Goal: Task Accomplishment & Management: Use online tool/utility

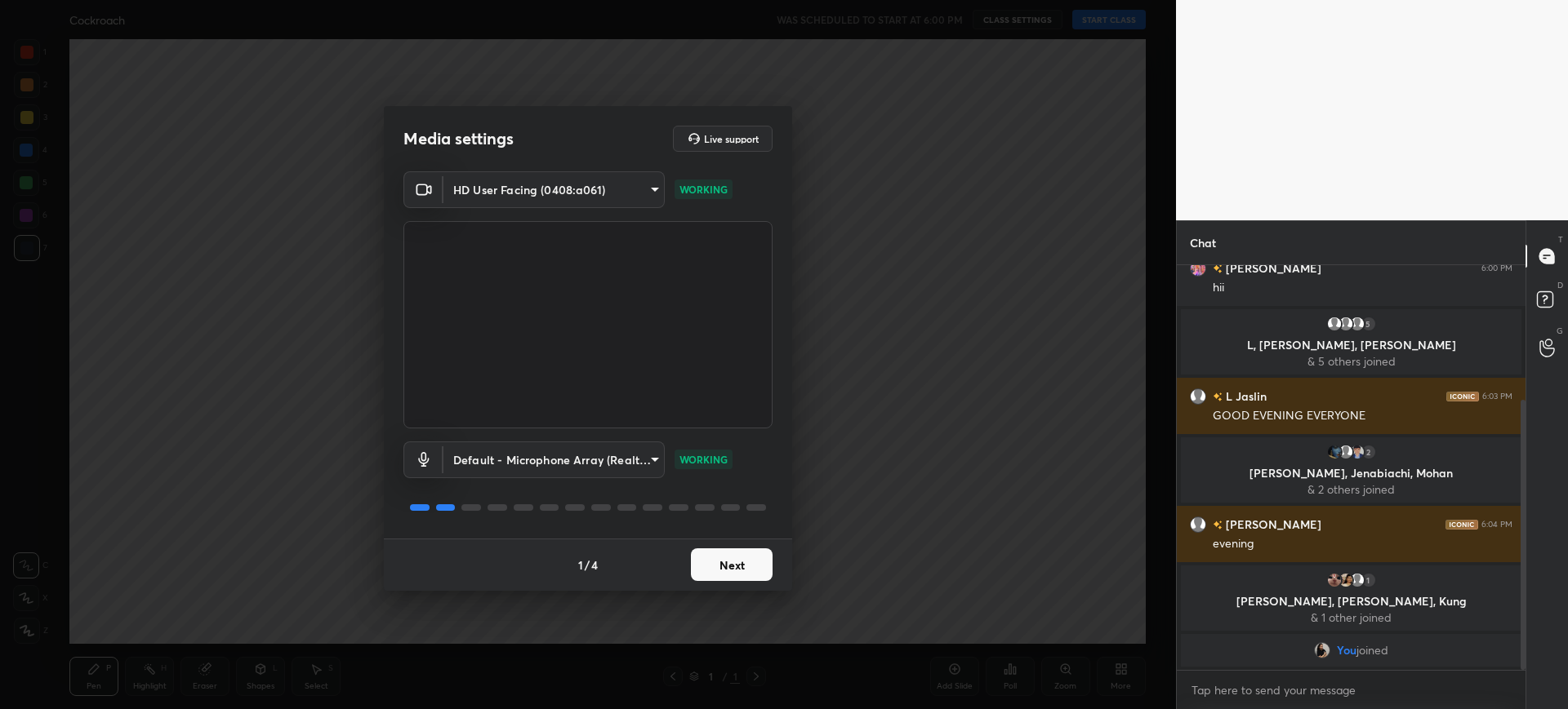
click at [755, 573] on button "Next" at bounding box center [731, 564] width 82 height 32
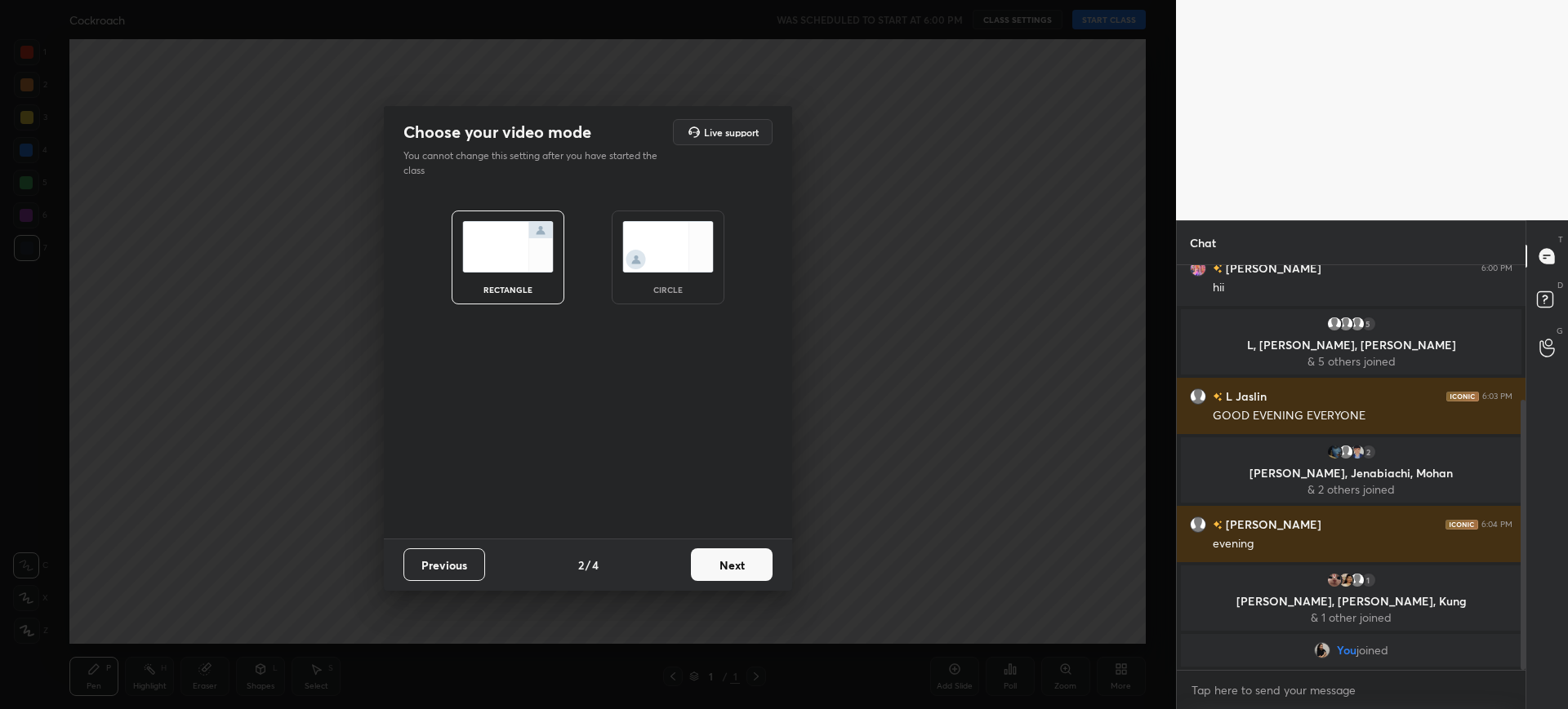
click at [759, 573] on button "Next" at bounding box center [731, 564] width 82 height 32
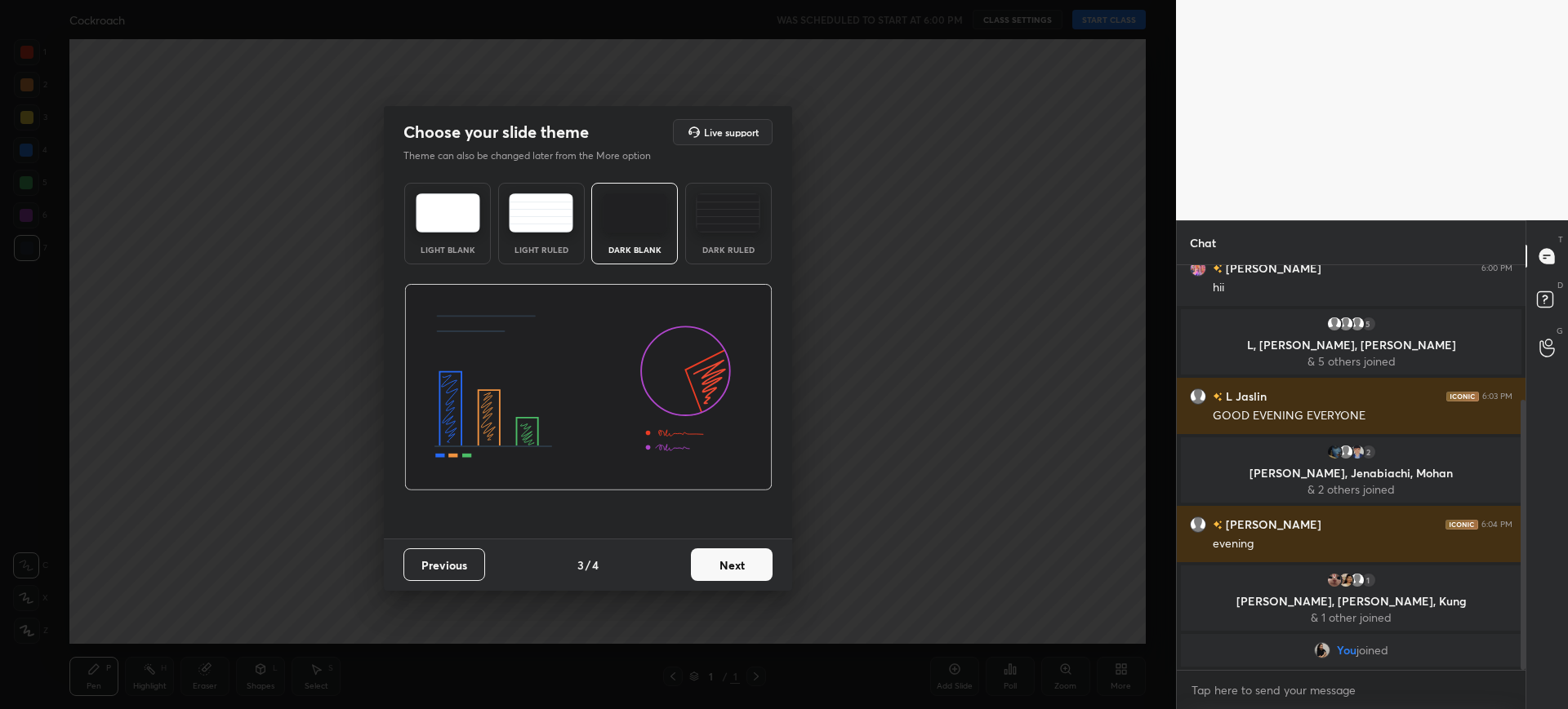
click at [766, 569] on button "Next" at bounding box center [731, 564] width 82 height 32
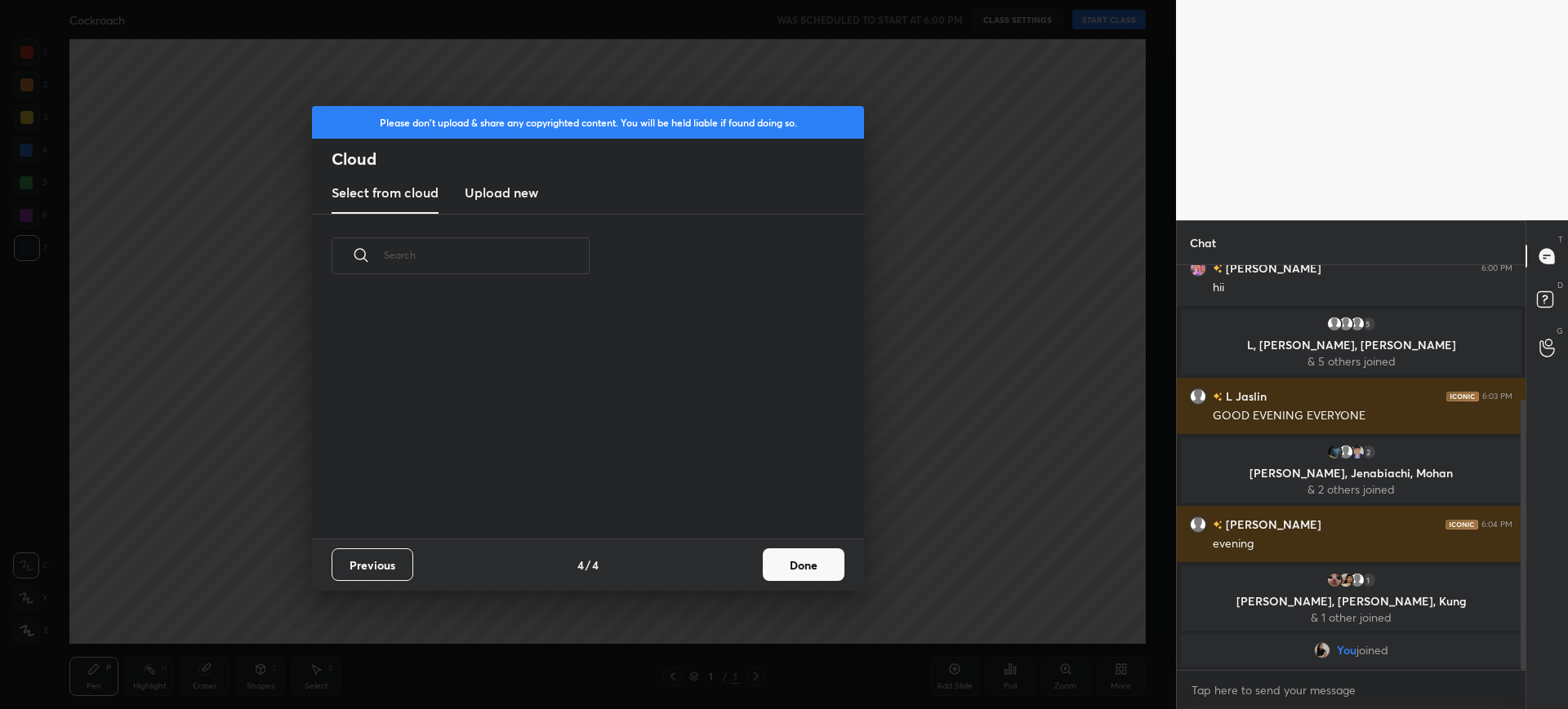
click at [797, 572] on button "Done" at bounding box center [803, 564] width 82 height 32
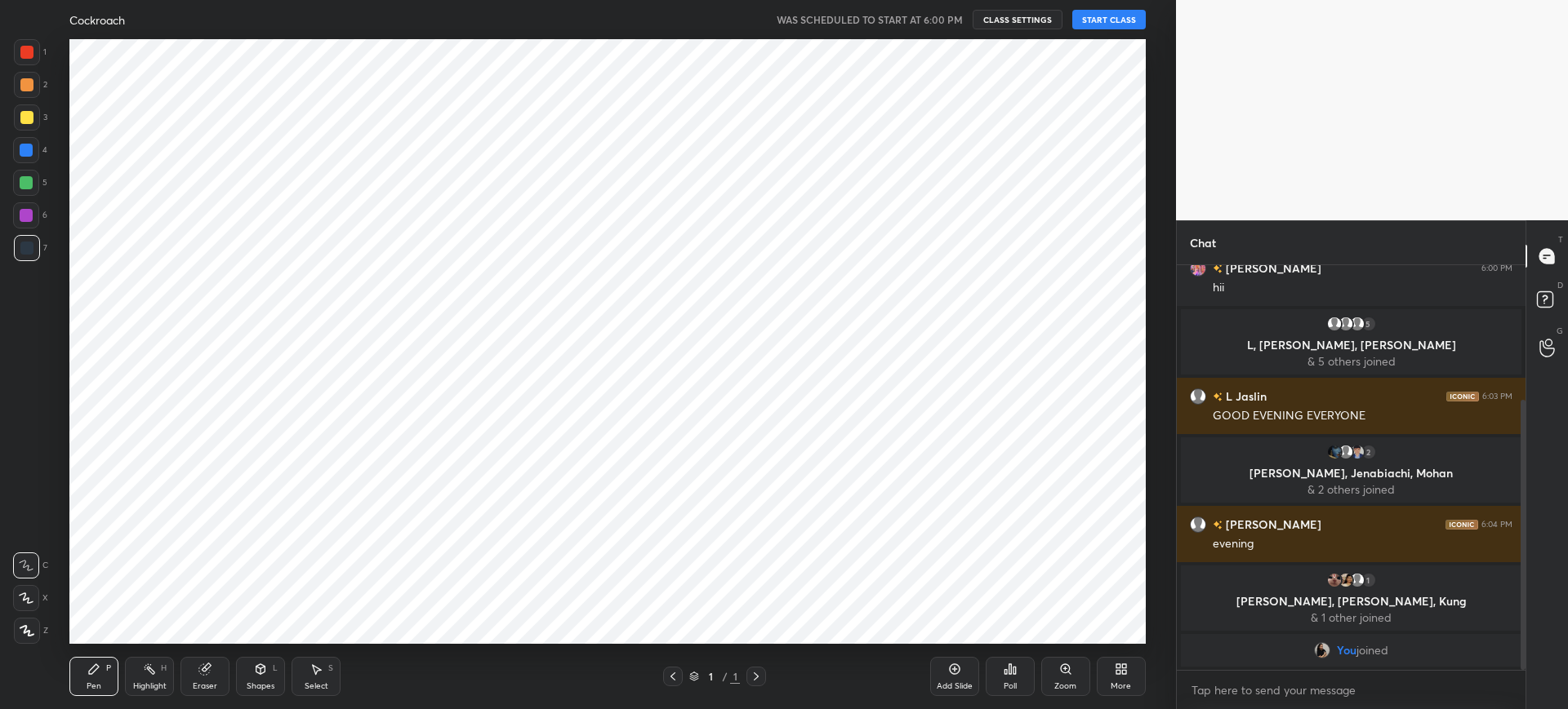
scroll to position [241, 524]
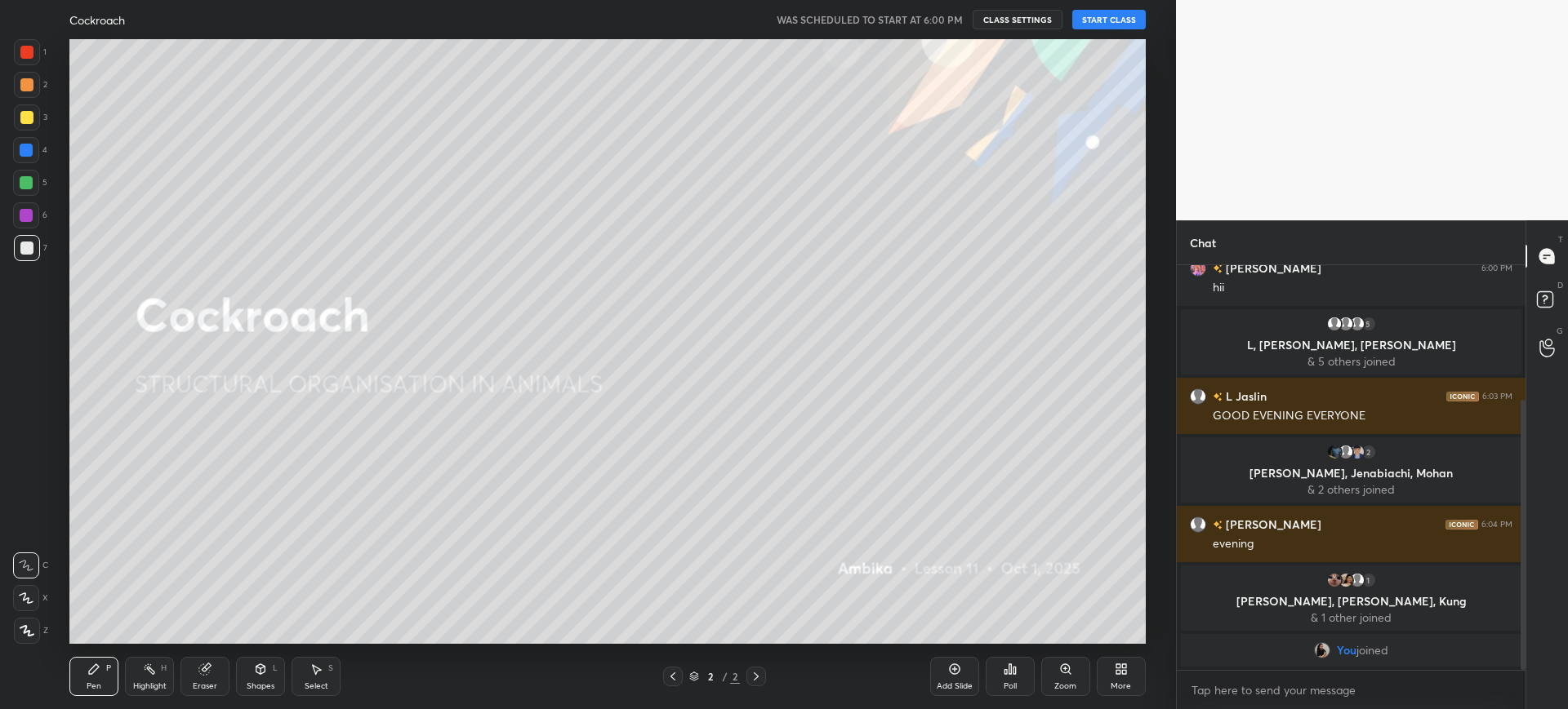
click at [1098, 16] on button "START CLASS" at bounding box center [1109, 19] width 74 height 19
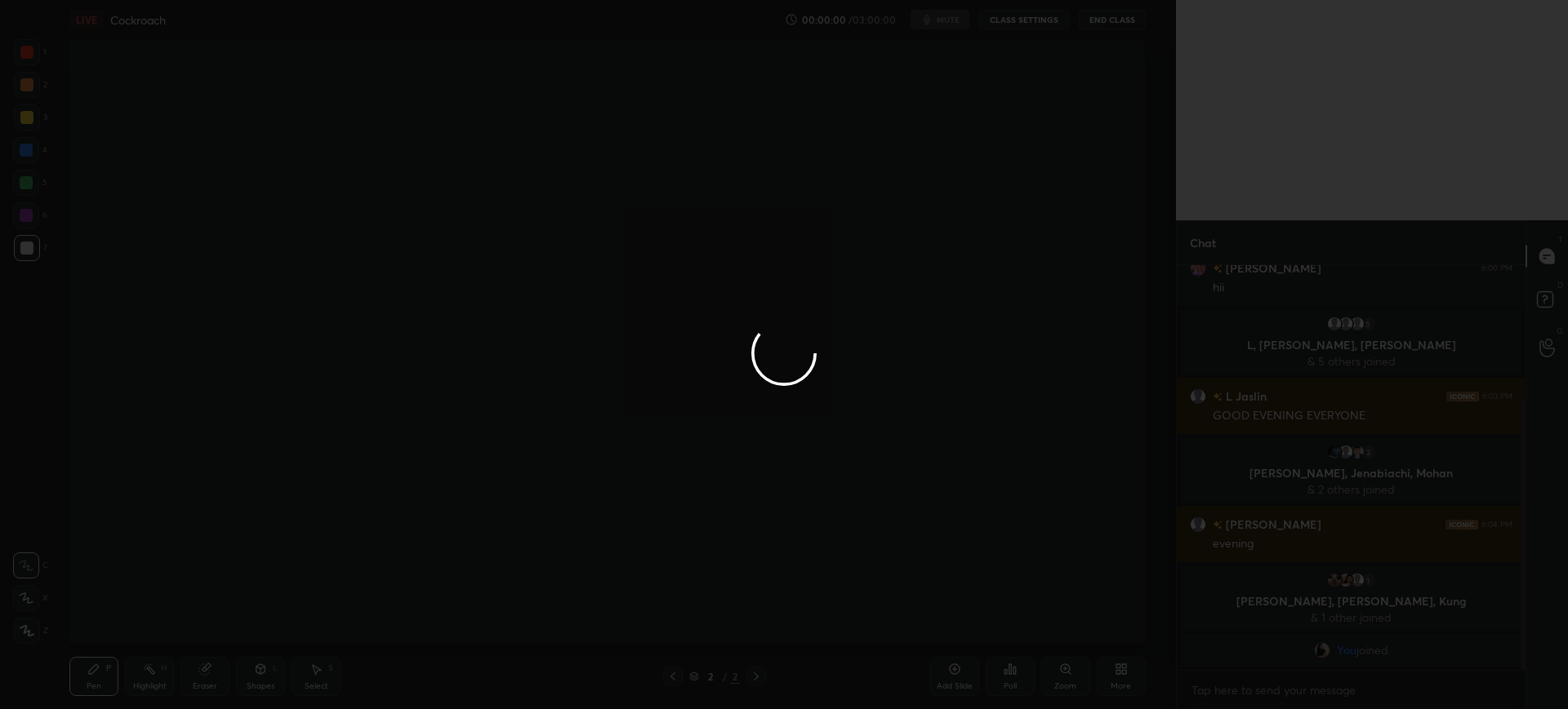
click at [1125, 686] on div at bounding box center [784, 354] width 1568 height 709
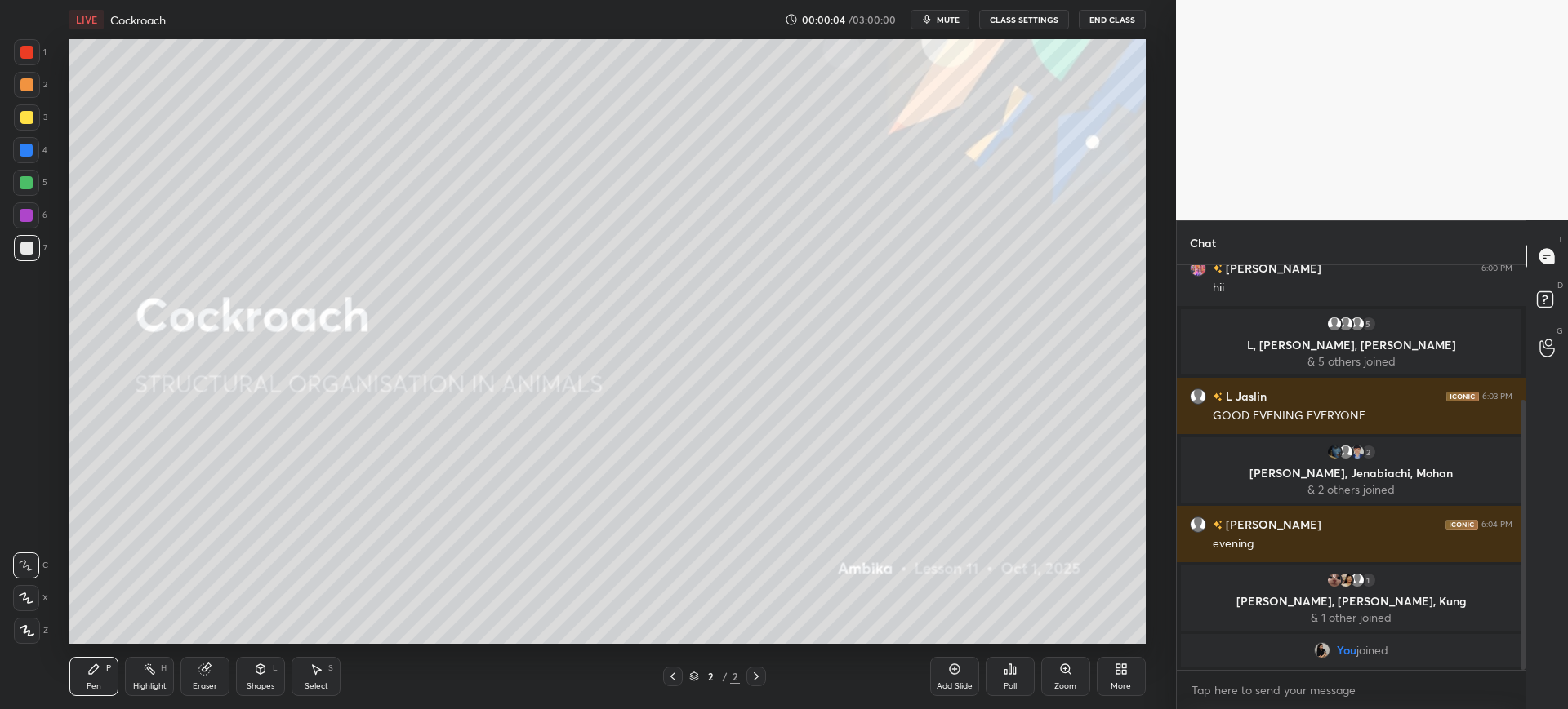
click at [1120, 668] on icon at bounding box center [1118, 666] width 4 height 4
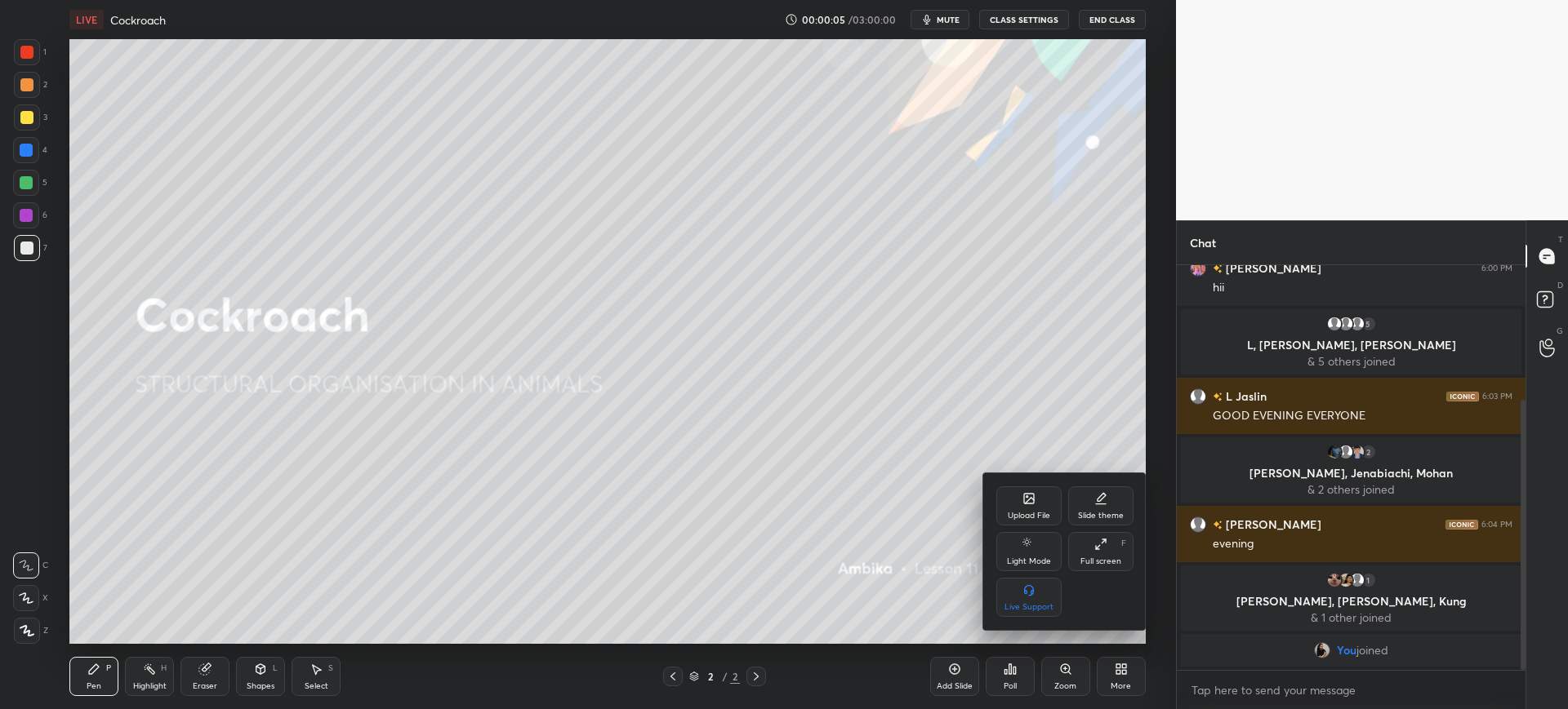
click at [1015, 493] on div "Upload File" at bounding box center [1029, 506] width 65 height 39
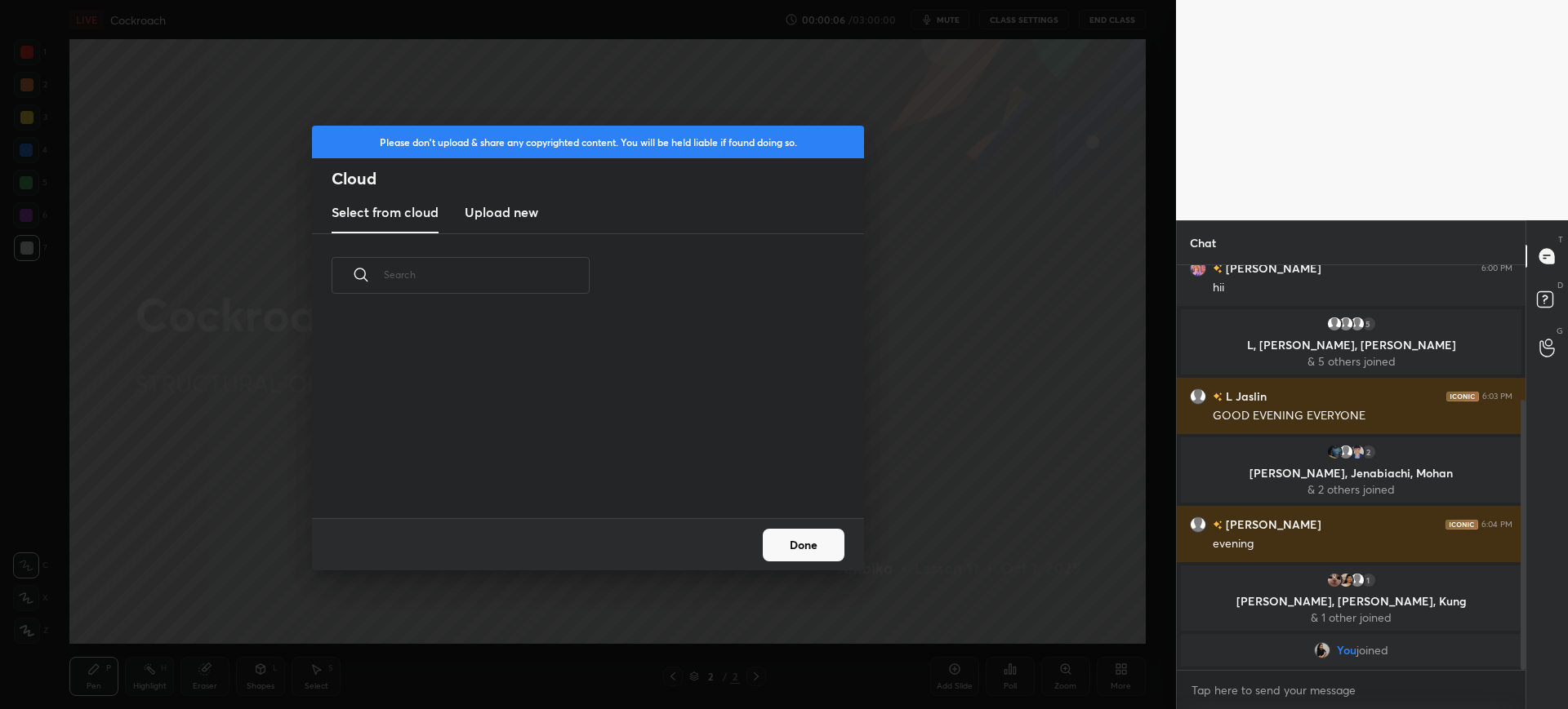
scroll to position [201, 524]
click at [491, 219] on h3 "Upload new" at bounding box center [502, 212] width 74 height 19
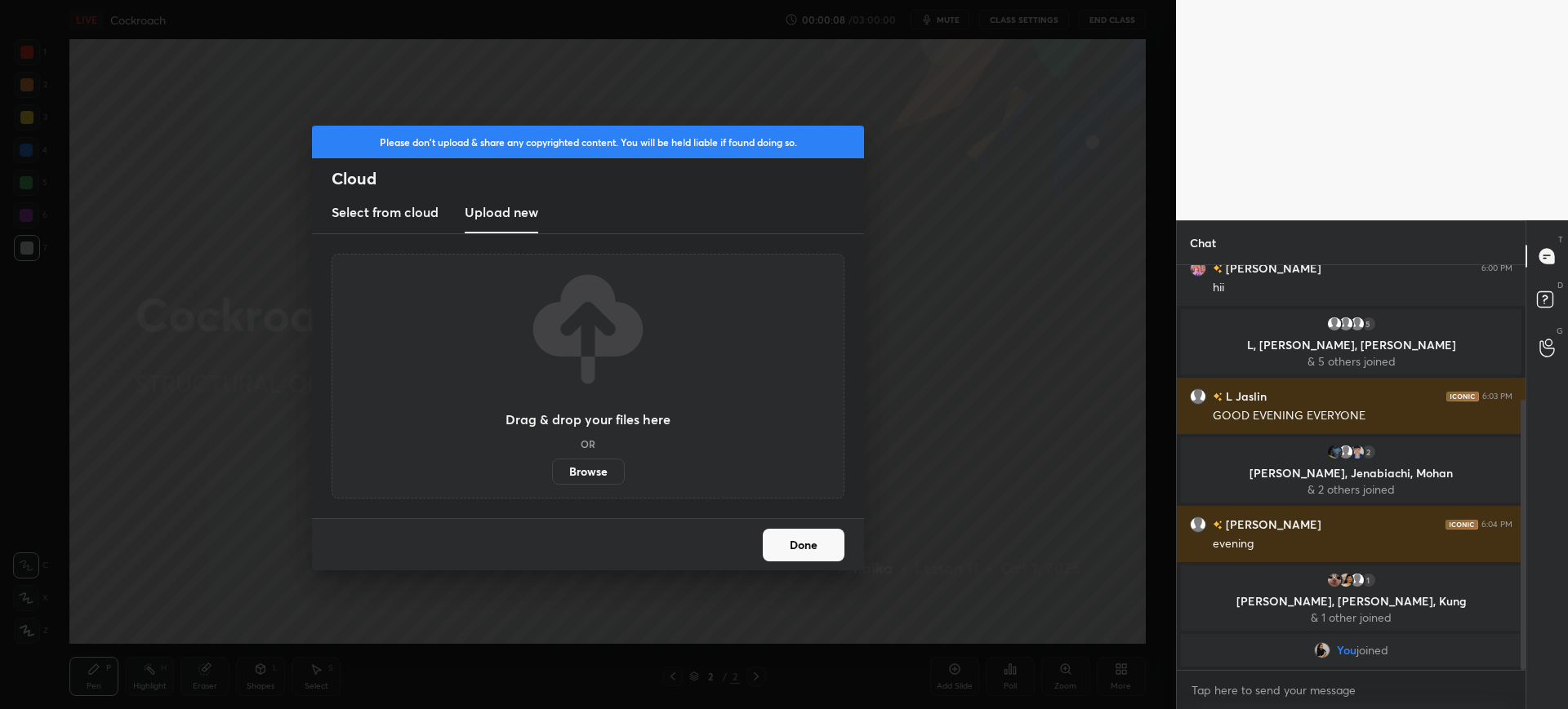
click at [597, 465] on label "Browse" at bounding box center [588, 471] width 73 height 26
click at [552, 465] on input "Browse" at bounding box center [552, 471] width 0 height 26
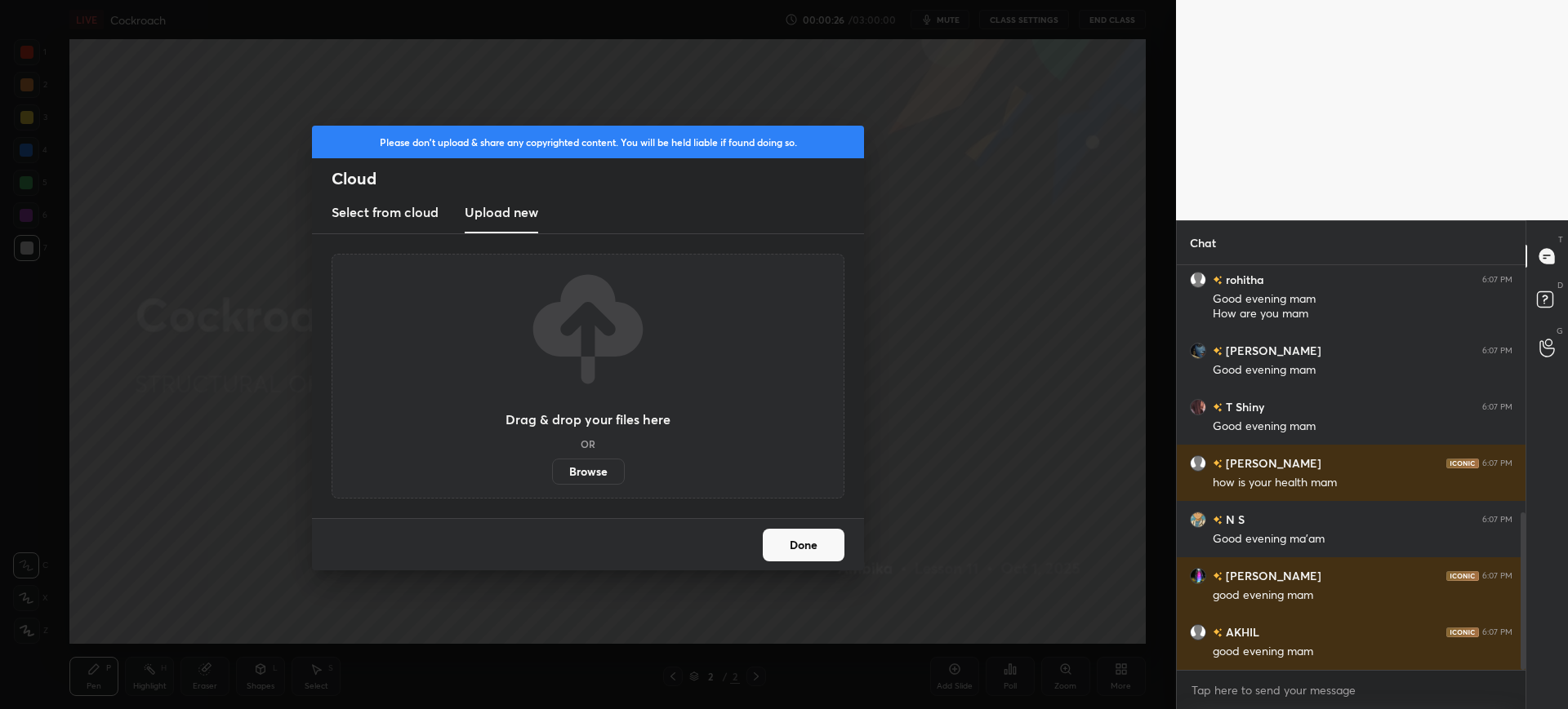
scroll to position [693, 0]
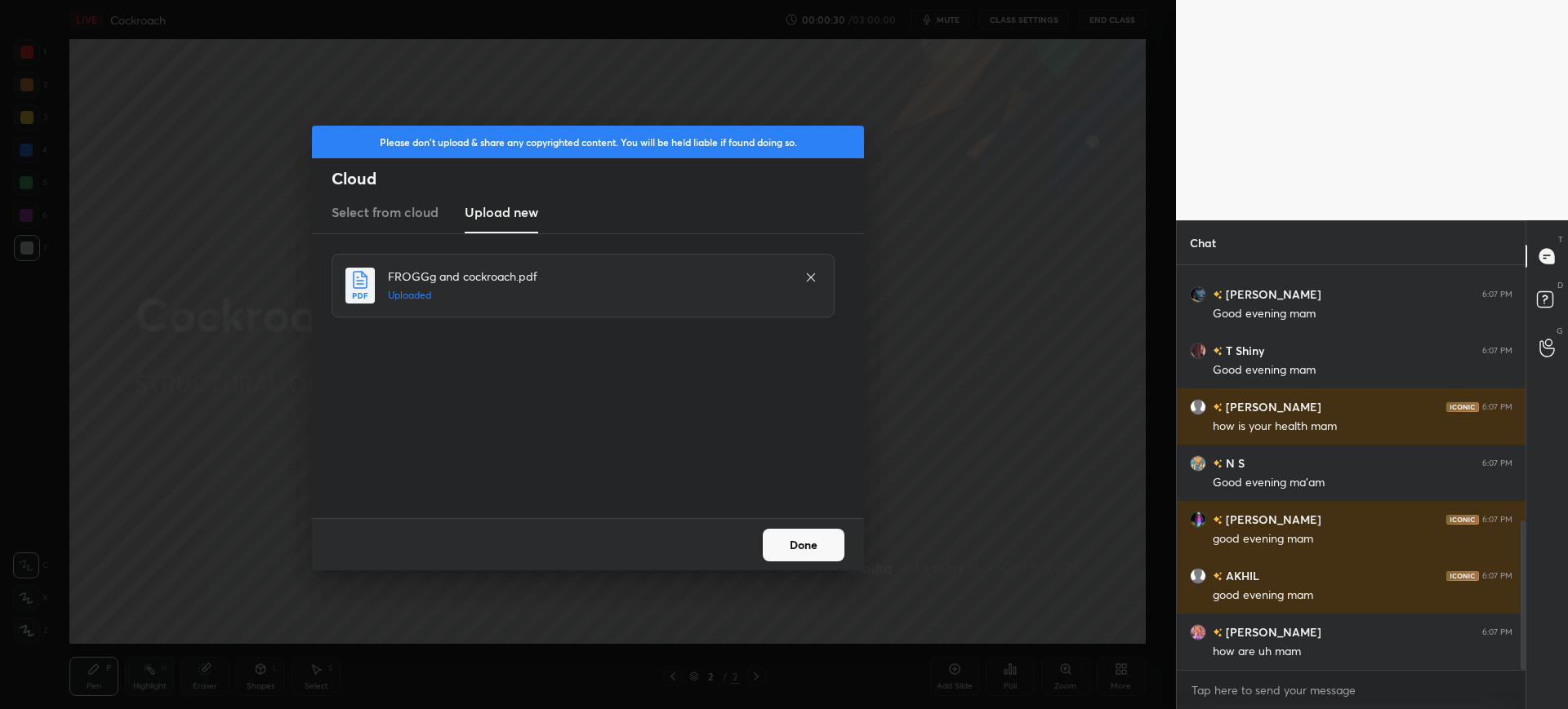
click at [814, 547] on button "Done" at bounding box center [803, 544] width 82 height 32
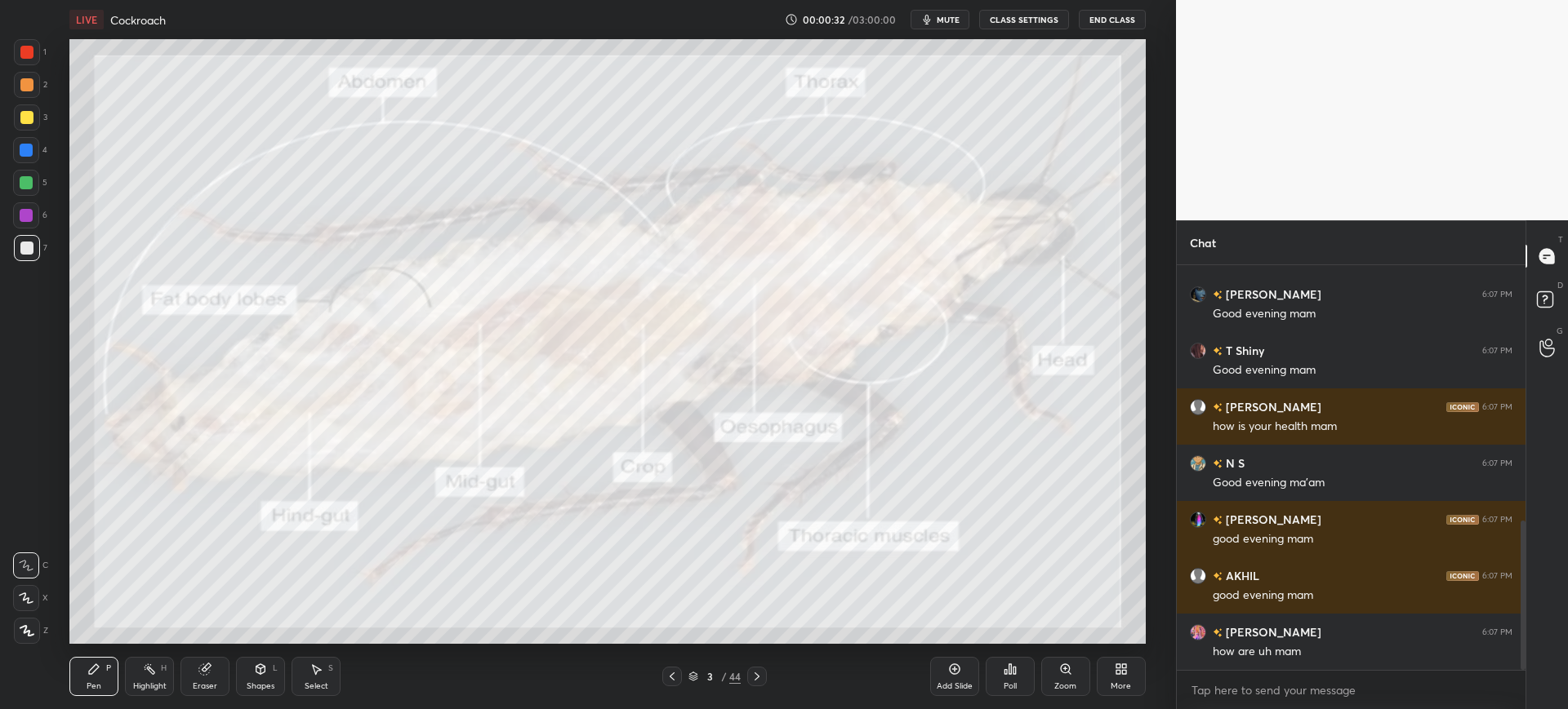
click at [949, 14] on span "mute" at bounding box center [948, 19] width 23 height 11
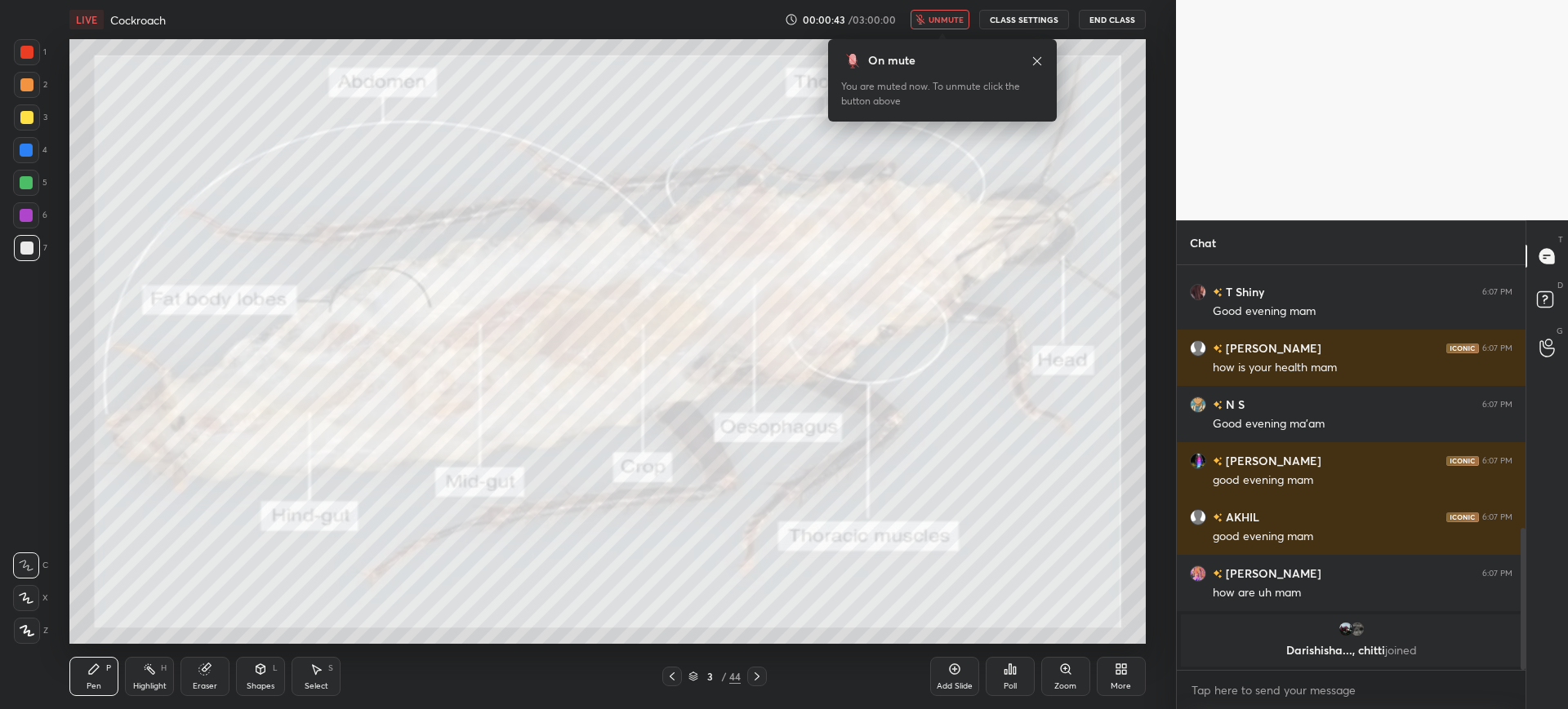
click at [37, 250] on div at bounding box center [27, 248] width 26 height 26
click at [519, 36] on div "LIVE Cockroach" at bounding box center [423, 19] width 708 height 39
click at [30, 58] on div at bounding box center [26, 52] width 13 height 13
click at [216, 668] on div "Eraser" at bounding box center [205, 677] width 49 height 39
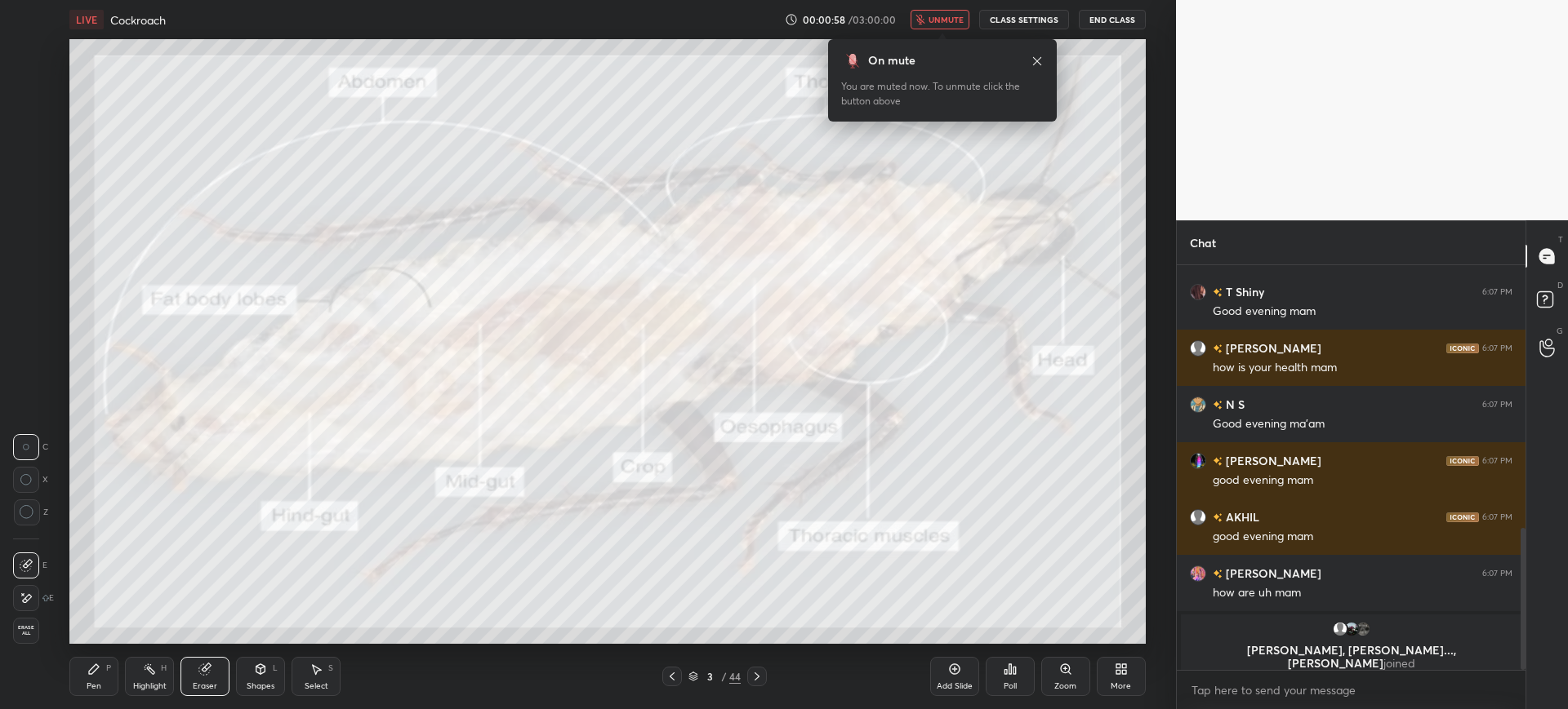
click at [48, 627] on div "E E Erase all" at bounding box center [33, 595] width 41 height 98
click at [30, 528] on div "C X Z" at bounding box center [31, 486] width 35 height 118
click at [28, 512] on icon at bounding box center [26, 512] width 15 height 15
click at [97, 663] on icon at bounding box center [94, 669] width 13 height 13
click at [18, 252] on div at bounding box center [27, 248] width 26 height 26
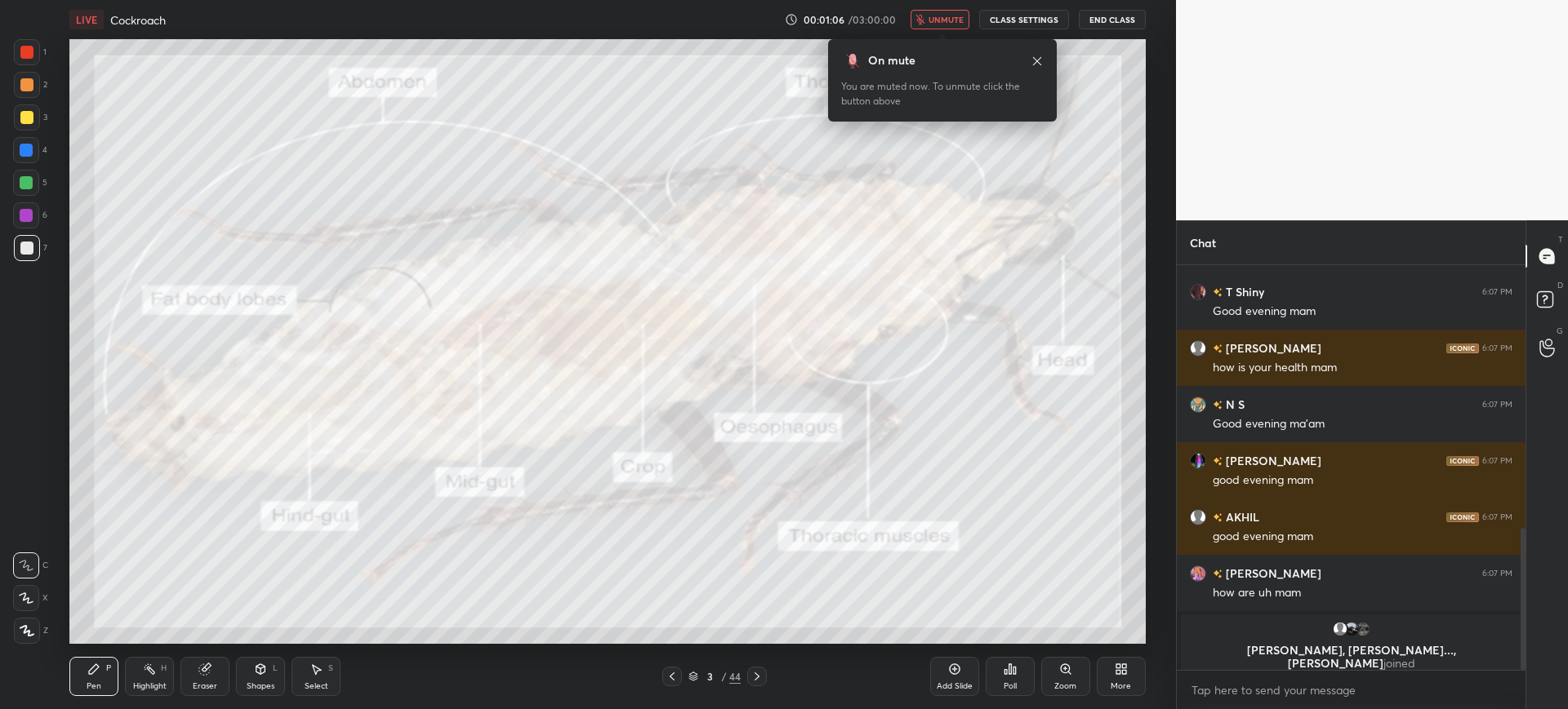
click at [351, 32] on div "LIVE Cockroach" at bounding box center [423, 19] width 708 height 39
click at [941, 7] on div "LIVE Cockroach 00:01:13 / 03:00:00 unmute CLASS SETTINGS End Class" at bounding box center [607, 19] width 1075 height 39
click at [943, 18] on span "unmute" at bounding box center [946, 19] width 35 height 11
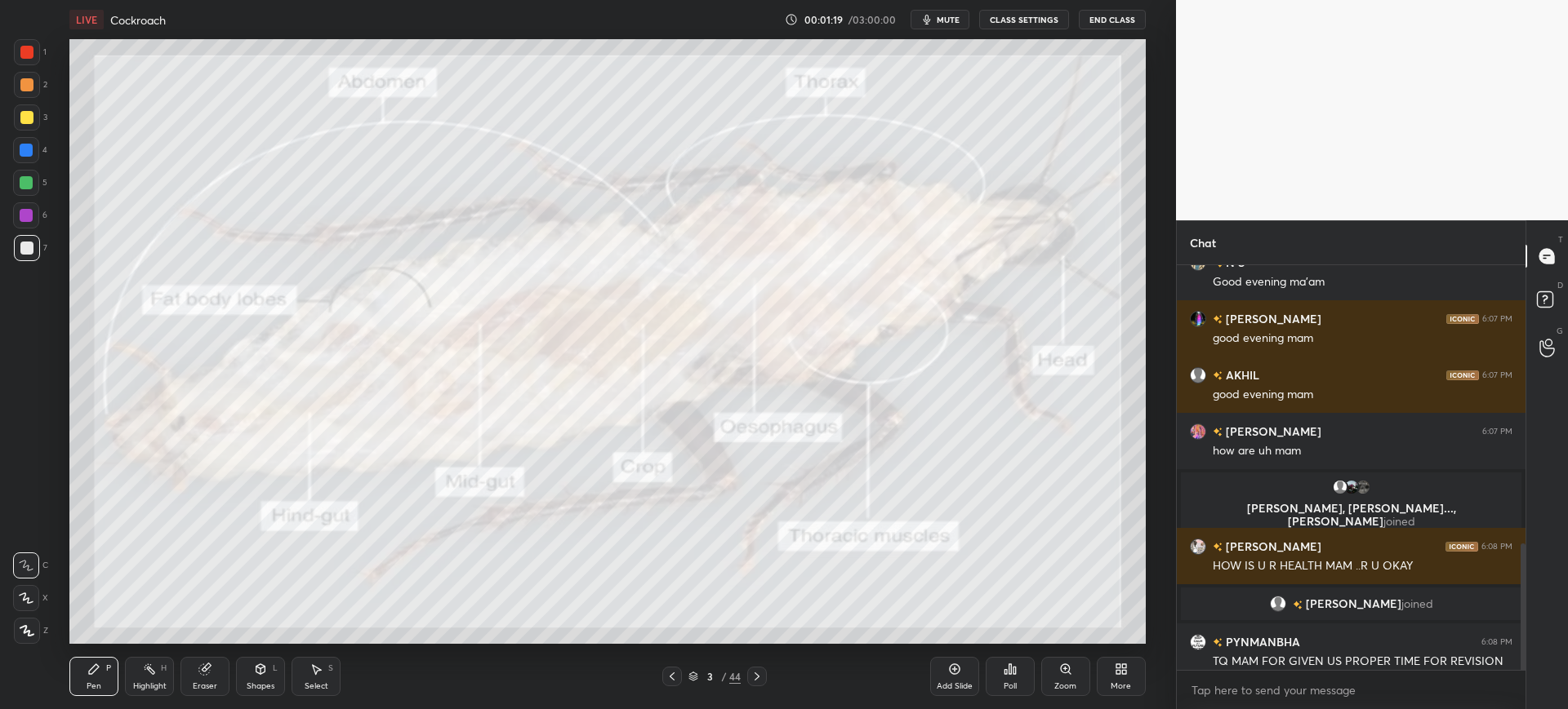
scroll to position [888, 0]
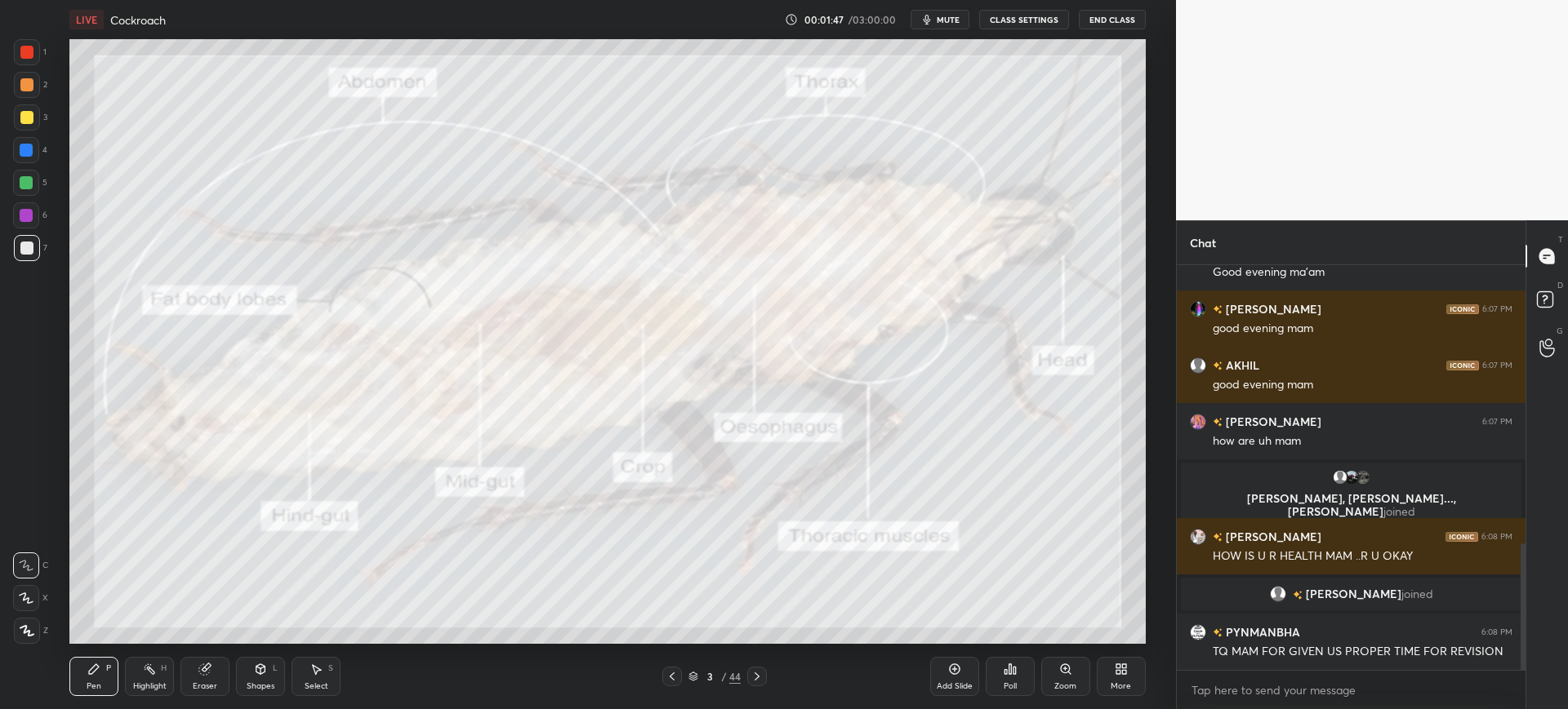
click at [24, 263] on div "7" at bounding box center [31, 251] width 33 height 32
click at [40, 115] on div "3" at bounding box center [31, 117] width 33 height 26
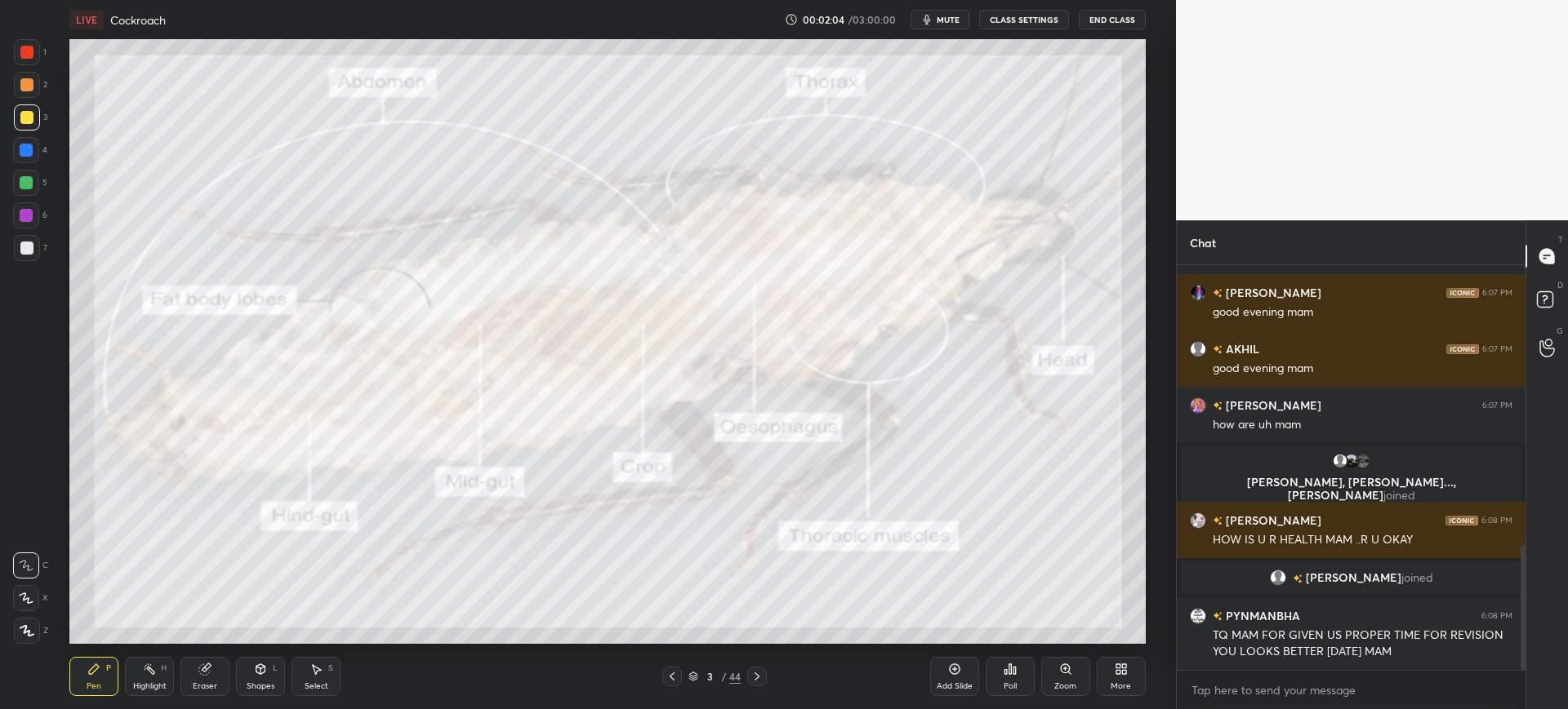
scroll to position [943, 0]
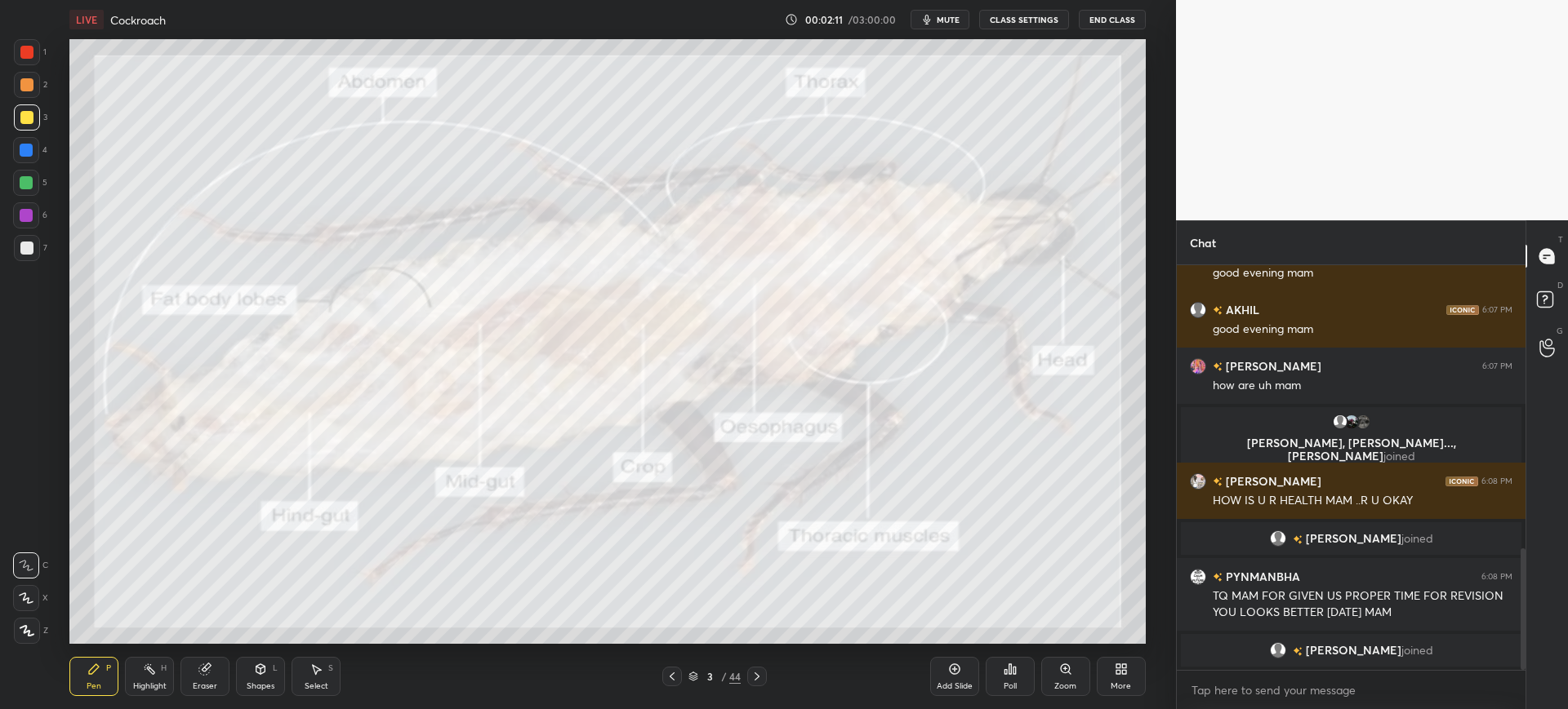
click at [46, 259] on div "7" at bounding box center [31, 248] width 33 height 26
click at [219, 672] on div "Eraser" at bounding box center [205, 677] width 49 height 39
click at [26, 620] on div "Erase all" at bounding box center [26, 631] width 26 height 26
click at [28, 632] on icon at bounding box center [26, 630] width 13 height 10
click at [928, 675] on div "3 / 44" at bounding box center [715, 677] width 431 height 19
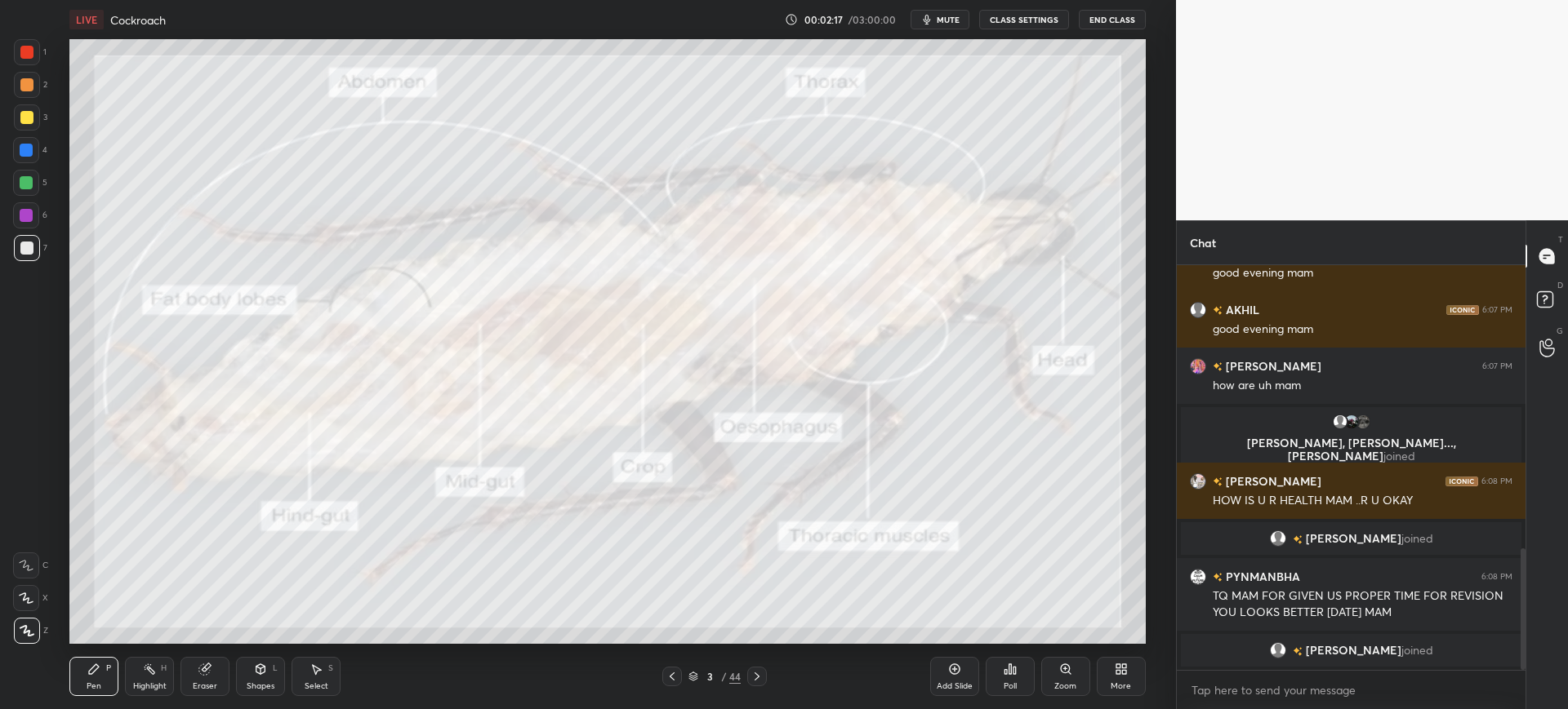
click at [933, 656] on div "Add Slide Poll Zoom More" at bounding box center [1038, 677] width 216 height 91
click at [976, 683] on div "Add Slide" at bounding box center [955, 677] width 49 height 39
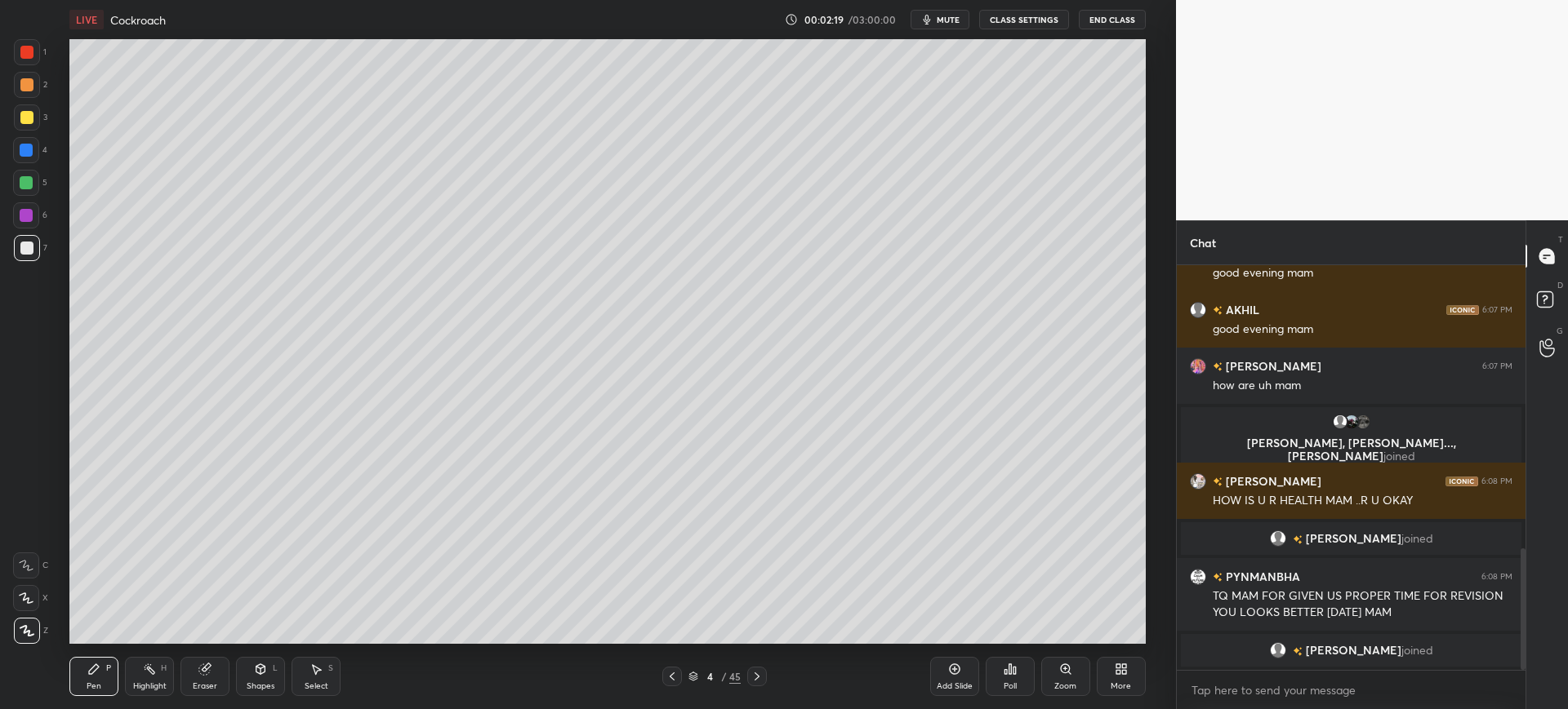
scroll to position [967, 0]
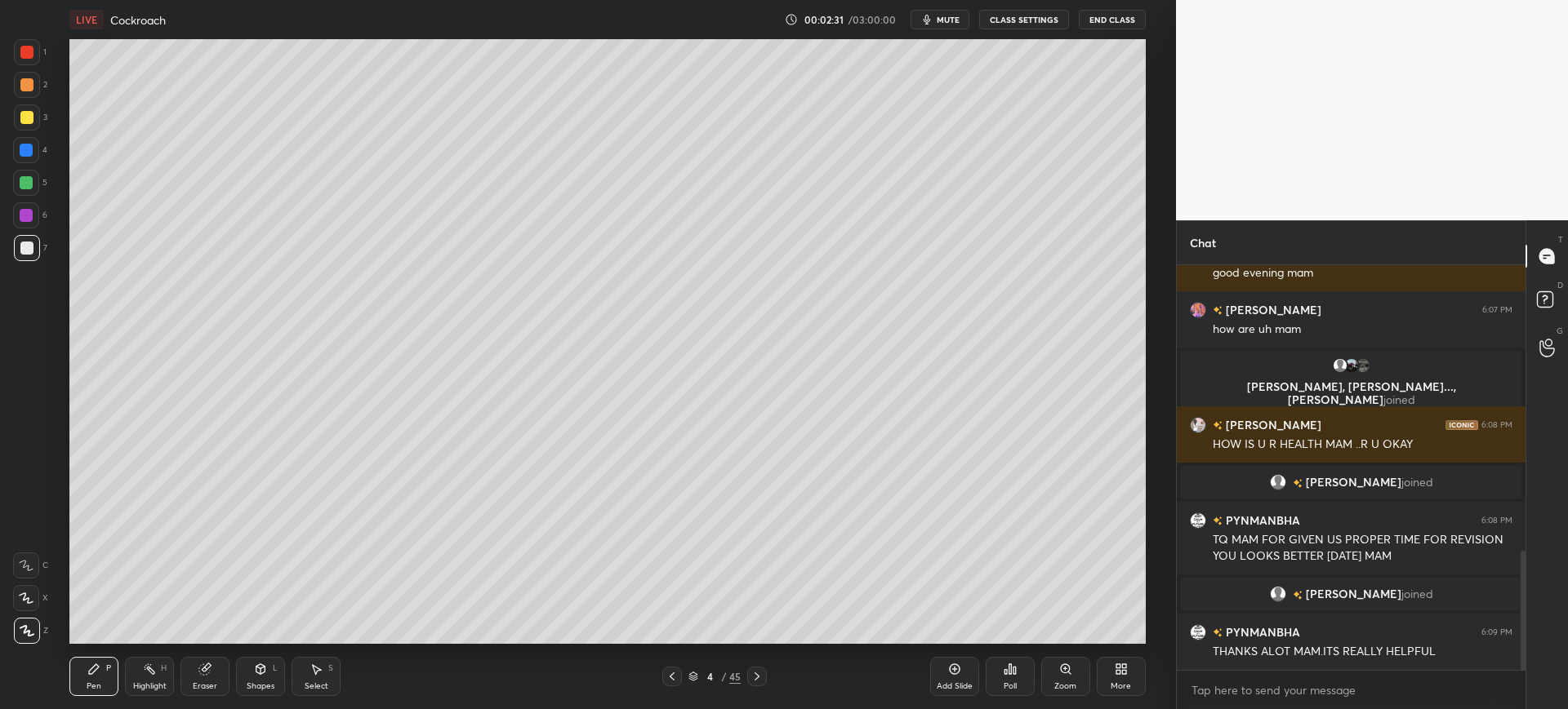
click at [194, 691] on div "Eraser" at bounding box center [205, 677] width 49 height 39
click at [50, 635] on div "E E Erase all" at bounding box center [33, 595] width 41 height 98
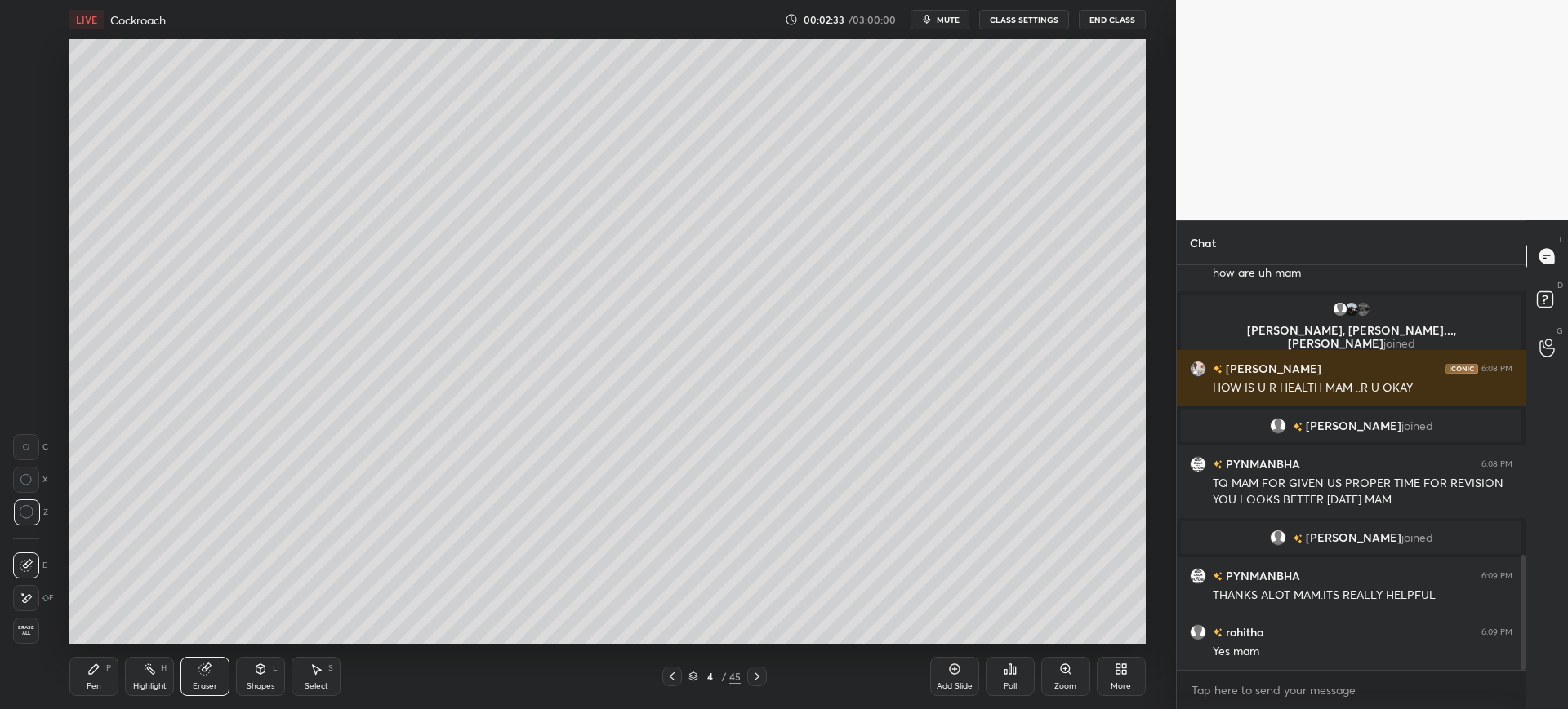
click at [43, 608] on div "E" at bounding box center [33, 599] width 41 height 26
click at [39, 611] on div "Erase all" at bounding box center [28, 627] width 30 height 32
click at [31, 120] on div at bounding box center [26, 117] width 13 height 13
click at [680, 677] on div at bounding box center [672, 677] width 19 height 19
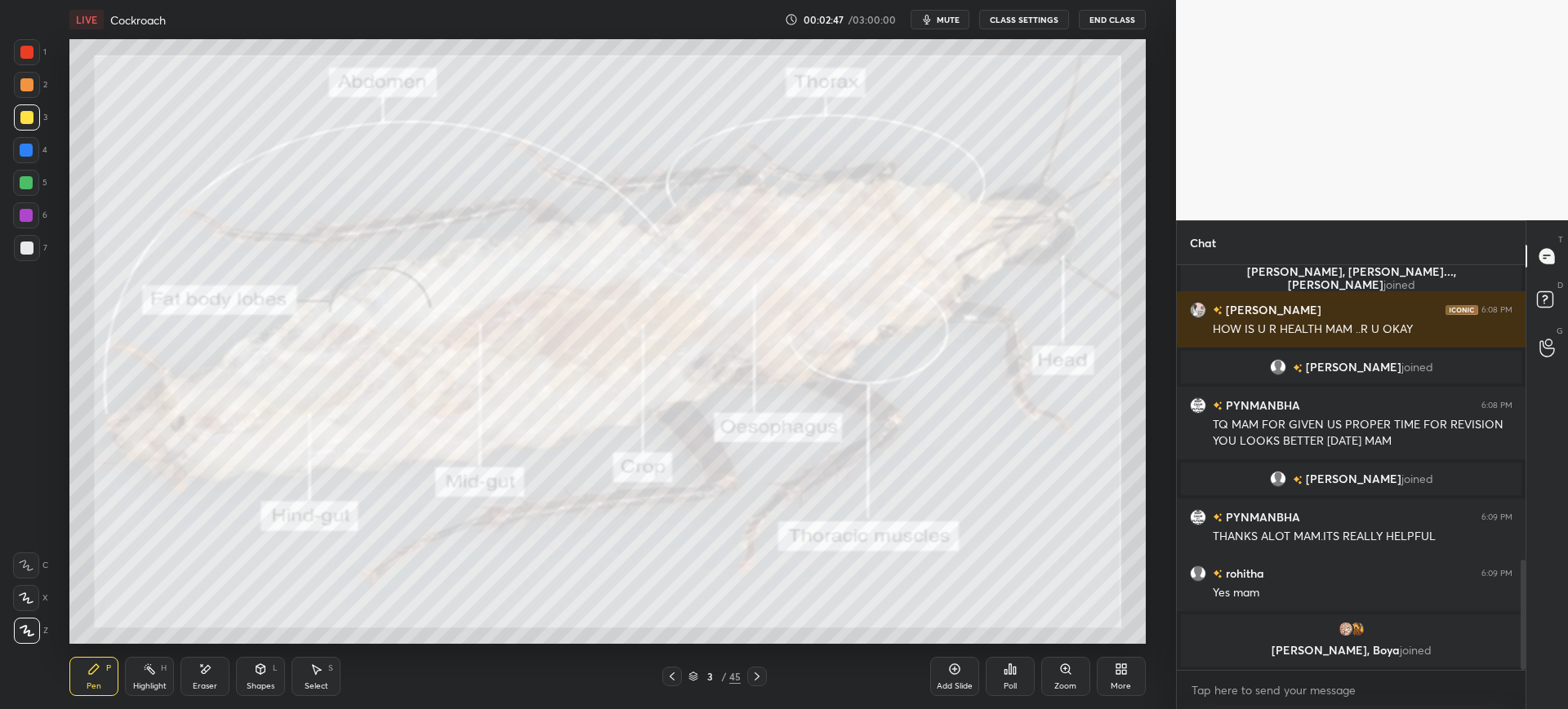
scroll to position [1060, 0]
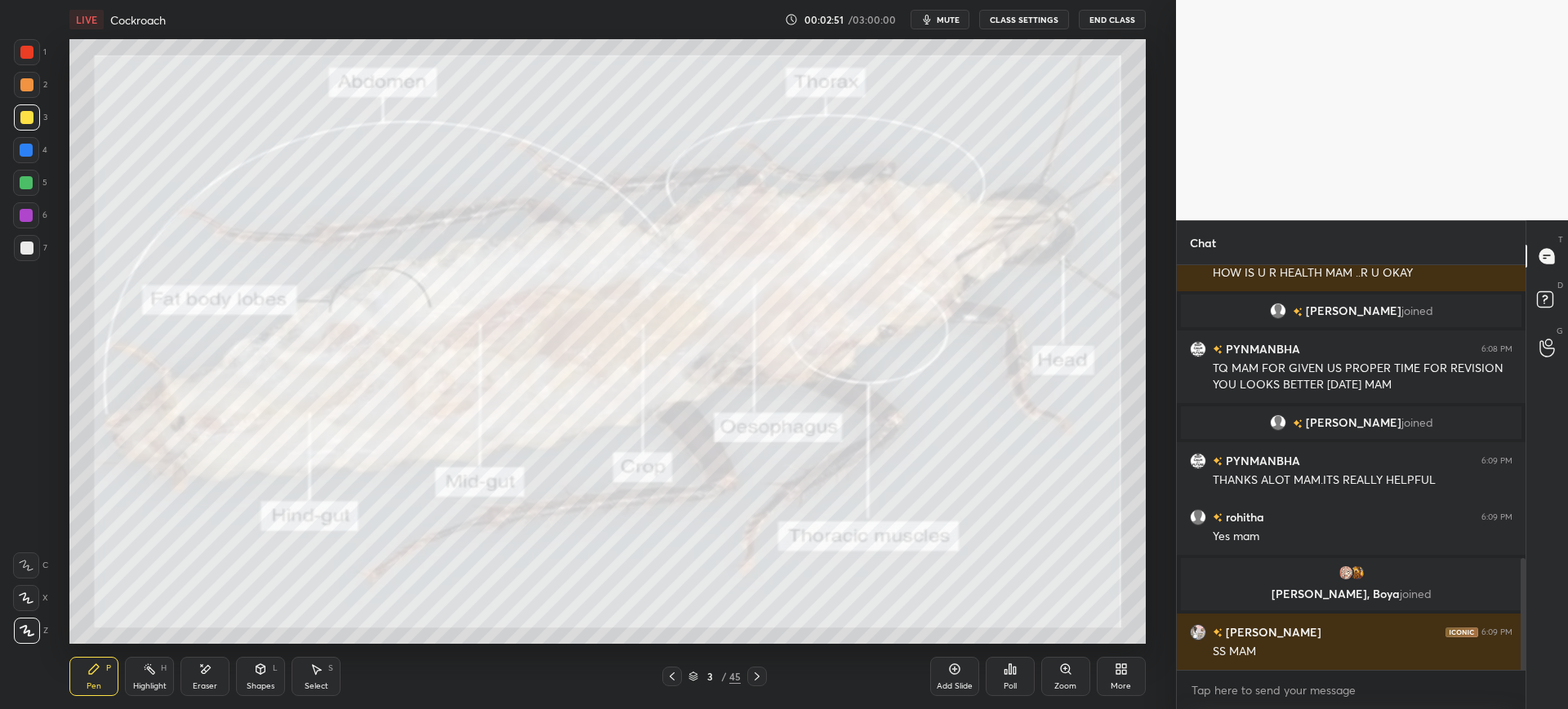
click at [9, 244] on div "1 2 3 4 5 6 7 C X Z E E Erase all H H" at bounding box center [26, 342] width 53 height 605
click at [34, 247] on div at bounding box center [27, 248] width 26 height 26
click at [33, 242] on div at bounding box center [27, 248] width 26 height 26
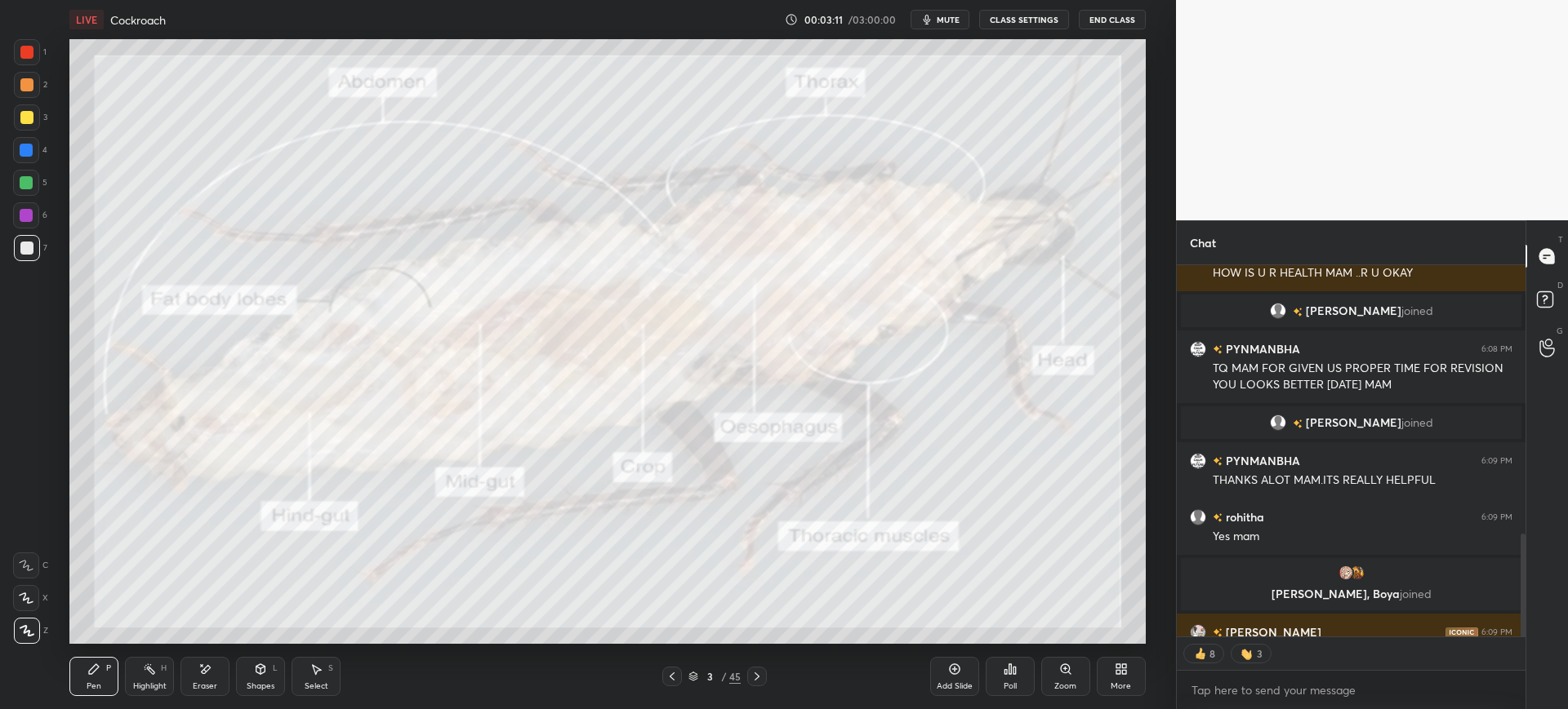
type textarea "x"
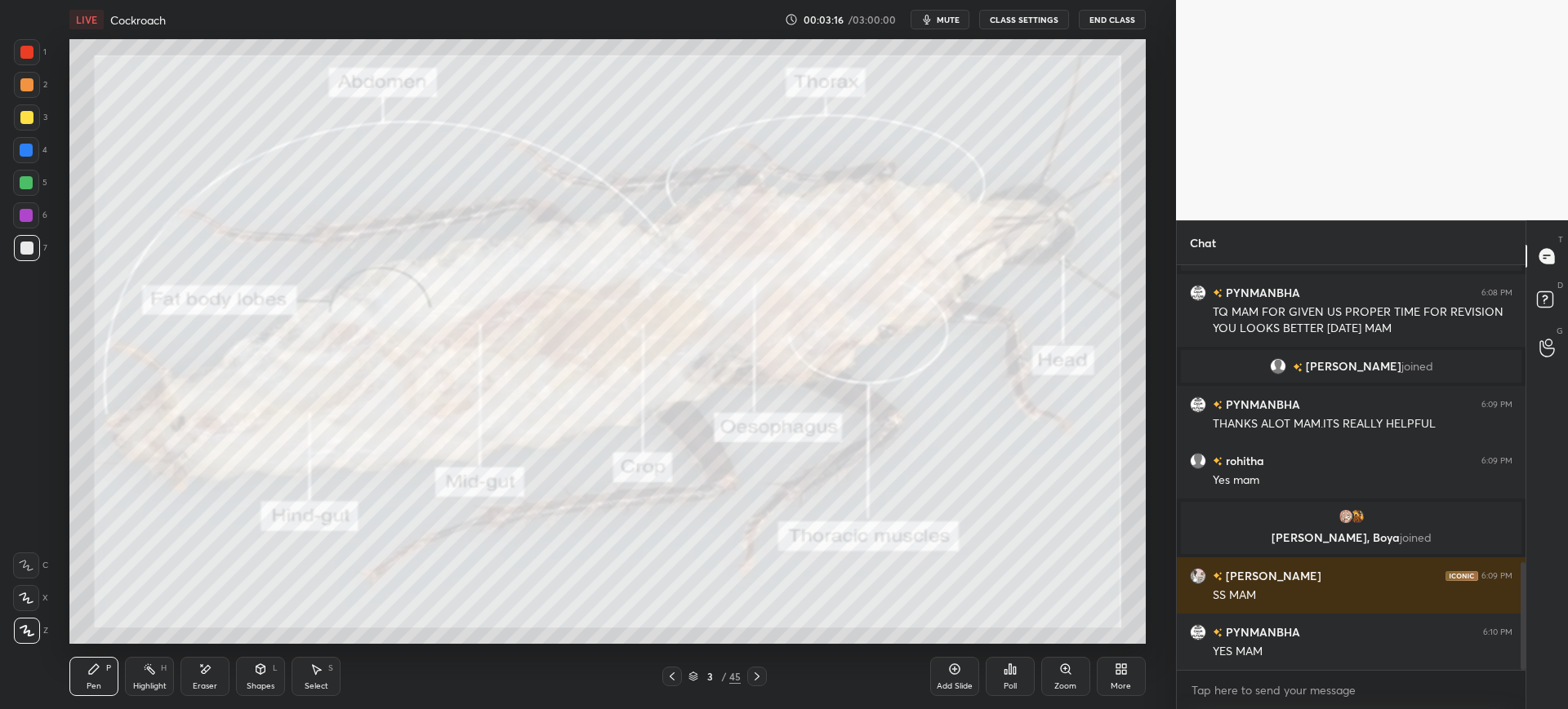
scroll to position [1156, 0]
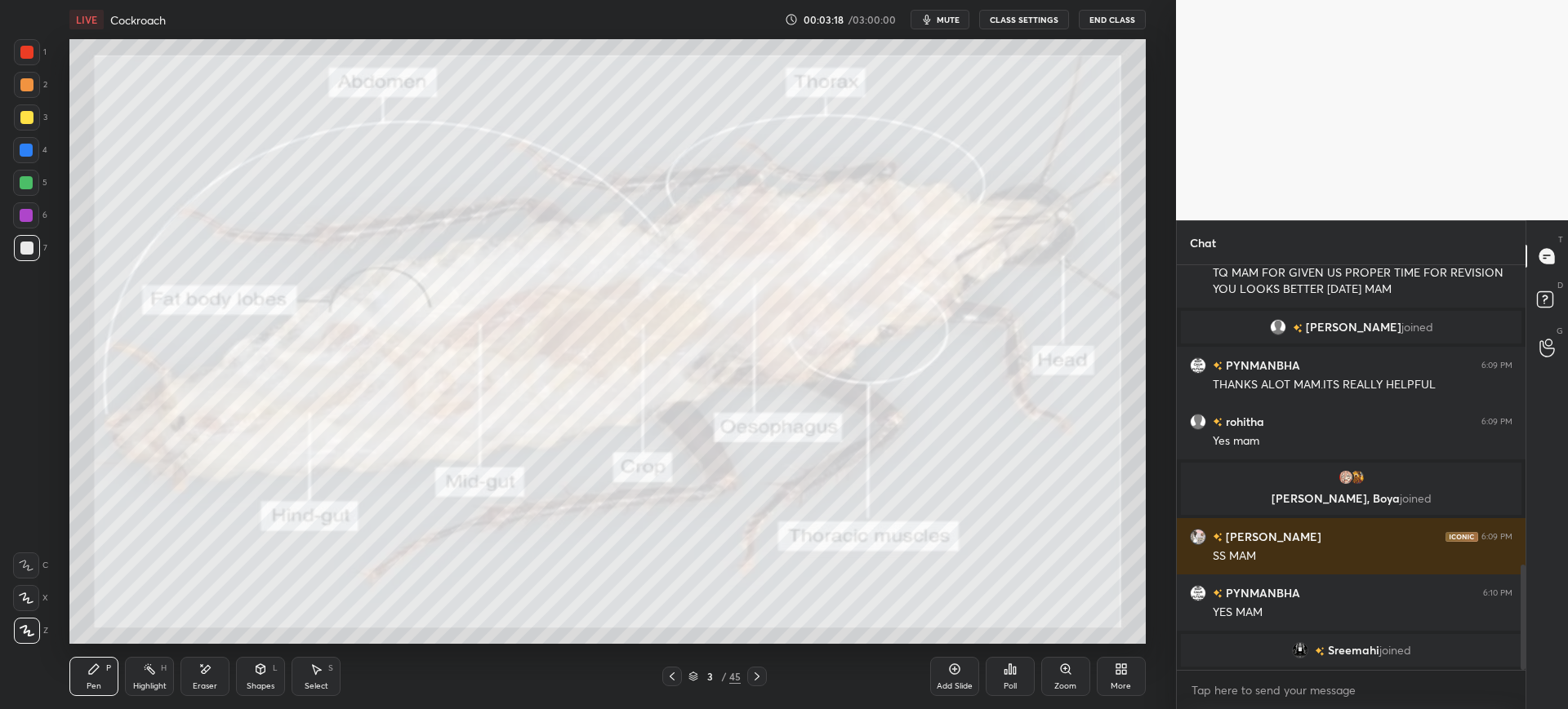
click at [32, 128] on div at bounding box center [27, 117] width 26 height 26
click at [944, 18] on span "mute" at bounding box center [948, 19] width 23 height 11
click at [956, 13] on button "unmute" at bounding box center [939, 19] width 59 height 19
click at [39, 248] on div at bounding box center [27, 248] width 26 height 26
click at [32, 563] on icon at bounding box center [25, 565] width 15 height 11
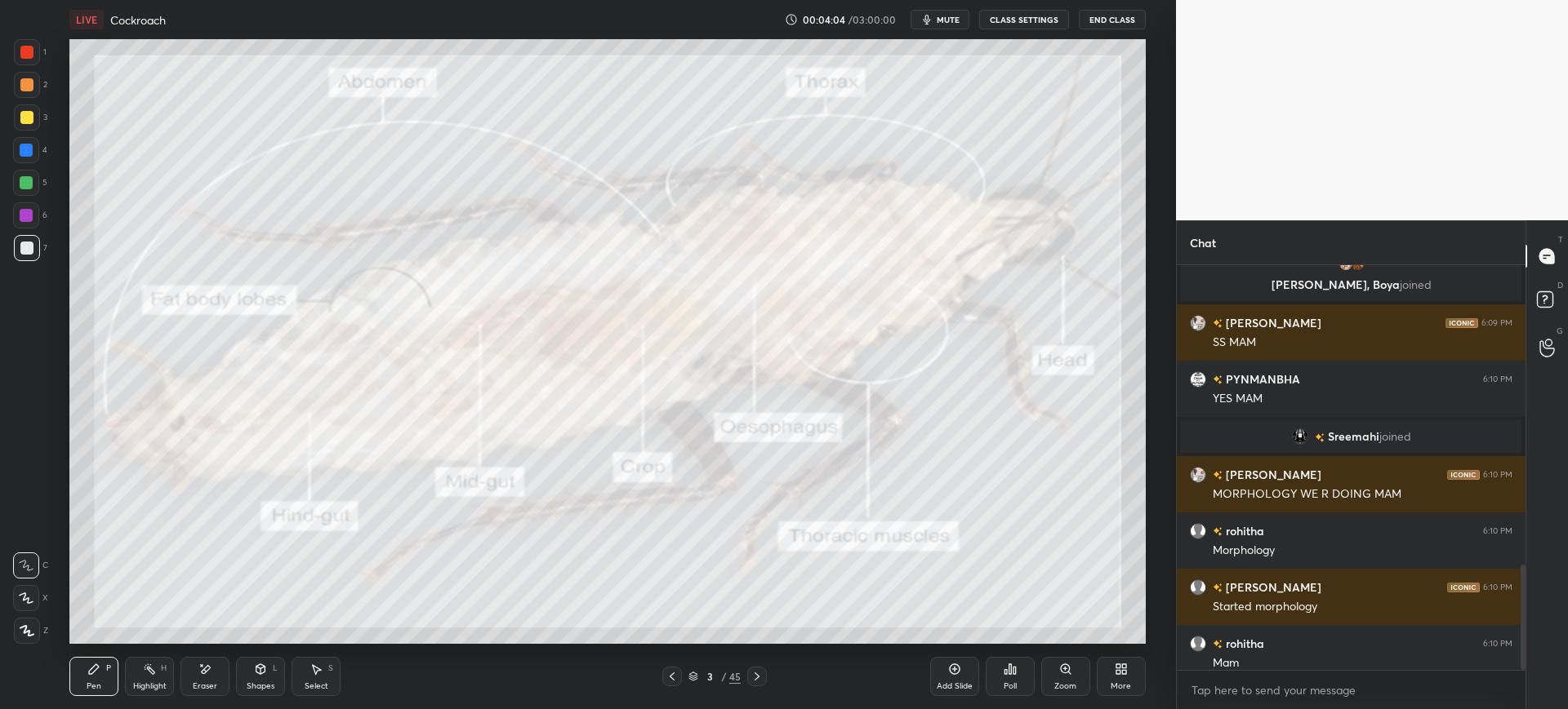
scroll to position [1167, 0]
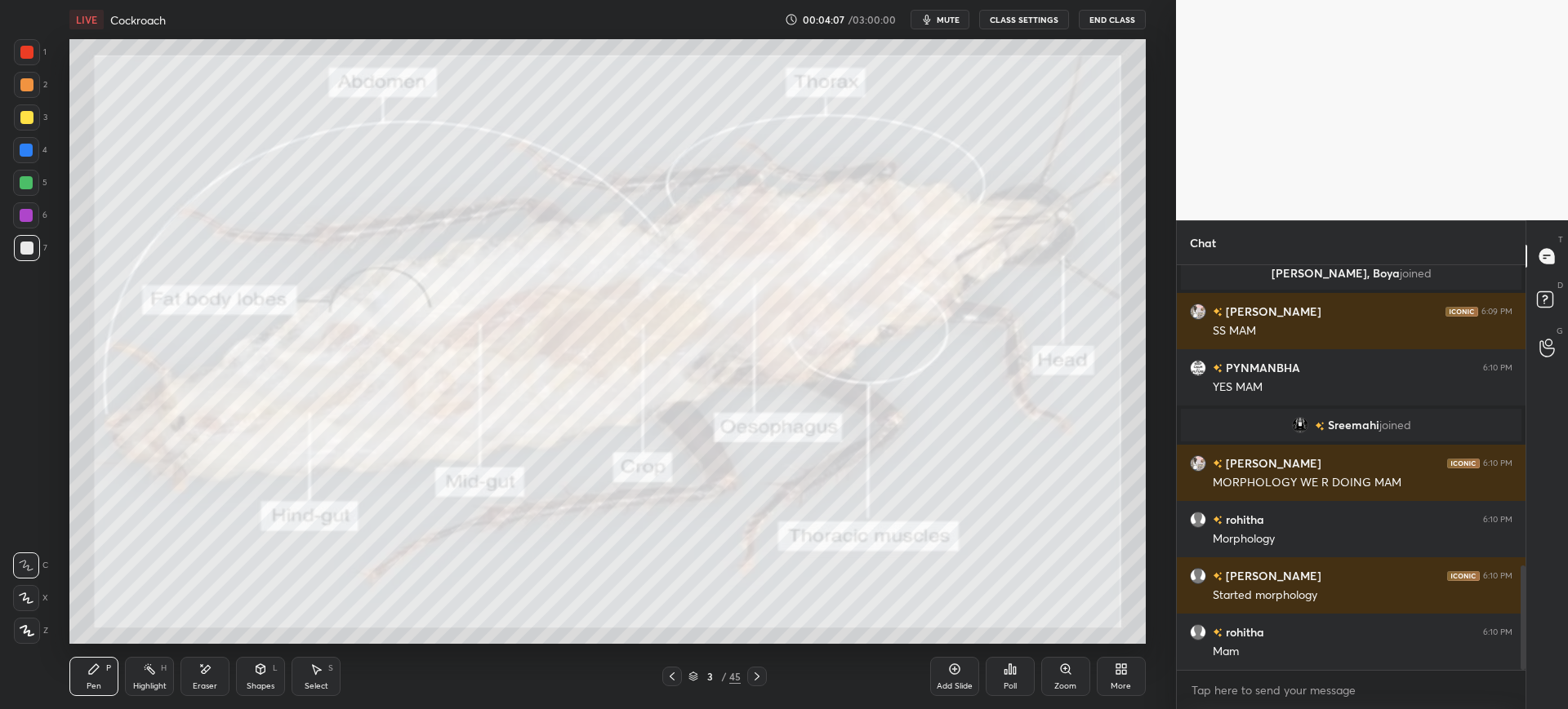
click at [944, 13] on button "mute" at bounding box center [939, 19] width 59 height 19
click at [36, 118] on div at bounding box center [27, 117] width 26 height 26
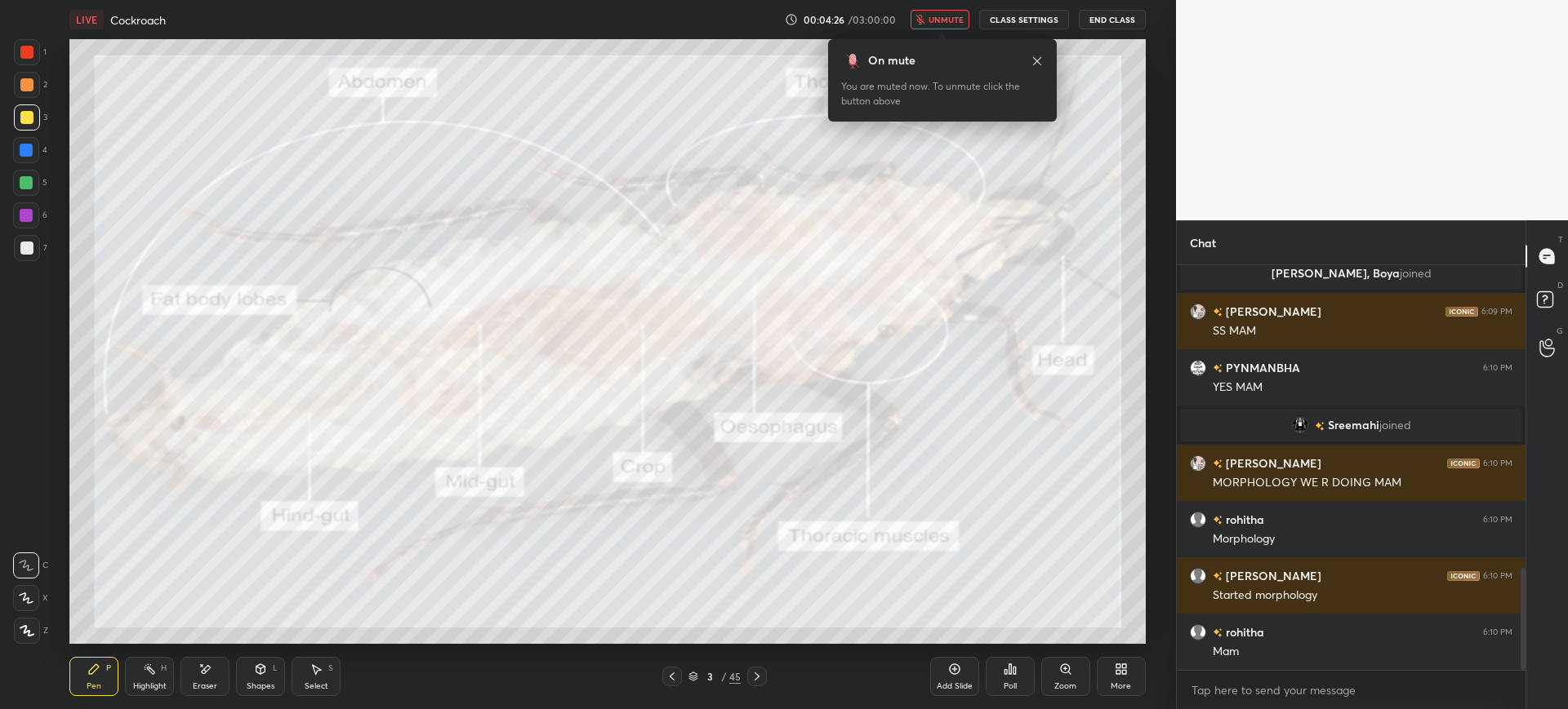
scroll to position [1206, 0]
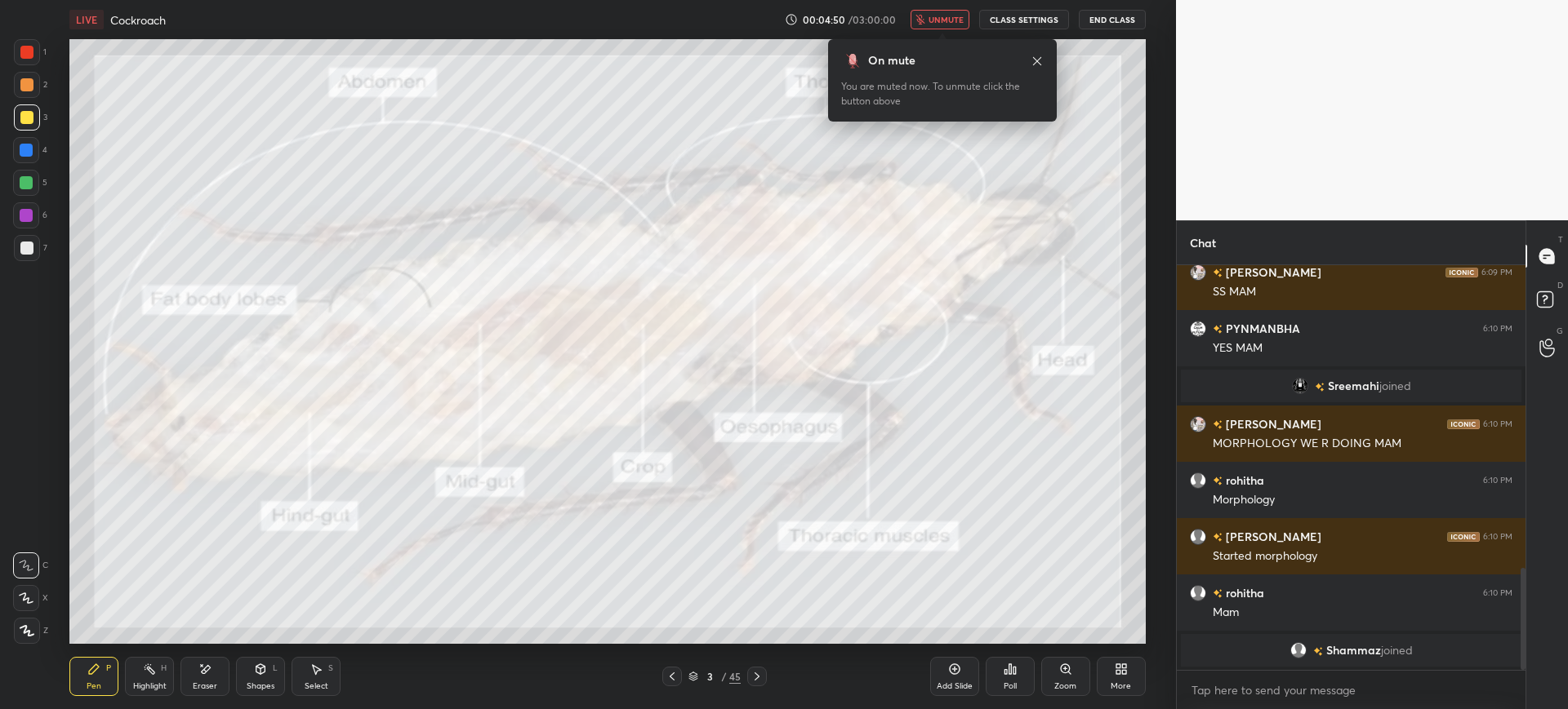
click at [949, 19] on span "unmute" at bounding box center [946, 19] width 35 height 11
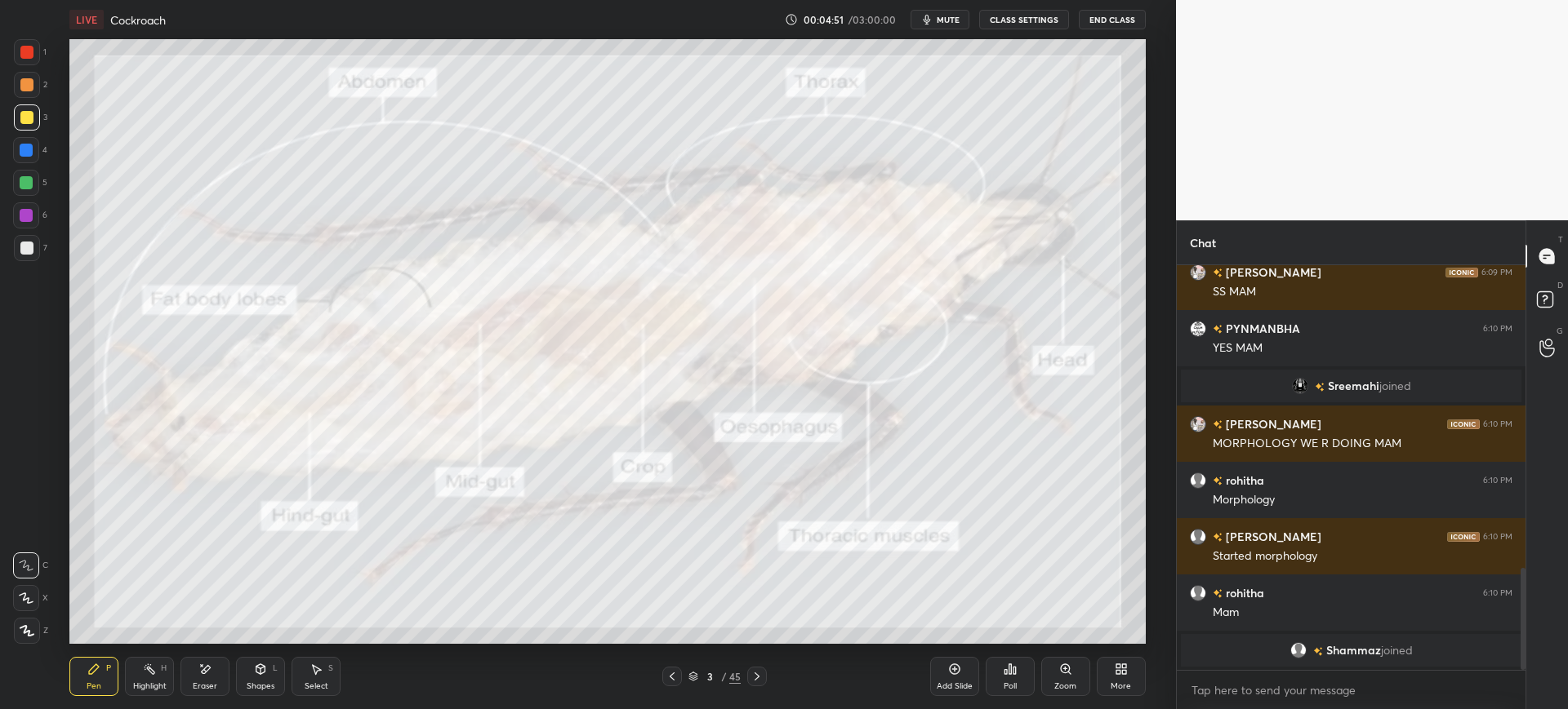
click at [16, 253] on div at bounding box center [27, 248] width 26 height 26
click at [757, 670] on icon at bounding box center [757, 677] width 13 height 13
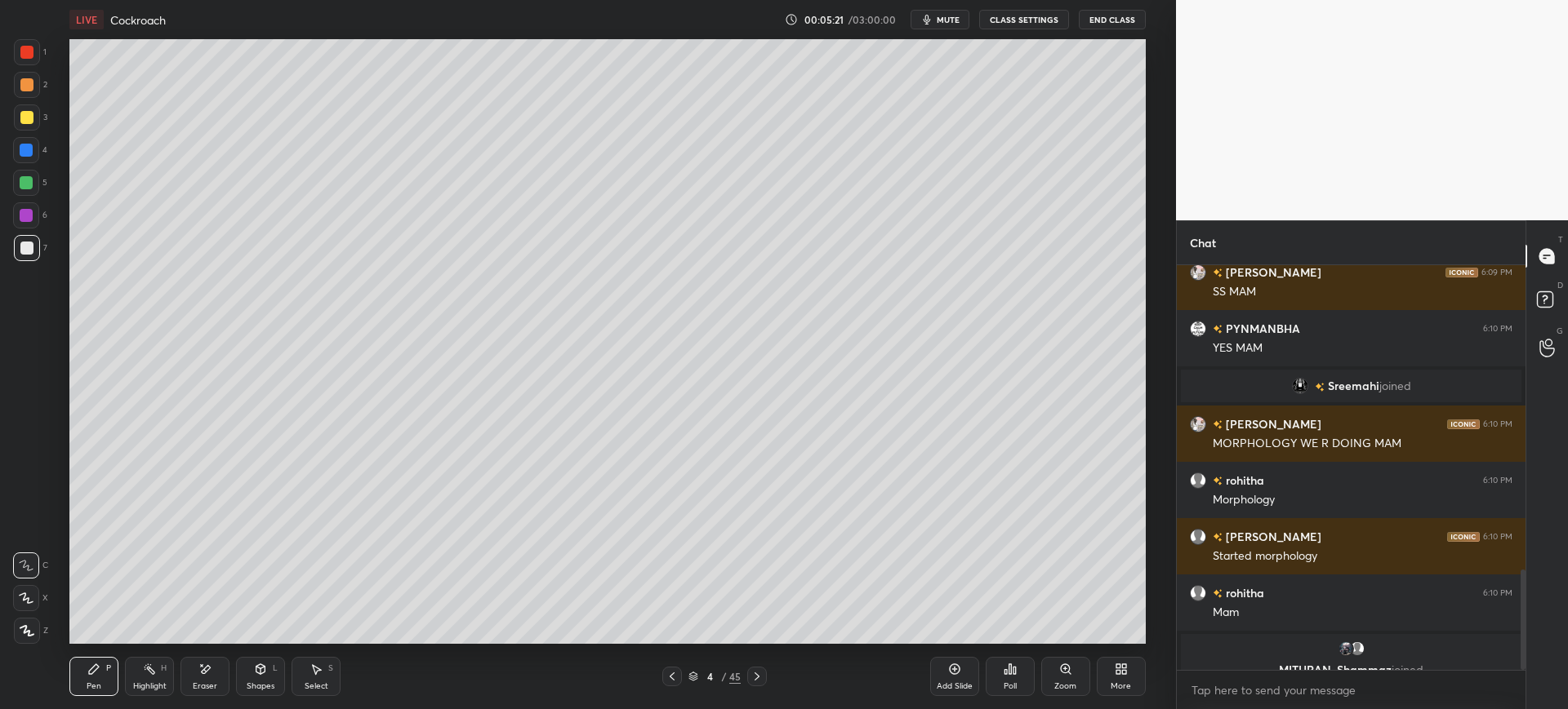
scroll to position [1226, 0]
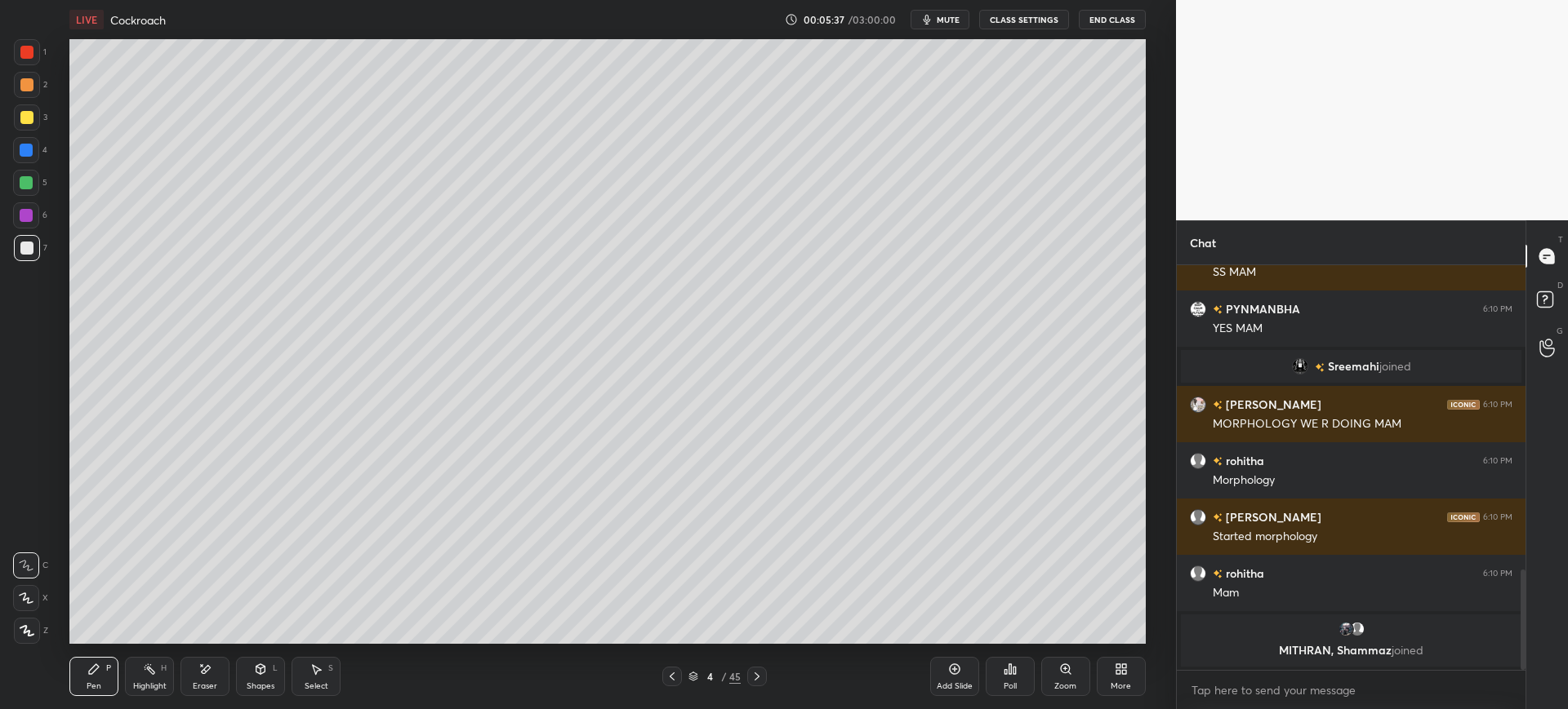
click at [242, 662] on div "Shapes L" at bounding box center [260, 677] width 49 height 39
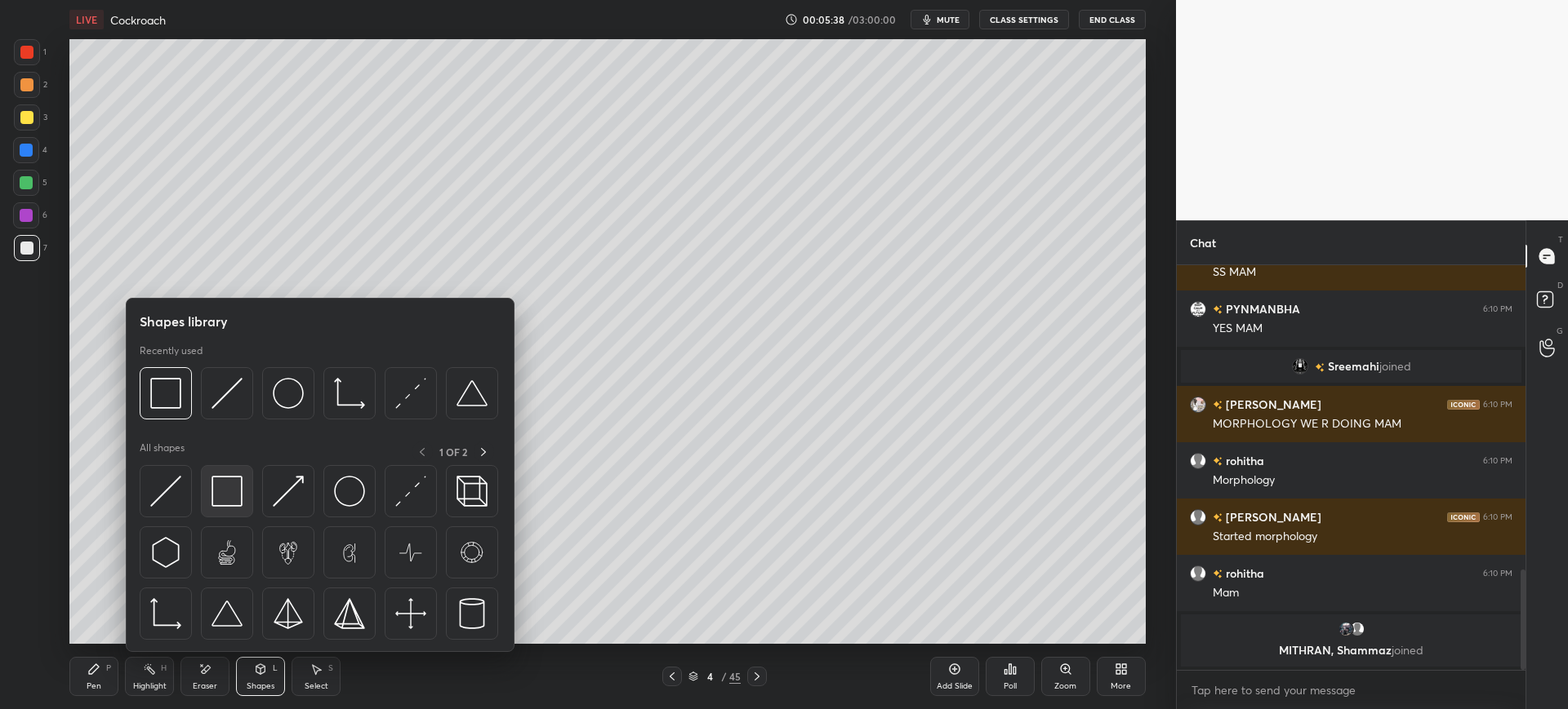
click at [232, 500] on img at bounding box center [226, 491] width 31 height 31
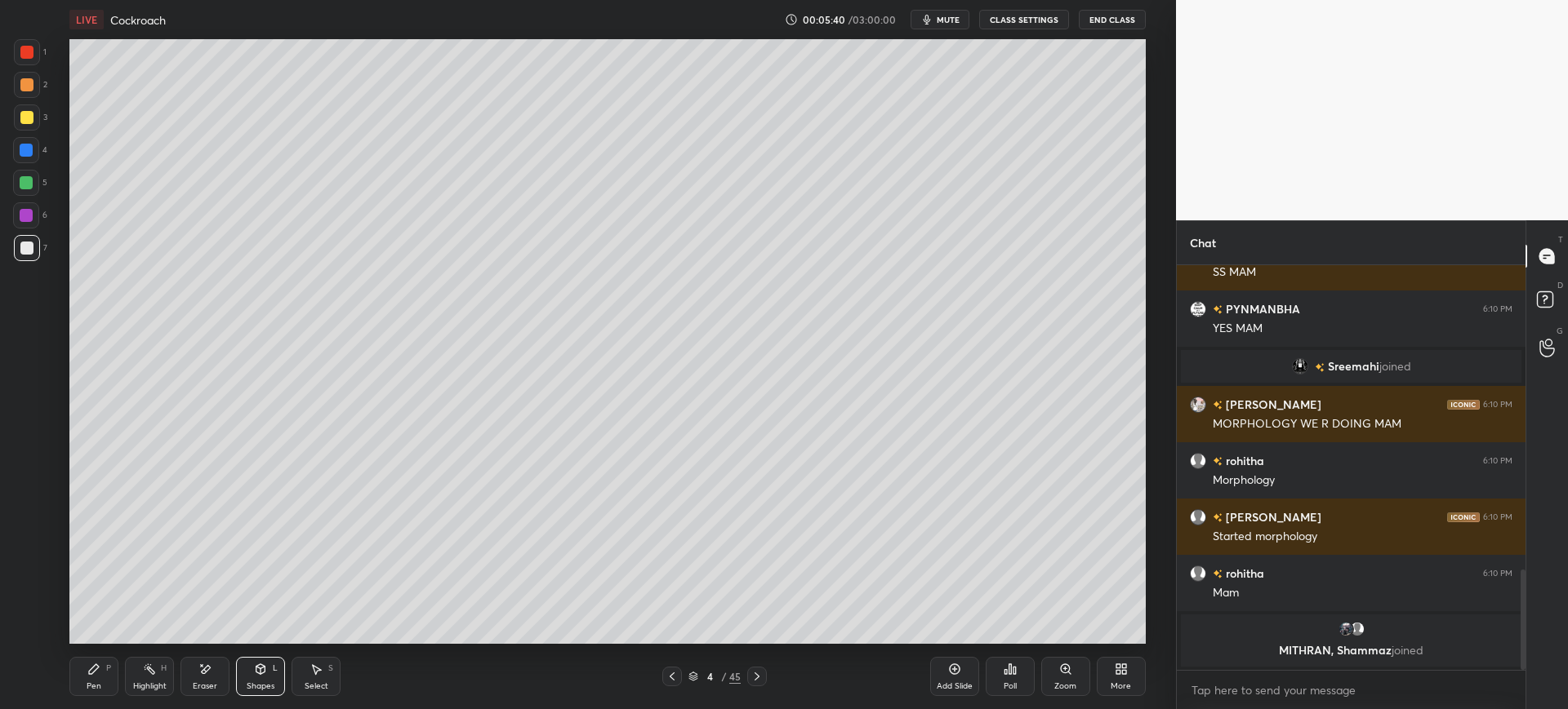
click at [269, 698] on div "Pen P Highlight H Eraser Shapes L Select S 4 / 45 Add Slide Poll Zoom More" at bounding box center [607, 677] width 1075 height 65
click at [262, 678] on div "Shapes L" at bounding box center [260, 677] width 49 height 39
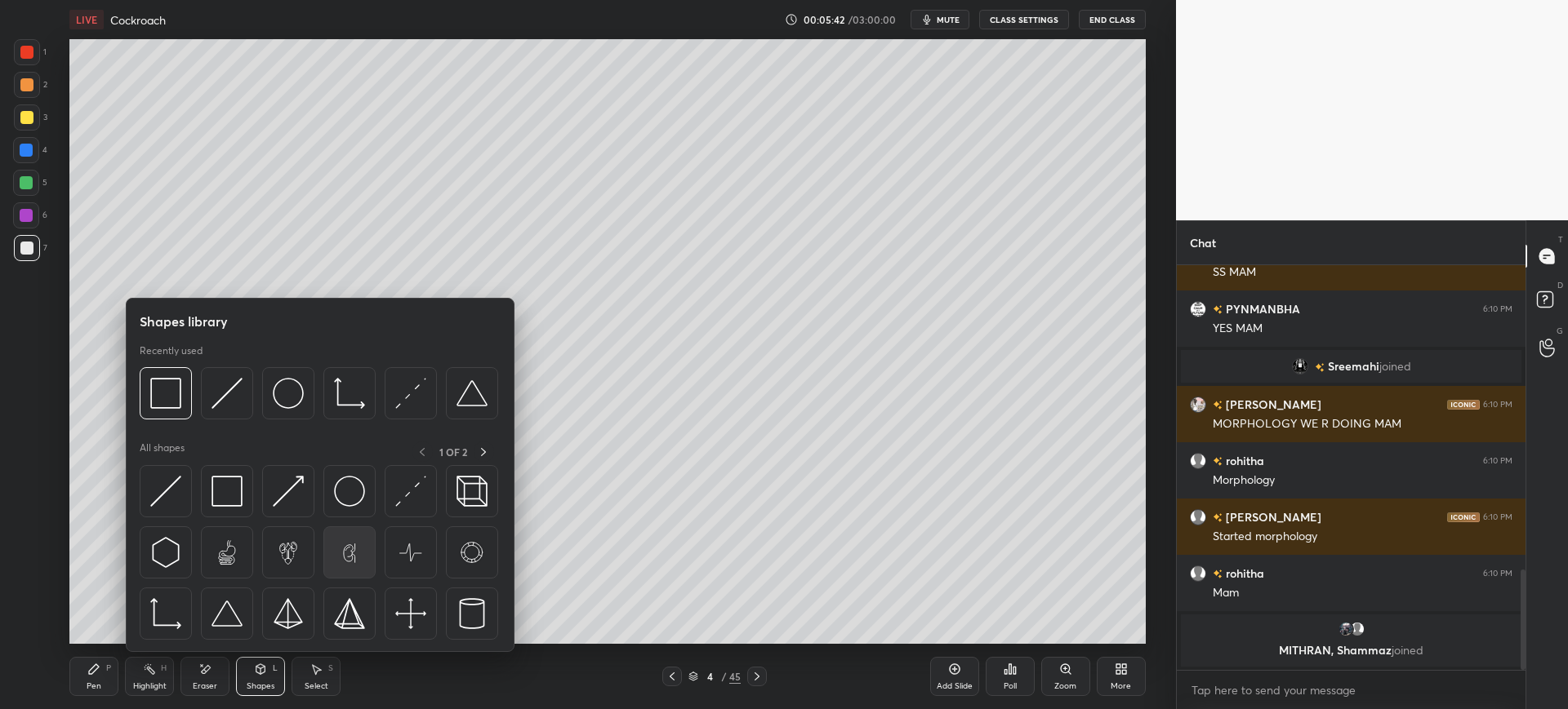
click at [355, 564] on img at bounding box center [349, 552] width 31 height 31
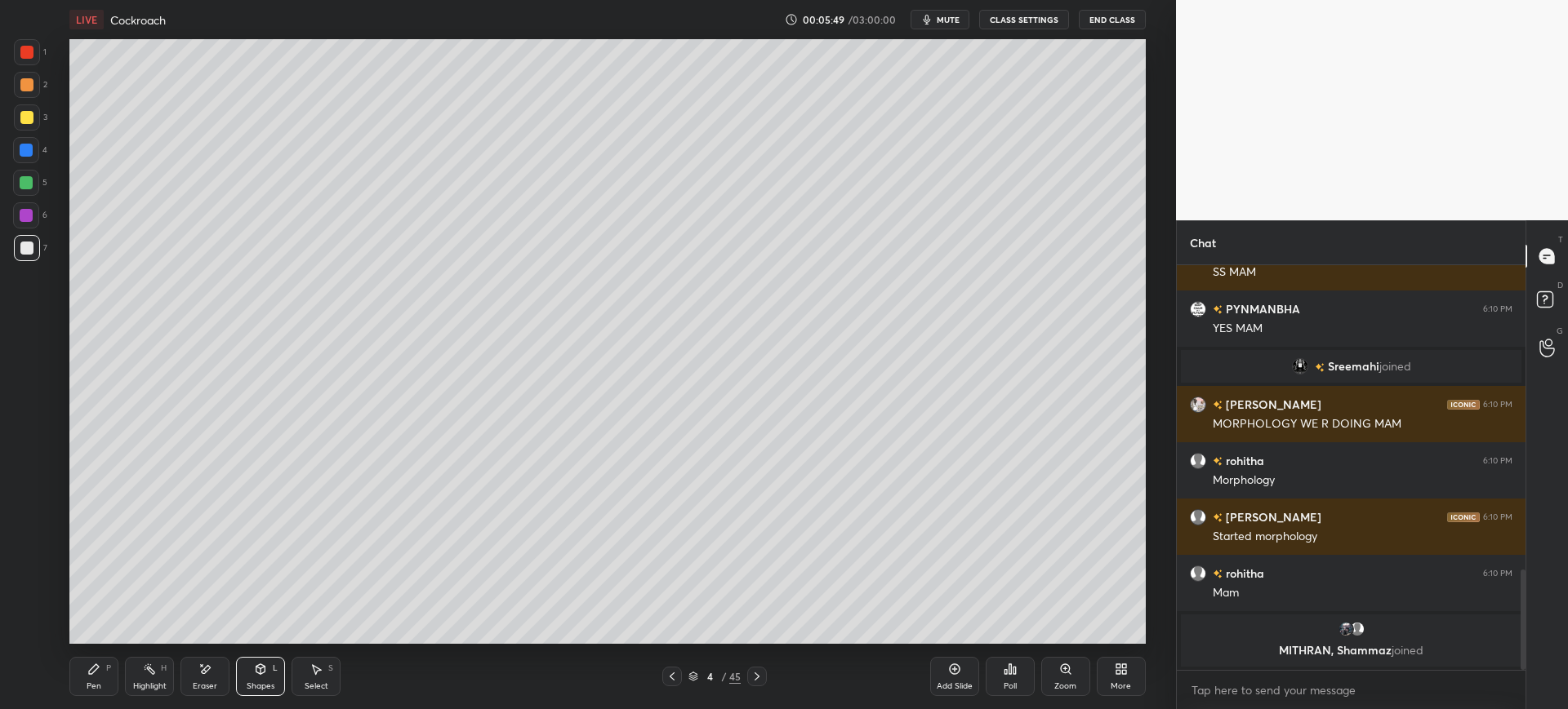
click at [267, 670] on icon at bounding box center [260, 669] width 13 height 13
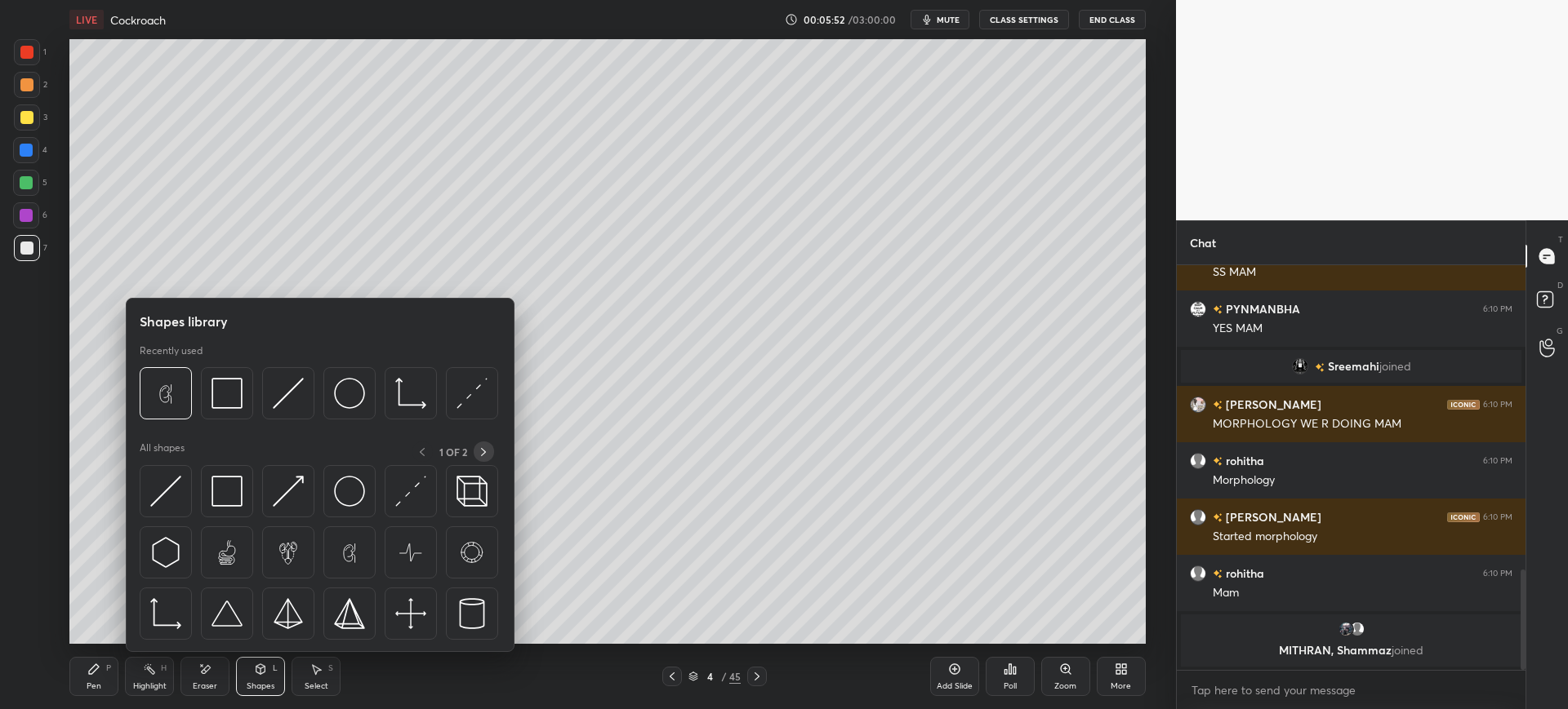
click at [478, 457] on icon at bounding box center [483, 451] width 13 height 13
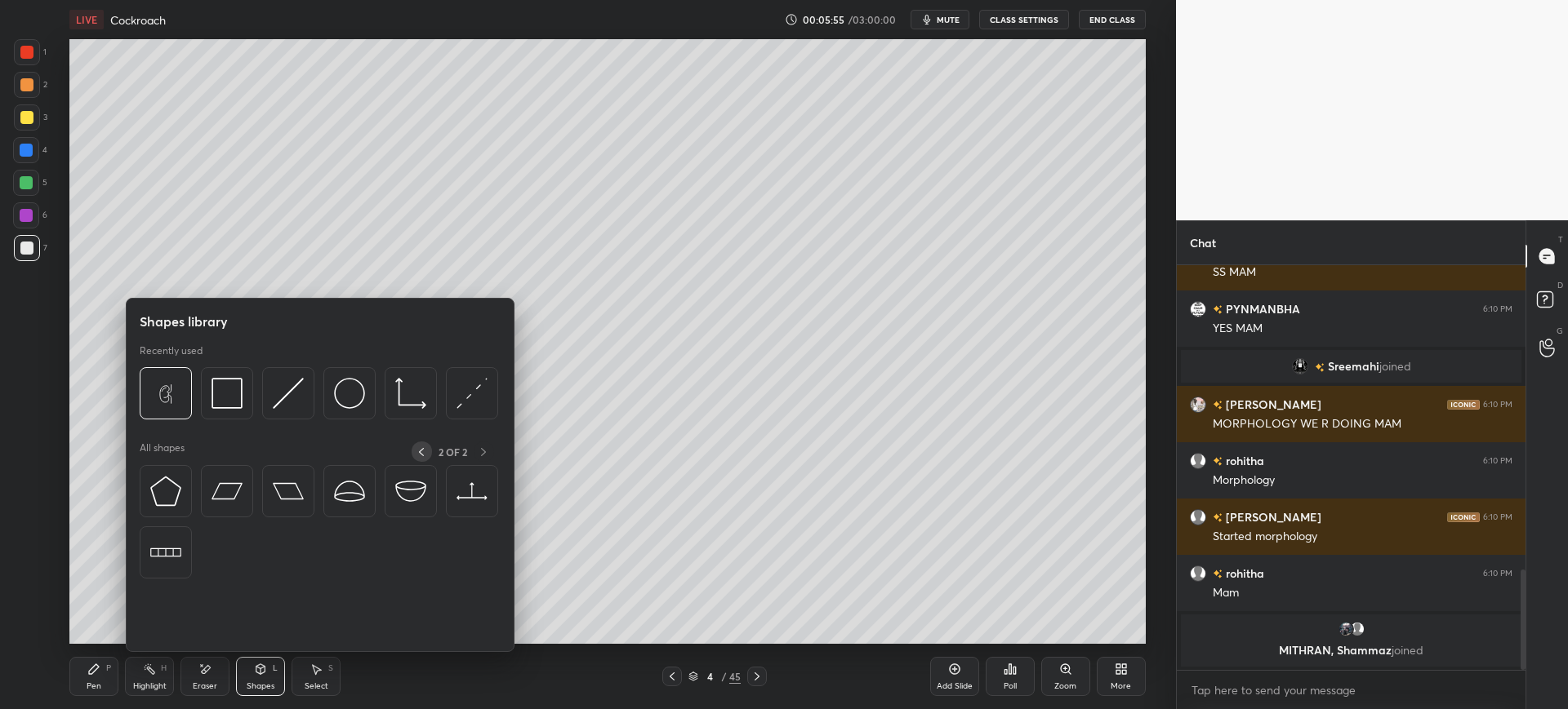
click at [425, 452] on icon at bounding box center [421, 451] width 13 height 13
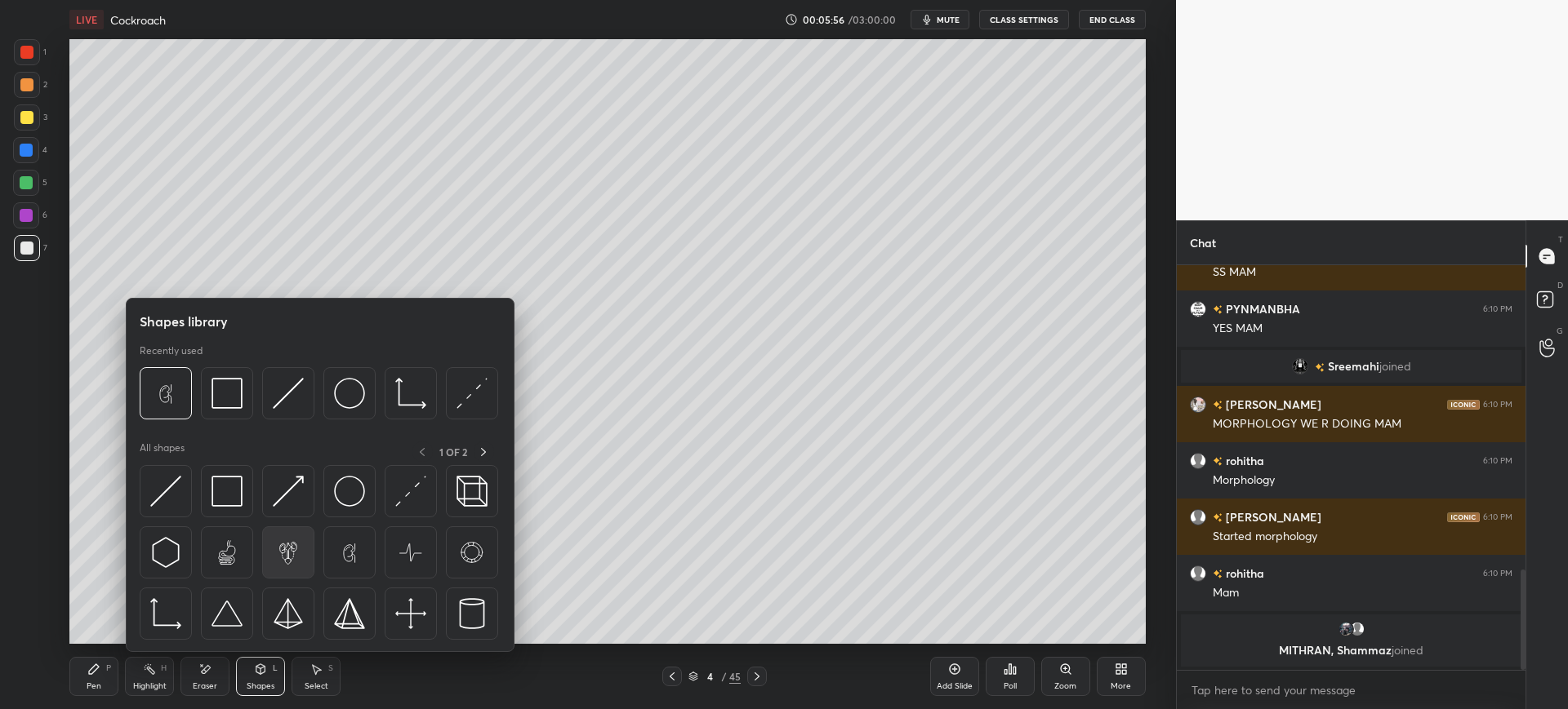
click at [296, 547] on img at bounding box center [288, 552] width 31 height 31
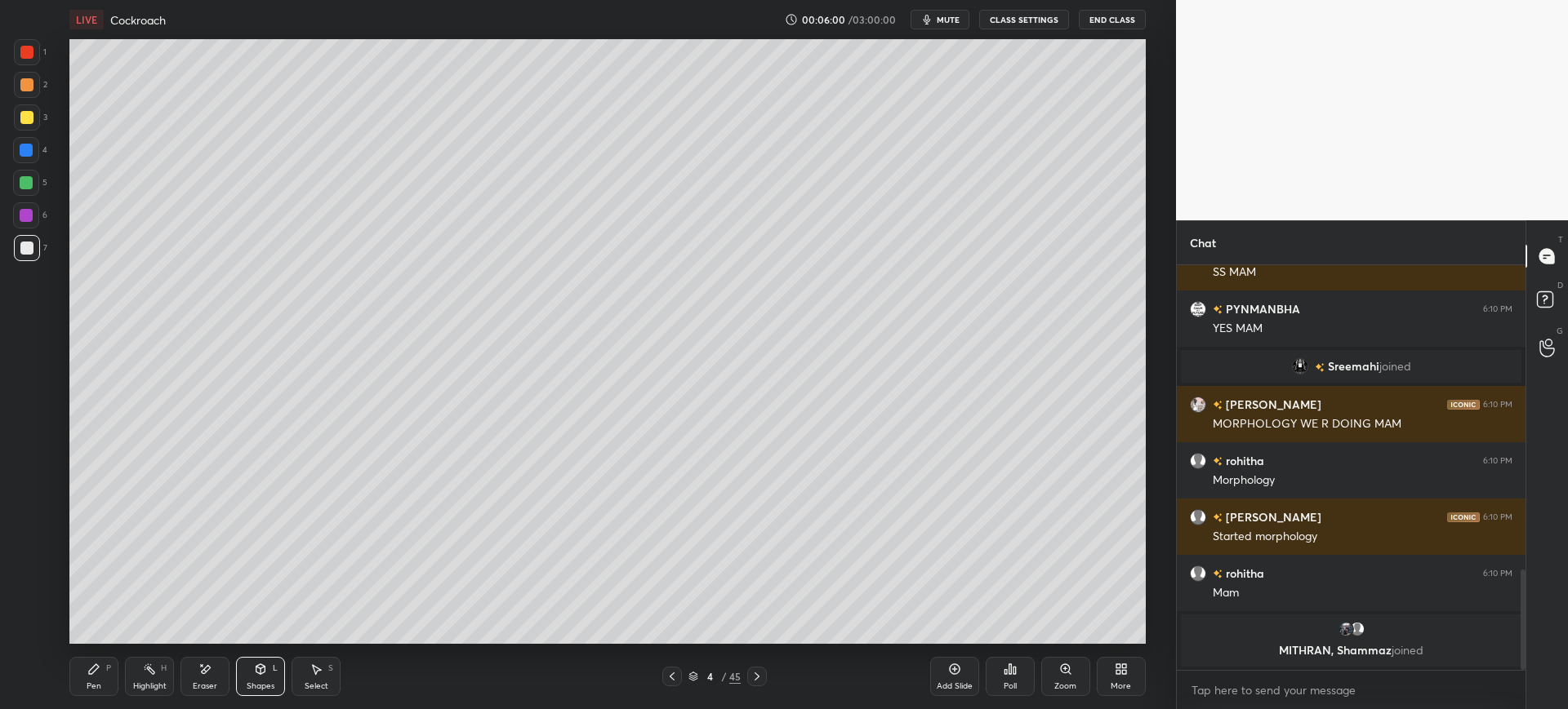
click at [272, 663] on div "Shapes L" at bounding box center [260, 677] width 49 height 39
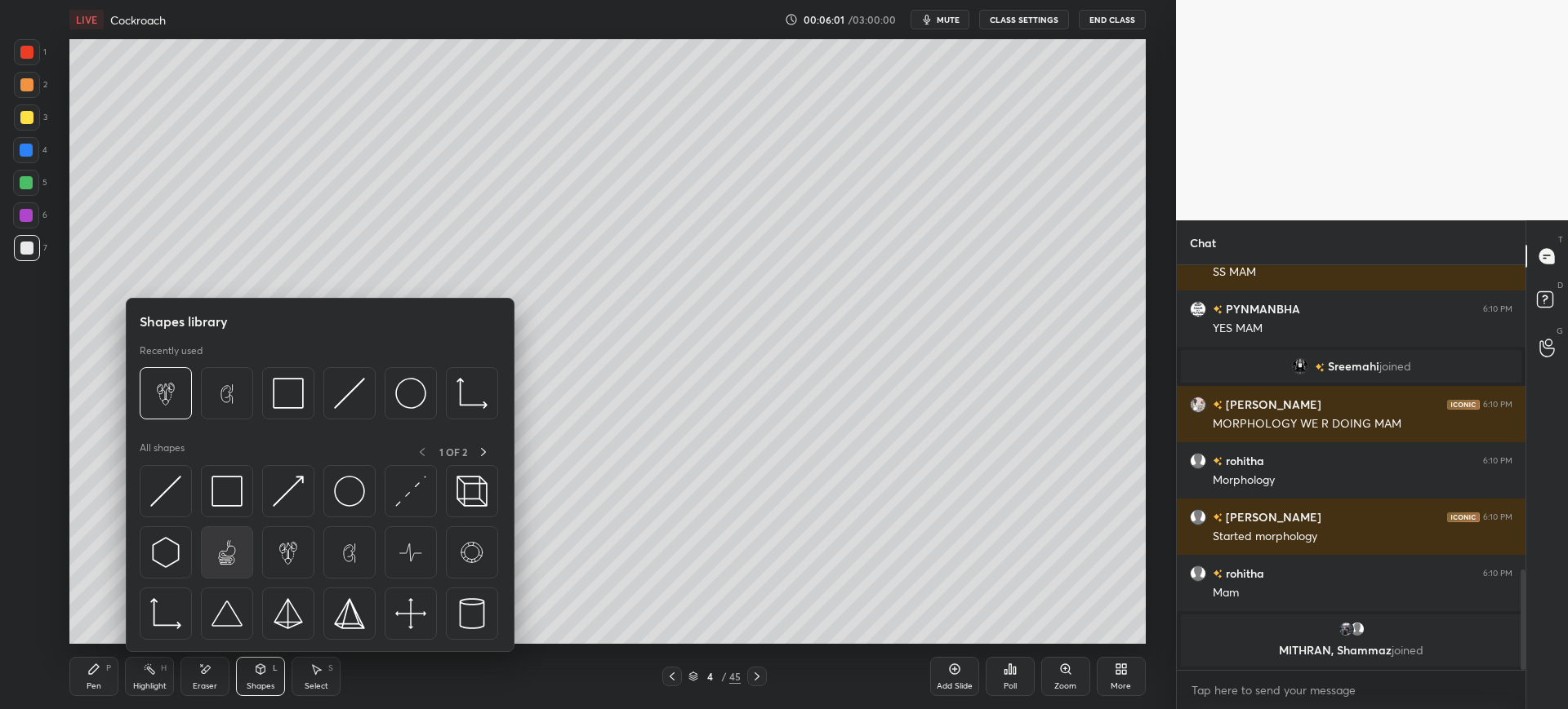
click at [232, 560] on img at bounding box center [226, 552] width 31 height 31
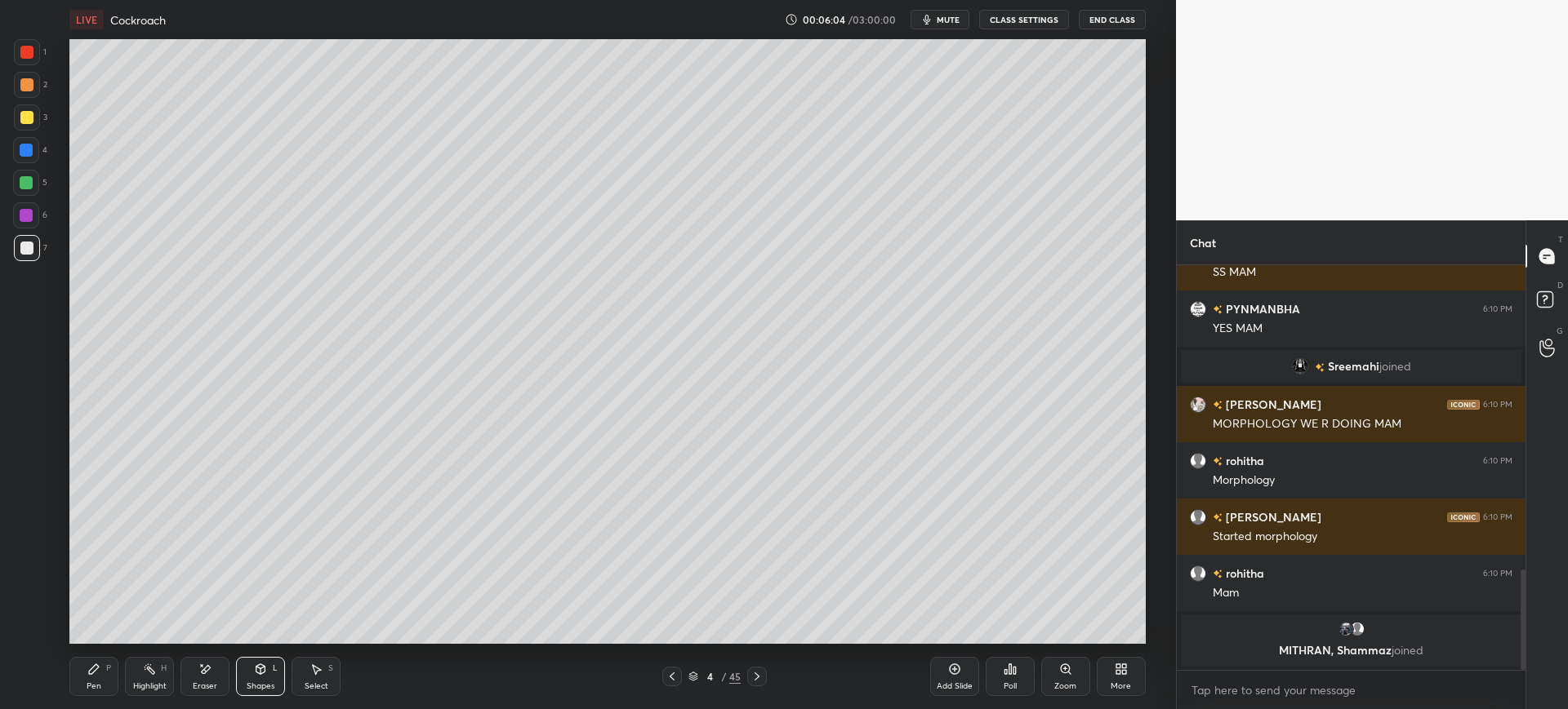
click at [267, 678] on div "Shapes L" at bounding box center [260, 677] width 49 height 39
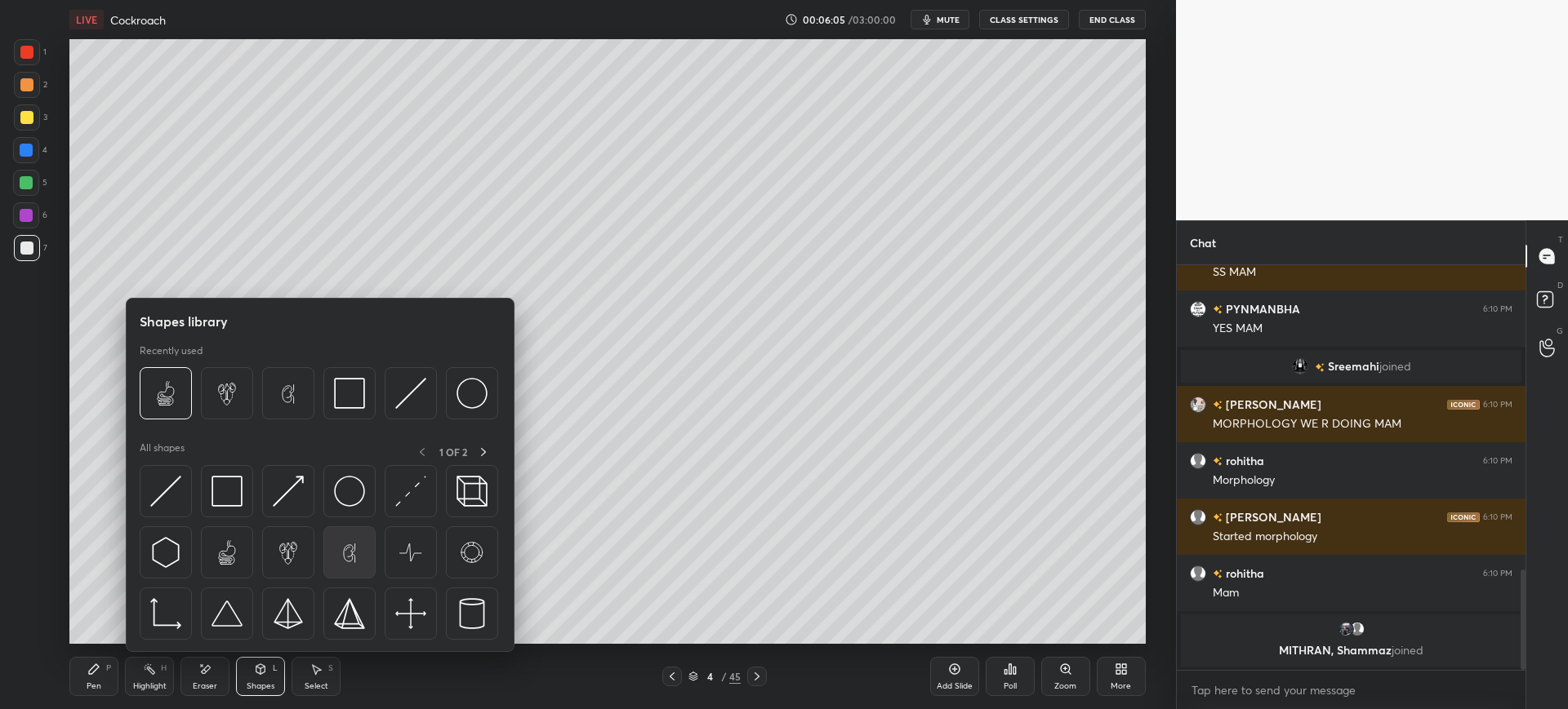
click at [350, 551] on img at bounding box center [349, 552] width 31 height 31
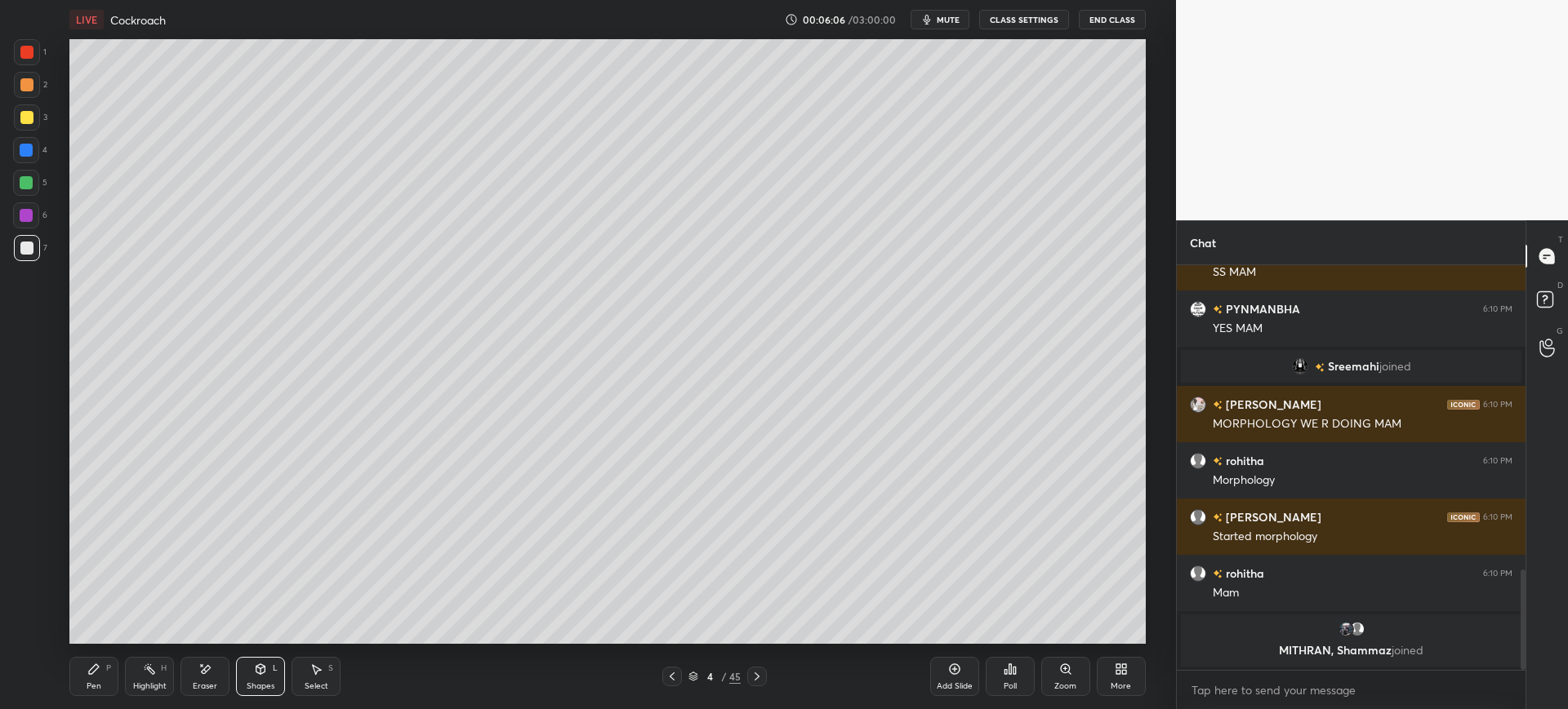
scroll to position [1346, 0]
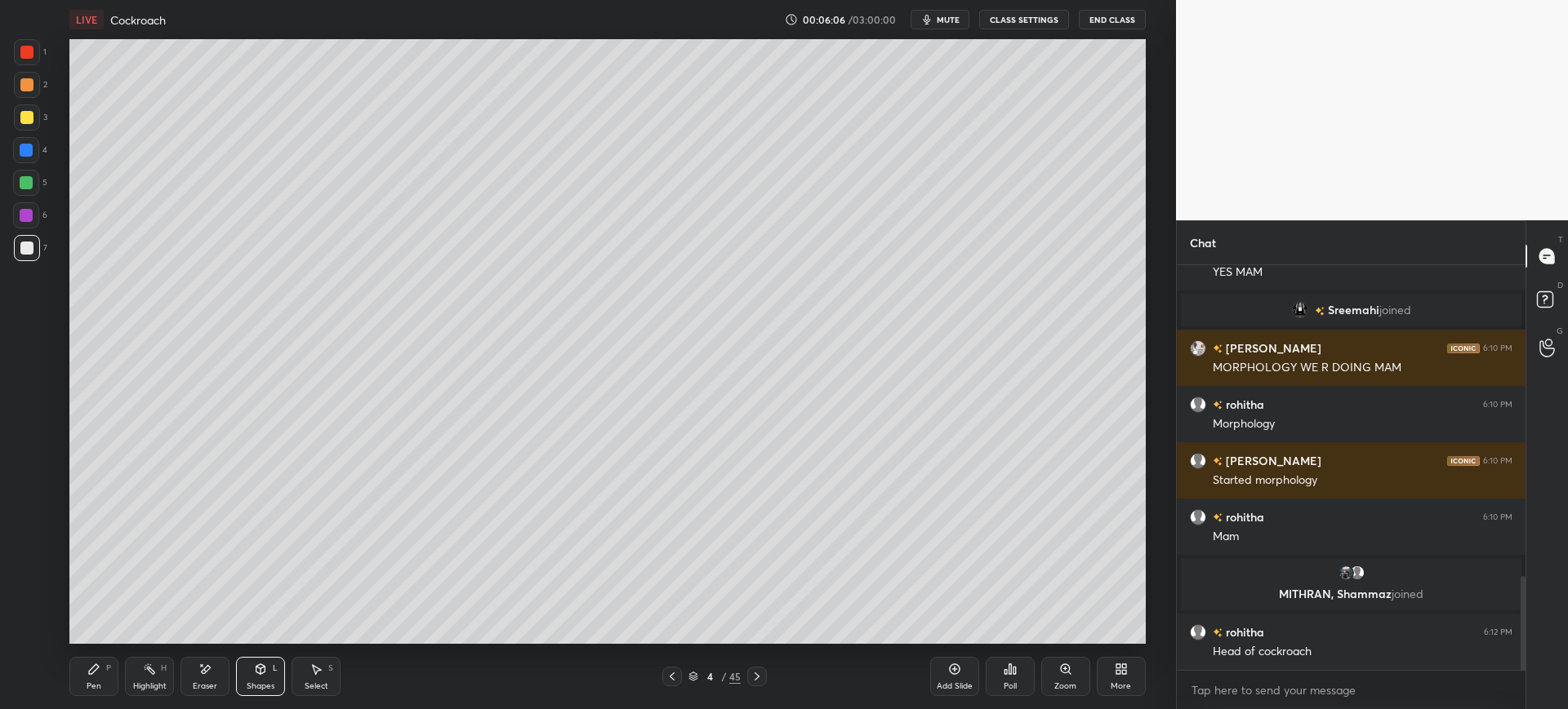
click at [269, 685] on div "Shapes" at bounding box center [260, 685] width 28 height 8
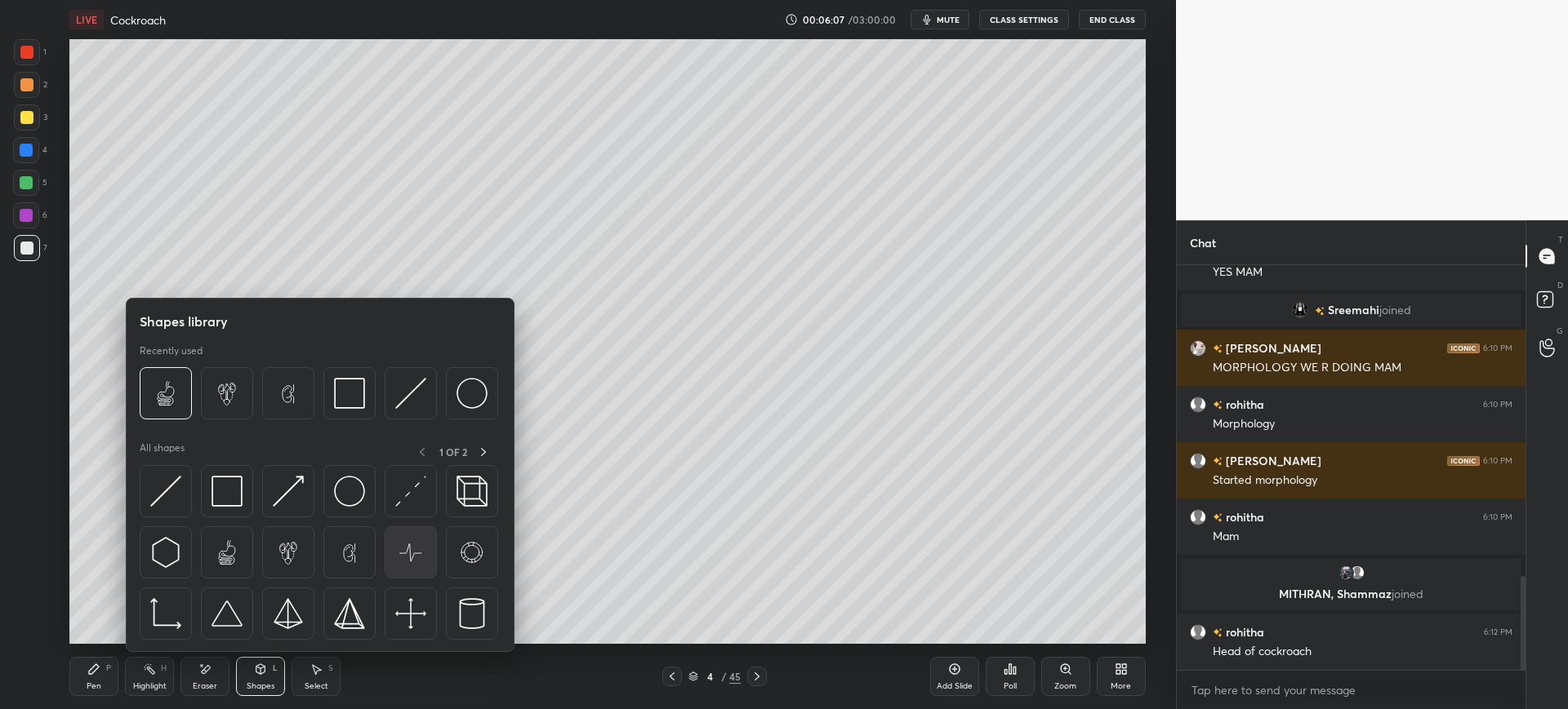
click at [415, 553] on img at bounding box center [410, 552] width 31 height 31
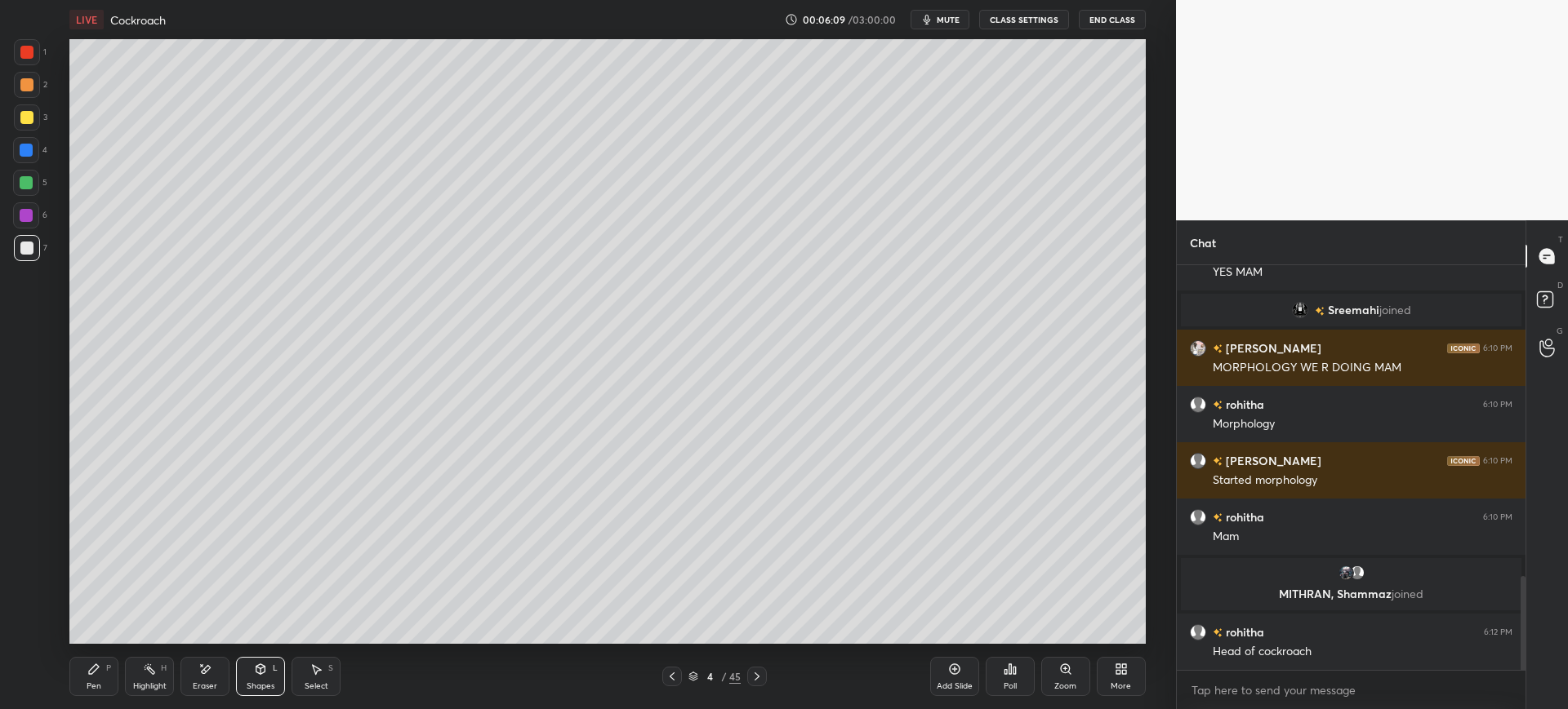
click at [267, 684] on div "Shapes" at bounding box center [260, 685] width 28 height 8
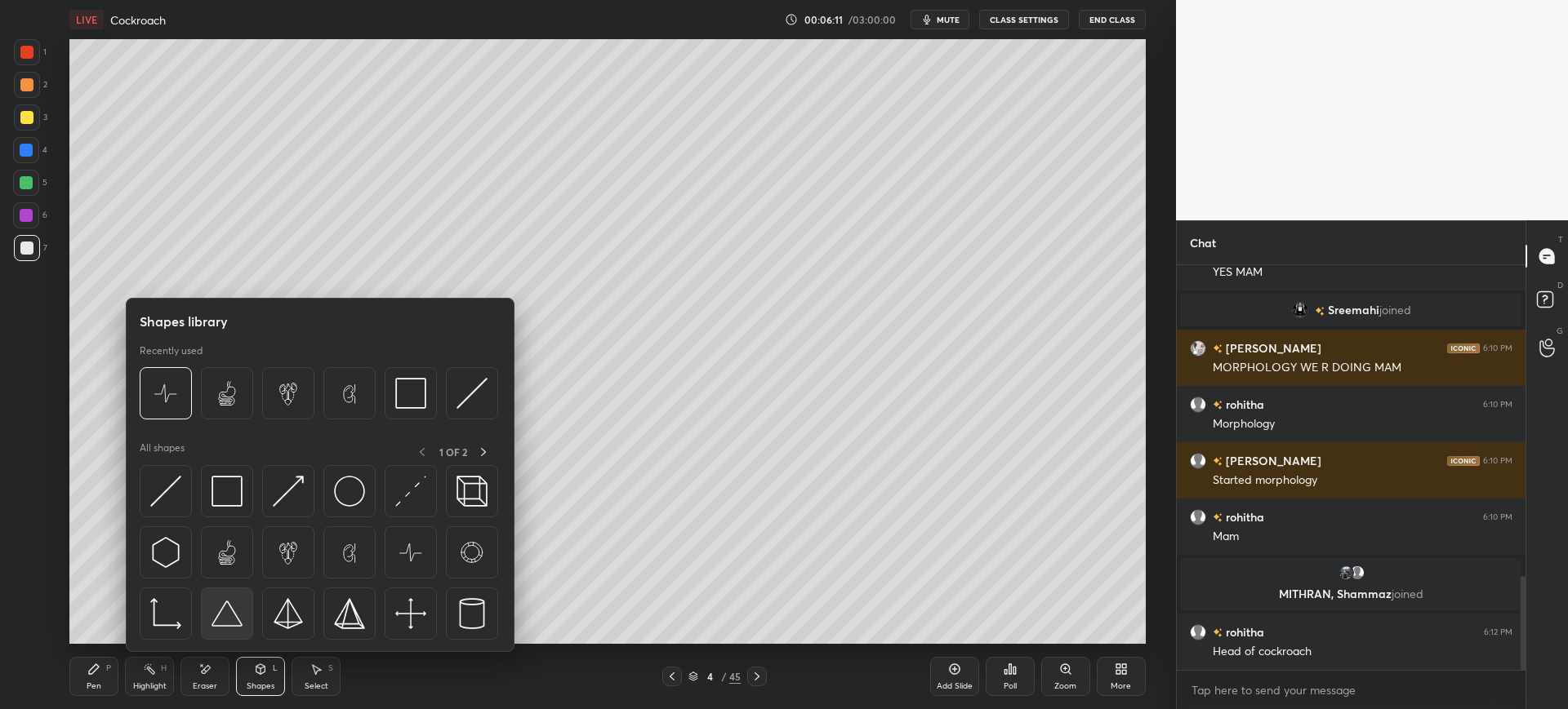
scroll to position [1403, 0]
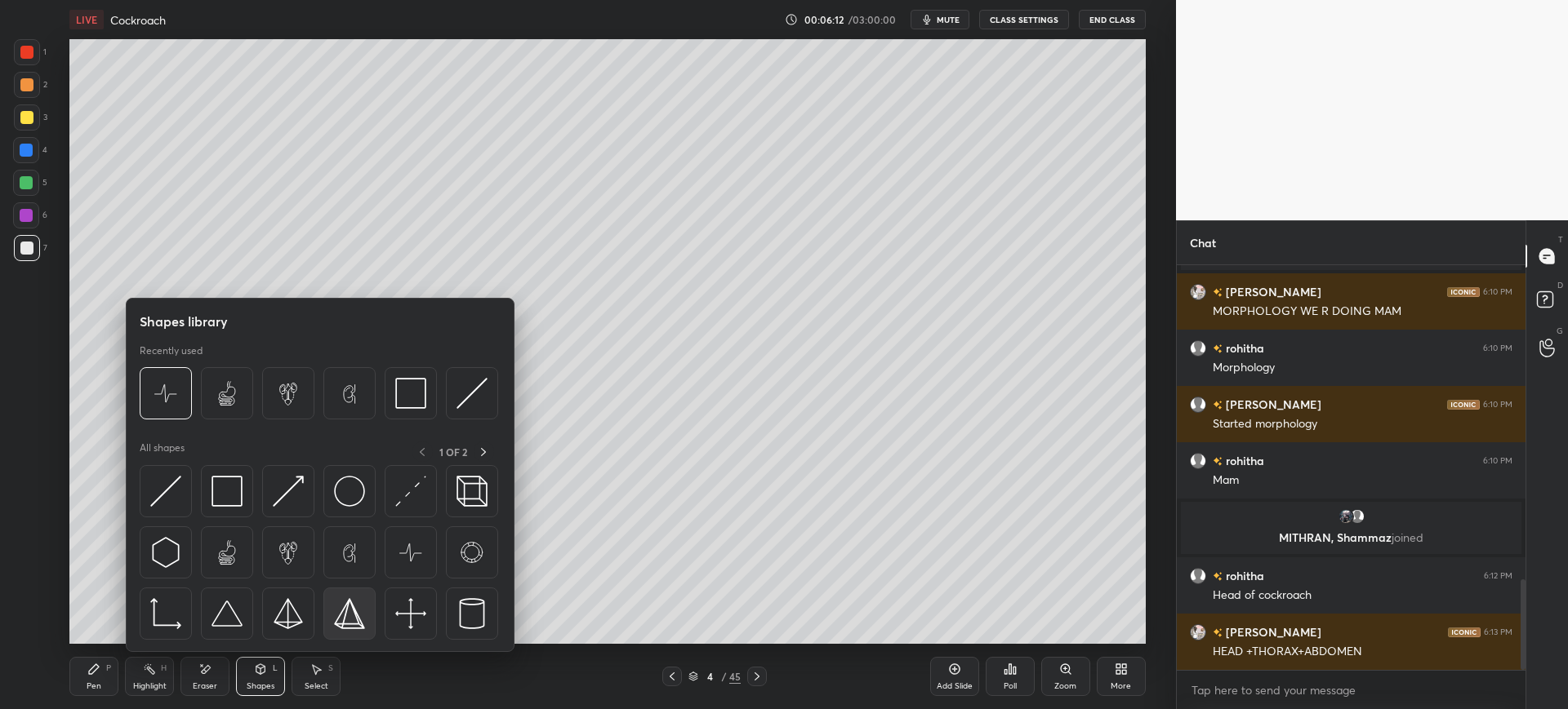
click at [356, 616] on img at bounding box center [349, 613] width 31 height 31
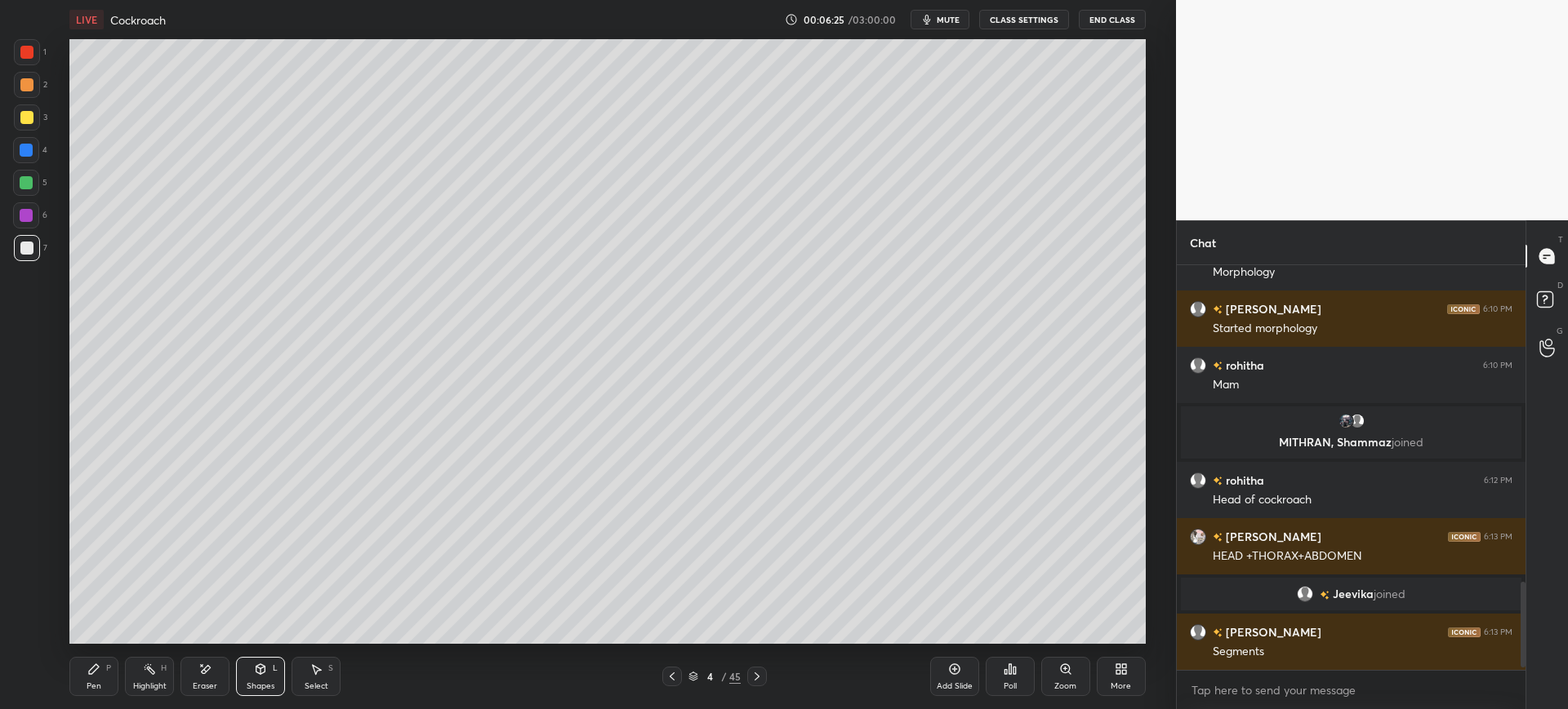
scroll to position [1508, 0]
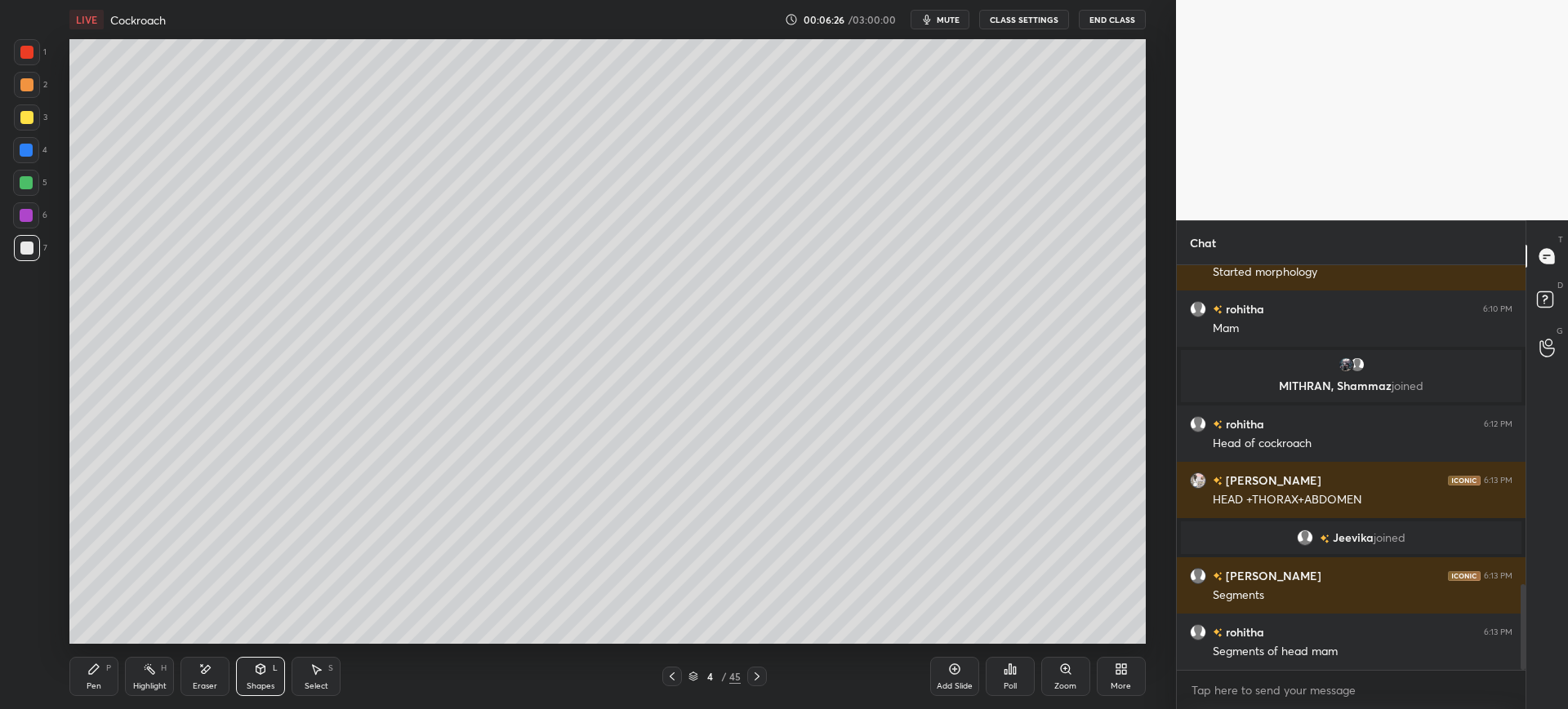
click at [961, 655] on div "Add Slide Poll Zoom More" at bounding box center [1038, 677] width 216 height 91
click at [959, 670] on icon at bounding box center [954, 670] width 11 height 11
click at [18, 110] on div at bounding box center [27, 117] width 26 height 26
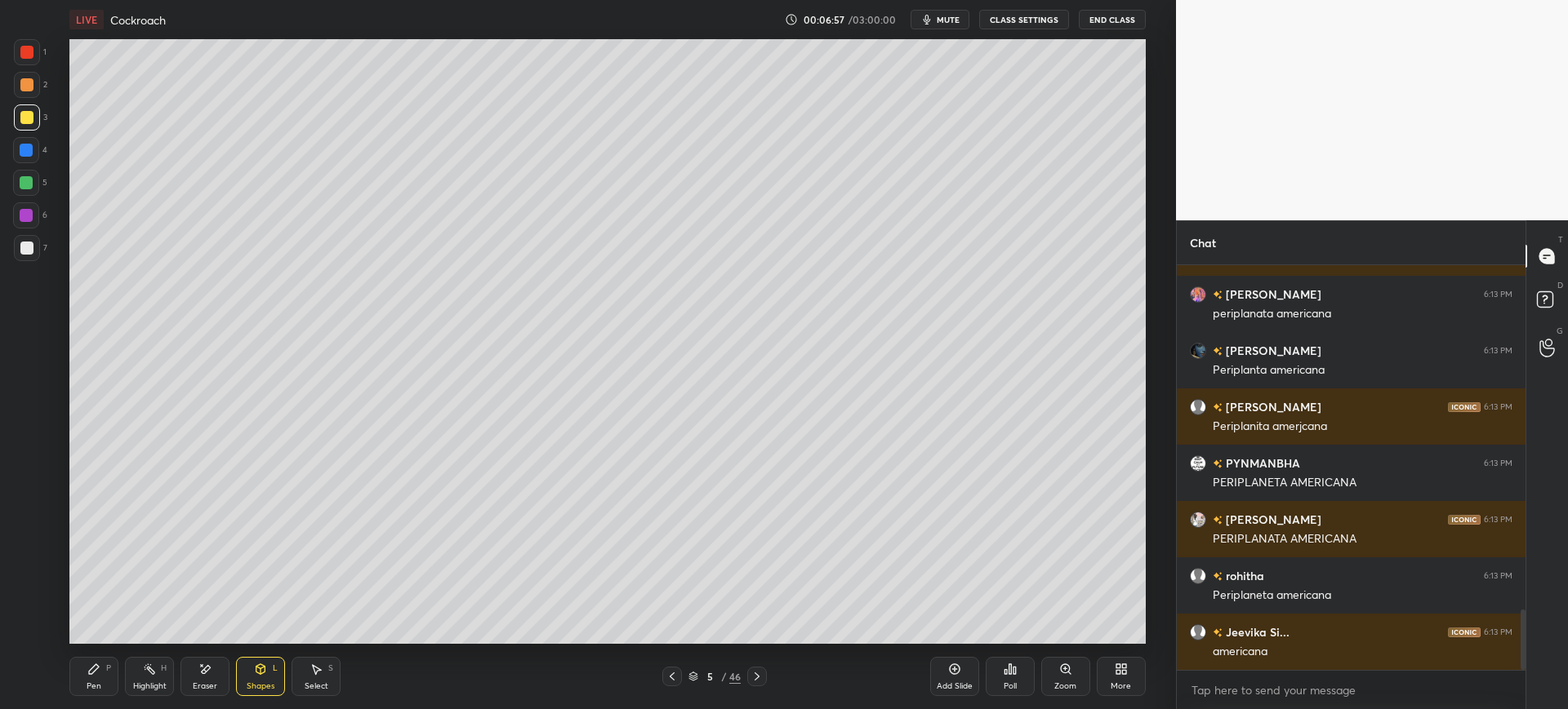
scroll to position [2372, 0]
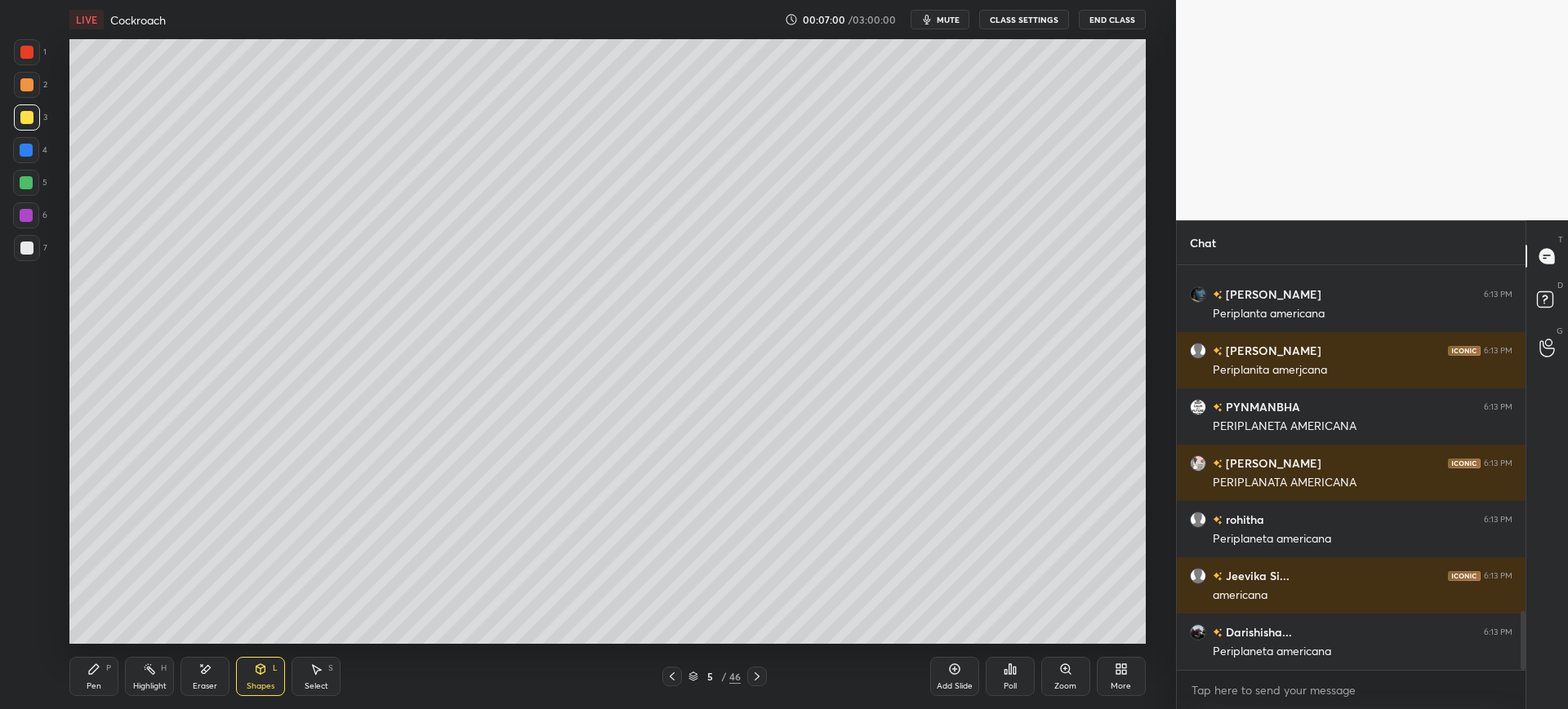
click at [18, 254] on div at bounding box center [27, 248] width 26 height 26
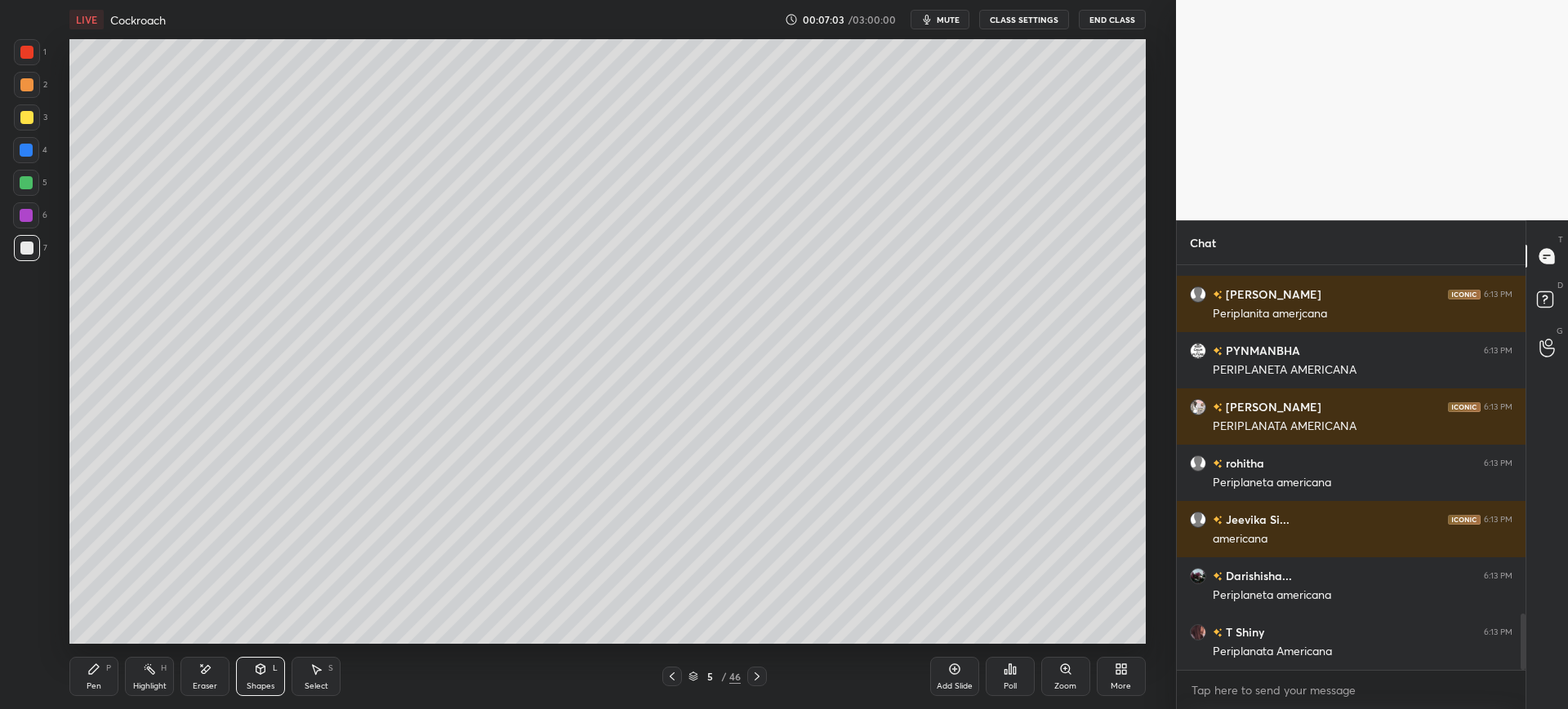
scroll to position [2485, 0]
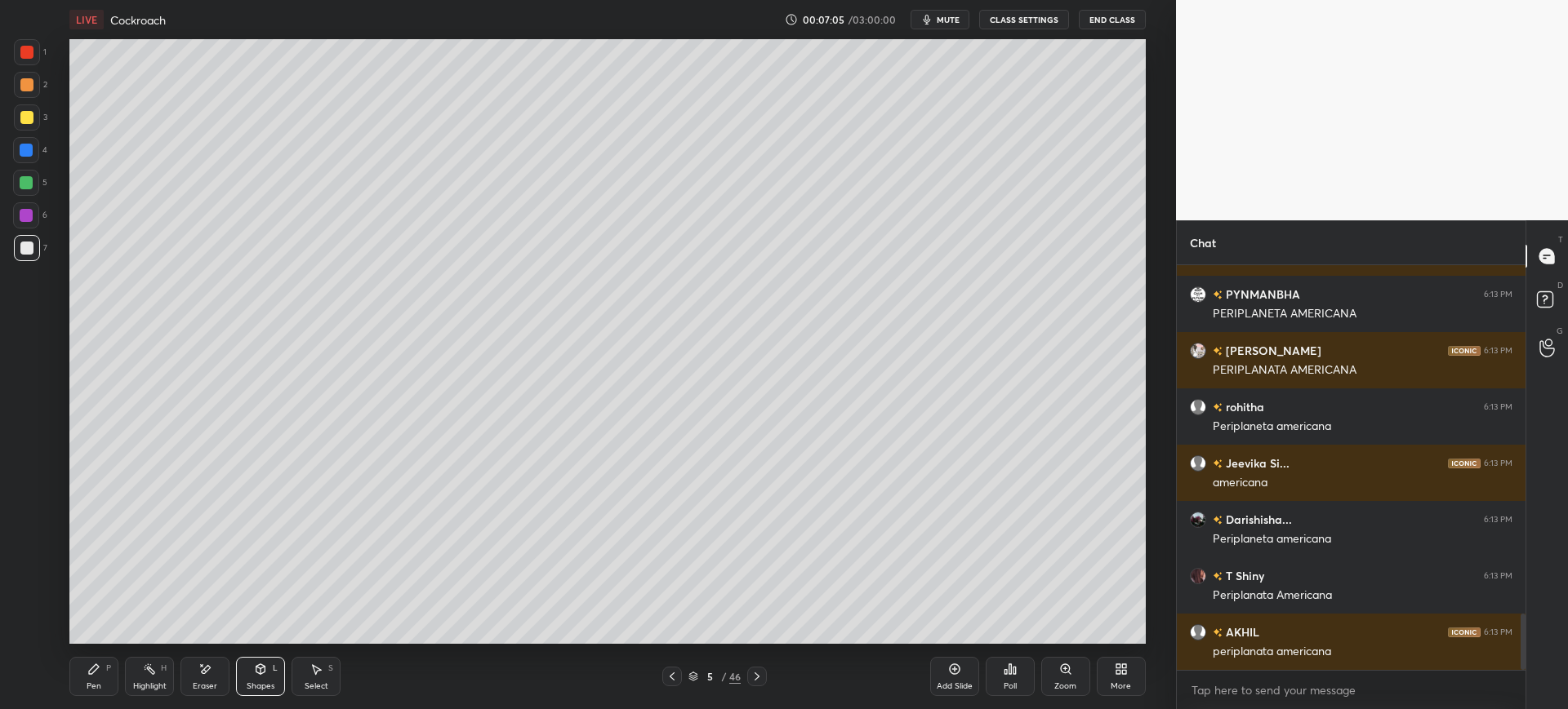
click at [28, 238] on div at bounding box center [27, 248] width 26 height 26
click at [118, 671] on div "Pen P" at bounding box center [94, 677] width 49 height 39
click at [41, 628] on div "Z" at bounding box center [31, 631] width 34 height 26
click at [30, 584] on div "X" at bounding box center [31, 594] width 35 height 32
click at [33, 122] on div at bounding box center [27, 117] width 26 height 26
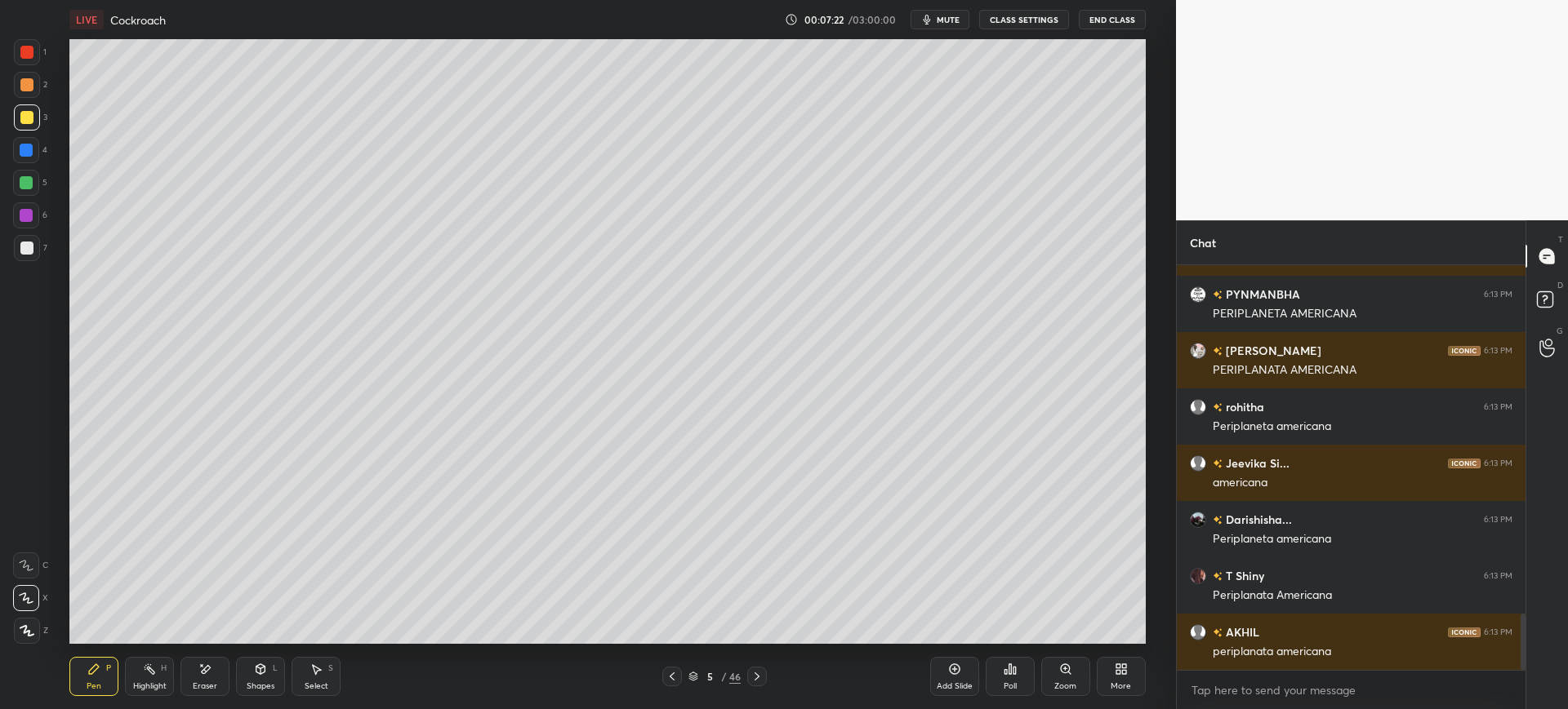
click at [29, 253] on div at bounding box center [26, 248] width 13 height 13
click at [26, 143] on div at bounding box center [26, 150] width 26 height 26
click at [32, 243] on div at bounding box center [27, 248] width 26 height 26
click at [35, 122] on div at bounding box center [27, 117] width 26 height 26
click at [25, 571] on div at bounding box center [26, 565] width 26 height 26
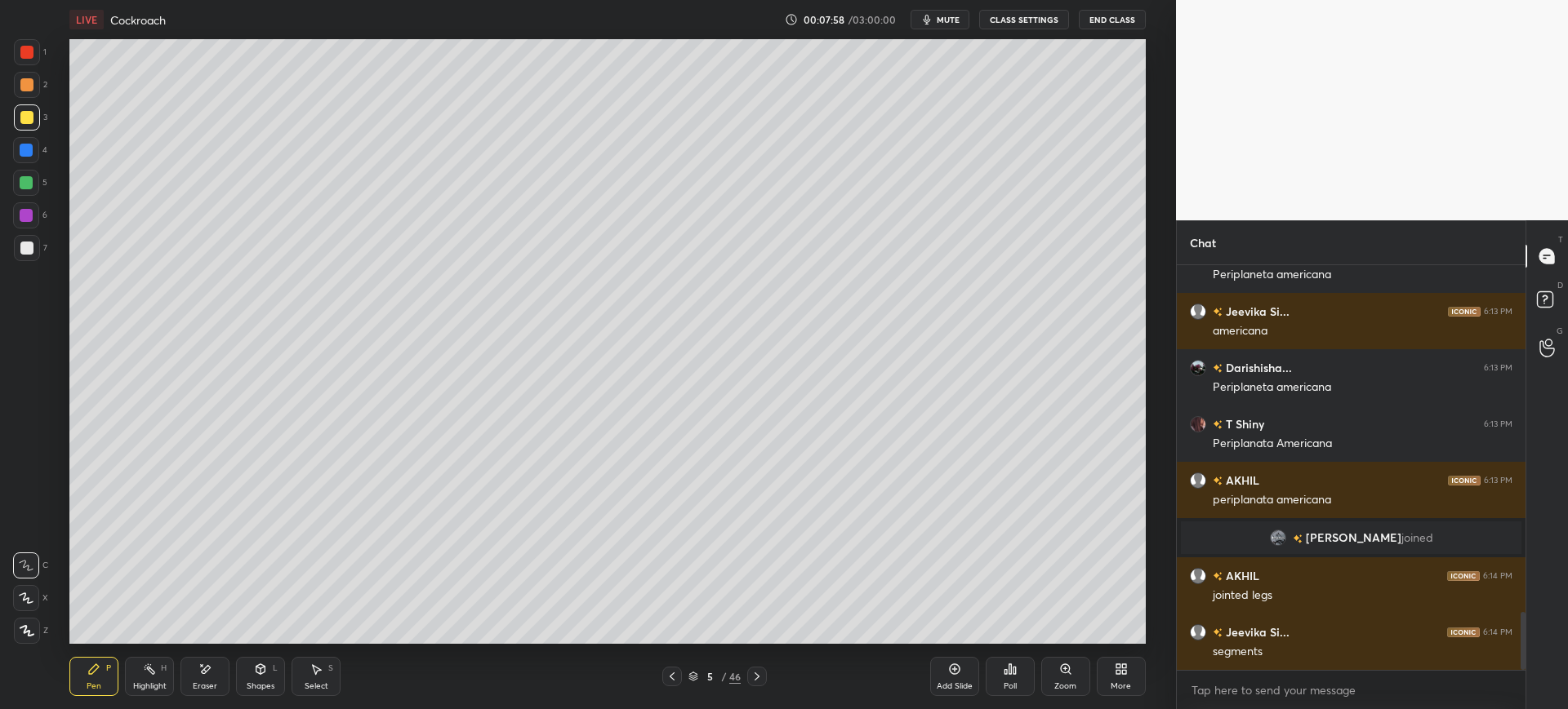
scroll to position [2473, 0]
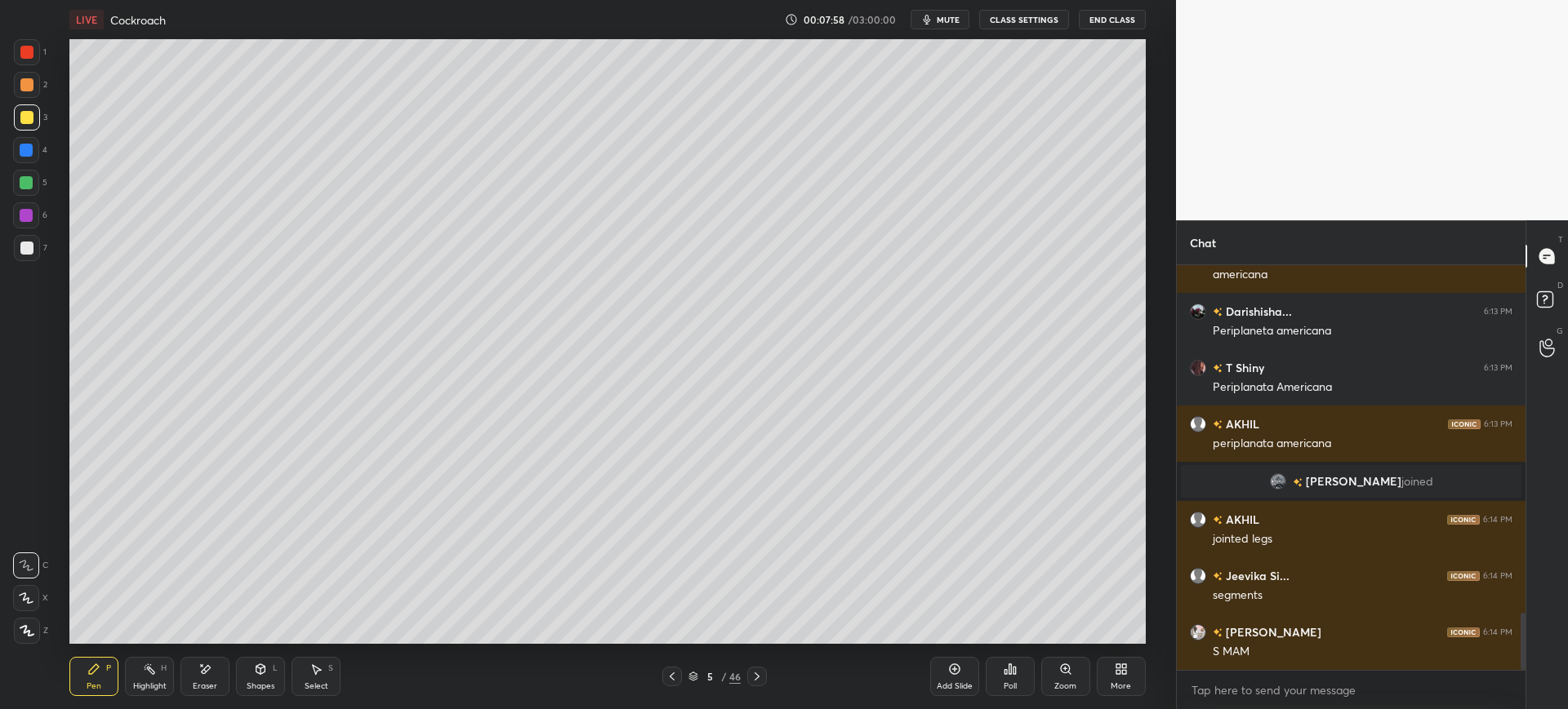
click at [208, 680] on div "Eraser" at bounding box center [205, 677] width 49 height 39
click at [76, 686] on div "Pen P" at bounding box center [94, 677] width 49 height 39
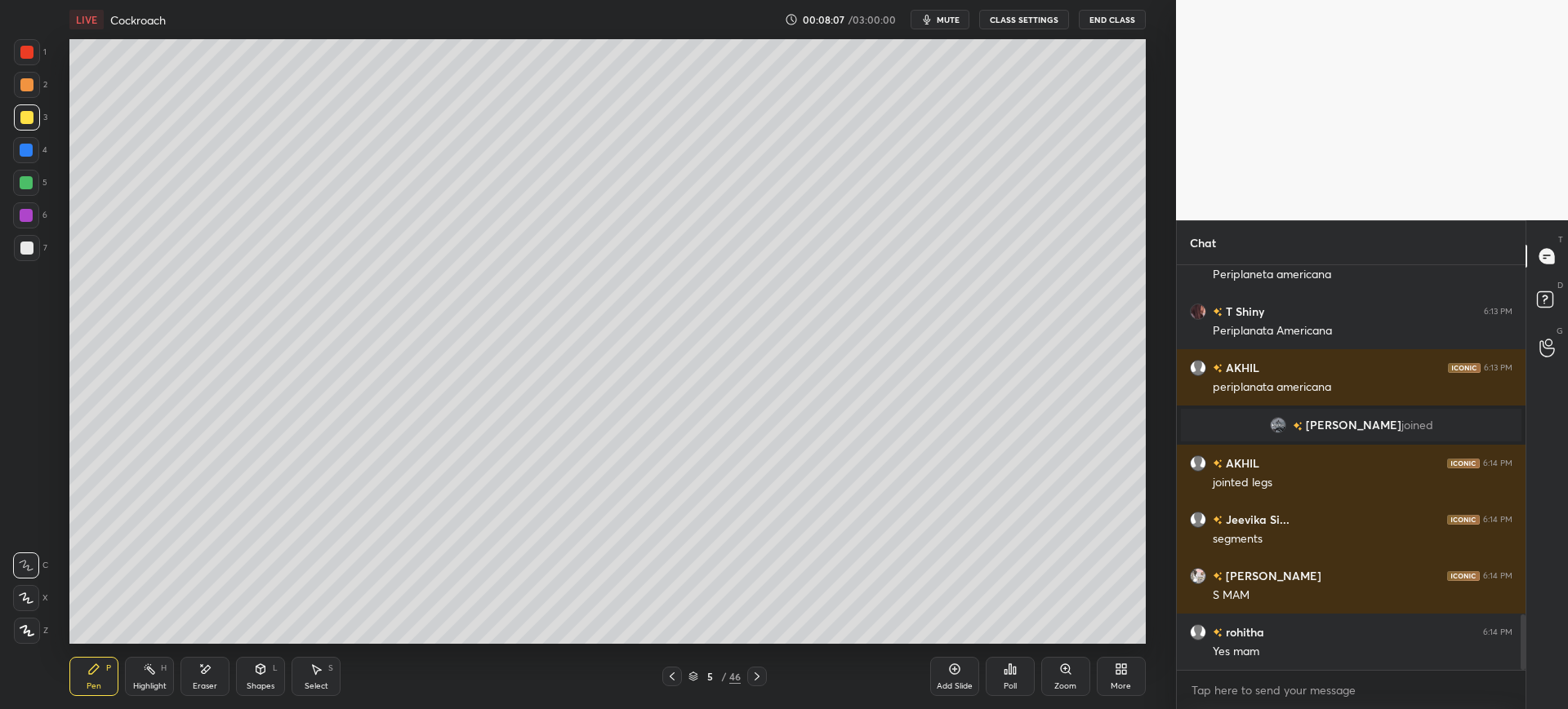
click at [36, 183] on div at bounding box center [26, 183] width 26 height 26
click at [33, 246] on div at bounding box center [27, 248] width 26 height 26
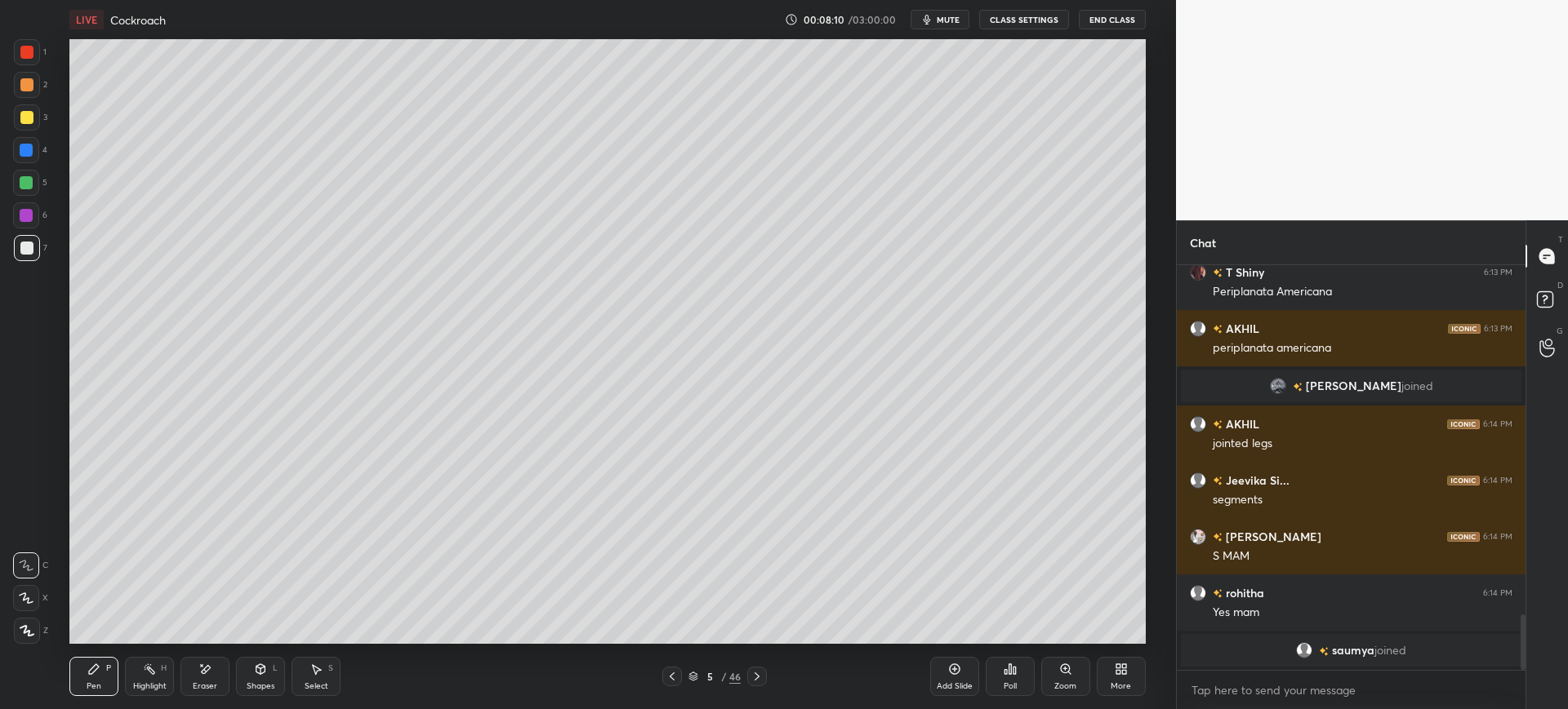
click at [39, 127] on div "3" at bounding box center [31, 117] width 33 height 26
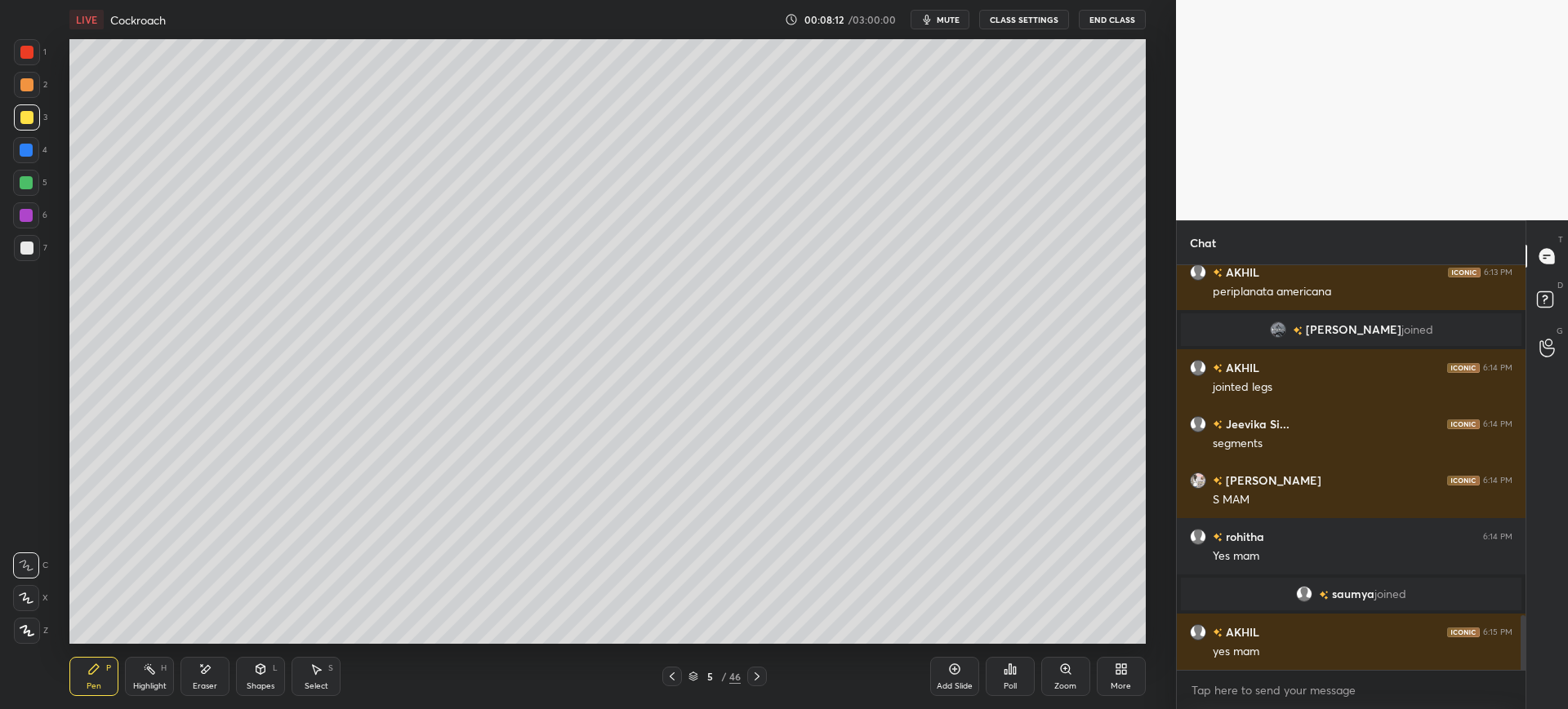
click at [217, 672] on div "Eraser" at bounding box center [205, 677] width 49 height 39
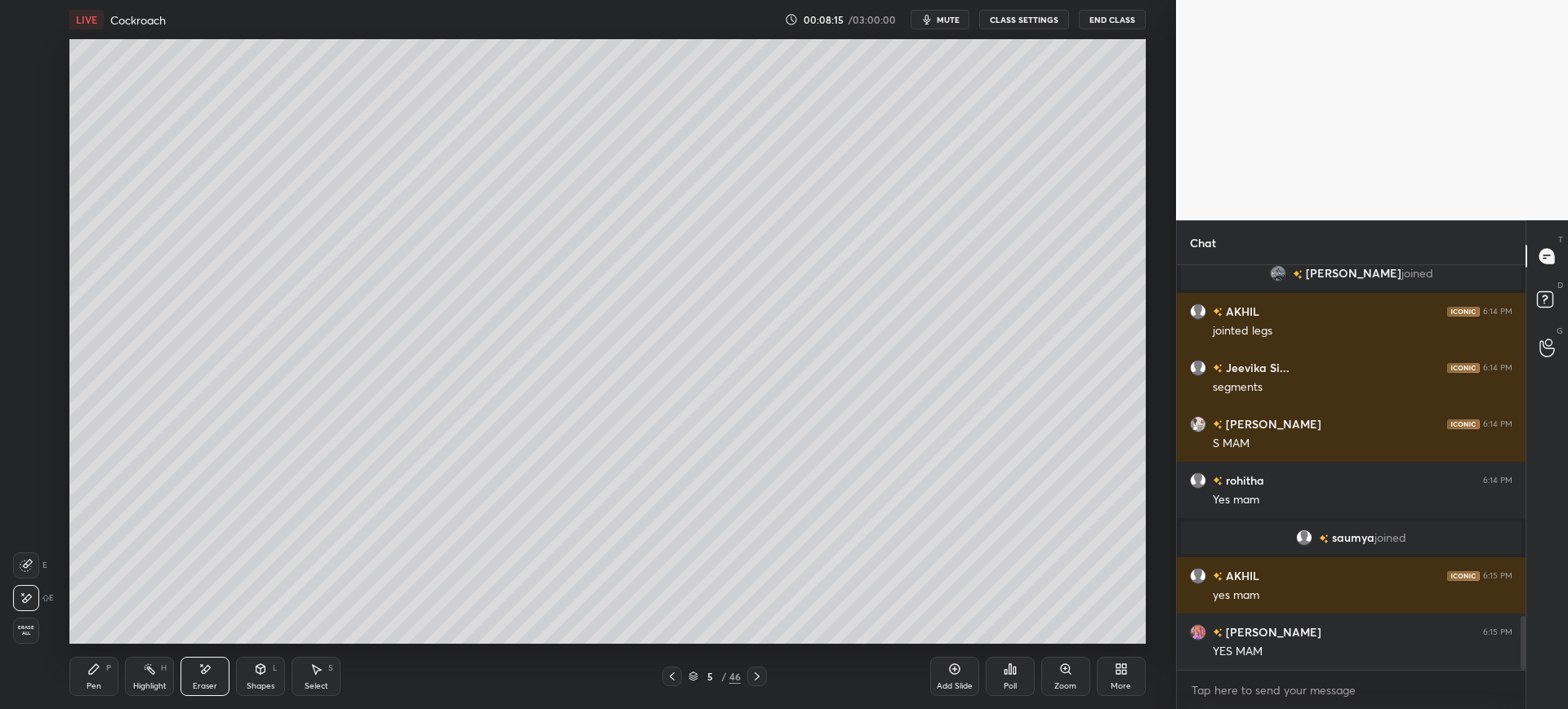
click at [96, 677] on div "Pen P" at bounding box center [94, 677] width 49 height 39
click at [29, 152] on div at bounding box center [25, 150] width 13 height 13
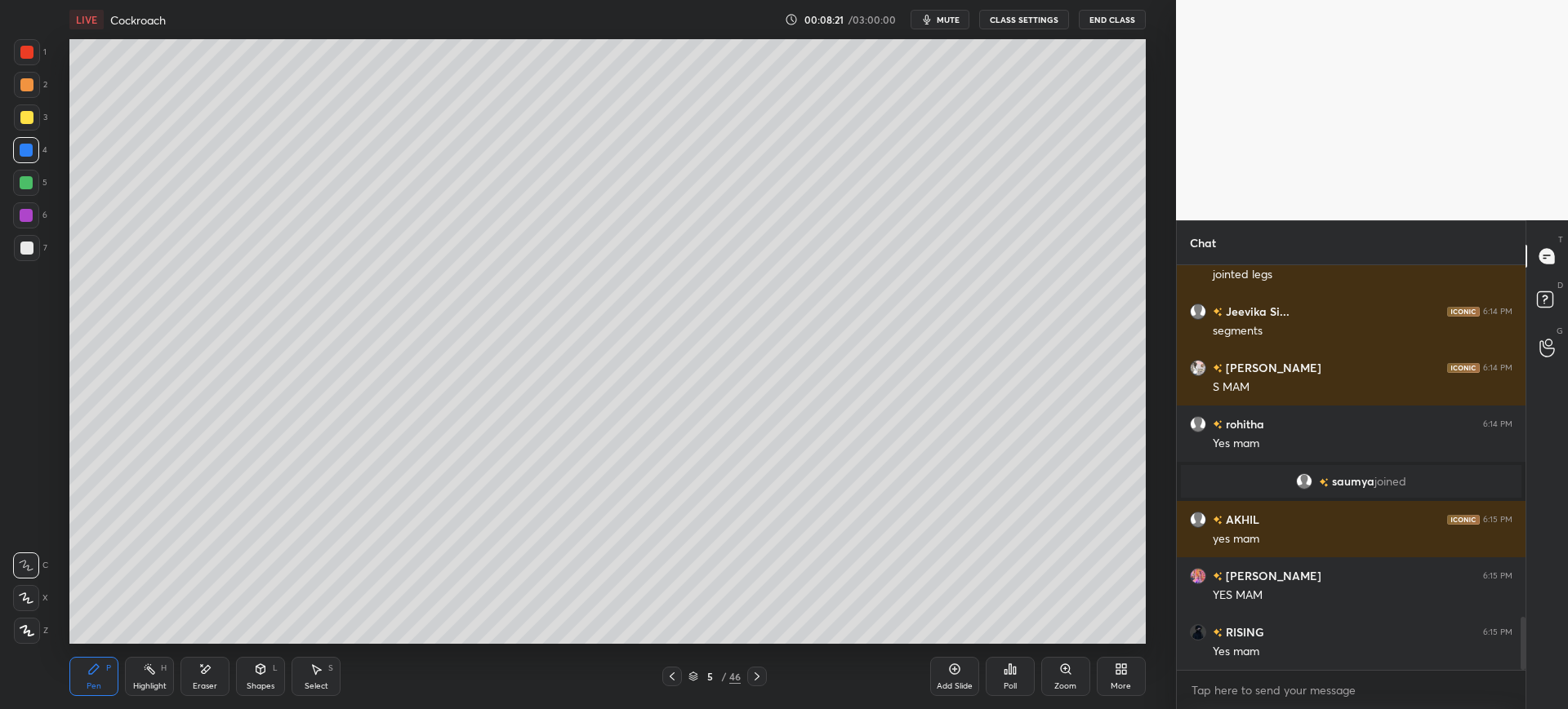
click at [32, 181] on div at bounding box center [25, 182] width 13 height 13
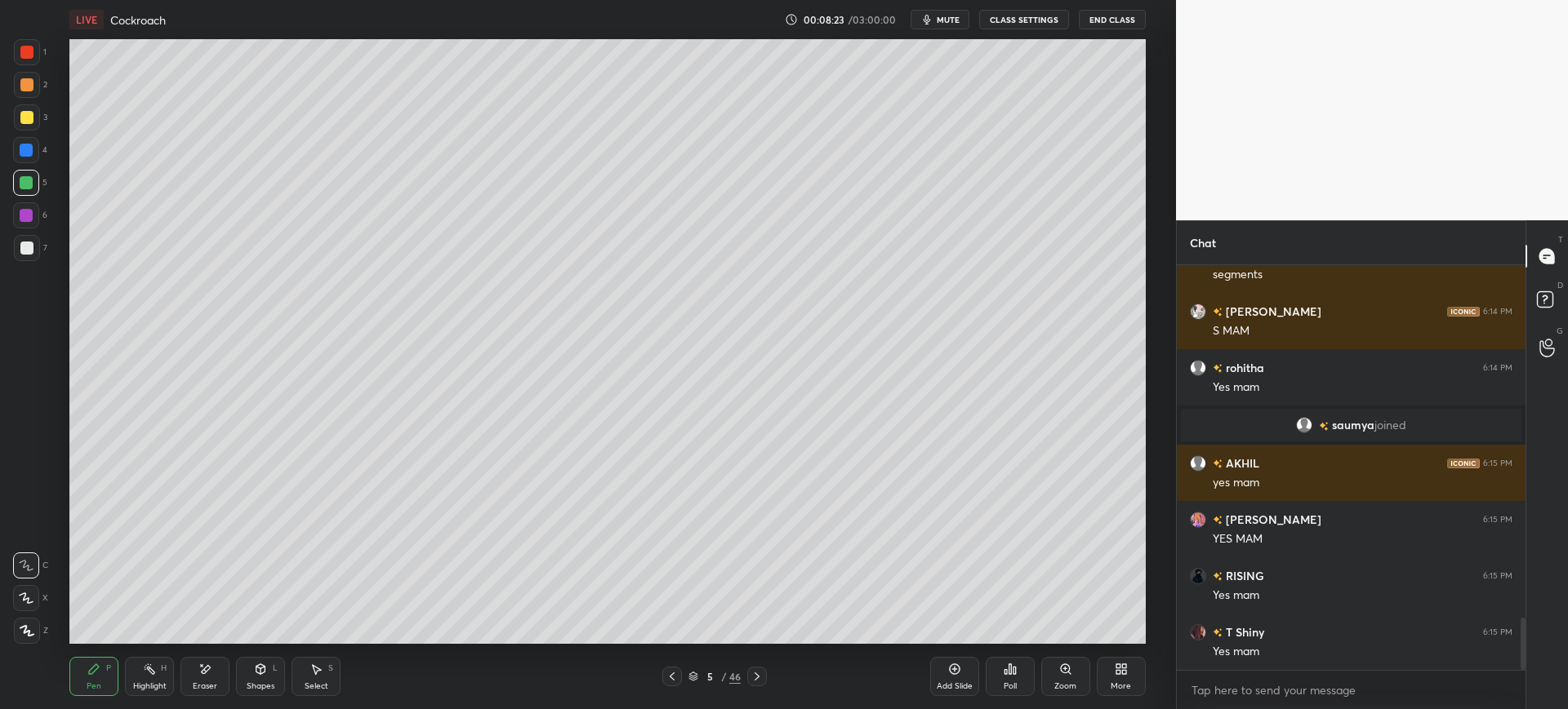
click at [39, 115] on div at bounding box center [27, 117] width 26 height 26
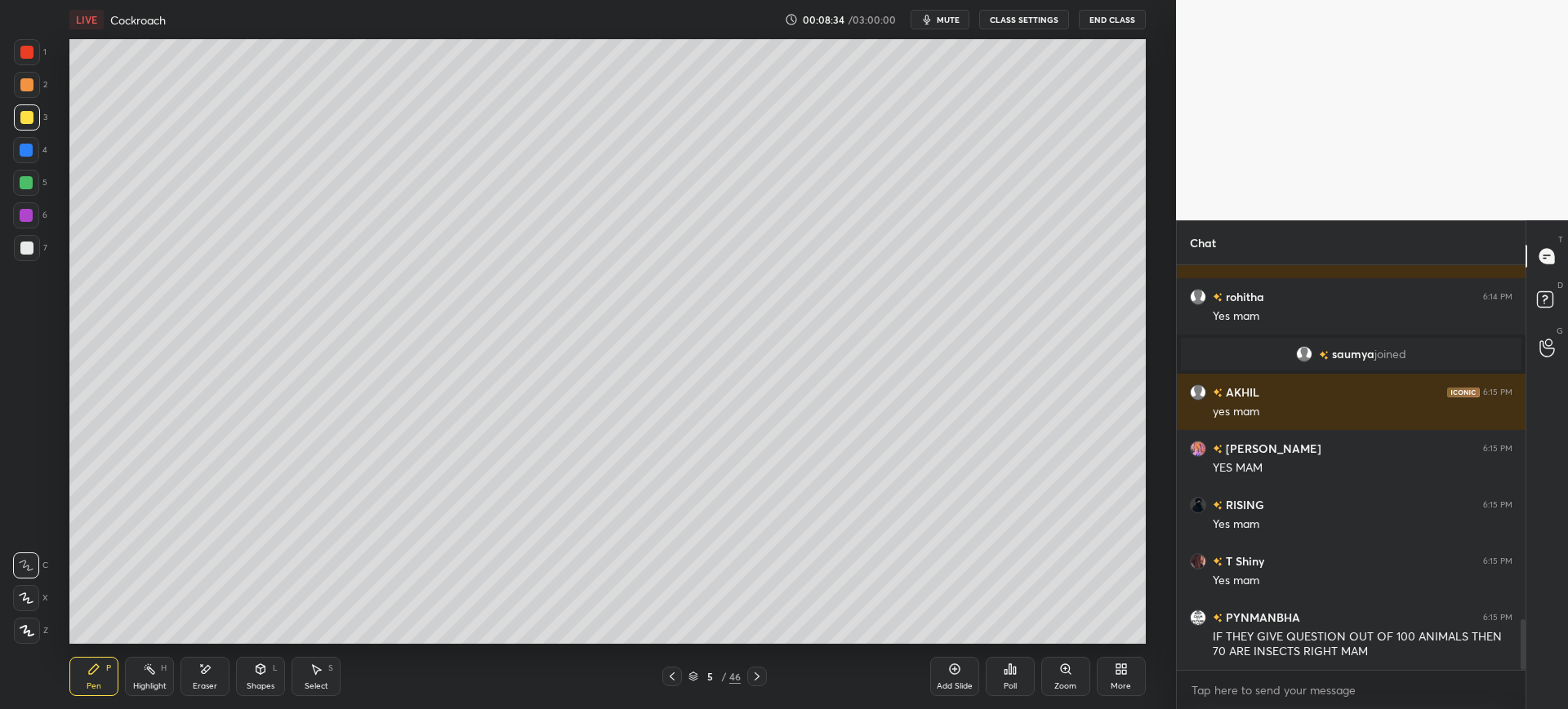
scroll to position [2859, 0]
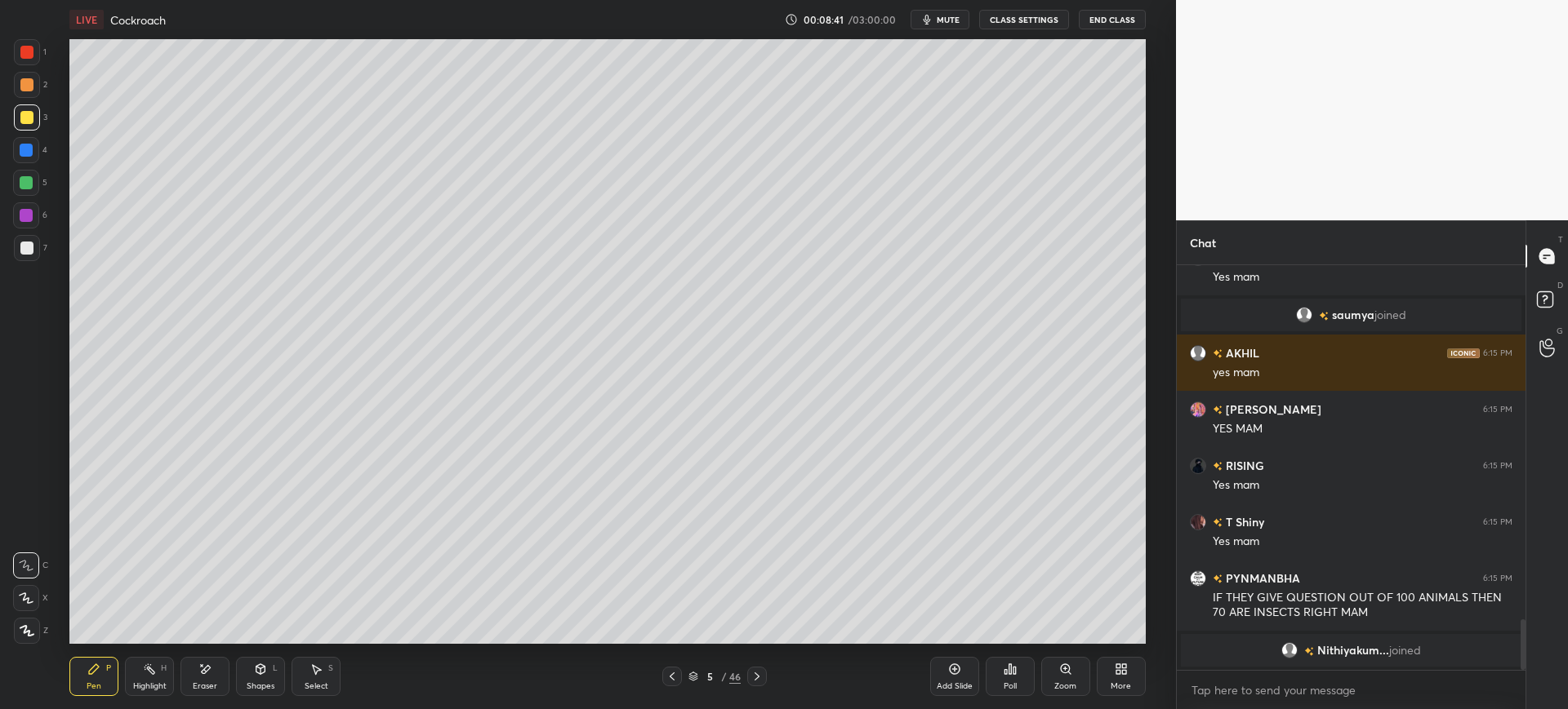
click at [207, 672] on icon at bounding box center [204, 670] width 13 height 14
click at [77, 690] on div "Pen P" at bounding box center [94, 677] width 49 height 39
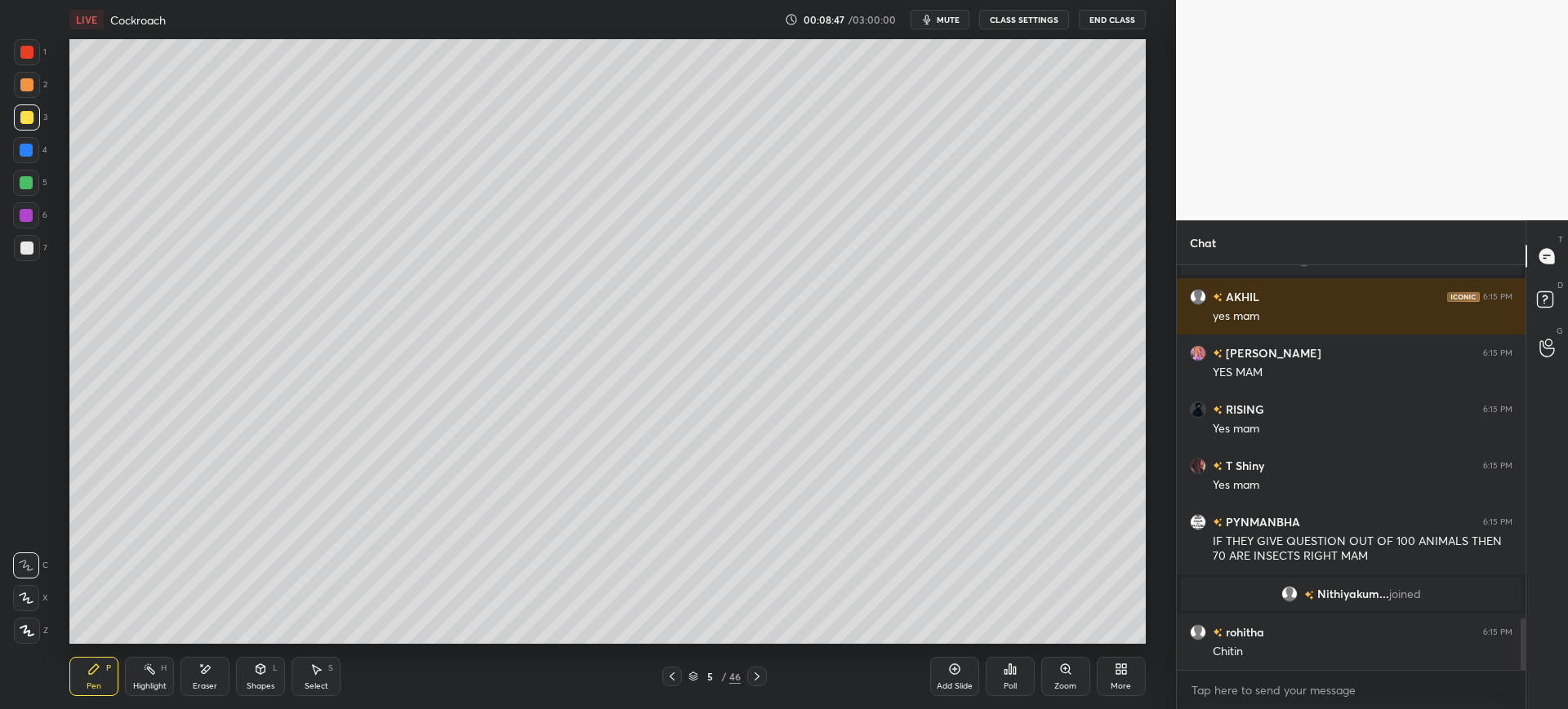
click at [20, 259] on div at bounding box center [27, 248] width 26 height 26
click at [18, 112] on div at bounding box center [27, 117] width 26 height 26
click at [29, 247] on div at bounding box center [26, 248] width 13 height 13
click at [241, 677] on div "Shapes L" at bounding box center [260, 677] width 49 height 39
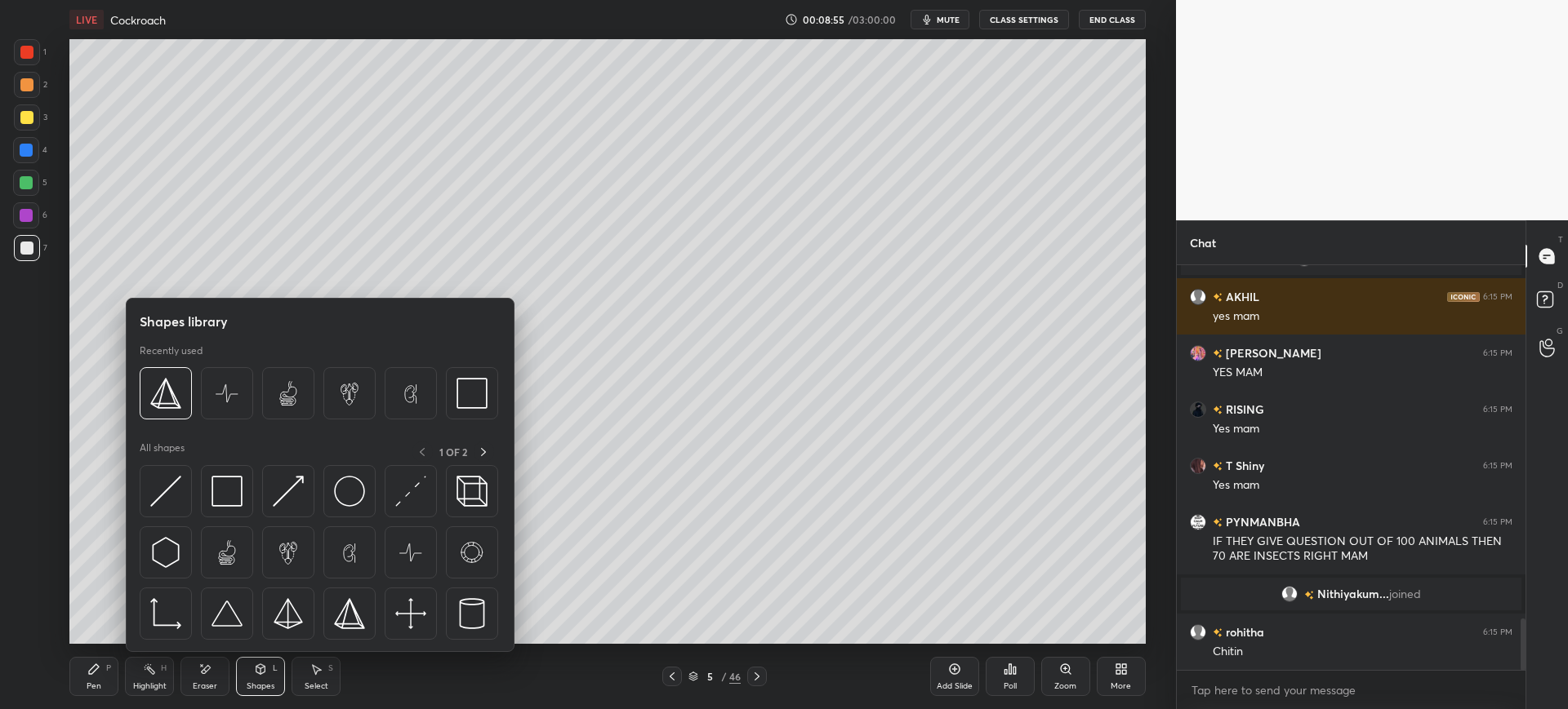
click at [89, 672] on icon at bounding box center [94, 669] width 10 height 10
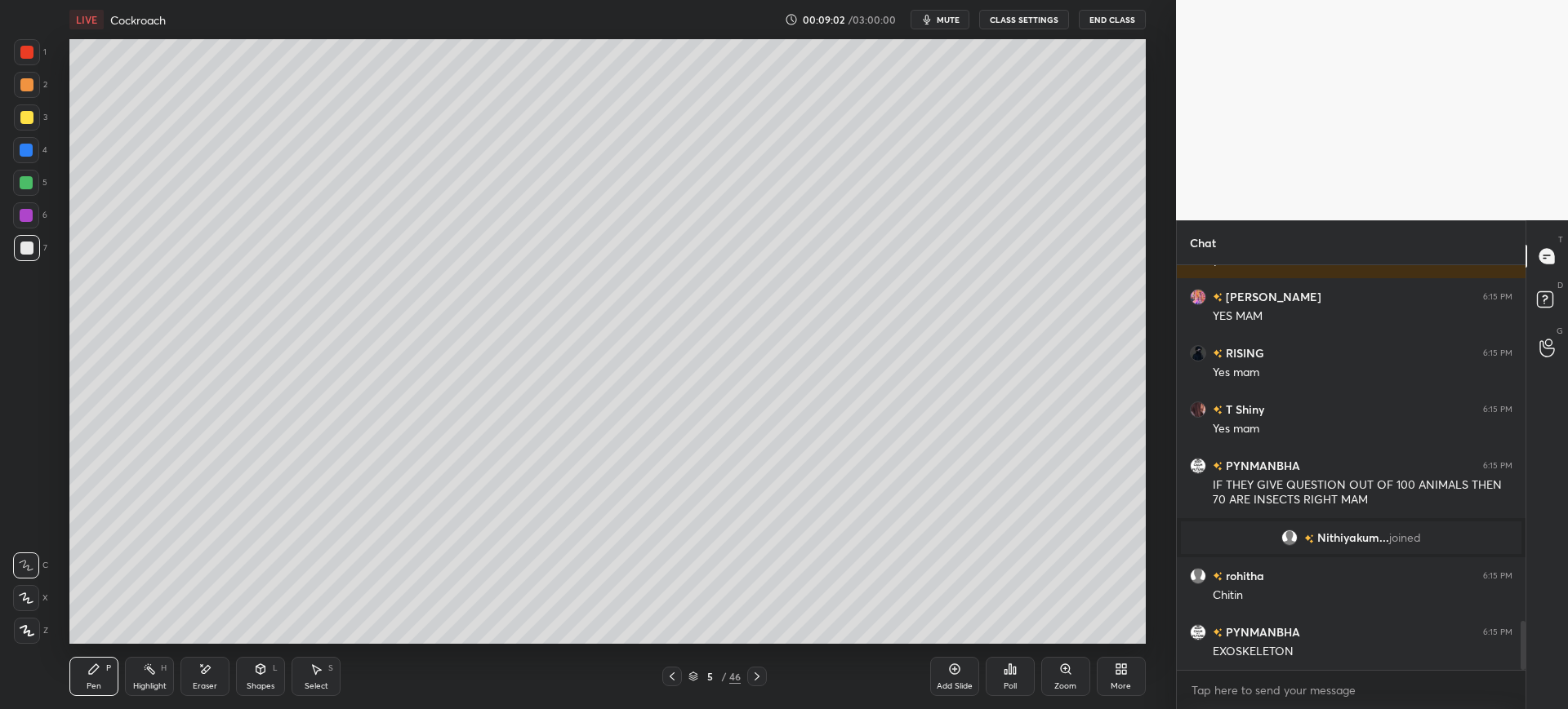
scroll to position [2919, 0]
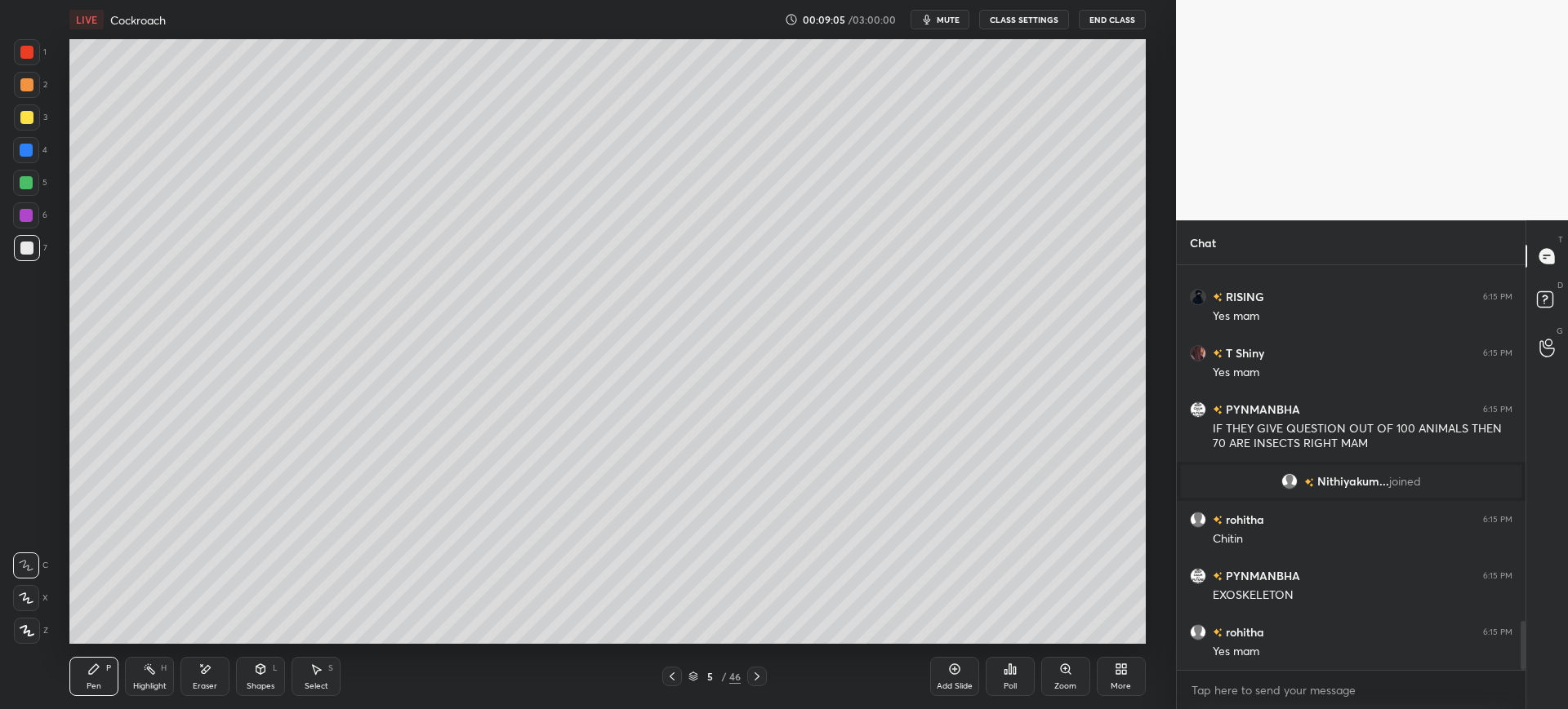
click at [14, 148] on div at bounding box center [26, 150] width 26 height 26
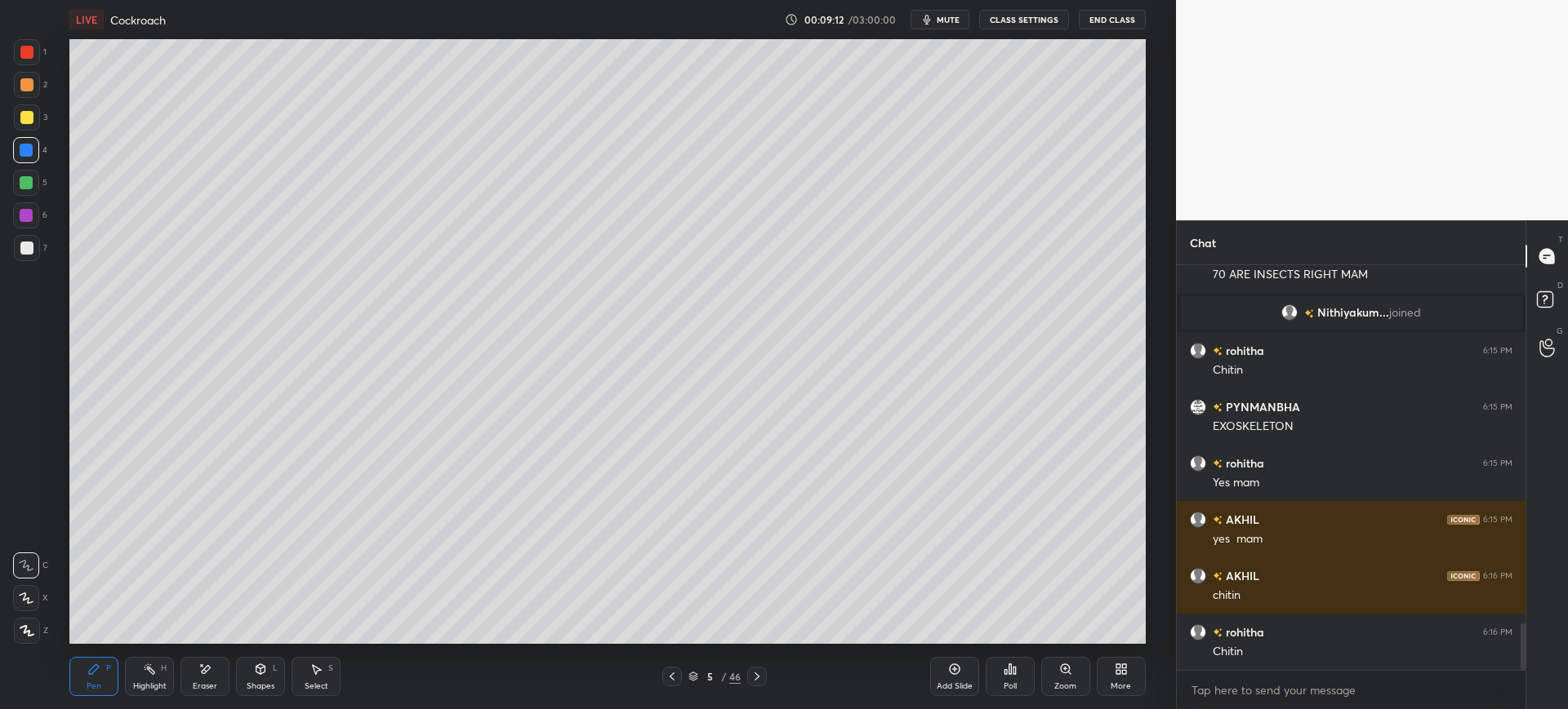
scroll to position [3201, 0]
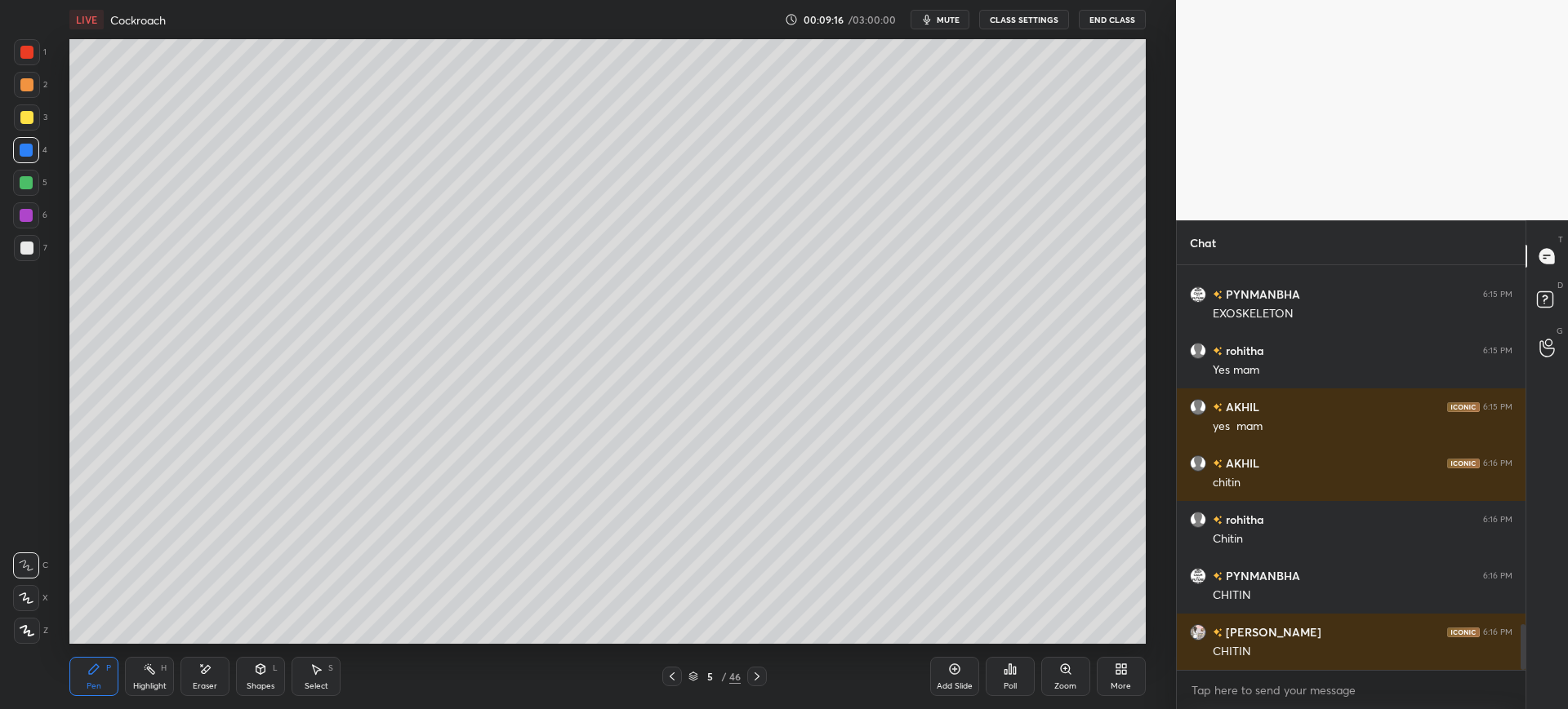
click at [27, 251] on div at bounding box center [26, 248] width 13 height 13
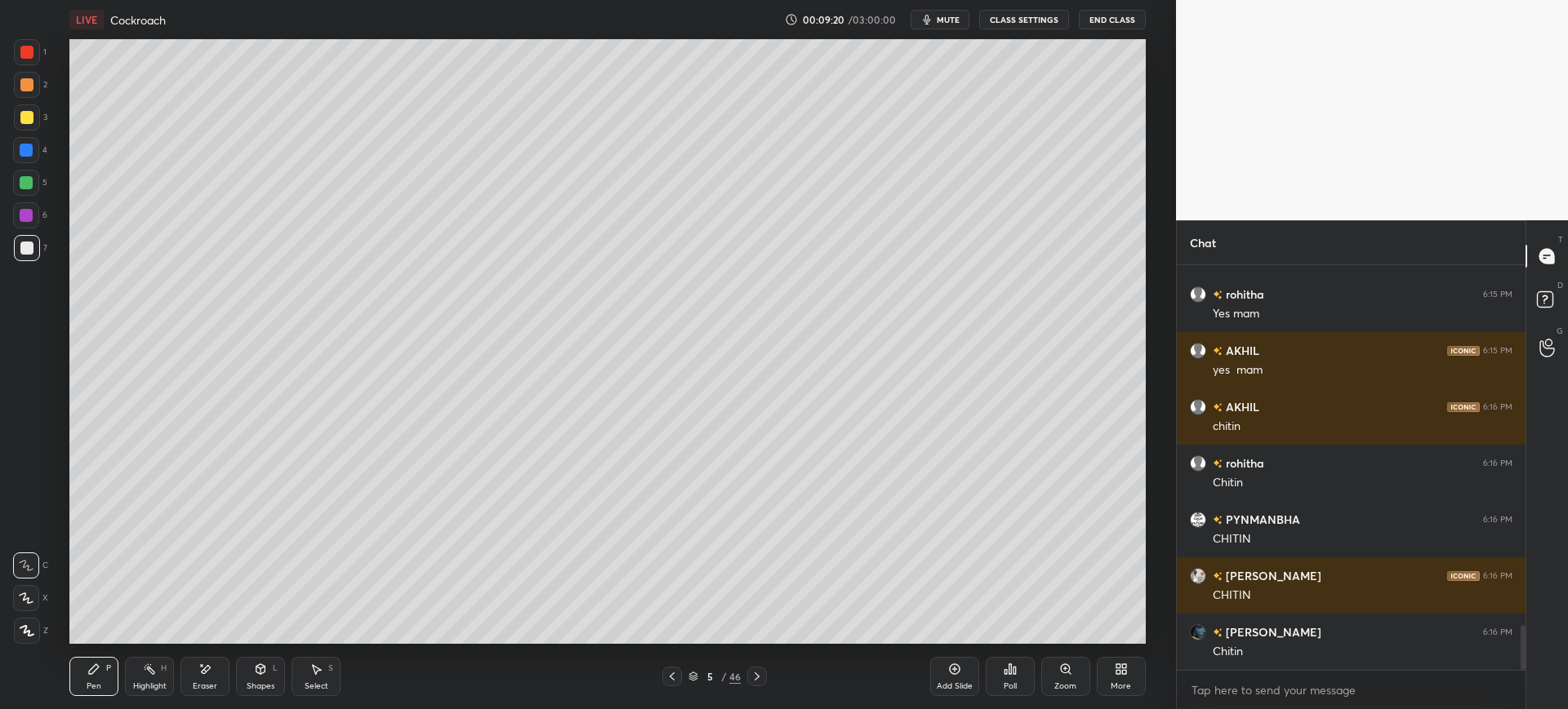
click at [226, 682] on div "Eraser" at bounding box center [205, 677] width 49 height 39
click at [108, 670] on div "P" at bounding box center [109, 668] width 5 height 8
click at [24, 117] on div at bounding box center [26, 117] width 13 height 13
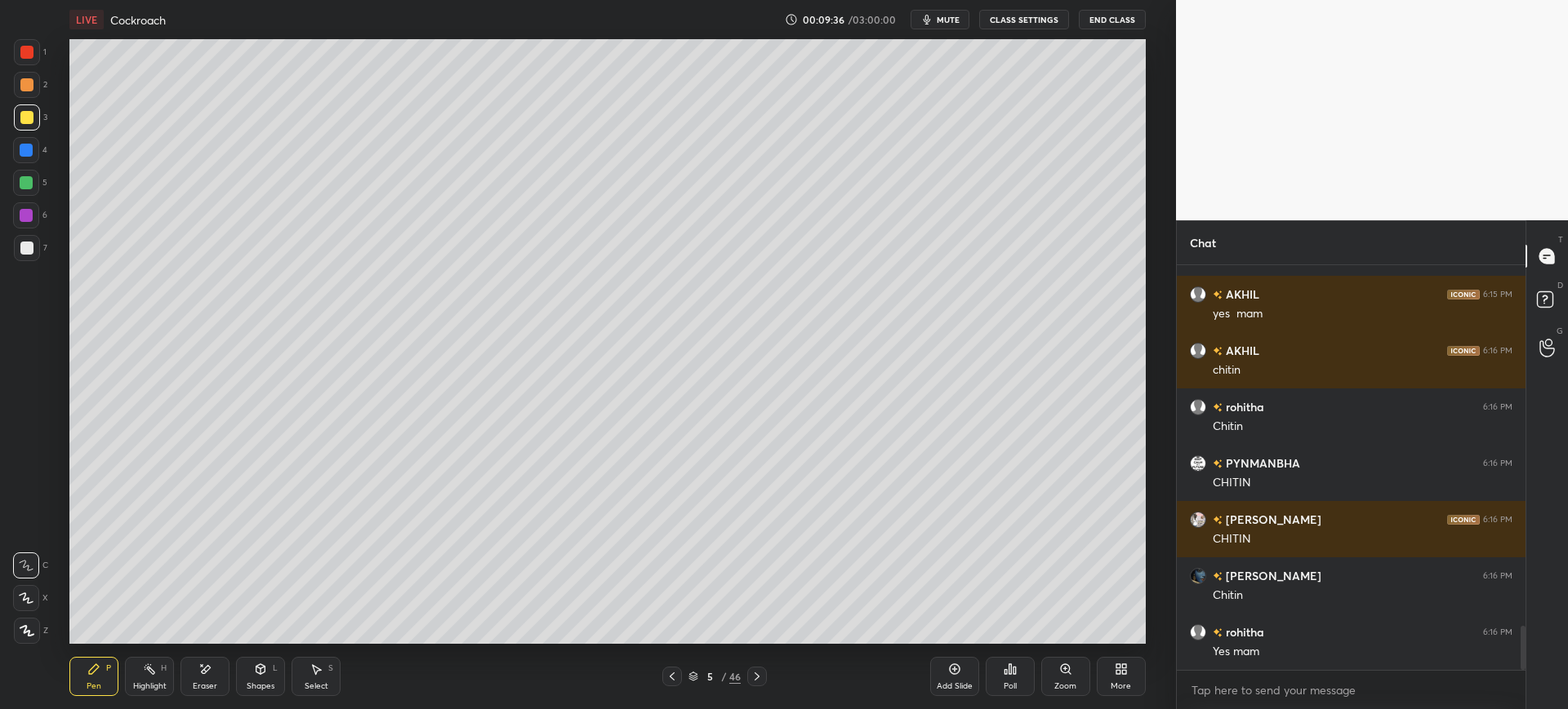
click at [18, 247] on div at bounding box center [27, 248] width 26 height 26
click at [23, 129] on div at bounding box center [27, 117] width 26 height 26
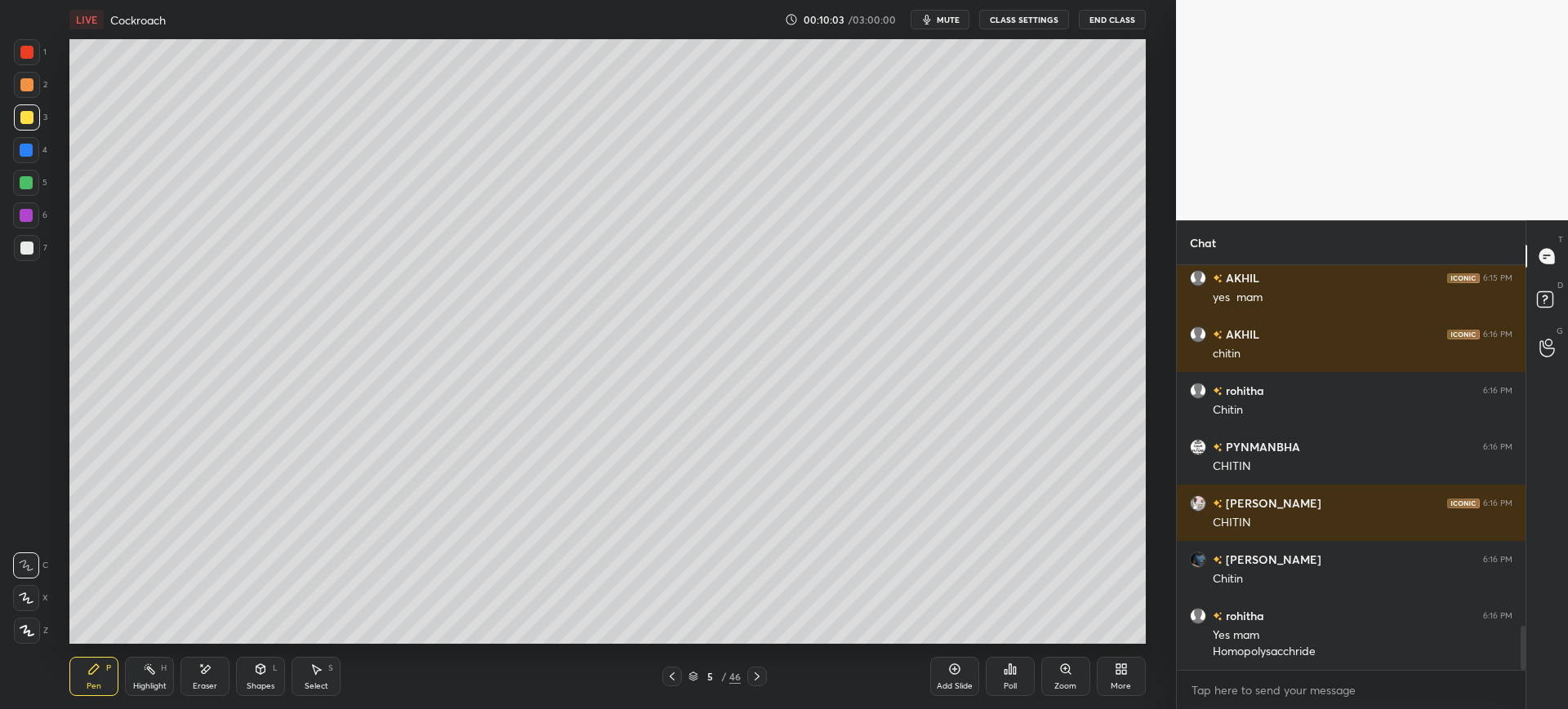
scroll to position [3346, 0]
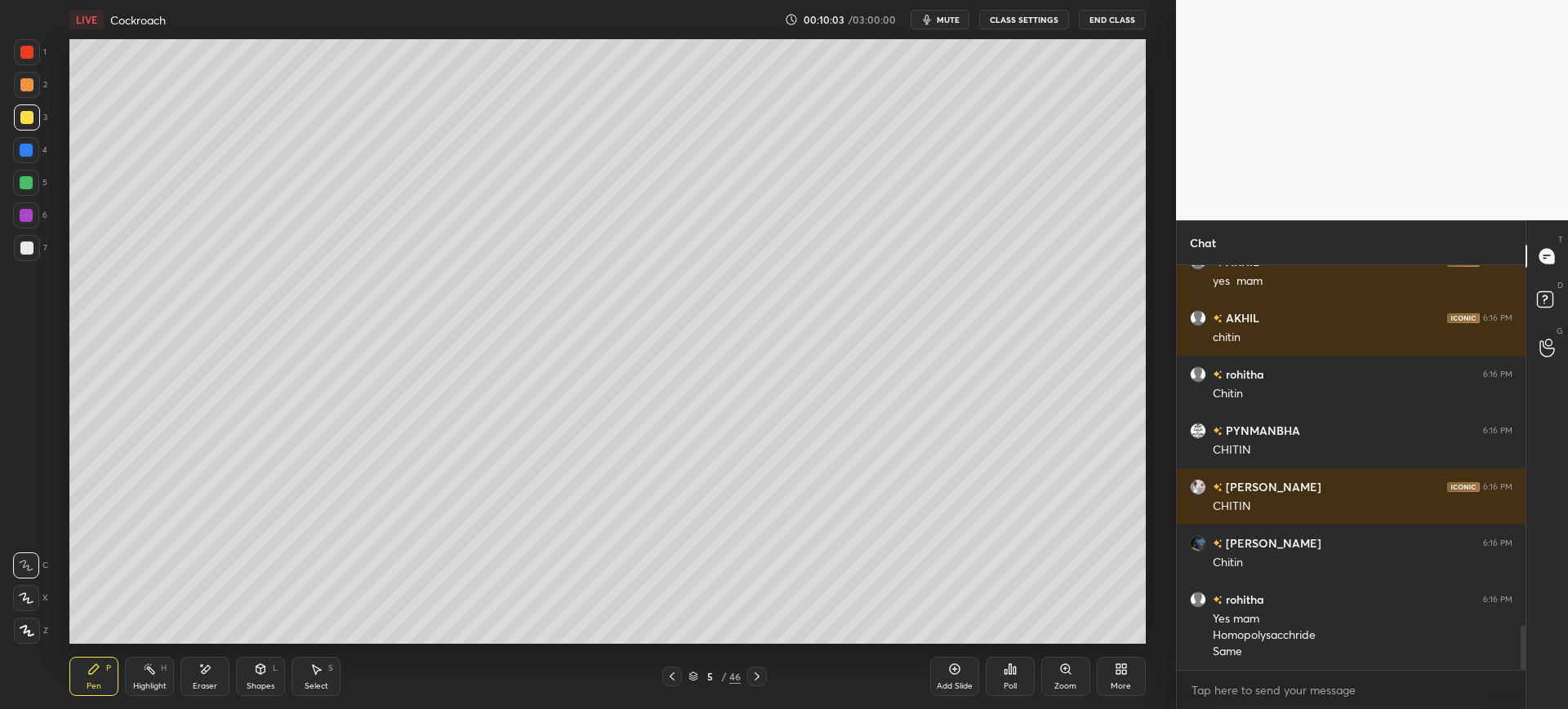
click at [35, 178] on div at bounding box center [26, 183] width 26 height 26
click at [39, 156] on div at bounding box center [26, 150] width 26 height 26
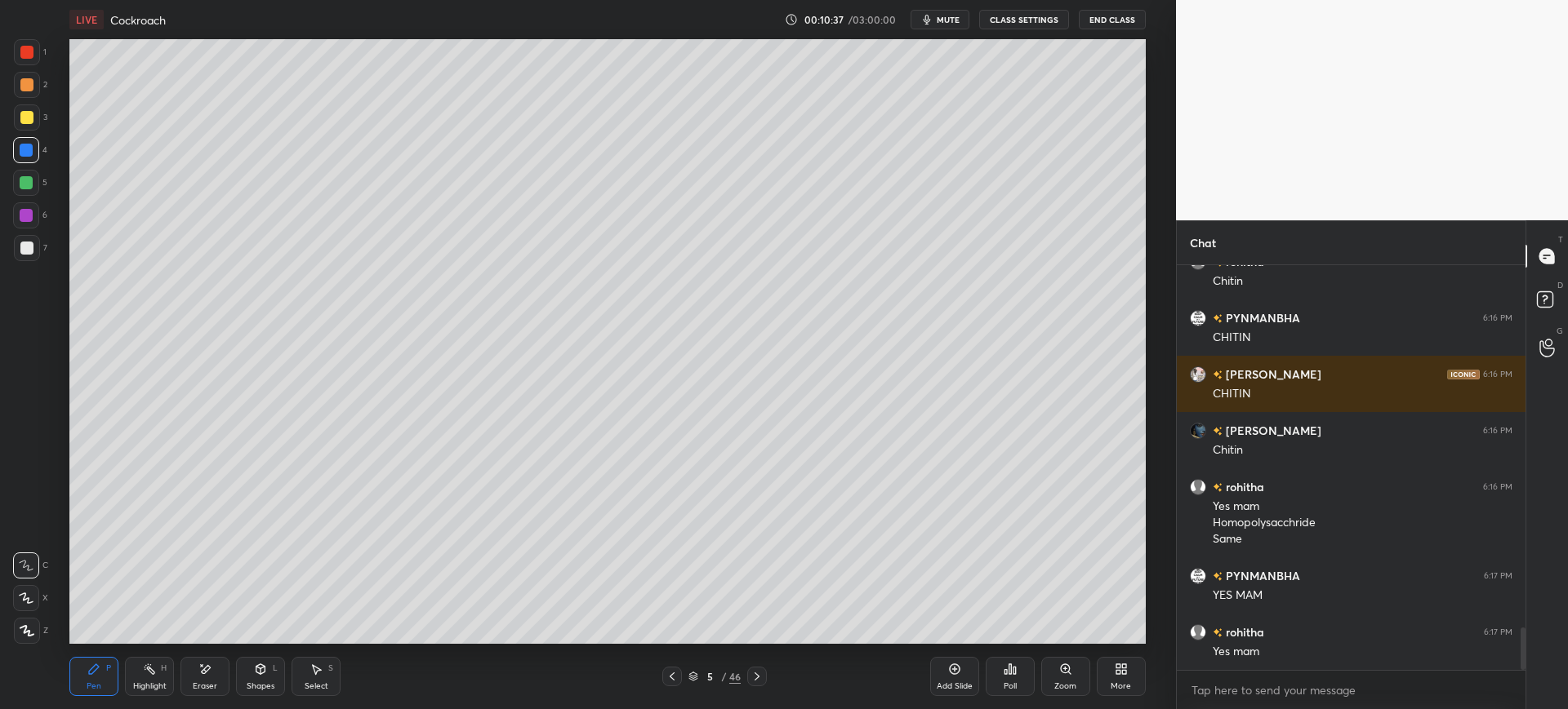
scroll to position [3515, 0]
click at [20, 252] on div at bounding box center [26, 248] width 13 height 13
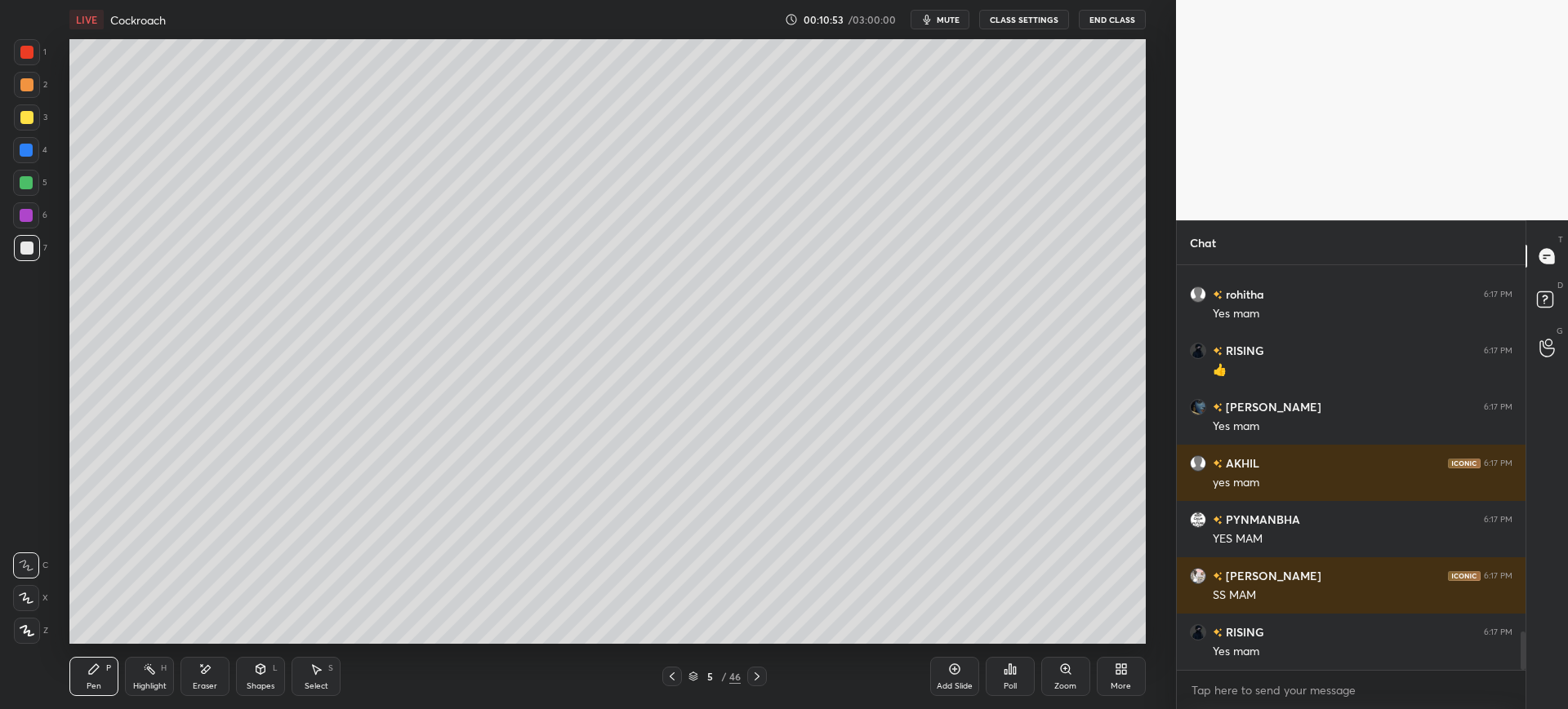
scroll to position [3853, 0]
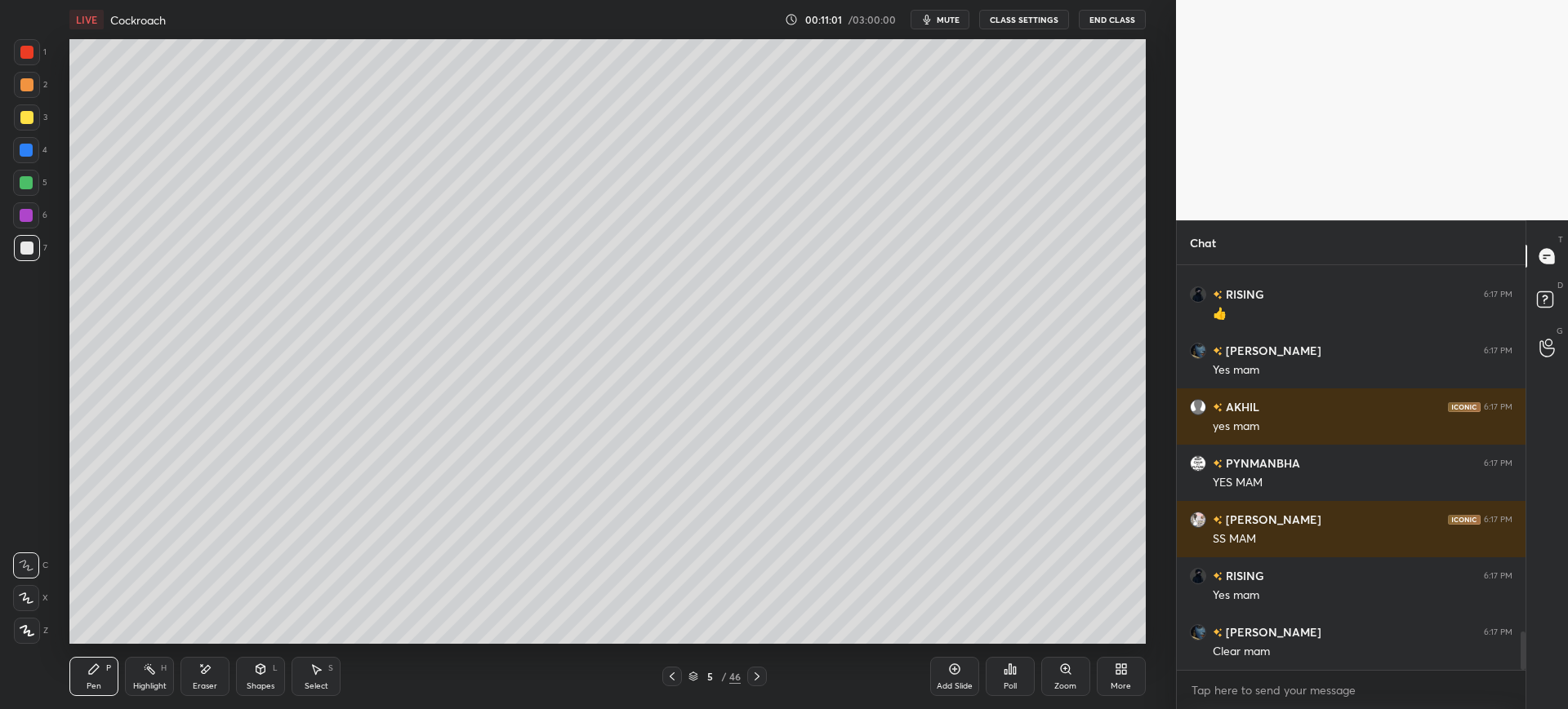
click at [16, 154] on div at bounding box center [26, 150] width 26 height 26
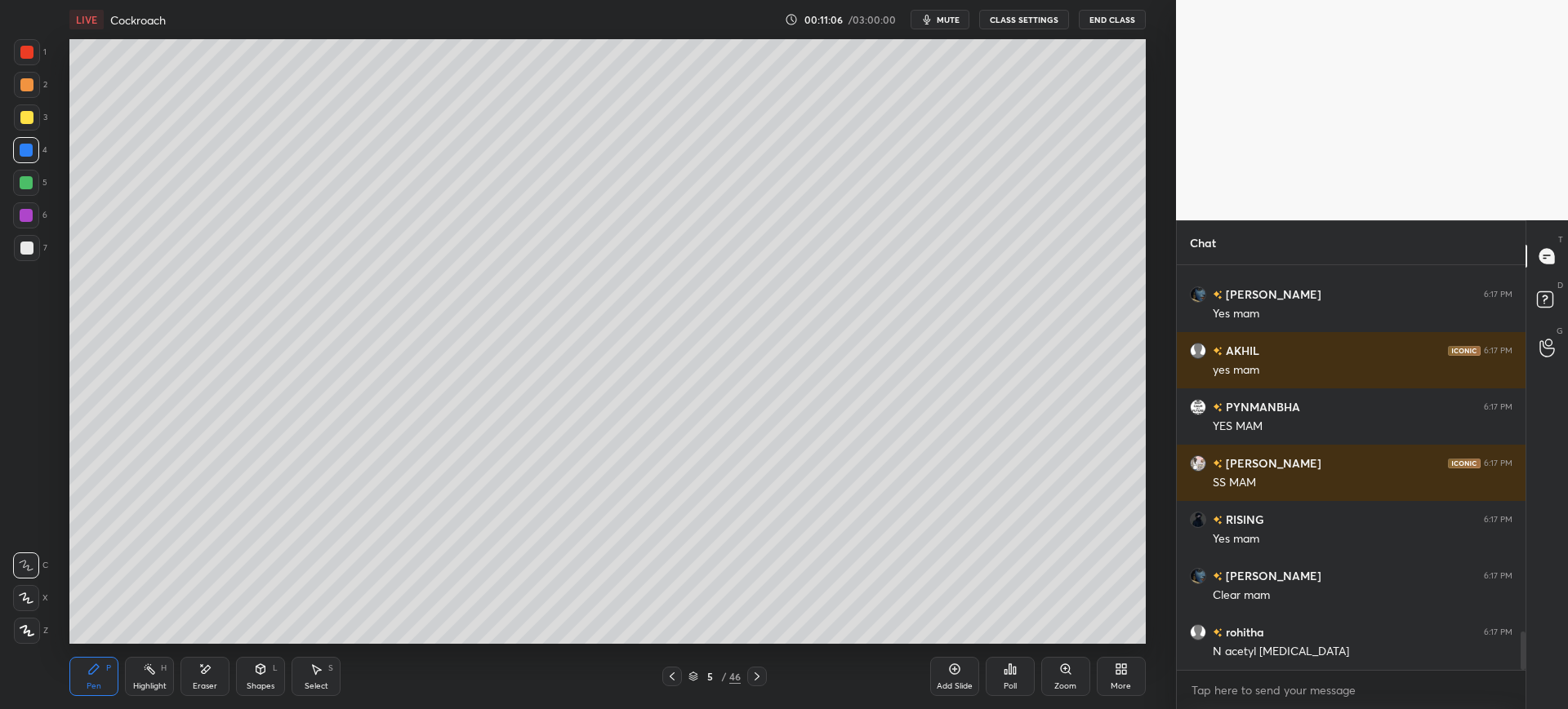
click at [43, 243] on div "7" at bounding box center [31, 248] width 33 height 26
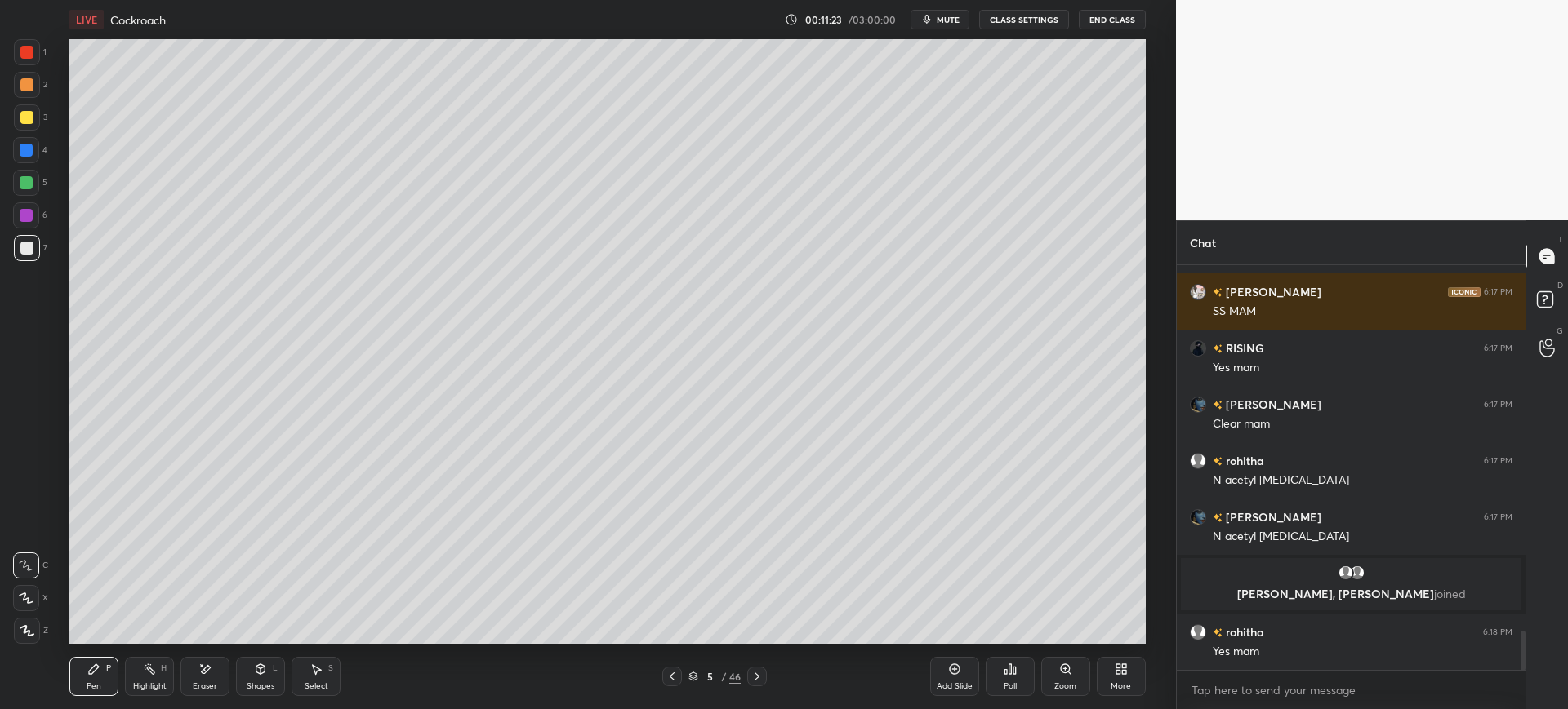
scroll to position [3791, 0]
click at [41, 58] on div "1" at bounding box center [30, 53] width 32 height 26
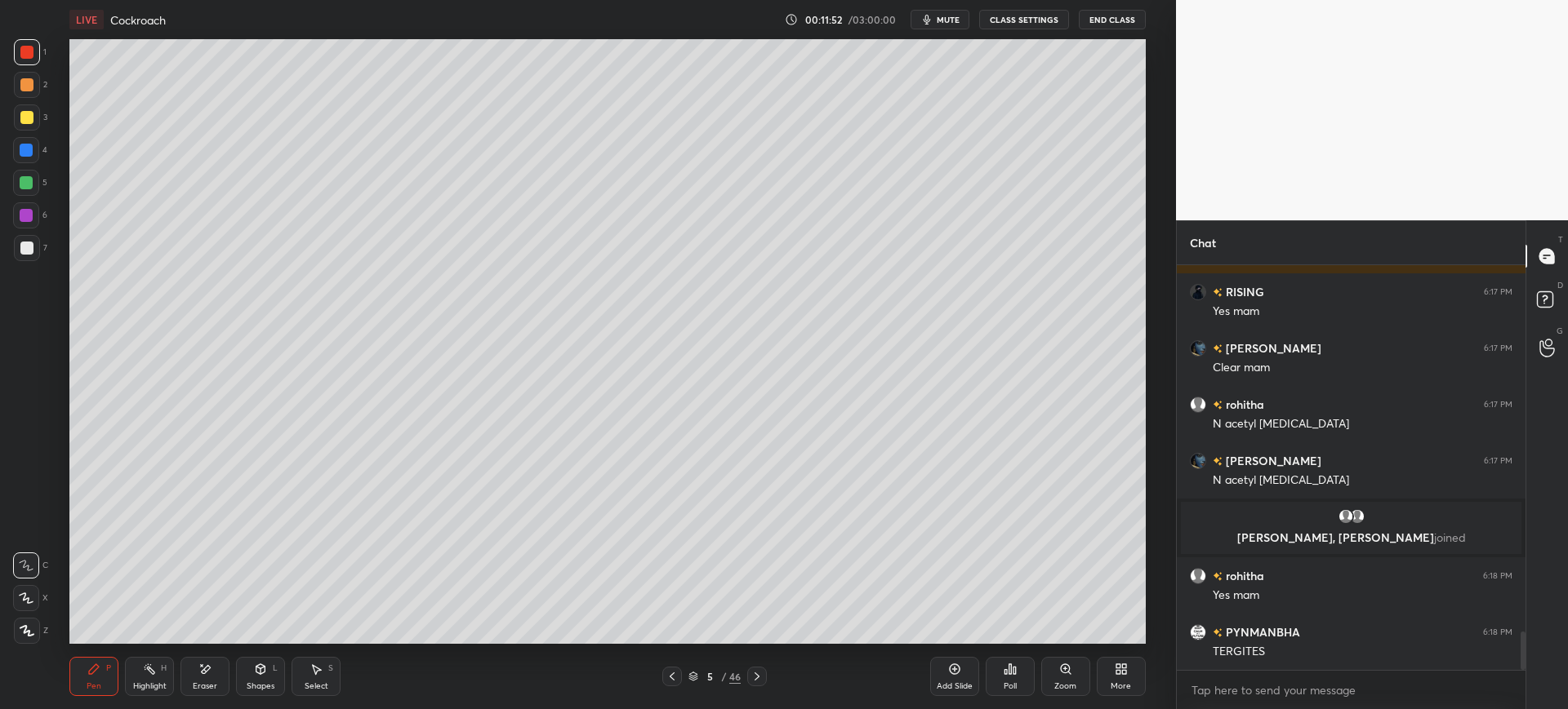
click at [26, 143] on div at bounding box center [26, 150] width 26 height 26
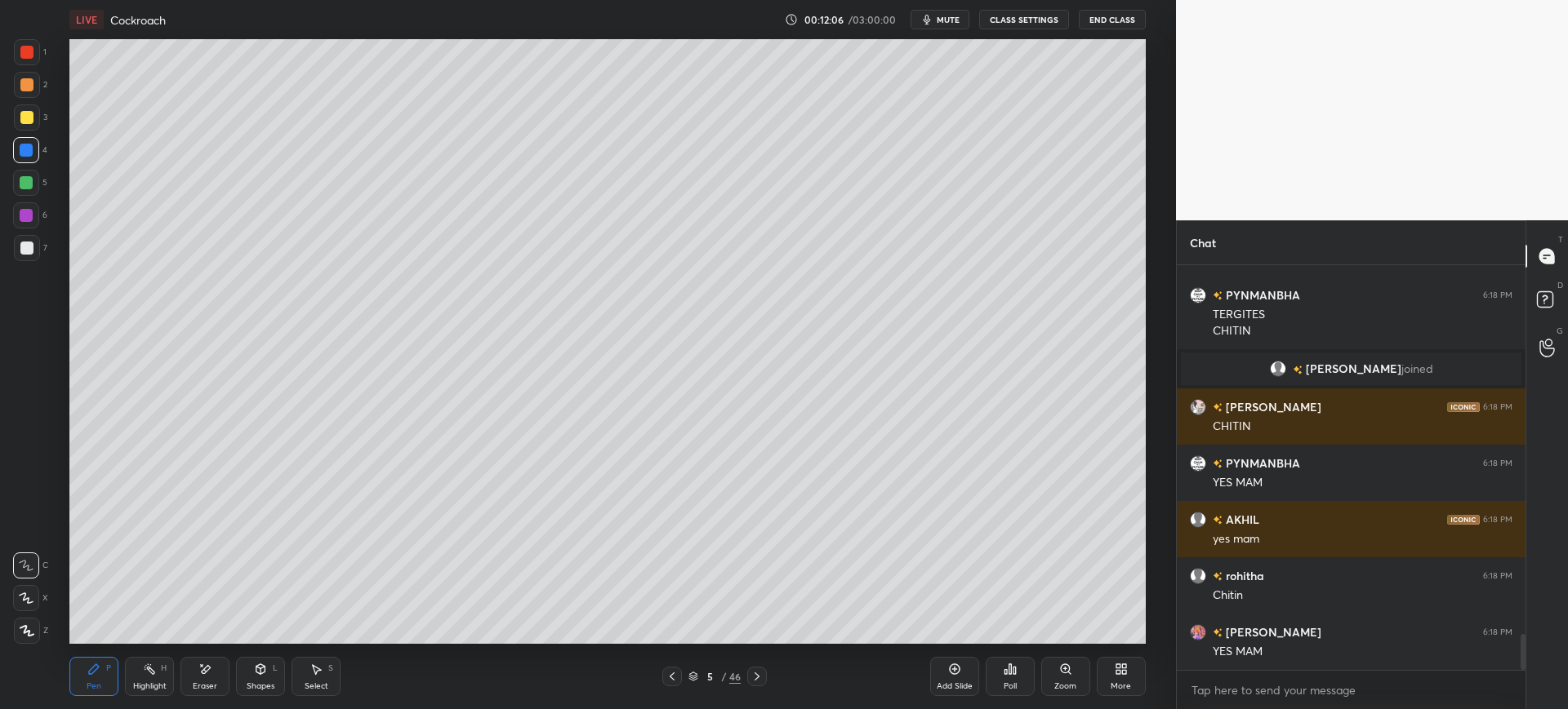
scroll to position [4194, 0]
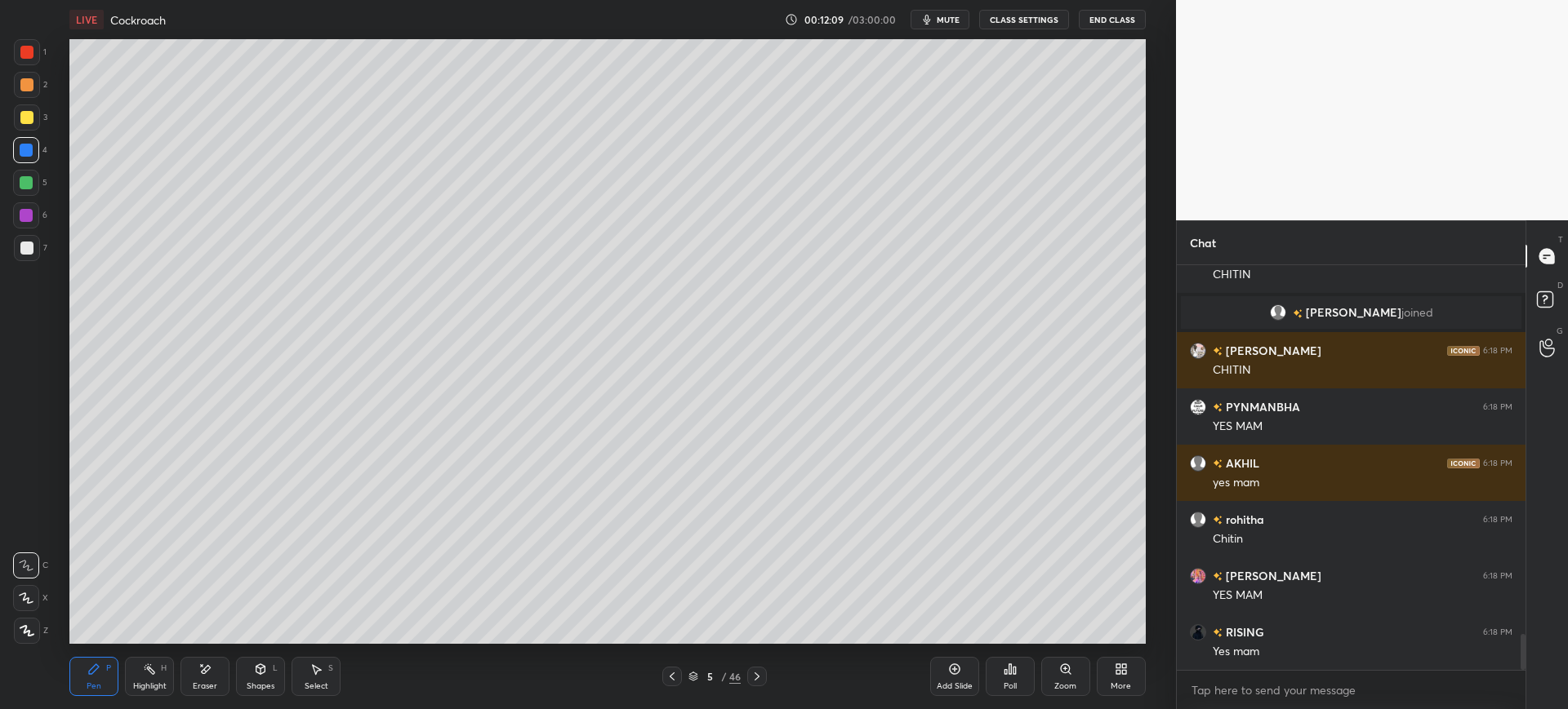
click at [33, 268] on div "1 2 3 4 5 6 7 C X Z E E Erase all H H" at bounding box center [26, 342] width 53 height 605
click at [29, 251] on div at bounding box center [26, 248] width 13 height 13
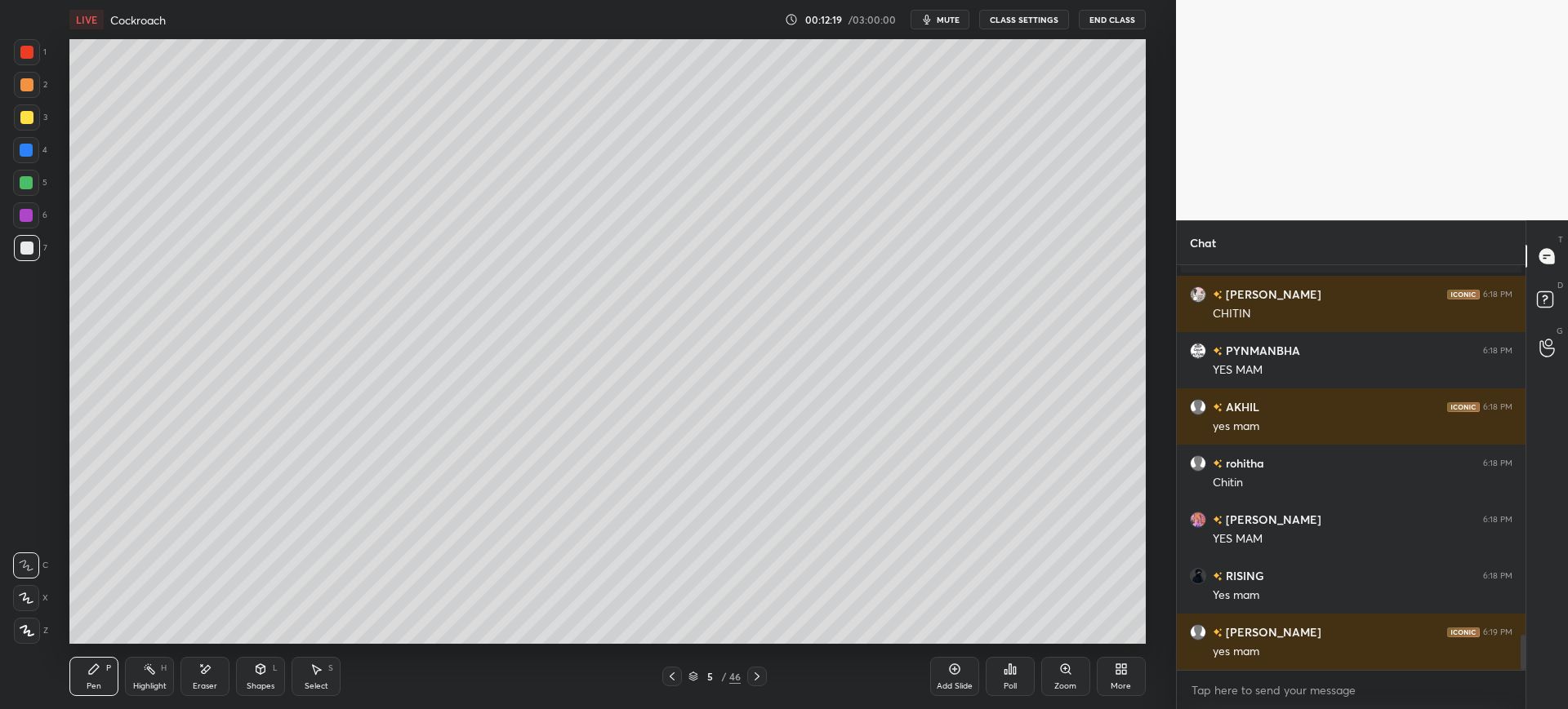
click at [26, 152] on div at bounding box center [25, 150] width 13 height 13
click at [197, 682] on div "Eraser" at bounding box center [205, 685] width 25 height 8
click at [77, 679] on div "Pen P" at bounding box center [94, 677] width 49 height 39
click at [962, 682] on div "Add Slide" at bounding box center [954, 685] width 36 height 8
click at [33, 252] on div at bounding box center [27, 248] width 26 height 26
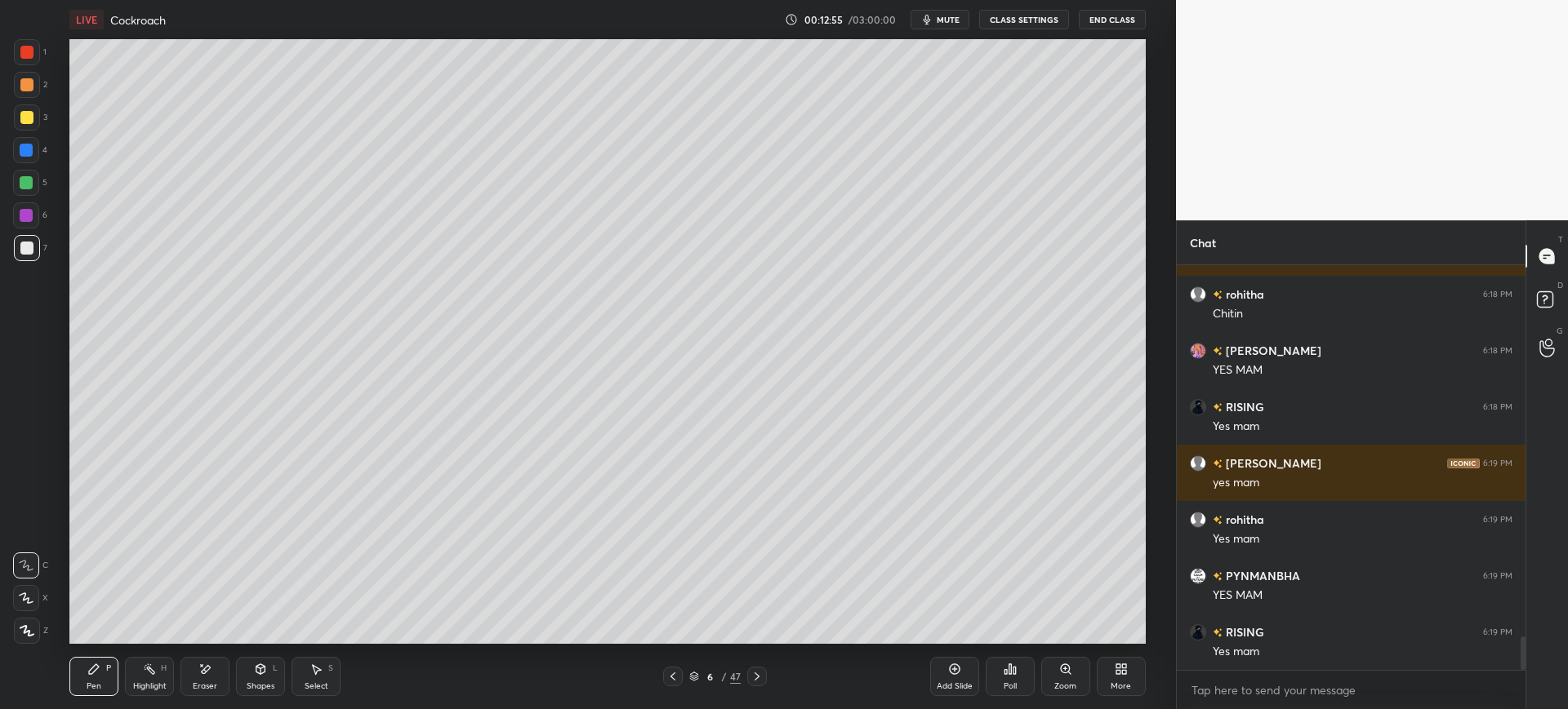
scroll to position [4477, 0]
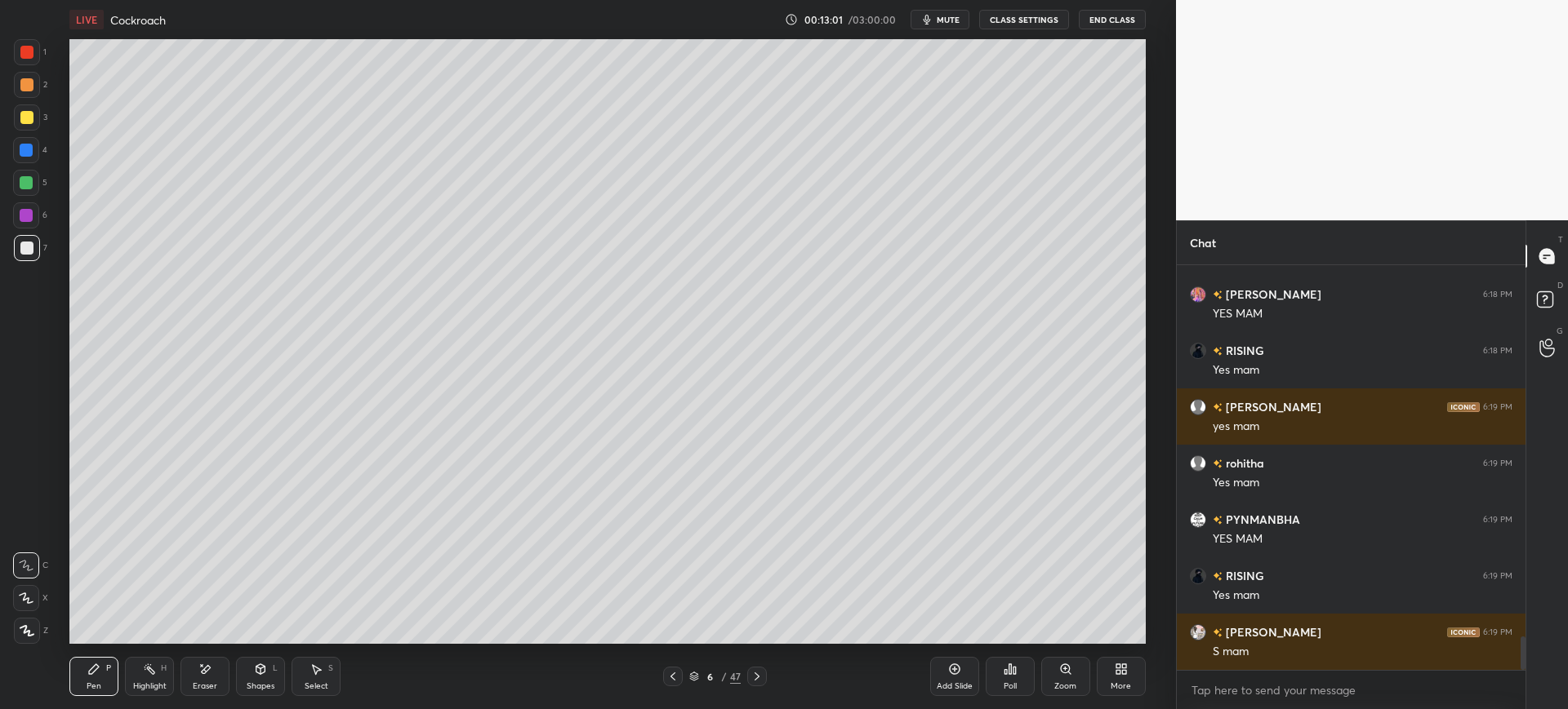
click at [32, 116] on div at bounding box center [26, 117] width 13 height 13
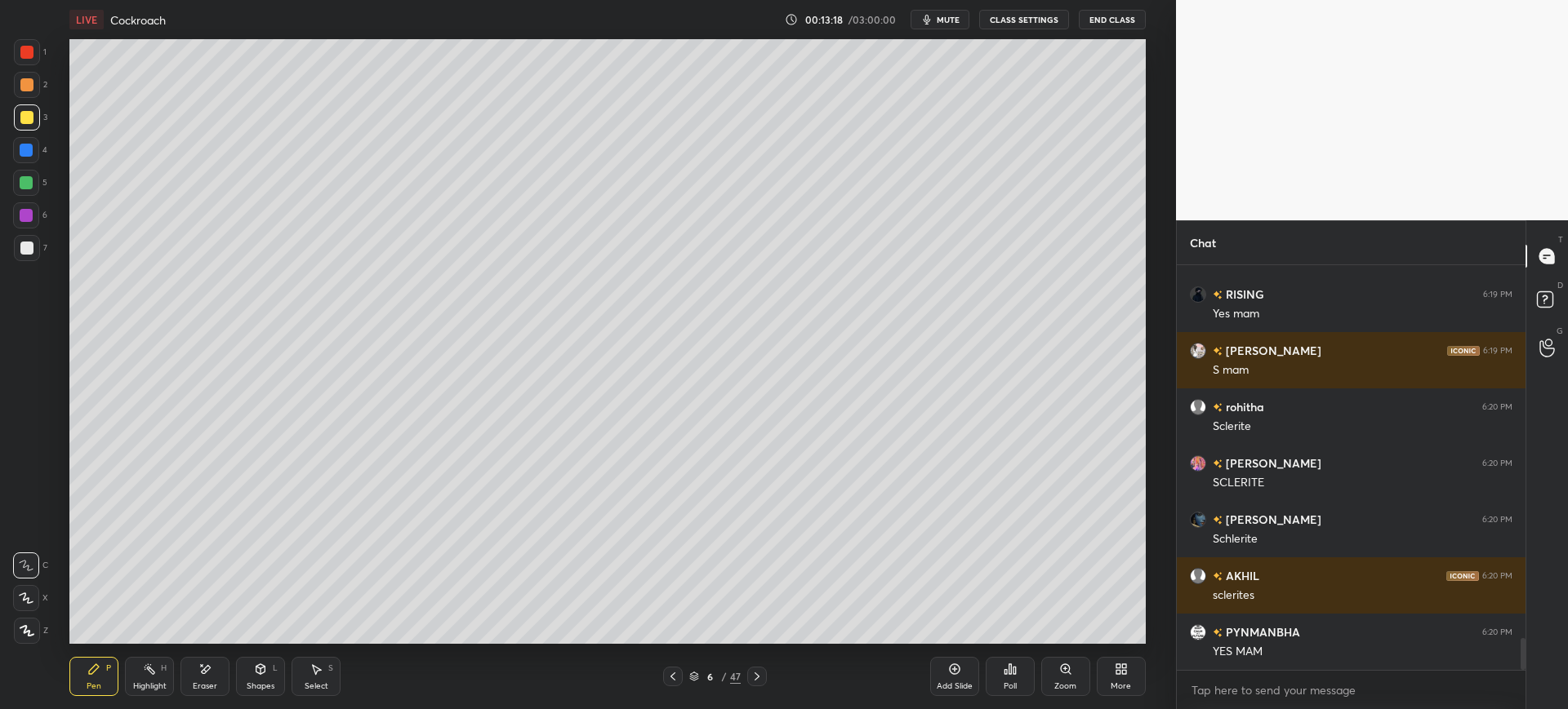
scroll to position [4814, 0]
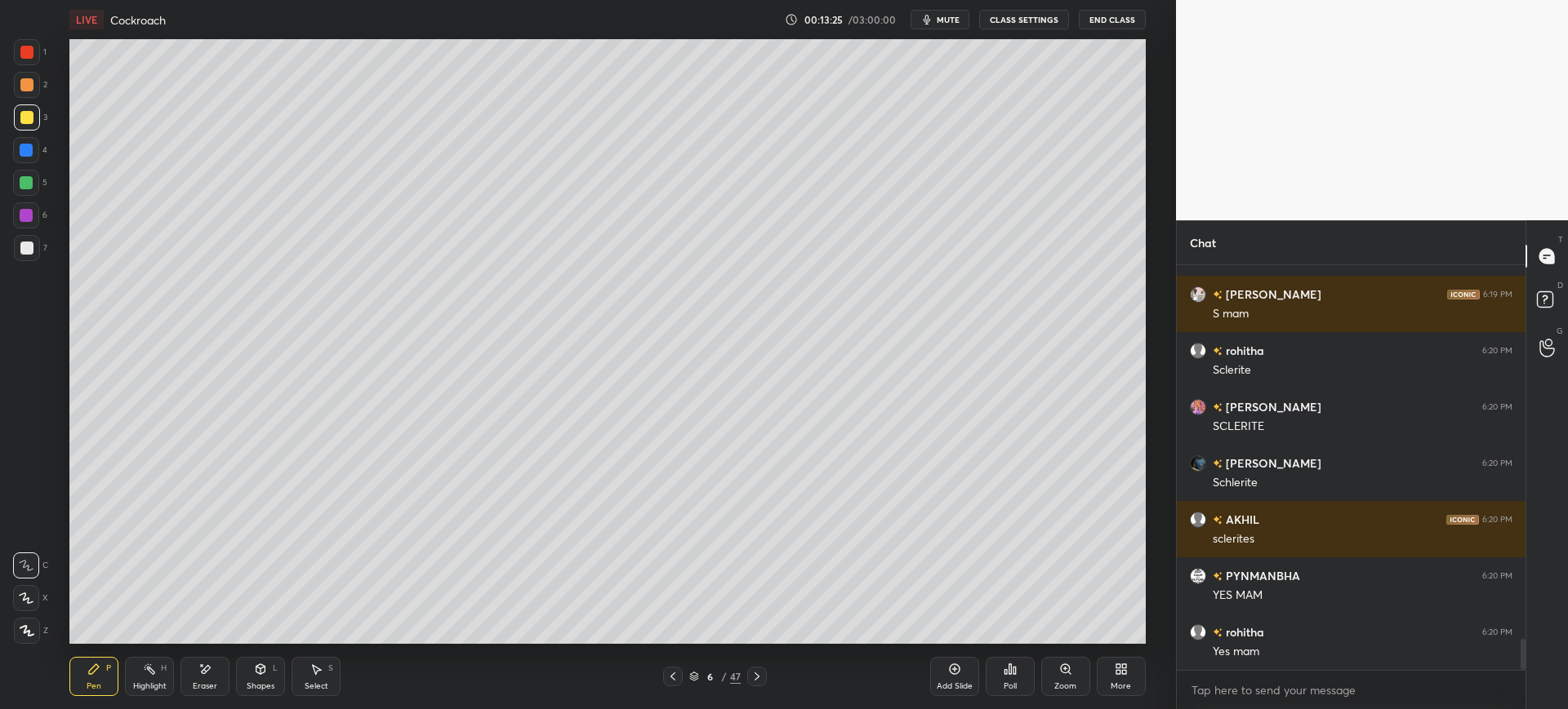
click at [28, 257] on div at bounding box center [27, 248] width 26 height 26
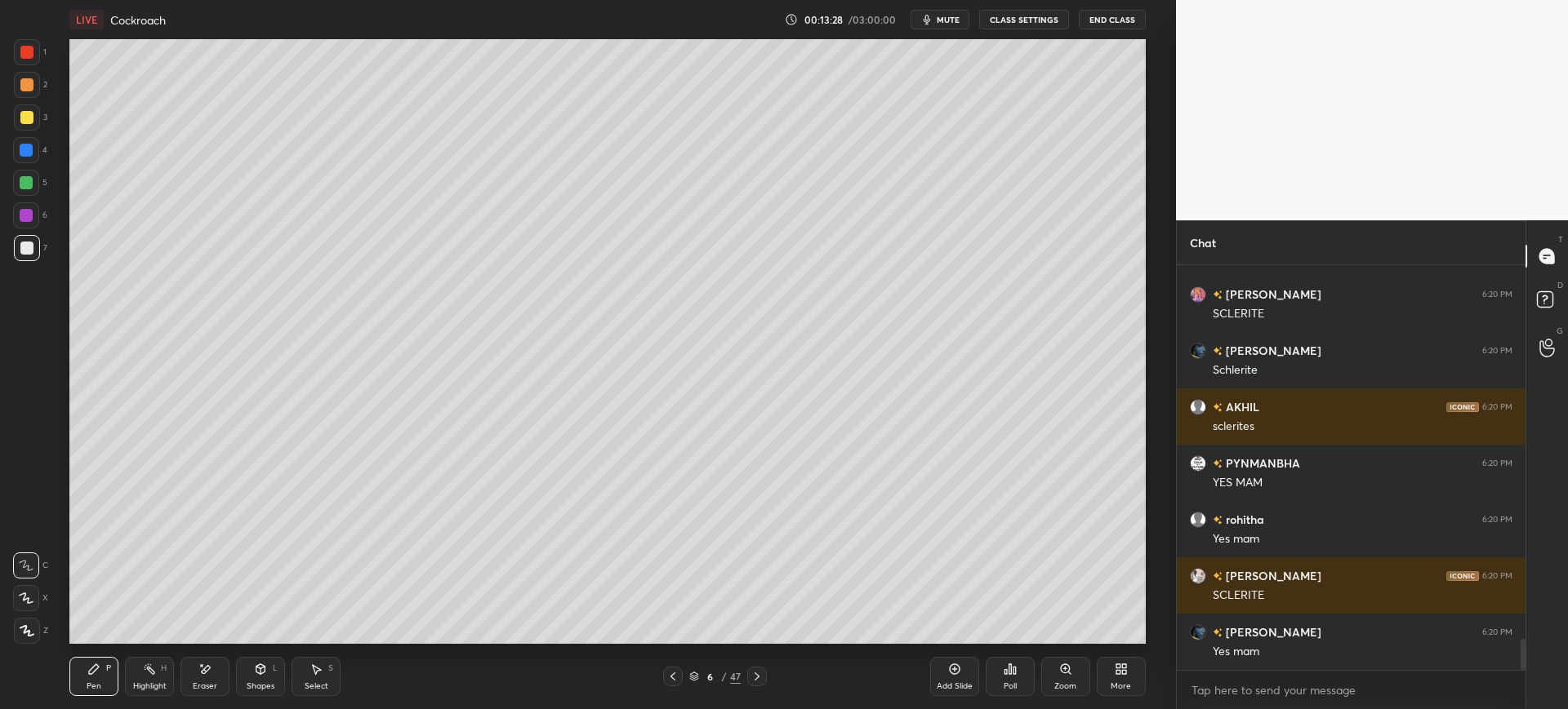
scroll to position [4983, 0]
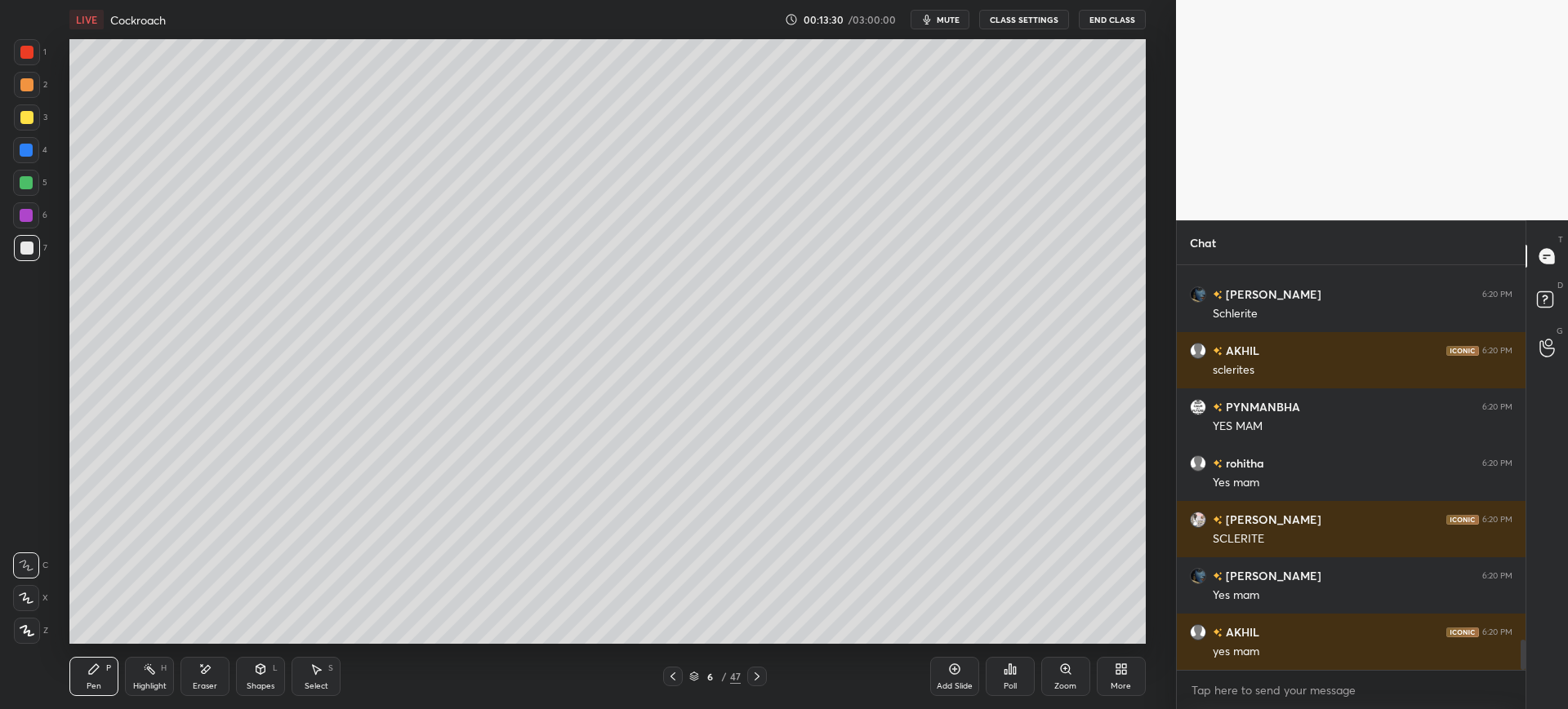
click at [28, 154] on div at bounding box center [25, 150] width 13 height 13
click at [21, 244] on div at bounding box center [26, 248] width 13 height 13
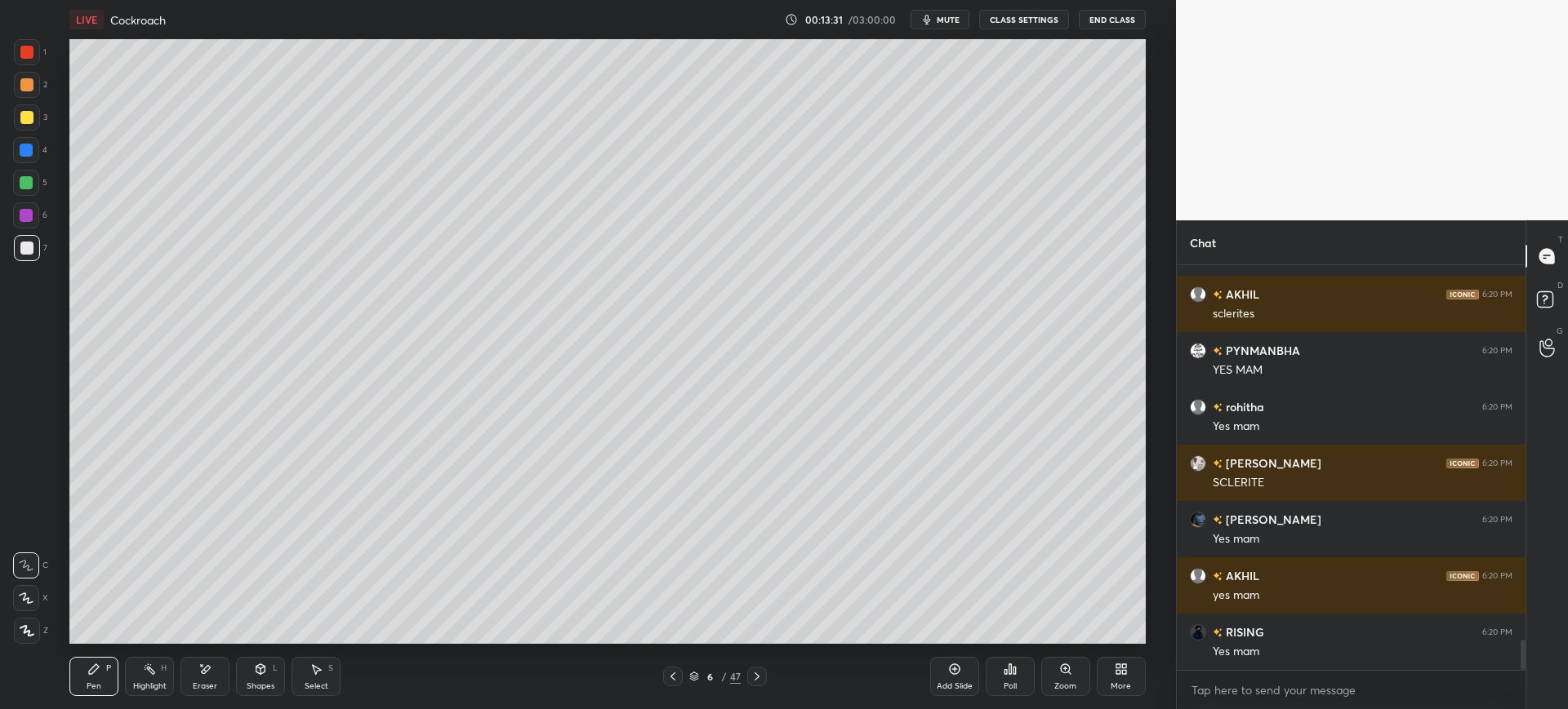
click at [28, 183] on div at bounding box center [25, 182] width 13 height 13
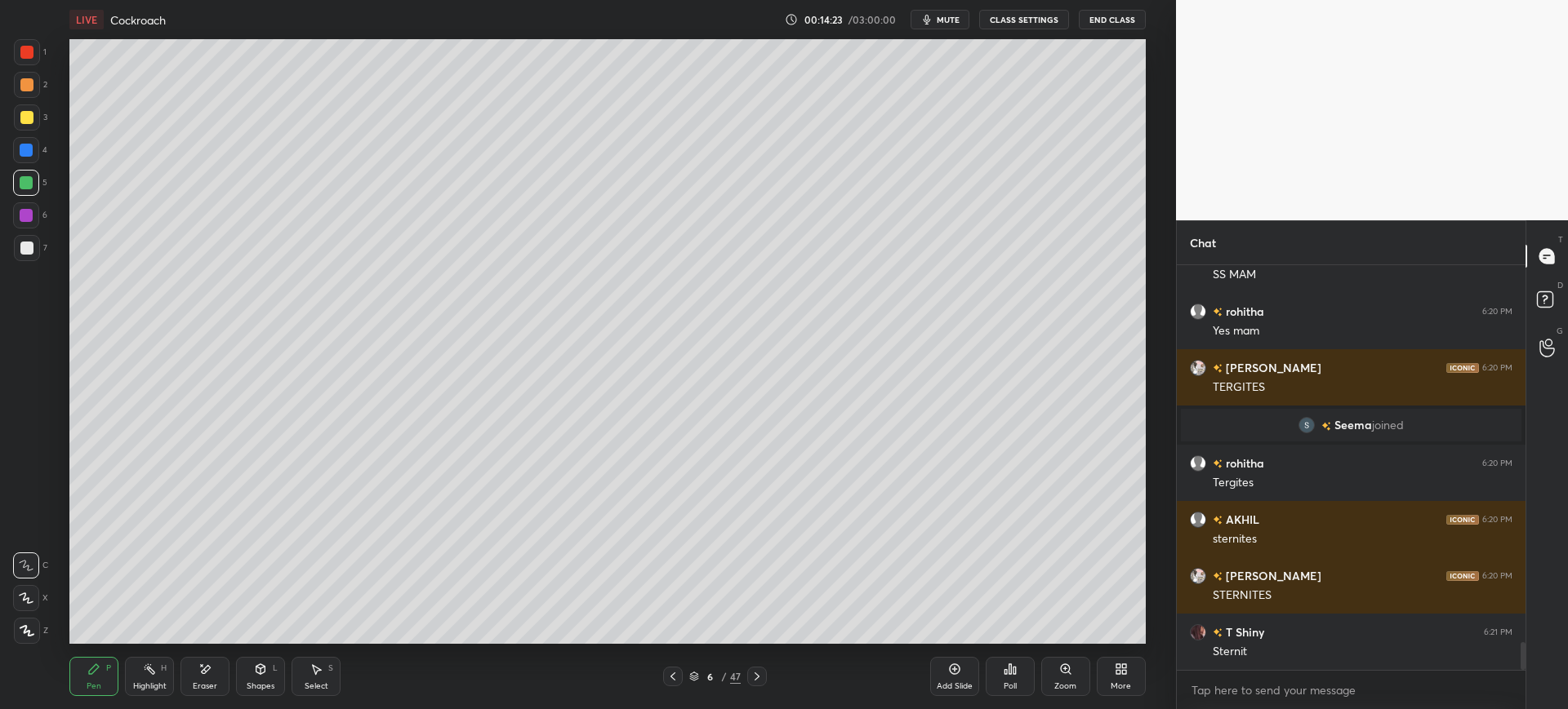
scroll to position [5641, 0]
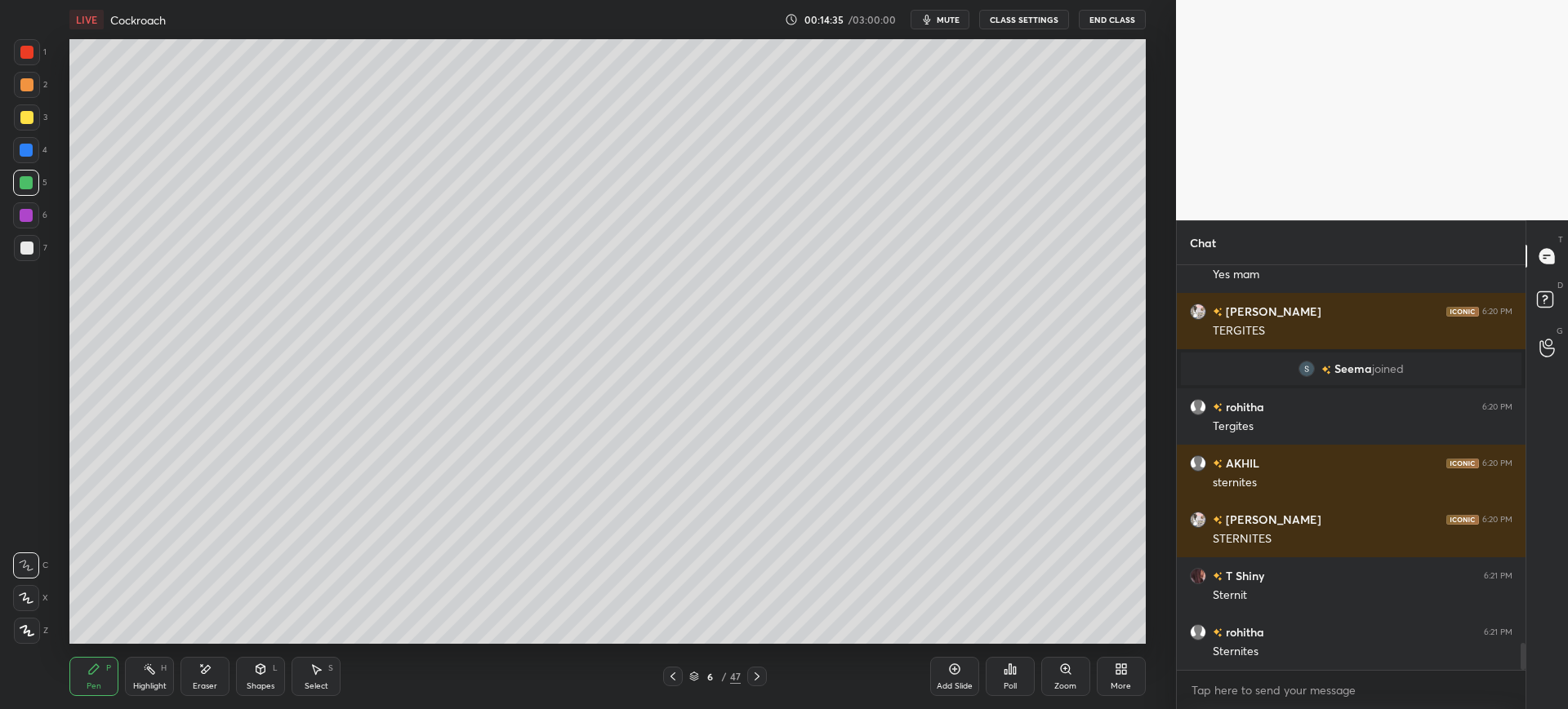
click at [1, 252] on div "1 2 3 4 5 6 7 C X Z E E Erase all H H" at bounding box center [26, 342] width 53 height 605
click at [26, 248] on div at bounding box center [26, 248] width 13 height 13
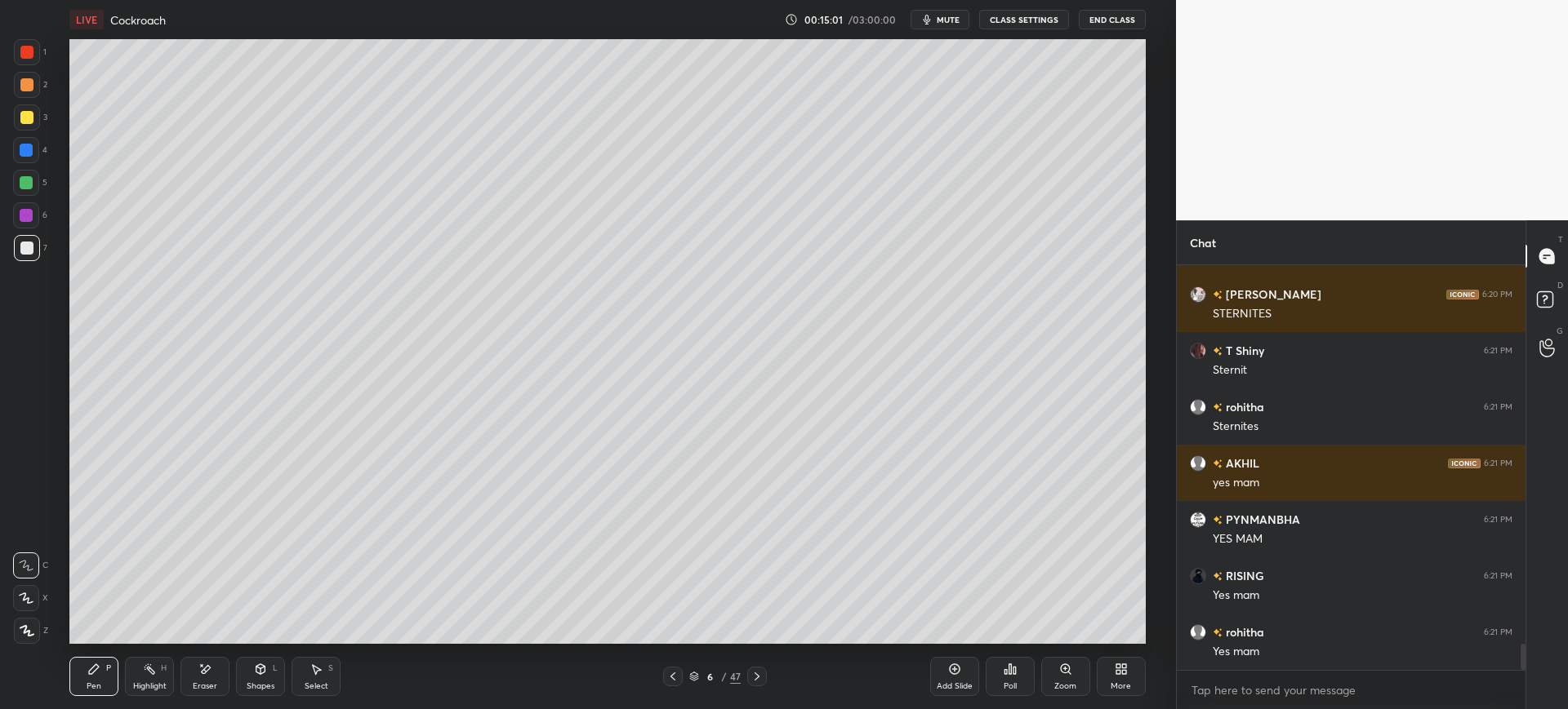
scroll to position [5906, 0]
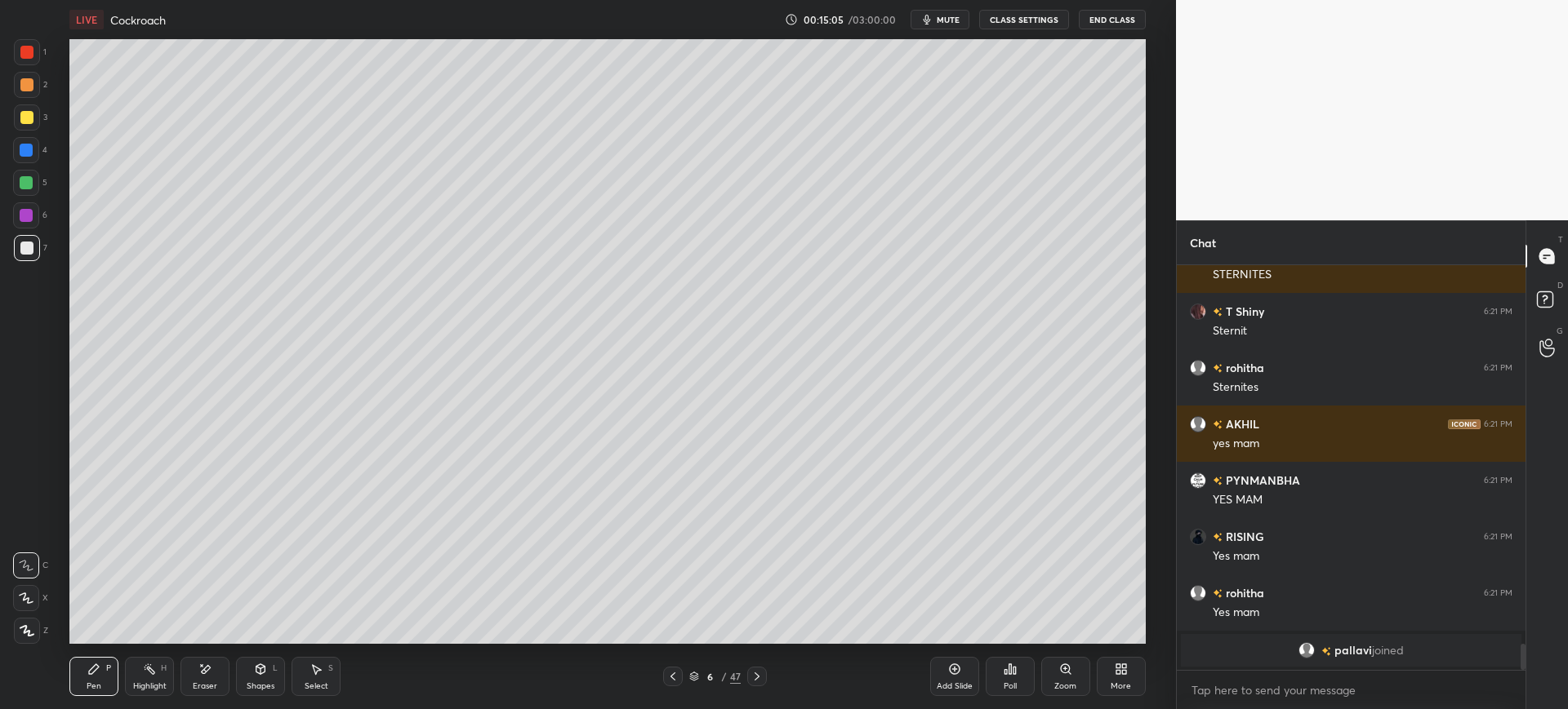
click at [32, 108] on div at bounding box center [27, 117] width 26 height 26
click at [44, 111] on div "3" at bounding box center [31, 117] width 33 height 26
click at [41, 47] on div "1" at bounding box center [30, 53] width 32 height 26
click at [8, 169] on div "1 2 3 4 5 6 7 C X Z E E Erase all H H" at bounding box center [26, 342] width 53 height 605
click at [18, 146] on div at bounding box center [26, 150] width 26 height 26
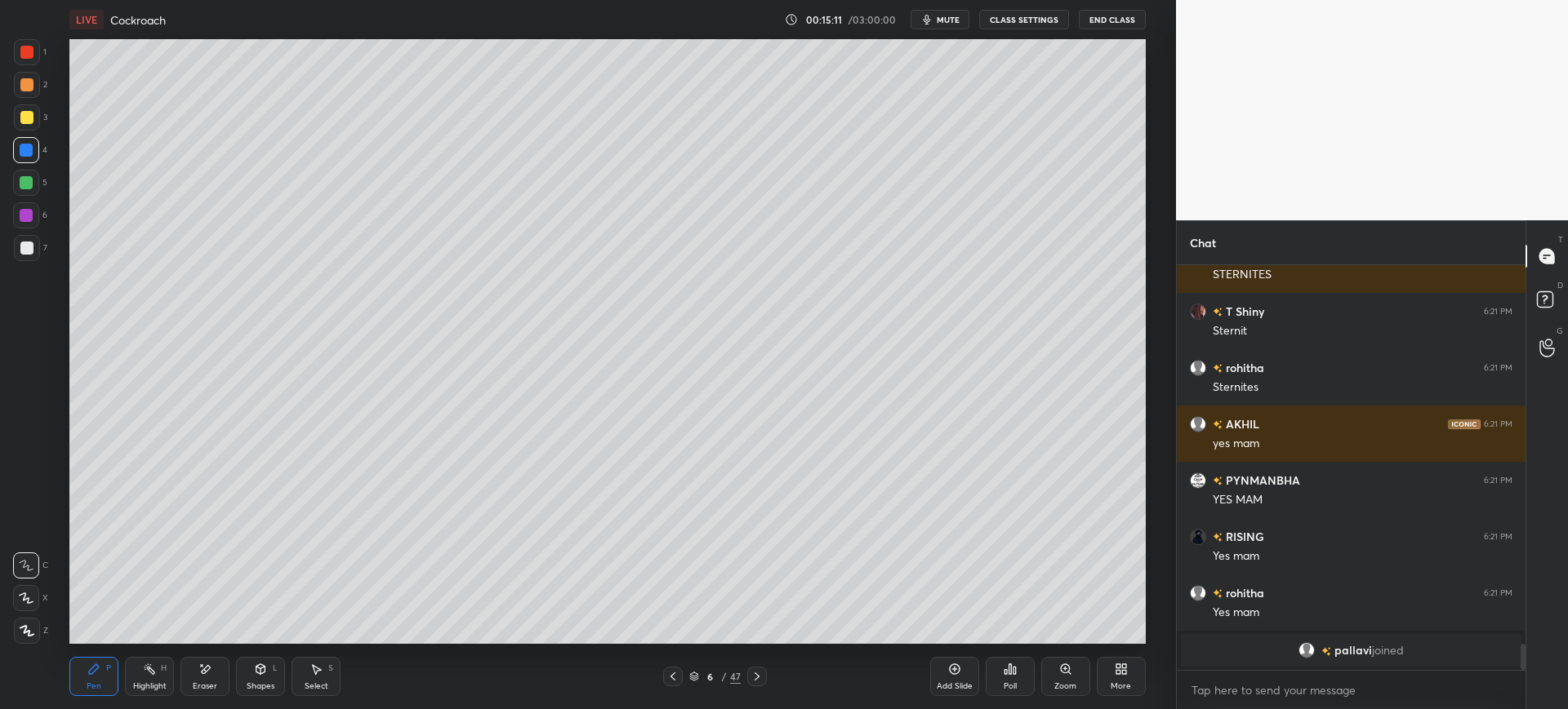
click at [31, 642] on div at bounding box center [27, 631] width 26 height 26
click at [32, 594] on icon at bounding box center [25, 598] width 15 height 11
click at [22, 250] on div at bounding box center [26, 248] width 13 height 13
click at [30, 623] on div at bounding box center [27, 631] width 26 height 26
click at [22, 183] on div at bounding box center [25, 182] width 13 height 13
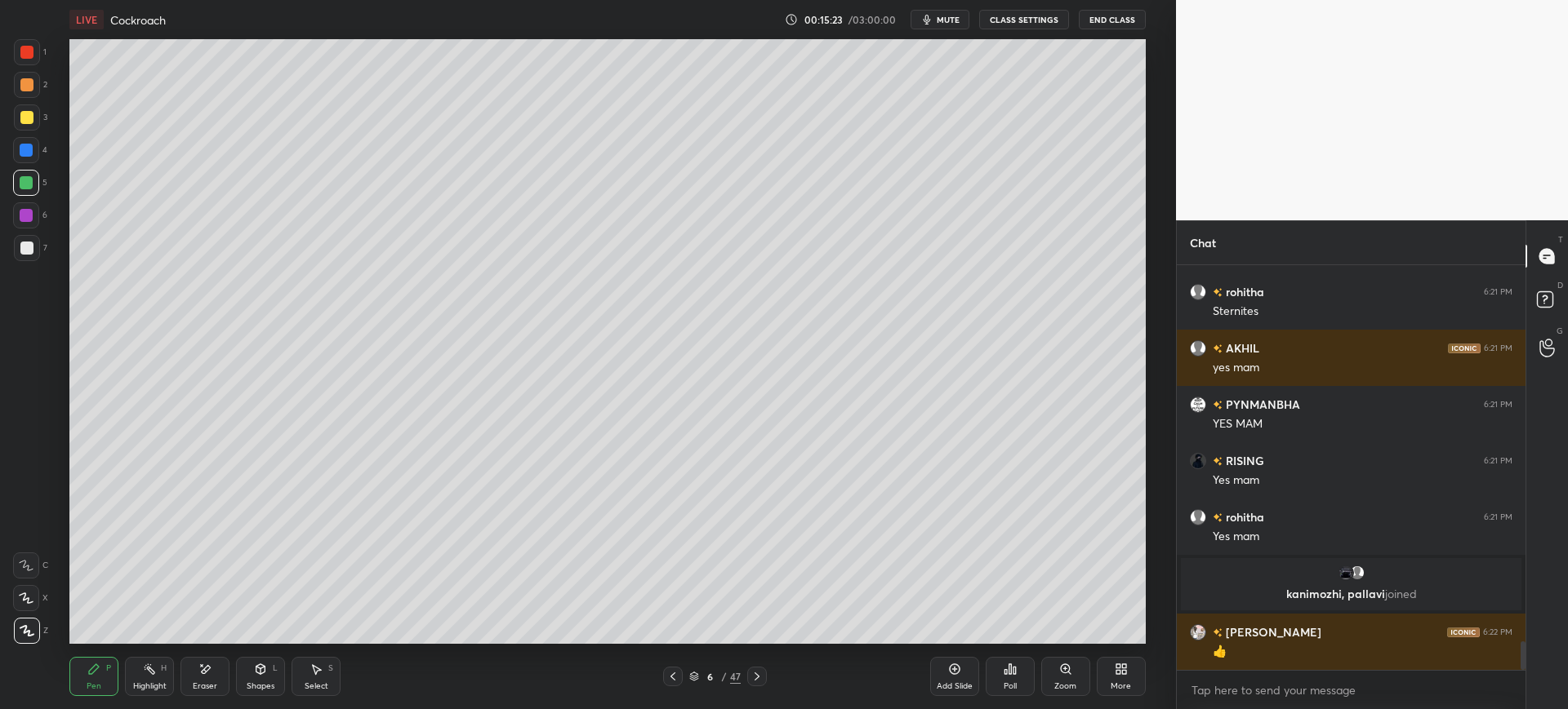
scroll to position [5358, 0]
click at [22, 253] on div at bounding box center [26, 248] width 13 height 13
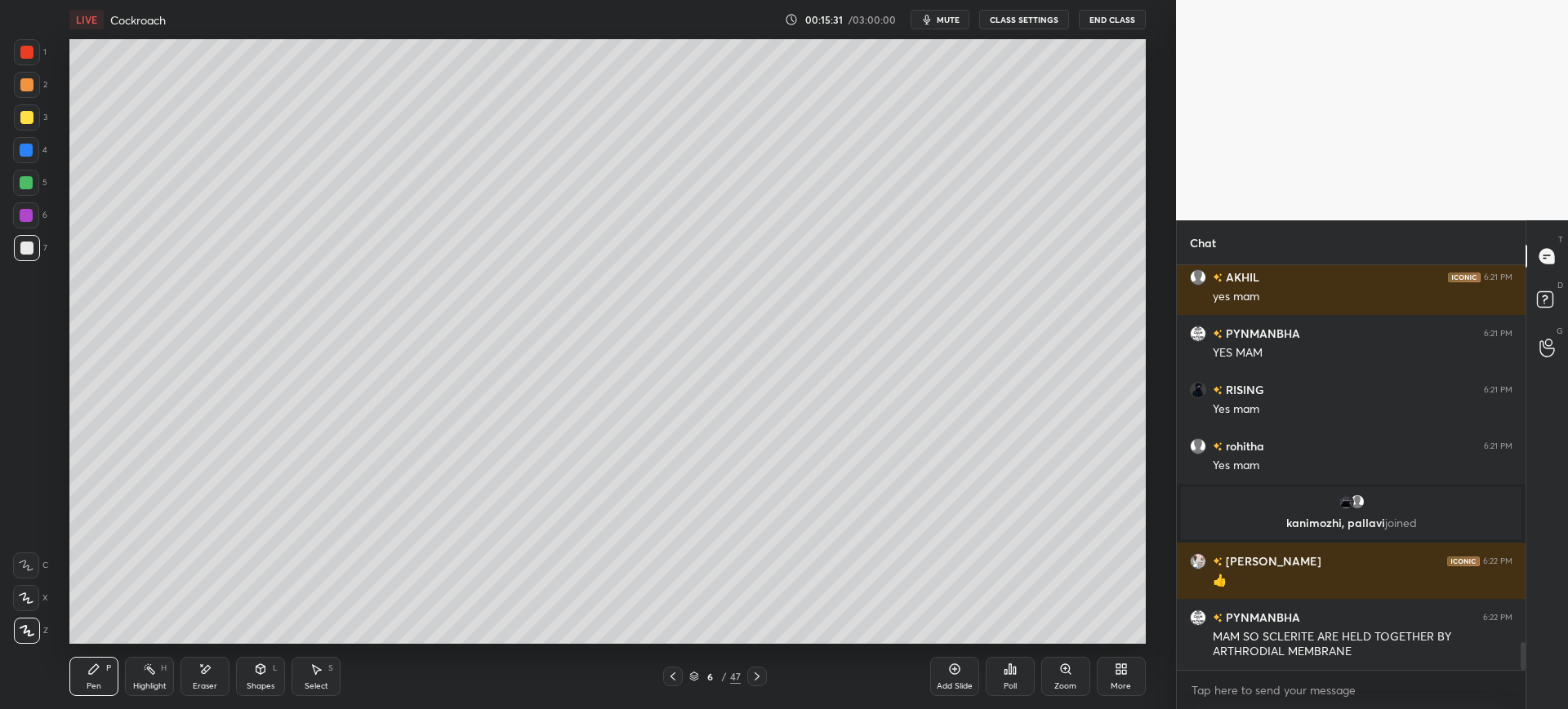
click at [671, 677] on icon at bounding box center [674, 676] width 5 height 8
click at [730, 672] on div "47" at bounding box center [735, 677] width 11 height 15
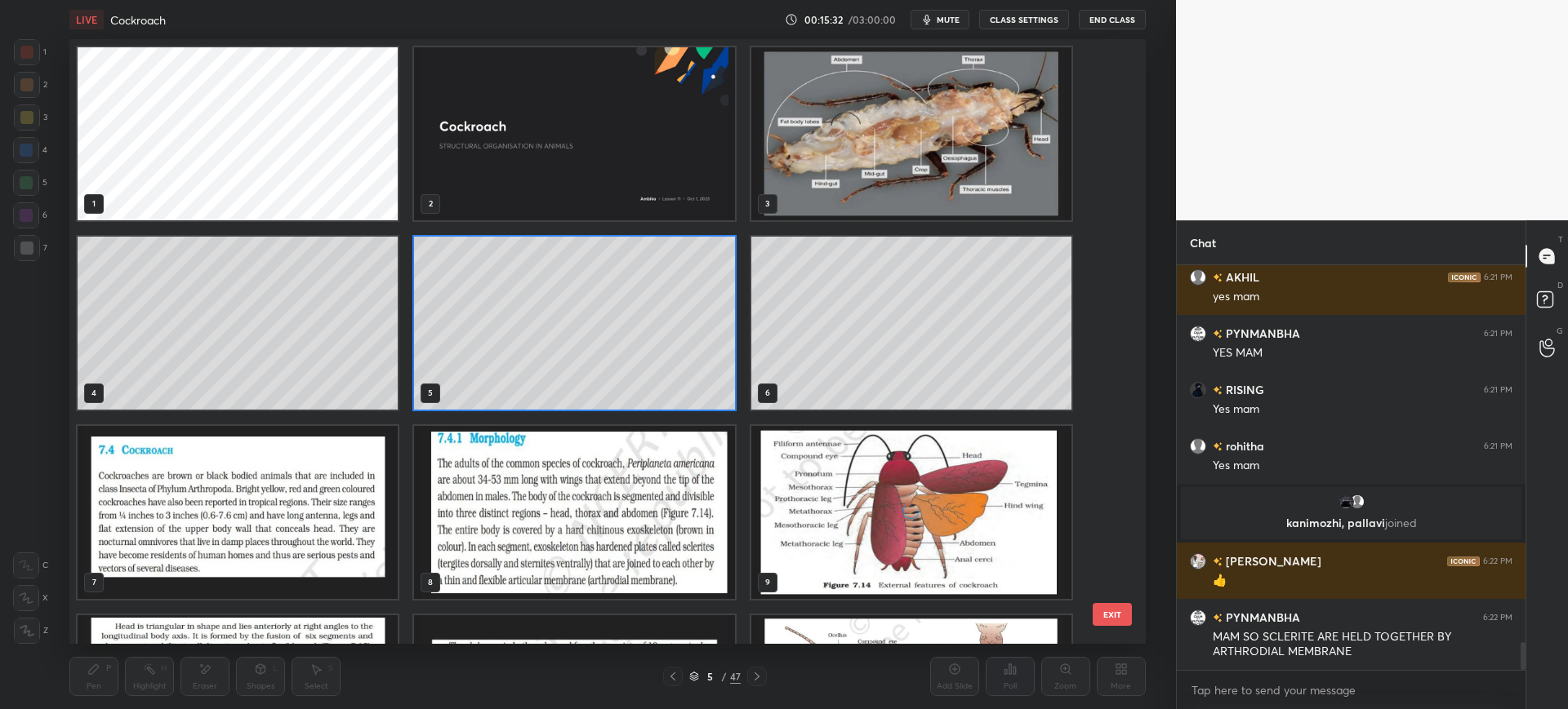
scroll to position [599, 1068]
click at [598, 590] on img "grid" at bounding box center [574, 512] width 320 height 173
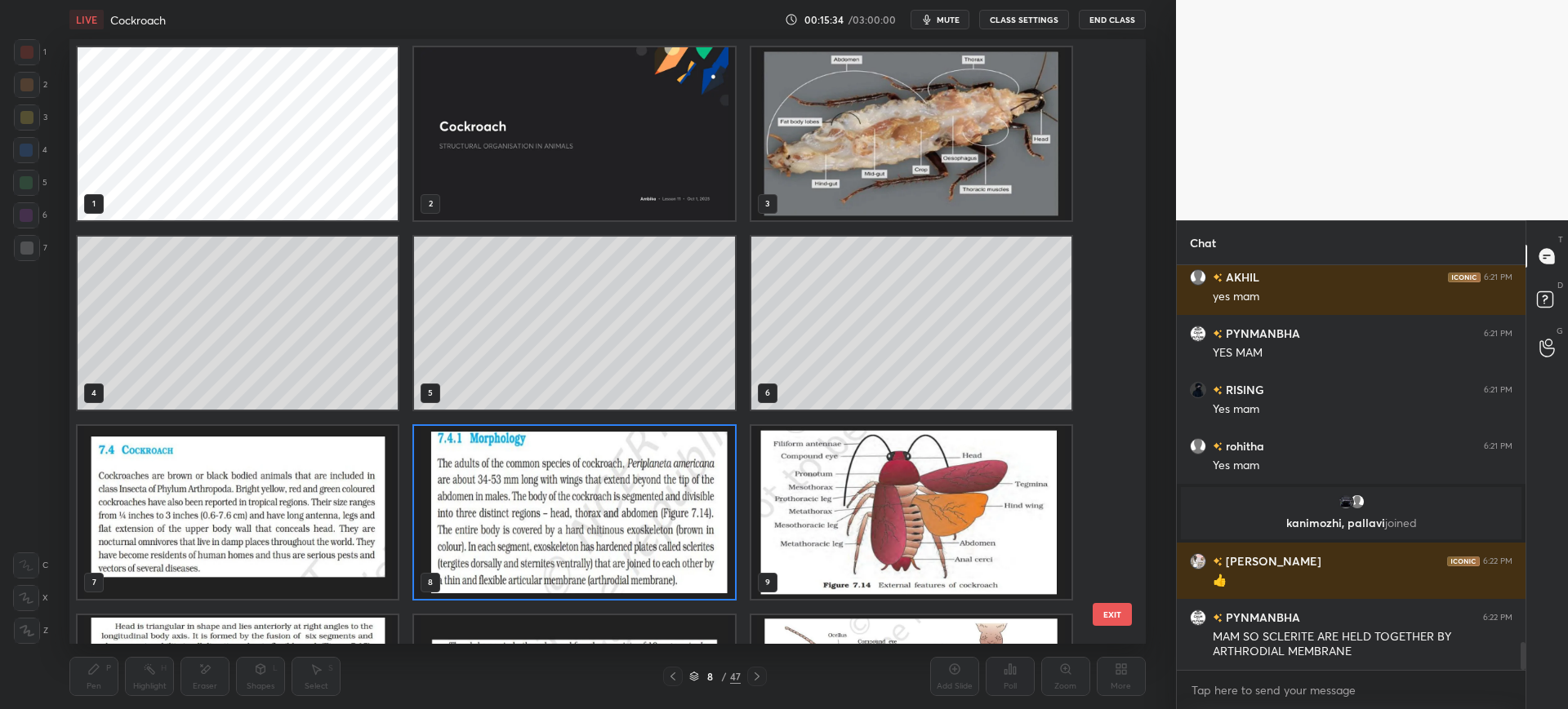
click at [367, 557] on img "grid" at bounding box center [237, 512] width 320 height 173
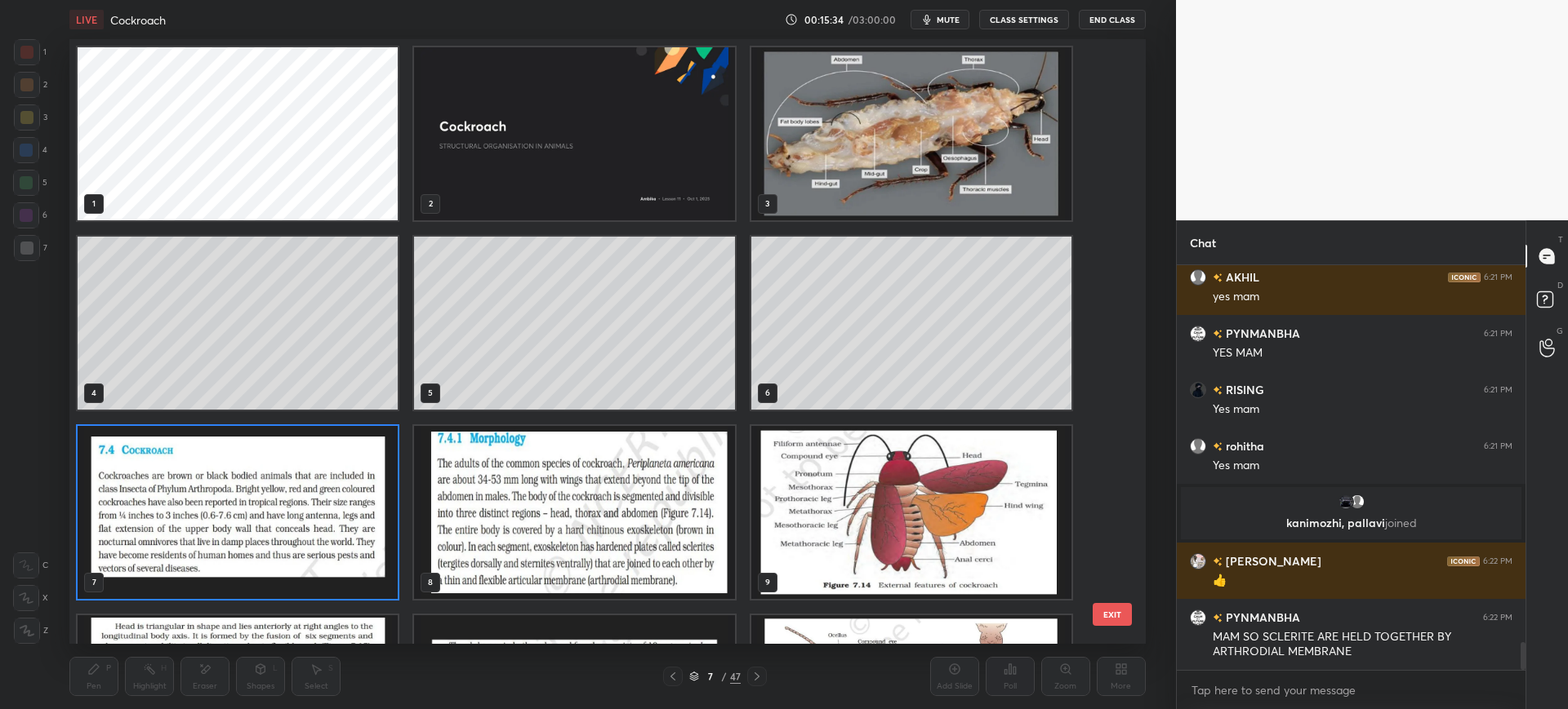
click at [1145, 616] on div "1 2 3 4 5 6 7 8 9 10 11 12 13 14 15 EXIT" at bounding box center [607, 342] width 1075 height 605
click at [1102, 627] on div "1 2 3 4 5 6 7 8 9 10 11 12 13 14 15" at bounding box center [593, 342] width 1047 height 605
click at [1101, 611] on button "EXIT" at bounding box center [1112, 614] width 39 height 23
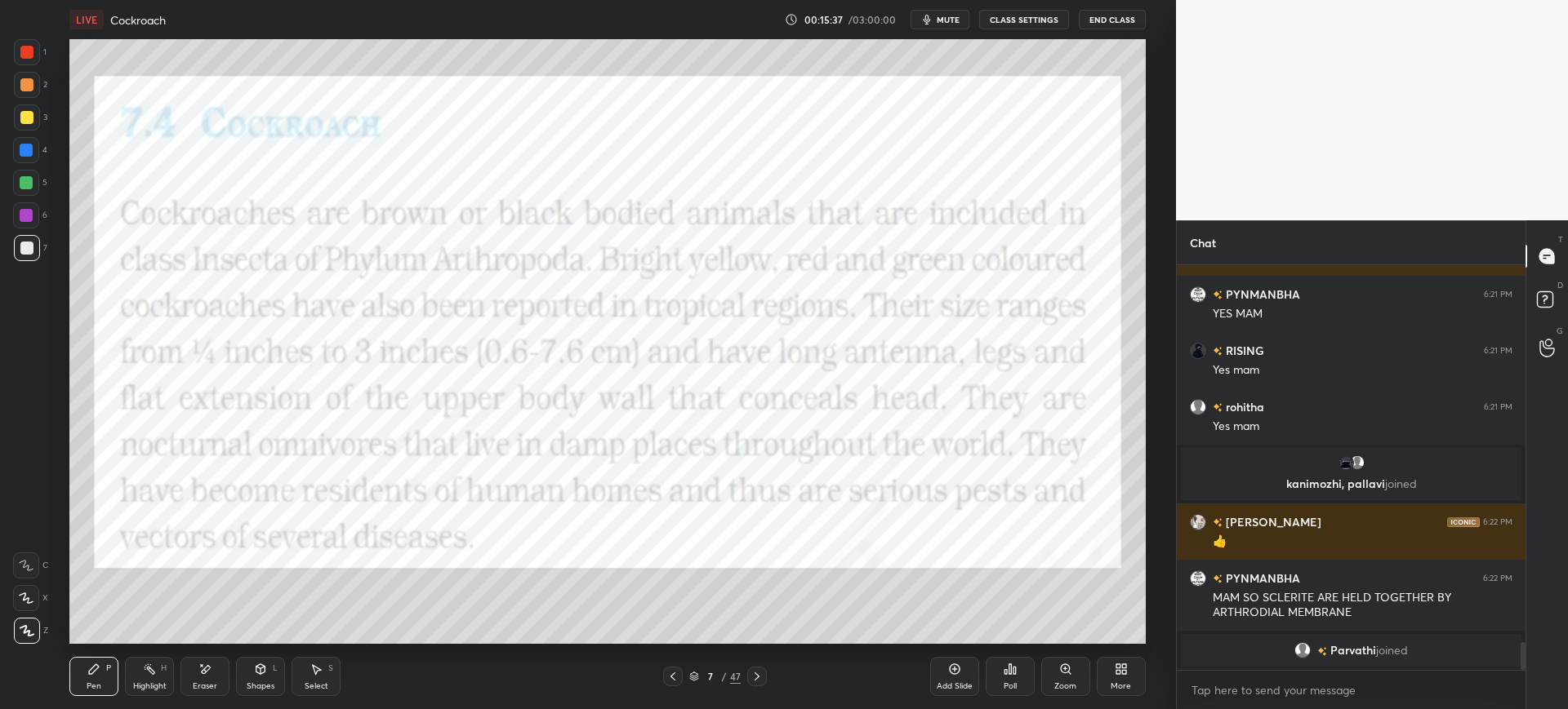
click at [766, 672] on div at bounding box center [757, 677] width 19 height 19
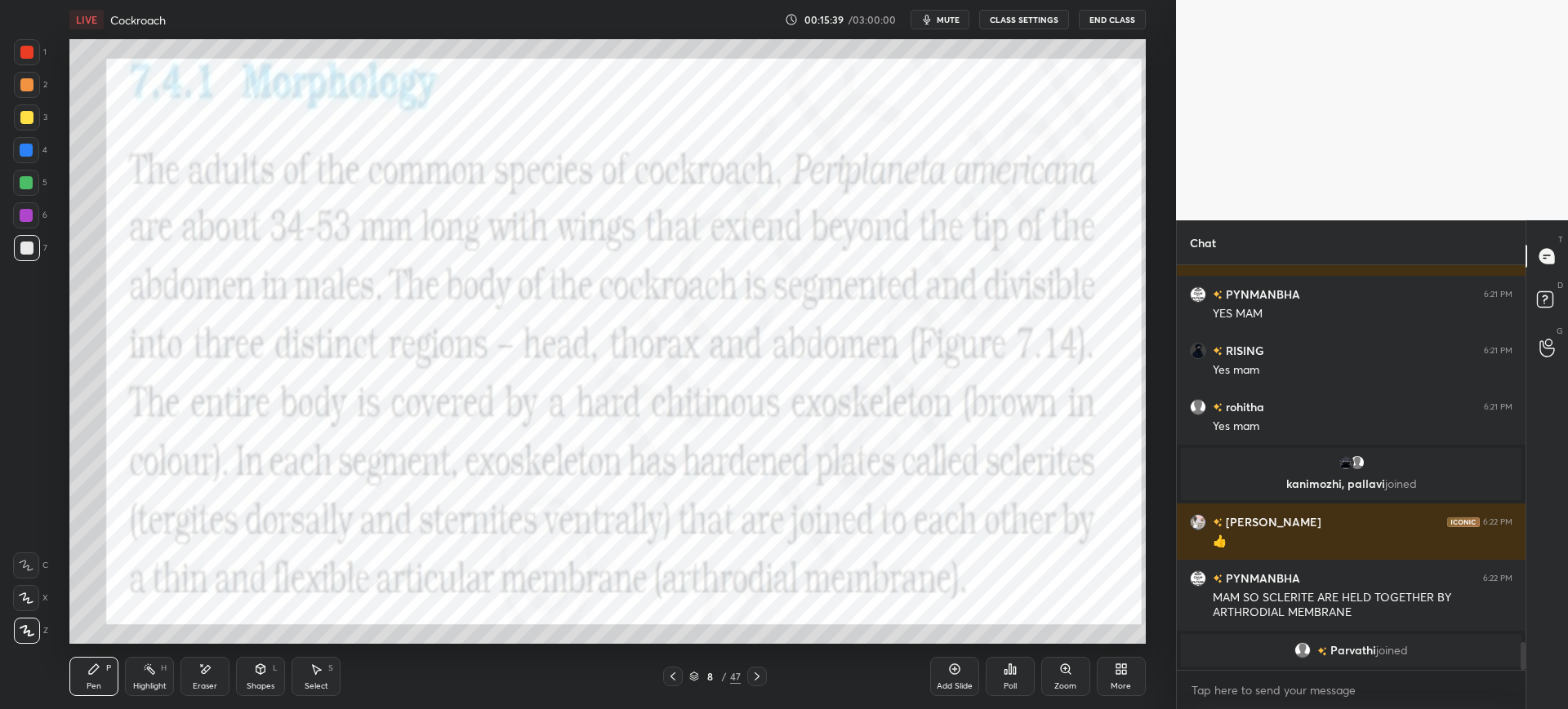
click at [764, 669] on div at bounding box center [757, 677] width 19 height 19
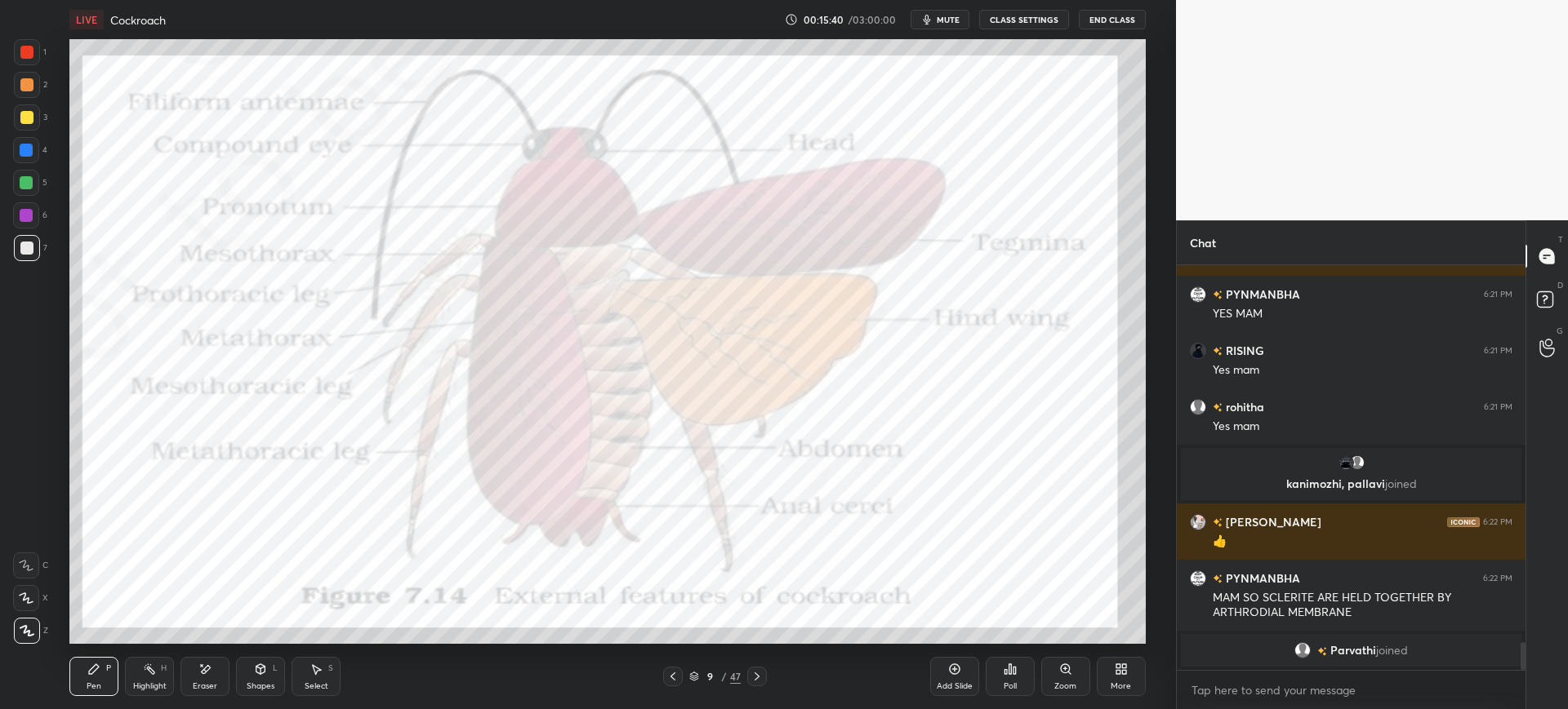
click at [758, 670] on icon at bounding box center [757, 677] width 13 height 13
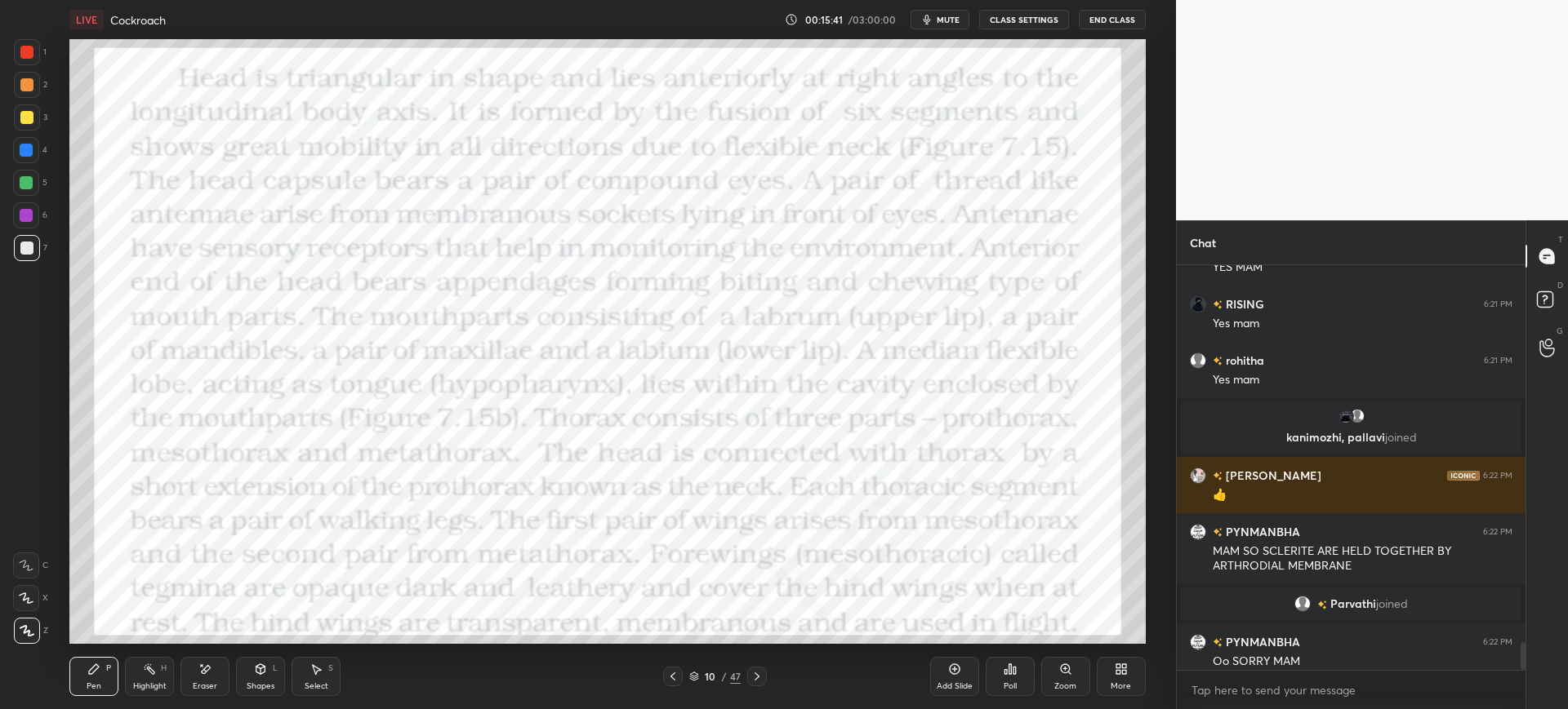
scroll to position [5478, 0]
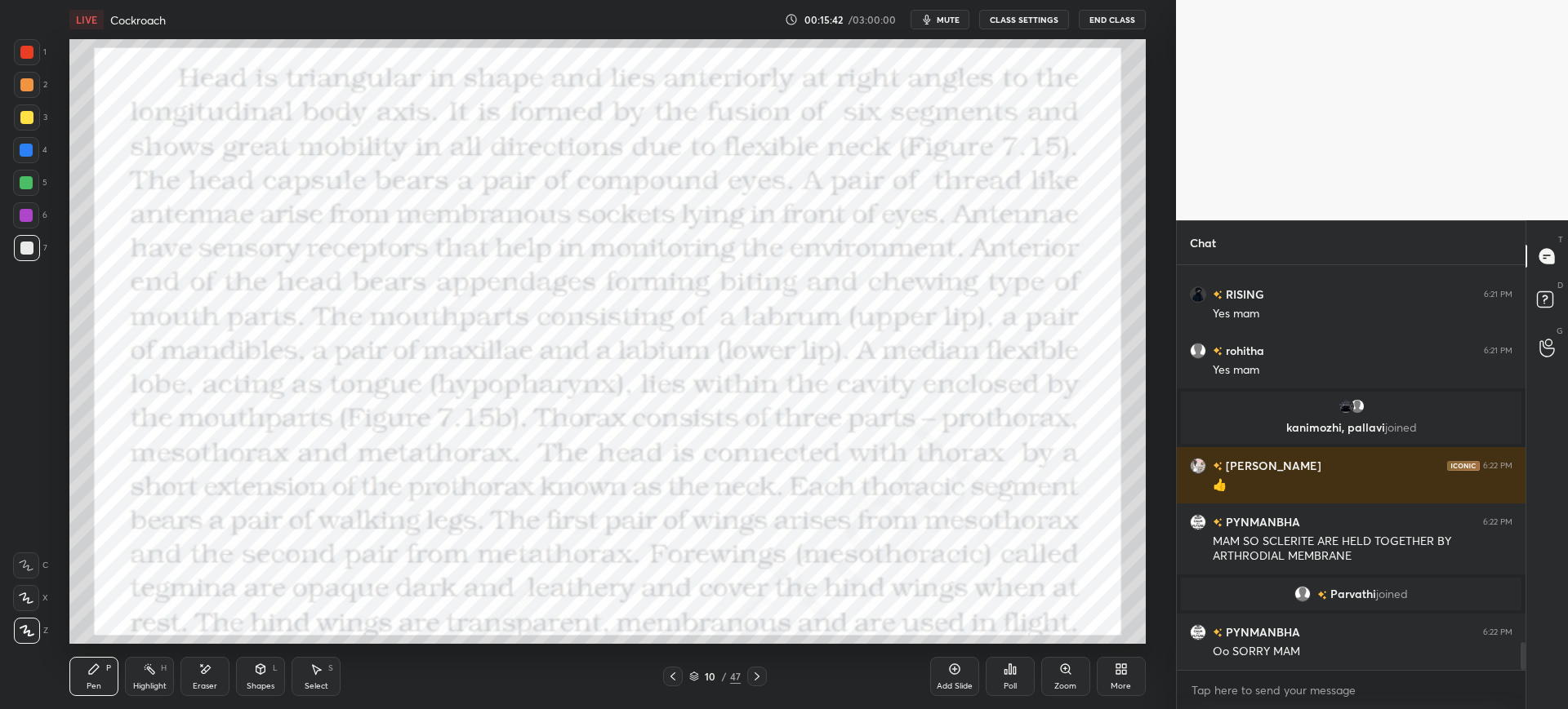
click at [663, 683] on div at bounding box center [673, 677] width 19 height 19
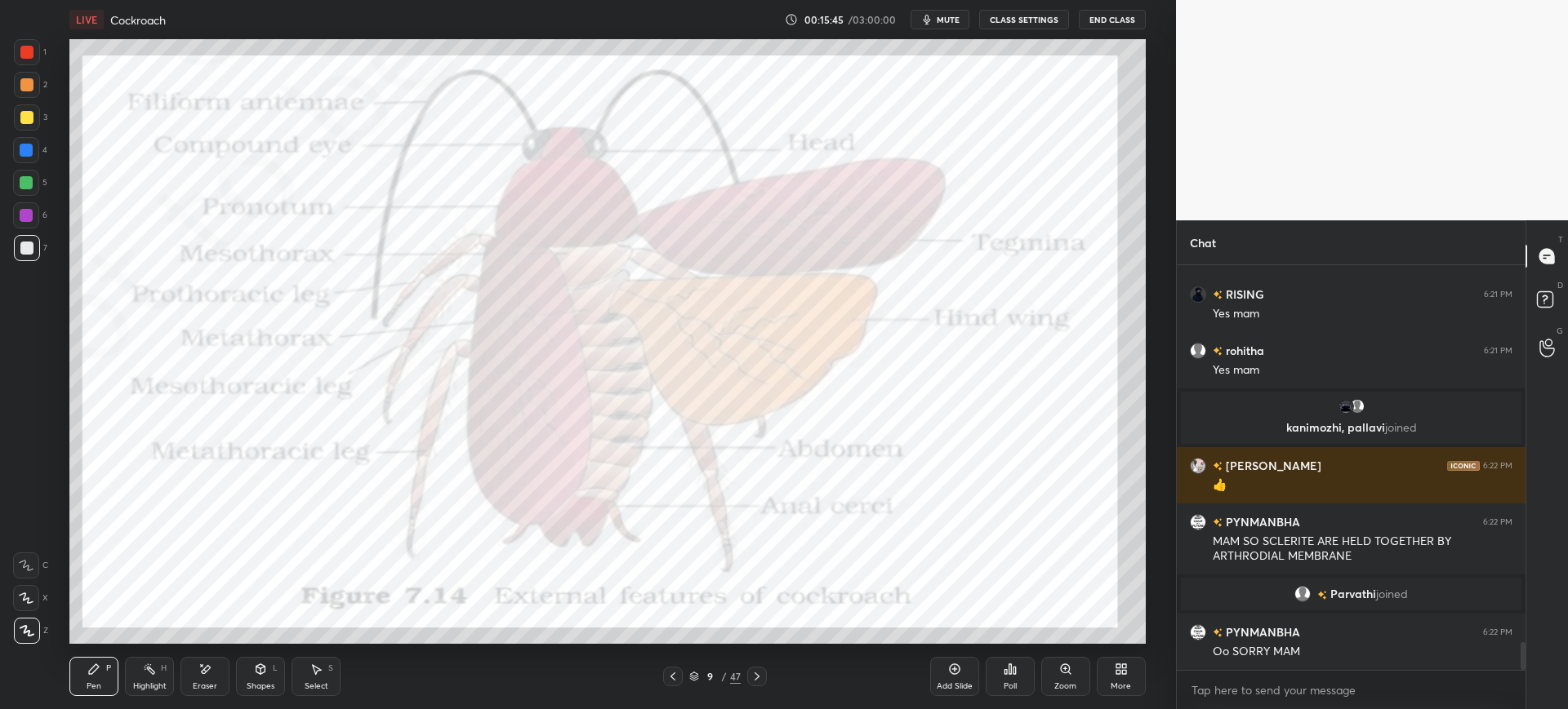
click at [20, 140] on div at bounding box center [26, 150] width 26 height 26
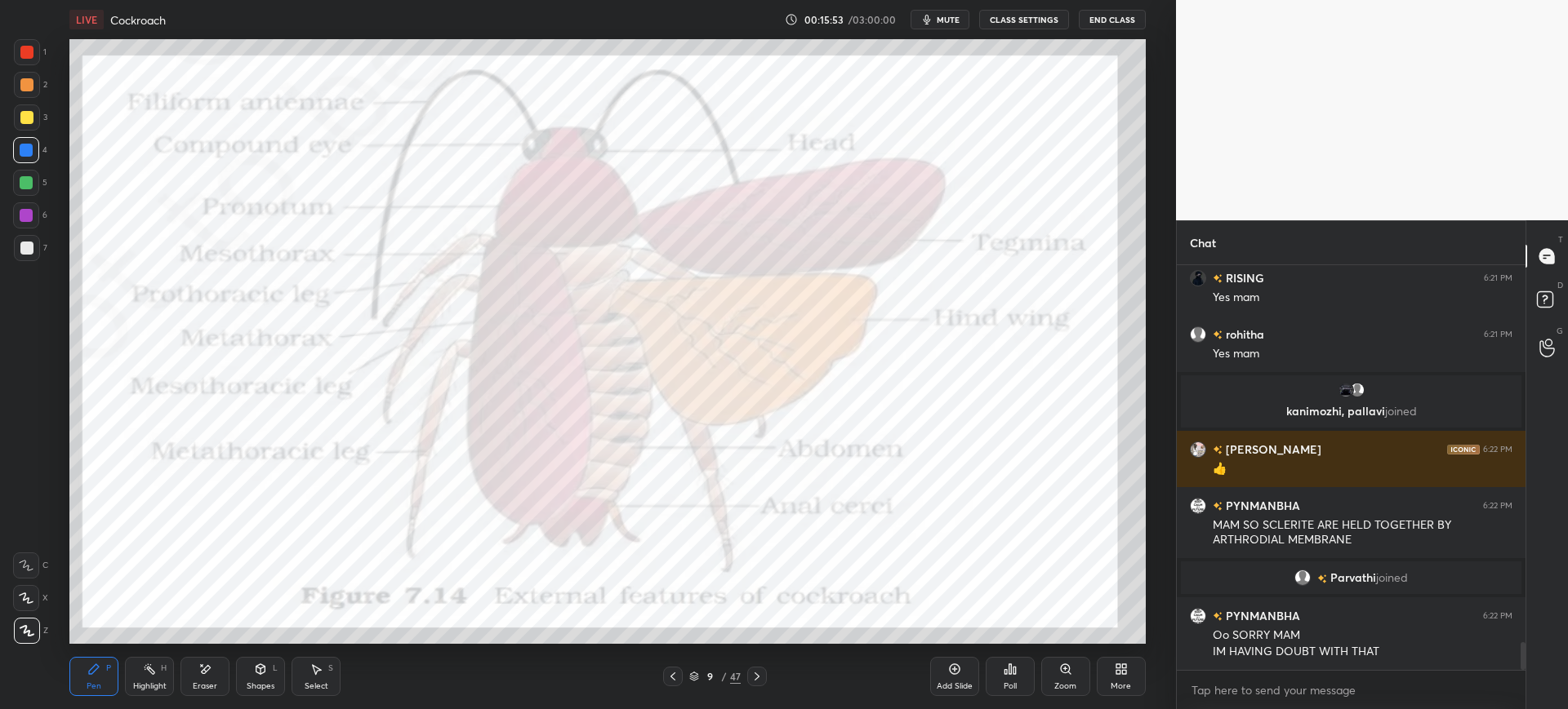
scroll to position [5551, 0]
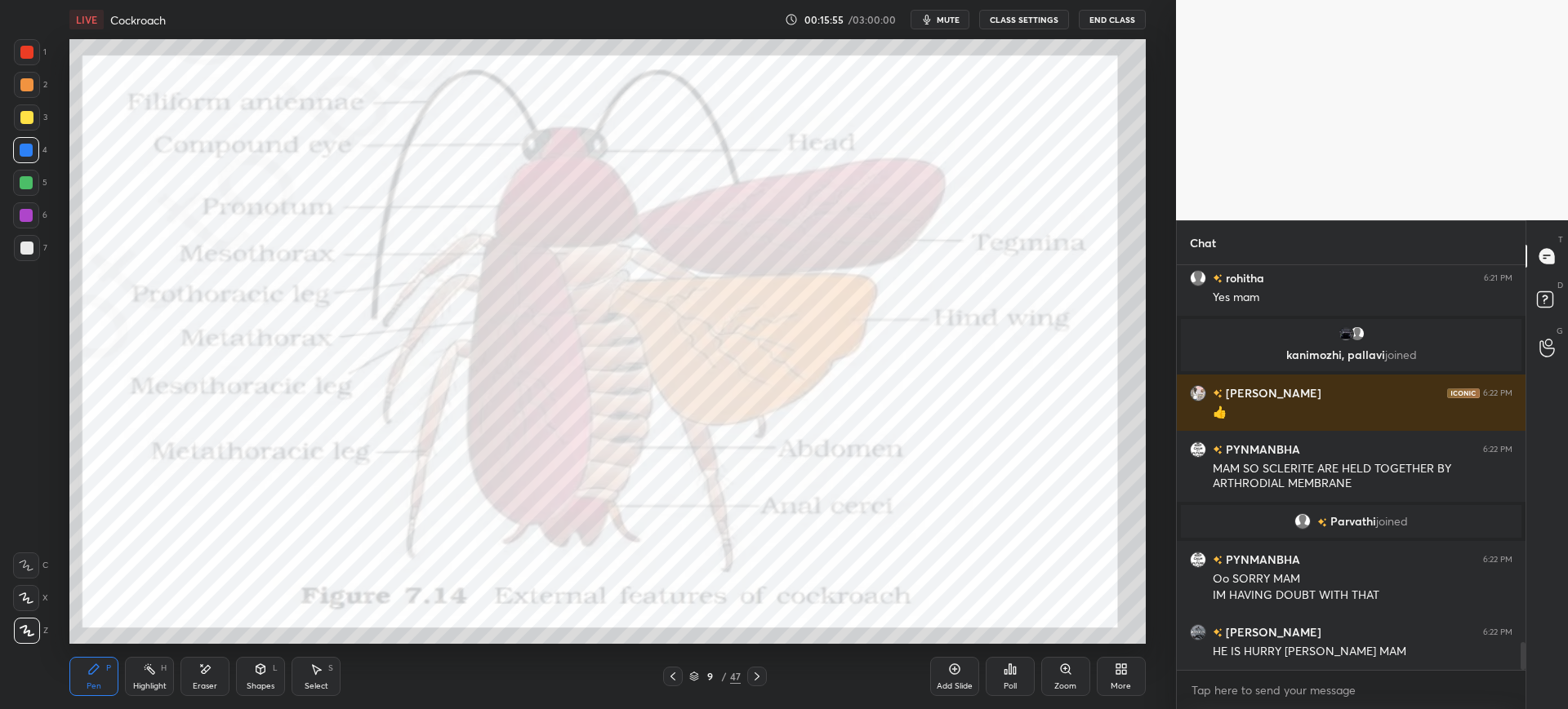
click at [25, 209] on div at bounding box center [25, 215] width 13 height 13
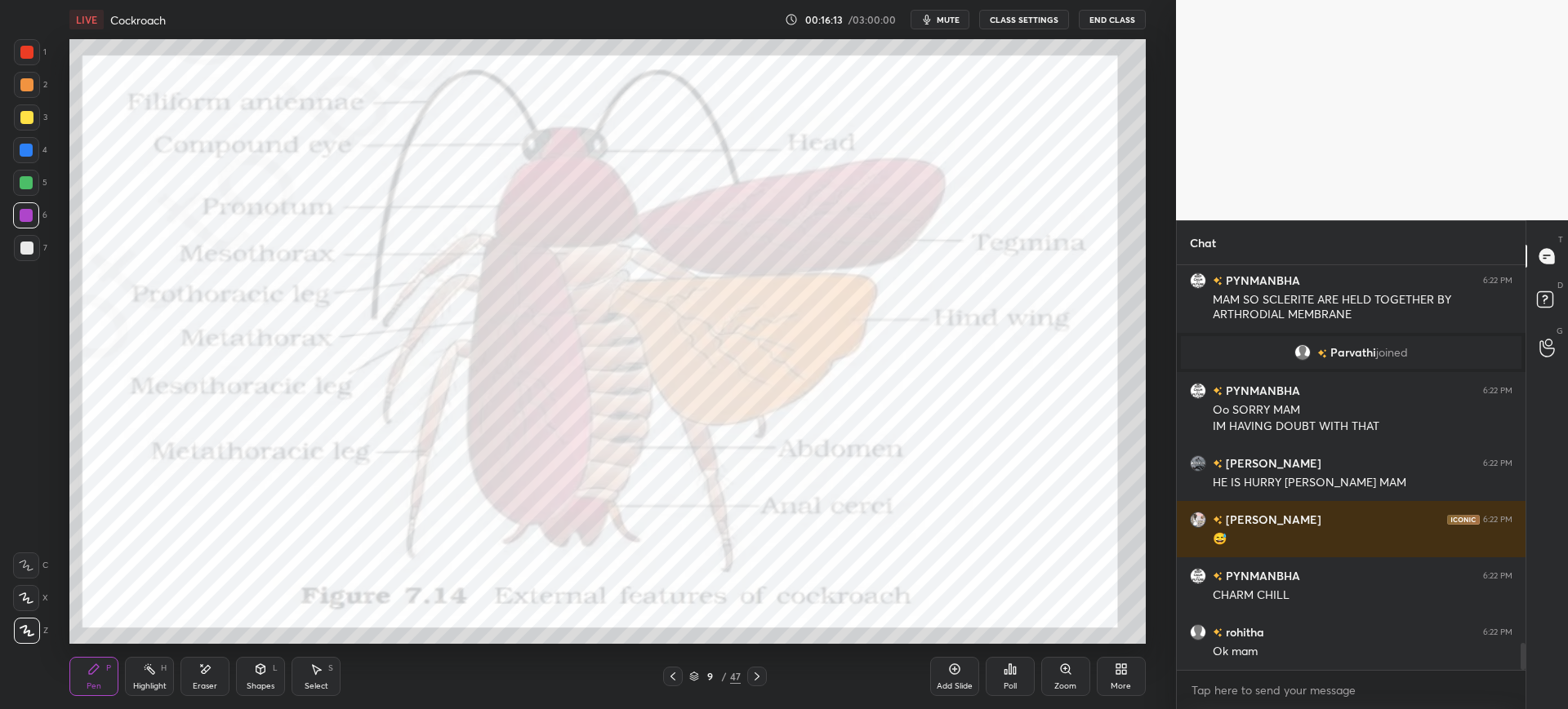
scroll to position [5760, 0]
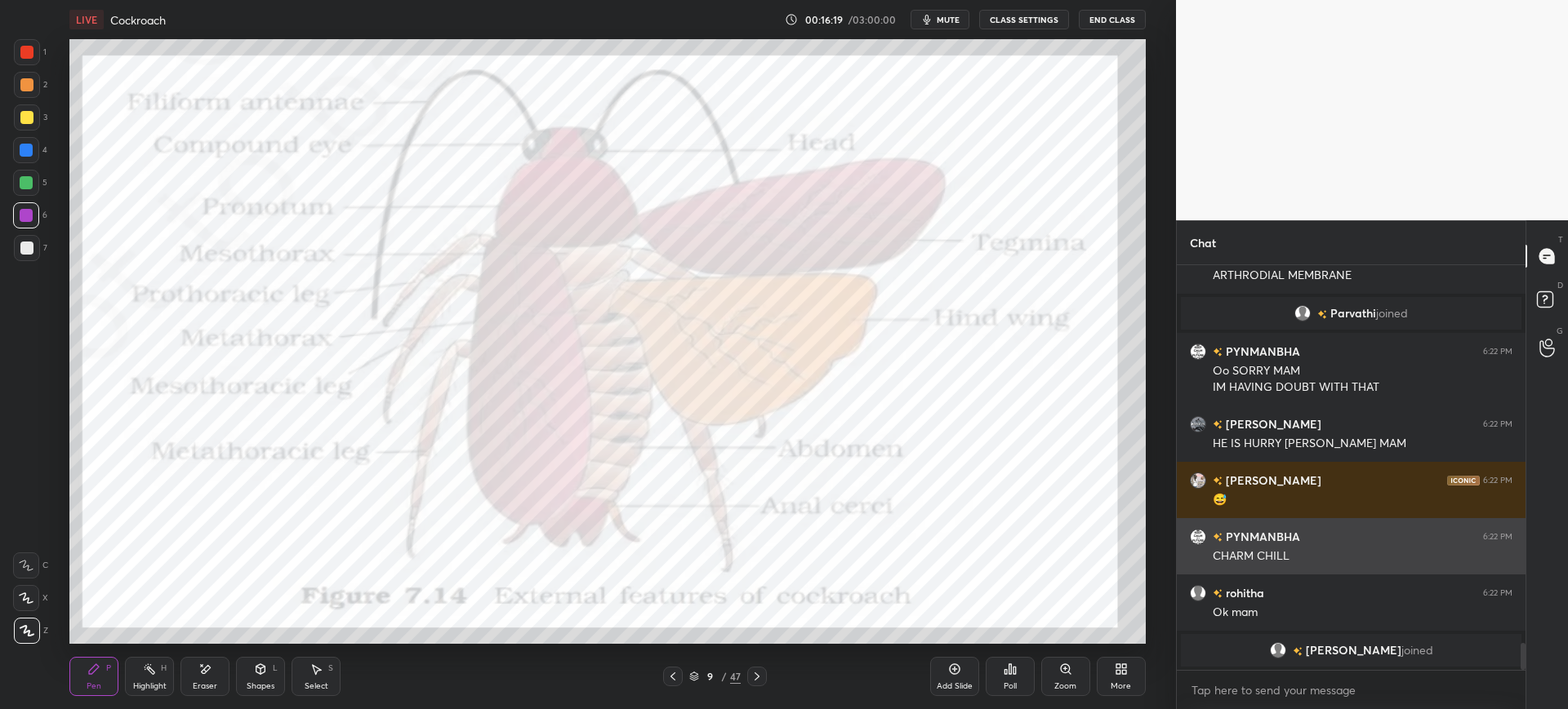
click at [1258, 557] on div "CHARM CHILL" at bounding box center [1363, 557] width 300 height 17
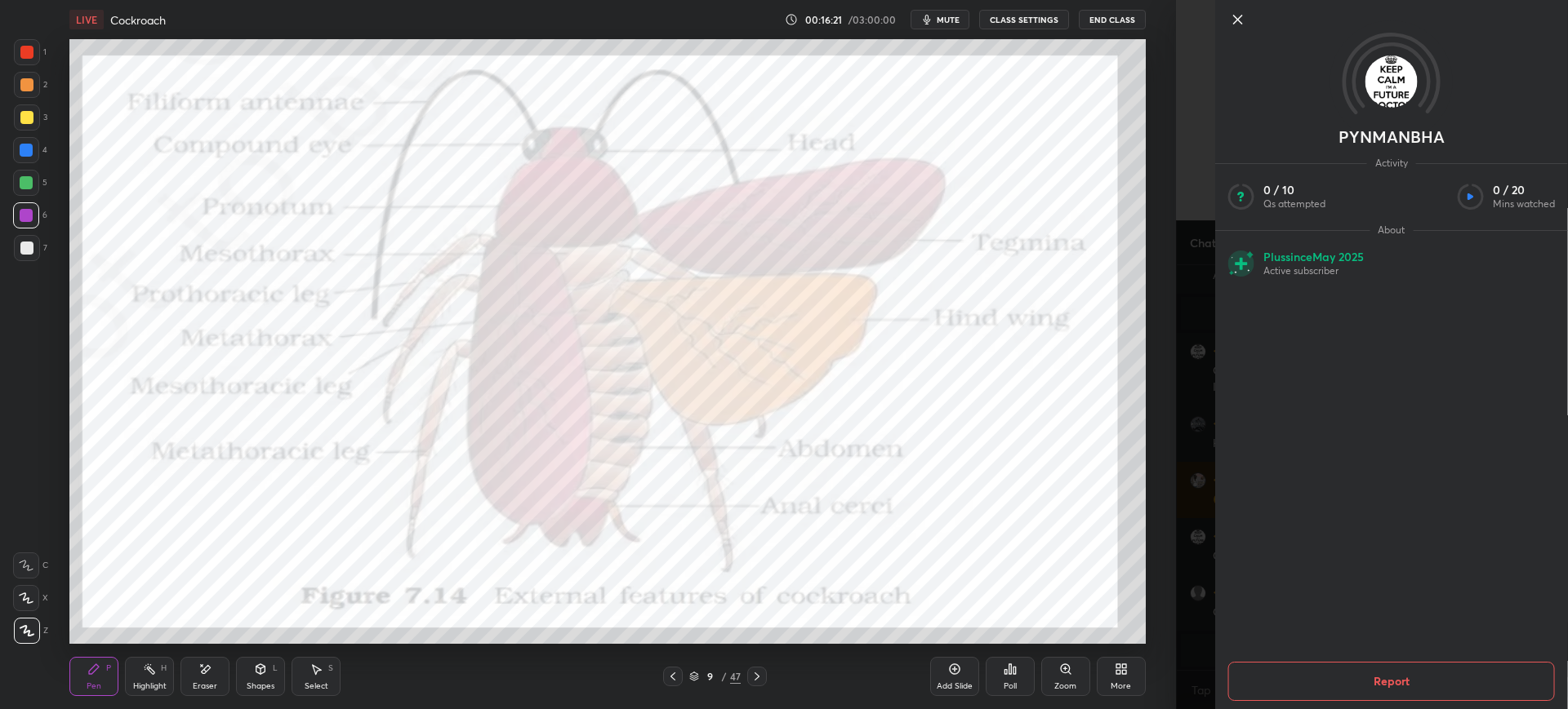
click at [1232, 24] on icon at bounding box center [1238, 19] width 19 height 19
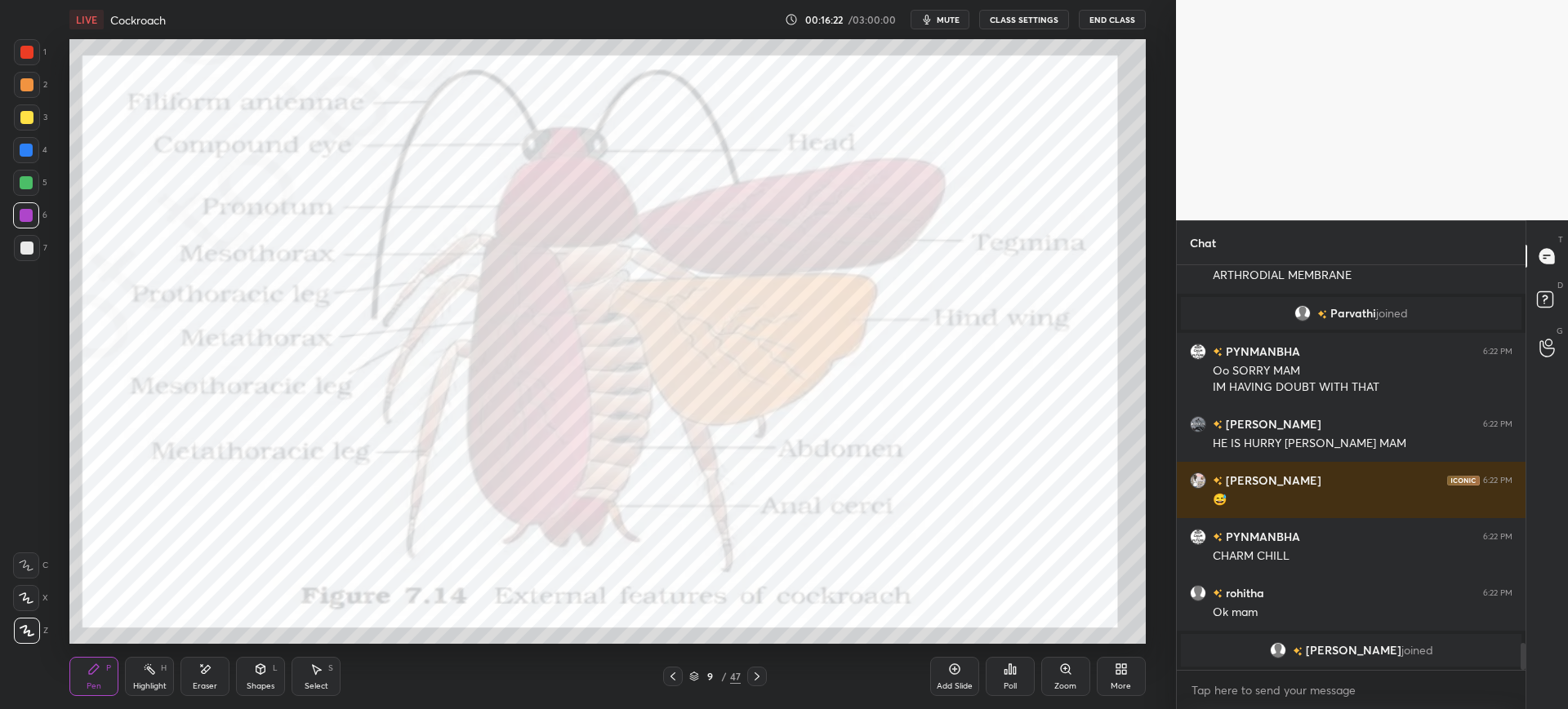
scroll to position [366, 344]
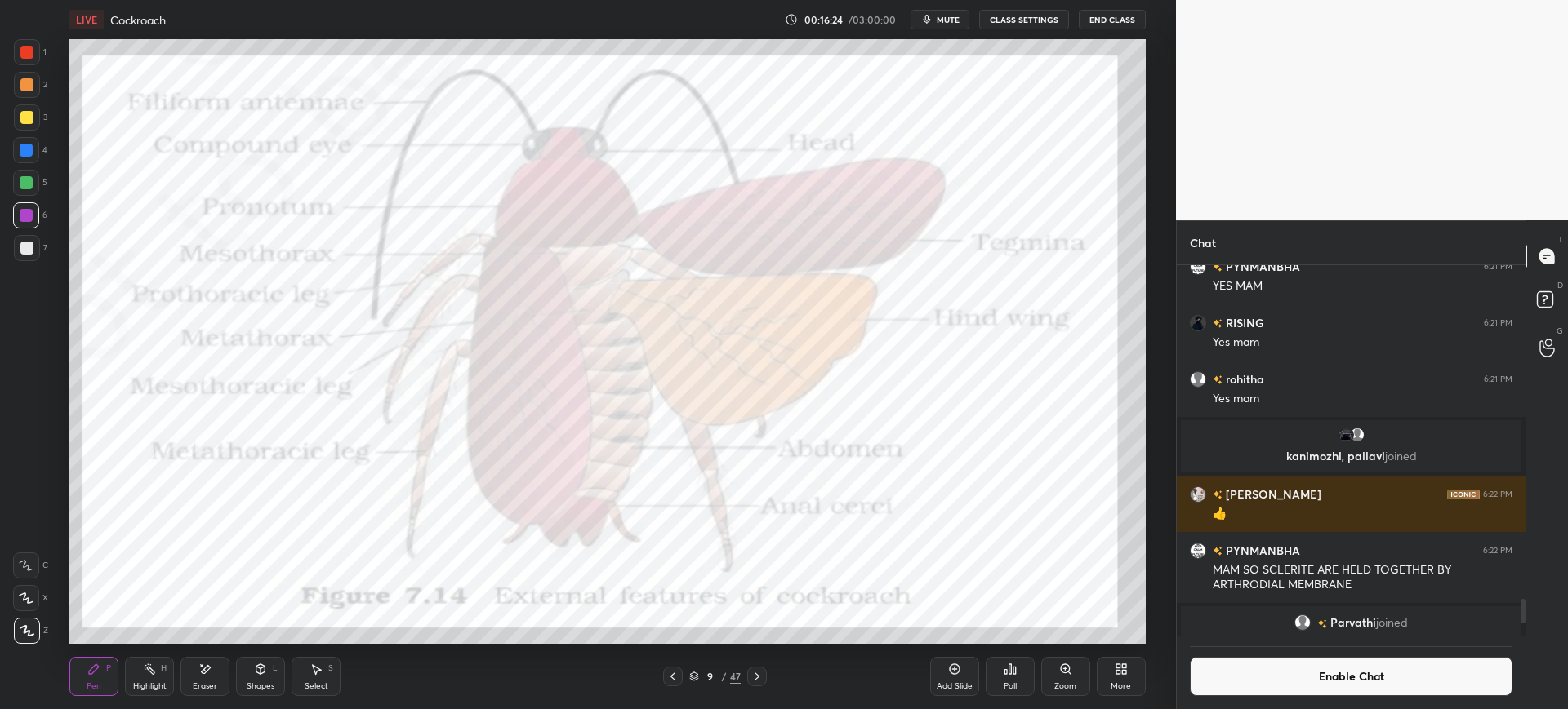
click at [37, 126] on div at bounding box center [27, 117] width 26 height 26
click at [53, 236] on div "Setting up your live class Poll for secs No correct answer Start poll" at bounding box center [608, 342] width 1110 height 605
click at [40, 253] on div "7" at bounding box center [31, 248] width 33 height 26
click at [42, 207] on div "6" at bounding box center [30, 216] width 34 height 26
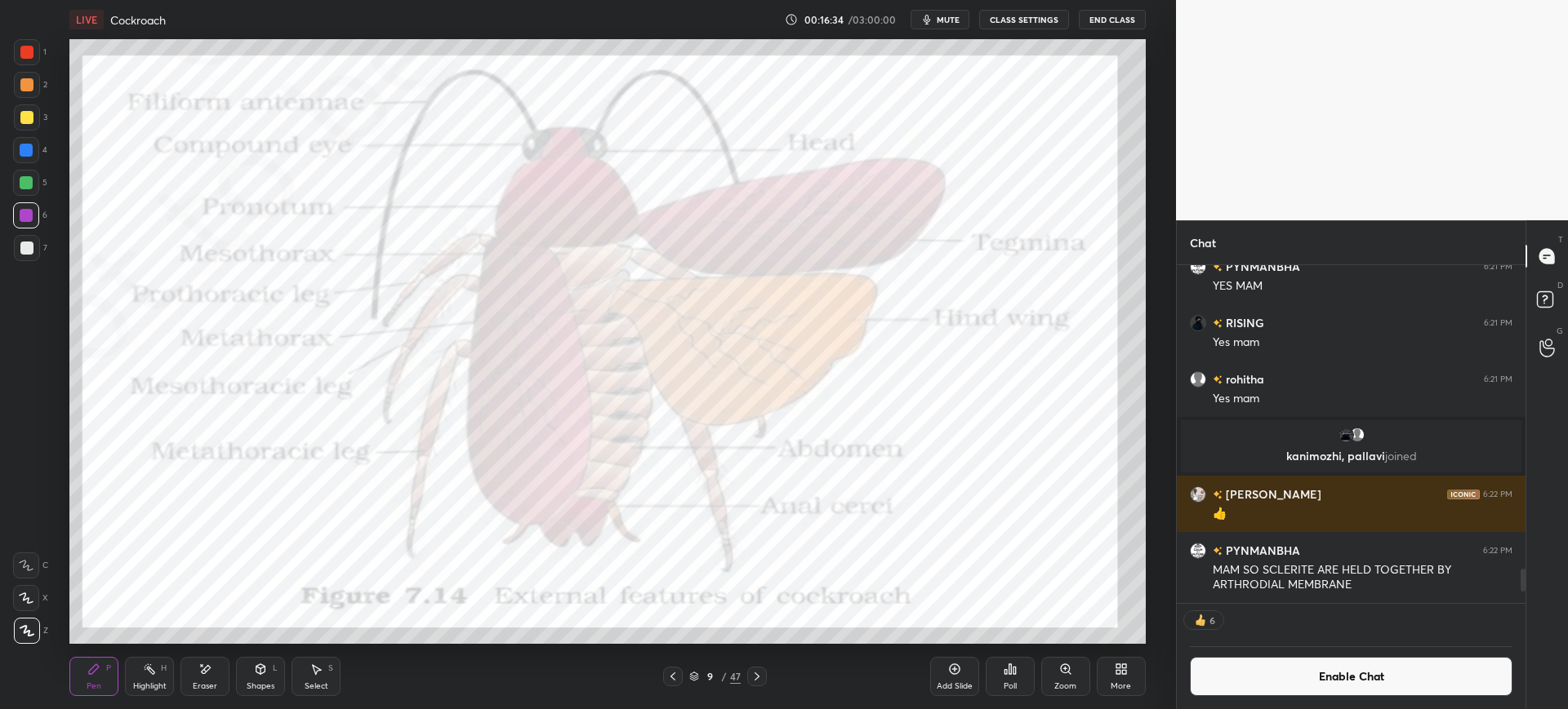
click at [16, 142] on div at bounding box center [26, 150] width 26 height 26
click at [1013, 679] on div "Poll" at bounding box center [1010, 677] width 49 height 39
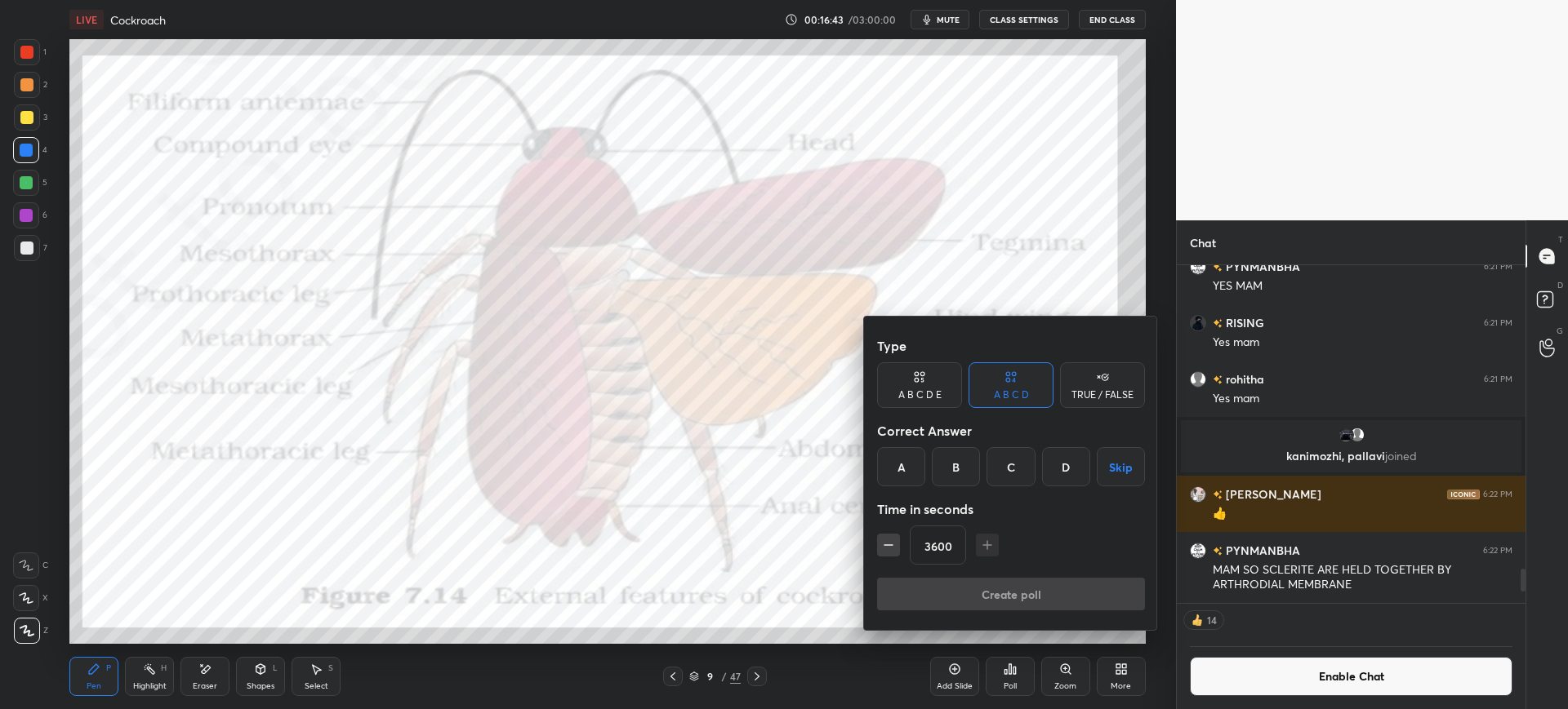
click at [896, 454] on div "A" at bounding box center [901, 466] width 48 height 39
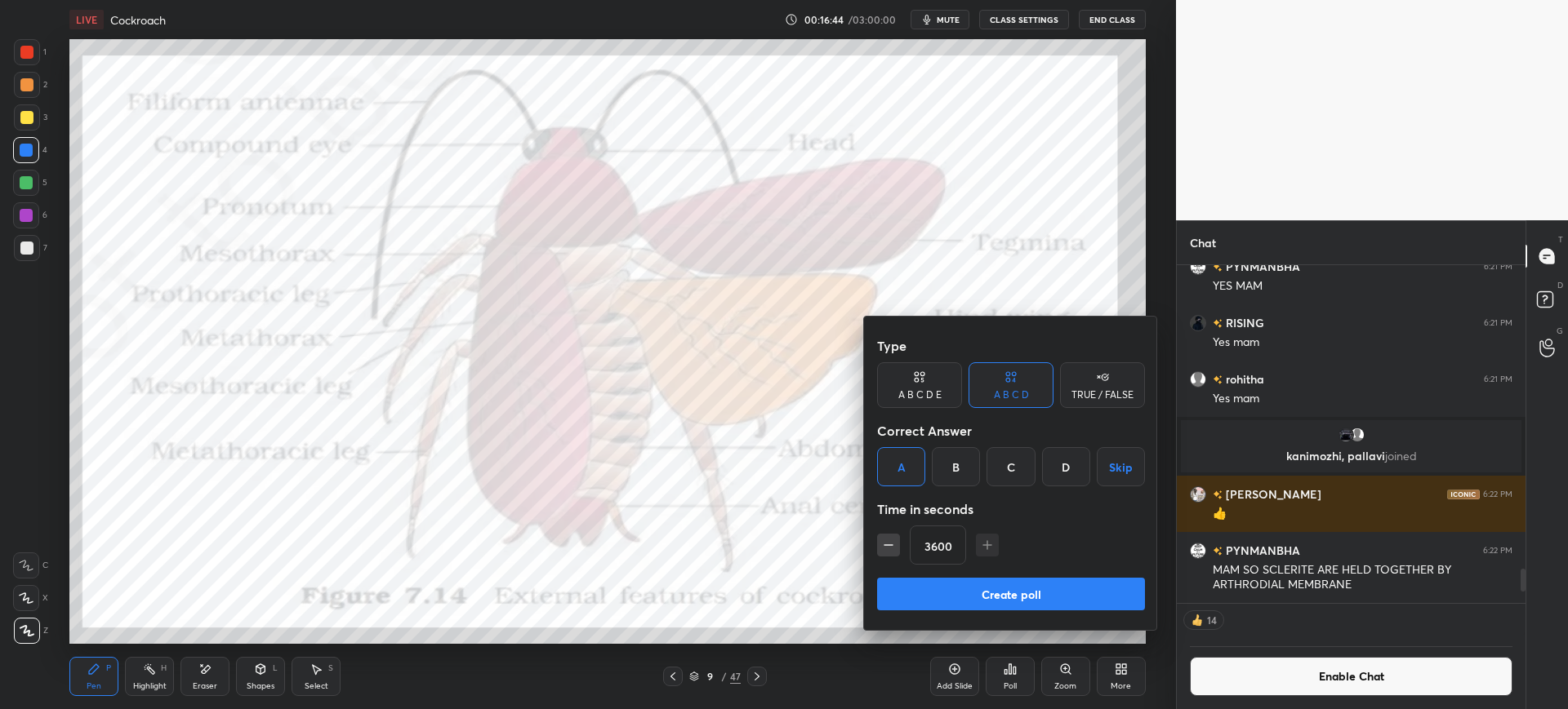
click at [1016, 588] on button "Create poll" at bounding box center [1010, 593] width 267 height 32
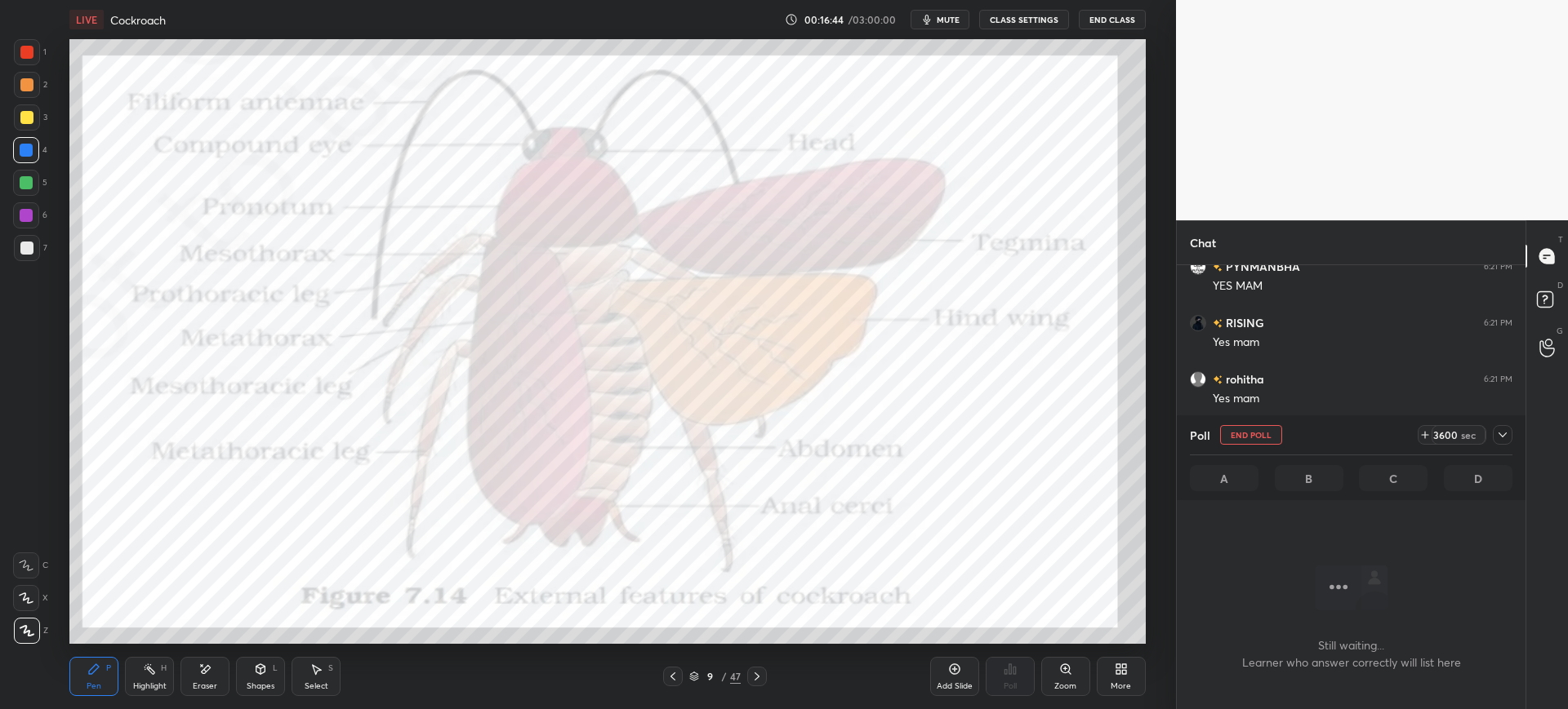
scroll to position [354, 344]
click at [939, 19] on span "mute" at bounding box center [948, 19] width 23 height 11
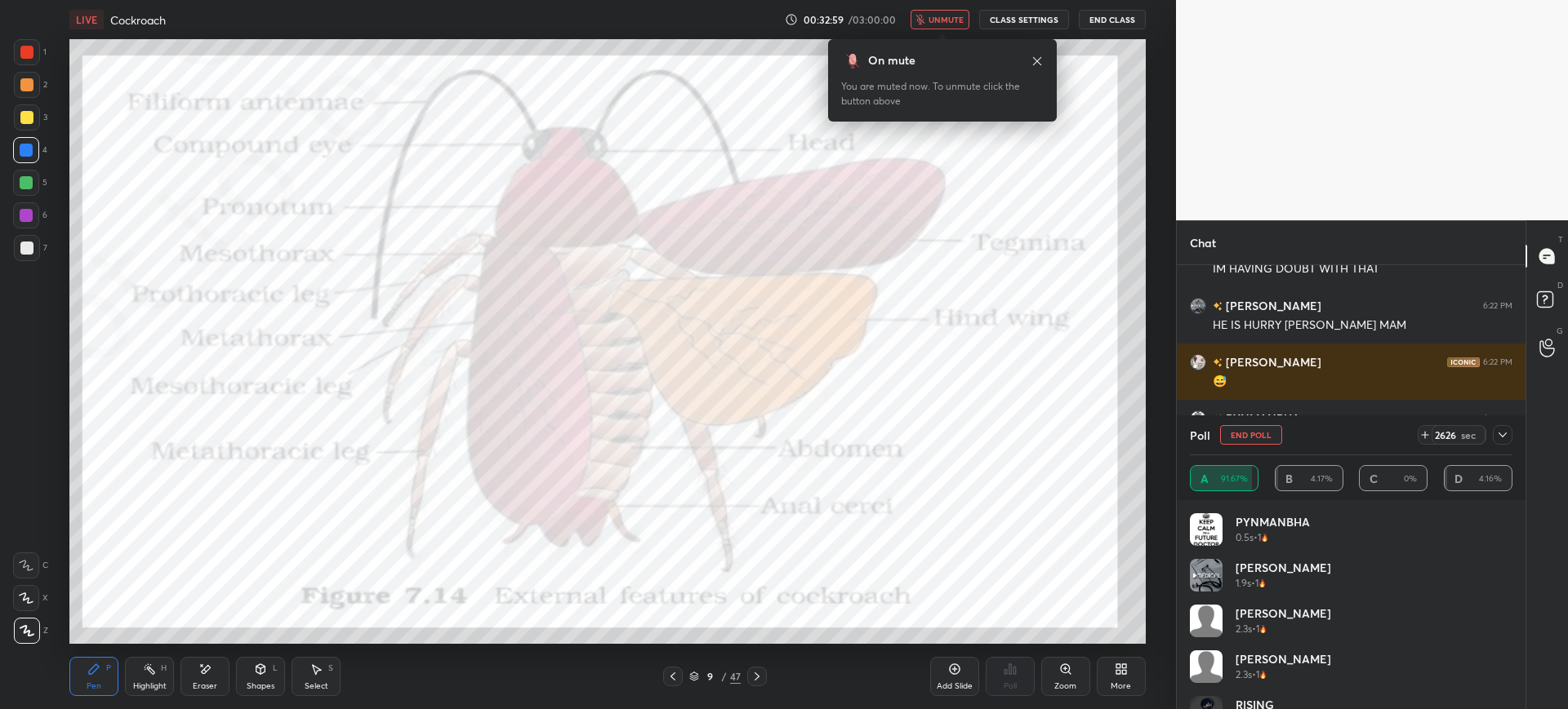
scroll to position [5846, 0]
click at [945, 18] on span "unmute" at bounding box center [946, 19] width 35 height 11
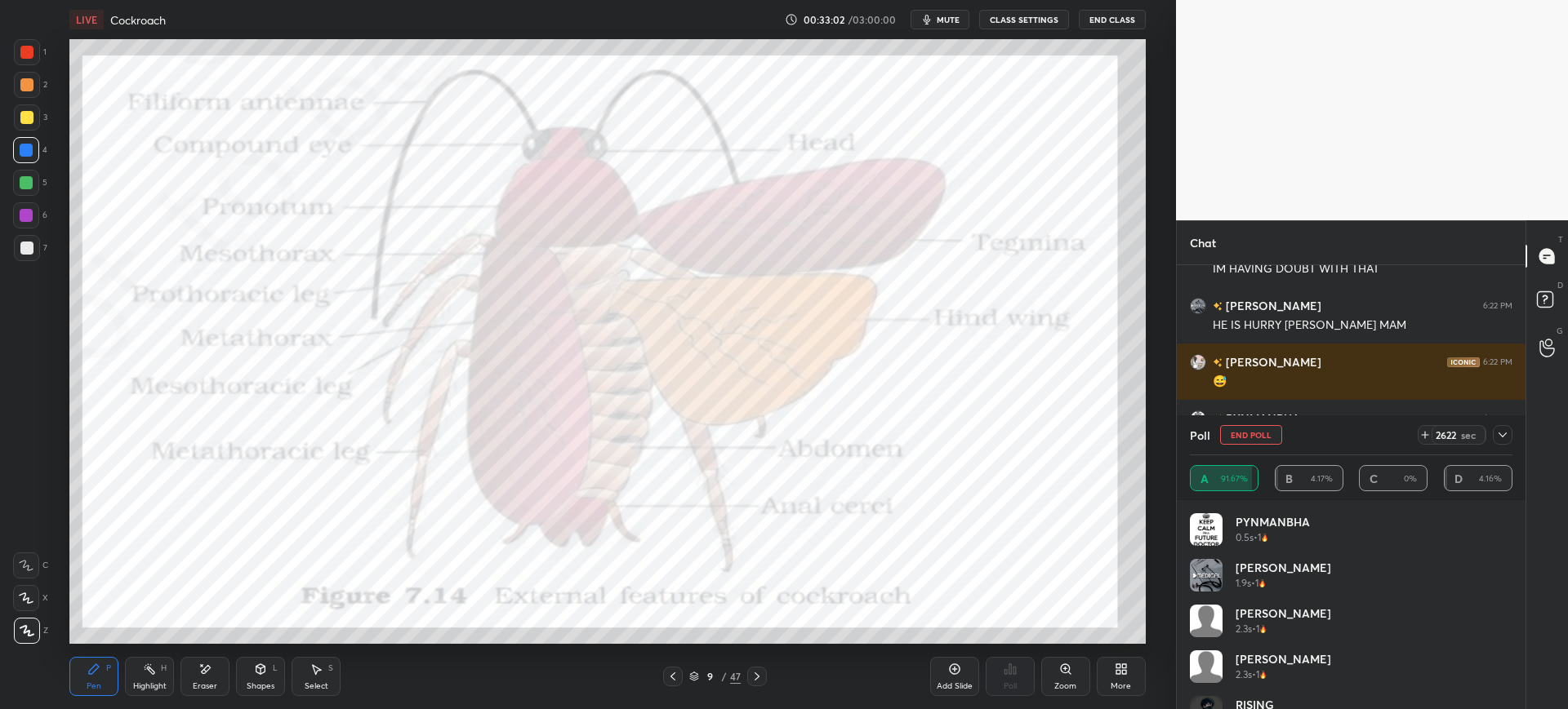
click at [1266, 430] on button "End Poll" at bounding box center [1251, 435] width 62 height 19
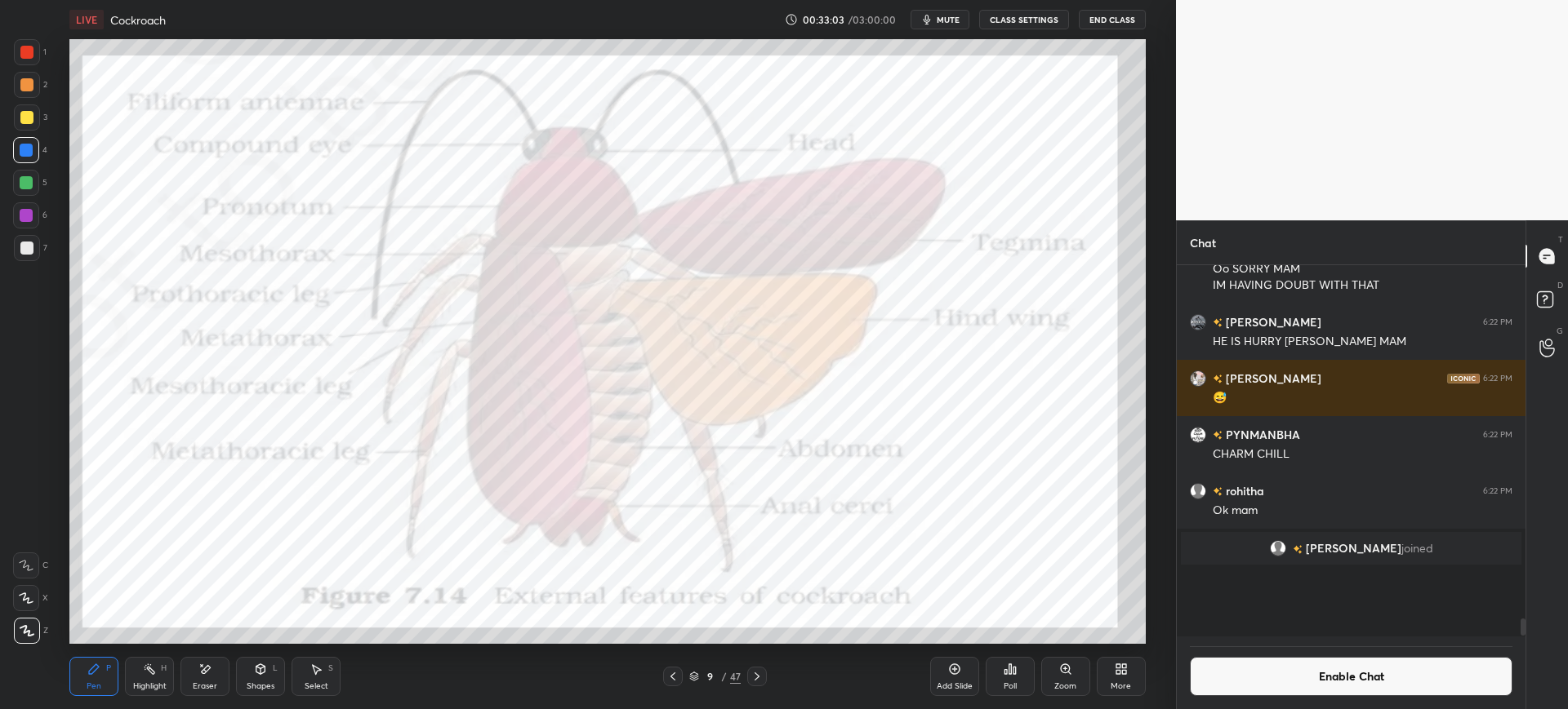
scroll to position [5796, 0]
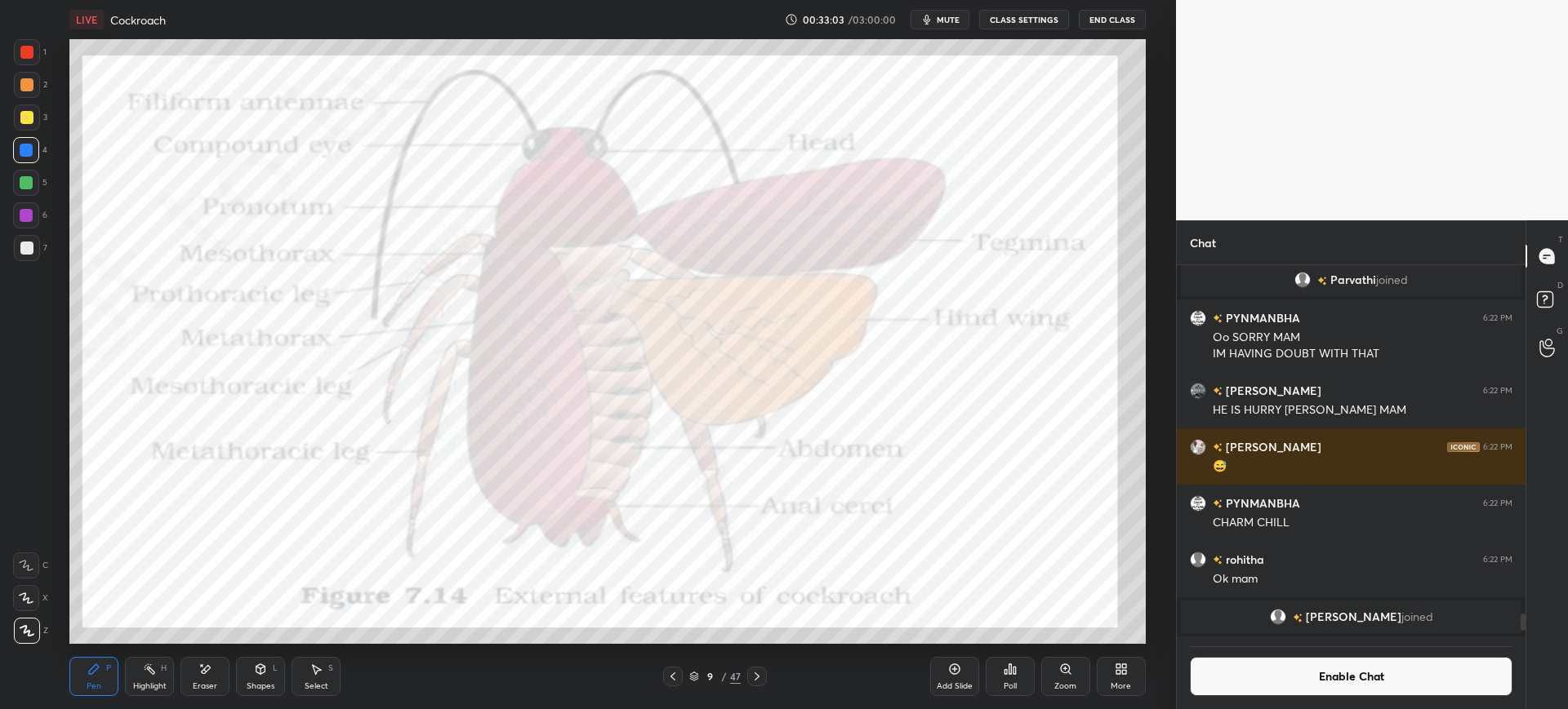
click at [1327, 681] on button "Enable Chat" at bounding box center [1351, 677] width 323 height 39
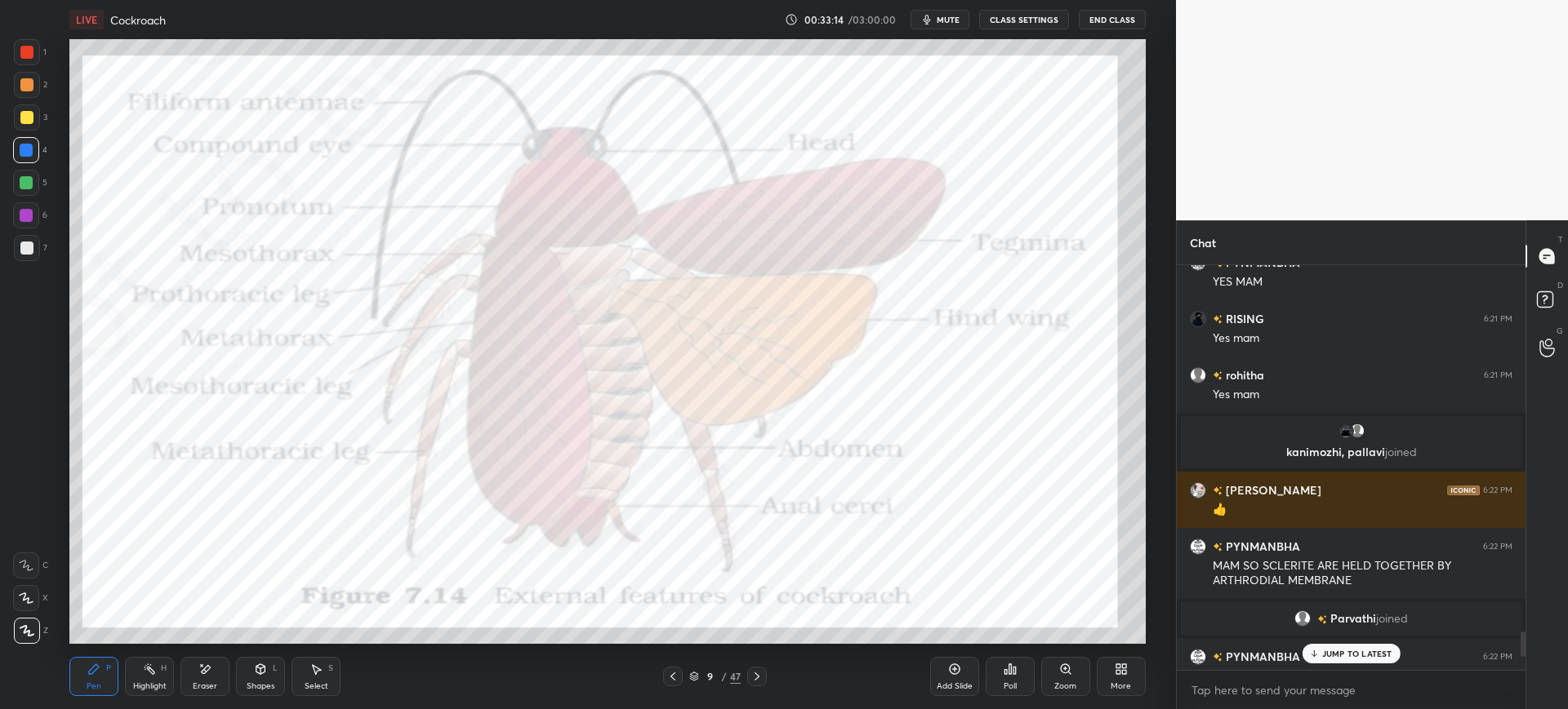
click at [1370, 647] on div "JUMP TO LATEST" at bounding box center [1351, 654] width 98 height 19
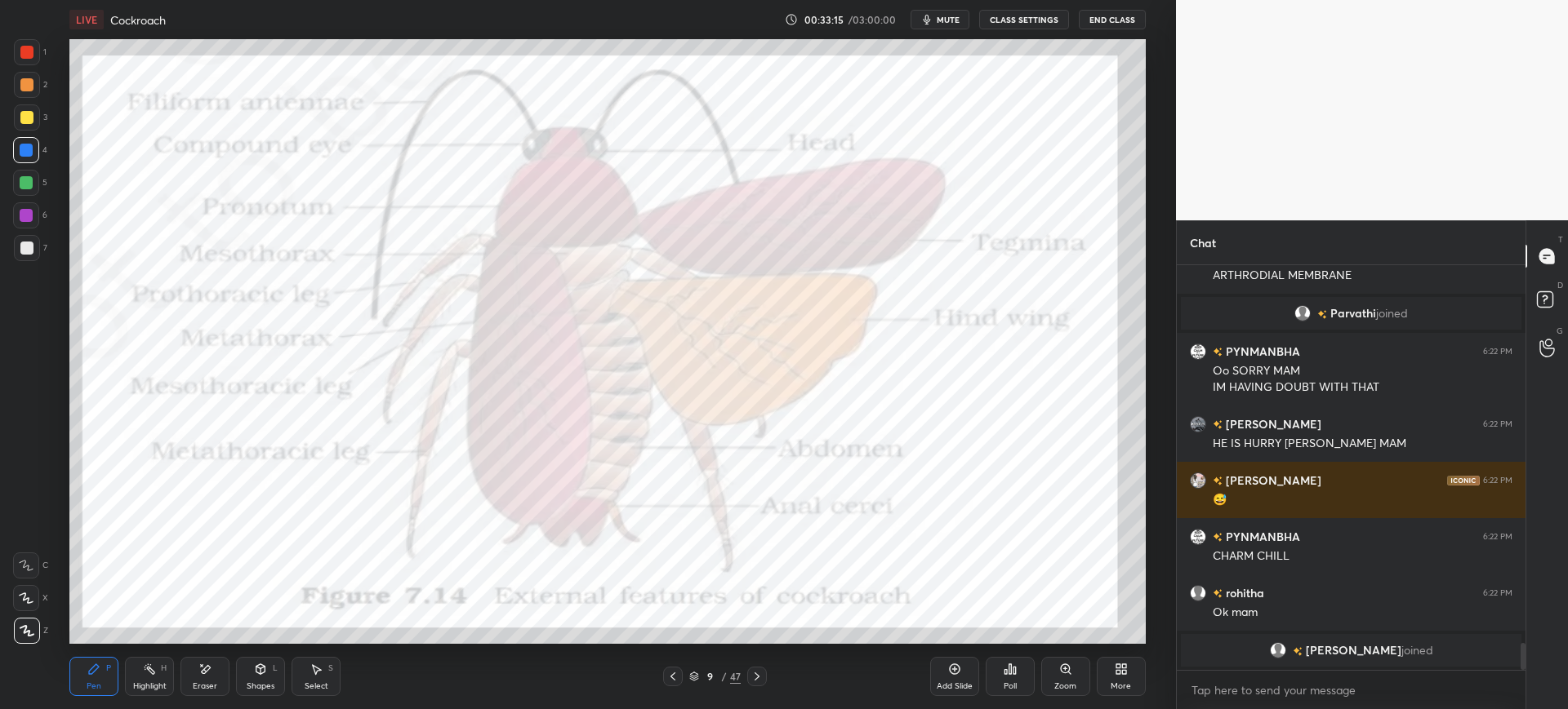
scroll to position [5784, 0]
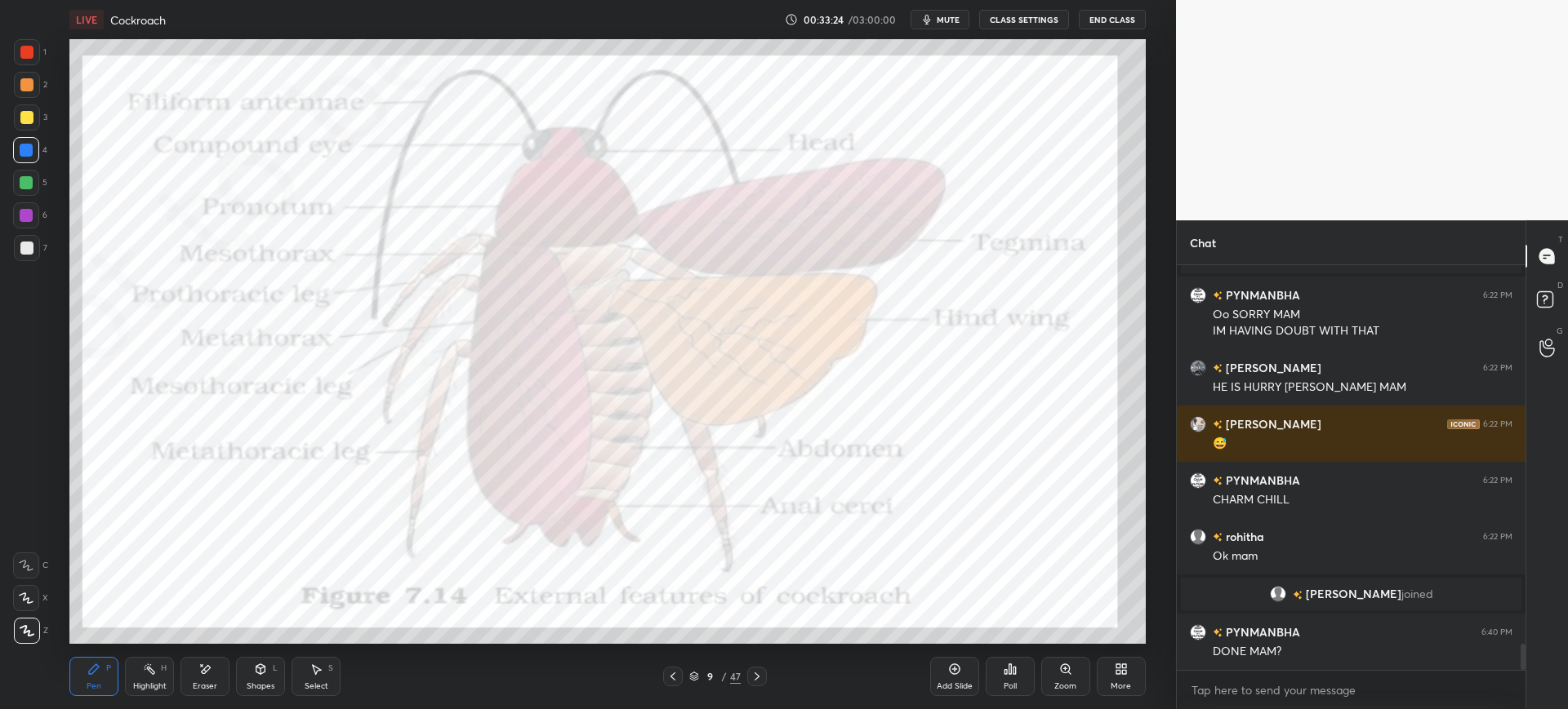
click at [682, 677] on div at bounding box center [673, 677] width 19 height 19
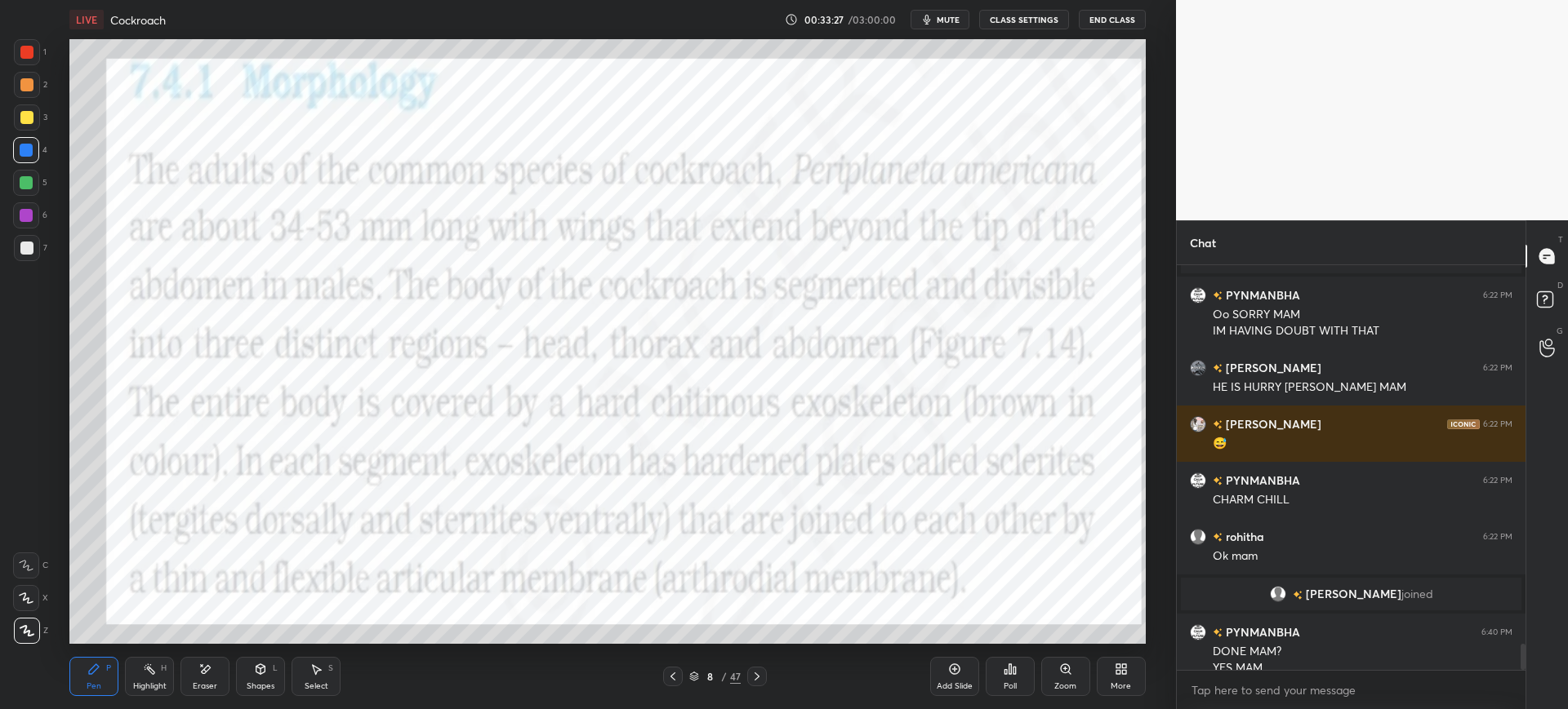
scroll to position [5801, 0]
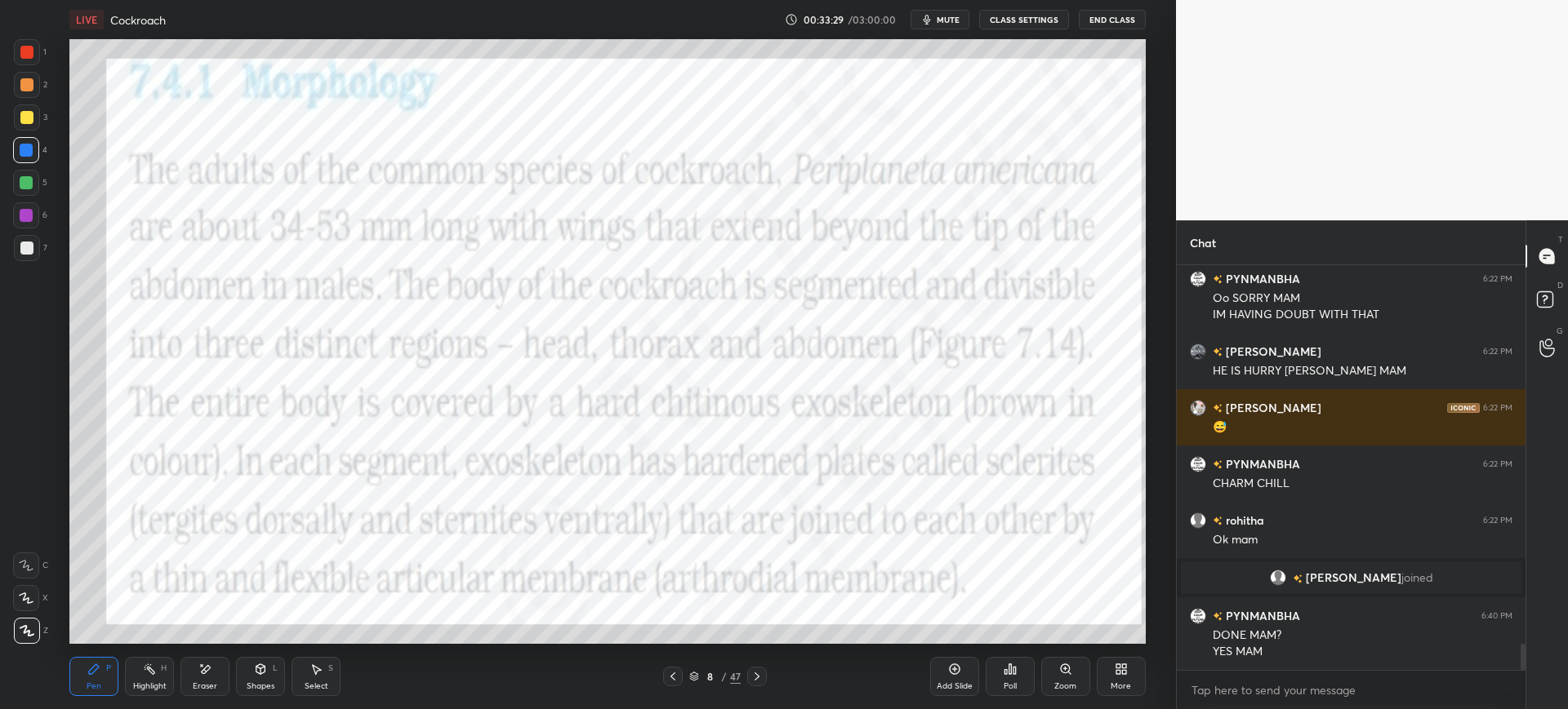
click at [663, 679] on div at bounding box center [673, 677] width 19 height 19
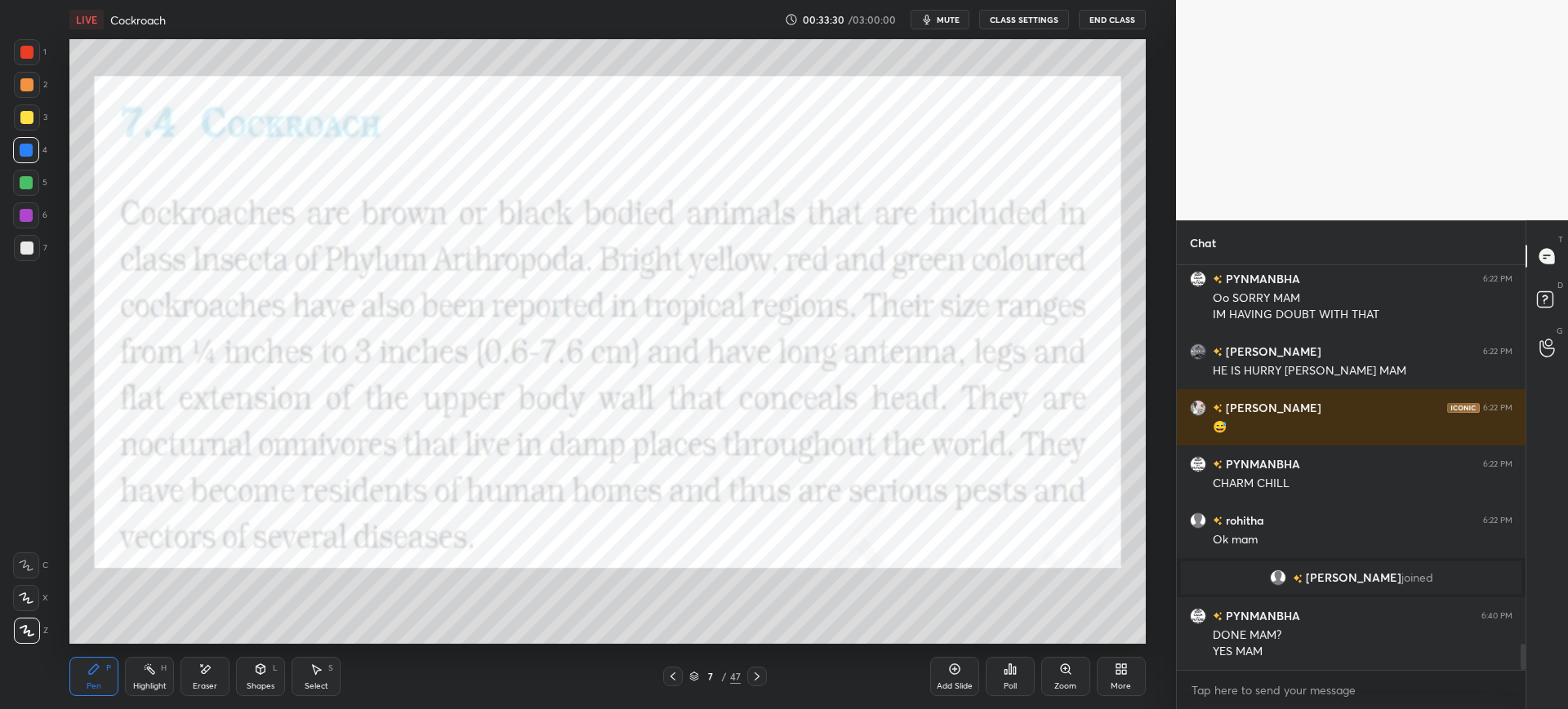
click at [960, 679] on div "Add Slide" at bounding box center [955, 677] width 49 height 39
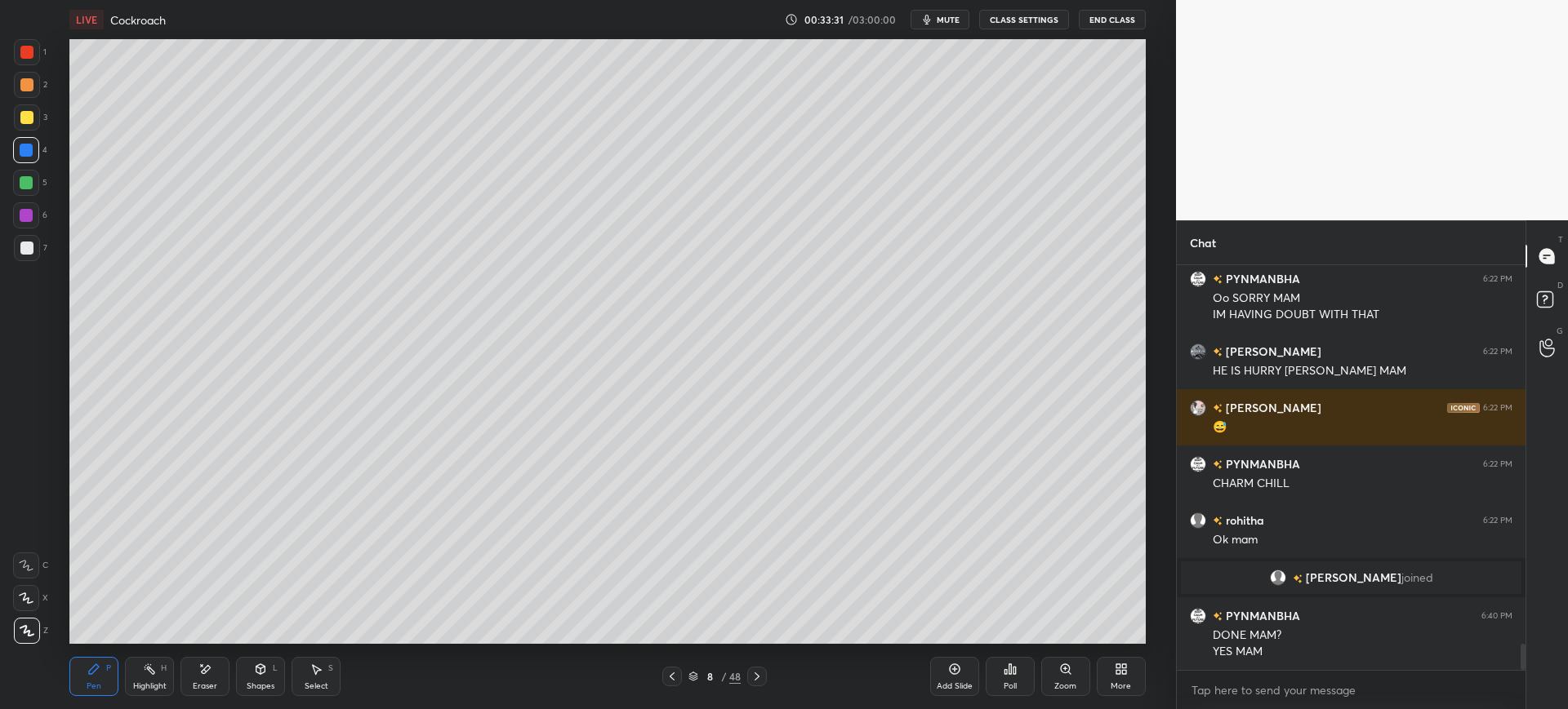
click at [25, 258] on div at bounding box center [27, 248] width 26 height 26
click at [259, 682] on div "Shapes" at bounding box center [260, 685] width 28 height 8
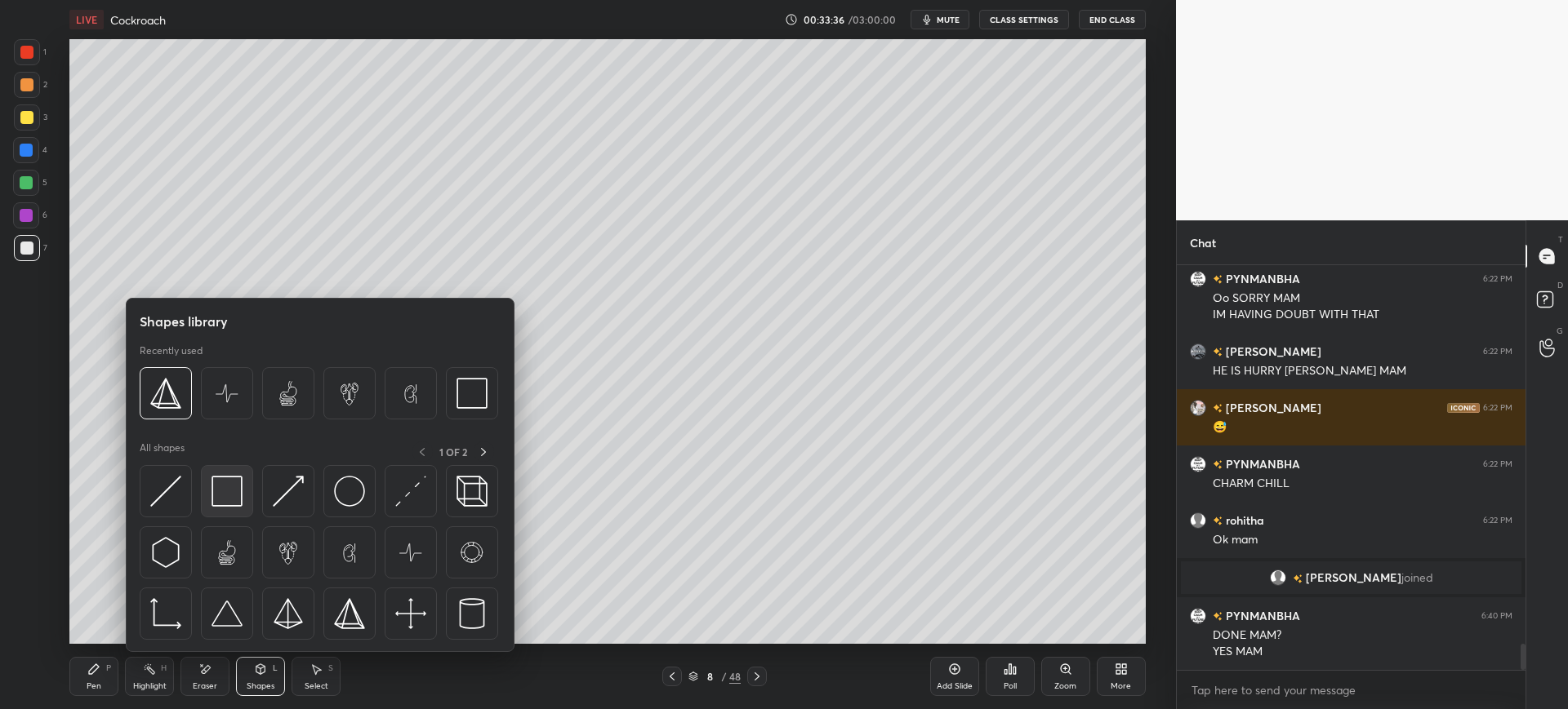
click at [230, 494] on img at bounding box center [226, 491] width 31 height 31
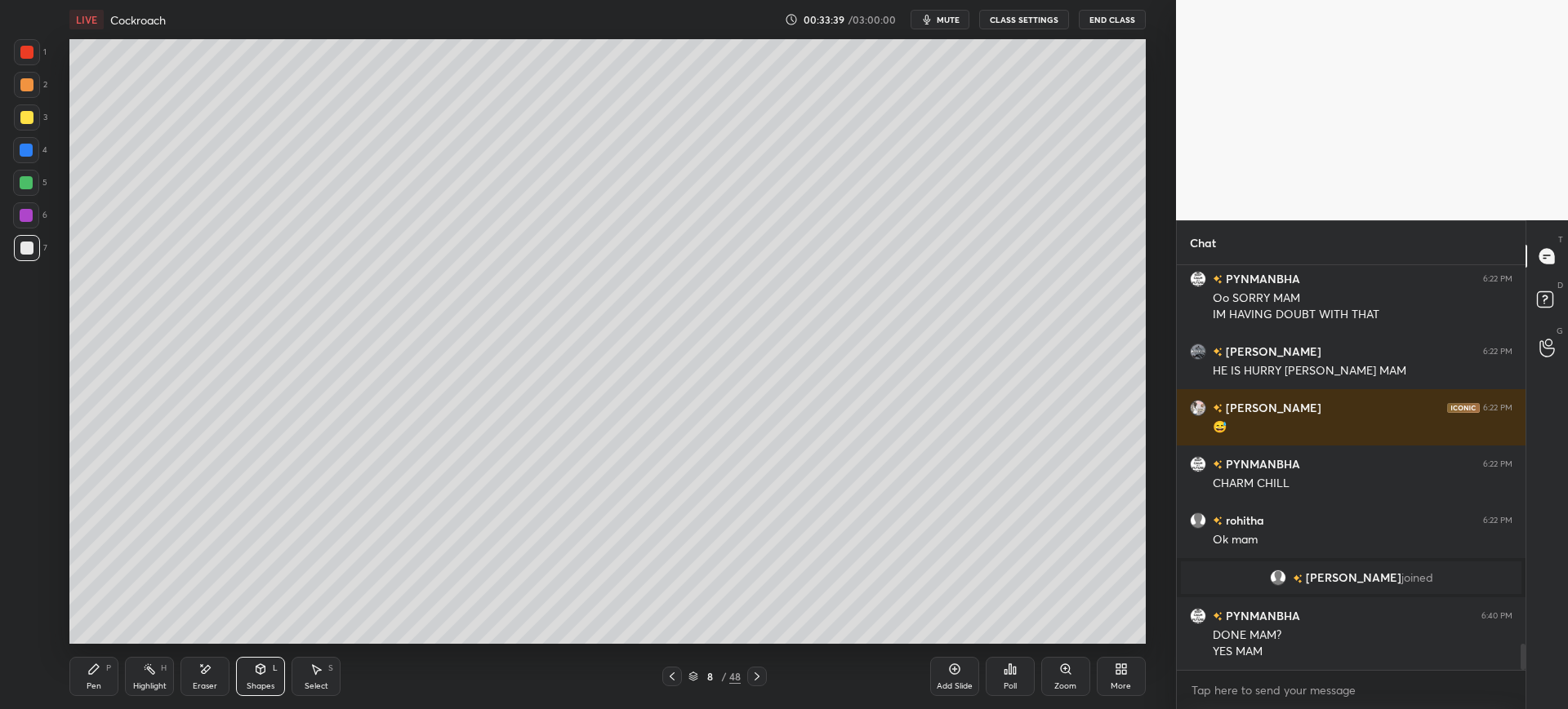
click at [101, 685] on div "Pen" at bounding box center [94, 685] width 15 height 8
click at [23, 148] on div at bounding box center [25, 150] width 13 height 13
click at [30, 113] on div at bounding box center [26, 117] width 13 height 13
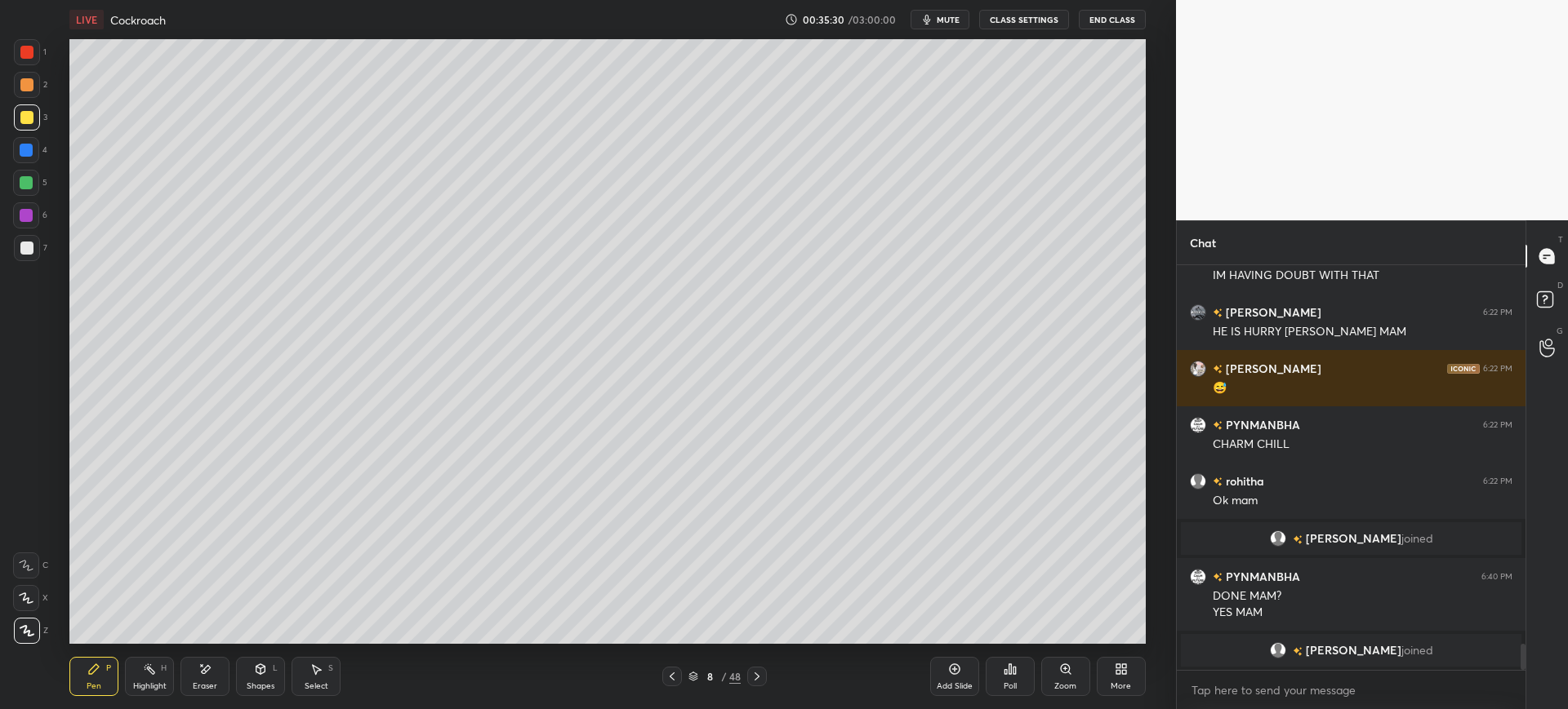
click at [41, 247] on div "7" at bounding box center [31, 248] width 33 height 26
click at [52, 587] on div "1 2 3 4 5 6 7 C X Z E E Erase all H H" at bounding box center [26, 342] width 53 height 605
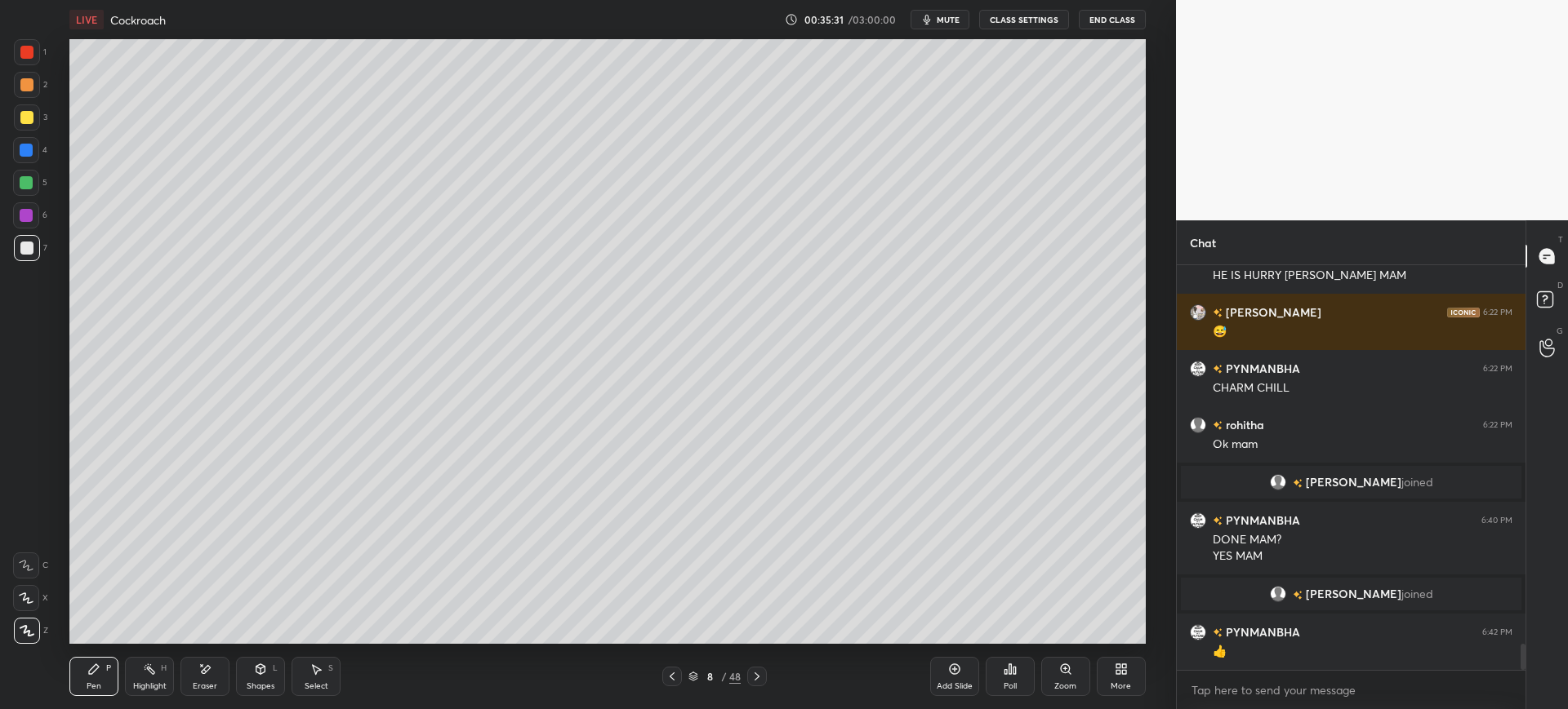
click at [32, 598] on icon at bounding box center [25, 598] width 15 height 11
click at [218, 668] on div "Eraser" at bounding box center [205, 677] width 49 height 39
click at [99, 677] on div "Pen P" at bounding box center [94, 677] width 49 height 39
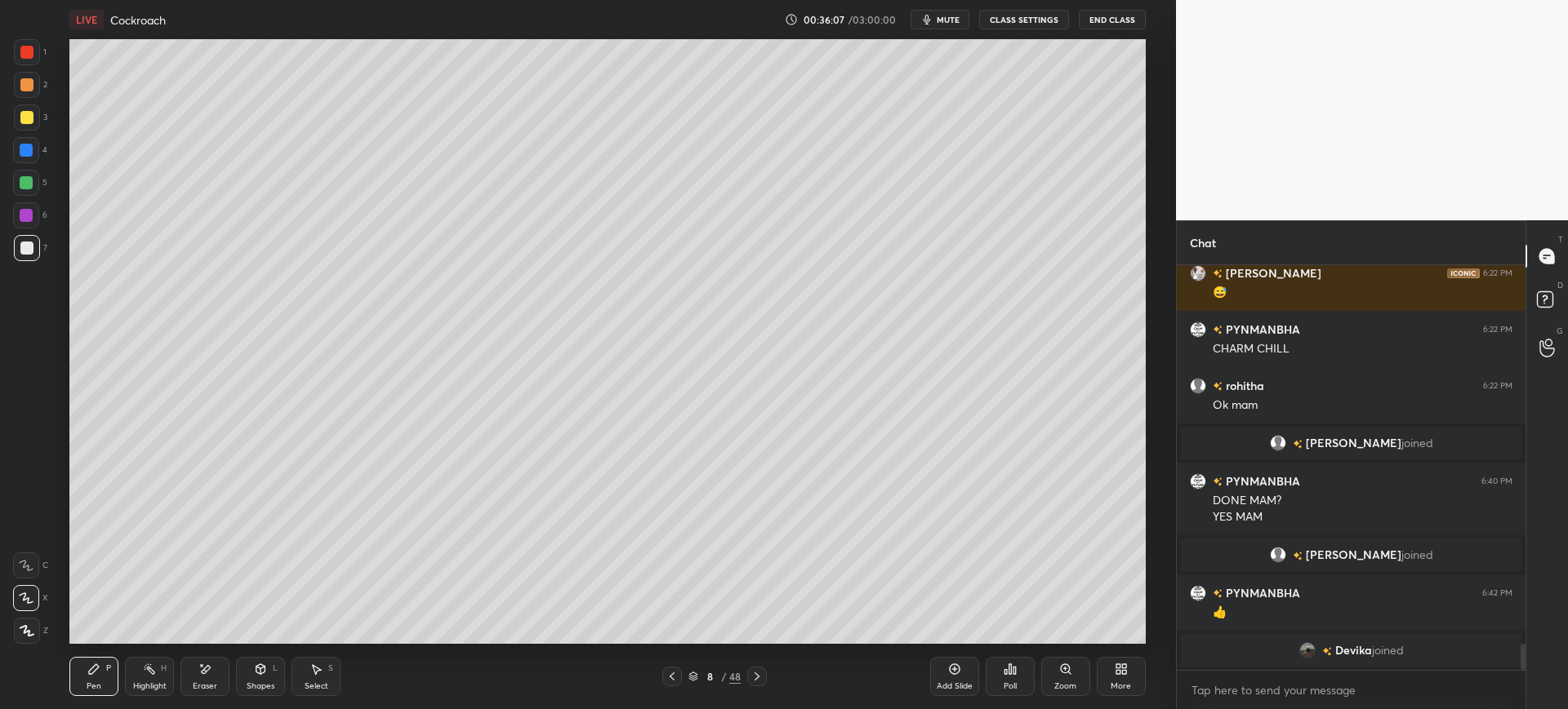
click at [17, 130] on div at bounding box center [27, 117] width 26 height 26
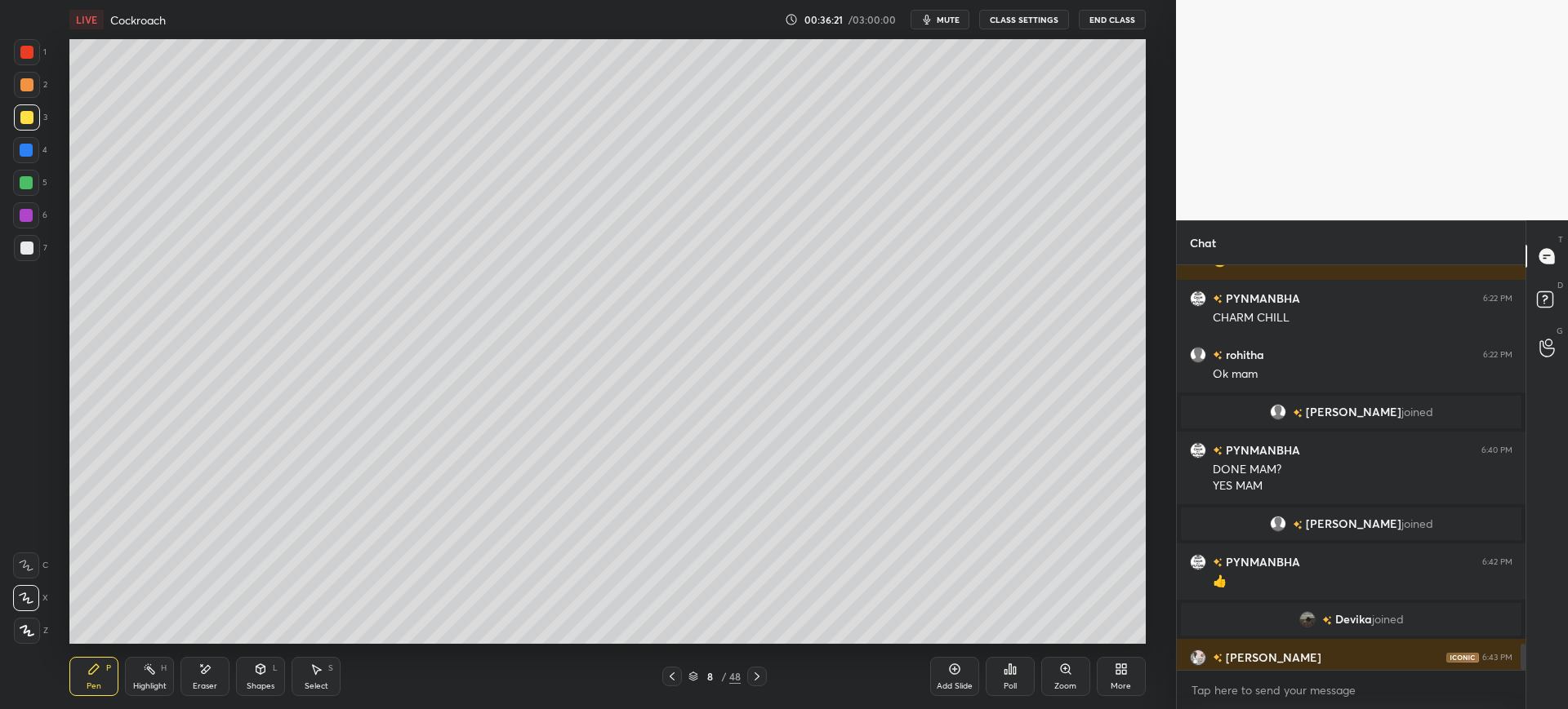
scroll to position [5901, 0]
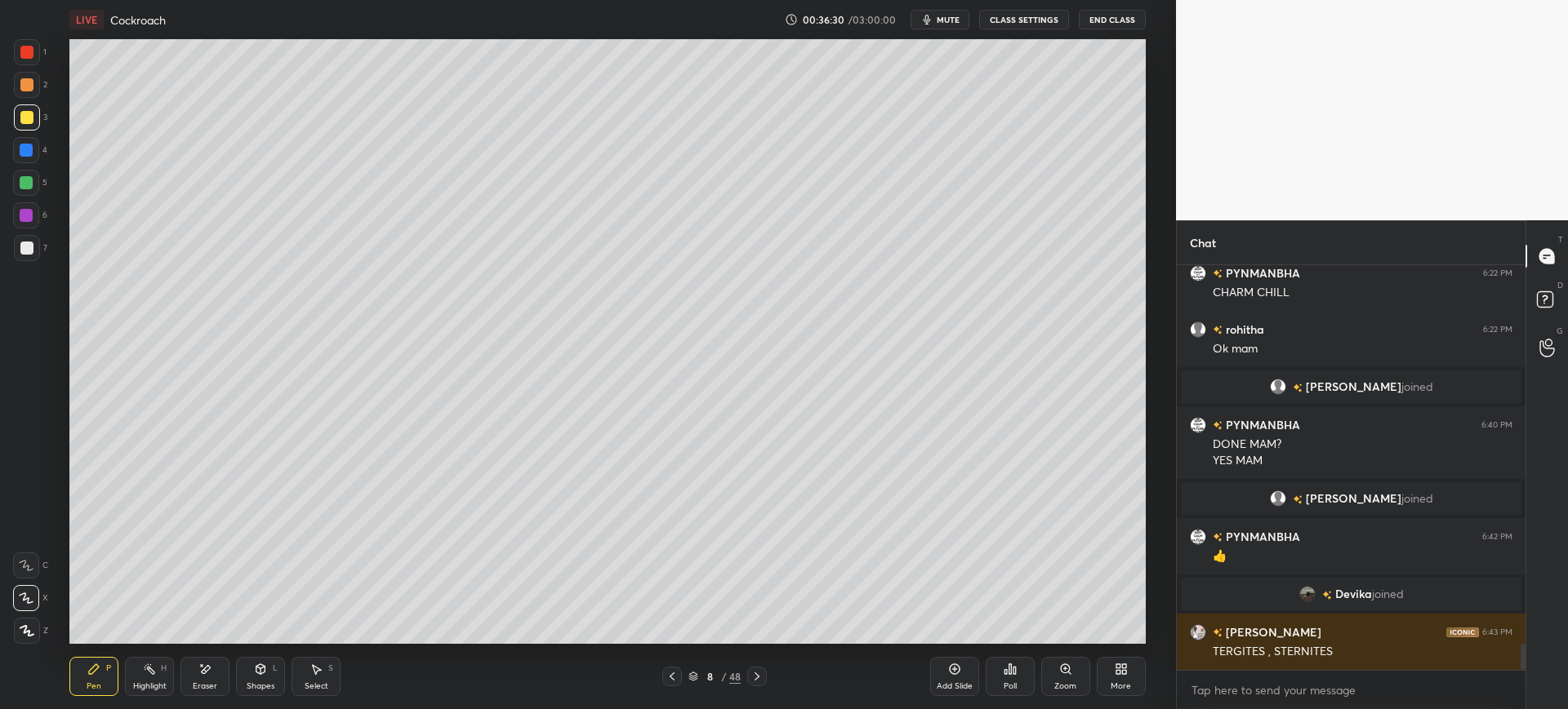
click at [1159, 549] on div "Setting up your live class Poll for secs No correct answer Start poll" at bounding box center [608, 342] width 1110 height 605
click at [18, 242] on div at bounding box center [27, 248] width 26 height 26
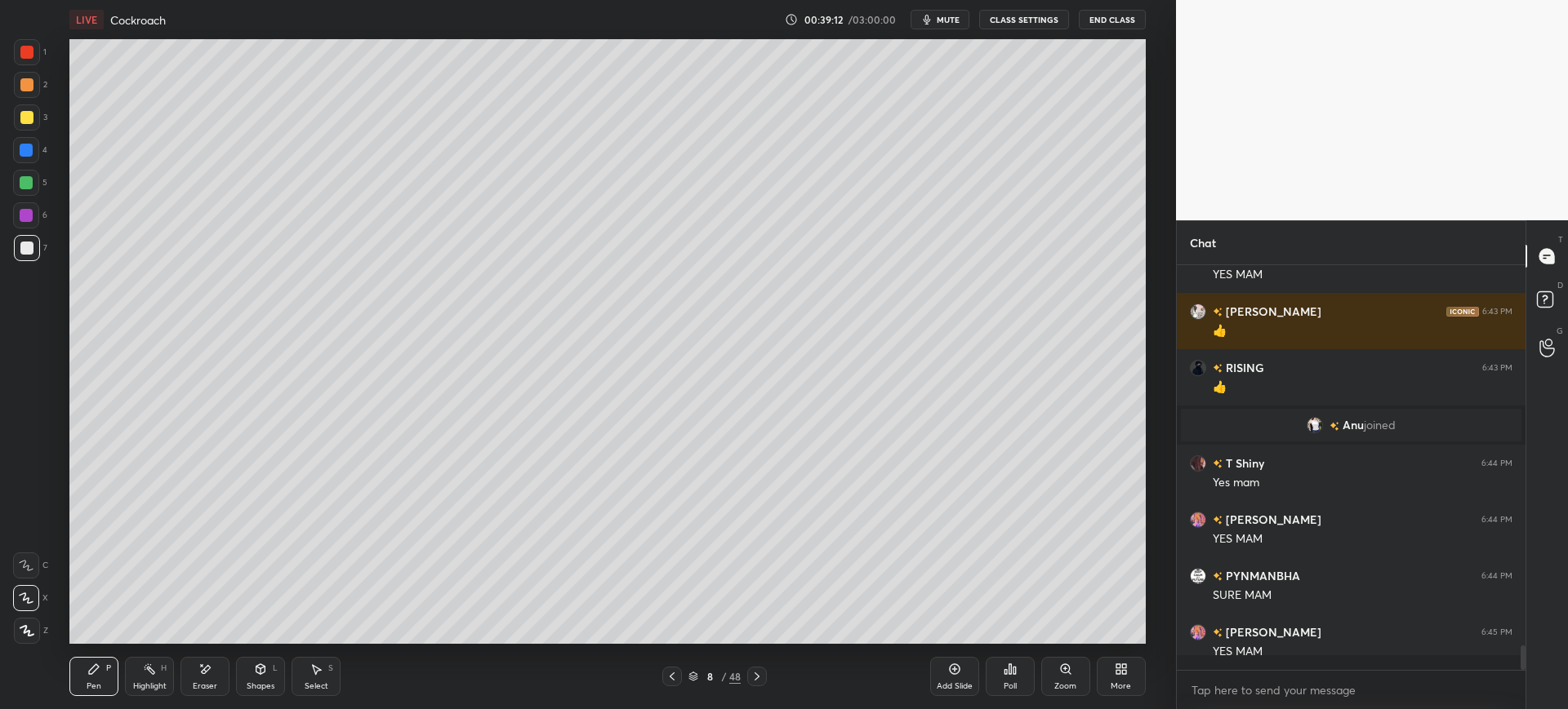
scroll to position [6271, 0]
click at [29, 123] on div at bounding box center [26, 117] width 13 height 13
click at [23, 254] on div at bounding box center [26, 248] width 13 height 13
click at [959, 682] on div "Add Slide" at bounding box center [954, 685] width 36 height 8
click at [267, 670] on icon at bounding box center [260, 669] width 13 height 13
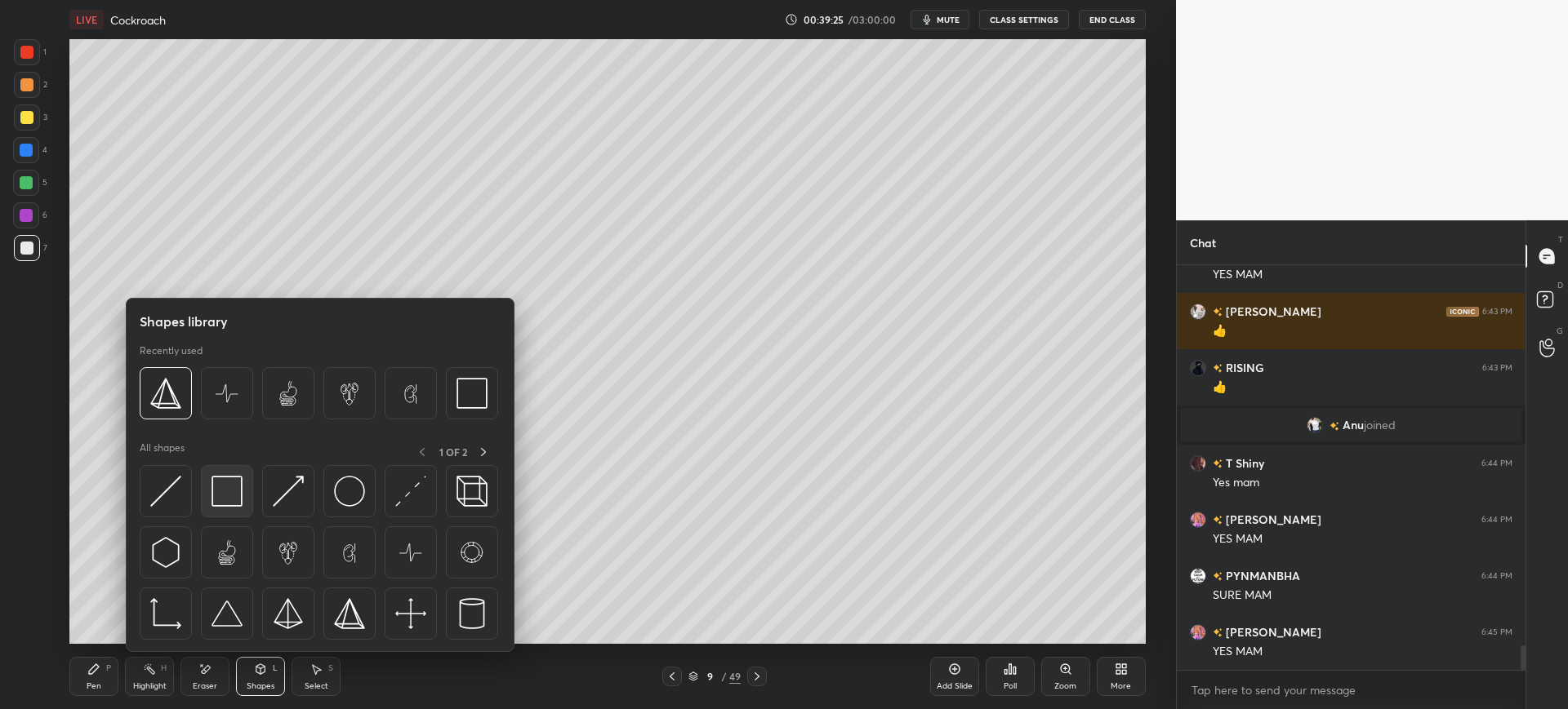
click at [239, 476] on img at bounding box center [226, 491] width 31 height 31
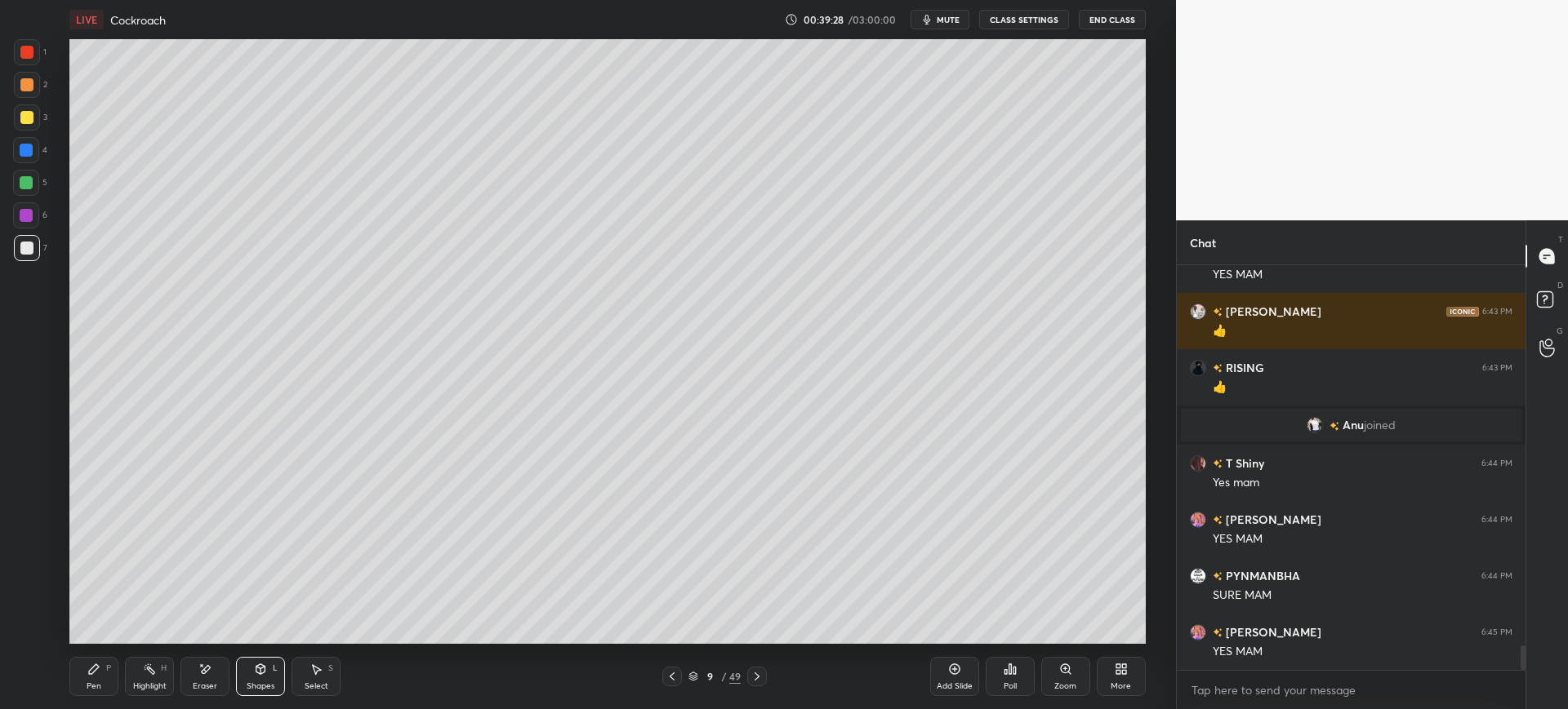
click at [89, 673] on icon at bounding box center [94, 669] width 13 height 13
click at [267, 685] on div "Shapes" at bounding box center [260, 685] width 28 height 8
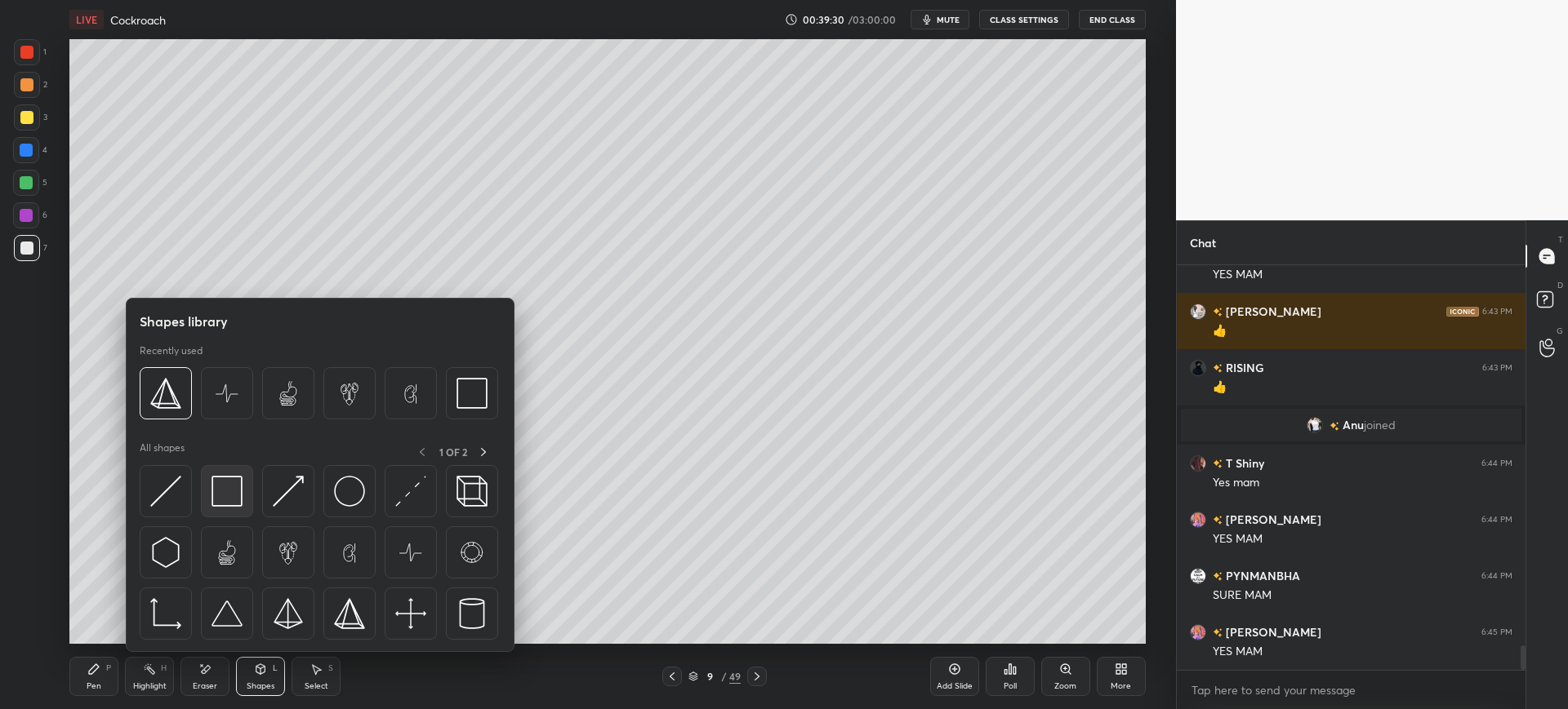
click at [236, 485] on img at bounding box center [226, 491] width 31 height 31
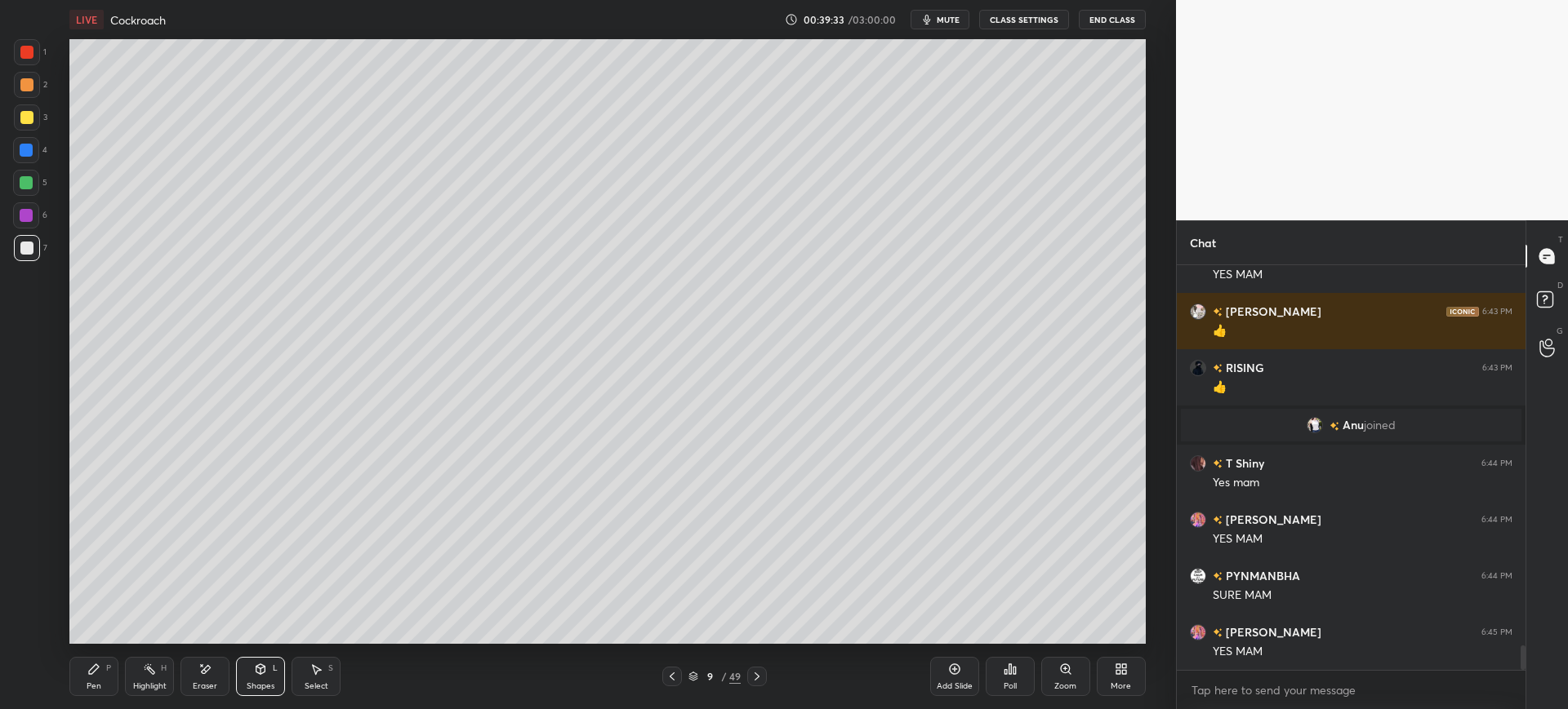
click at [77, 680] on div "Pen P" at bounding box center [94, 677] width 49 height 39
click at [36, 153] on div at bounding box center [26, 150] width 26 height 26
click at [33, 264] on div "7" at bounding box center [31, 251] width 33 height 32
click at [667, 679] on icon at bounding box center [672, 677] width 13 height 13
click at [759, 678] on icon at bounding box center [757, 677] width 13 height 13
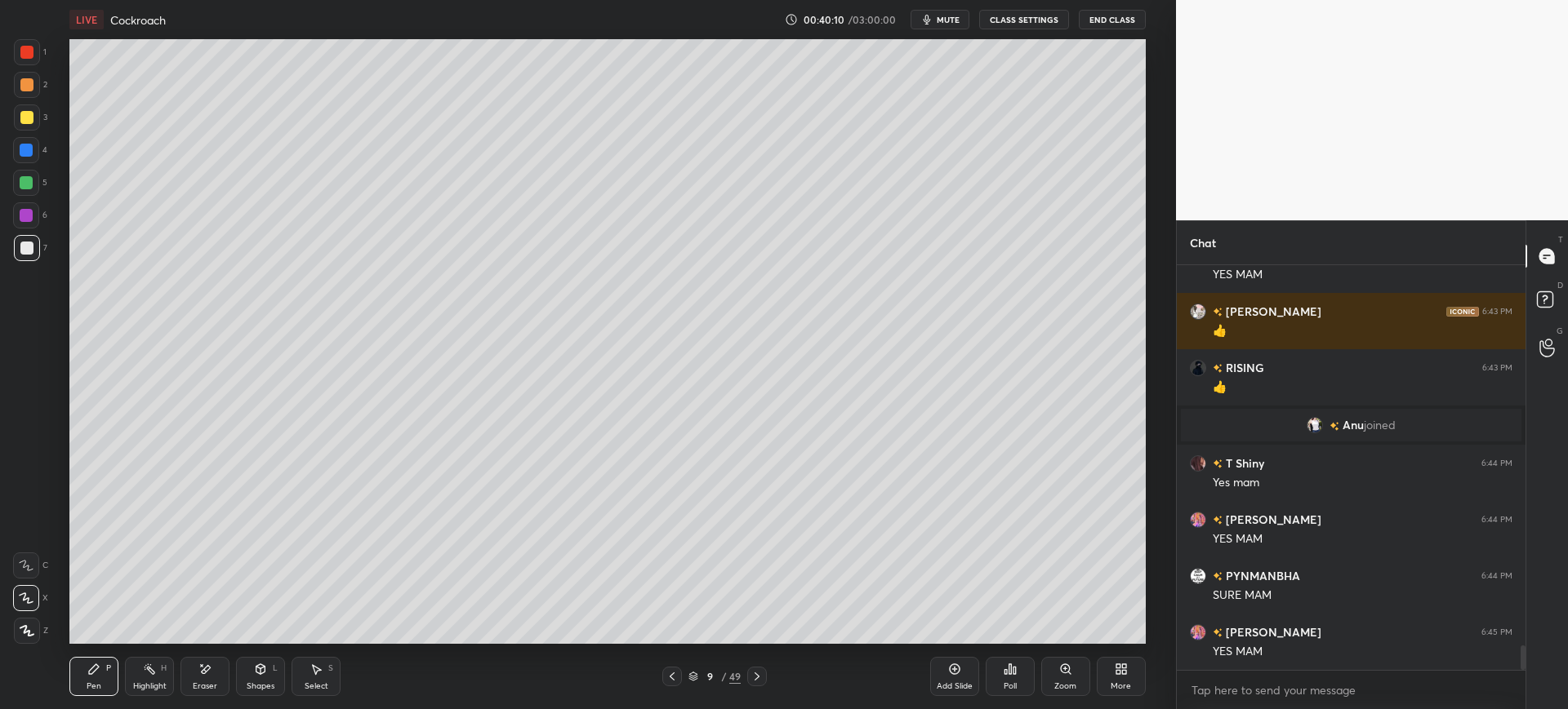
click at [30, 123] on div at bounding box center [26, 117] width 13 height 13
click at [32, 258] on div at bounding box center [27, 248] width 26 height 26
click at [206, 678] on div "Eraser" at bounding box center [205, 677] width 49 height 39
click at [84, 686] on div "Pen P" at bounding box center [94, 677] width 49 height 39
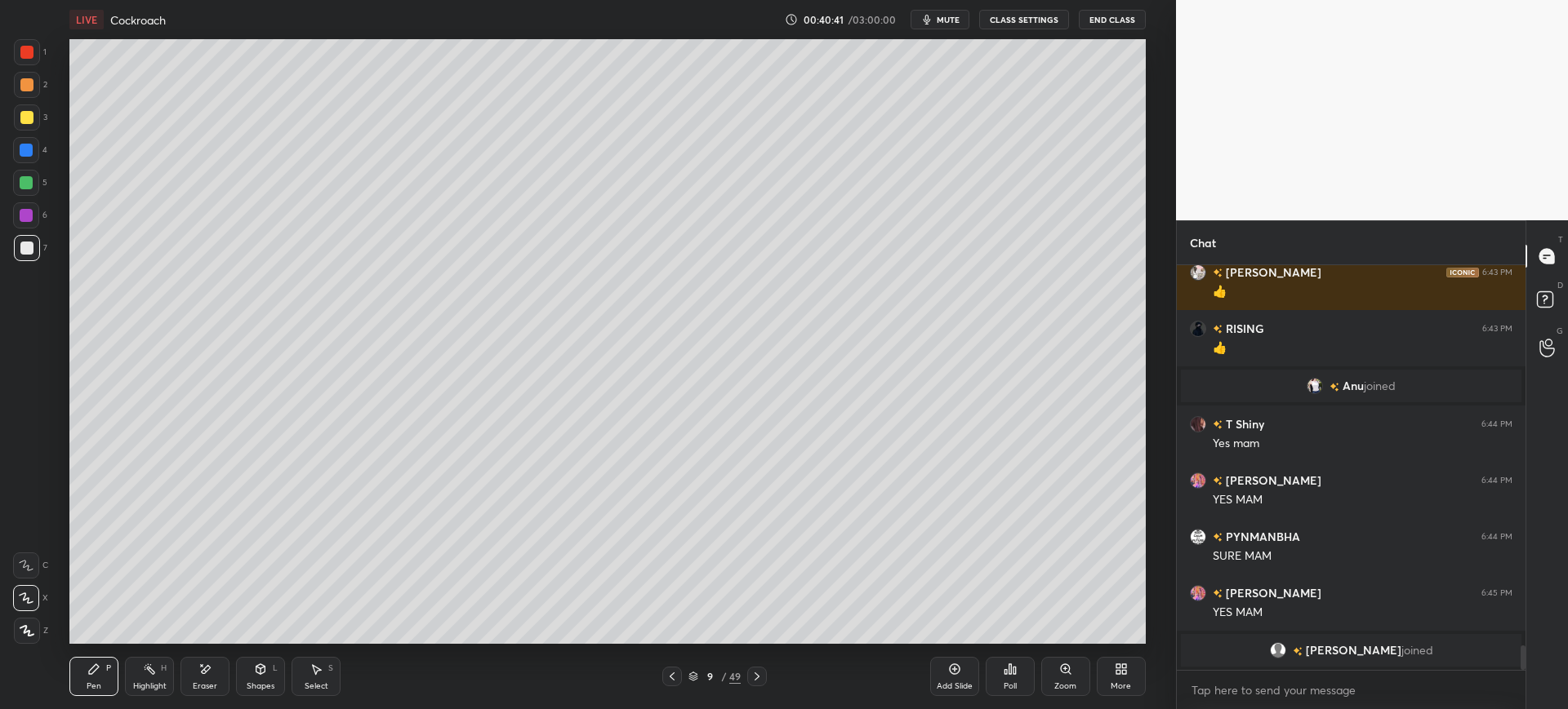
click at [21, 131] on div "3" at bounding box center [31, 120] width 33 height 32
click at [214, 670] on div "Eraser" at bounding box center [205, 677] width 49 height 39
click at [95, 705] on div "Pen P Highlight H Eraser Shapes L Select S 9 / 49 Add Slide Poll Zoom More" at bounding box center [607, 677] width 1075 height 65
click at [94, 682] on div "Pen" at bounding box center [94, 685] width 15 height 8
click at [26, 248] on div at bounding box center [26, 248] width 13 height 13
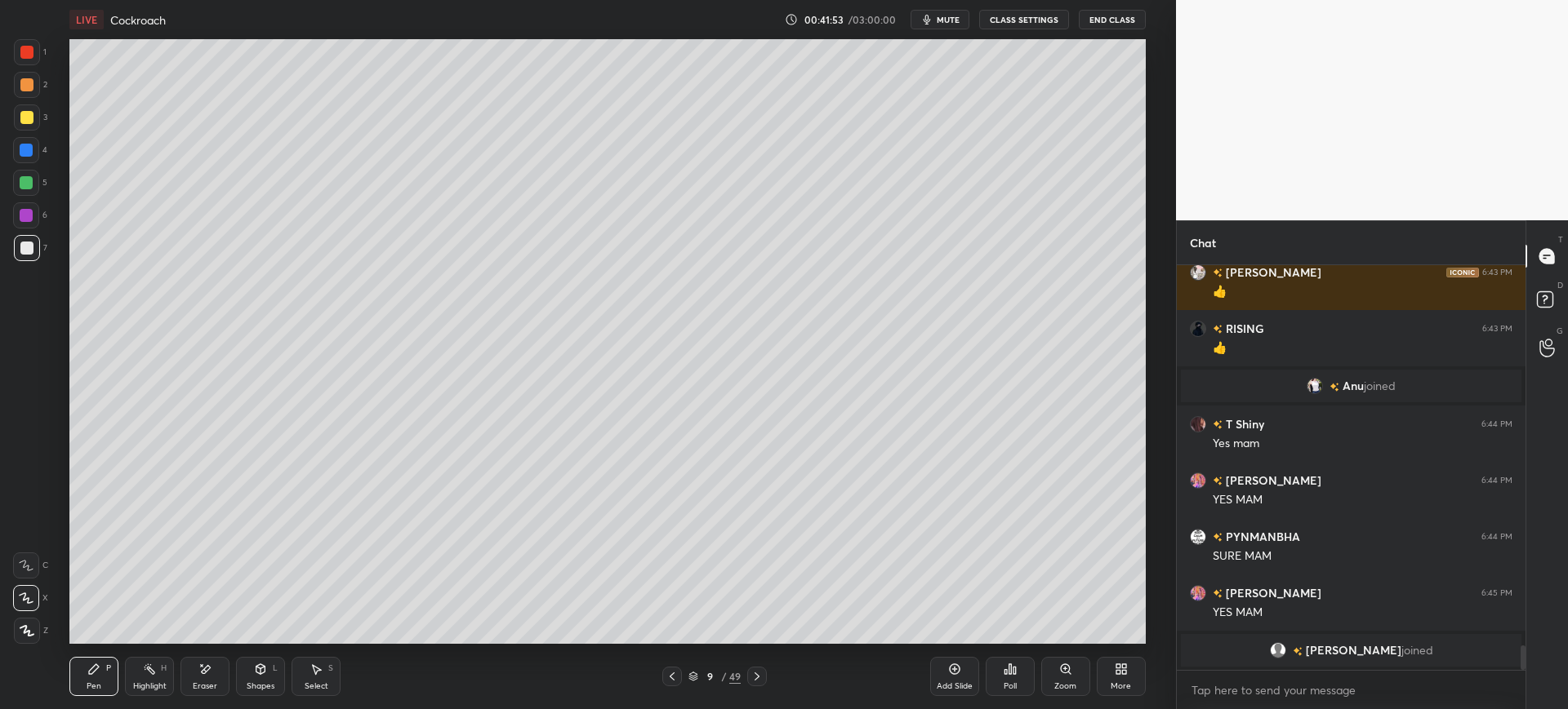
click at [22, 116] on div at bounding box center [26, 117] width 13 height 13
click at [39, 150] on div at bounding box center [26, 150] width 26 height 26
click at [28, 175] on div at bounding box center [26, 183] width 26 height 26
click at [20, 152] on div at bounding box center [25, 150] width 13 height 13
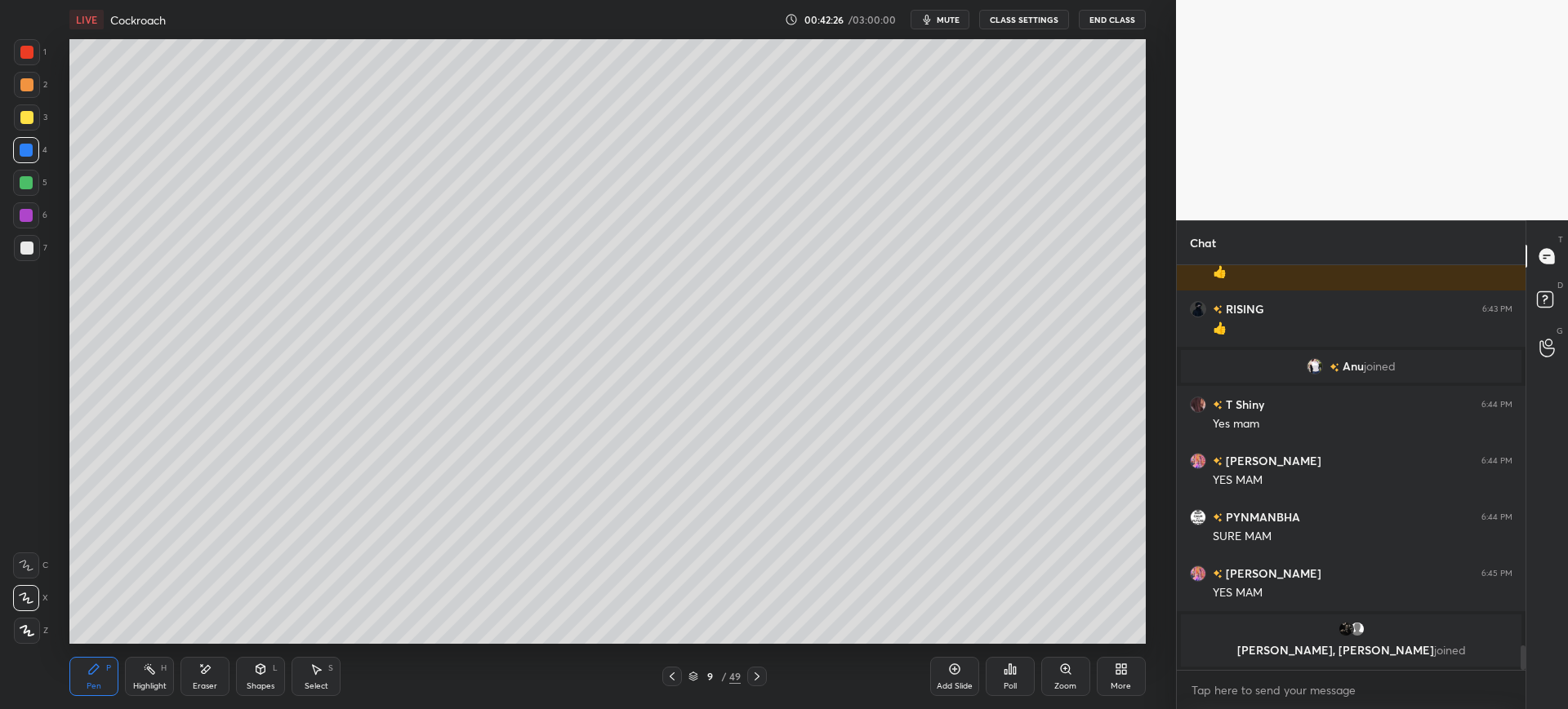
click at [33, 254] on div at bounding box center [27, 248] width 26 height 26
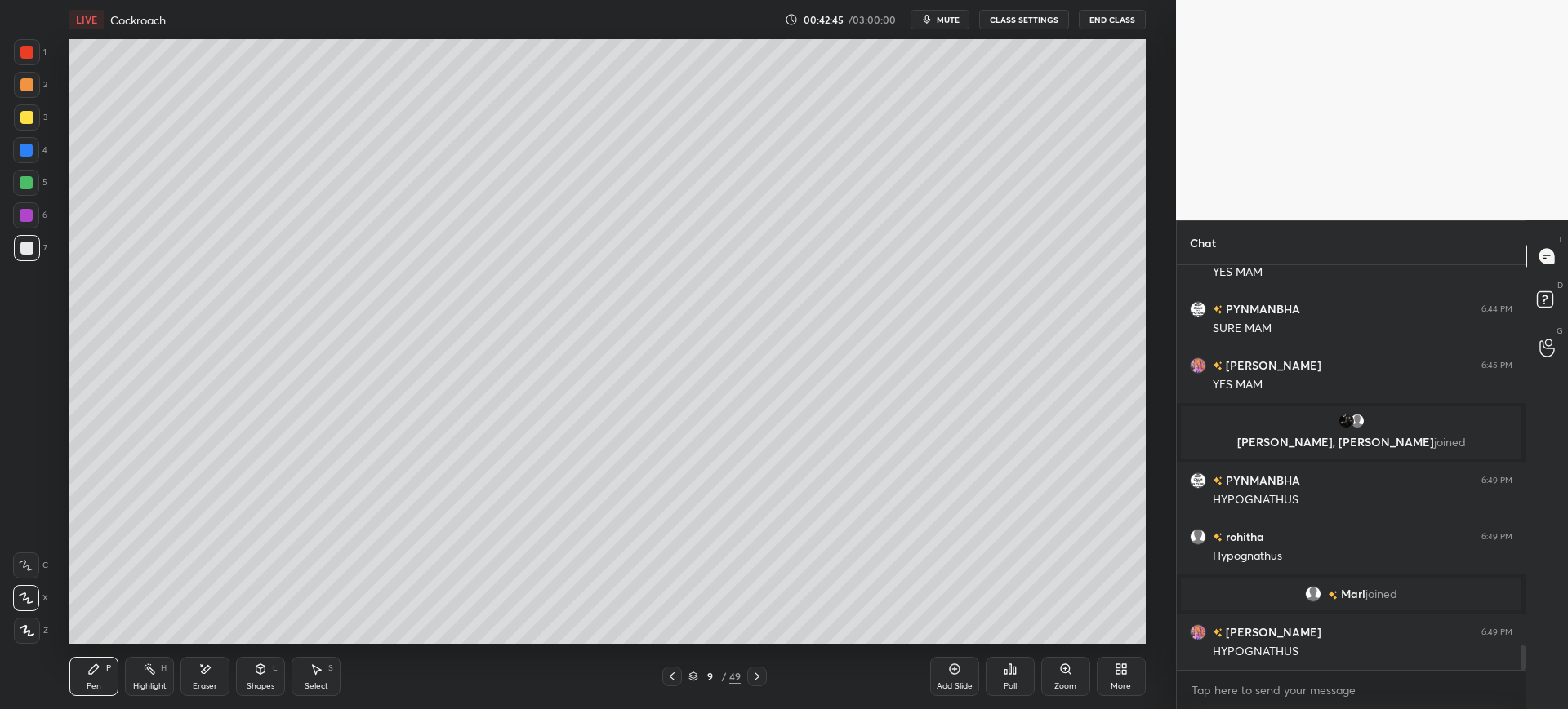
scroll to position [6424, 0]
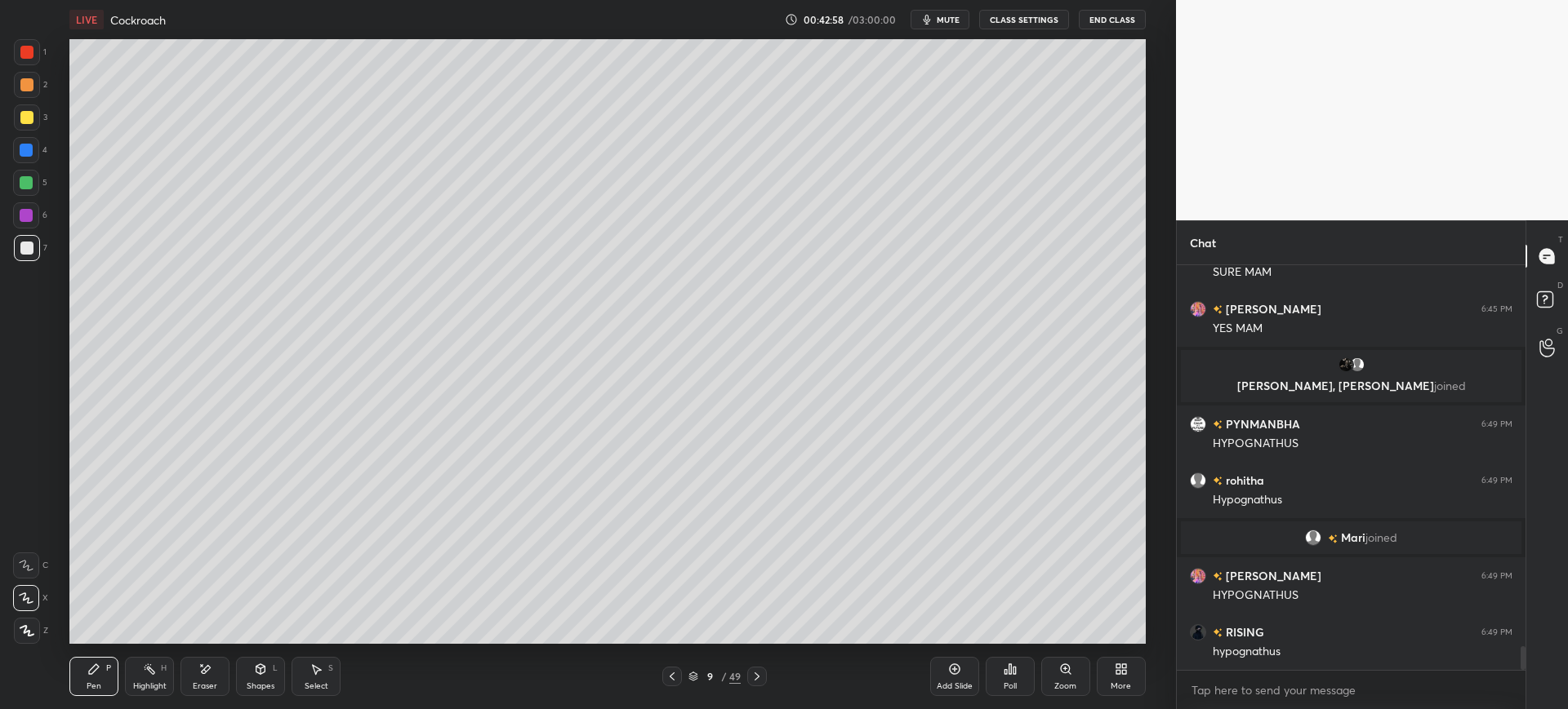
click at [28, 160] on div at bounding box center [26, 150] width 26 height 26
click at [19, 188] on div at bounding box center [26, 183] width 26 height 26
click at [36, 642] on div at bounding box center [27, 631] width 26 height 26
click at [17, 130] on div at bounding box center [27, 117] width 26 height 26
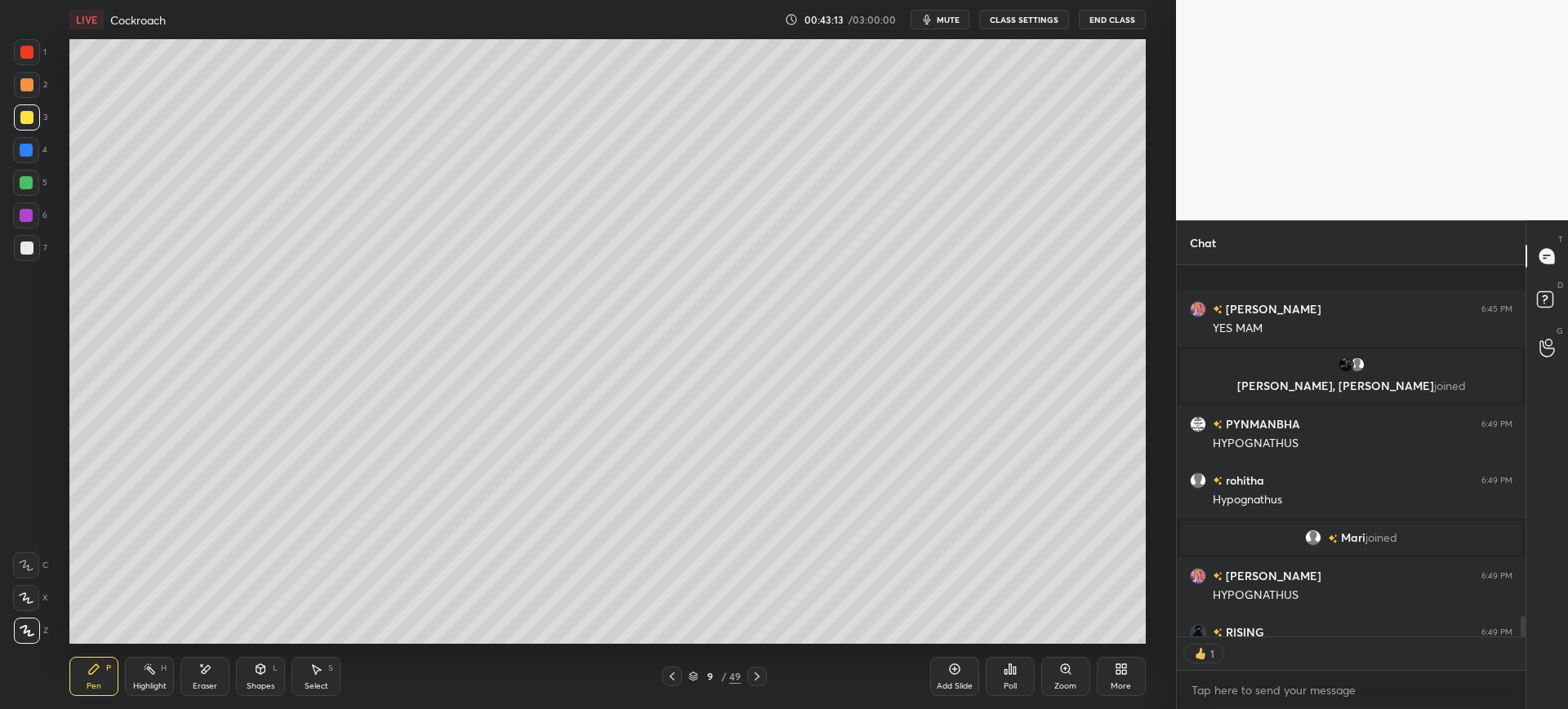
scroll to position [6513, 0]
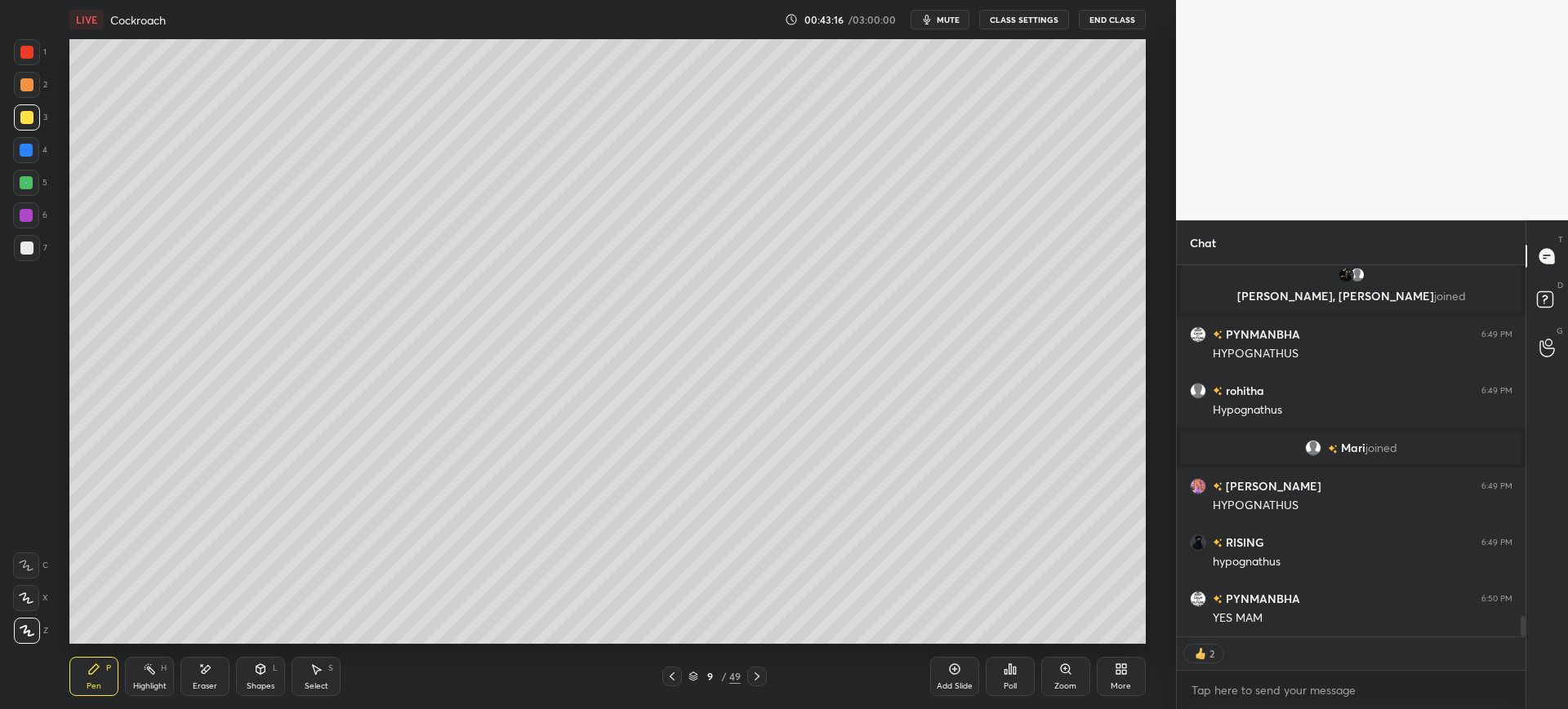
click at [19, 178] on div at bounding box center [25, 182] width 13 height 13
click at [27, 143] on div at bounding box center [26, 150] width 26 height 26
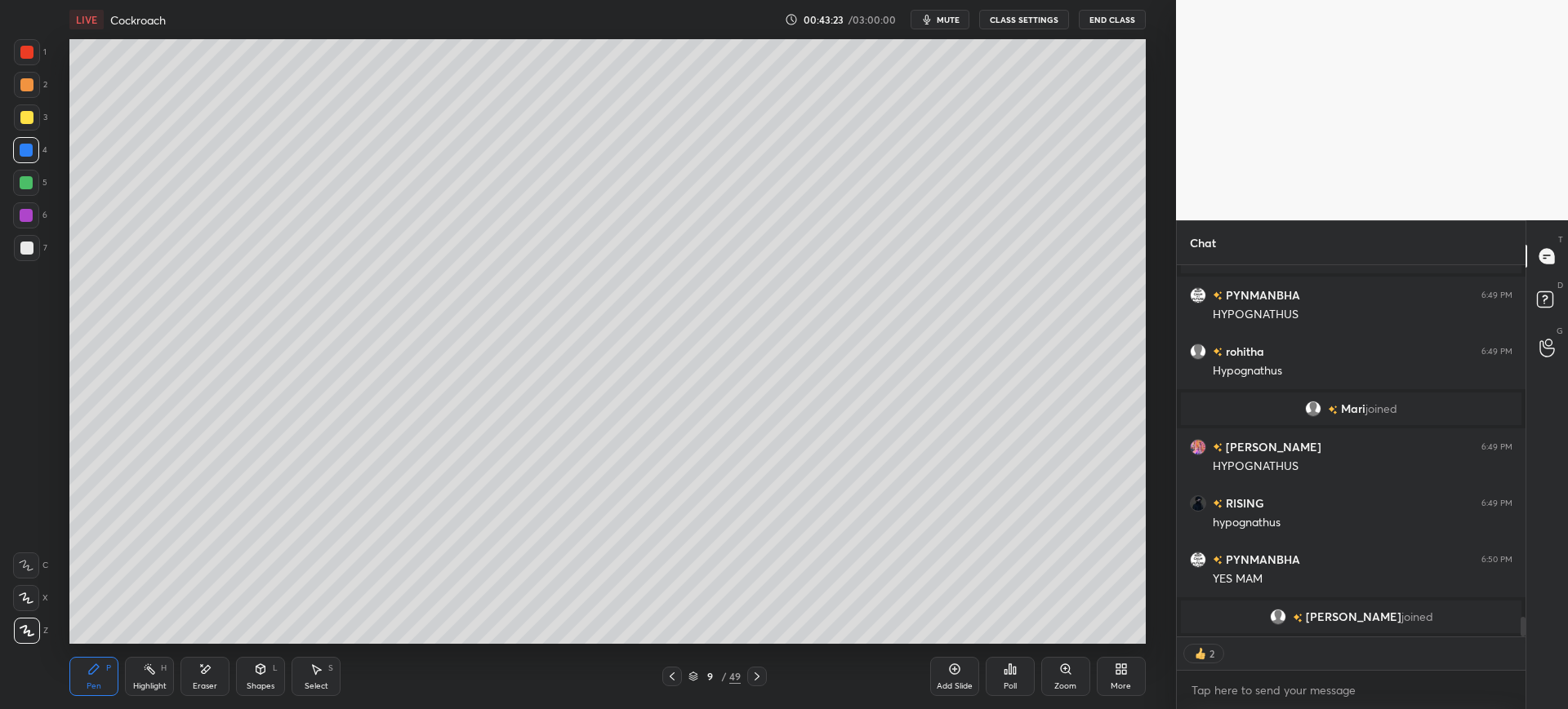
click at [33, 220] on div at bounding box center [26, 216] width 26 height 26
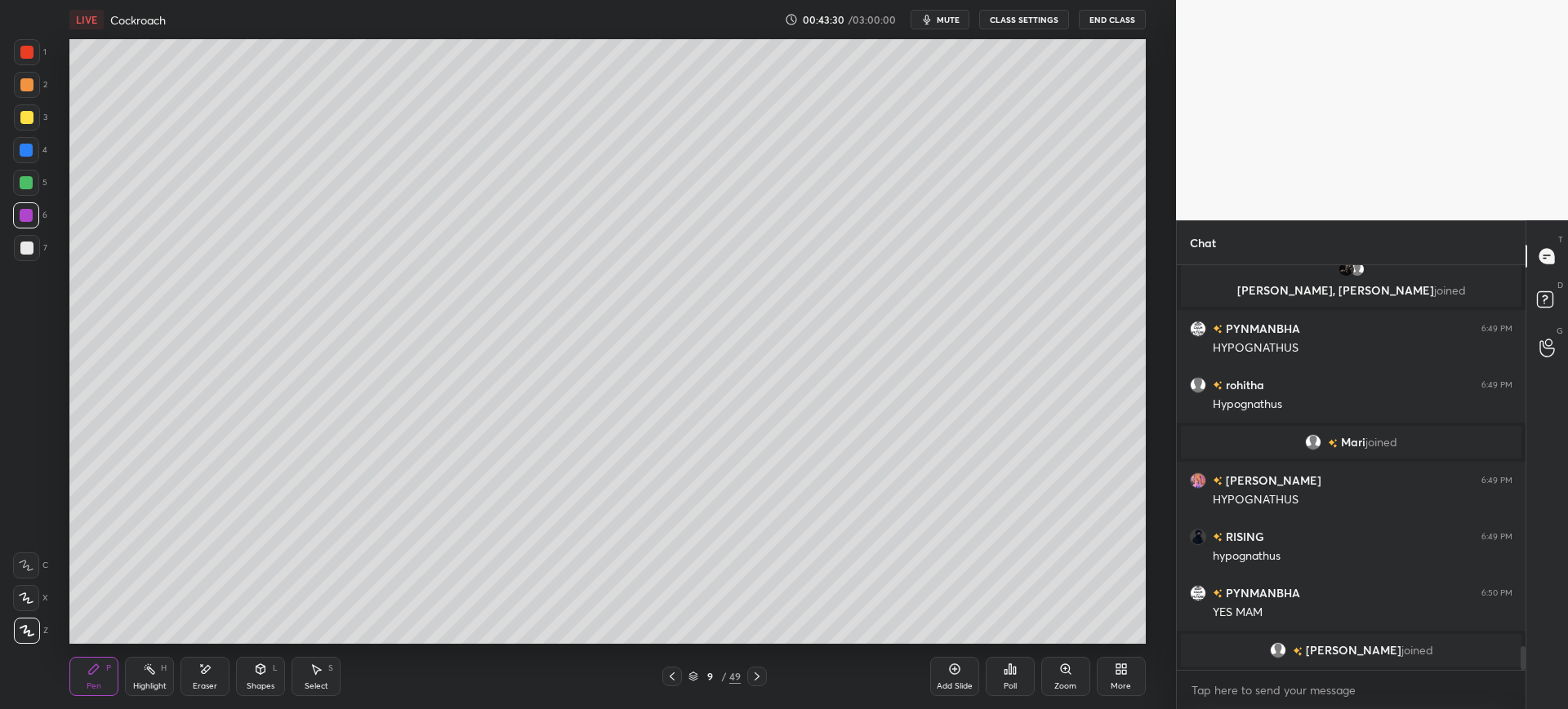
click at [197, 683] on div "Eraser" at bounding box center [205, 685] width 25 height 8
click at [89, 678] on div "Pen P" at bounding box center [94, 677] width 49 height 39
click at [30, 262] on div "7" at bounding box center [31, 251] width 33 height 32
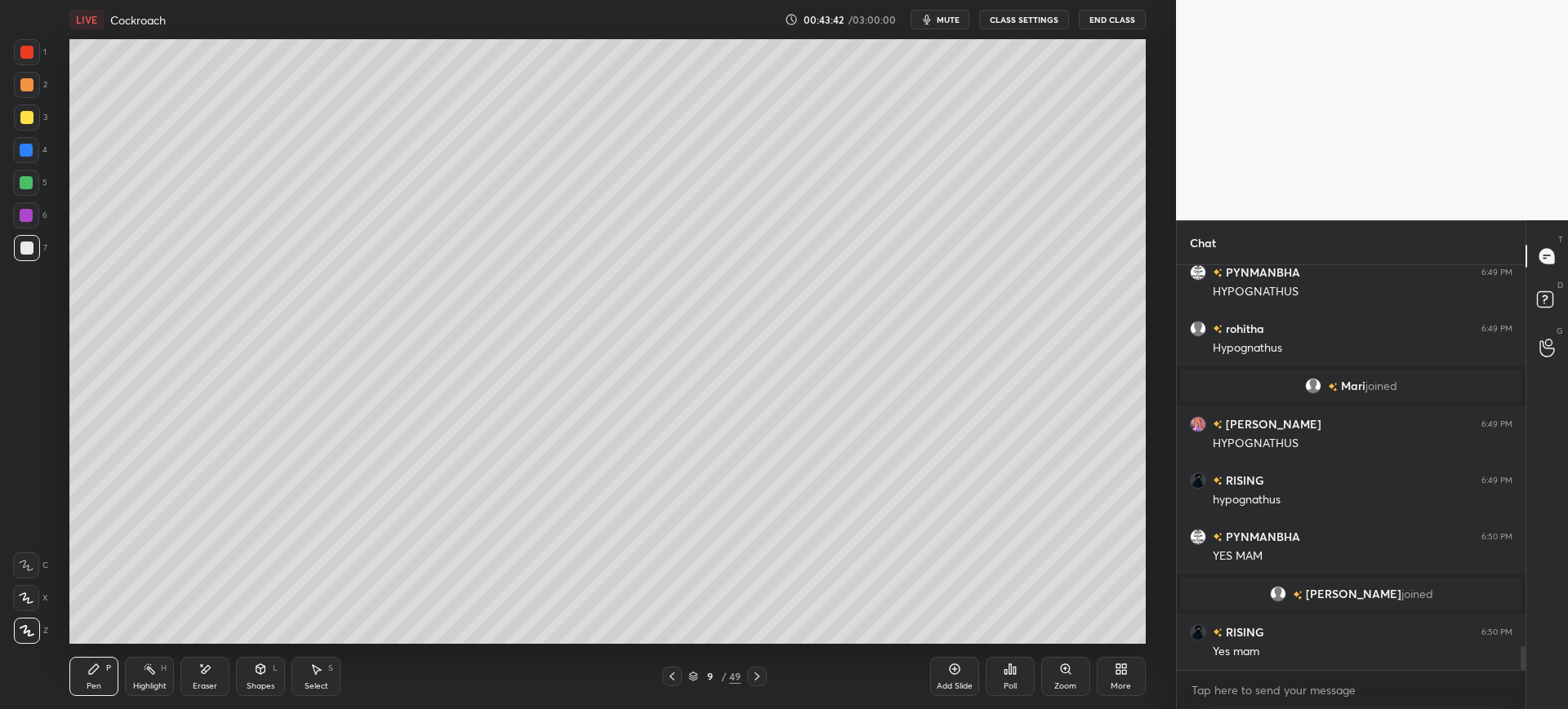
scroll to position [6516, 0]
click at [28, 126] on div at bounding box center [27, 117] width 26 height 26
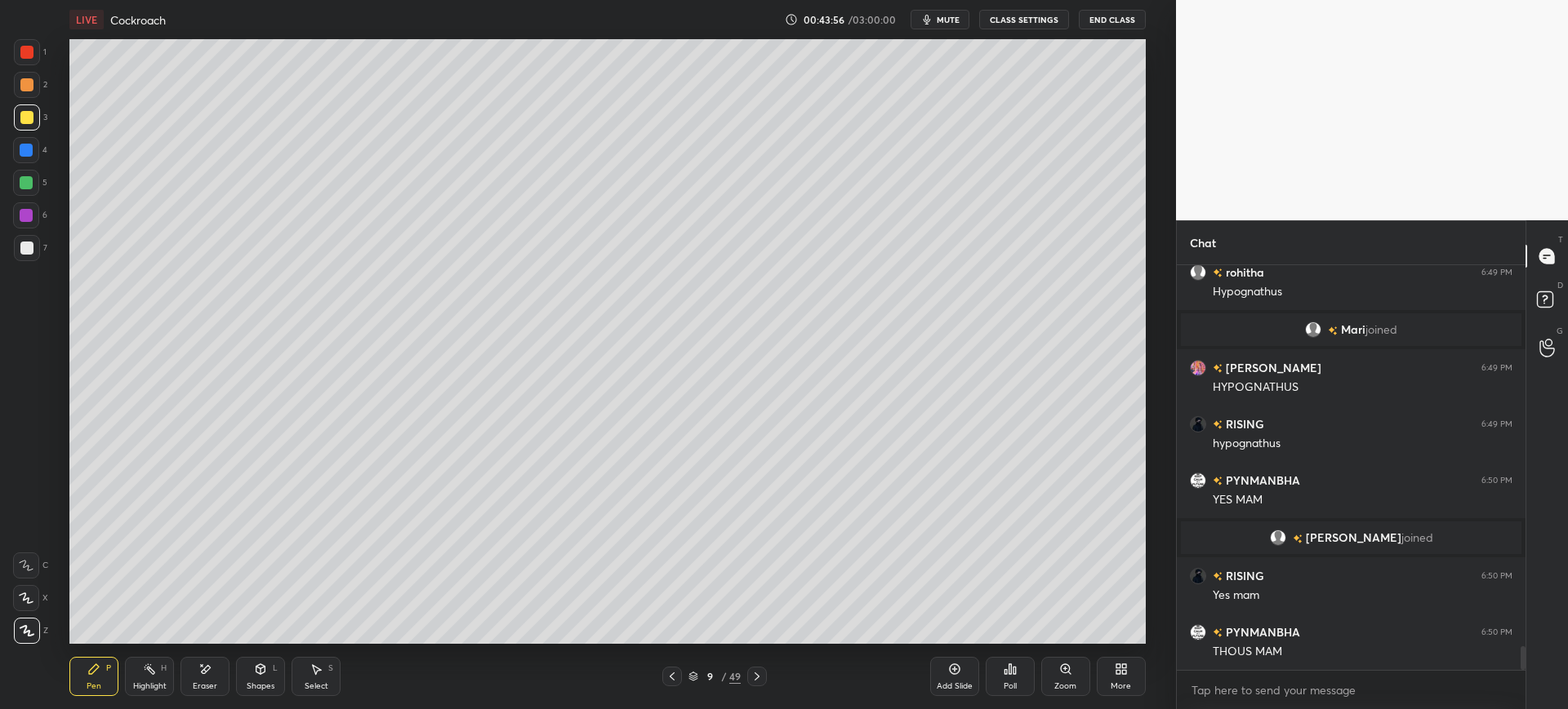
scroll to position [6611, 0]
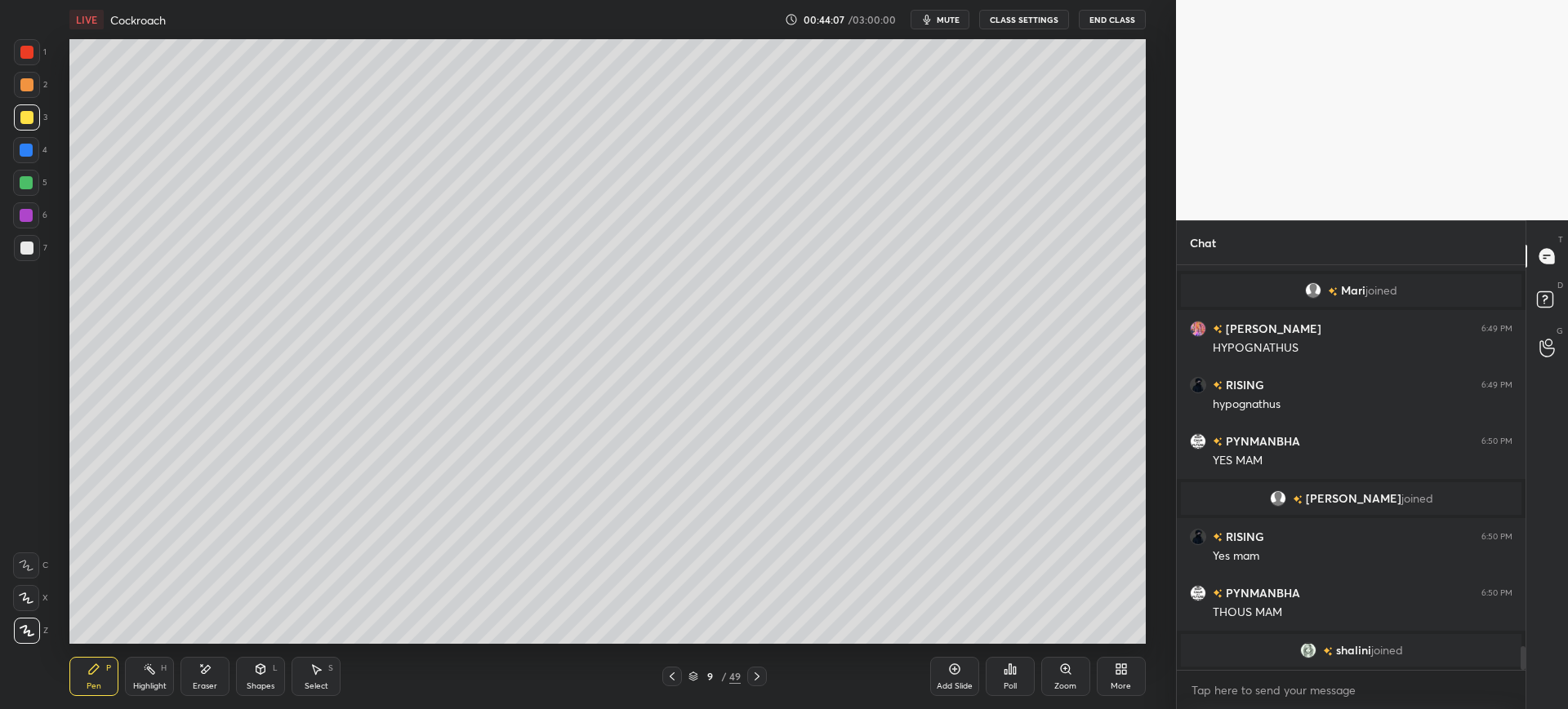
click at [203, 676] on icon at bounding box center [204, 670] width 13 height 14
click at [75, 686] on div "Pen P" at bounding box center [94, 677] width 49 height 39
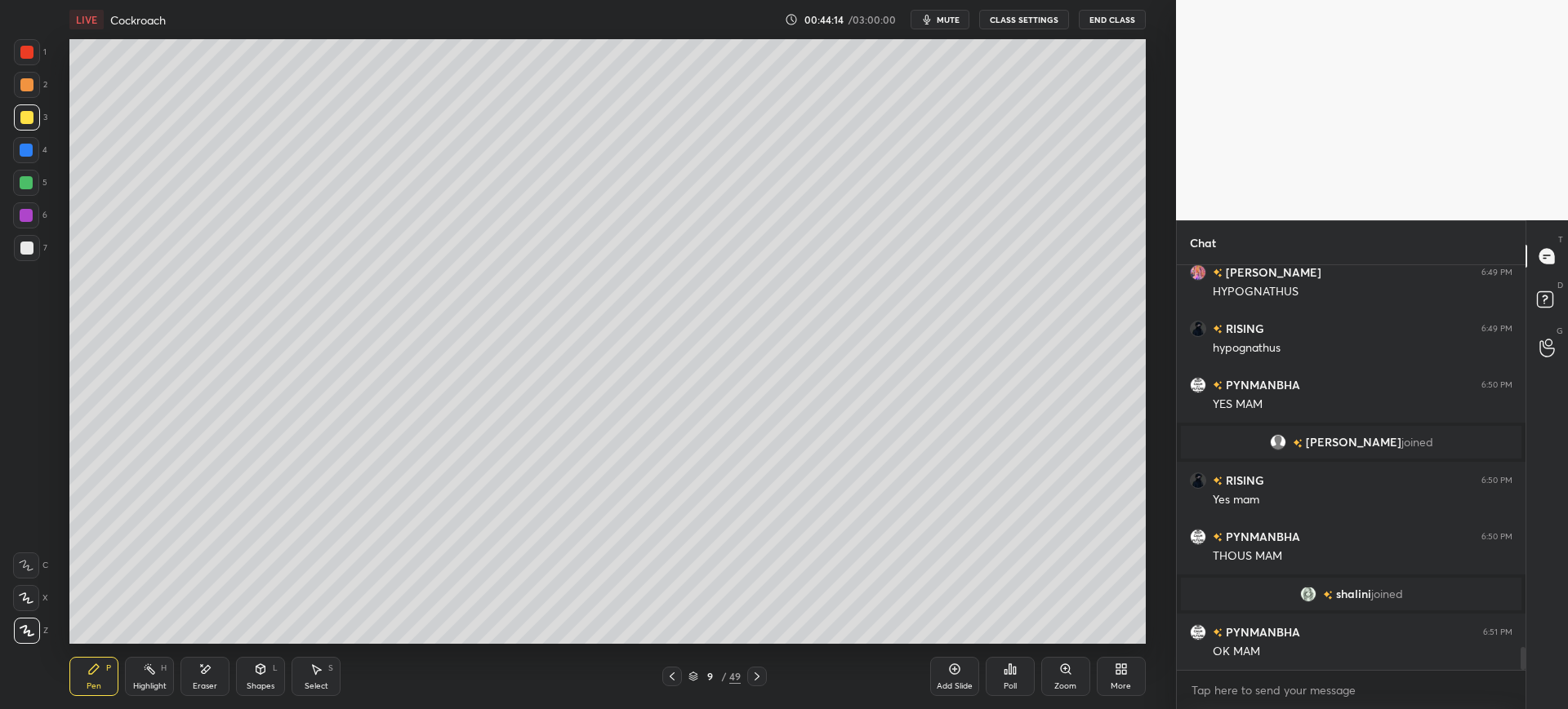
click at [36, 248] on div at bounding box center [27, 248] width 26 height 26
click at [35, 598] on div at bounding box center [26, 599] width 26 height 26
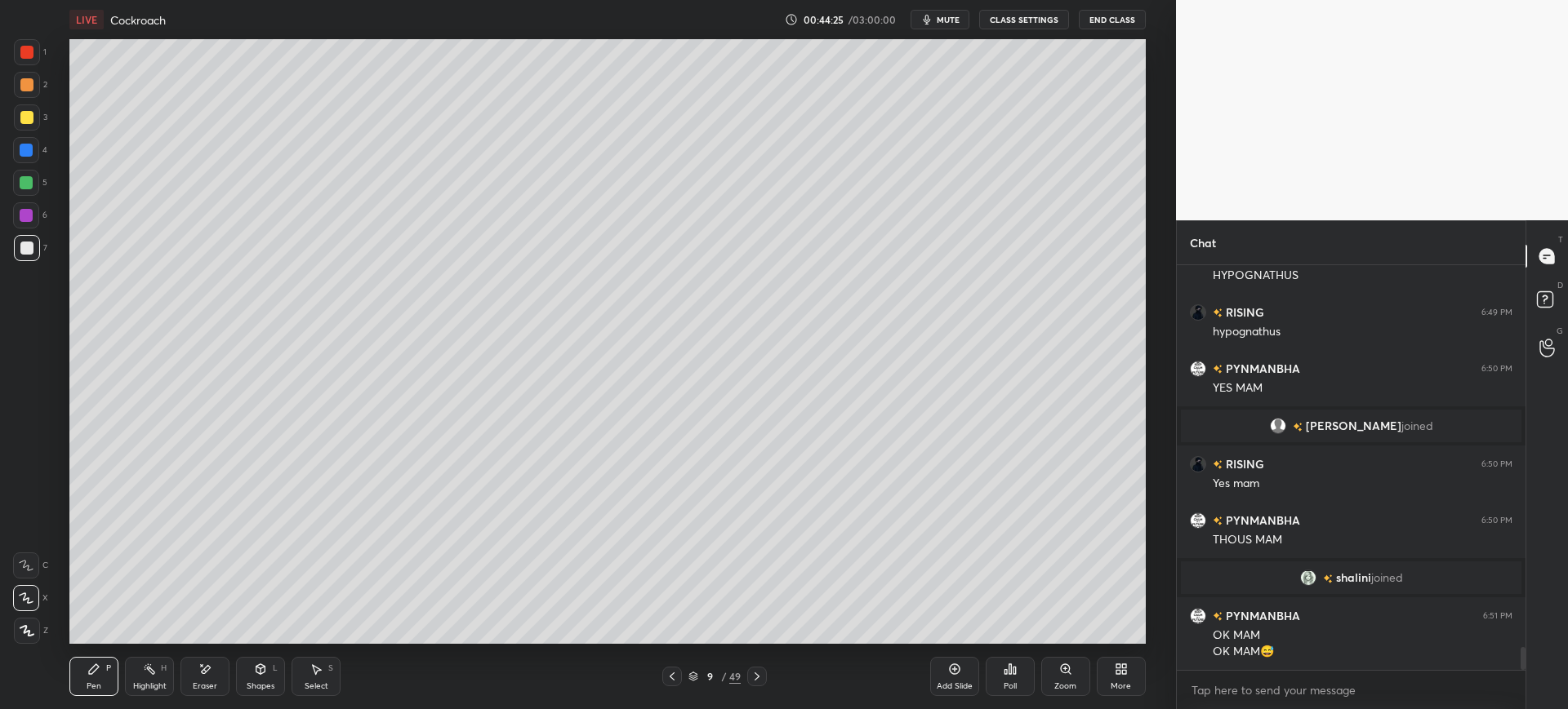
click at [30, 158] on div at bounding box center [26, 150] width 26 height 26
click at [30, 184] on div at bounding box center [25, 182] width 13 height 13
click at [41, 250] on div "7" at bounding box center [31, 248] width 33 height 26
click at [31, 132] on div "3" at bounding box center [31, 120] width 33 height 32
click at [30, 65] on div at bounding box center [27, 53] width 26 height 26
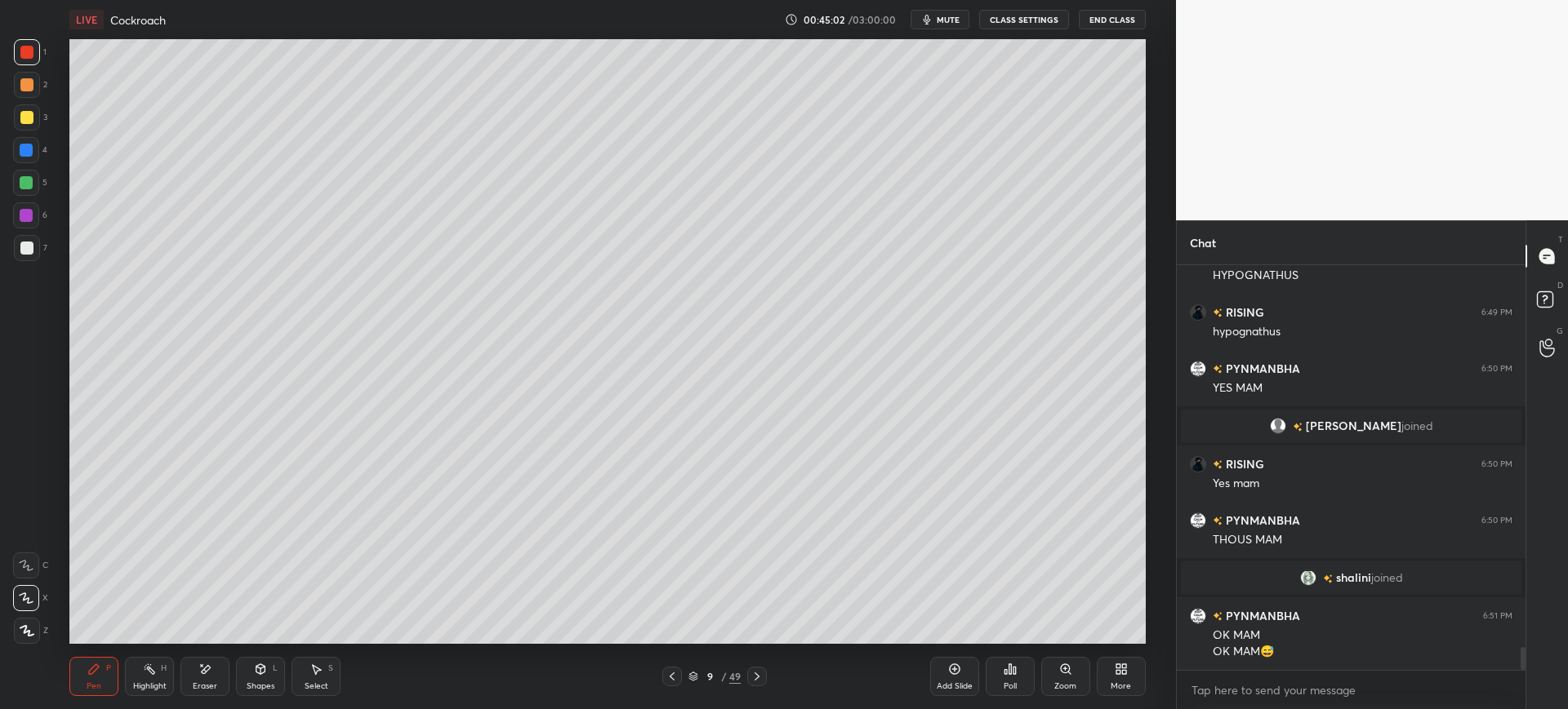
click at [26, 254] on div at bounding box center [26, 248] width 13 height 13
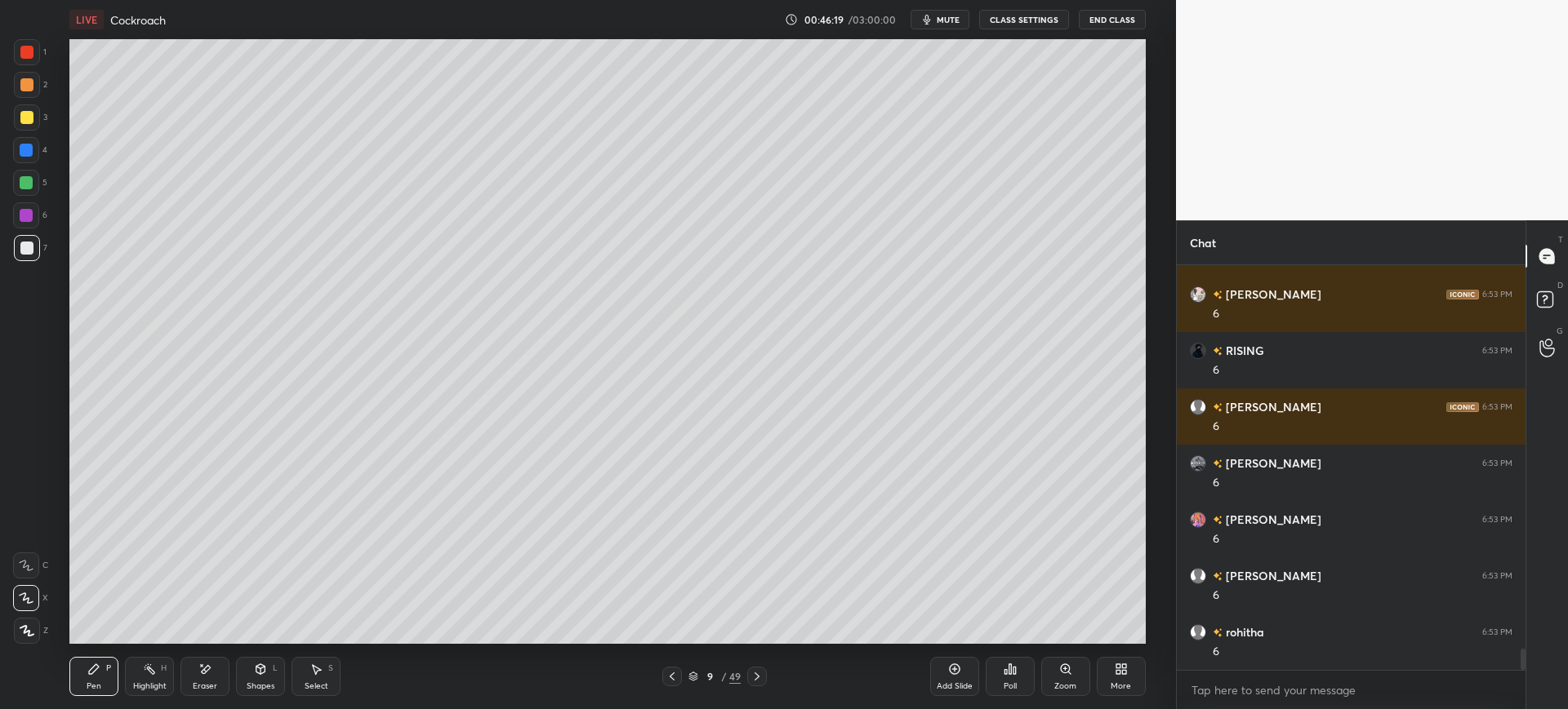
scroll to position [7434, 0]
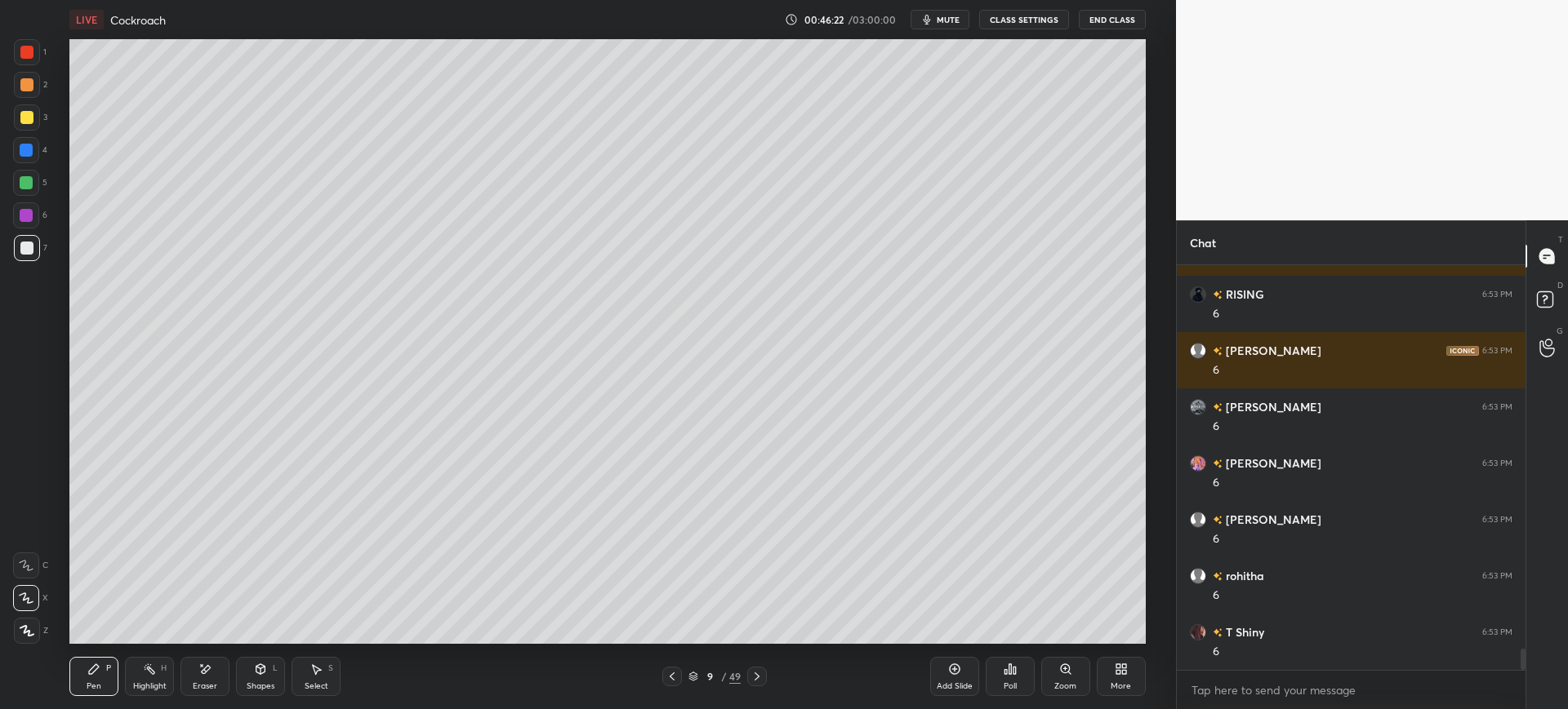
click at [24, 131] on div "3" at bounding box center [31, 120] width 33 height 32
click at [35, 148] on div at bounding box center [26, 150] width 26 height 26
click at [42, 243] on div "7" at bounding box center [31, 248] width 33 height 26
click at [17, 127] on div at bounding box center [27, 117] width 26 height 26
click at [39, 148] on div at bounding box center [26, 150] width 26 height 26
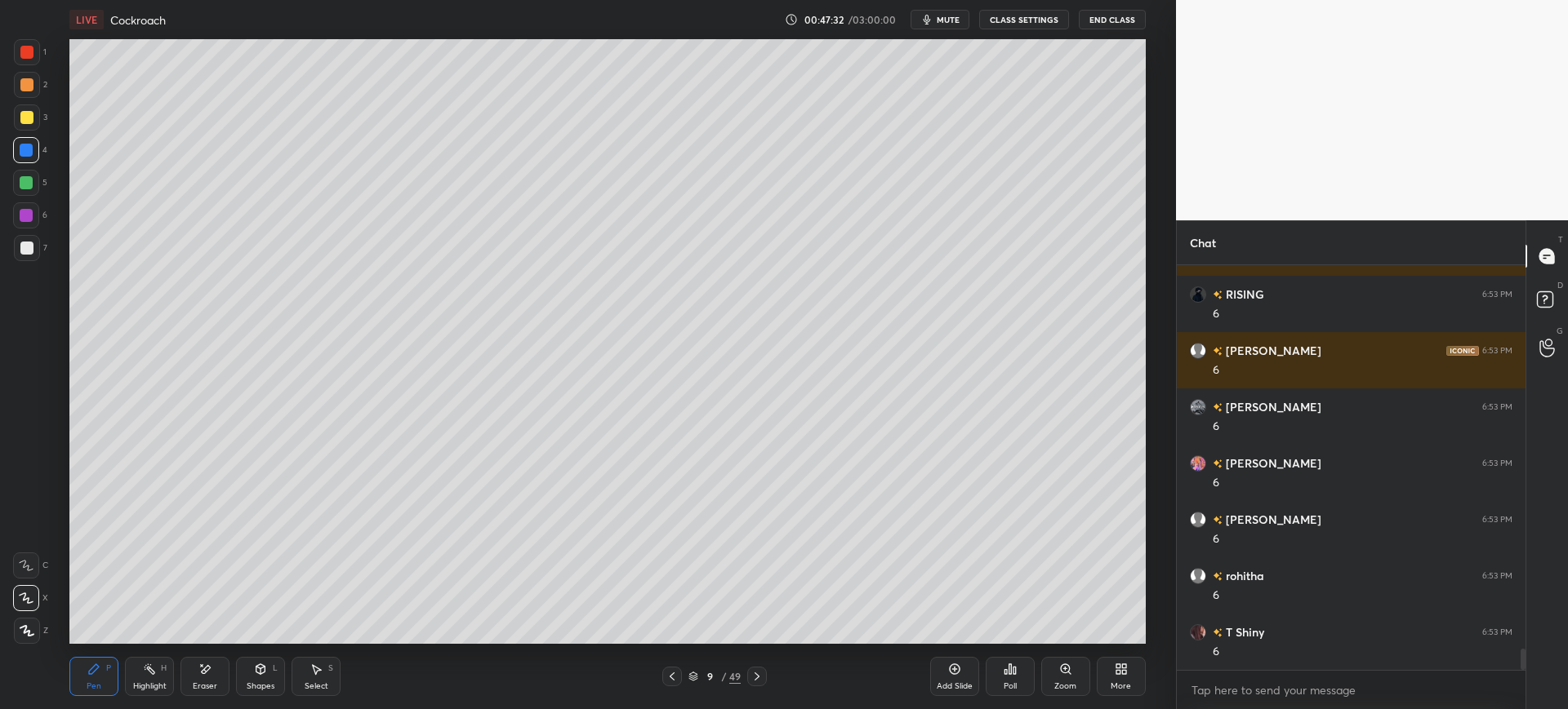
click at [25, 239] on div at bounding box center [27, 248] width 26 height 26
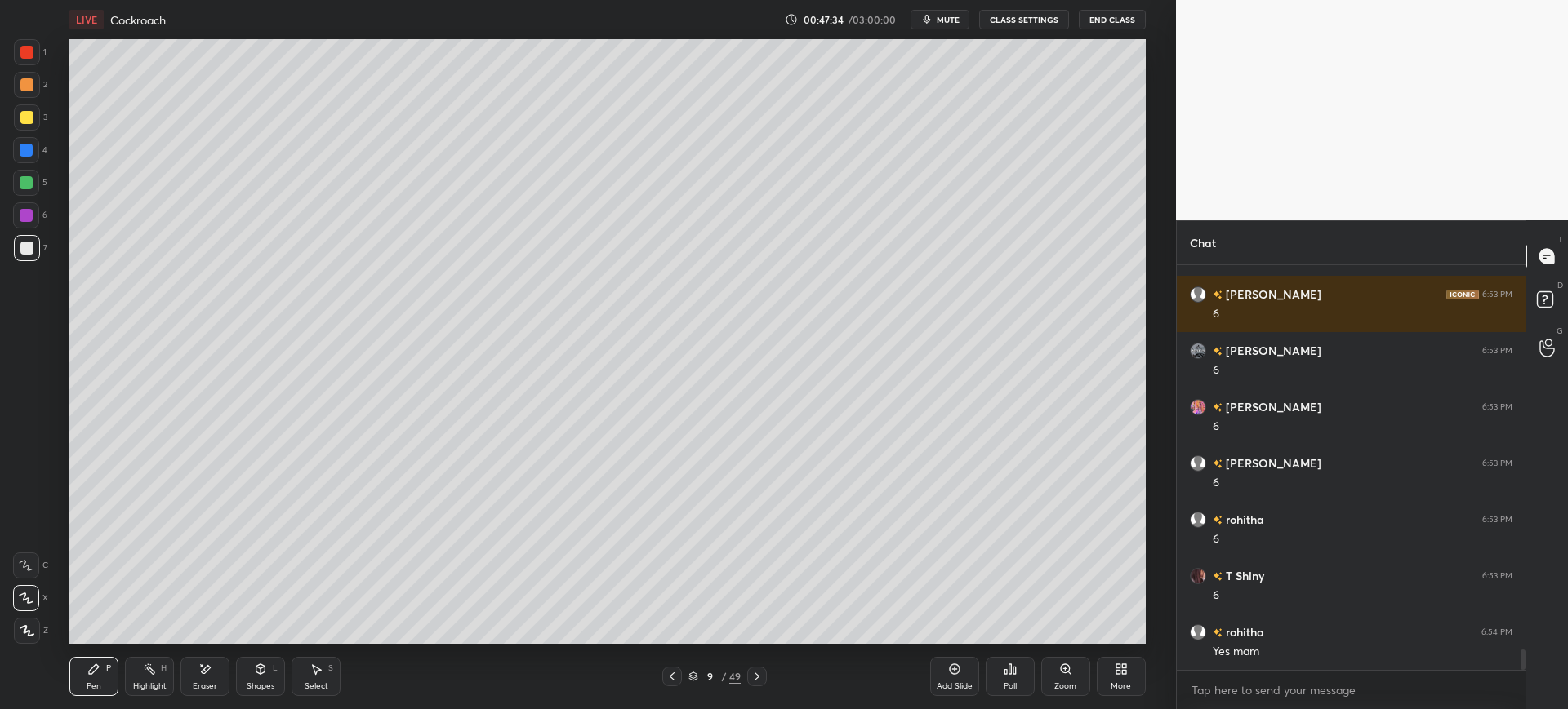
scroll to position [7547, 0]
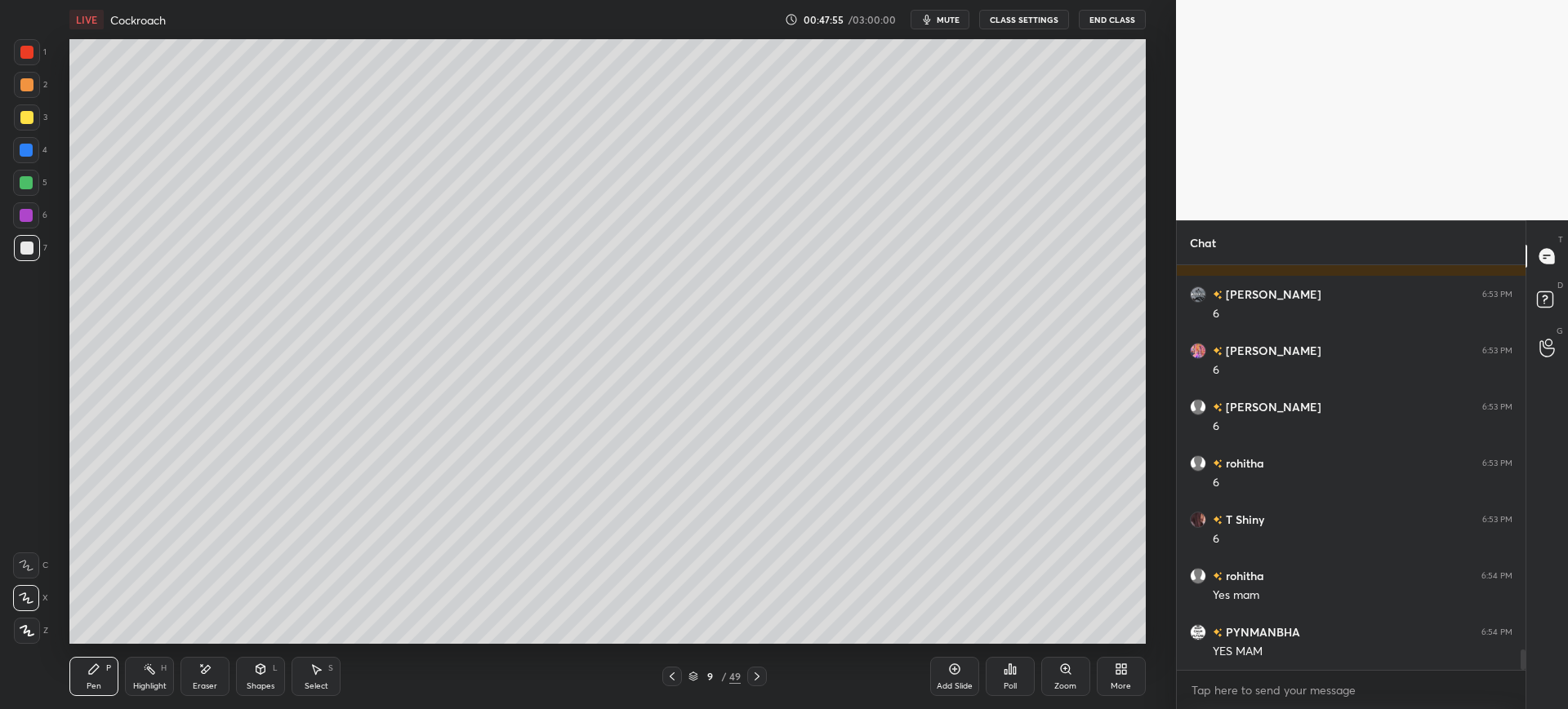
click at [30, 114] on div at bounding box center [26, 117] width 13 height 13
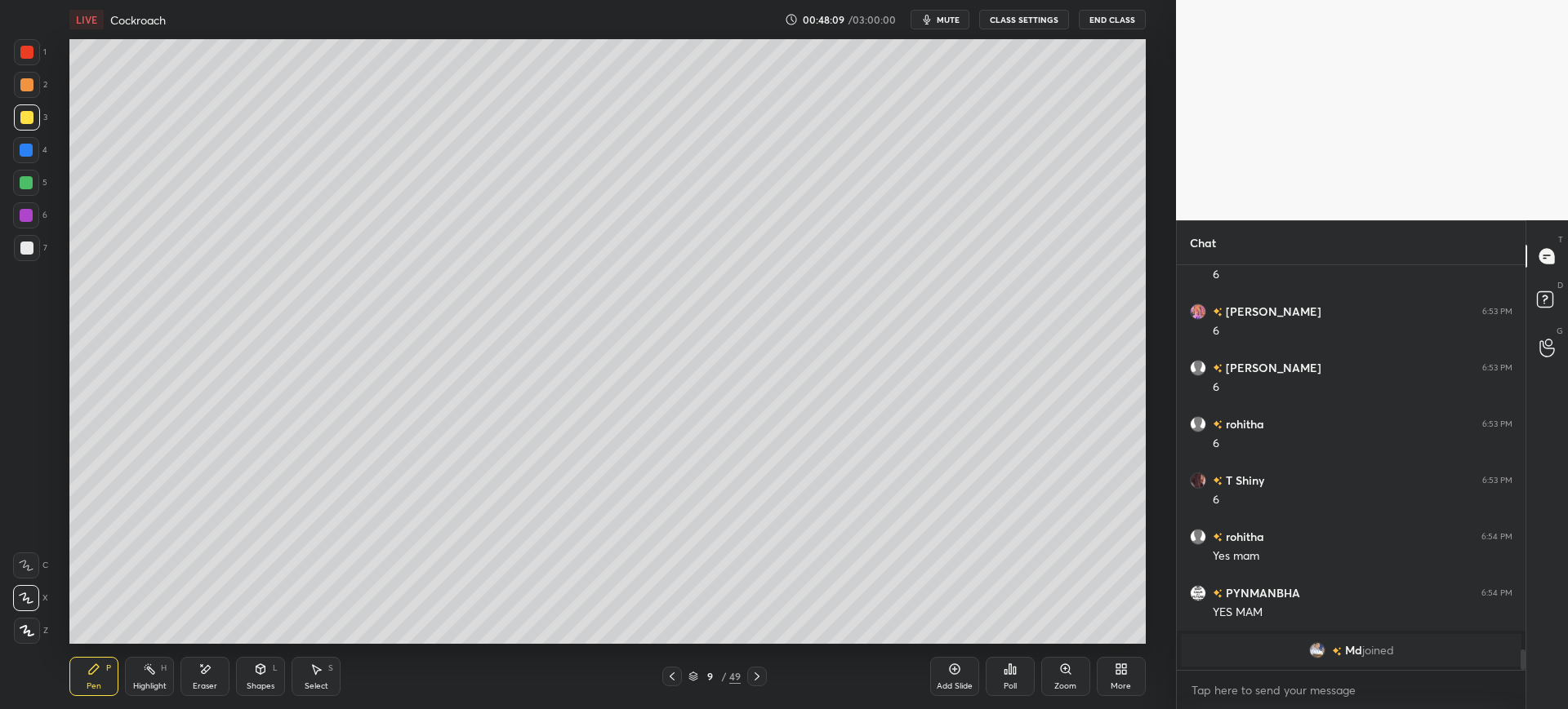
click at [964, 680] on div "Add Slide" at bounding box center [955, 677] width 49 height 39
click at [247, 672] on div "Shapes L" at bounding box center [260, 677] width 49 height 39
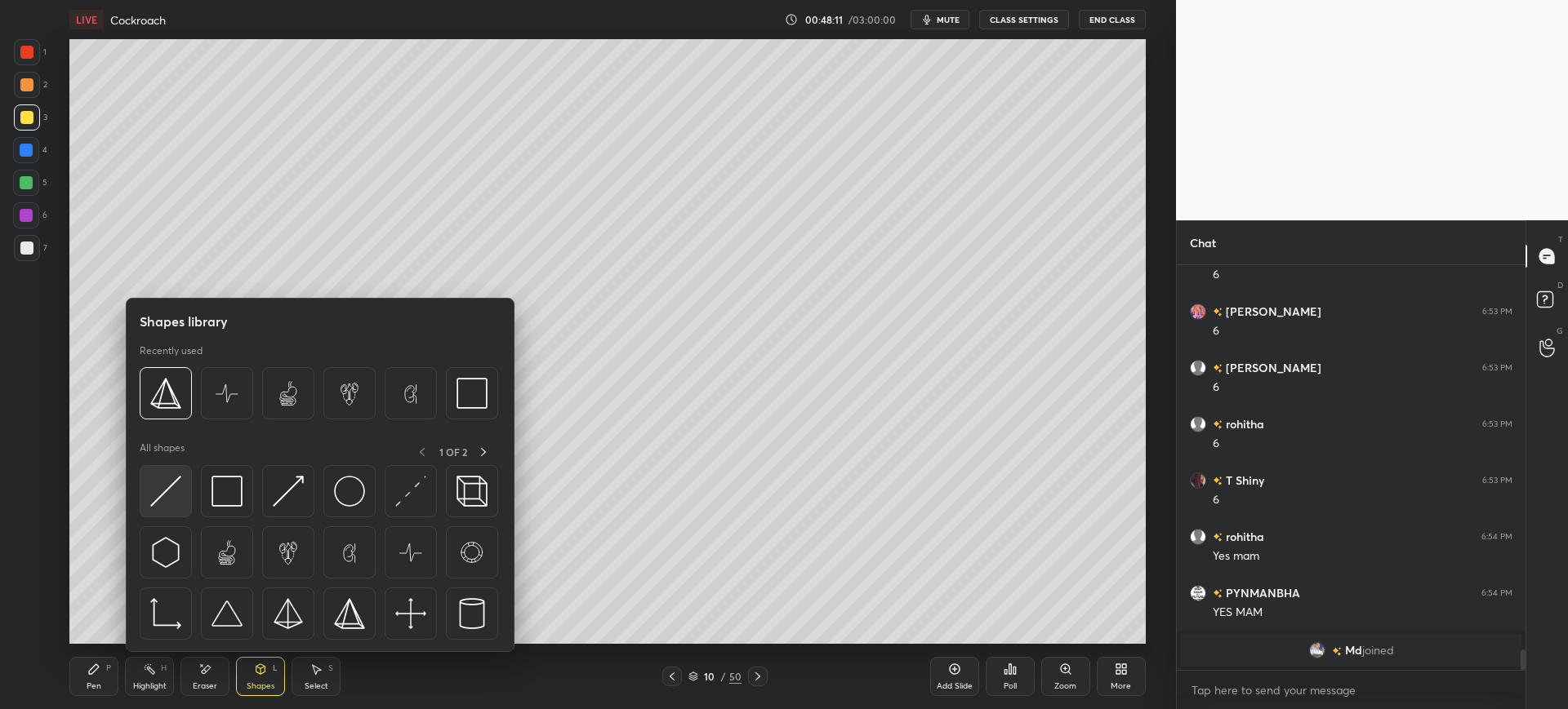
click at [177, 484] on img at bounding box center [165, 491] width 31 height 31
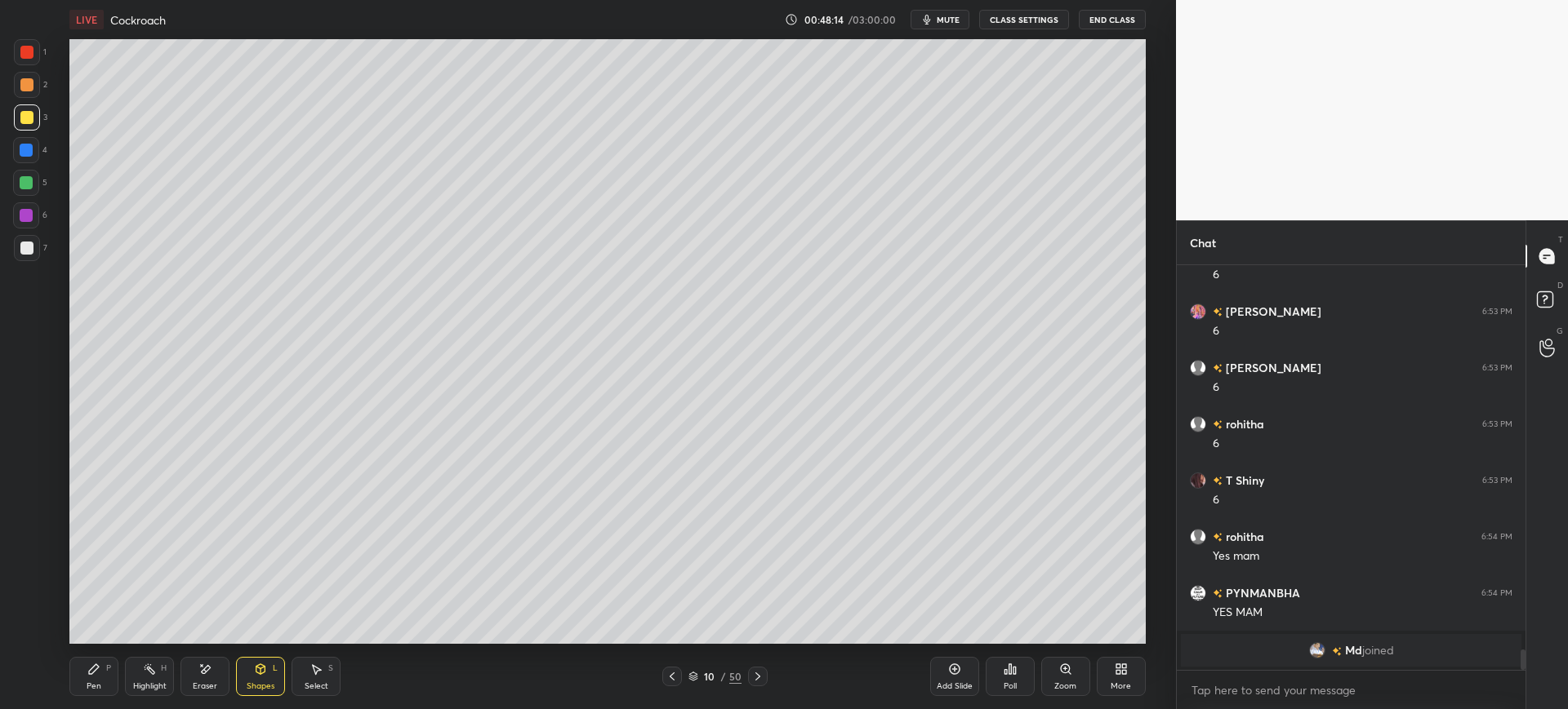
click at [101, 671] on div "Pen P" at bounding box center [94, 677] width 49 height 39
click at [15, 263] on div "7" at bounding box center [31, 251] width 33 height 32
click at [18, 551] on div "C" at bounding box center [31, 562] width 35 height 32
click at [22, 136] on div "3" at bounding box center [31, 120] width 33 height 32
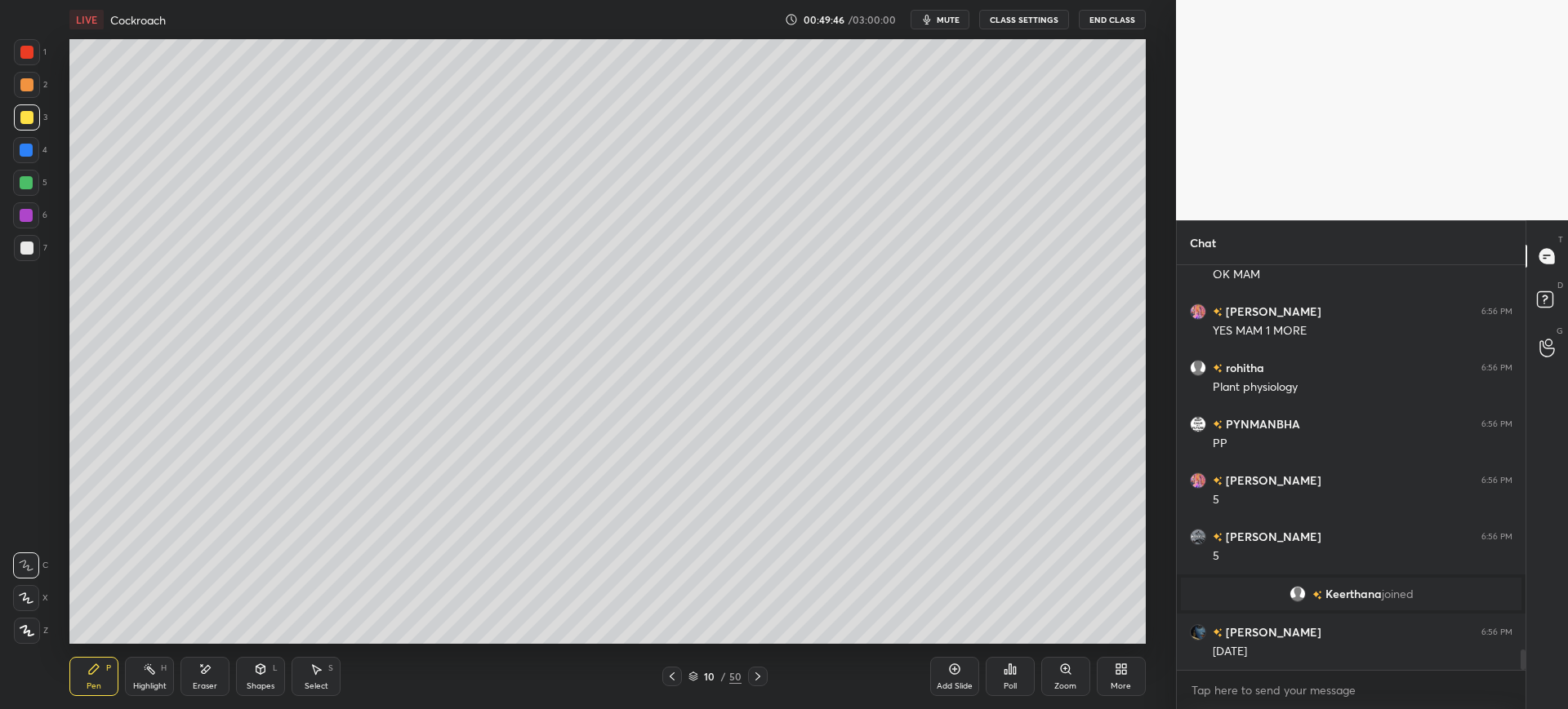
scroll to position [7762, 0]
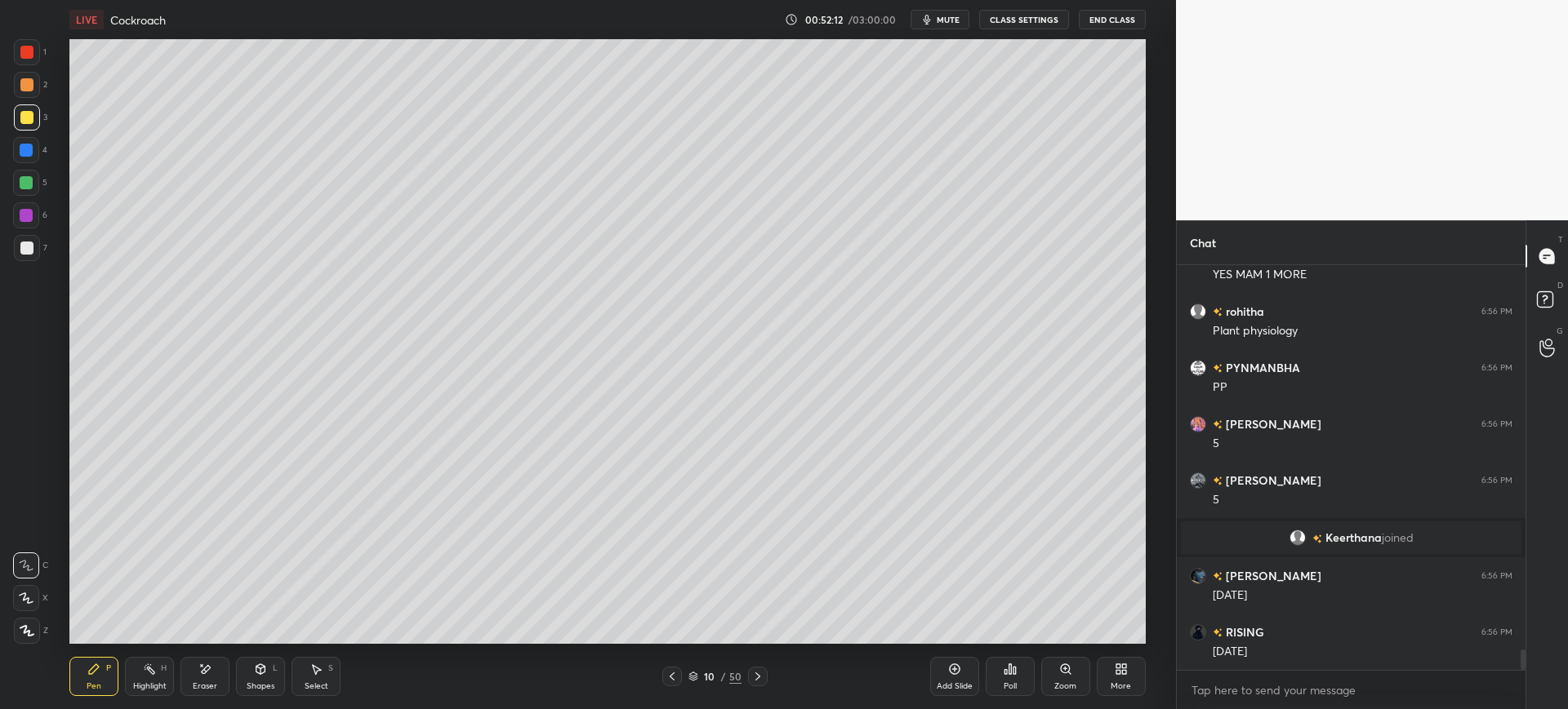
click at [24, 155] on div at bounding box center [25, 150] width 13 height 13
click at [25, 251] on div at bounding box center [26, 248] width 13 height 13
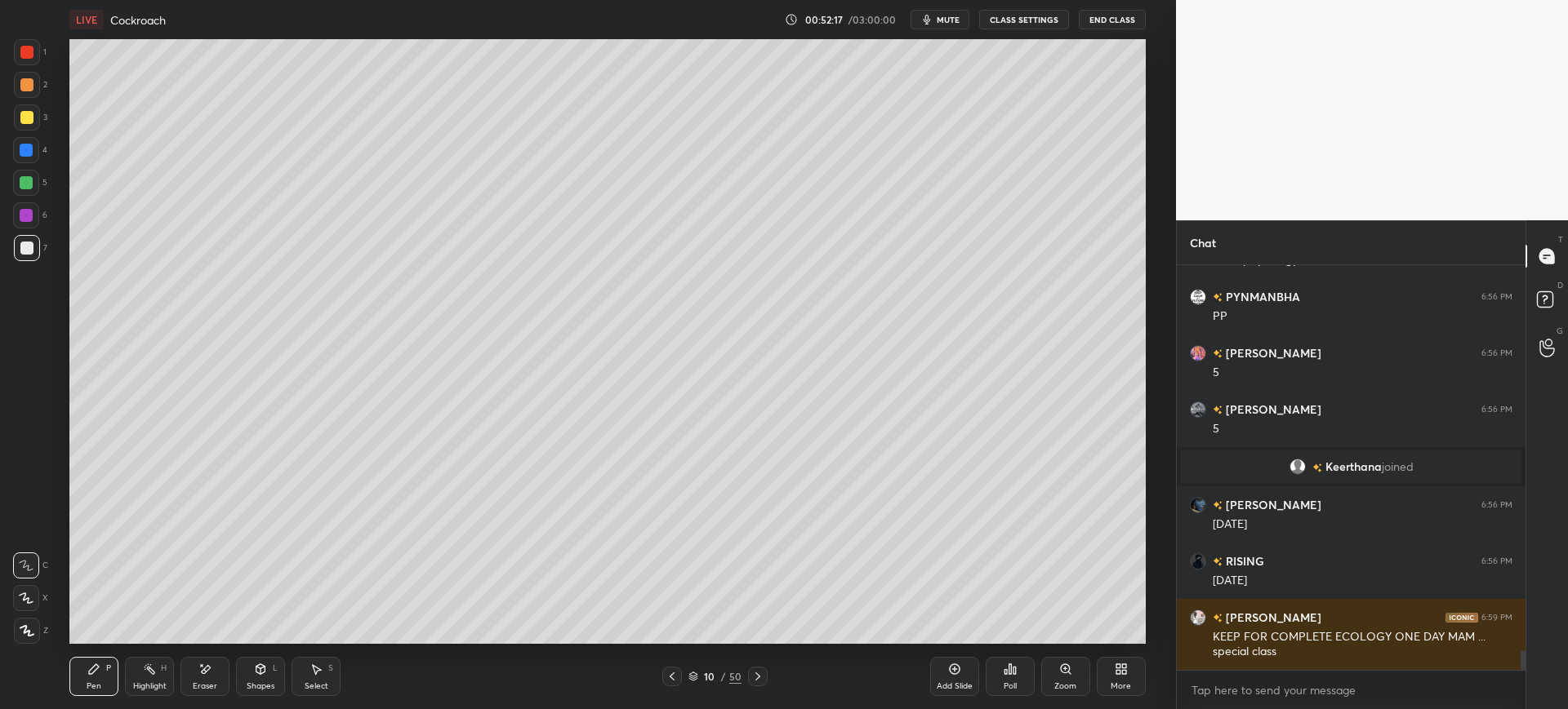
click at [18, 128] on div at bounding box center [27, 117] width 26 height 26
click at [29, 245] on div at bounding box center [26, 248] width 13 height 13
click at [15, 122] on div at bounding box center [27, 117] width 26 height 26
click at [23, 229] on div "6" at bounding box center [30, 218] width 34 height 32
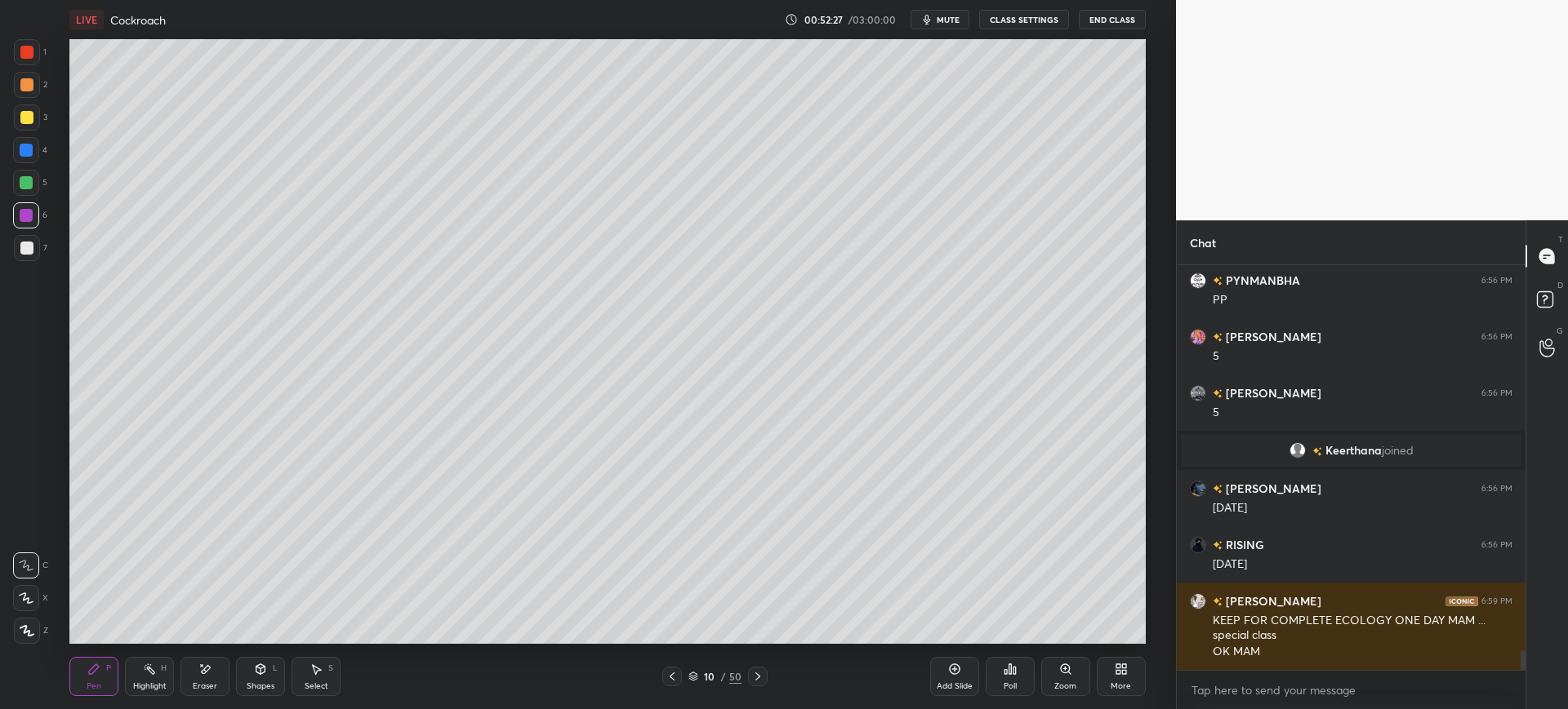
click at [41, 239] on div "7" at bounding box center [31, 248] width 33 height 26
click at [35, 146] on div at bounding box center [26, 150] width 26 height 26
click at [20, 246] on div at bounding box center [26, 248] width 13 height 13
click at [22, 112] on div at bounding box center [26, 117] width 13 height 13
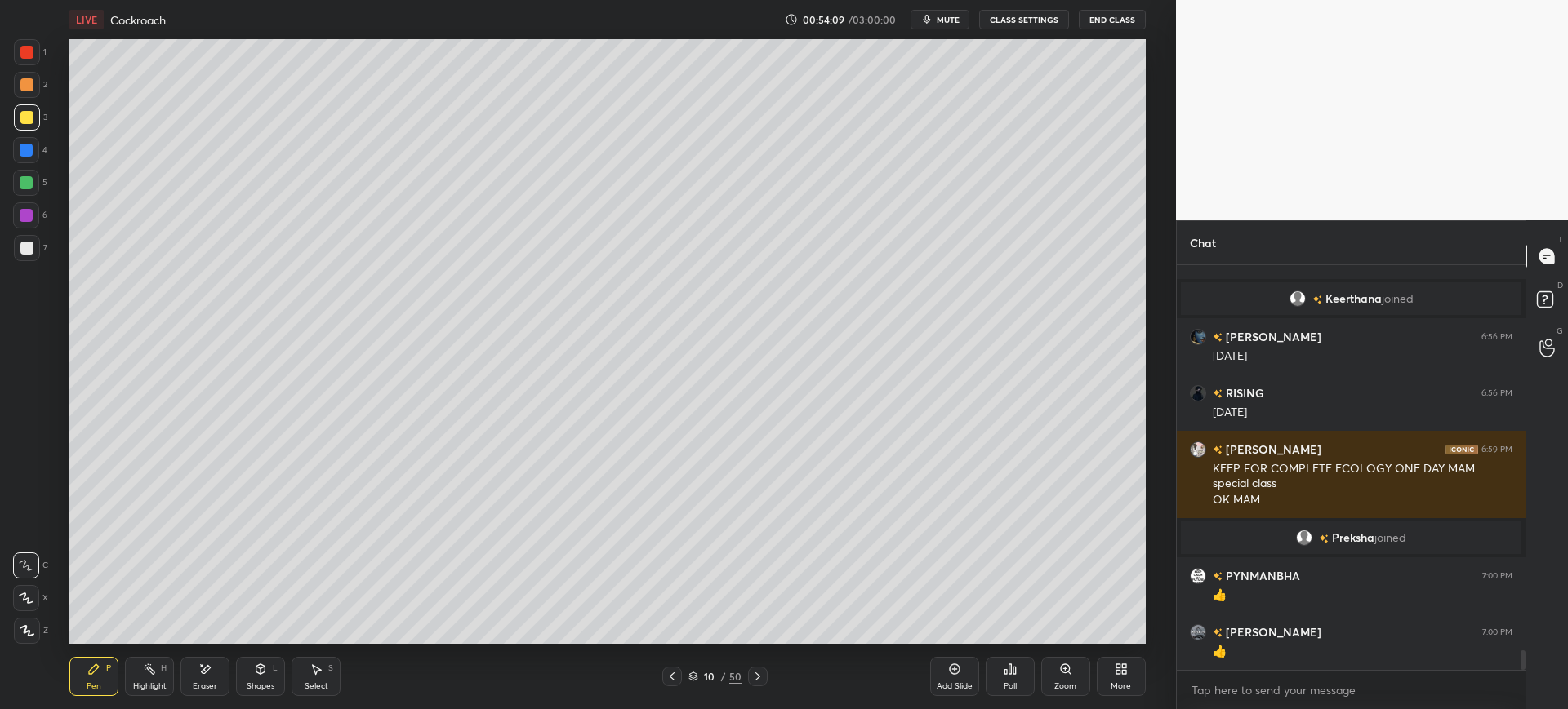
scroll to position [7995, 0]
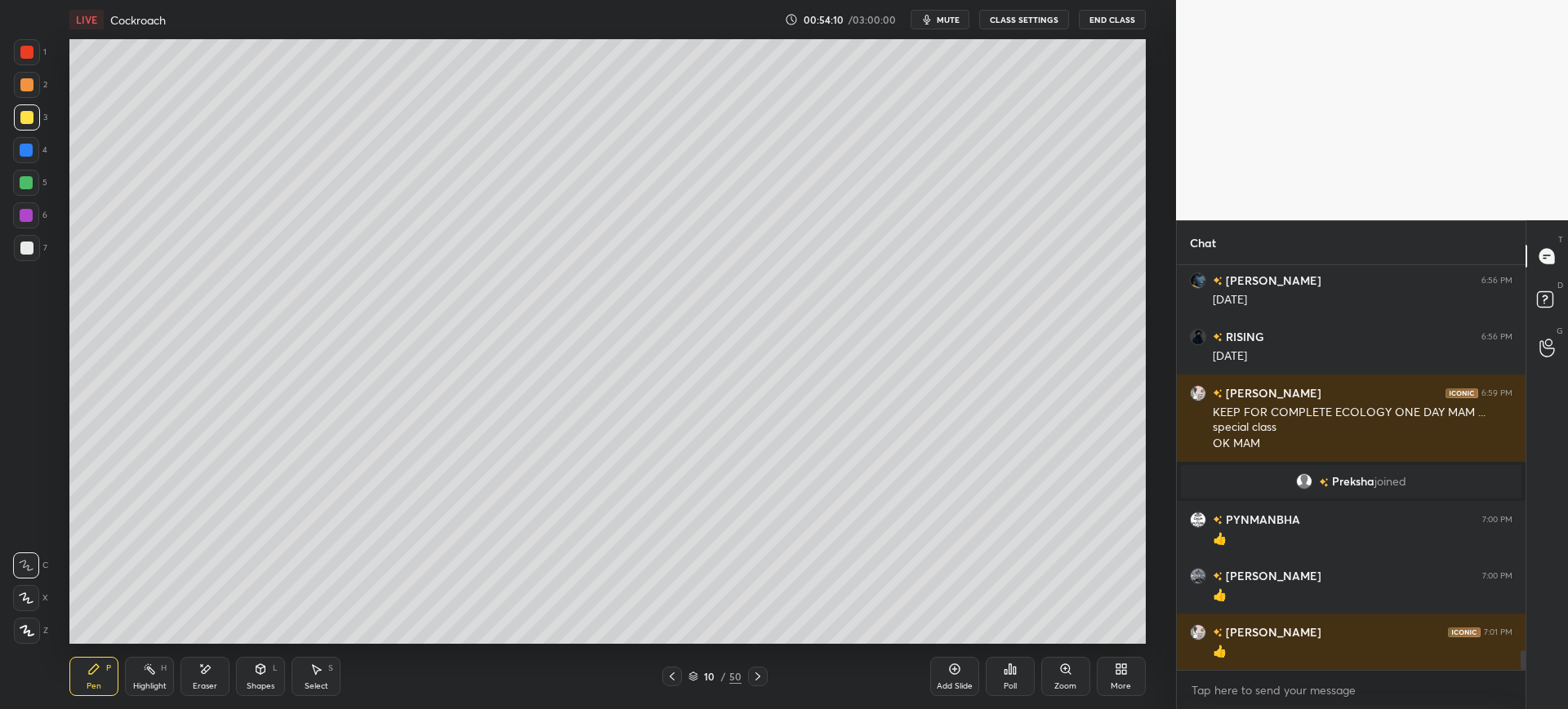
click at [715, 683] on div "10 / 50" at bounding box center [715, 677] width 53 height 15
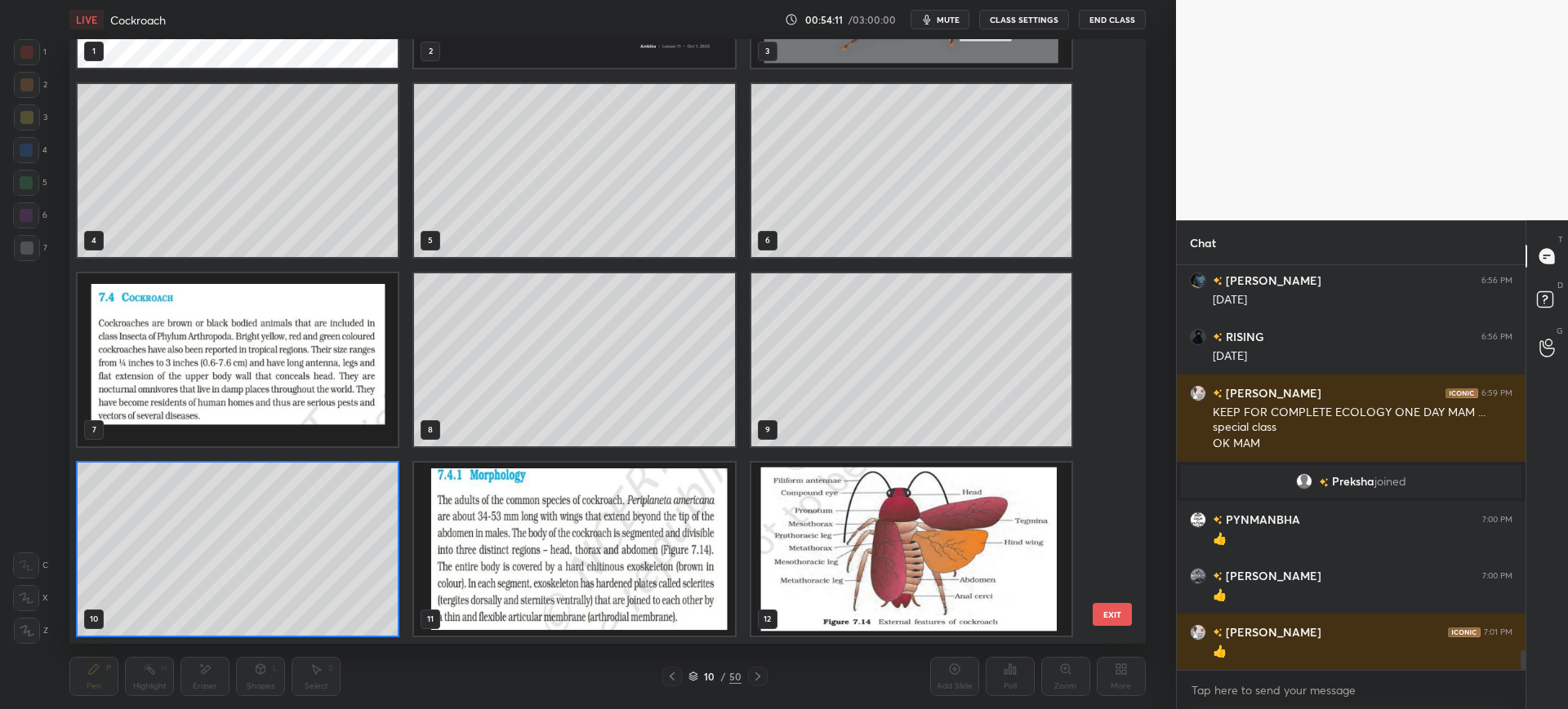
scroll to position [682, 0]
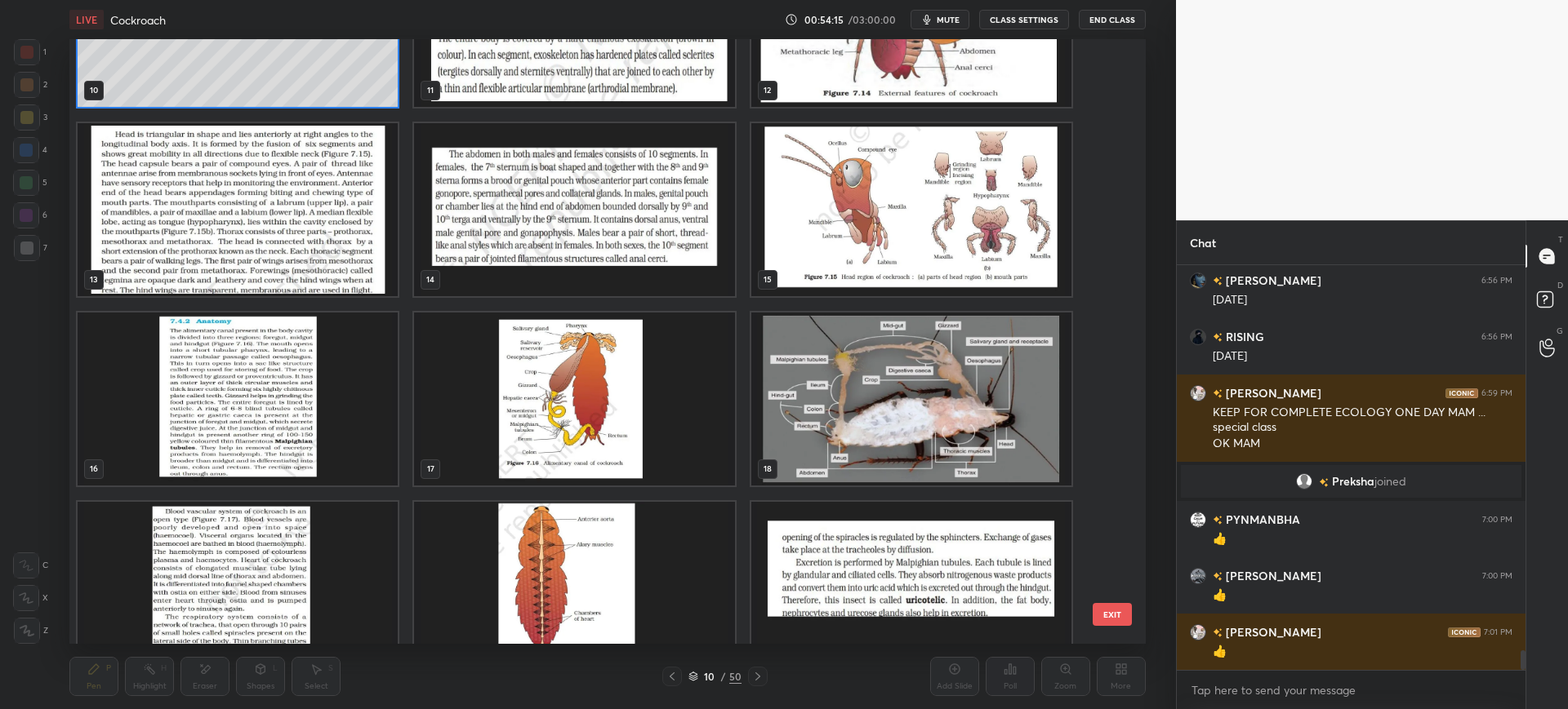
click at [1071, 461] on img "grid" at bounding box center [911, 399] width 320 height 173
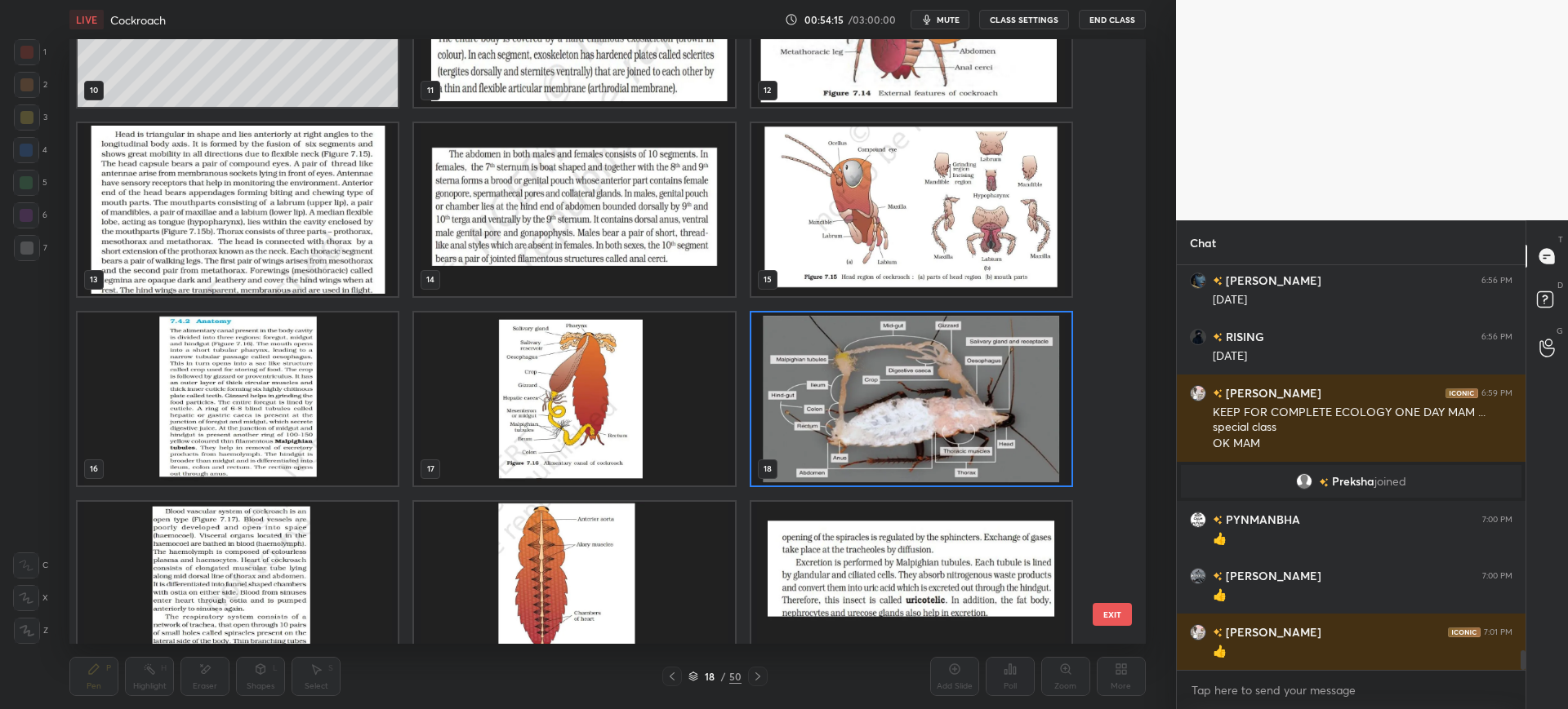
scroll to position [1211, 0]
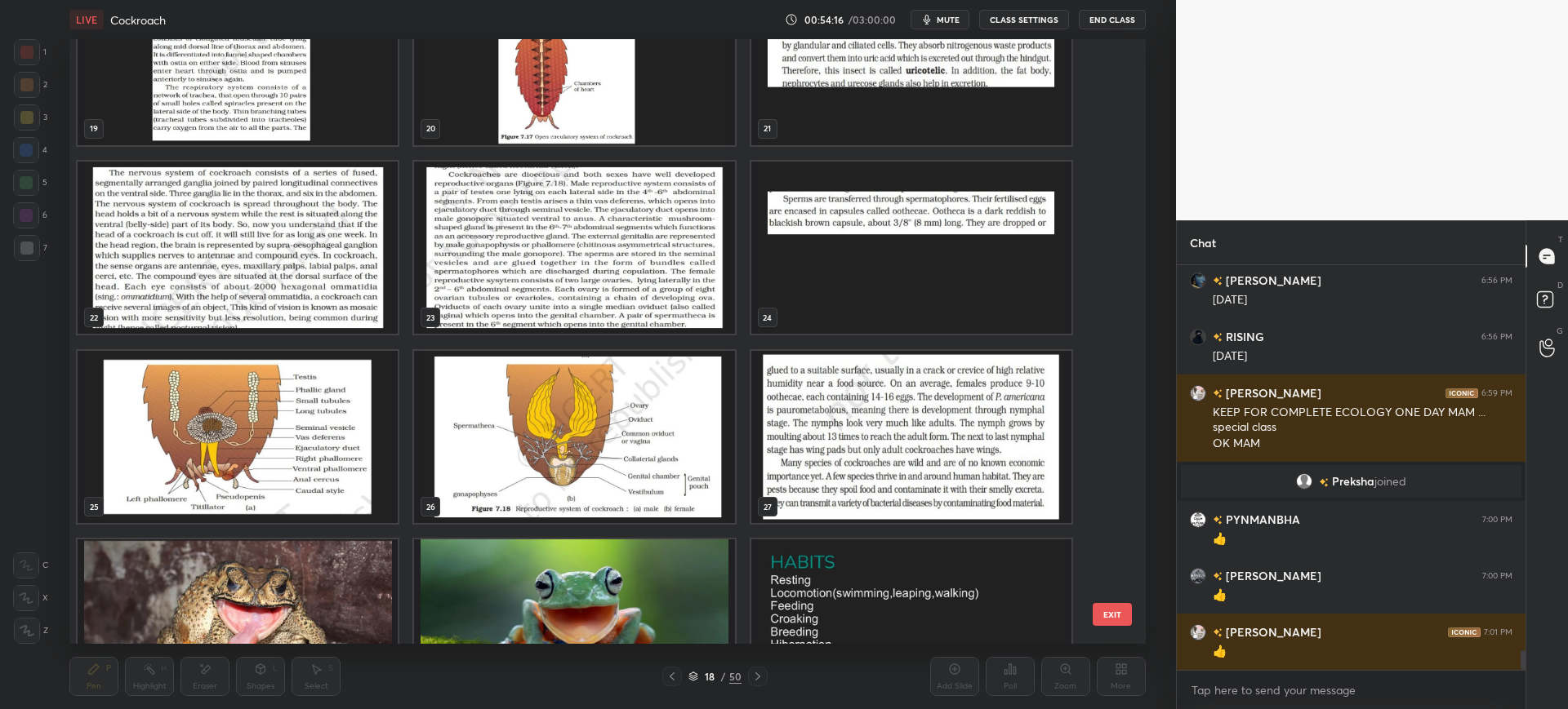
click at [1121, 620] on button "EXIT" at bounding box center [1112, 614] width 39 height 23
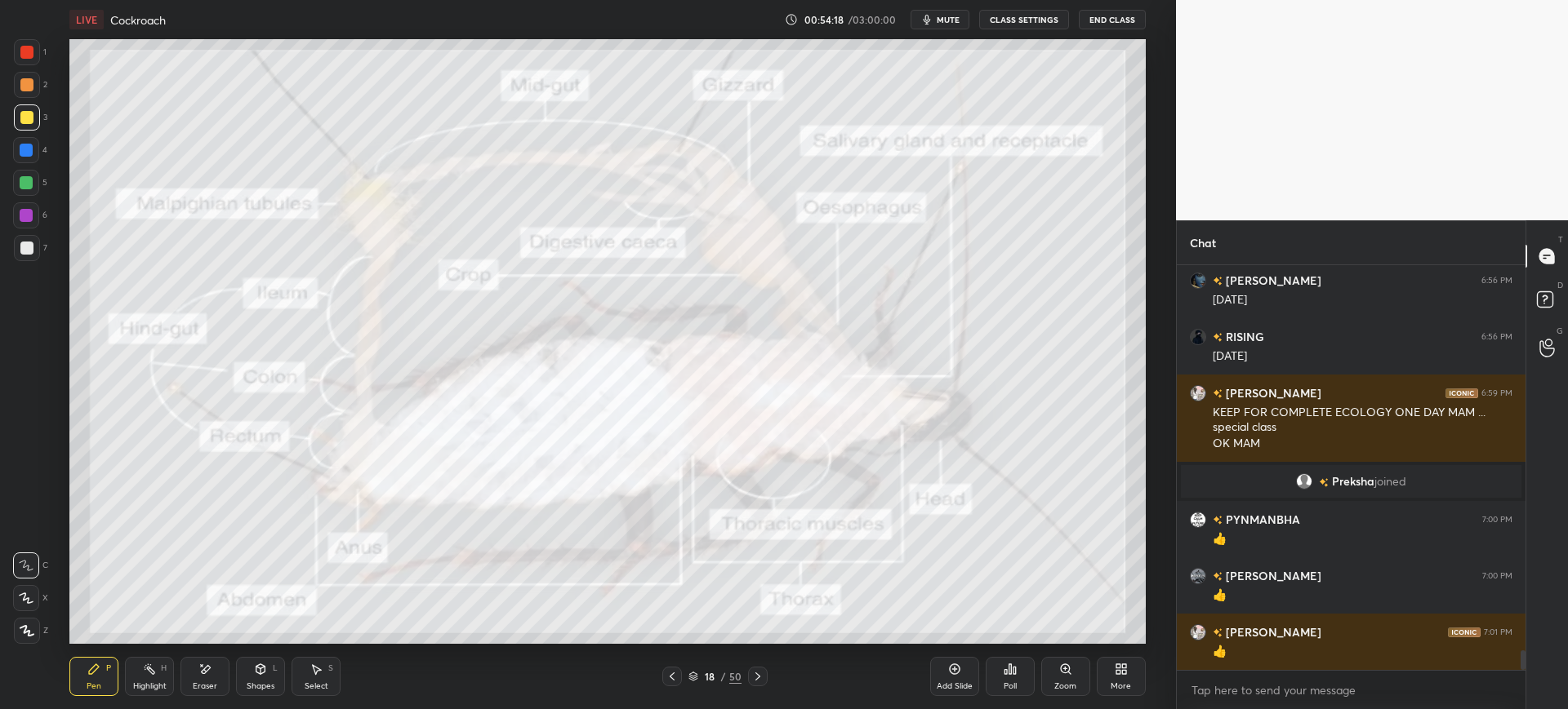
click at [753, 675] on icon at bounding box center [758, 677] width 13 height 13
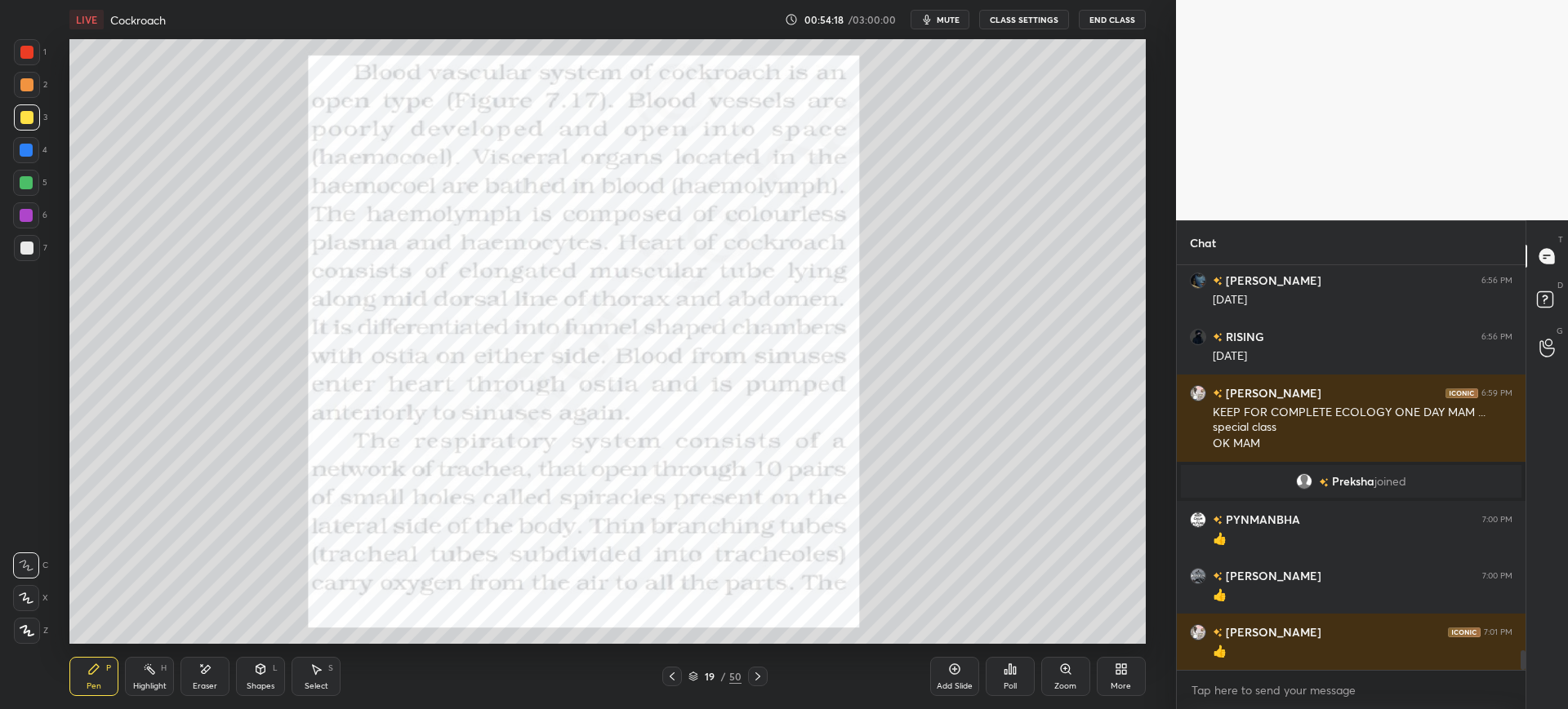
click at [755, 673] on icon at bounding box center [758, 676] width 5 height 8
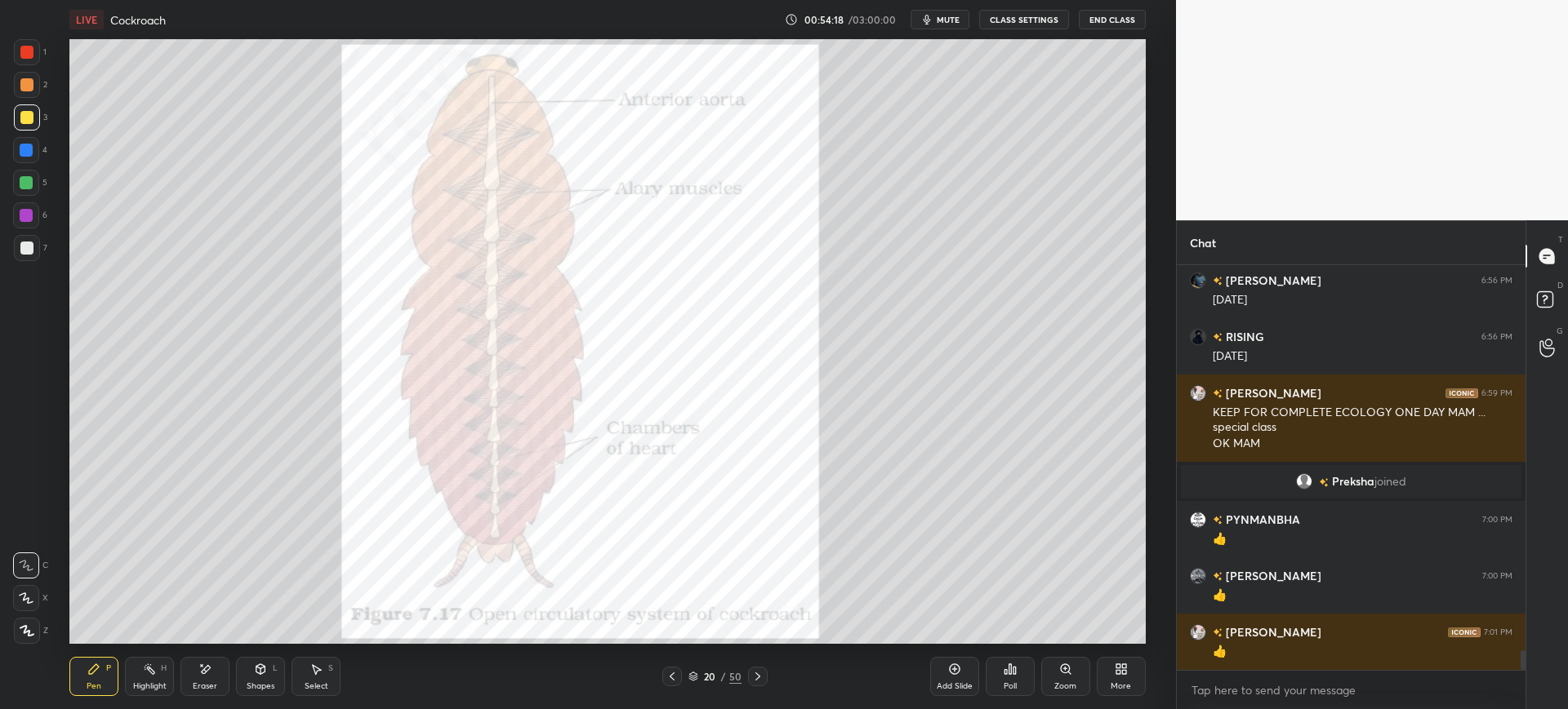
click at [757, 670] on icon at bounding box center [758, 677] width 13 height 13
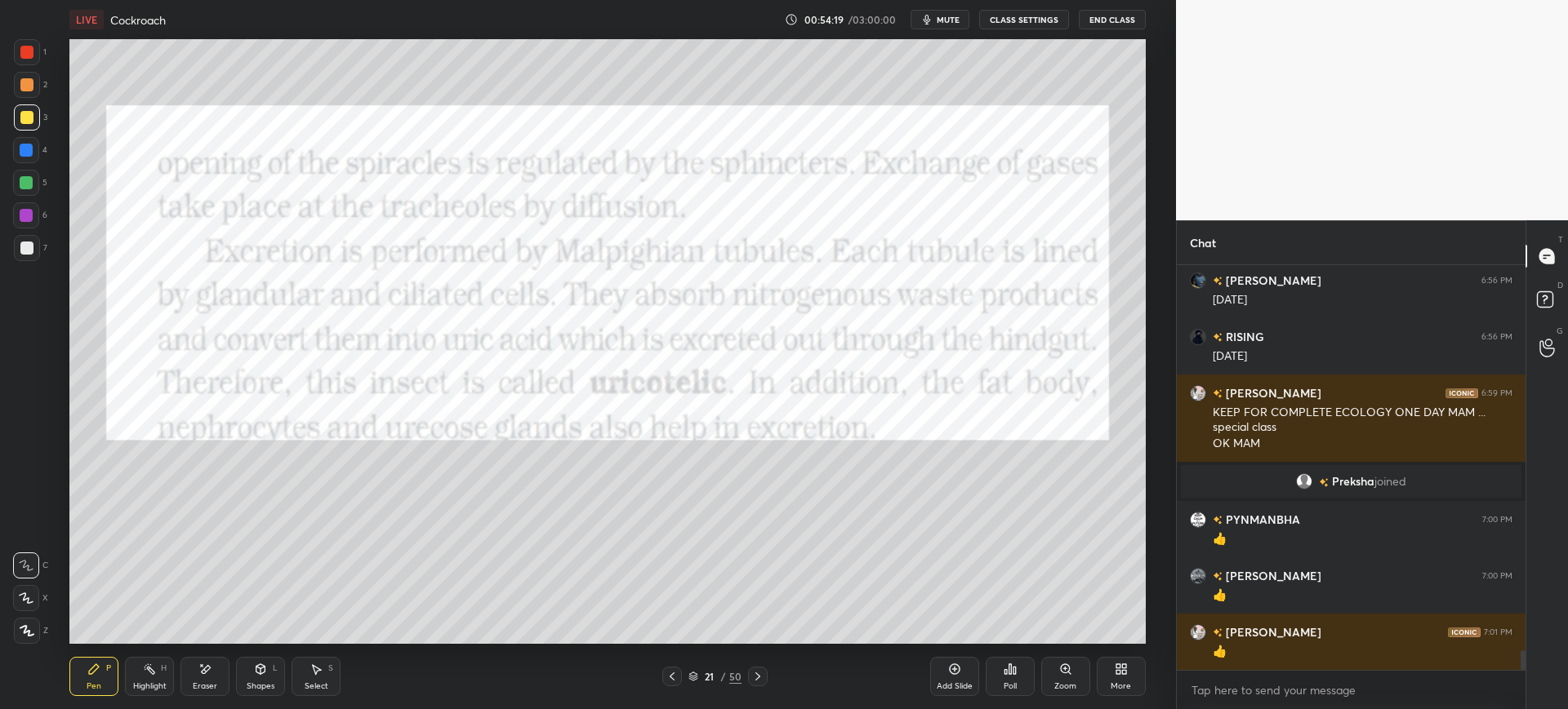
click at [756, 671] on icon at bounding box center [758, 677] width 13 height 13
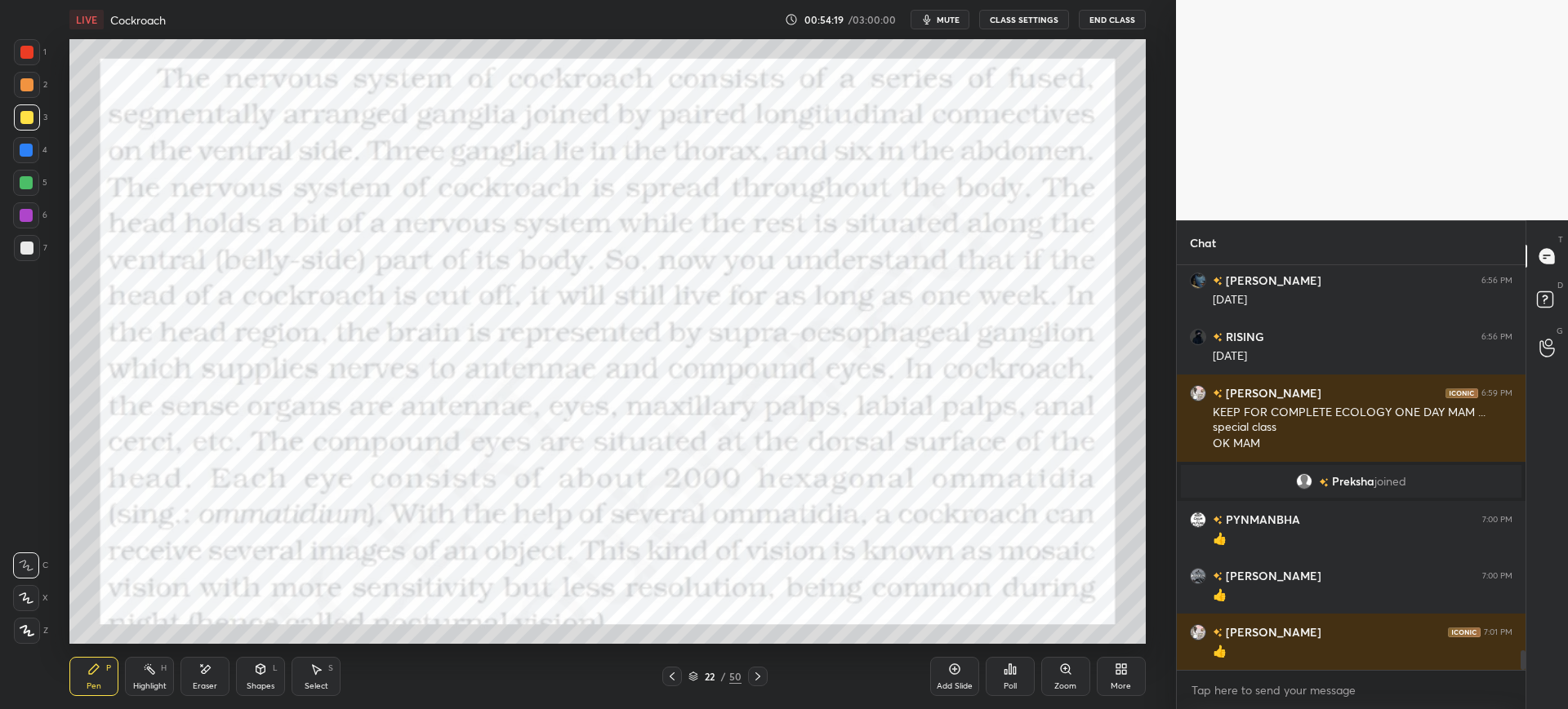
click at [754, 677] on icon at bounding box center [758, 677] width 13 height 13
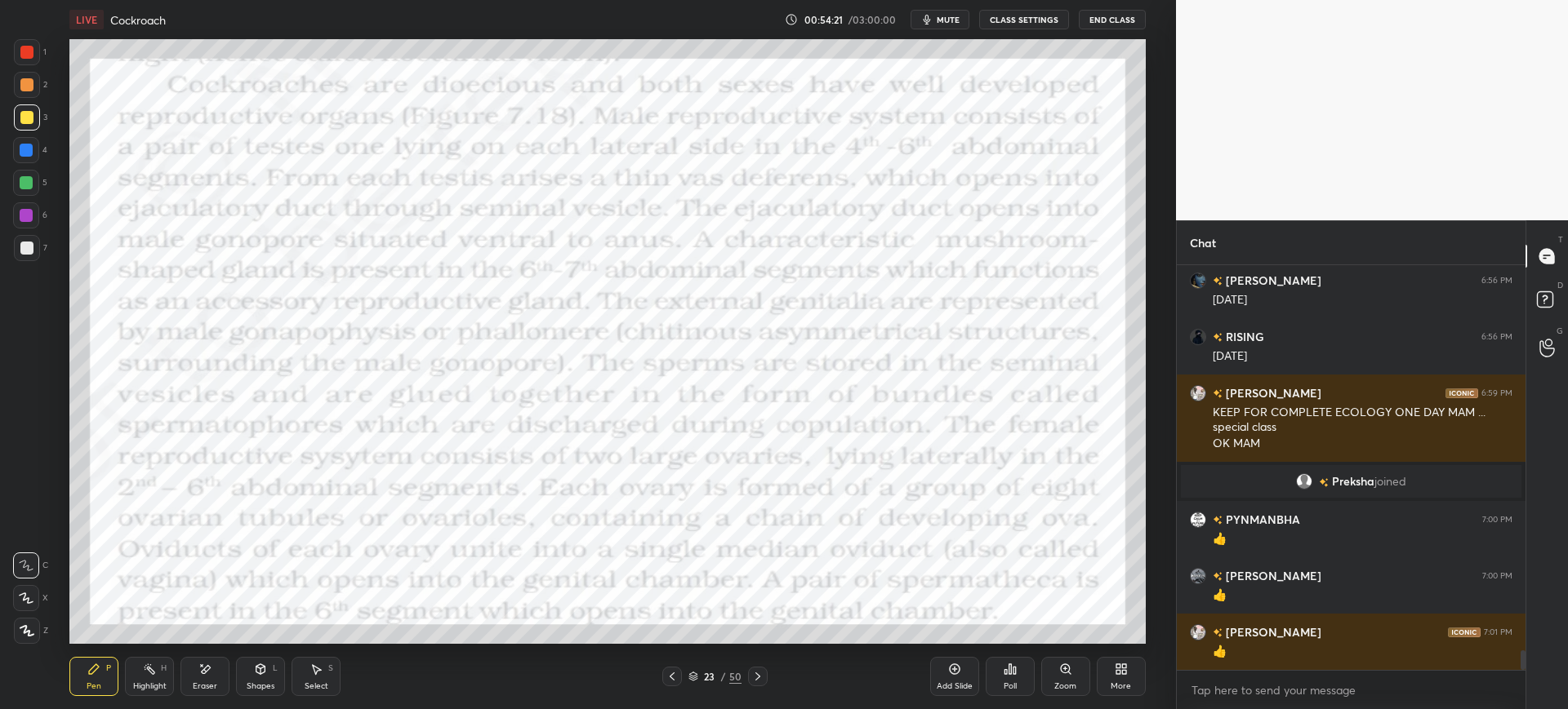
click at [749, 677] on div at bounding box center [758, 677] width 19 height 19
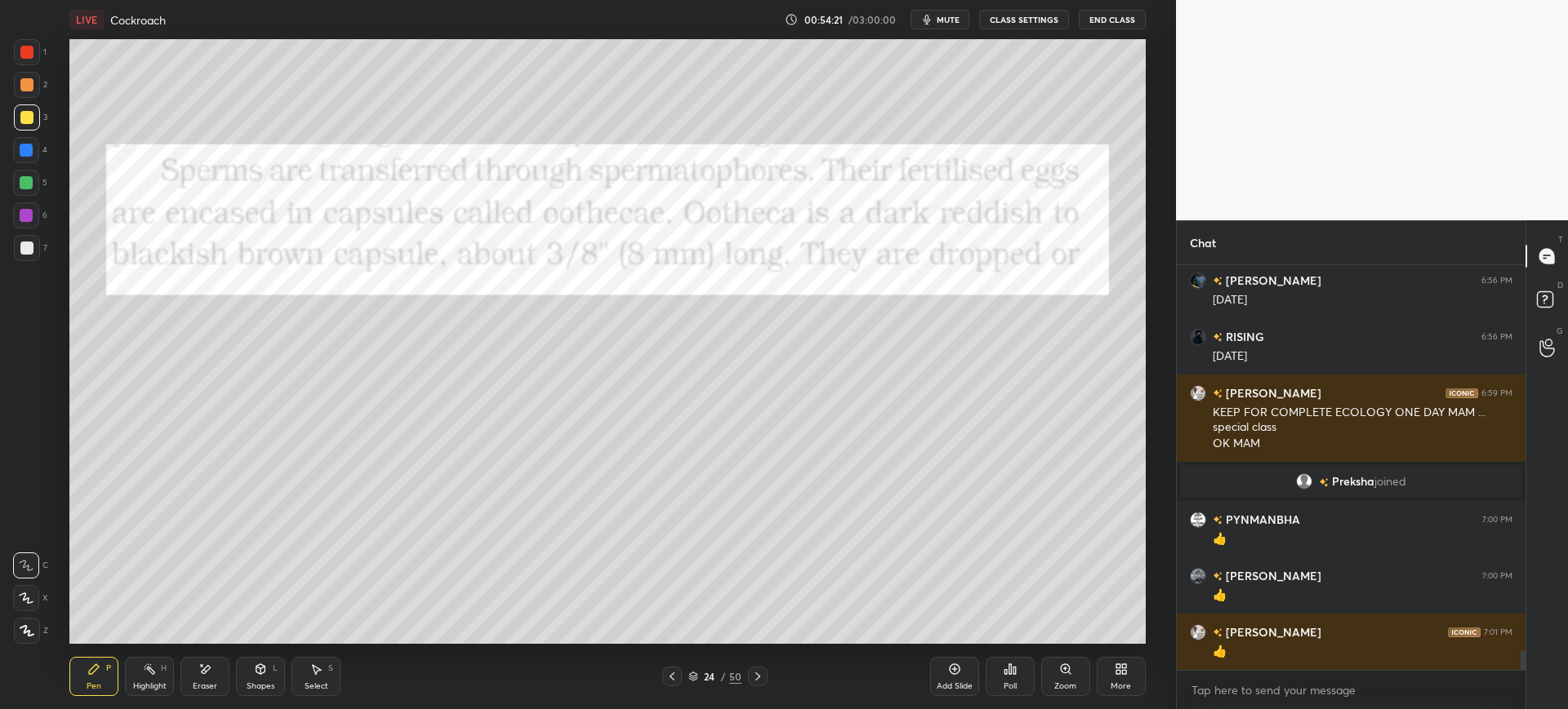
click at [758, 673] on icon at bounding box center [758, 677] width 13 height 13
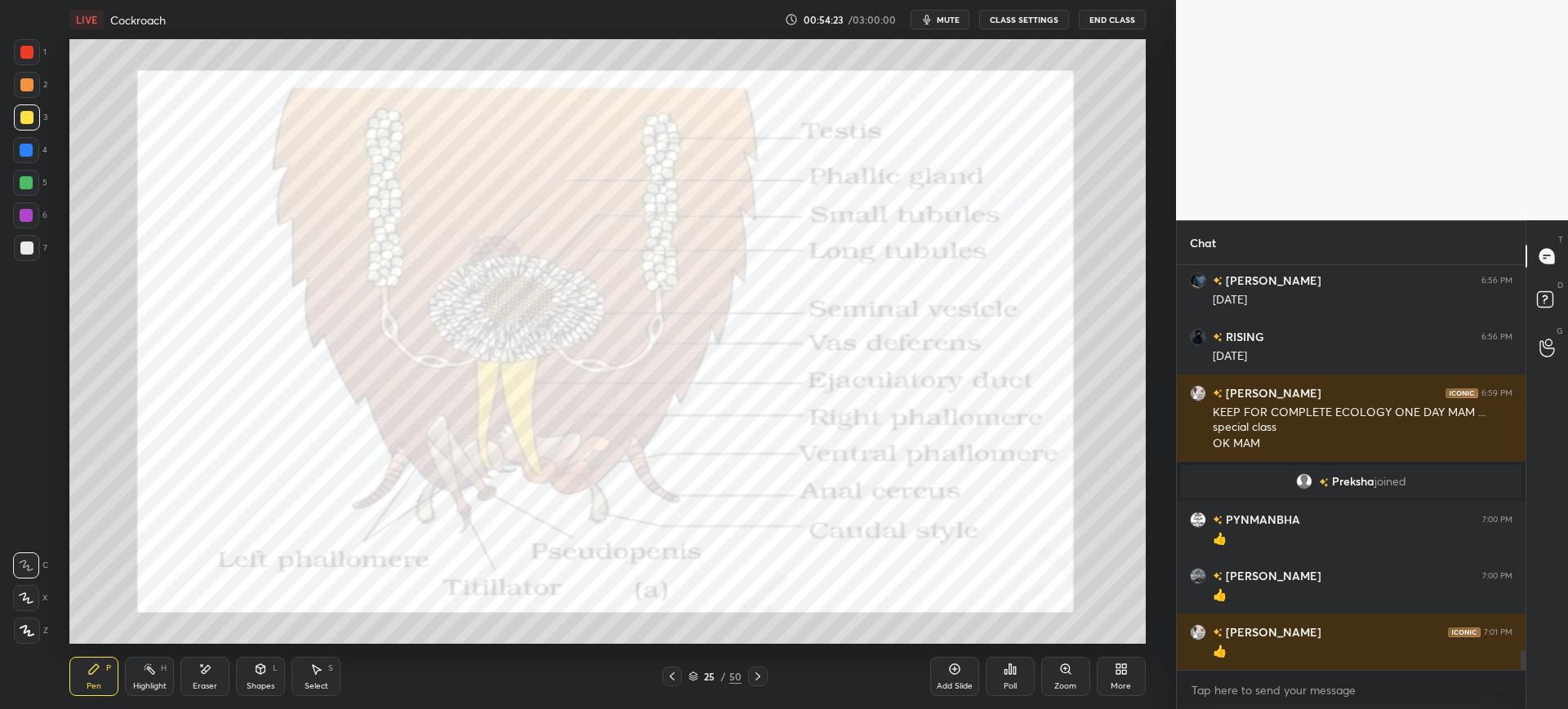
click at [713, 680] on div "25" at bounding box center [709, 676] width 17 height 10
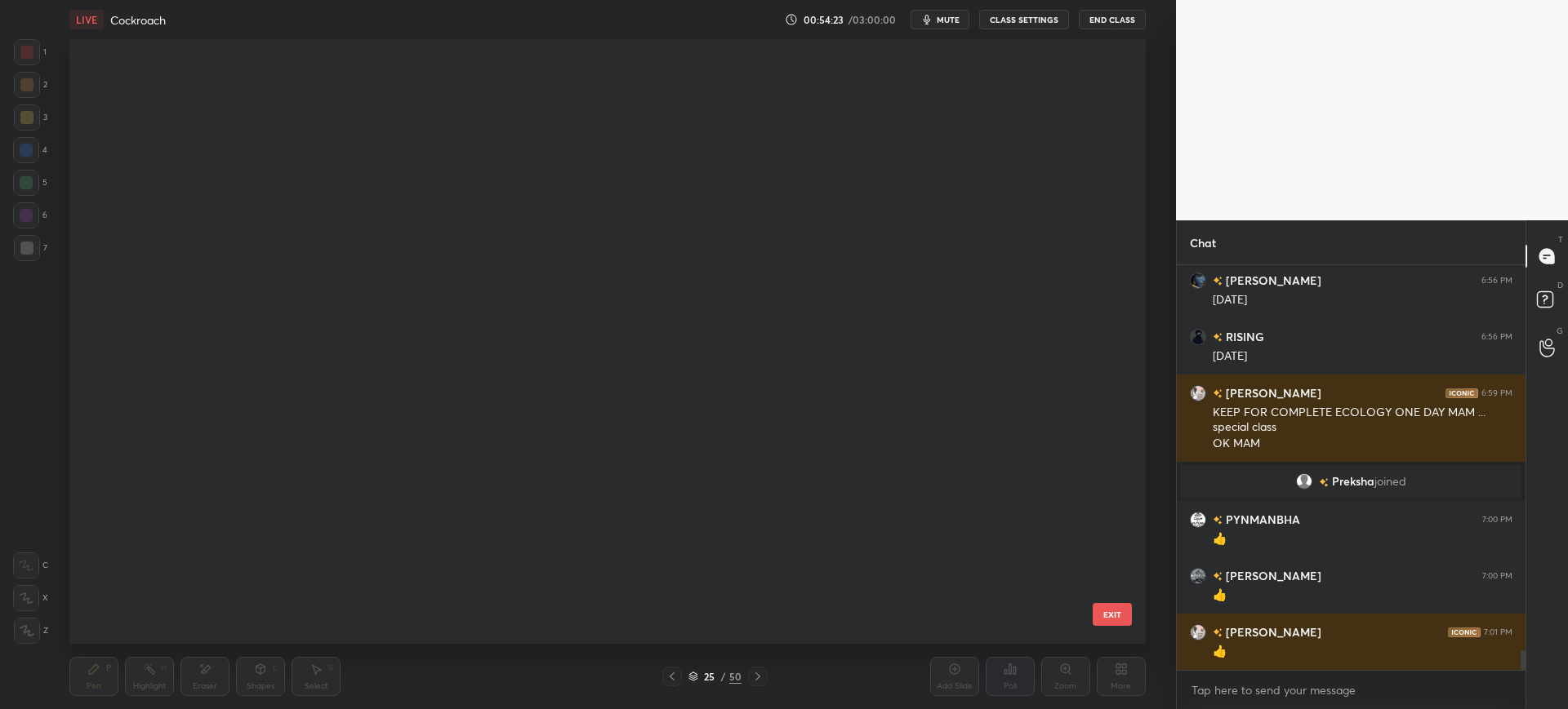
scroll to position [599, 1068]
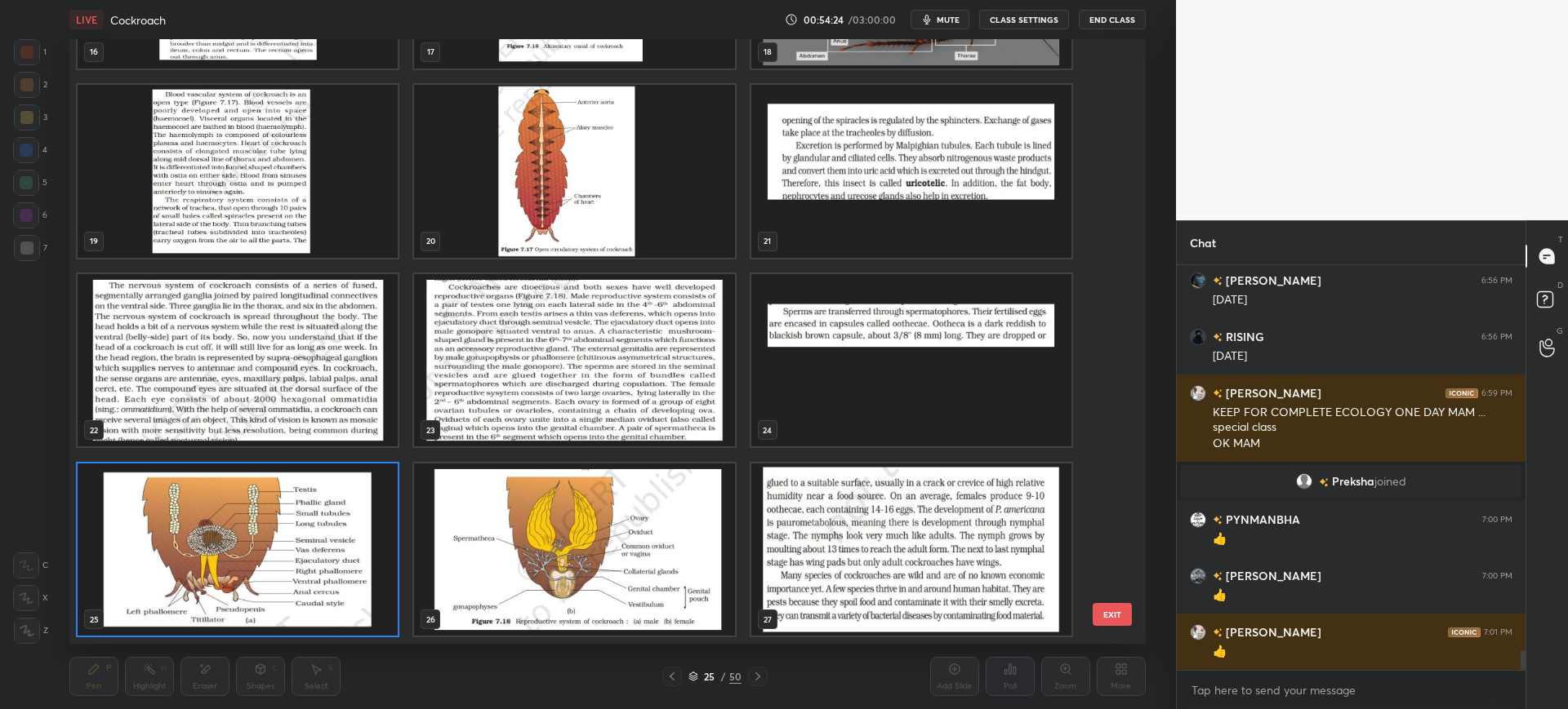
click at [1103, 107] on div "13 14 15 16 17 18 19 20 21 22 23 24 25 26 27" at bounding box center [593, 342] width 1047 height 605
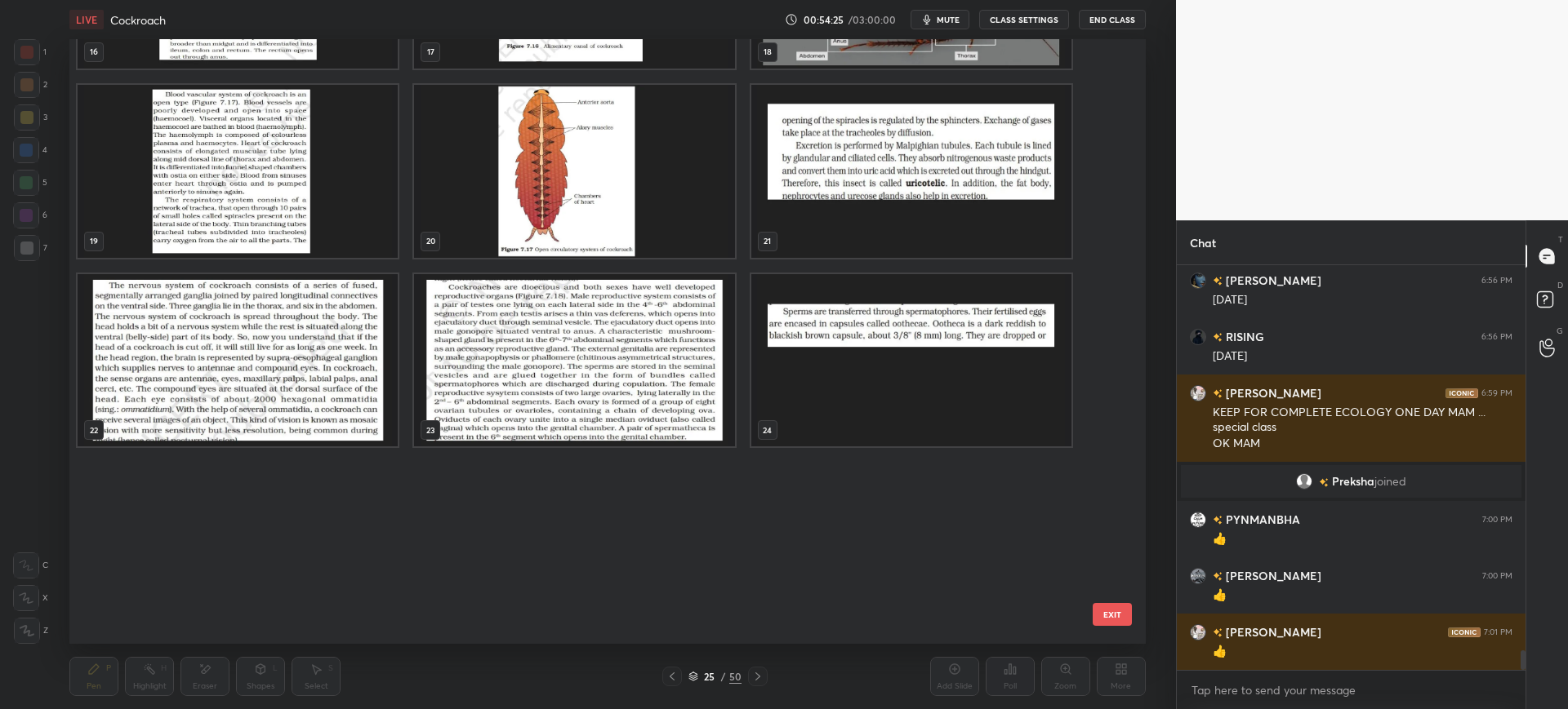
scroll to position [570, 0]
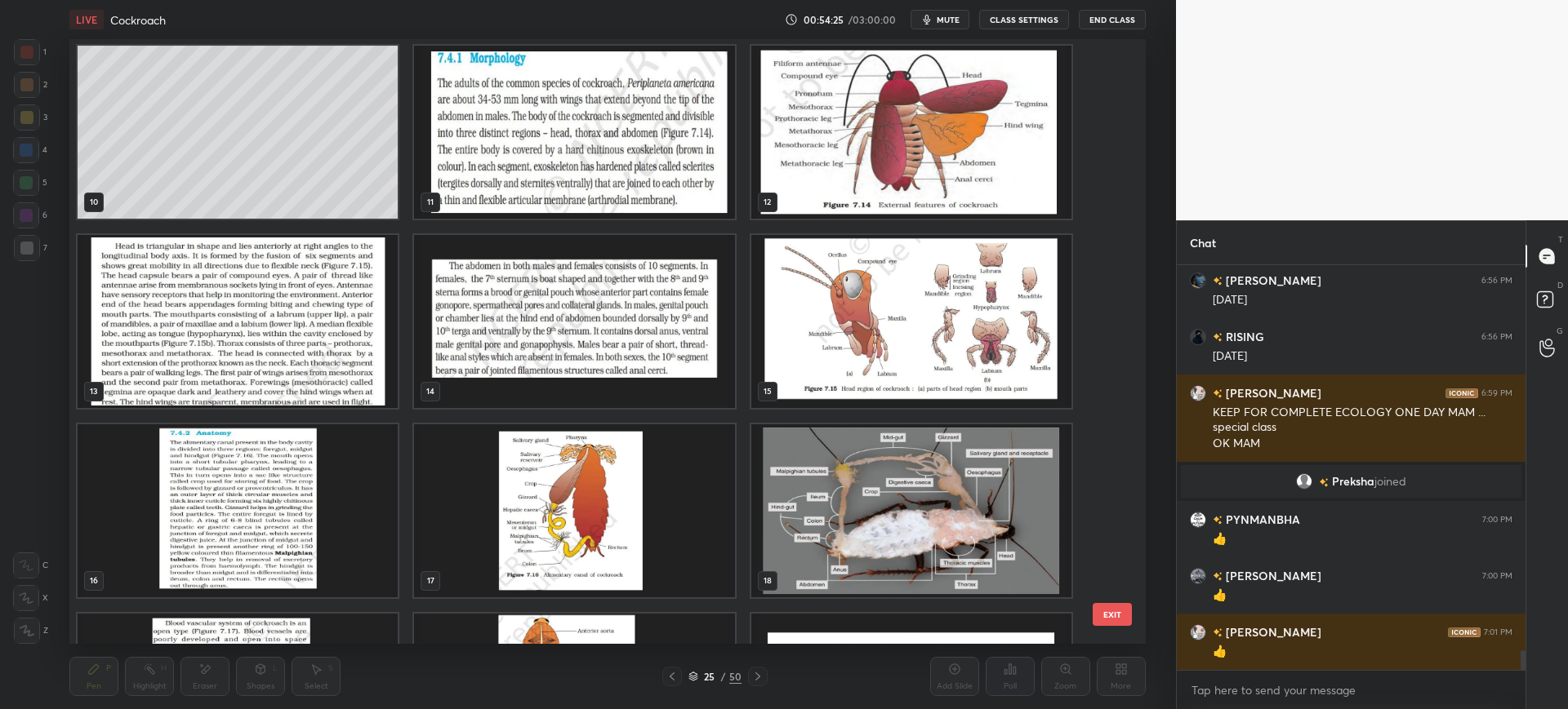
click at [1014, 285] on img "grid" at bounding box center [911, 321] width 320 height 173
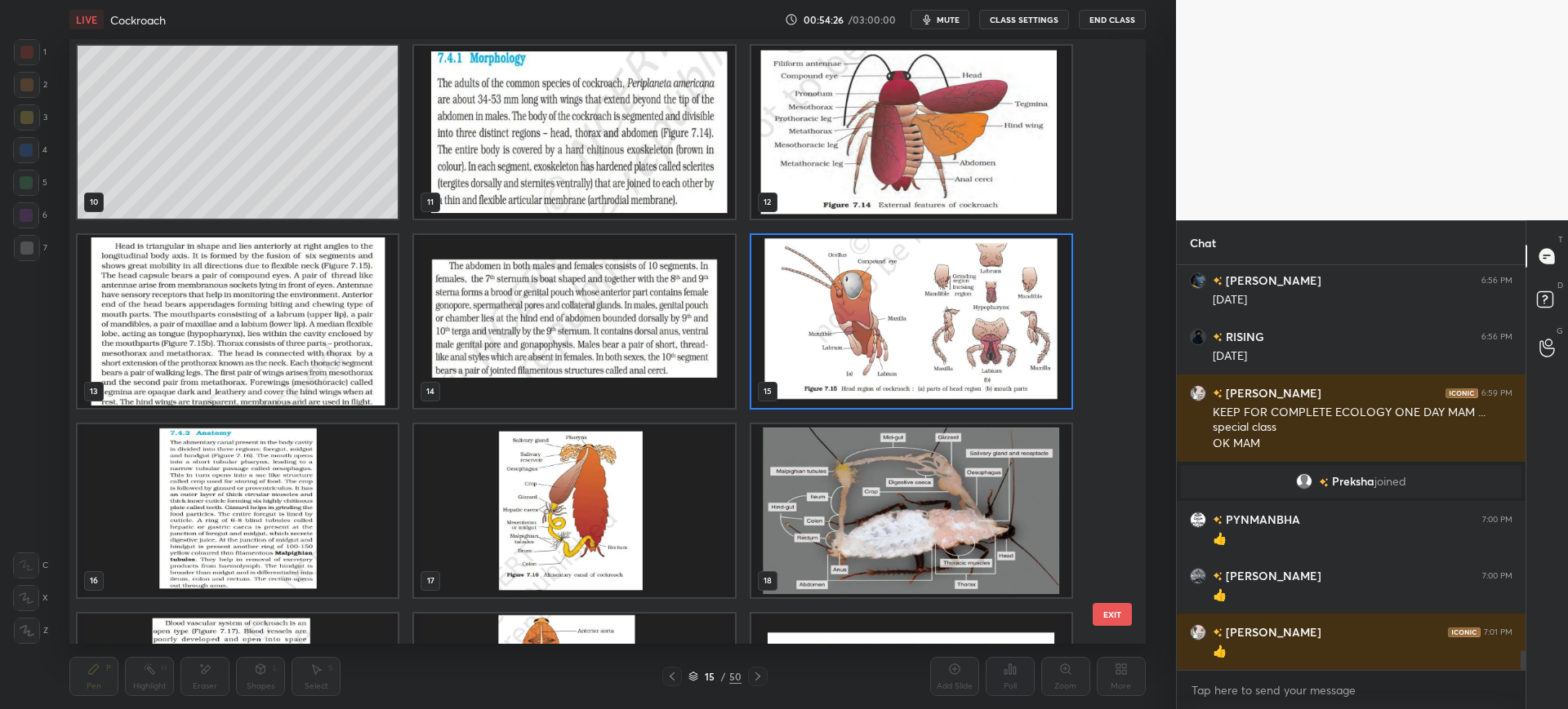
click at [1115, 606] on button "EXIT" at bounding box center [1112, 614] width 39 height 23
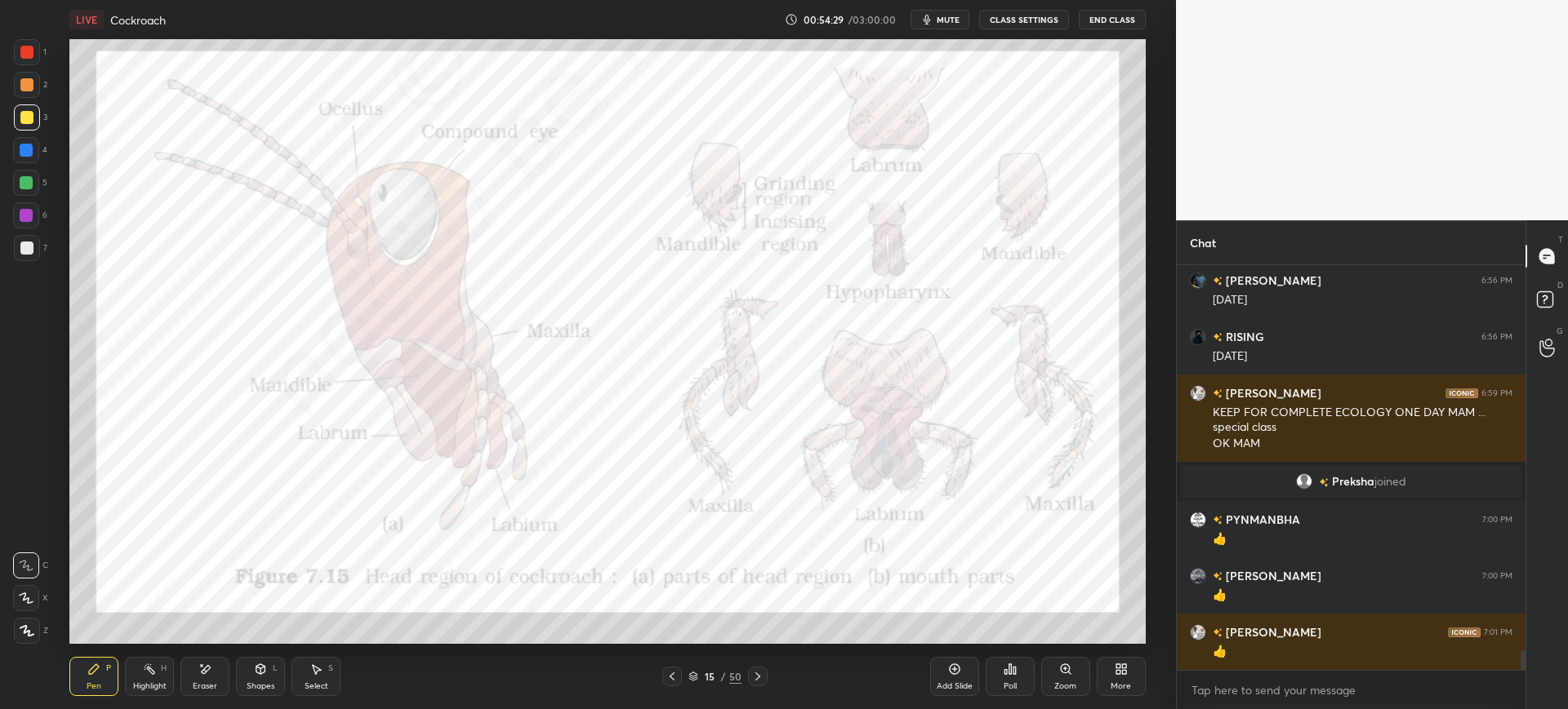
click at [1117, 674] on icon at bounding box center [1121, 669] width 13 height 13
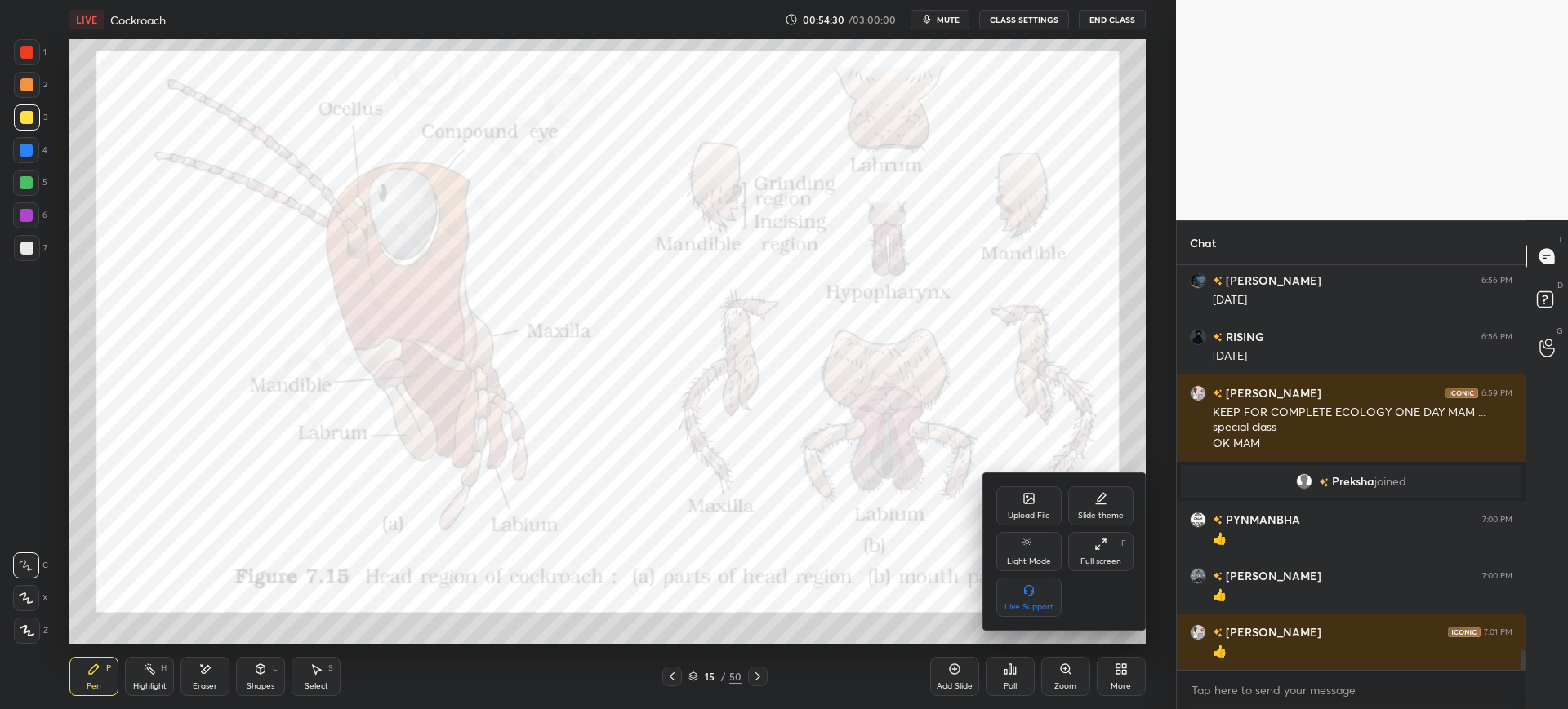
click at [1030, 507] on div "Upload File" at bounding box center [1029, 506] width 65 height 39
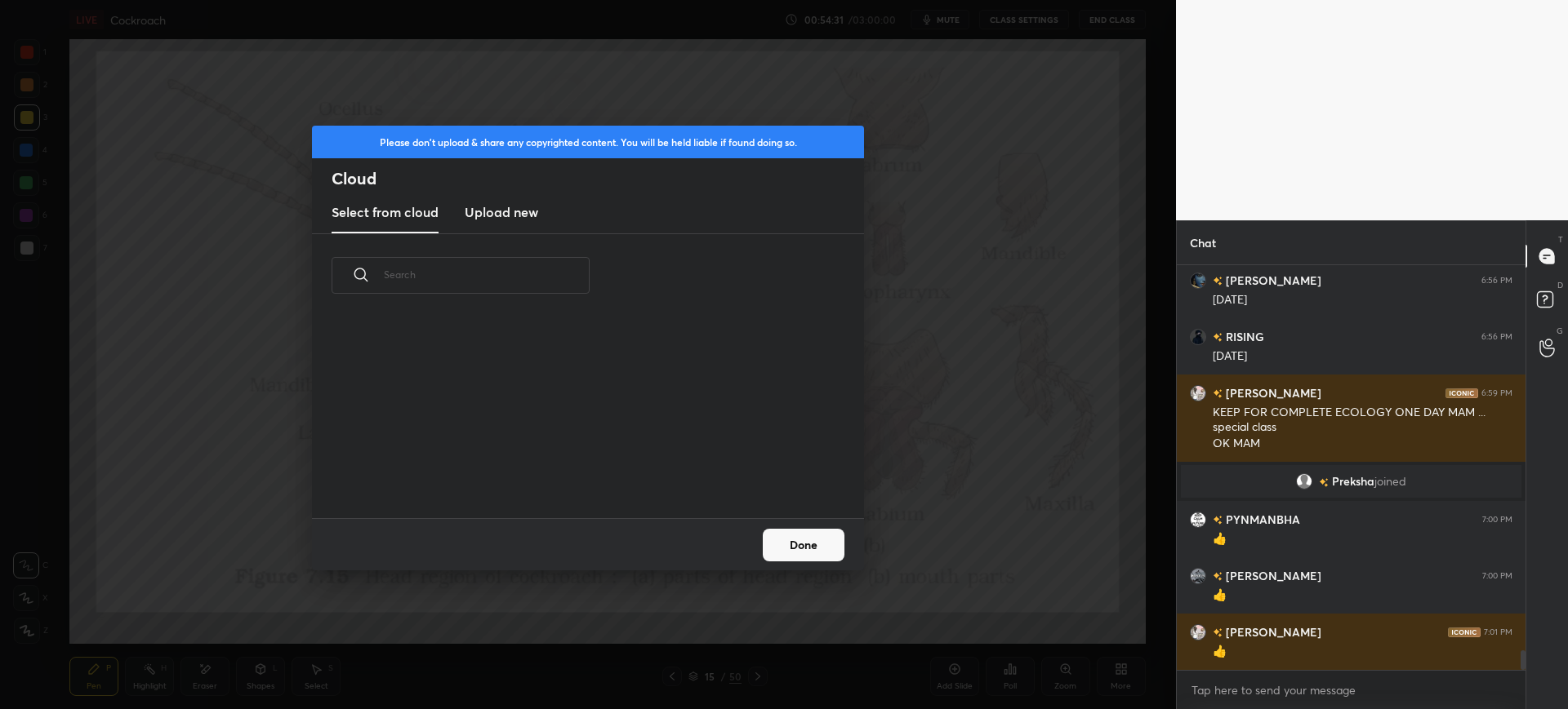
scroll to position [201, 524]
click at [495, 211] on h3 "Upload new" at bounding box center [502, 212] width 74 height 19
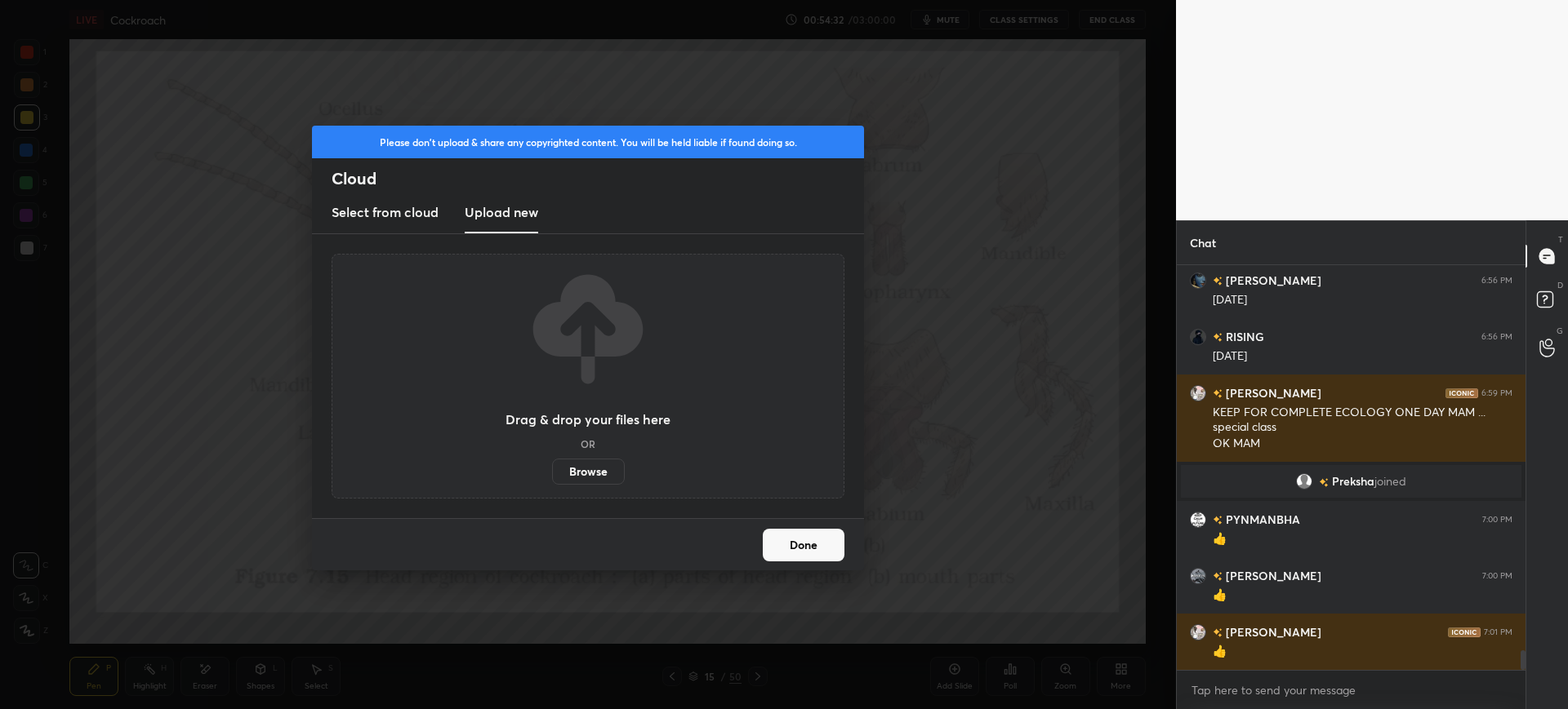
scroll to position [8051, 0]
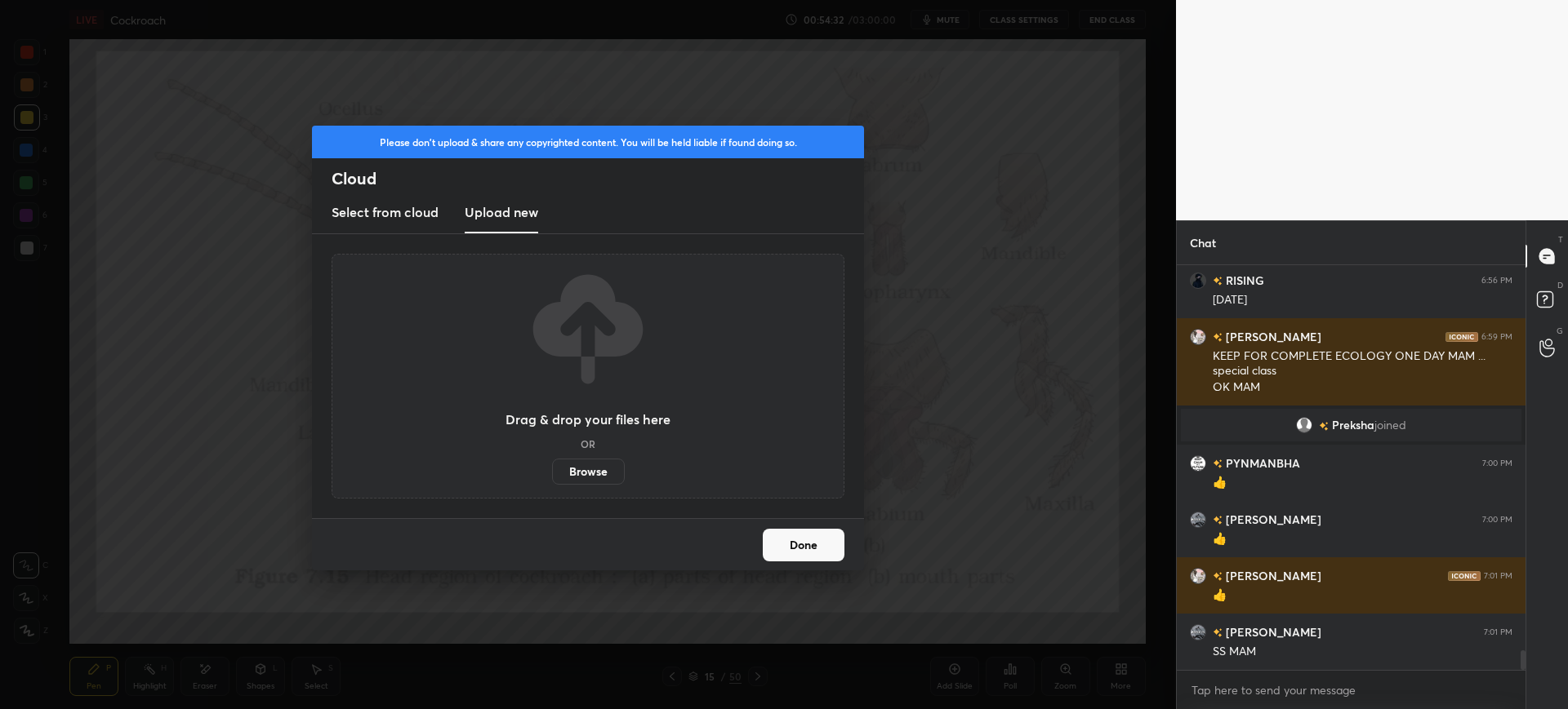
click at [569, 479] on label "Browse" at bounding box center [588, 471] width 73 height 26
click at [552, 479] on input "Browse" at bounding box center [552, 471] width 0 height 26
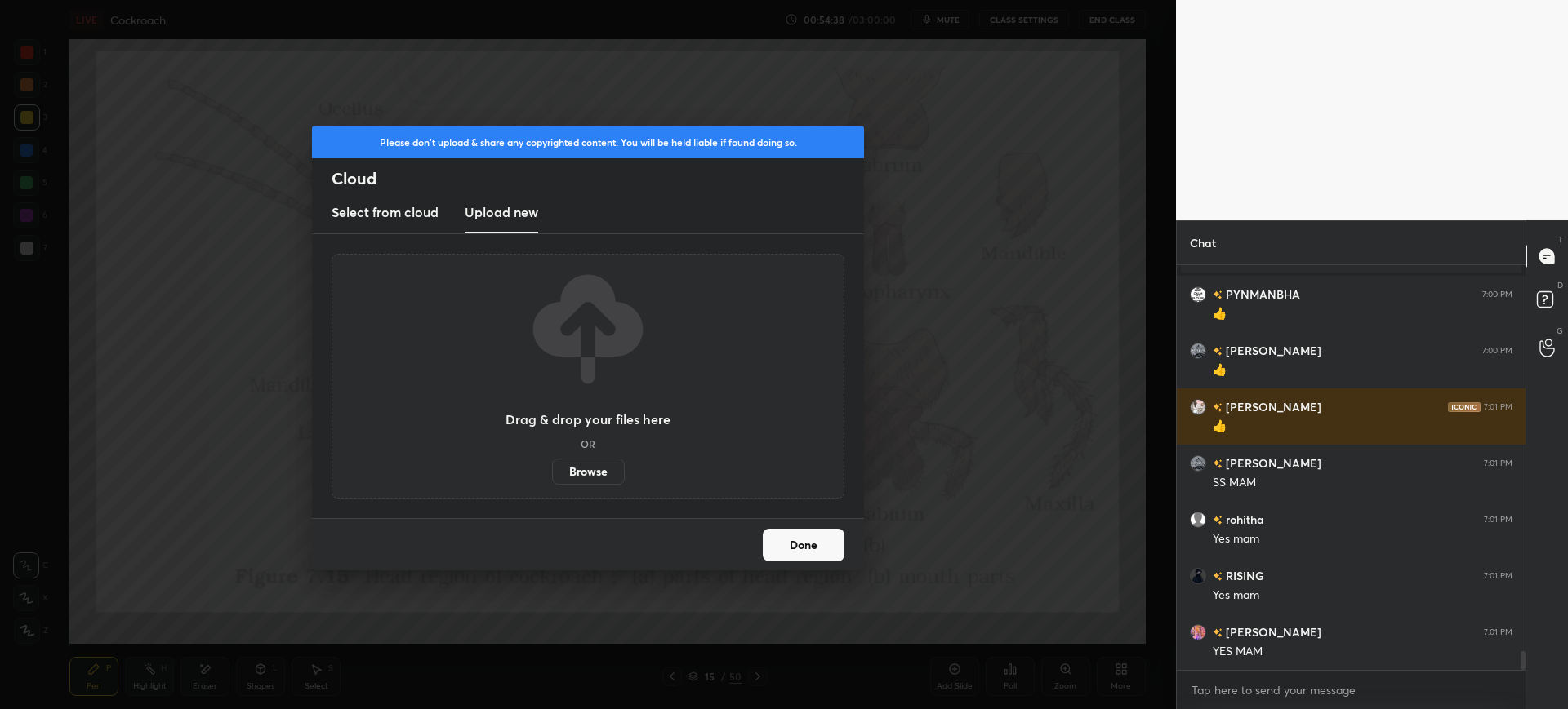
scroll to position [8277, 0]
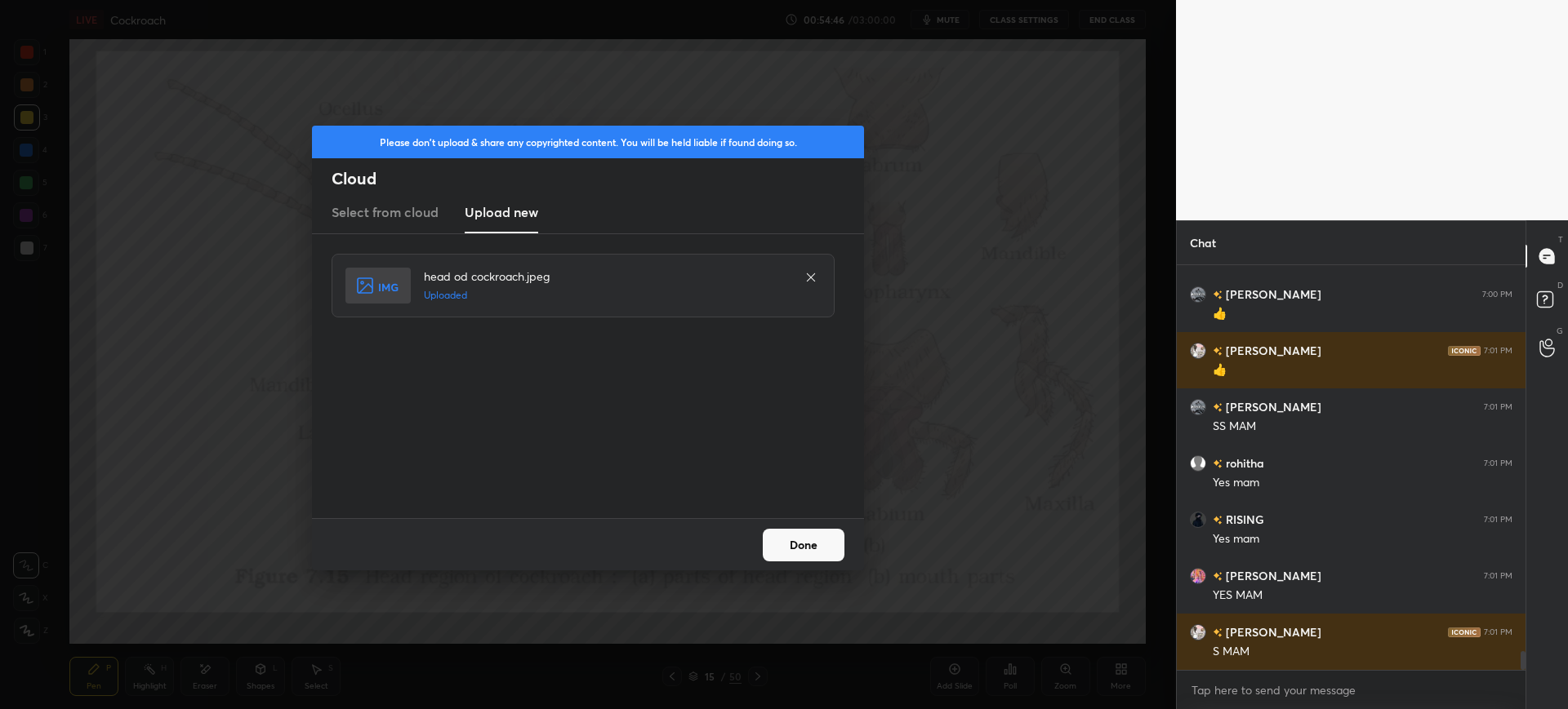
click at [819, 572] on div "Please don't upload & share any copyrighted content. You will be held liable if…" at bounding box center [588, 354] width 1176 height 709
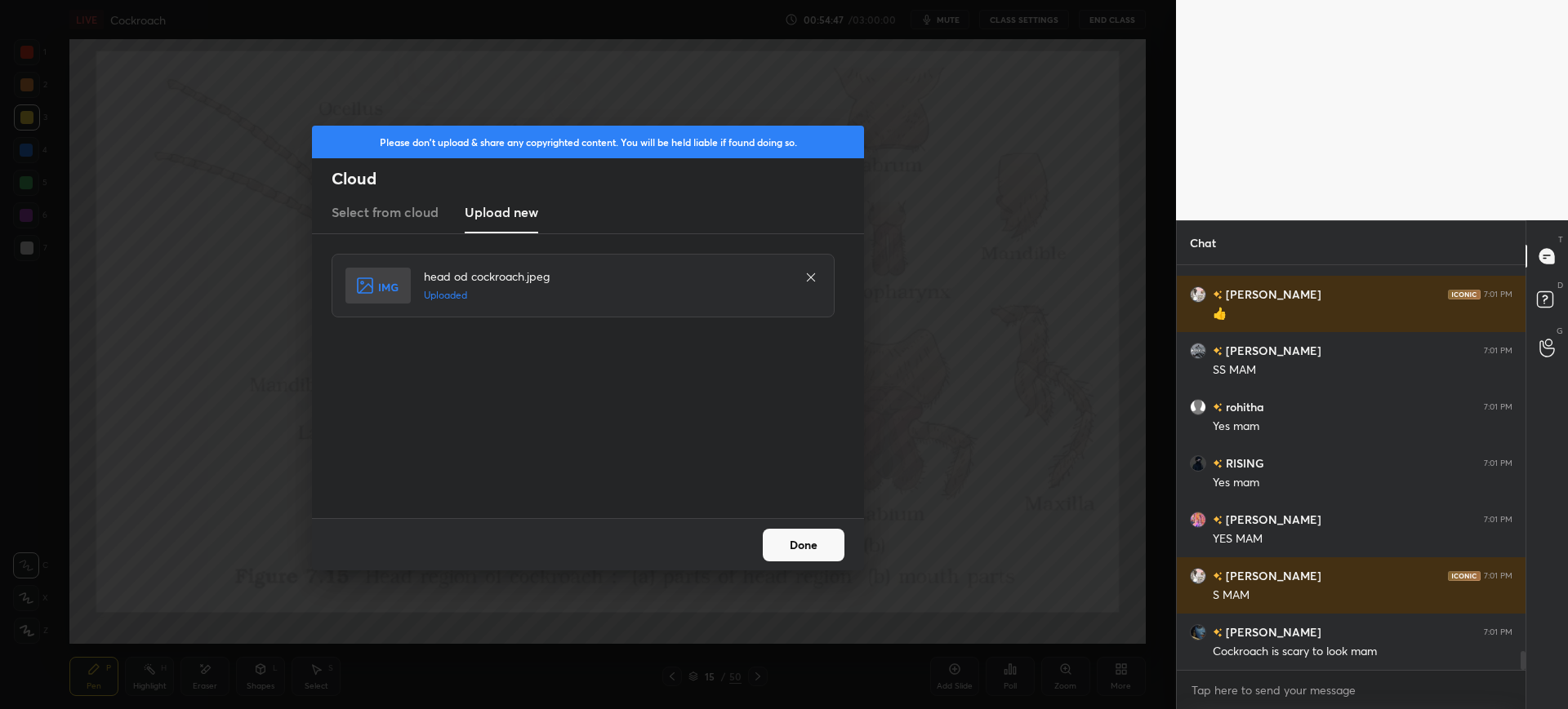
drag, startPoint x: 819, startPoint y: 567, endPoint x: 820, endPoint y: 540, distance: 27.0
click at [820, 540] on div "Done" at bounding box center [588, 544] width 552 height 53
click at [820, 540] on button "Done" at bounding box center [803, 544] width 82 height 32
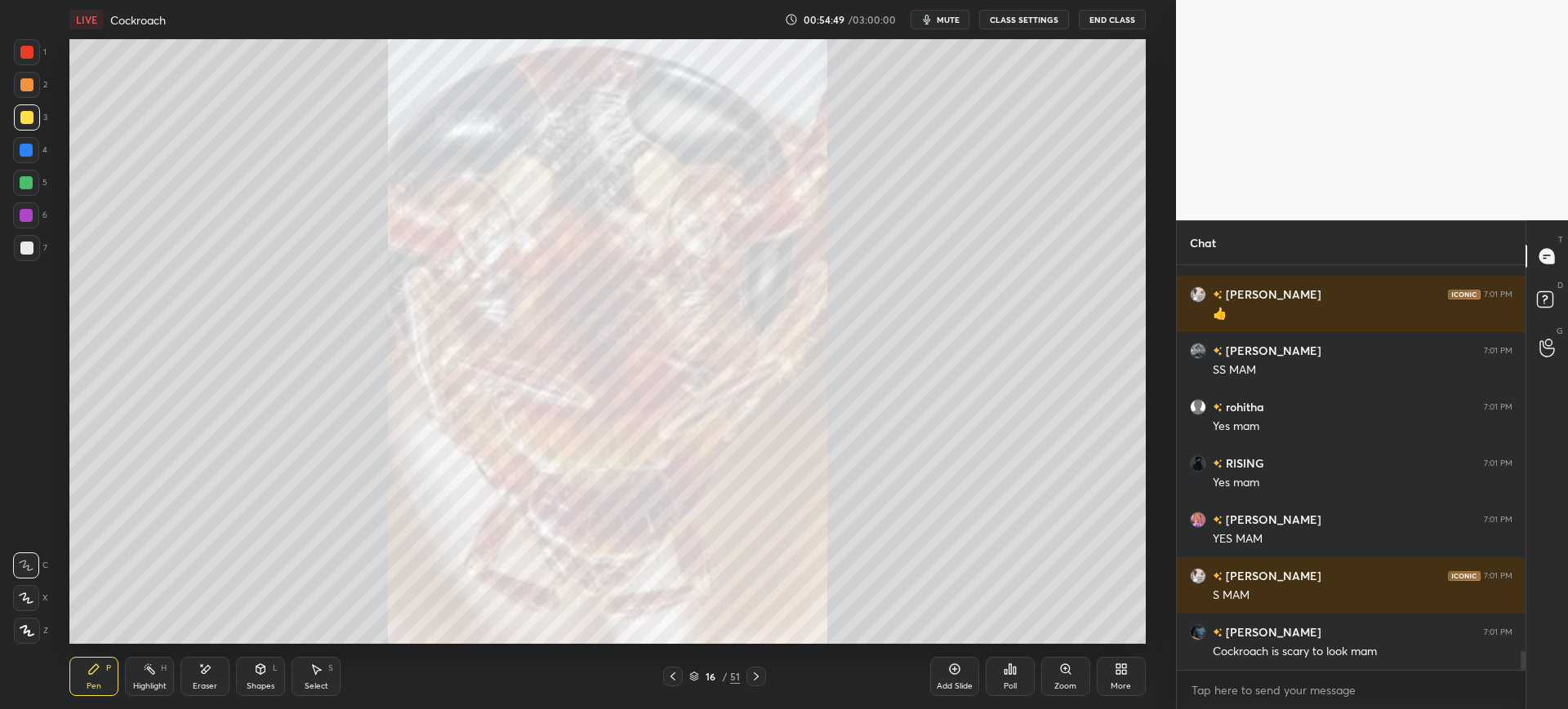
click at [1115, 682] on div "More" at bounding box center [1120, 685] width 20 height 8
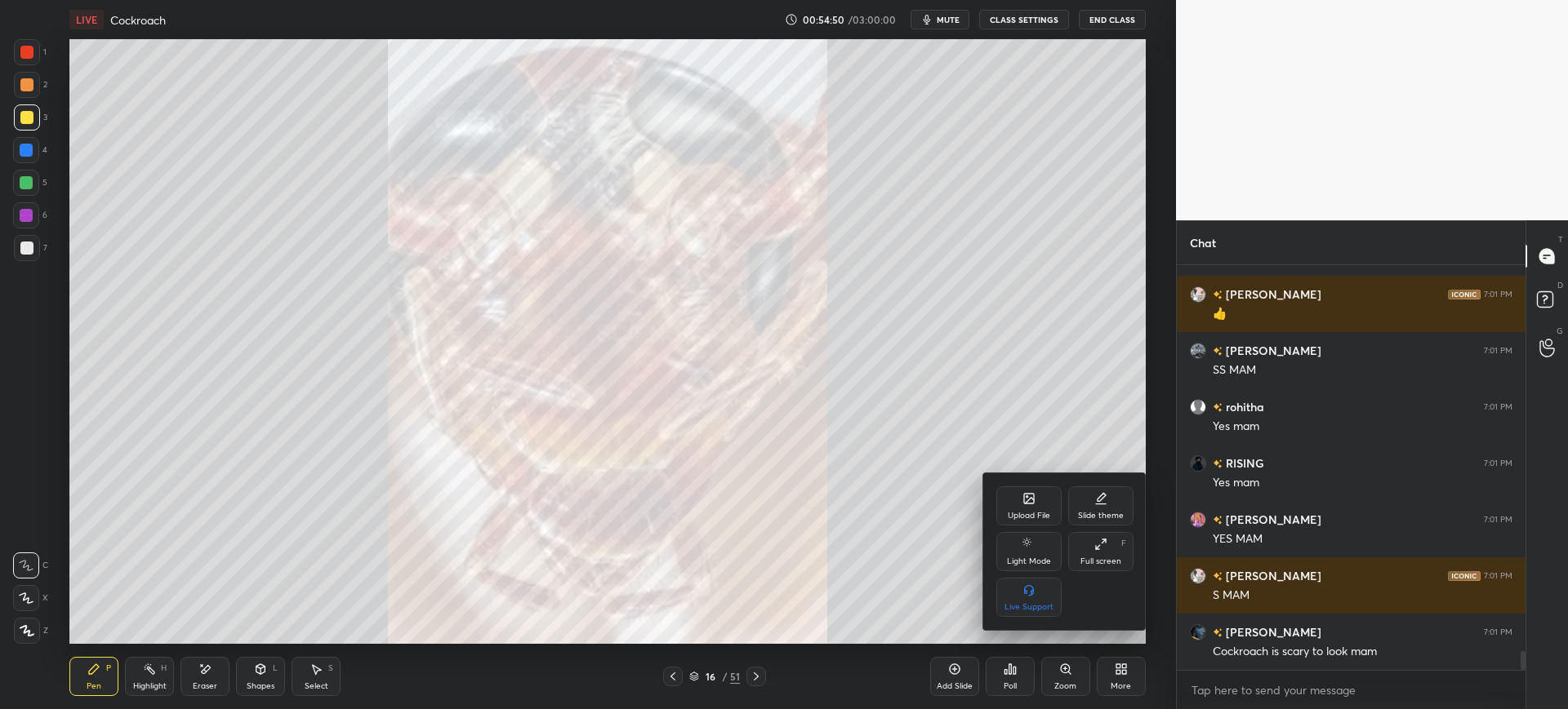
click at [1027, 514] on div "Upload File" at bounding box center [1029, 515] width 42 height 8
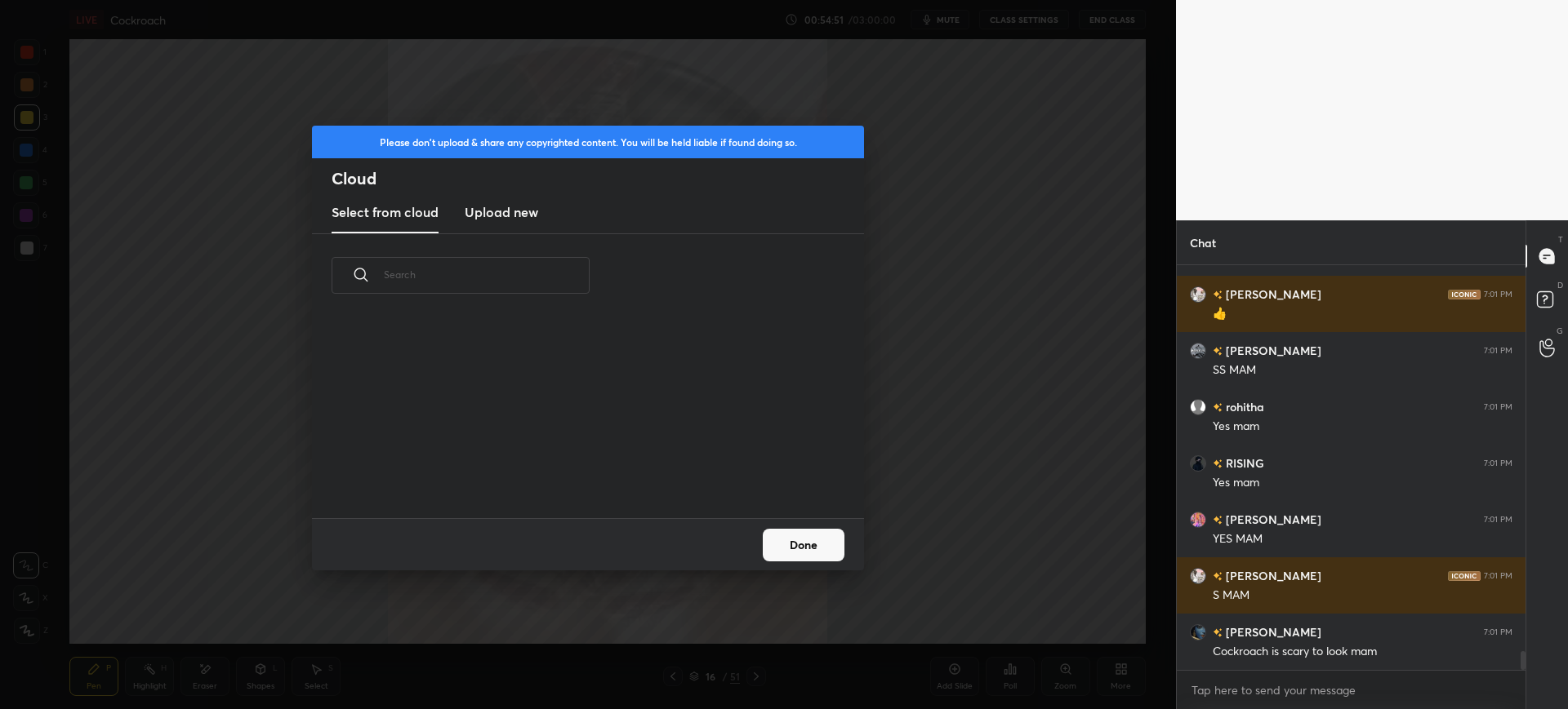
scroll to position [201, 524]
click at [510, 202] on h3 "Upload new" at bounding box center [502, 212] width 74 height 19
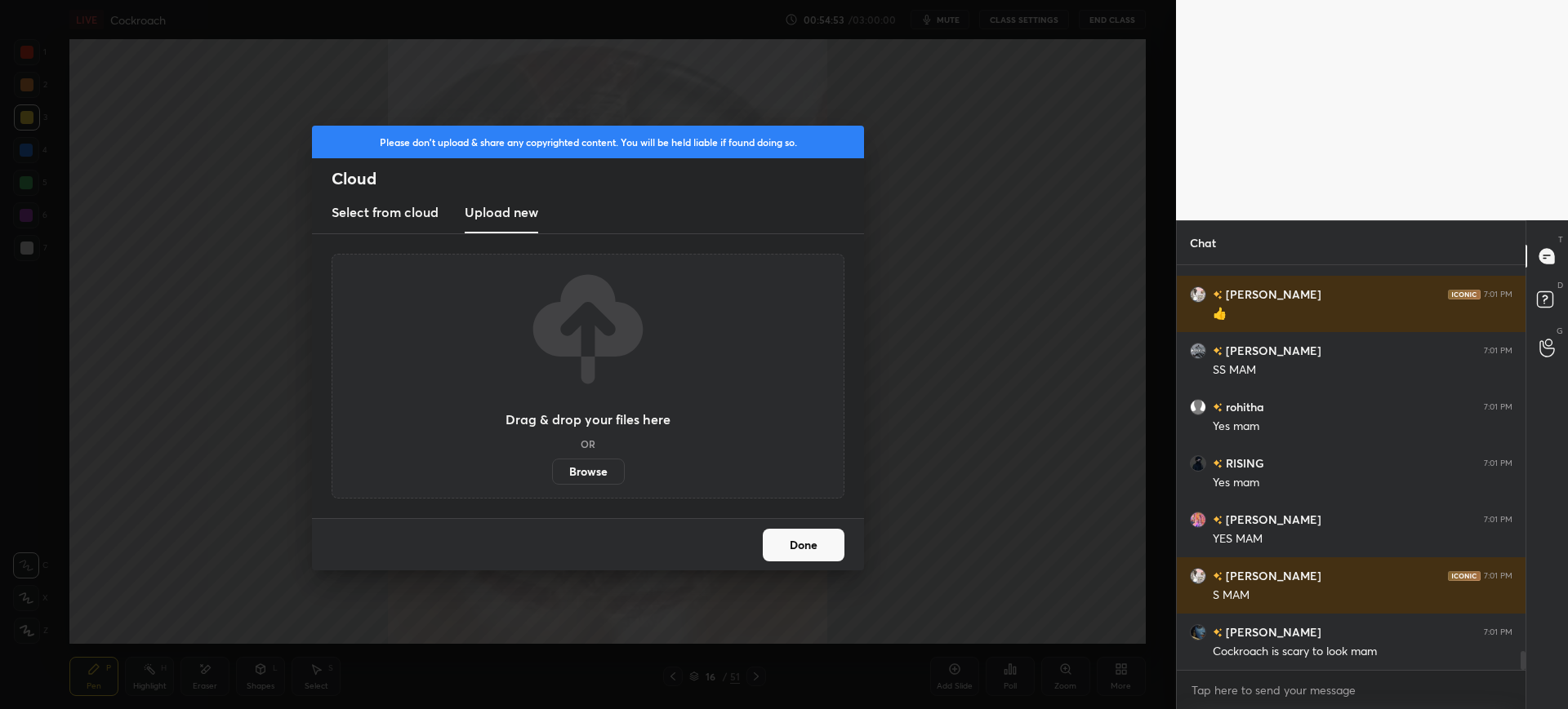
click at [596, 468] on label "Browse" at bounding box center [588, 471] width 73 height 26
click at [552, 468] on input "Browse" at bounding box center [552, 471] width 0 height 26
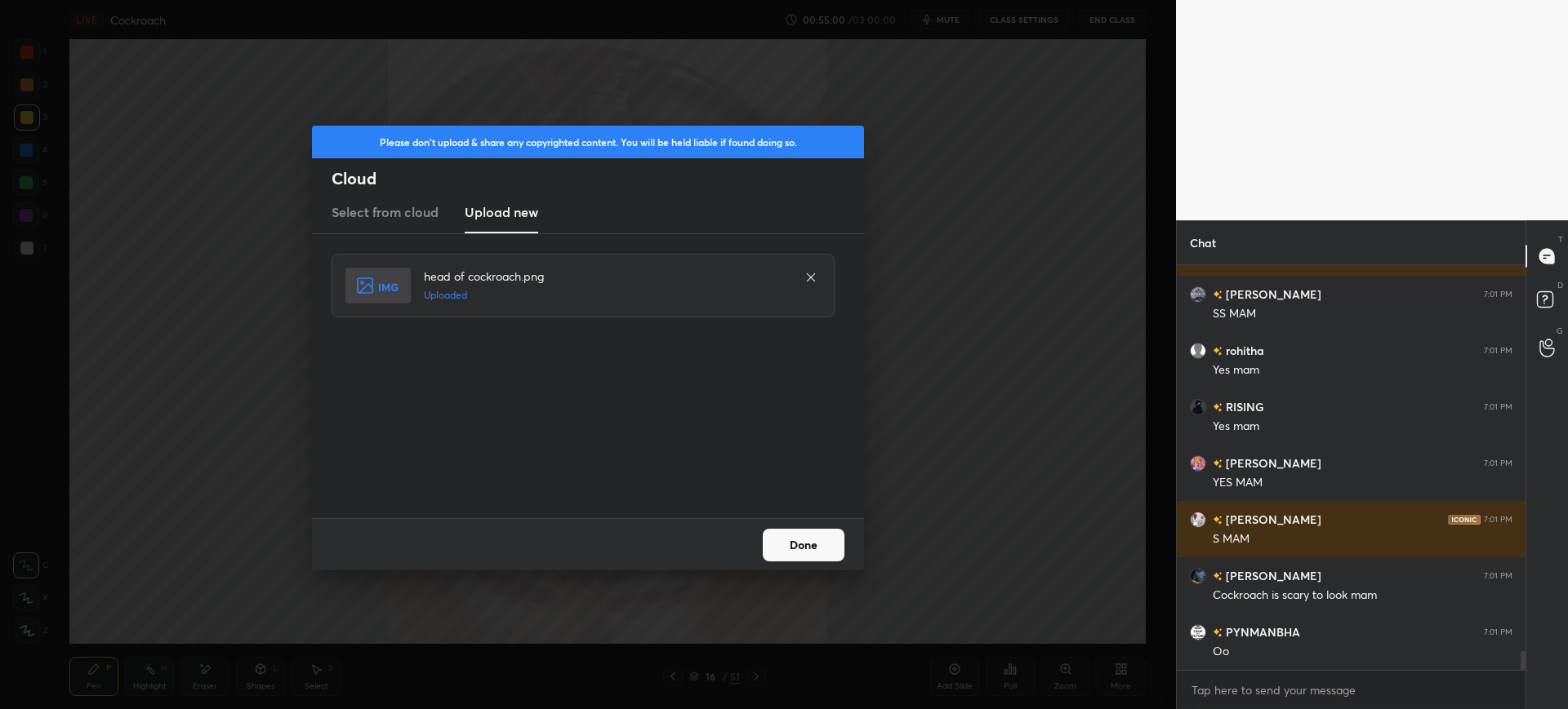
click at [794, 541] on button "Done" at bounding box center [803, 544] width 82 height 32
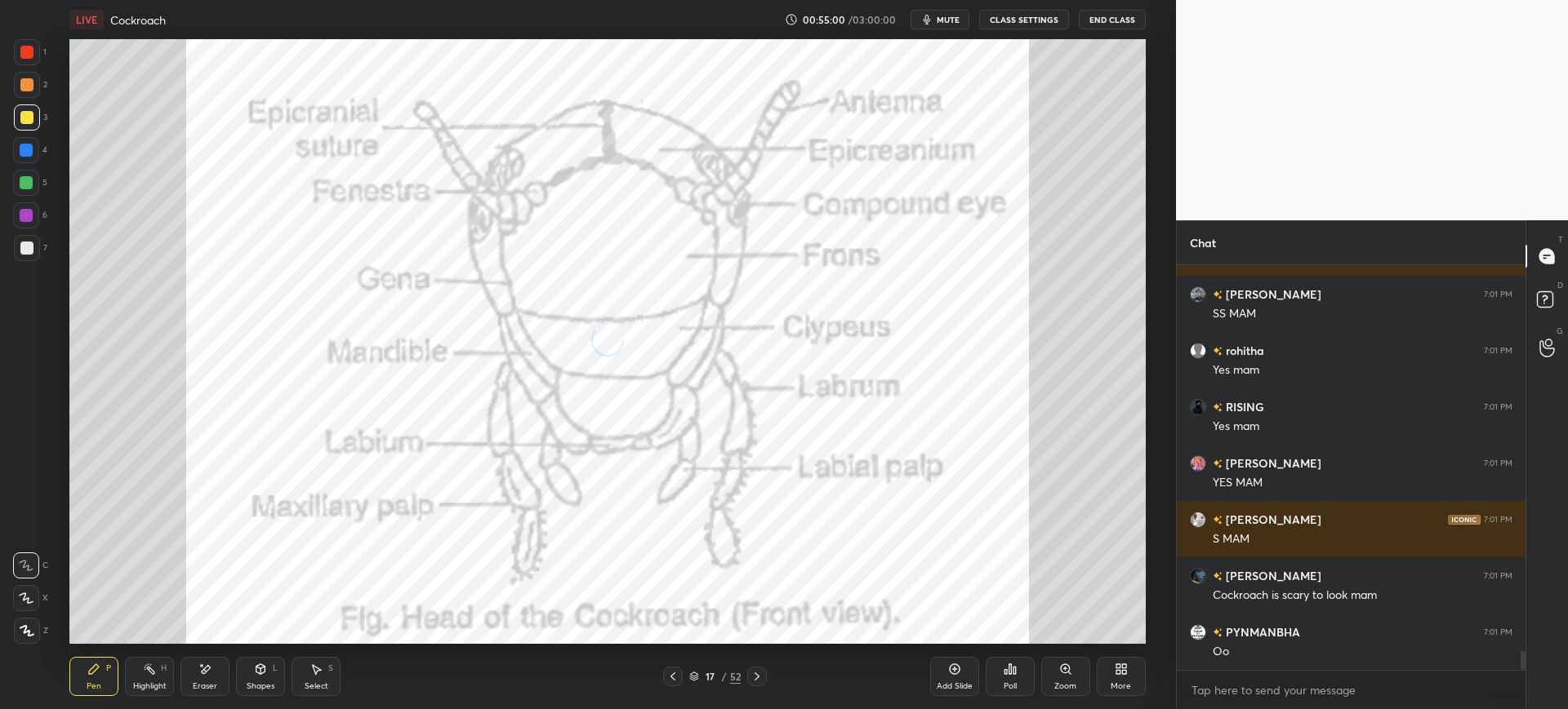
scroll to position [8446, 0]
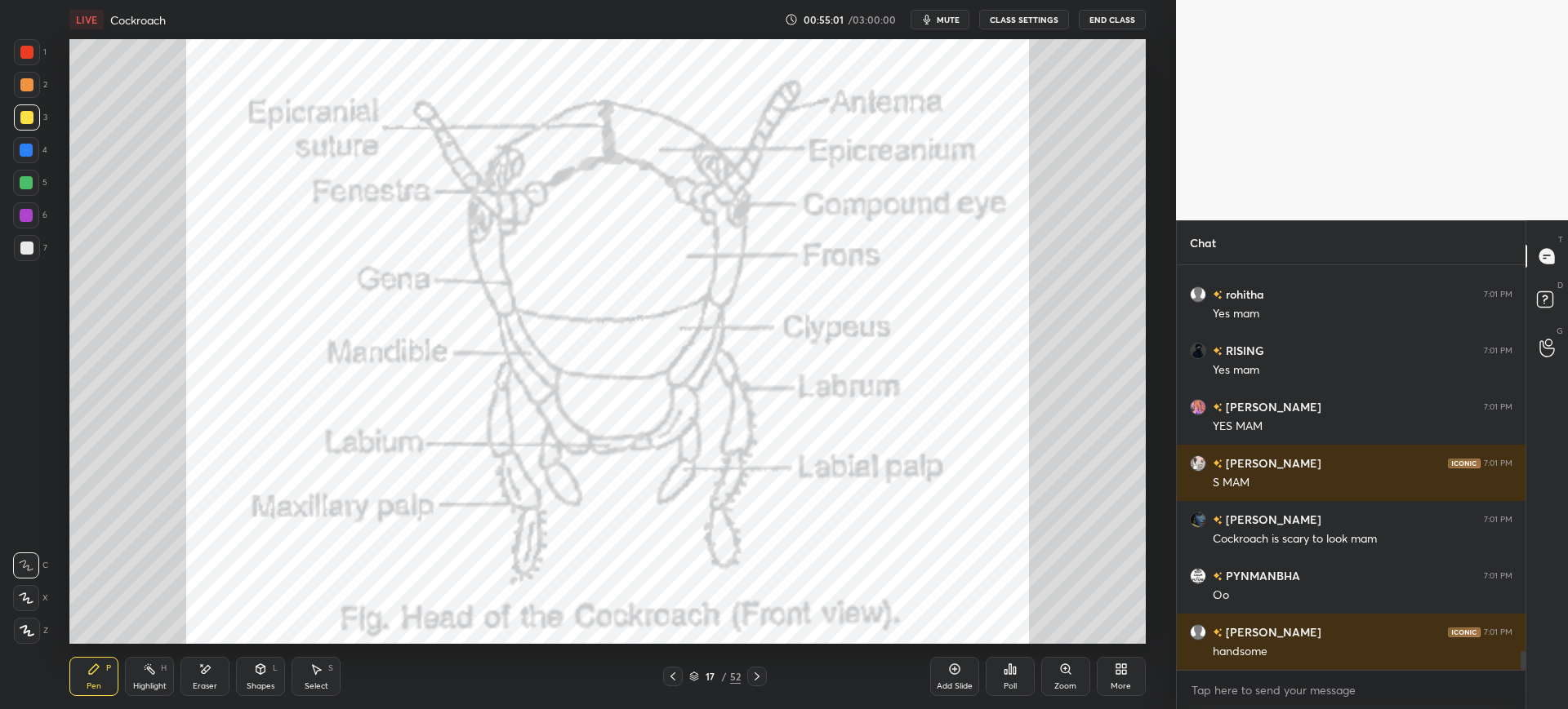
click at [1123, 670] on icon at bounding box center [1123, 672] width 4 height 4
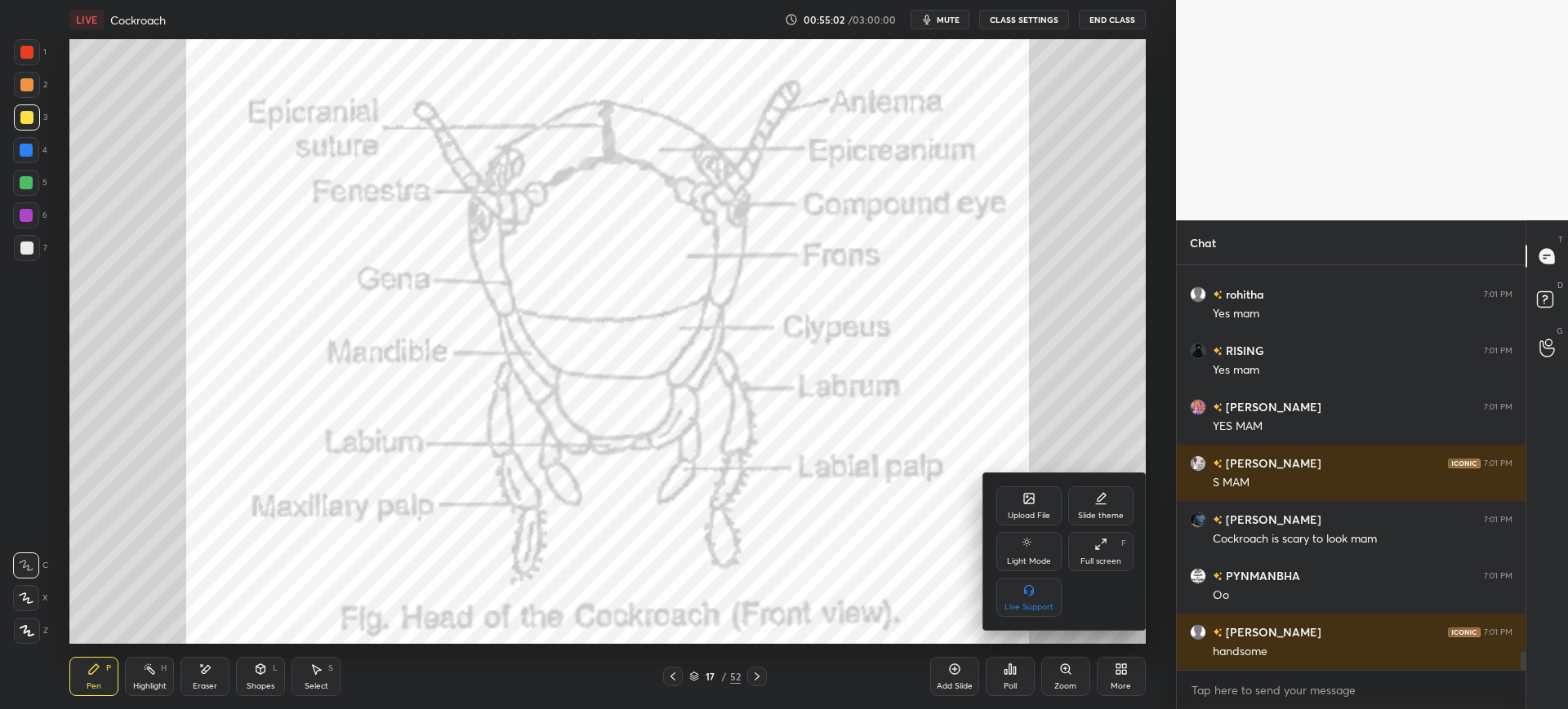
click at [1041, 500] on div "Upload File" at bounding box center [1029, 506] width 65 height 39
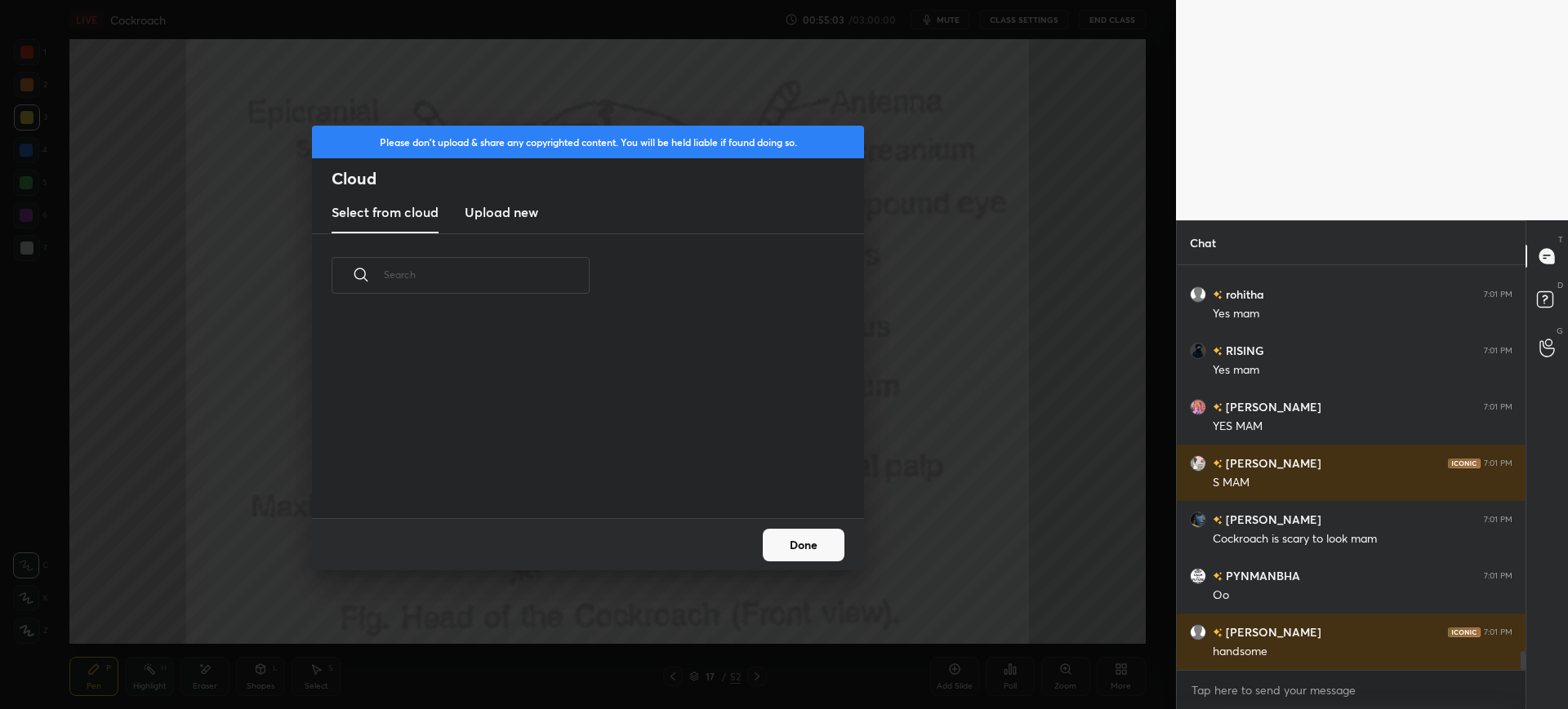
scroll to position [201, 524]
click at [520, 210] on h3 "Upload new" at bounding box center [502, 212] width 74 height 19
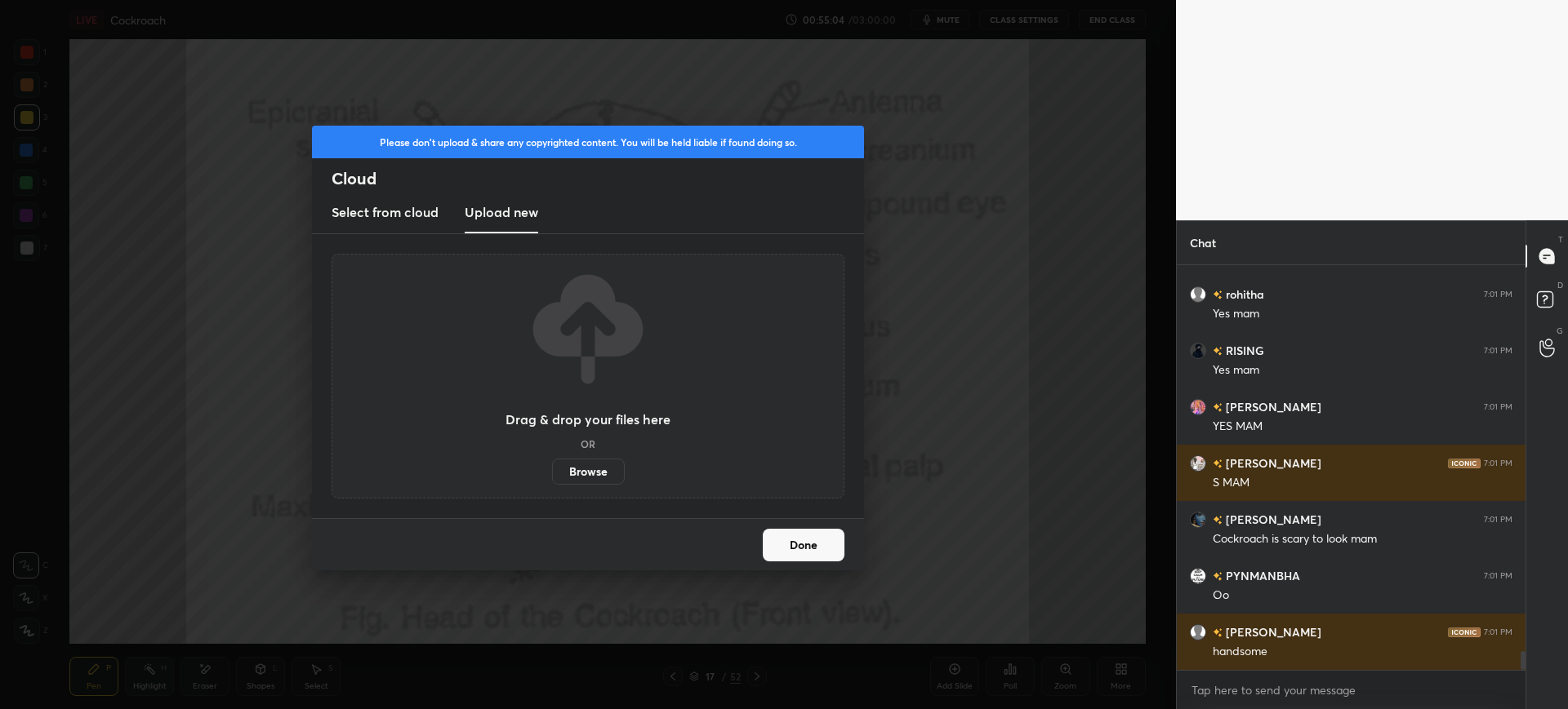
click at [571, 470] on label "Browse" at bounding box center [588, 471] width 73 height 26
click at [552, 470] on input "Browse" at bounding box center [552, 471] width 0 height 26
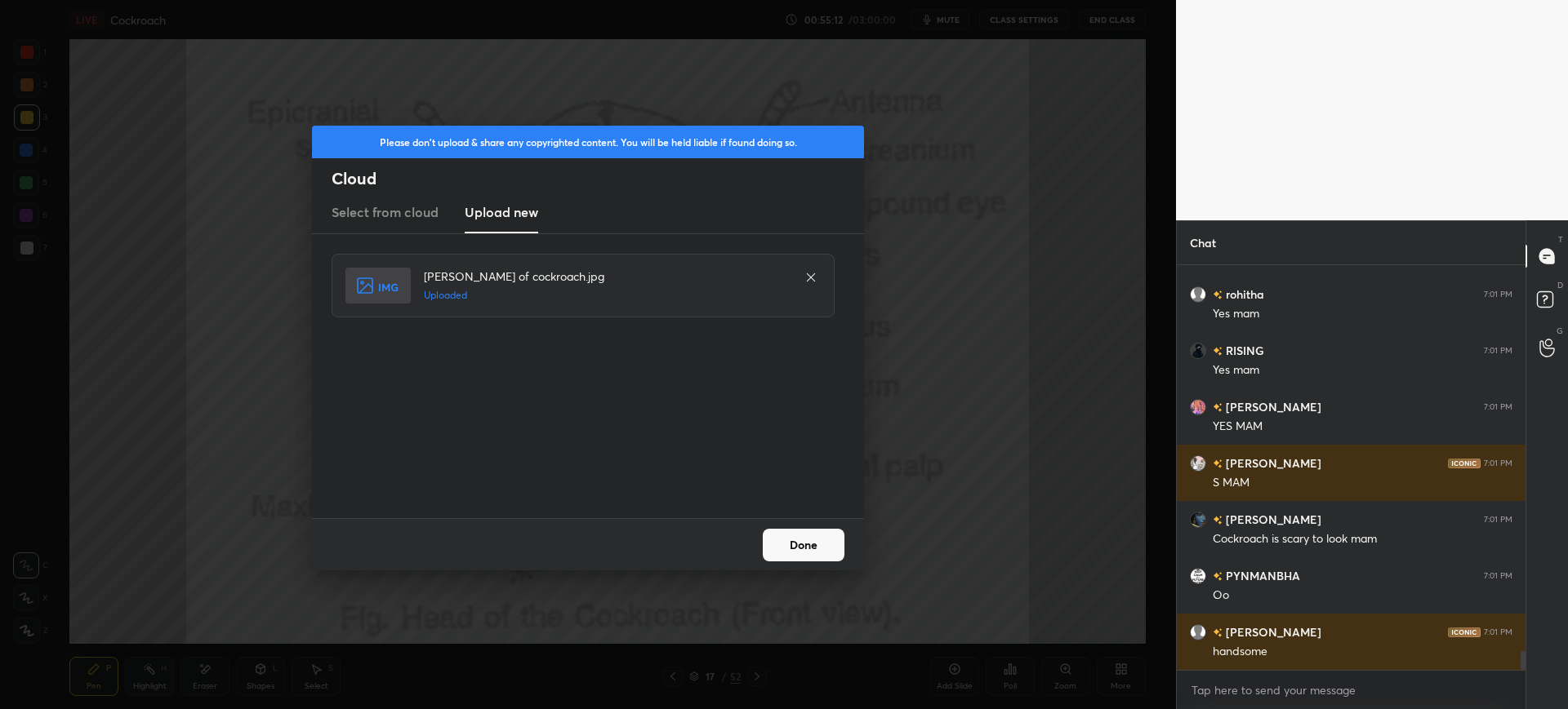
click at [826, 539] on div "Done" at bounding box center [588, 544] width 552 height 53
click at [826, 539] on button "Done" at bounding box center [803, 544] width 82 height 32
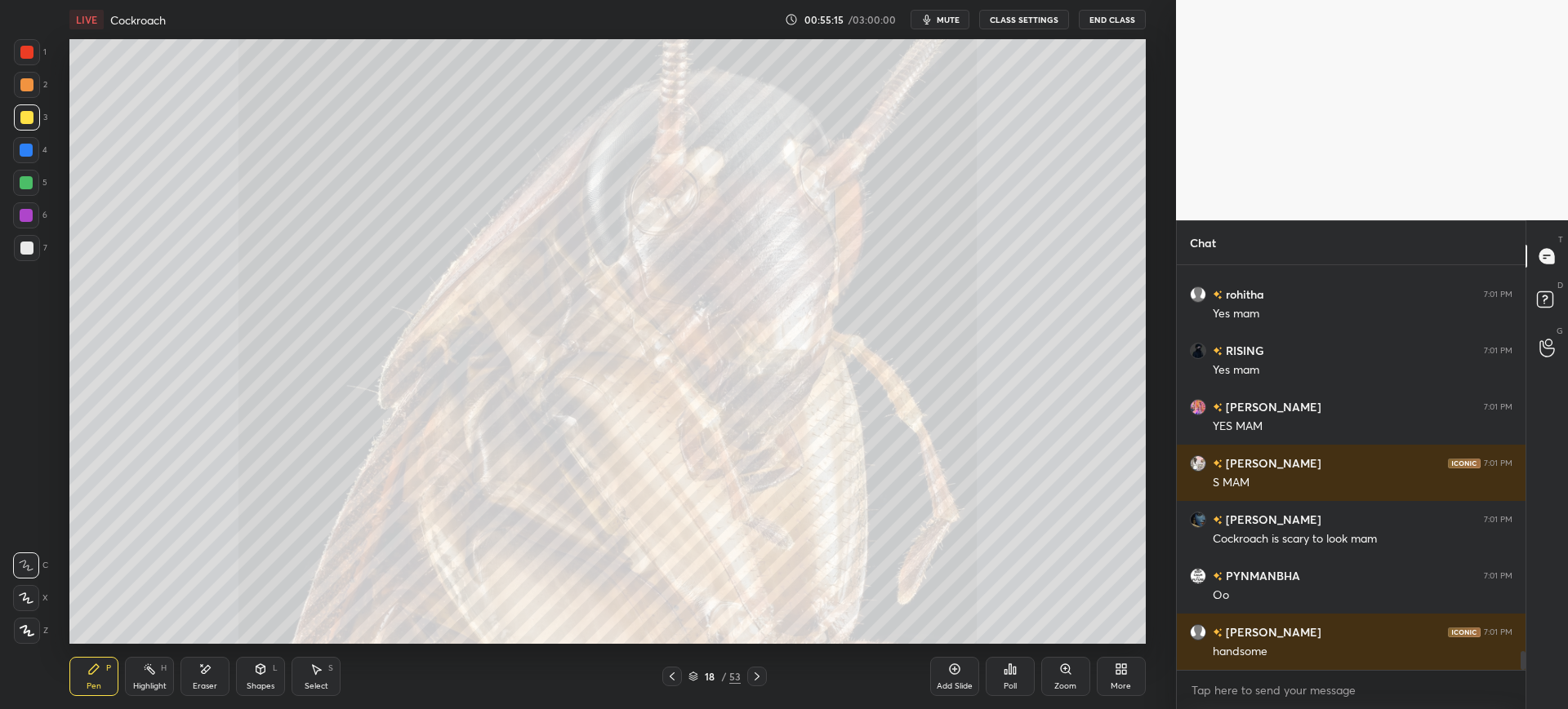
click at [18, 62] on div at bounding box center [27, 53] width 26 height 26
click at [32, 246] on div at bounding box center [26, 248] width 13 height 13
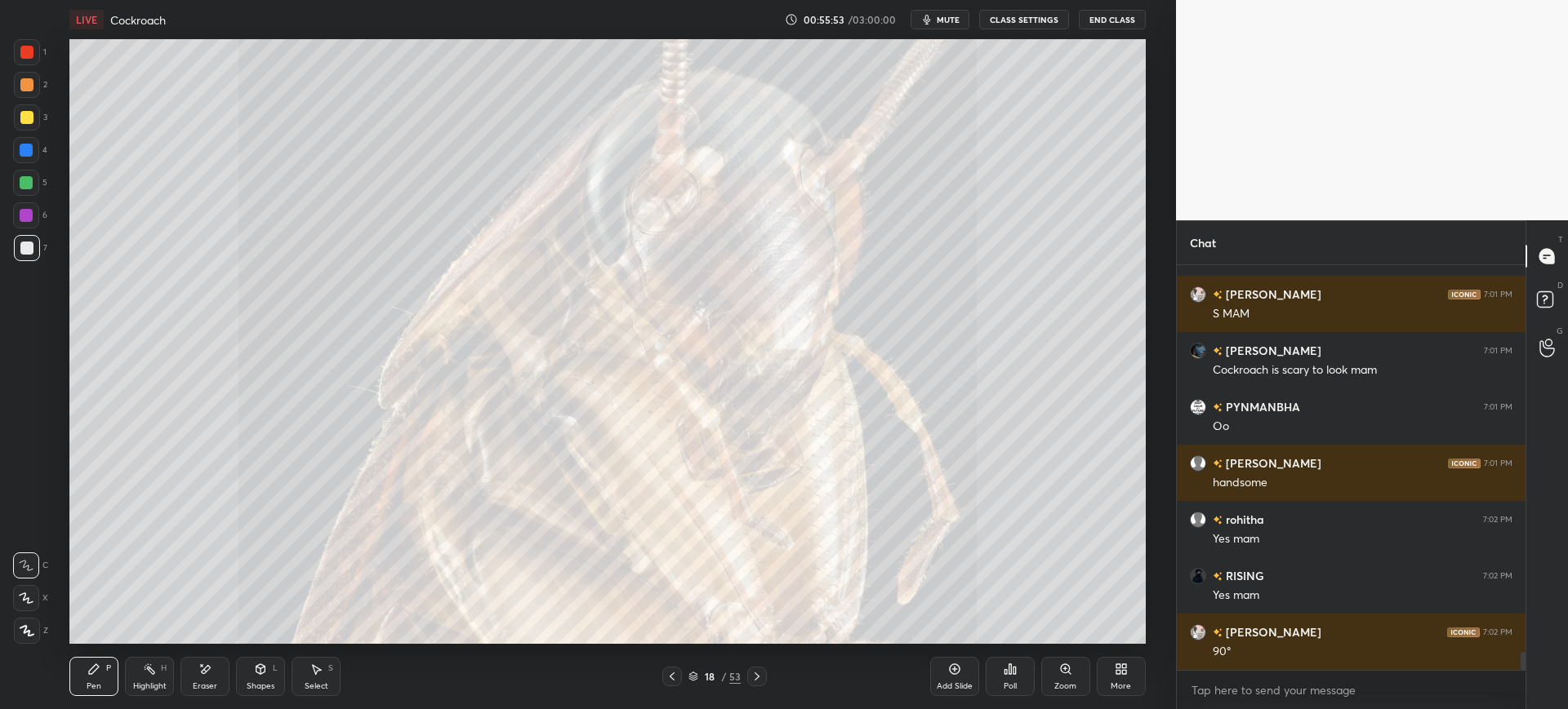
scroll to position [8671, 0]
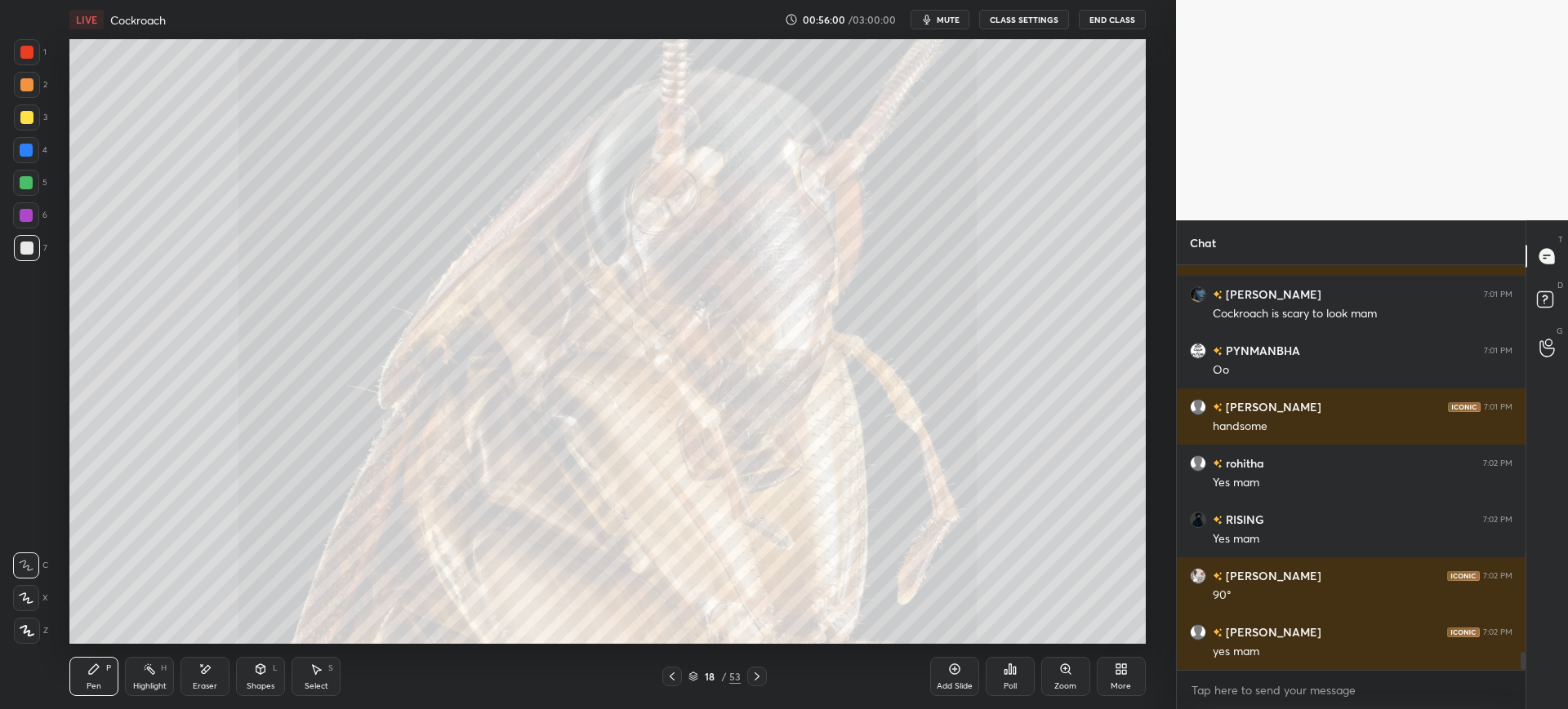
click at [209, 680] on div "Eraser" at bounding box center [205, 677] width 49 height 39
click at [82, 680] on div "Pen P" at bounding box center [94, 677] width 49 height 39
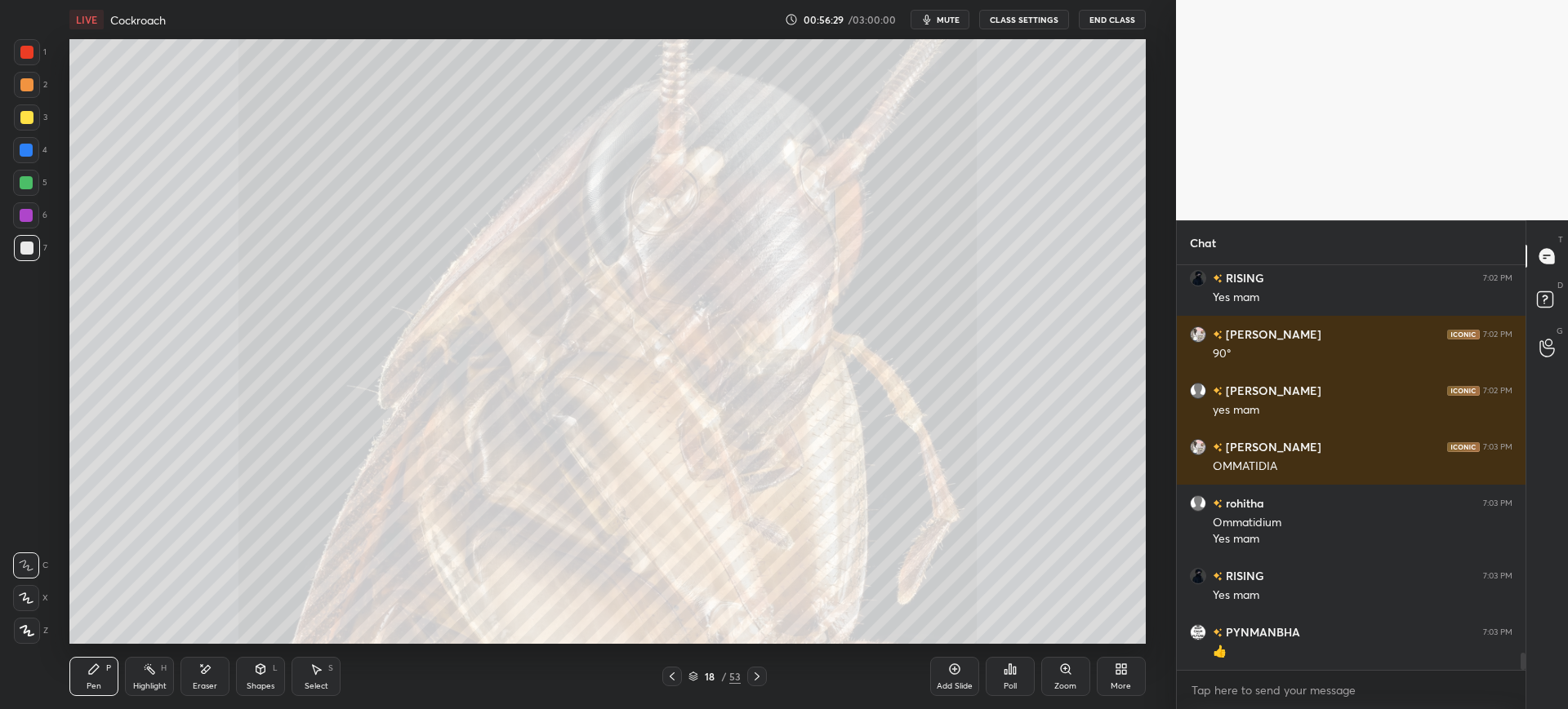
scroll to position [8969, 0]
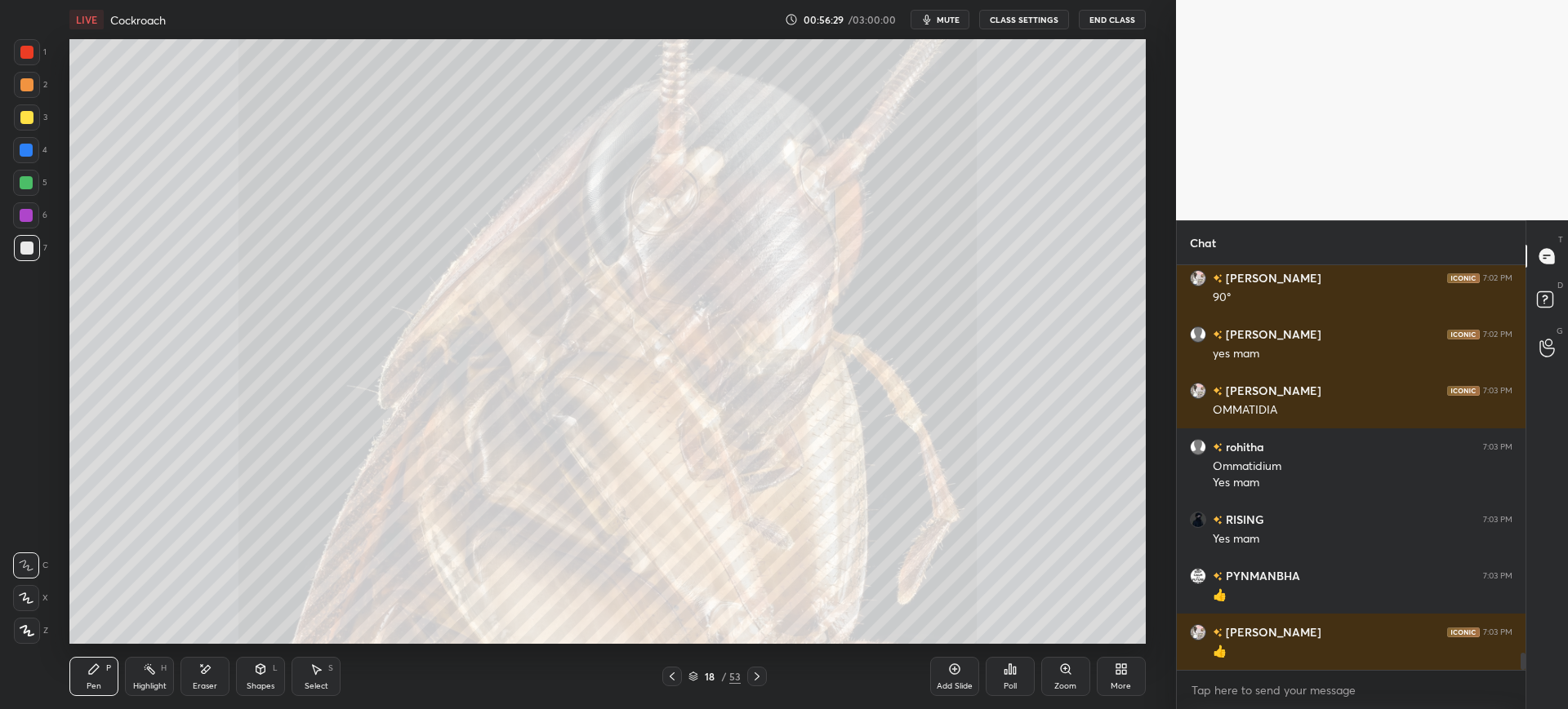
click at [23, 254] on div at bounding box center [26, 248] width 13 height 13
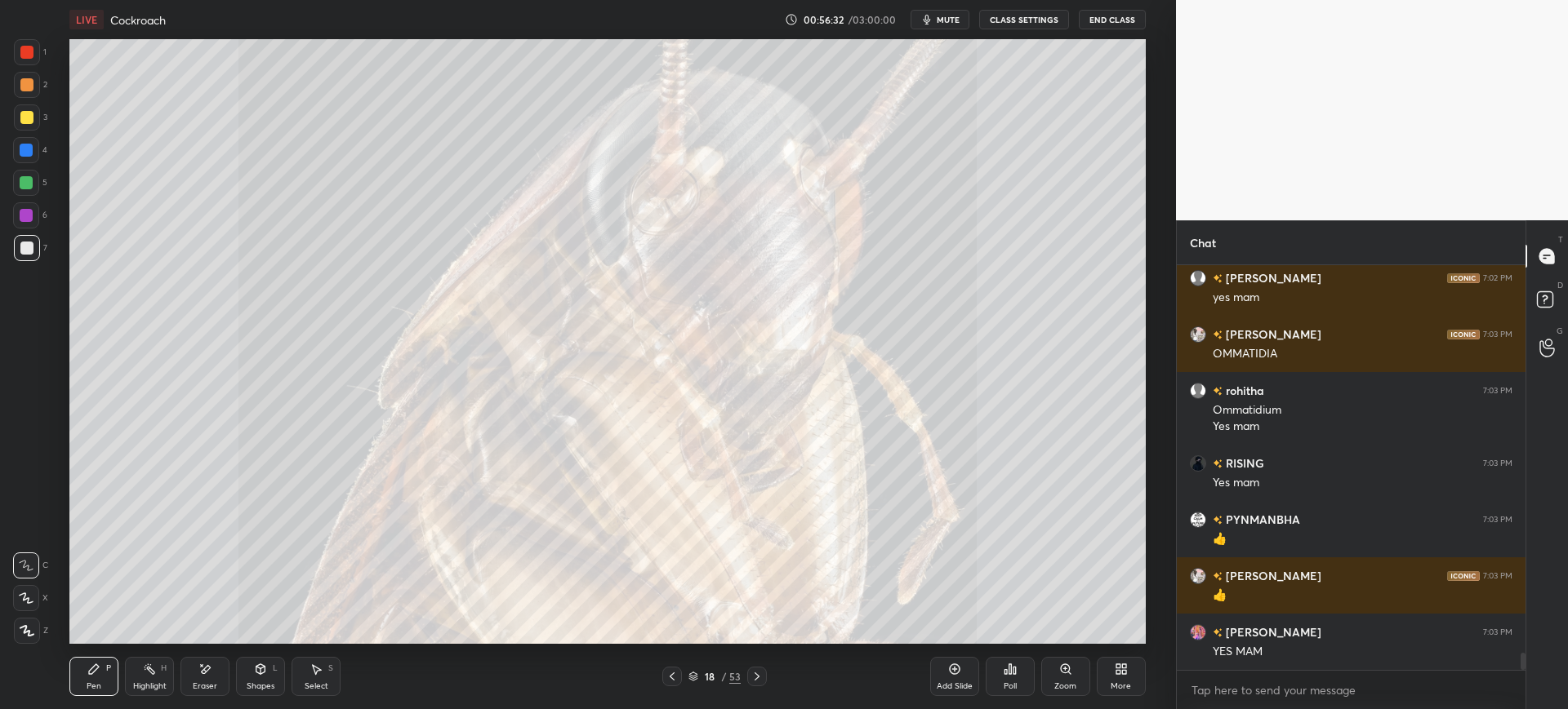
click at [35, 124] on div at bounding box center [27, 117] width 26 height 26
click at [42, 245] on div "7" at bounding box center [31, 248] width 33 height 26
click at [25, 124] on div at bounding box center [27, 117] width 26 height 26
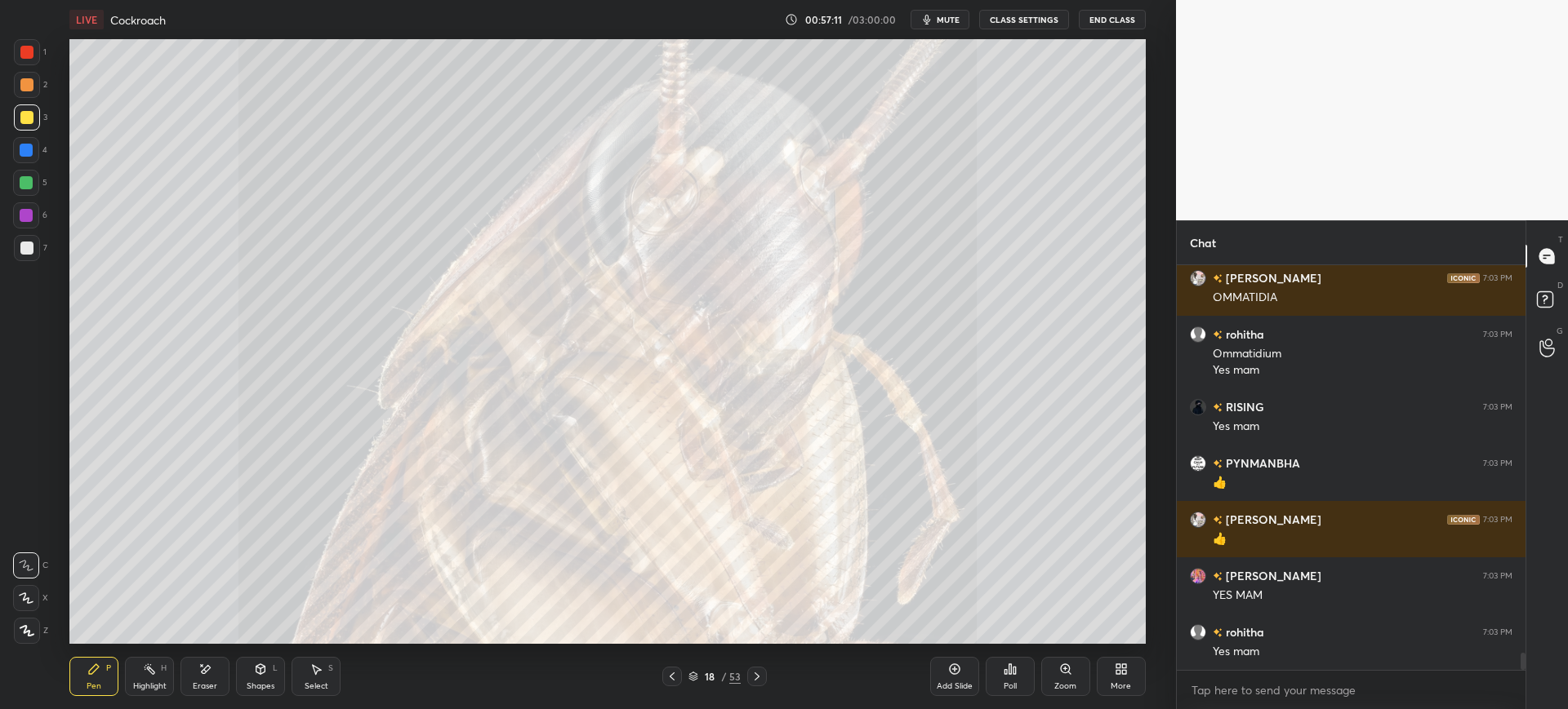
scroll to position [9138, 0]
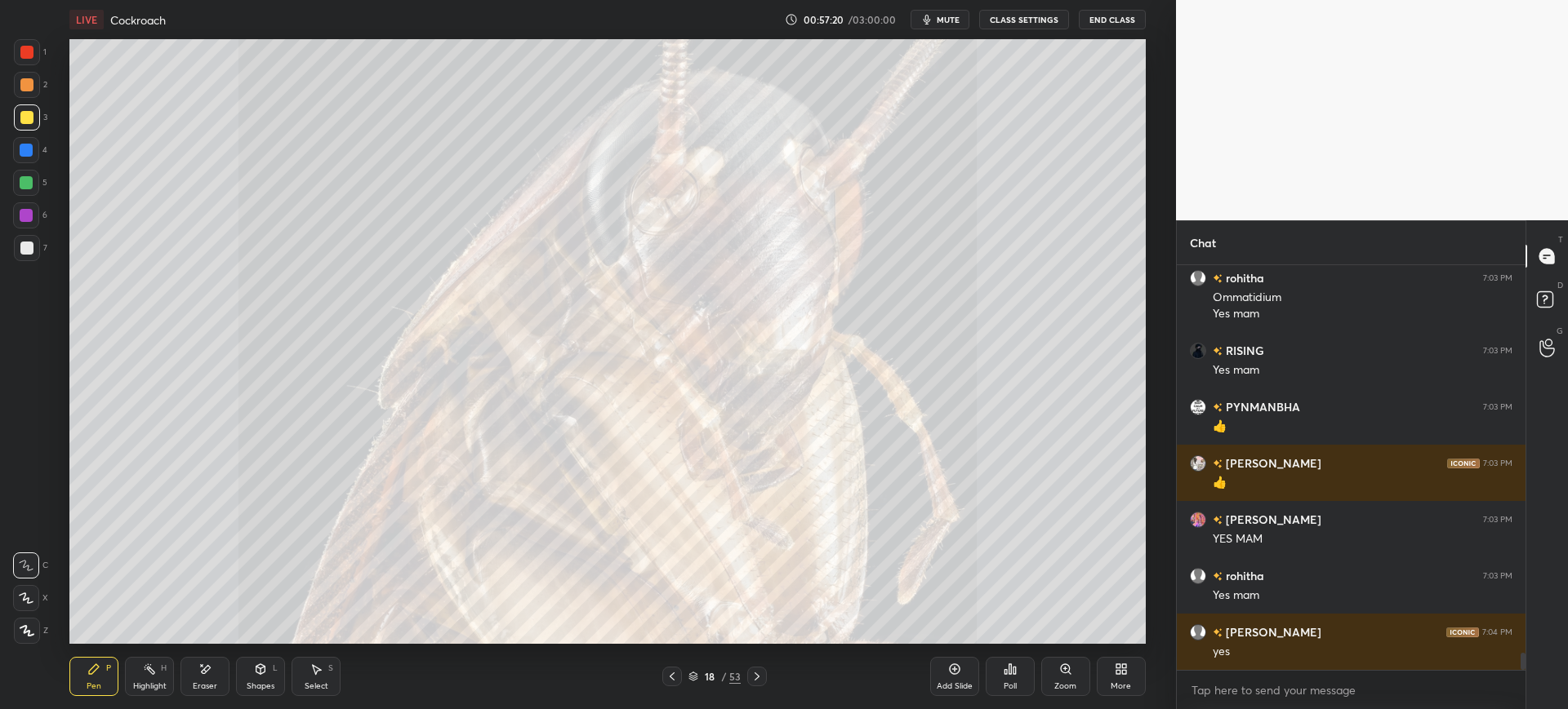
click at [1, 247] on div "1 2 3 4 5 6 7 C X Z E E Erase all H H" at bounding box center [26, 342] width 53 height 605
click at [1, 255] on div "1 2 3 4 5 6 7 C X Z E E Erase all H H" at bounding box center [26, 342] width 53 height 605
click at [17, 251] on div at bounding box center [27, 248] width 26 height 26
click at [42, 120] on div "3" at bounding box center [31, 117] width 33 height 26
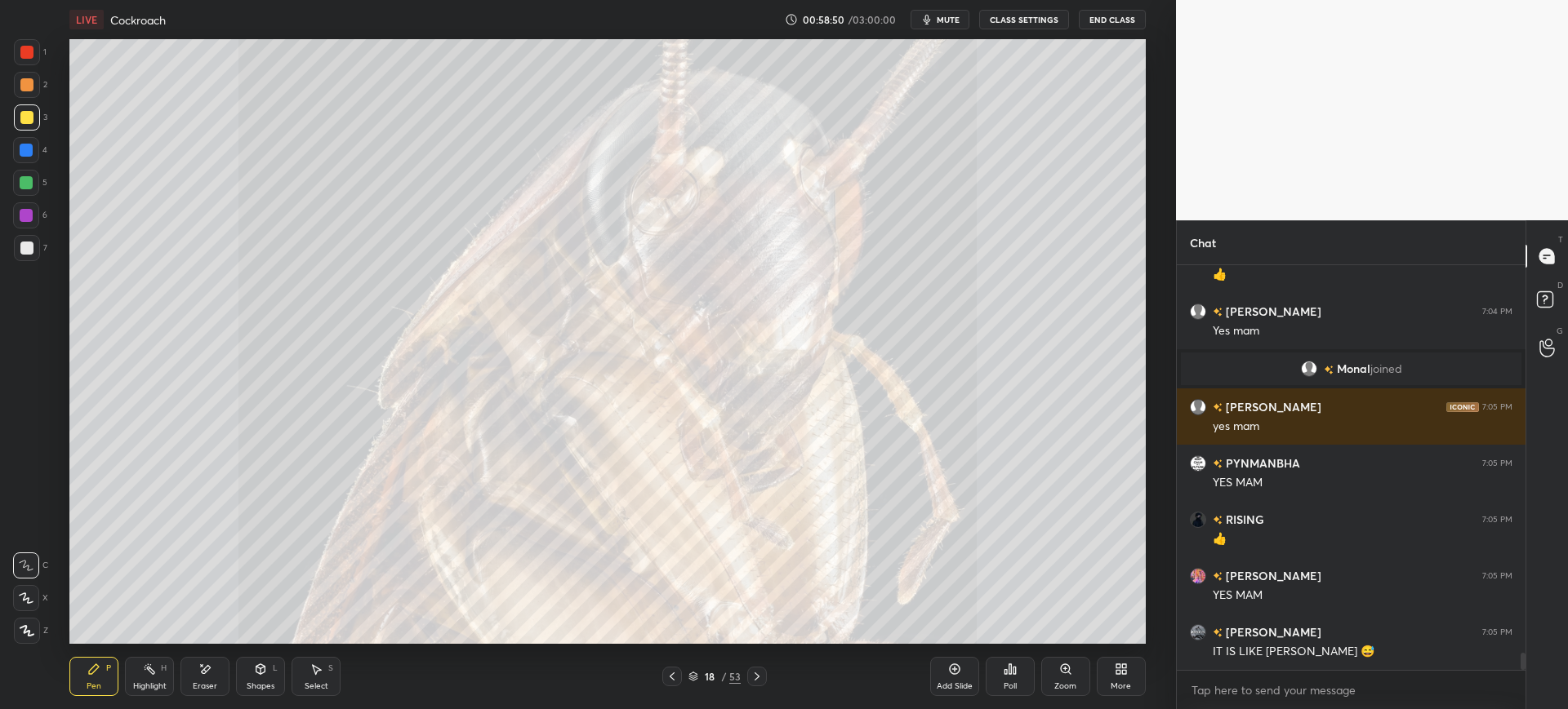
scroll to position [9406, 0]
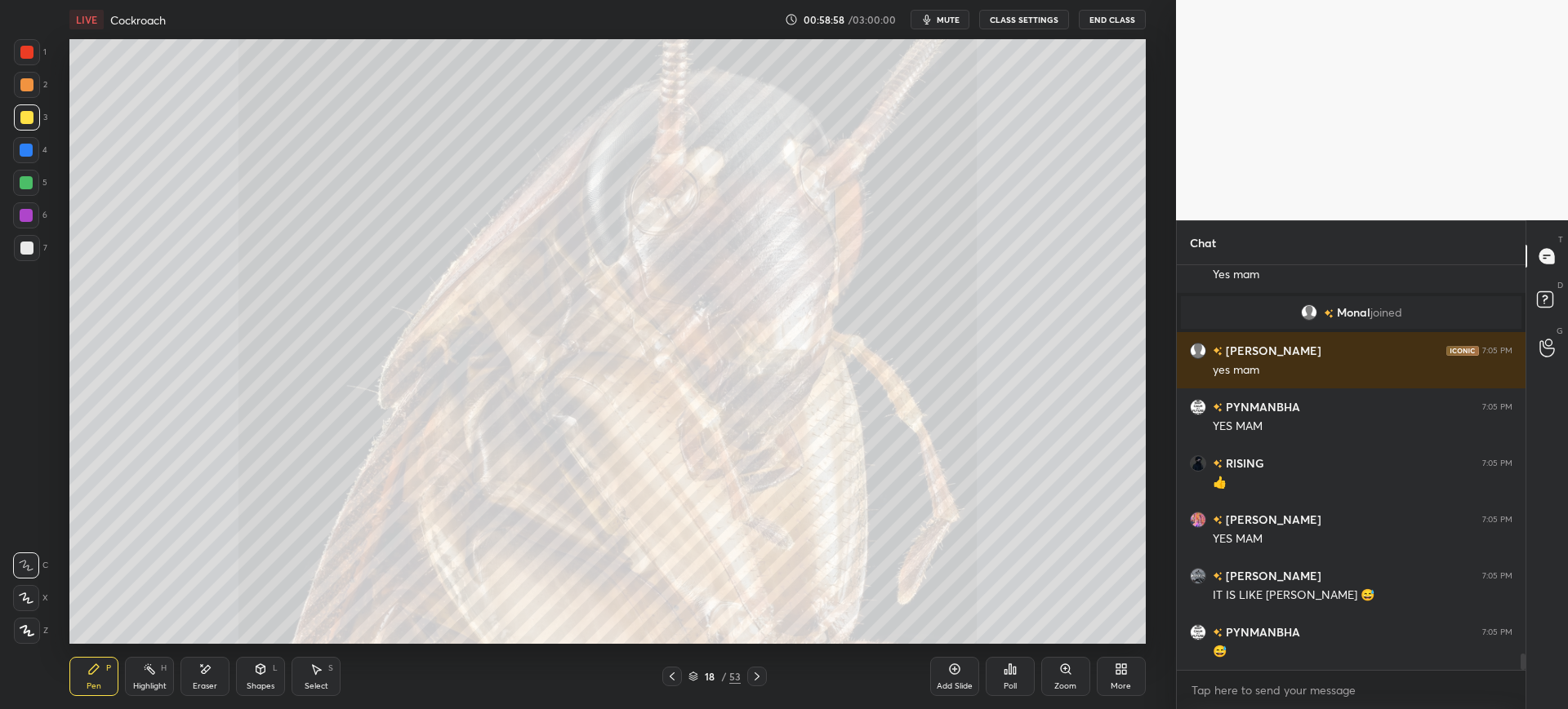
click at [930, 16] on icon "button" at bounding box center [926, 19] width 7 height 10
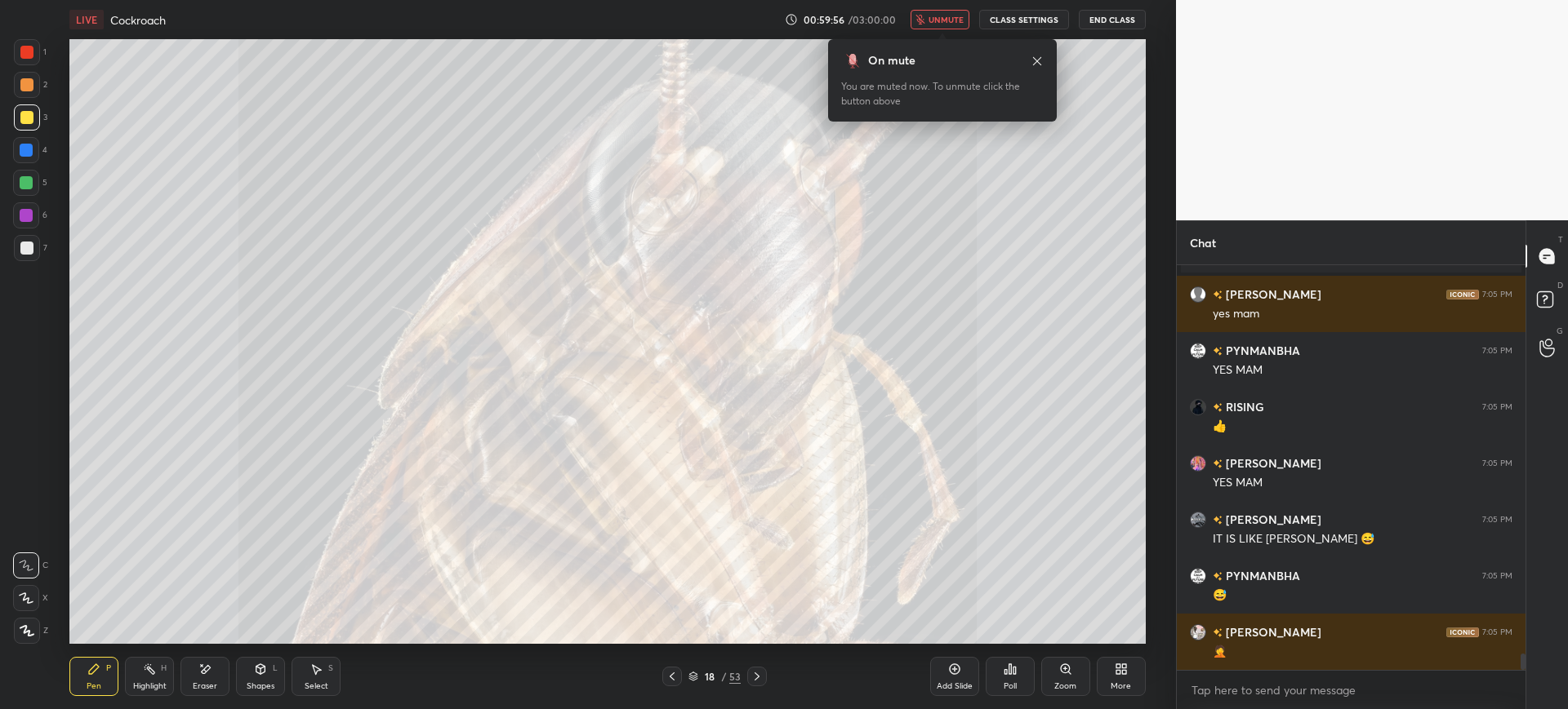
scroll to position [9519, 0]
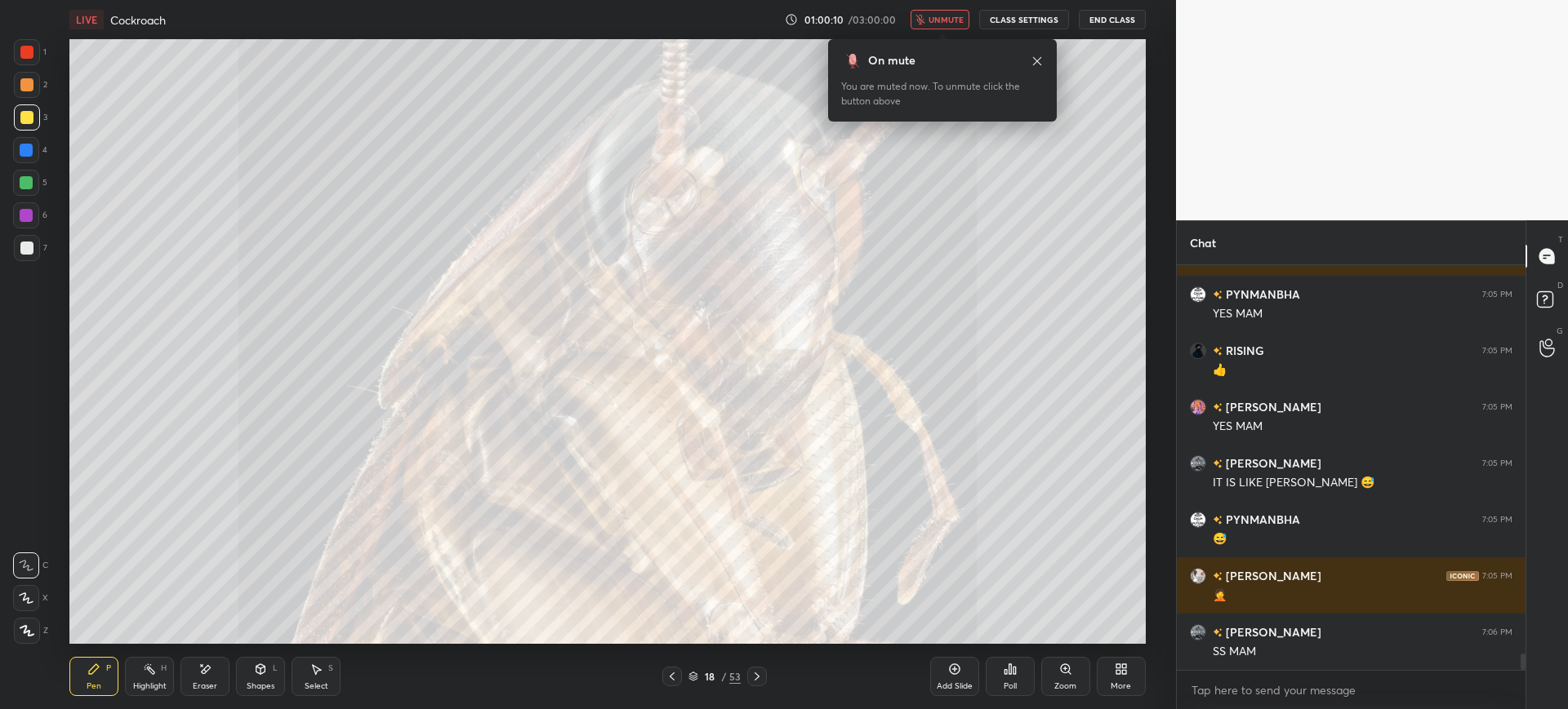
click at [954, 18] on span "unmute" at bounding box center [946, 19] width 35 height 11
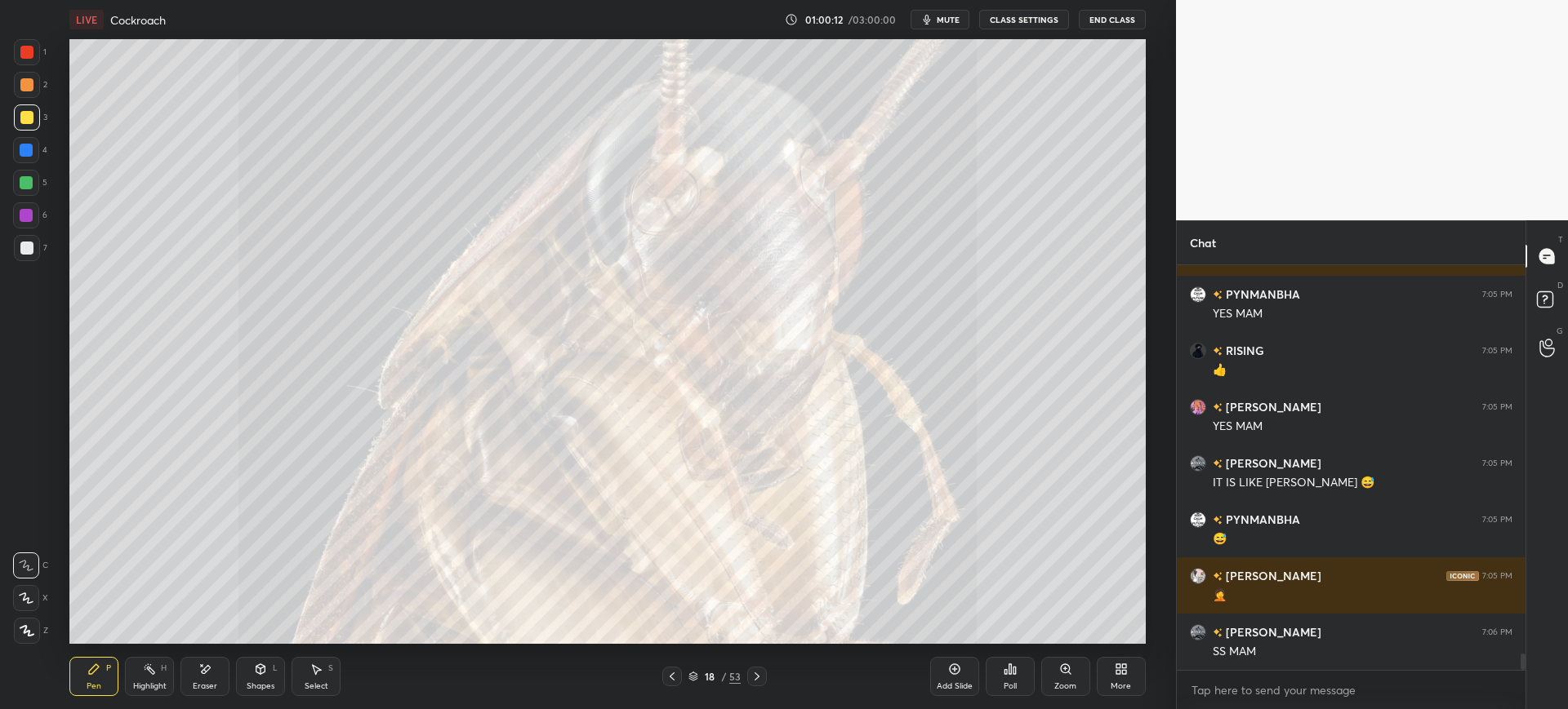
click at [33, 252] on div at bounding box center [27, 248] width 26 height 26
click at [25, 126] on div at bounding box center [27, 117] width 26 height 26
click at [39, 249] on div at bounding box center [27, 248] width 26 height 26
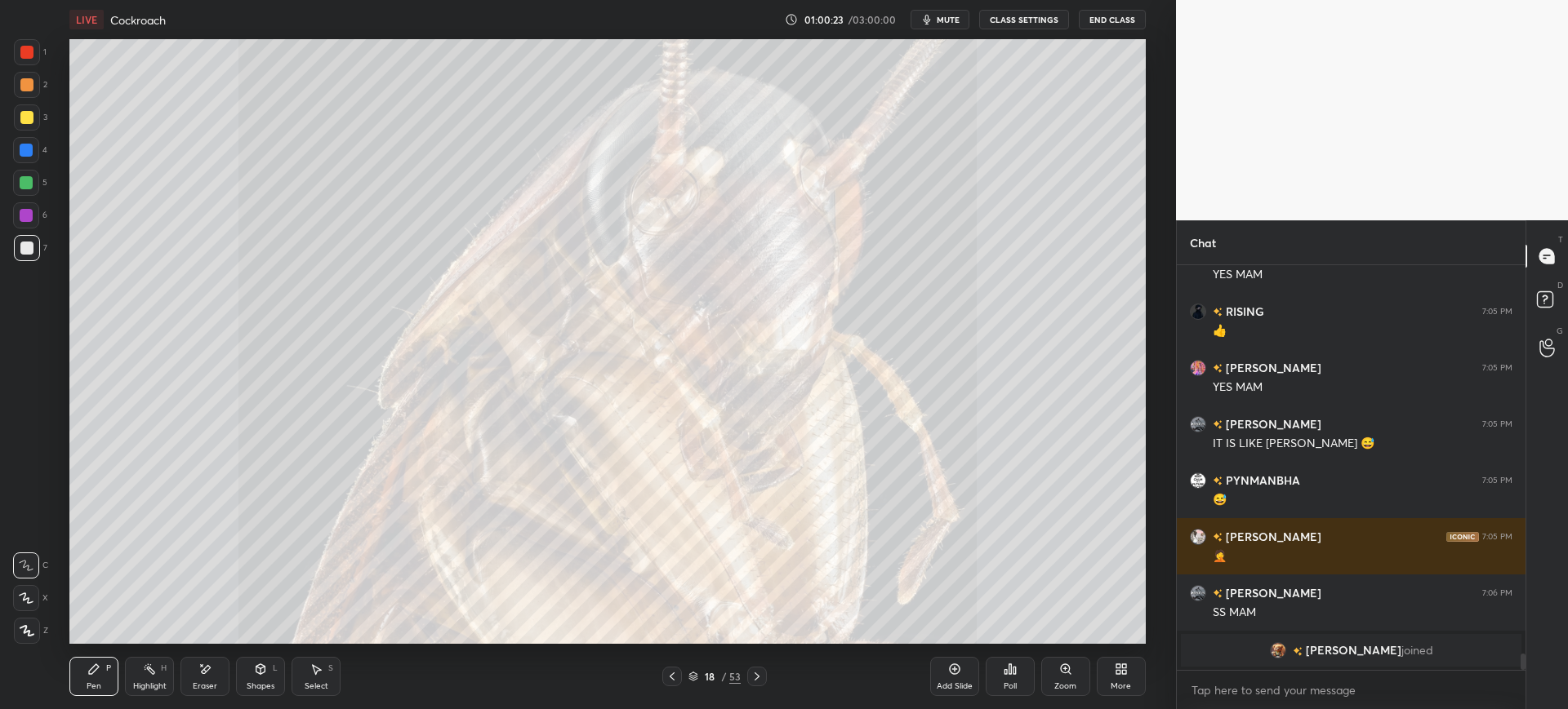
click at [1133, 672] on div "More" at bounding box center [1122, 677] width 49 height 39
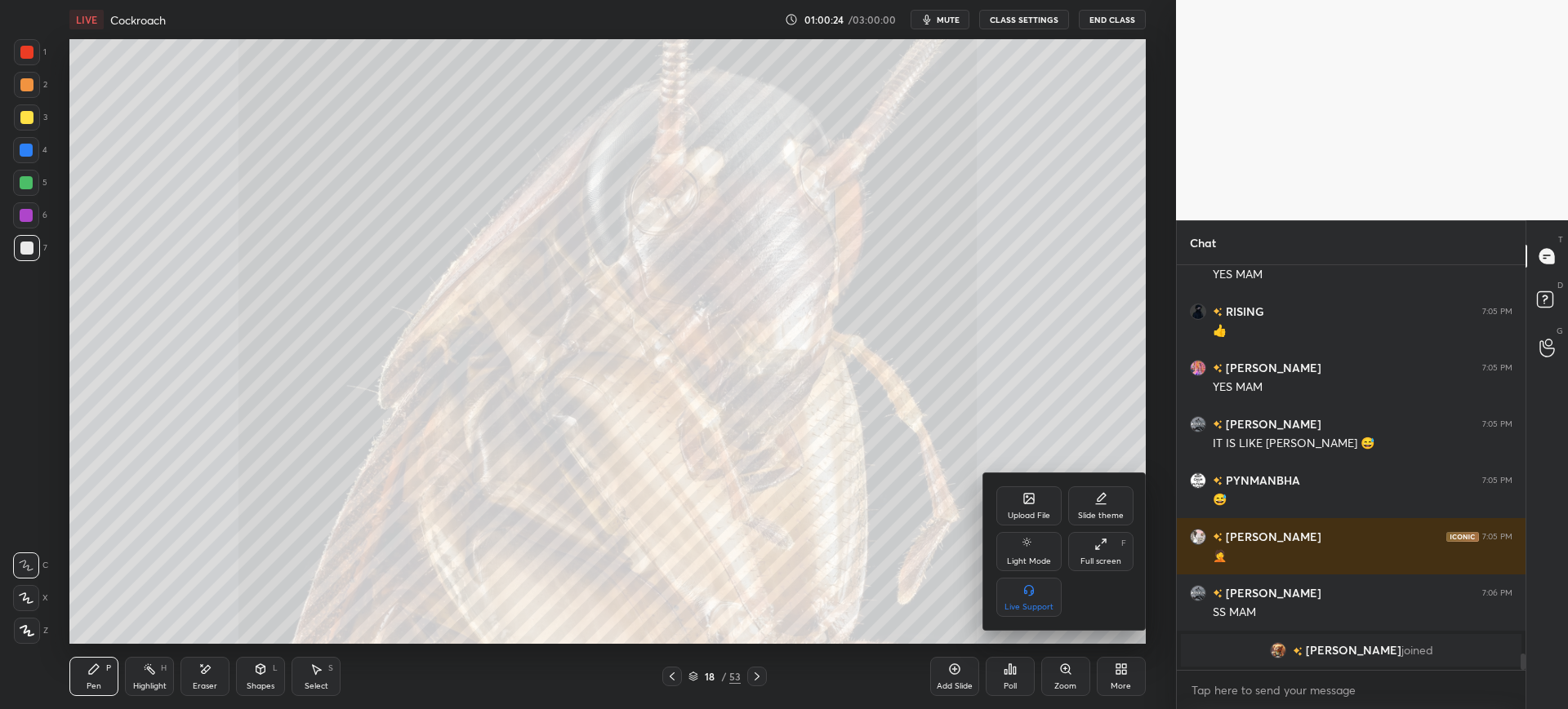
click at [1029, 507] on div "Upload File" at bounding box center [1029, 506] width 65 height 39
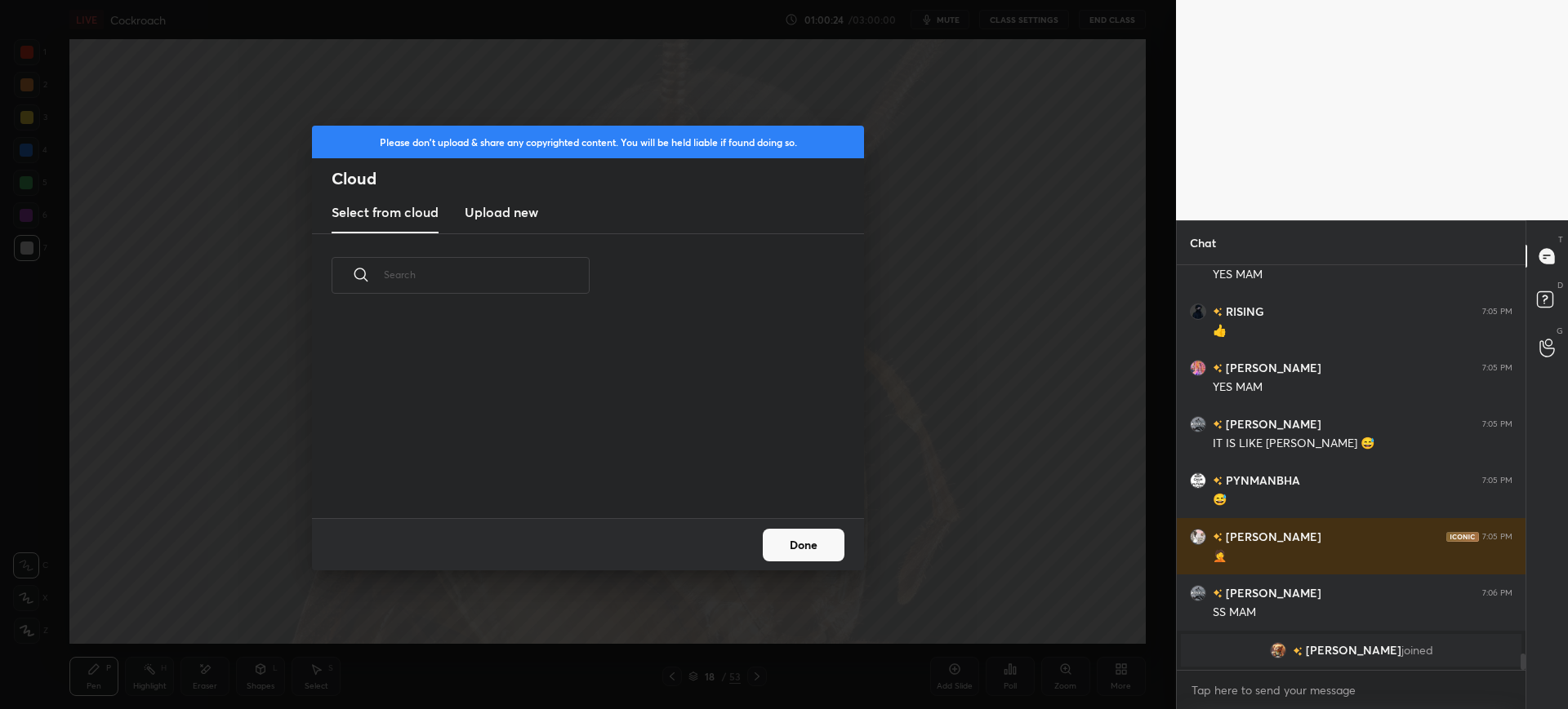
scroll to position [201, 524]
click at [518, 217] on h3 "Upload new" at bounding box center [502, 212] width 74 height 19
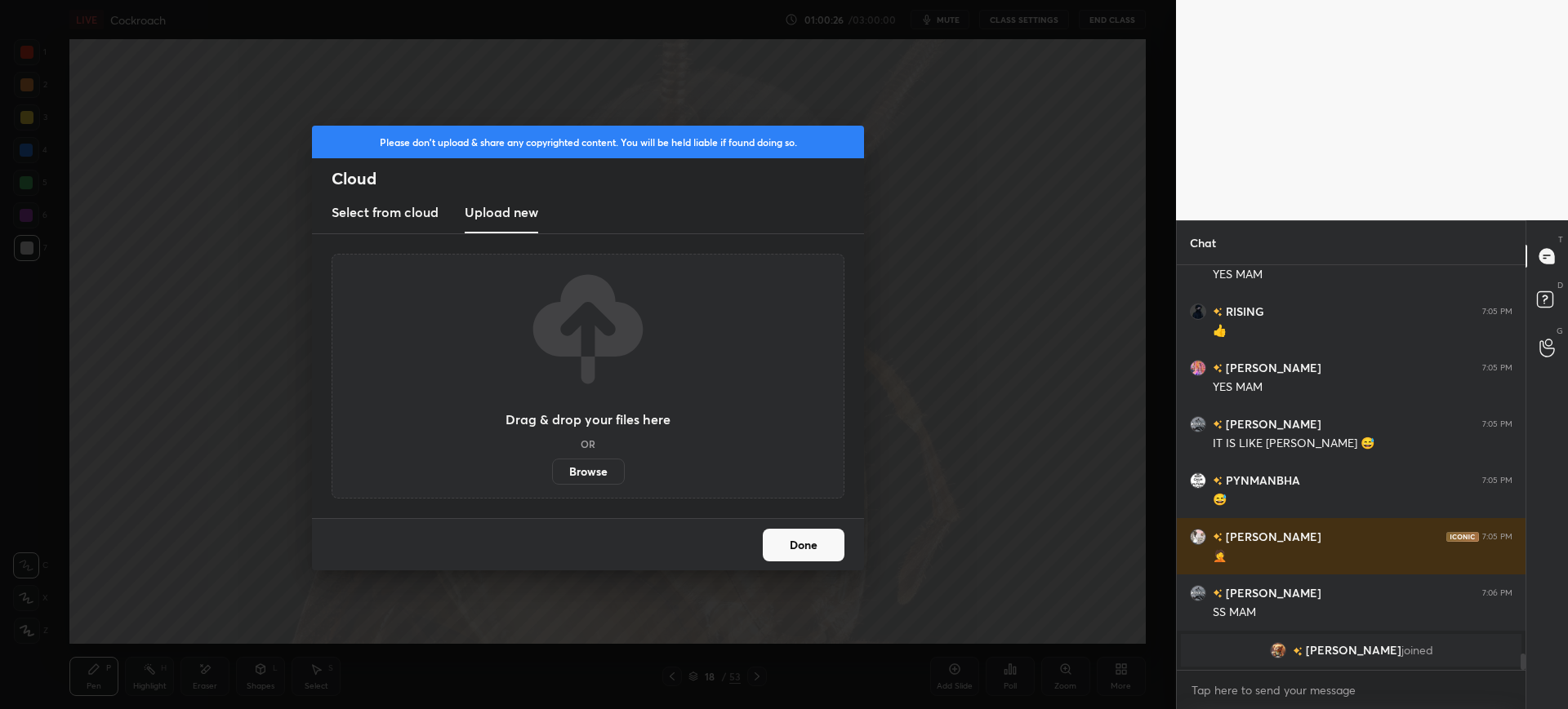
click at [570, 476] on label "Browse" at bounding box center [588, 471] width 73 height 26
click at [552, 476] on input "Browse" at bounding box center [552, 471] width 0 height 26
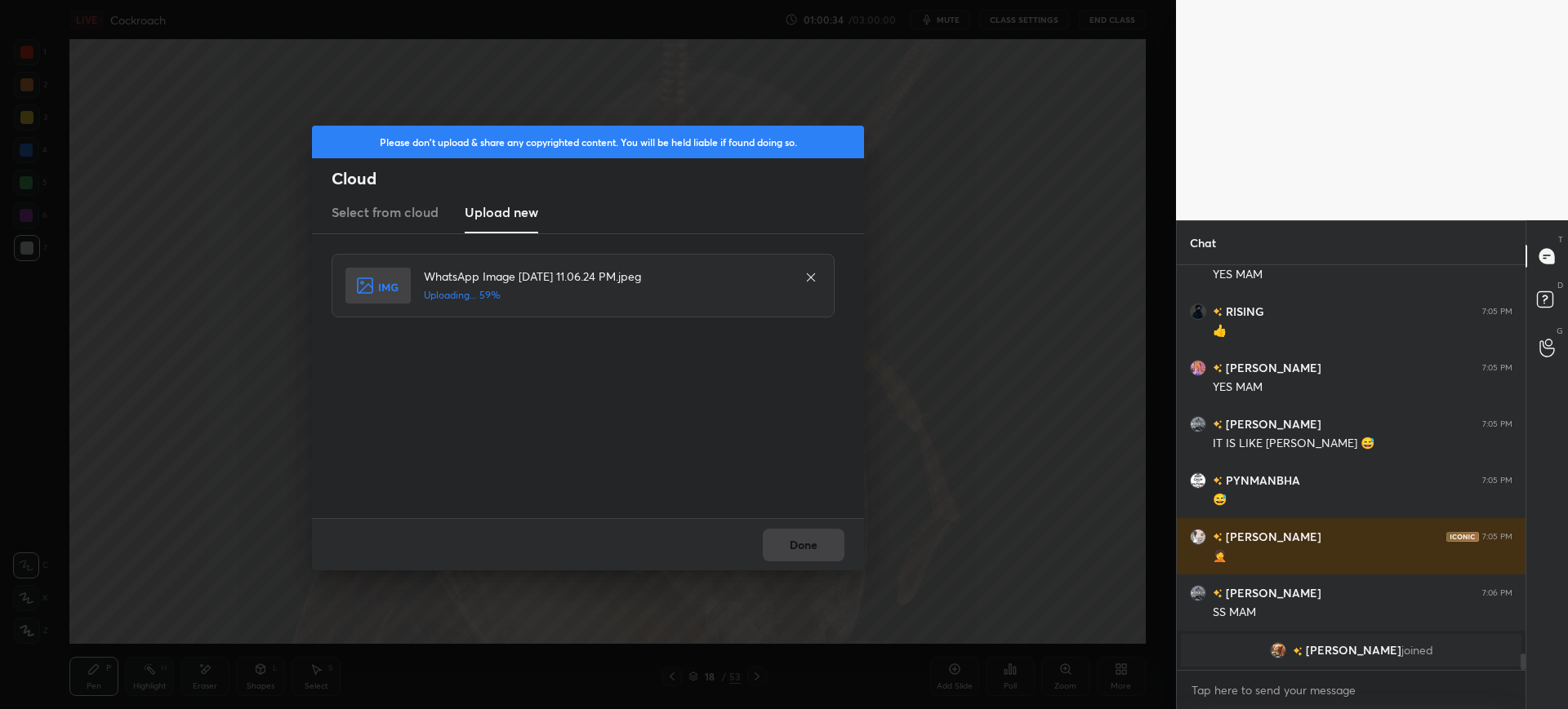
click at [809, 277] on icon at bounding box center [810, 277] width 13 height 13
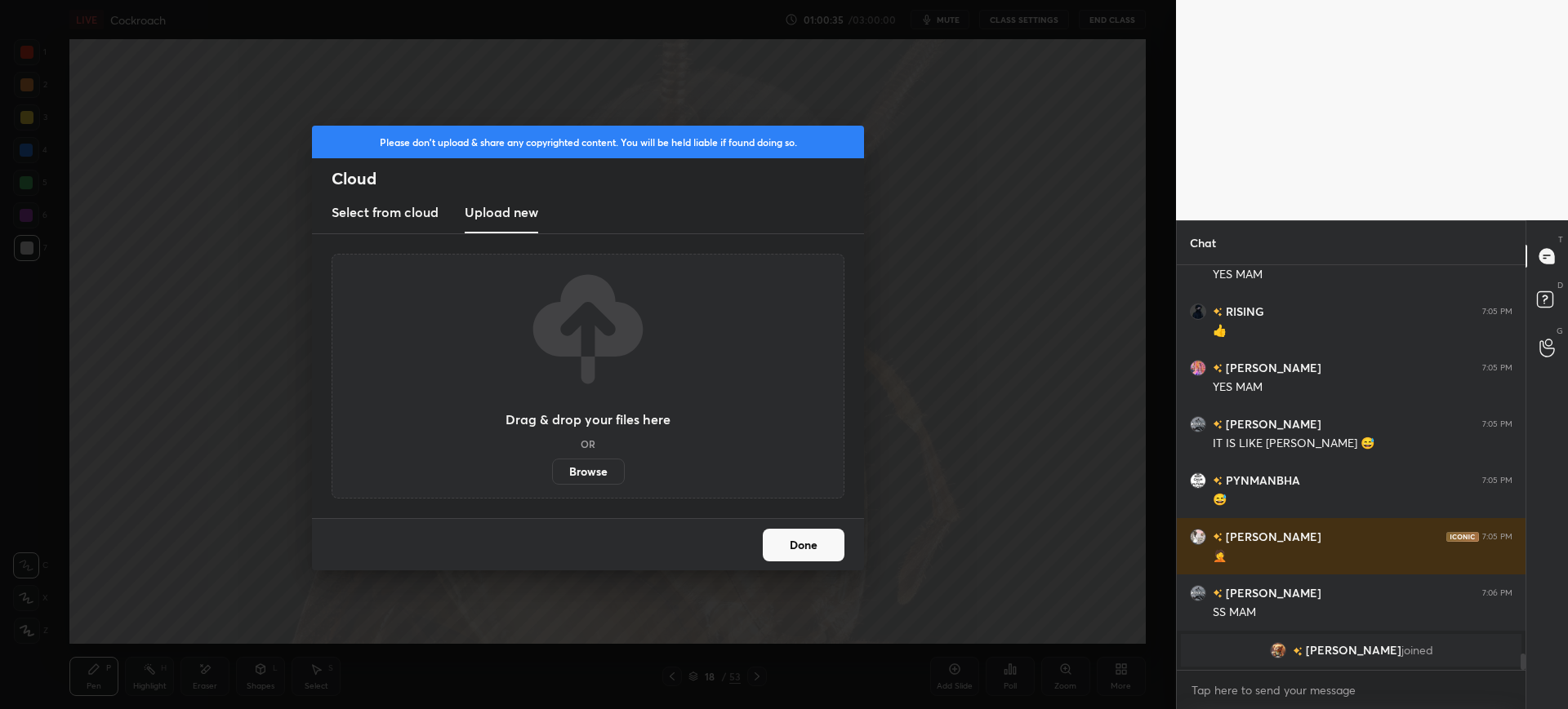
click at [584, 459] on label "Browse" at bounding box center [588, 471] width 73 height 26
click at [552, 459] on input "Browse" at bounding box center [552, 471] width 0 height 26
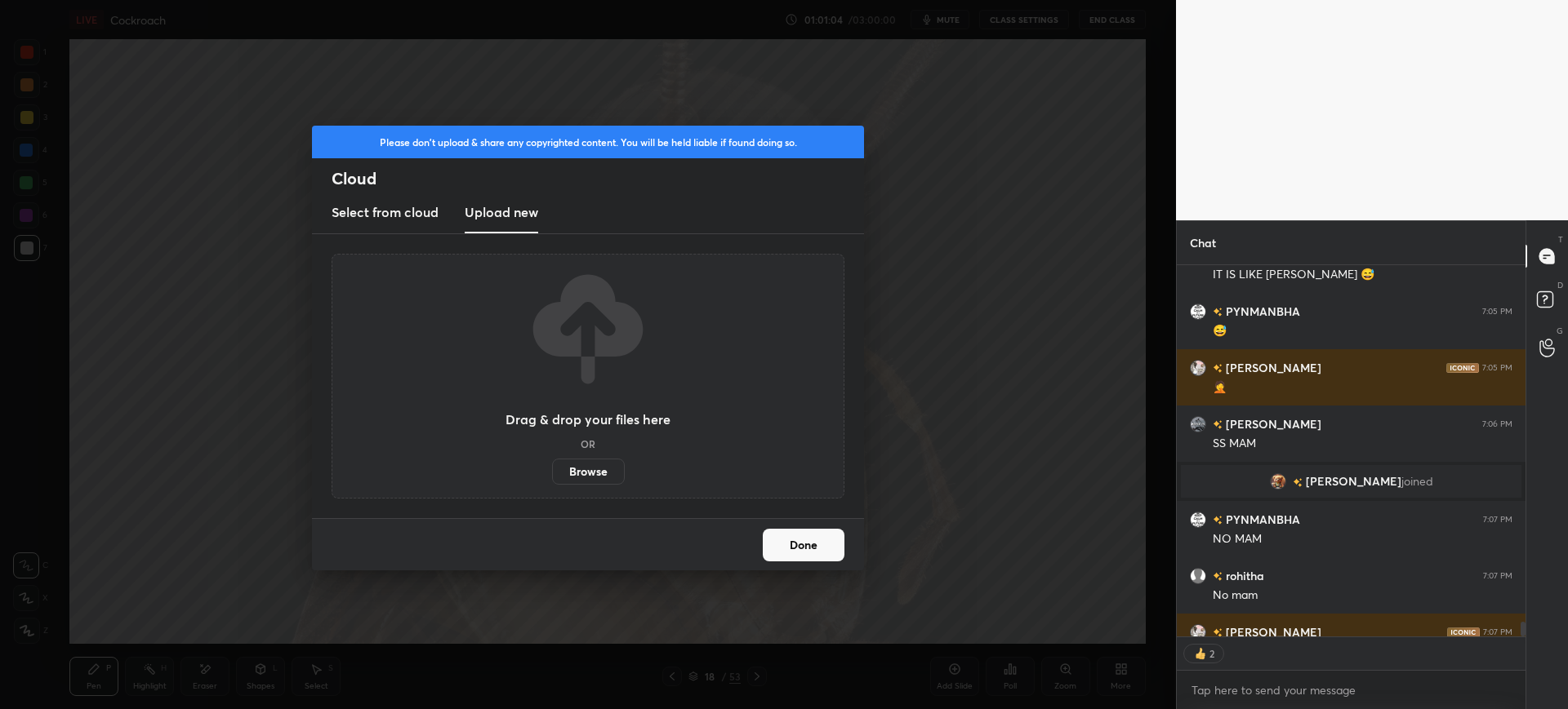
scroll to position [9646, 0]
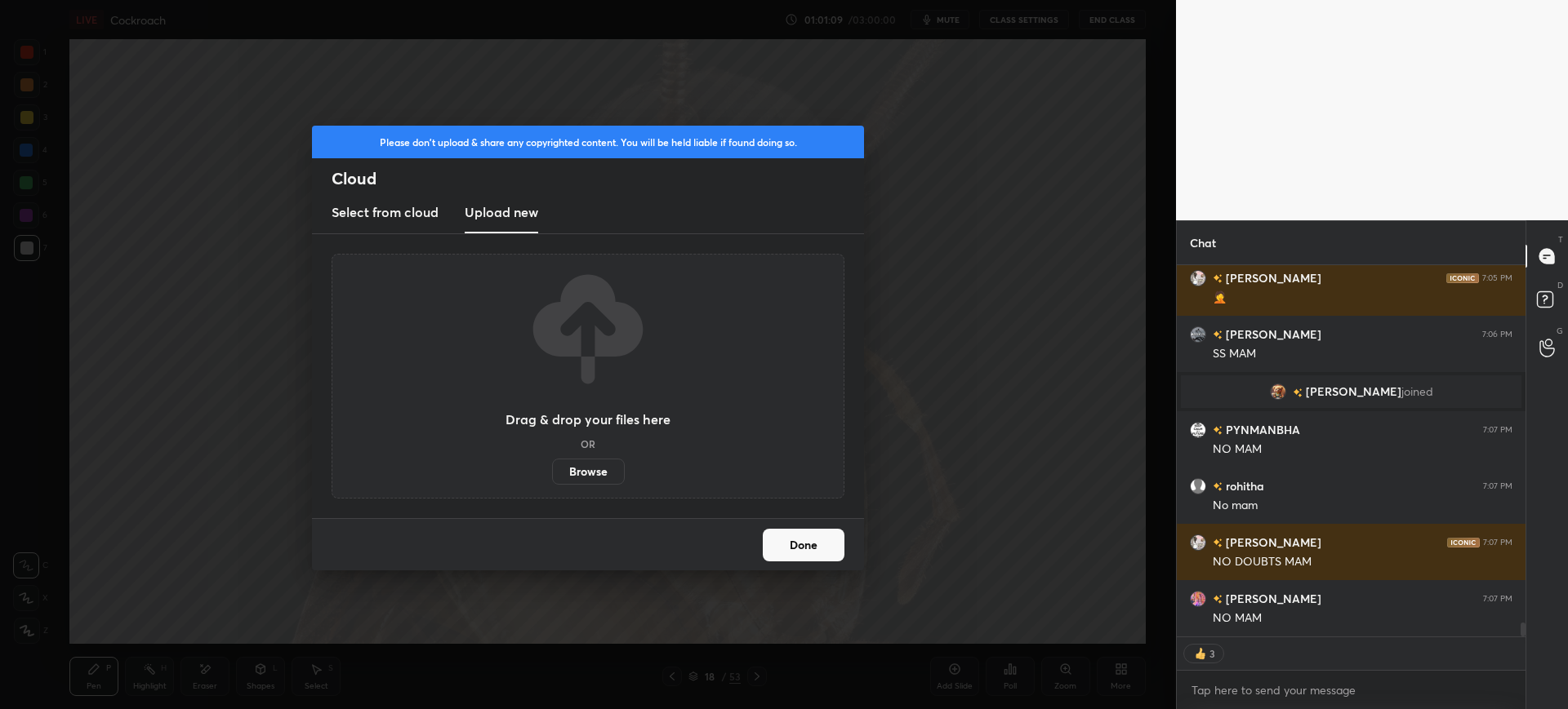
click at [825, 549] on button "Done" at bounding box center [803, 544] width 82 height 32
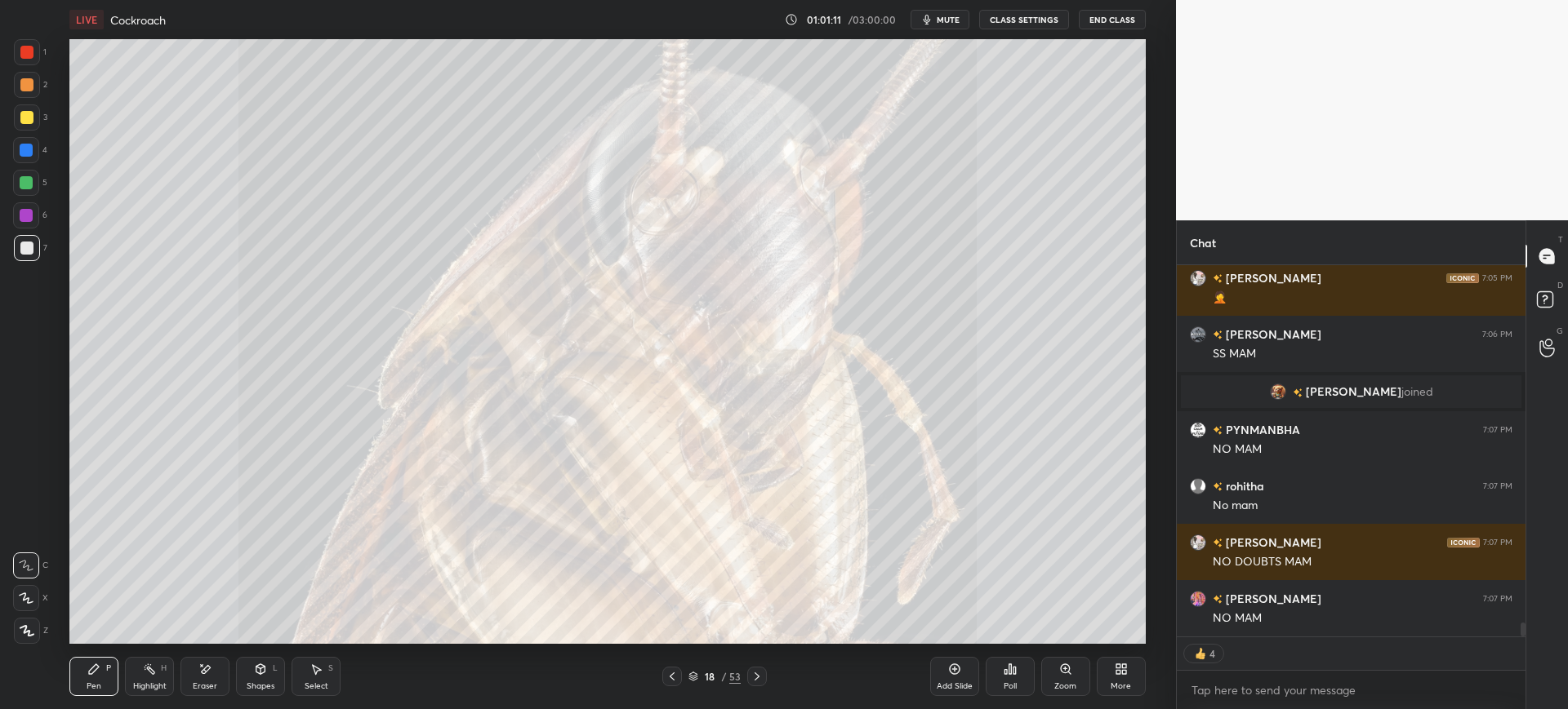
click at [676, 679] on icon at bounding box center [672, 677] width 13 height 13
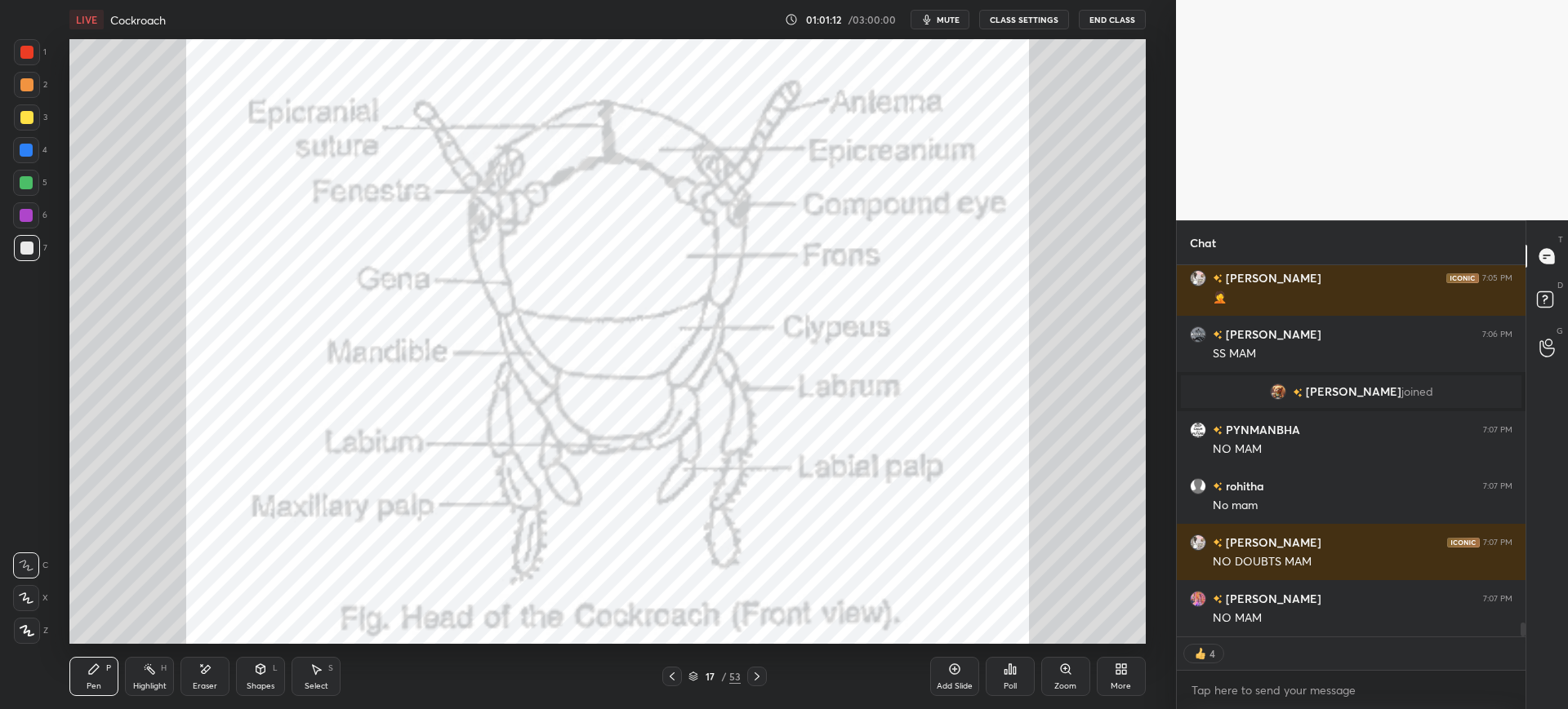
click at [34, 57] on div at bounding box center [27, 53] width 26 height 26
click at [21, 172] on div at bounding box center [26, 183] width 26 height 26
click at [27, 160] on div at bounding box center [26, 150] width 26 height 26
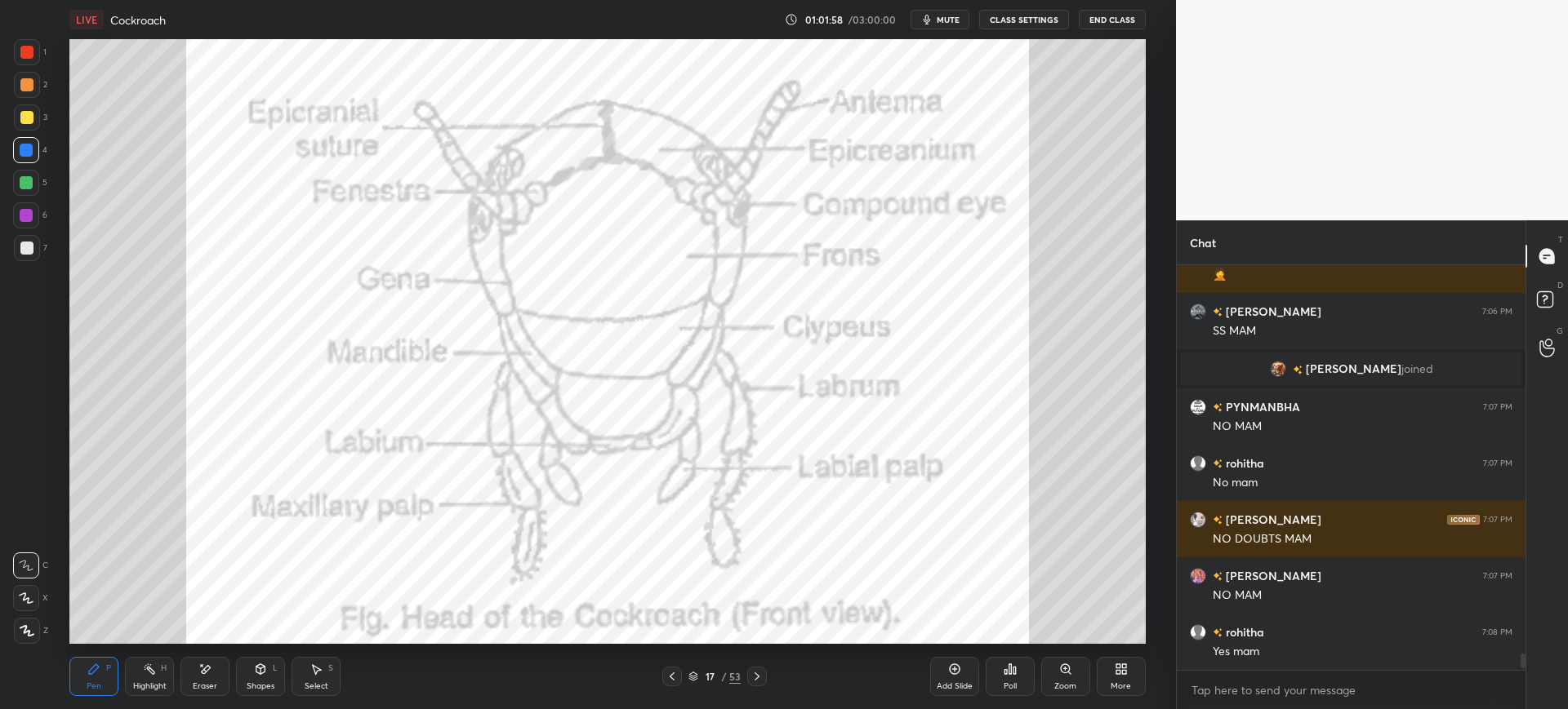
click at [30, 226] on div at bounding box center [26, 216] width 26 height 26
click at [960, 676] on div "Add Slide" at bounding box center [955, 677] width 49 height 39
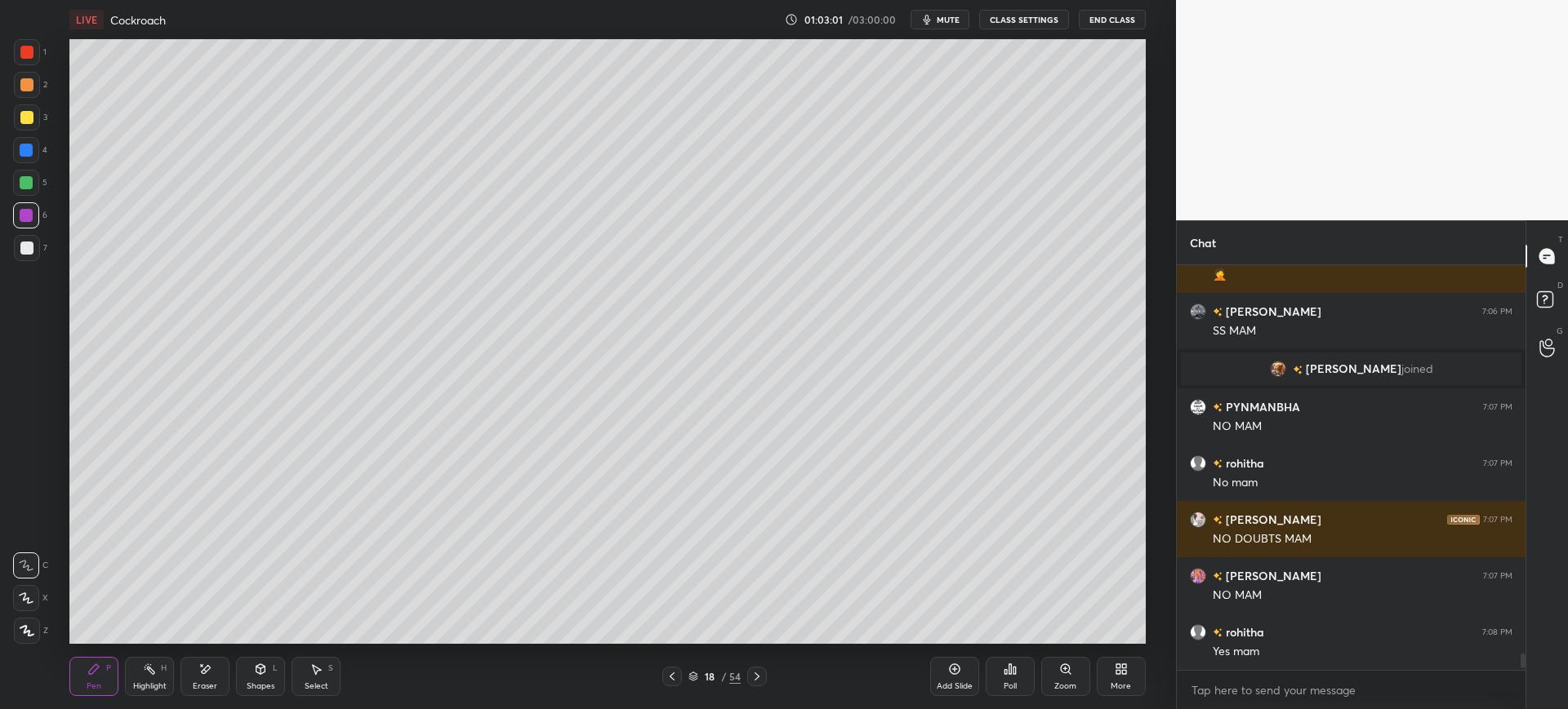
click at [27, 160] on div at bounding box center [26, 150] width 26 height 26
click at [45, 233] on div "6" at bounding box center [30, 218] width 34 height 32
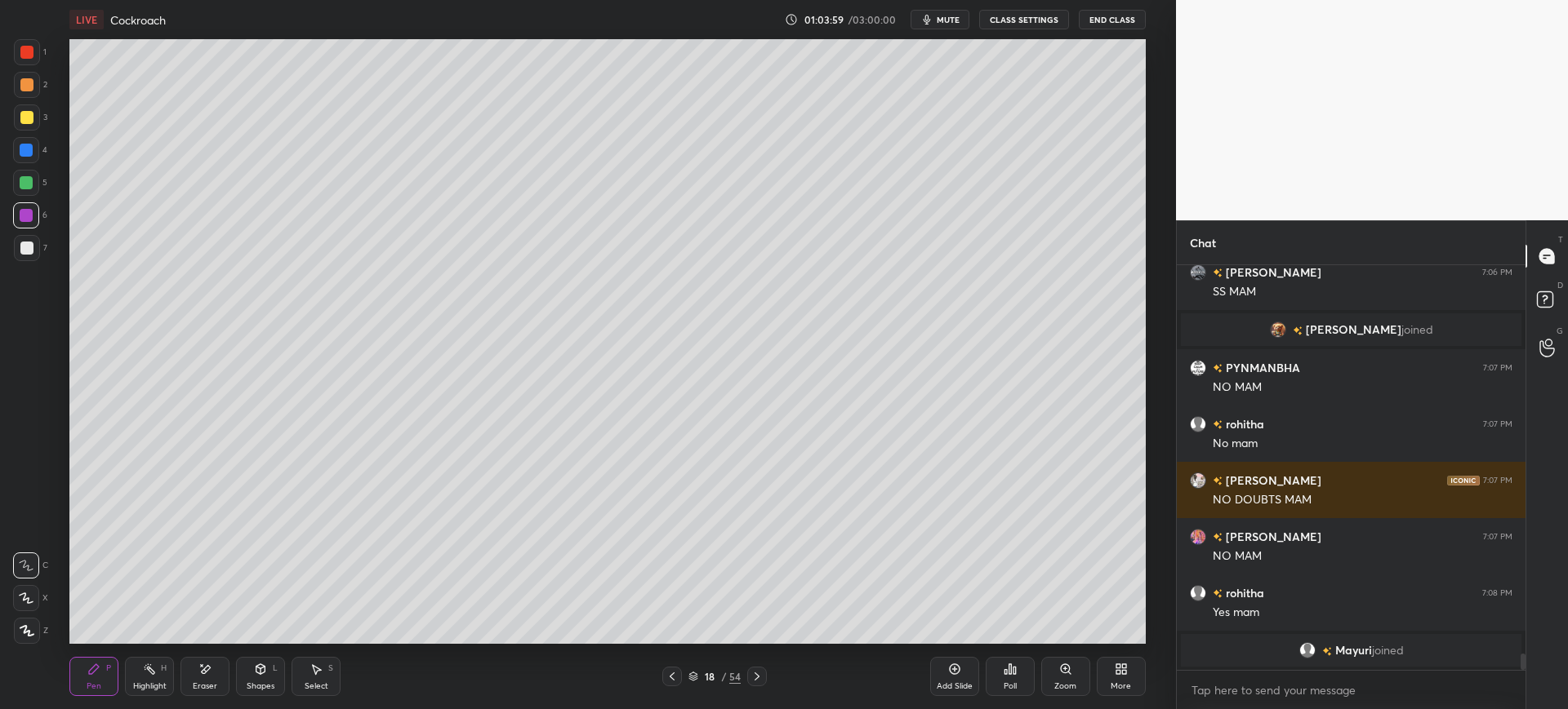
click at [31, 254] on div at bounding box center [26, 248] width 13 height 13
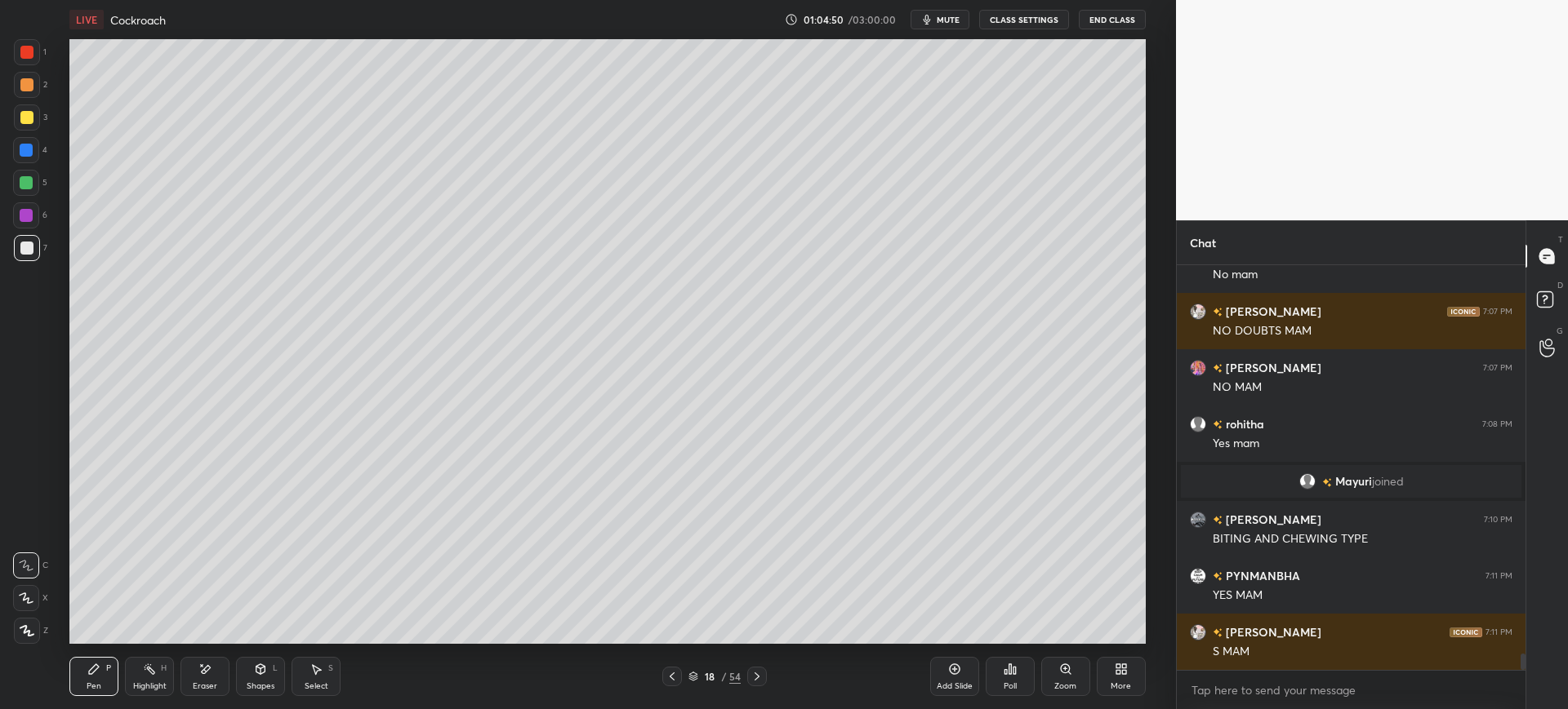
scroll to position [9840, 0]
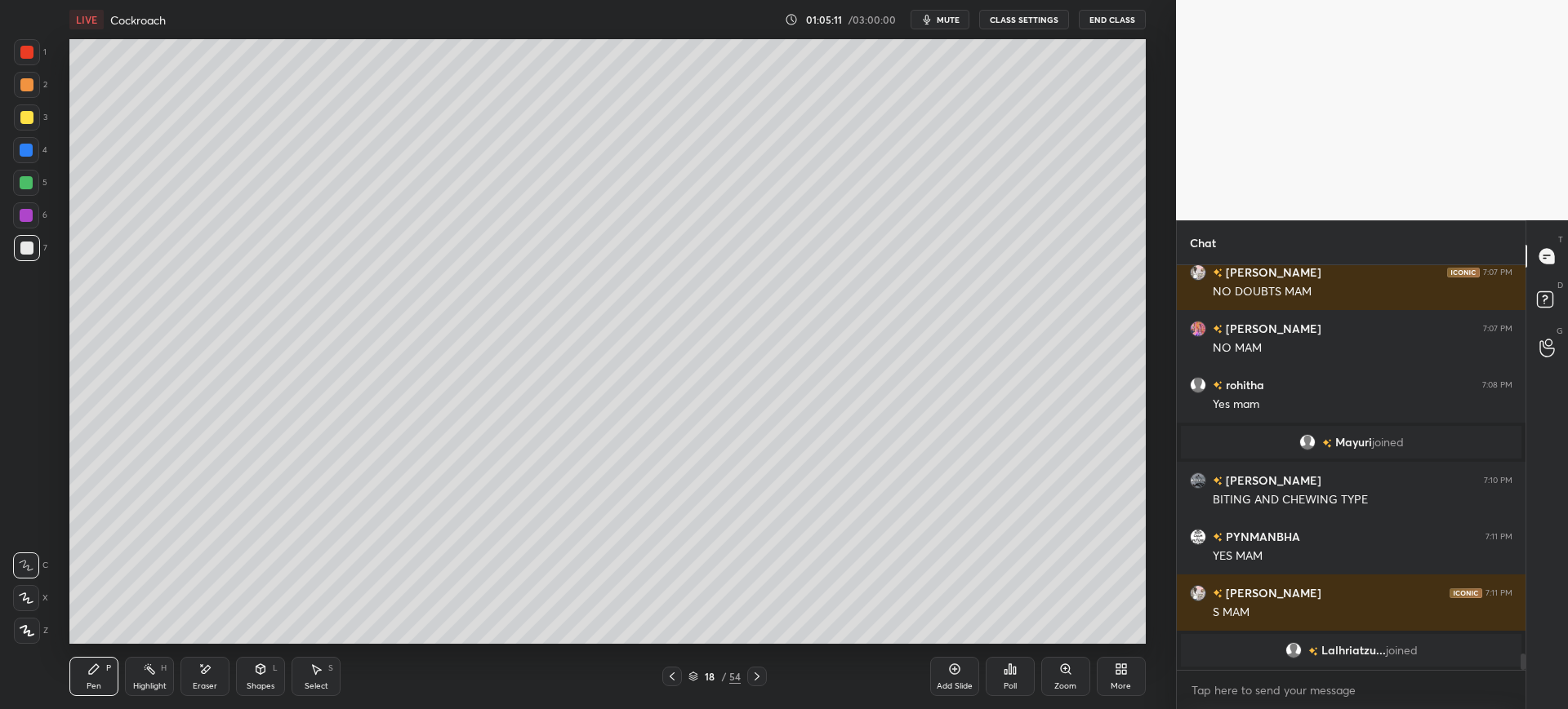
click at [38, 152] on div at bounding box center [26, 150] width 26 height 26
click at [32, 246] on div at bounding box center [26, 248] width 13 height 13
click at [34, 143] on div at bounding box center [26, 150] width 26 height 26
click at [27, 251] on div at bounding box center [26, 248] width 13 height 13
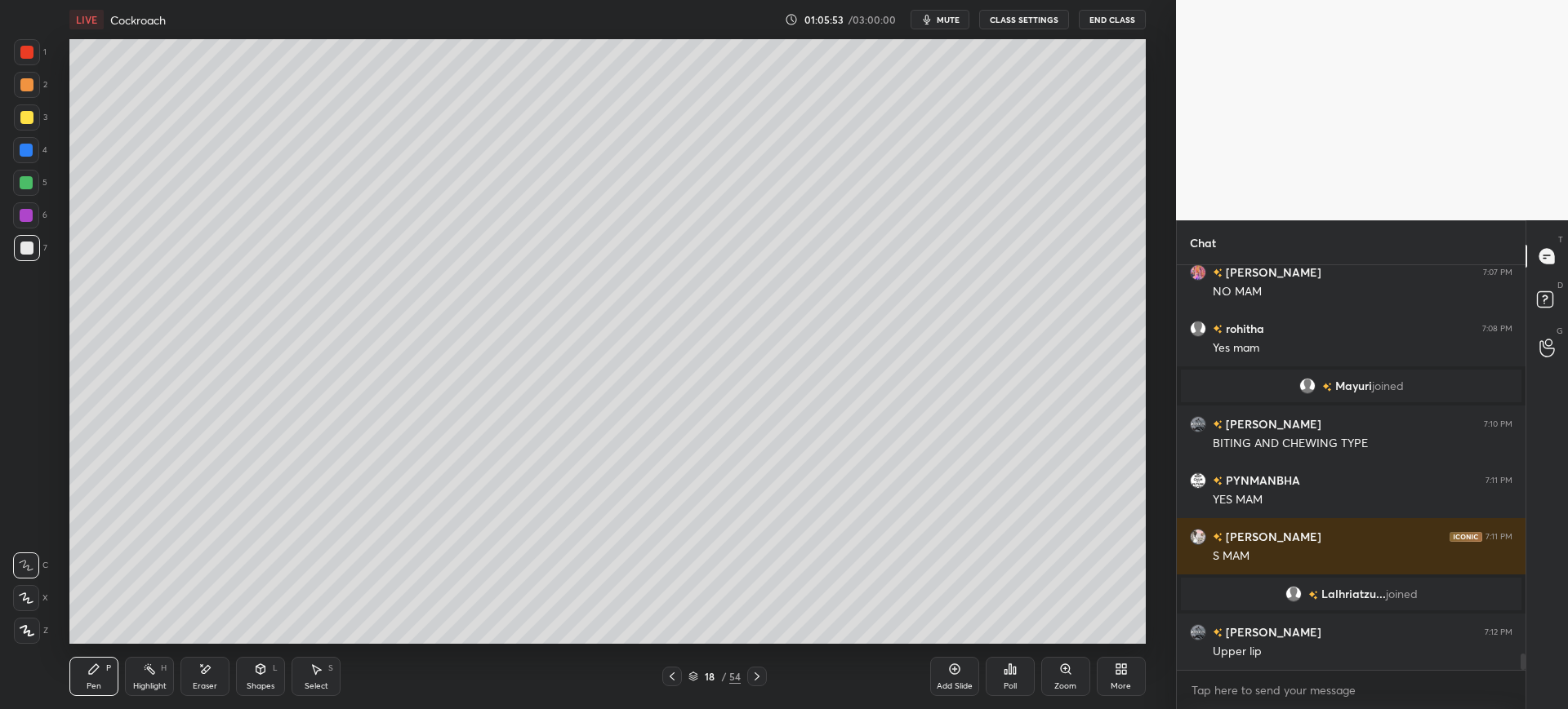
click at [213, 669] on div "Eraser" at bounding box center [205, 677] width 49 height 39
click at [114, 682] on div "Pen P" at bounding box center [94, 677] width 49 height 39
click at [33, 105] on div at bounding box center [27, 117] width 26 height 26
click at [1045, 636] on div "Add Slide Poll Zoom More" at bounding box center [1038, 677] width 216 height 91
click at [1060, 641] on div "Add Slide Poll Zoom More" at bounding box center [1038, 677] width 216 height 91
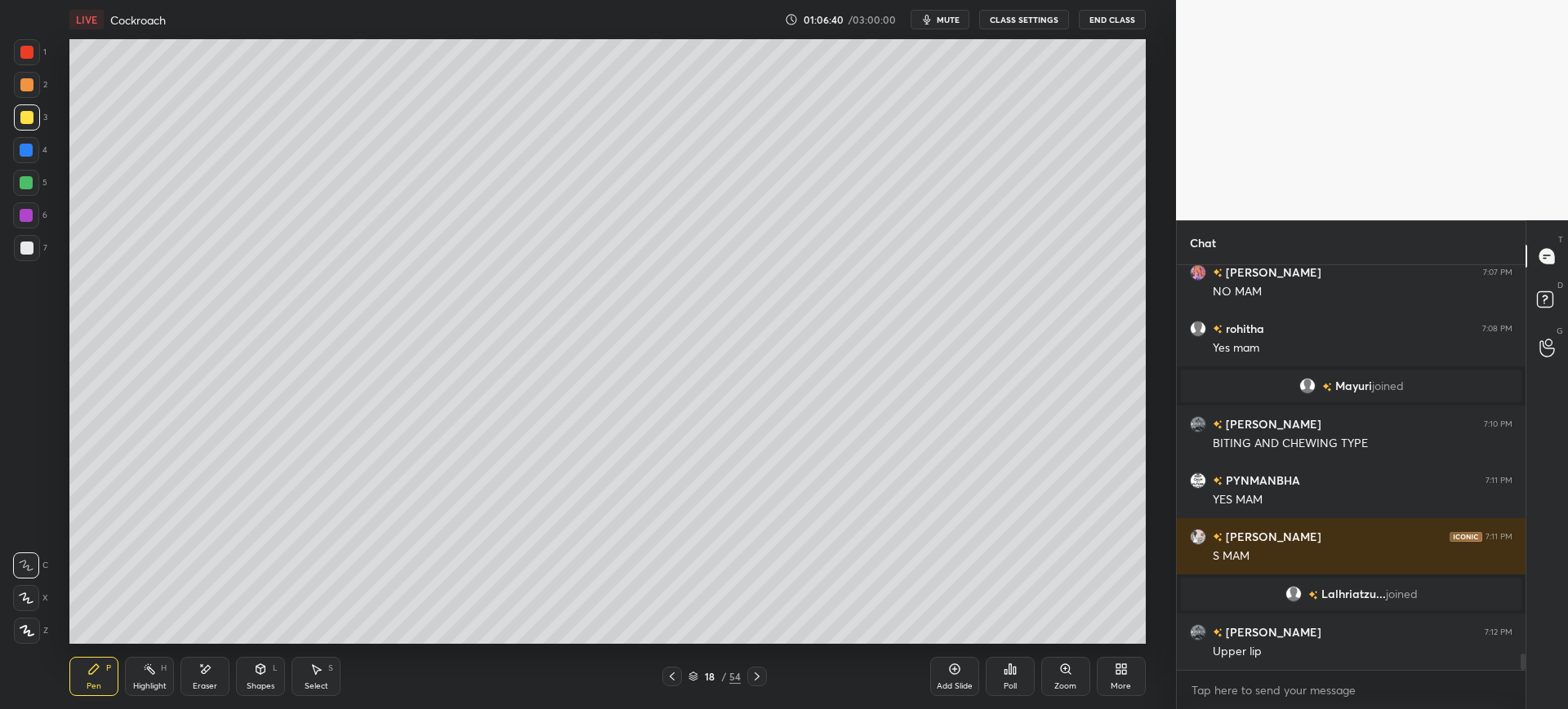
click at [1048, 631] on div "Add Slide Poll Zoom More" at bounding box center [1038, 677] width 216 height 91
click at [1059, 635] on div "Add Slide Poll Zoom More" at bounding box center [1038, 677] width 216 height 91
click at [1107, 635] on div "Add Slide Poll Zoom More" at bounding box center [1038, 677] width 216 height 91
click at [1113, 633] on div "Add Slide Poll Zoom More" at bounding box center [1038, 677] width 216 height 91
click at [1132, 631] on div "Add Slide Poll Zoom More" at bounding box center [1038, 677] width 216 height 91
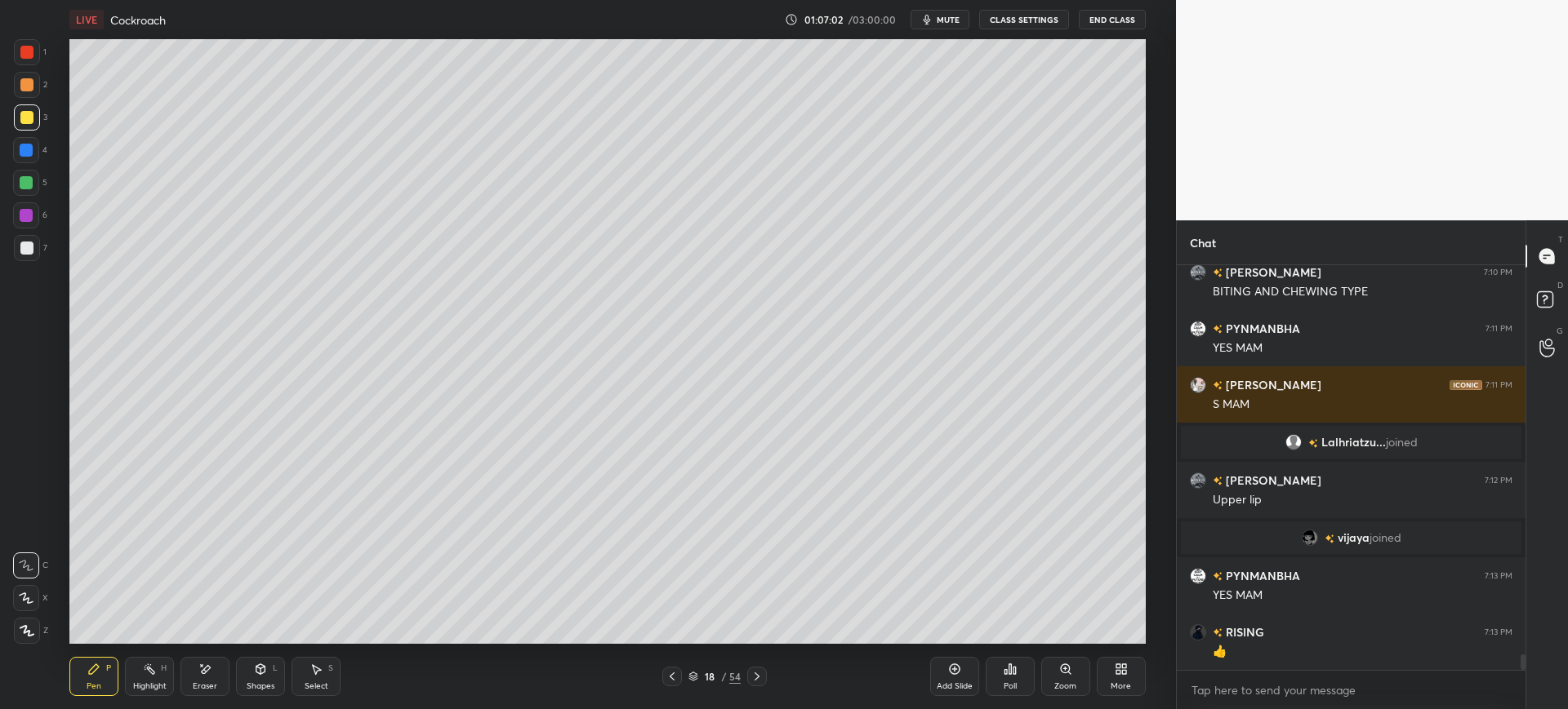
scroll to position [366, 344]
type textarea "x"
click at [32, 86] on div at bounding box center [26, 84] width 13 height 13
click at [44, 258] on div "7" at bounding box center [31, 248] width 33 height 26
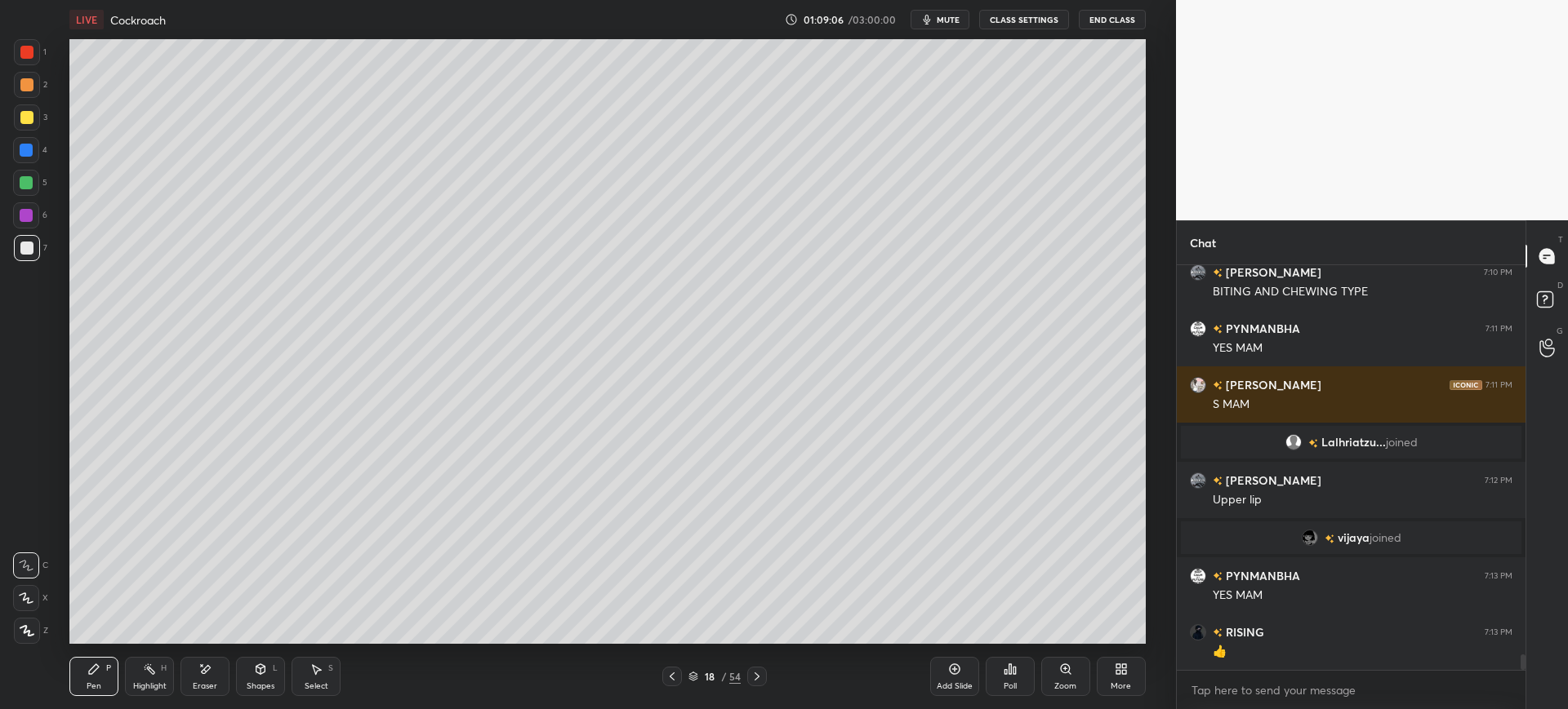
click at [36, 130] on div "3" at bounding box center [31, 117] width 33 height 26
click at [758, 678] on icon at bounding box center [757, 676] width 5 height 8
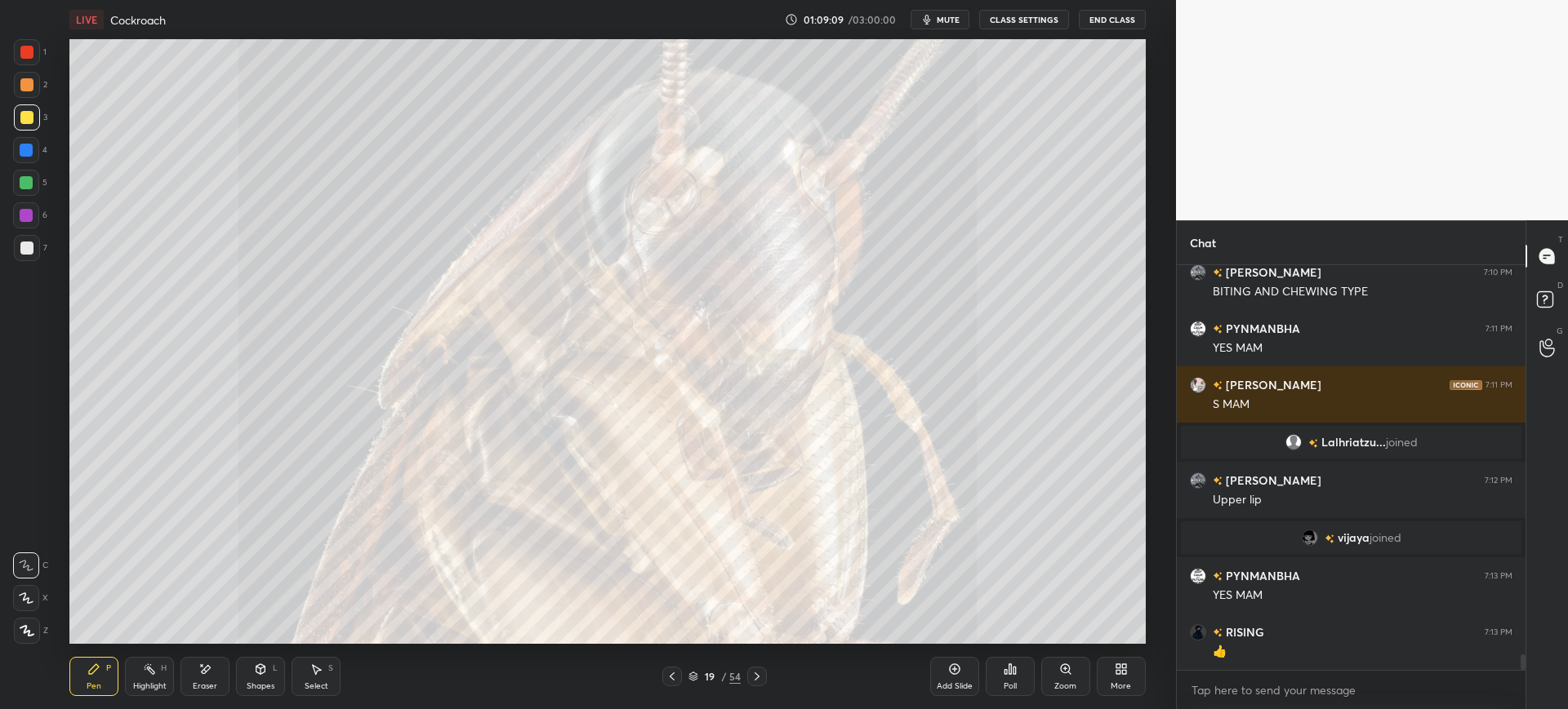
click at [667, 684] on div at bounding box center [672, 677] width 19 height 19
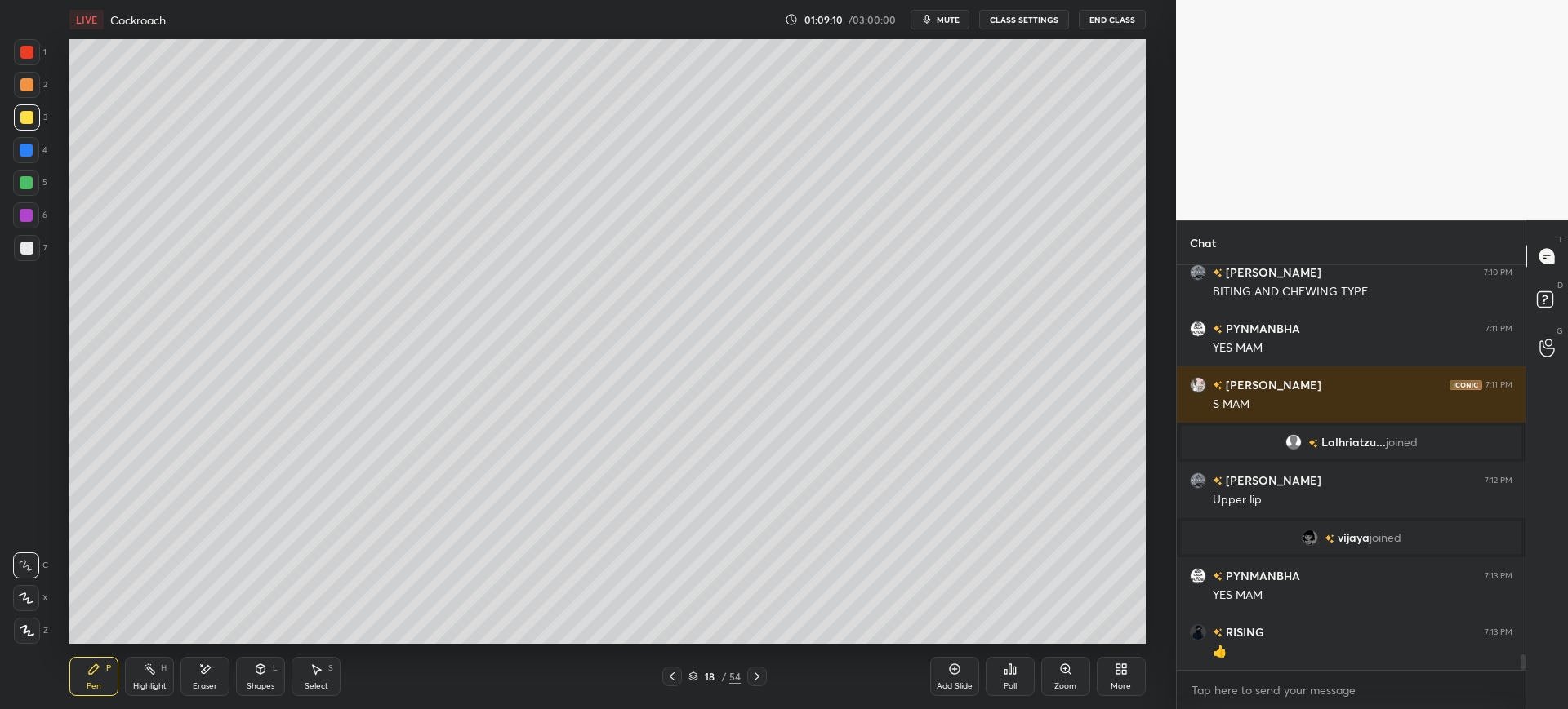
click at [973, 678] on div "Add Slide" at bounding box center [955, 677] width 49 height 39
click at [30, 248] on div at bounding box center [26, 248] width 13 height 13
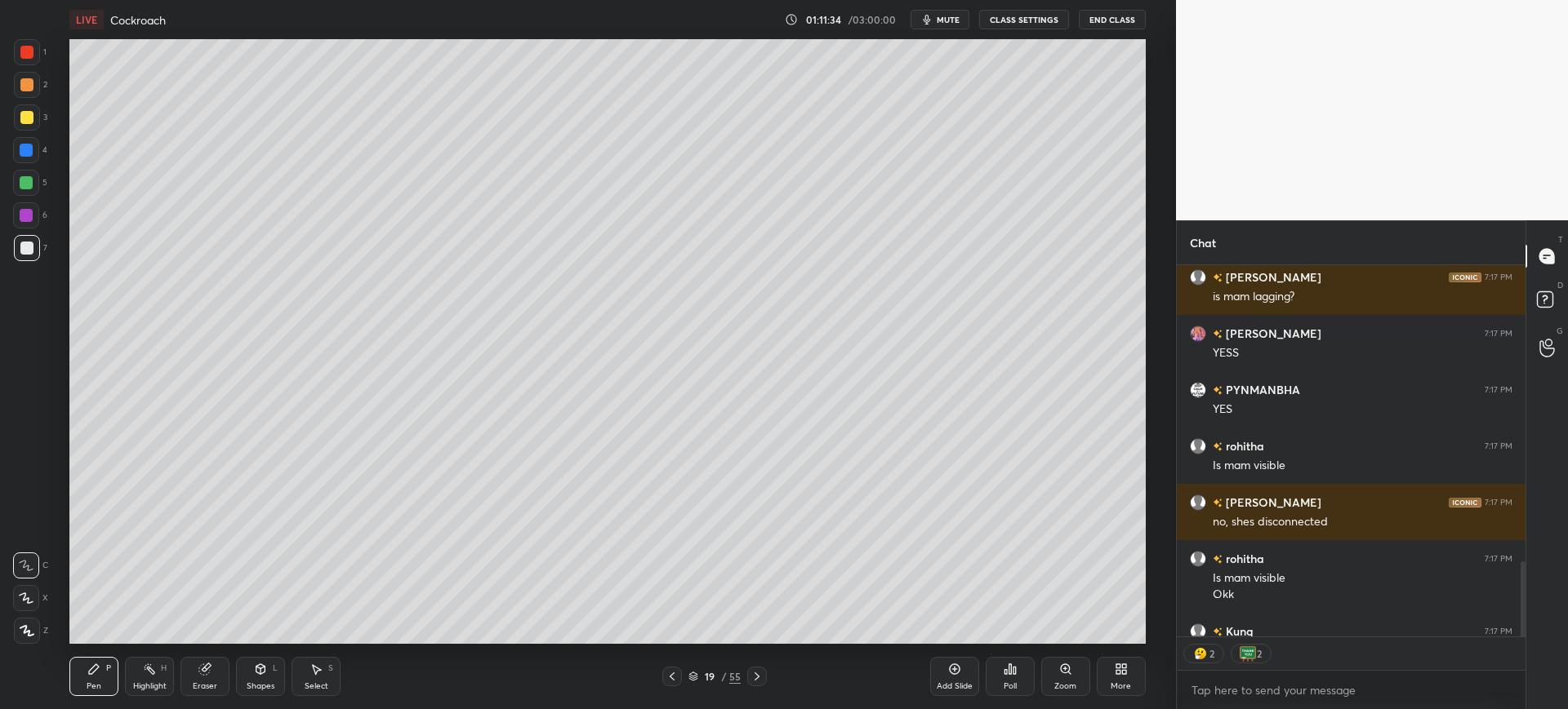
scroll to position [81005, 80552]
click at [20, 135] on div "3" at bounding box center [31, 120] width 33 height 32
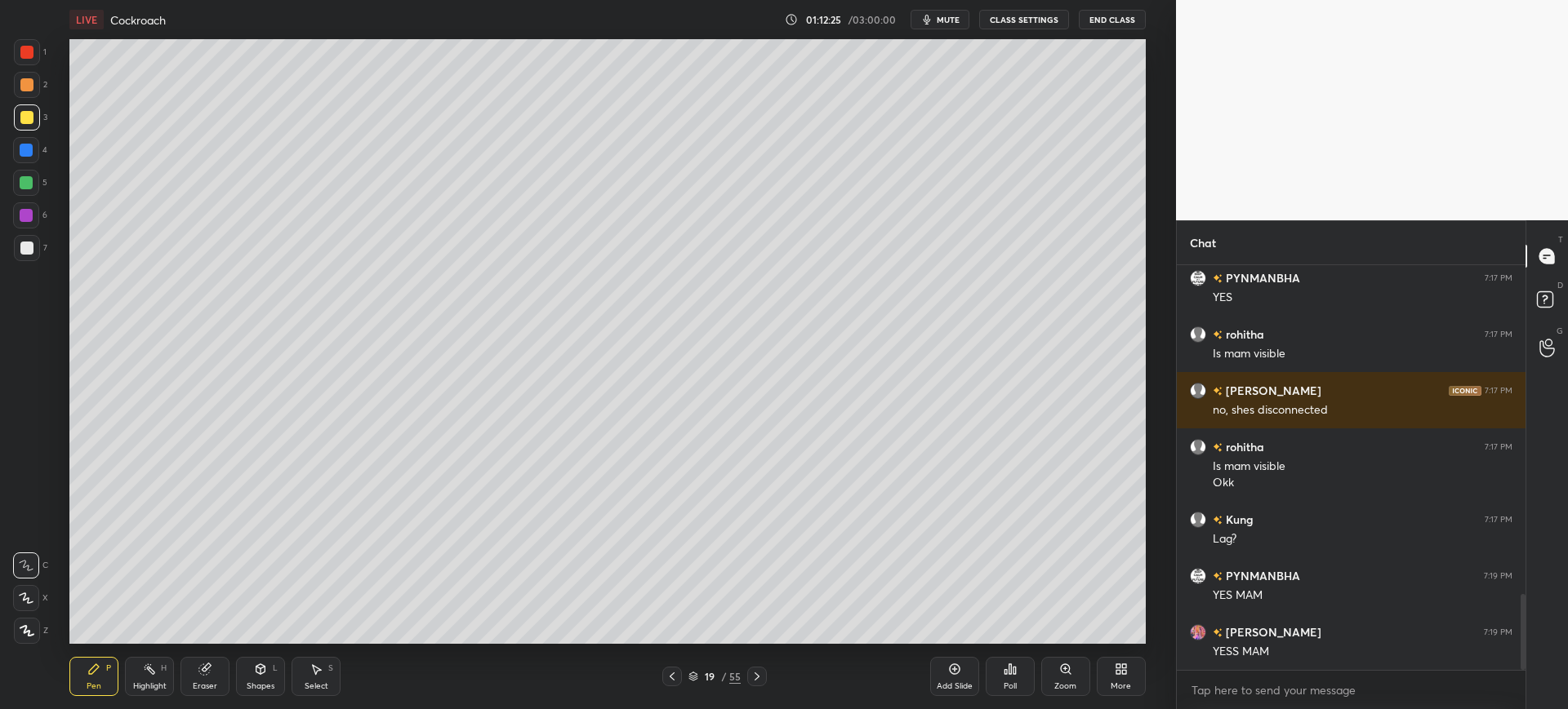
scroll to position [1800, 0]
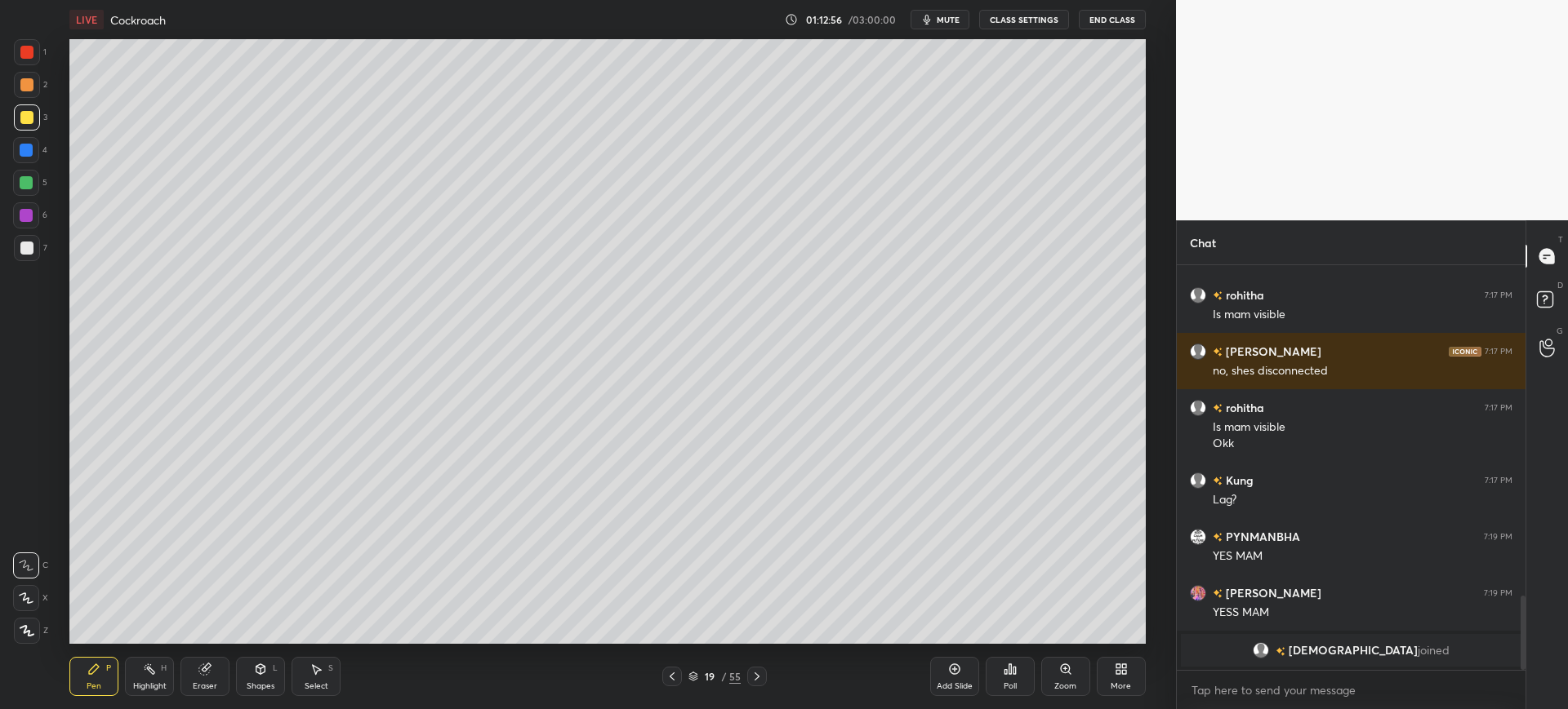
click at [48, 241] on div "1 2 3 4 5 6 7 C X Z C X Z E E Erase all H H" at bounding box center [26, 342] width 53 height 605
click at [18, 255] on div at bounding box center [27, 248] width 26 height 26
click at [28, 157] on div at bounding box center [26, 150] width 26 height 26
click at [18, 255] on div at bounding box center [27, 248] width 26 height 26
click at [213, 672] on div "Eraser" at bounding box center [205, 677] width 49 height 39
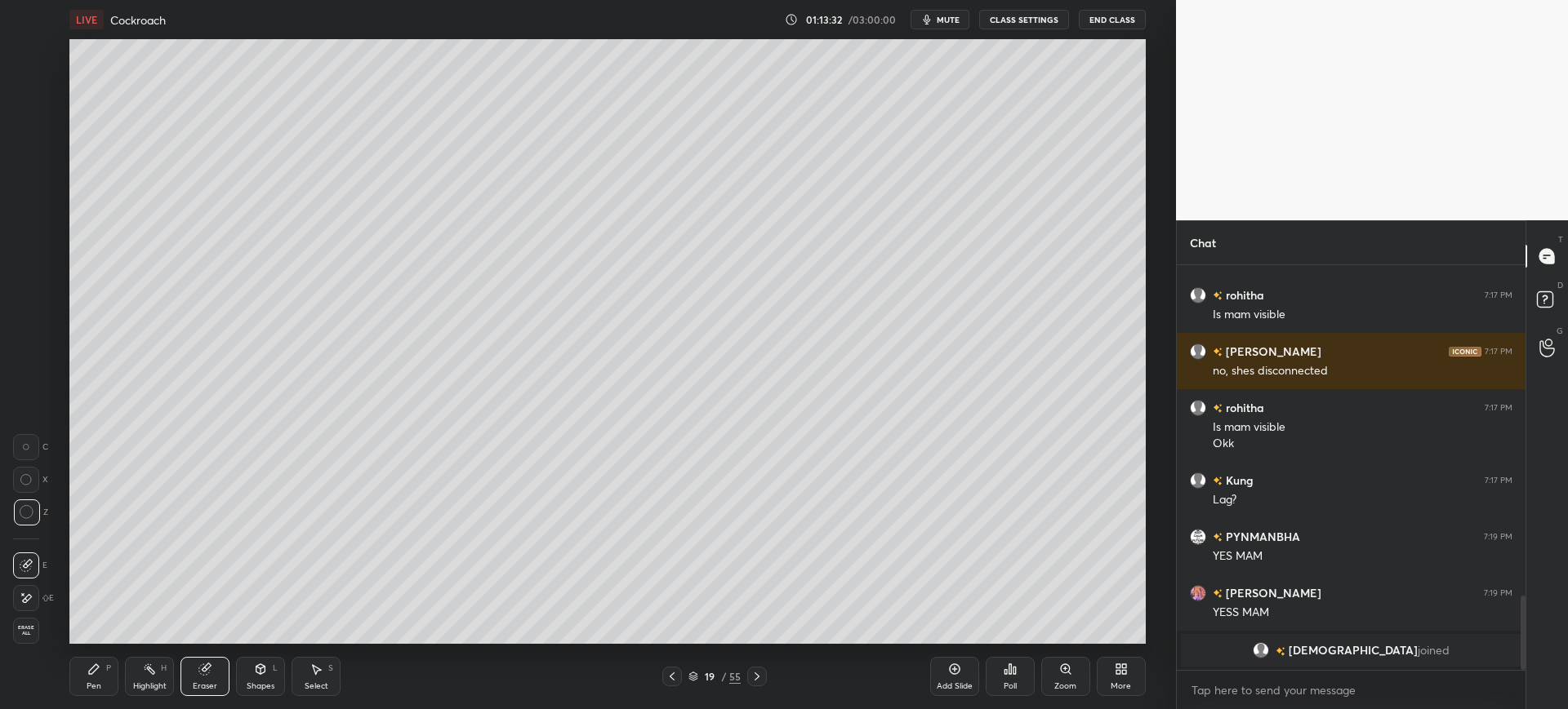
click at [90, 664] on icon at bounding box center [94, 669] width 13 height 13
click at [21, 123] on div at bounding box center [26, 117] width 13 height 13
click at [33, 244] on div at bounding box center [27, 248] width 26 height 26
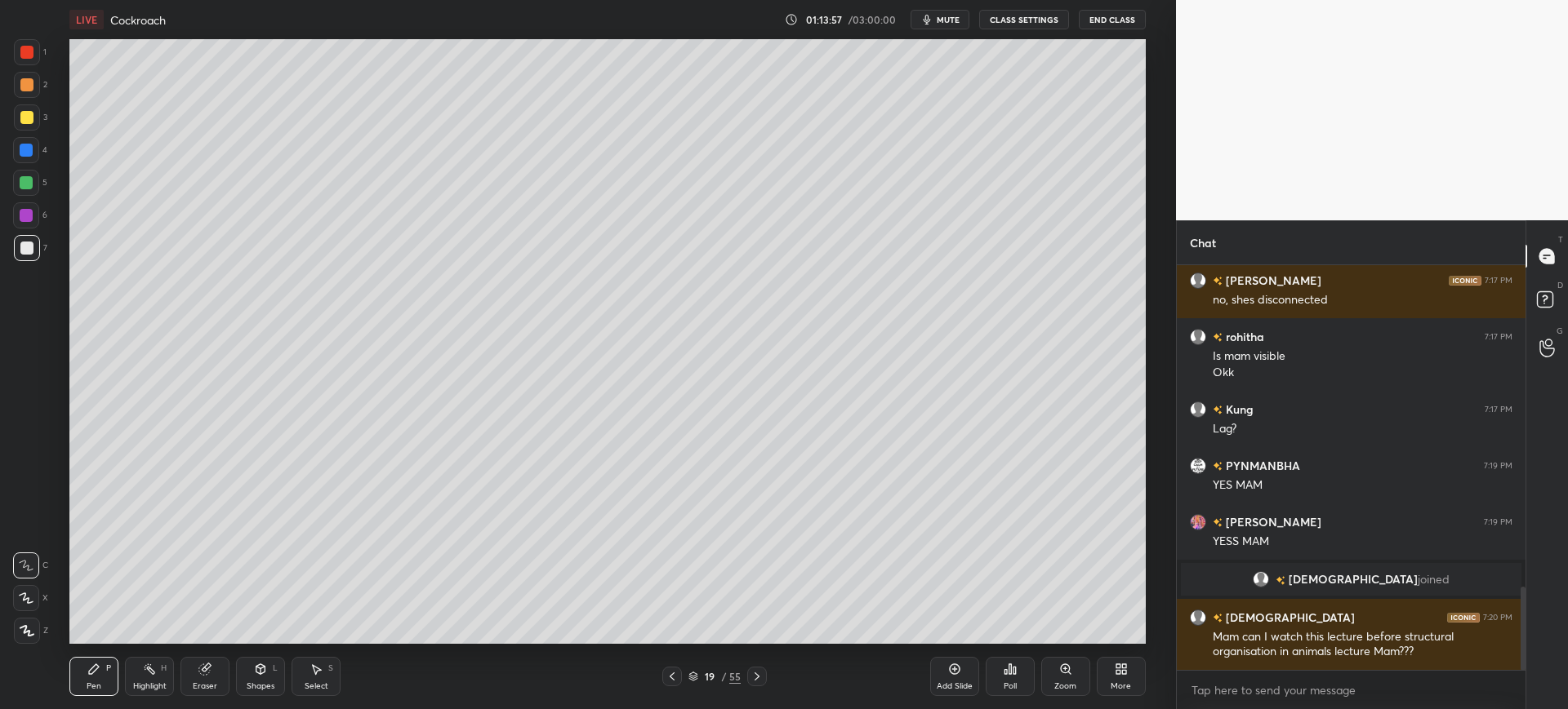
scroll to position [1566, 0]
click at [43, 145] on div "4" at bounding box center [30, 150] width 34 height 26
click at [34, 238] on div at bounding box center [27, 248] width 26 height 26
click at [21, 69] on div "1" at bounding box center [30, 55] width 32 height 32
click at [27, 181] on div at bounding box center [25, 182] width 13 height 13
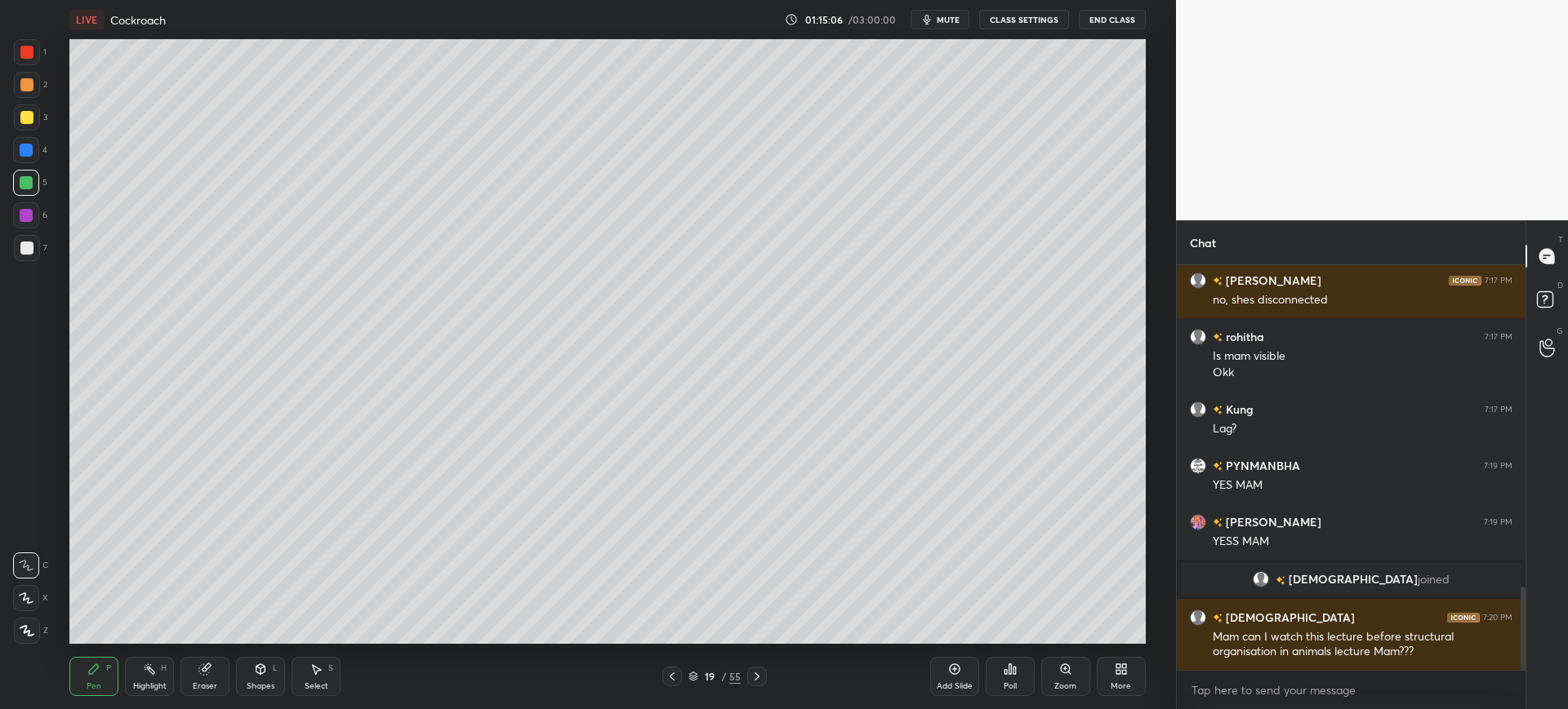
click at [32, 218] on div at bounding box center [26, 216] width 26 height 26
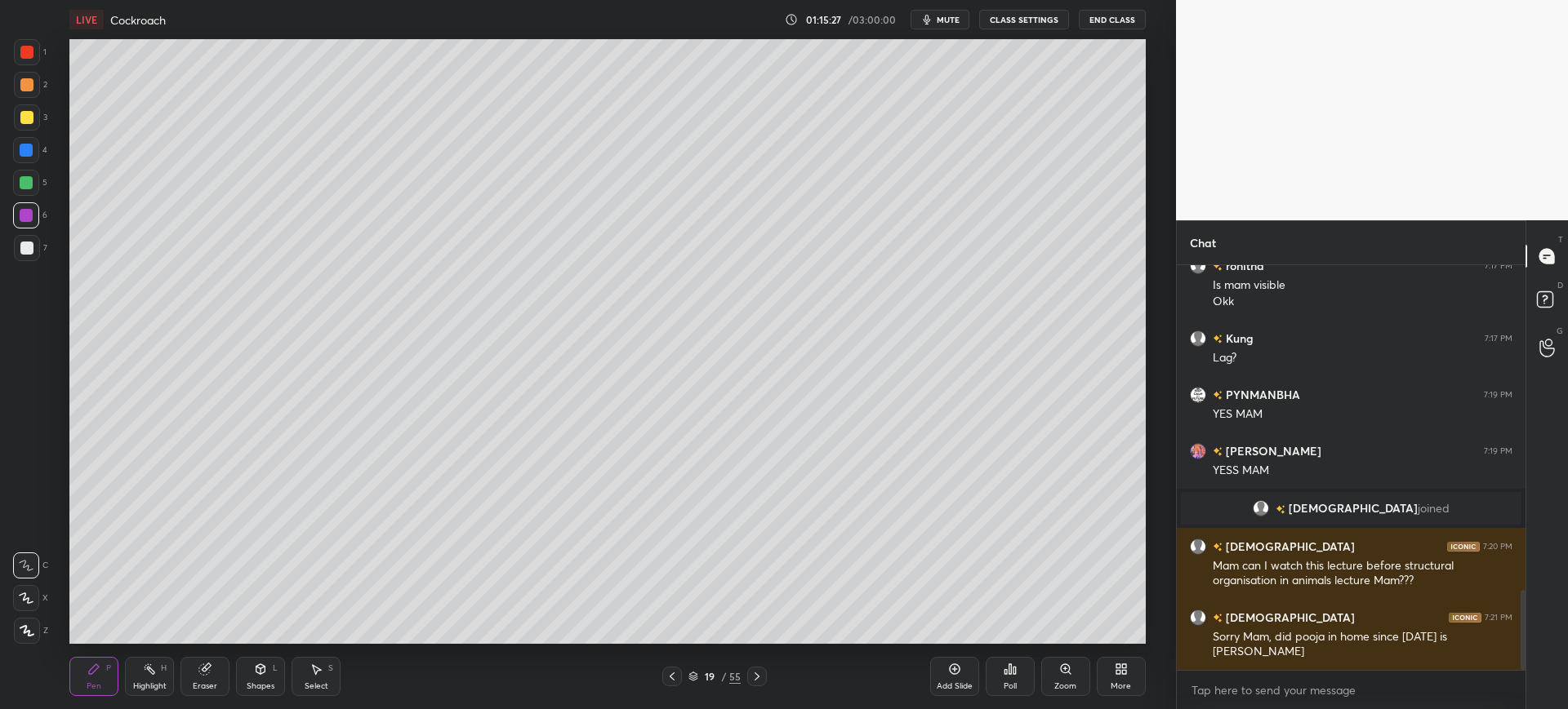
click at [27, 254] on div at bounding box center [26, 248] width 13 height 13
click at [983, 633] on div "Add Slide Poll Zoom More" at bounding box center [1038, 677] width 216 height 91
click at [1049, 631] on div "Add Slide Poll Zoom More" at bounding box center [1038, 677] width 216 height 91
click at [1067, 631] on div "Add Slide Poll Zoom More" at bounding box center [1038, 677] width 216 height 91
click at [52, 153] on div "1 2 3 4 5 6 7 C X Z C X Z E E Erase all H H" at bounding box center [26, 342] width 53 height 605
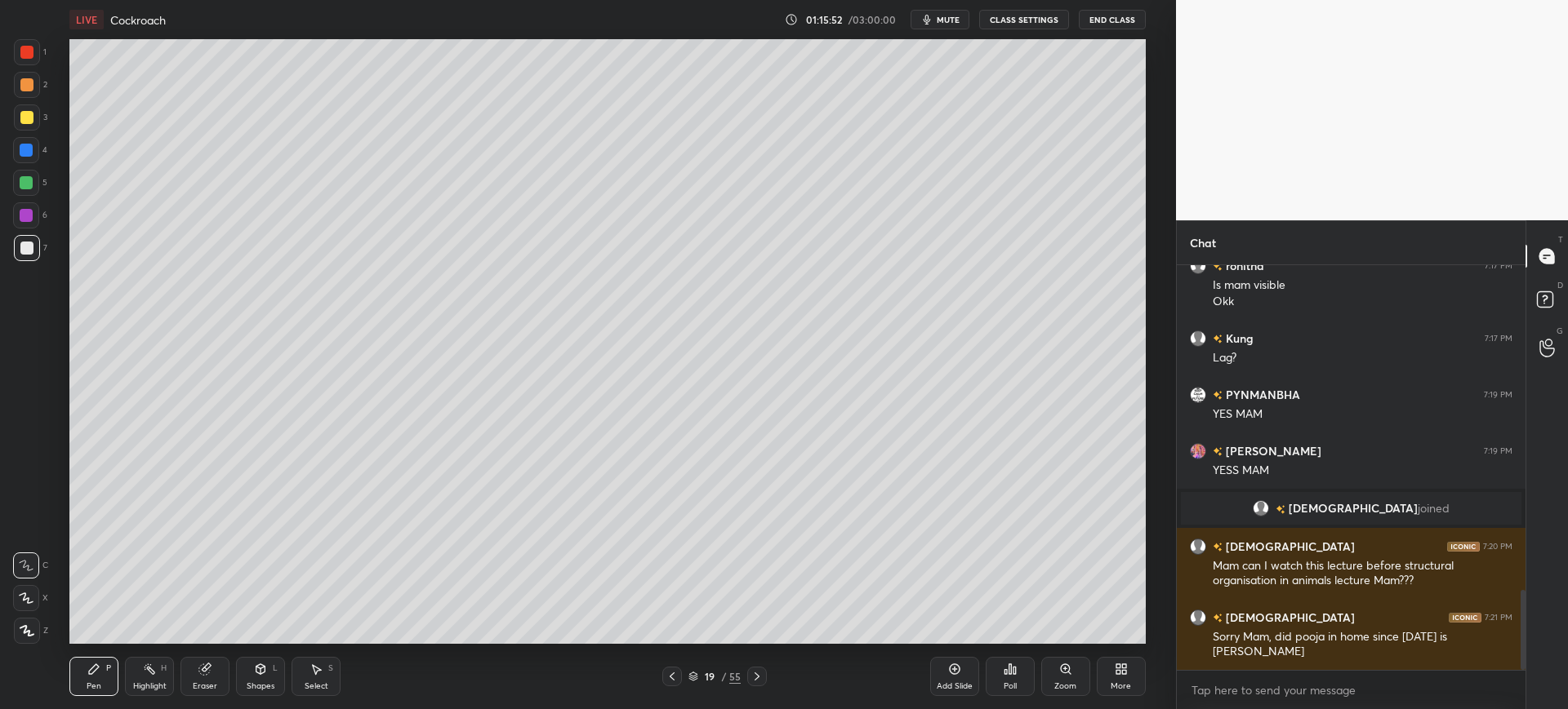
click at [41, 145] on div "4" at bounding box center [30, 150] width 34 height 26
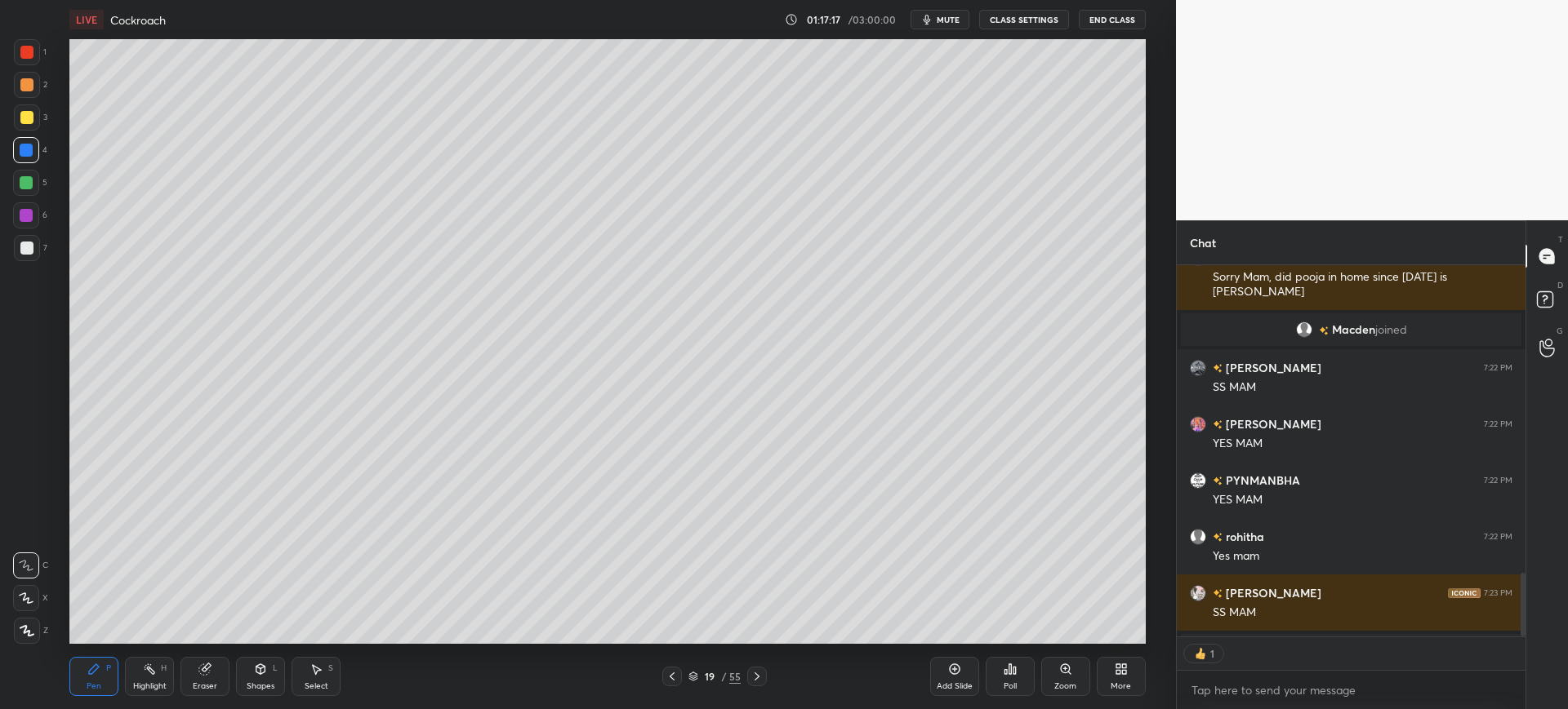
scroll to position [366, 344]
click at [959, 675] on icon at bounding box center [954, 669] width 13 height 13
click at [20, 252] on div at bounding box center [26, 248] width 13 height 13
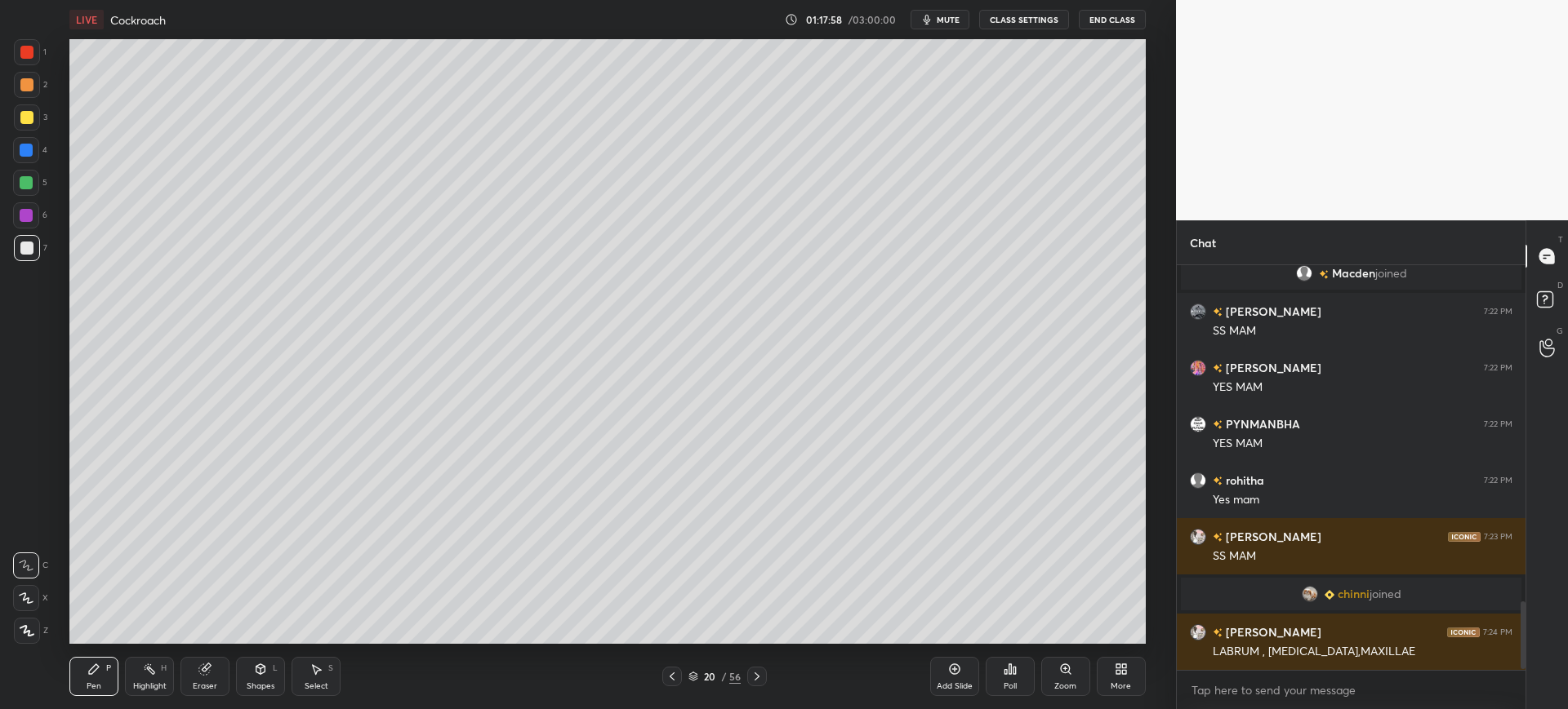
scroll to position [2037, 0]
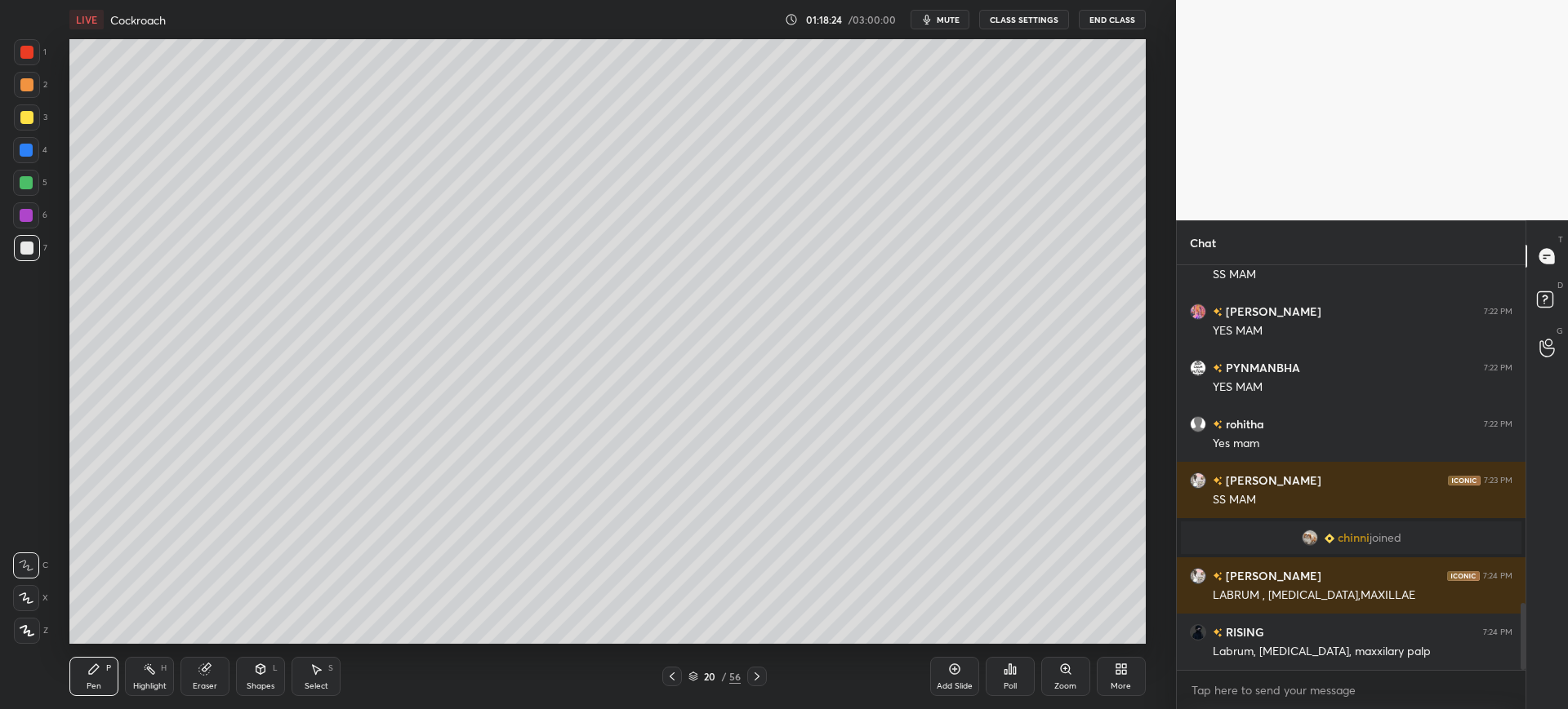
click at [30, 139] on div at bounding box center [26, 150] width 26 height 26
click at [26, 251] on div at bounding box center [26, 248] width 13 height 13
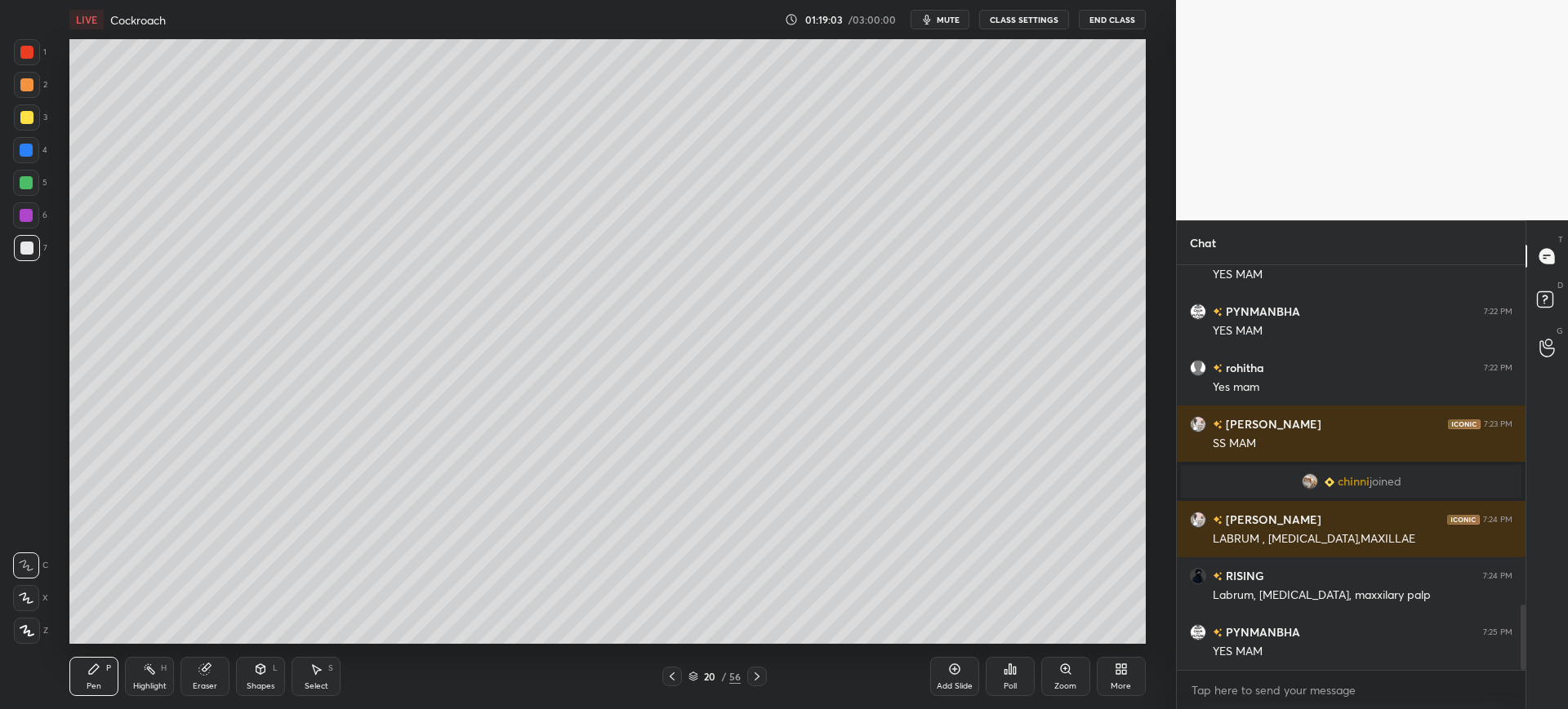
click at [36, 122] on div at bounding box center [27, 117] width 26 height 26
click at [210, 667] on icon at bounding box center [207, 667] width 9 height 8
click at [95, 685] on div "Pen" at bounding box center [94, 685] width 15 height 8
click at [34, 253] on div at bounding box center [27, 248] width 26 height 26
click at [25, 125] on div at bounding box center [27, 117] width 26 height 26
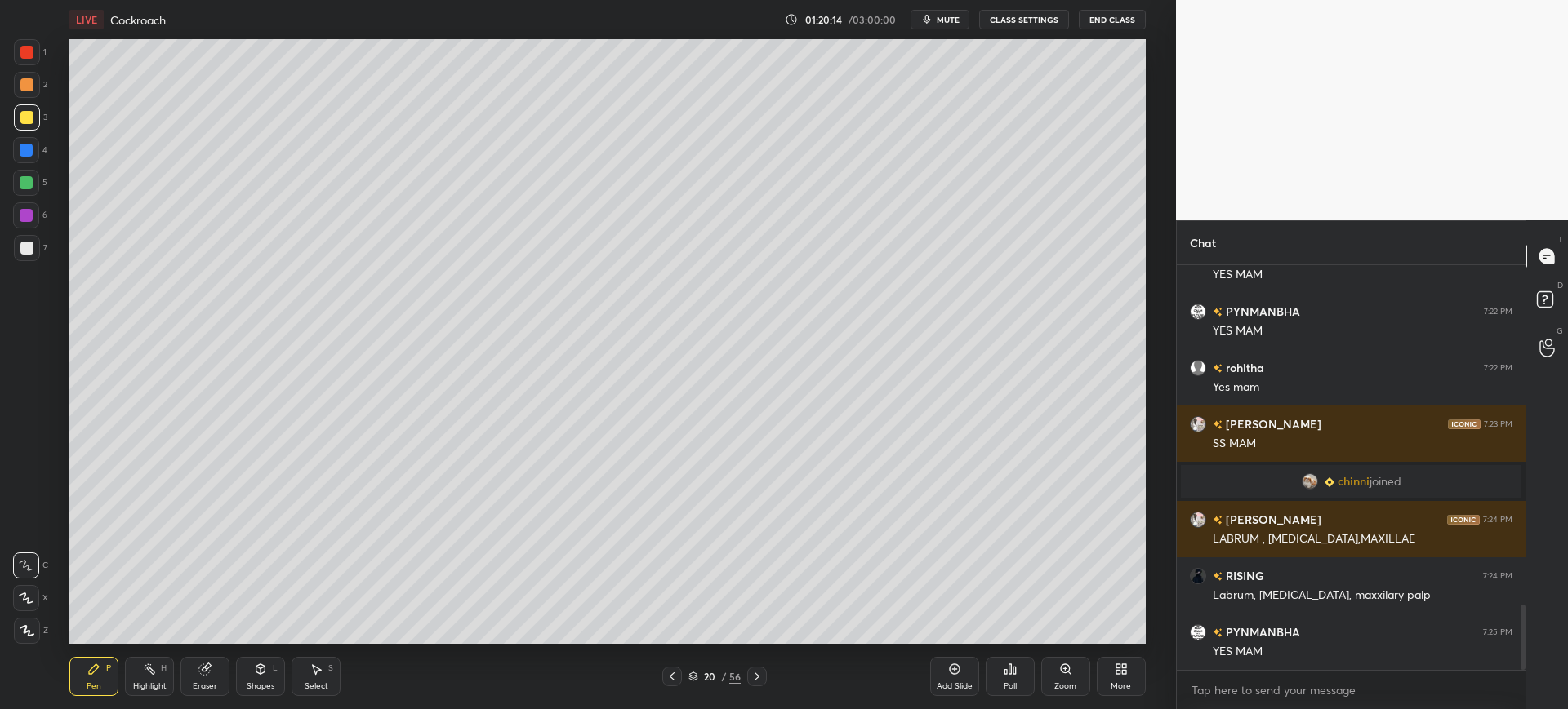
scroll to position [2150, 0]
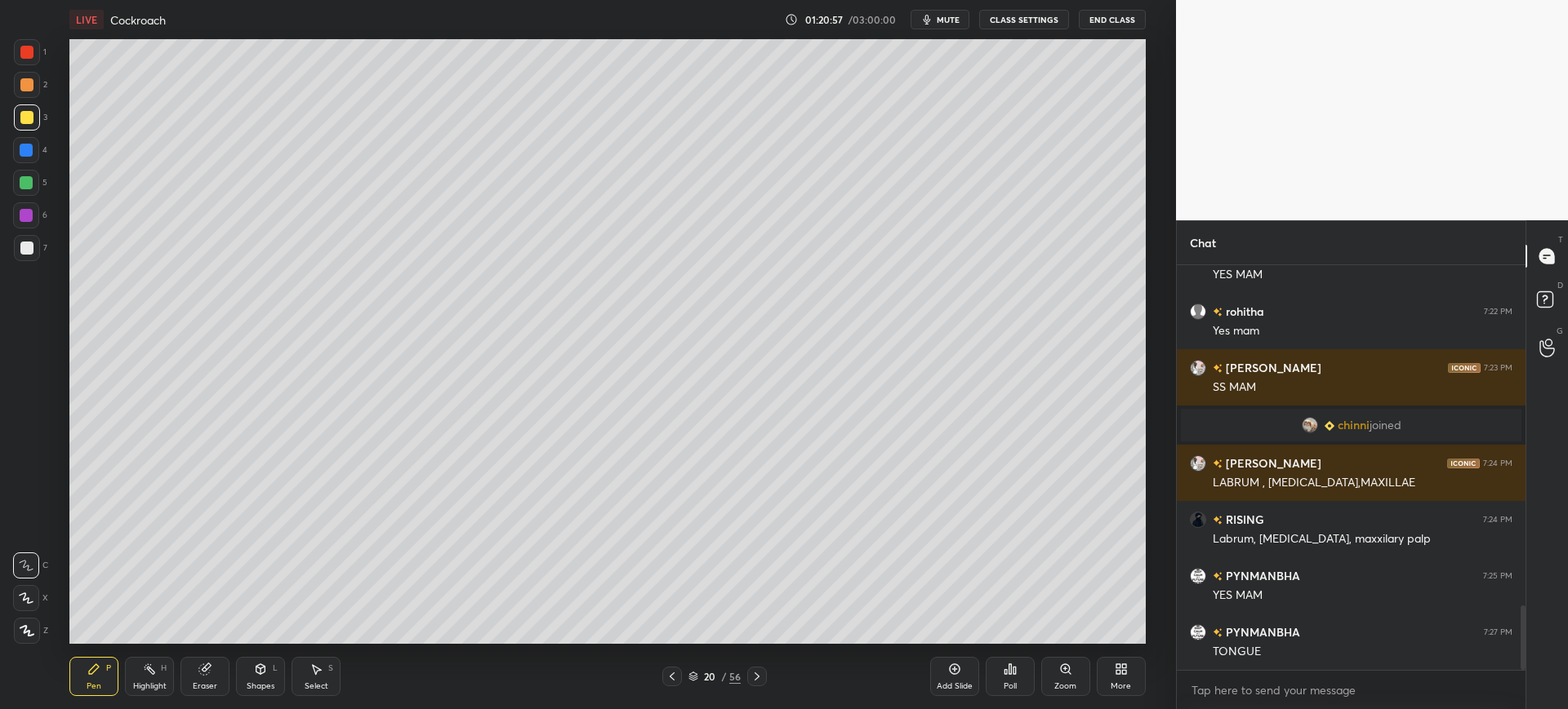
click at [1001, 633] on div "Poll" at bounding box center [1010, 677] width 49 height 91
click at [1009, 631] on div "Poll" at bounding box center [1010, 677] width 49 height 91
click at [1100, 633] on div "Add Slide Poll Zoom More" at bounding box center [1038, 677] width 216 height 91
click at [967, 682] on div "Add Slide" at bounding box center [954, 685] width 36 height 8
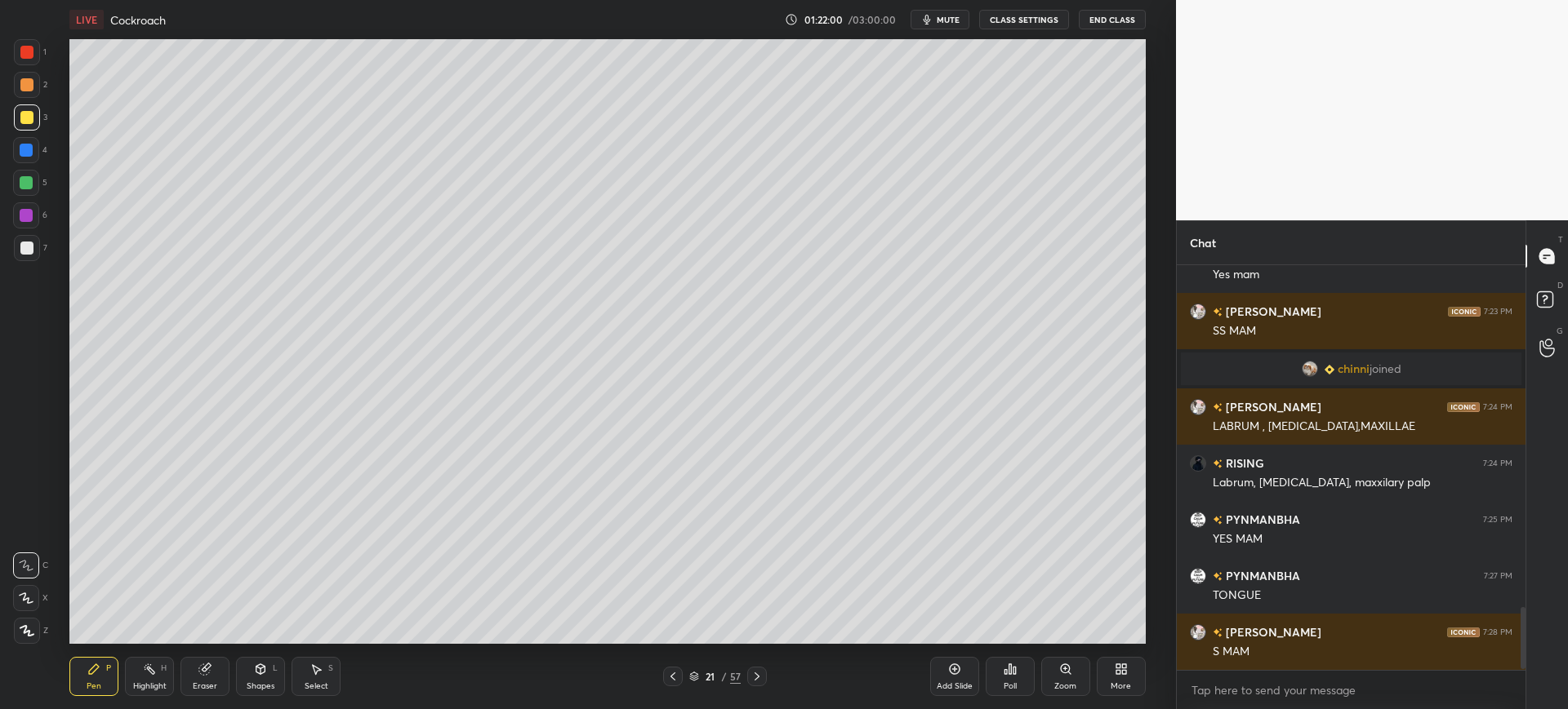
scroll to position [2262, 0]
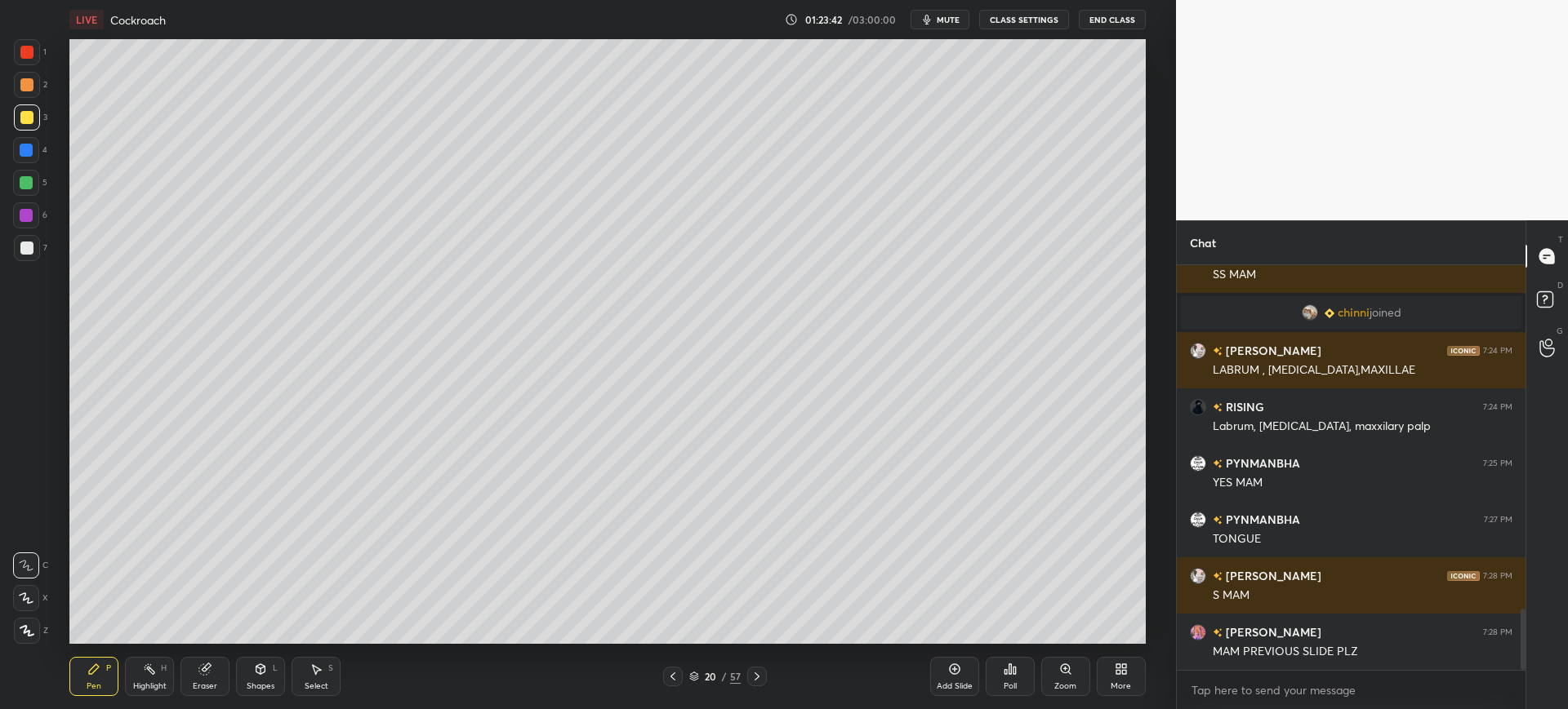
click at [937, 20] on button "mute" at bounding box center [939, 19] width 59 height 19
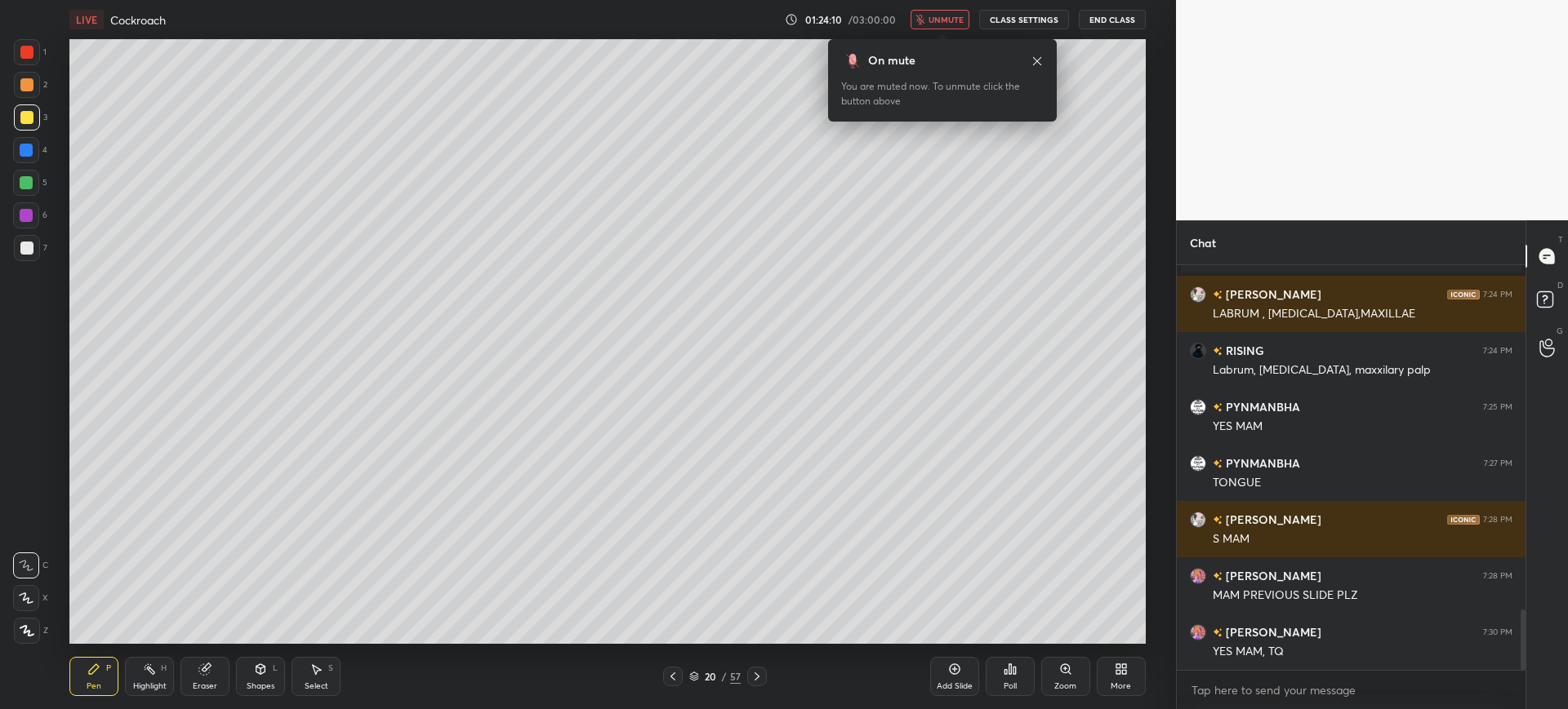
click at [951, 13] on button "unmute" at bounding box center [939, 19] width 59 height 19
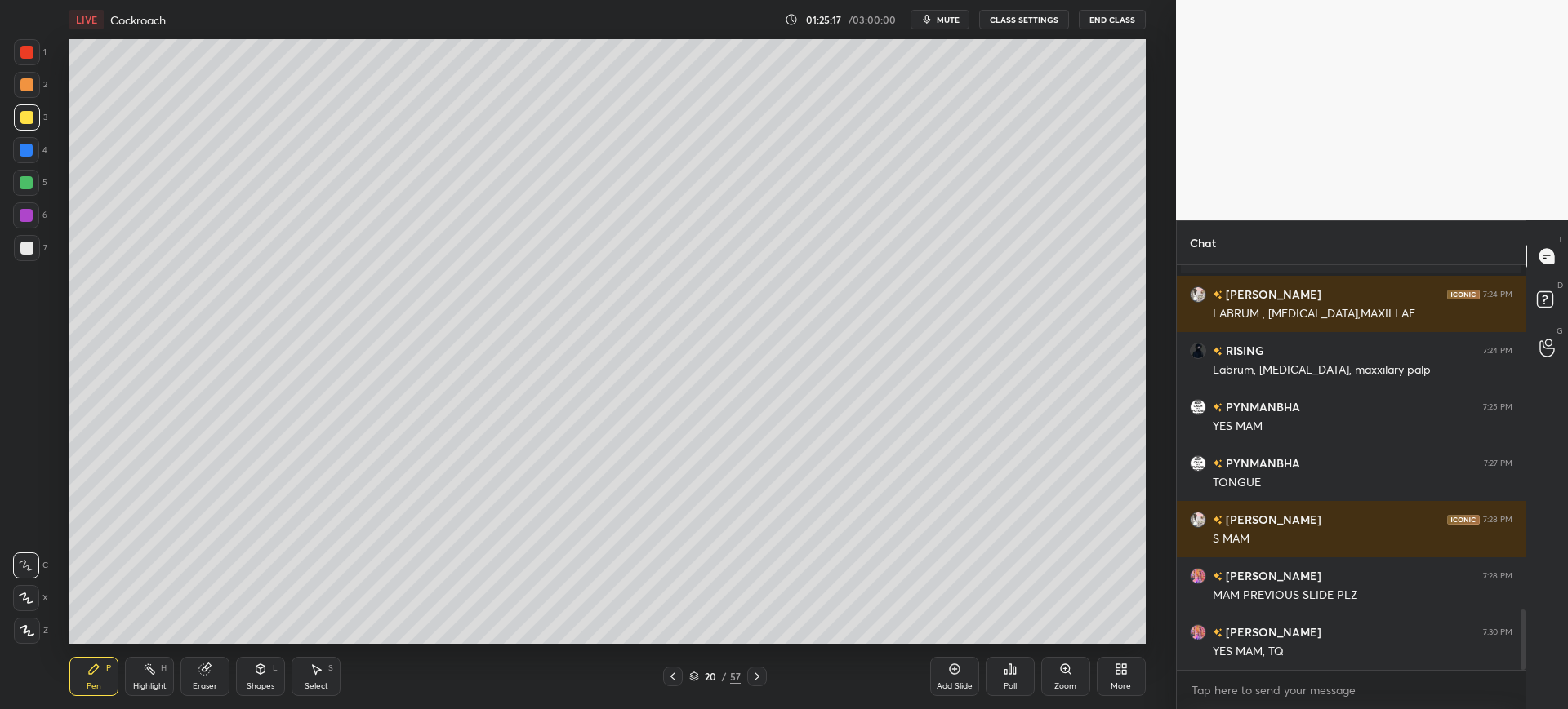
click at [759, 673] on icon at bounding box center [757, 677] width 13 height 13
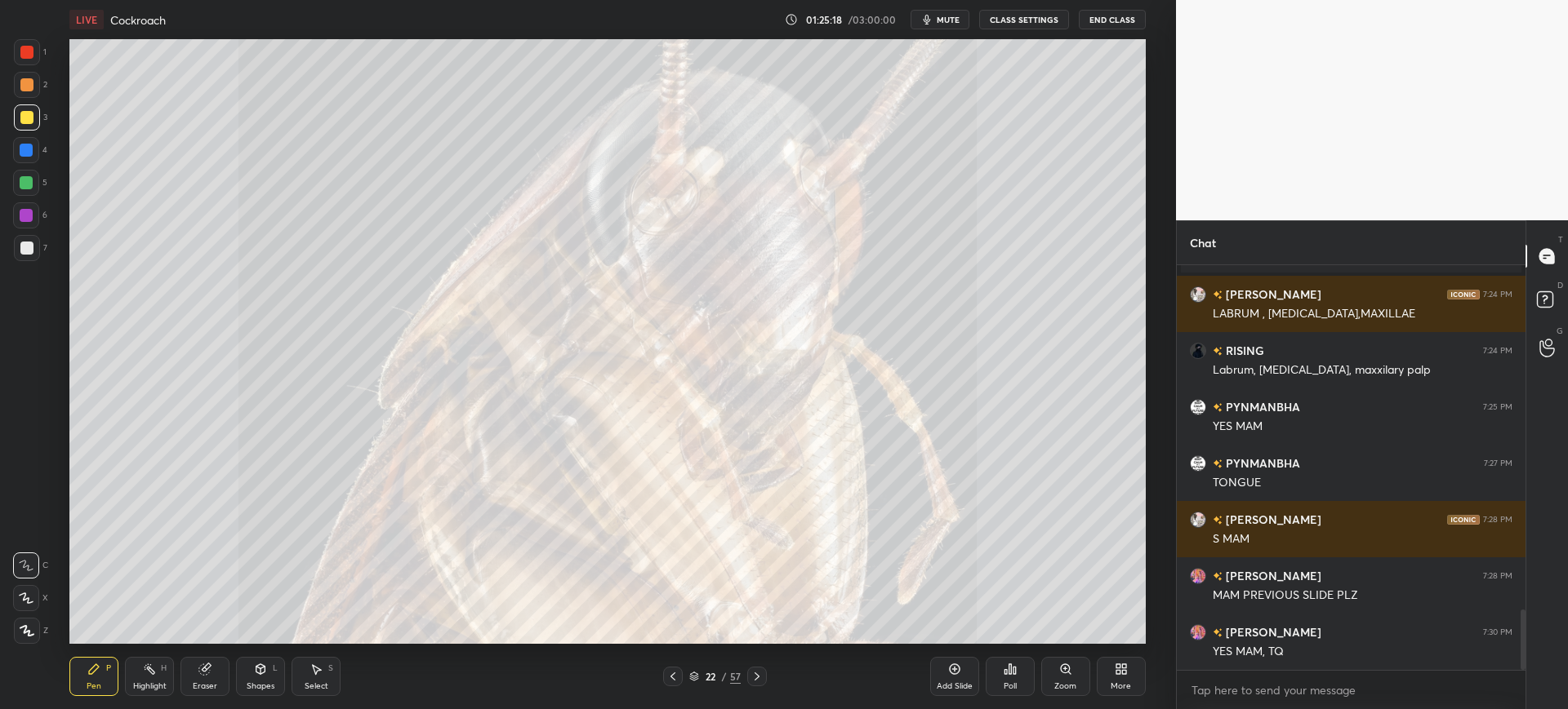
click at [759, 673] on icon at bounding box center [757, 677] width 13 height 13
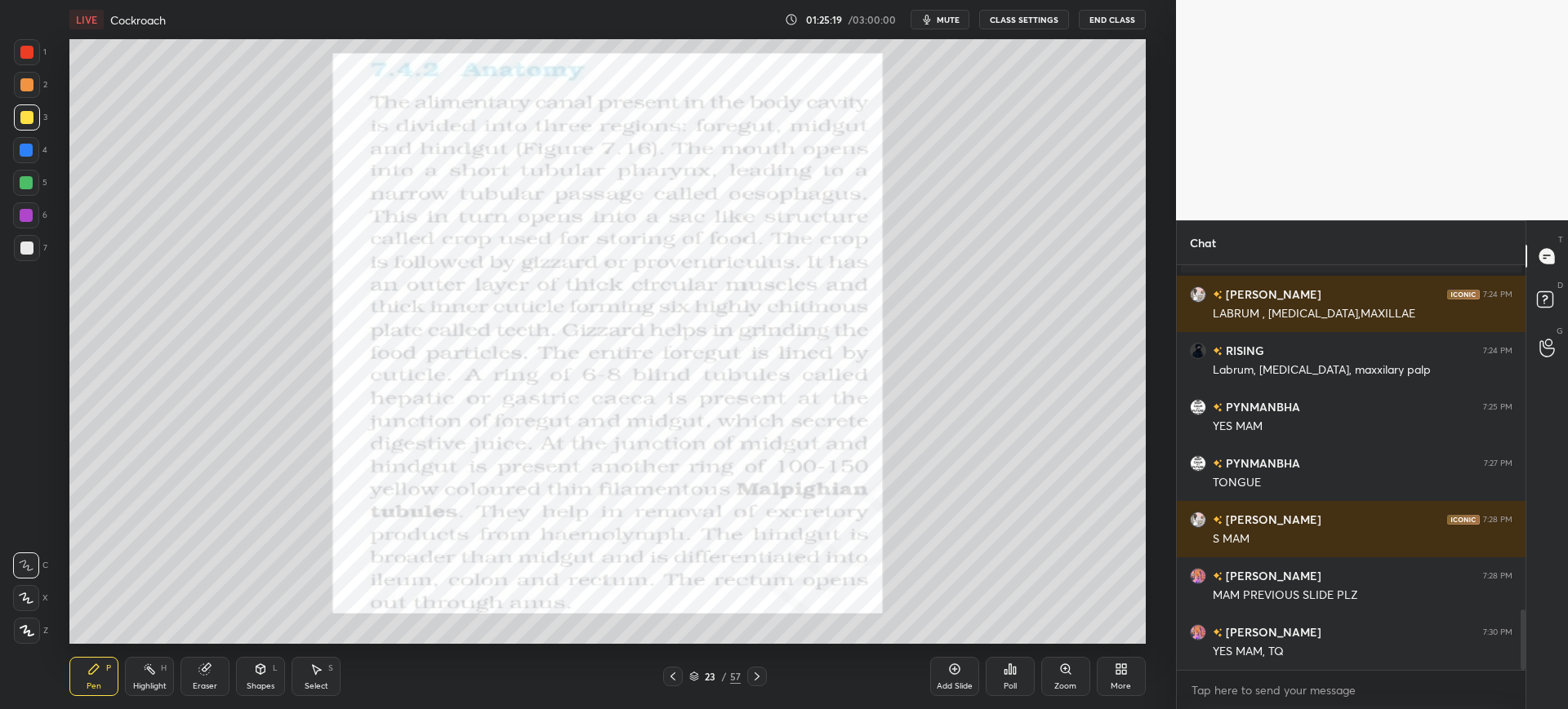
click at [759, 673] on icon at bounding box center [757, 677] width 13 height 13
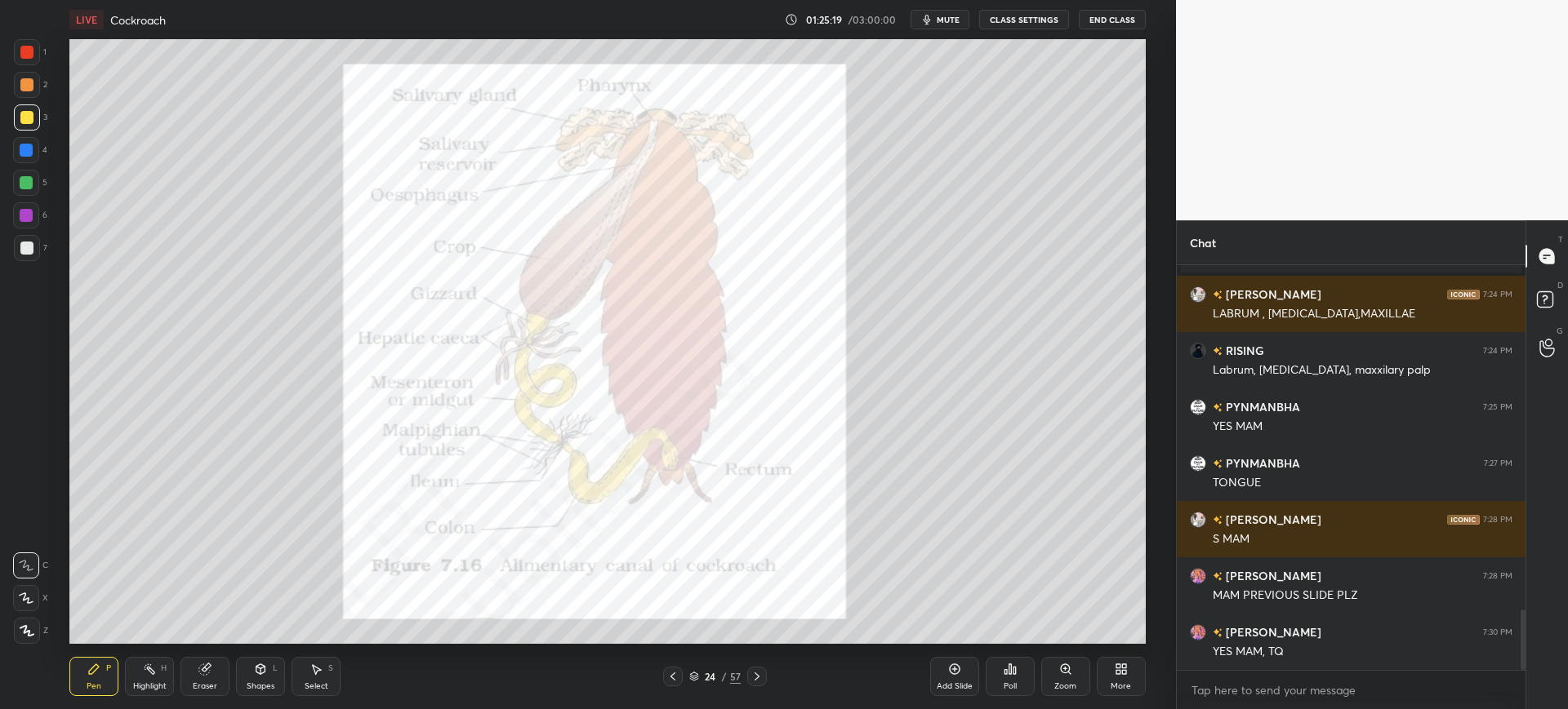
click at [759, 673] on icon at bounding box center [757, 677] width 13 height 13
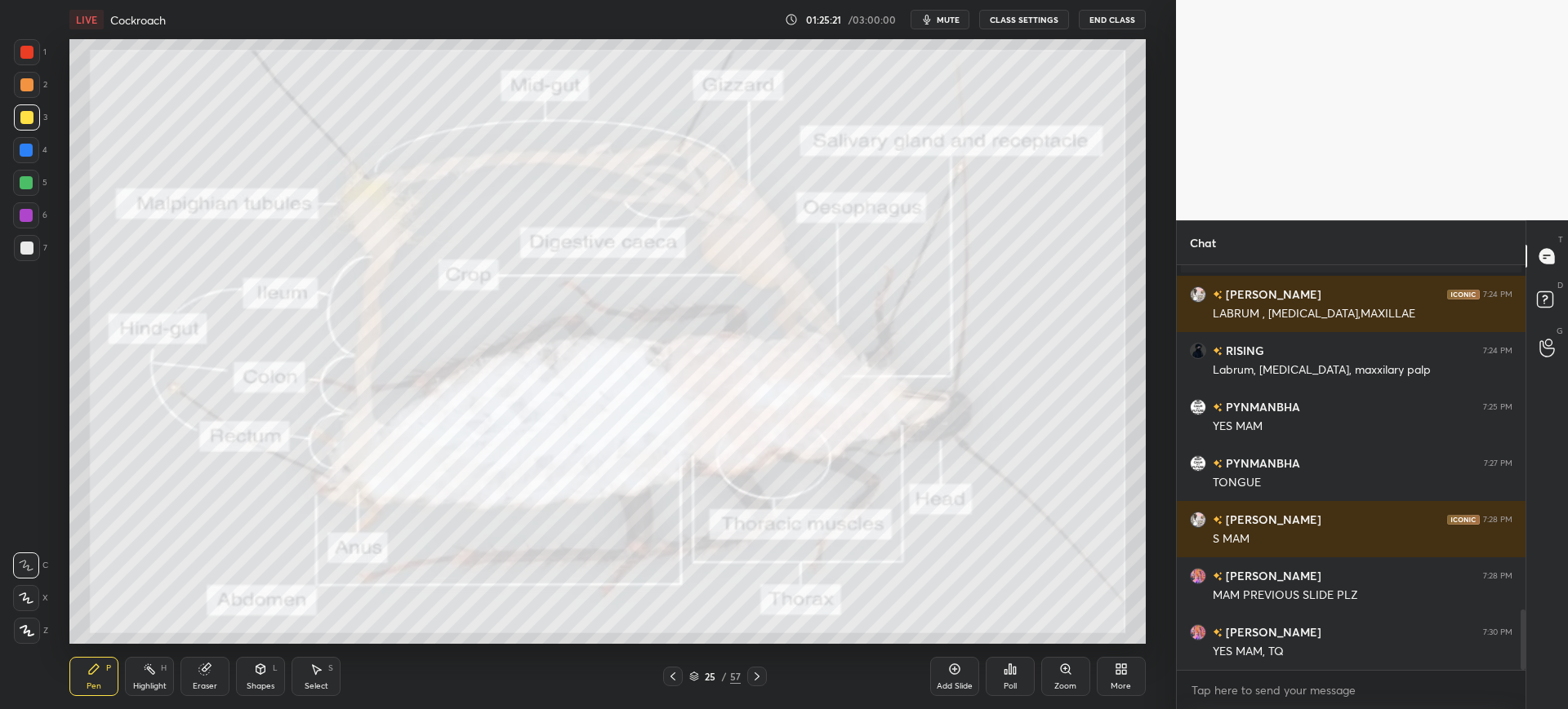
click at [733, 674] on div "57" at bounding box center [735, 677] width 11 height 15
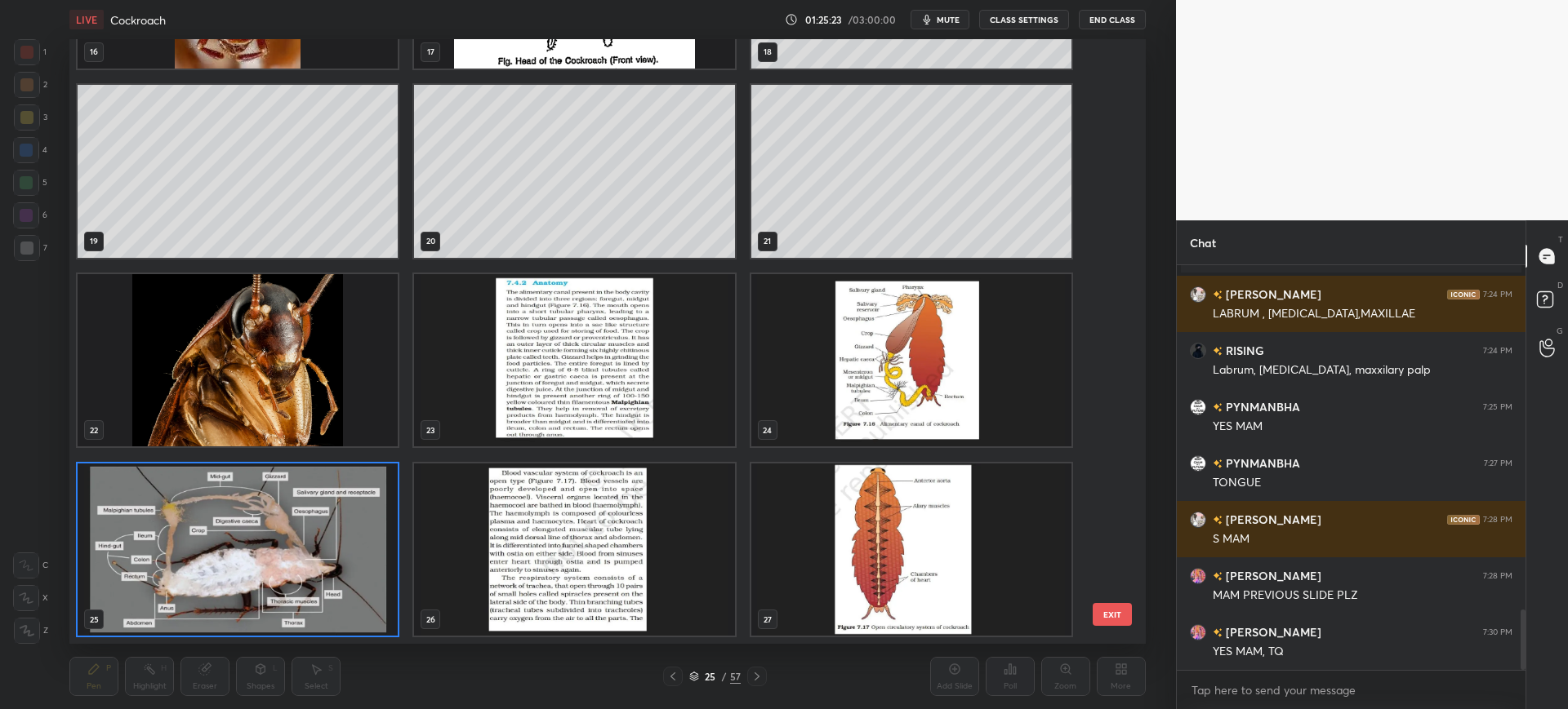
scroll to position [570, 0]
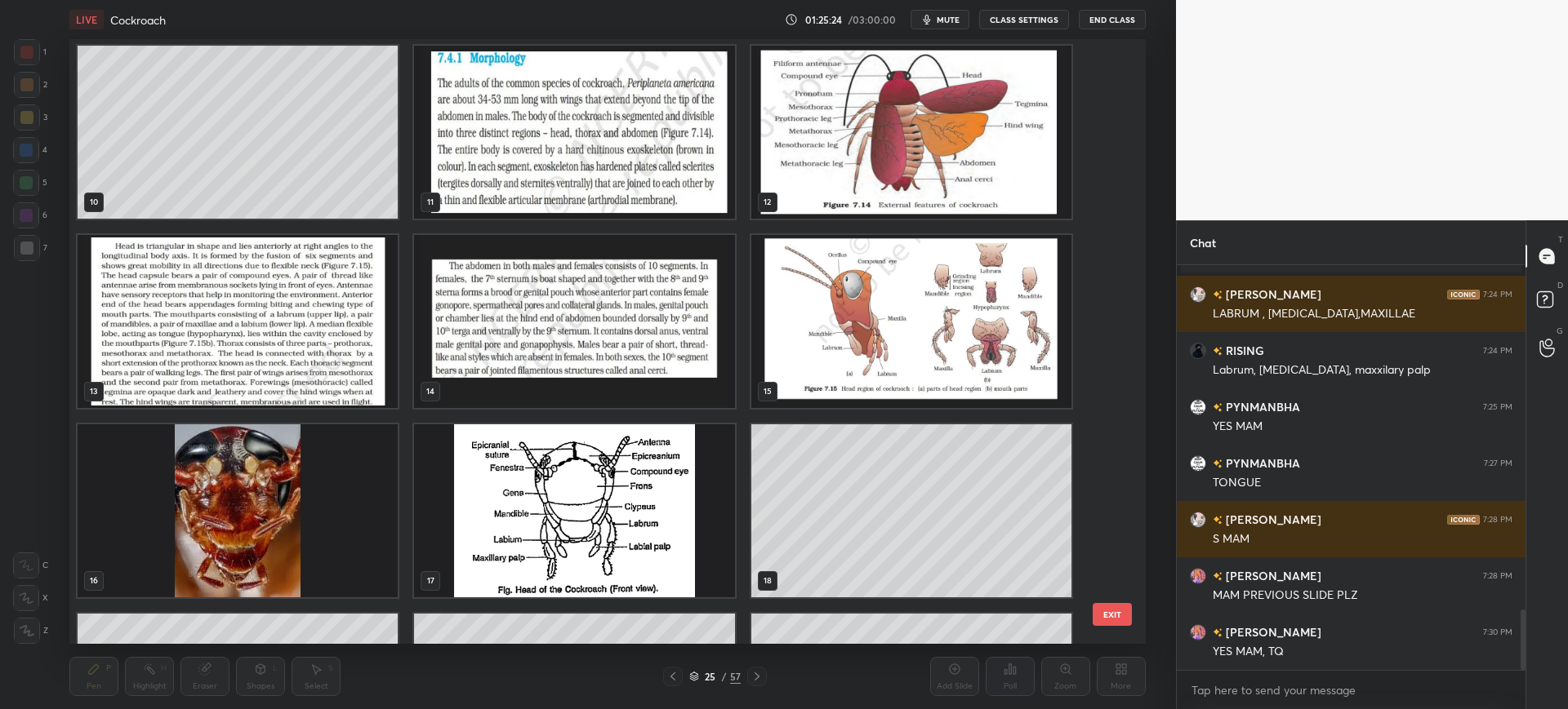
click at [963, 351] on img "grid" at bounding box center [911, 321] width 320 height 173
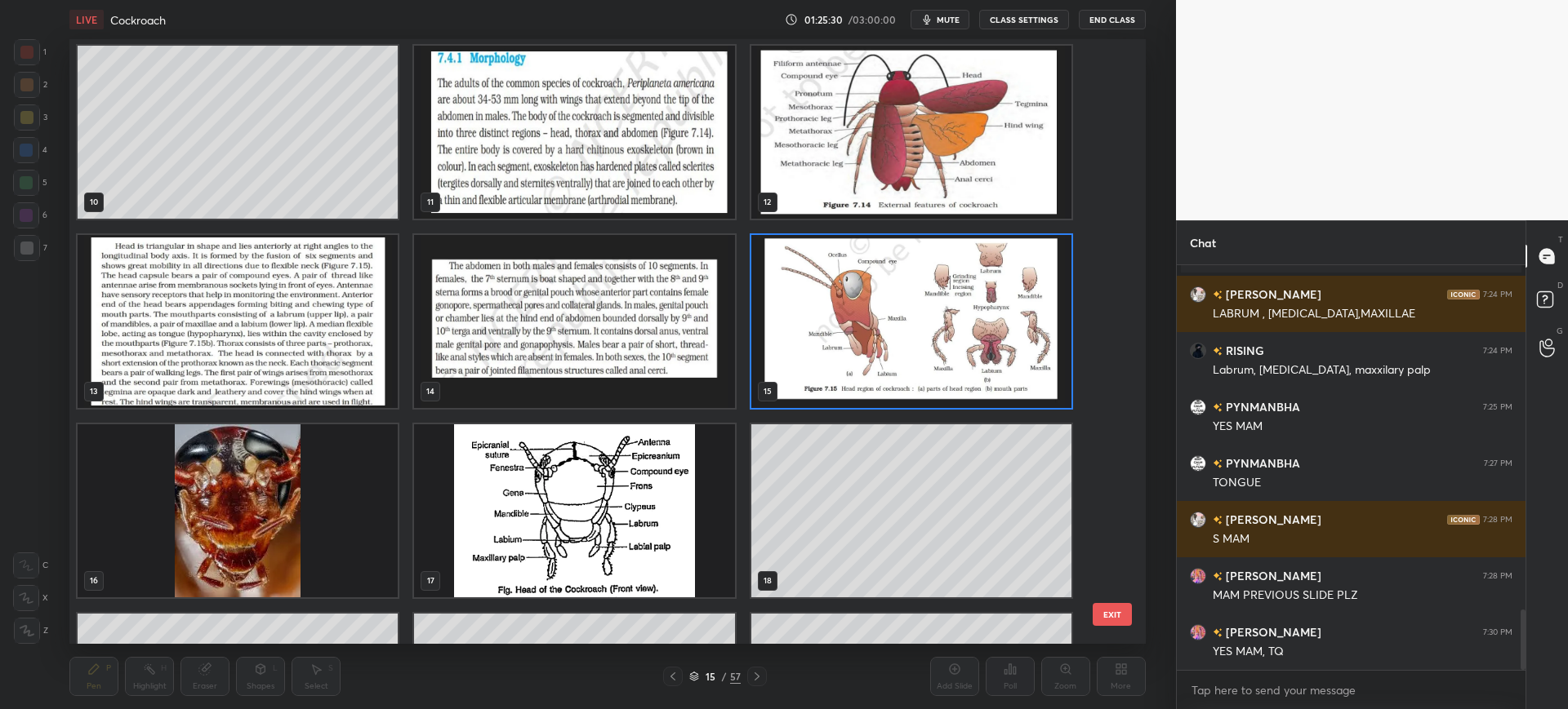
click at [1108, 612] on button "EXIT" at bounding box center [1112, 614] width 39 height 23
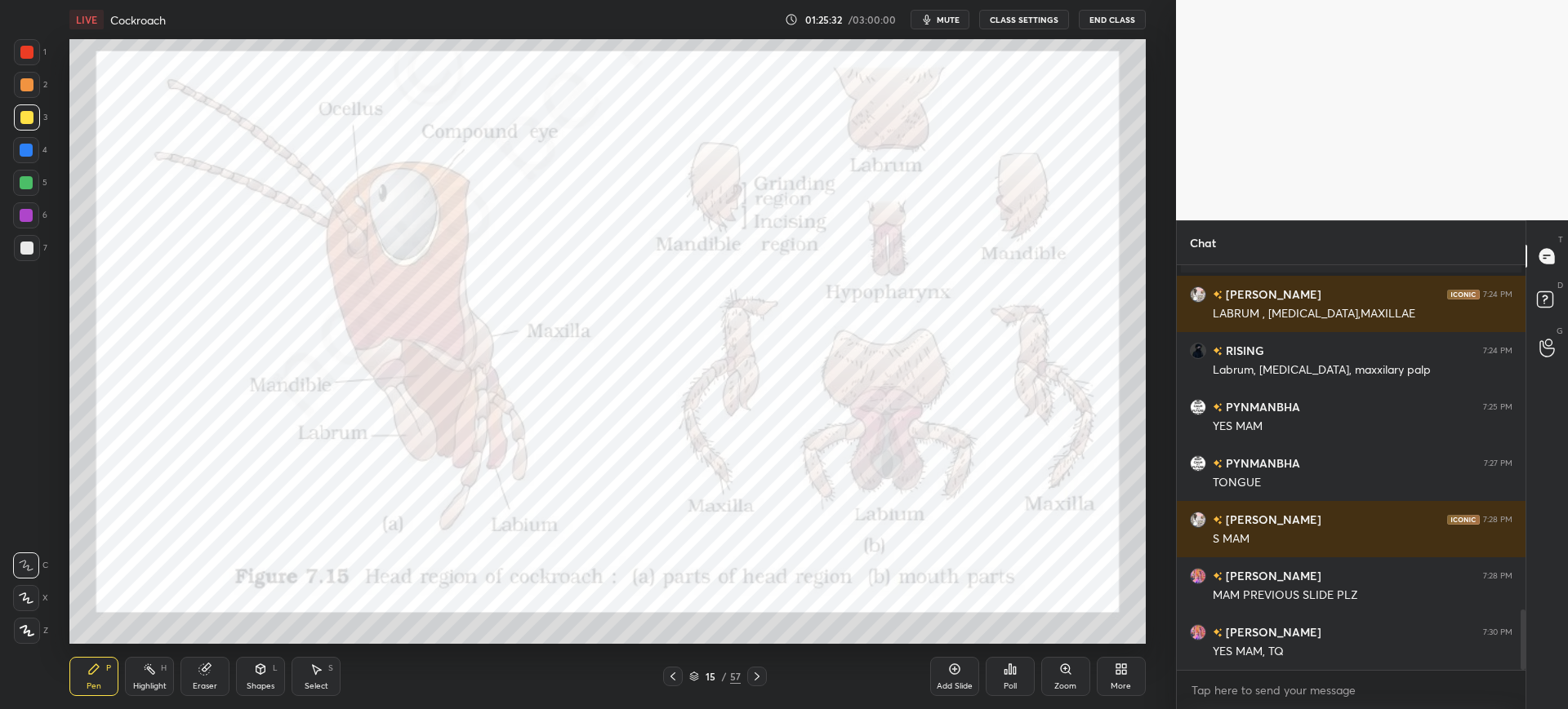
click at [18, 60] on div at bounding box center [27, 53] width 26 height 26
click at [25, 146] on div at bounding box center [25, 150] width 13 height 13
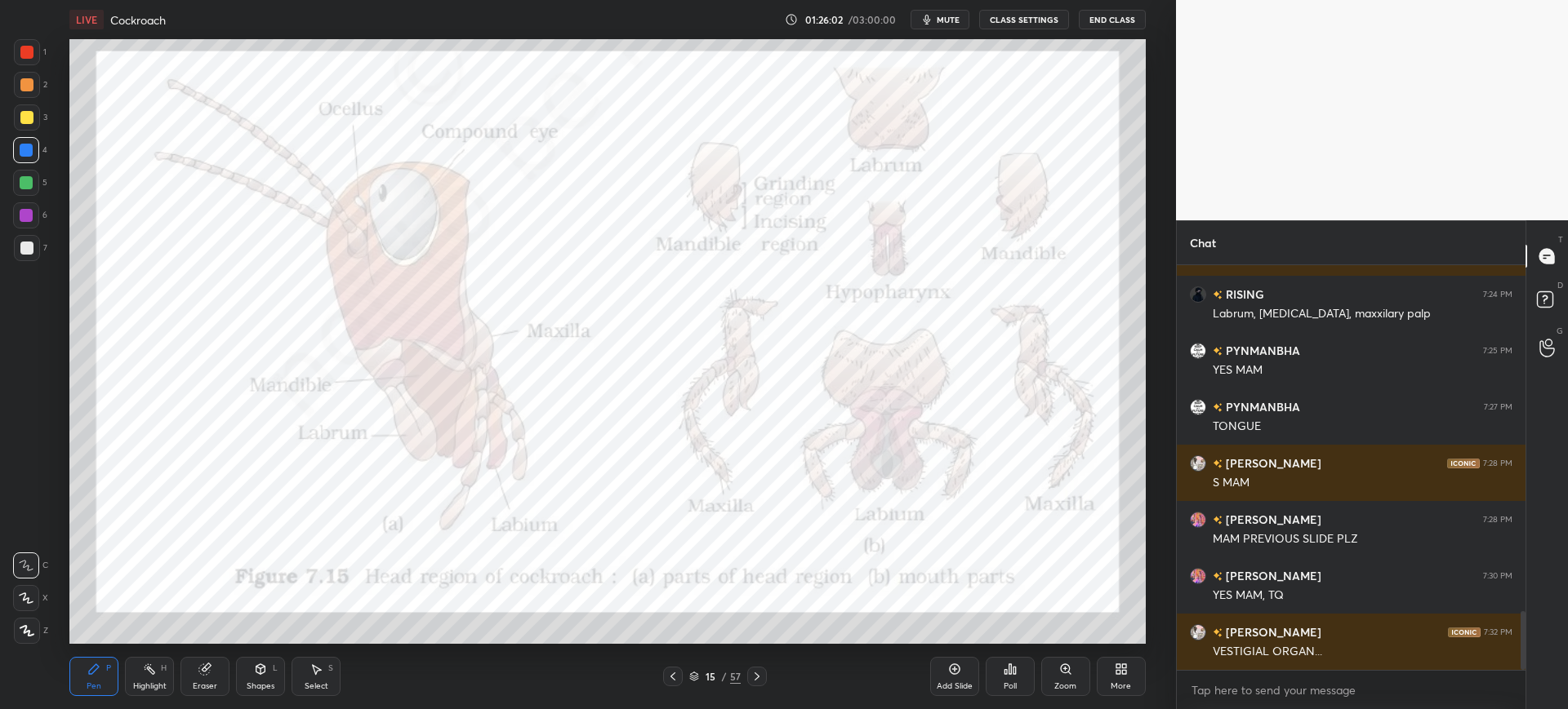
click at [31, 217] on div at bounding box center [25, 215] width 13 height 13
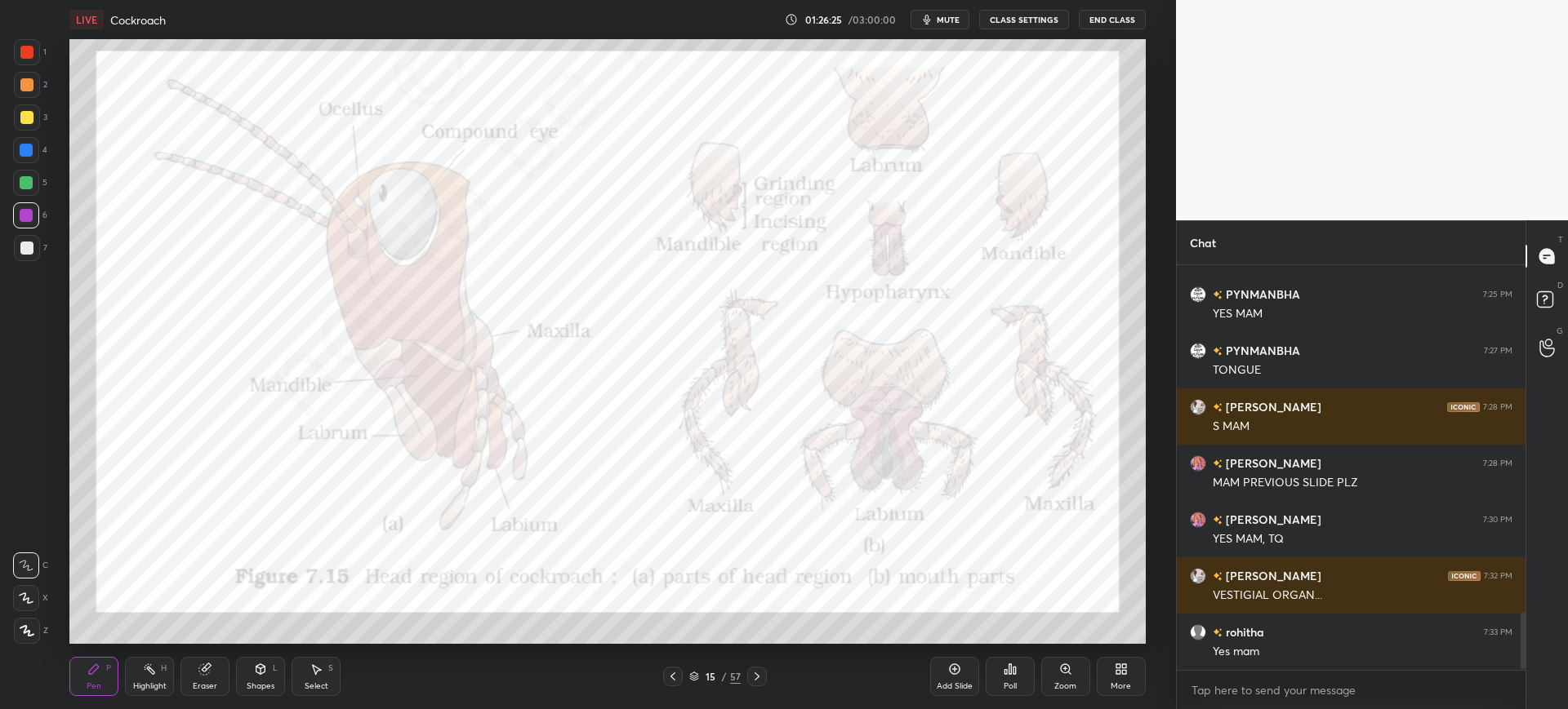
scroll to position [2487, 0]
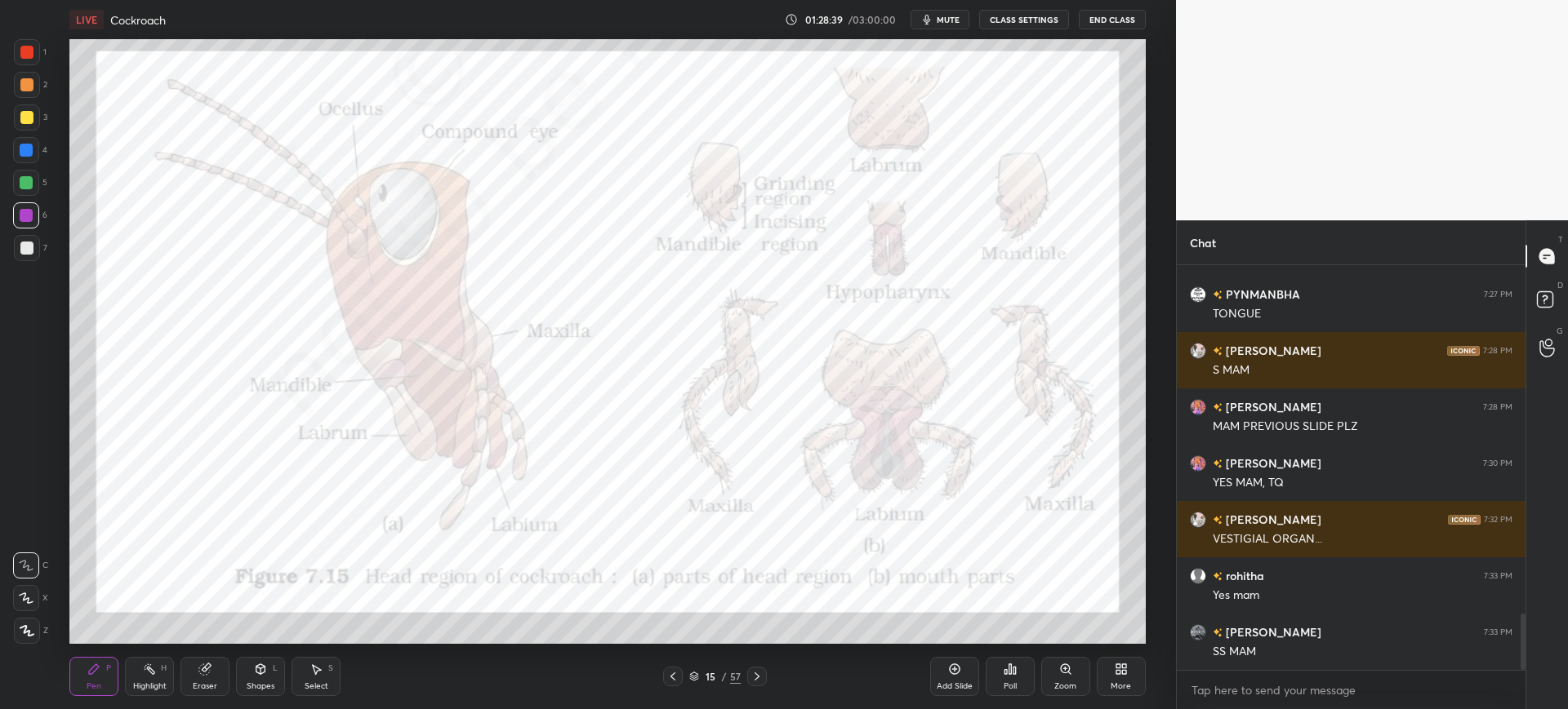
click at [970, 679] on div "Add Slide" at bounding box center [955, 677] width 49 height 39
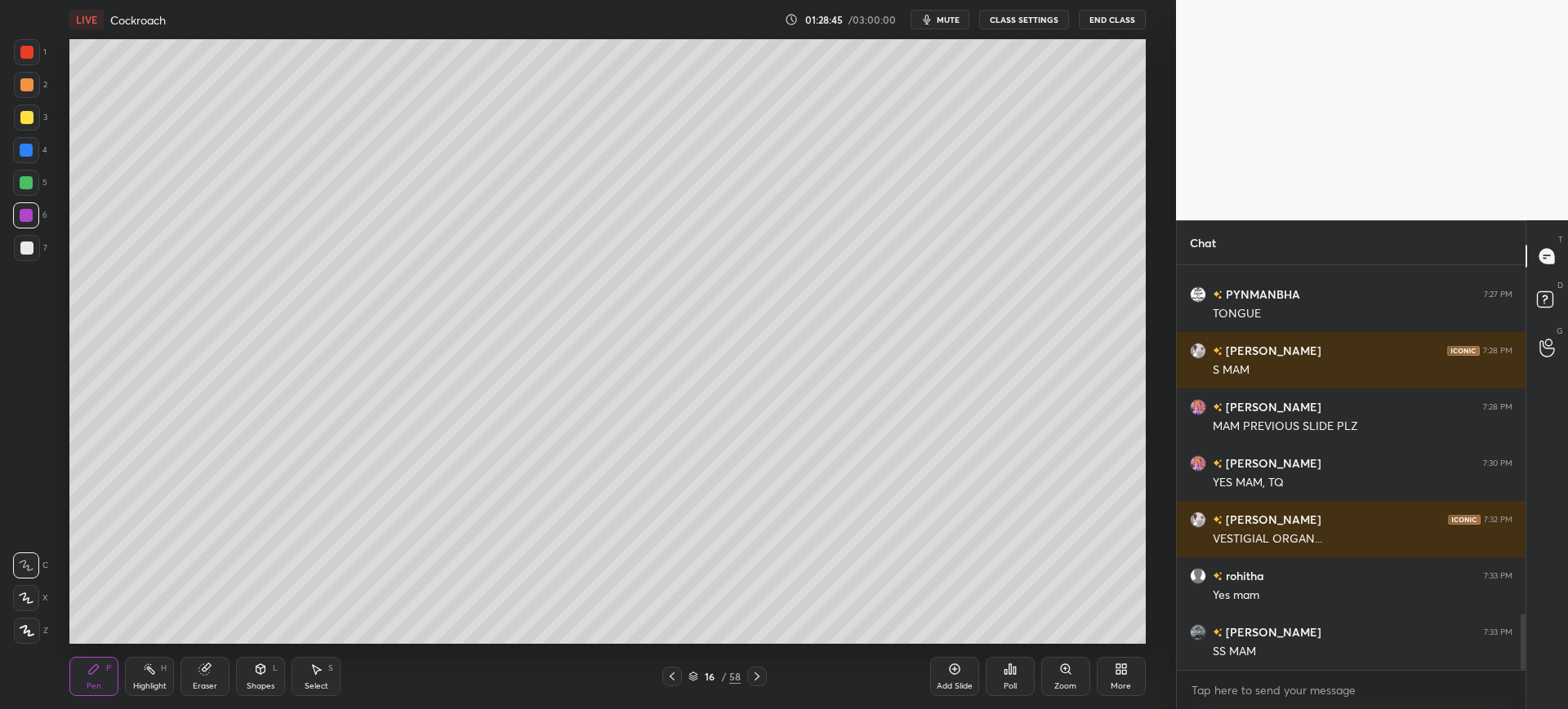
click at [26, 253] on div at bounding box center [26, 248] width 13 height 13
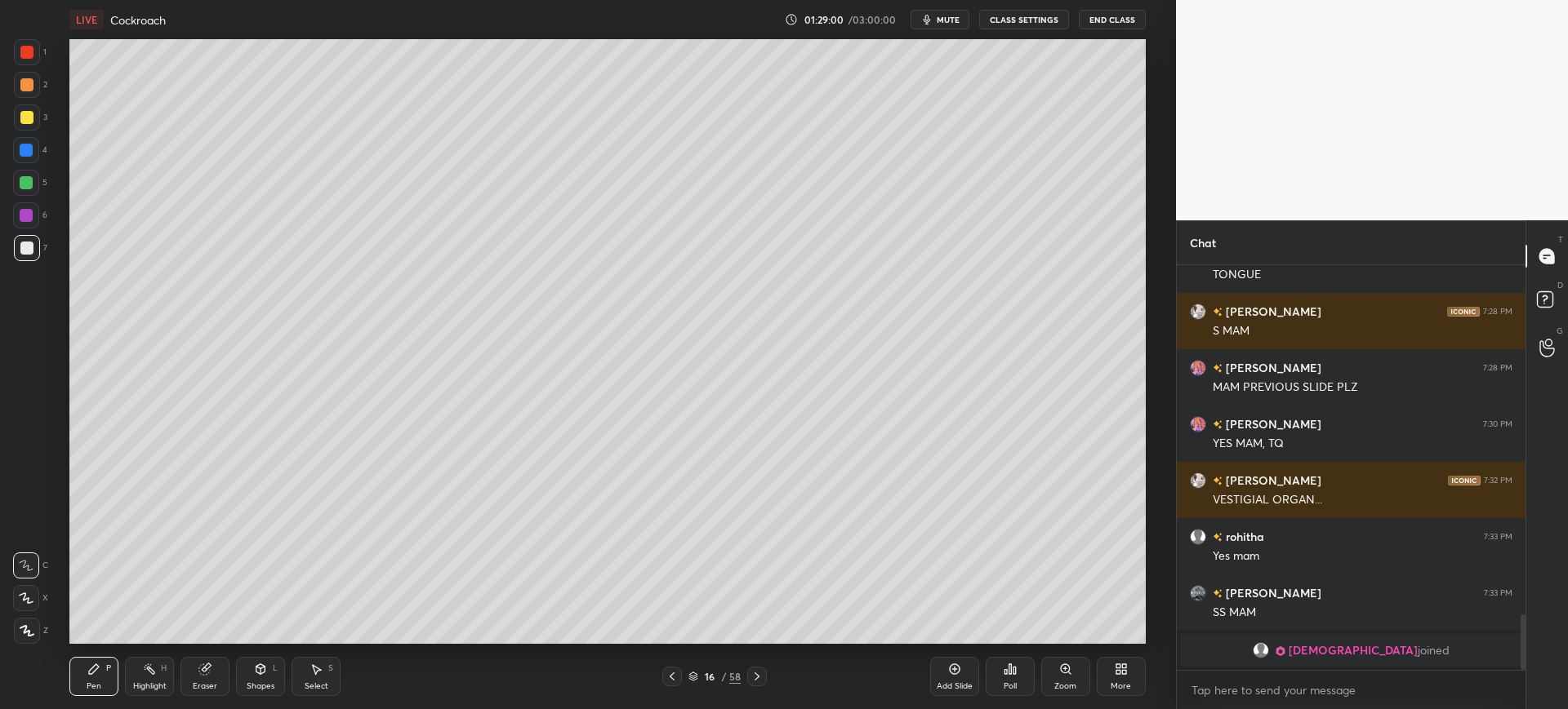
click at [38, 123] on div at bounding box center [27, 117] width 26 height 26
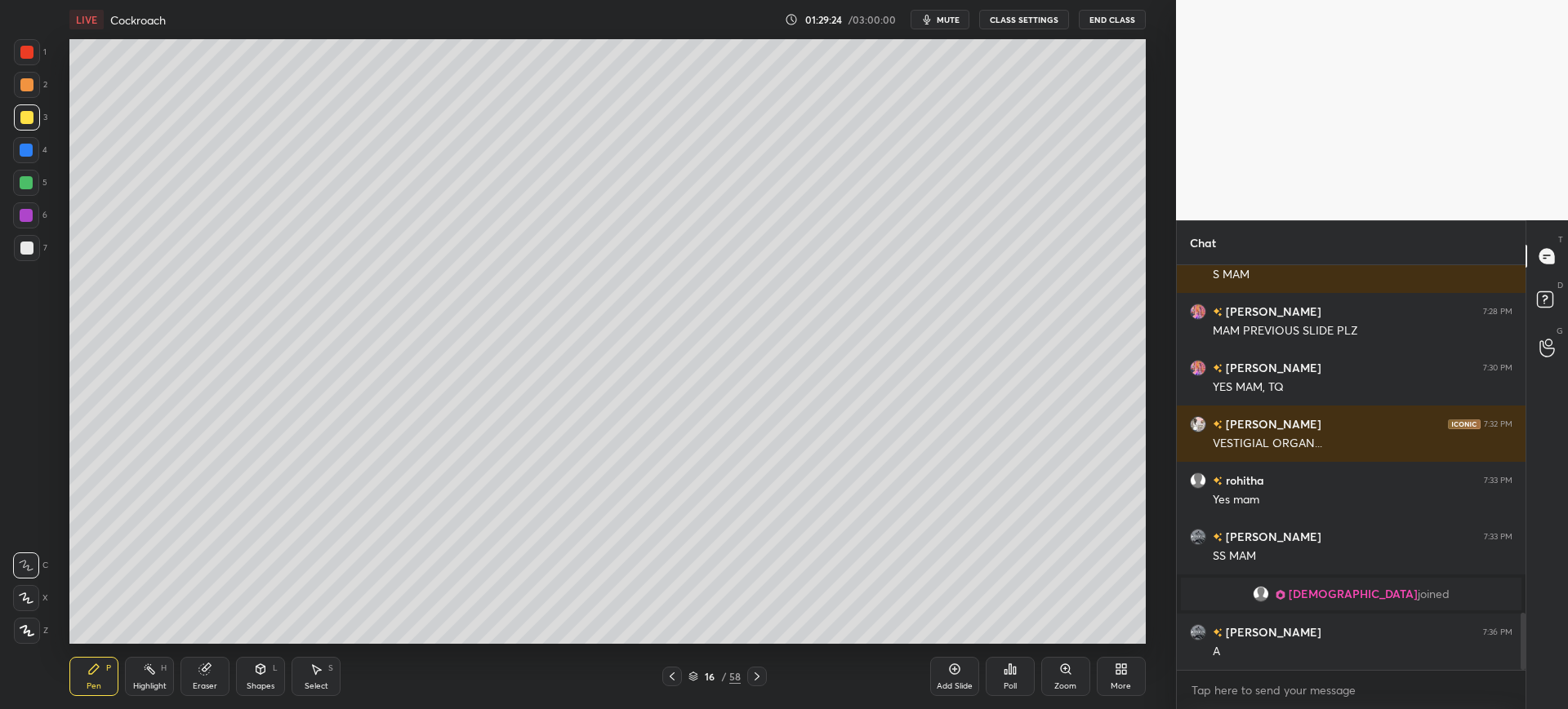
scroll to position [2455, 0]
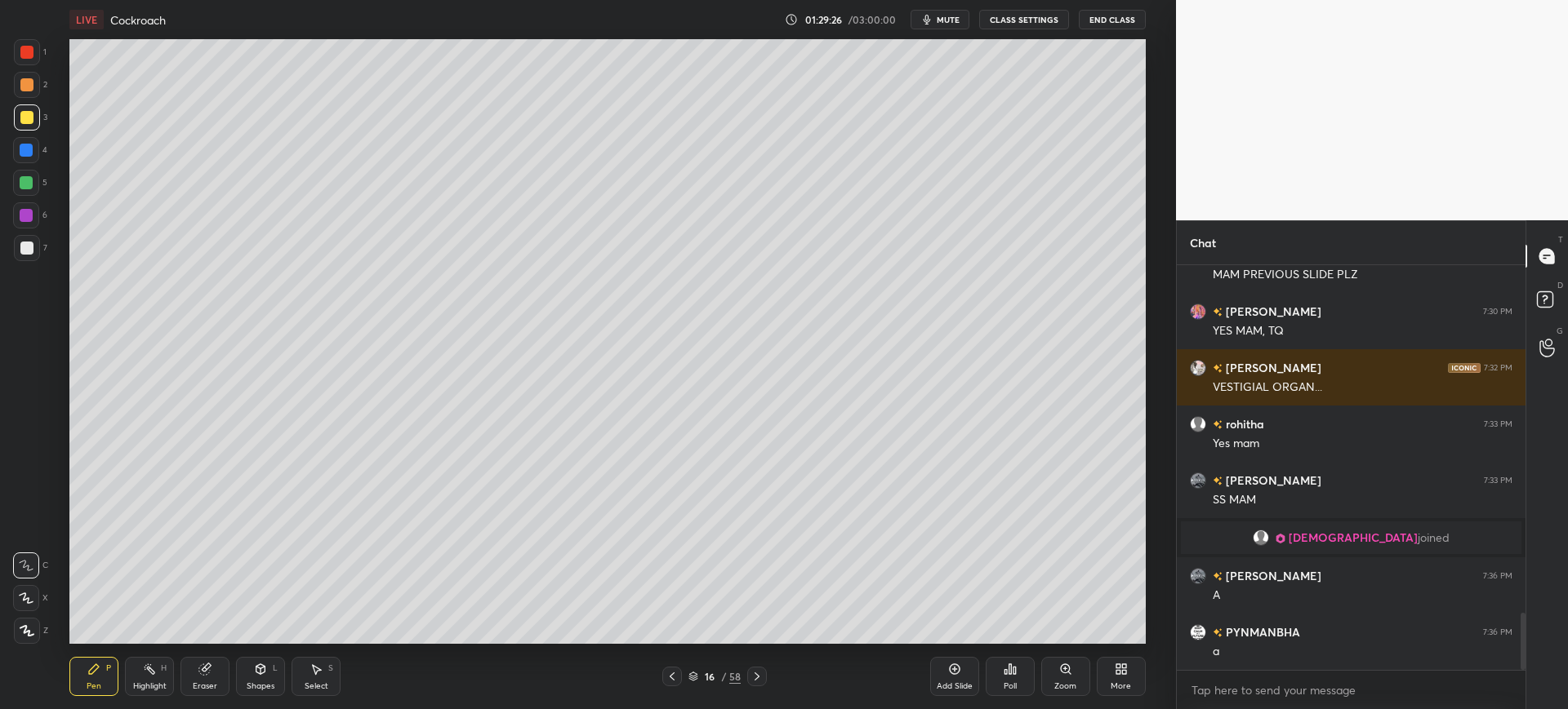
click at [19, 238] on div at bounding box center [27, 248] width 26 height 26
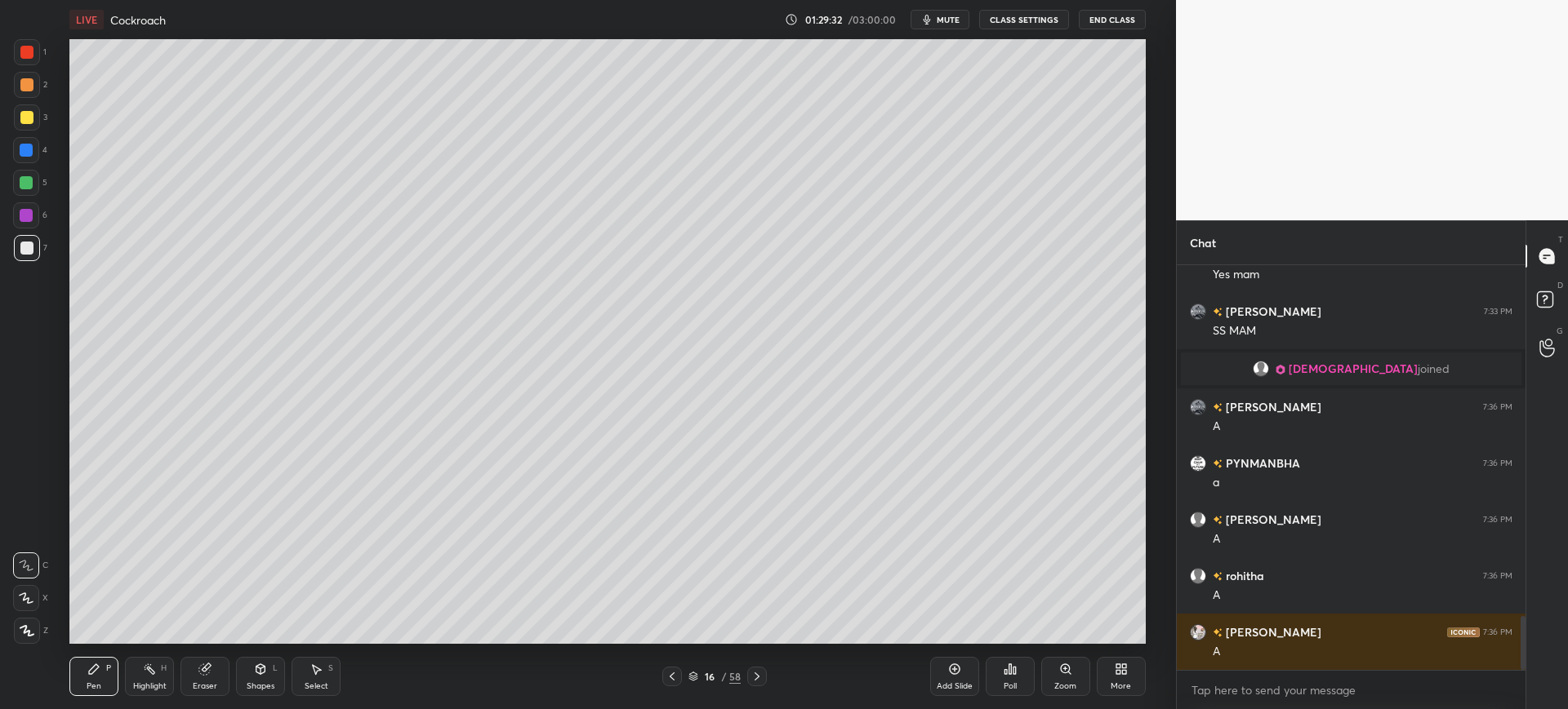
scroll to position [2680, 0]
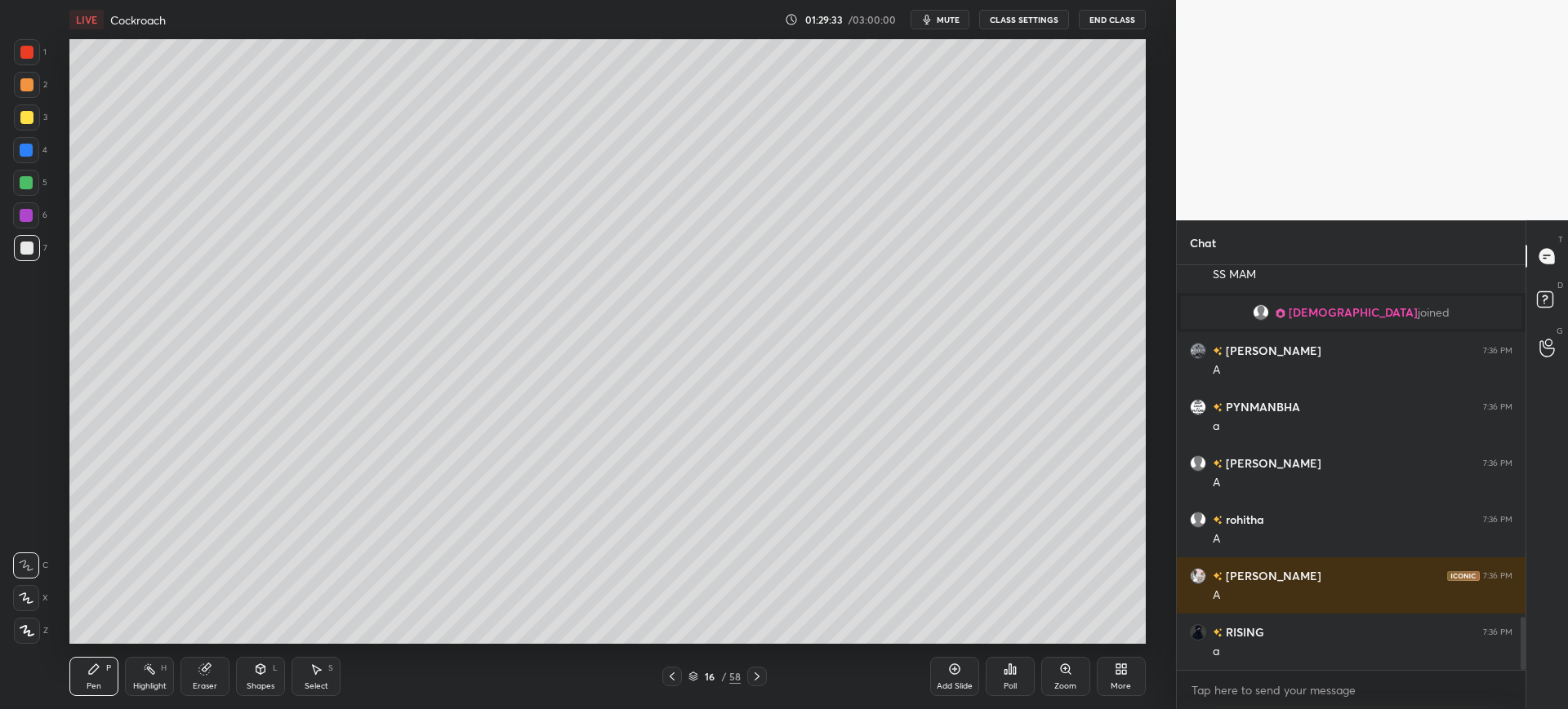
click at [32, 159] on div at bounding box center [26, 150] width 26 height 26
click at [219, 677] on div "Eraser" at bounding box center [205, 677] width 49 height 39
click at [89, 671] on icon at bounding box center [94, 669] width 10 height 10
click at [21, 252] on div at bounding box center [26, 248] width 13 height 13
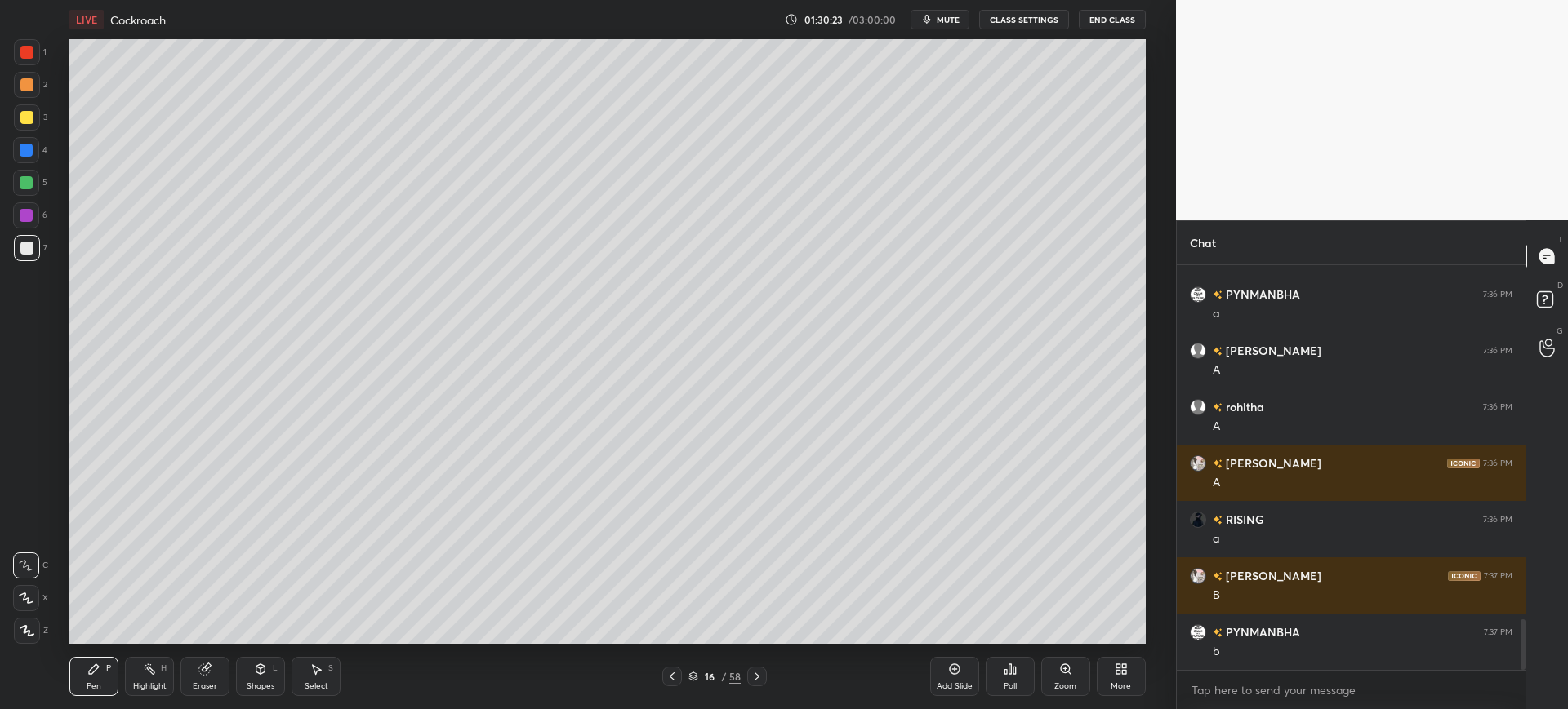
scroll to position [2849, 0]
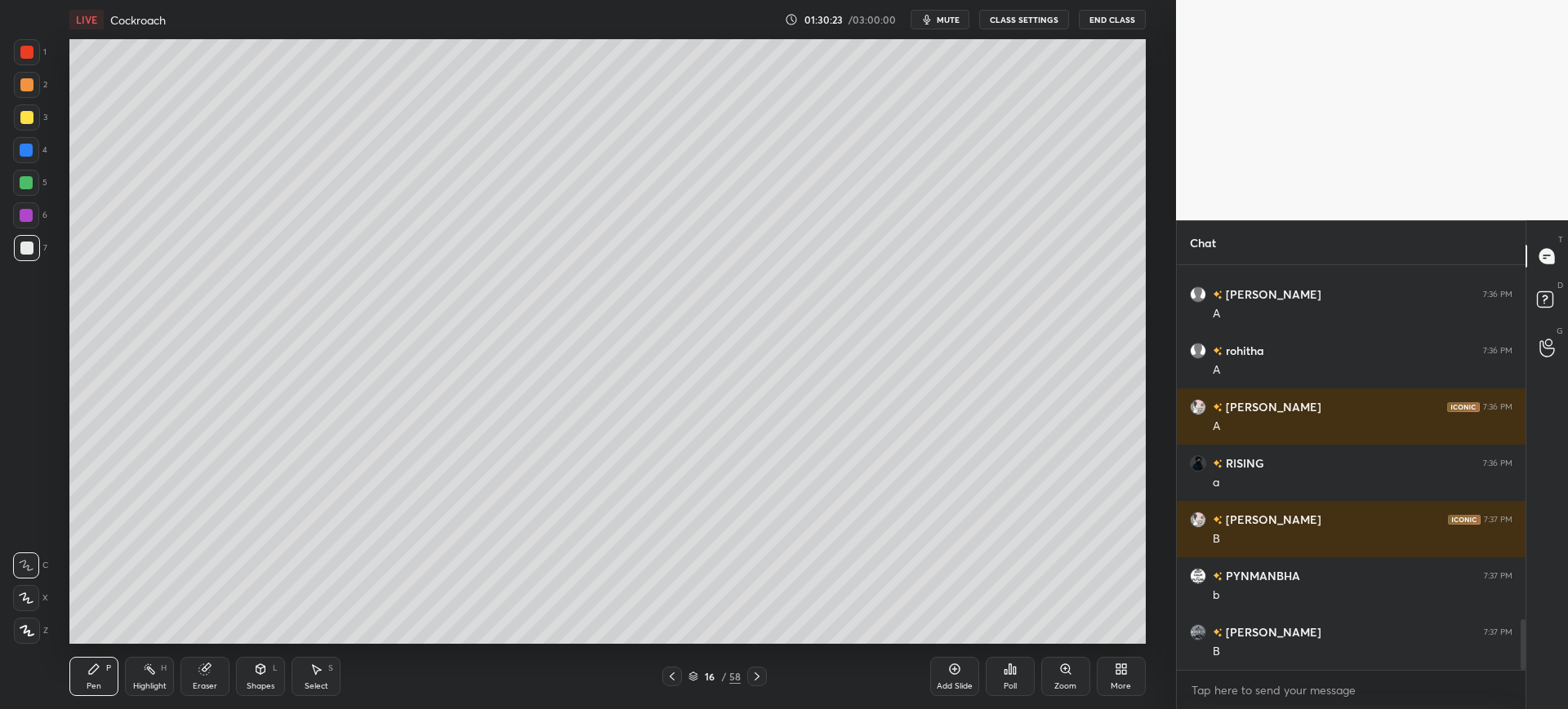
click at [34, 117] on div at bounding box center [27, 117] width 26 height 26
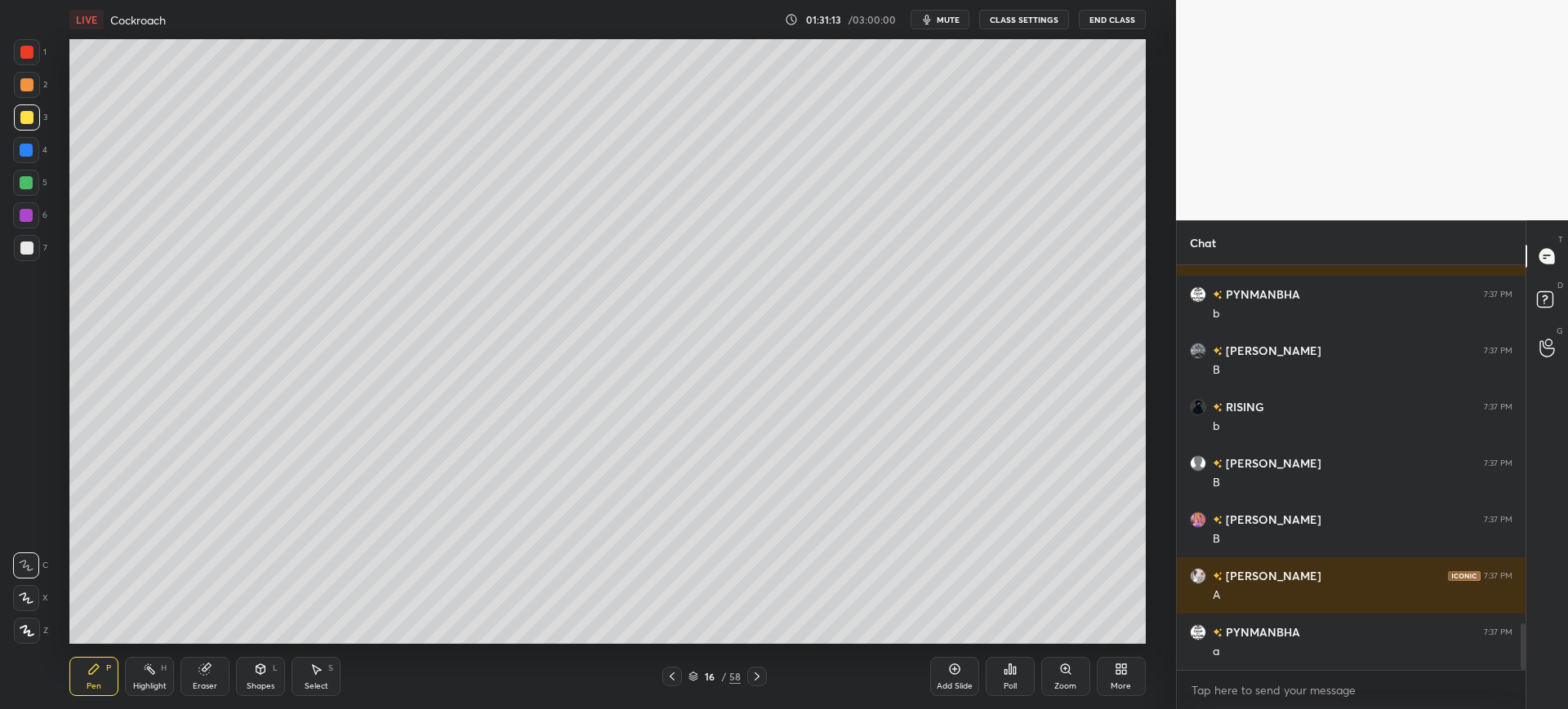
scroll to position [3187, 0]
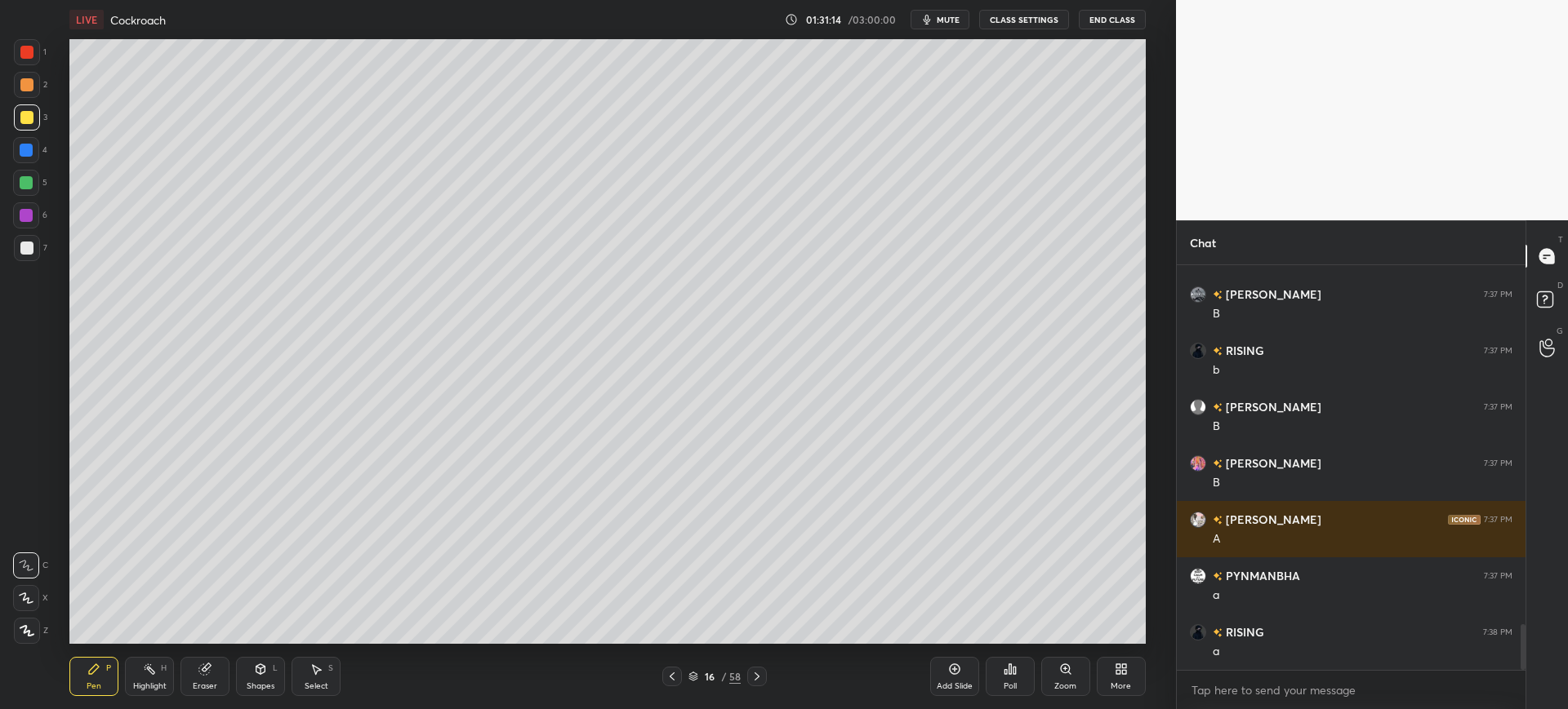
click at [36, 252] on div at bounding box center [27, 248] width 26 height 26
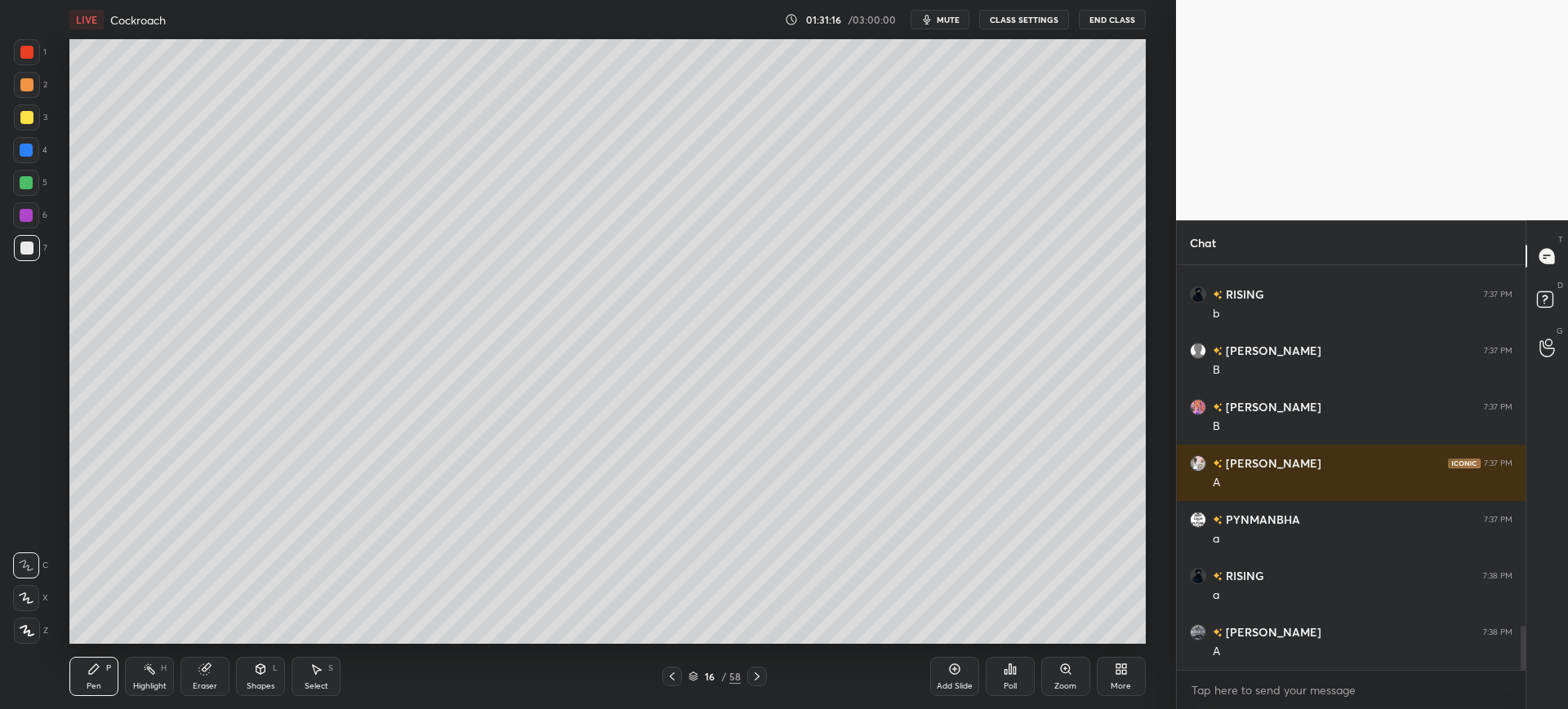
scroll to position [3300, 0]
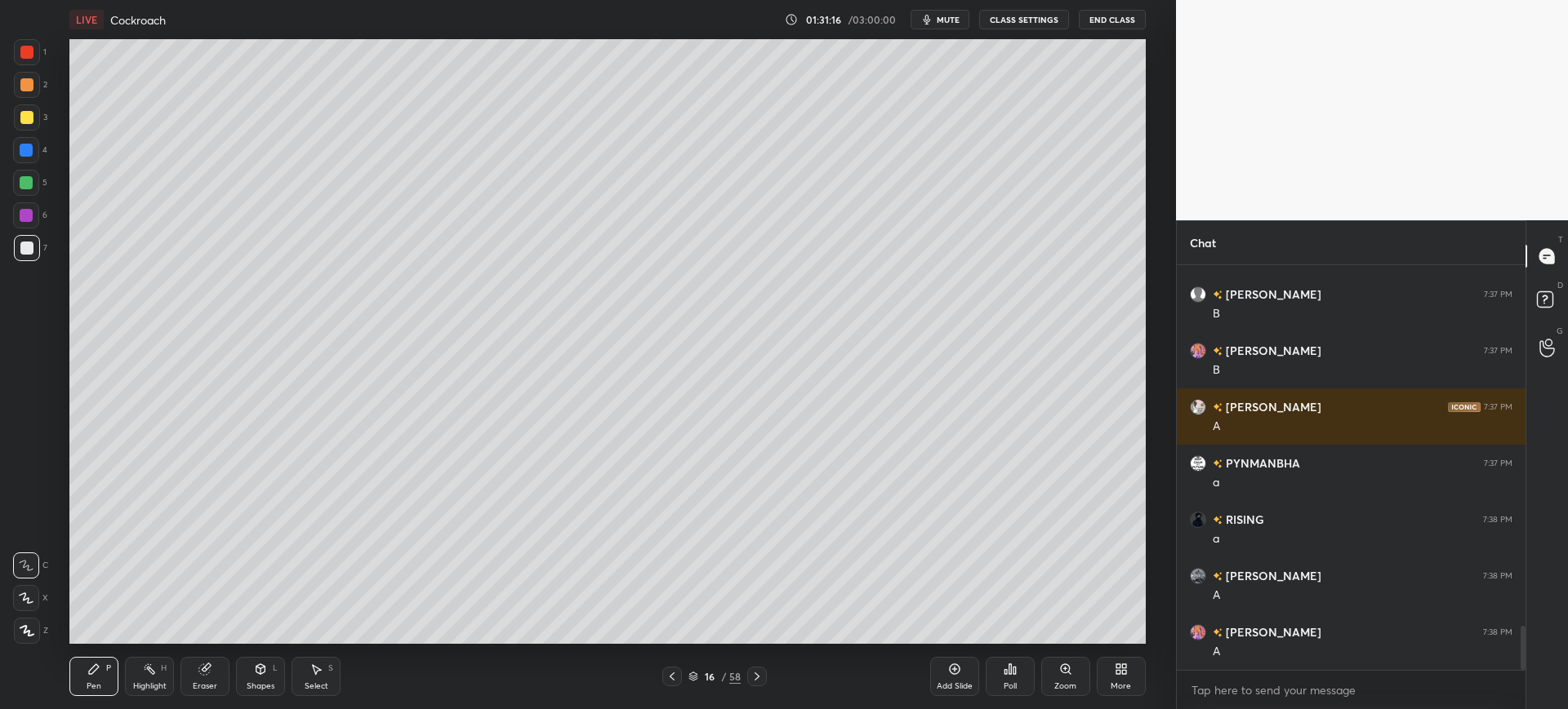
click at [31, 123] on div at bounding box center [26, 117] width 13 height 13
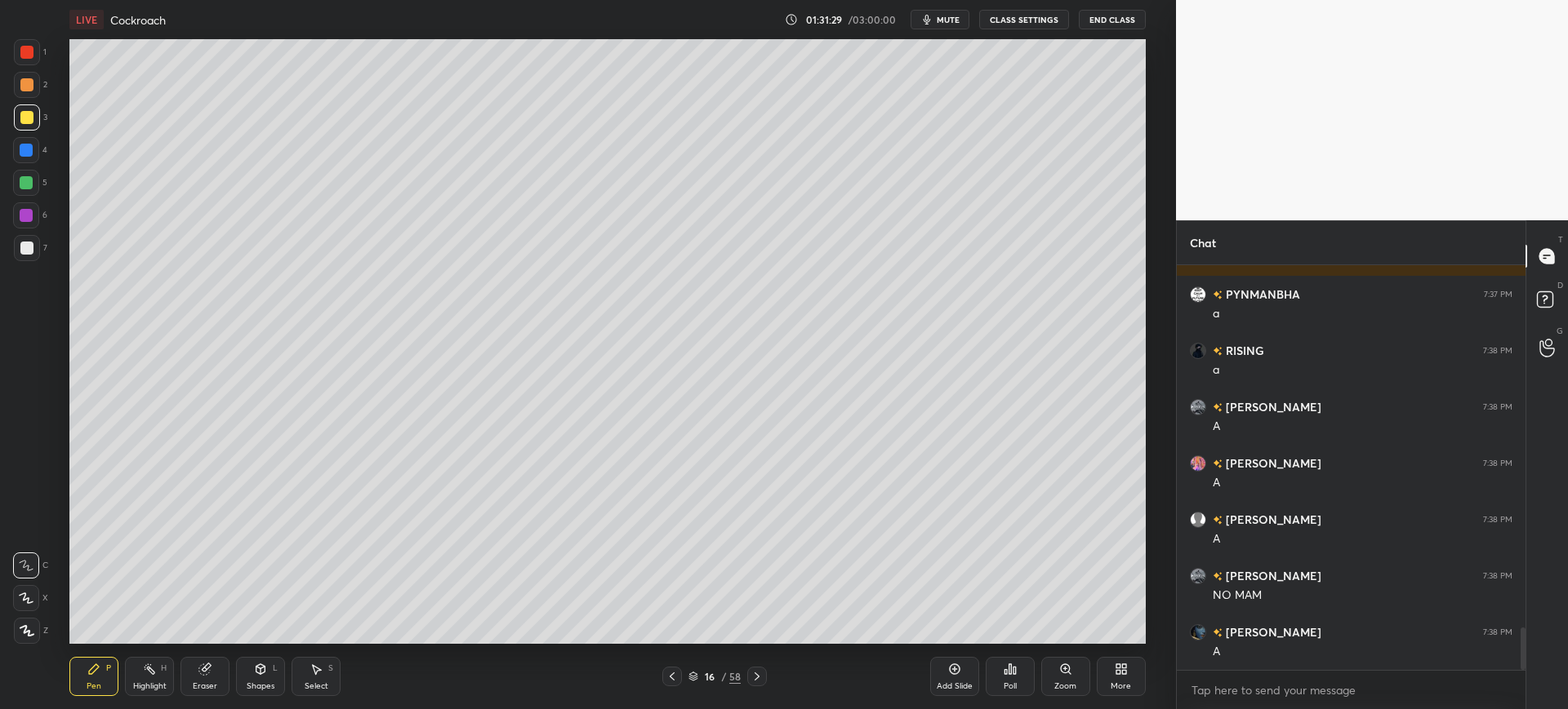
scroll to position [3525, 0]
click at [22, 159] on div at bounding box center [26, 150] width 26 height 26
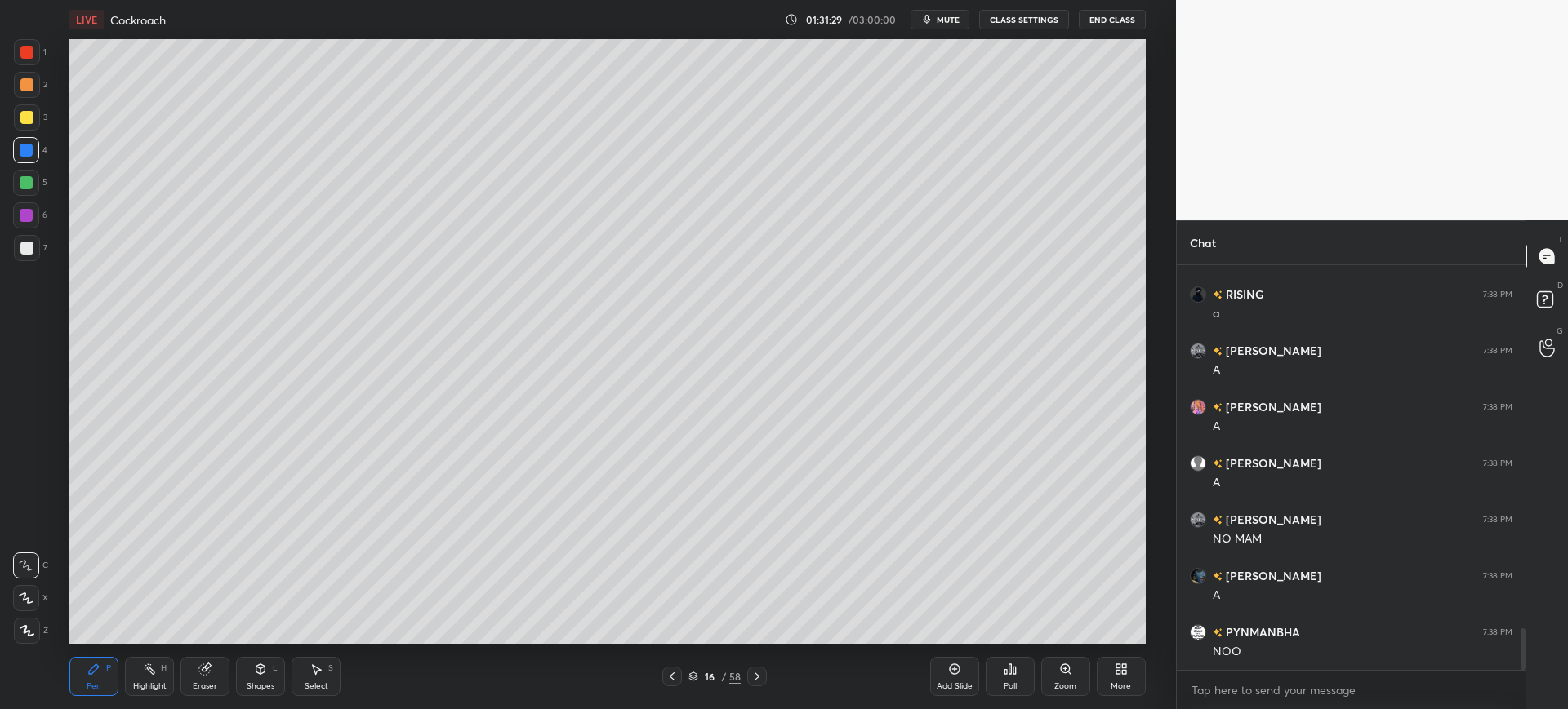
click at [37, 263] on div "7" at bounding box center [31, 251] width 33 height 32
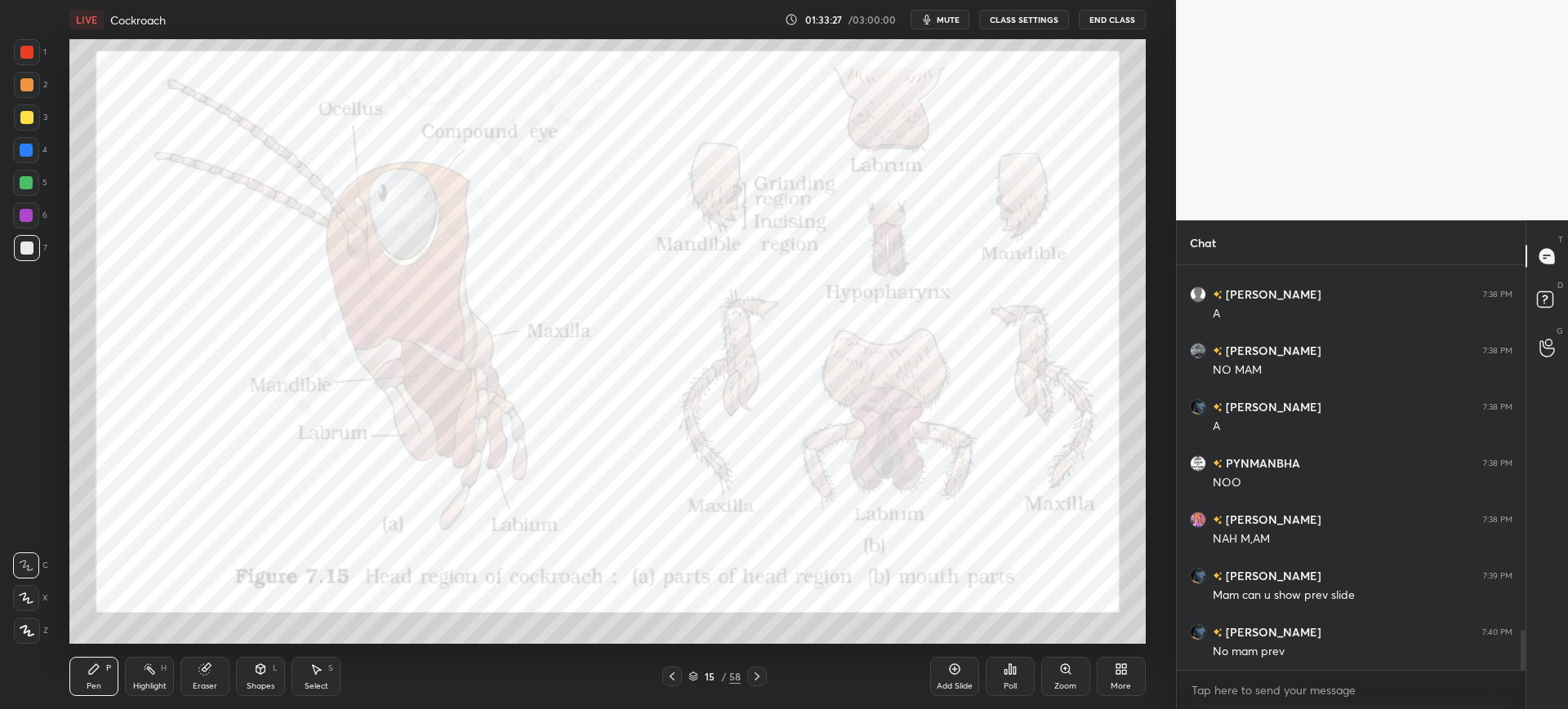
scroll to position [3733, 0]
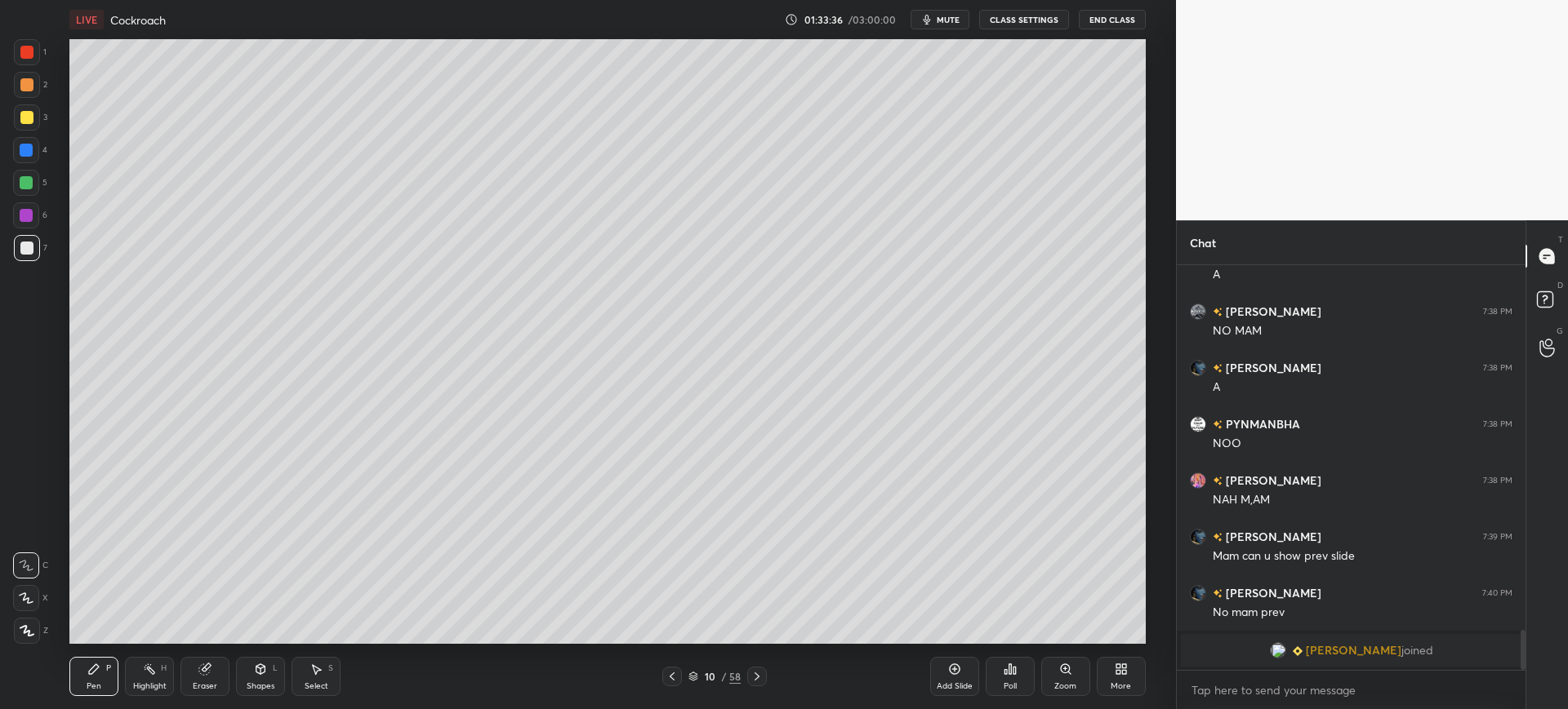
click at [739, 670] on div "58" at bounding box center [735, 677] width 11 height 15
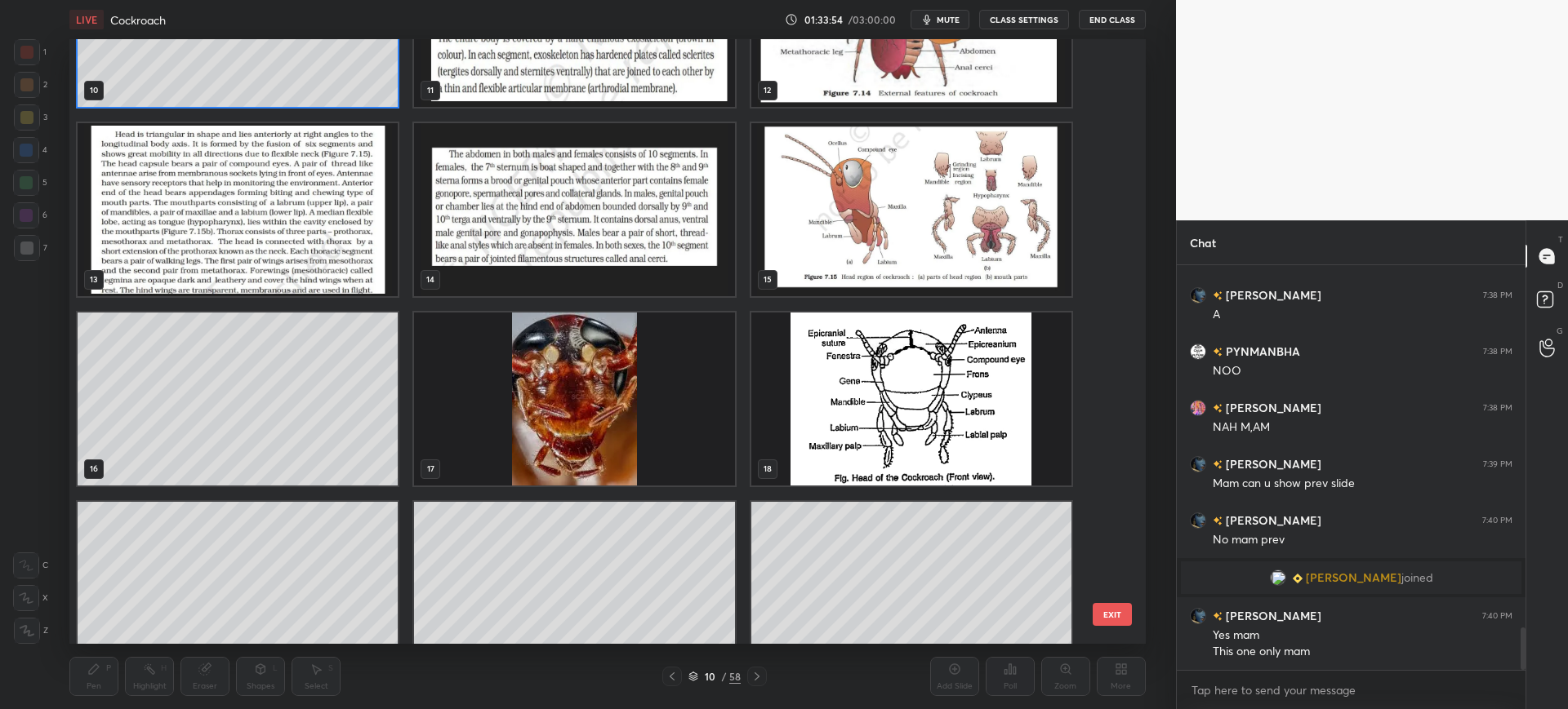
scroll to position [152, 0]
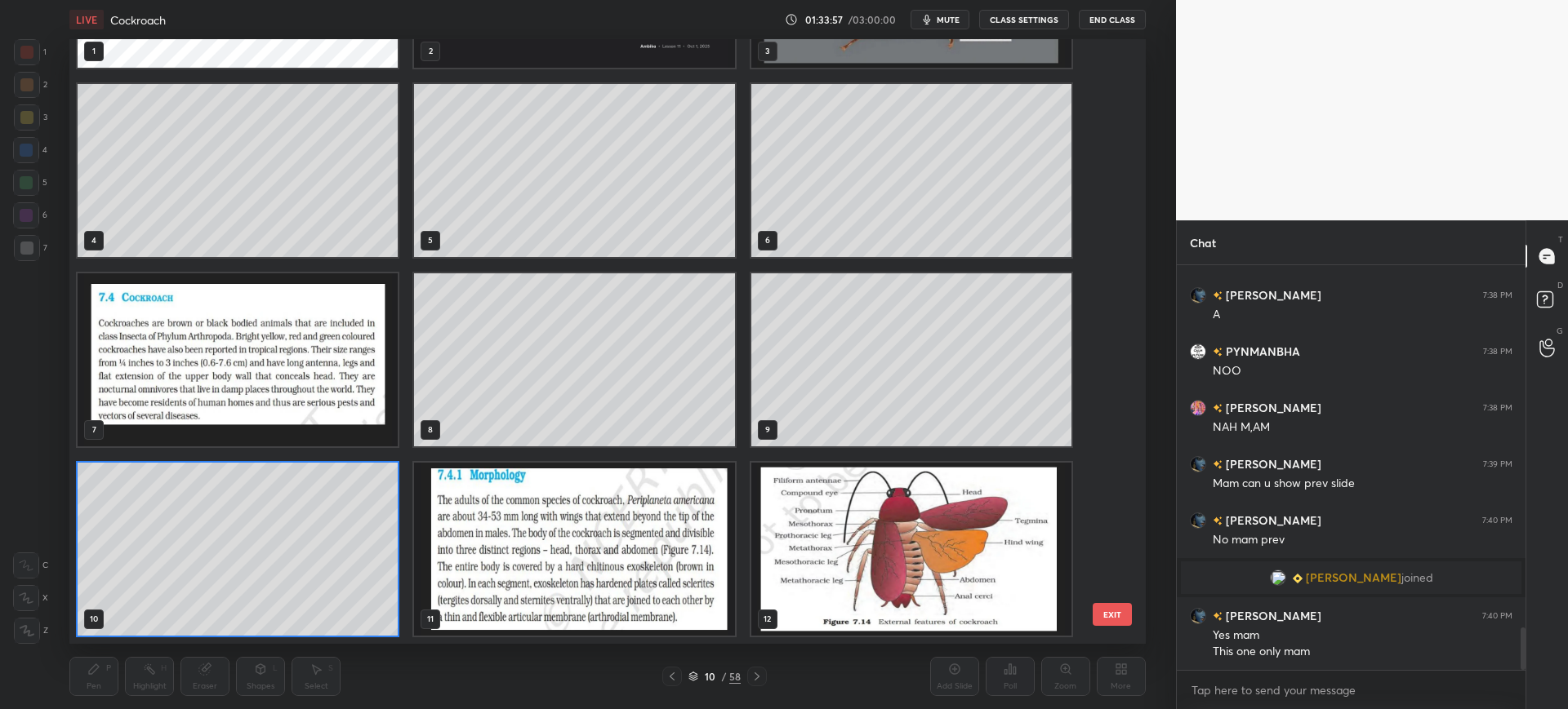
click at [1132, 608] on div "1 2 3 4 5 6 7 8 9 10 11 12 13 14 15 EXIT" at bounding box center [607, 342] width 1075 height 605
click at [1116, 618] on button "EXIT" at bounding box center [1112, 614] width 39 height 23
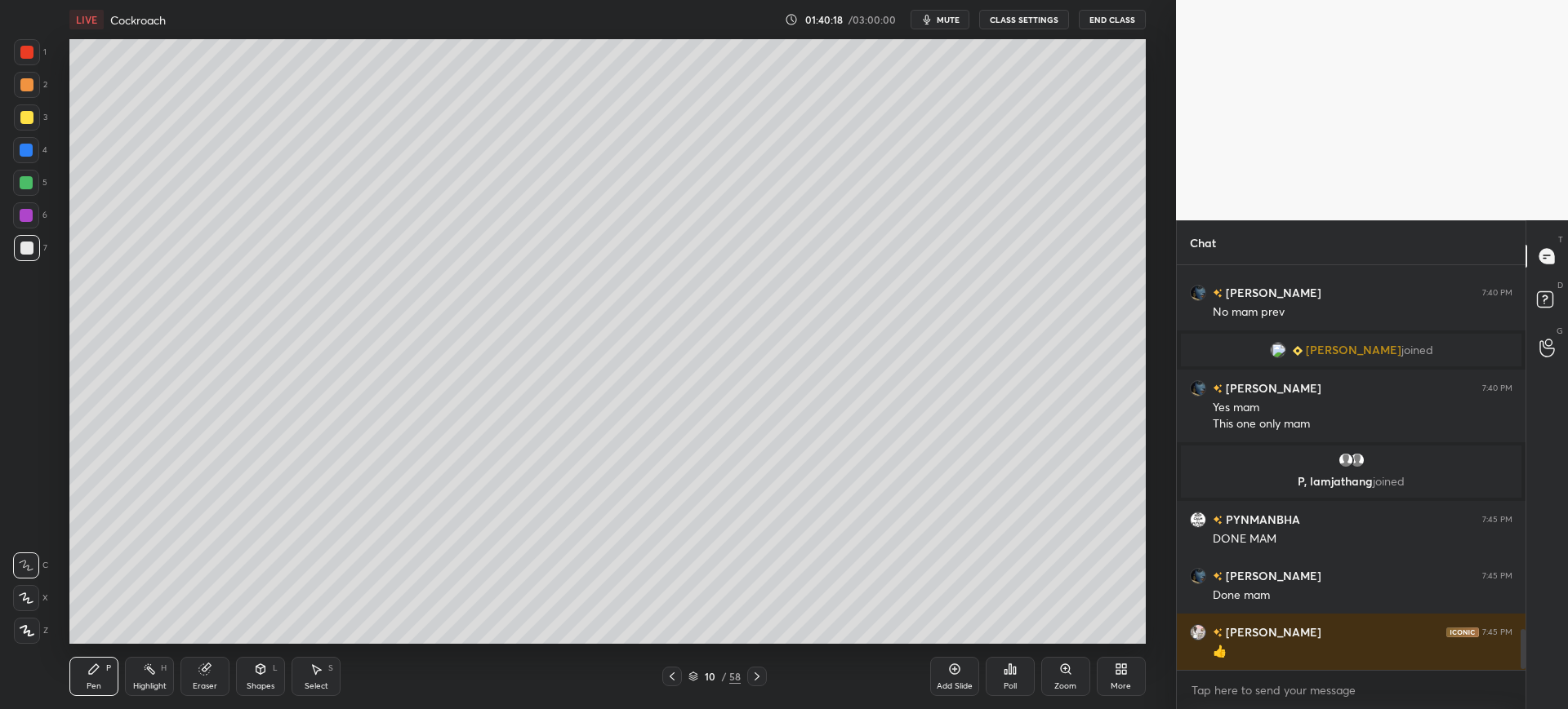
scroll to position [3692, 0]
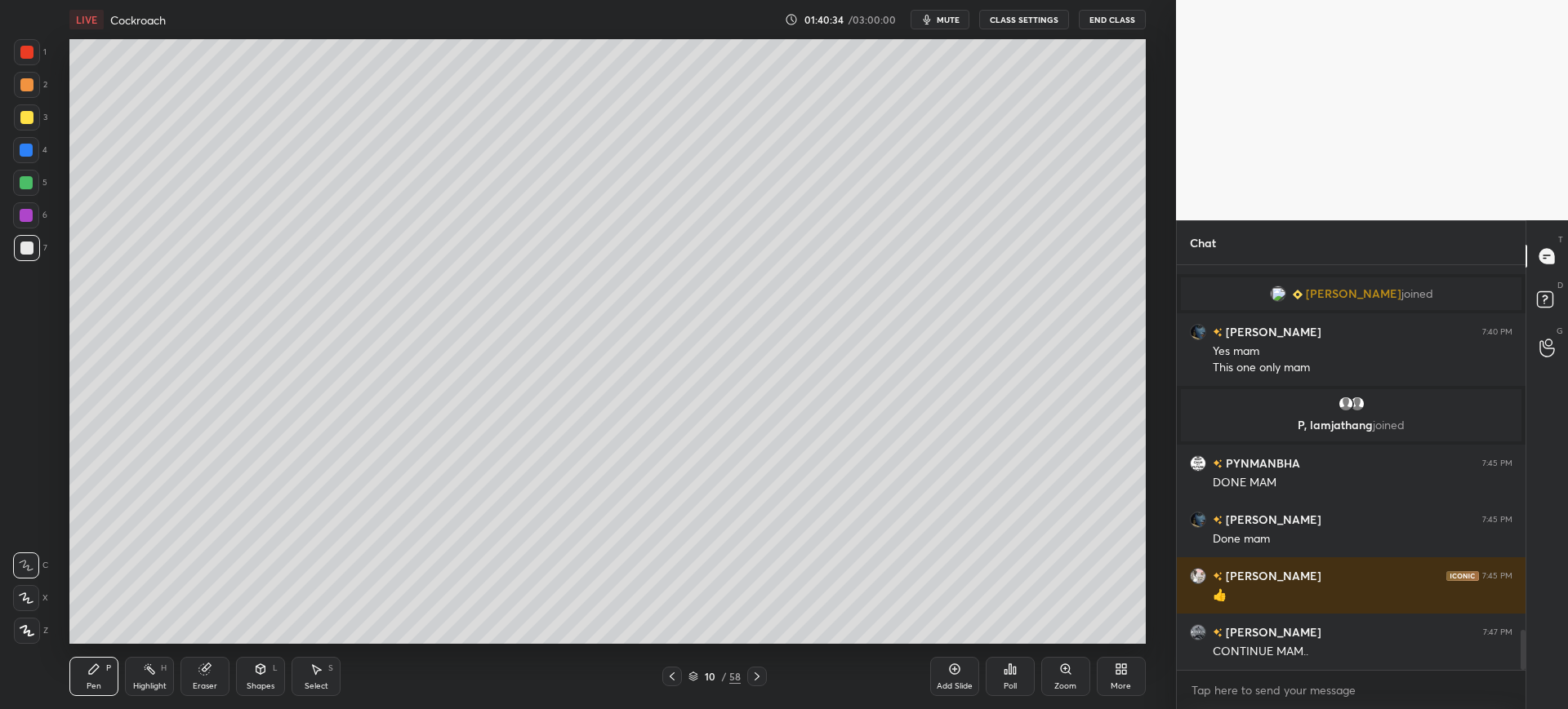
click at [758, 678] on icon at bounding box center [757, 676] width 5 height 8
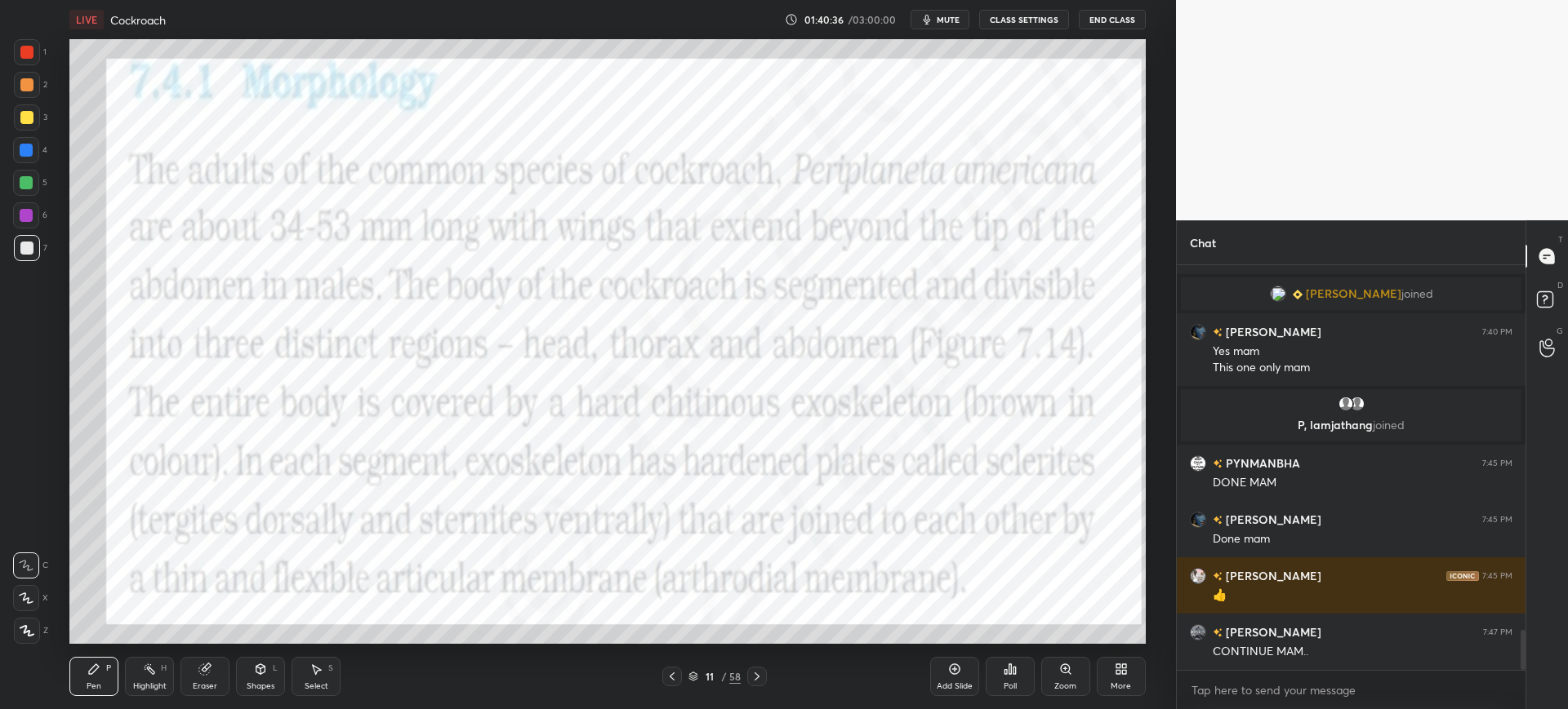
click at [753, 680] on icon at bounding box center [757, 677] width 13 height 13
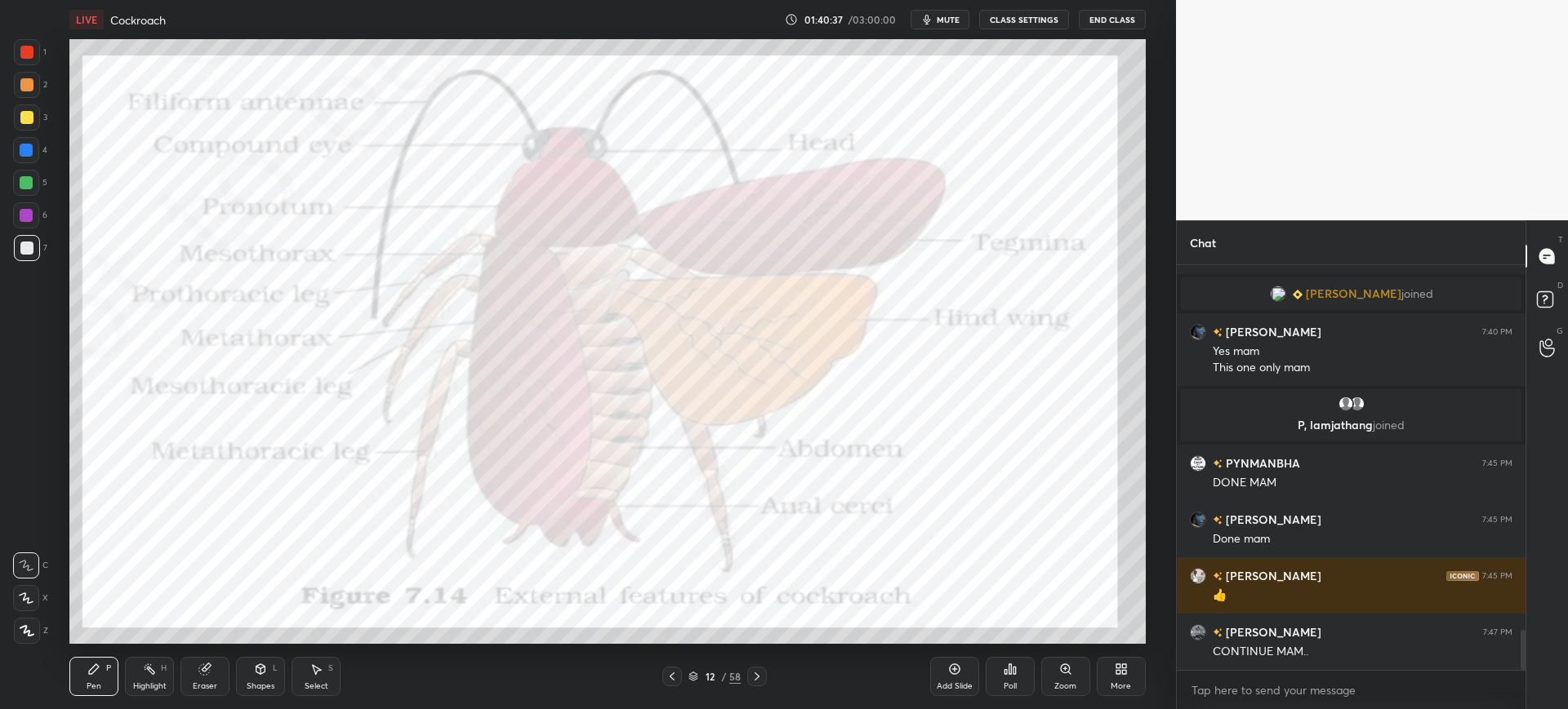
click at [757, 678] on icon at bounding box center [757, 676] width 5 height 8
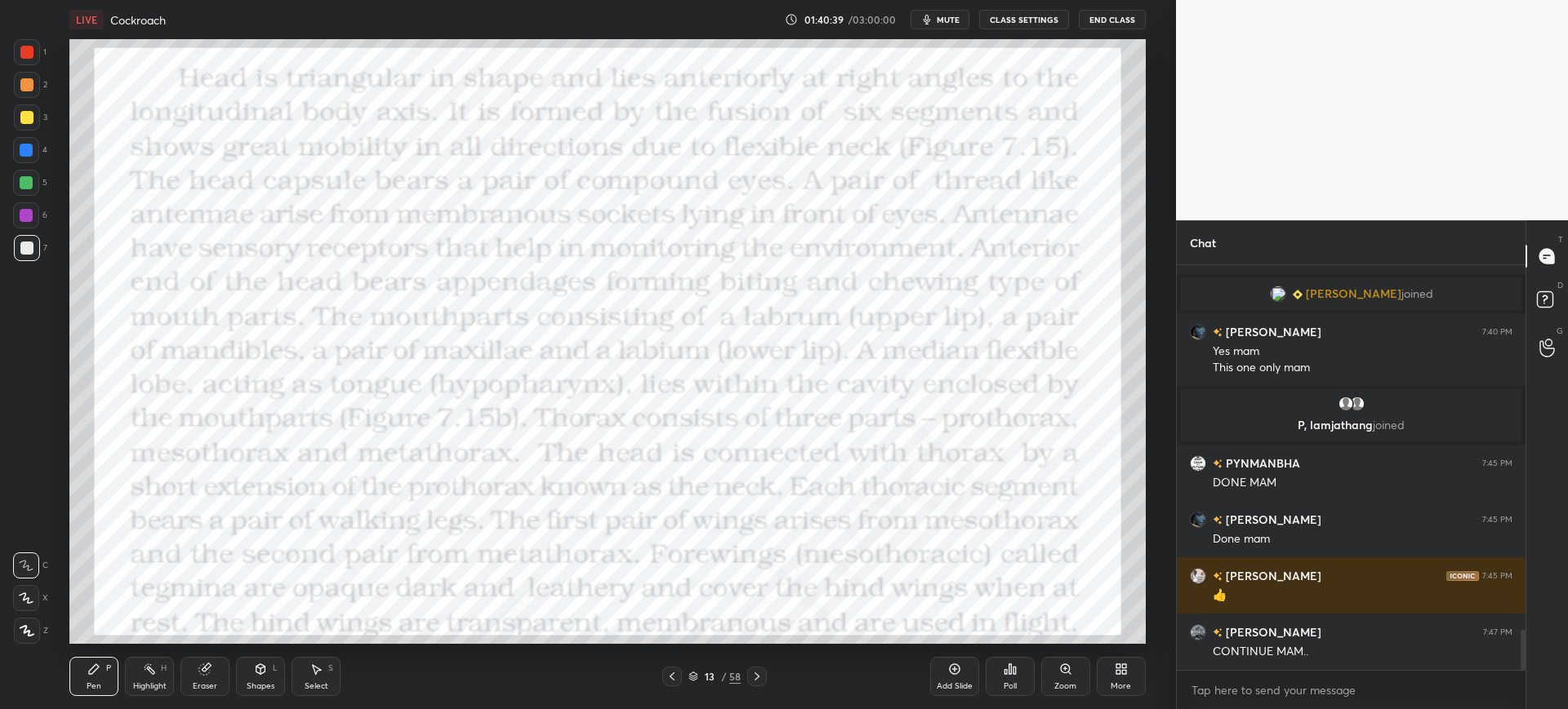
click at [674, 674] on icon at bounding box center [672, 677] width 13 height 13
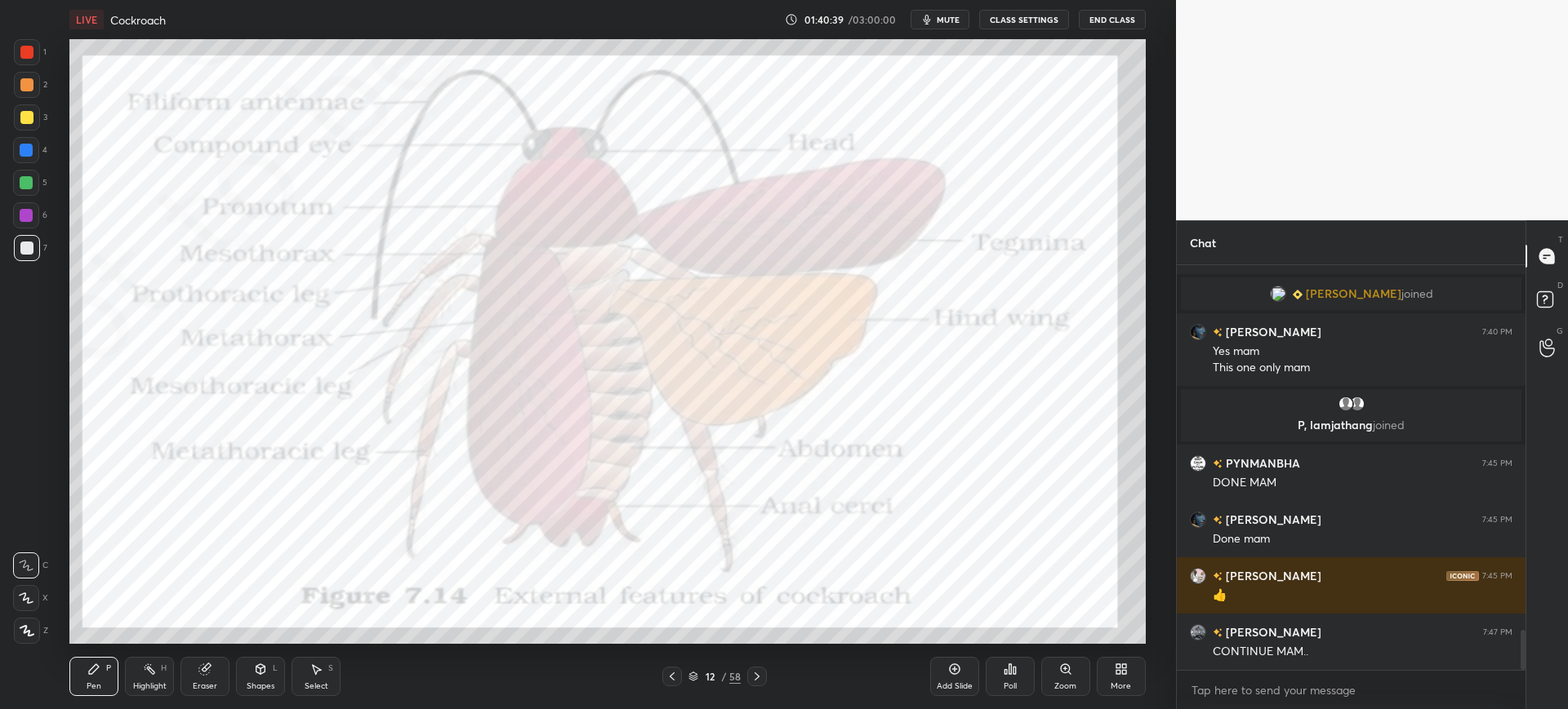
click at [944, 675] on div "Add Slide" at bounding box center [955, 677] width 49 height 39
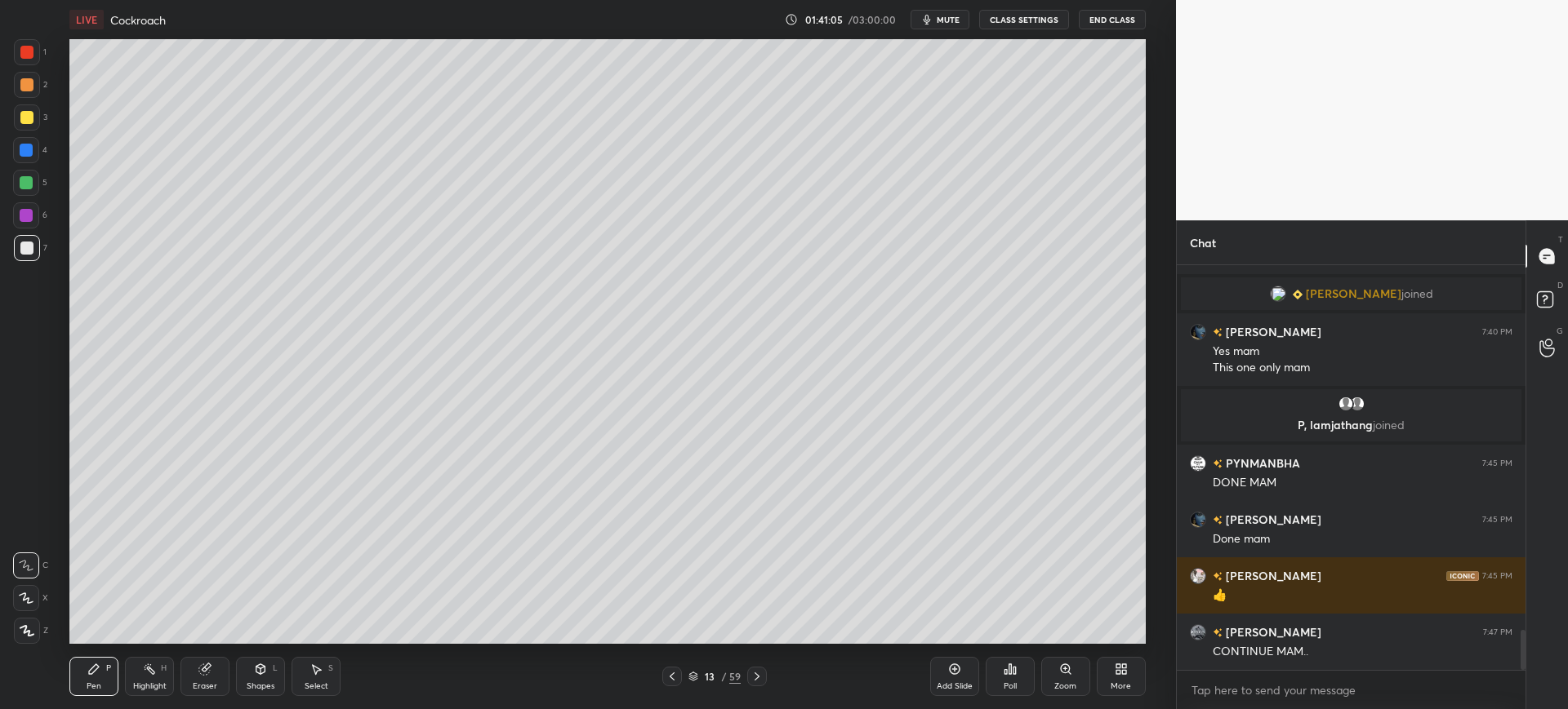
click at [32, 113] on div at bounding box center [26, 117] width 13 height 13
click at [18, 46] on div at bounding box center [27, 53] width 26 height 26
click at [31, 259] on div at bounding box center [27, 248] width 26 height 26
click at [33, 149] on div at bounding box center [26, 150] width 26 height 26
click at [32, 256] on div at bounding box center [27, 248] width 26 height 26
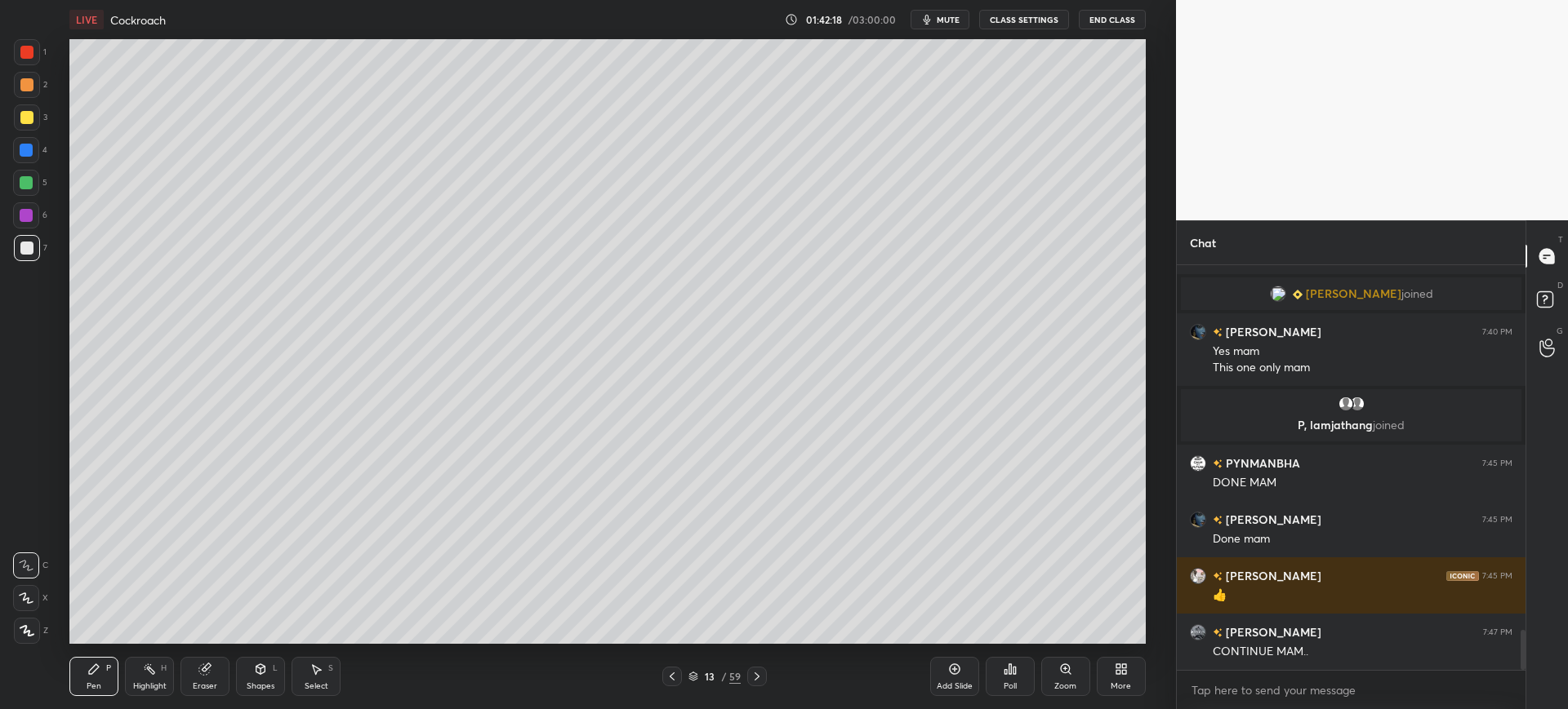
click at [42, 175] on div "5" at bounding box center [30, 183] width 34 height 26
click at [247, 669] on div "Shapes L" at bounding box center [260, 677] width 49 height 39
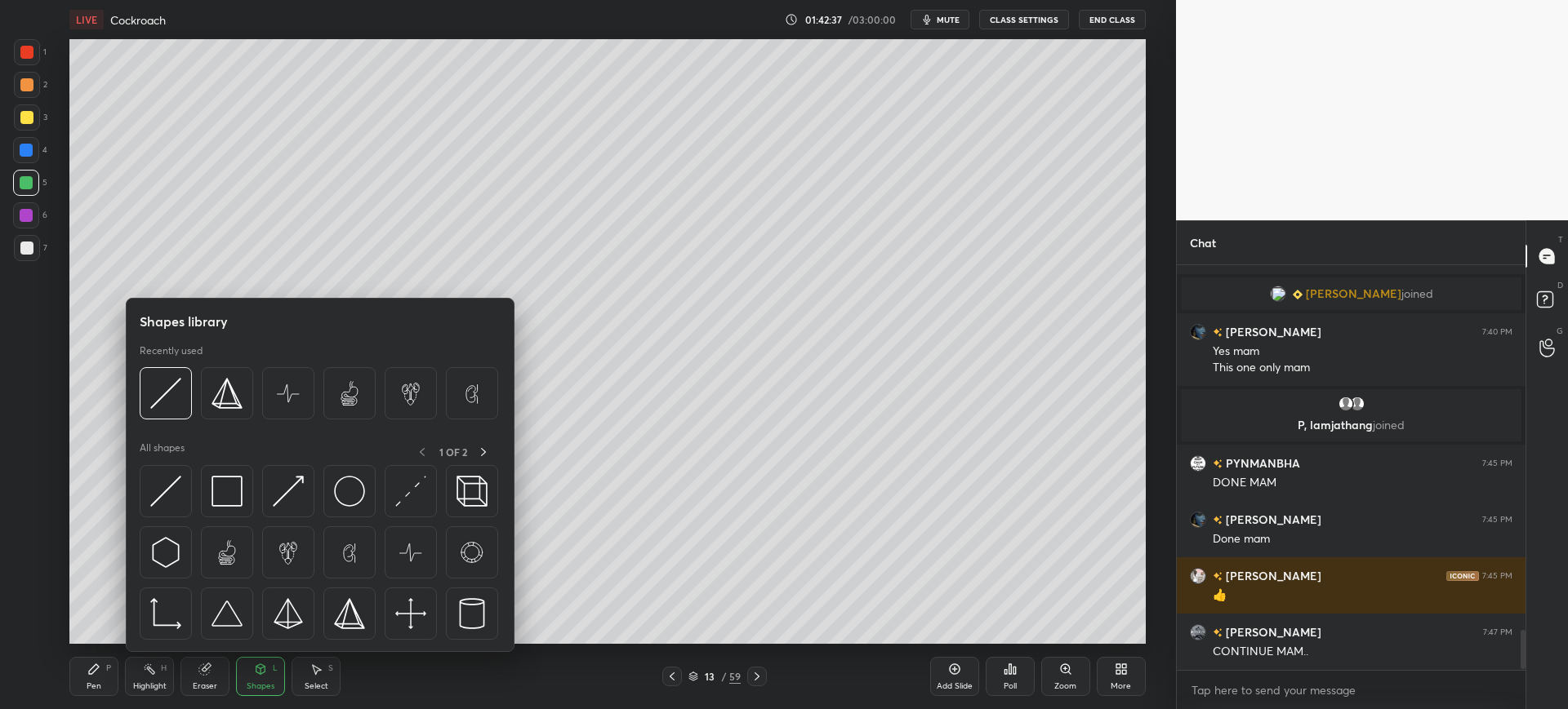
click at [210, 675] on icon at bounding box center [204, 669] width 13 height 13
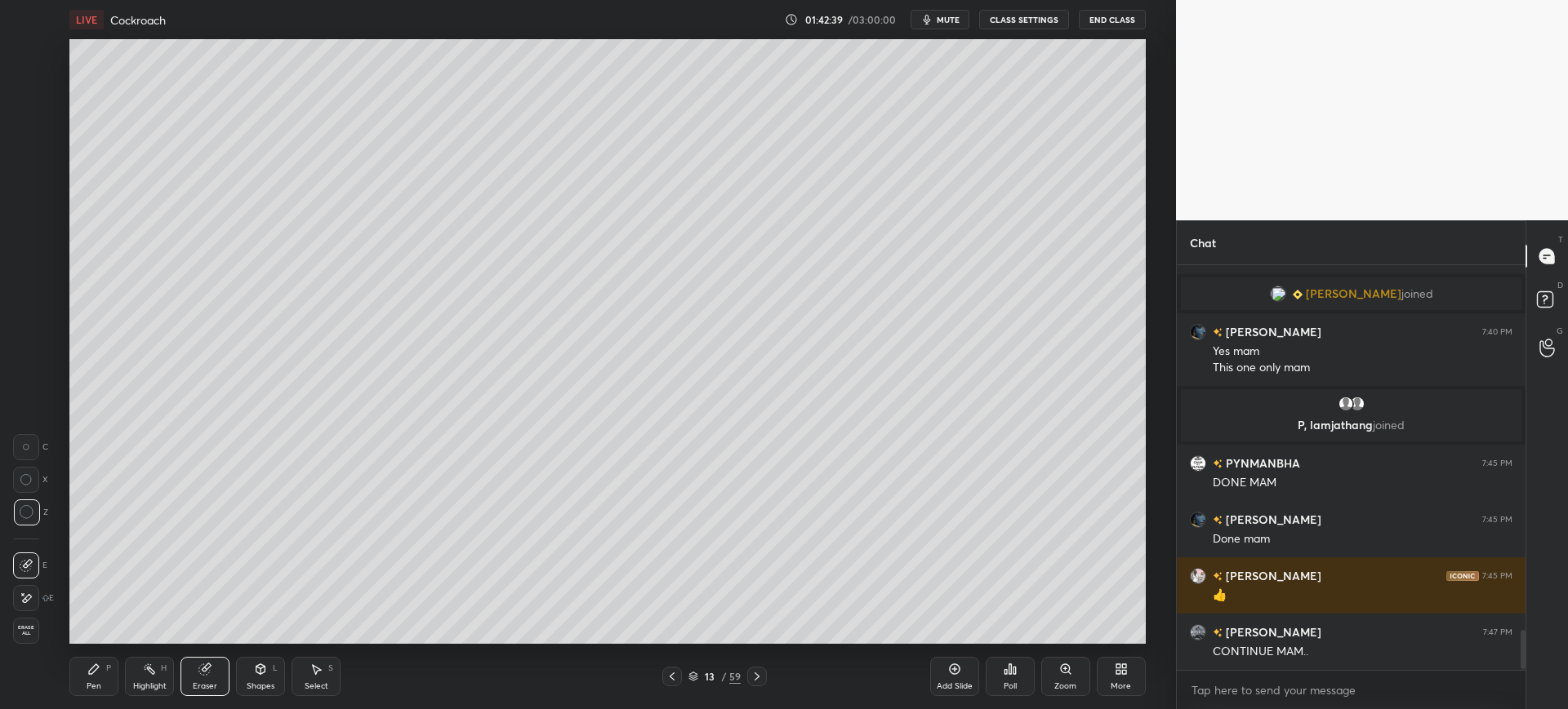
click at [99, 670] on icon at bounding box center [94, 669] width 13 height 13
click at [29, 250] on div at bounding box center [26, 248] width 13 height 13
click at [30, 151] on div at bounding box center [25, 150] width 13 height 13
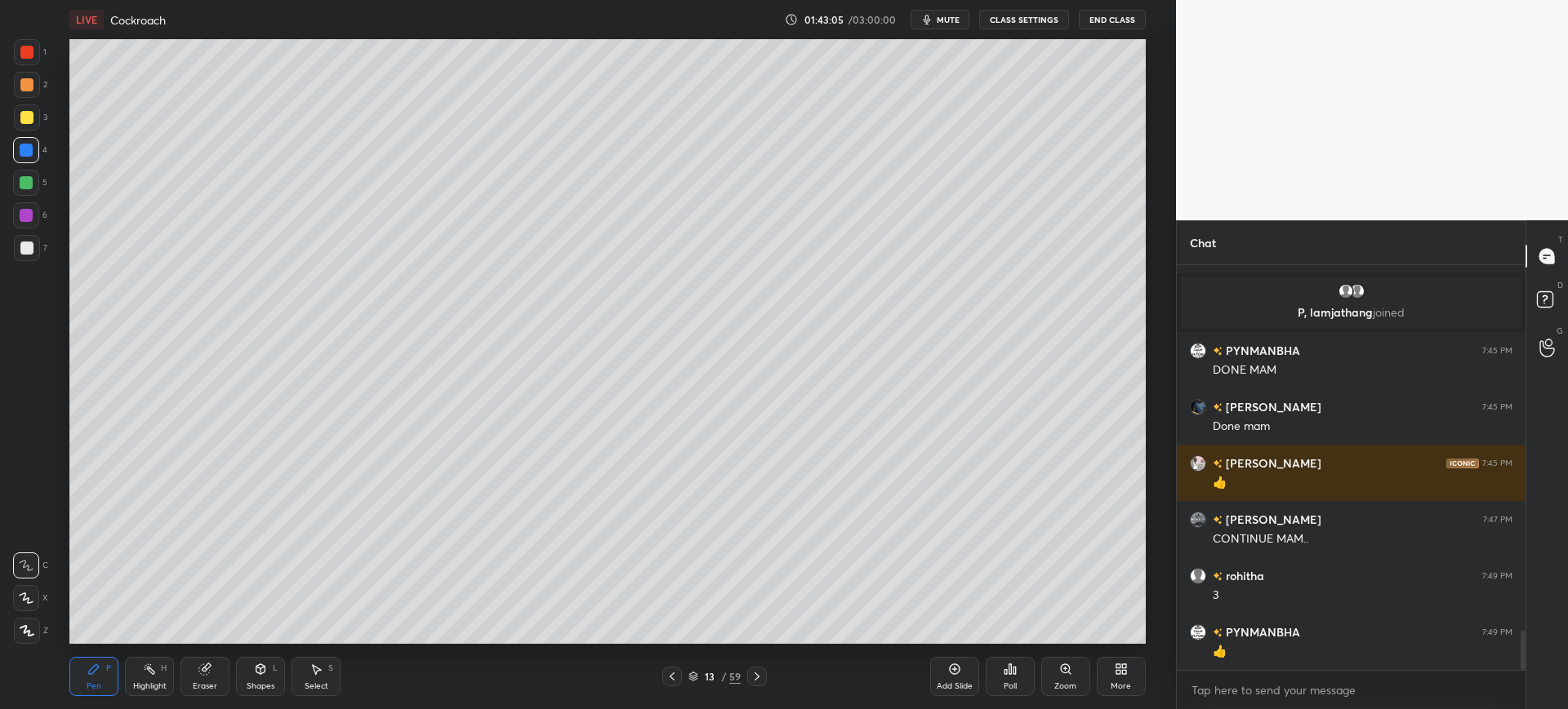
scroll to position [3861, 0]
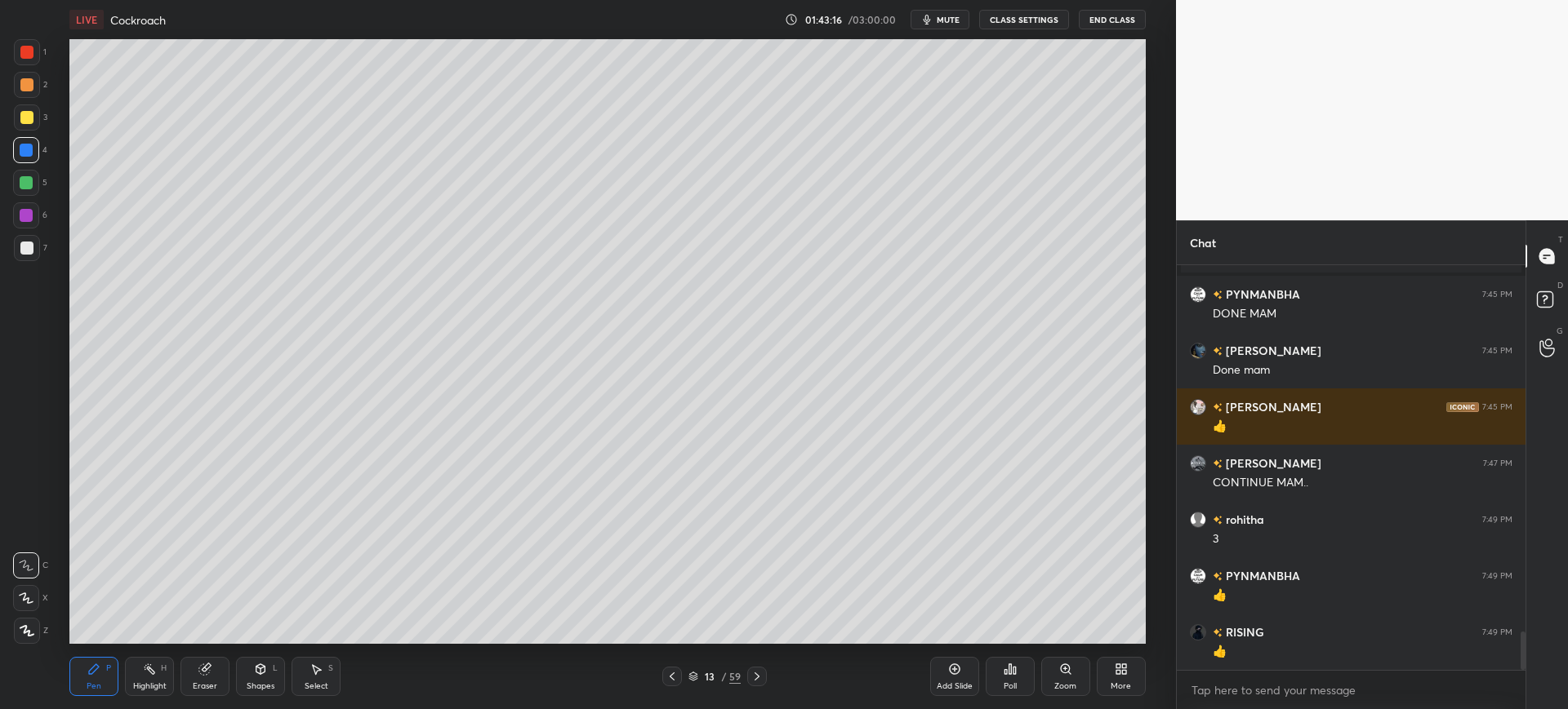
click at [30, 245] on div at bounding box center [26, 248] width 13 height 13
click at [39, 117] on div at bounding box center [27, 117] width 26 height 26
click at [219, 673] on div "Eraser" at bounding box center [205, 677] width 49 height 39
click at [961, 682] on div "Add Slide" at bounding box center [954, 685] width 36 height 8
click at [91, 699] on div "Pen P Highlight H Eraser Shapes L Select S 14 / 60 Add Slide Poll Zoom More" at bounding box center [607, 677] width 1075 height 65
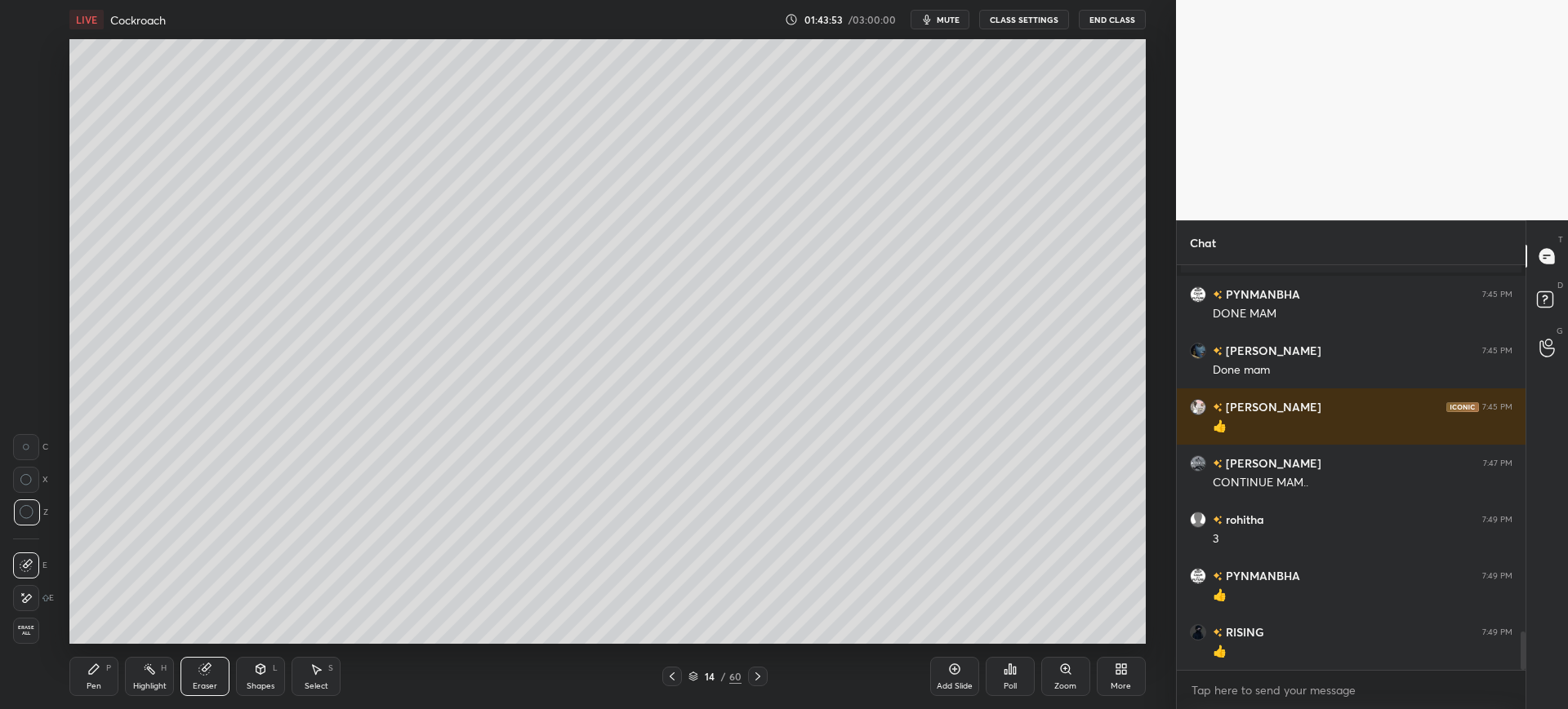
click at [95, 677] on div "Pen P" at bounding box center [94, 677] width 49 height 39
click at [27, 251] on div at bounding box center [26, 248] width 13 height 13
click at [25, 120] on div at bounding box center [26, 117] width 13 height 13
click at [34, 251] on div at bounding box center [27, 248] width 26 height 26
click at [29, 119] on div at bounding box center [26, 117] width 13 height 13
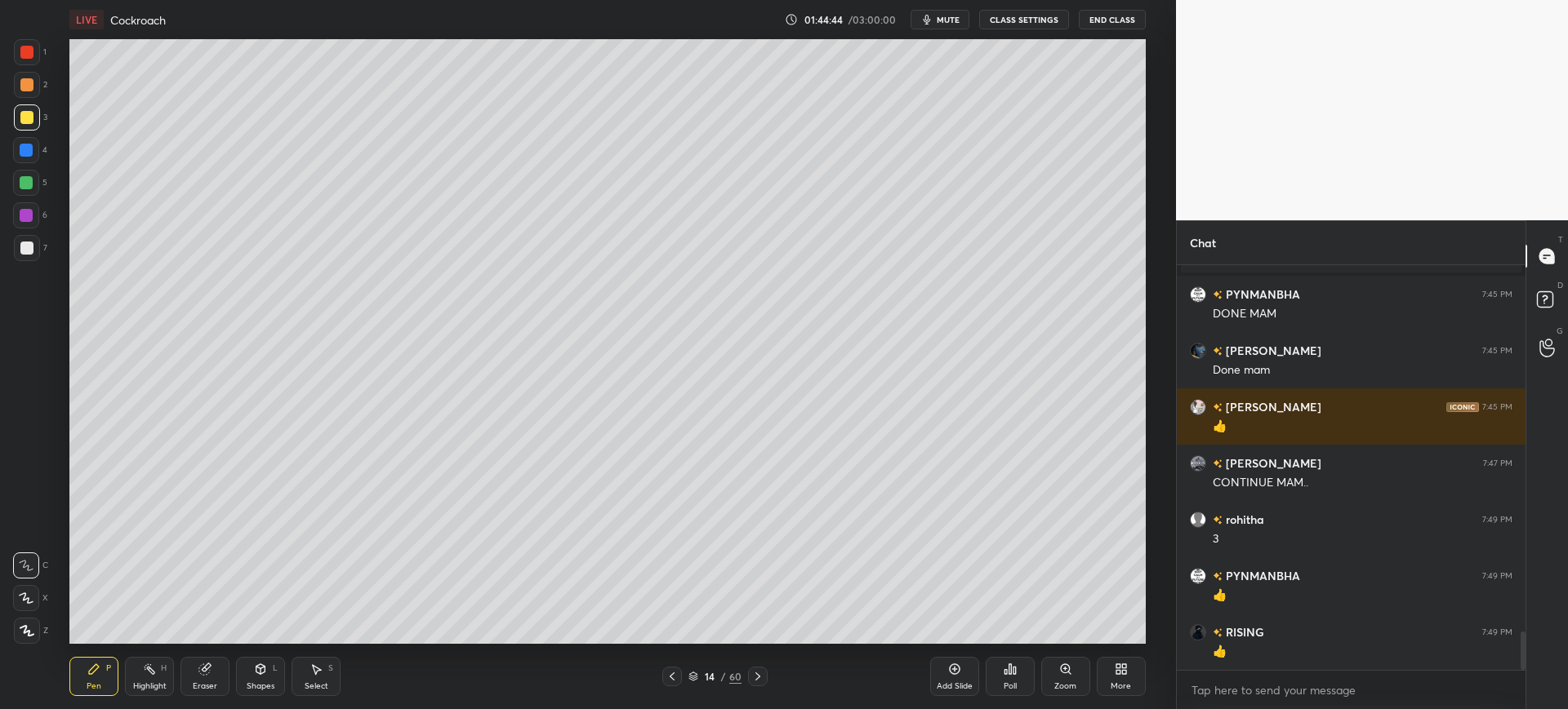
click at [30, 239] on div at bounding box center [27, 248] width 26 height 26
click at [34, 128] on div at bounding box center [27, 117] width 26 height 26
click at [41, 250] on div "7" at bounding box center [31, 248] width 33 height 26
click at [30, 117] on div at bounding box center [26, 117] width 13 height 13
click at [45, 248] on div "7" at bounding box center [31, 248] width 33 height 26
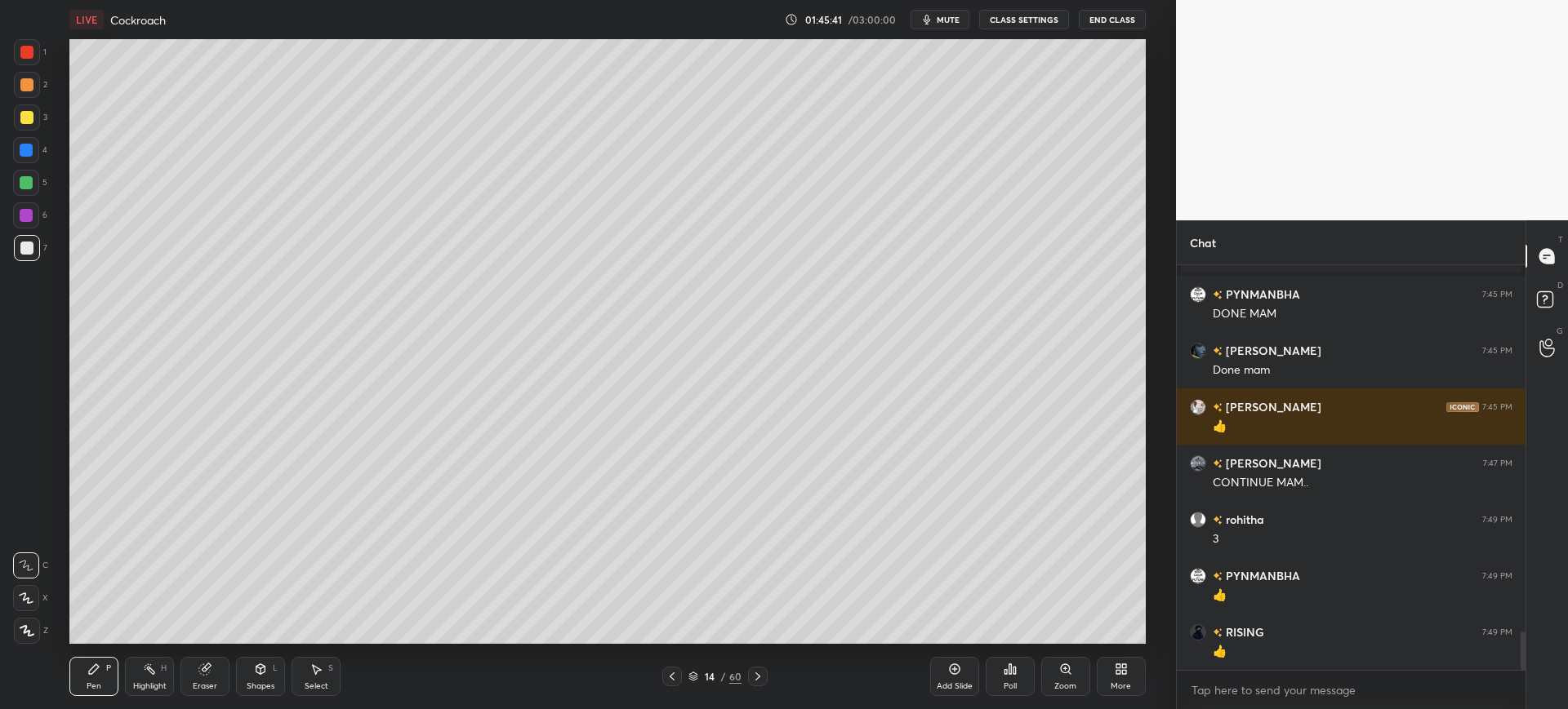
click at [34, 122] on div at bounding box center [27, 117] width 26 height 26
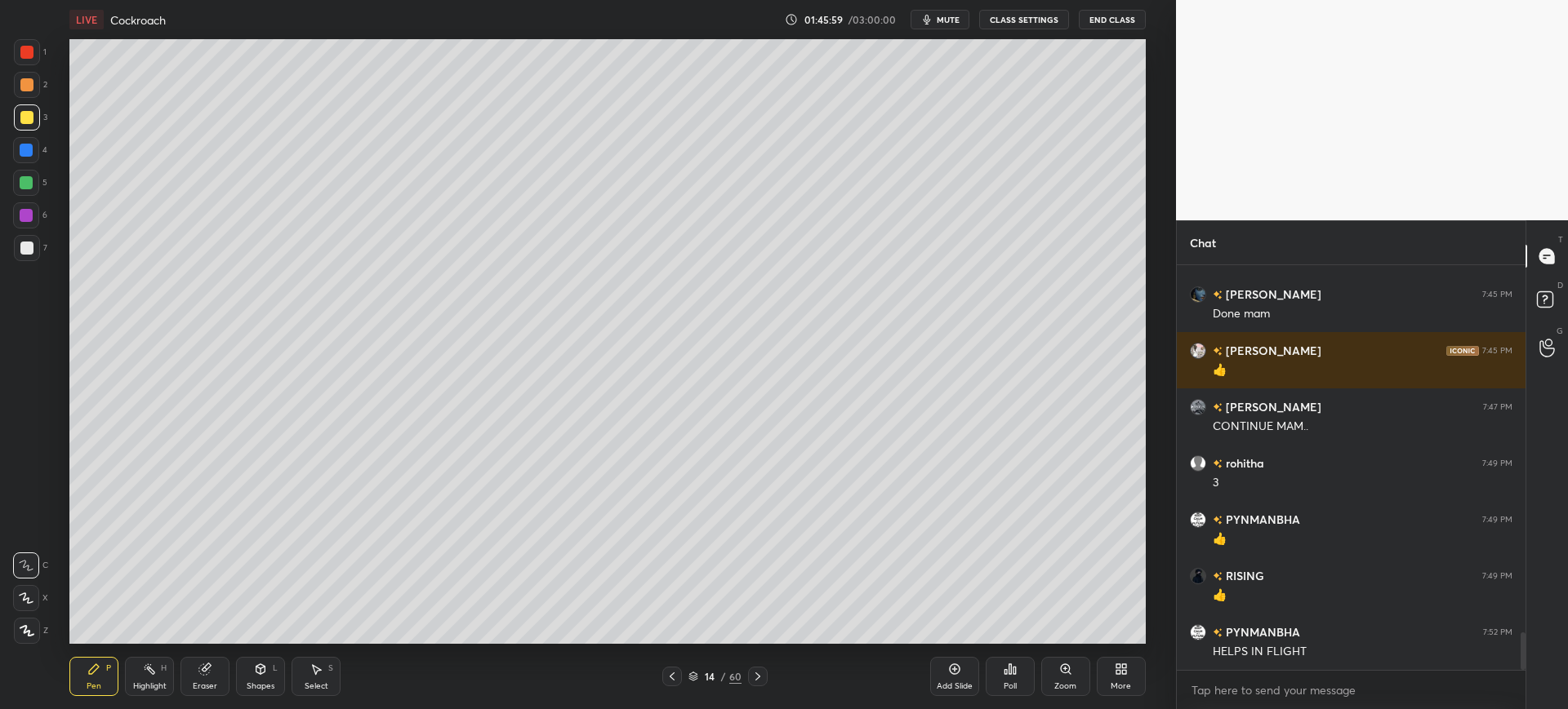
click at [26, 238] on div at bounding box center [27, 248] width 26 height 26
click at [709, 682] on div "14" at bounding box center [709, 676] width 17 height 10
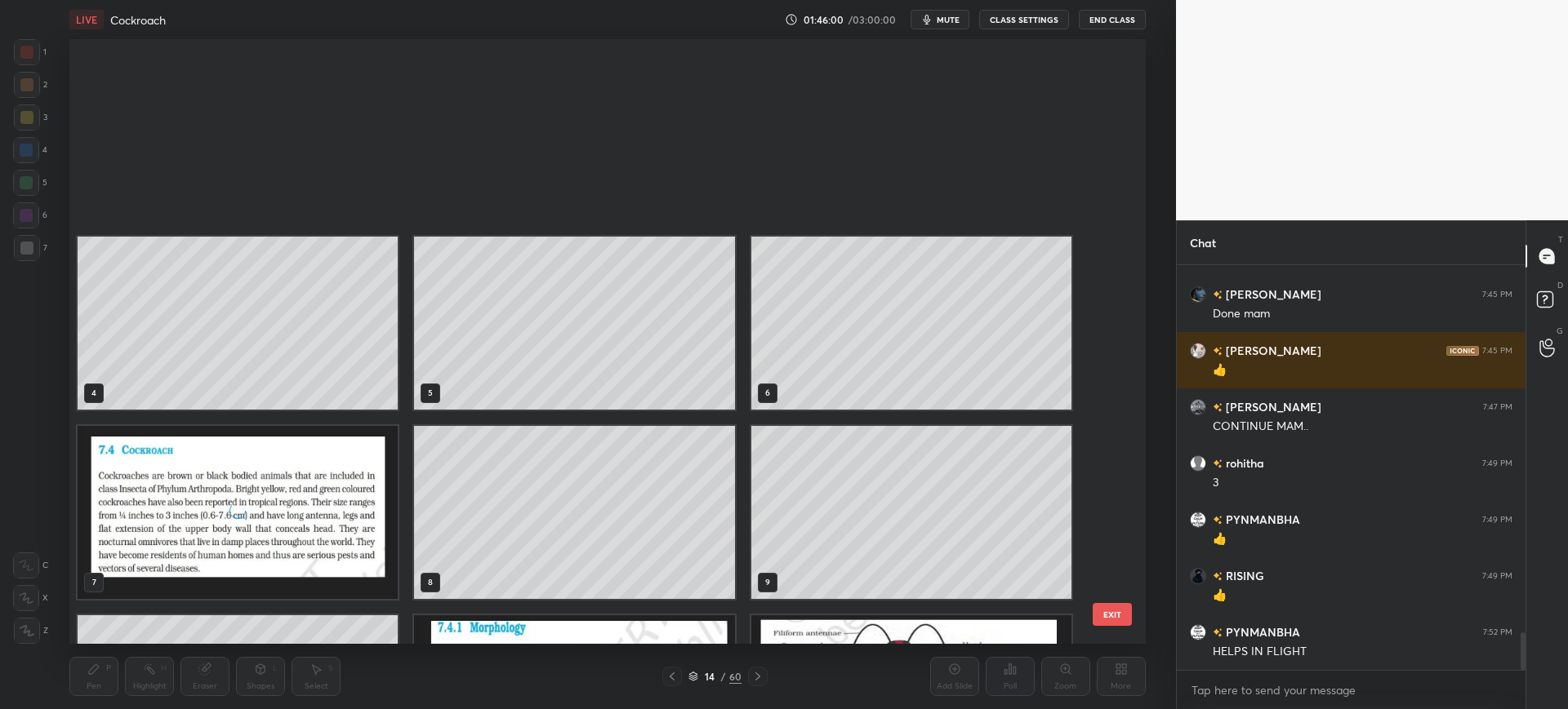
scroll to position [599, 1068]
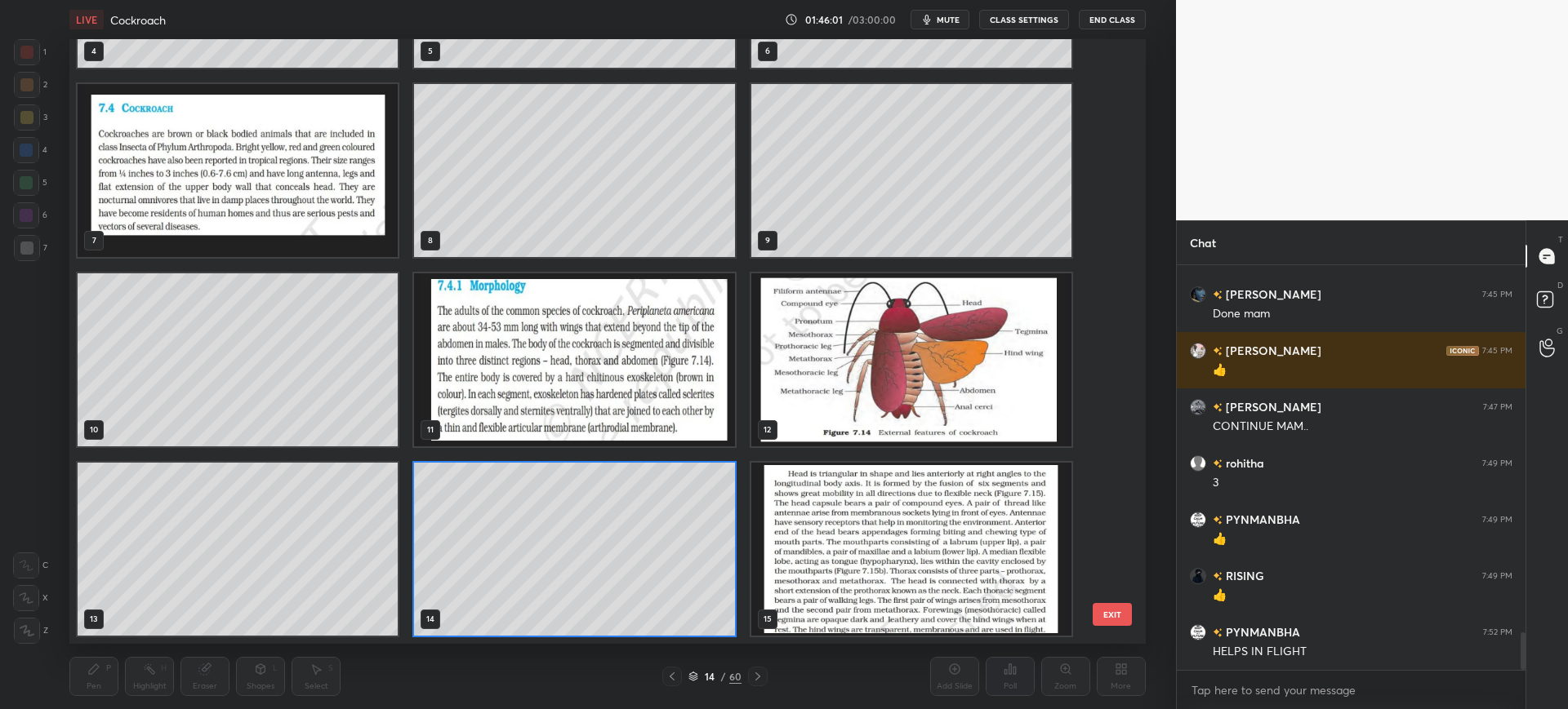
click at [902, 566] on img "grid" at bounding box center [911, 549] width 320 height 173
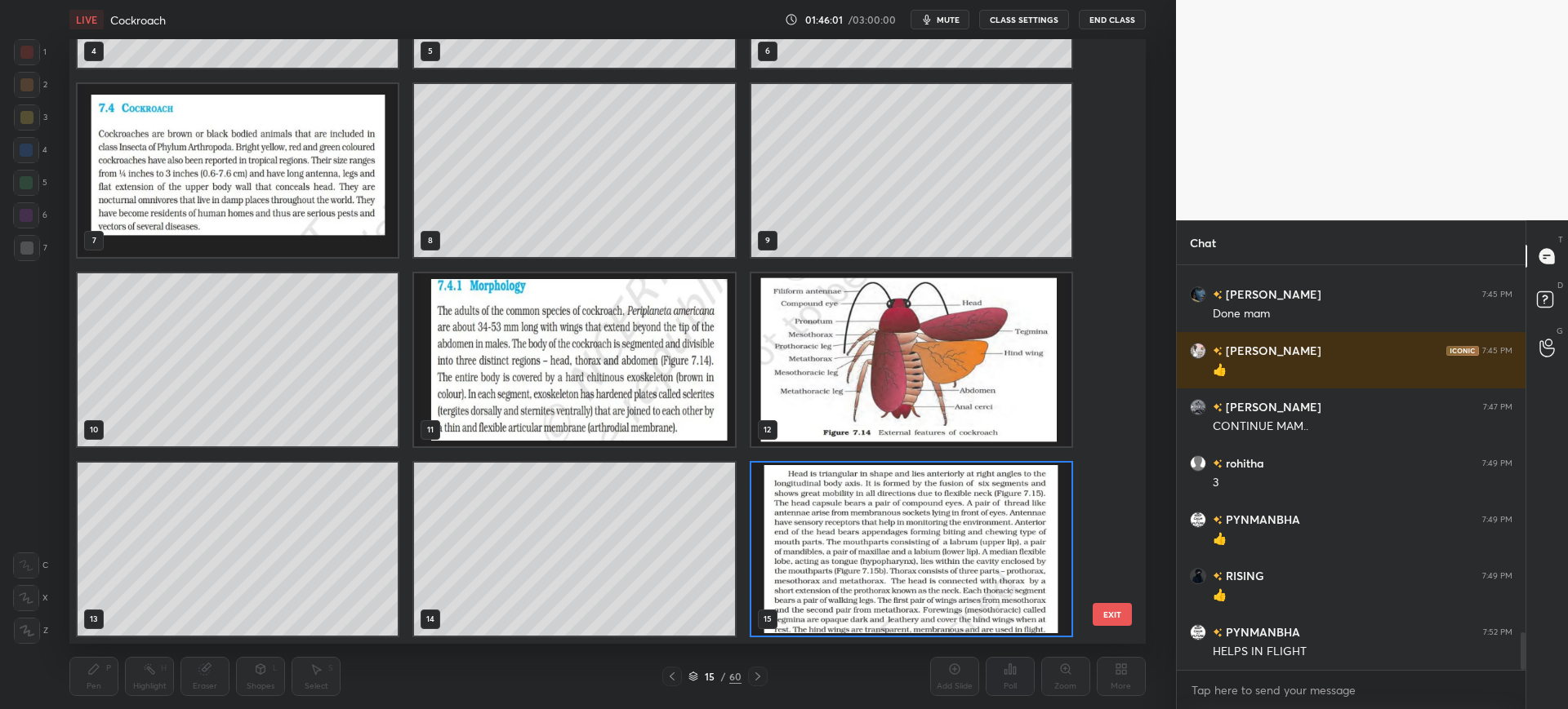
click at [1115, 616] on button "EXIT" at bounding box center [1112, 614] width 39 height 23
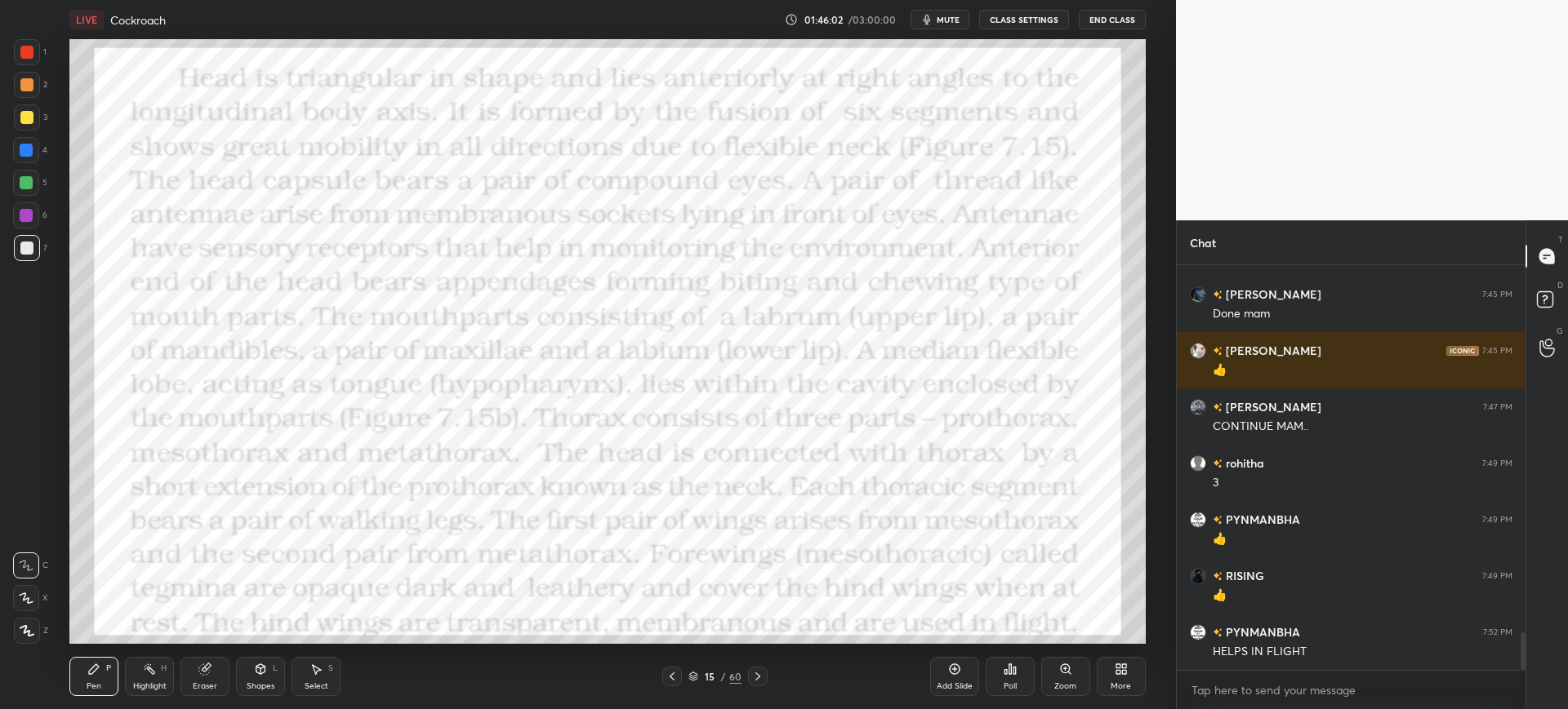
click at [38, 60] on div at bounding box center [27, 53] width 26 height 26
click at [47, 152] on div "1 2 3 4 5 6 7 C X Z C X Z E E Erase all H H" at bounding box center [26, 342] width 53 height 605
click at [187, 694] on div "Eraser" at bounding box center [205, 677] width 49 height 39
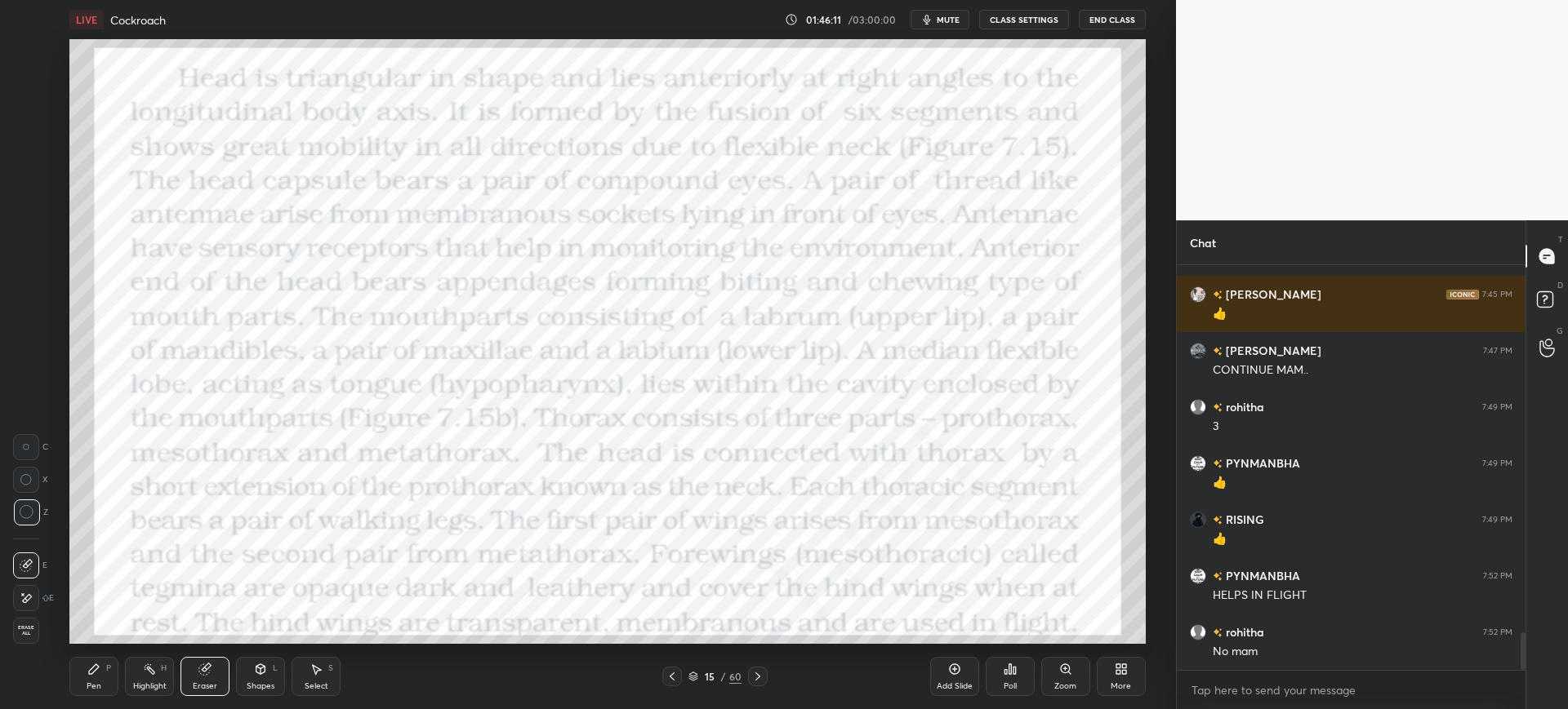
click at [93, 677] on div "Pen P" at bounding box center [94, 677] width 49 height 39
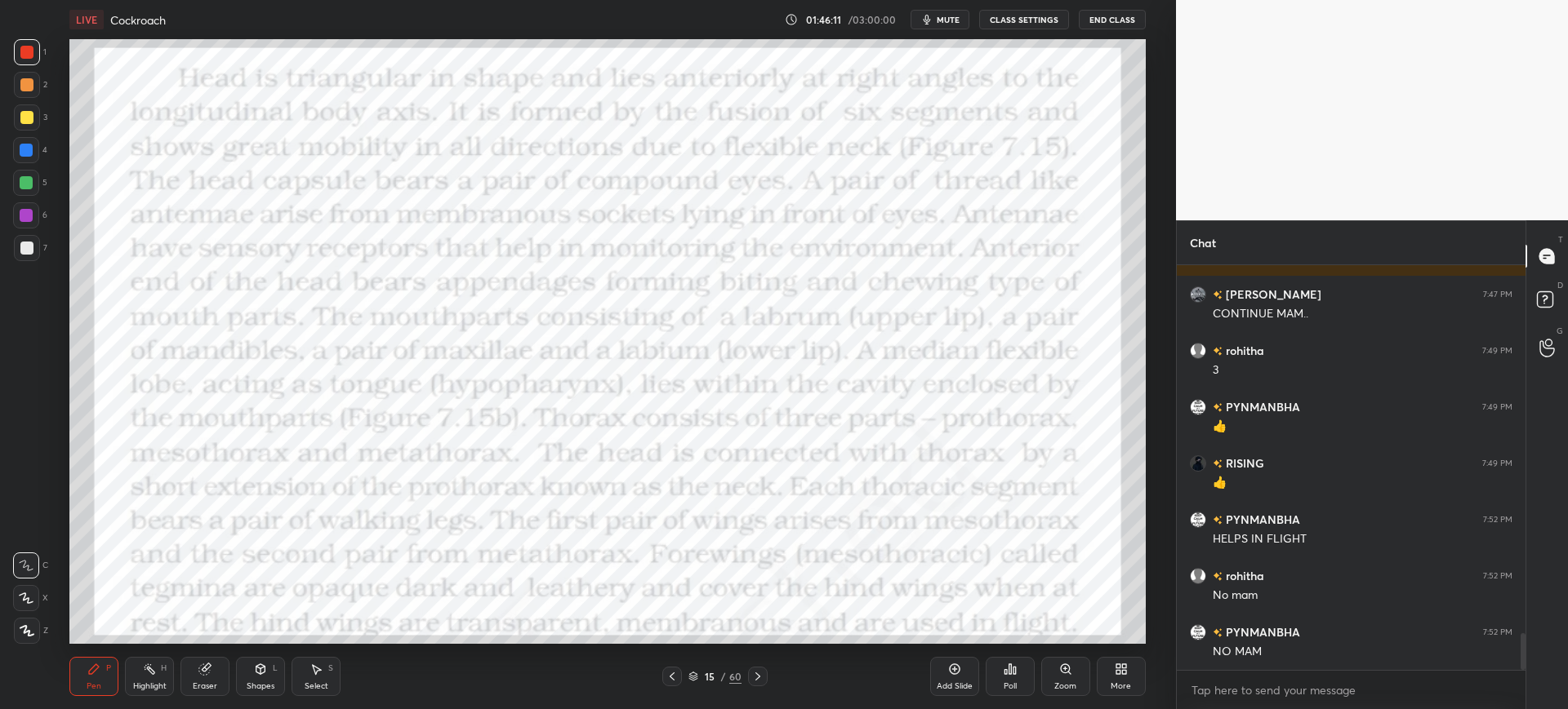
click at [35, 256] on div at bounding box center [27, 248] width 26 height 26
click at [15, 71] on div "1" at bounding box center [30, 55] width 32 height 32
click at [199, 684] on div "Eraser" at bounding box center [205, 685] width 25 height 8
click at [96, 675] on icon at bounding box center [94, 669] width 13 height 13
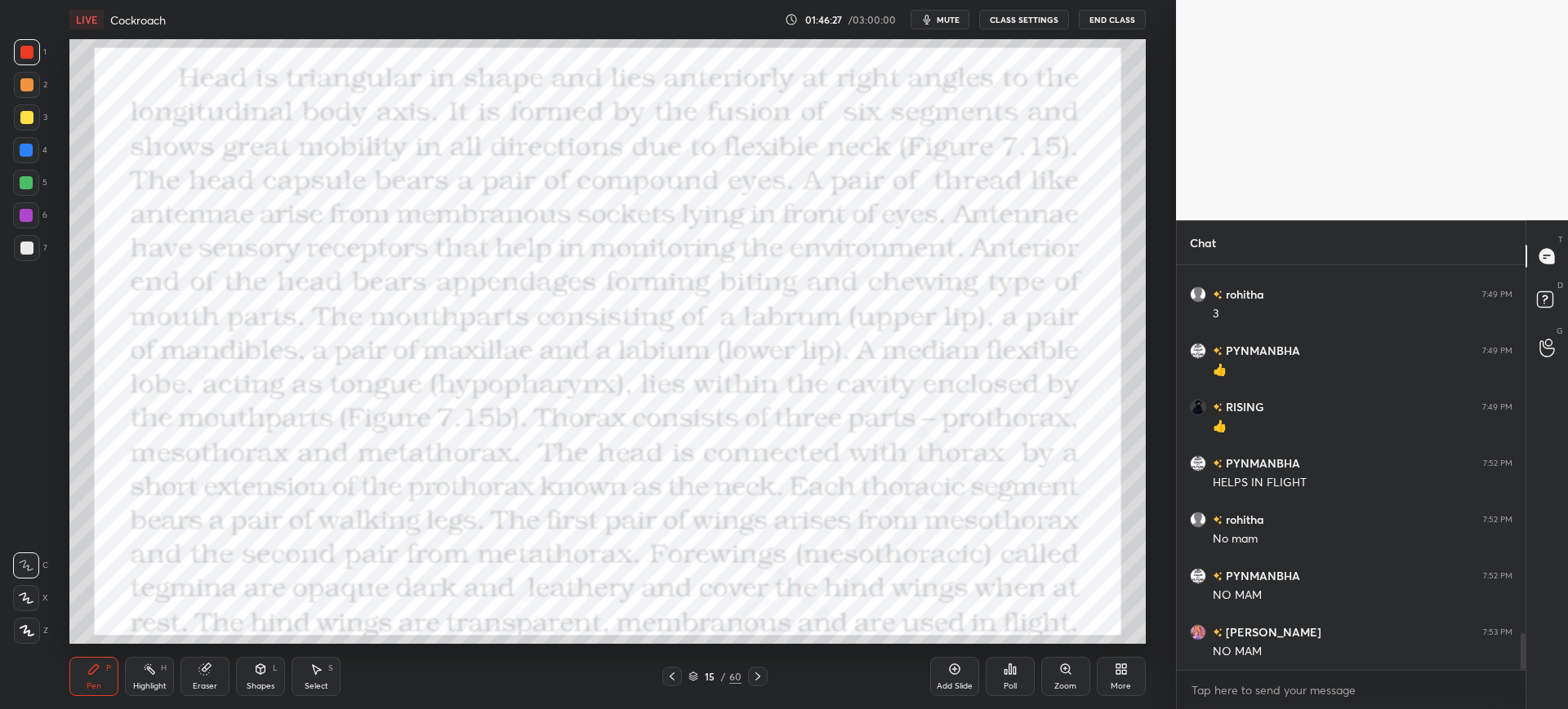
click at [25, 155] on div at bounding box center [25, 150] width 13 height 13
click at [19, 37] on div "1 2 3 4 5 6 7 C X Z C X Z E E Erase all H H LIVE Cockroach 01:46:37 / 03:00:00 …" at bounding box center [581, 354] width 1163 height 709
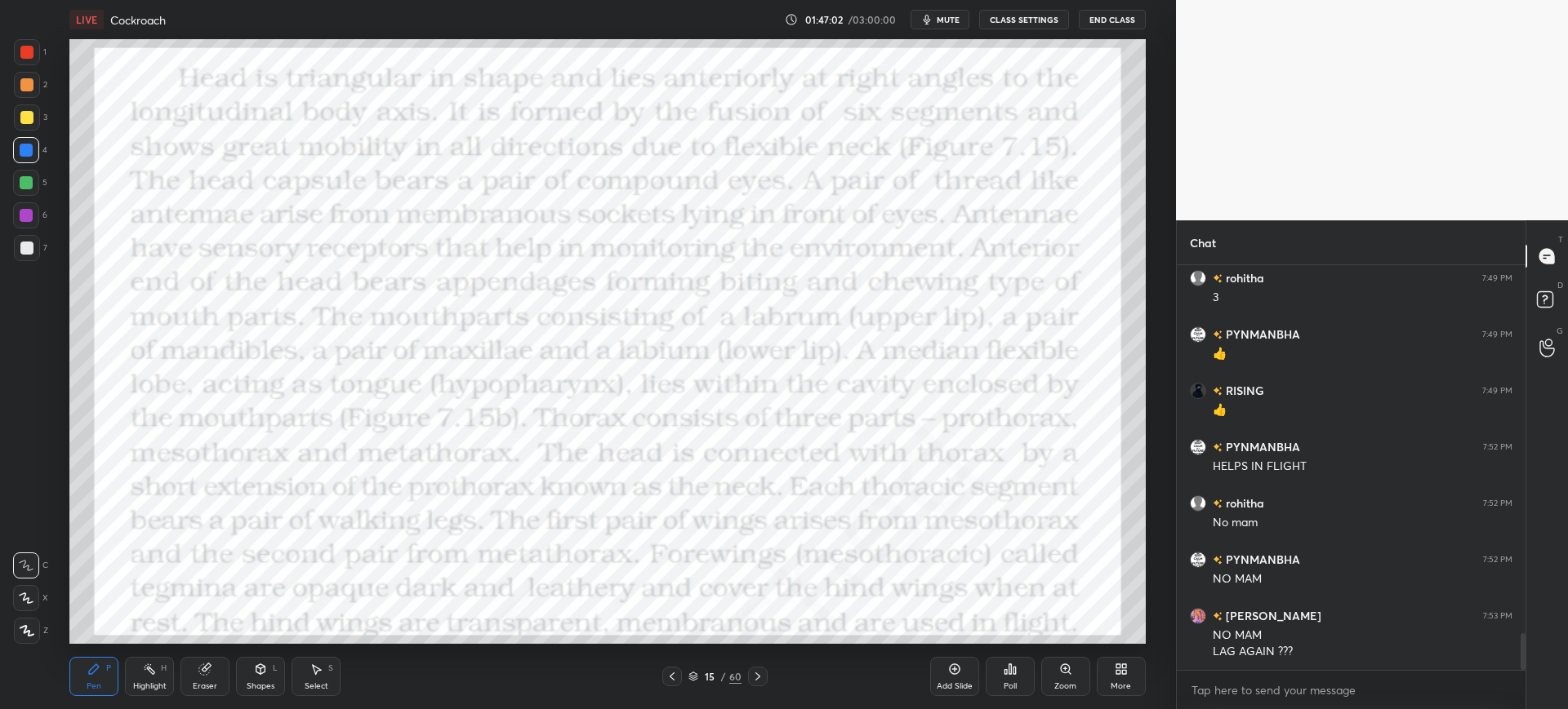
scroll to position [4158, 0]
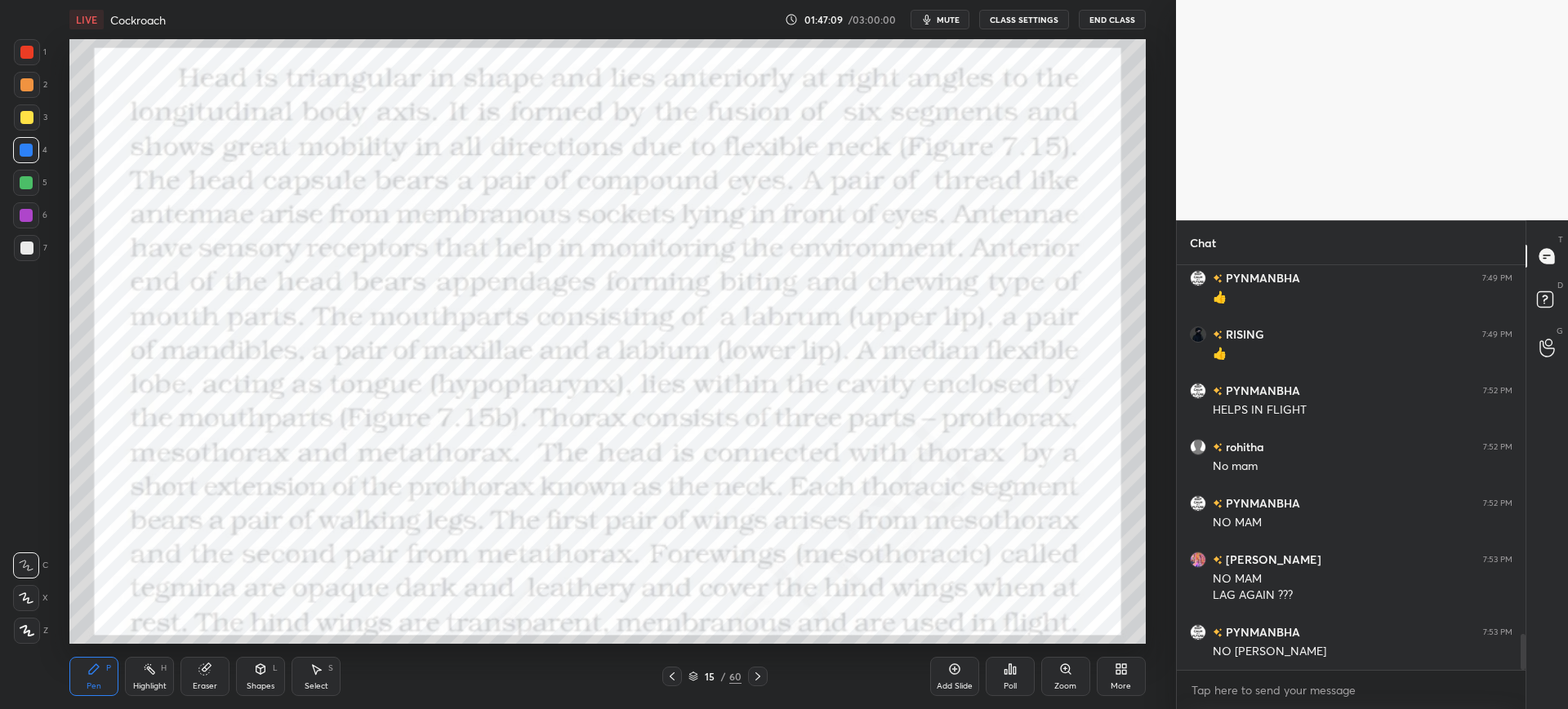
click at [39, 54] on div at bounding box center [27, 53] width 26 height 26
click at [673, 677] on icon at bounding box center [672, 677] width 13 height 13
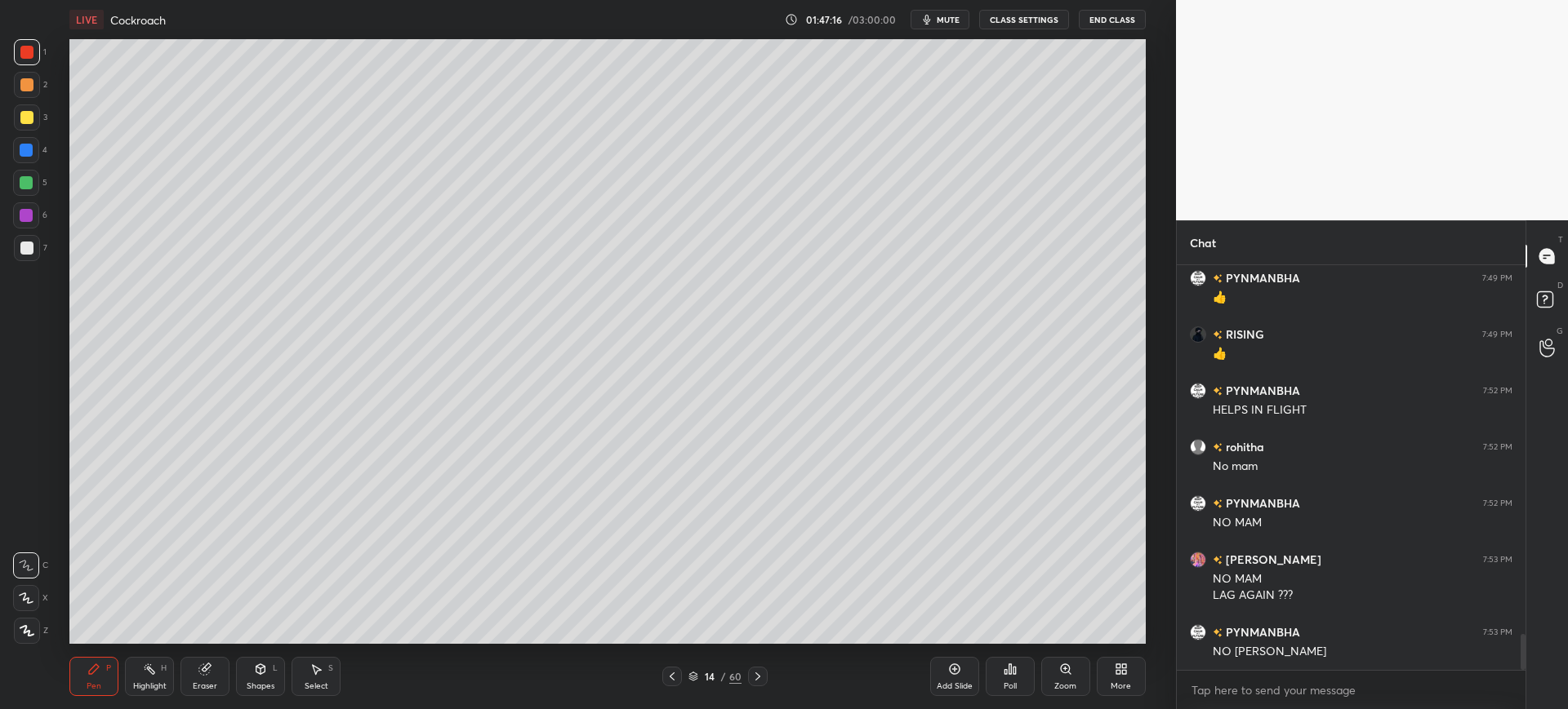
click at [673, 678] on icon at bounding box center [672, 677] width 13 height 13
click at [674, 678] on icon at bounding box center [672, 677] width 13 height 13
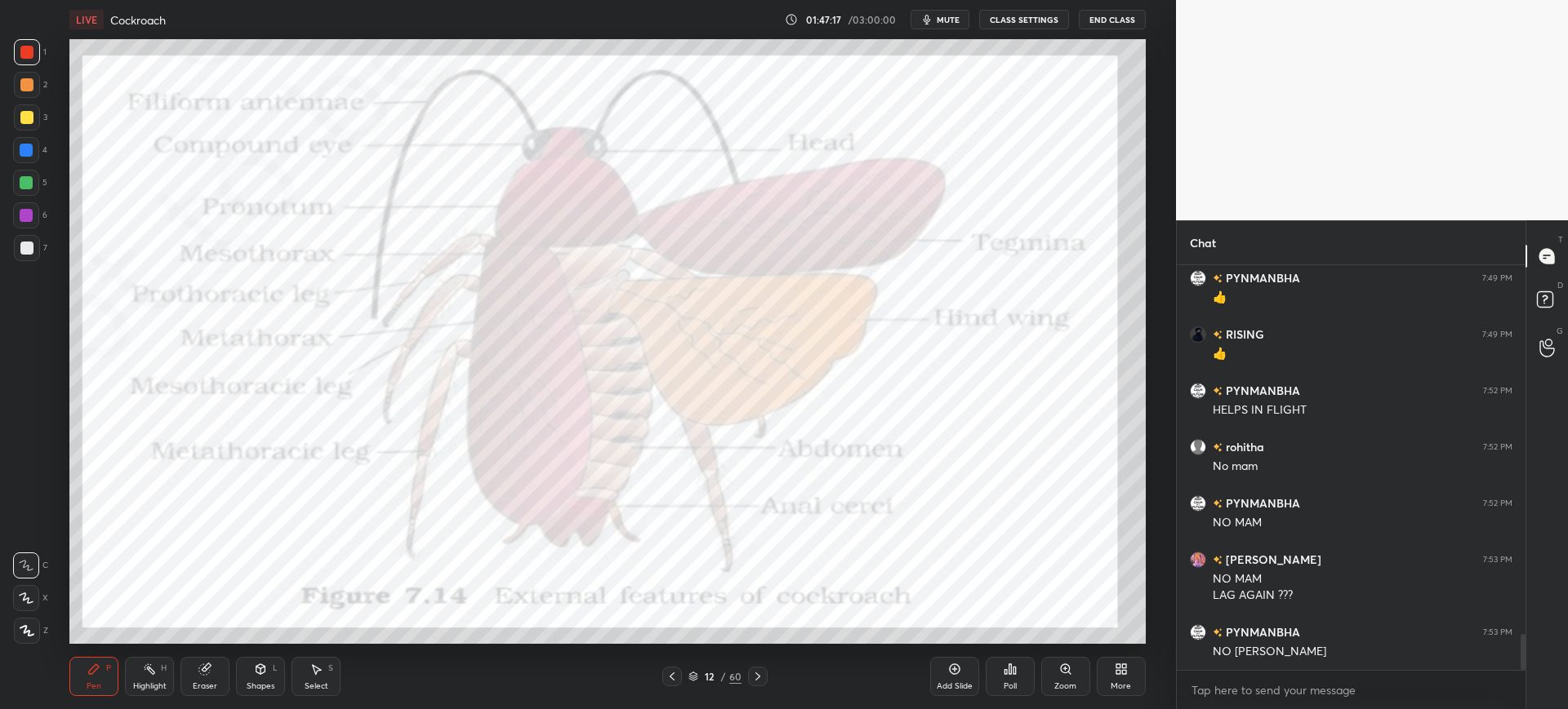
click at [674, 677] on icon at bounding box center [672, 677] width 13 height 13
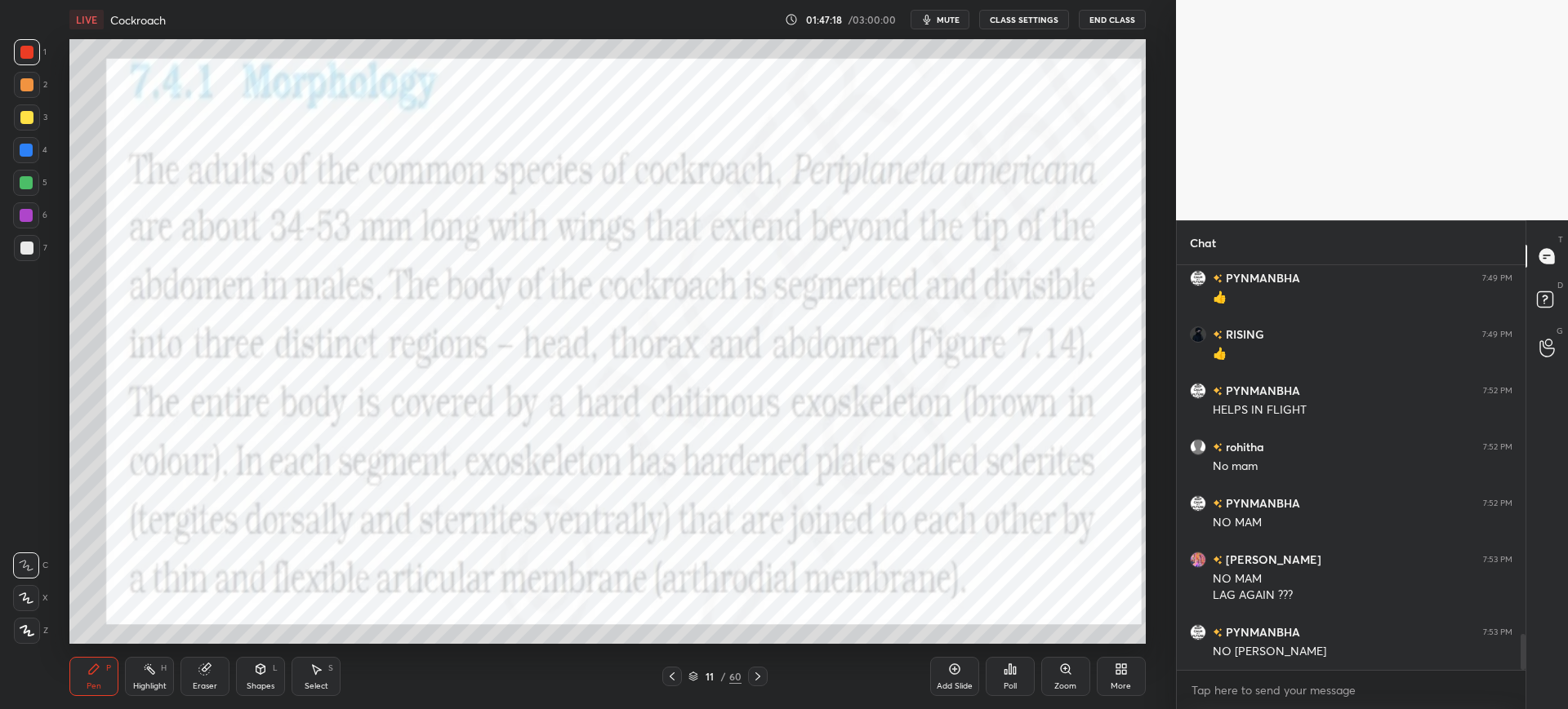
click at [730, 676] on div "60" at bounding box center [736, 677] width 12 height 15
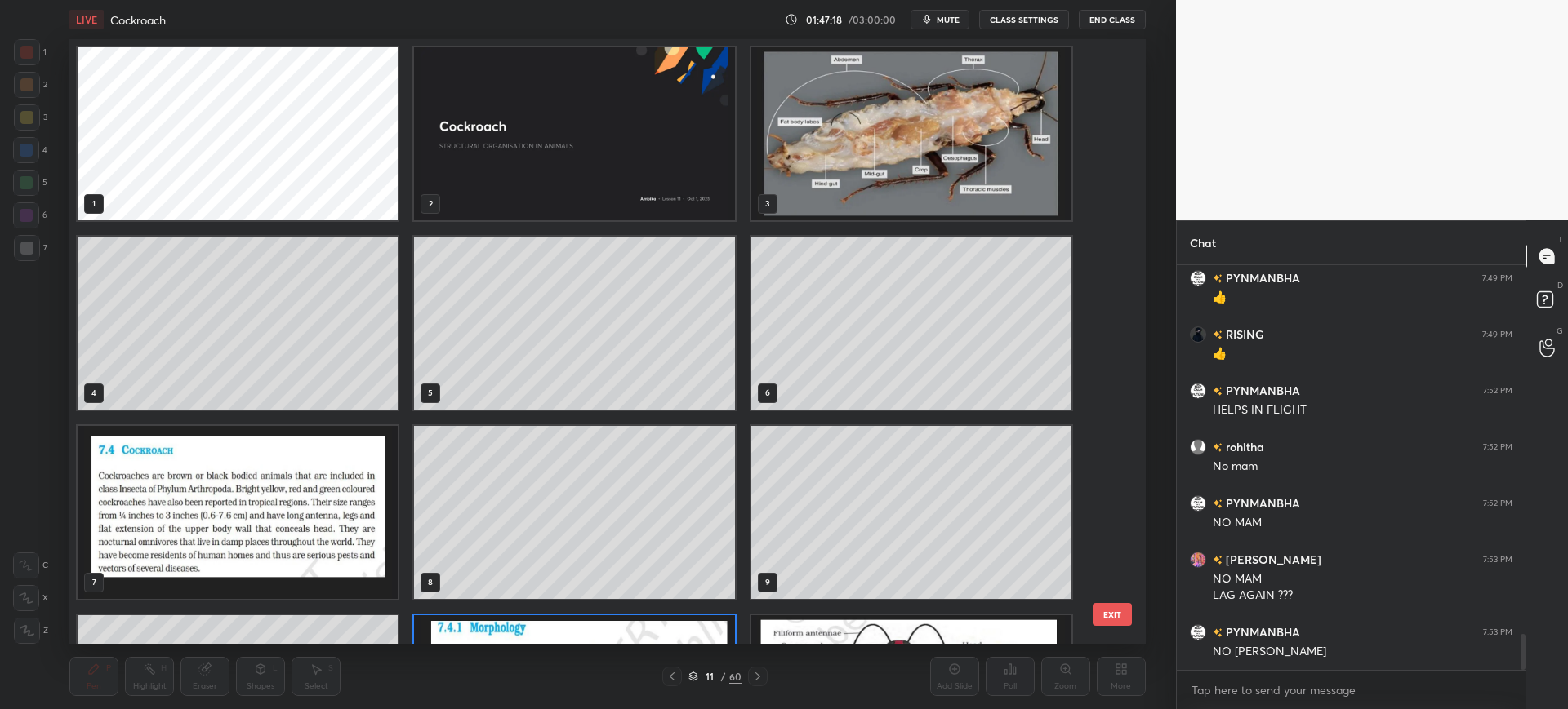
scroll to position [599, 1068]
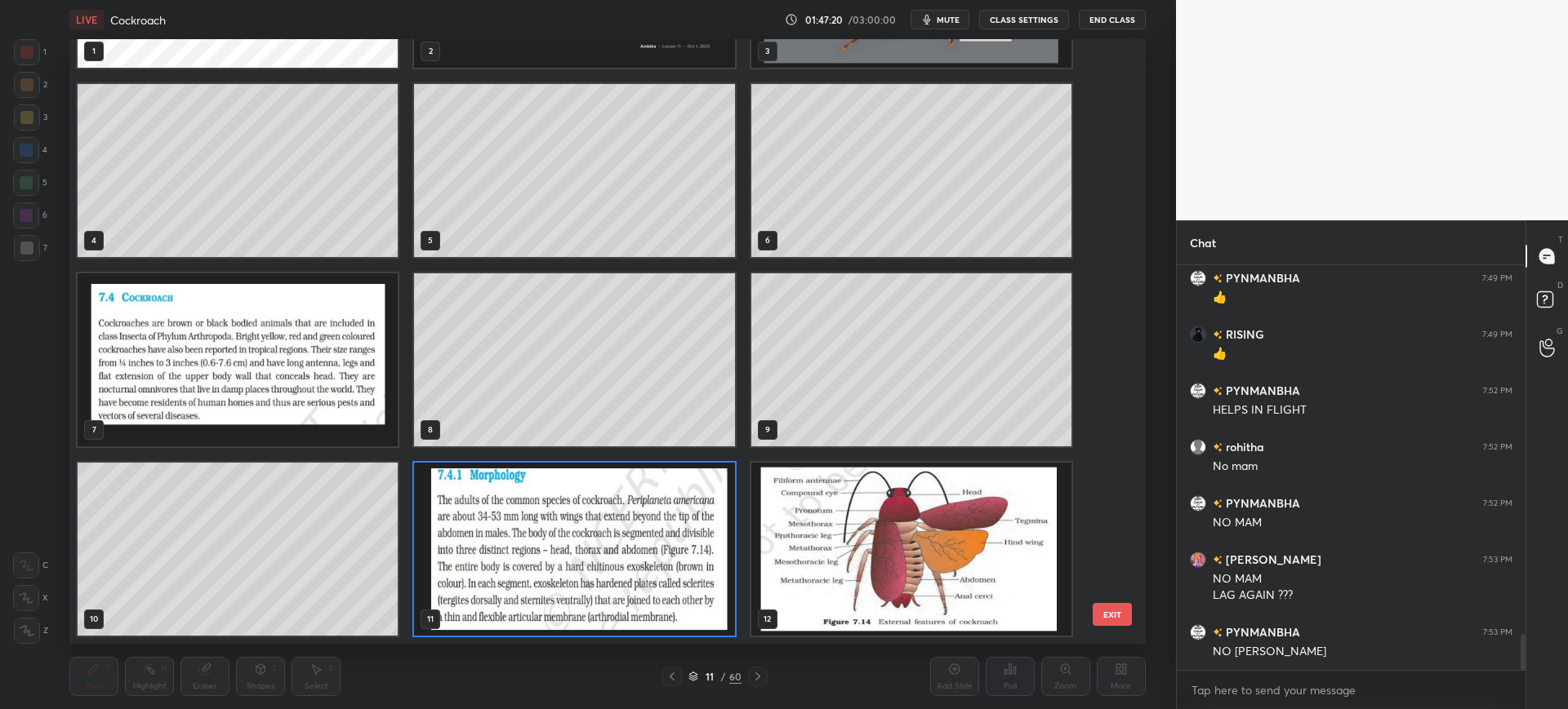
click at [1116, 378] on div "1 2 3 4 5 6 7 8 9 10 11 12 13 14 15 16 17 18 EXIT" at bounding box center [607, 342] width 1075 height 605
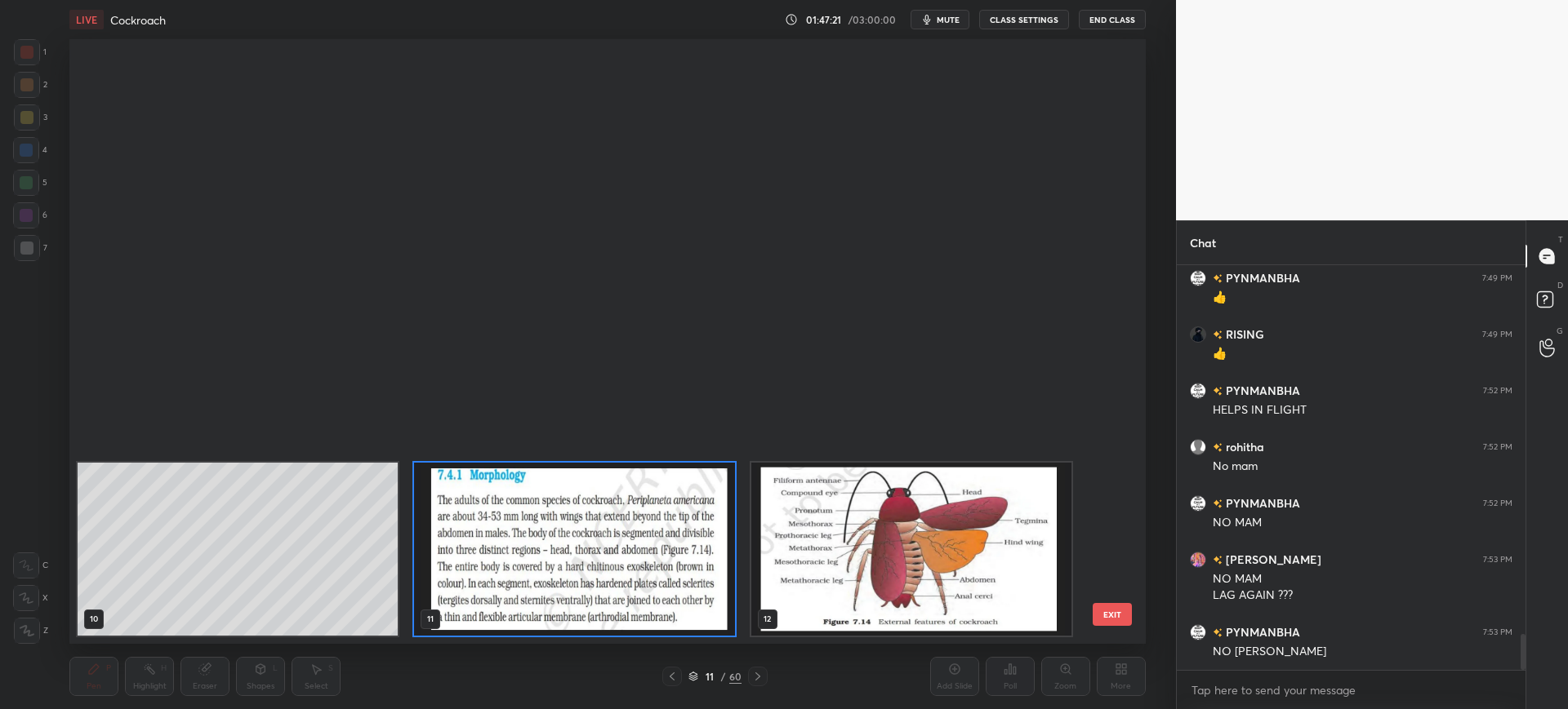
scroll to position [682, 0]
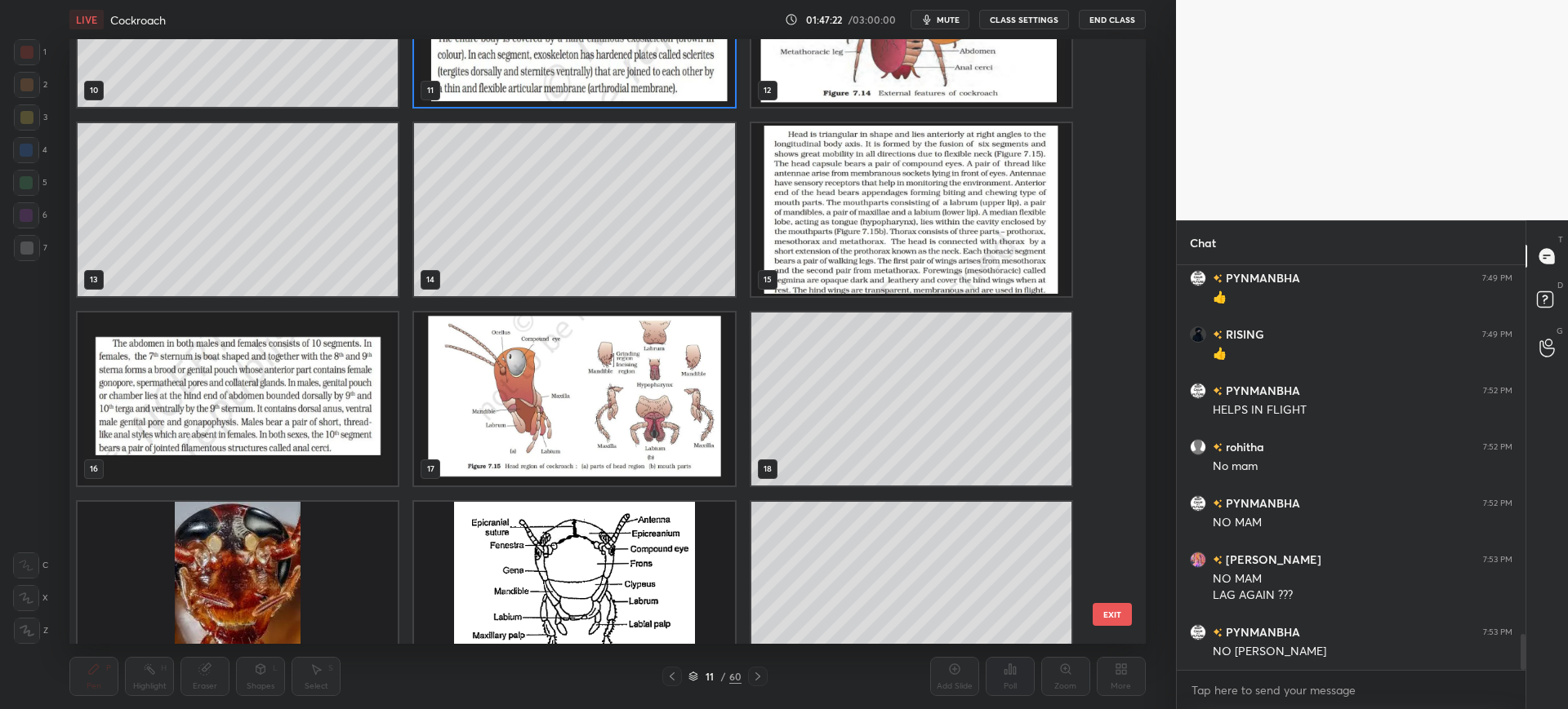
click at [555, 407] on img "grid" at bounding box center [574, 399] width 320 height 173
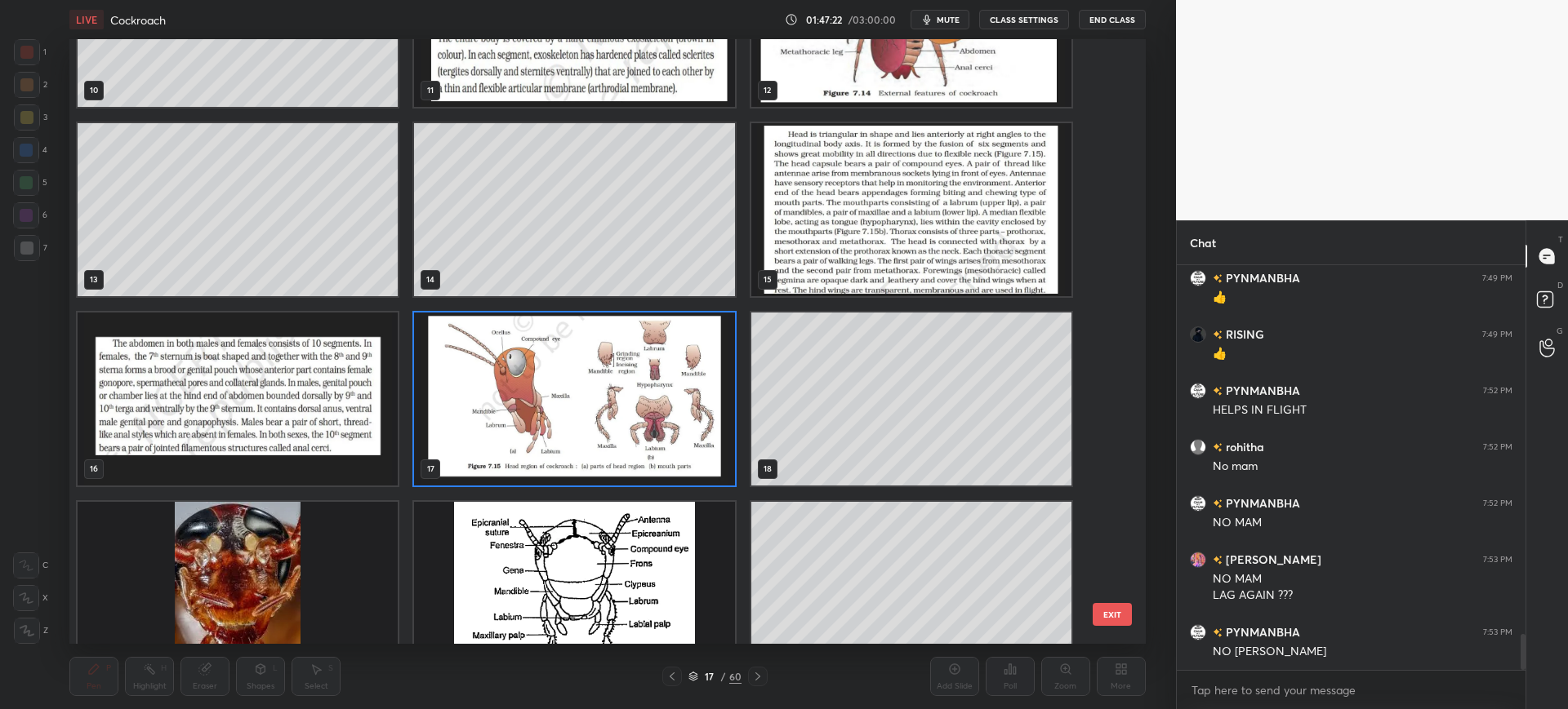
click at [1117, 617] on button "EXIT" at bounding box center [1112, 614] width 39 height 23
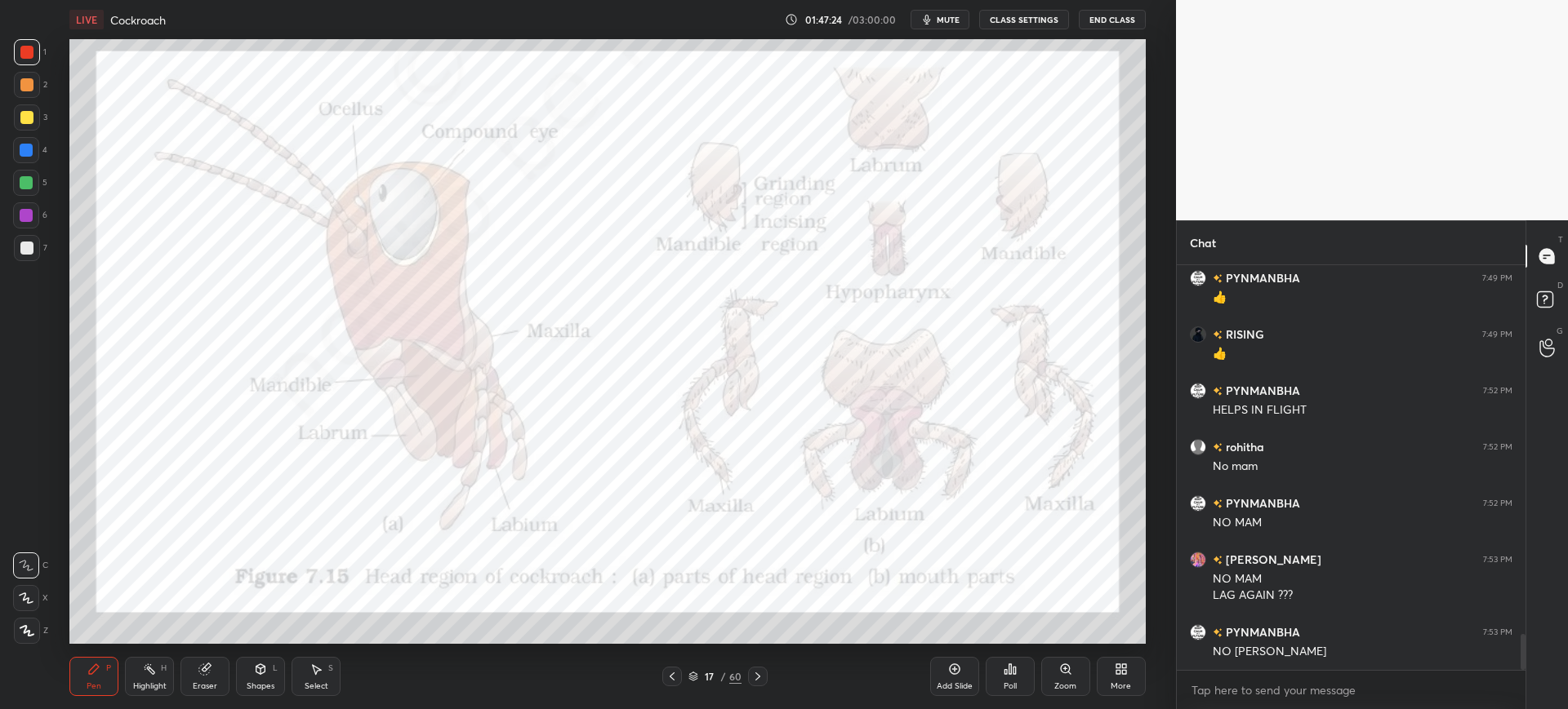
click at [29, 153] on div at bounding box center [25, 150] width 13 height 13
click at [42, 221] on div "6" at bounding box center [30, 216] width 34 height 26
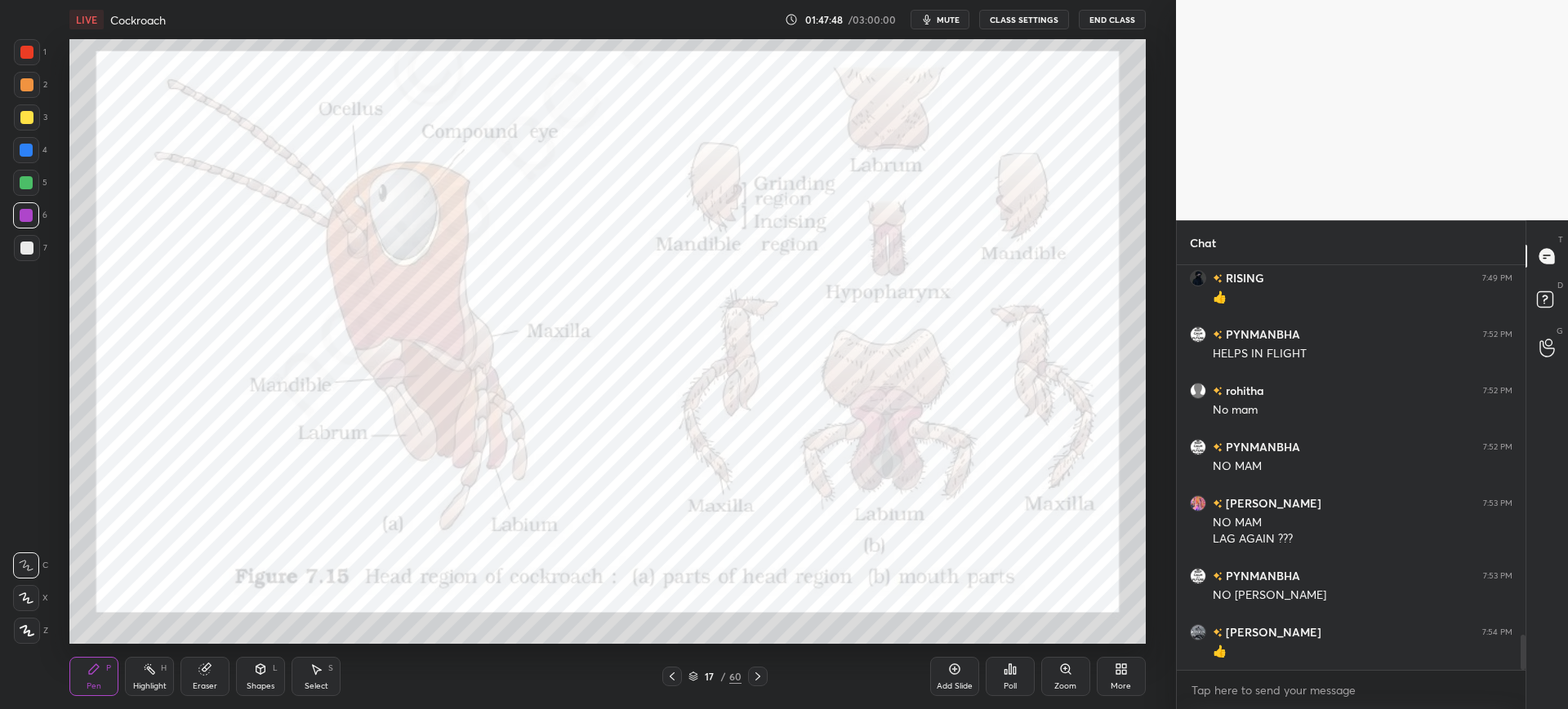
click at [930, 23] on icon "button" at bounding box center [926, 19] width 7 height 10
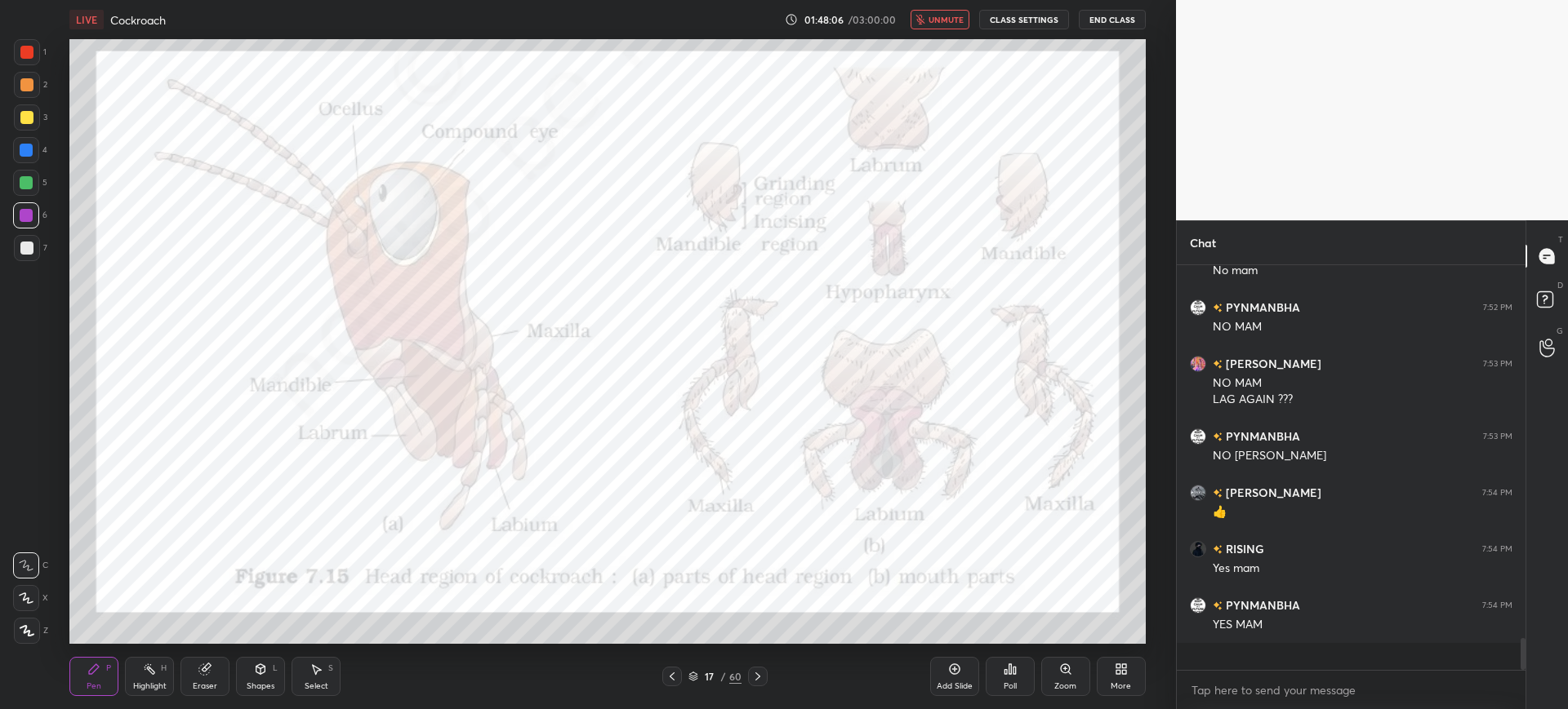
scroll to position [4328, 0]
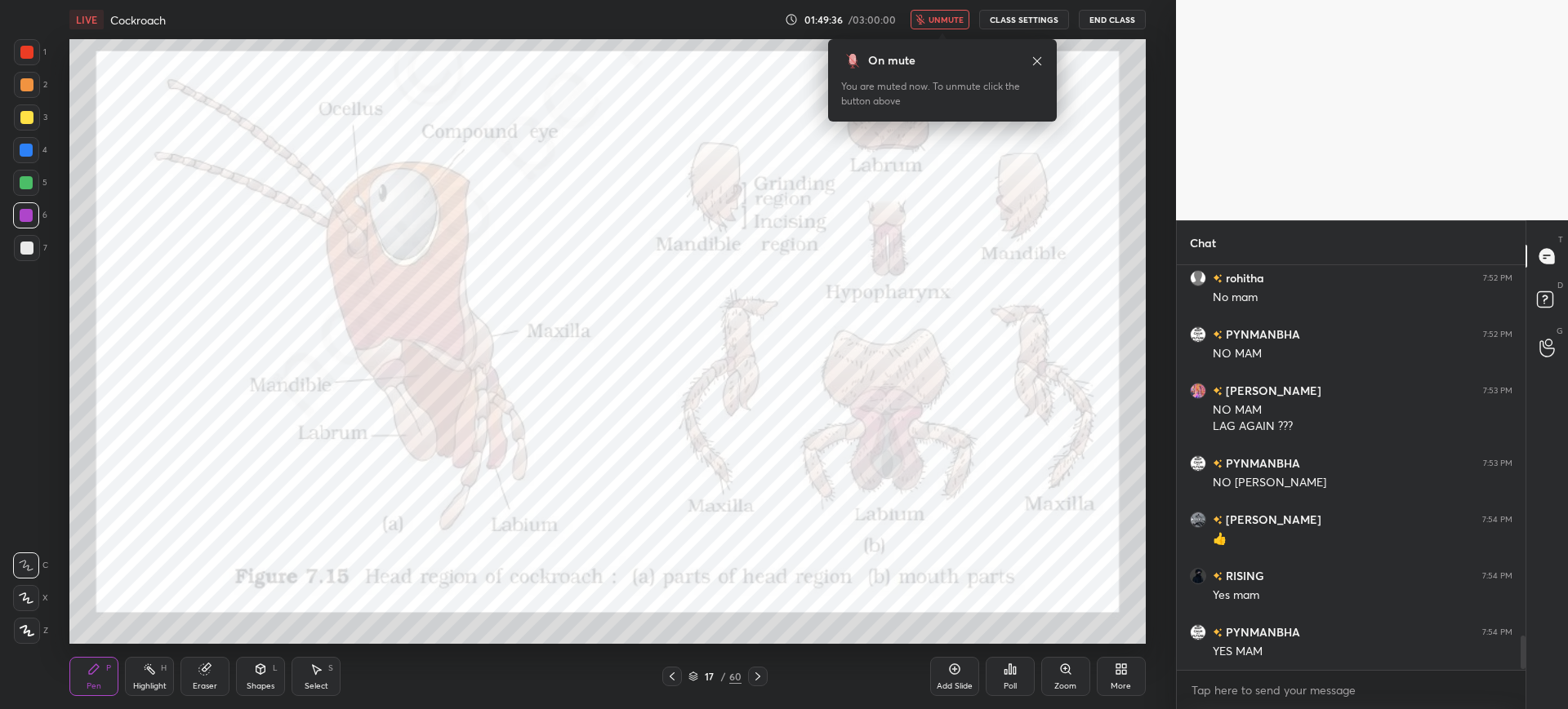
click at [919, 12] on button "unmute" at bounding box center [939, 19] width 59 height 19
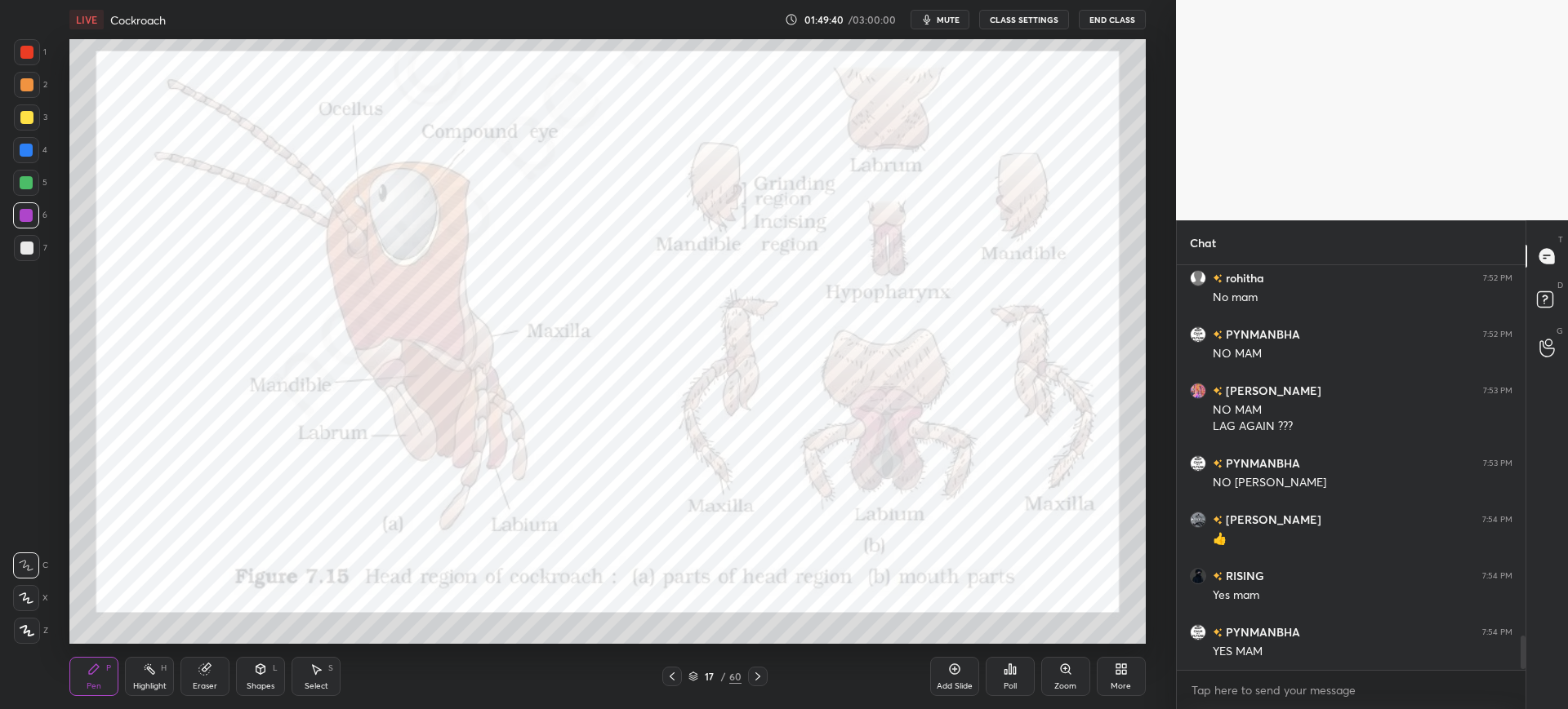
click at [42, 50] on div "1" at bounding box center [30, 53] width 32 height 26
click at [40, 149] on div "4" at bounding box center [30, 150] width 34 height 26
click at [714, 671] on div "17" at bounding box center [709, 676] width 17 height 10
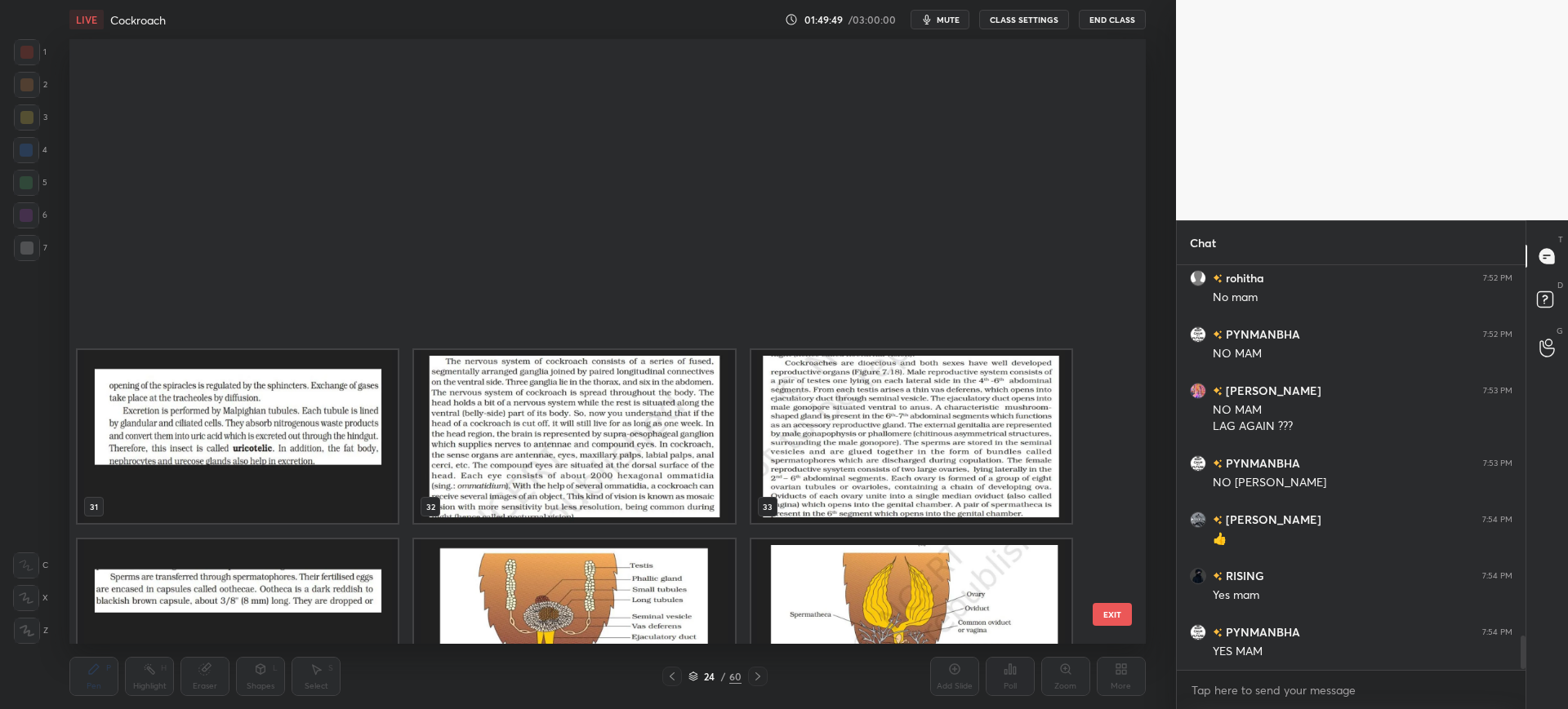
scroll to position [2118, 0]
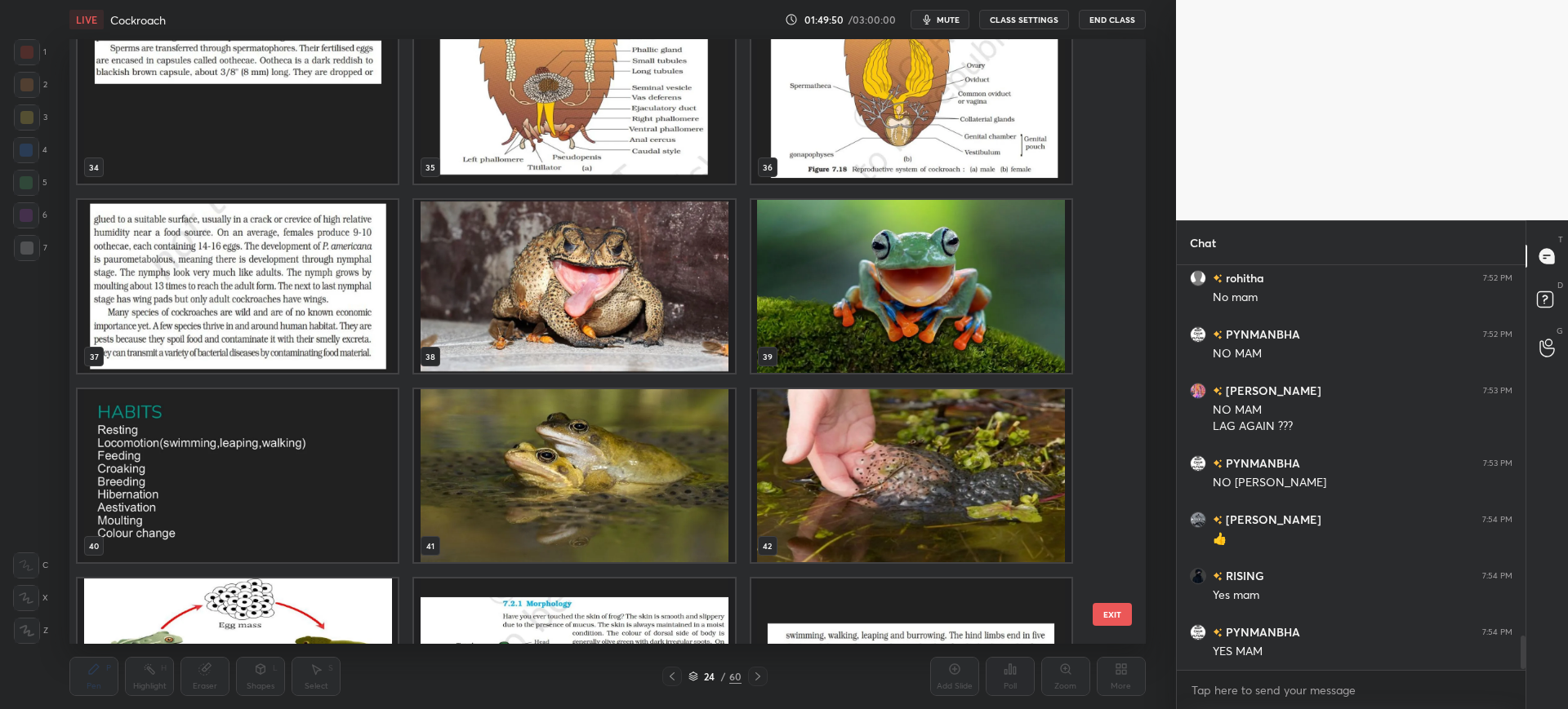
click at [1107, 129] on div "34 35 36 37 38 39 40 41 42 43 44 45 46 47 48" at bounding box center [593, 342] width 1047 height 605
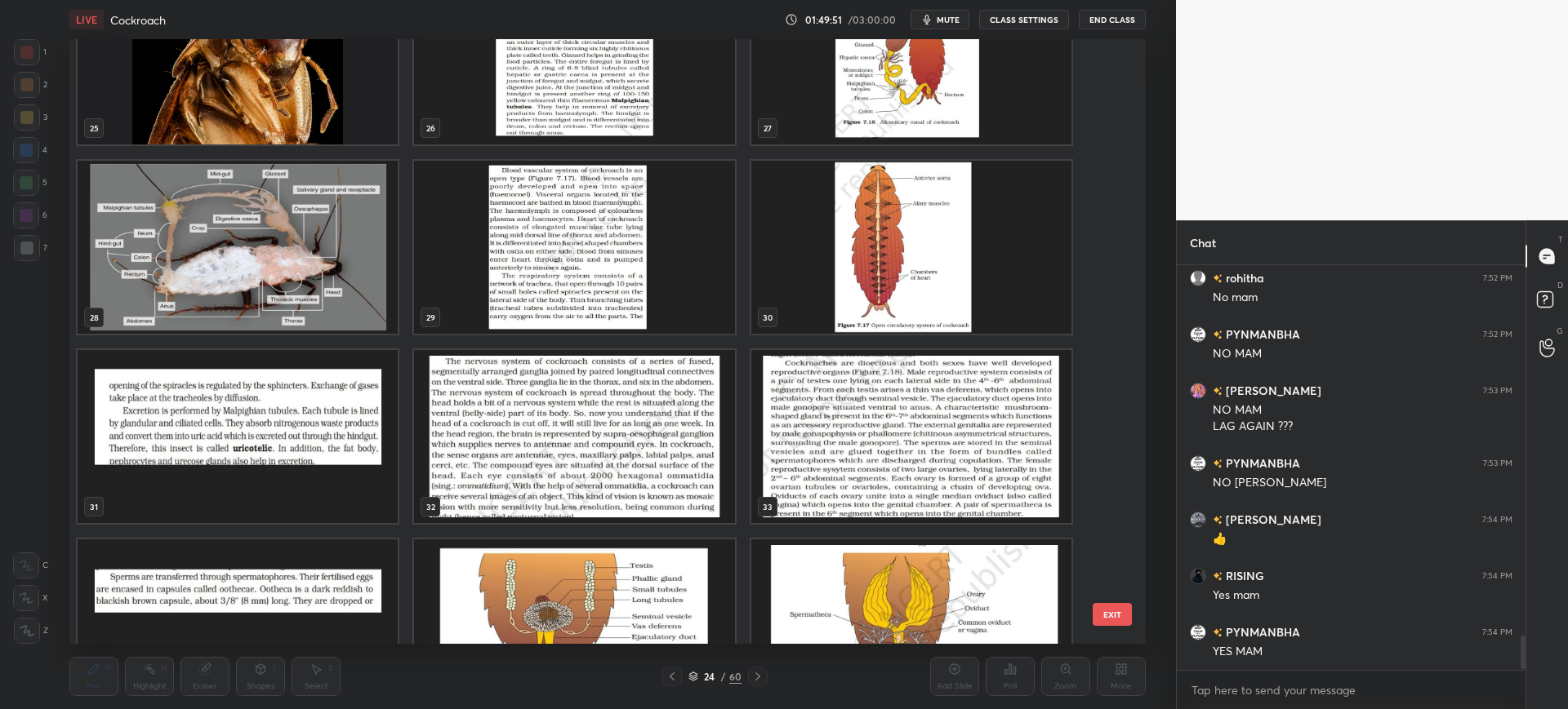
scroll to position [1060, 0]
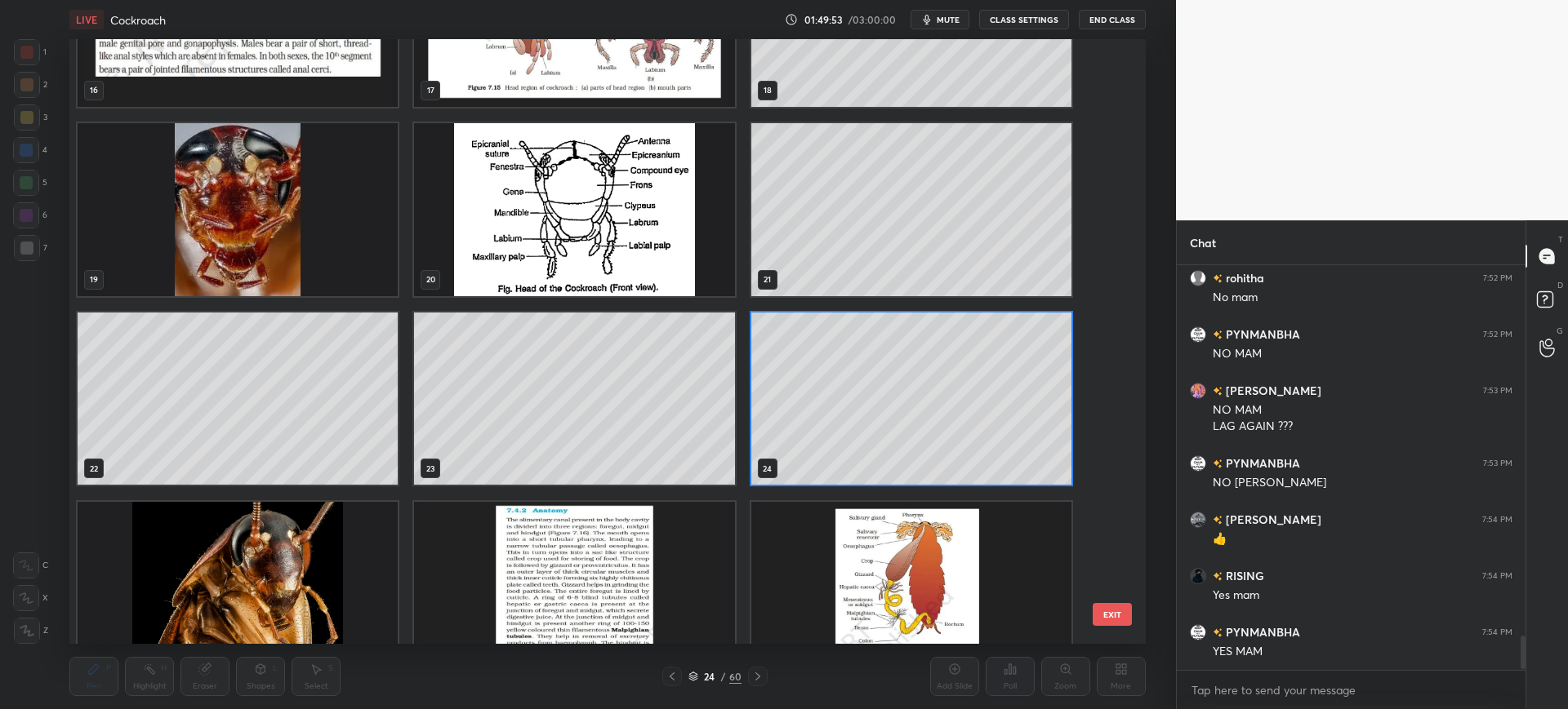
click at [1098, 614] on button "EXIT" at bounding box center [1112, 614] width 39 height 23
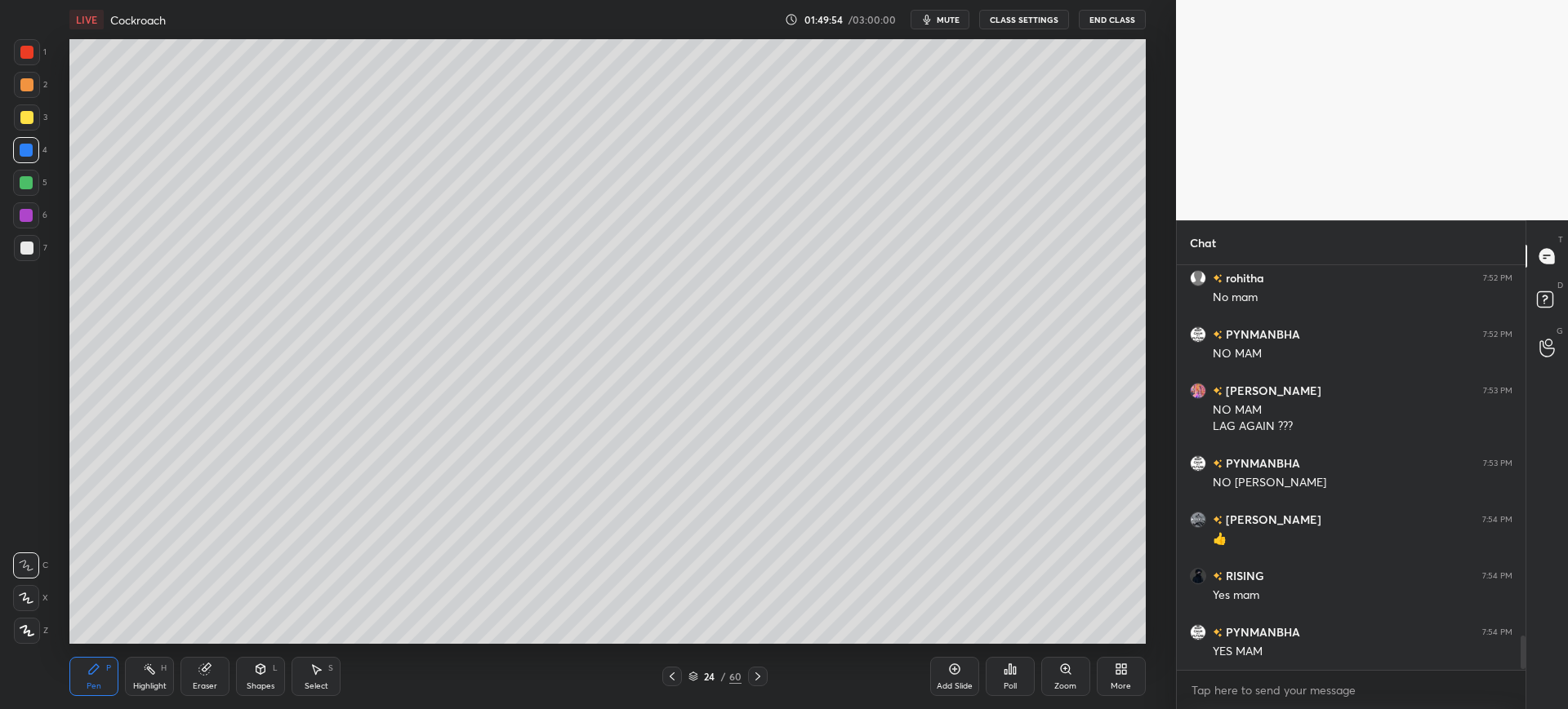
click at [39, 259] on div "7" at bounding box center [31, 248] width 33 height 26
click at [756, 677] on icon at bounding box center [758, 677] width 13 height 13
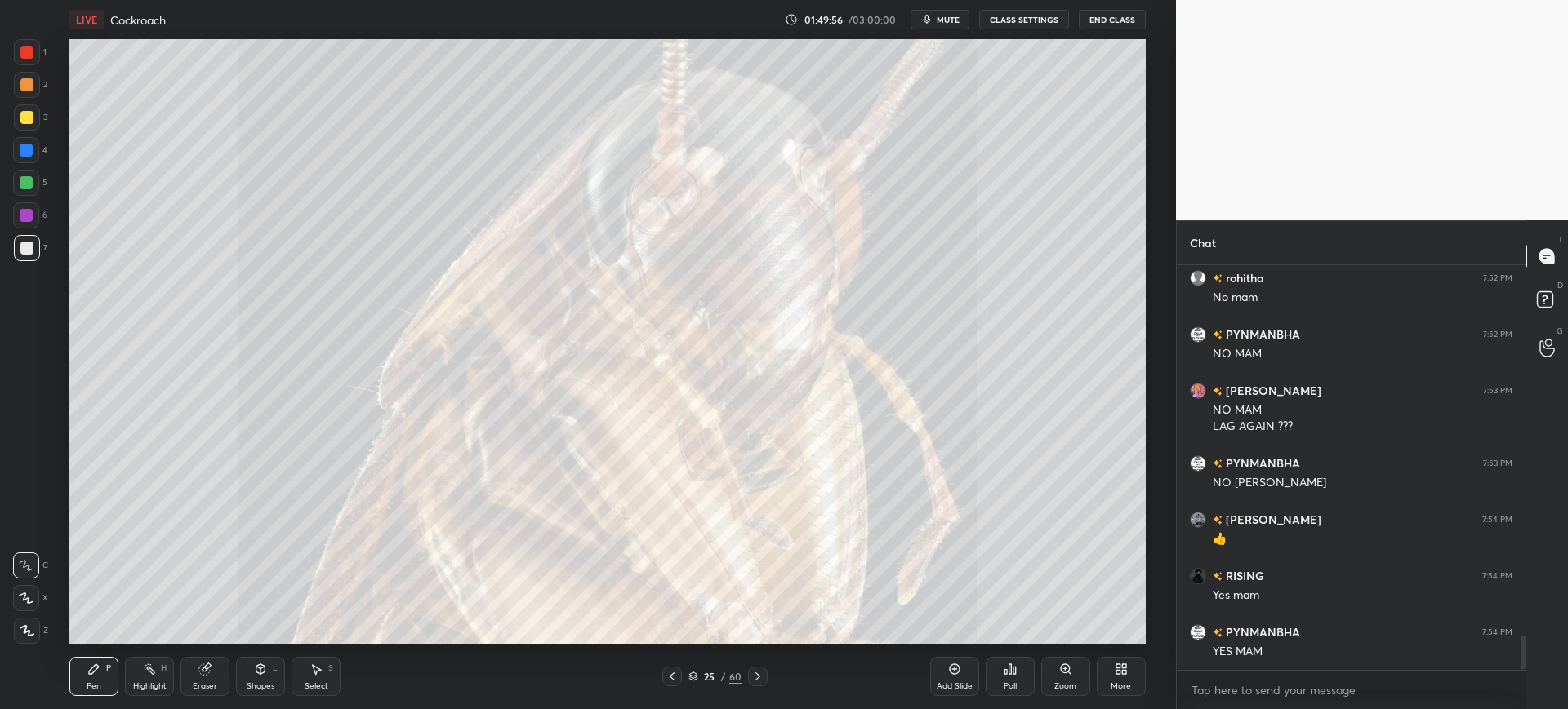
click at [754, 680] on icon at bounding box center [758, 677] width 13 height 13
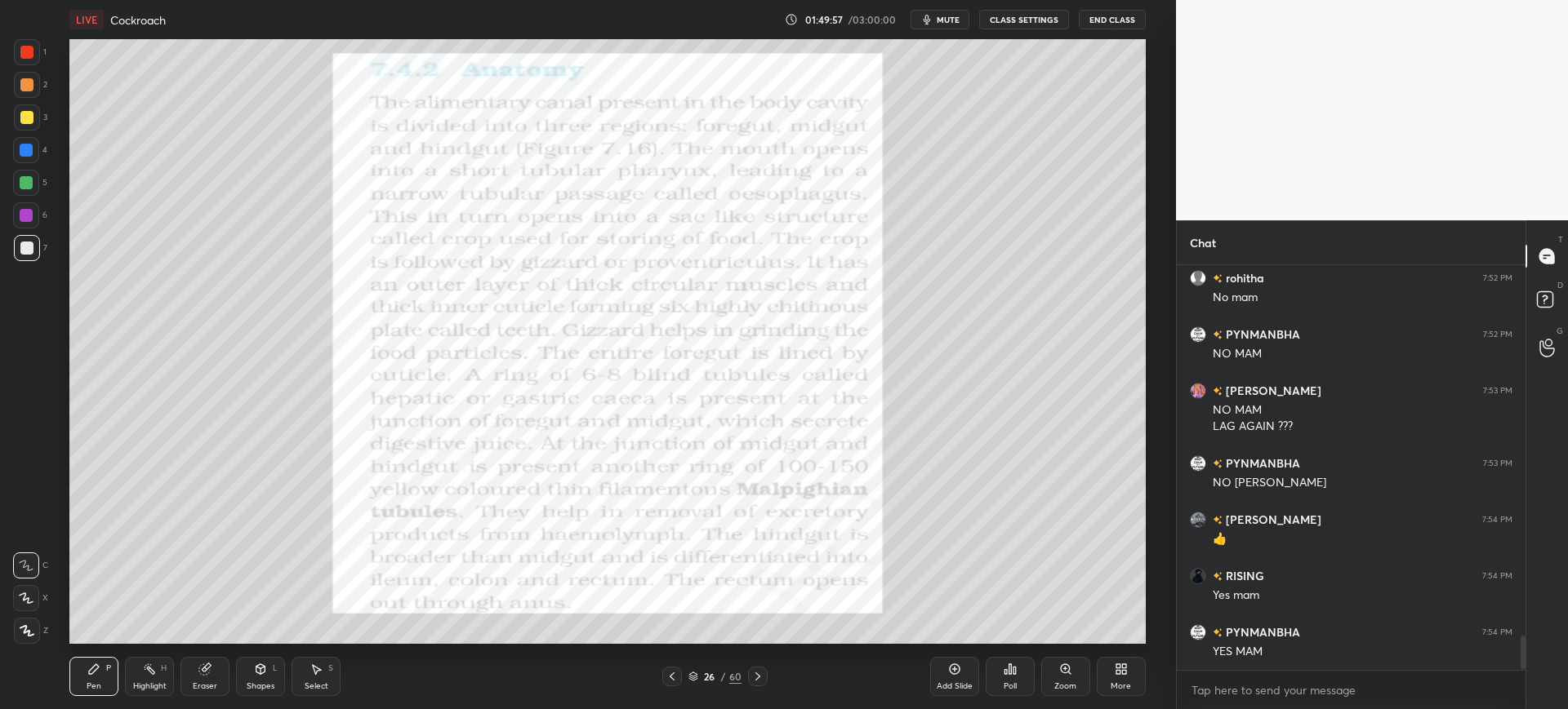
click at [754, 680] on icon at bounding box center [758, 677] width 13 height 13
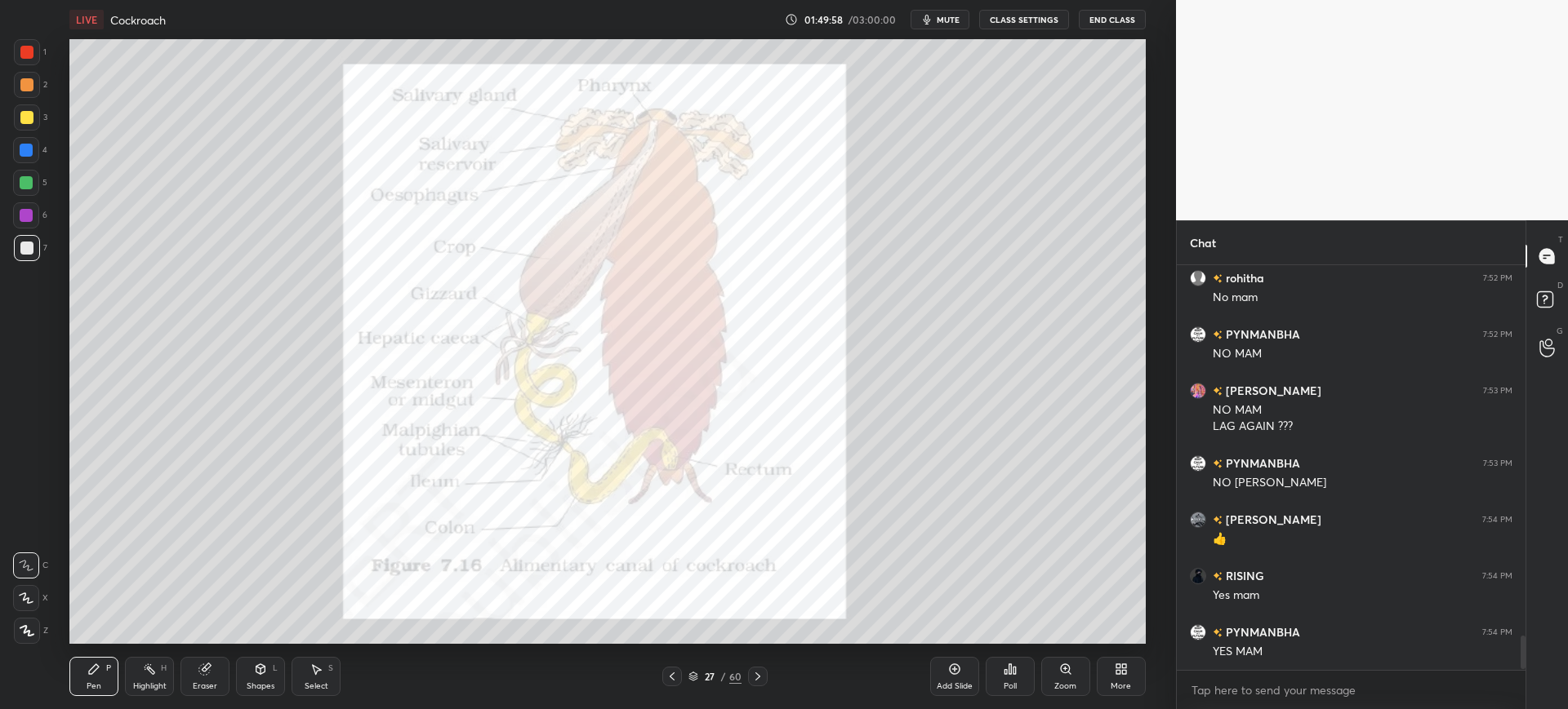
click at [701, 680] on div "27 / 60" at bounding box center [715, 677] width 53 height 15
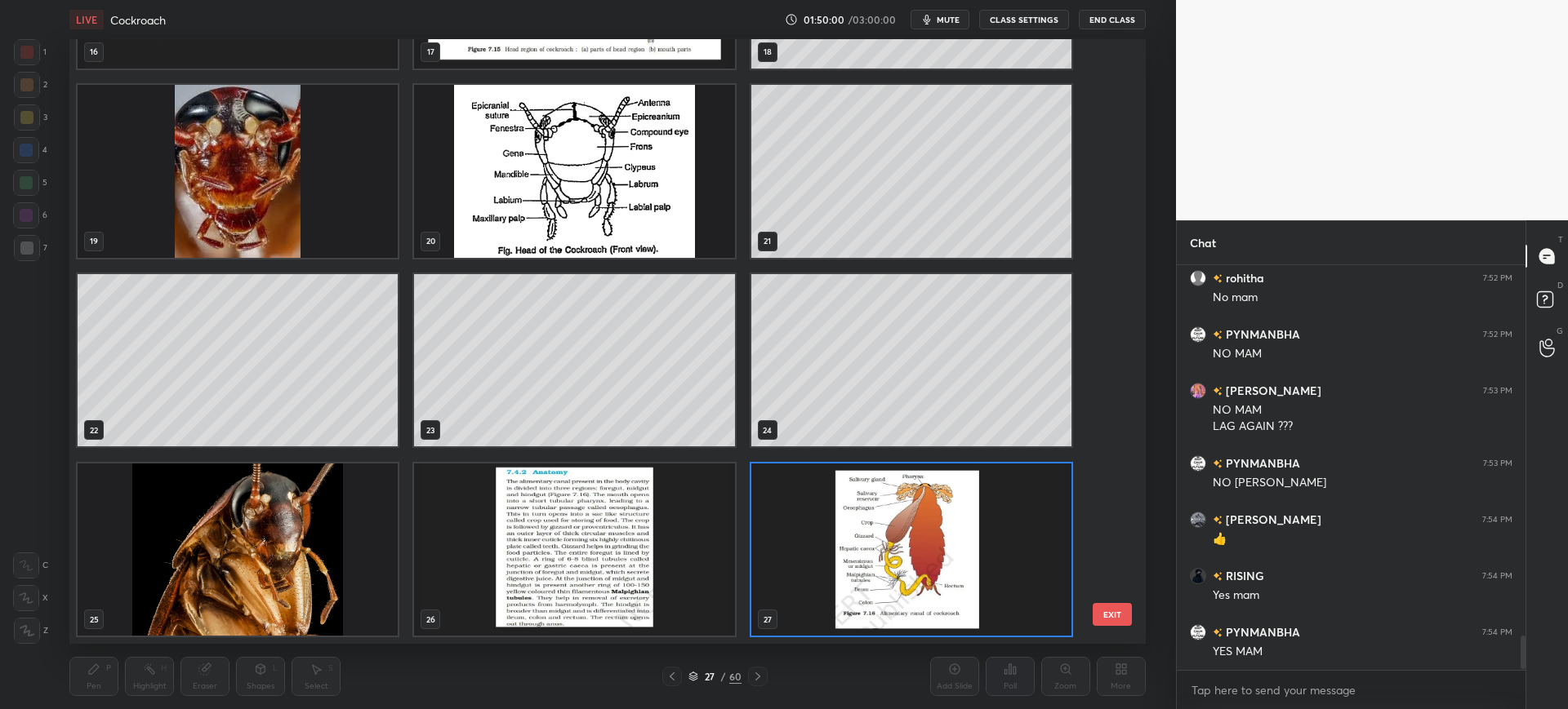
scroll to position [570, 0]
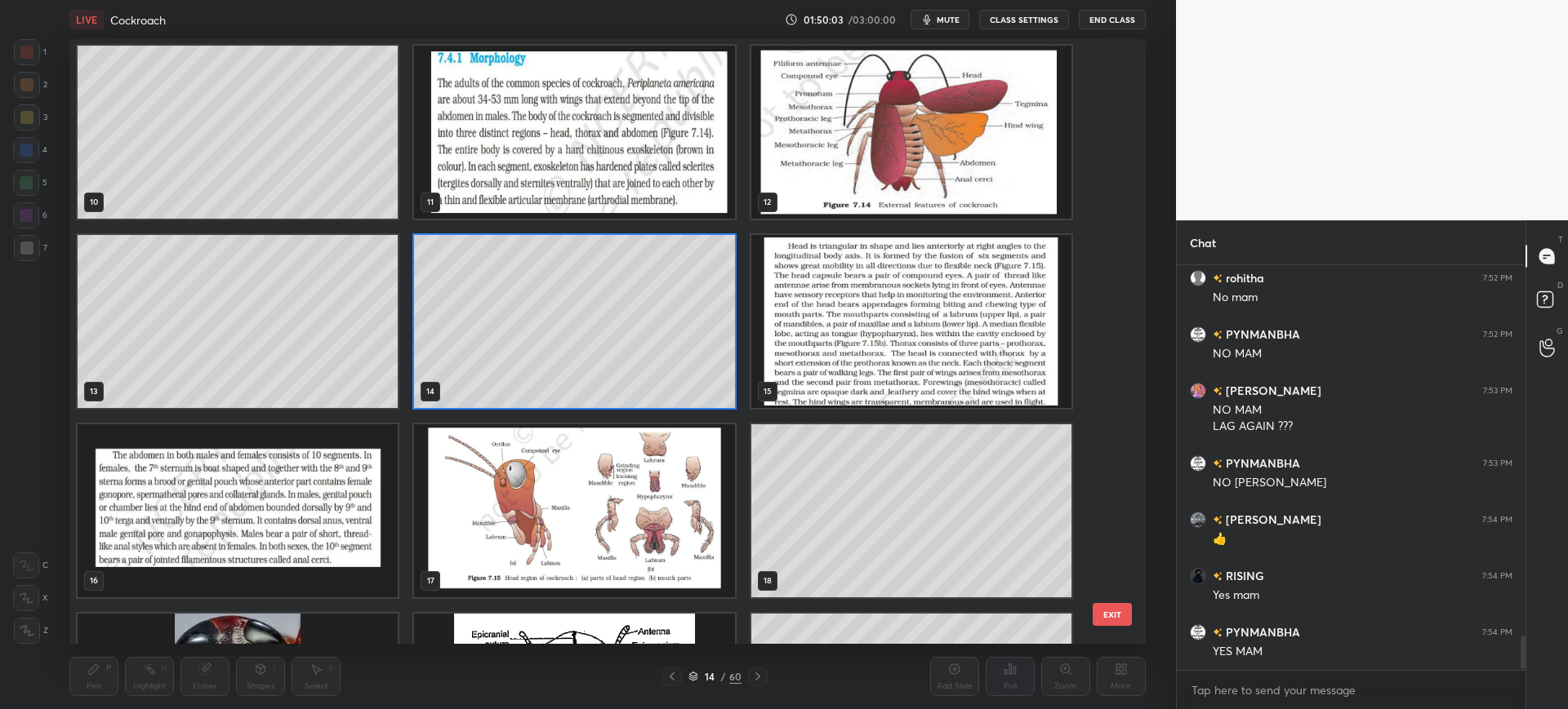
click at [1109, 618] on button "EXIT" at bounding box center [1112, 614] width 39 height 23
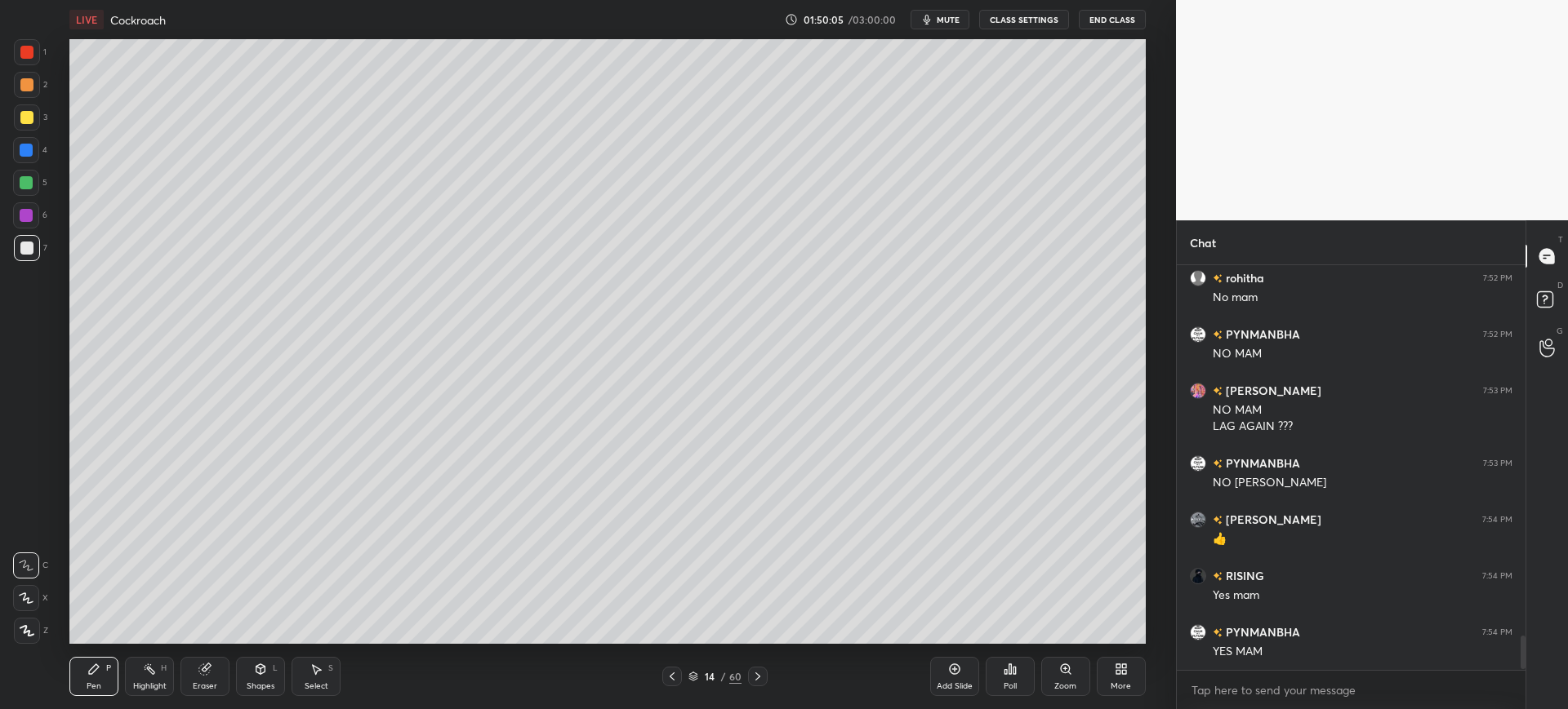
click at [940, 684] on div "Add Slide" at bounding box center [954, 685] width 36 height 8
click at [41, 245] on div "7" at bounding box center [31, 248] width 33 height 26
click at [20, 118] on div at bounding box center [26, 117] width 13 height 13
click at [29, 164] on div "4" at bounding box center [30, 152] width 34 height 32
click at [26, 253] on div at bounding box center [26, 248] width 13 height 13
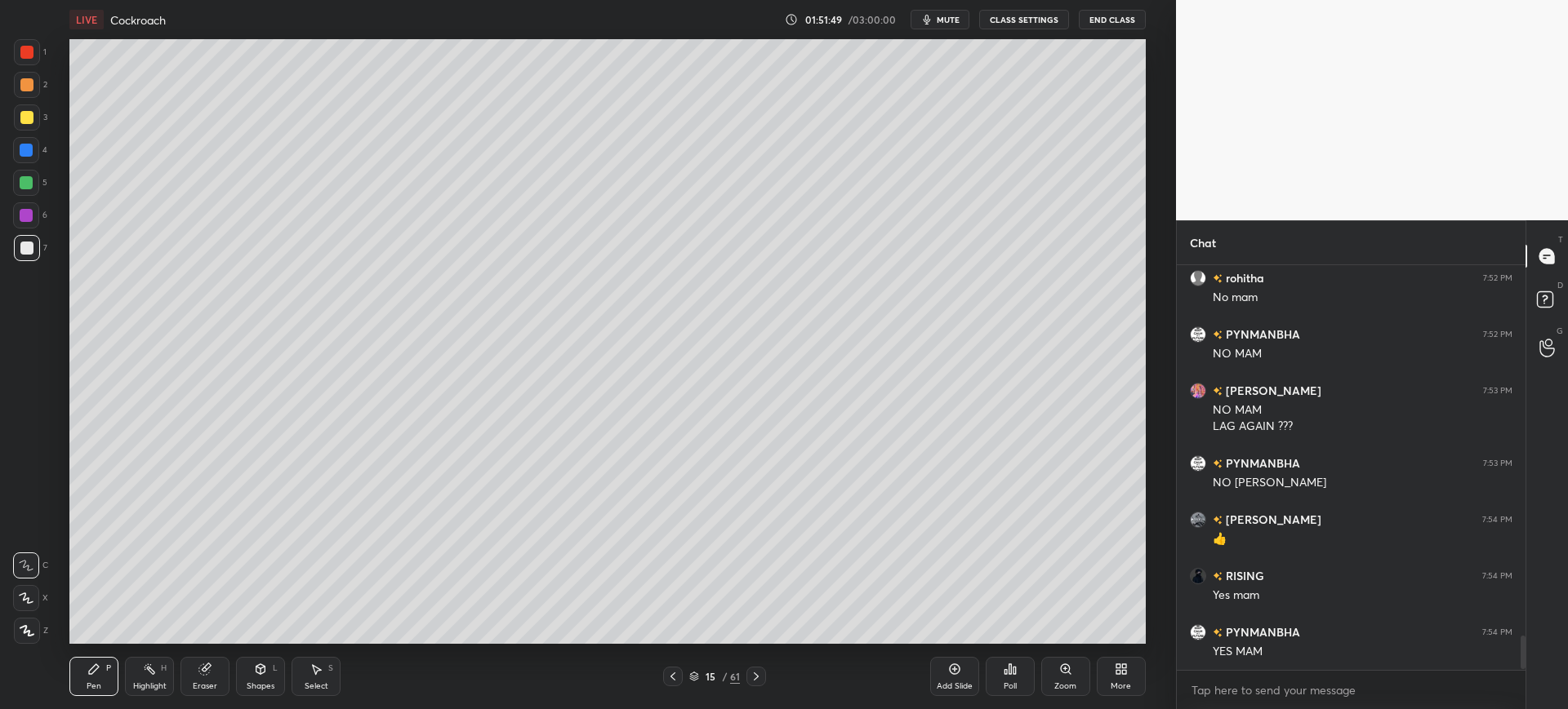
click at [32, 136] on div "3" at bounding box center [31, 120] width 33 height 32
click at [27, 266] on div "7" at bounding box center [31, 251] width 33 height 32
click at [24, 239] on div at bounding box center [27, 248] width 26 height 26
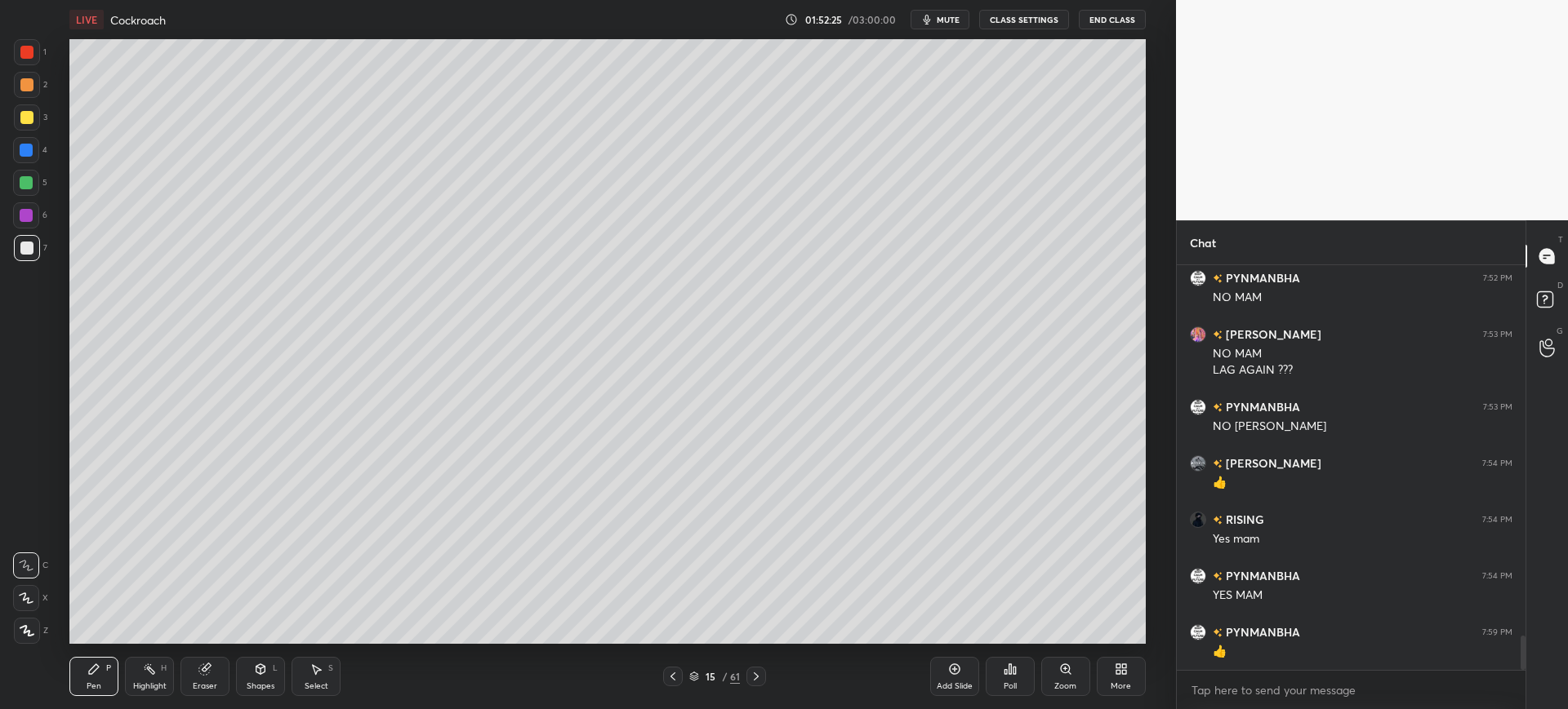
click at [960, 670] on icon at bounding box center [954, 669] width 13 height 13
click at [20, 117] on div at bounding box center [26, 117] width 13 height 13
click at [218, 681] on div "Eraser" at bounding box center [205, 677] width 49 height 39
click at [79, 674] on div "Pen P" at bounding box center [94, 677] width 49 height 39
click at [31, 174] on div at bounding box center [26, 183] width 26 height 26
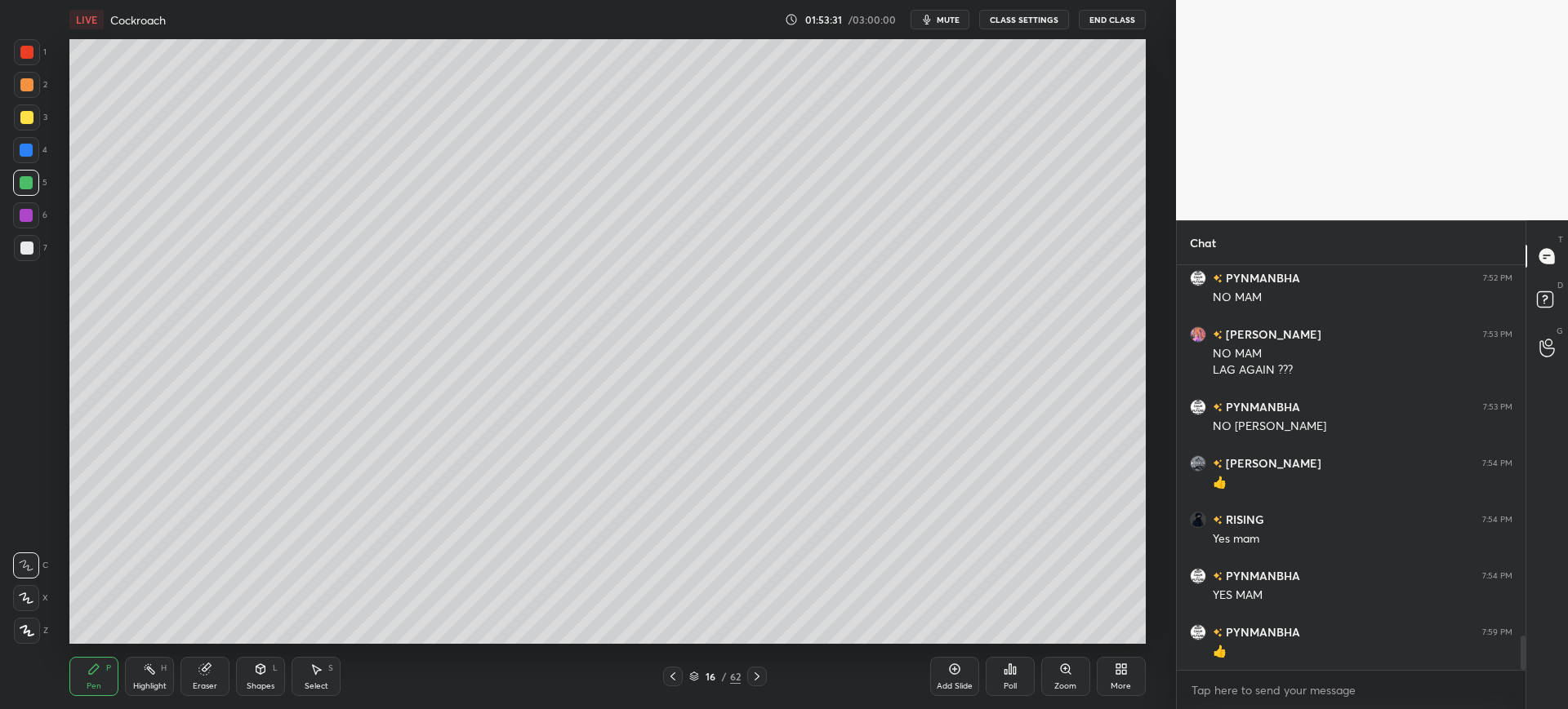
click at [25, 243] on div at bounding box center [26, 248] width 13 height 13
click at [944, 21] on span "mute" at bounding box center [948, 19] width 23 height 11
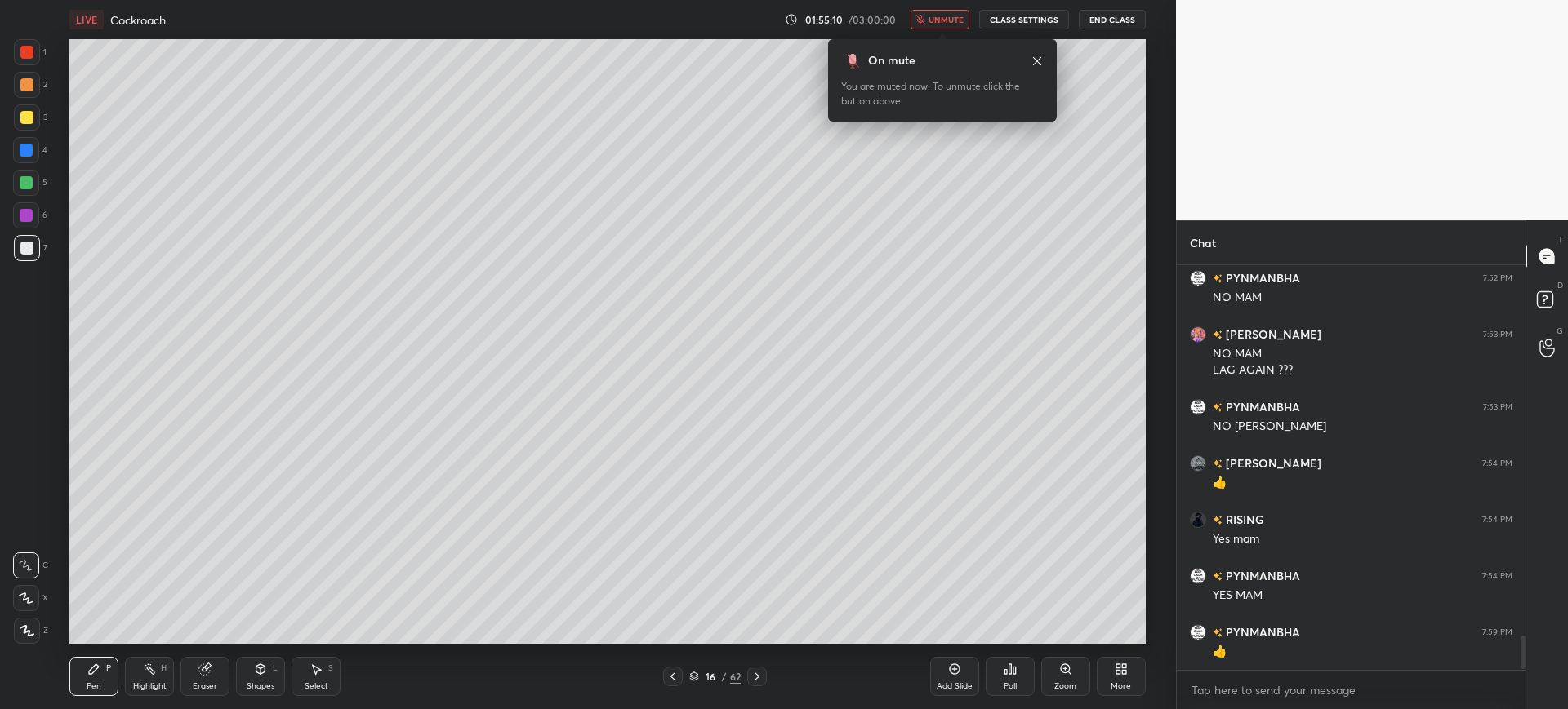
click at [950, 18] on span "unmute" at bounding box center [946, 19] width 35 height 11
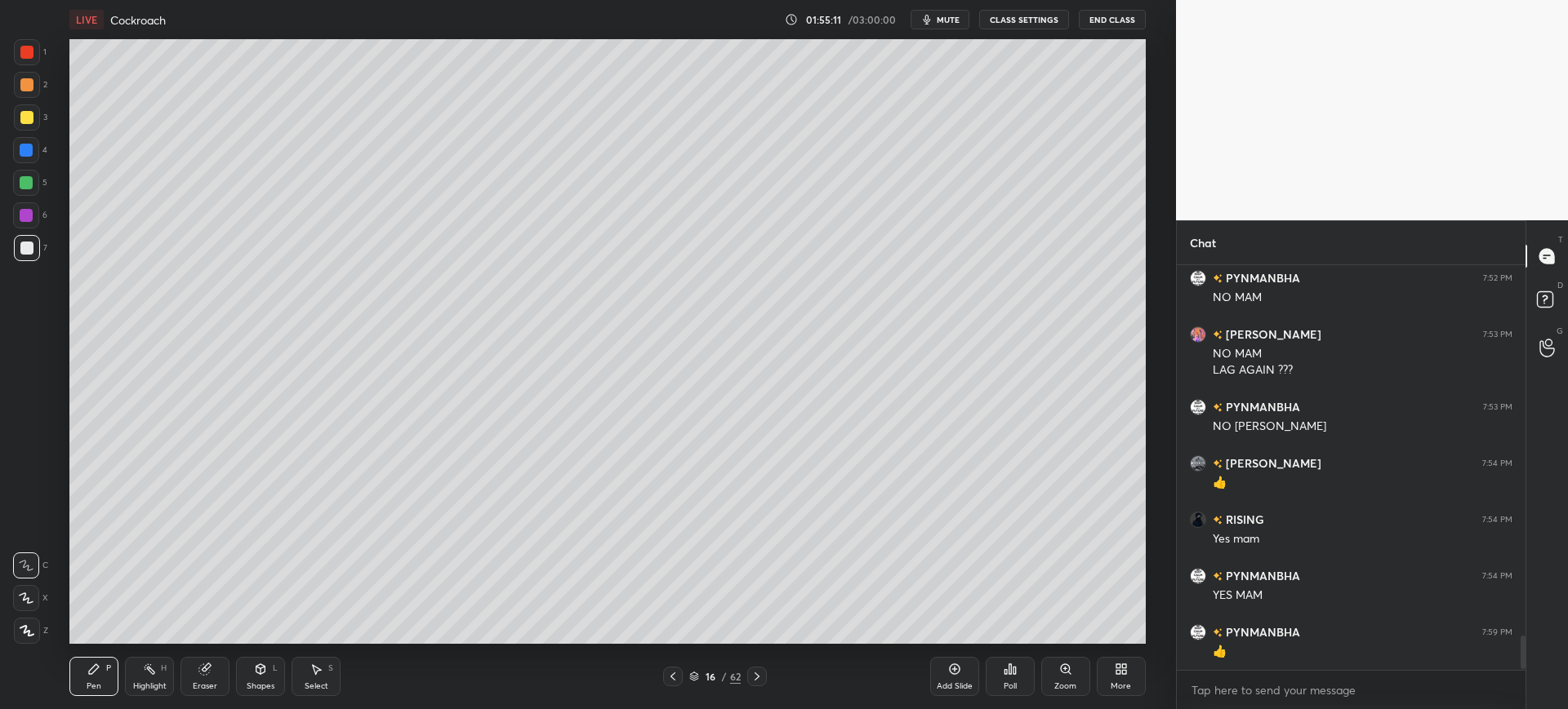
click at [27, 122] on div at bounding box center [26, 117] width 13 height 13
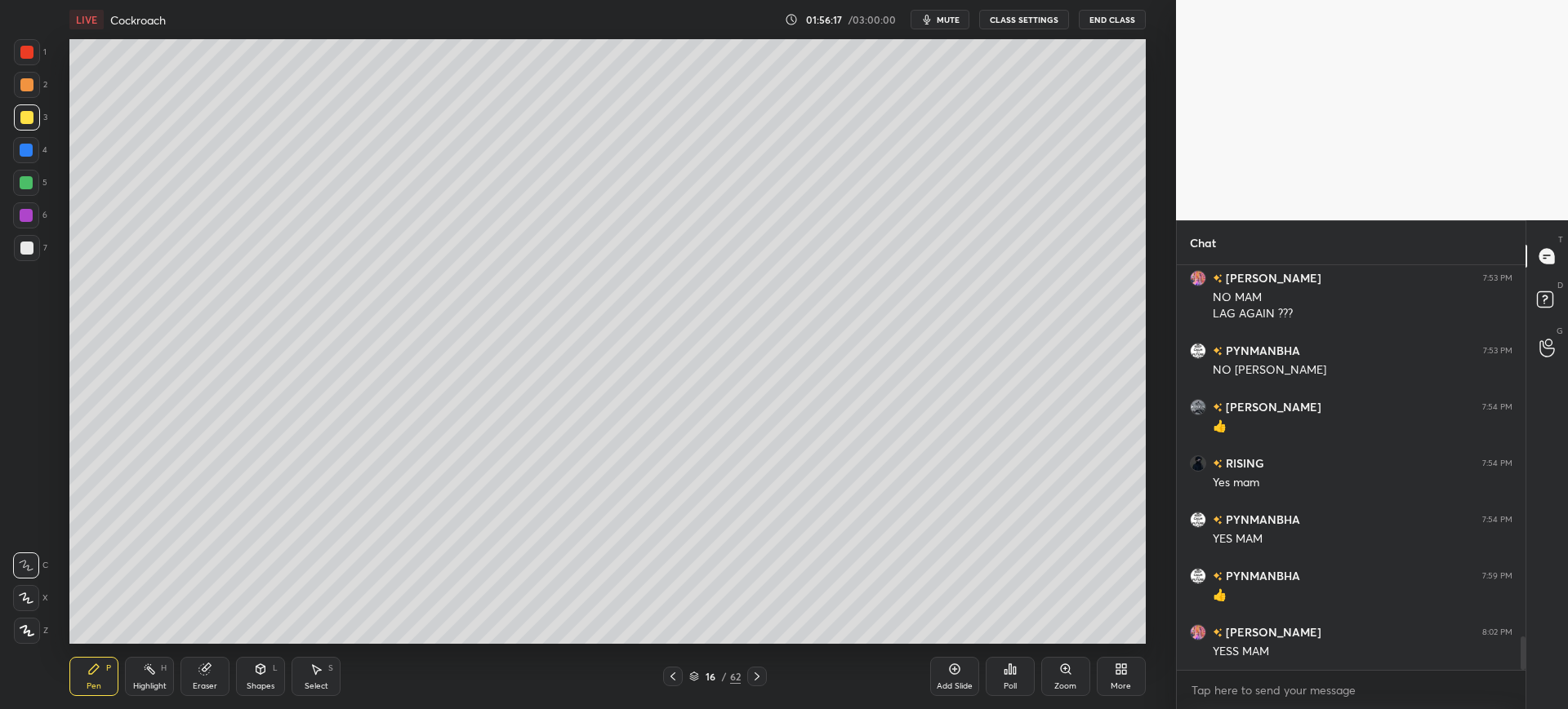
scroll to position [4497, 0]
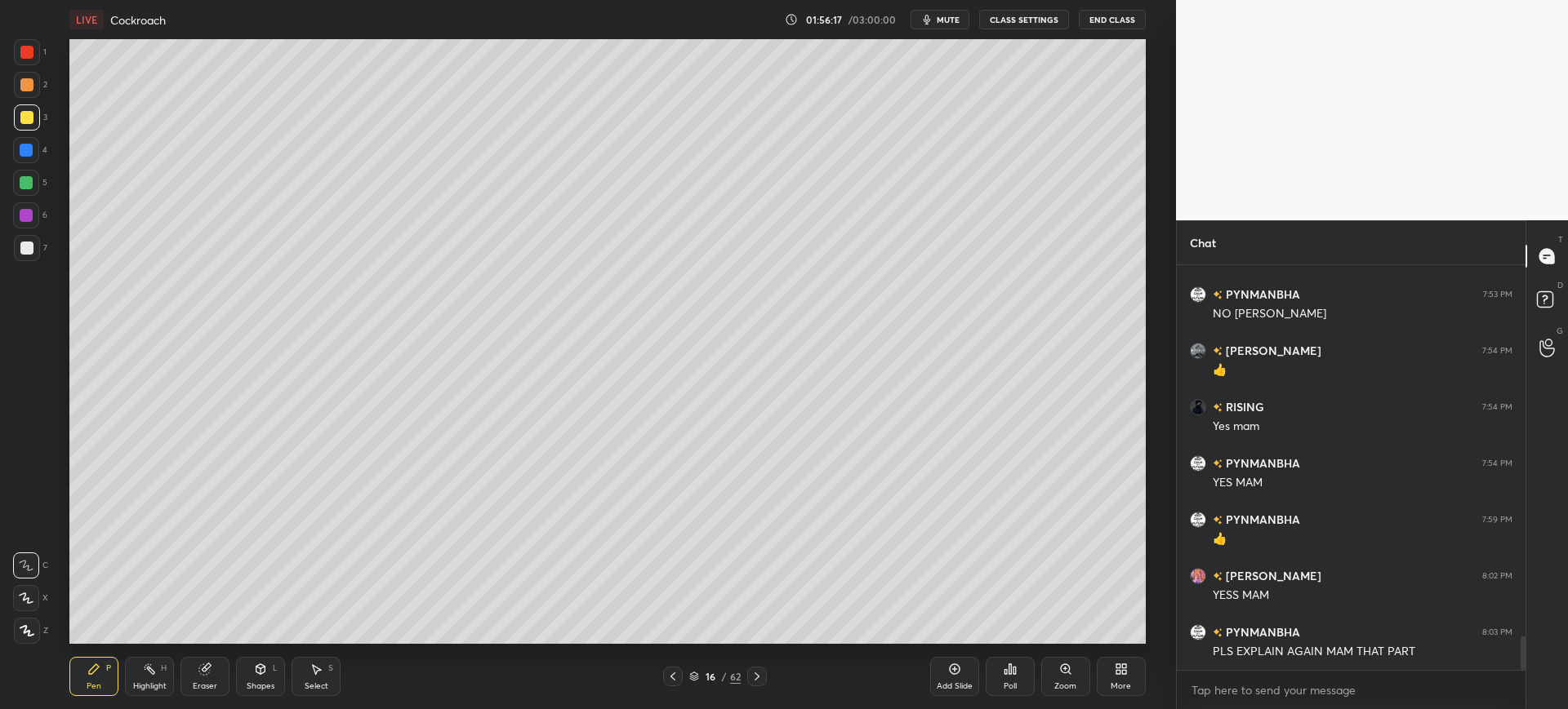
click at [35, 250] on div at bounding box center [27, 248] width 26 height 26
click at [962, 677] on div "Add Slide" at bounding box center [955, 677] width 49 height 39
click at [27, 123] on div at bounding box center [26, 117] width 13 height 13
click at [34, 145] on div at bounding box center [26, 150] width 26 height 26
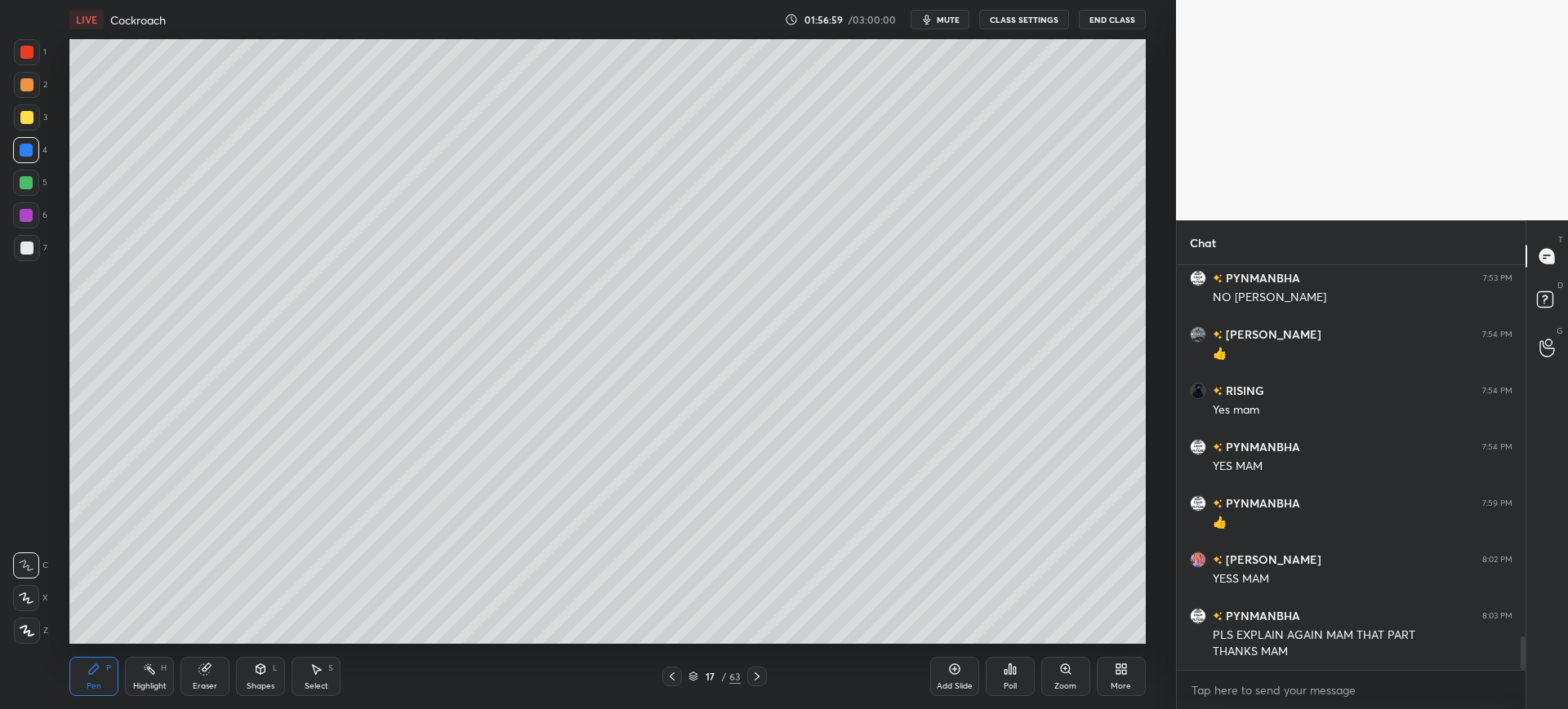
click at [35, 233] on div "6" at bounding box center [30, 218] width 34 height 32
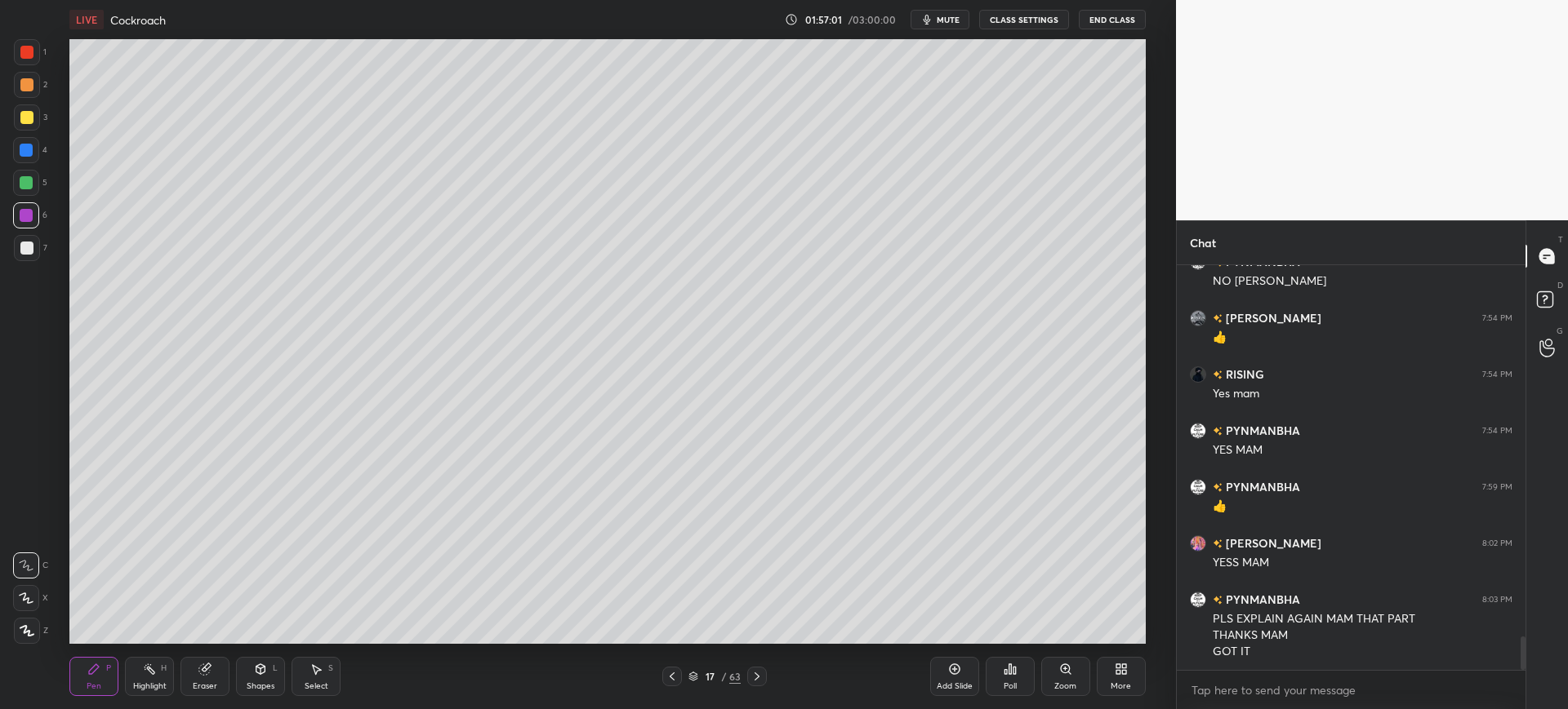
click at [4, 250] on div "1 2 3 4 5 6 7 C X Z C X Z E E Erase all H H" at bounding box center [26, 342] width 53 height 605
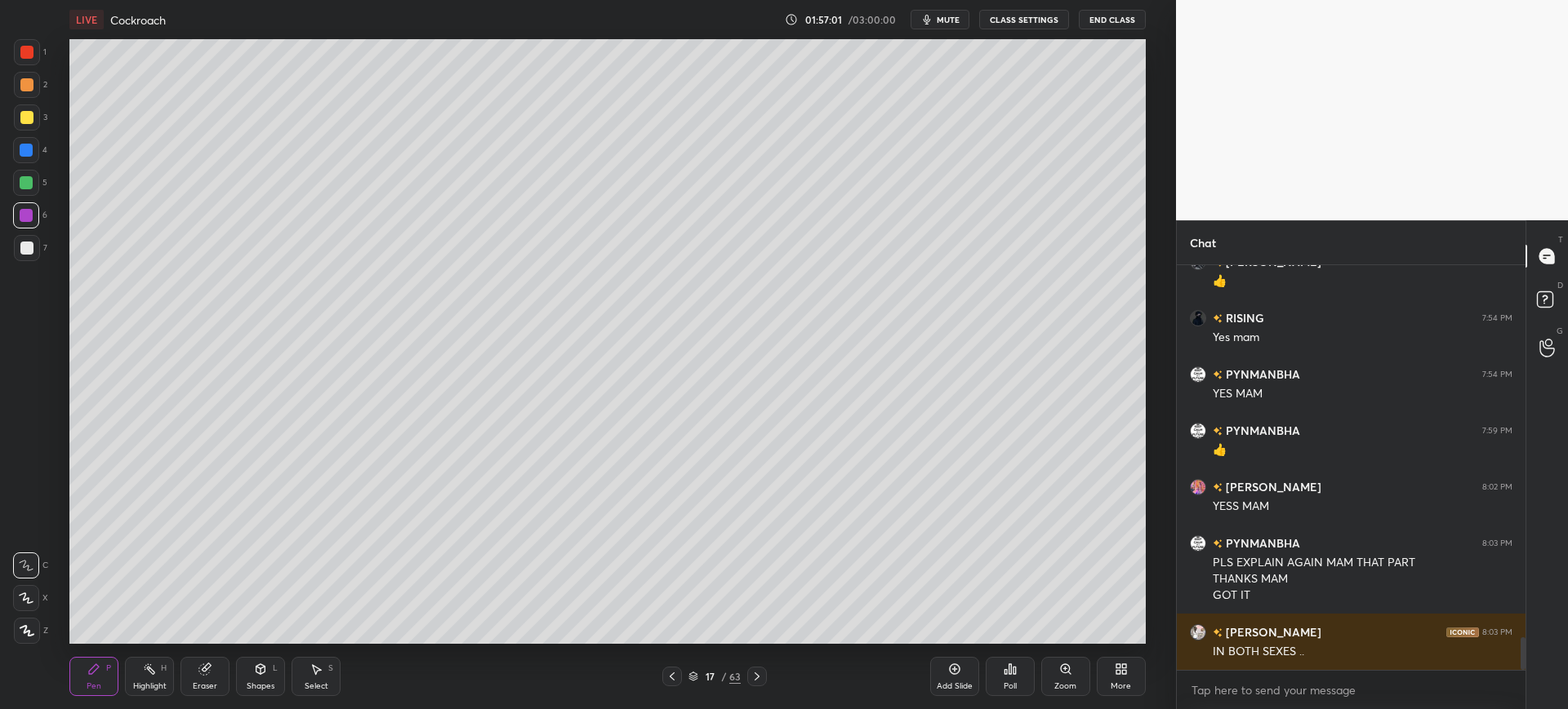
click at [23, 247] on div at bounding box center [26, 248] width 13 height 13
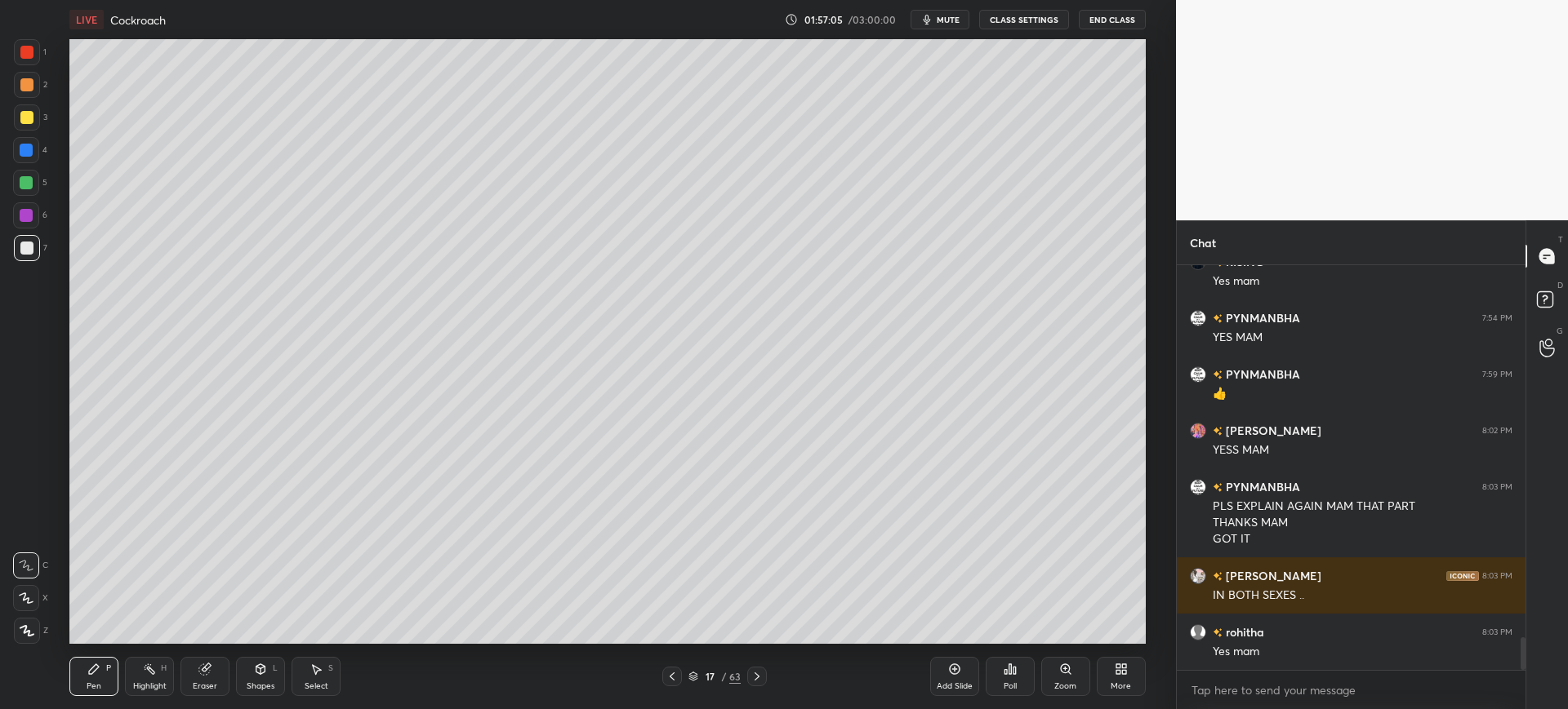
click at [672, 671] on icon at bounding box center [672, 677] width 13 height 13
click at [44, 124] on div "3" at bounding box center [31, 117] width 33 height 26
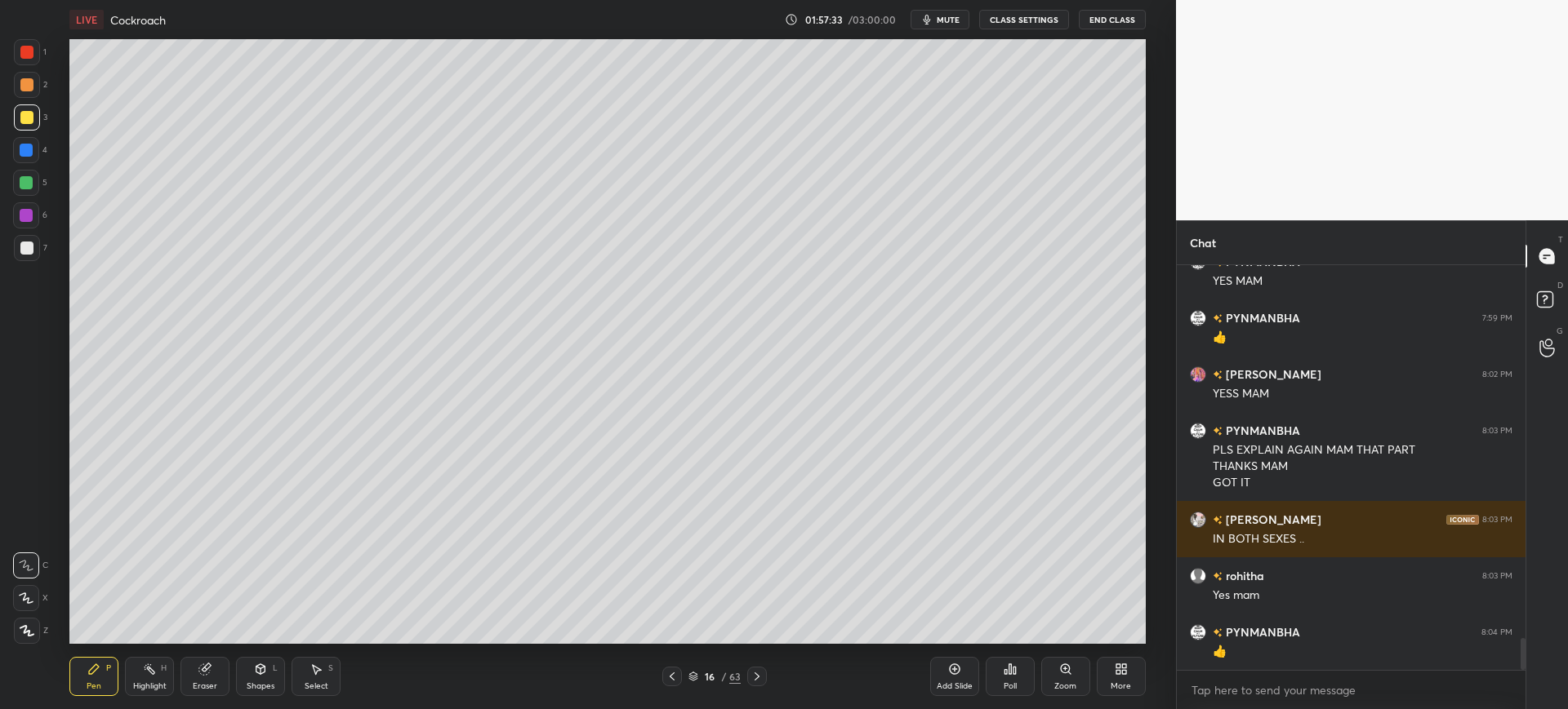
scroll to position [4754, 0]
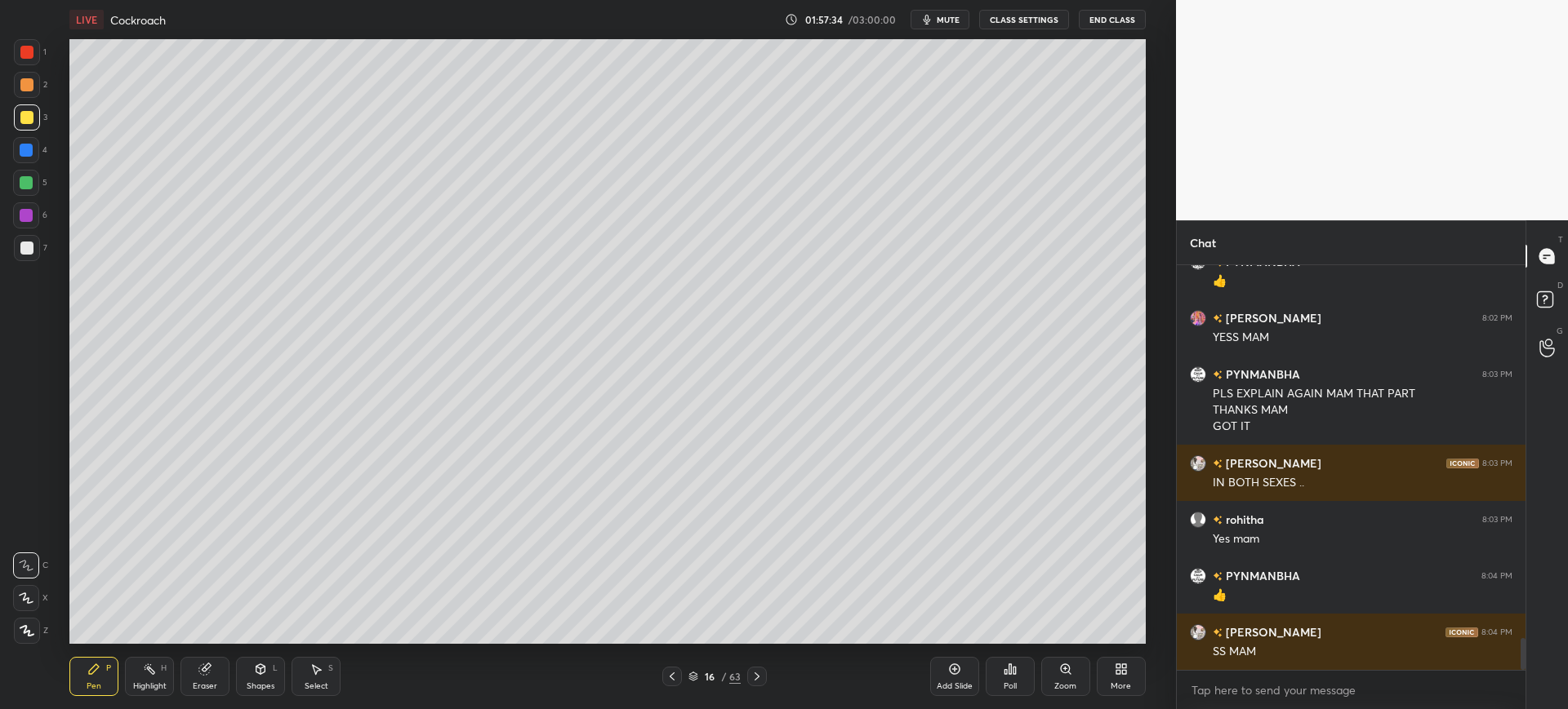
click at [32, 249] on div at bounding box center [26, 248] width 13 height 13
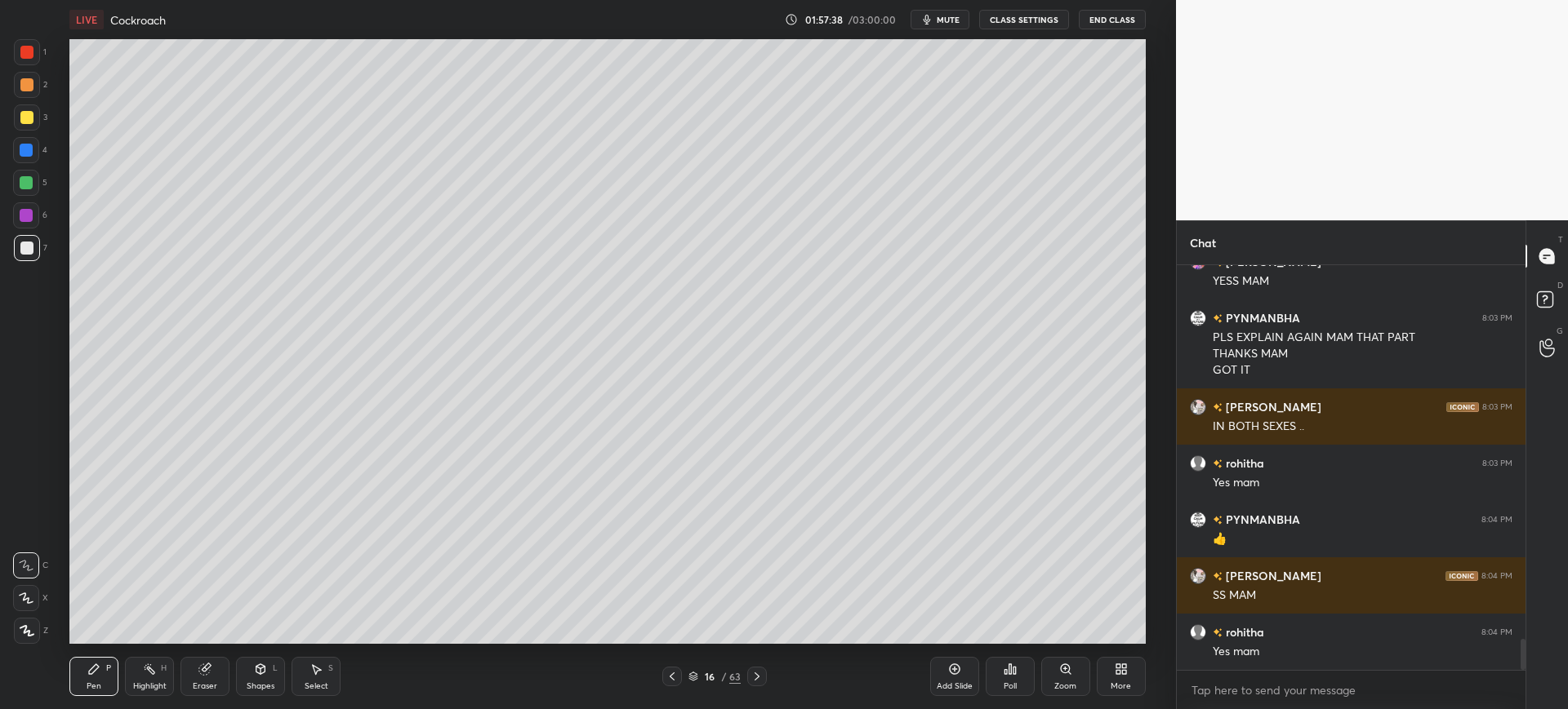
click at [961, 680] on div "Add Slide" at bounding box center [955, 677] width 49 height 39
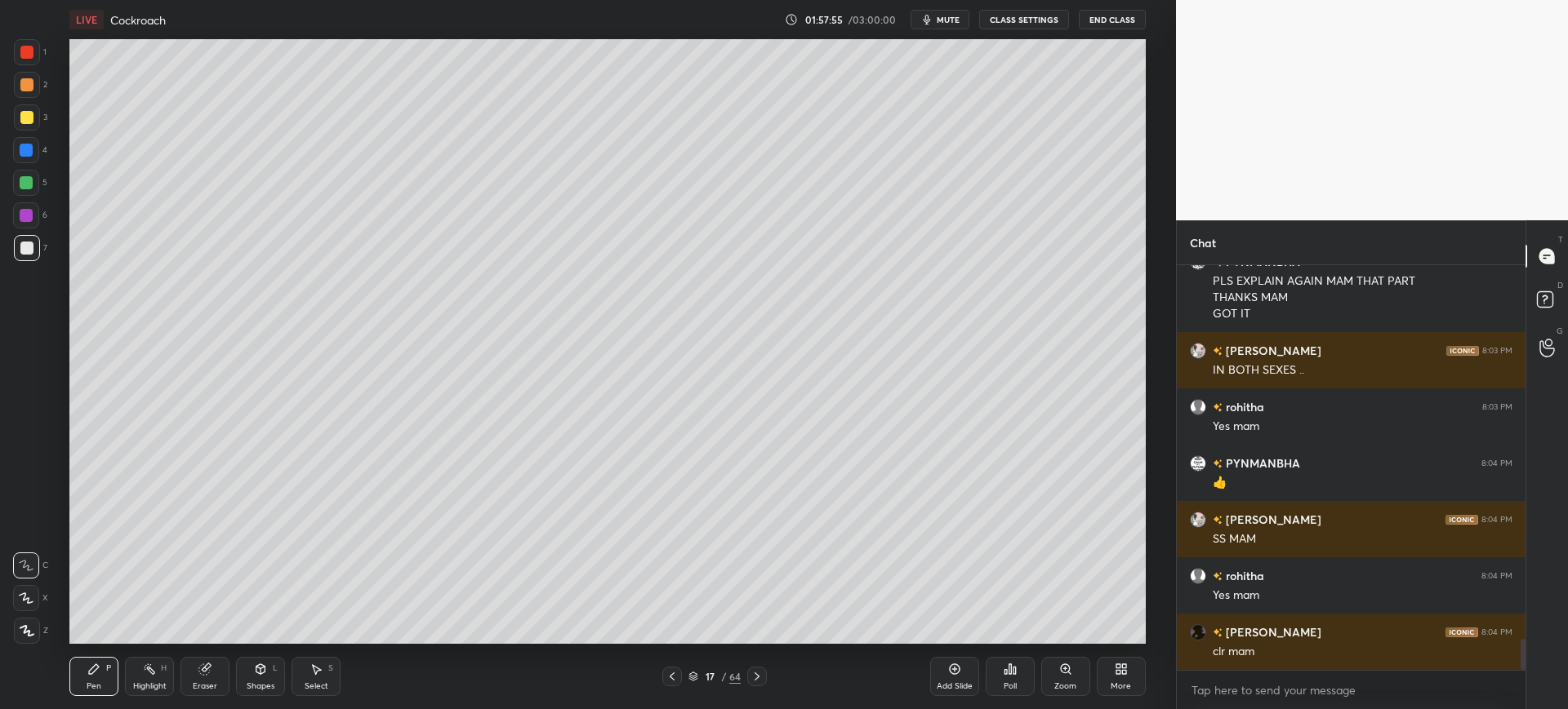
click at [213, 675] on div "Eraser" at bounding box center [205, 677] width 49 height 39
click at [25, 632] on span "Erase all" at bounding box center [26, 630] width 25 height 11
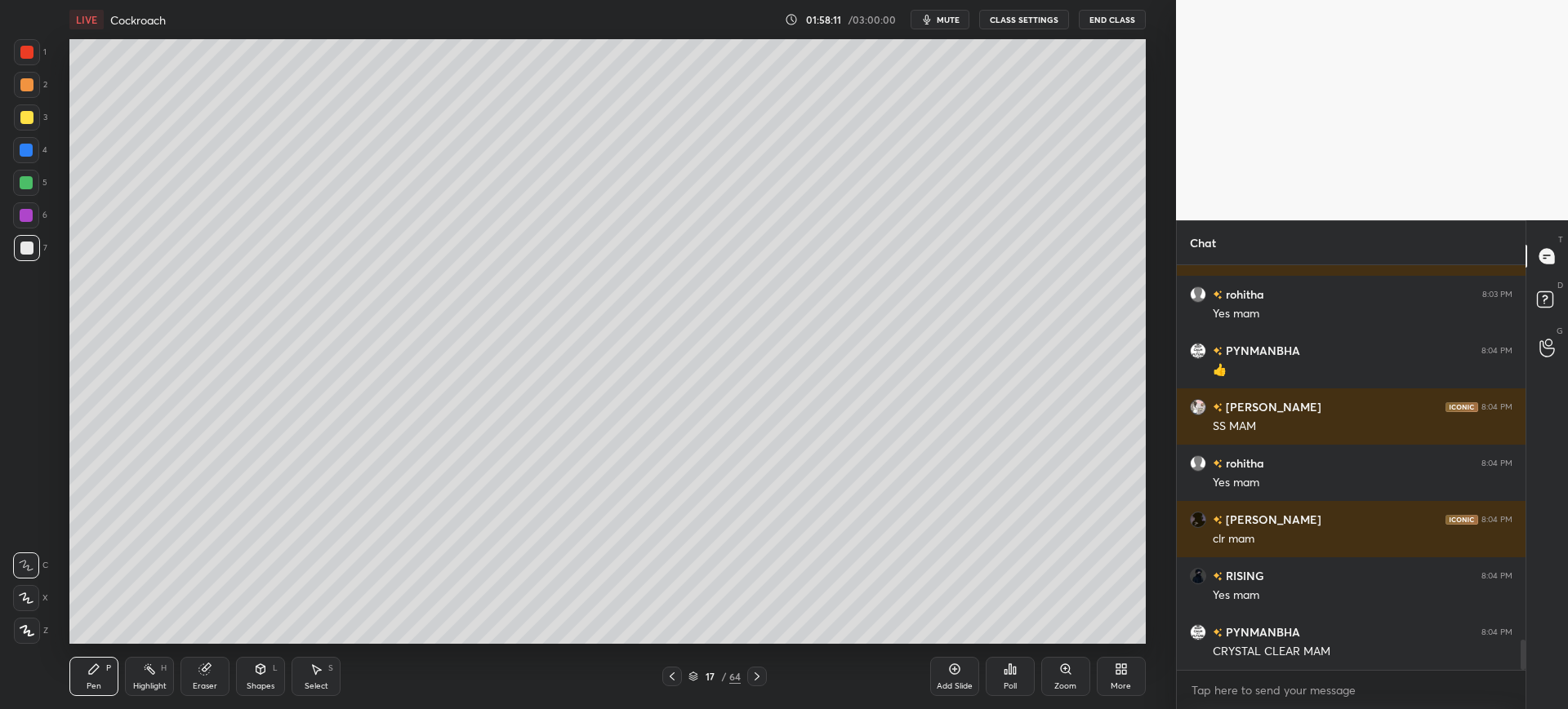
scroll to position [366, 344]
click at [674, 674] on icon at bounding box center [672, 677] width 13 height 13
click at [46, 252] on div "7" at bounding box center [31, 248] width 33 height 26
click at [968, 679] on div "Add Slide" at bounding box center [955, 677] width 49 height 39
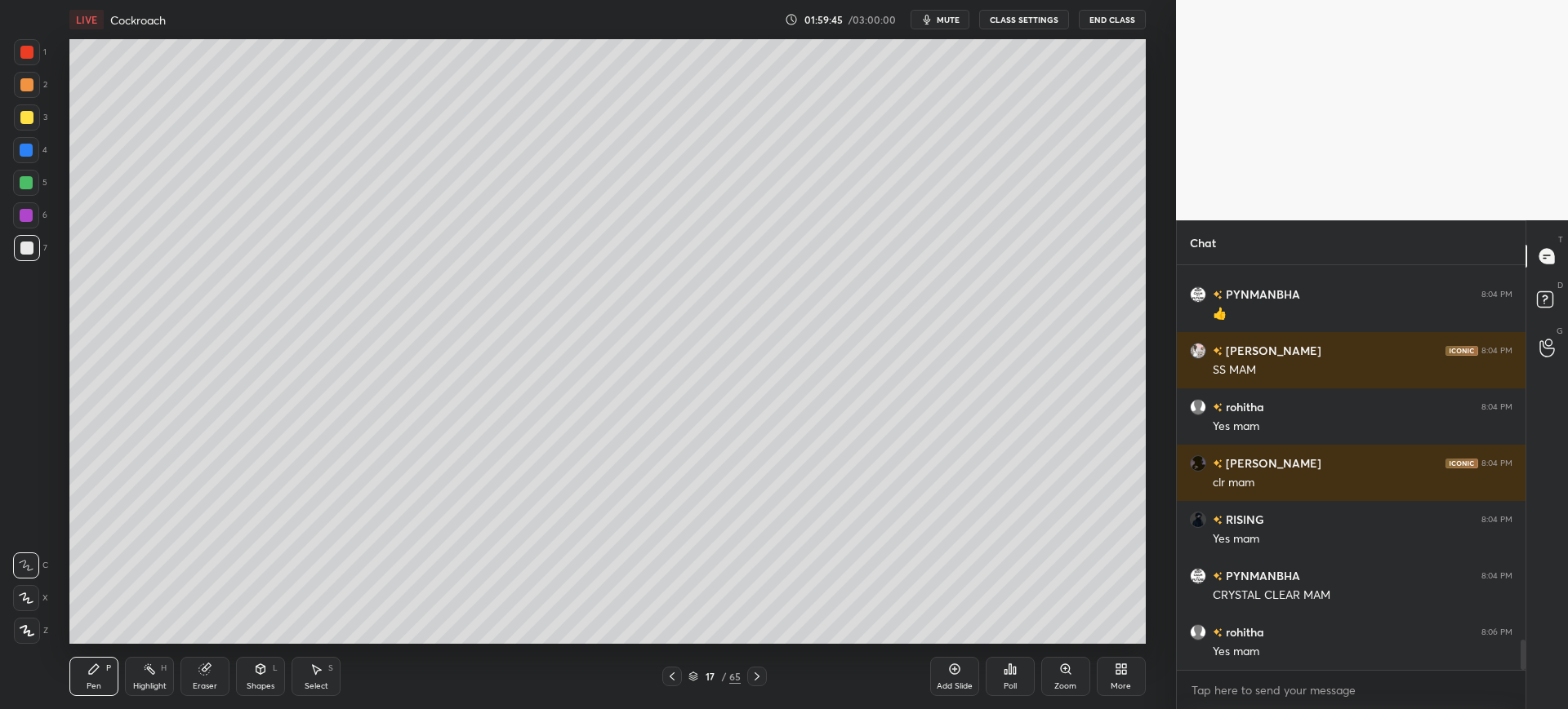
click at [43, 109] on div "3" at bounding box center [31, 117] width 33 height 26
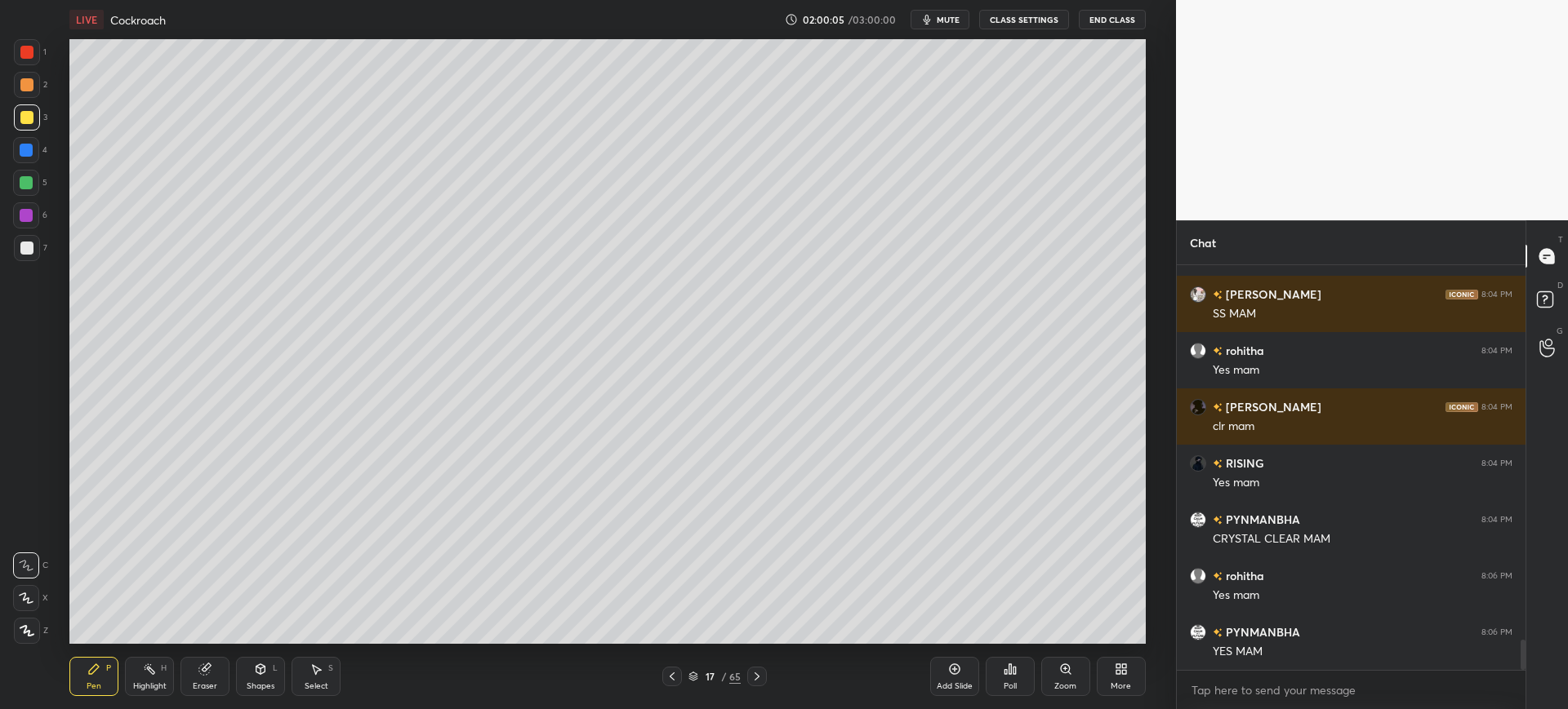
click at [671, 682] on icon at bounding box center [672, 677] width 13 height 13
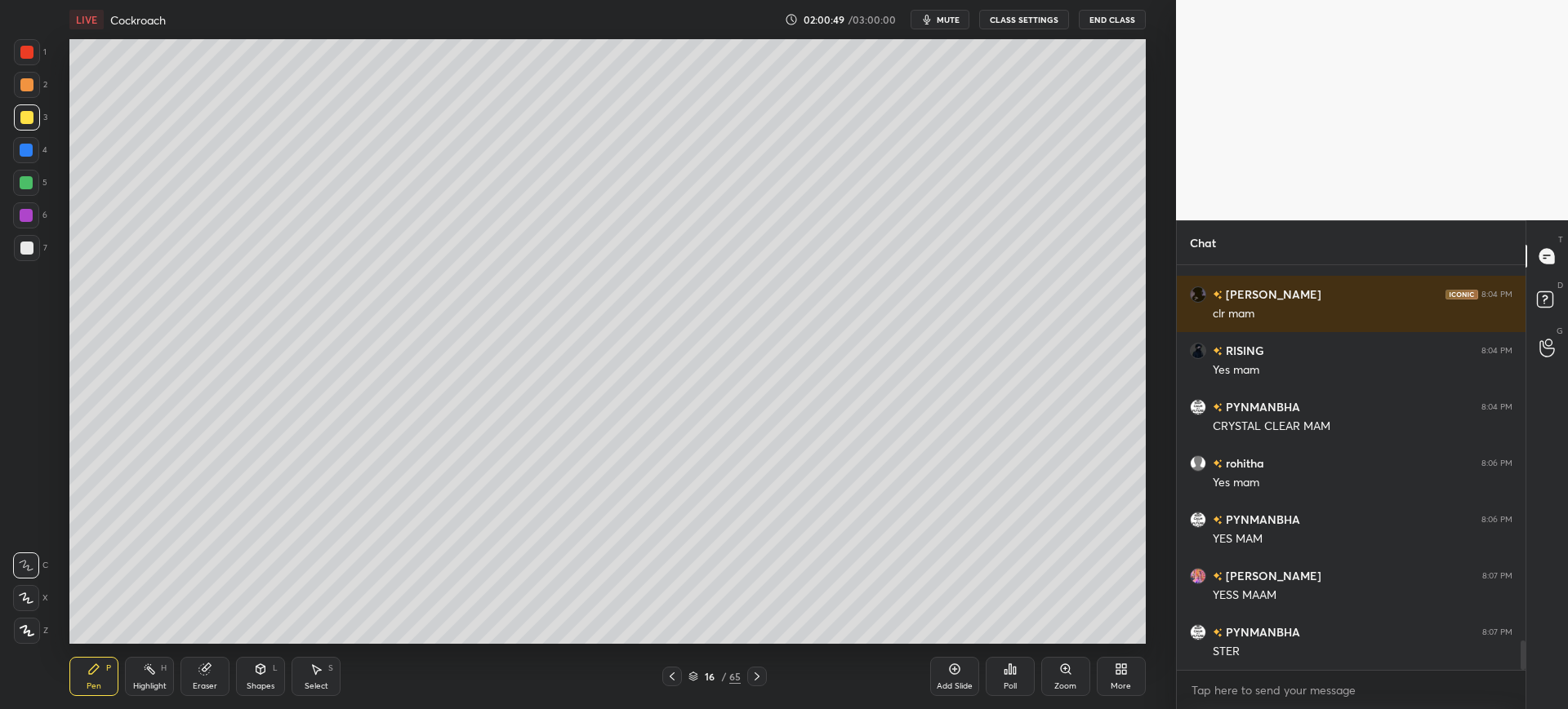
scroll to position [5222, 0]
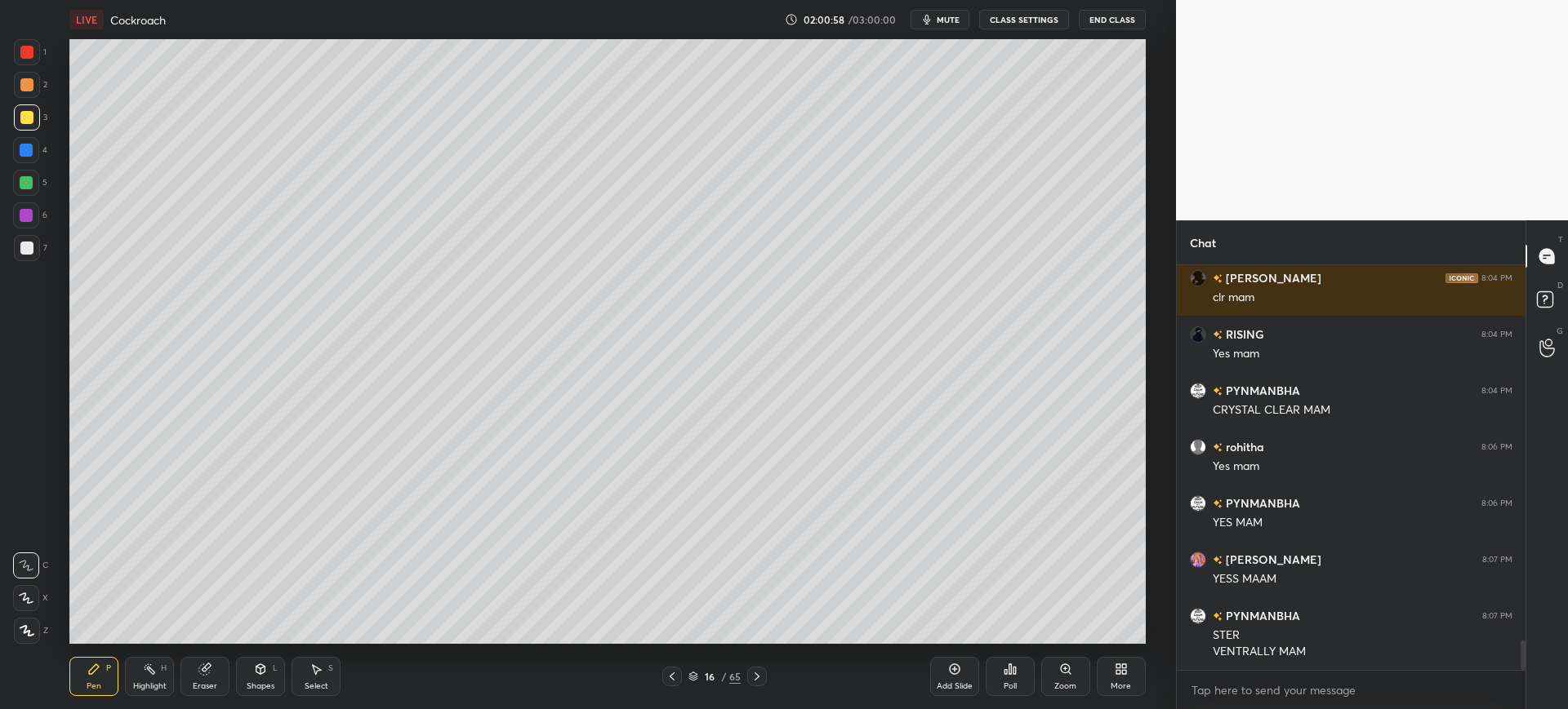
click at [709, 676] on div "16" at bounding box center [709, 676] width 17 height 10
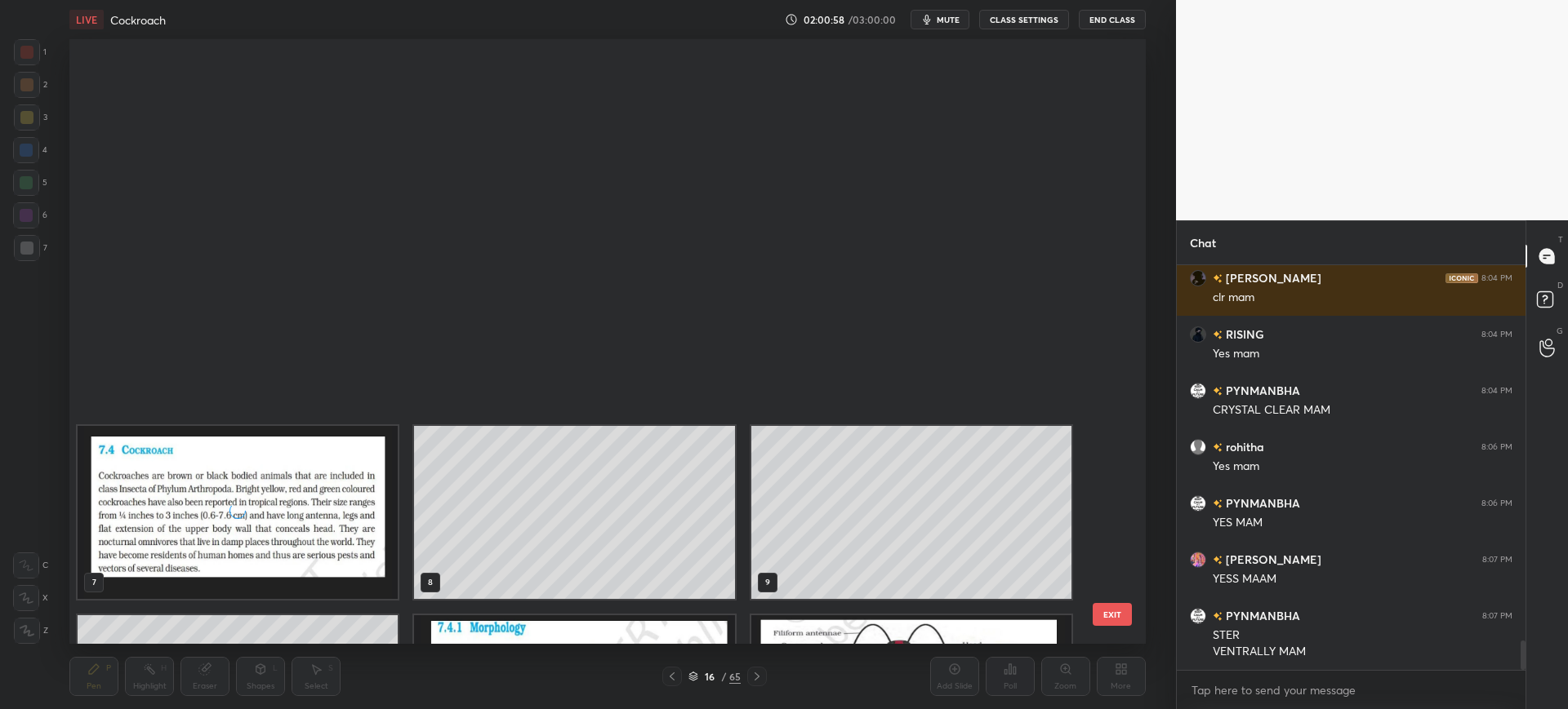
scroll to position [599, 1068]
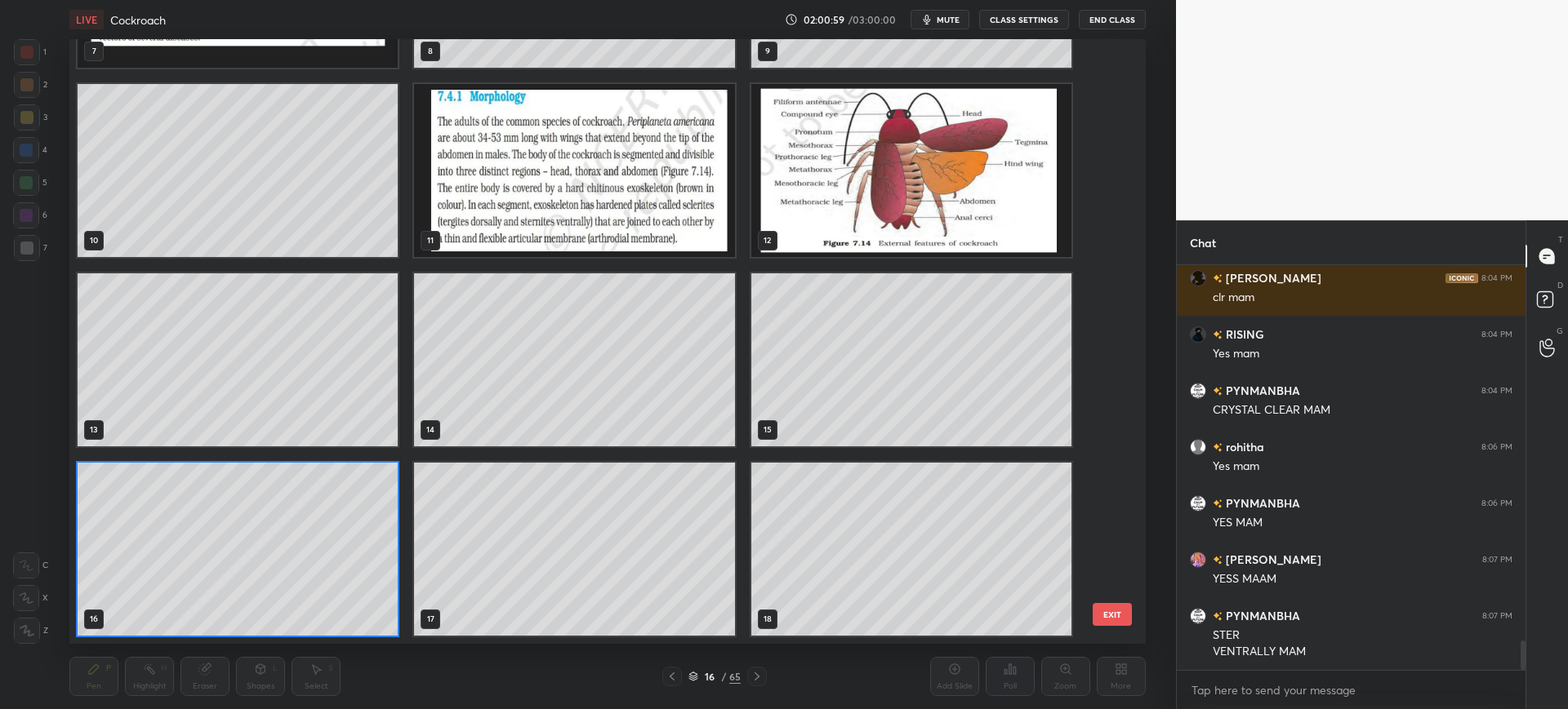
click at [1118, 507] on div "7 8 9 10 11 12 13 14 15 16 17 18 19 20 21 22 23 24 EXIT" at bounding box center [607, 342] width 1075 height 605
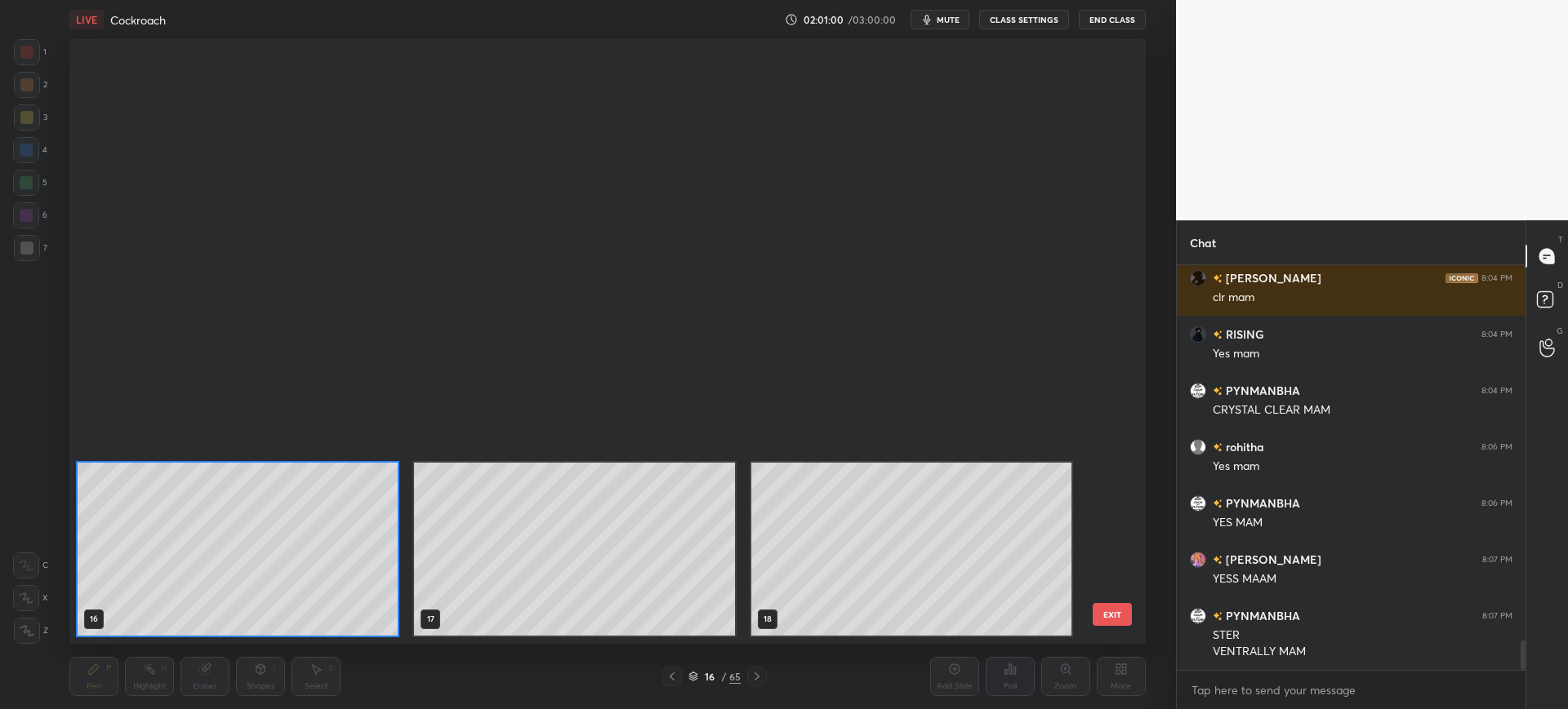
scroll to position [1060, 0]
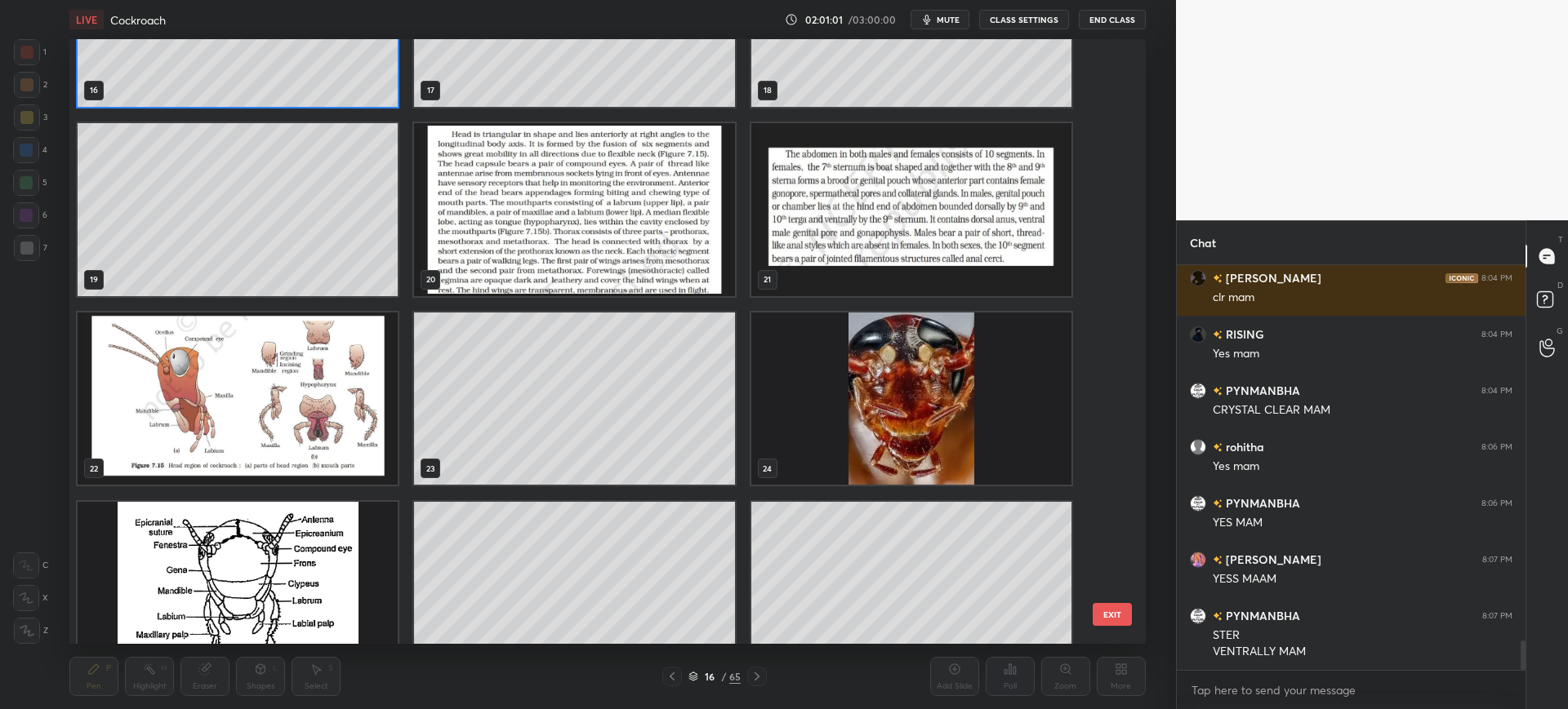
click at [827, 217] on img "grid" at bounding box center [911, 209] width 320 height 173
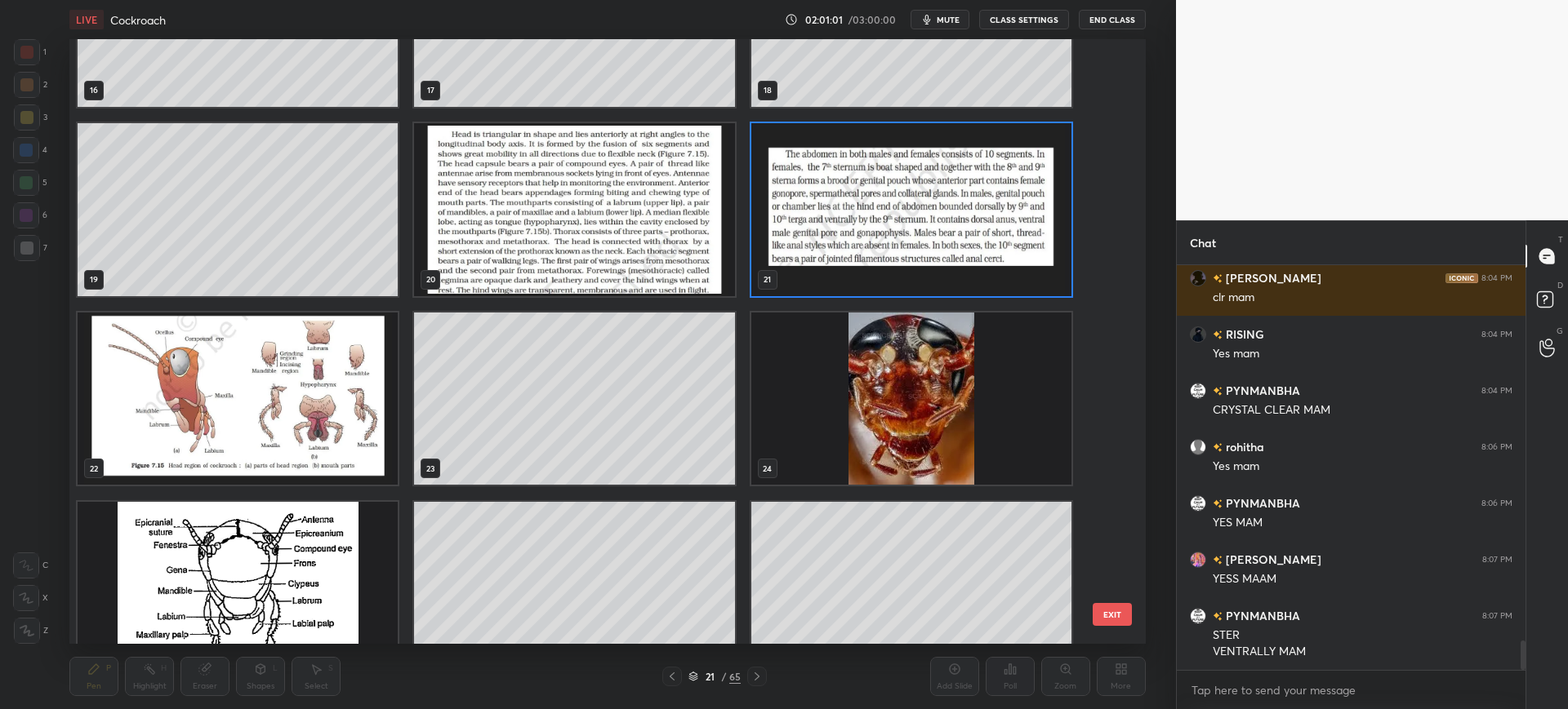
click at [1115, 615] on button "EXIT" at bounding box center [1112, 614] width 39 height 23
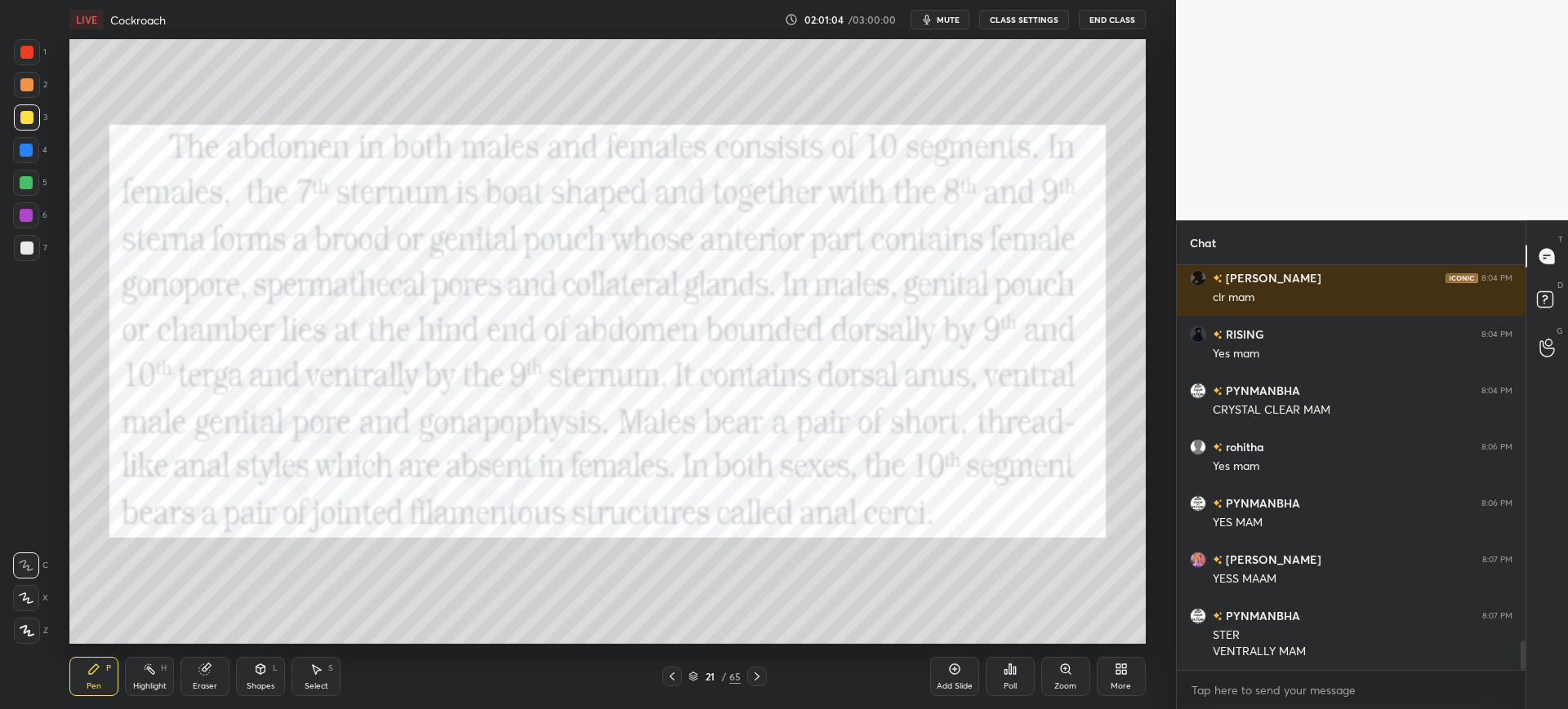
click at [35, 48] on div at bounding box center [27, 53] width 26 height 26
click at [671, 683] on div at bounding box center [672, 677] width 19 height 19
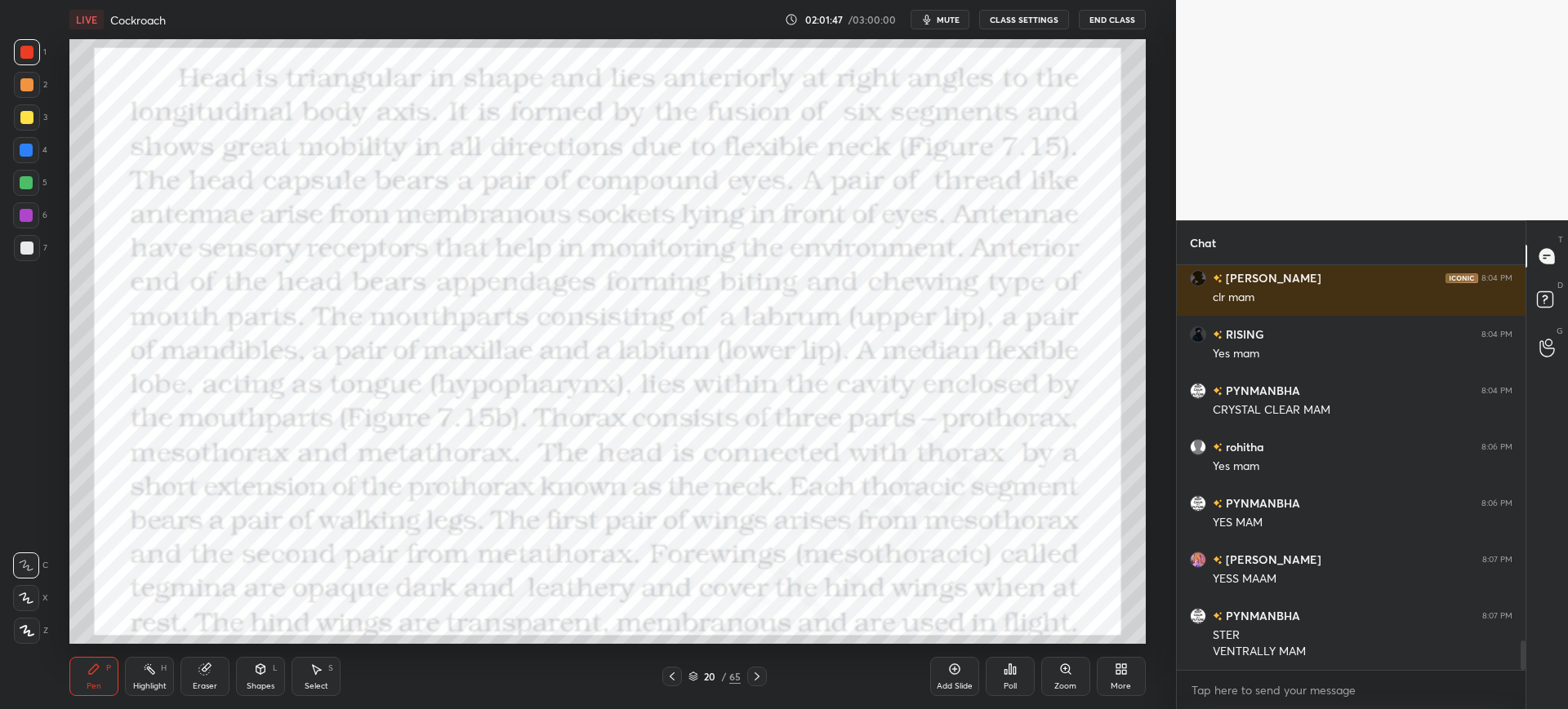
click at [672, 684] on div at bounding box center [672, 677] width 19 height 19
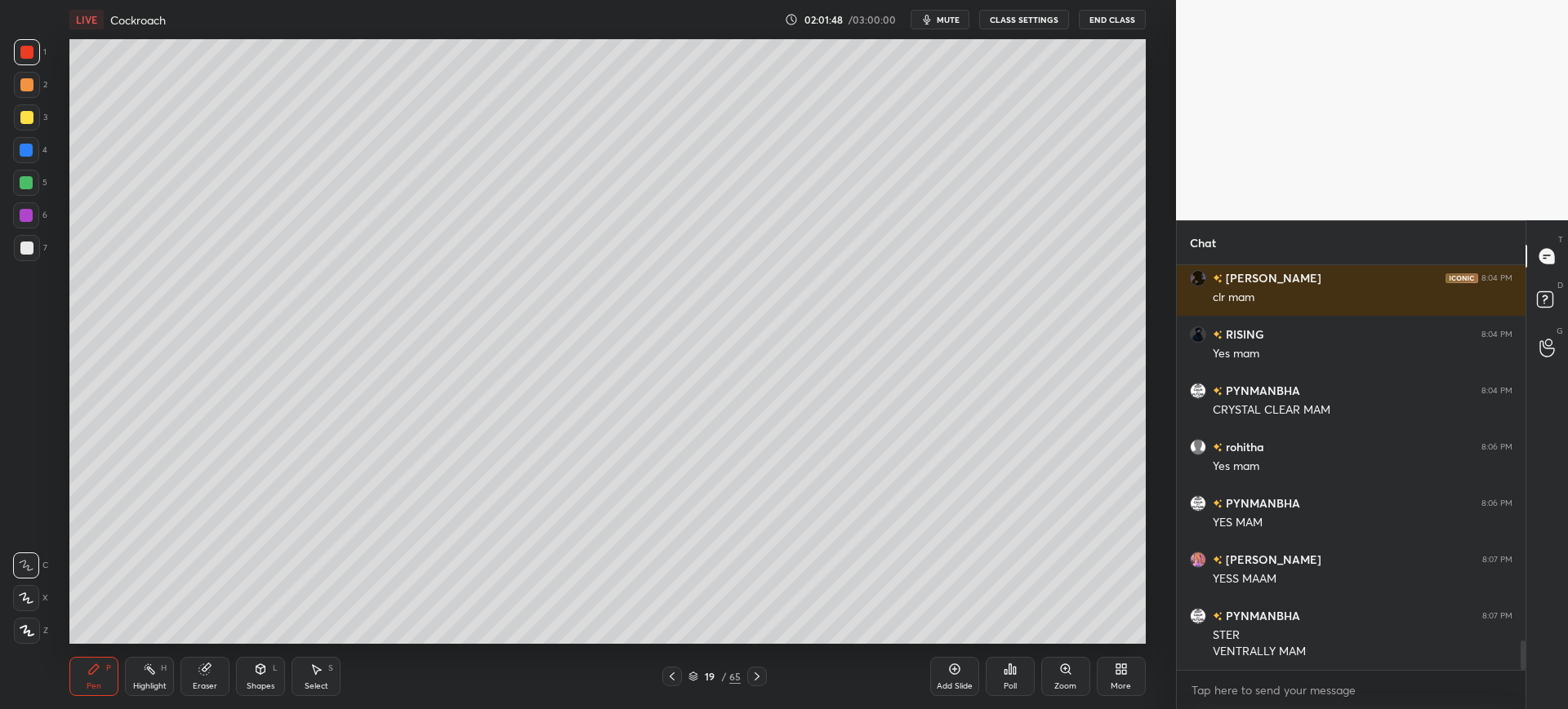
click at [676, 682] on icon at bounding box center [672, 677] width 13 height 13
click at [763, 682] on icon at bounding box center [757, 677] width 13 height 13
click at [36, 255] on div at bounding box center [27, 248] width 26 height 26
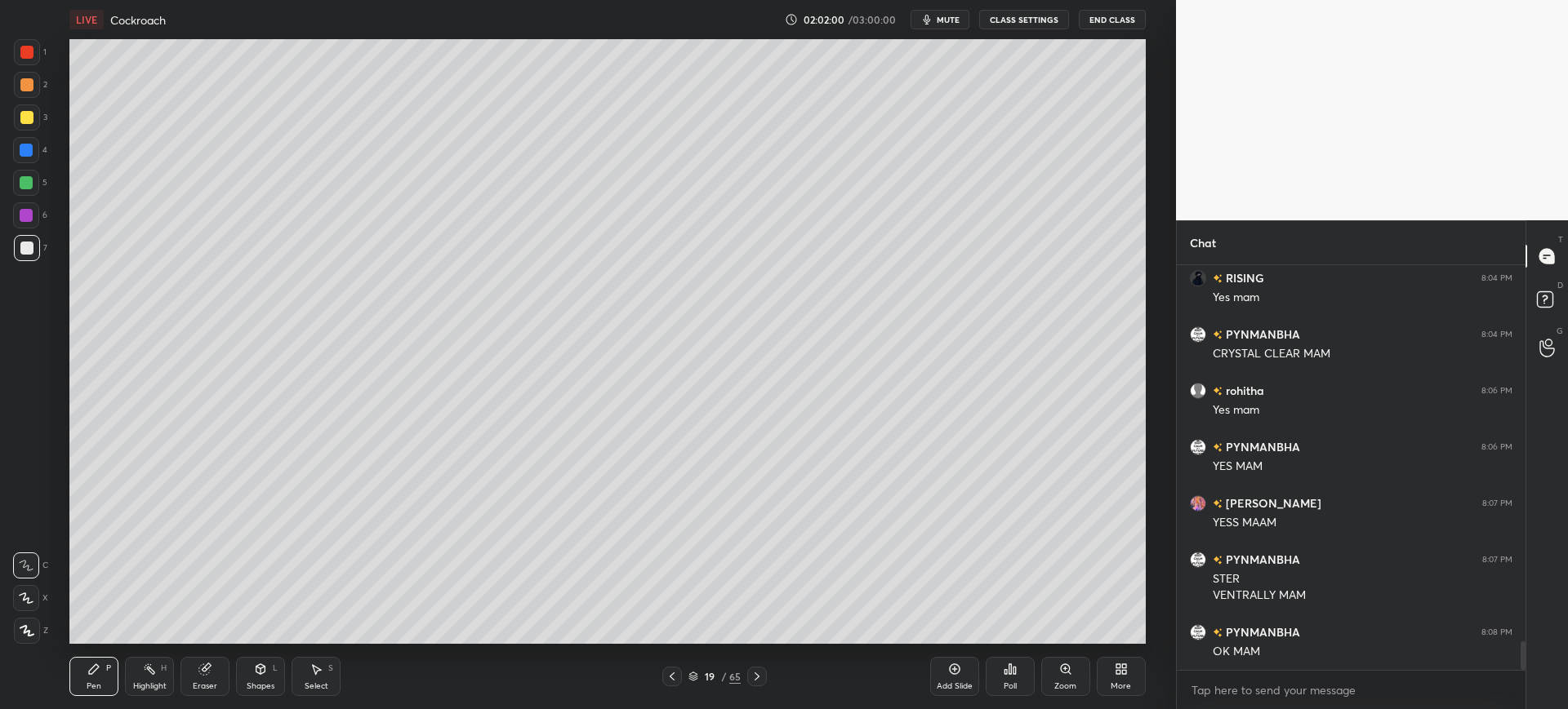
click at [212, 689] on div "Eraser" at bounding box center [205, 685] width 25 height 8
click at [103, 677] on div "Pen P" at bounding box center [94, 677] width 49 height 39
click at [29, 146] on div at bounding box center [25, 150] width 13 height 13
click at [26, 243] on div at bounding box center [26, 248] width 13 height 13
click at [922, 644] on div "Pen P Highlight H Eraser Shapes L Select S 19 / 65 Add Slide Poll Zoom More" at bounding box center [607, 677] width 1075 height 65
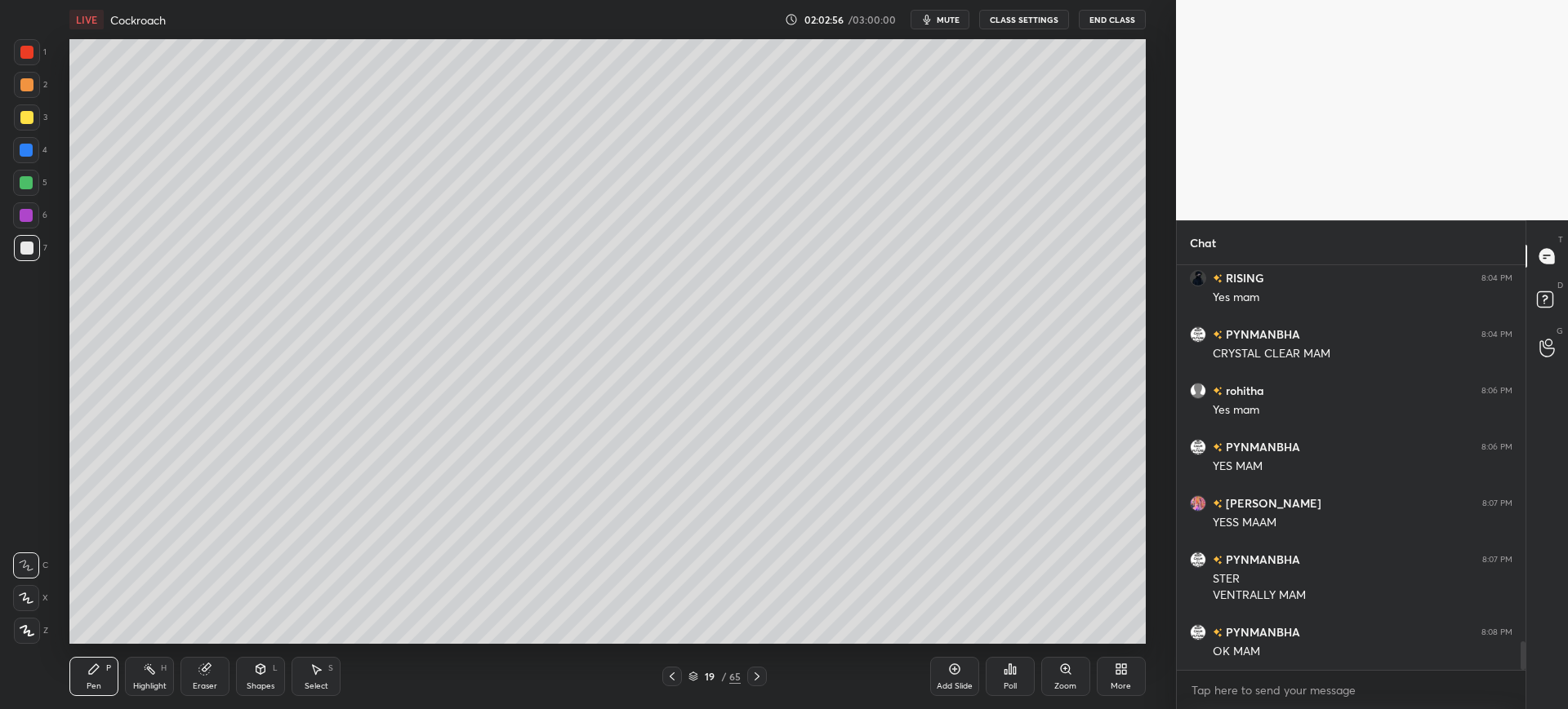
click at [11, 145] on div "1 2 3 4 5 6 7 C X Z C X Z E E Erase all H H" at bounding box center [26, 342] width 53 height 605
click at [42, 145] on div "4" at bounding box center [30, 150] width 34 height 26
click at [672, 674] on icon at bounding box center [673, 676] width 5 height 8
click at [673, 675] on icon at bounding box center [672, 677] width 13 height 13
click at [674, 676] on icon at bounding box center [672, 677] width 13 height 13
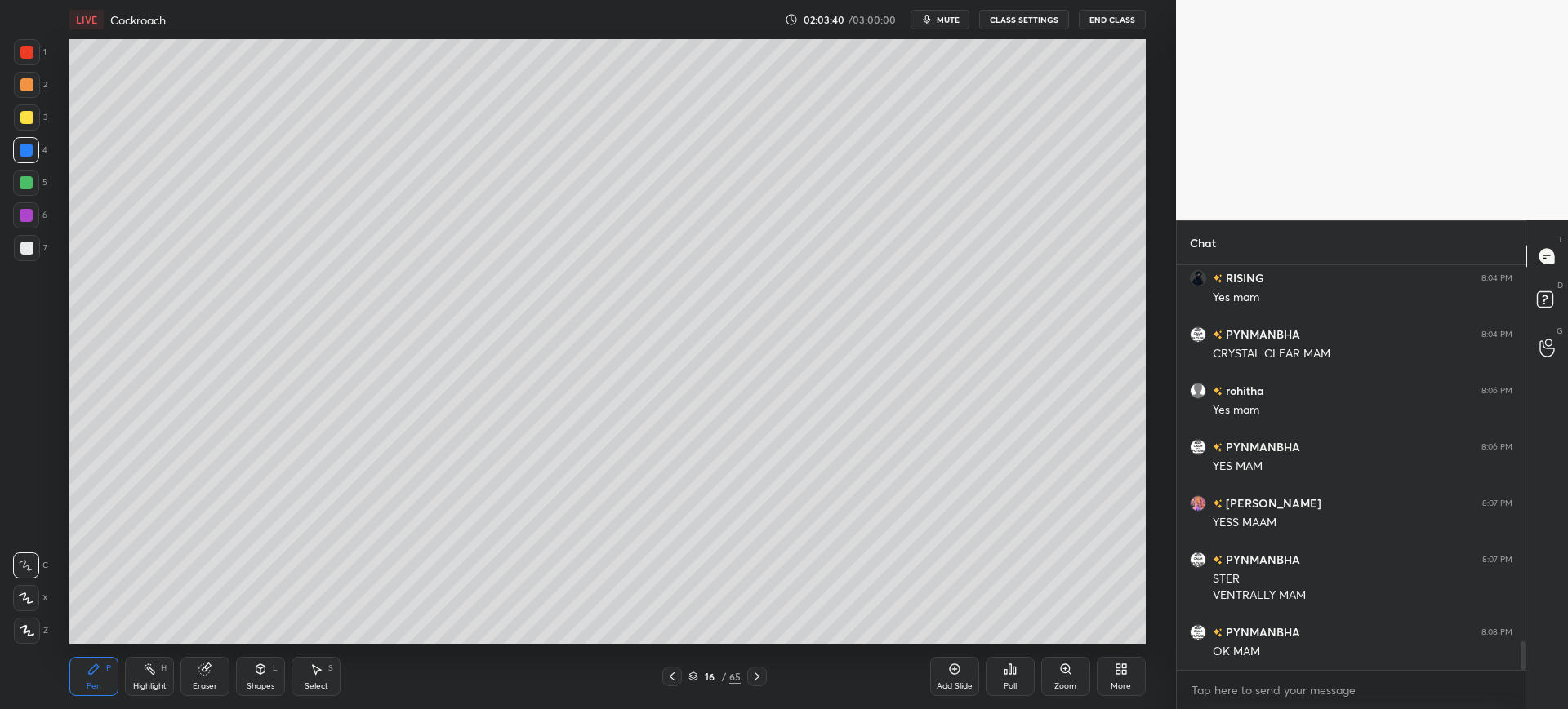
click at [196, 682] on div "Eraser" at bounding box center [205, 685] width 25 height 8
click at [91, 674] on icon at bounding box center [94, 669] width 10 height 10
click at [30, 252] on div at bounding box center [26, 248] width 13 height 13
click at [35, 152] on div at bounding box center [26, 150] width 26 height 26
click at [36, 249] on div at bounding box center [27, 248] width 26 height 26
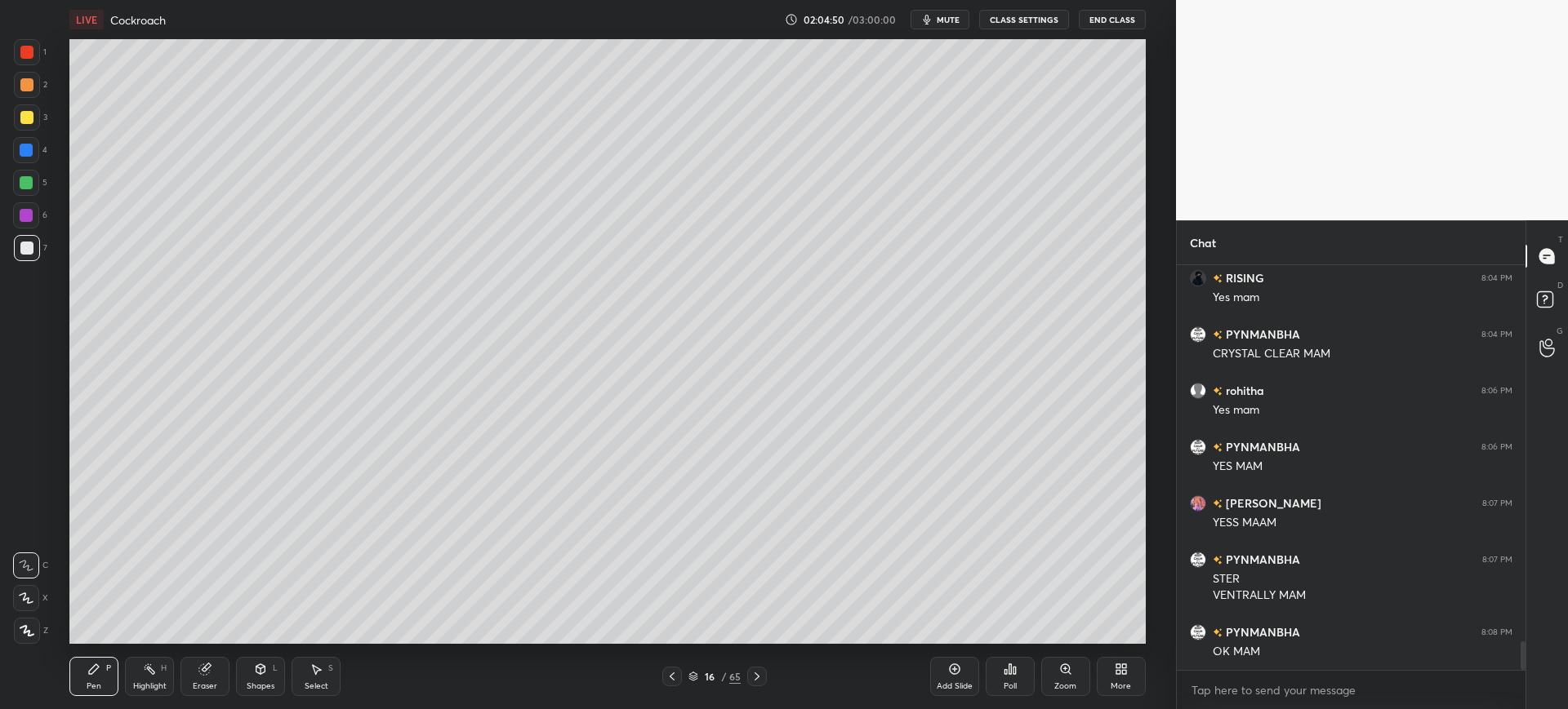
click at [204, 682] on div "Eraser" at bounding box center [205, 685] width 25 height 8
click at [25, 599] on icon at bounding box center [27, 598] width 9 height 8
click at [89, 665] on icon at bounding box center [94, 669] width 13 height 13
click at [39, 124] on div at bounding box center [27, 117] width 26 height 26
click at [1, 253] on div "1 2 3 4 5 6 7 C X Z E E Erase all H H" at bounding box center [26, 342] width 53 height 605
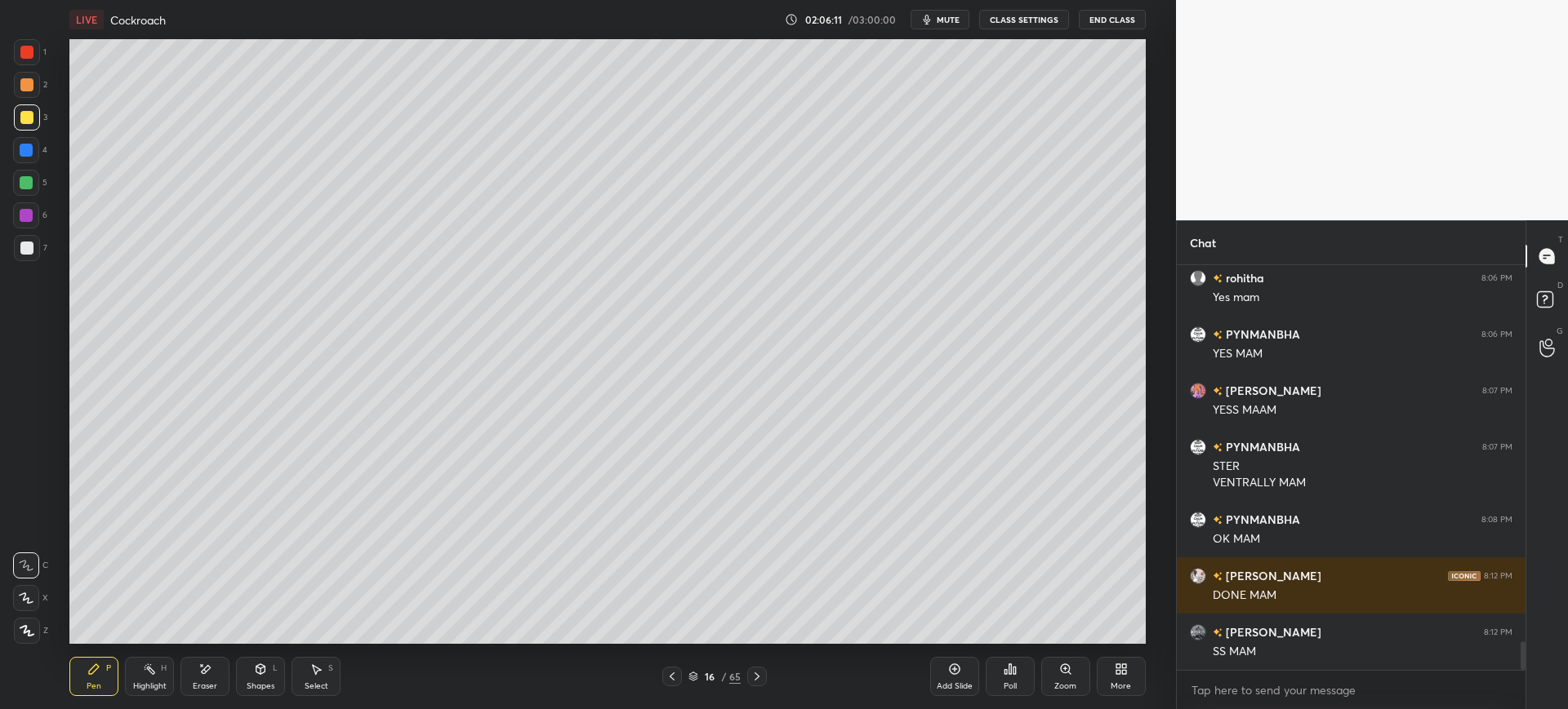
scroll to position [5447, 0]
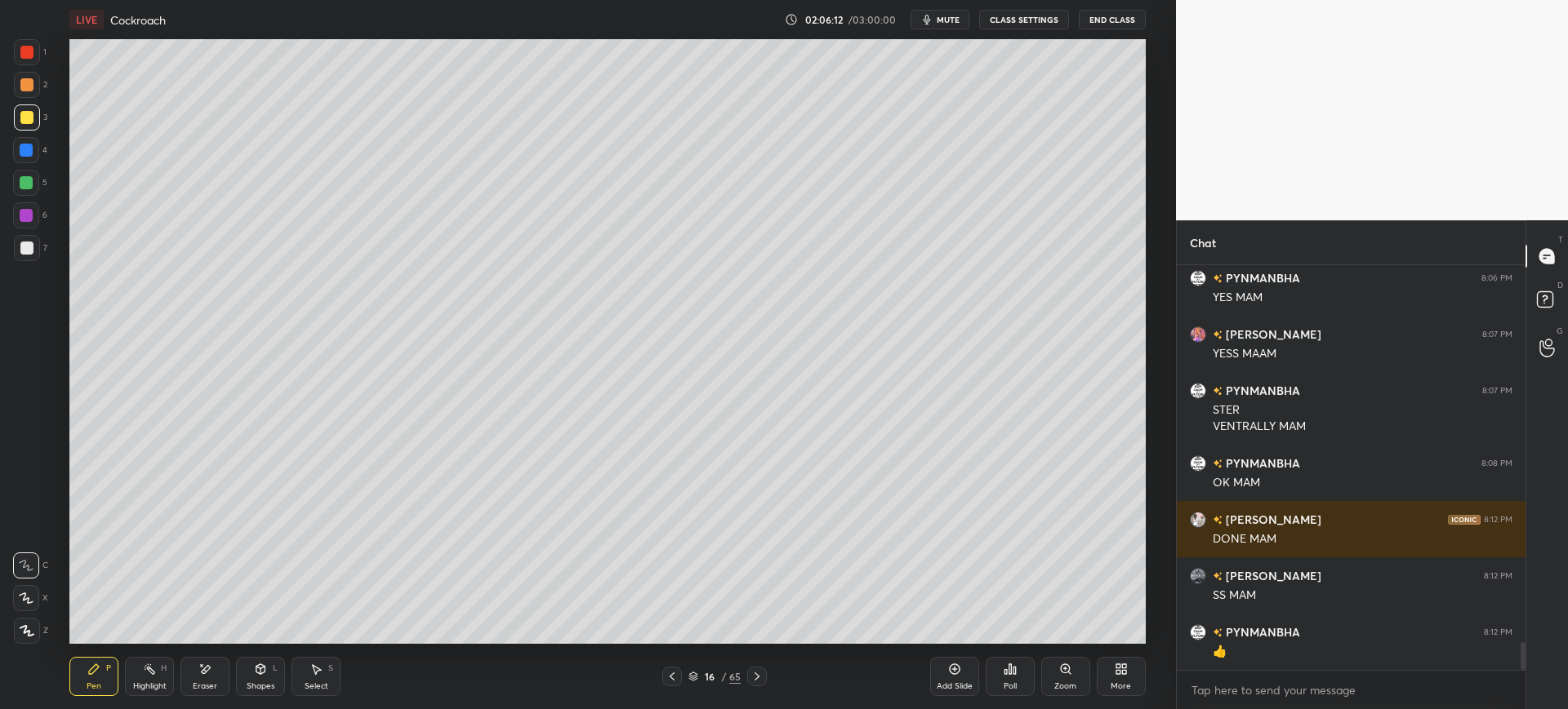
click at [753, 670] on icon at bounding box center [757, 677] width 13 height 13
click at [27, 252] on div at bounding box center [26, 248] width 13 height 13
click at [29, 166] on div "4" at bounding box center [30, 152] width 34 height 32
click at [30, 252] on div at bounding box center [26, 248] width 13 height 13
click at [26, 166] on div "4" at bounding box center [30, 152] width 34 height 32
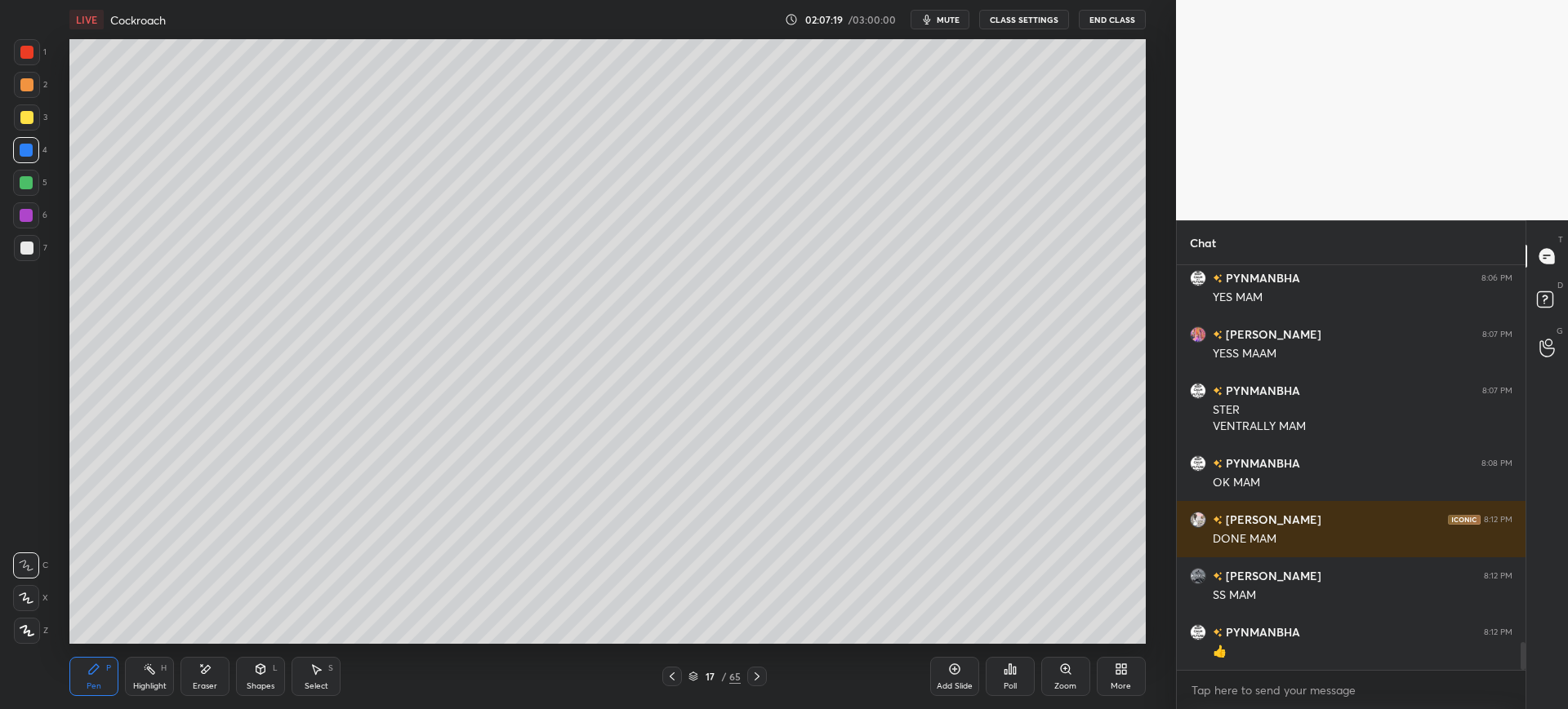
click at [26, 164] on div "4" at bounding box center [30, 152] width 34 height 32
click at [29, 186] on div at bounding box center [25, 182] width 13 height 13
click at [757, 677] on icon at bounding box center [757, 677] width 13 height 13
click at [30, 143] on div at bounding box center [26, 150] width 26 height 26
click at [39, 116] on div at bounding box center [27, 117] width 26 height 26
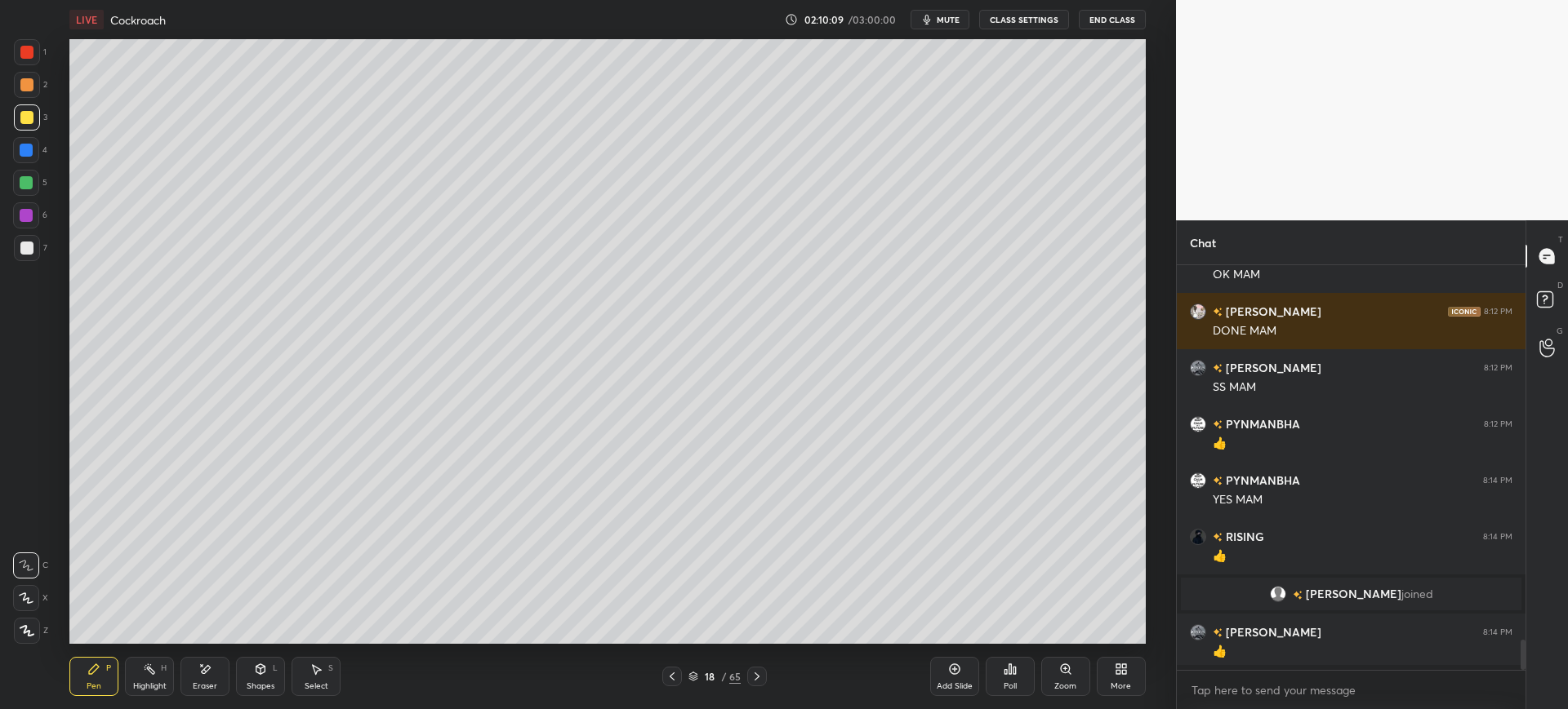
scroll to position [5046, 0]
click at [949, 18] on span "mute" at bounding box center [948, 19] width 23 height 11
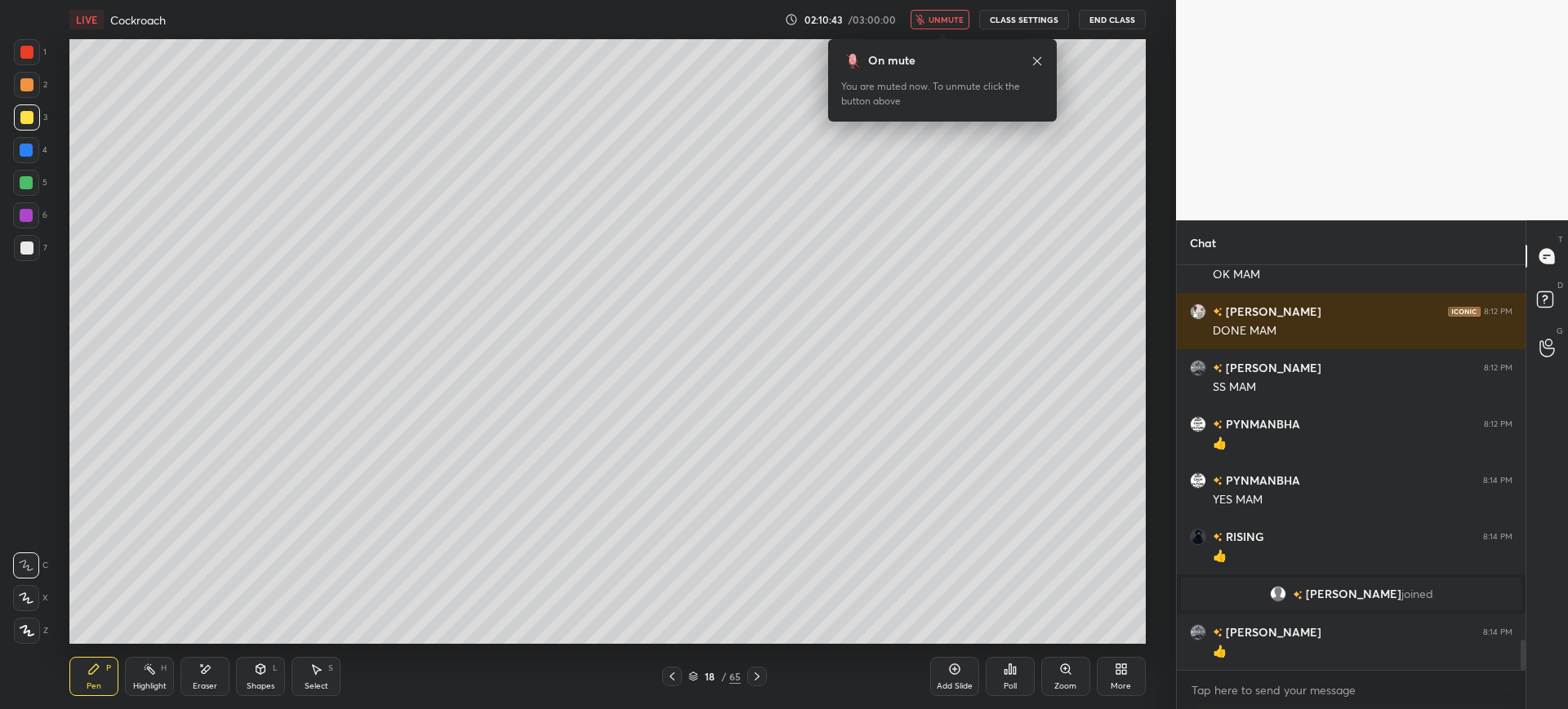
click at [923, 21] on icon "button" at bounding box center [920, 19] width 10 height 10
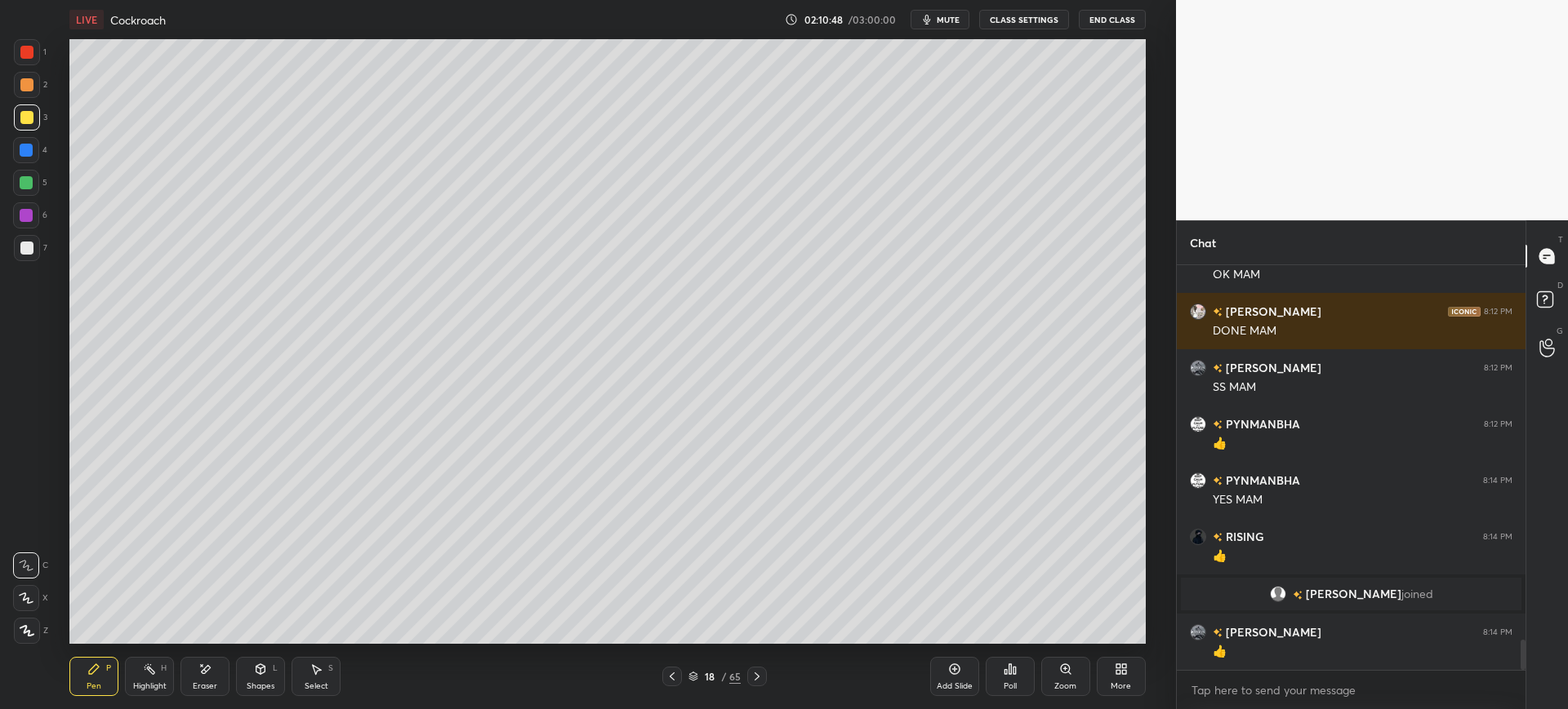
click at [25, 163] on div "4" at bounding box center [30, 152] width 34 height 32
click at [30, 181] on div at bounding box center [25, 182] width 13 height 13
click at [207, 677] on div "Eraser" at bounding box center [205, 677] width 49 height 39
click at [89, 676] on div "Pen P" at bounding box center [94, 677] width 49 height 39
click at [34, 250] on div at bounding box center [27, 248] width 26 height 26
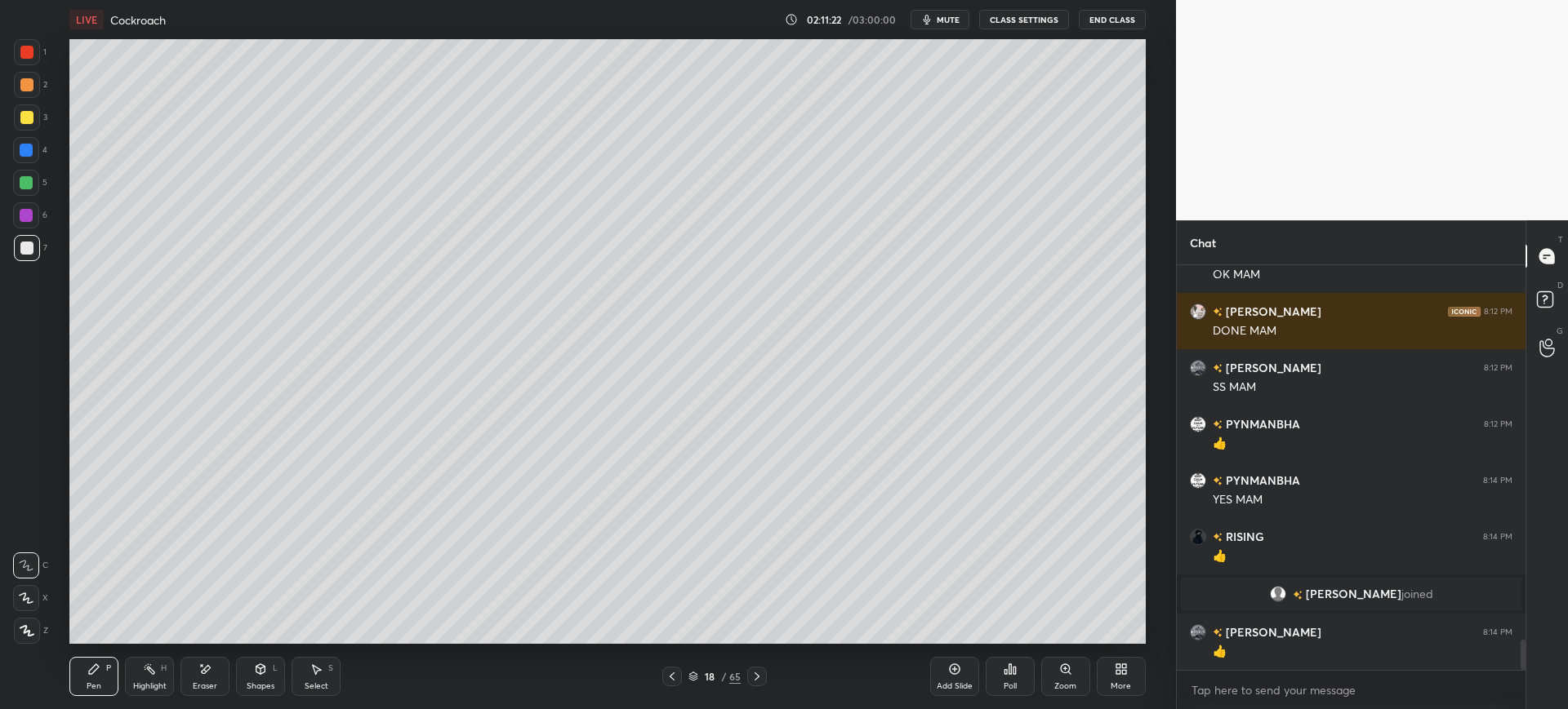
click at [26, 118] on div at bounding box center [26, 117] width 13 height 13
click at [223, 678] on div "Eraser" at bounding box center [205, 677] width 49 height 39
click at [950, 21] on span "mute" at bounding box center [948, 19] width 23 height 11
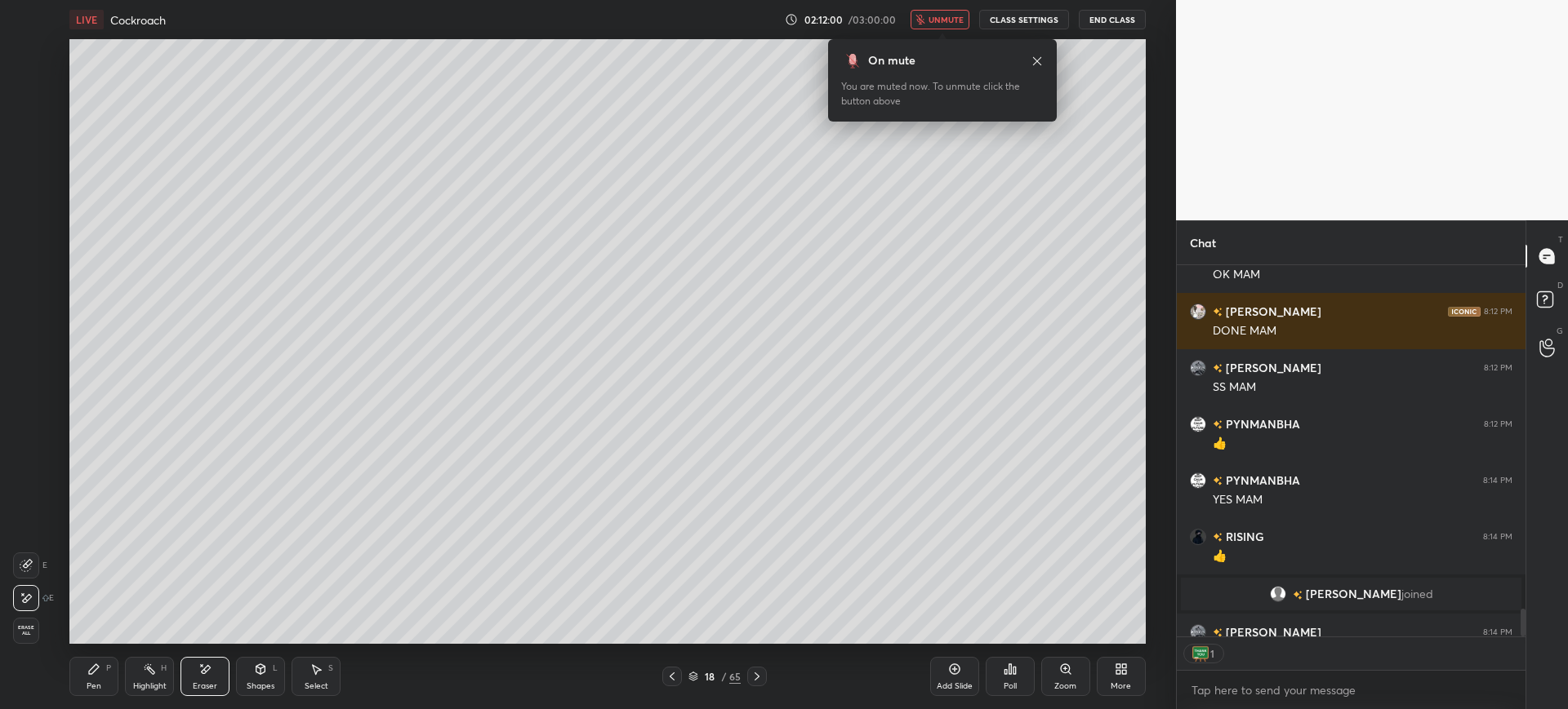
scroll to position [366, 344]
click at [939, 20] on span "unmute" at bounding box center [946, 19] width 35 height 11
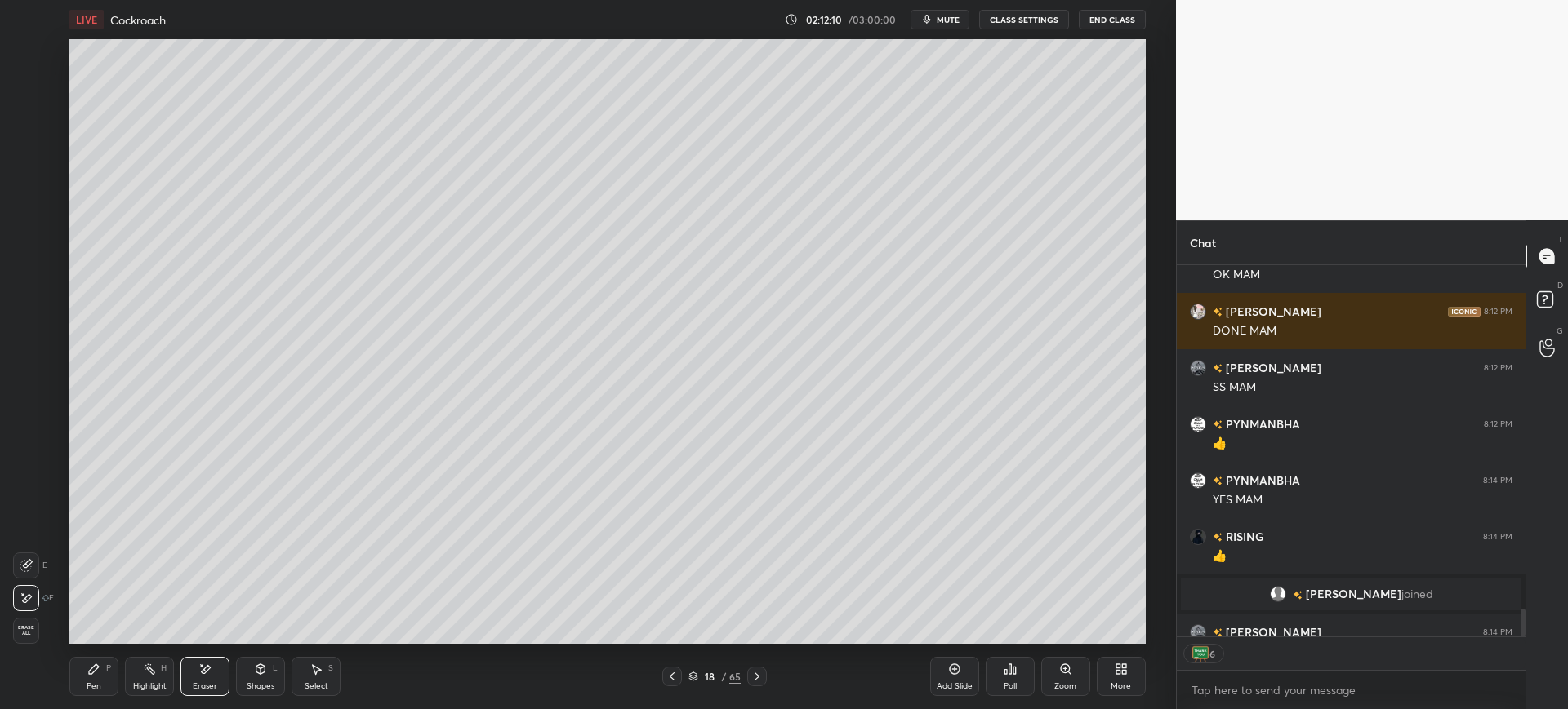
click at [96, 691] on div "Pen" at bounding box center [94, 685] width 15 height 8
click at [29, 253] on div at bounding box center [26, 248] width 13 height 13
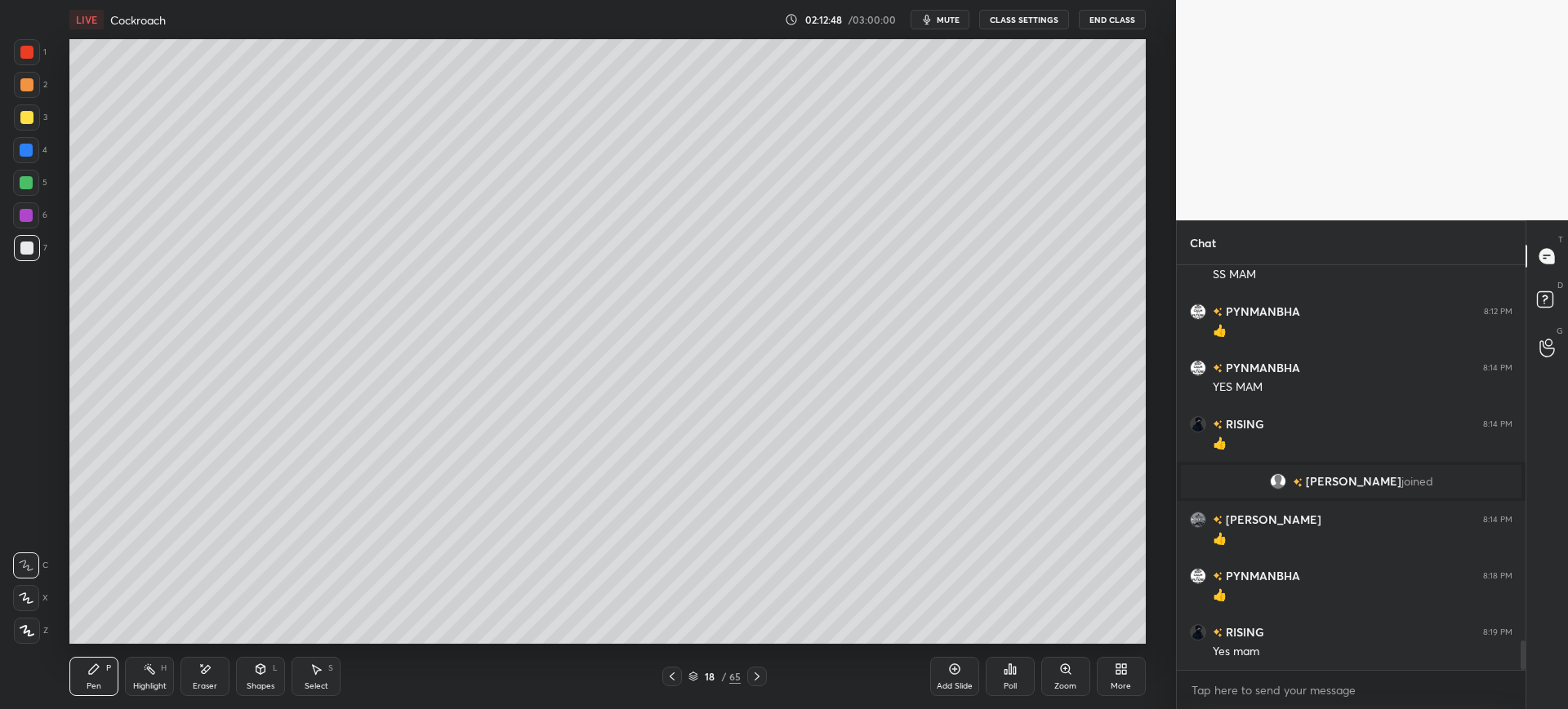
scroll to position [5158, 0]
click at [961, 678] on div "Add Slide" at bounding box center [955, 677] width 49 height 39
click at [24, 158] on div at bounding box center [26, 150] width 26 height 26
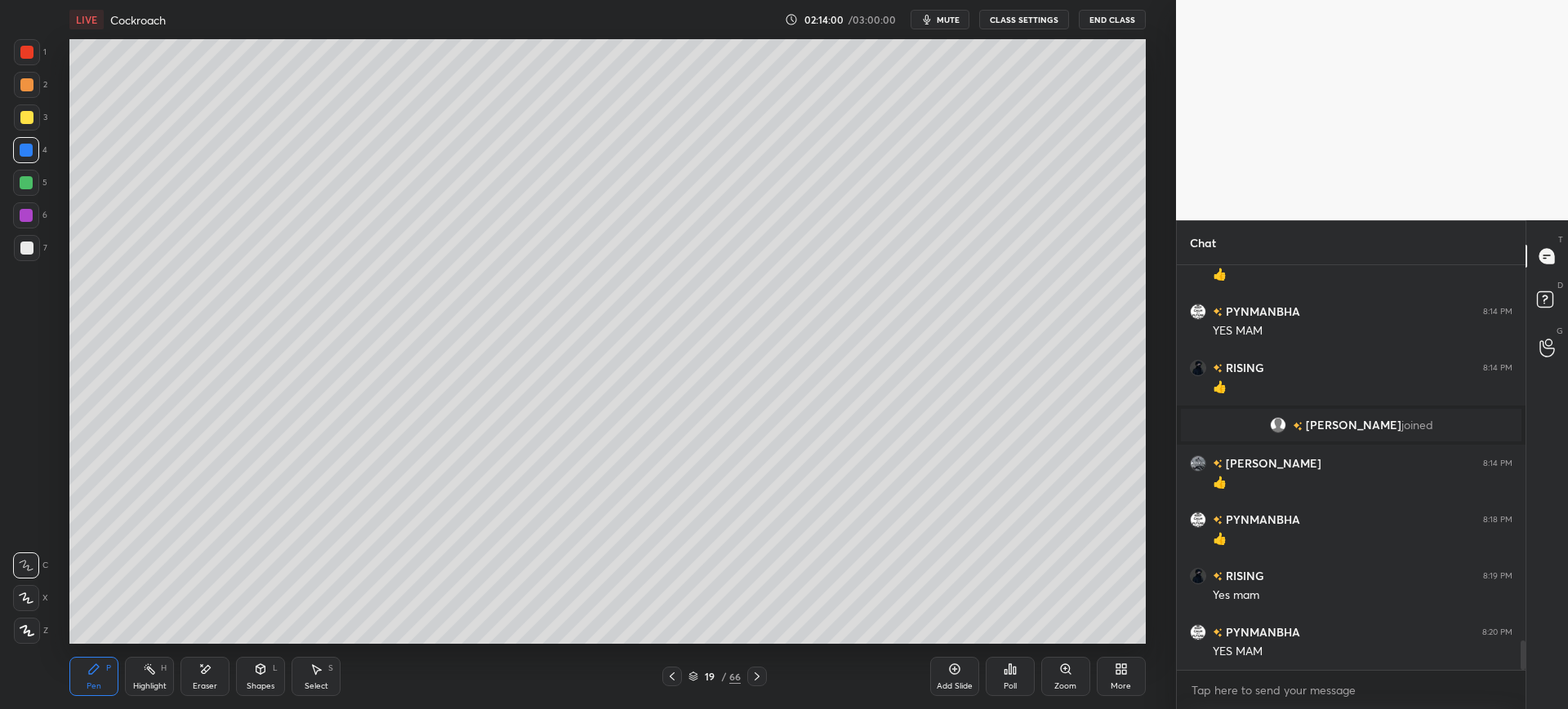
click at [18, 253] on div at bounding box center [27, 248] width 26 height 26
click at [27, 115] on div at bounding box center [26, 117] width 13 height 13
click at [190, 678] on div "Eraser" at bounding box center [205, 677] width 49 height 39
click at [89, 676] on div "Pen P" at bounding box center [94, 677] width 49 height 39
click at [965, 683] on div "Add Slide" at bounding box center [954, 685] width 36 height 8
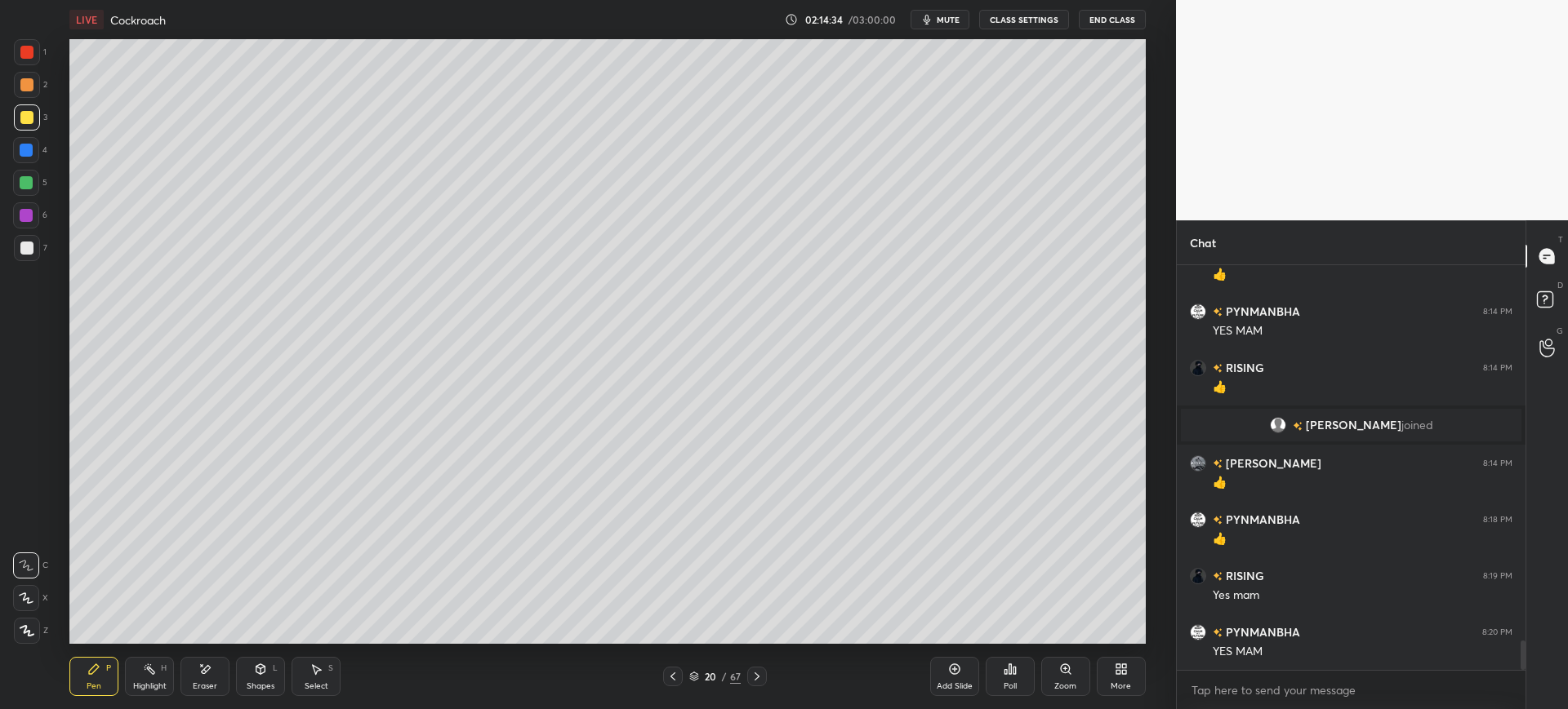
click at [674, 670] on div at bounding box center [673, 677] width 19 height 19
click at [759, 678] on icon at bounding box center [757, 677] width 13 height 13
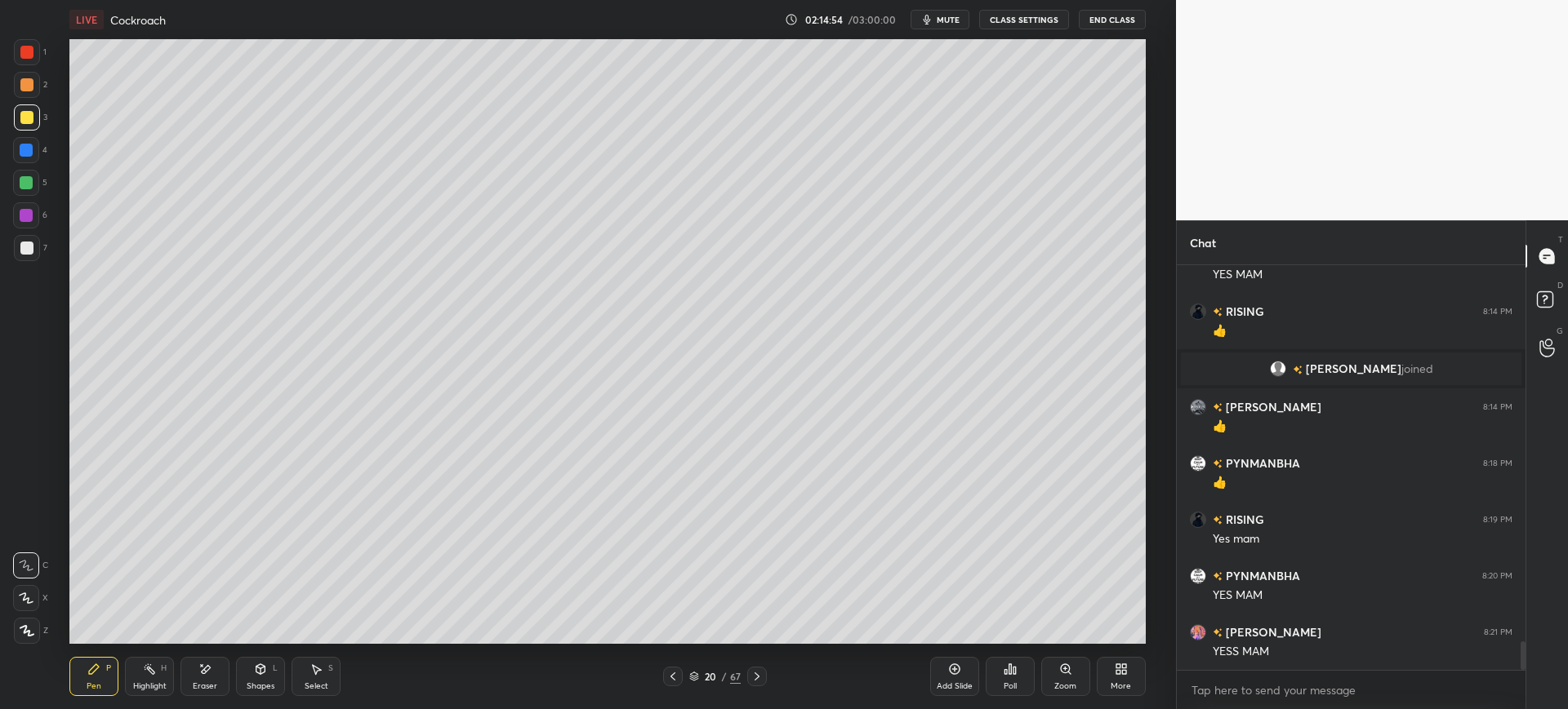
click at [34, 250] on div at bounding box center [27, 248] width 26 height 26
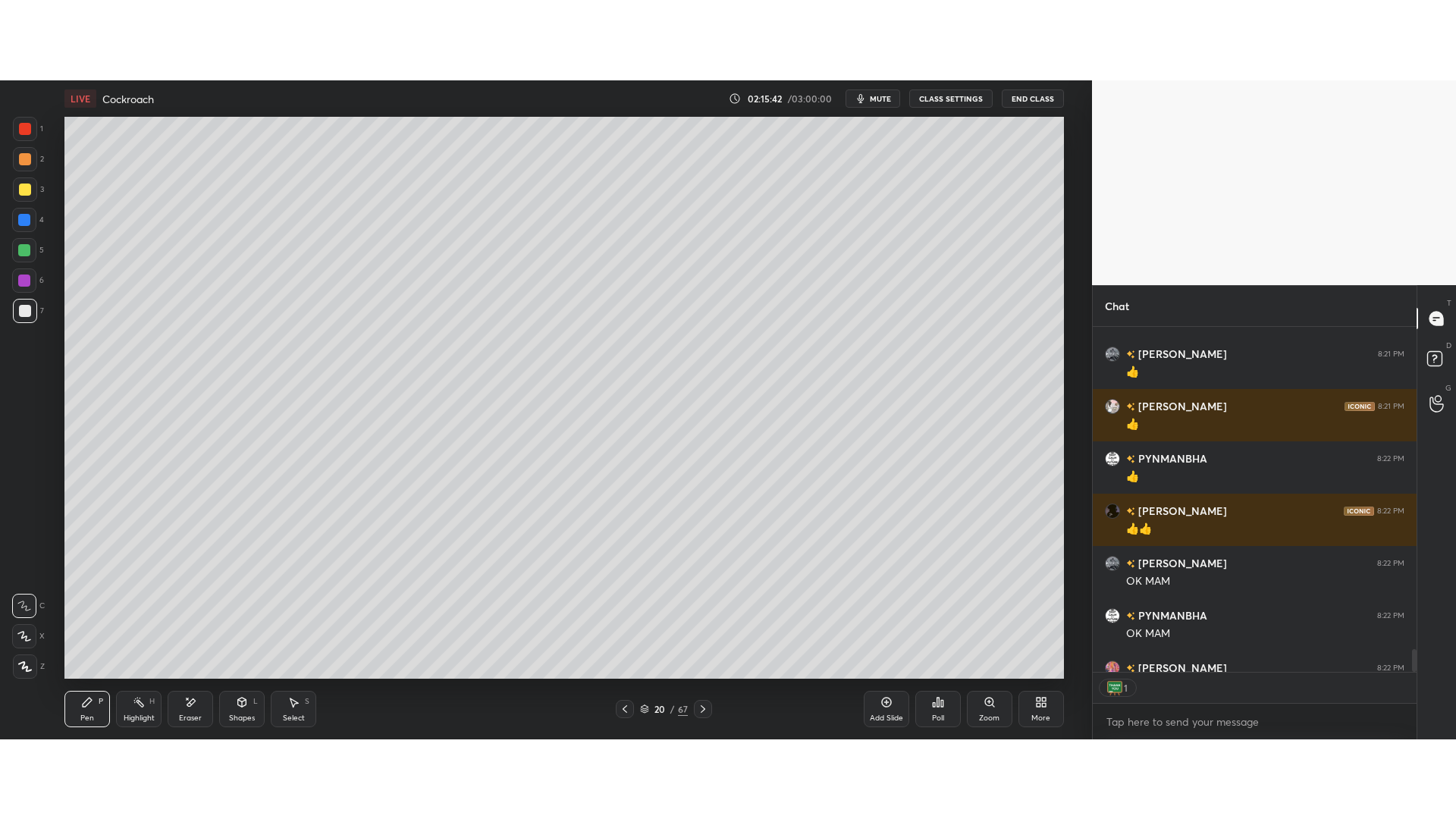
scroll to position [340, 319]
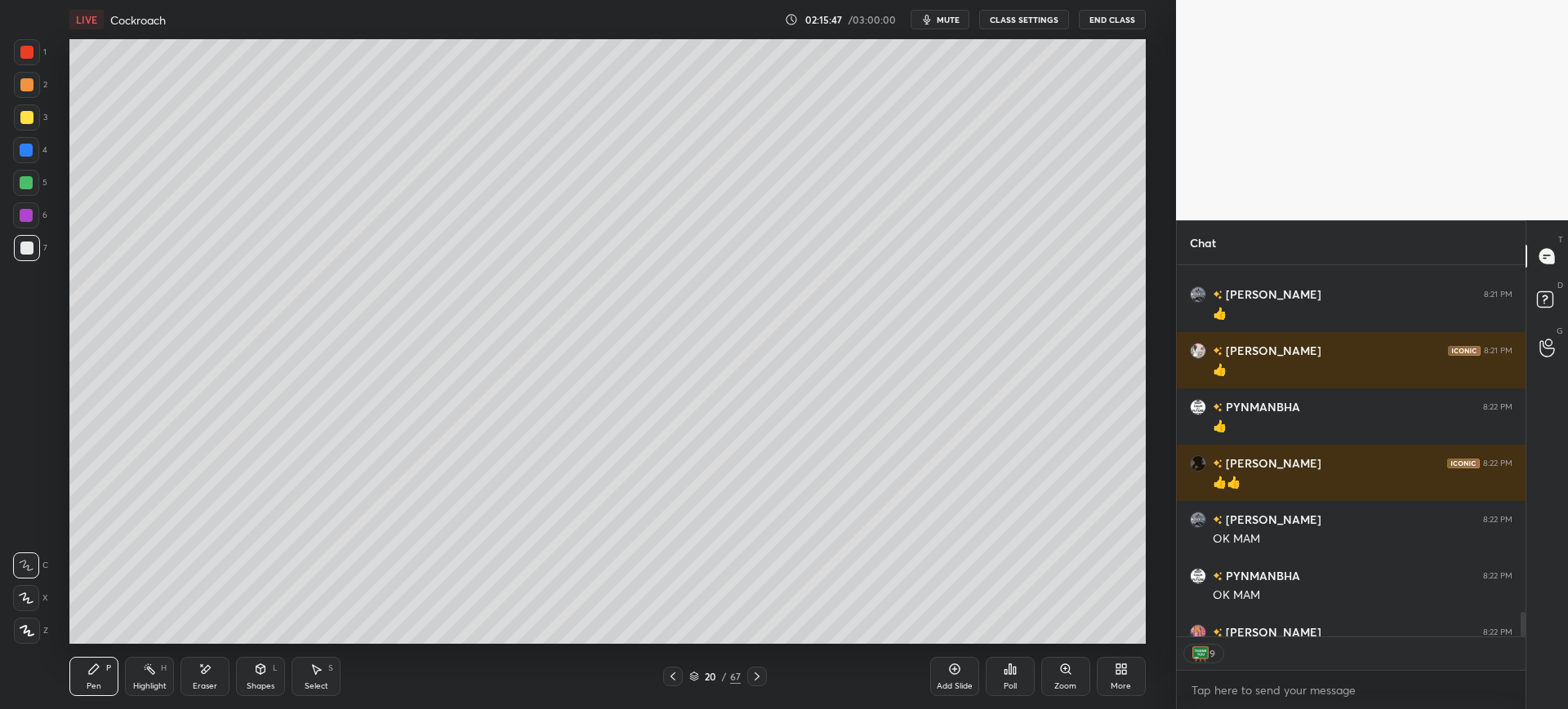
click at [950, 20] on span "mute" at bounding box center [948, 19] width 23 height 11
click at [1126, 682] on div "More" at bounding box center [1120, 685] width 20 height 8
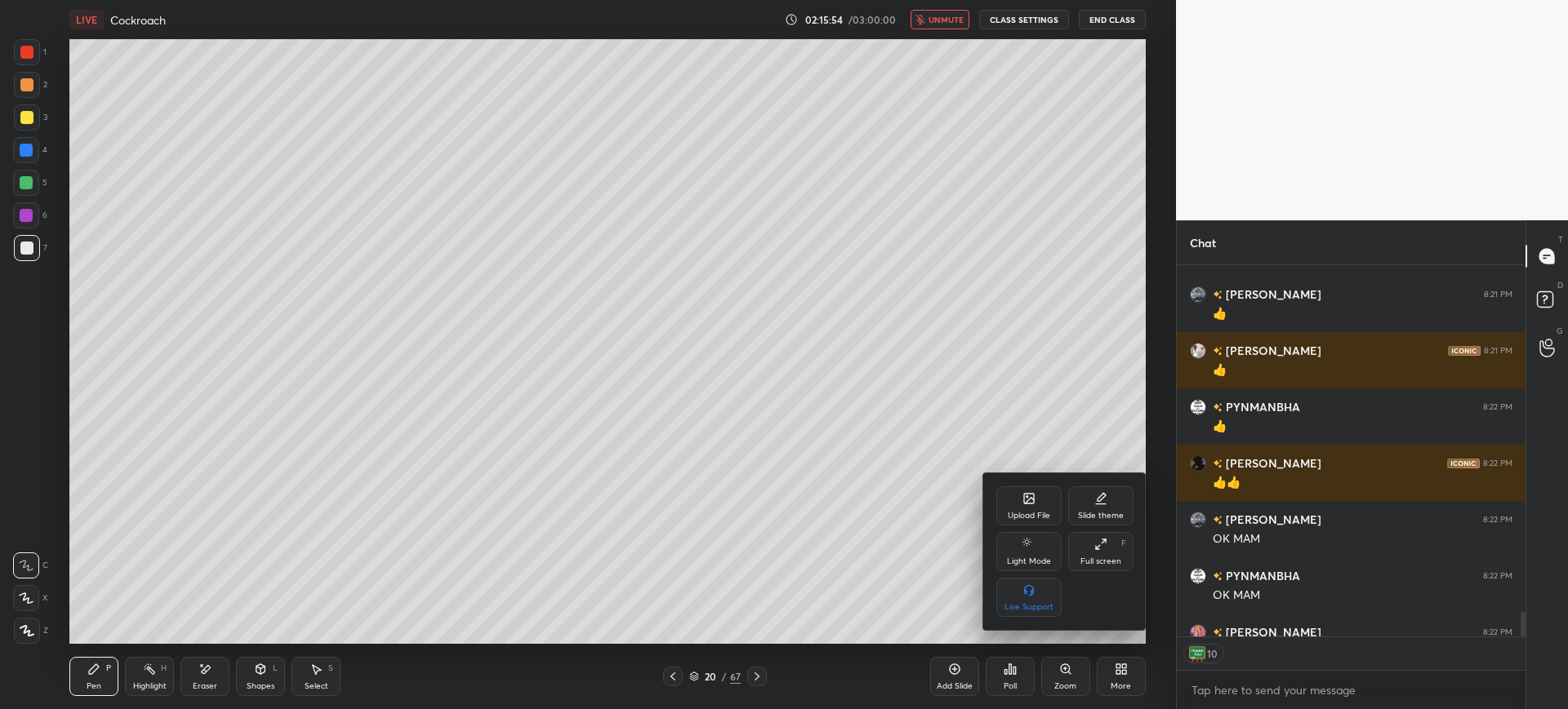
click at [1110, 552] on div "Full screen F" at bounding box center [1101, 551] width 65 height 39
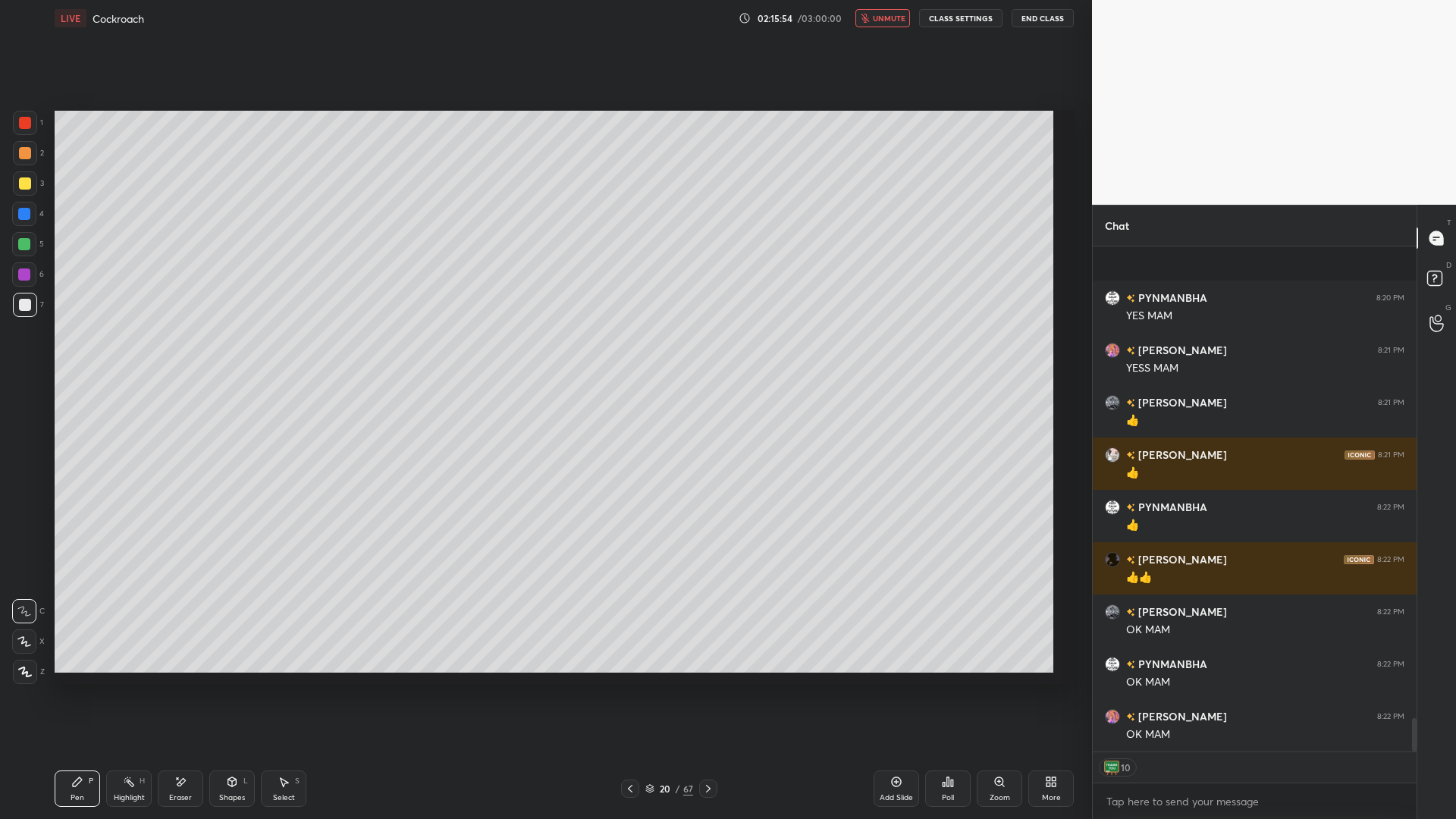
scroll to position [5134, 0]
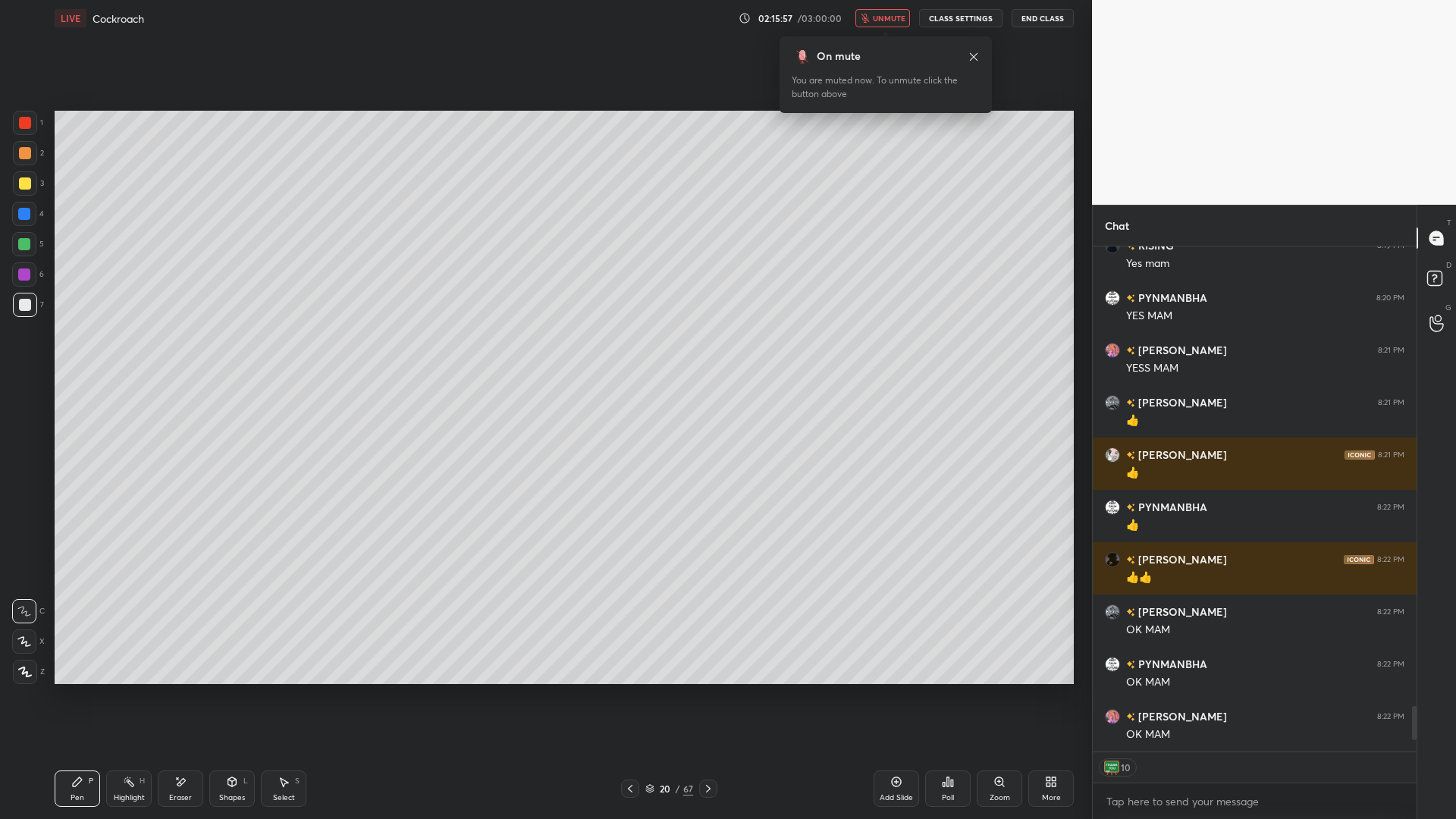
type textarea "x"
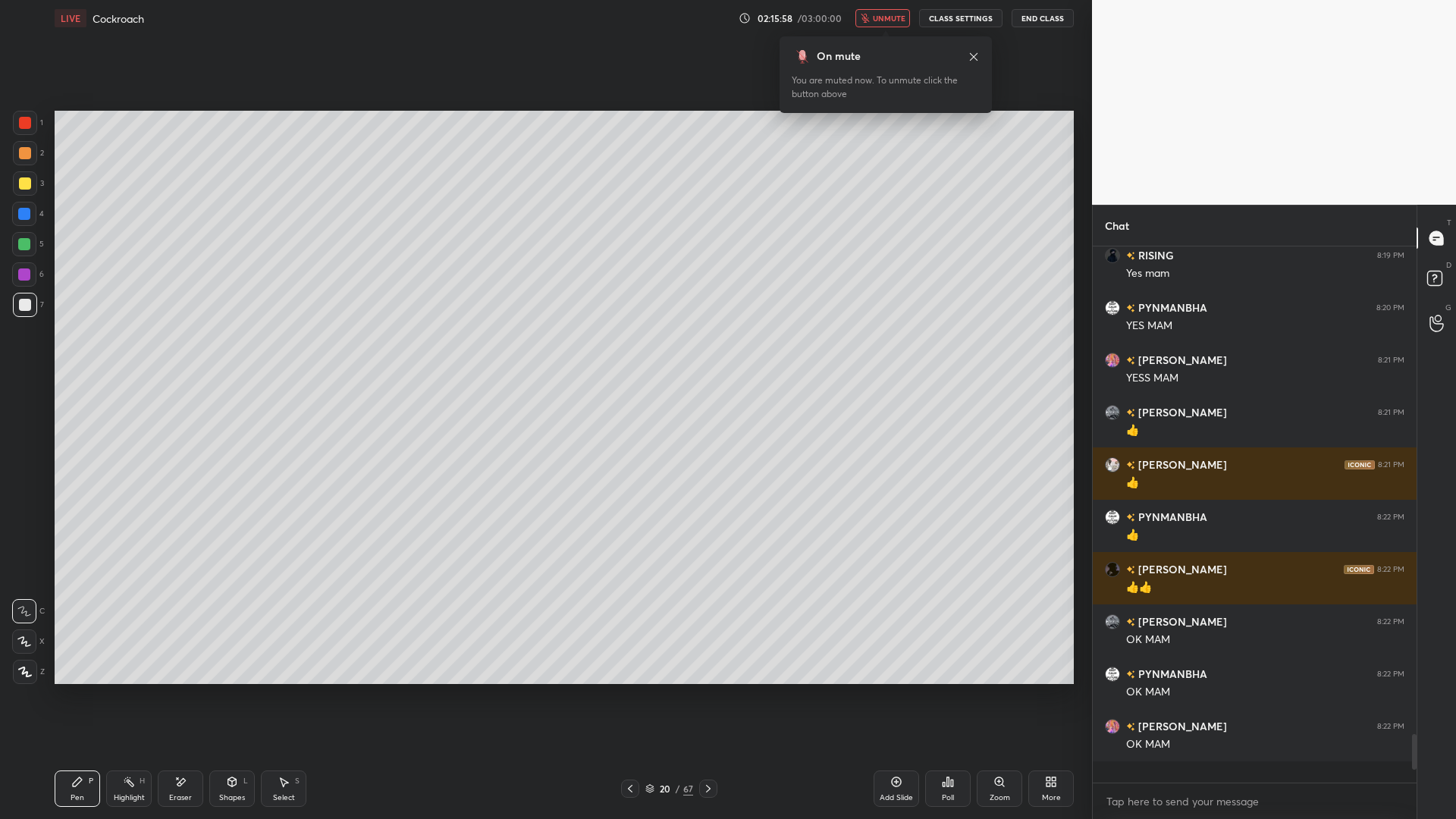
scroll to position [5103, 0]
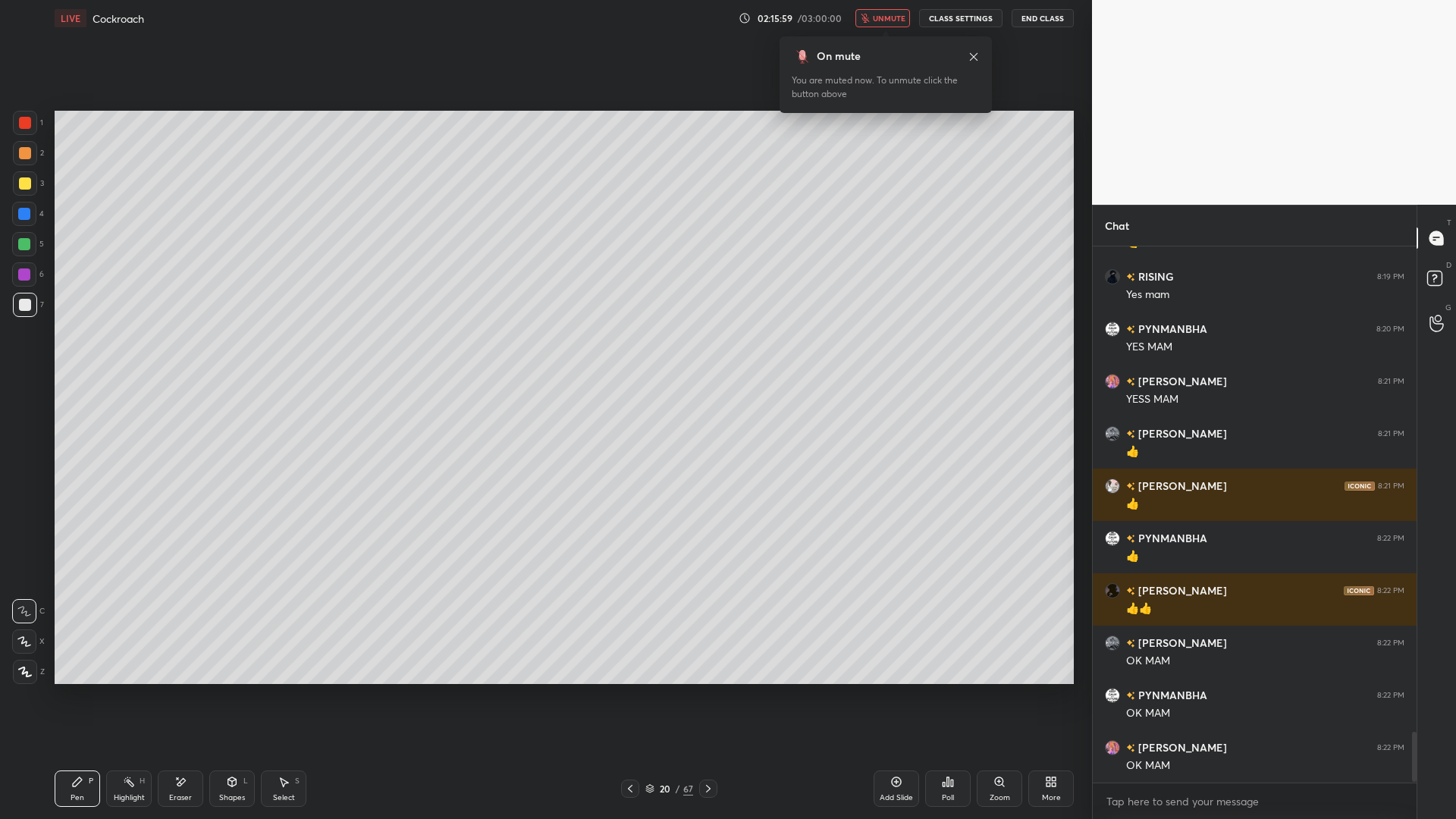
click at [875, 14] on button "unmute" at bounding box center [882, 18] width 55 height 18
click at [855, 9] on button "mute" at bounding box center [882, 18] width 55 height 18
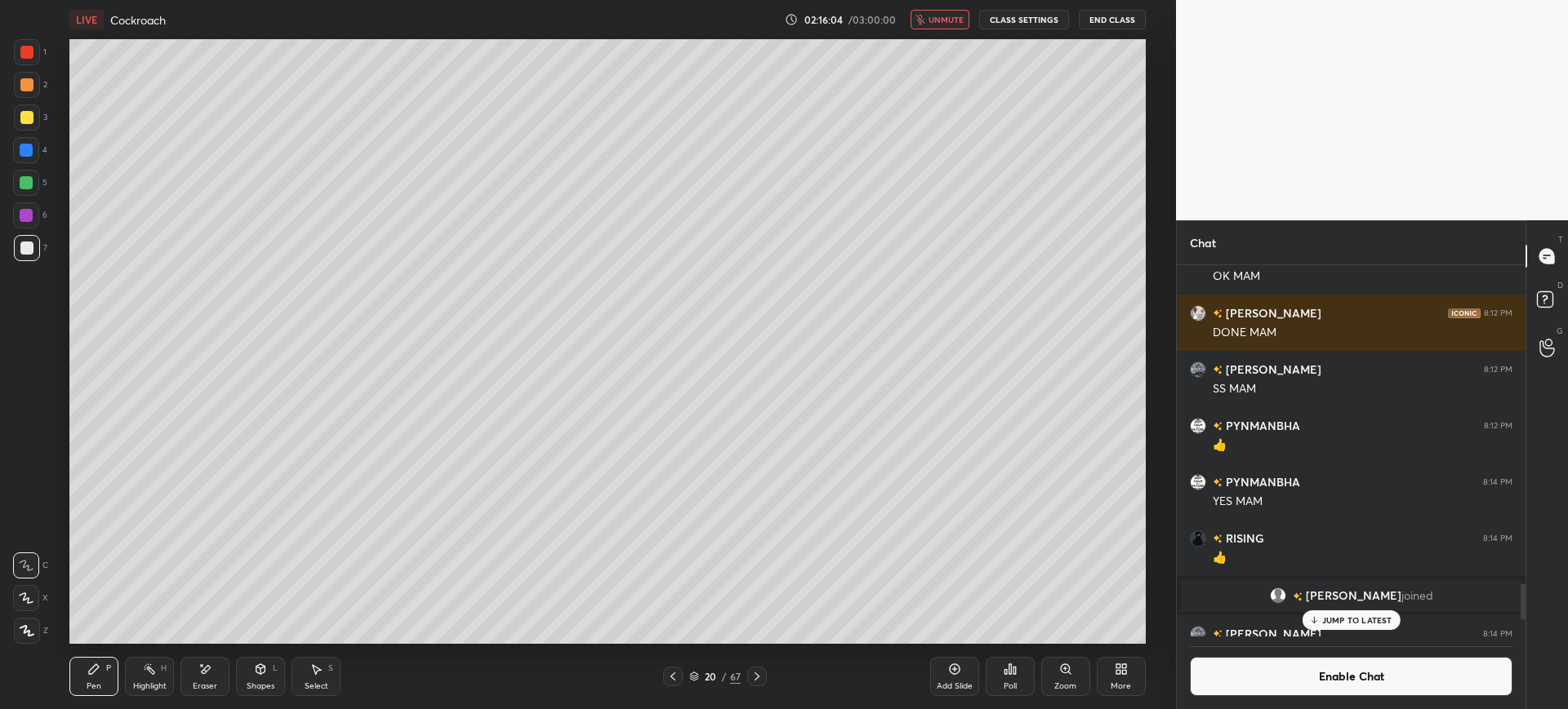
scroll to position [81005, 80552]
click at [1019, 666] on div "Poll" at bounding box center [1010, 677] width 49 height 39
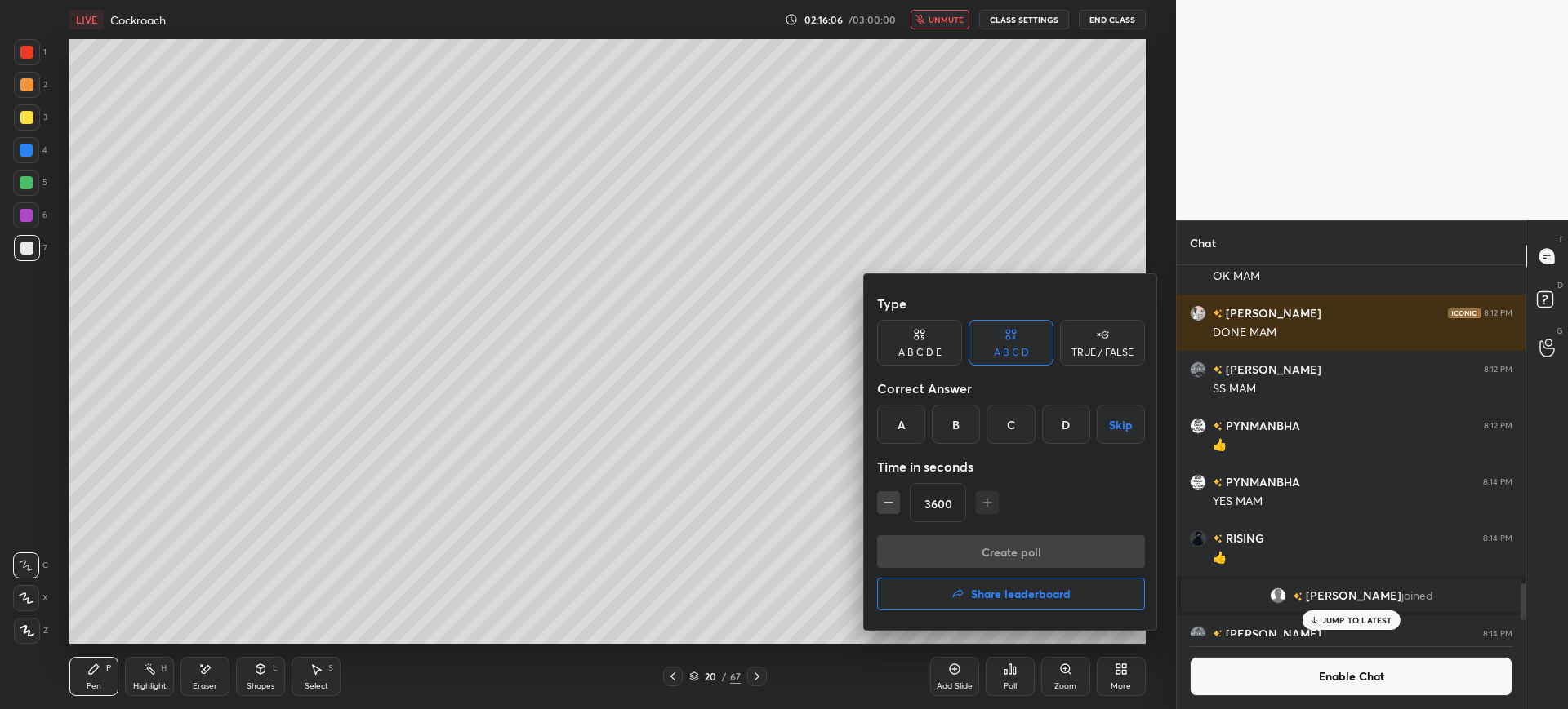
click at [898, 428] on div "A" at bounding box center [901, 424] width 48 height 39
click at [966, 544] on button "Create poll" at bounding box center [1010, 551] width 267 height 32
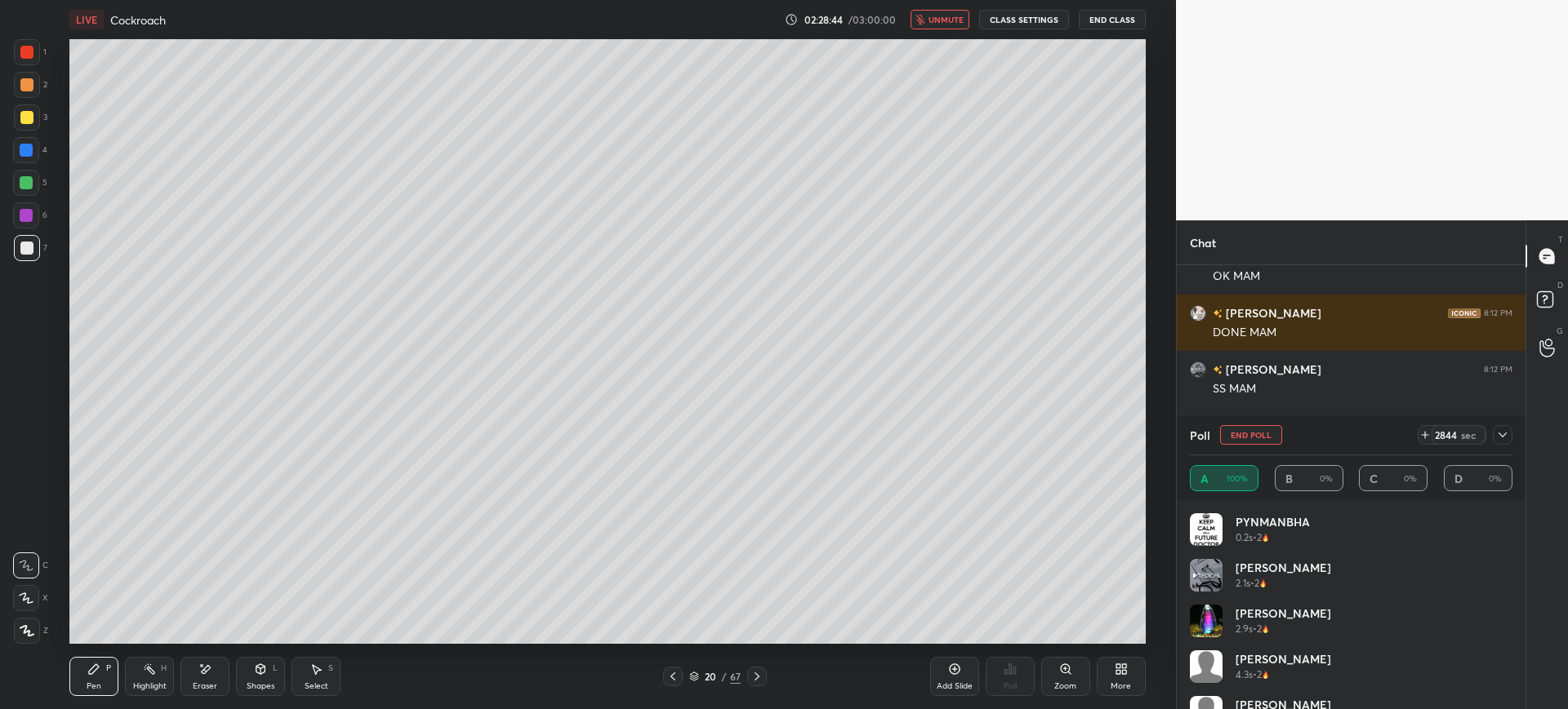
scroll to position [281, 344]
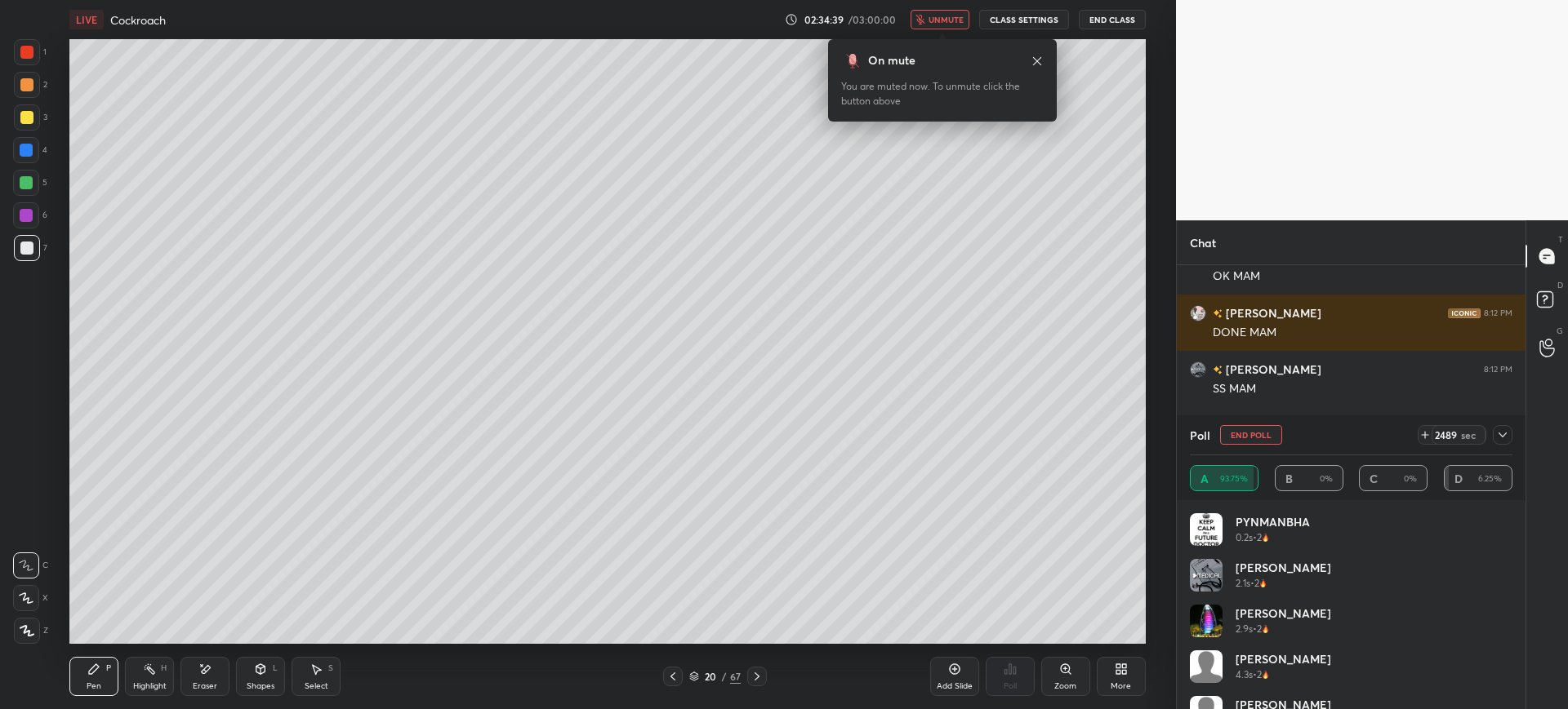
click at [925, 23] on icon "button" at bounding box center [921, 19] width 9 height 10
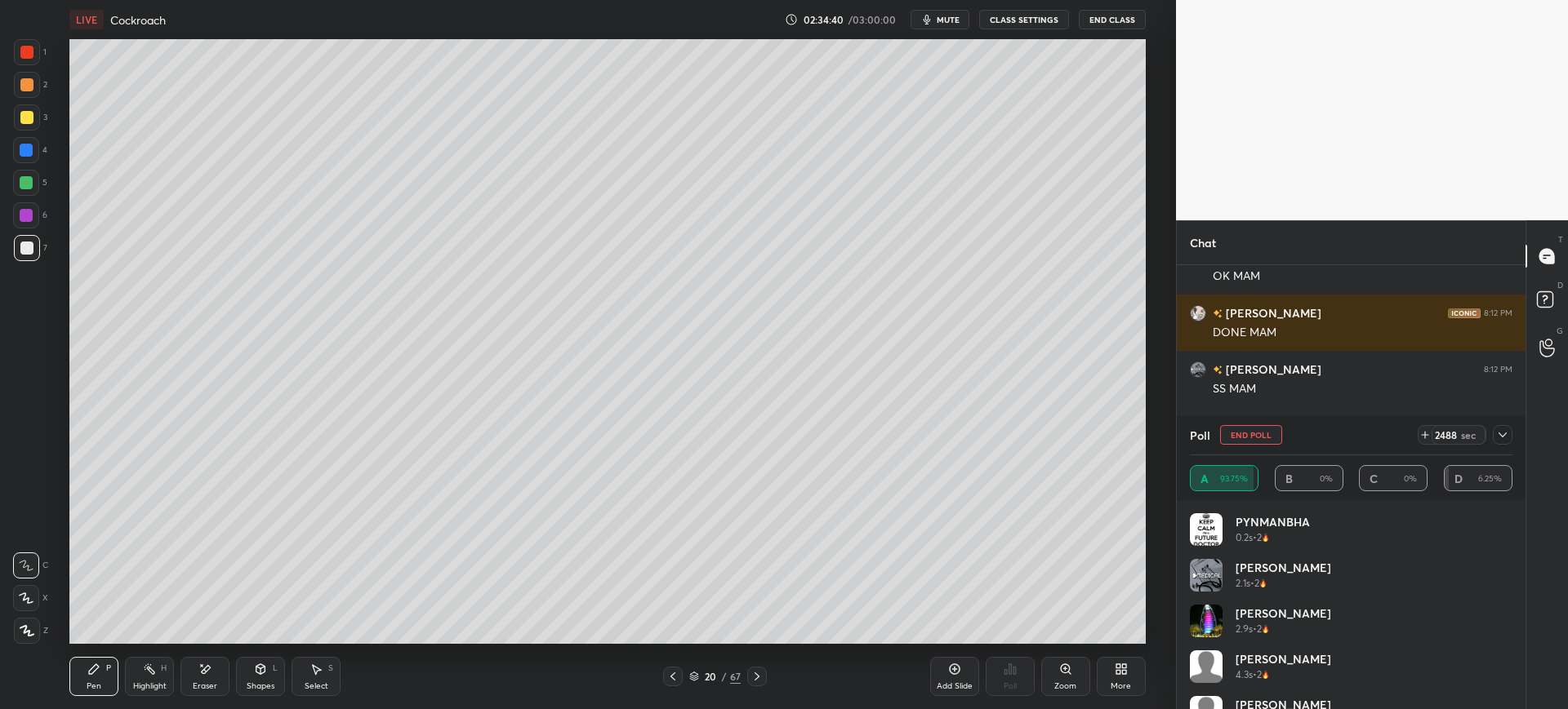
click at [1254, 432] on button "End Poll" at bounding box center [1251, 435] width 62 height 19
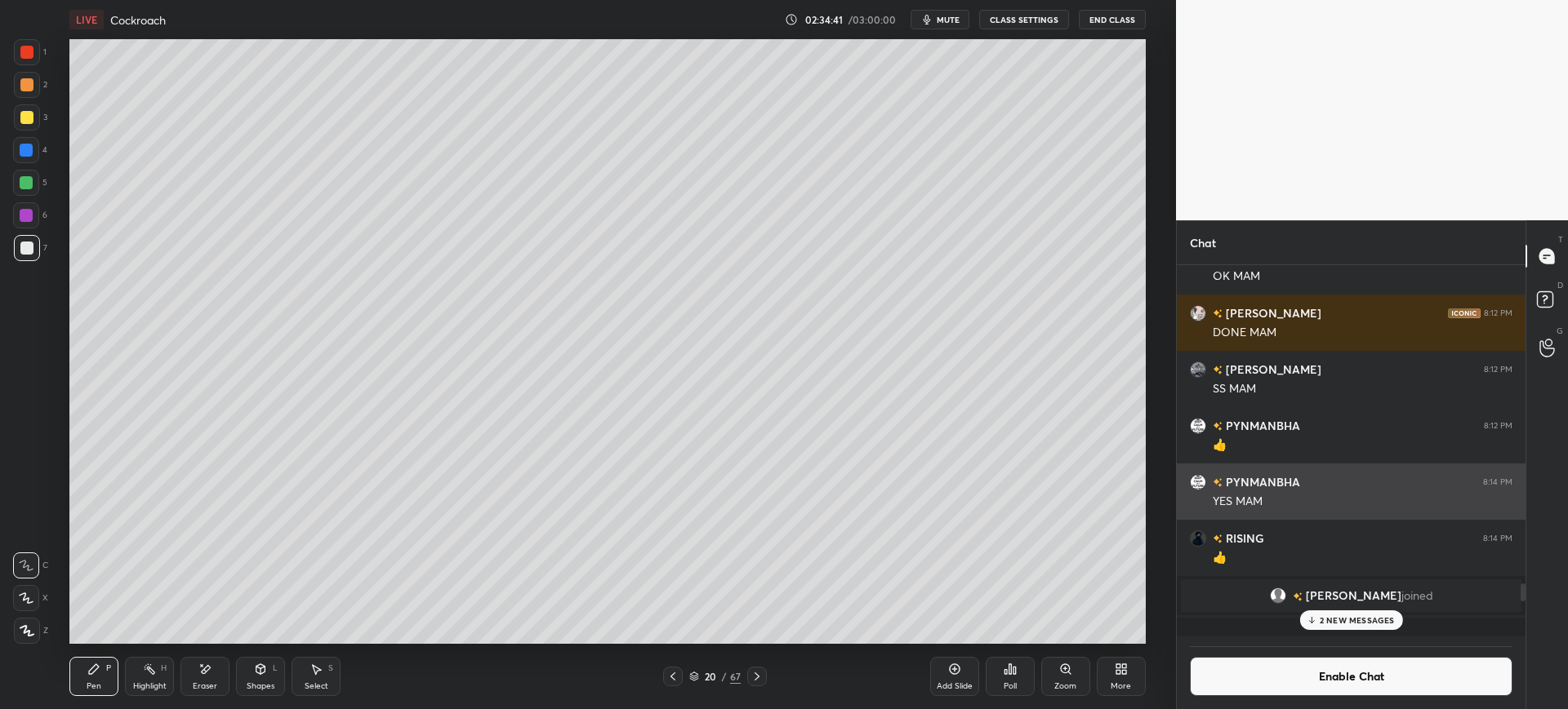
scroll to position [439, 344]
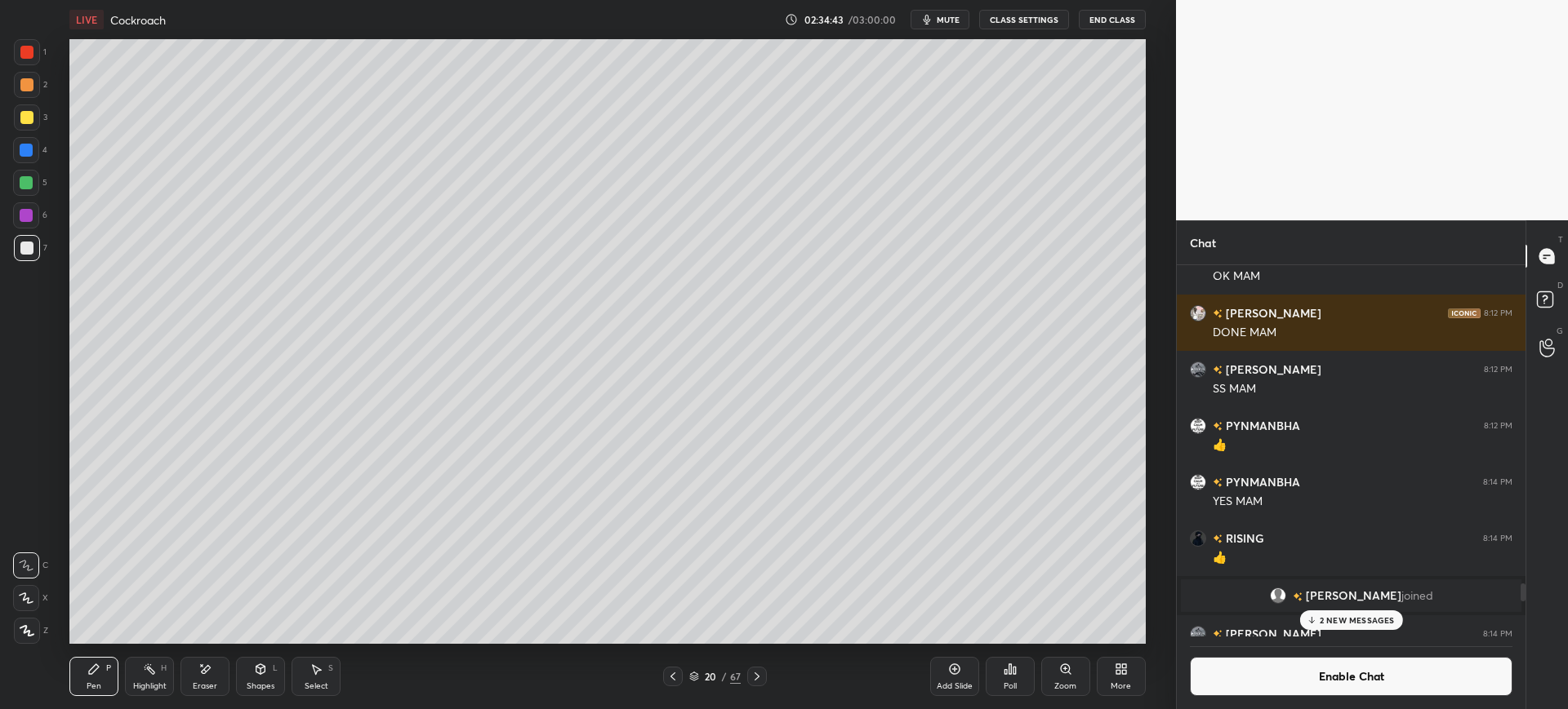
click at [1289, 682] on button "Enable Chat" at bounding box center [1351, 677] width 323 height 39
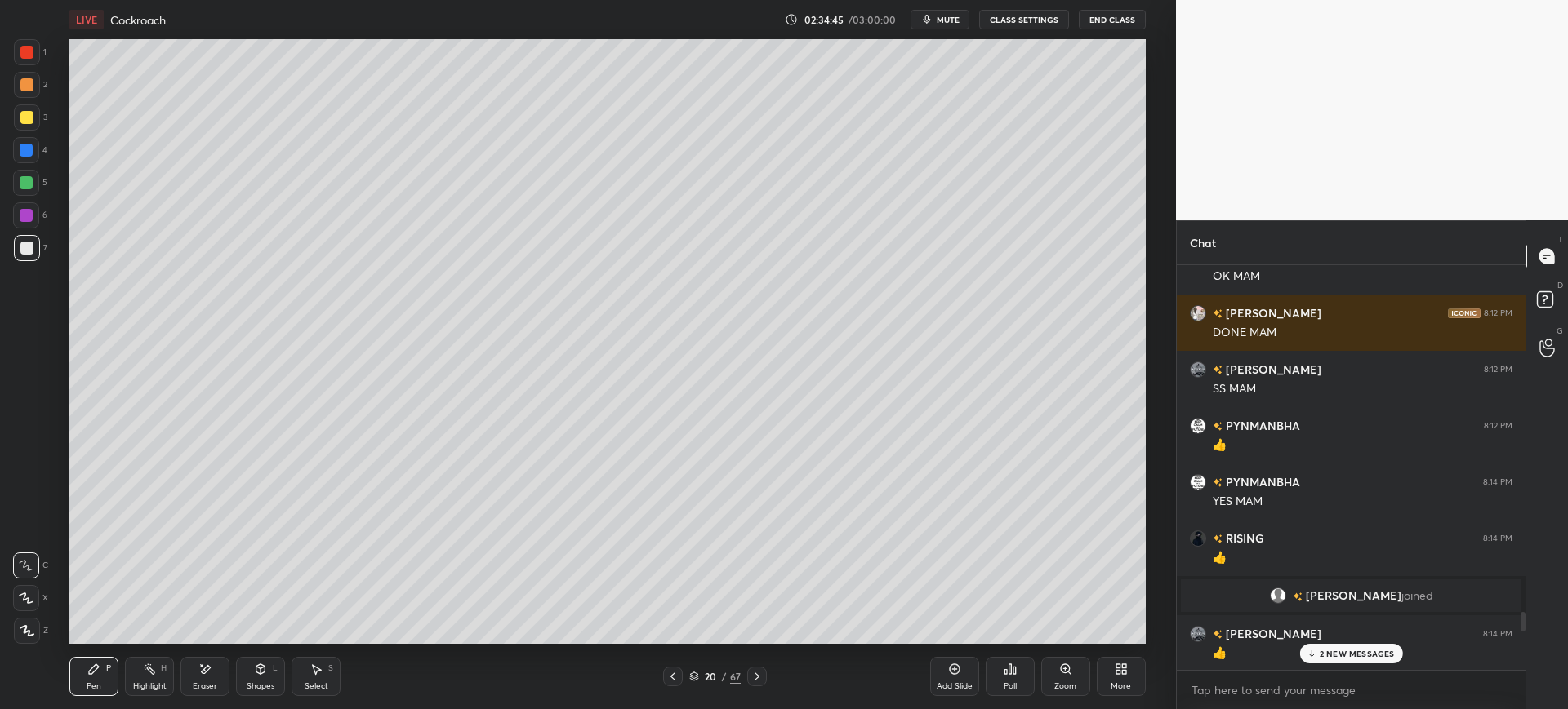
click at [212, 670] on div "Eraser" at bounding box center [205, 677] width 49 height 39
click at [765, 672] on div at bounding box center [757, 677] width 19 height 19
click at [677, 679] on icon at bounding box center [673, 677] width 13 height 13
click at [969, 673] on div "Add Slide" at bounding box center [955, 677] width 49 height 39
click at [91, 686] on div "Pen" at bounding box center [94, 685] width 15 height 8
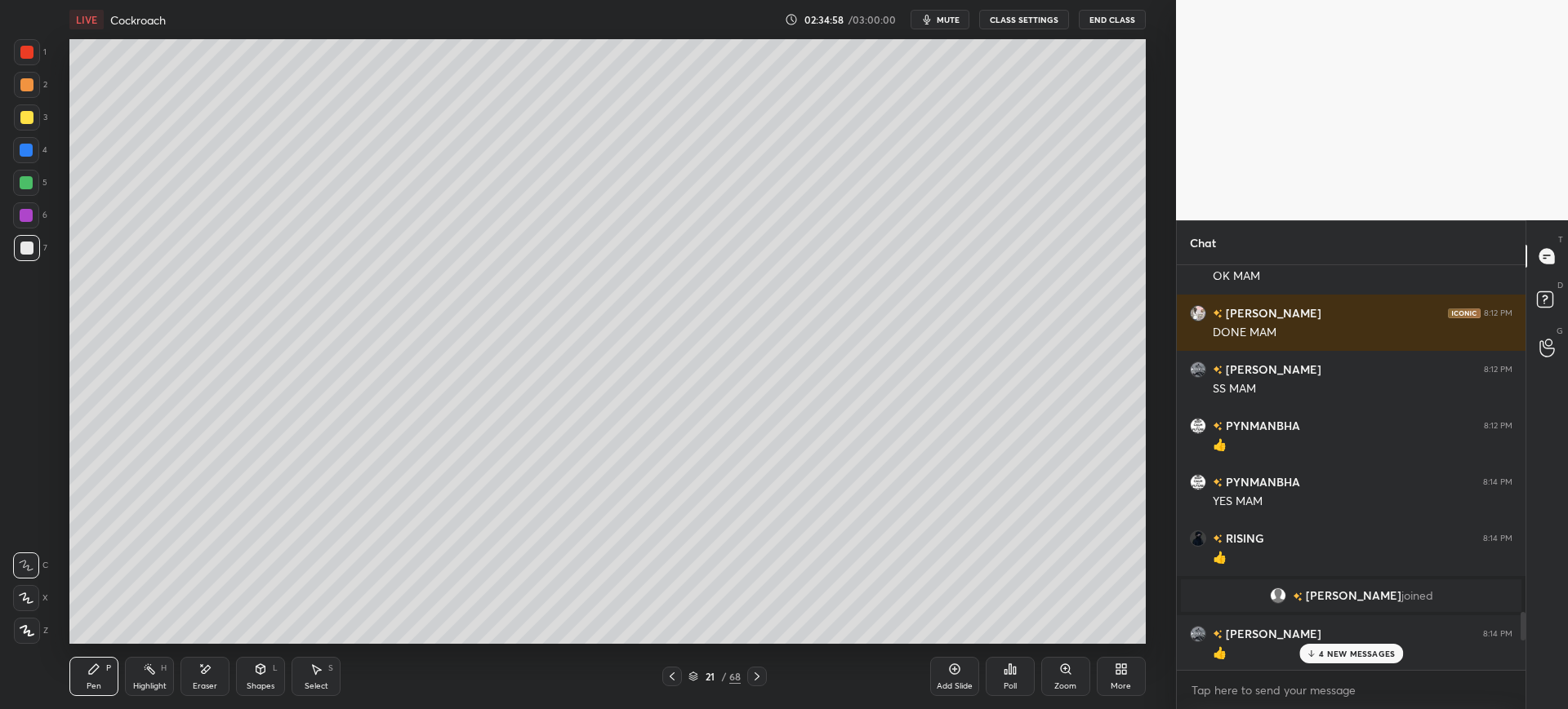
click at [25, 127] on div at bounding box center [27, 117] width 26 height 26
click at [32, 77] on div at bounding box center [27, 85] width 26 height 26
click at [1351, 653] on p "7 NEW MESSAGES" at bounding box center [1358, 653] width 75 height 10
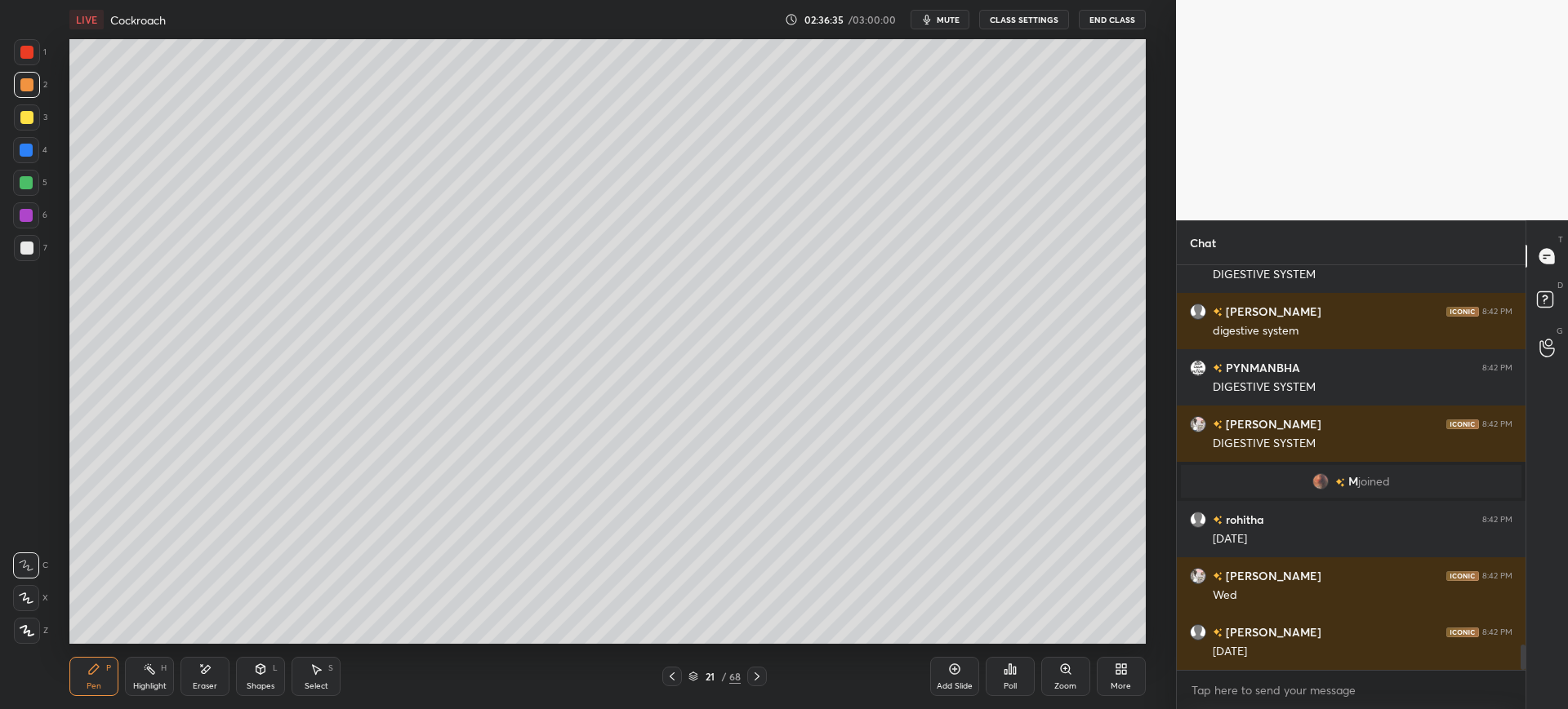
scroll to position [6056, 0]
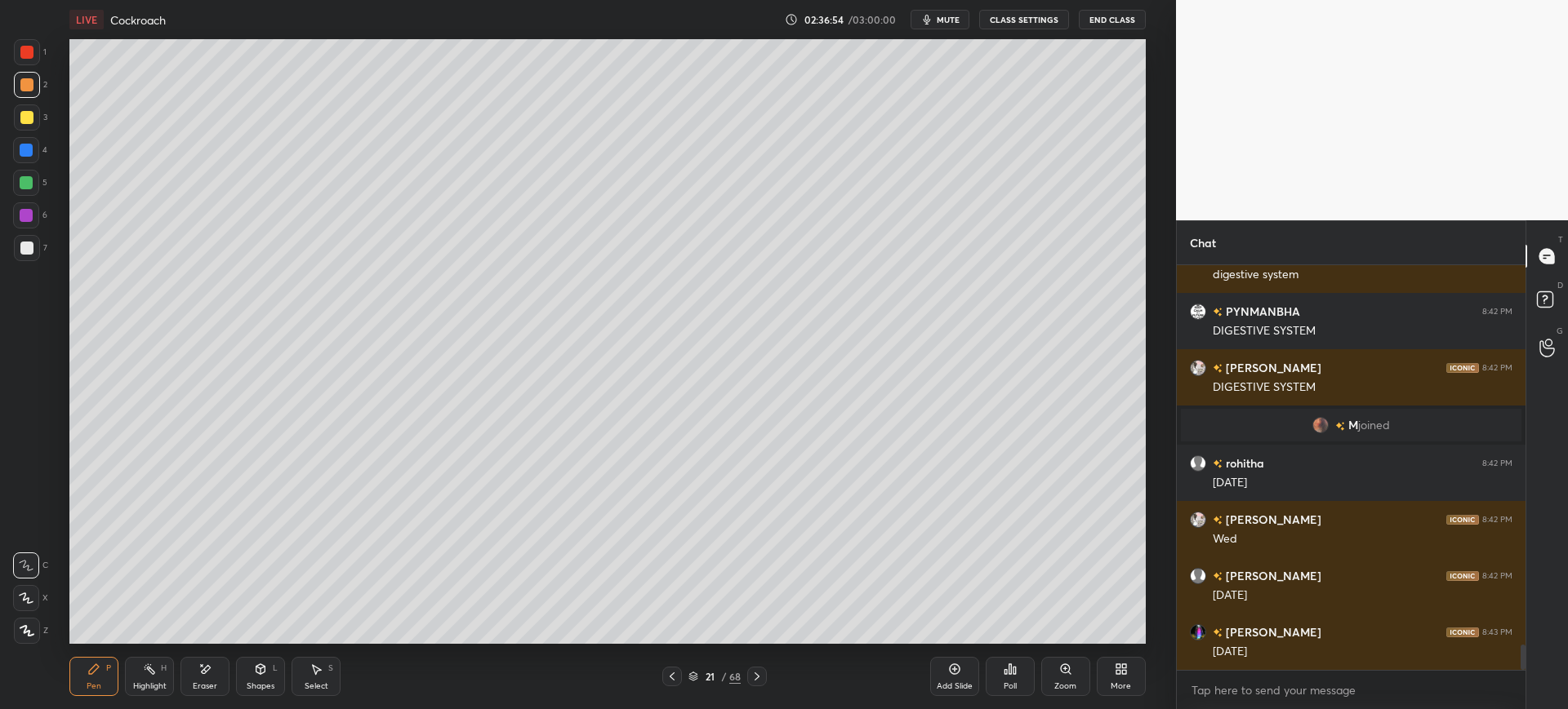
click at [28, 254] on div at bounding box center [26, 248] width 13 height 13
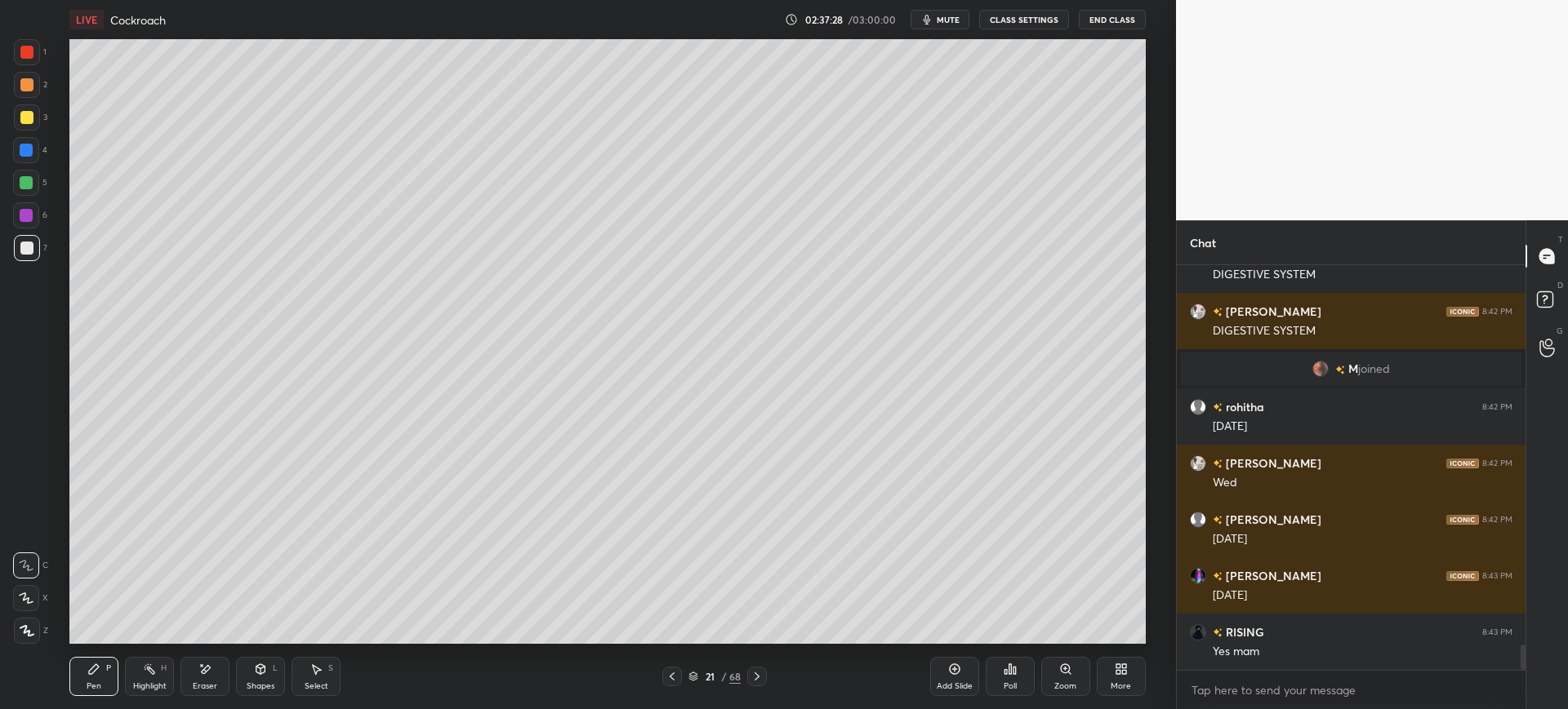
scroll to position [6168, 0]
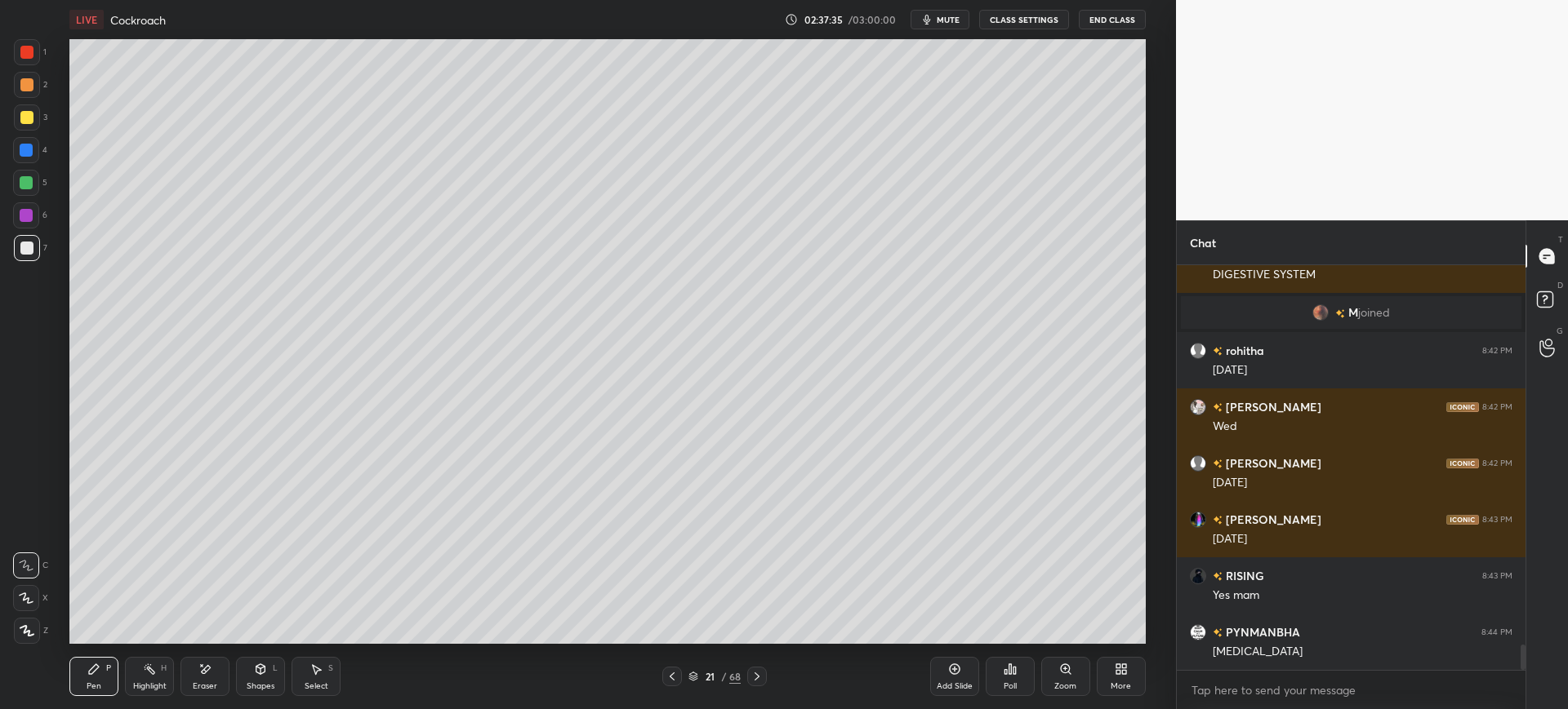
click at [30, 123] on div at bounding box center [26, 117] width 13 height 13
click at [702, 675] on div "21" at bounding box center [709, 676] width 17 height 10
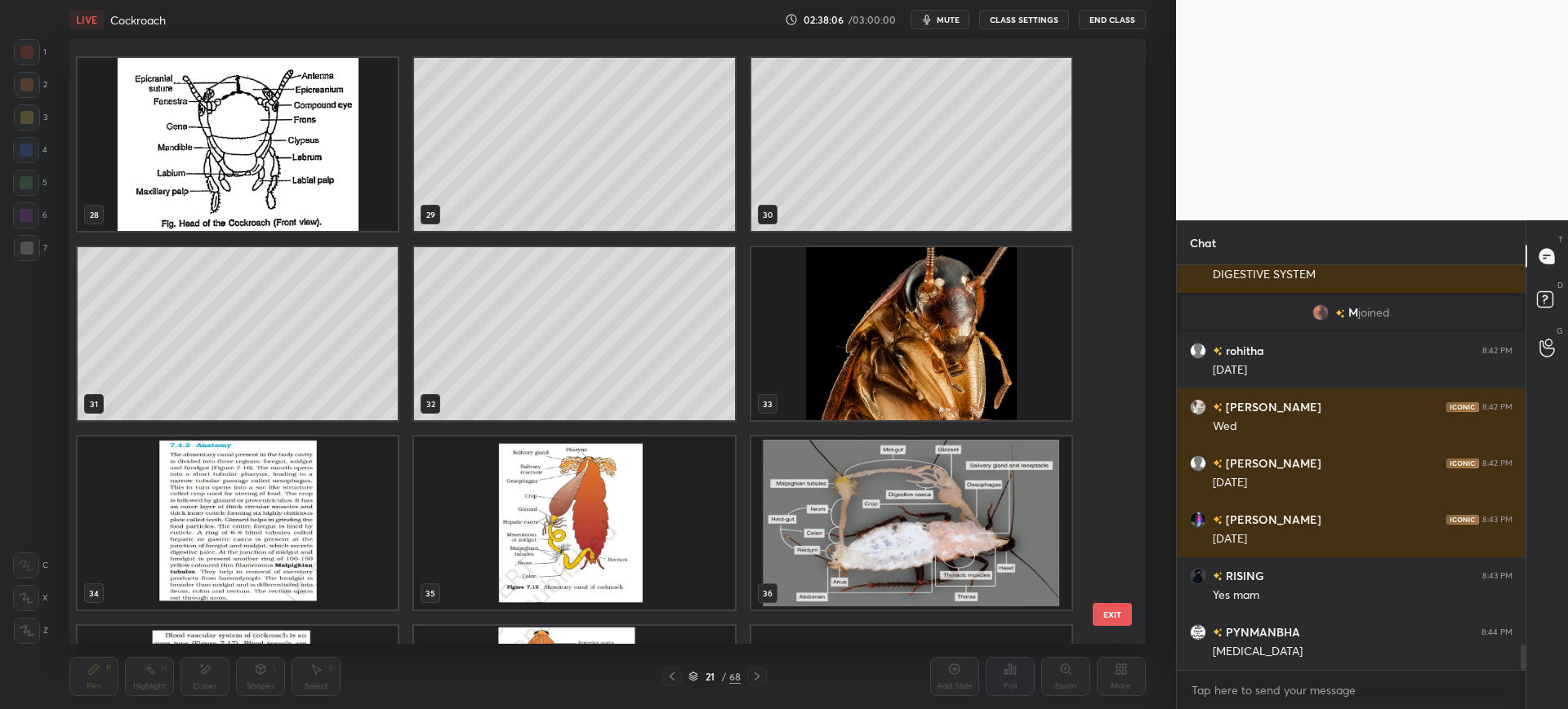
scroll to position [1779, 0]
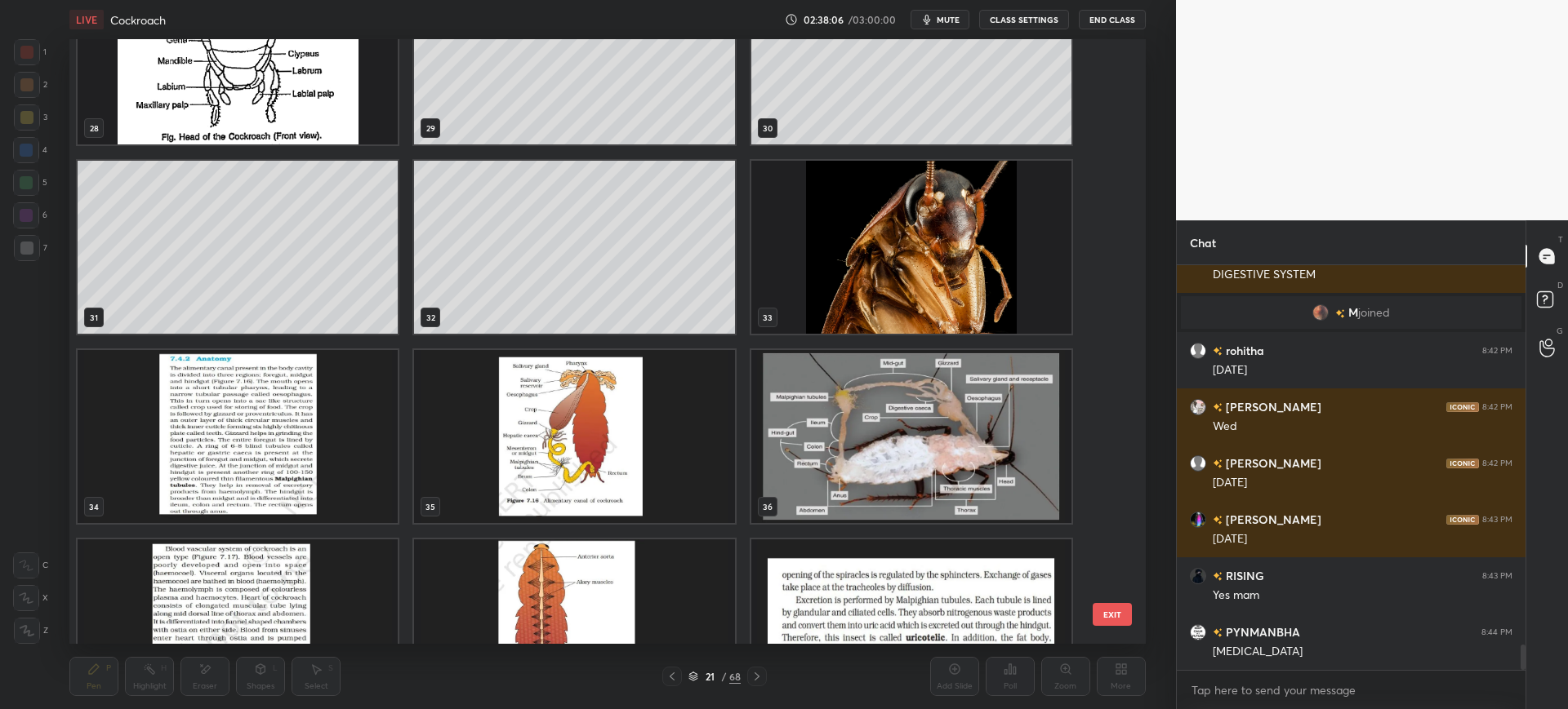
click at [244, 457] on img "grid" at bounding box center [237, 436] width 320 height 173
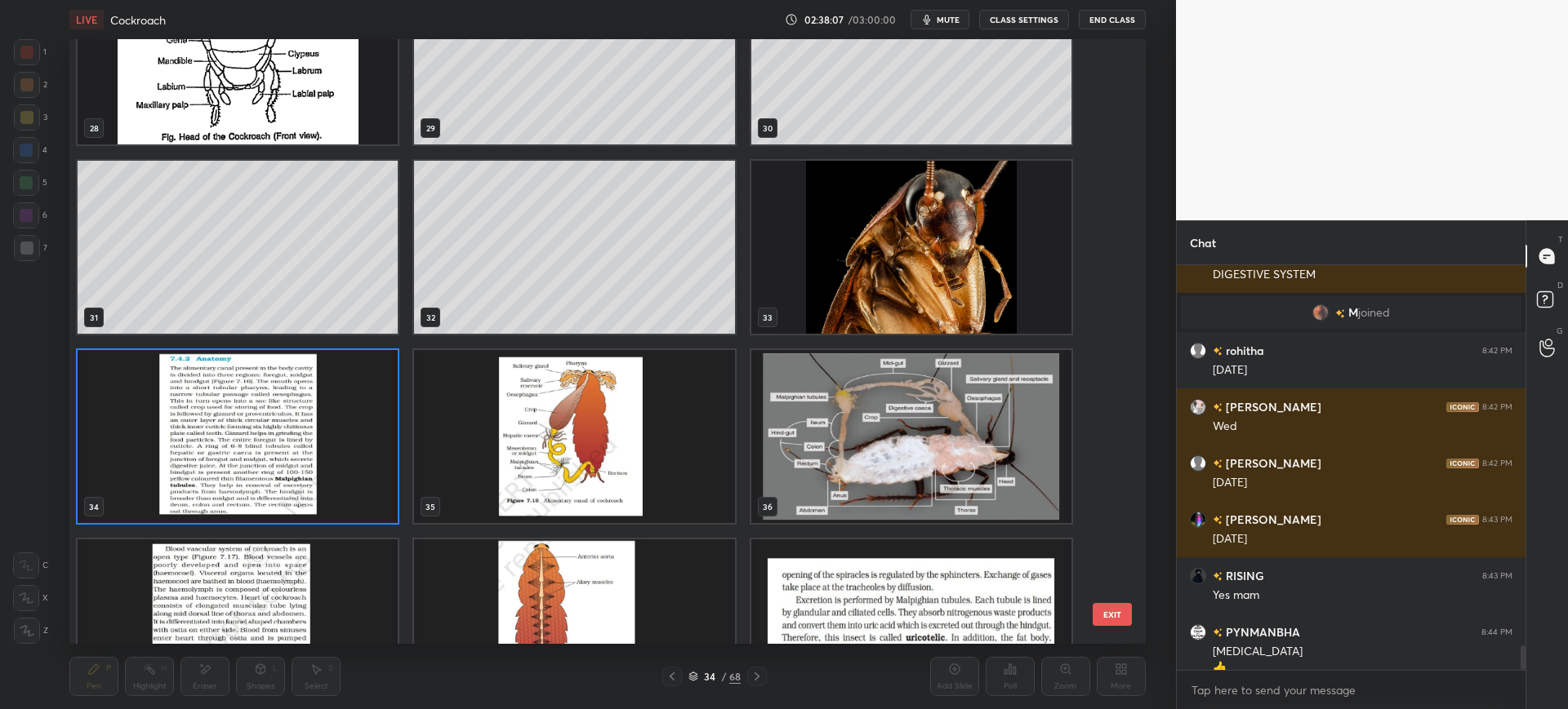
scroll to position [6185, 0]
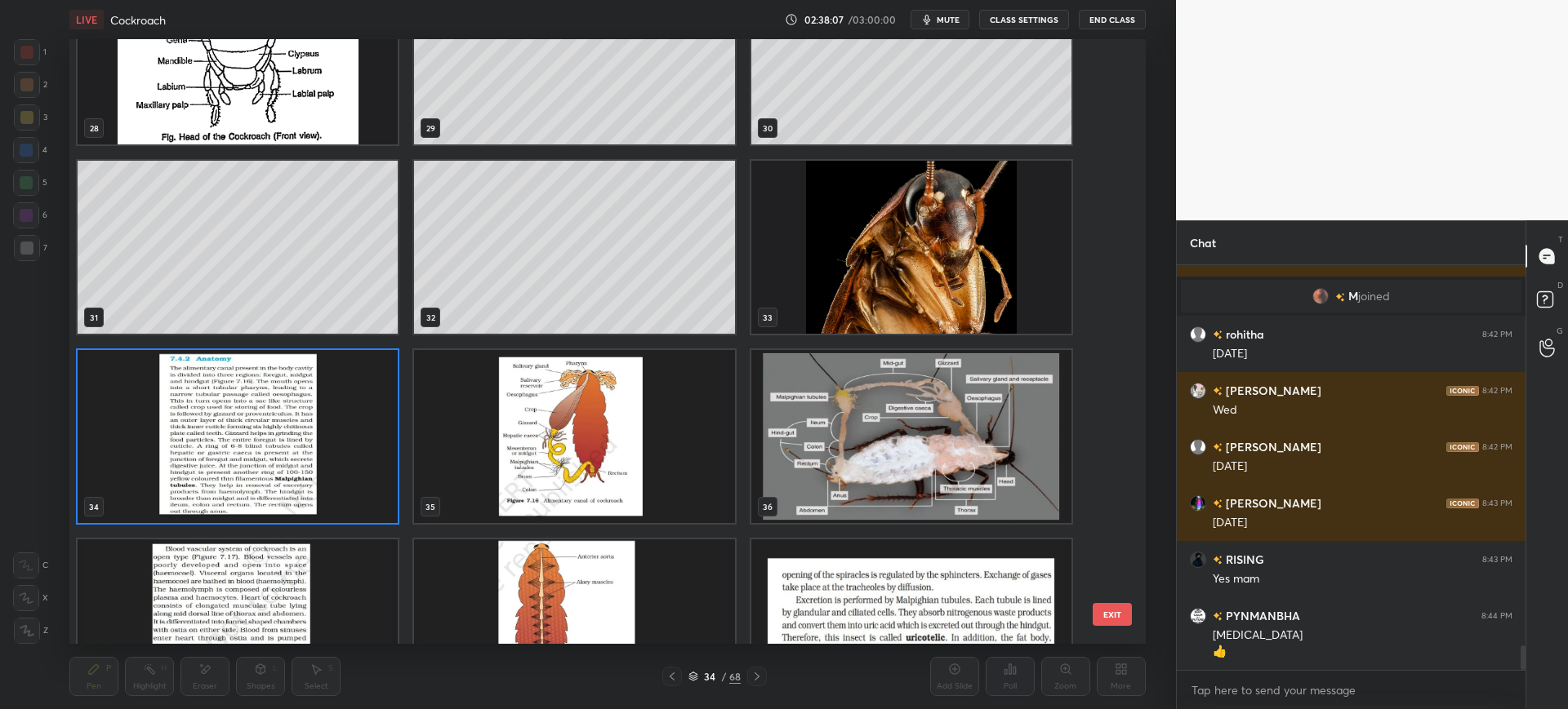
click at [1102, 609] on button "EXIT" at bounding box center [1112, 614] width 39 height 23
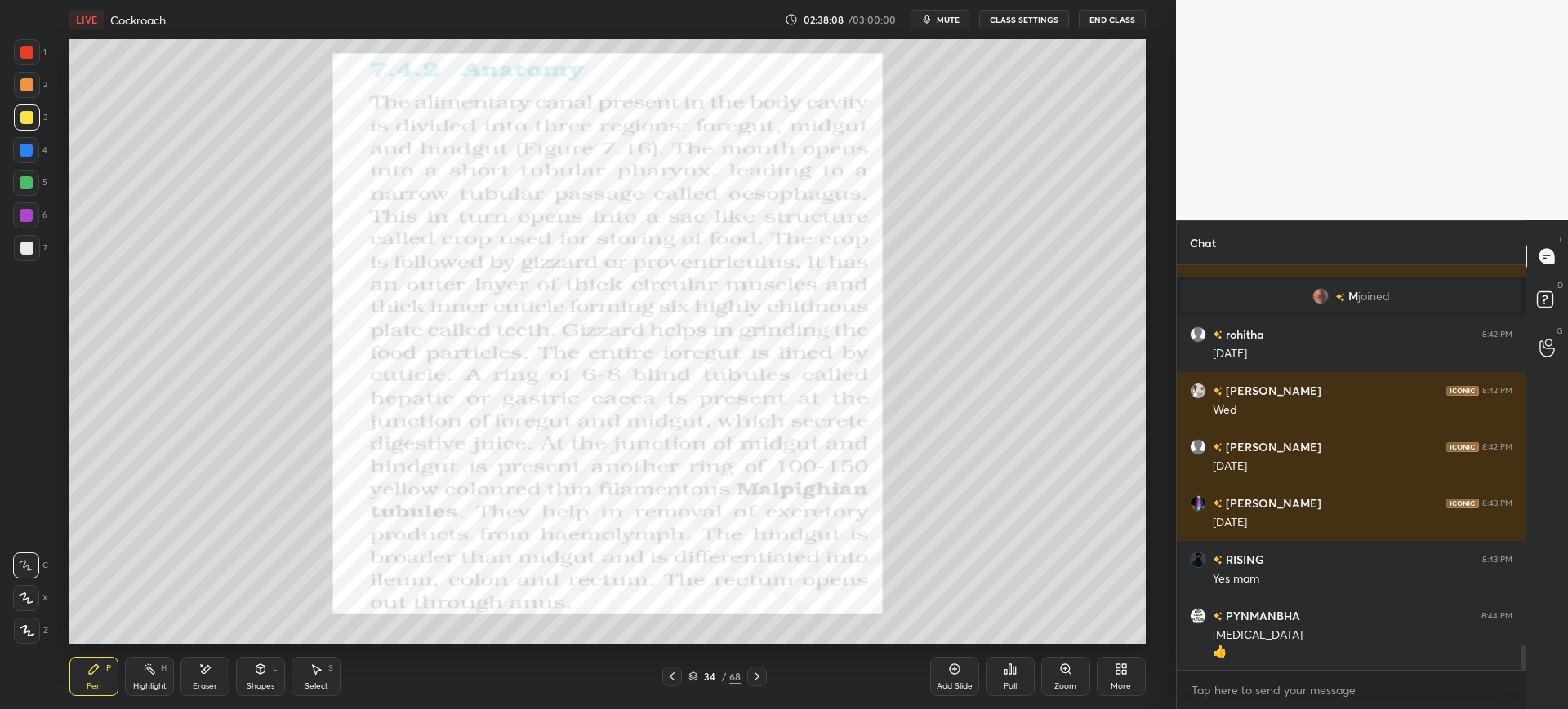
click at [758, 677] on icon at bounding box center [757, 677] width 13 height 13
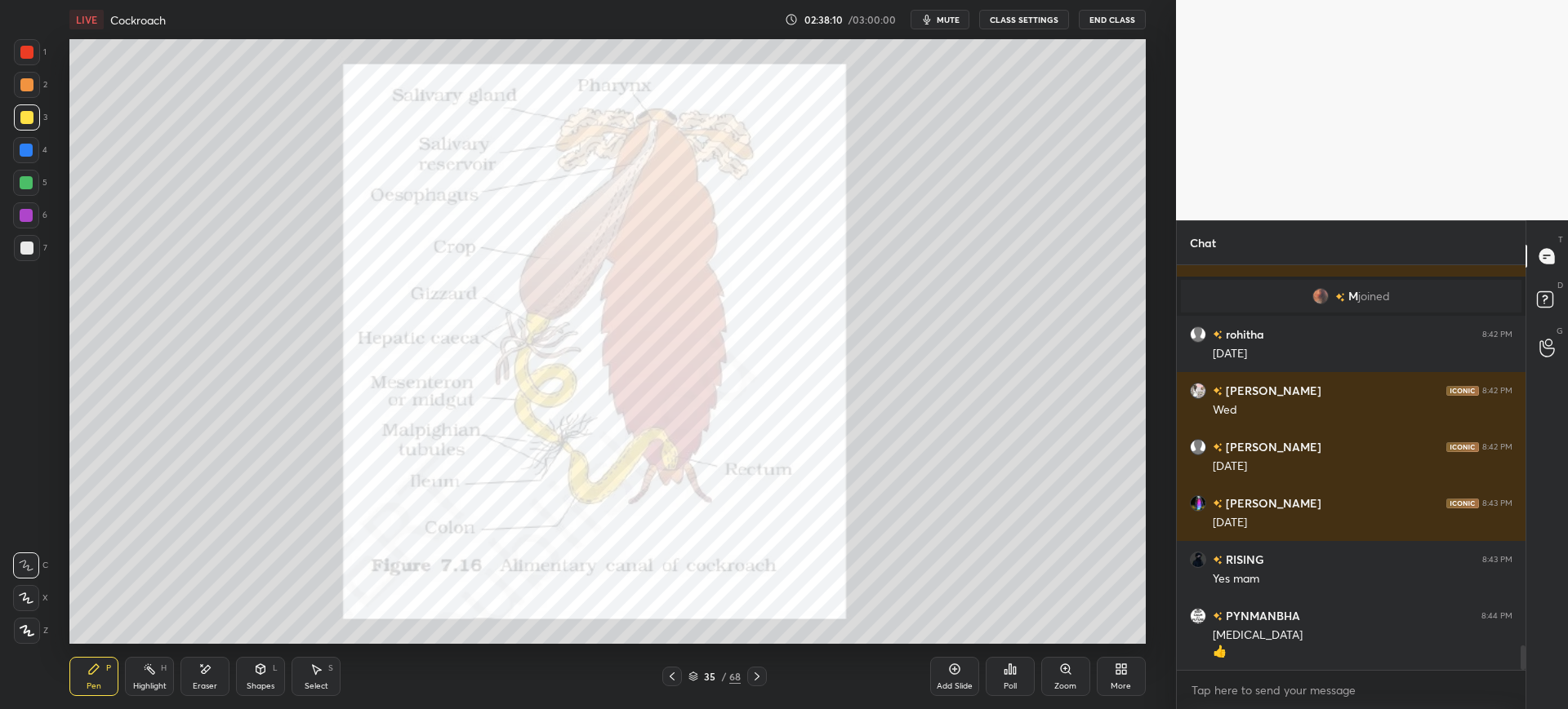
click at [46, 58] on div "1" at bounding box center [30, 53] width 32 height 26
click at [35, 173] on div at bounding box center [26, 183] width 26 height 26
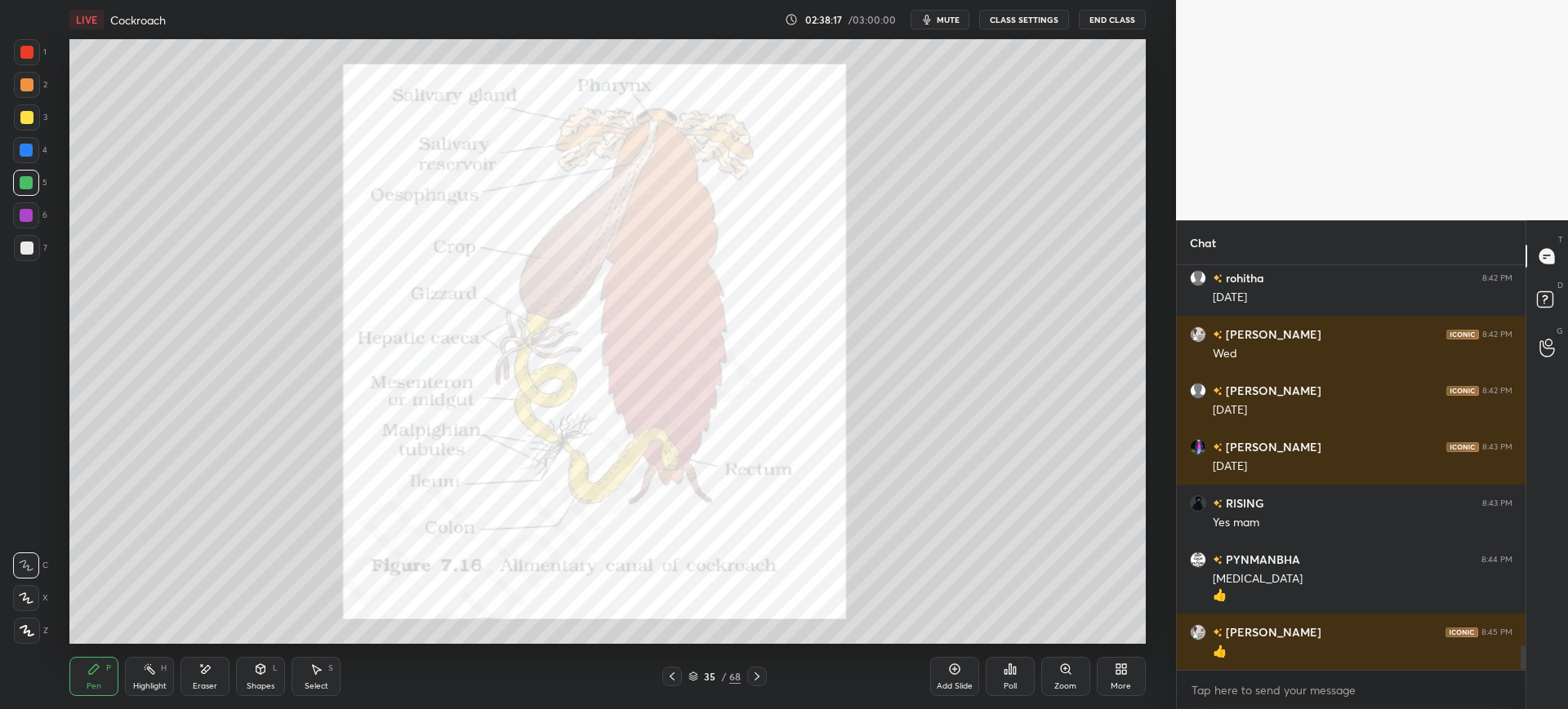
click at [31, 124] on div at bounding box center [27, 117] width 26 height 26
click at [26, 149] on div at bounding box center [25, 150] width 13 height 13
click at [21, 246] on div at bounding box center [26, 248] width 13 height 13
click at [33, 118] on div at bounding box center [27, 117] width 26 height 26
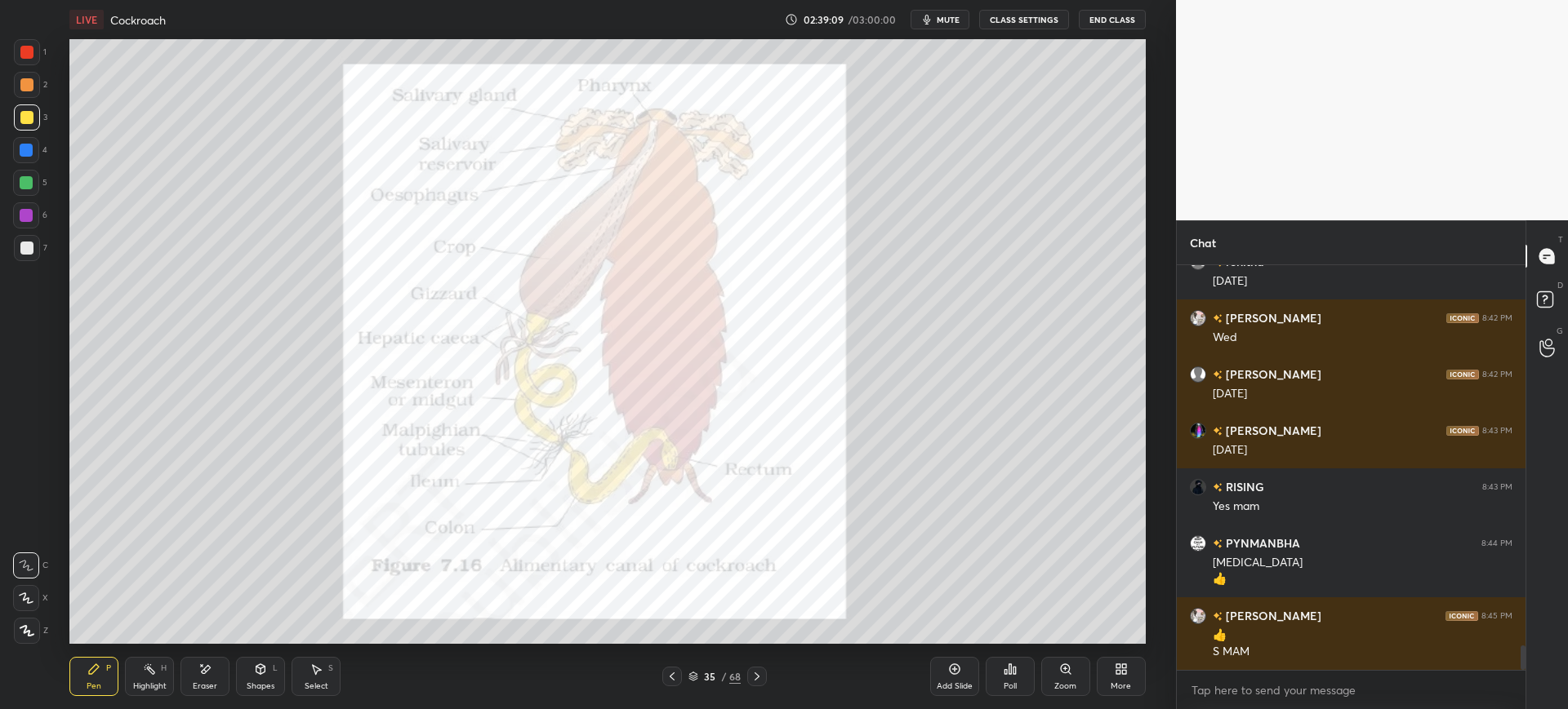
click at [28, 49] on div at bounding box center [26, 52] width 13 height 13
click at [675, 673] on icon at bounding box center [672, 677] width 13 height 13
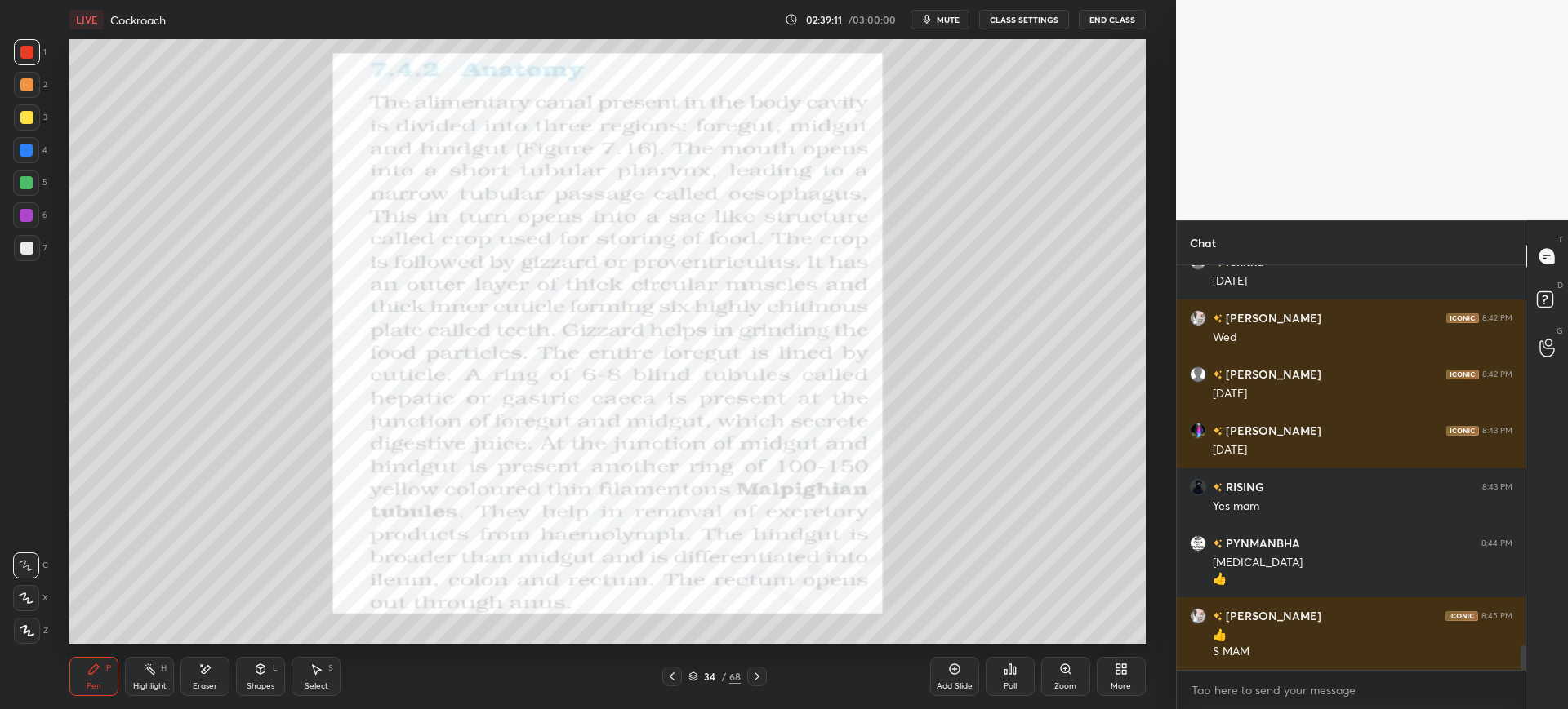
click at [38, 176] on div at bounding box center [26, 183] width 26 height 26
click at [45, 155] on div "4" at bounding box center [30, 150] width 34 height 26
click at [23, 116] on div at bounding box center [26, 117] width 13 height 13
click at [194, 671] on div "Eraser" at bounding box center [205, 677] width 49 height 39
click at [95, 675] on icon at bounding box center [94, 669] width 13 height 13
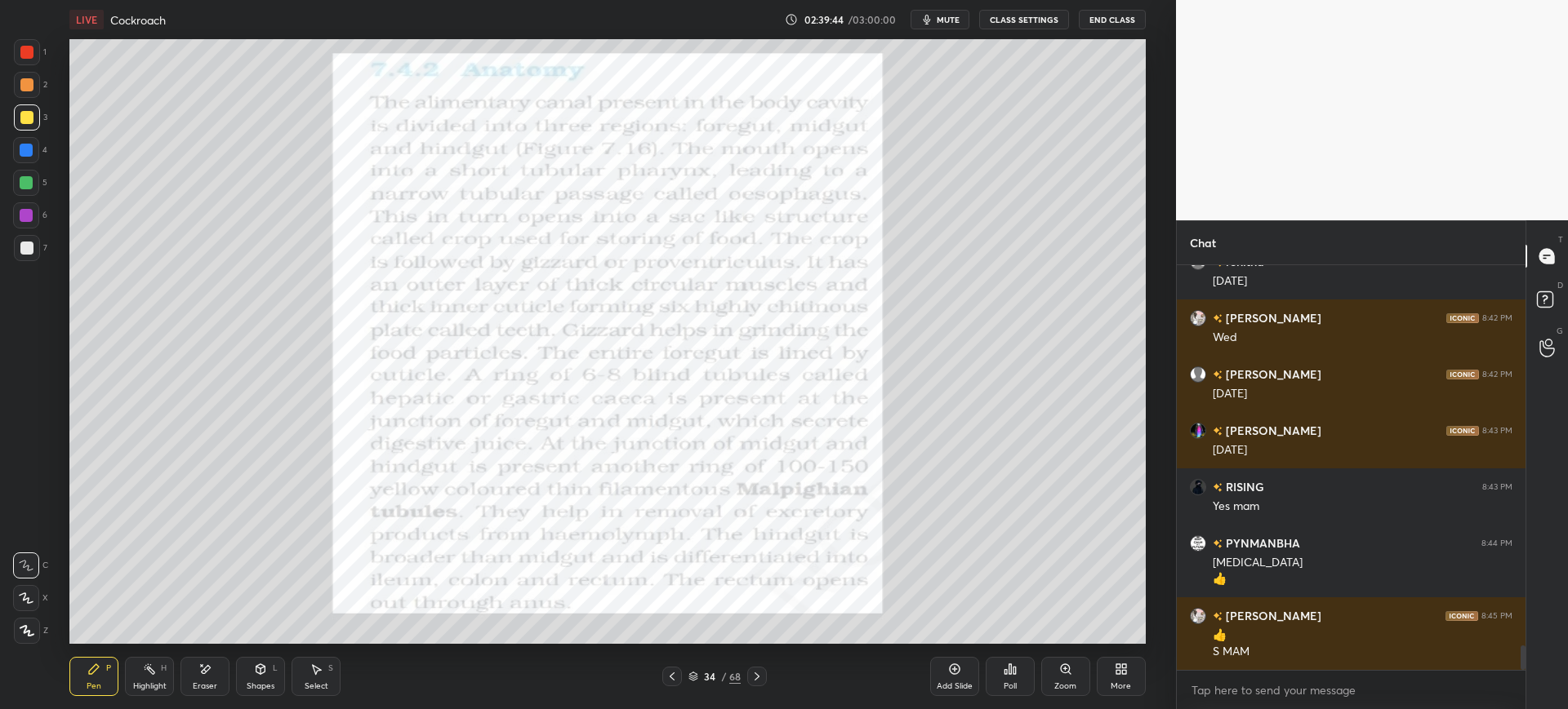
click at [32, 252] on div at bounding box center [26, 248] width 13 height 13
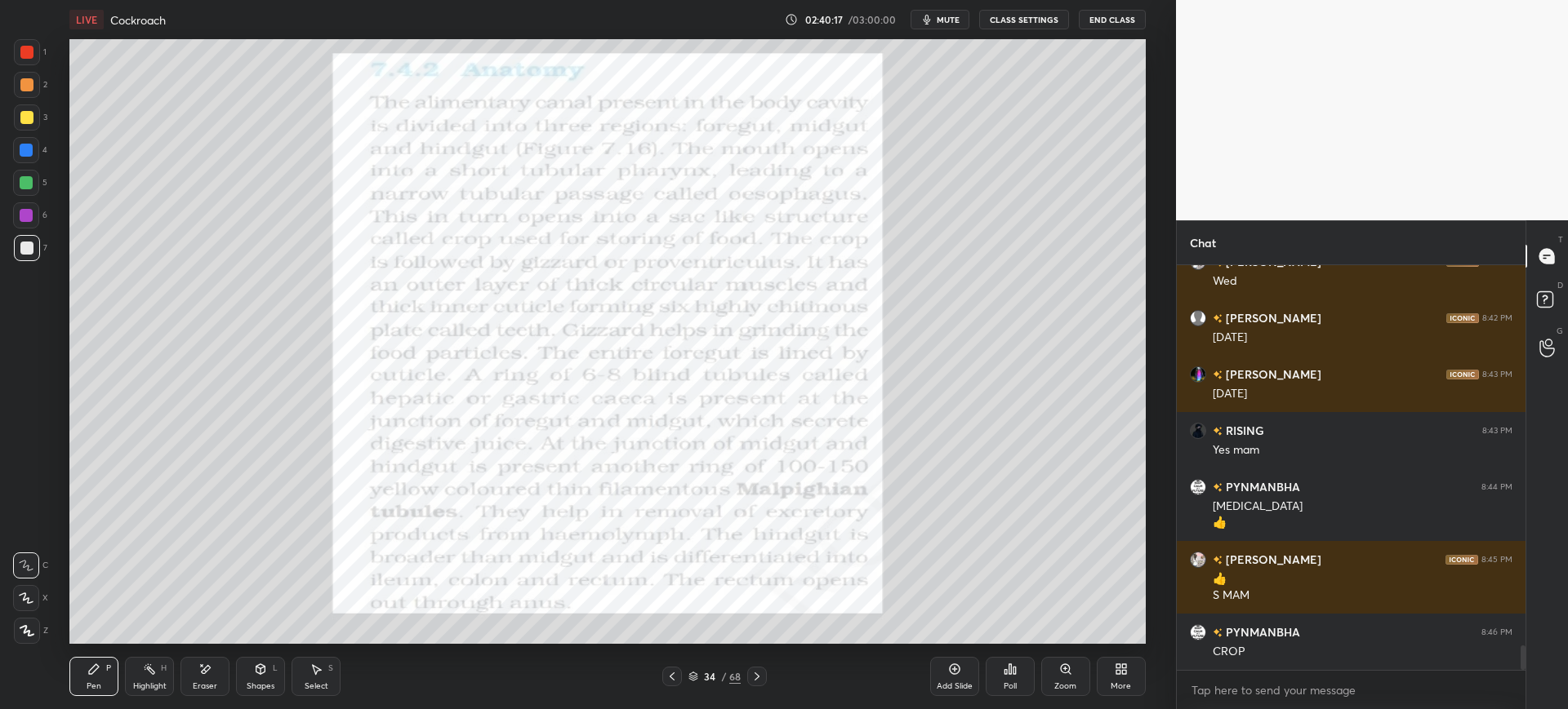
scroll to position [6370, 0]
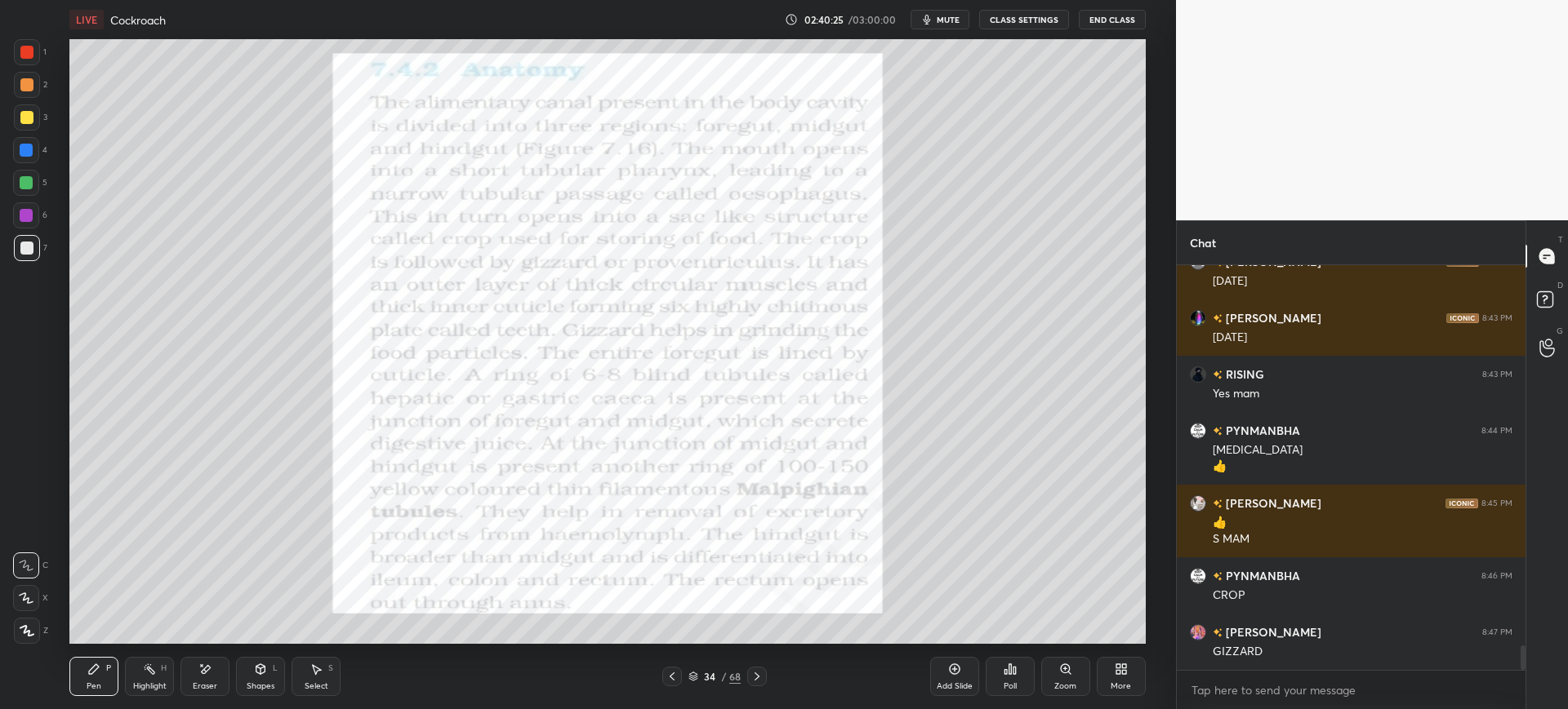
click at [28, 109] on div at bounding box center [27, 117] width 26 height 26
click at [30, 160] on div at bounding box center [26, 150] width 26 height 26
click at [40, 117] on div "3" at bounding box center [31, 117] width 33 height 26
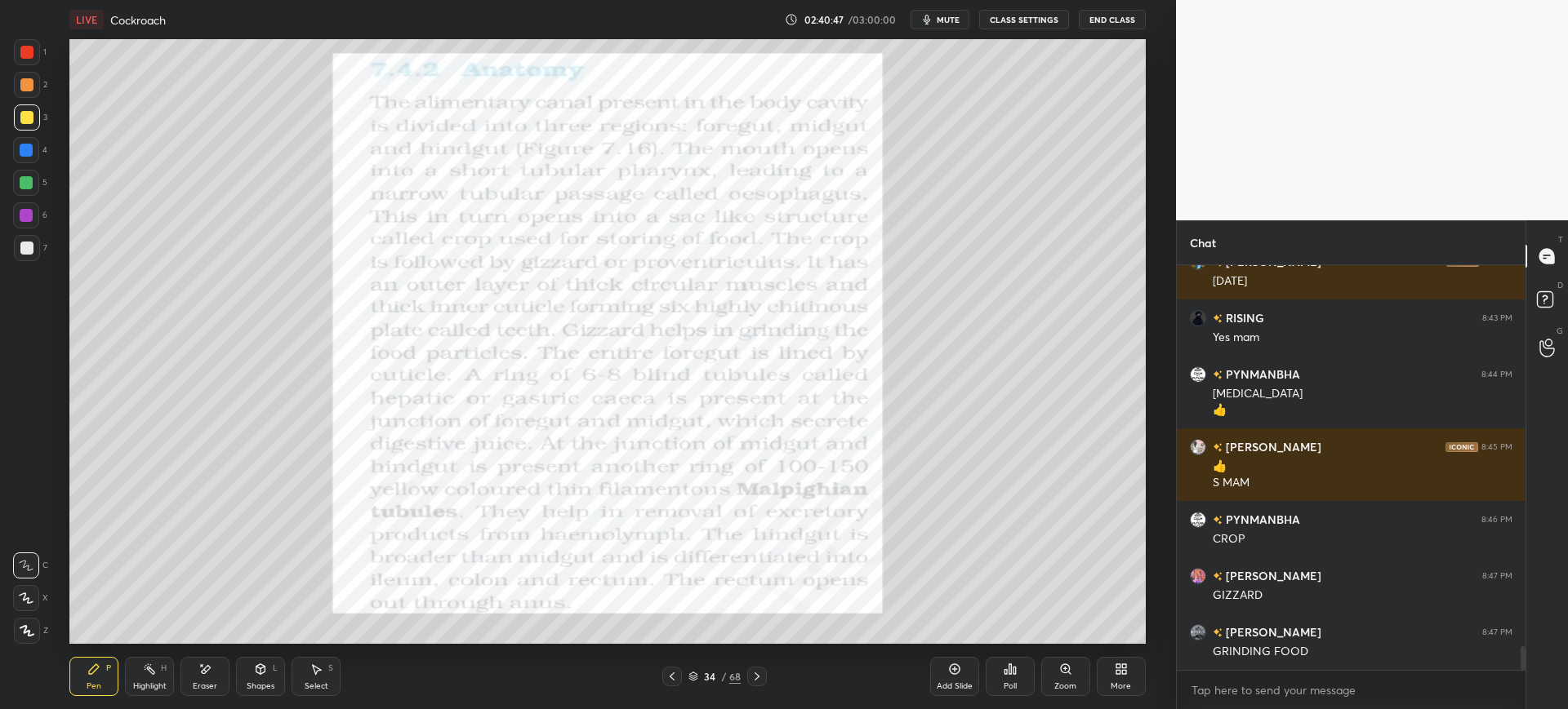
scroll to position [6483, 0]
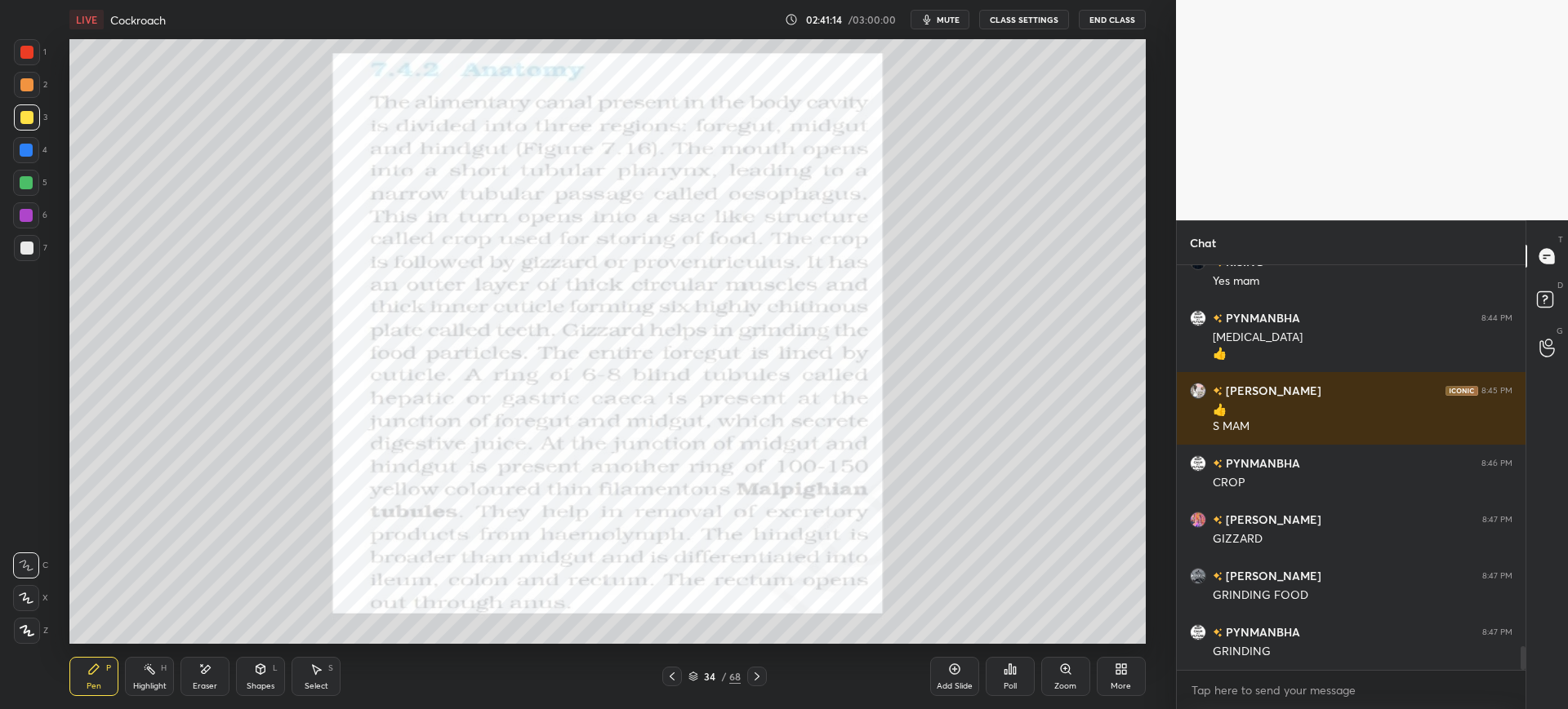
click at [37, 149] on div at bounding box center [26, 150] width 26 height 26
click at [29, 249] on div at bounding box center [26, 248] width 13 height 13
click at [1010, 631] on div "Poll" at bounding box center [1010, 677] width 49 height 91
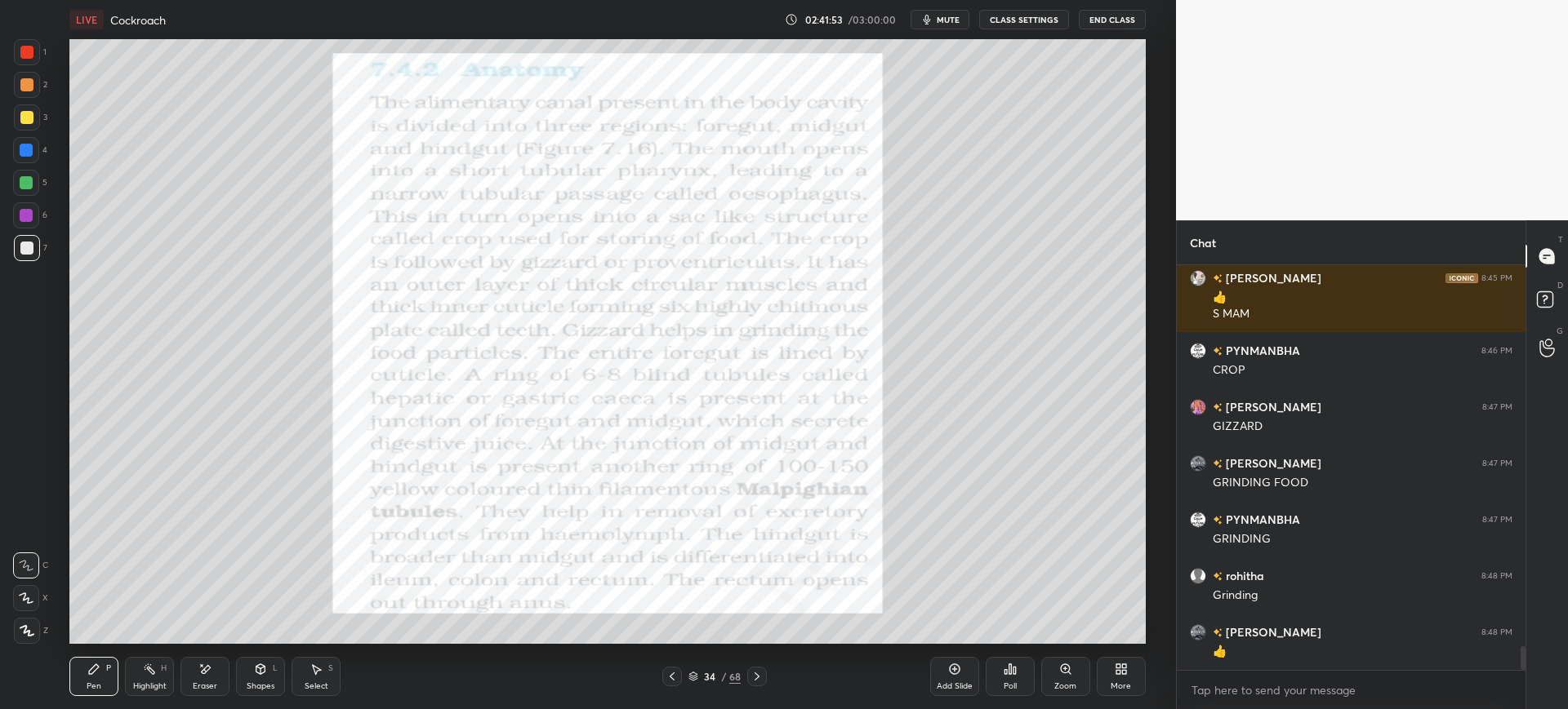
scroll to position [6651, 0]
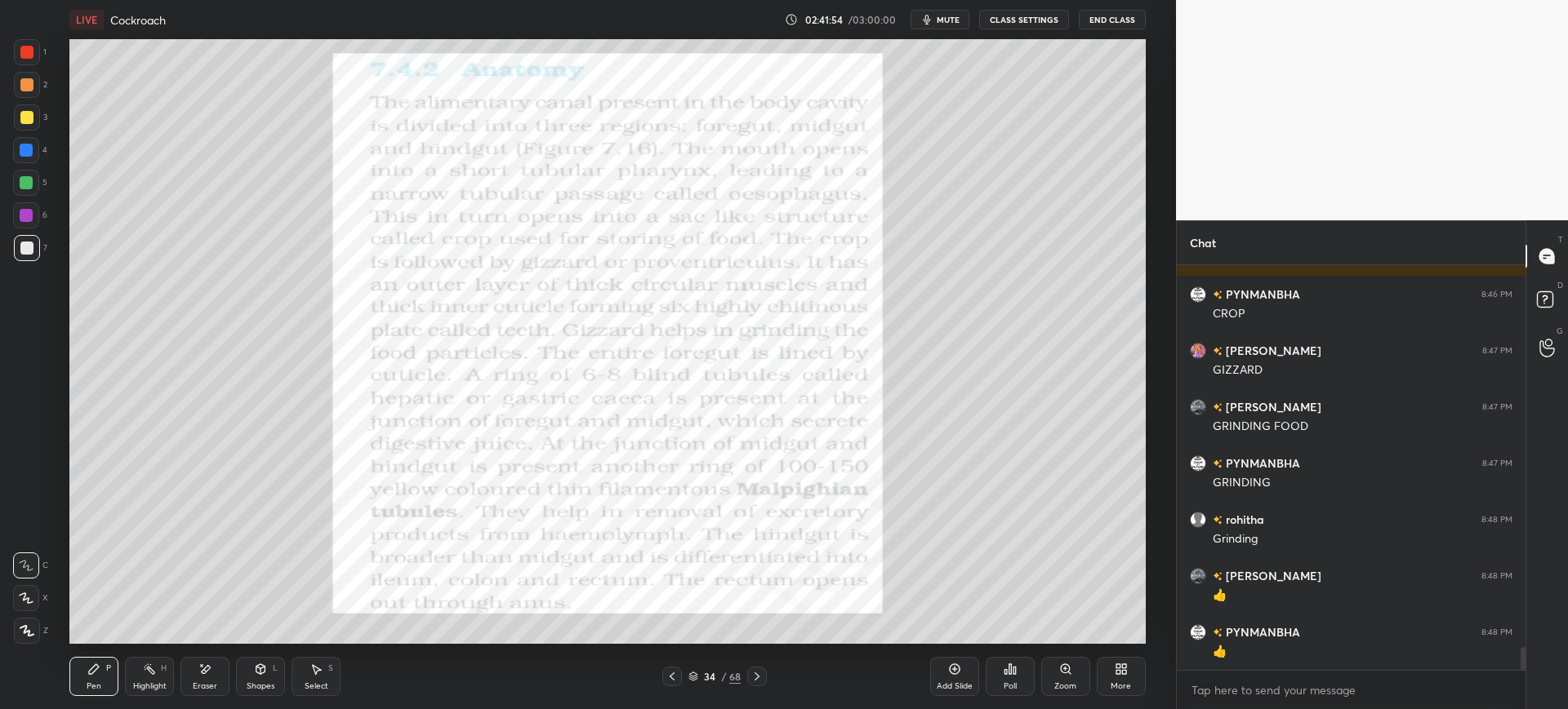
click at [975, 670] on div "Add Slide" at bounding box center [955, 677] width 49 height 39
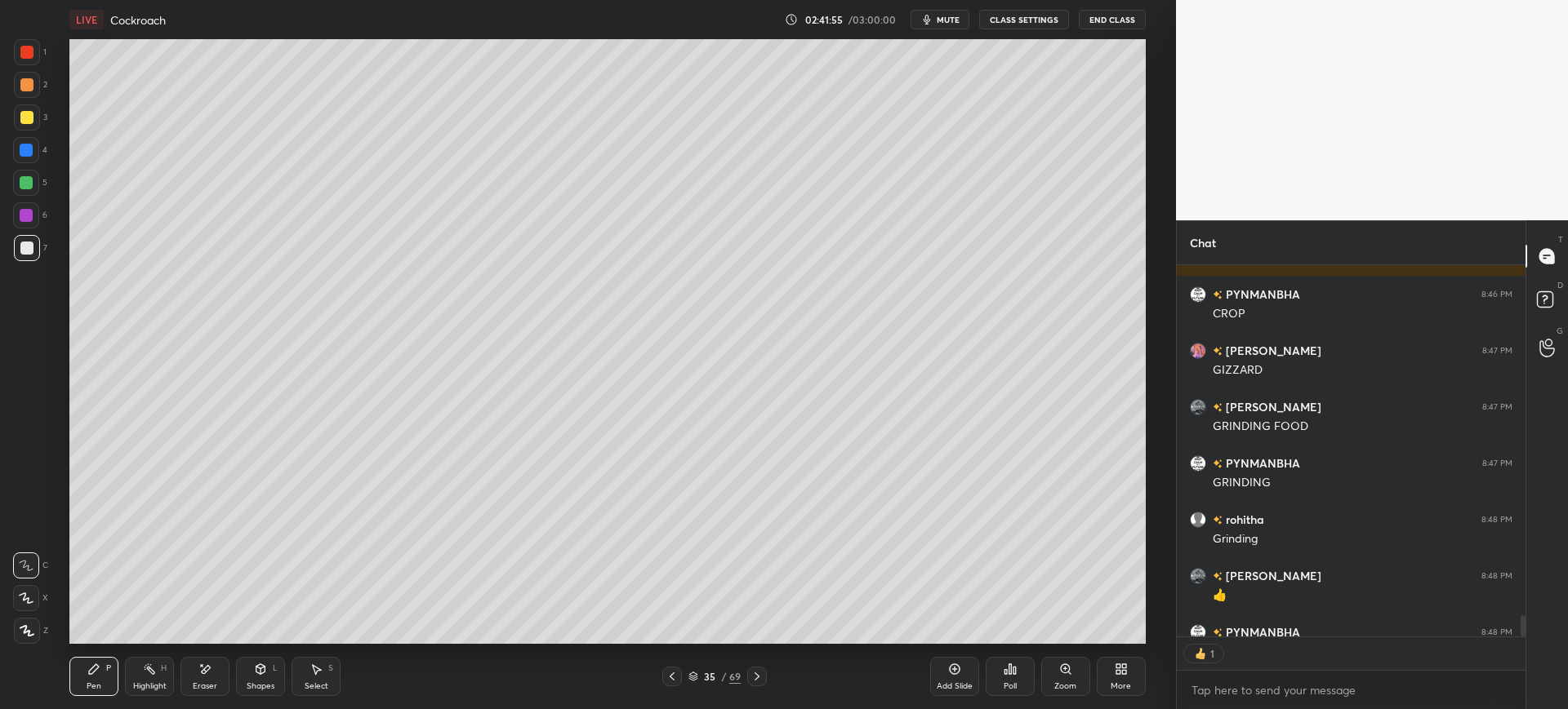
click at [32, 156] on div at bounding box center [26, 150] width 26 height 26
click at [32, 252] on div at bounding box center [26, 248] width 13 height 13
click at [206, 661] on div "Eraser" at bounding box center [205, 677] width 49 height 39
click at [100, 682] on div "Pen" at bounding box center [94, 685] width 15 height 8
click at [49, 124] on div "1 2 3 4 5 6 7 C X Z E E Erase all H H" at bounding box center [26, 342] width 53 height 605
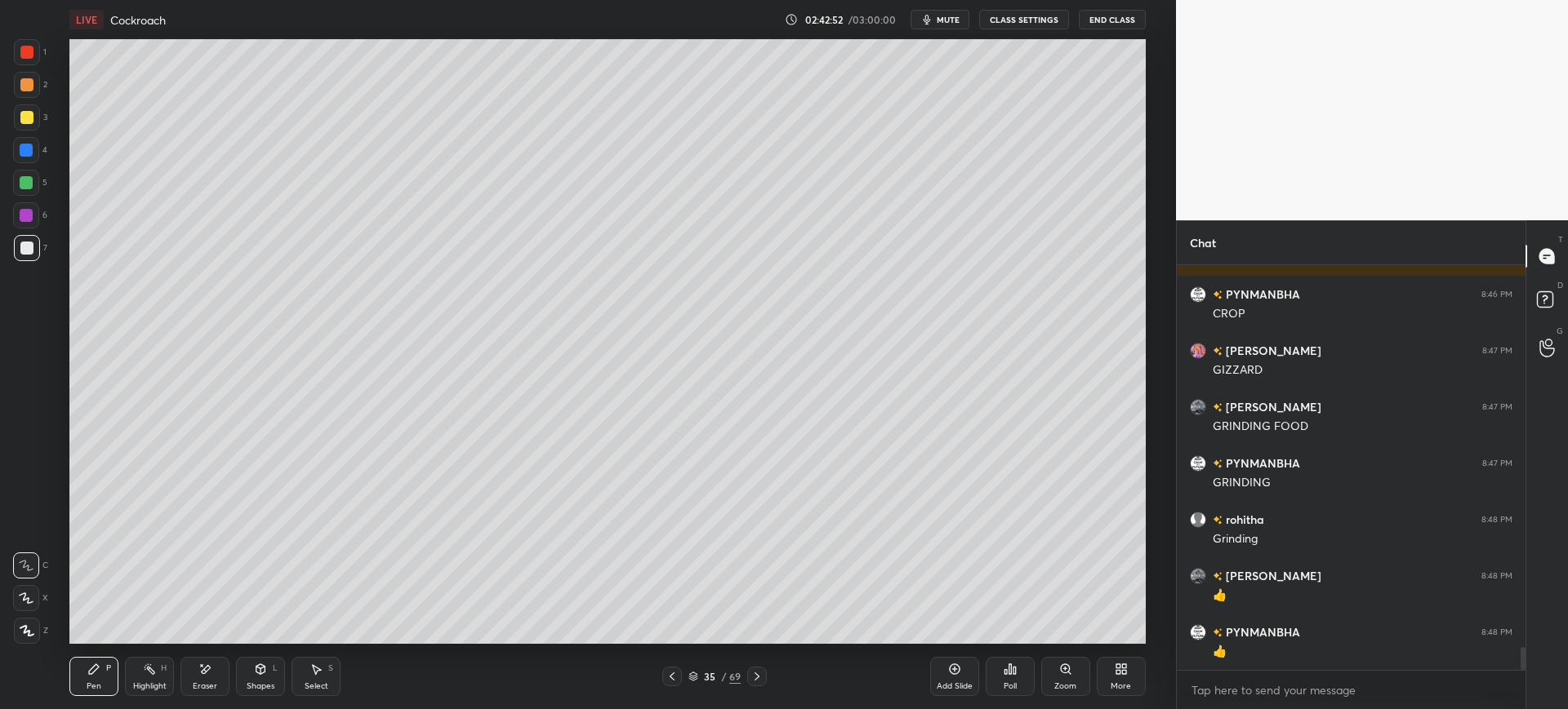
click at [971, 677] on div "Add Slide" at bounding box center [955, 677] width 49 height 39
click at [32, 160] on div at bounding box center [26, 150] width 26 height 26
click at [30, 255] on div at bounding box center [27, 248] width 26 height 26
click at [39, 143] on div at bounding box center [26, 150] width 26 height 26
click at [672, 671] on icon at bounding box center [672, 677] width 13 height 13
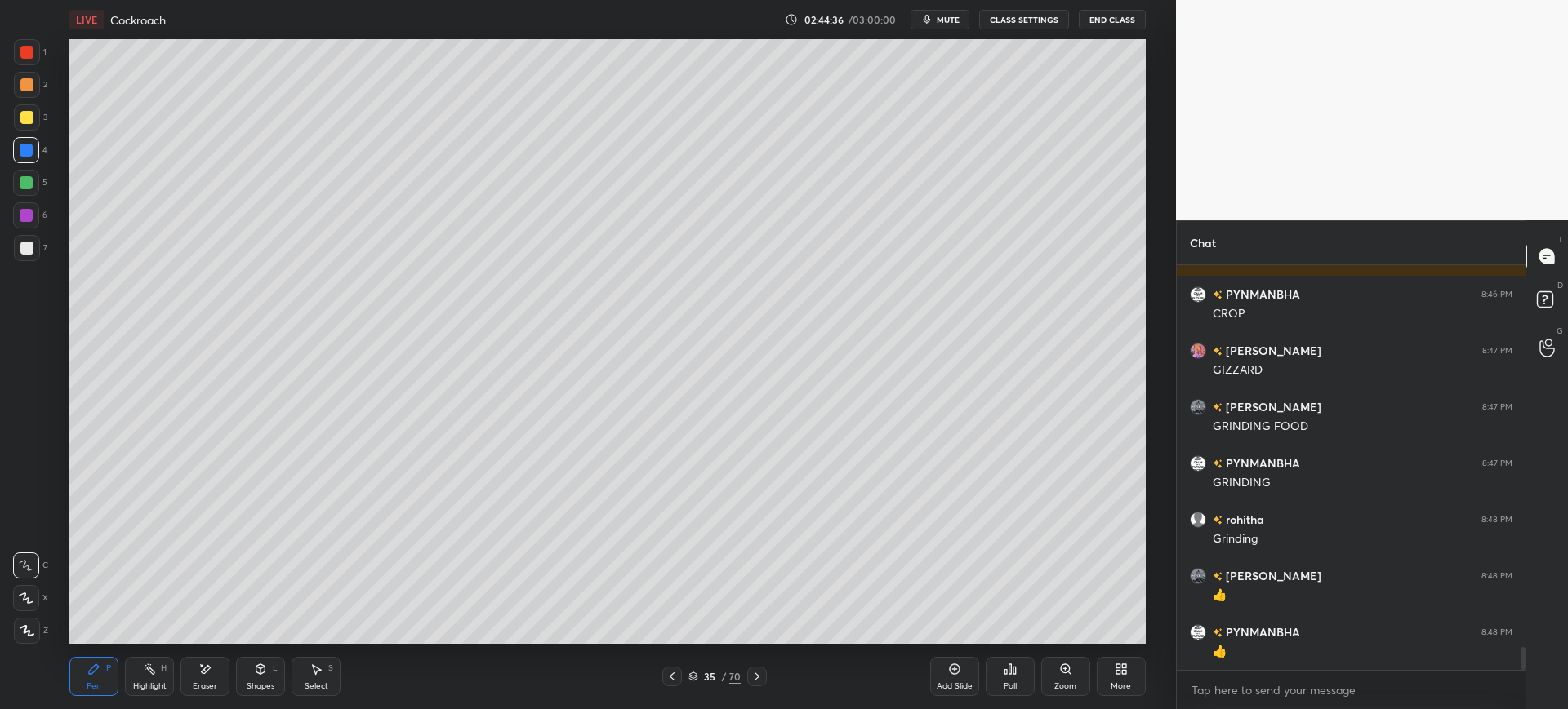
click at [666, 678] on div at bounding box center [672, 677] width 19 height 19
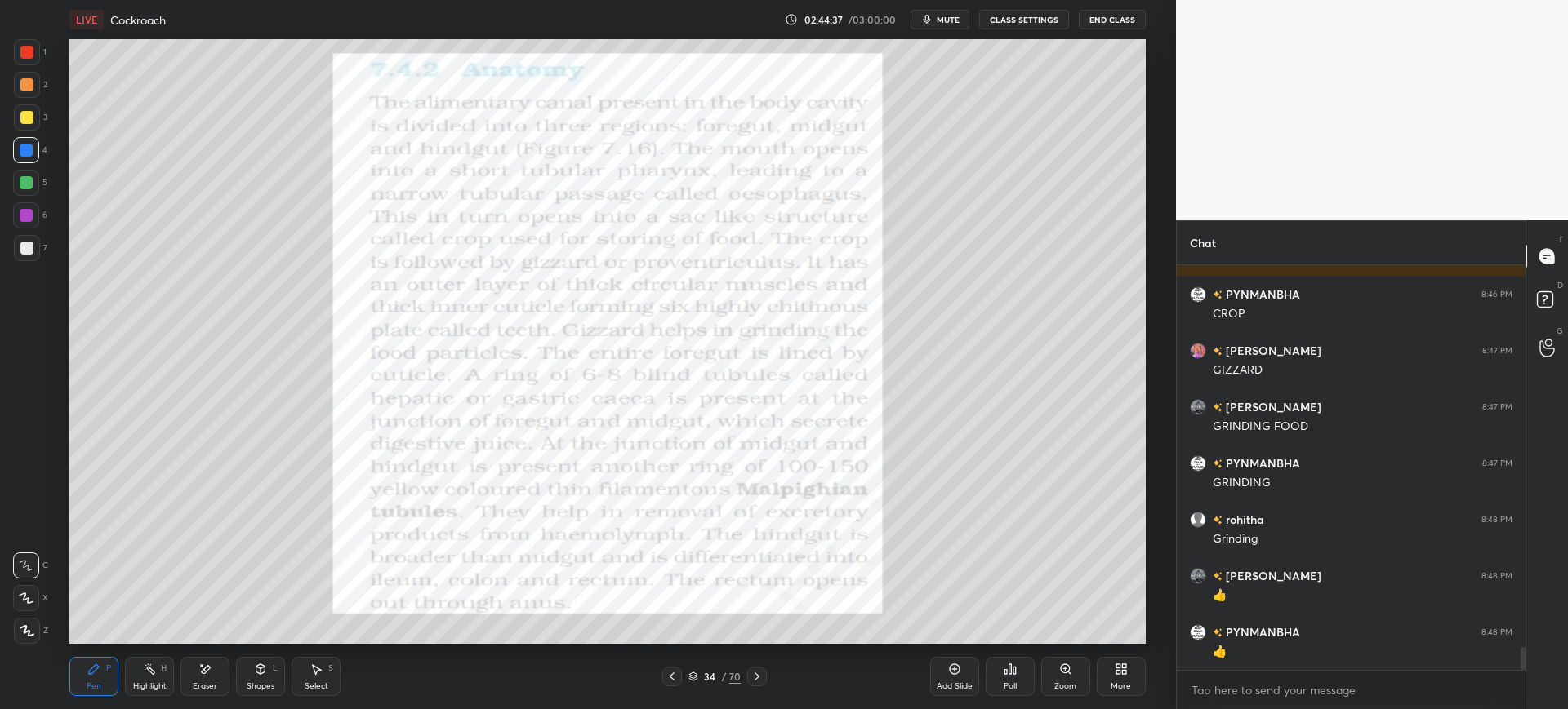
click at [25, 56] on div at bounding box center [26, 52] width 13 height 13
click at [28, 160] on div at bounding box center [26, 150] width 26 height 26
click at [959, 685] on div "Add Slide" at bounding box center [954, 685] width 36 height 8
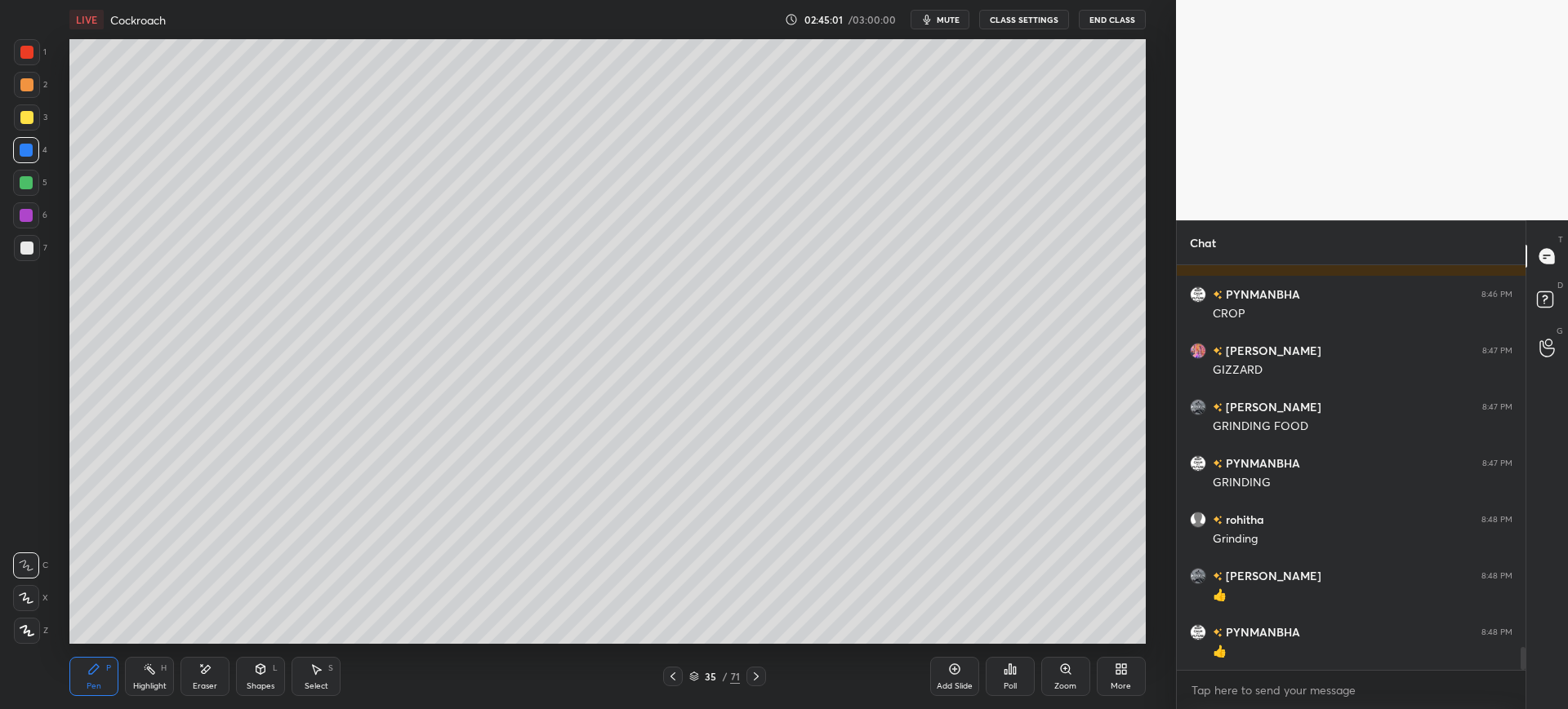
click at [29, 243] on div at bounding box center [26, 248] width 13 height 13
click at [37, 115] on div at bounding box center [27, 117] width 26 height 26
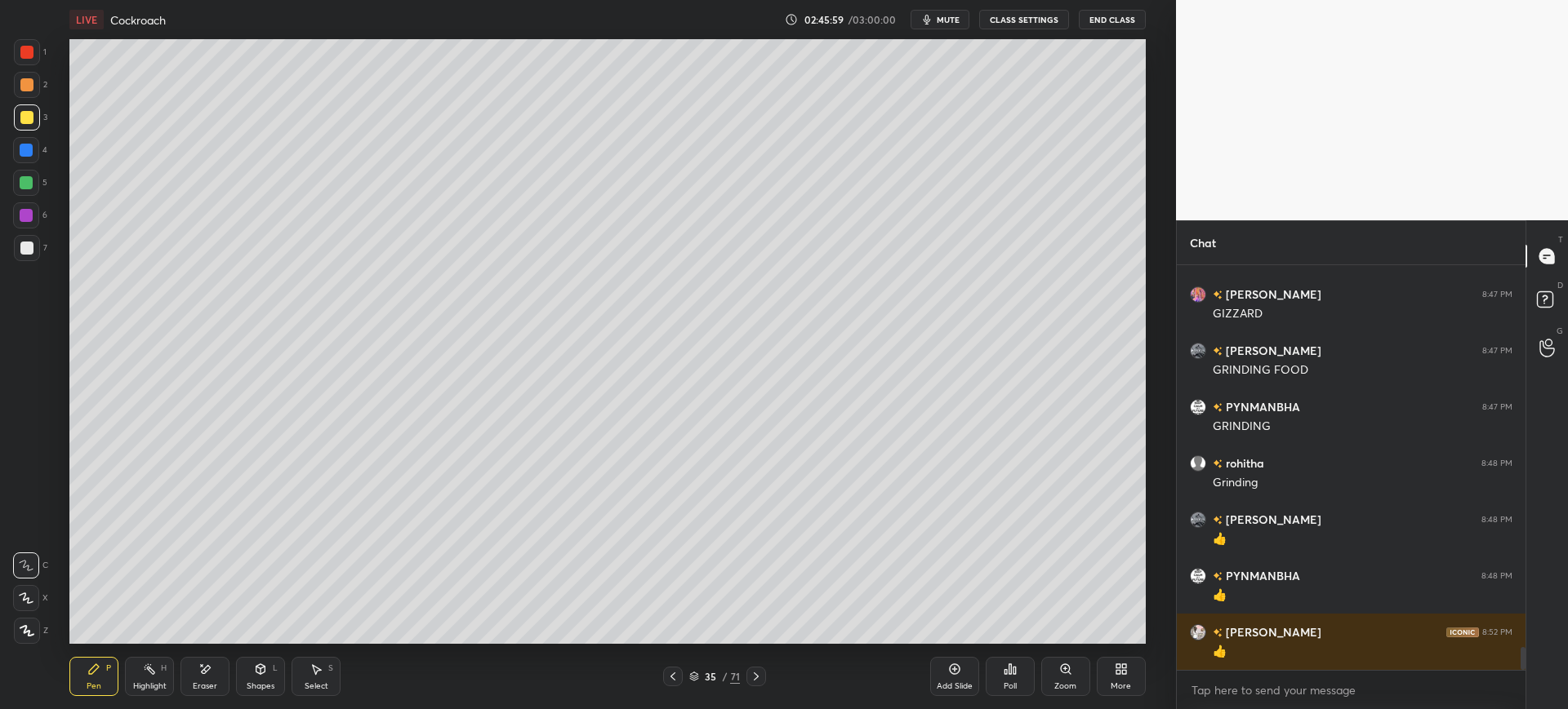
click at [946, 25] on button "mute" at bounding box center [939, 19] width 59 height 19
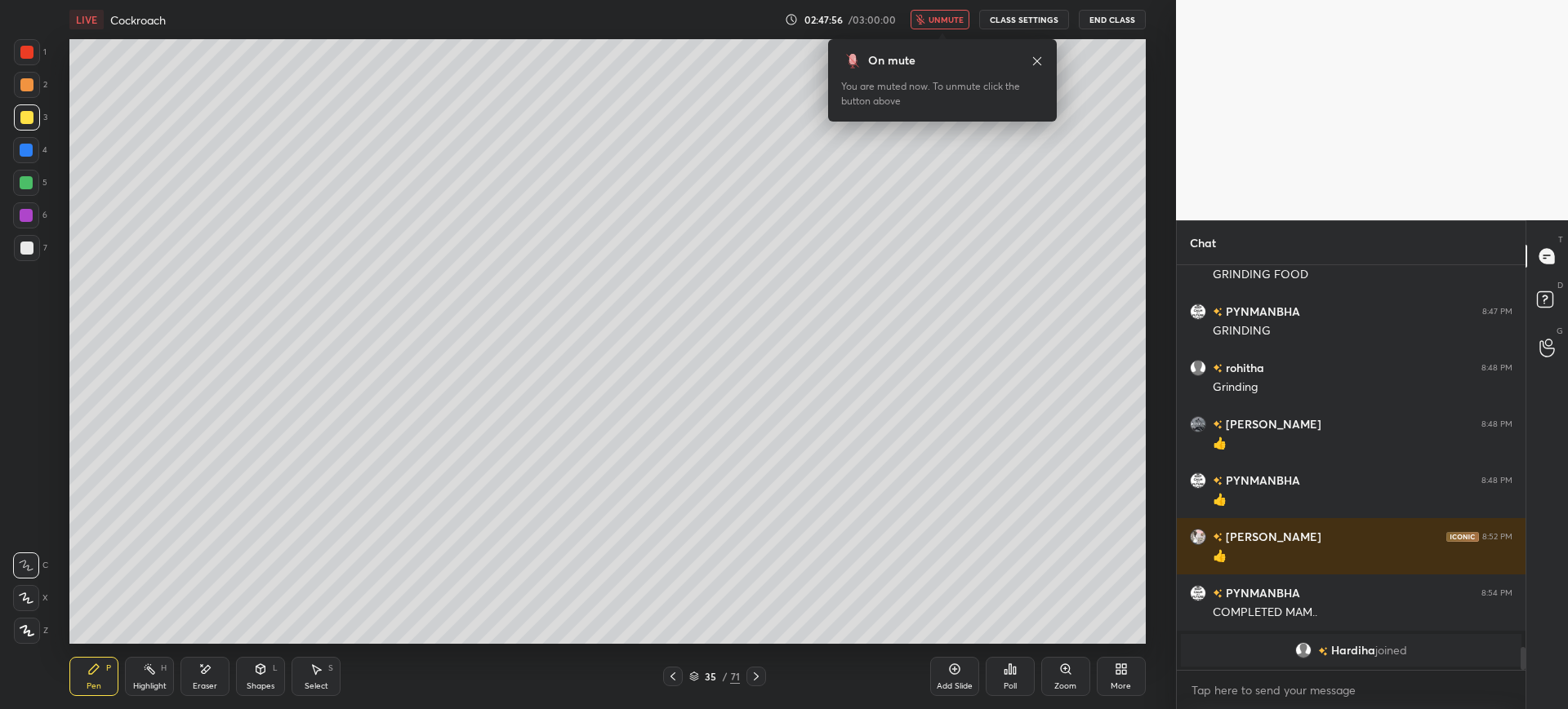
scroll to position [366, 344]
click at [944, 11] on button "unmute" at bounding box center [939, 19] width 59 height 19
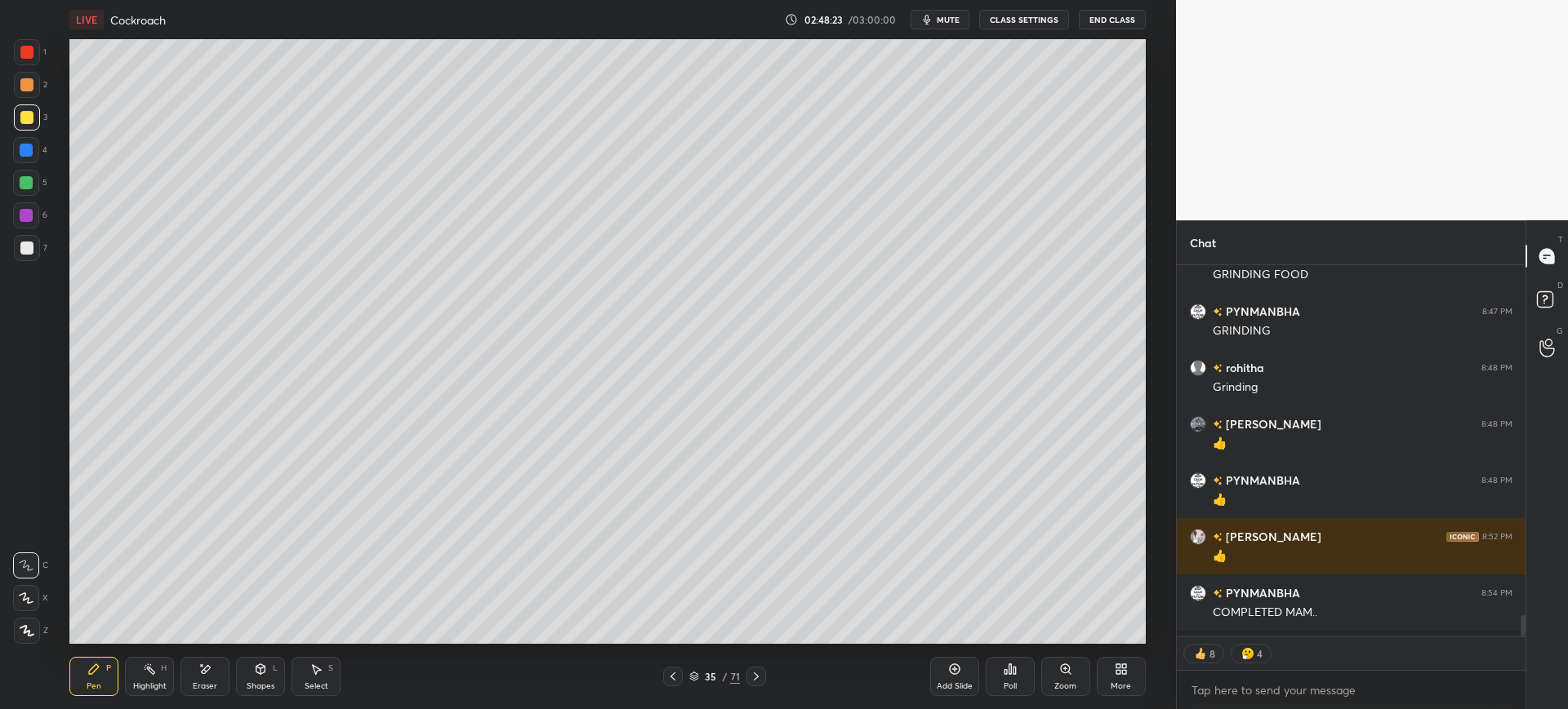
click at [27, 231] on div "6" at bounding box center [30, 218] width 34 height 32
click at [53, 253] on div "Setting up your live class Poll for secs No correct answer Start poll" at bounding box center [608, 342] width 1110 height 605
click at [681, 671] on div at bounding box center [673, 677] width 19 height 19
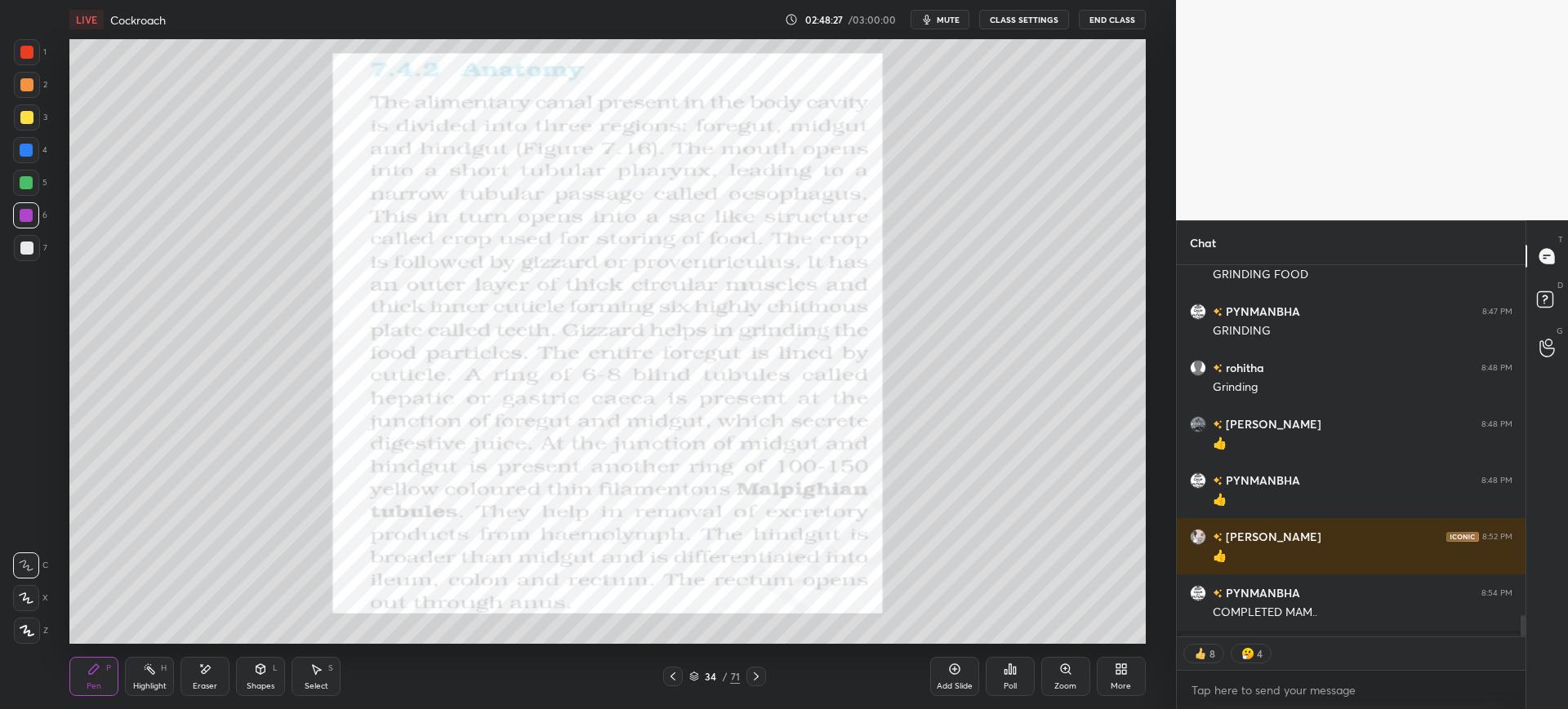
scroll to position [6803, 0]
click at [759, 678] on icon at bounding box center [756, 677] width 13 height 13
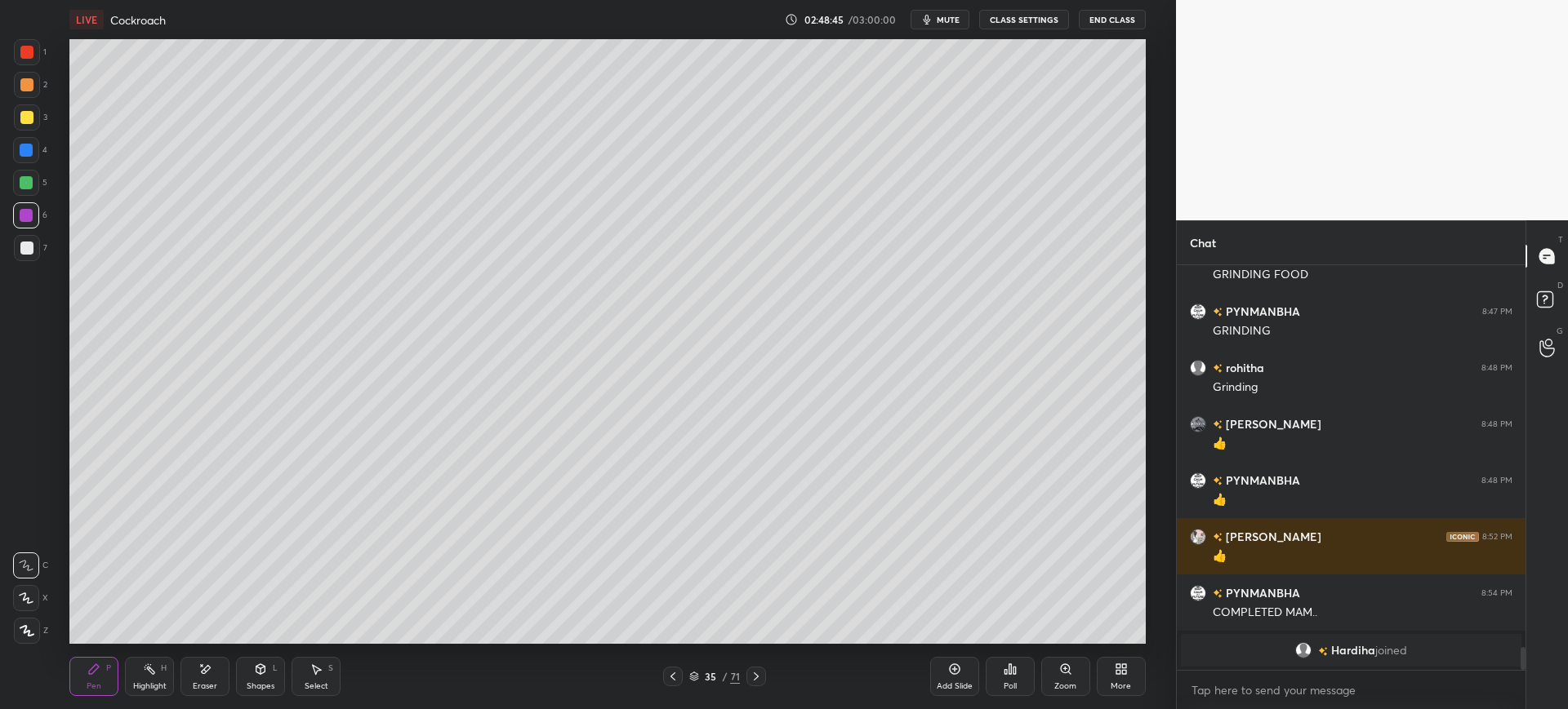
click at [760, 678] on icon at bounding box center [756, 677] width 13 height 13
click at [761, 677] on icon at bounding box center [756, 677] width 13 height 13
click at [759, 676] on icon at bounding box center [756, 677] width 13 height 13
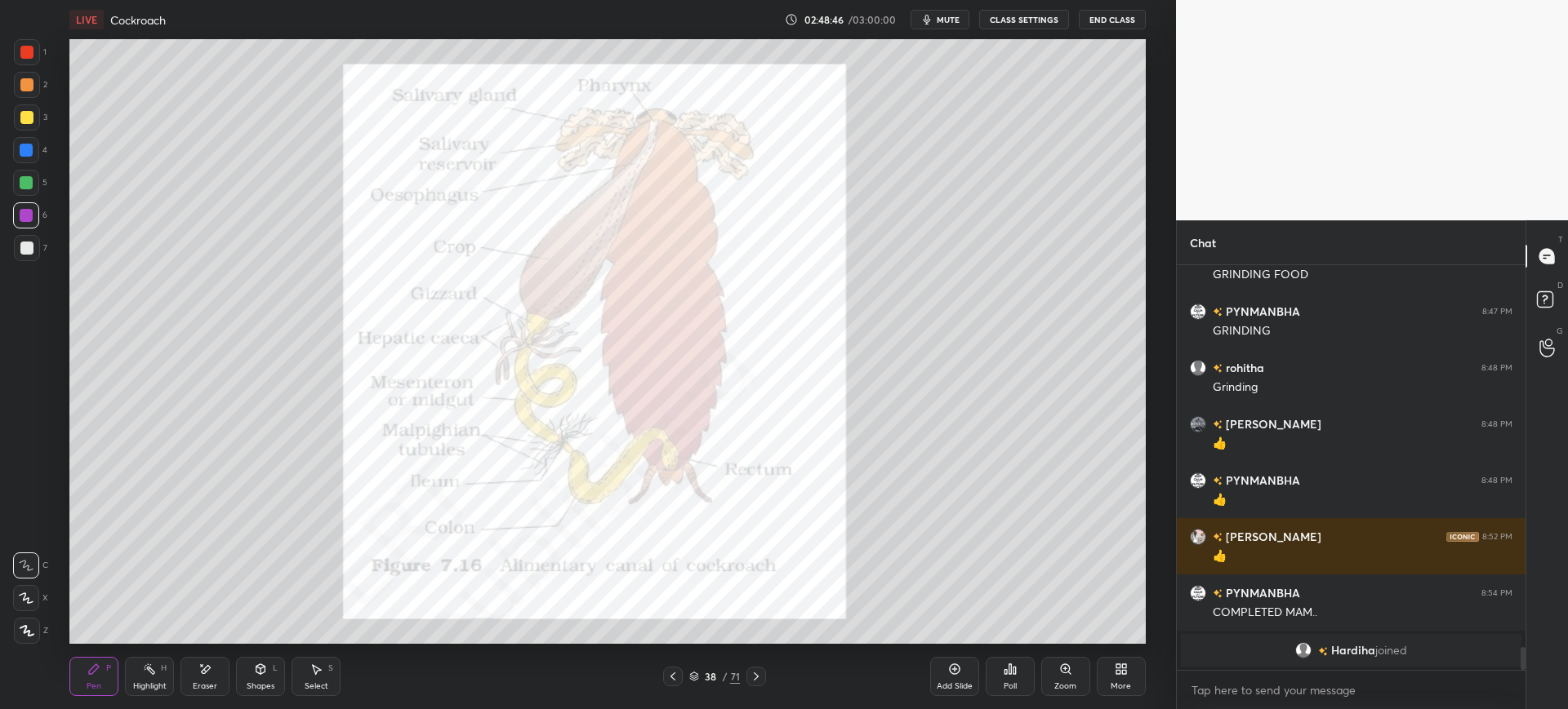
click at [759, 674] on icon at bounding box center [756, 677] width 13 height 13
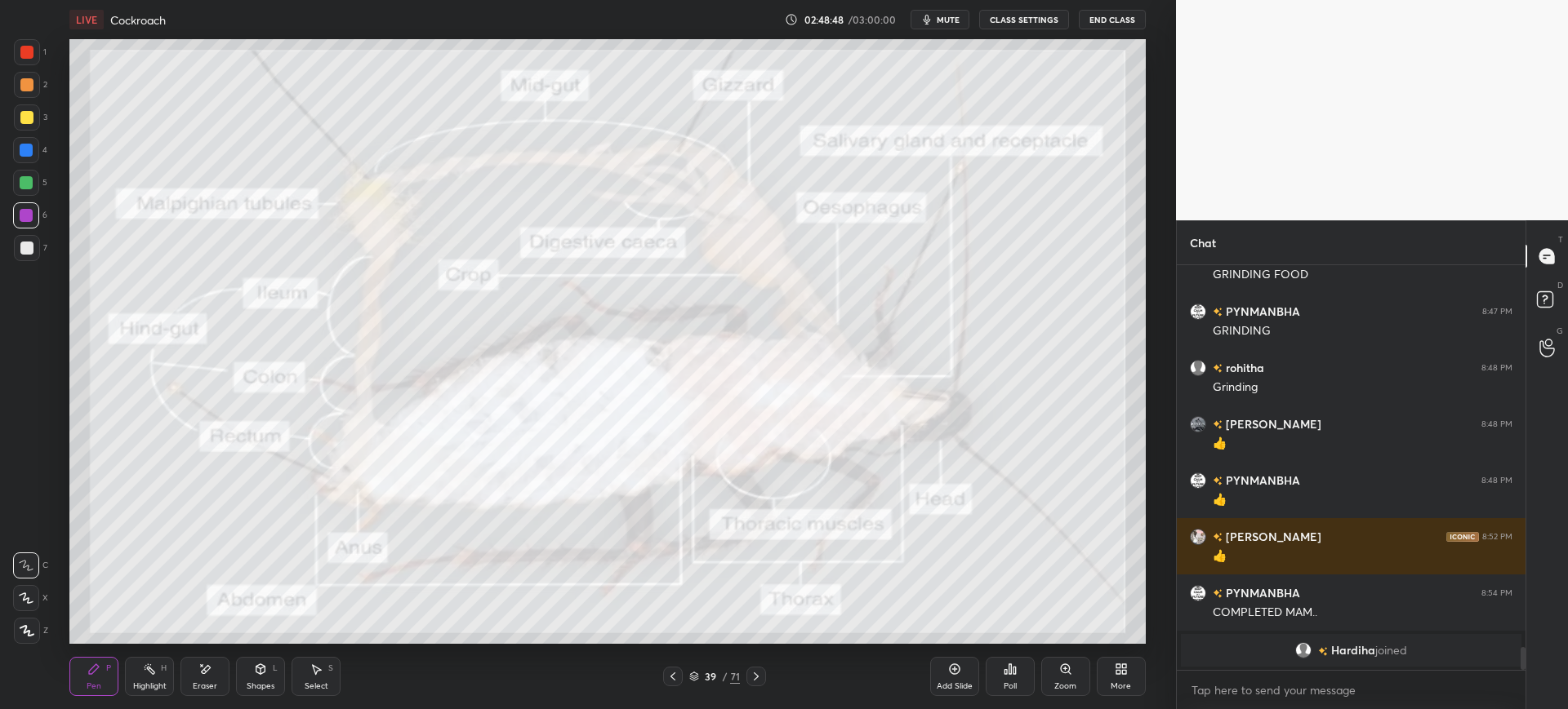
click at [31, 47] on div at bounding box center [26, 52] width 13 height 13
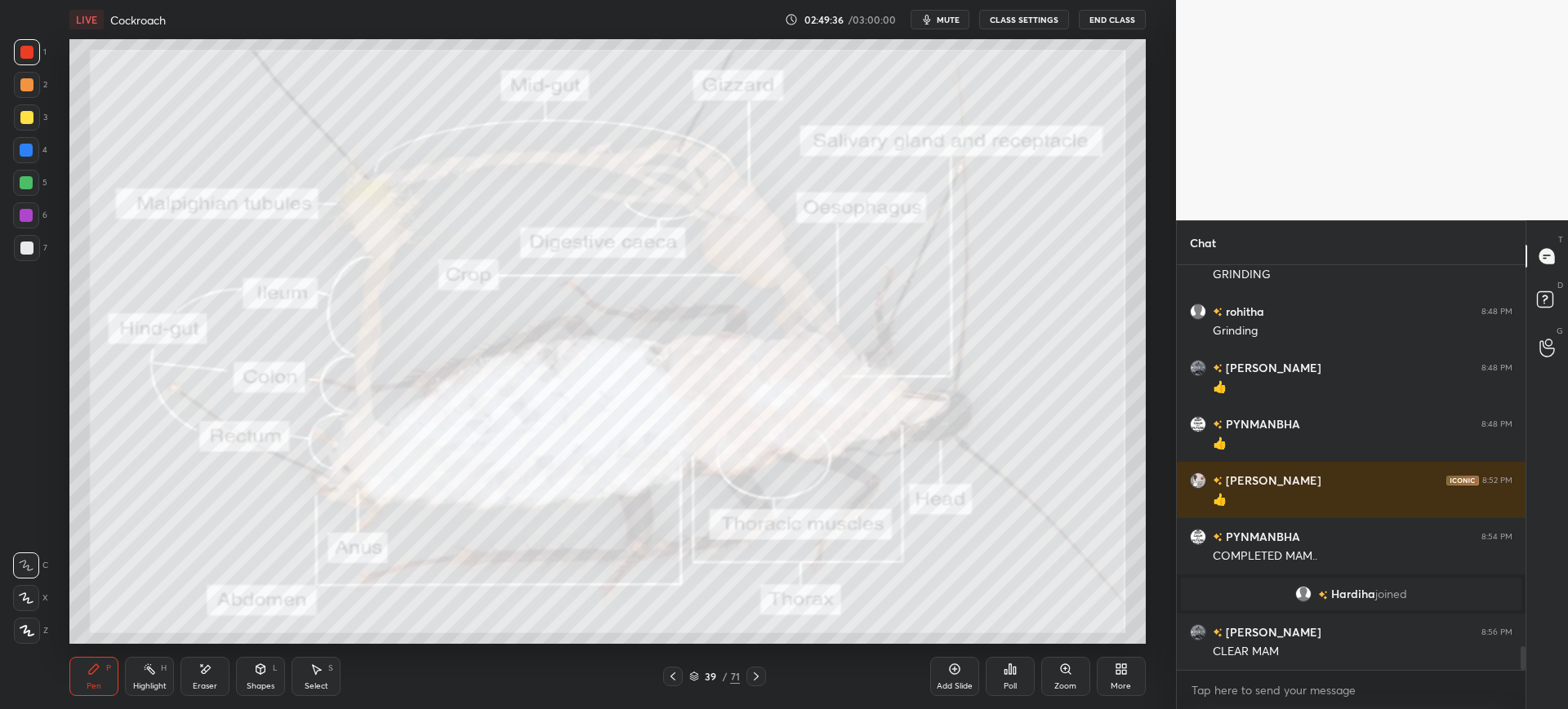
click at [36, 110] on div at bounding box center [27, 117] width 26 height 26
click at [33, 623] on div at bounding box center [27, 631] width 26 height 26
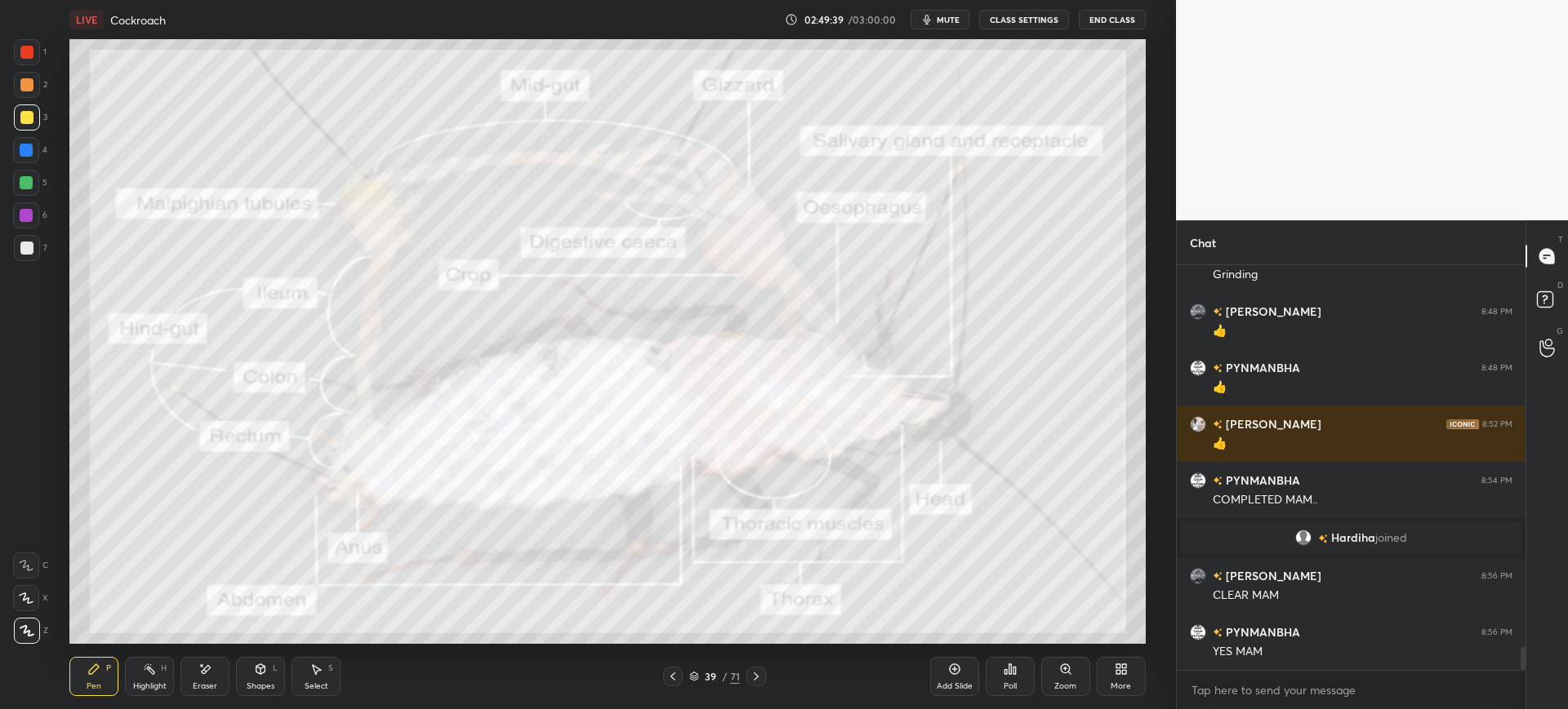
click at [25, 253] on div at bounding box center [26, 248] width 13 height 13
click at [741, 677] on div "39 / 71" at bounding box center [714, 677] width 103 height 19
click at [722, 683] on div "39 / 71" at bounding box center [715, 677] width 51 height 15
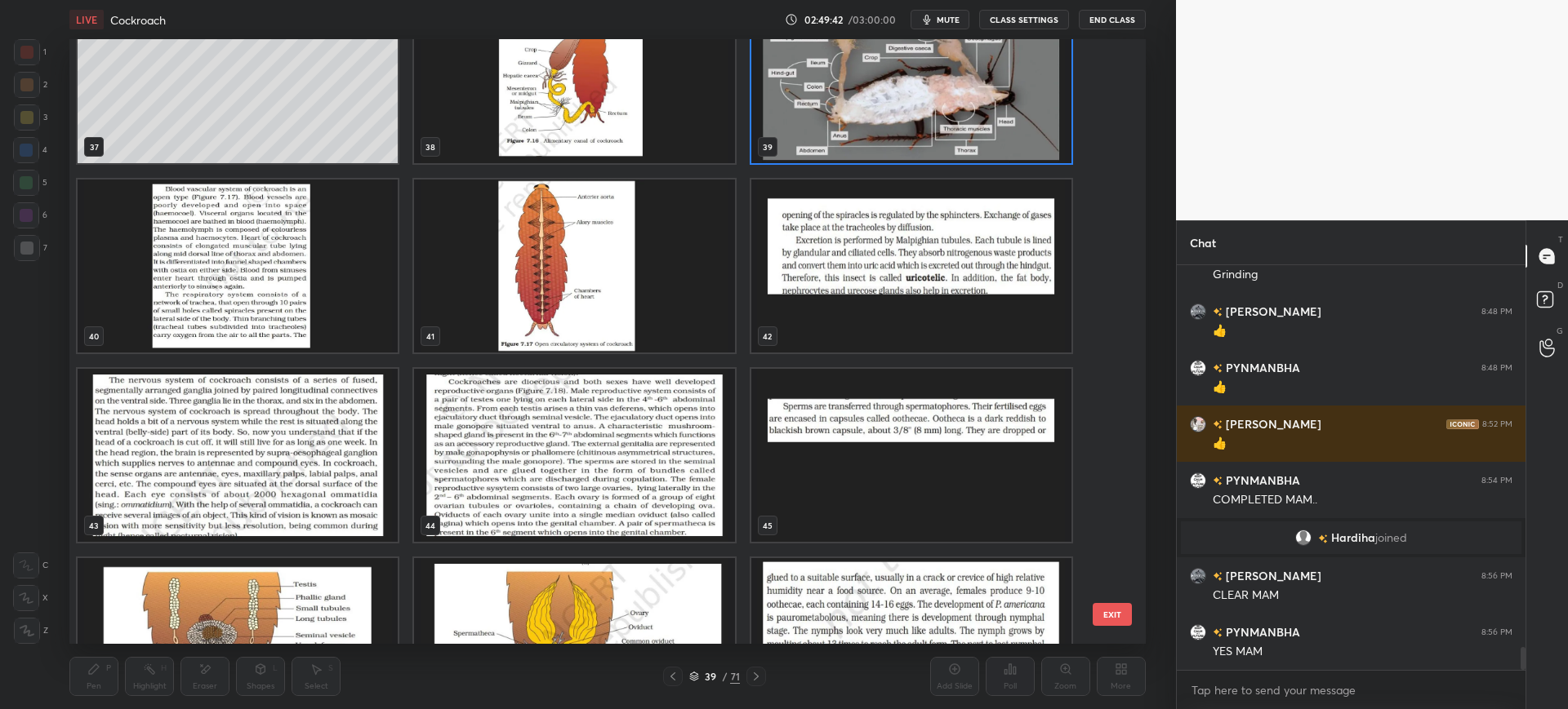
scroll to position [2385, 0]
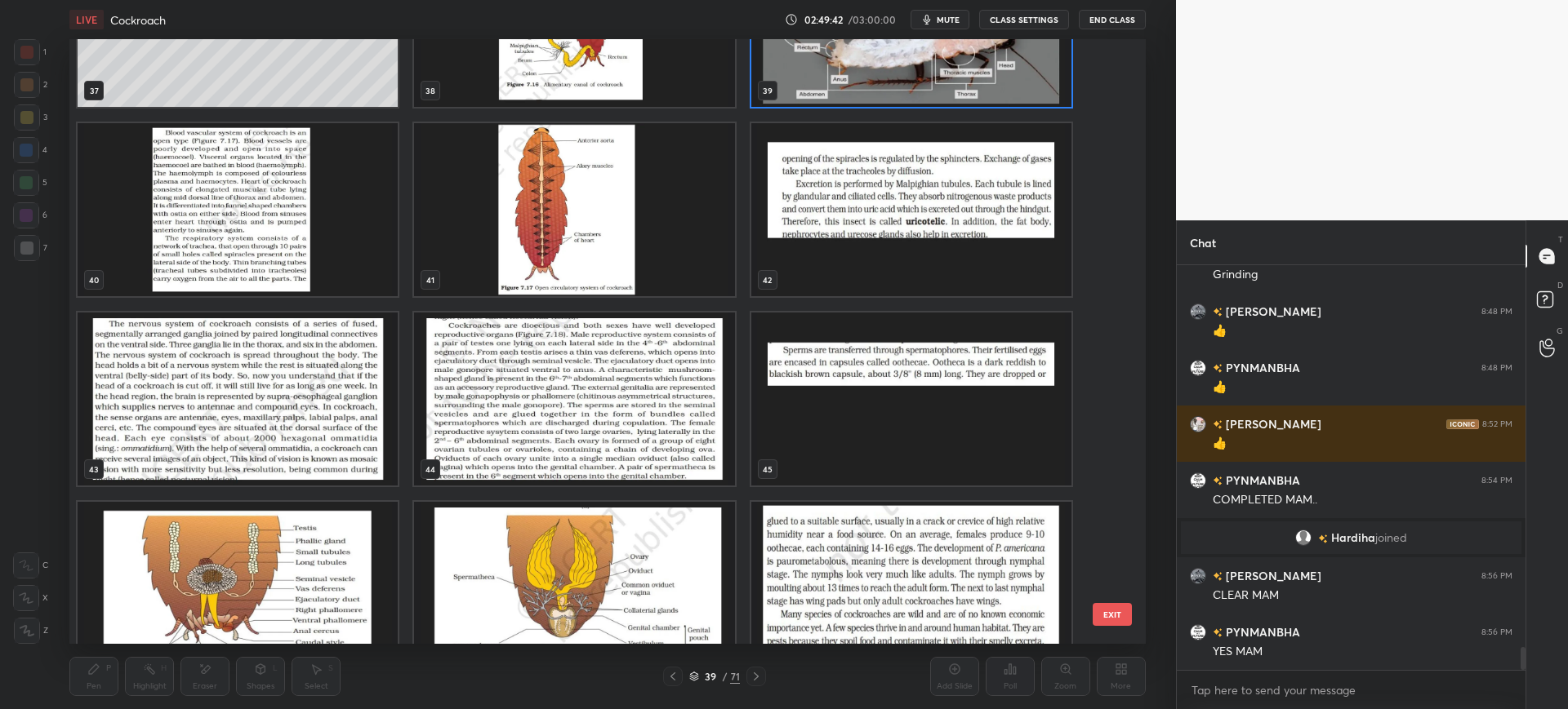
click at [277, 222] on img "grid" at bounding box center [237, 209] width 320 height 173
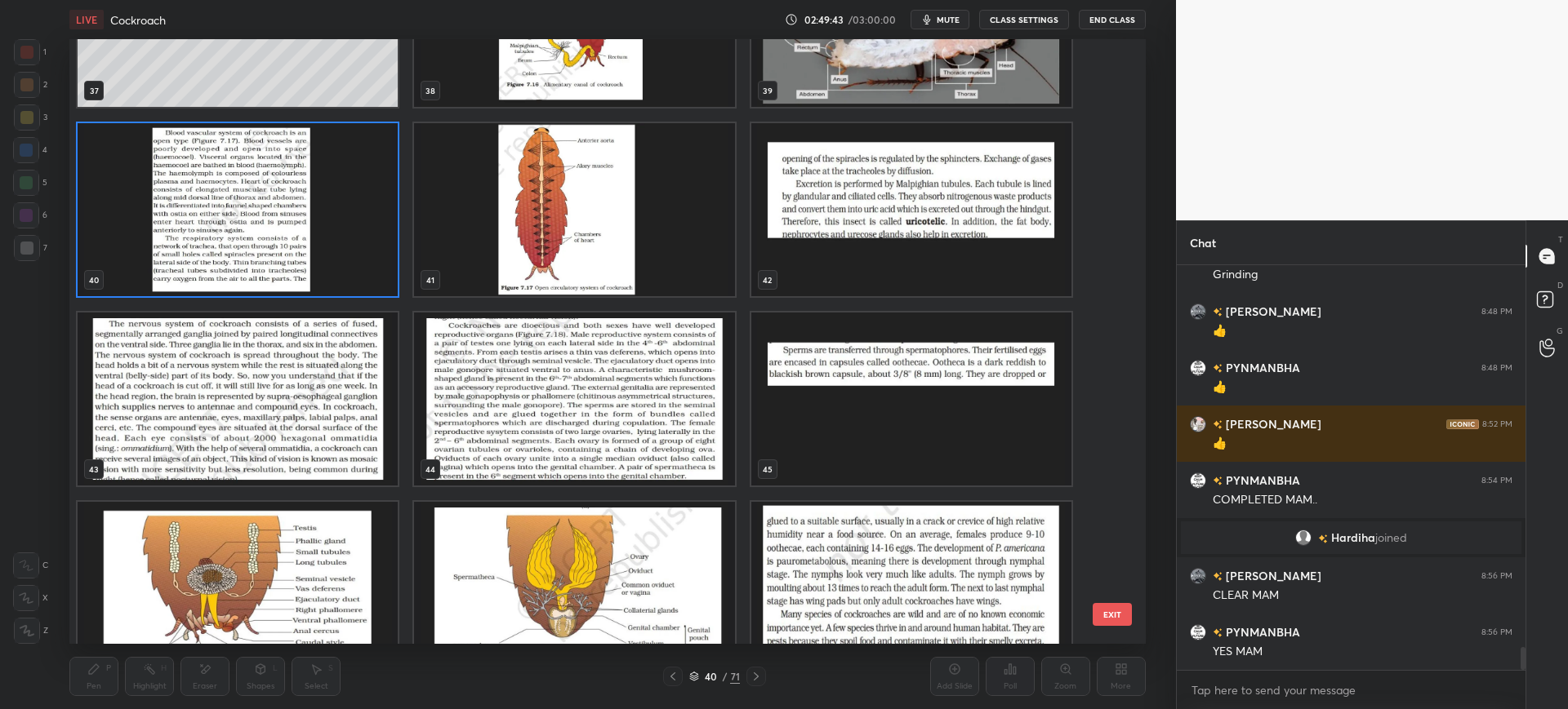
click at [1110, 606] on button "EXIT" at bounding box center [1112, 614] width 39 height 23
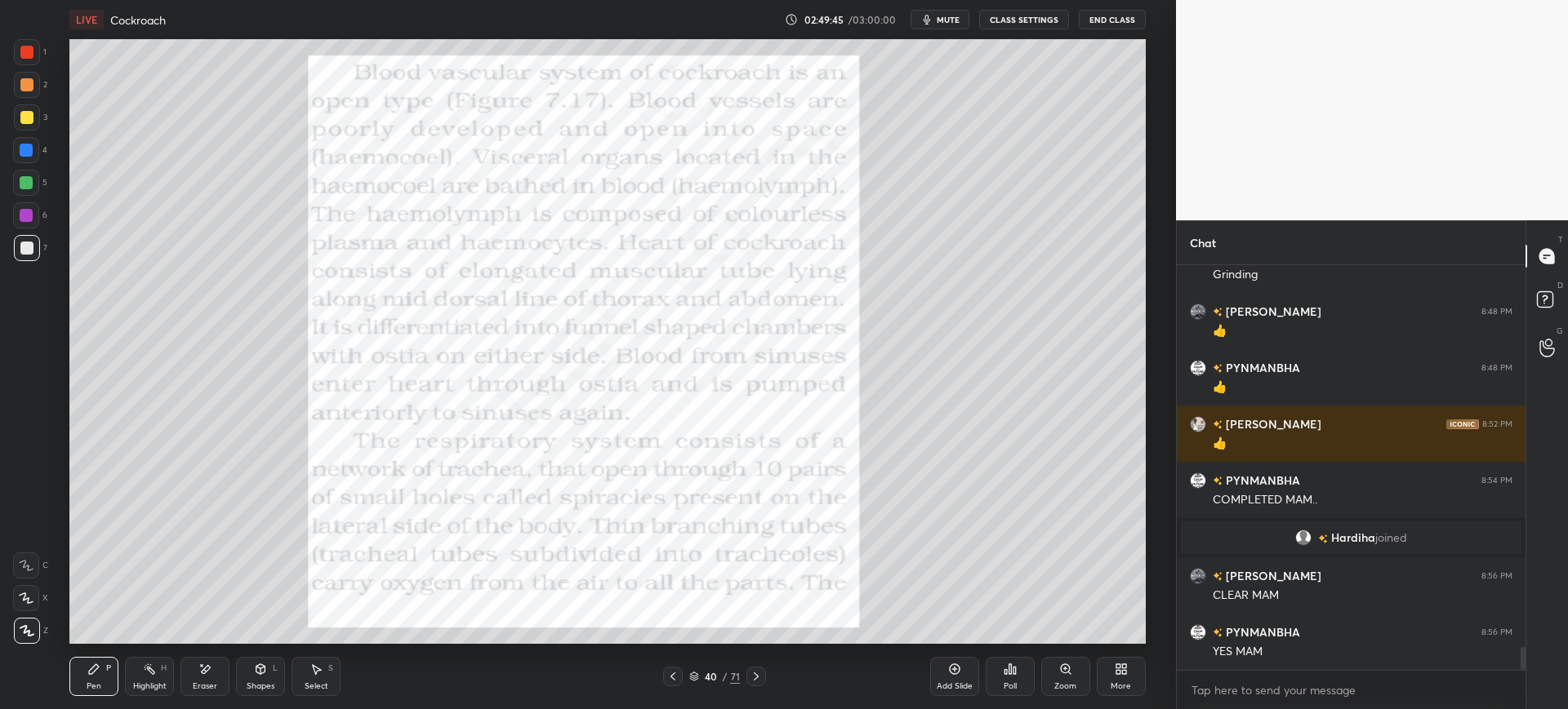
click at [666, 681] on div at bounding box center [673, 677] width 19 height 19
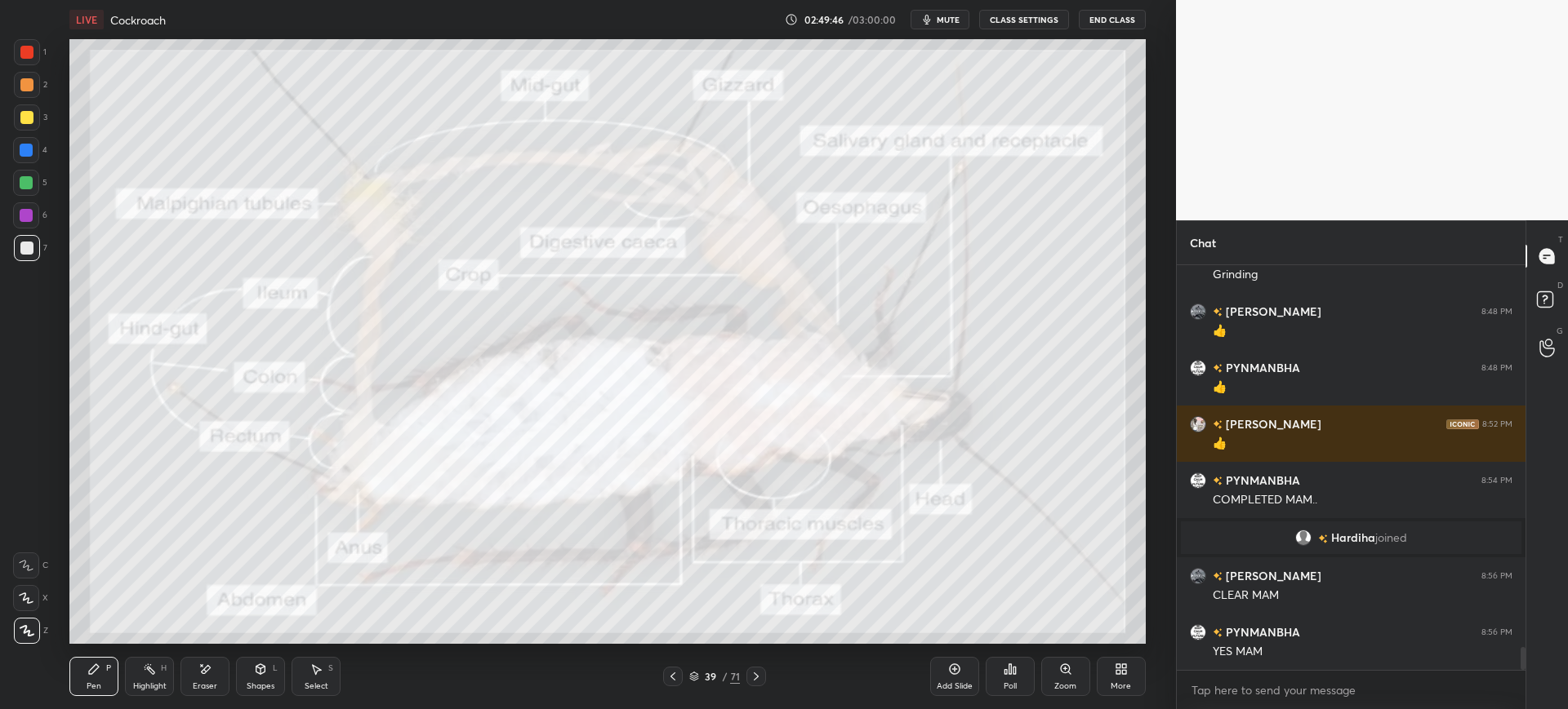
scroll to position [6709, 0]
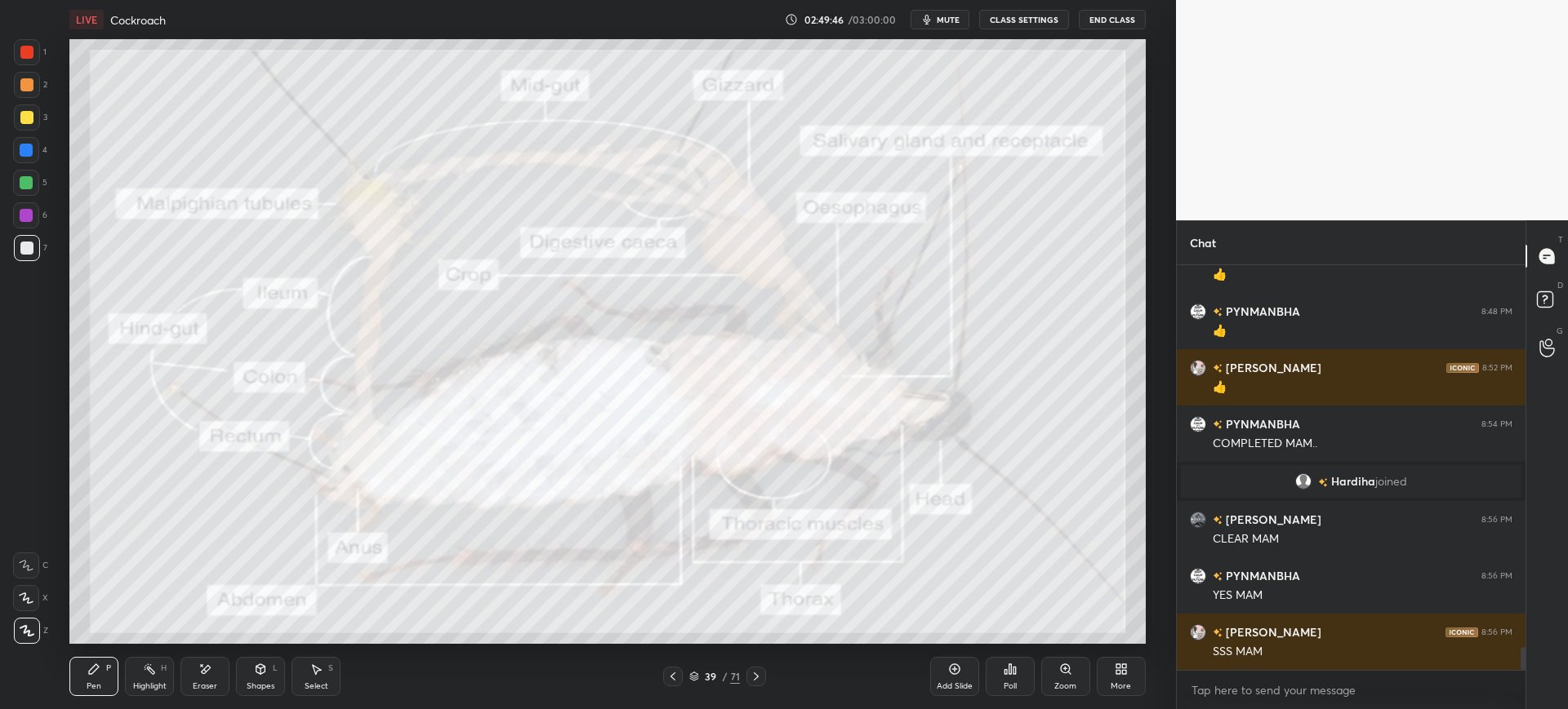
click at [954, 684] on div "Add Slide" at bounding box center [954, 685] width 36 height 8
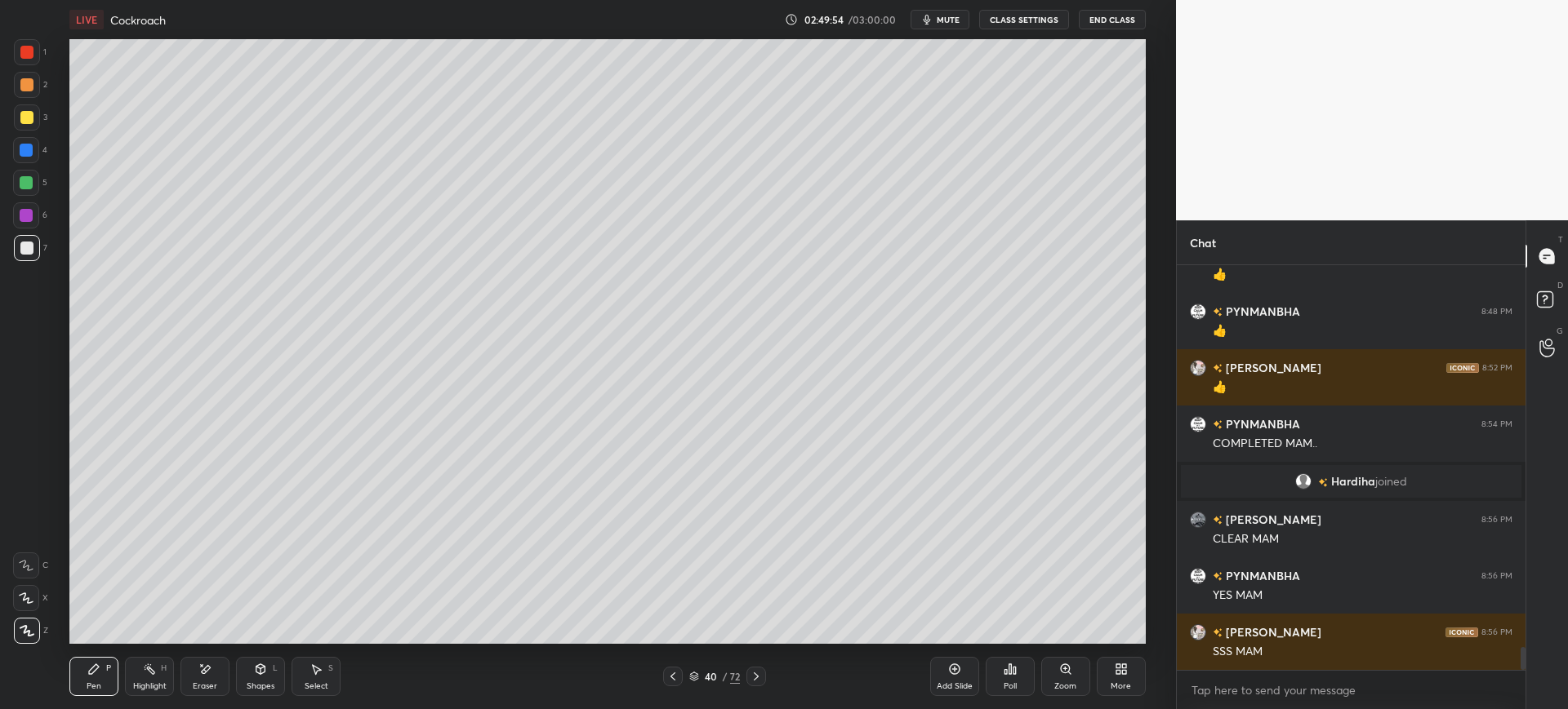
scroll to position [6765, 0]
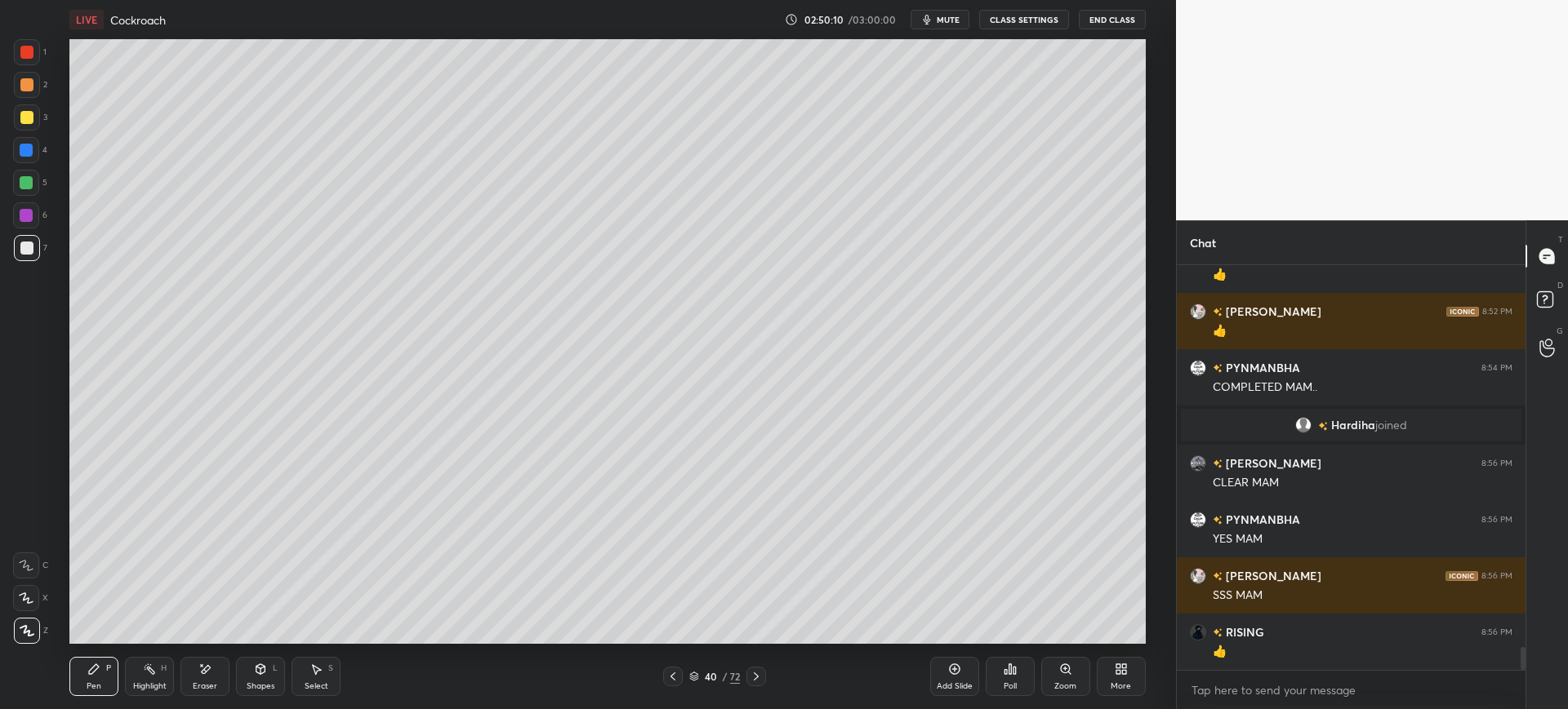
click at [204, 677] on div "Eraser" at bounding box center [205, 677] width 49 height 39
click at [23, 635] on span "Erase all" at bounding box center [26, 630] width 25 height 11
click at [758, 675] on icon at bounding box center [756, 677] width 13 height 13
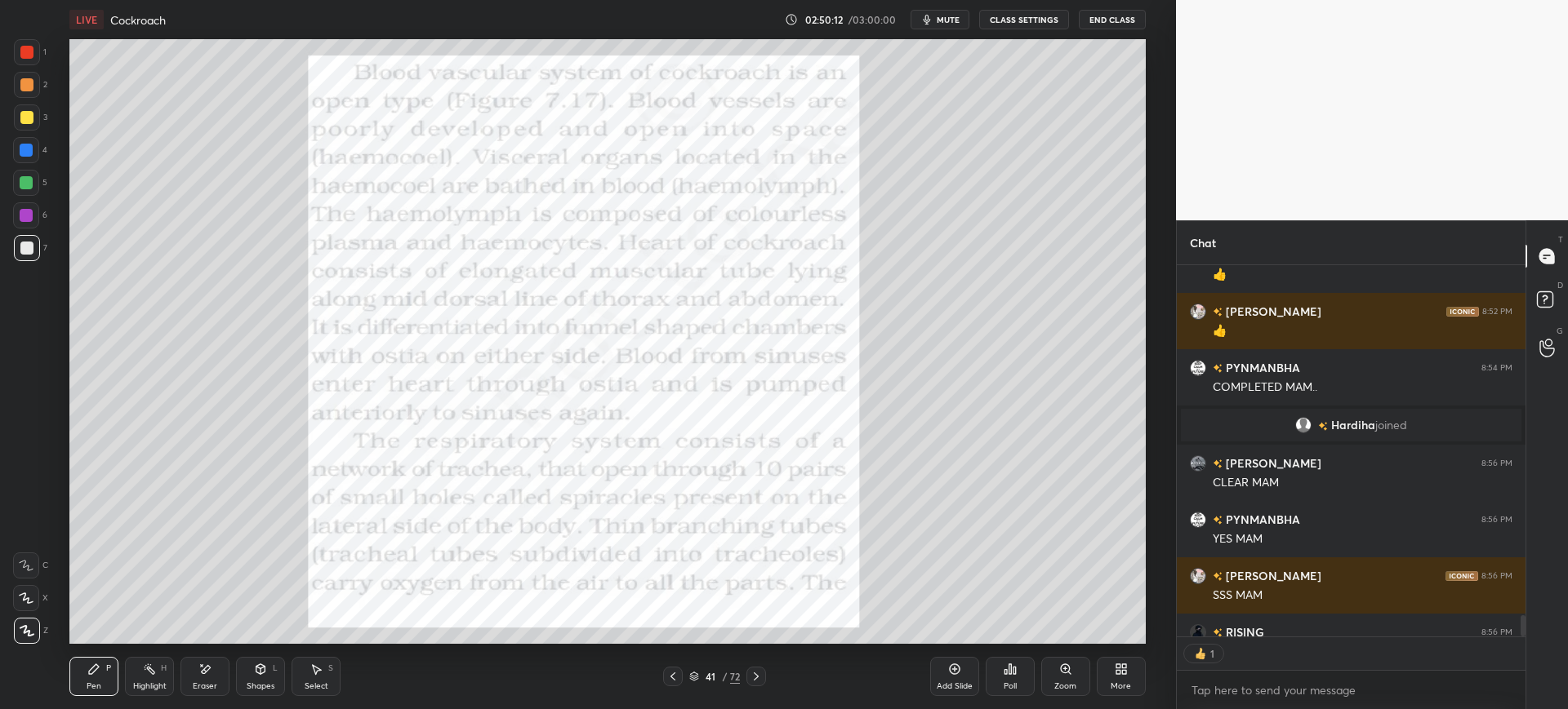
scroll to position [366, 344]
click at [759, 673] on icon at bounding box center [756, 677] width 13 height 13
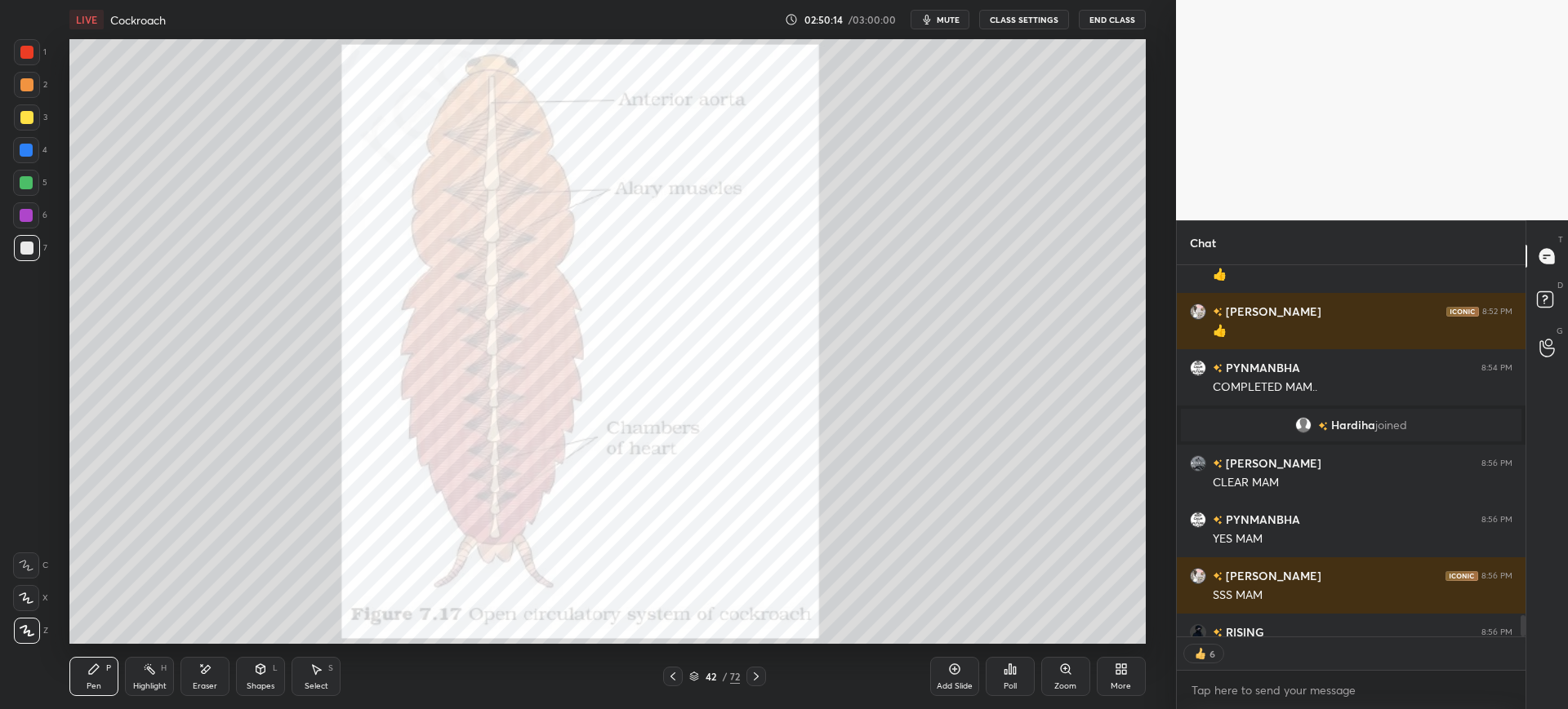
click at [769, 672] on div "42 / 72" at bounding box center [715, 677] width 431 height 19
click at [767, 670] on div "42 / 72" at bounding box center [715, 677] width 431 height 19
click at [752, 677] on icon at bounding box center [756, 677] width 13 height 13
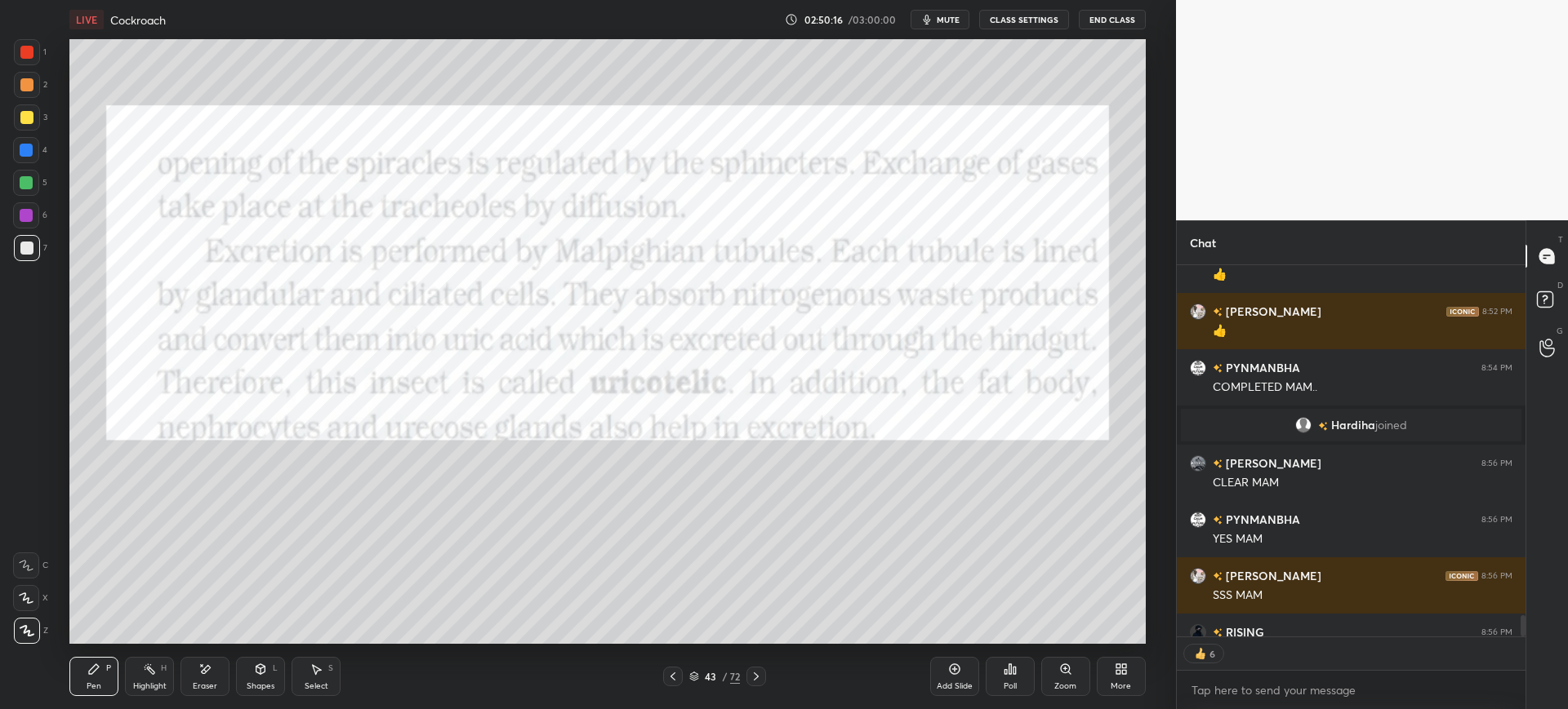
click at [753, 678] on icon at bounding box center [756, 677] width 13 height 13
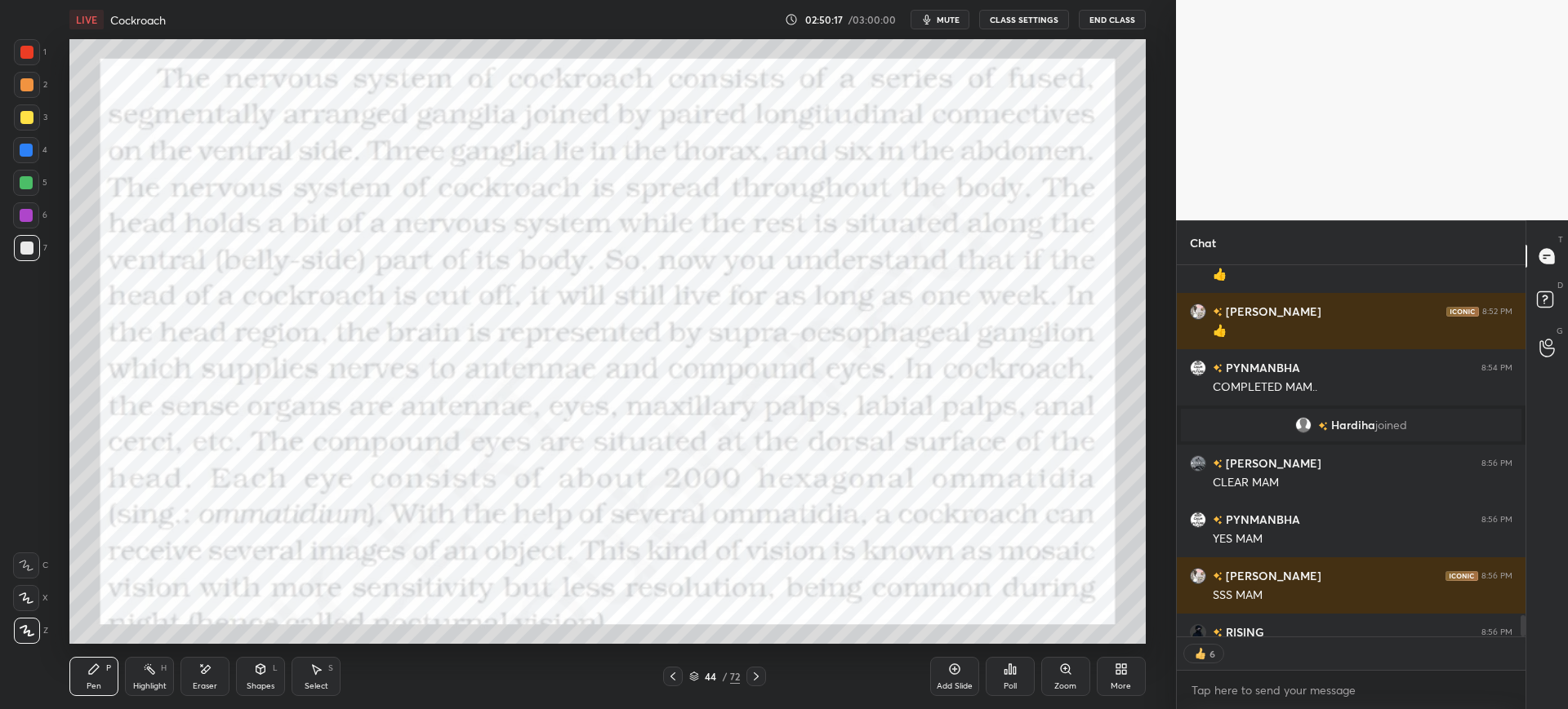
click at [751, 677] on icon at bounding box center [756, 677] width 13 height 13
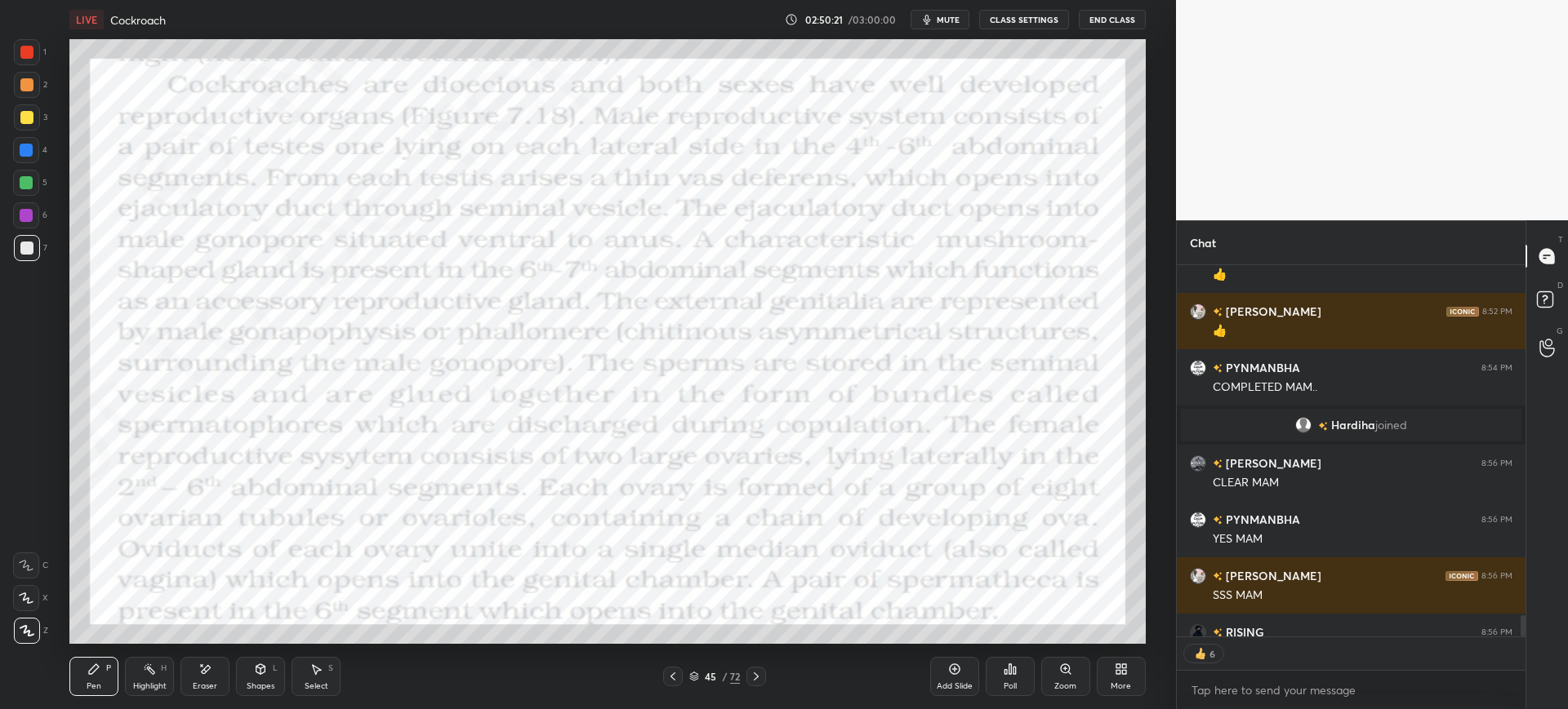
click at [674, 676] on icon at bounding box center [673, 677] width 13 height 13
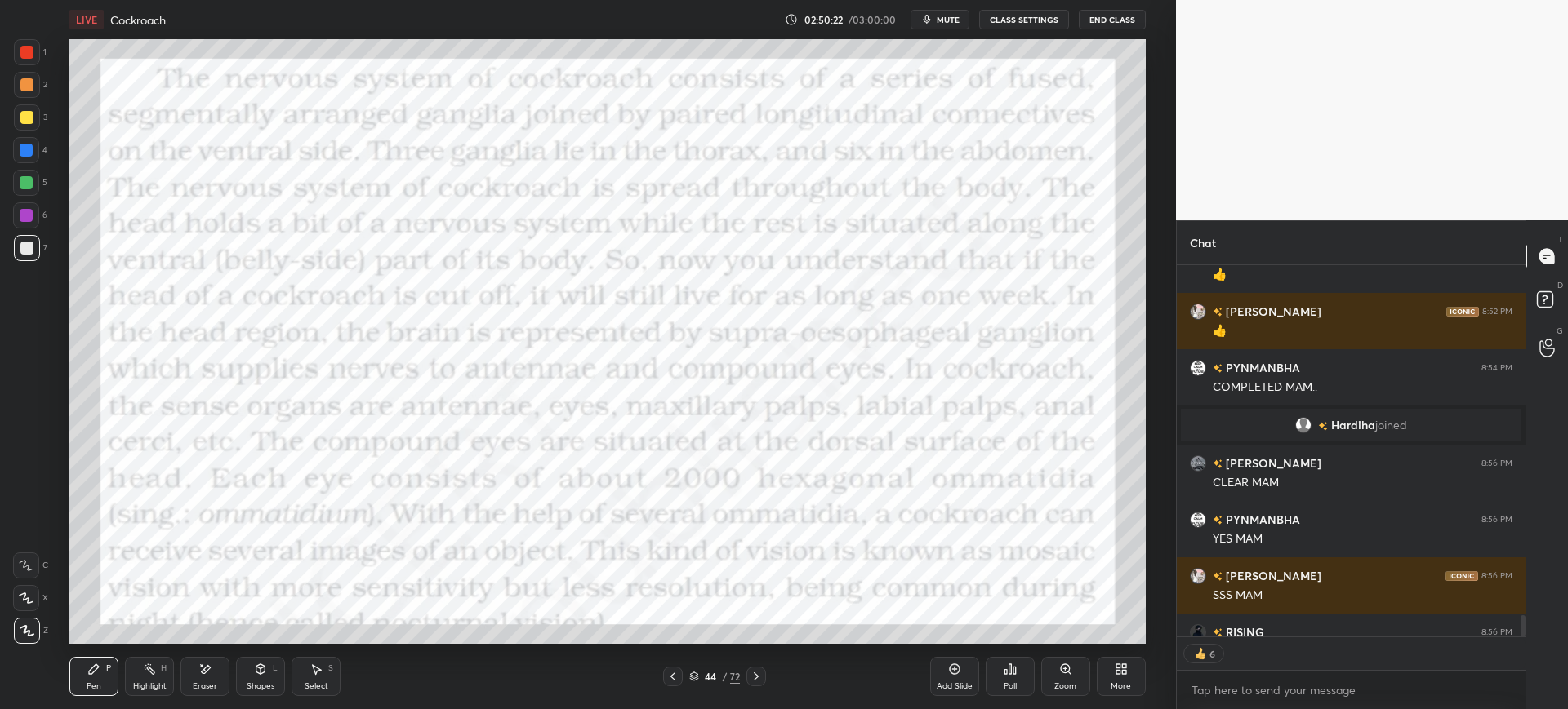
click at [678, 677] on icon at bounding box center [673, 677] width 13 height 13
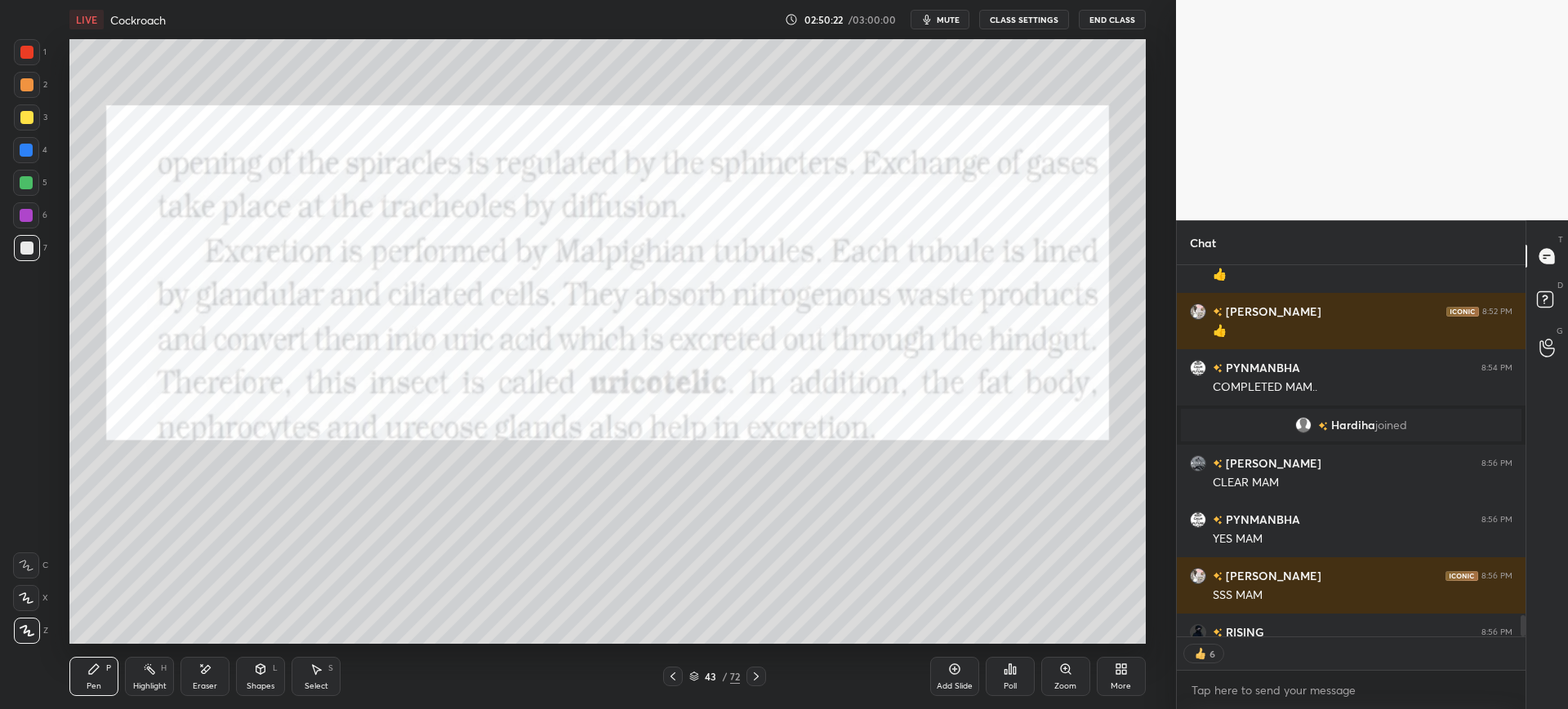
click at [682, 680] on div at bounding box center [673, 677] width 19 height 19
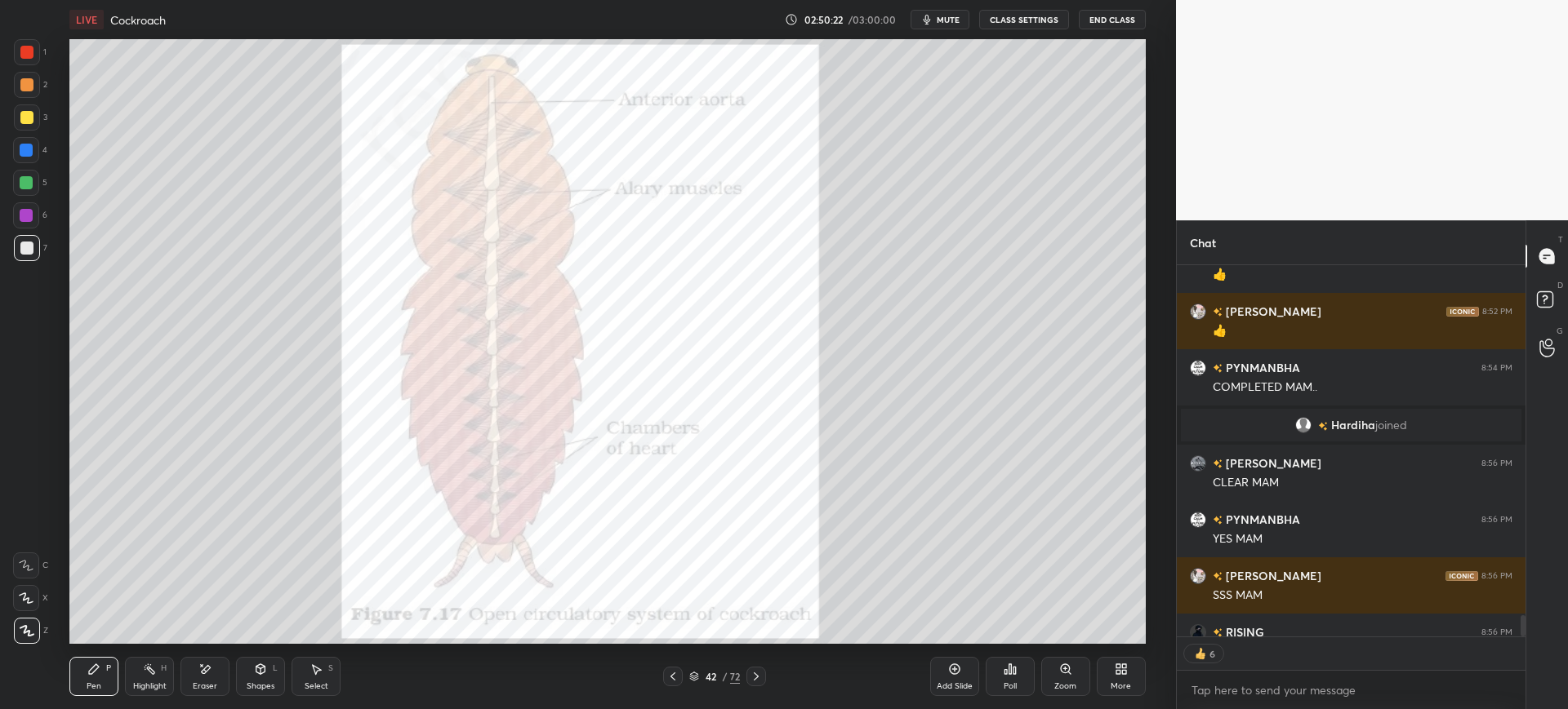
click at [679, 682] on icon at bounding box center [673, 677] width 13 height 13
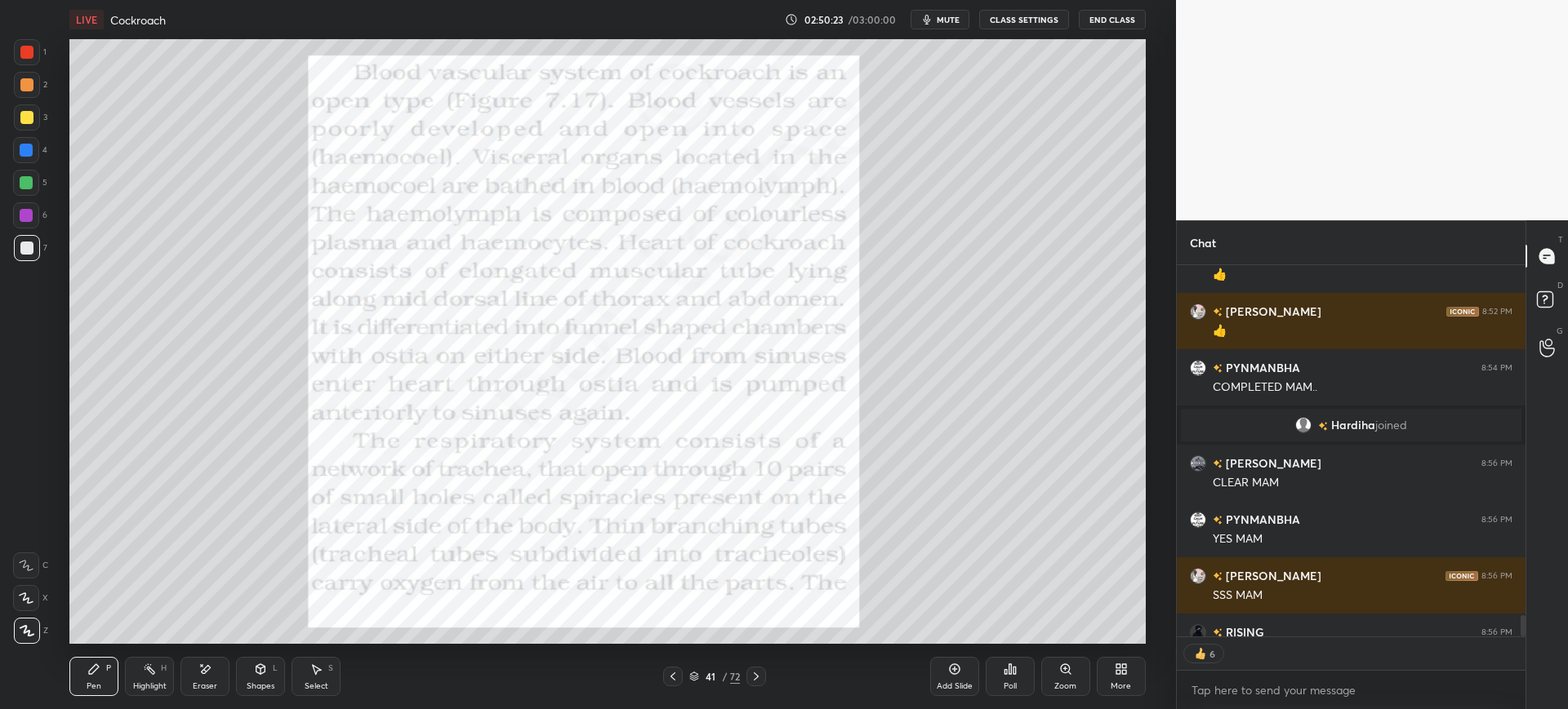
click at [680, 681] on div at bounding box center [673, 677] width 19 height 19
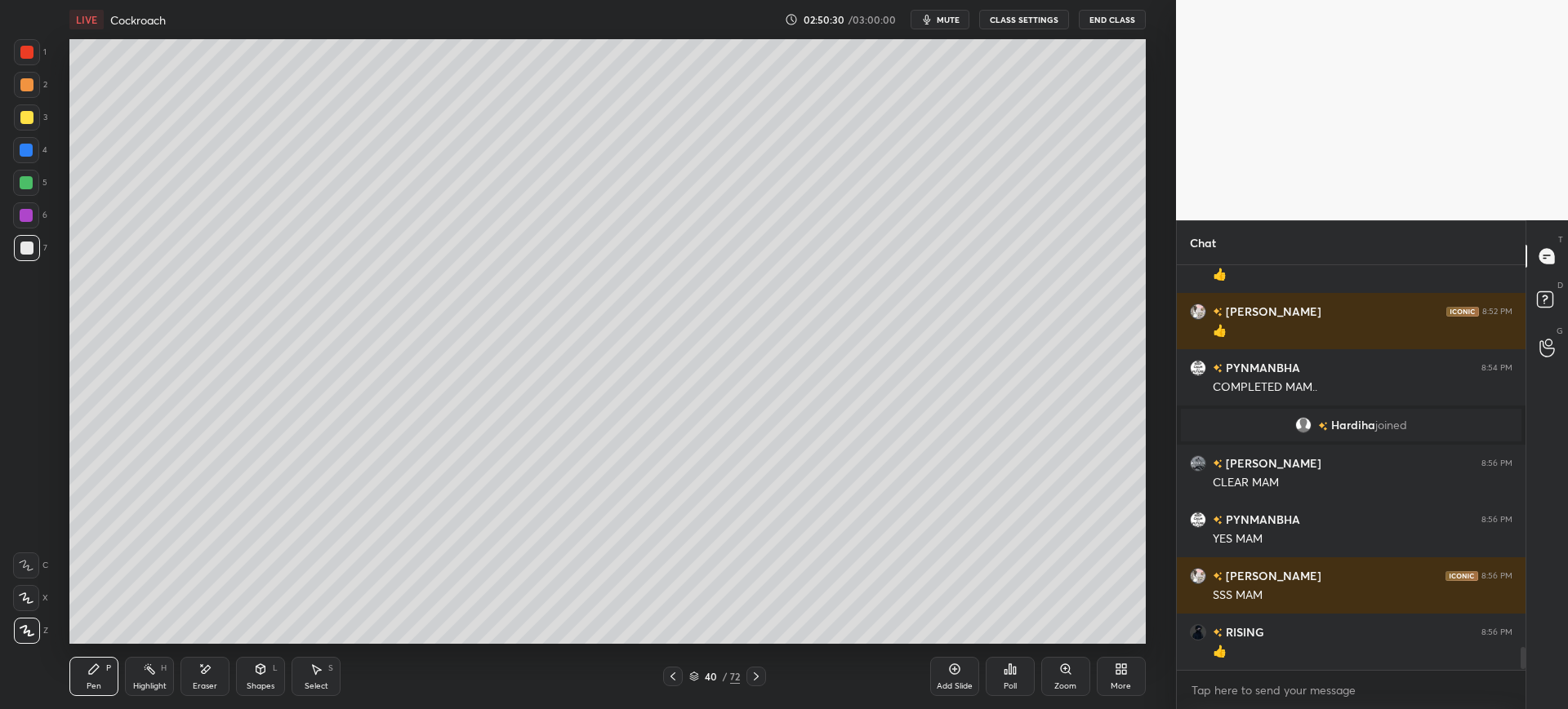
click at [34, 585] on div at bounding box center [26, 599] width 26 height 26
click at [59, 145] on div "Setting up your live class Poll for secs No correct answer Start poll" at bounding box center [608, 342] width 1110 height 605
click at [46, 82] on div "2" at bounding box center [31, 85] width 33 height 26
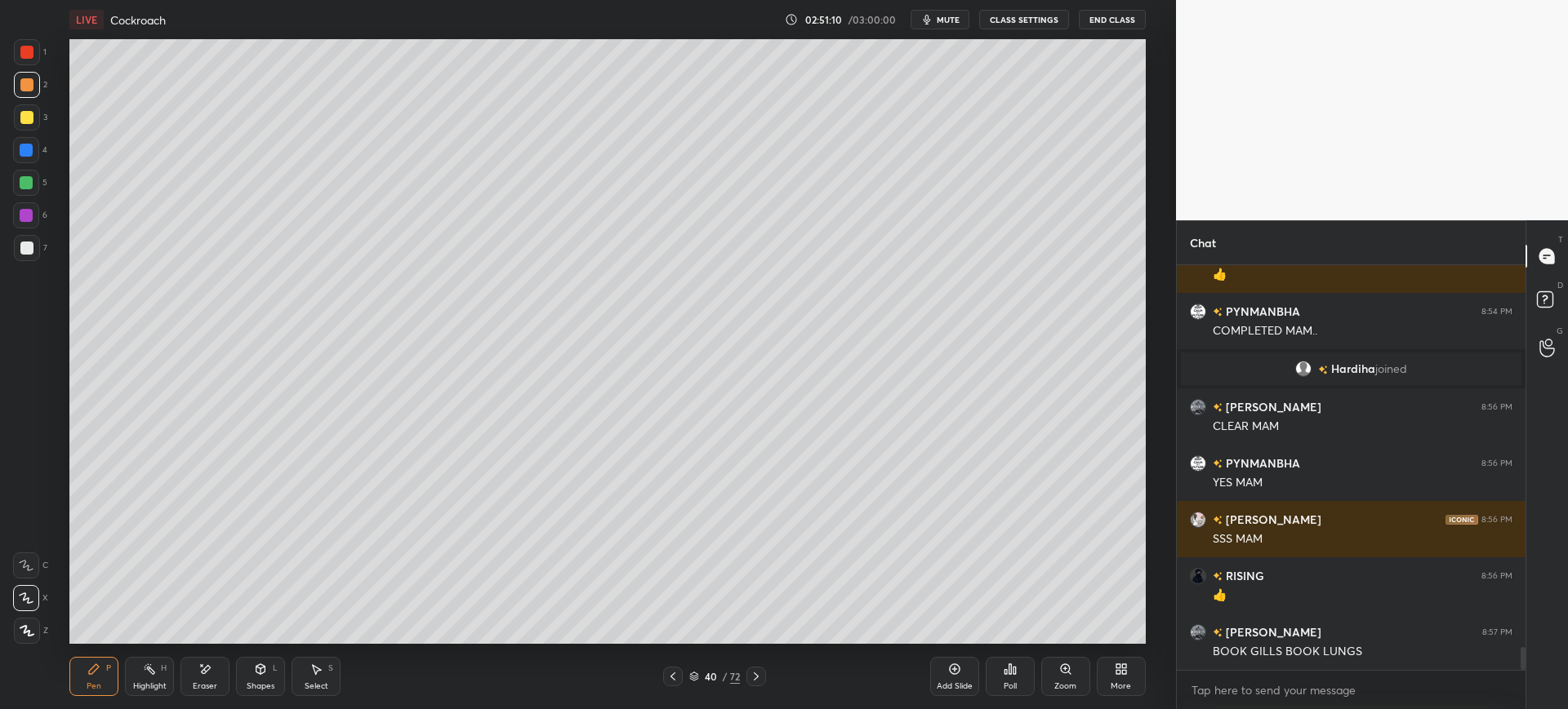
click at [43, 145] on div "4" at bounding box center [30, 150] width 34 height 26
click at [42, 183] on div "5" at bounding box center [30, 183] width 34 height 26
click at [16, 131] on div "3" at bounding box center [31, 120] width 33 height 32
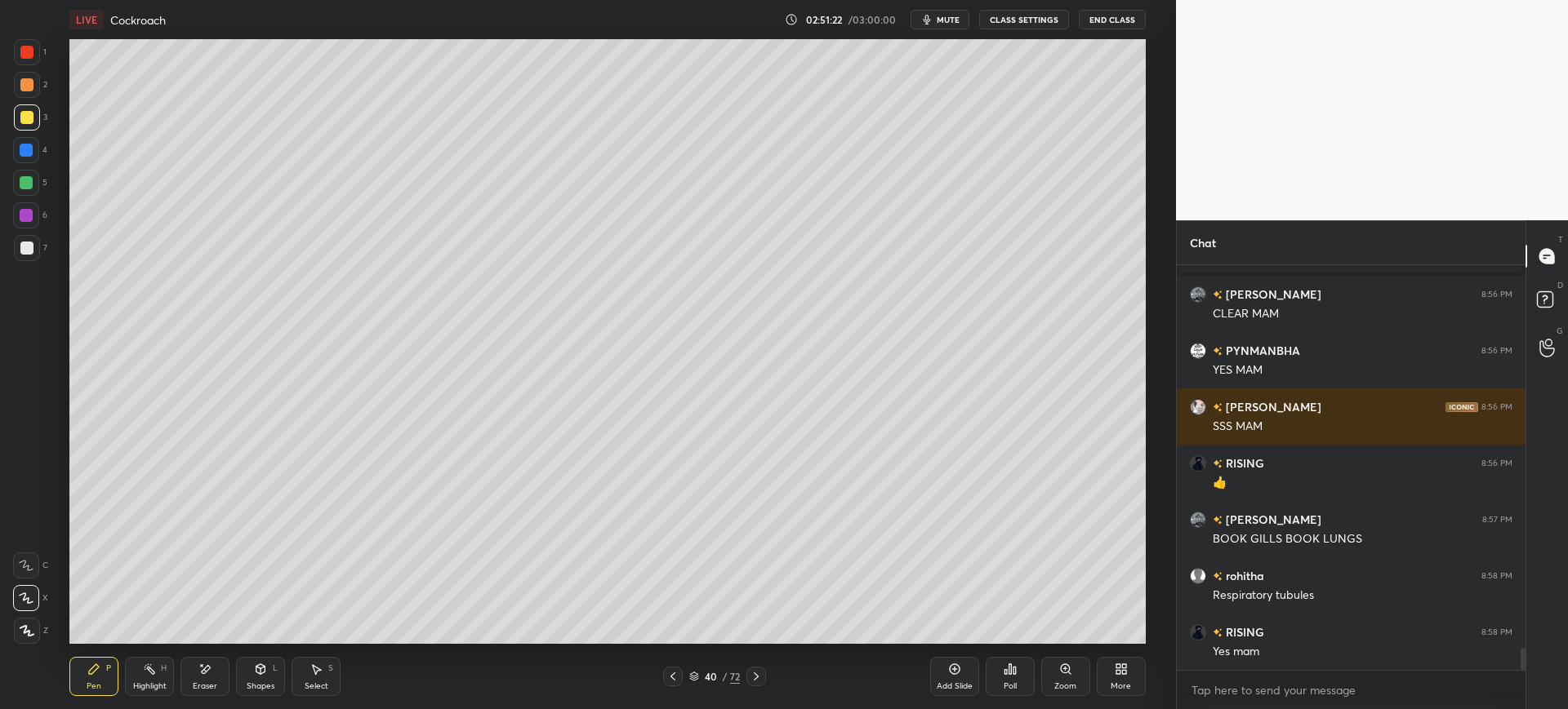
scroll to position [6990, 0]
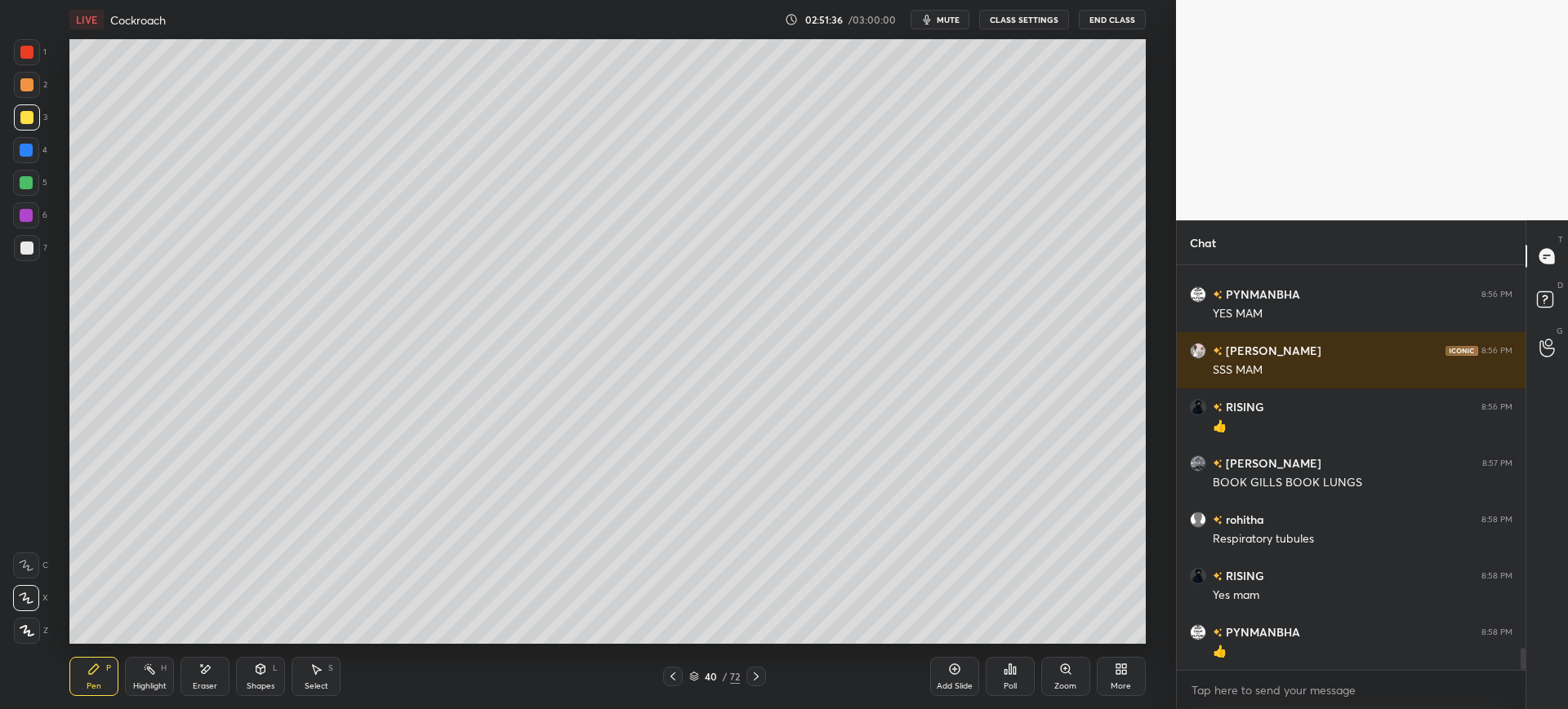
click at [47, 245] on div "1 2 3 4 5 6 7 C X Z E E Erase all H H" at bounding box center [26, 342] width 53 height 605
click at [711, 676] on div "40" at bounding box center [710, 676] width 17 height 10
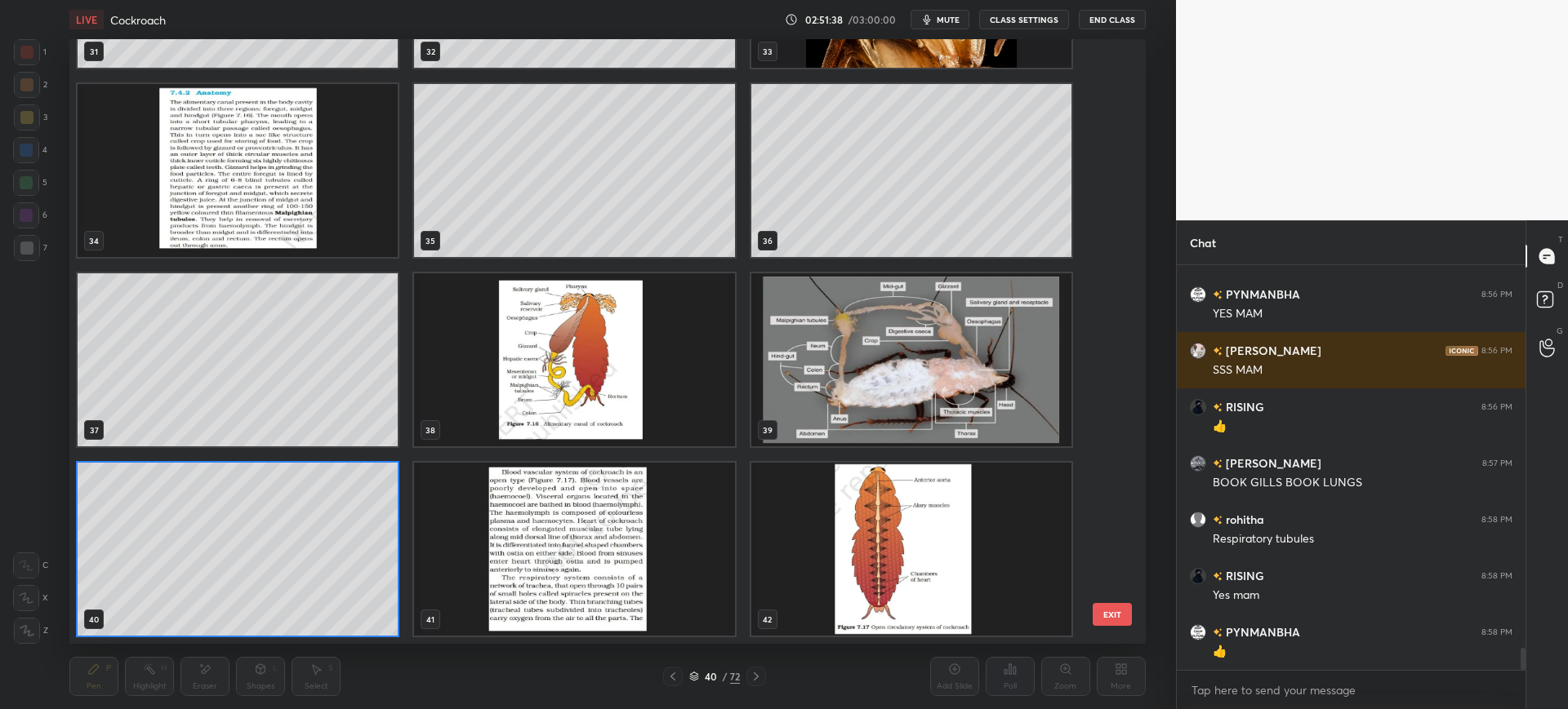
scroll to position [599, 1068]
click at [627, 516] on img "grid" at bounding box center [574, 549] width 320 height 173
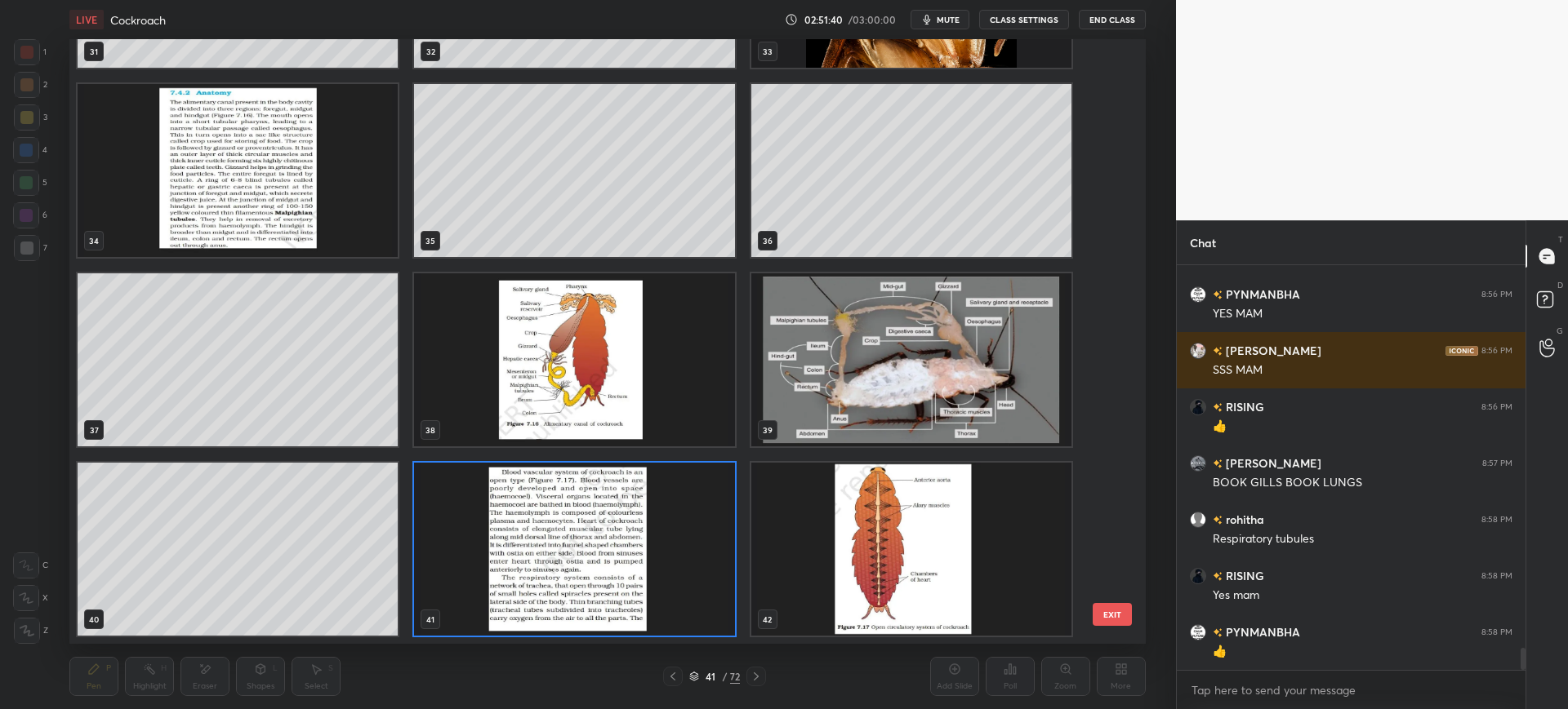
click at [1115, 611] on button "EXIT" at bounding box center [1112, 614] width 39 height 23
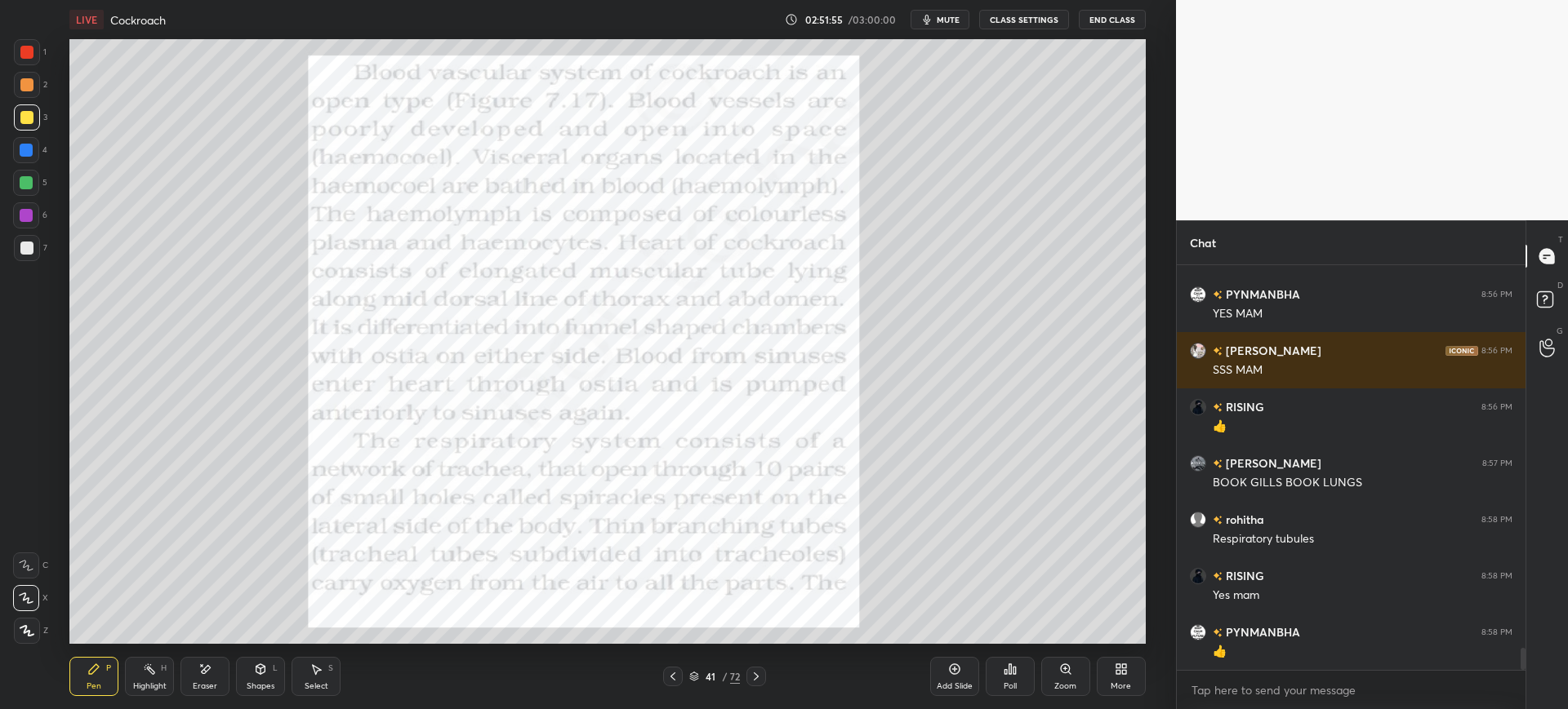
click at [636, 681] on div "41 / 72" at bounding box center [715, 677] width 431 height 19
click at [675, 671] on icon at bounding box center [673, 677] width 13 height 13
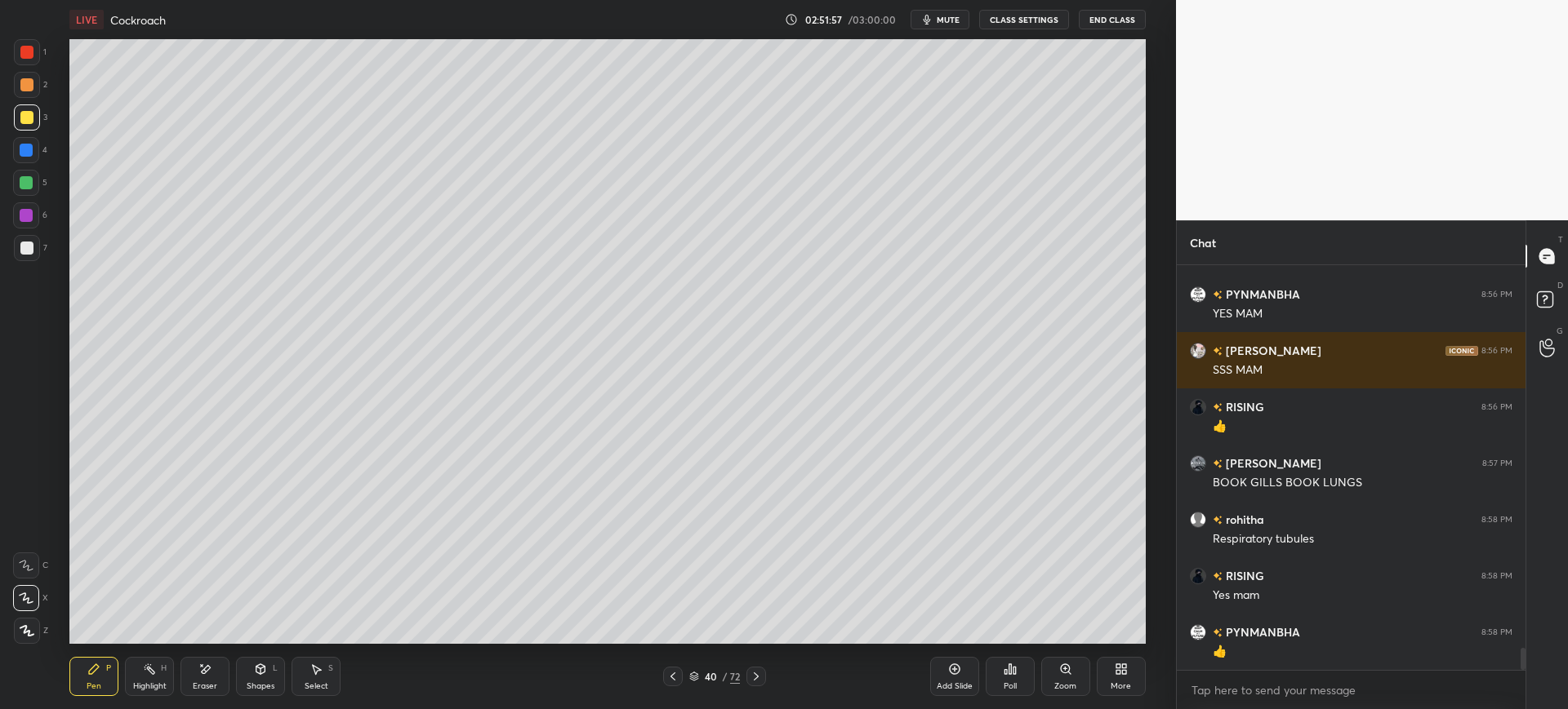
click at [966, 683] on div "Add Slide" at bounding box center [954, 685] width 36 height 8
click at [30, 248] on div at bounding box center [26, 248] width 13 height 13
click at [26, 154] on div at bounding box center [25, 150] width 13 height 13
click at [34, 253] on div at bounding box center [27, 248] width 26 height 26
click at [34, 141] on div at bounding box center [26, 150] width 26 height 26
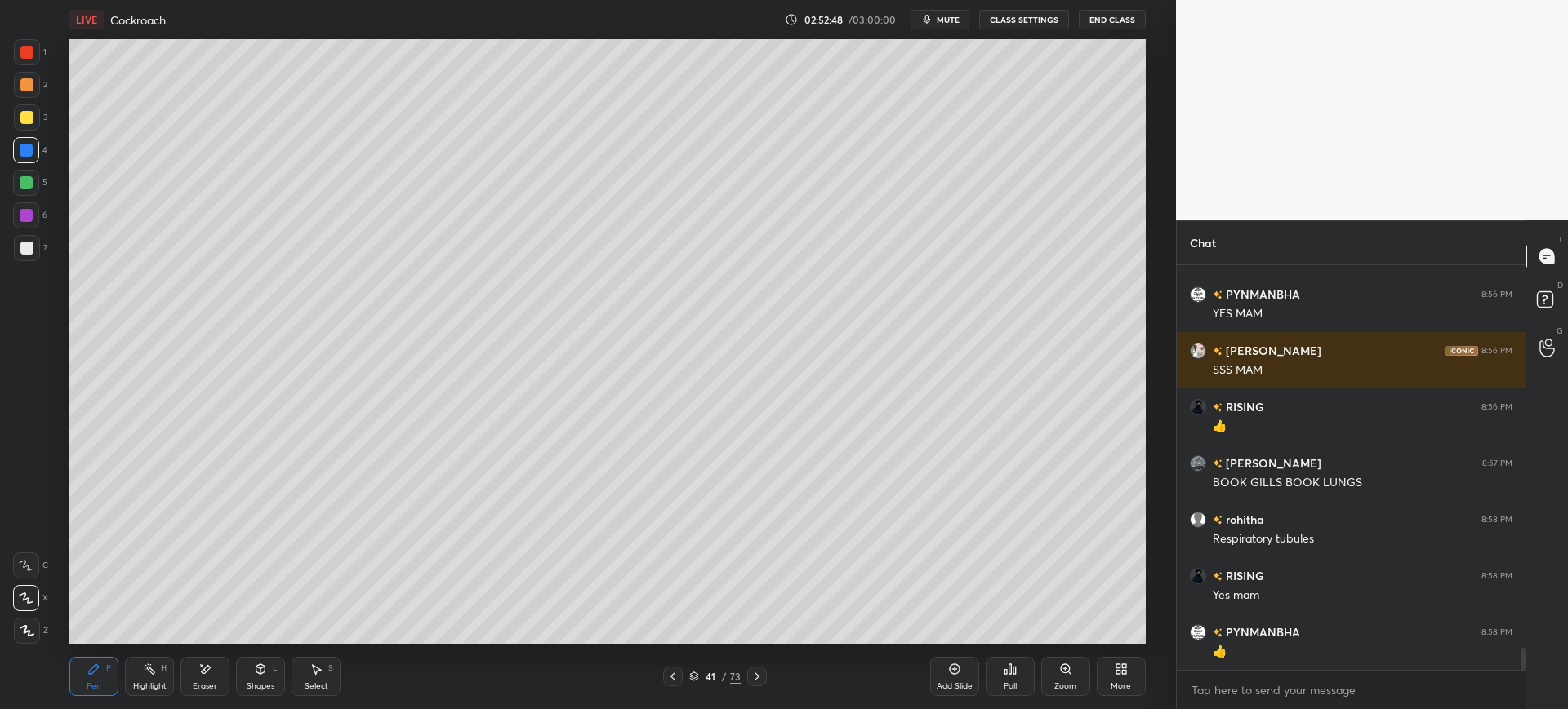
click at [35, 114] on div at bounding box center [27, 117] width 26 height 26
click at [42, 81] on div "2" at bounding box center [31, 85] width 33 height 26
click at [44, 55] on div "1" at bounding box center [30, 53] width 32 height 26
click at [43, 242] on div "7" at bounding box center [31, 248] width 33 height 26
click at [32, 116] on div at bounding box center [26, 117] width 13 height 13
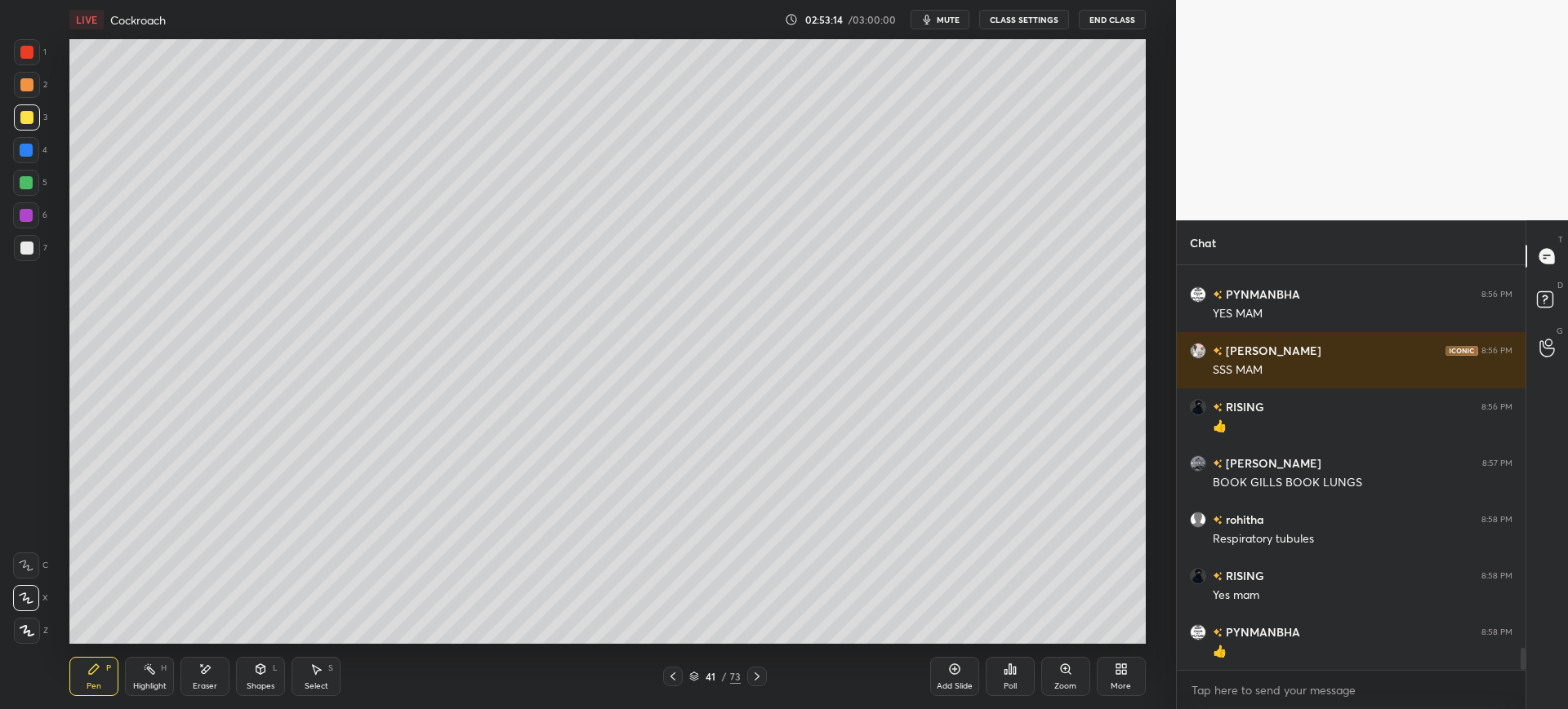
click at [32, 188] on div at bounding box center [26, 183] width 26 height 26
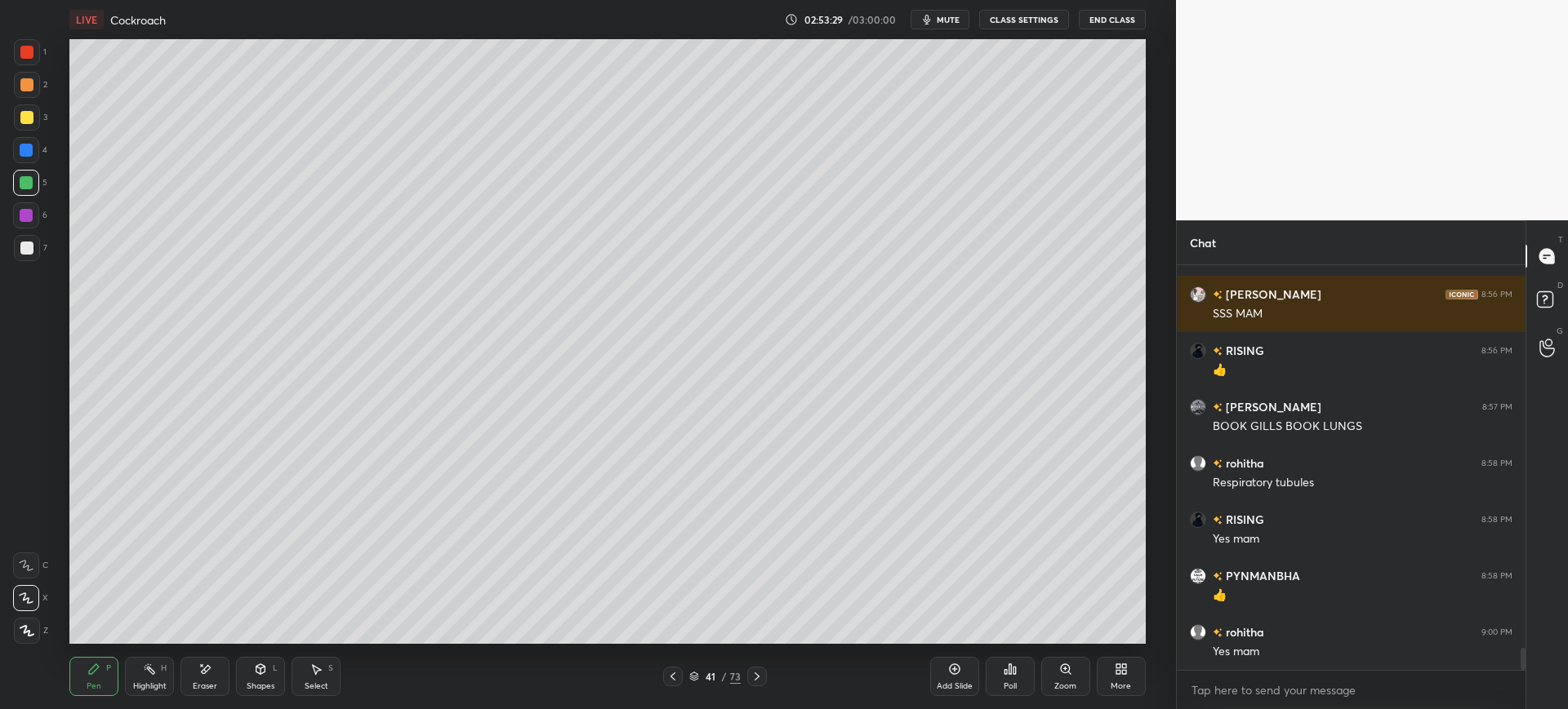
click at [38, 256] on div at bounding box center [27, 248] width 26 height 26
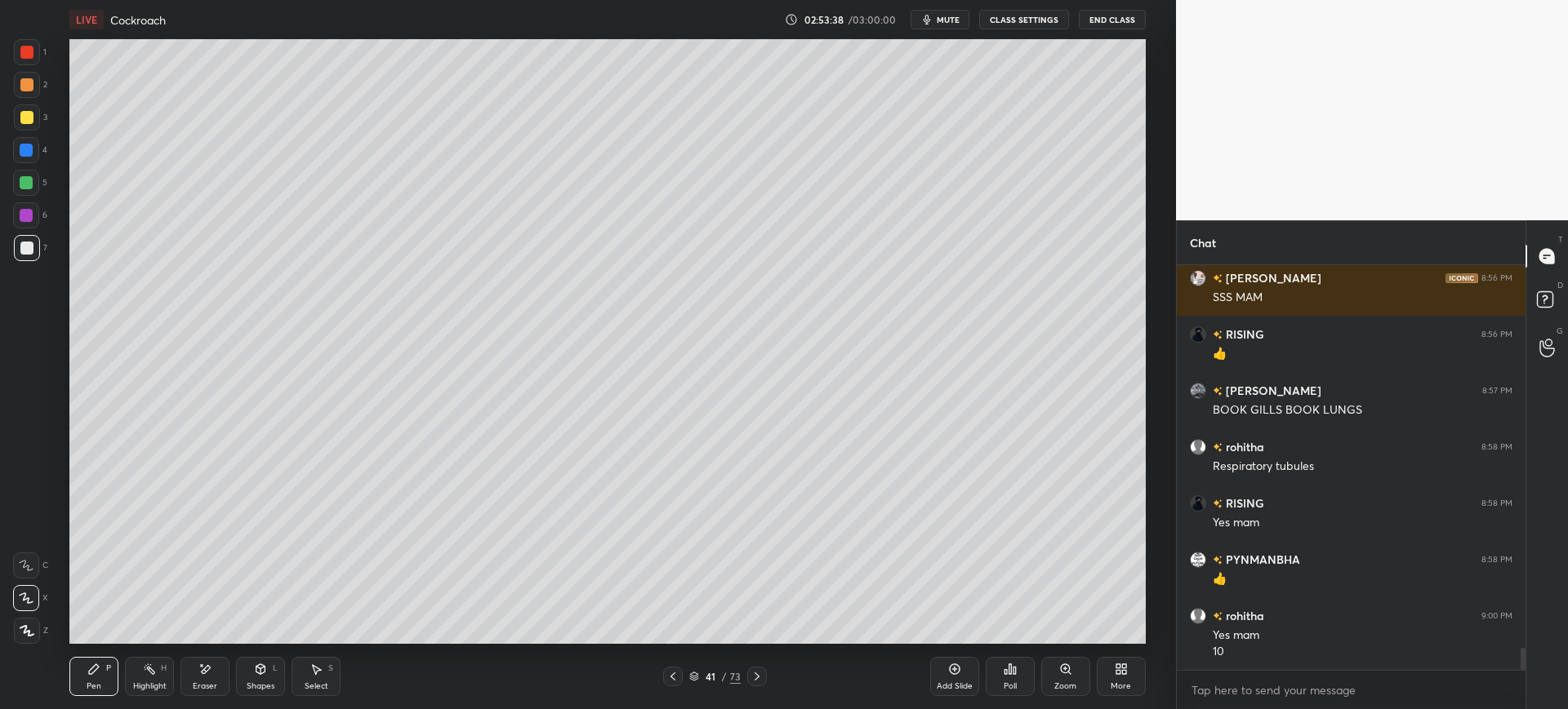
scroll to position [7119, 0]
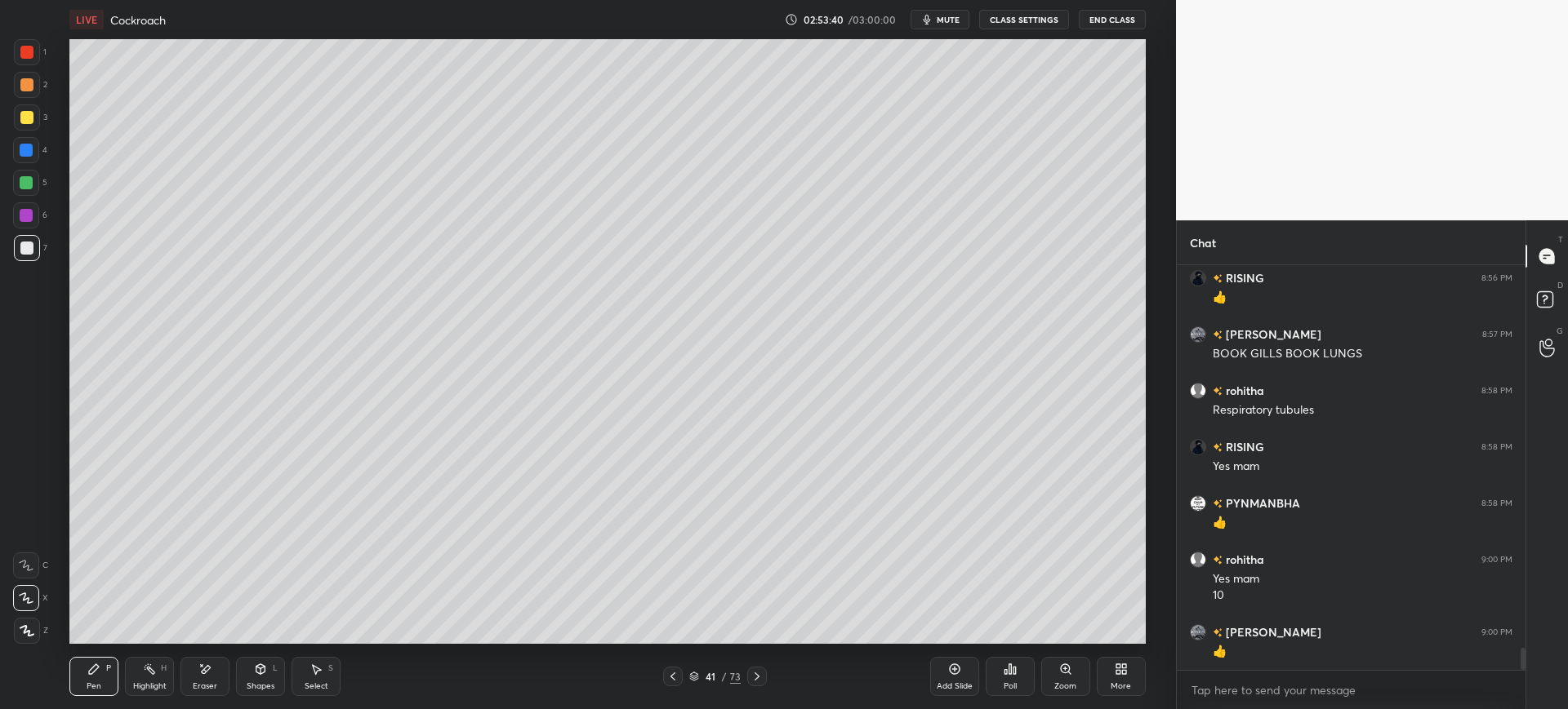
click at [30, 148] on div at bounding box center [25, 150] width 13 height 13
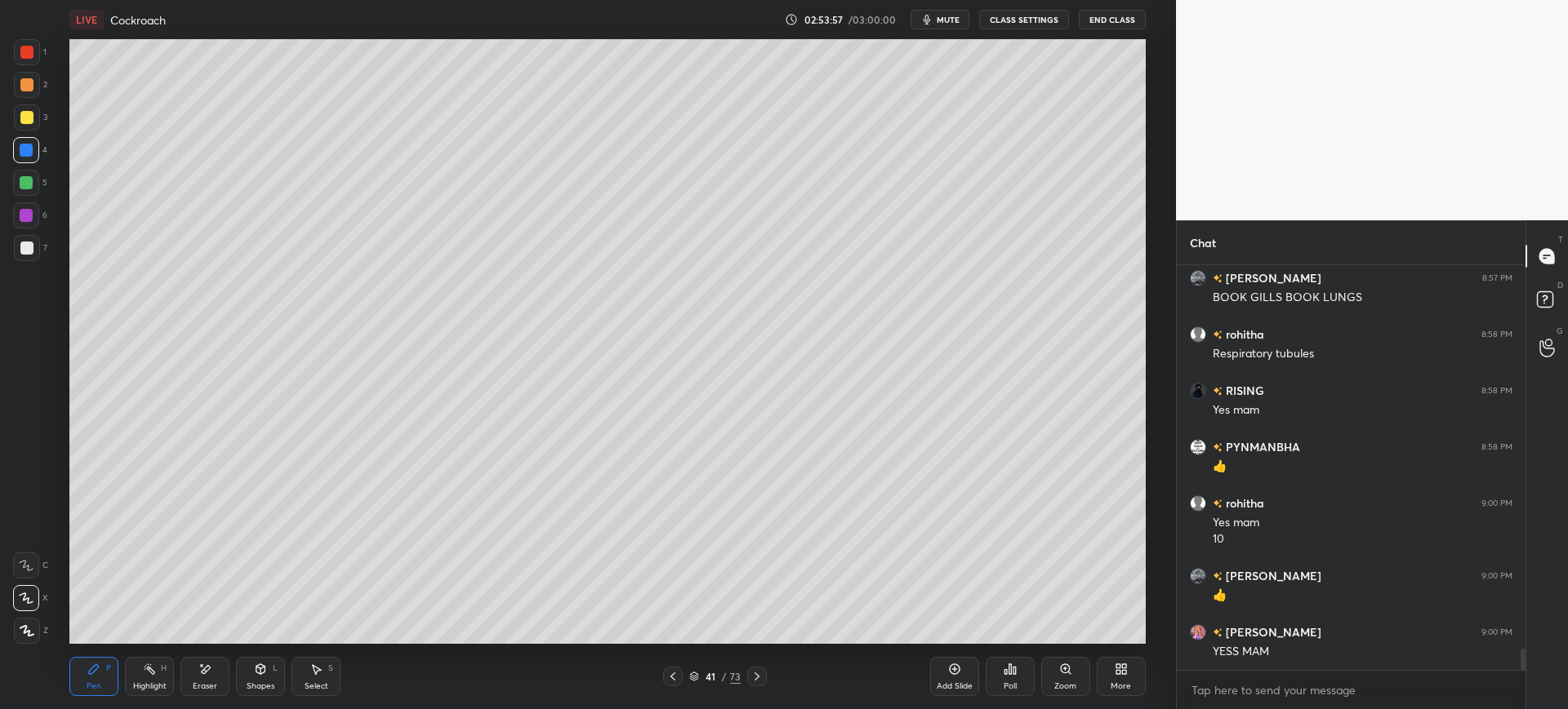
click at [938, 18] on button "mute" at bounding box center [939, 19] width 59 height 19
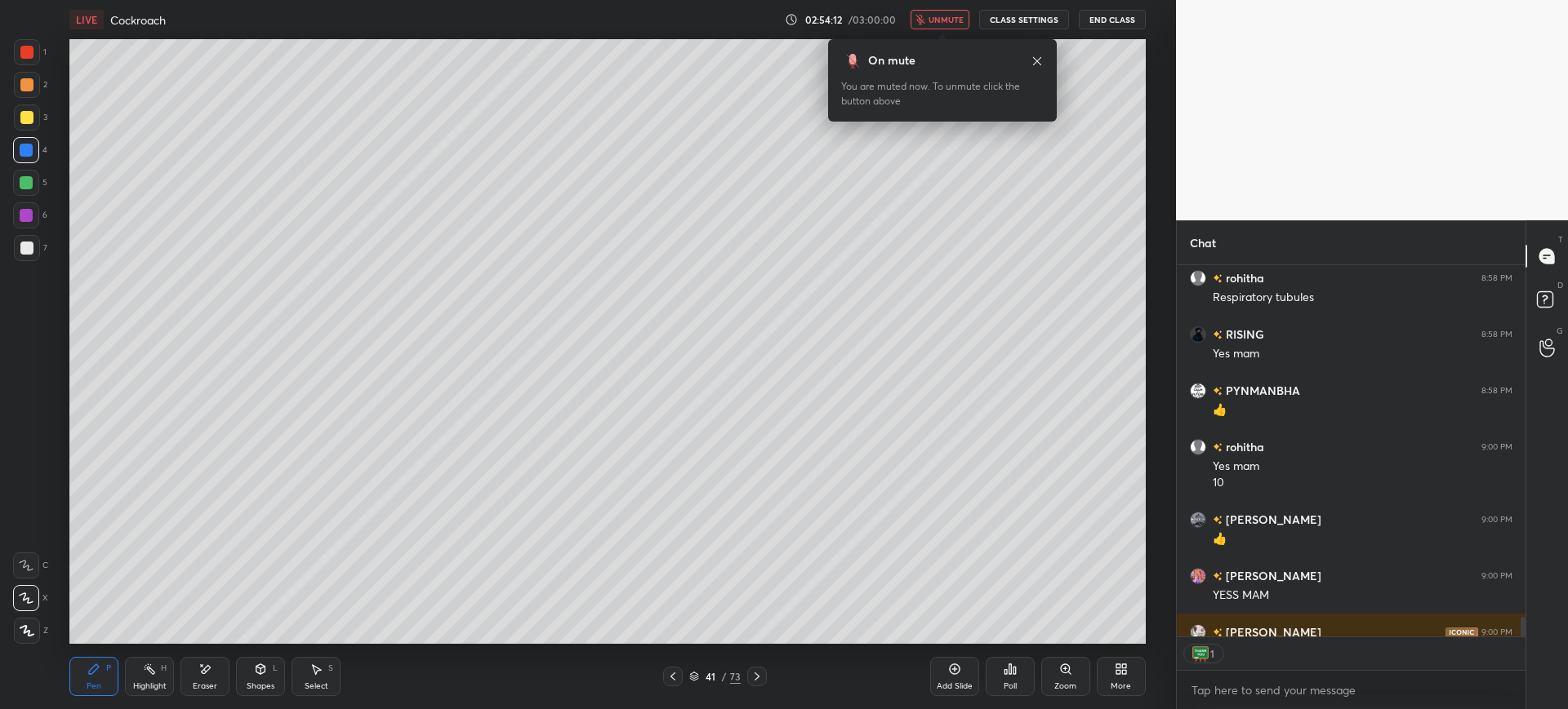
scroll to position [366, 344]
click at [964, 18] on span "unmute" at bounding box center [946, 19] width 35 height 11
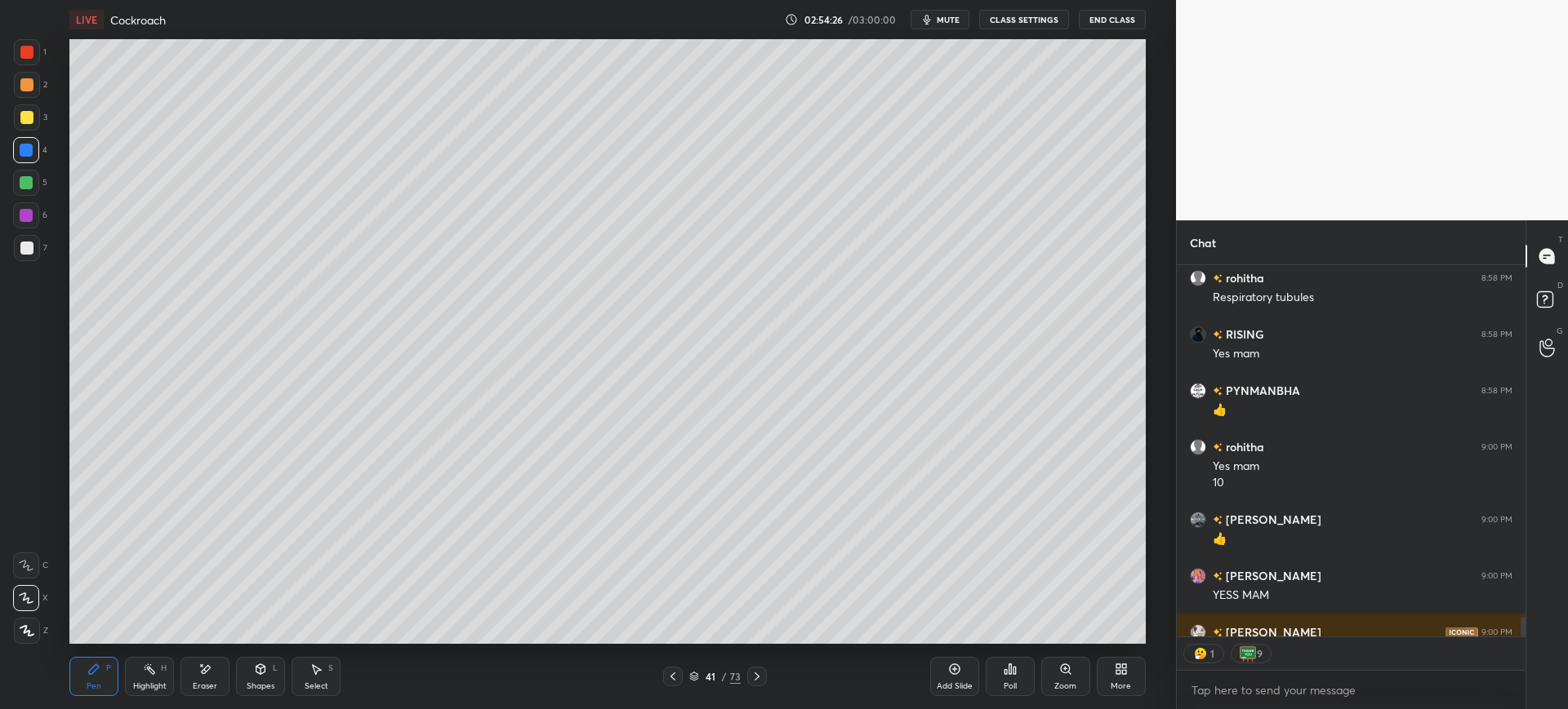
click at [32, 114] on div at bounding box center [26, 117] width 13 height 13
click at [31, 45] on div at bounding box center [27, 53] width 26 height 26
click at [28, 249] on div at bounding box center [26, 248] width 13 height 13
click at [38, 152] on div at bounding box center [26, 150] width 26 height 26
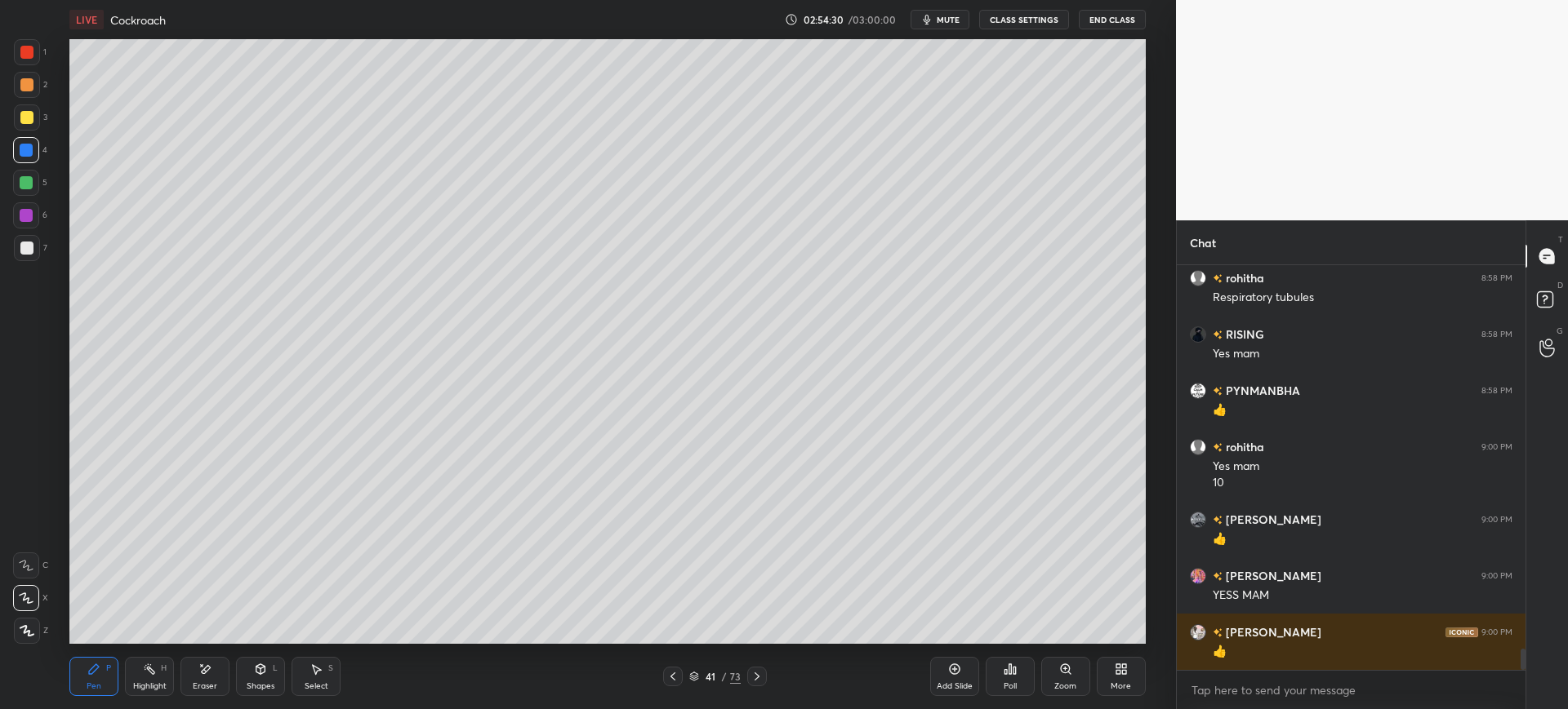
scroll to position [7231, 0]
click at [44, 246] on div "7" at bounding box center [31, 248] width 33 height 26
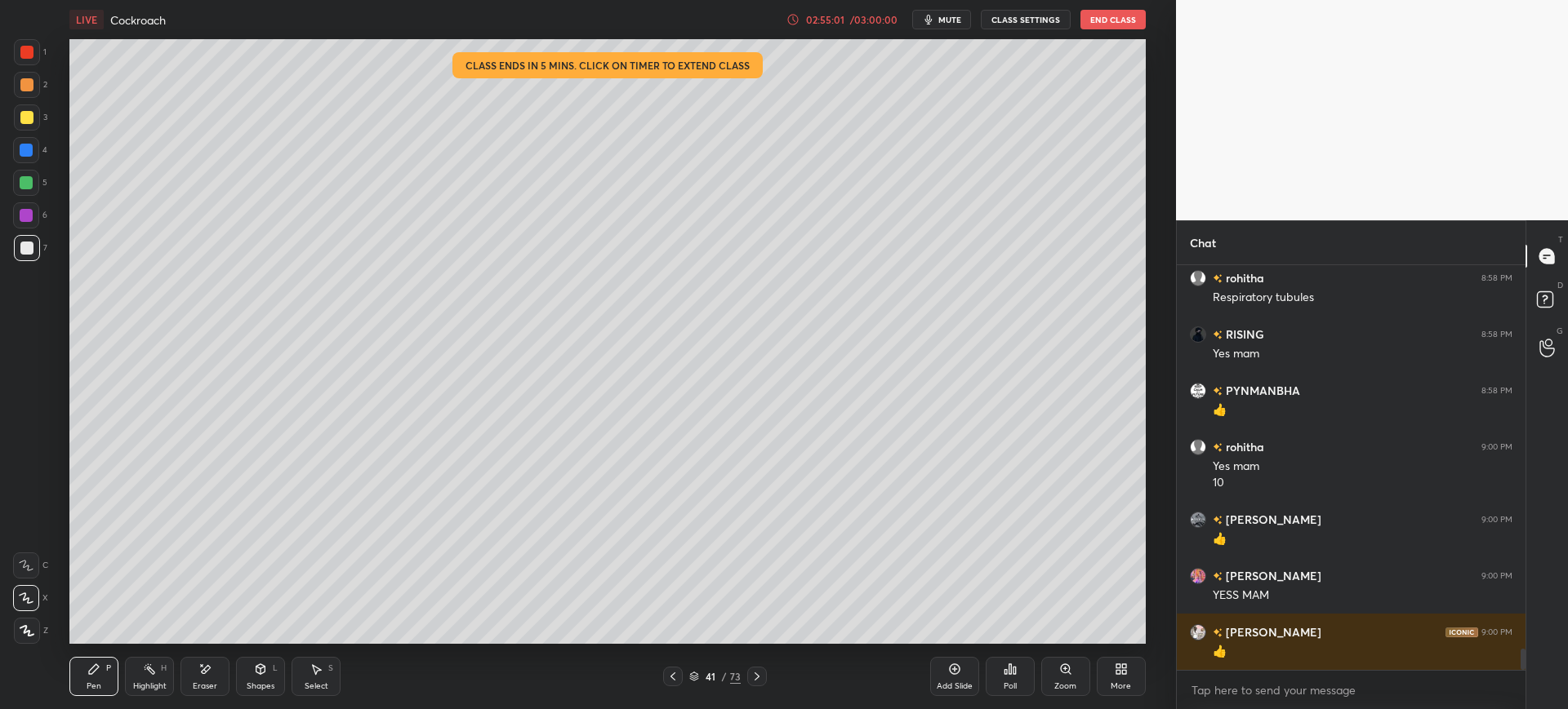
click at [34, 121] on div at bounding box center [27, 117] width 26 height 26
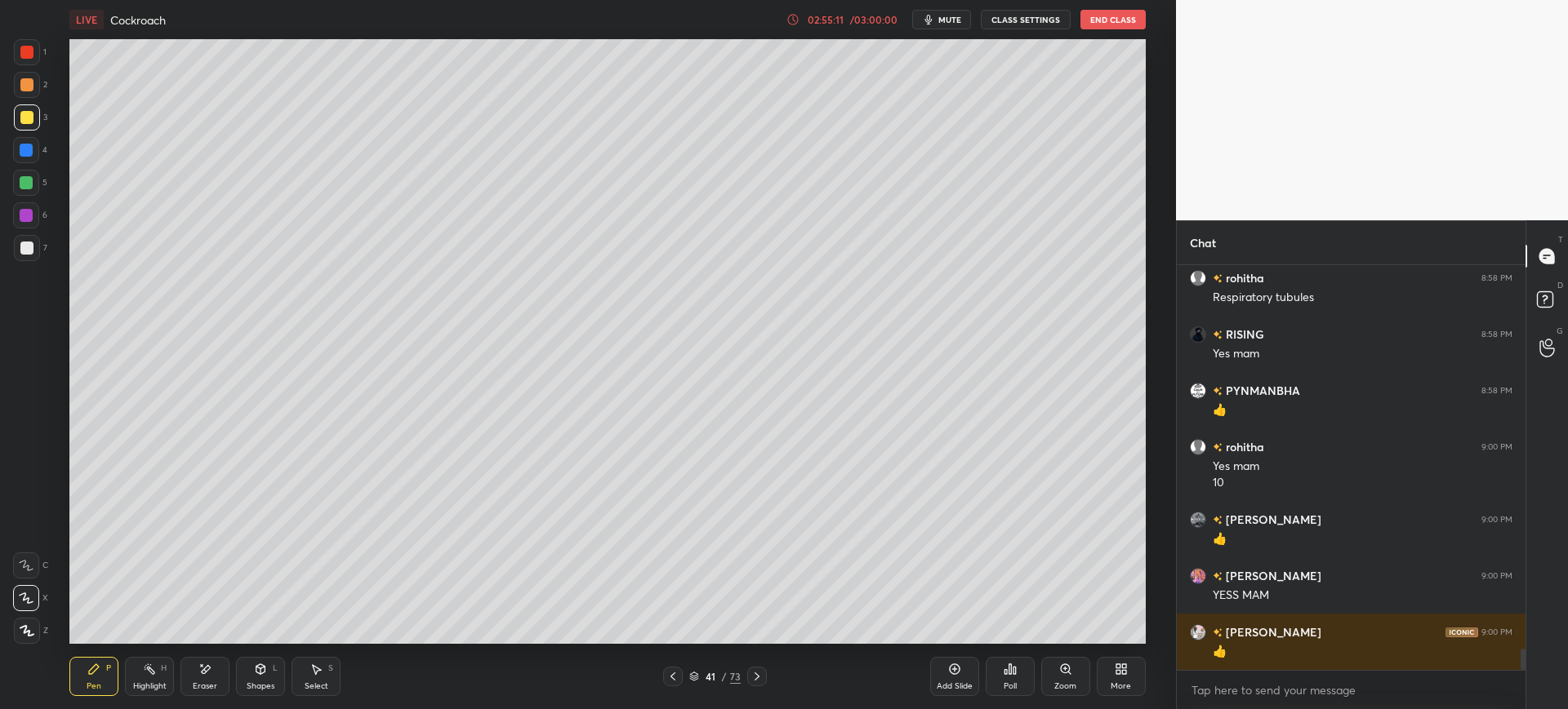
click at [972, 678] on div "Add Slide" at bounding box center [955, 677] width 49 height 39
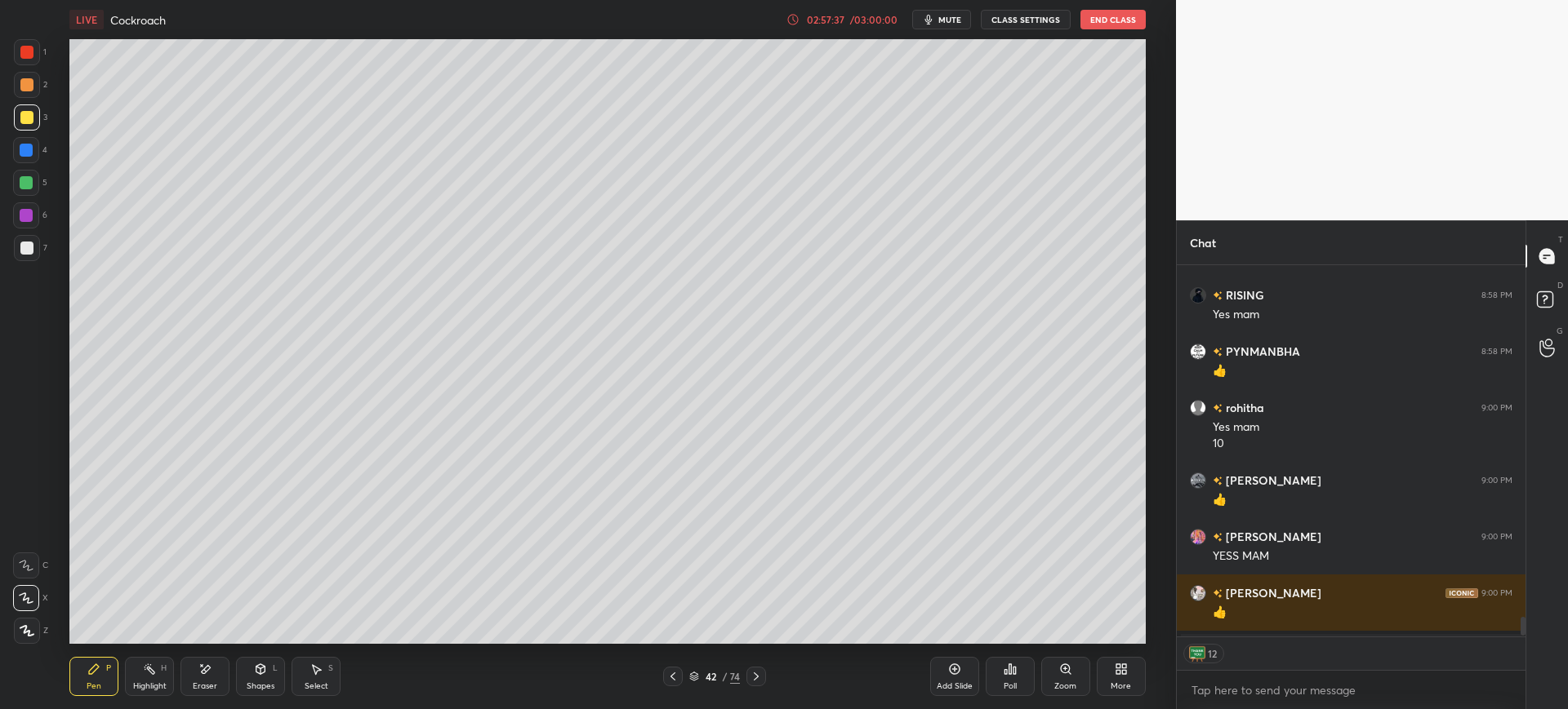
scroll to position [7271, 0]
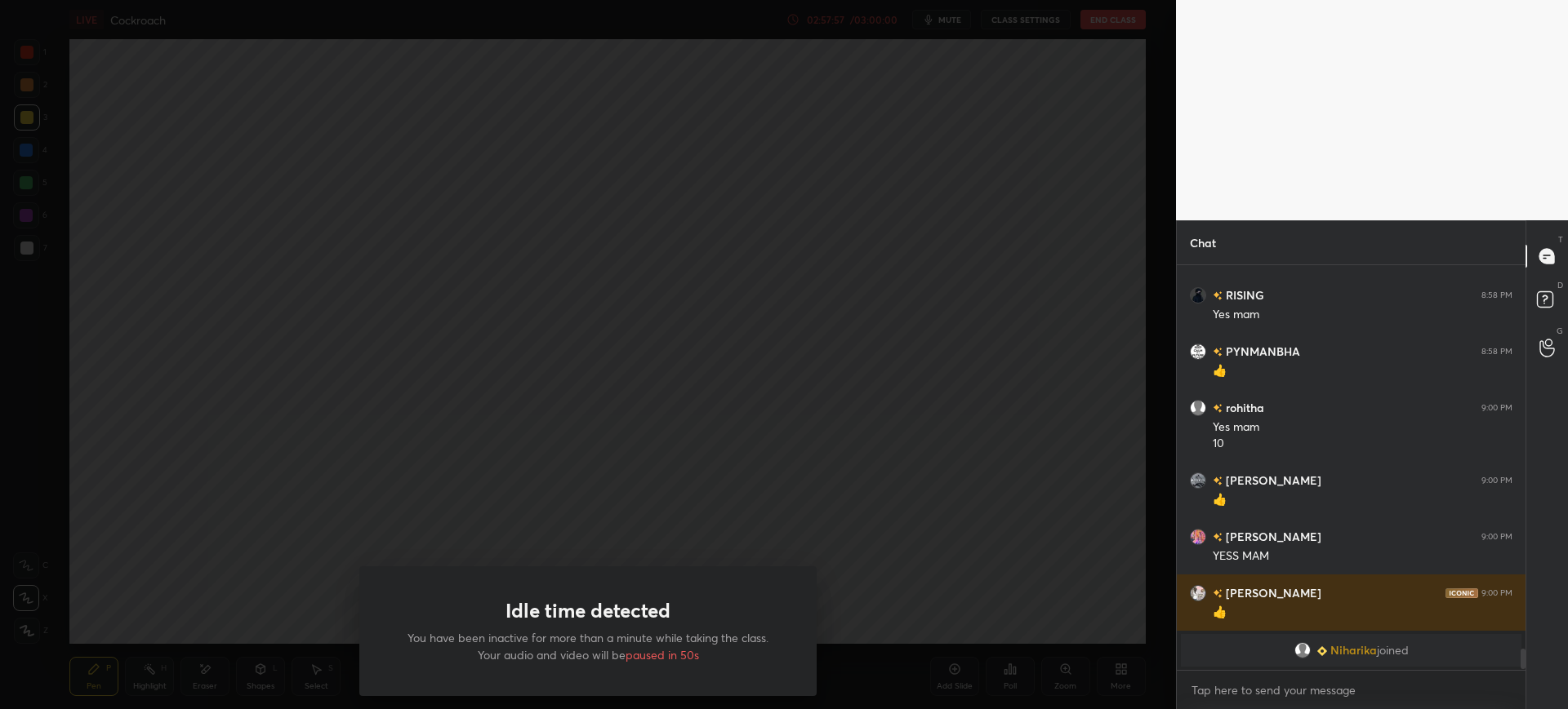
click at [1279, 684] on body "1 2 3 4 5 6 7 C X Z E E Erase all H H LIVE Cockroach 02:57:57 / 03:00:00 mute C…" at bounding box center [784, 354] width 1568 height 709
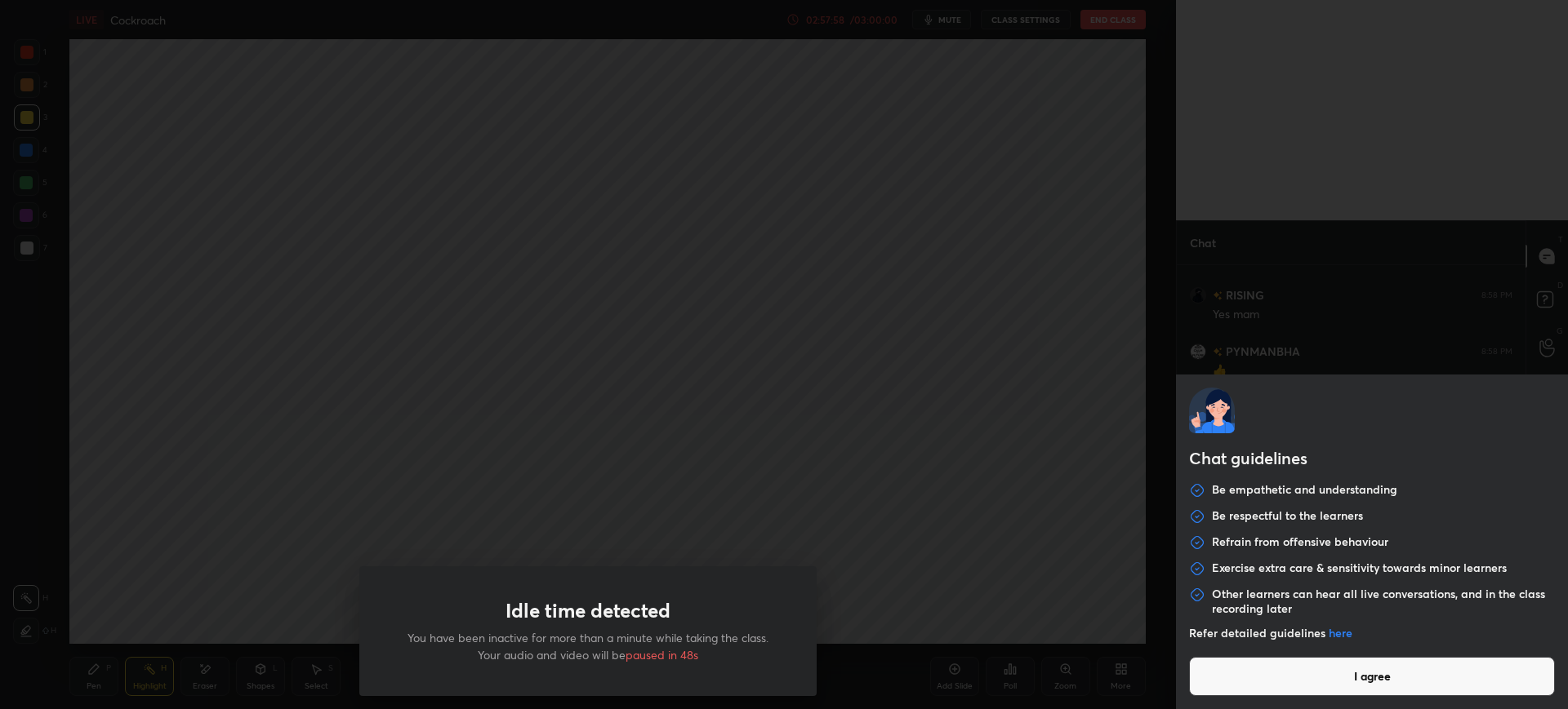
scroll to position [366, 344]
click at [1265, 657] on button "I agree" at bounding box center [1372, 677] width 366 height 39
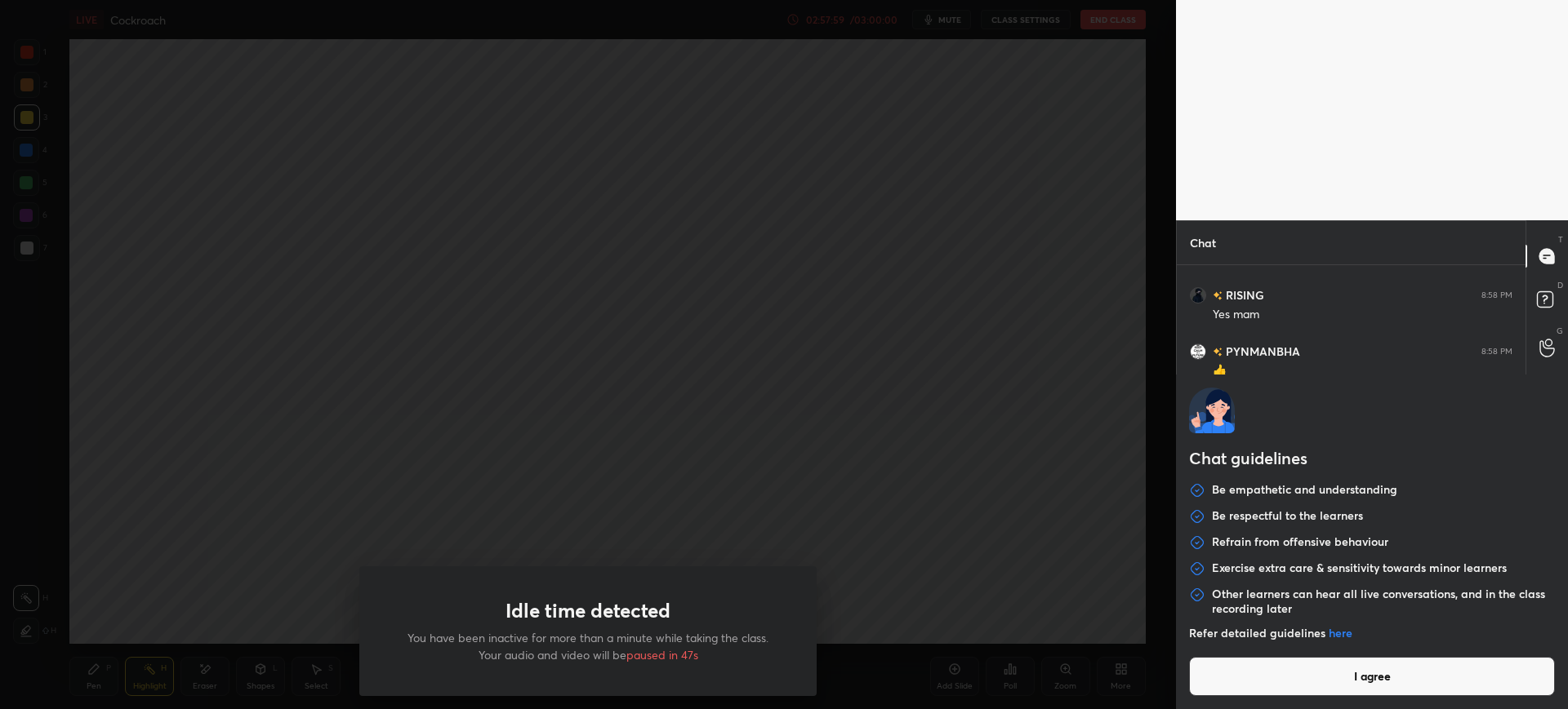
type textarea "x"
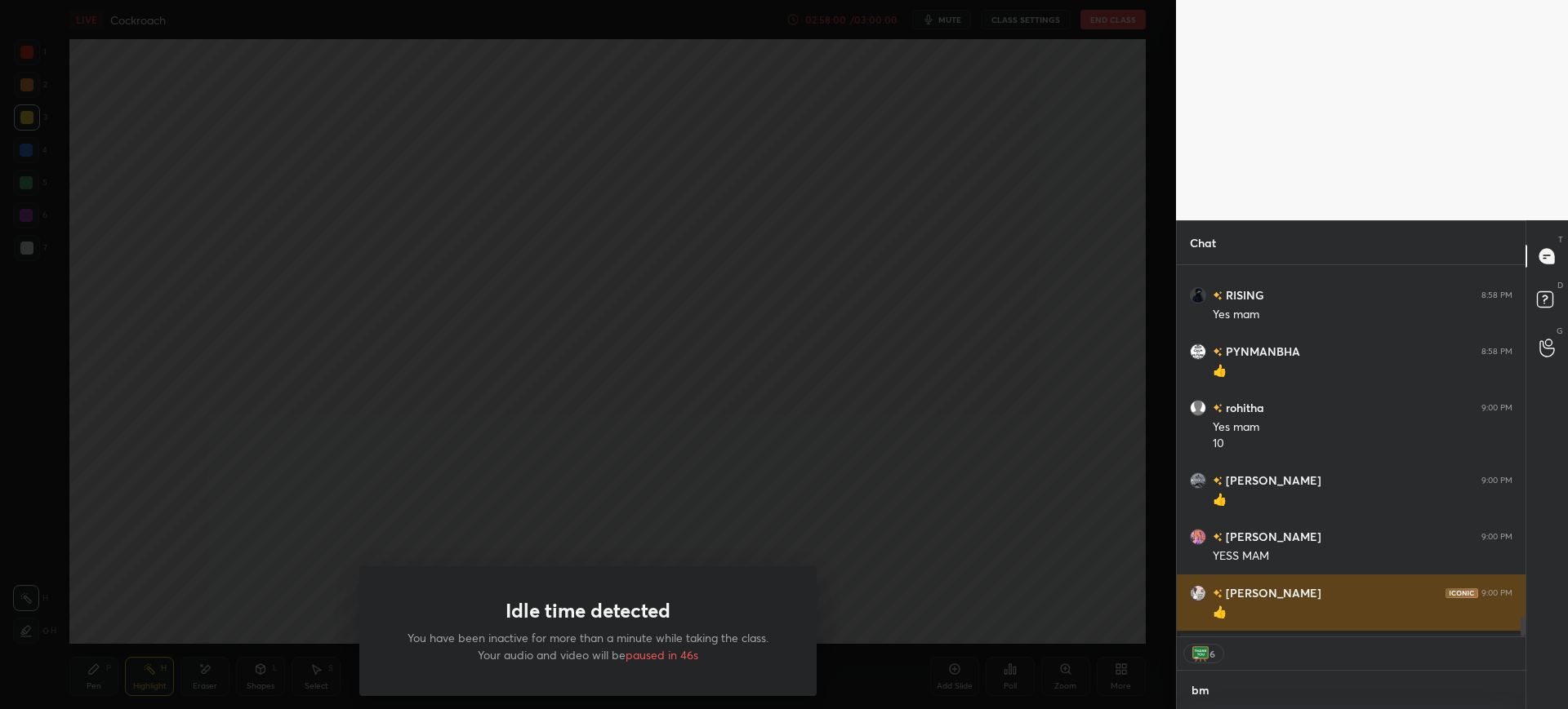
type textarea "bmn"
type textarea "x"
type textarea "bmnh"
type textarea "x"
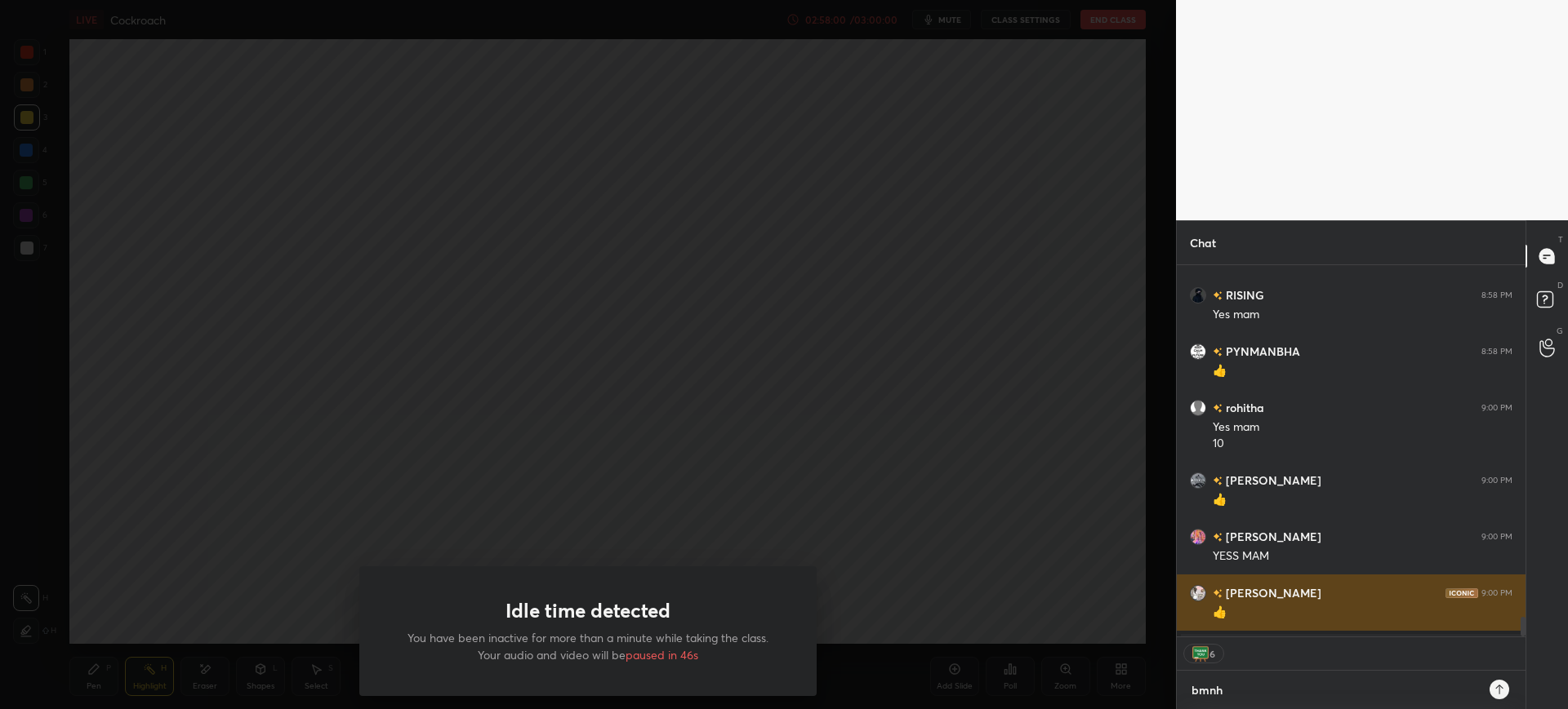
type textarea "bmnhm"
type textarea "x"
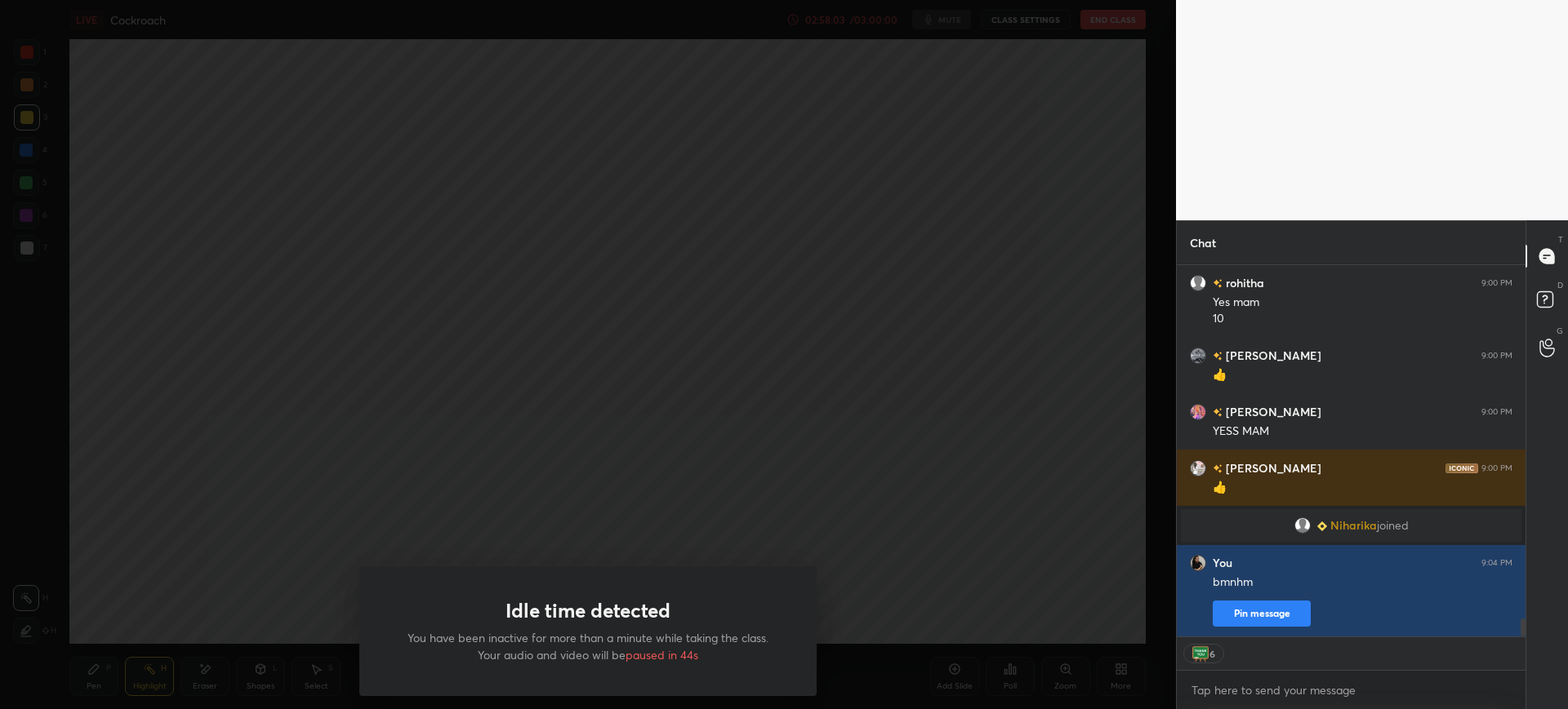
type textarea "x"
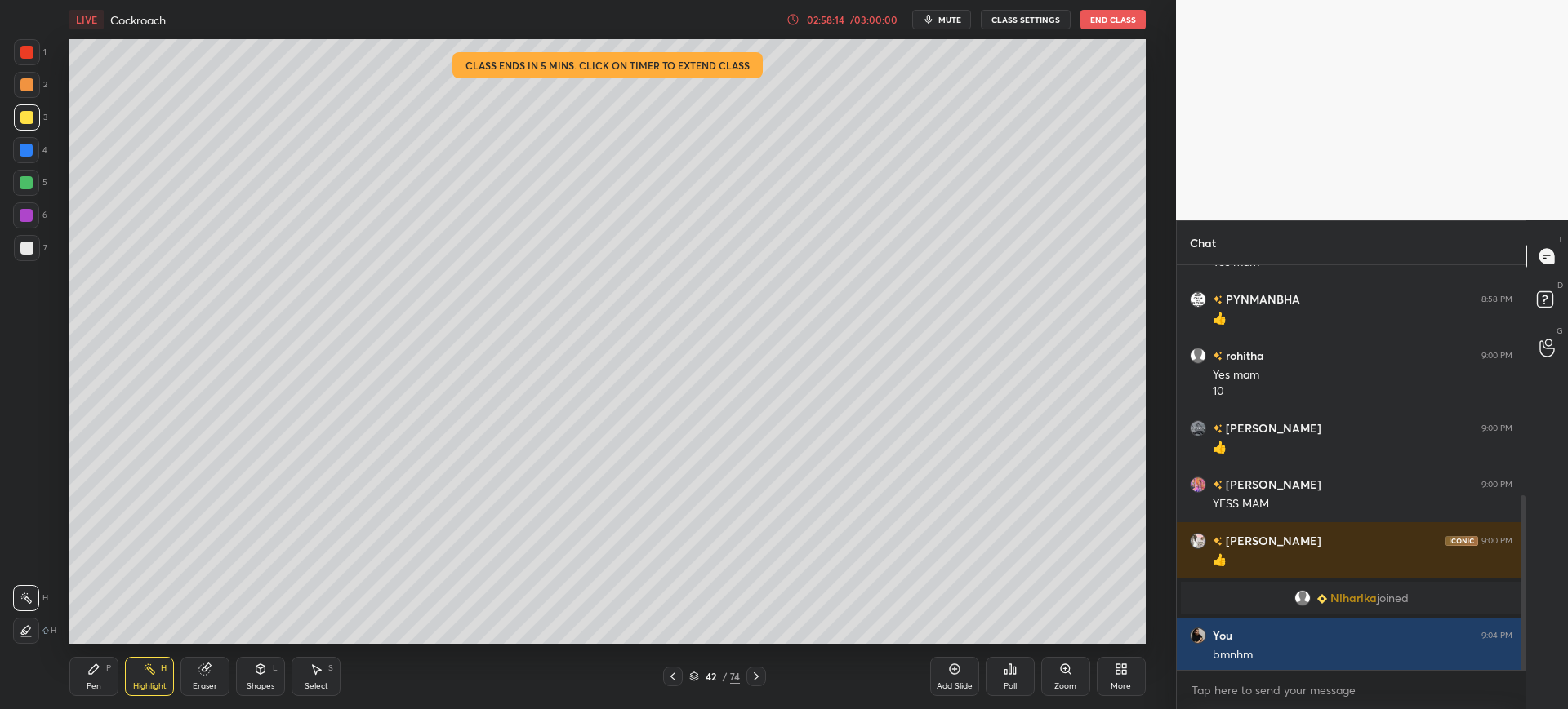
scroll to position [81005, 80552]
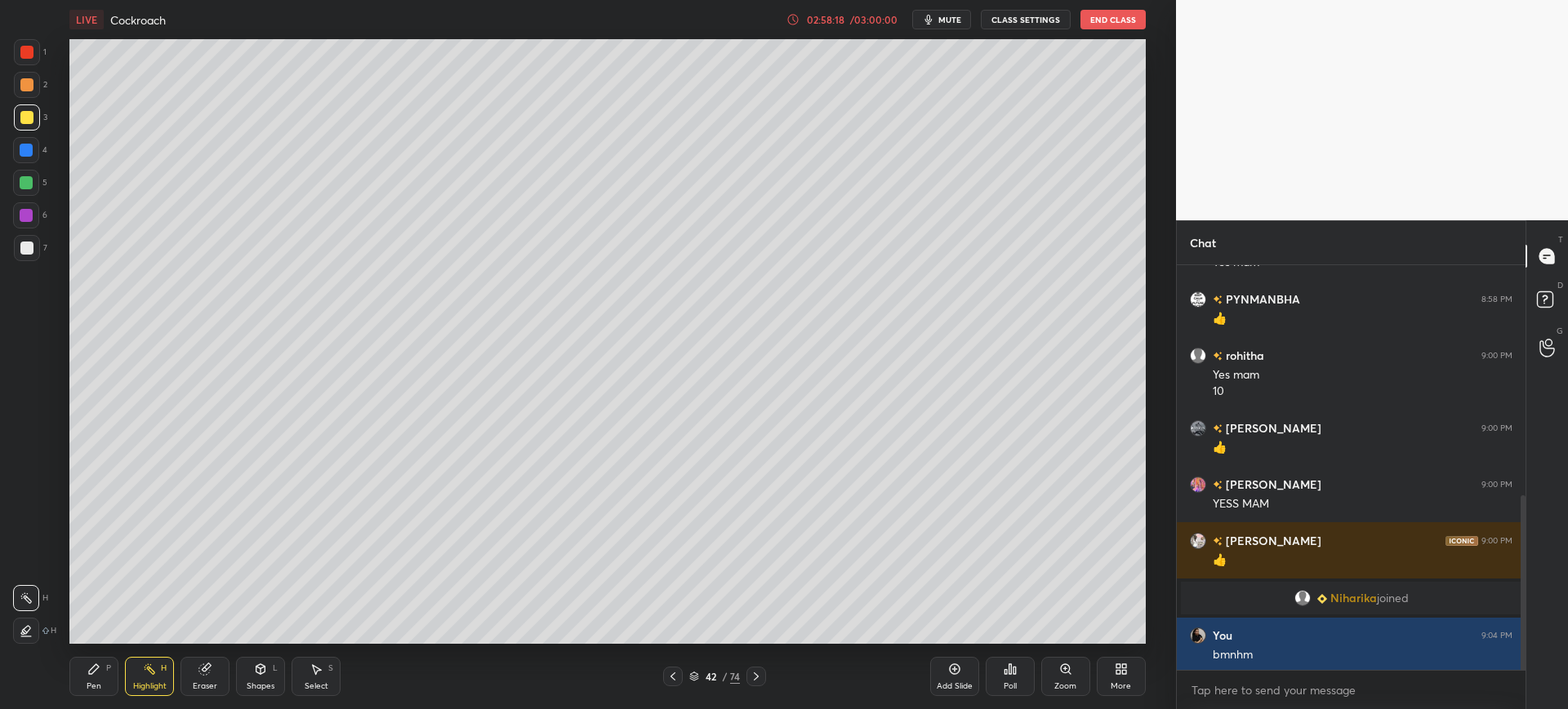
click at [33, 192] on div at bounding box center [26, 183] width 26 height 26
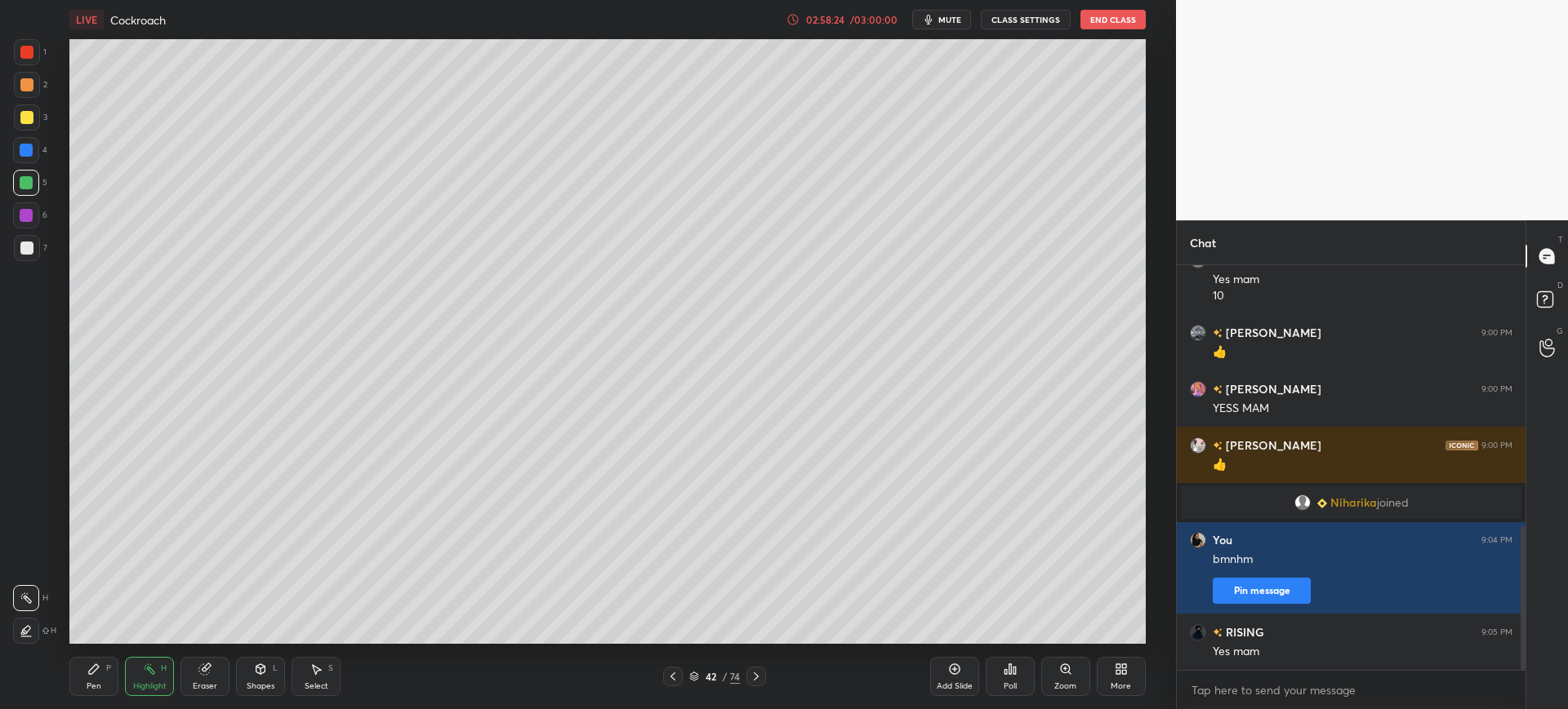
scroll to position [739, 0]
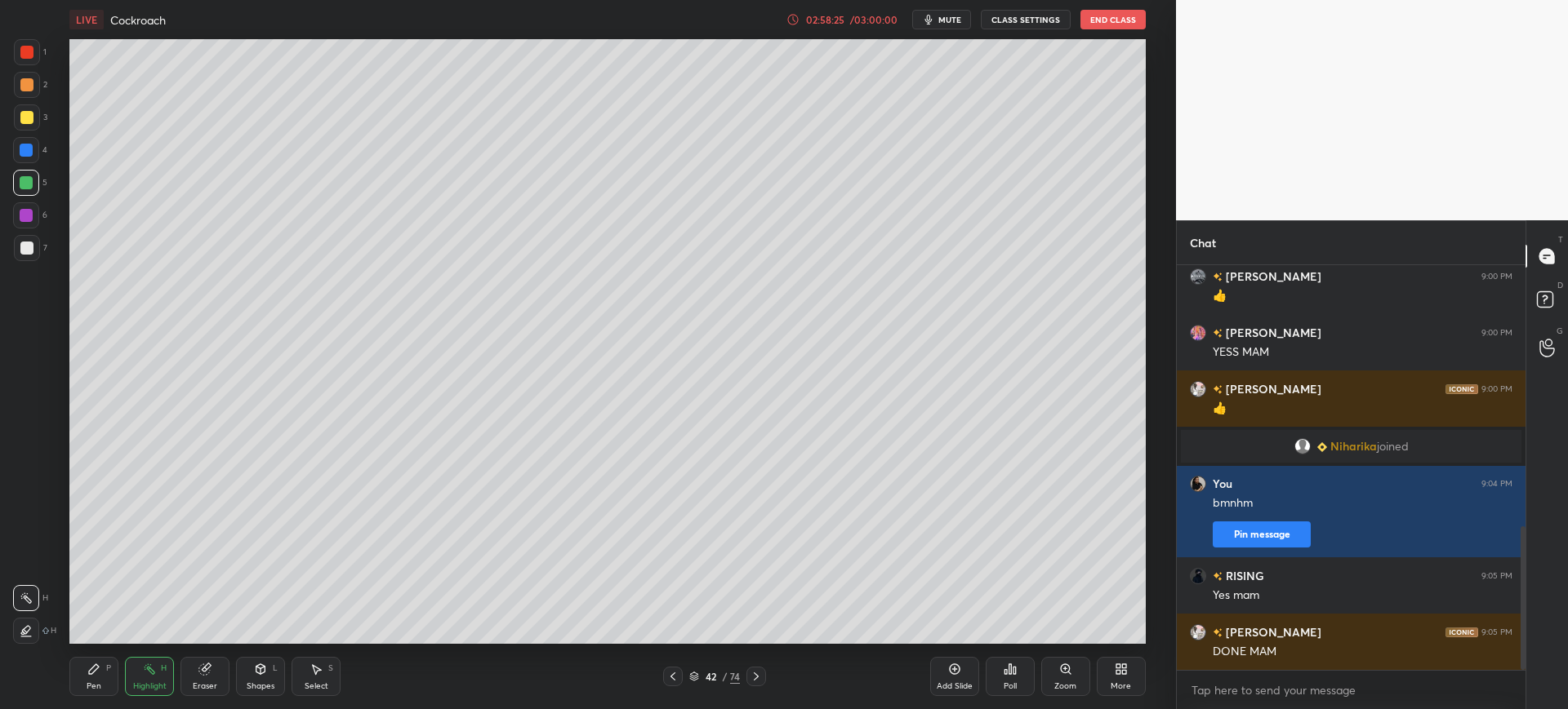
click at [93, 675] on icon at bounding box center [94, 669] width 13 height 13
click at [201, 669] on icon at bounding box center [204, 670] width 11 height 11
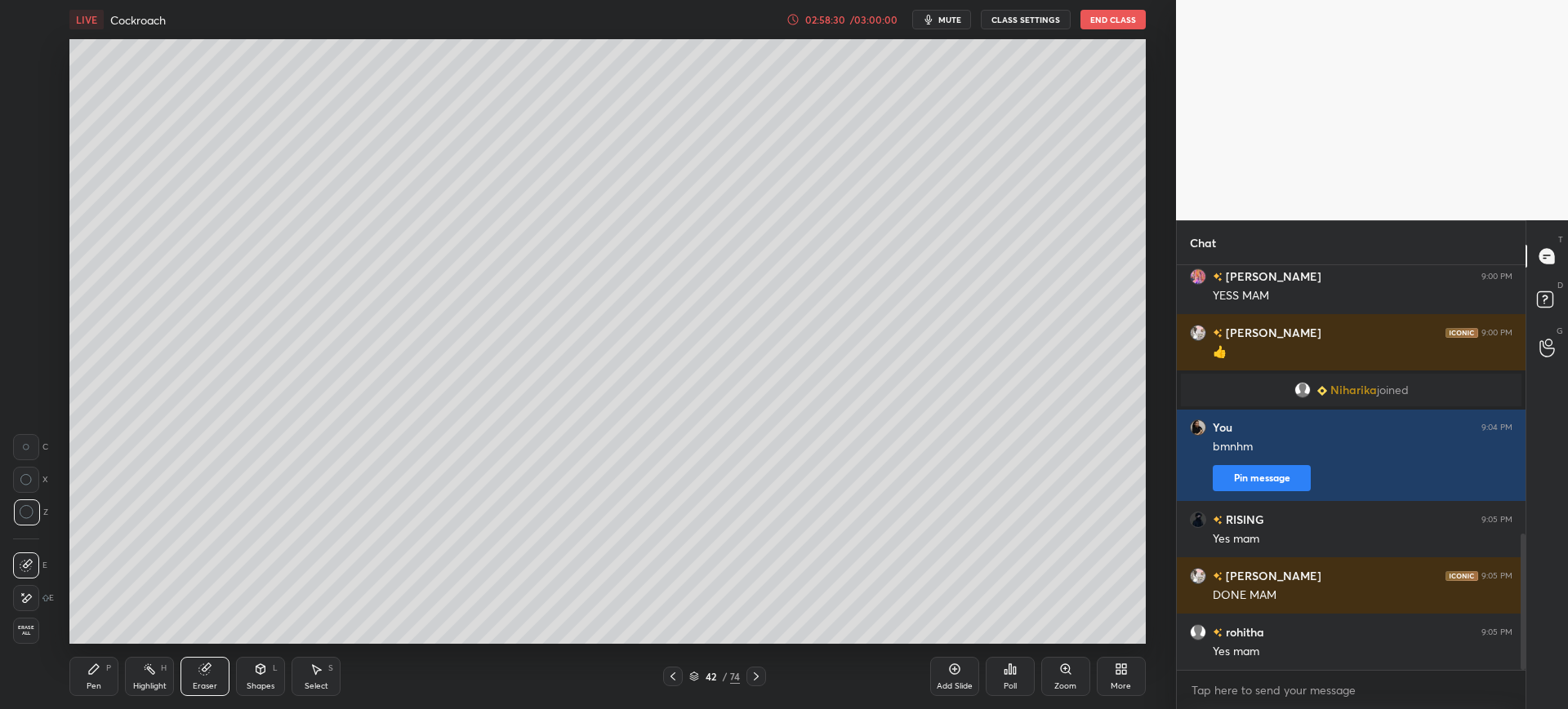
click at [103, 670] on div "Pen P" at bounding box center [94, 677] width 49 height 39
click at [192, 674] on div "Eraser" at bounding box center [205, 677] width 49 height 39
click at [78, 677] on div "Pen P" at bounding box center [94, 677] width 49 height 39
click at [40, 153] on div "4" at bounding box center [30, 150] width 34 height 26
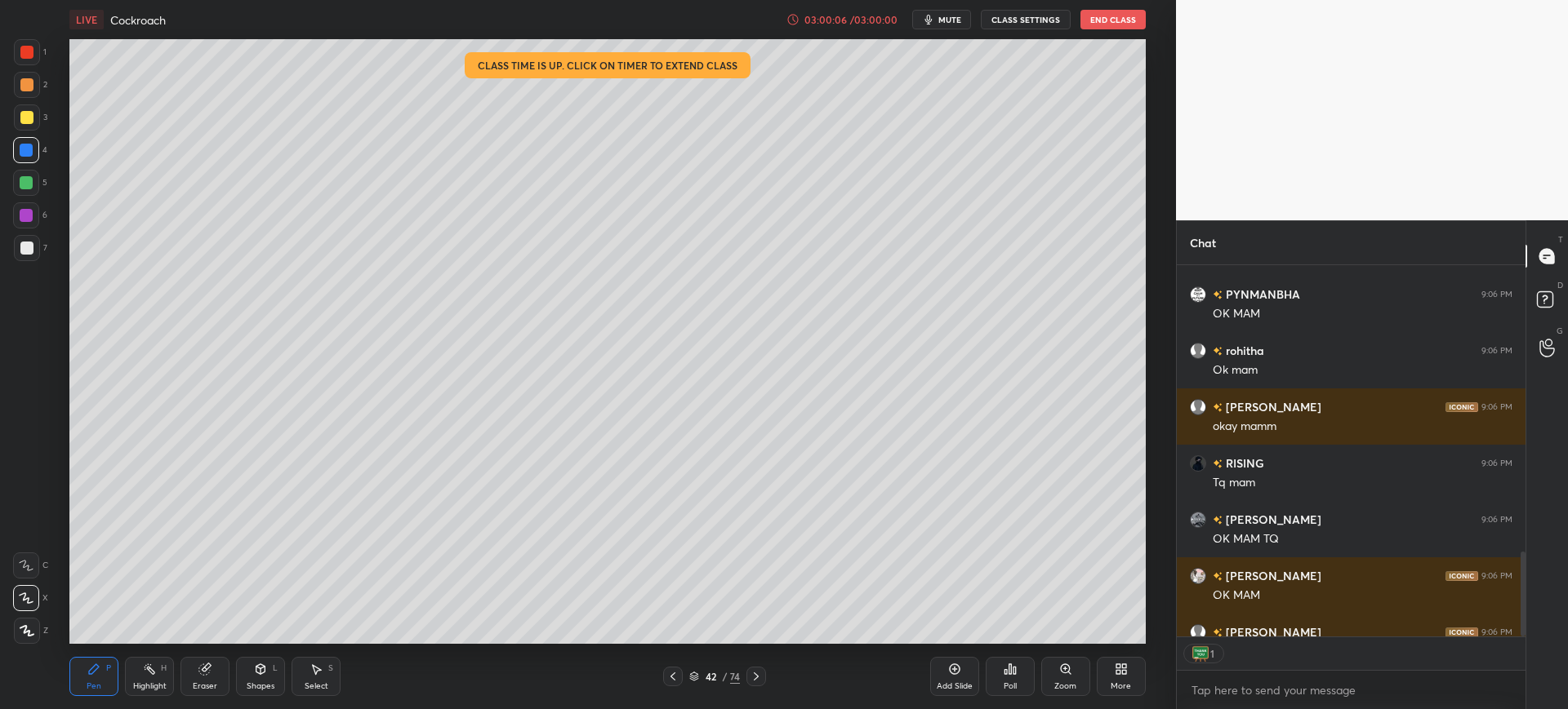
click at [814, 13] on div "03:00:06 / 03:00:00" at bounding box center [843, 19] width 113 height 13
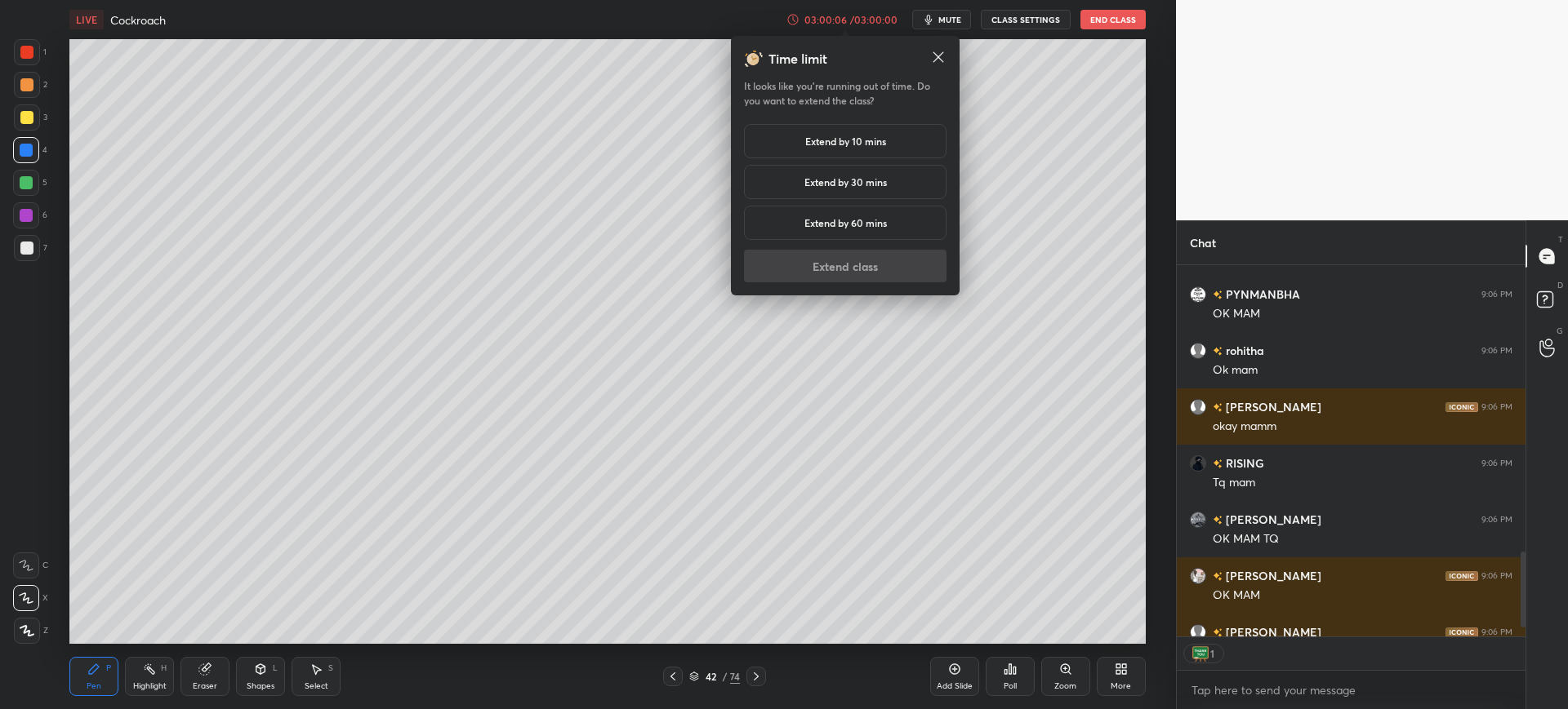
scroll to position [1464, 0]
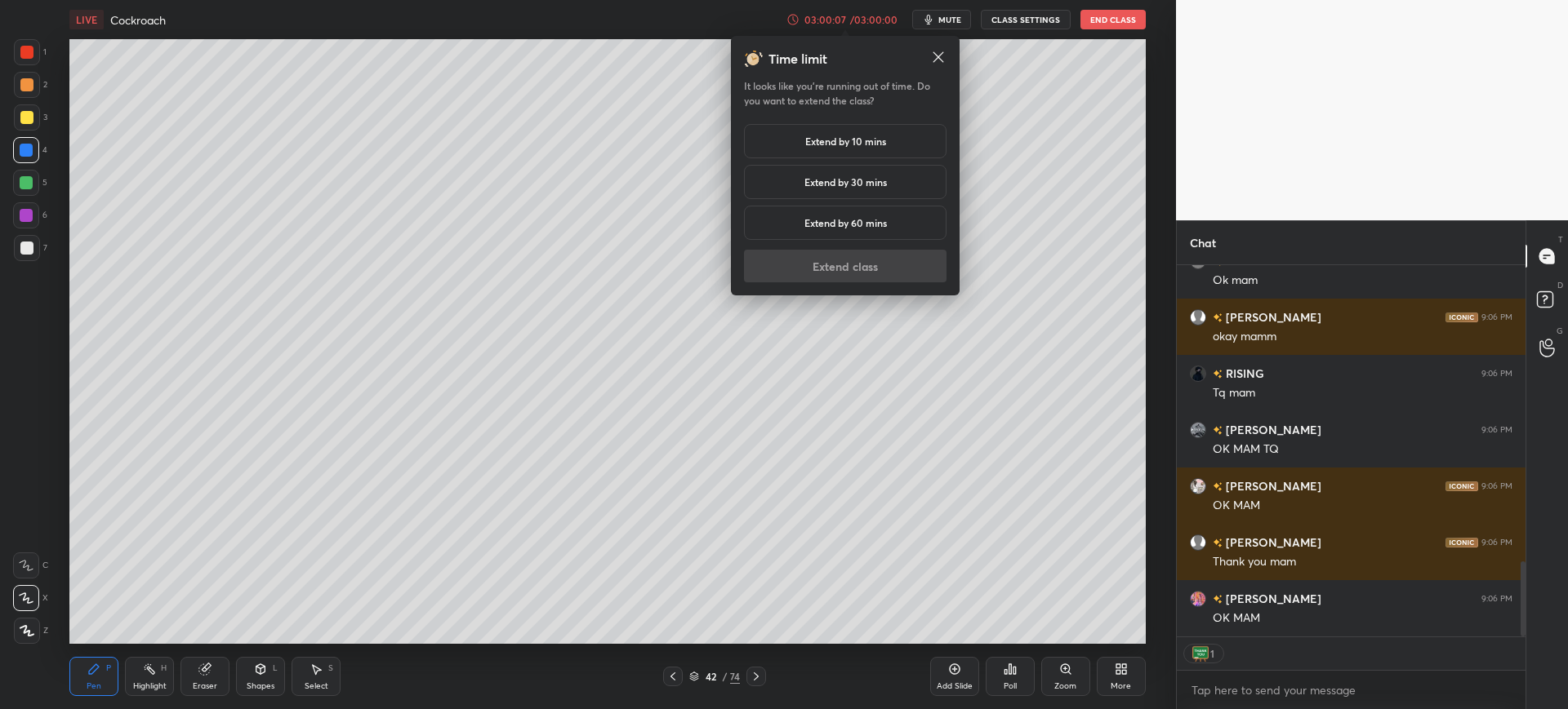
click at [816, 137] on h5 "Extend by 10 mins" at bounding box center [845, 141] width 81 height 15
click at [837, 278] on button "Extend class" at bounding box center [845, 266] width 203 height 32
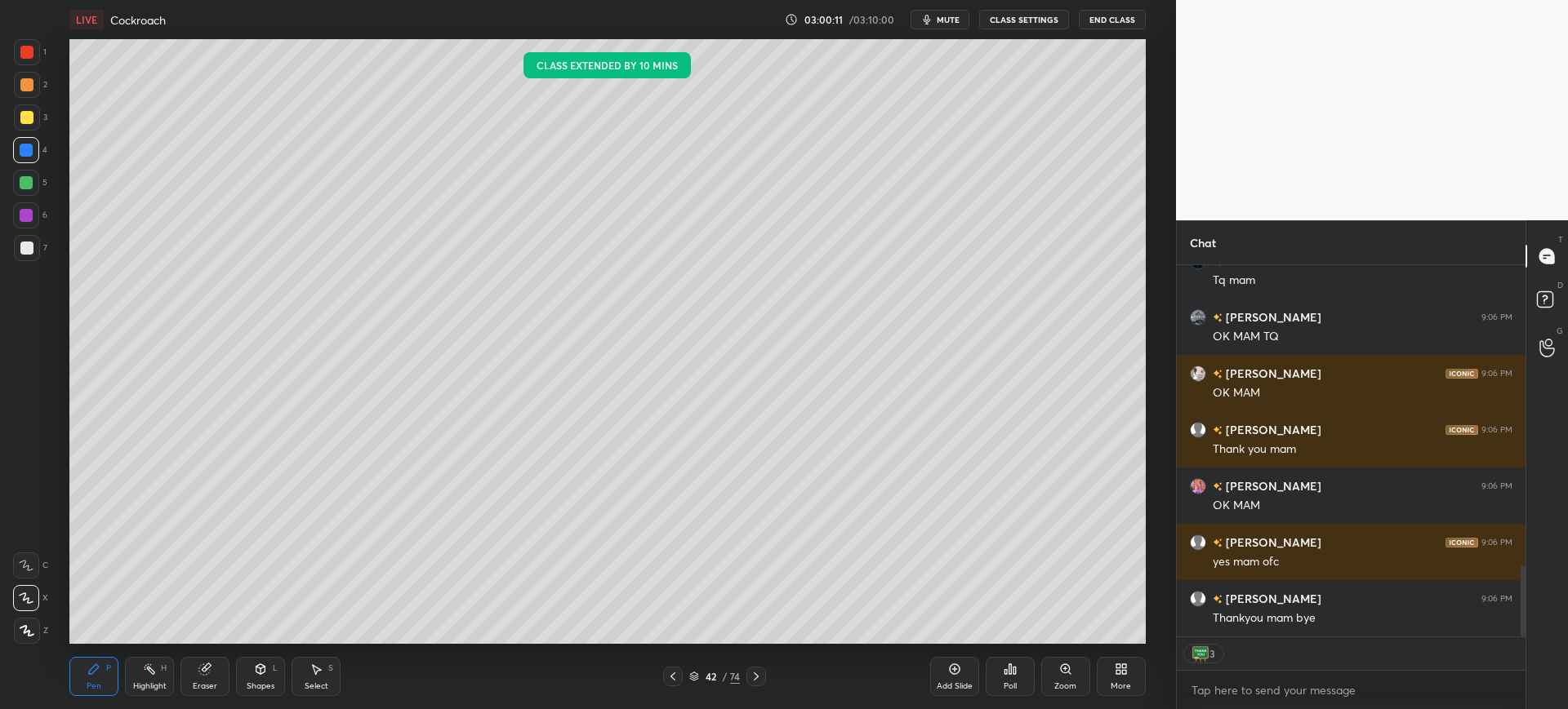
scroll to position [1633, 0]
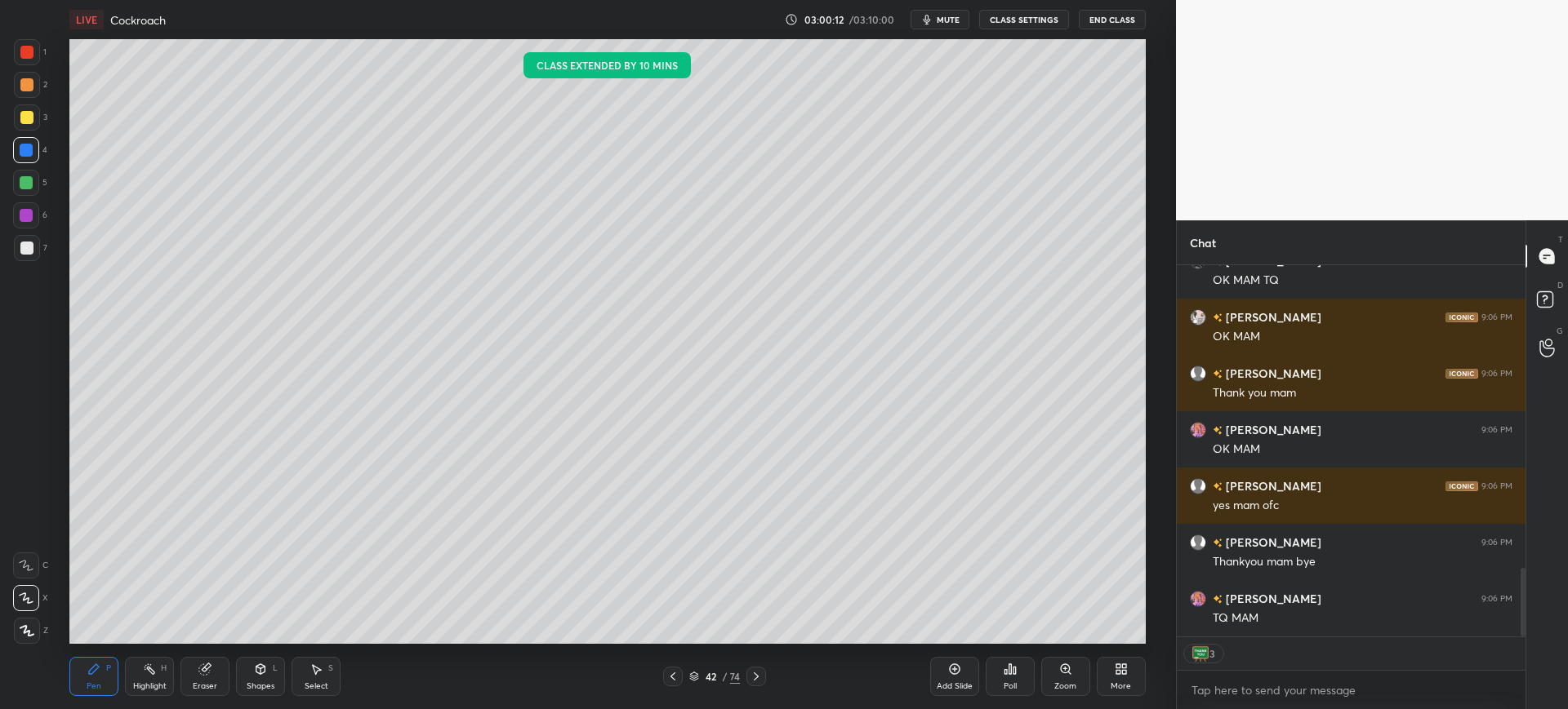
click at [1114, 14] on button "End Class" at bounding box center [1112, 19] width 67 height 19
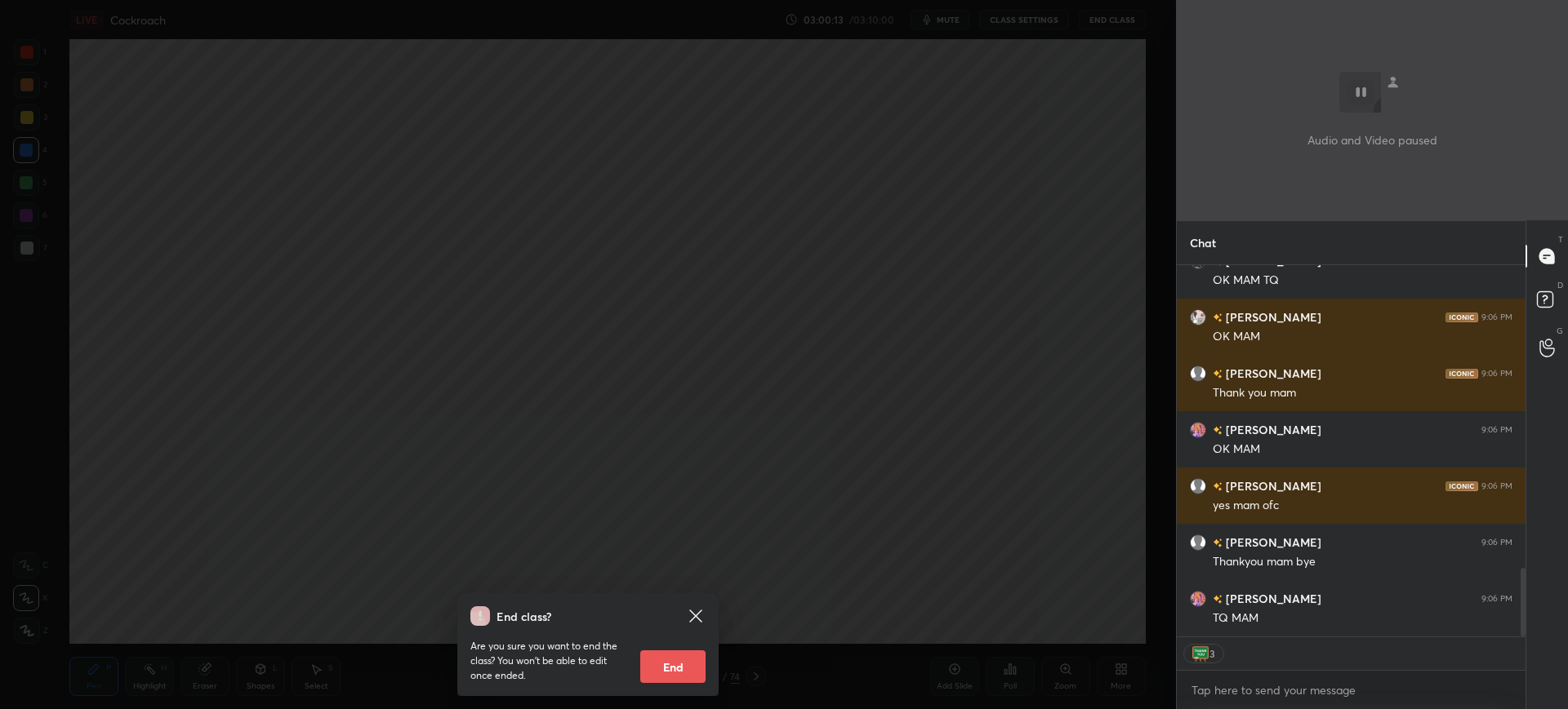
scroll to position [1690, 0]
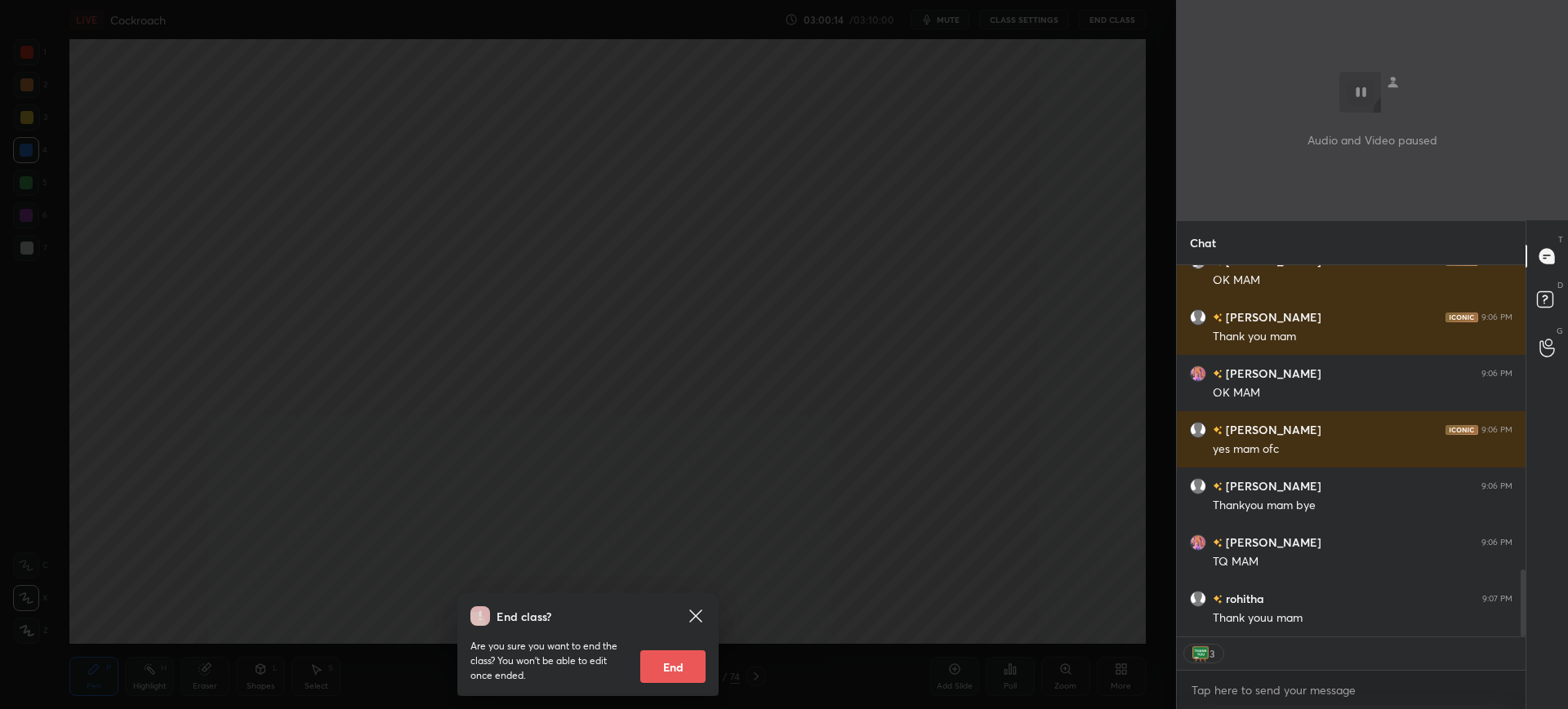
click at [684, 672] on button "End" at bounding box center [673, 666] width 65 height 32
type textarea "x"
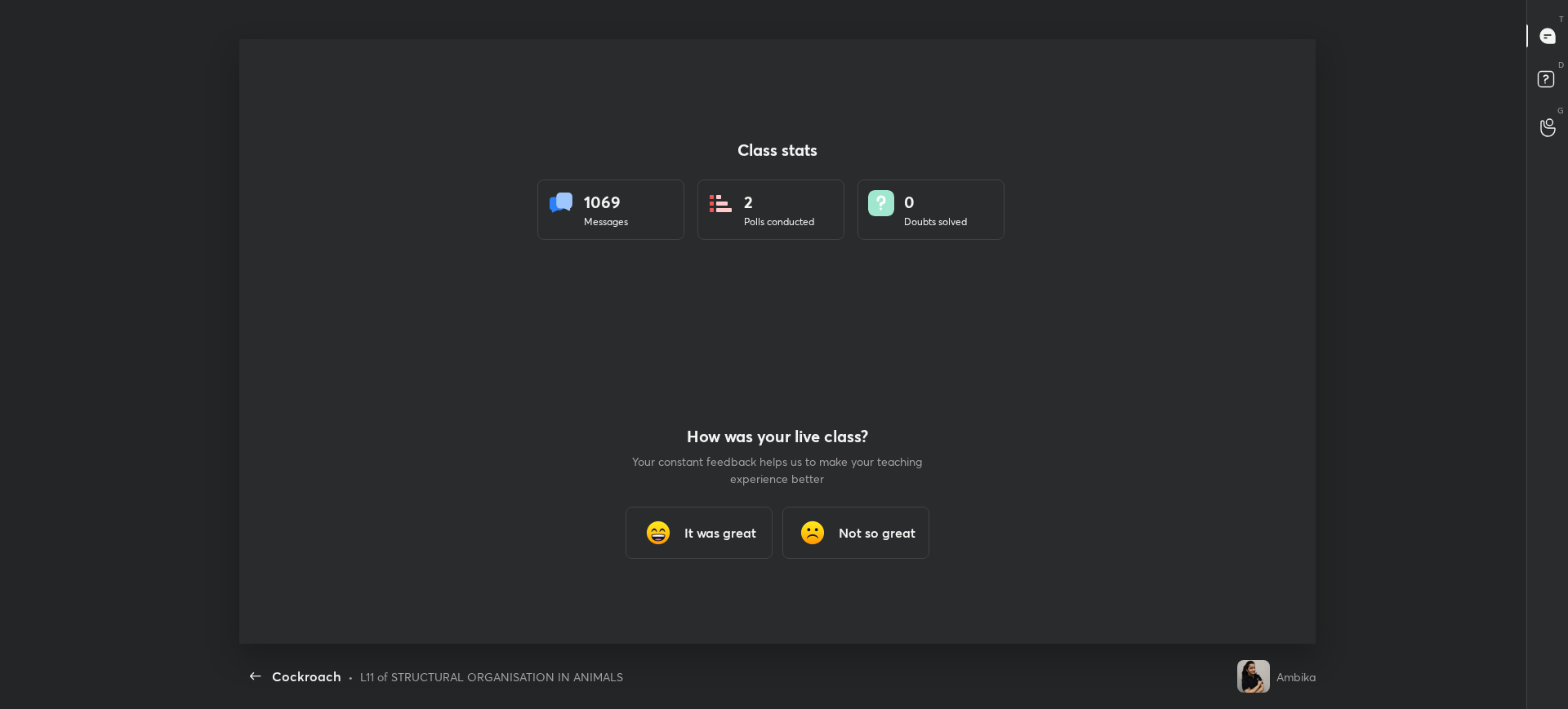
scroll to position [0, 0]
